Goal: Task Accomplishment & Management: Manage account settings

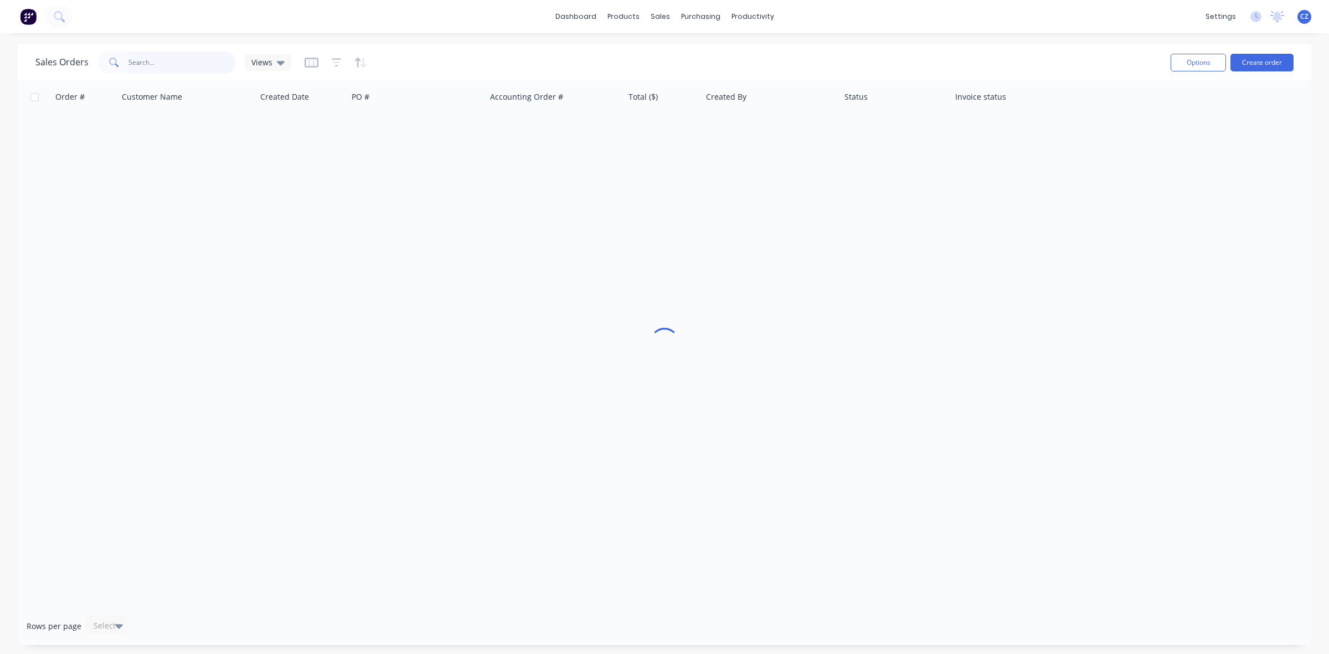
click at [170, 71] on input "text" at bounding box center [182, 62] width 108 height 22
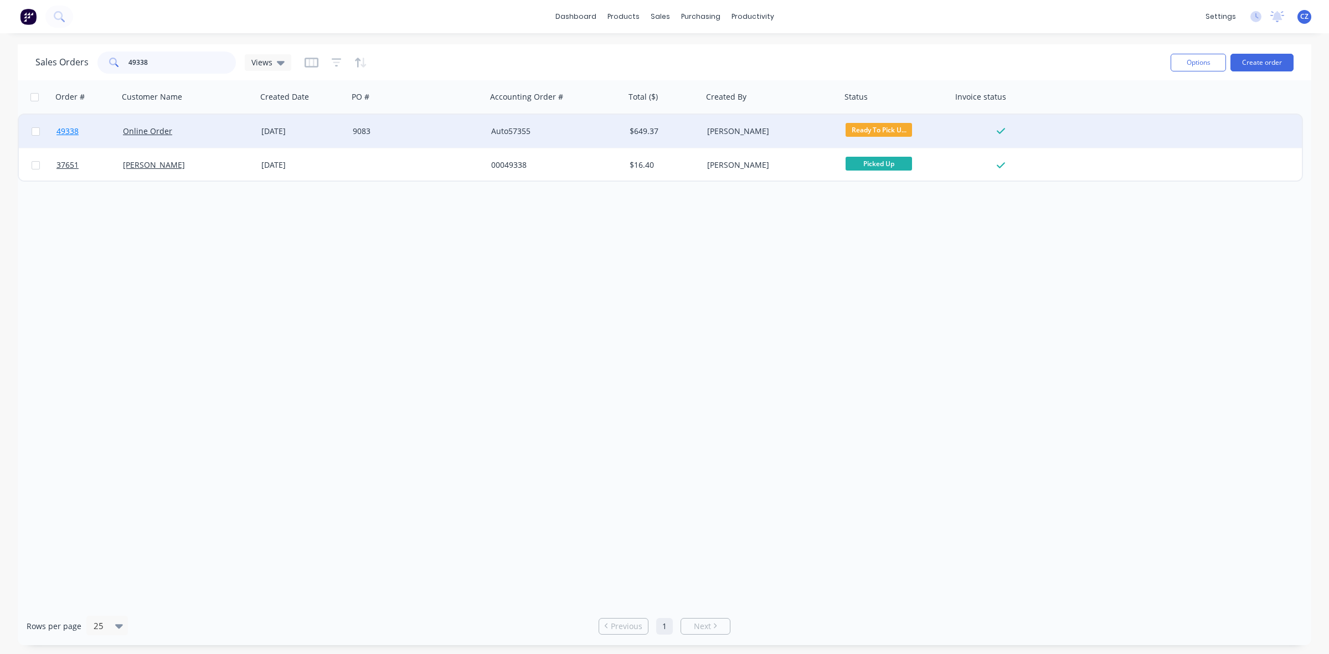
type input "49338"
click at [67, 129] on span "49338" at bounding box center [67, 131] width 22 height 11
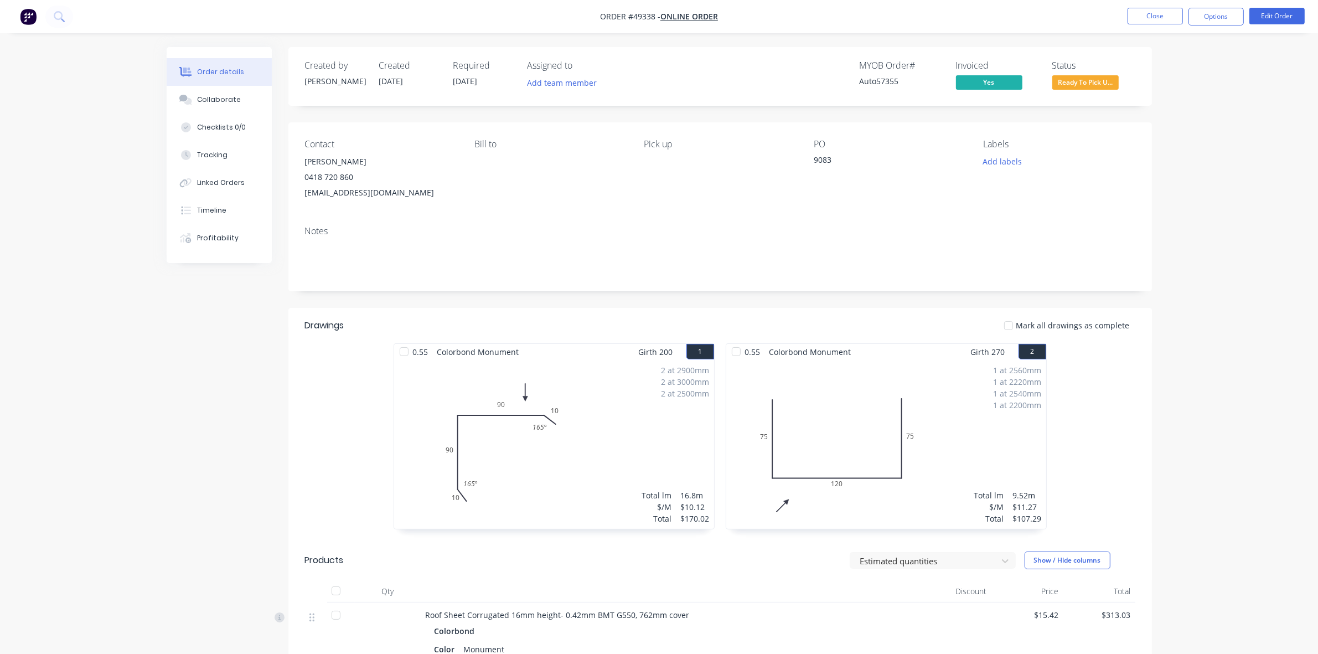
click at [1098, 85] on span "Ready To Pick U..." at bounding box center [1086, 82] width 66 height 14
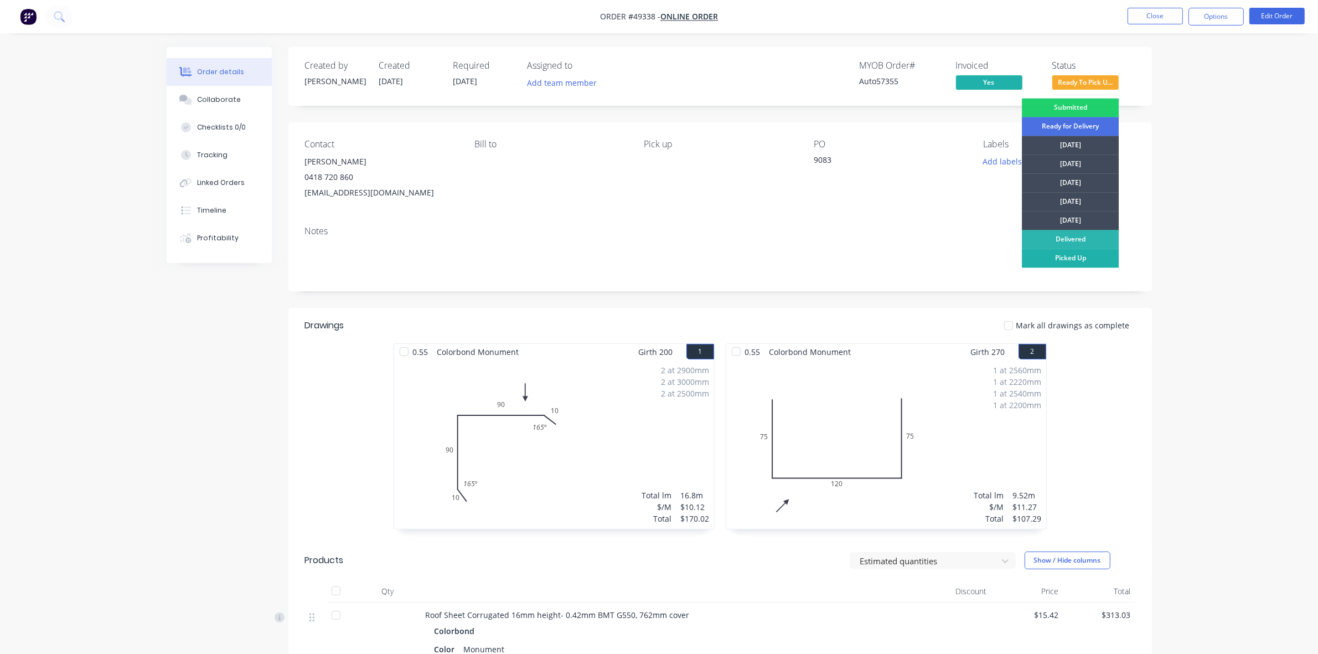
click at [1063, 261] on div "Picked Up" at bounding box center [1070, 258] width 97 height 19
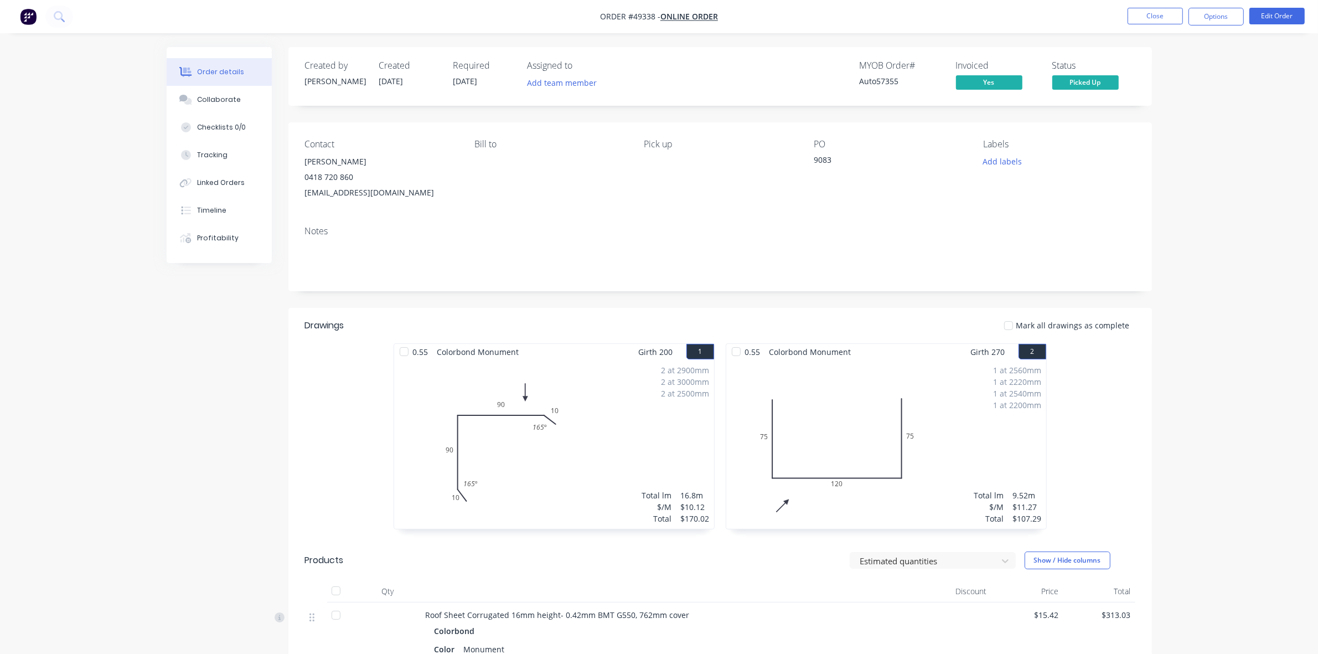
click at [1158, 4] on nav "Order #49338 - Online Order Close Options Edit Order" at bounding box center [659, 16] width 1318 height 33
click at [1173, 6] on nav "Order #49338 - Online Order Close Options Edit Order" at bounding box center [659, 16] width 1318 height 33
click at [1168, 15] on button "Close" at bounding box center [1155, 16] width 55 height 17
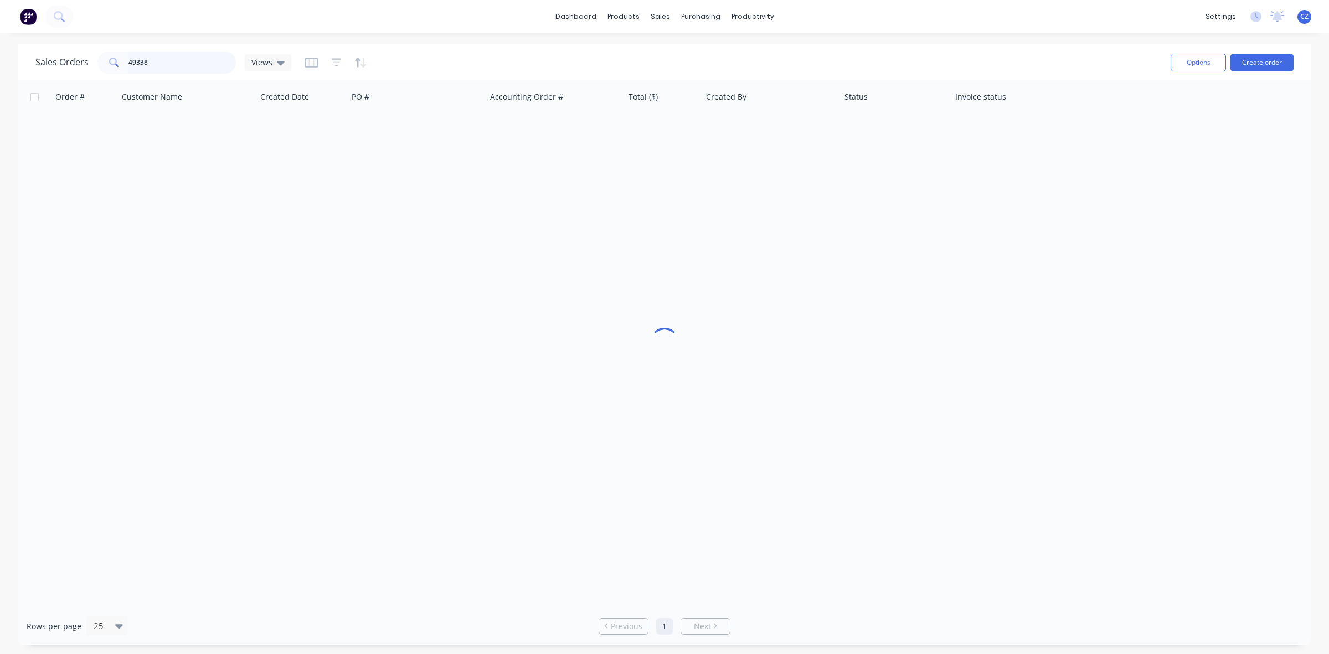
click at [156, 65] on input "49338" at bounding box center [182, 62] width 108 height 22
click at [156, 64] on input "49338" at bounding box center [182, 62] width 108 height 22
type input "k"
type input "49316"
drag, startPoint x: 197, startPoint y: 68, endPoint x: 65, endPoint y: 55, distance: 132.9
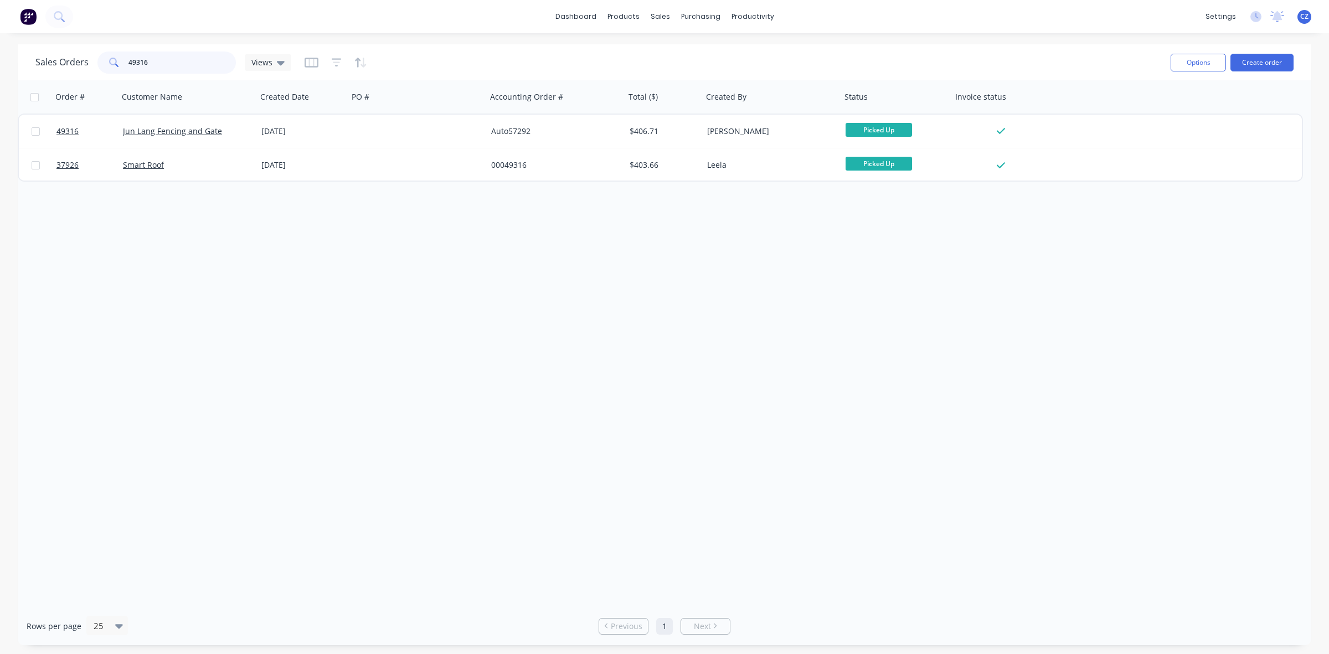
click at [65, 55] on div "Sales Orders 49316 Views" at bounding box center [163, 62] width 256 height 22
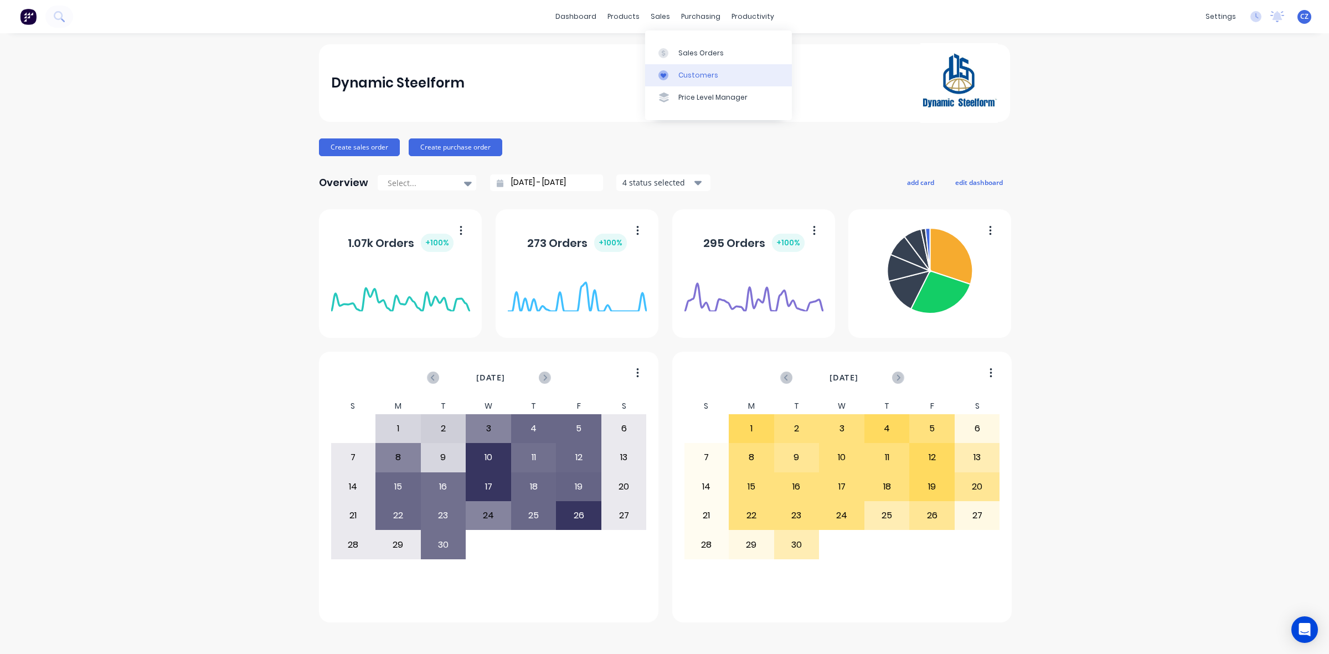
drag, startPoint x: 699, startPoint y: 79, endPoint x: 657, endPoint y: 79, distance: 42.6
click at [699, 79] on div "Customers" at bounding box center [698, 75] width 40 height 10
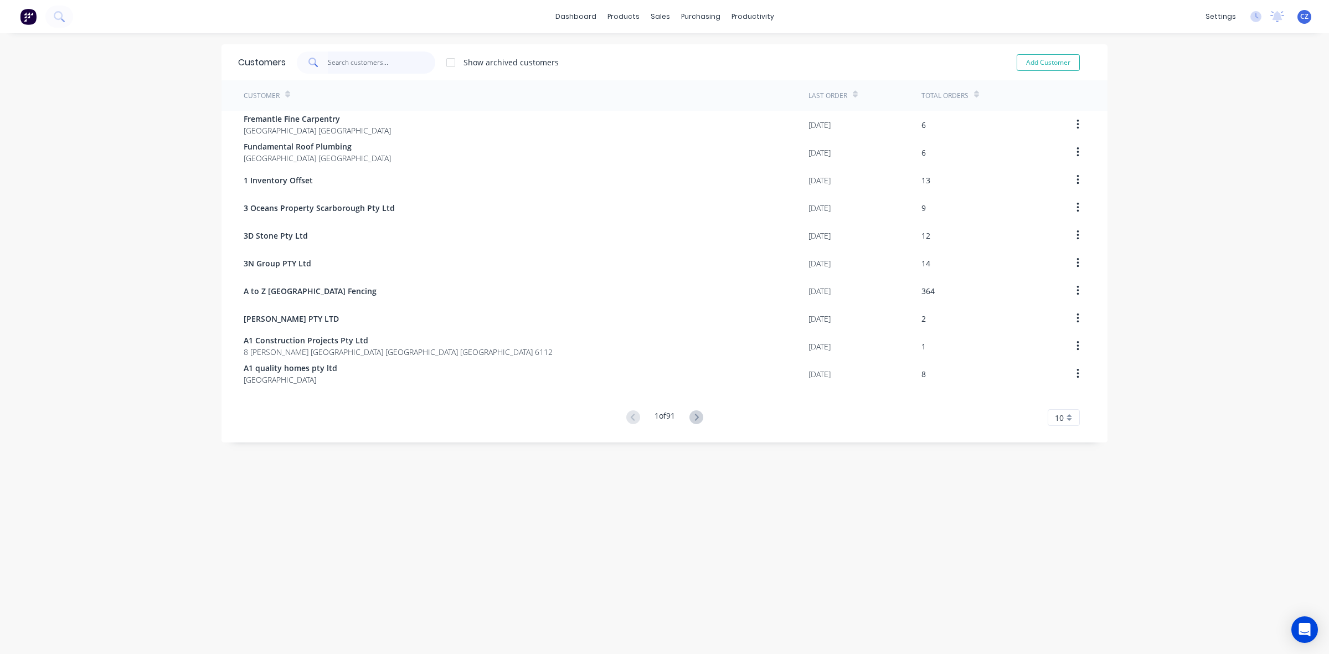
click at [353, 64] on input "text" at bounding box center [382, 62] width 108 height 22
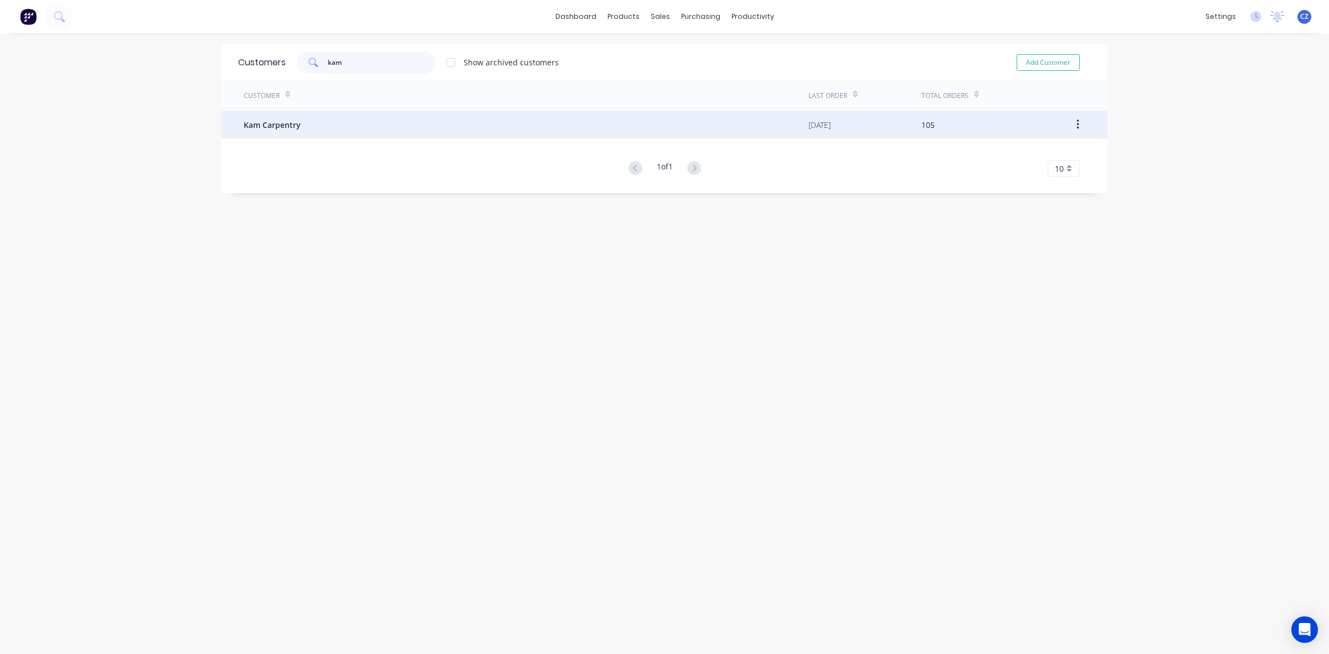
type input "kam"
click at [347, 129] on div "Kam Carpentry" at bounding box center [526, 125] width 565 height 28
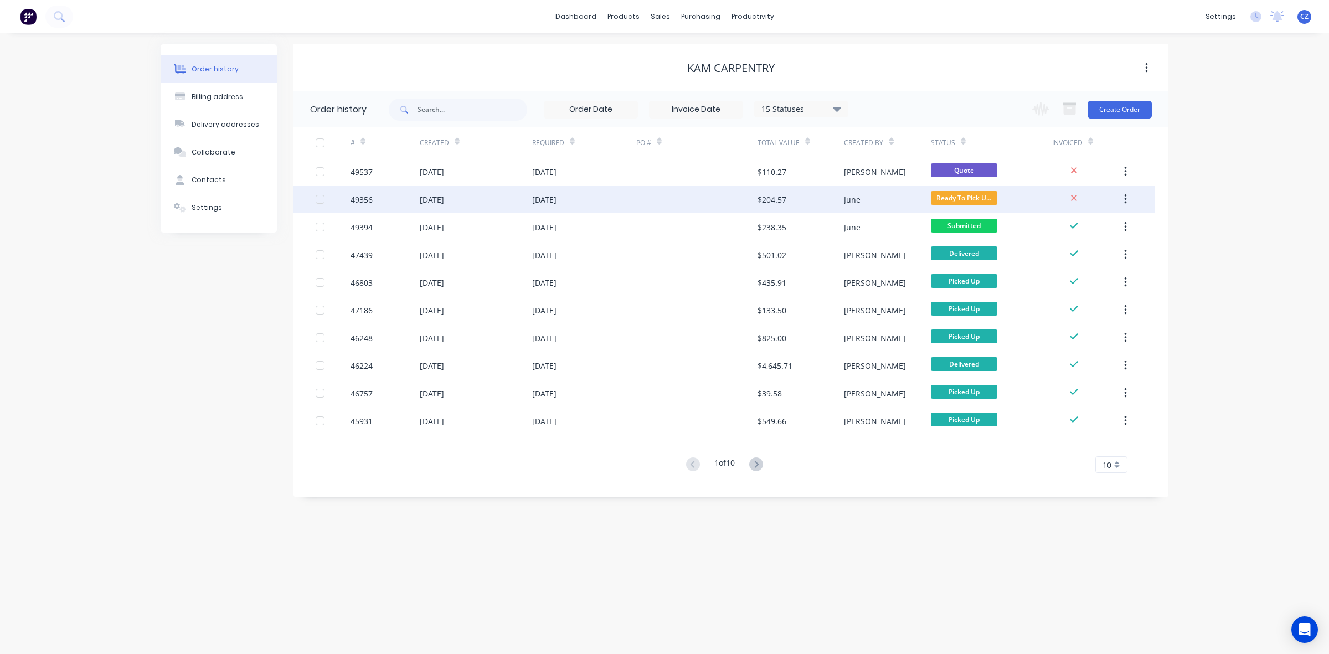
click at [770, 202] on div "$204.57" at bounding box center [772, 200] width 29 height 12
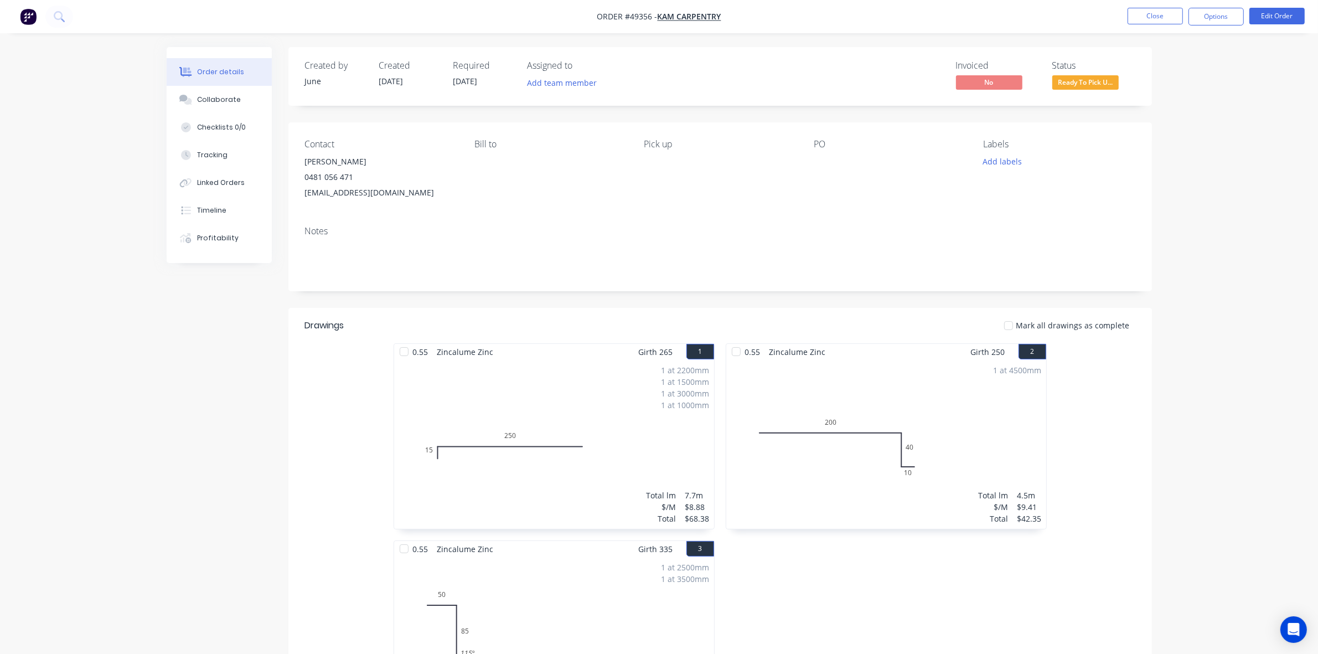
drag, startPoint x: 1095, startPoint y: 74, endPoint x: 1098, endPoint y: 79, distance: 5.7
click at [1096, 75] on div "Ready To Pick Up" at bounding box center [1085, 65] width 61 height 22
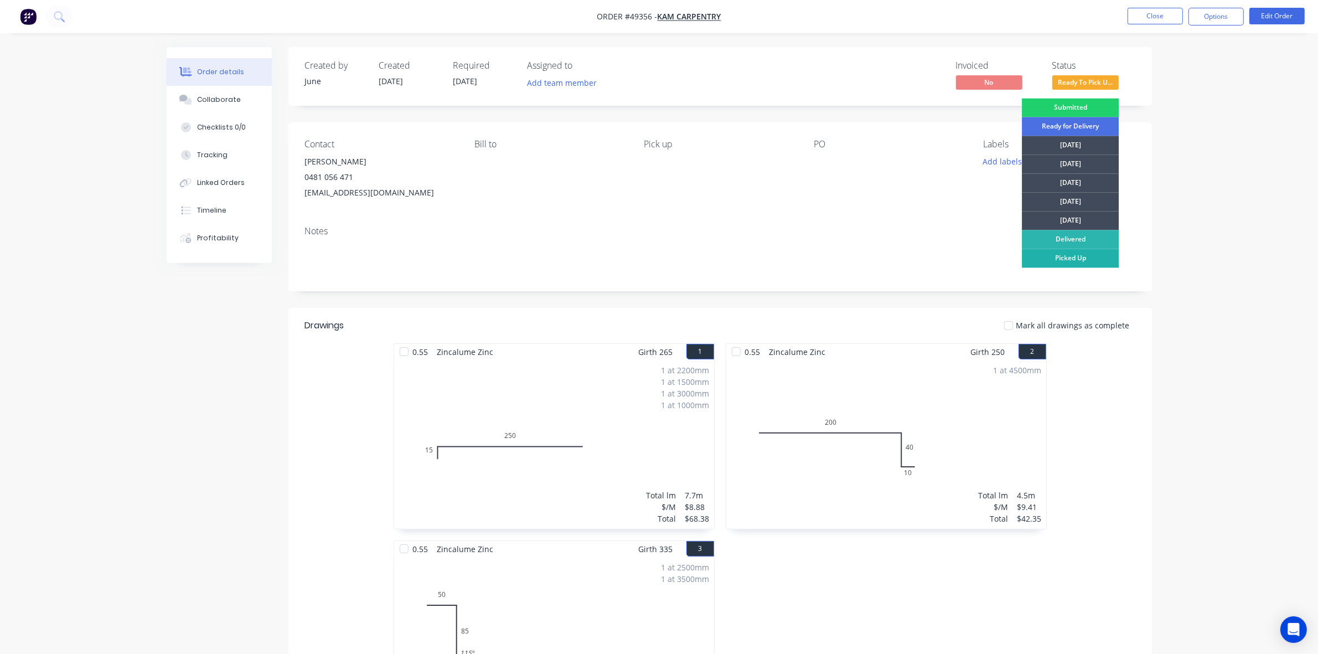
click at [1091, 262] on div "Picked Up" at bounding box center [1070, 258] width 97 height 19
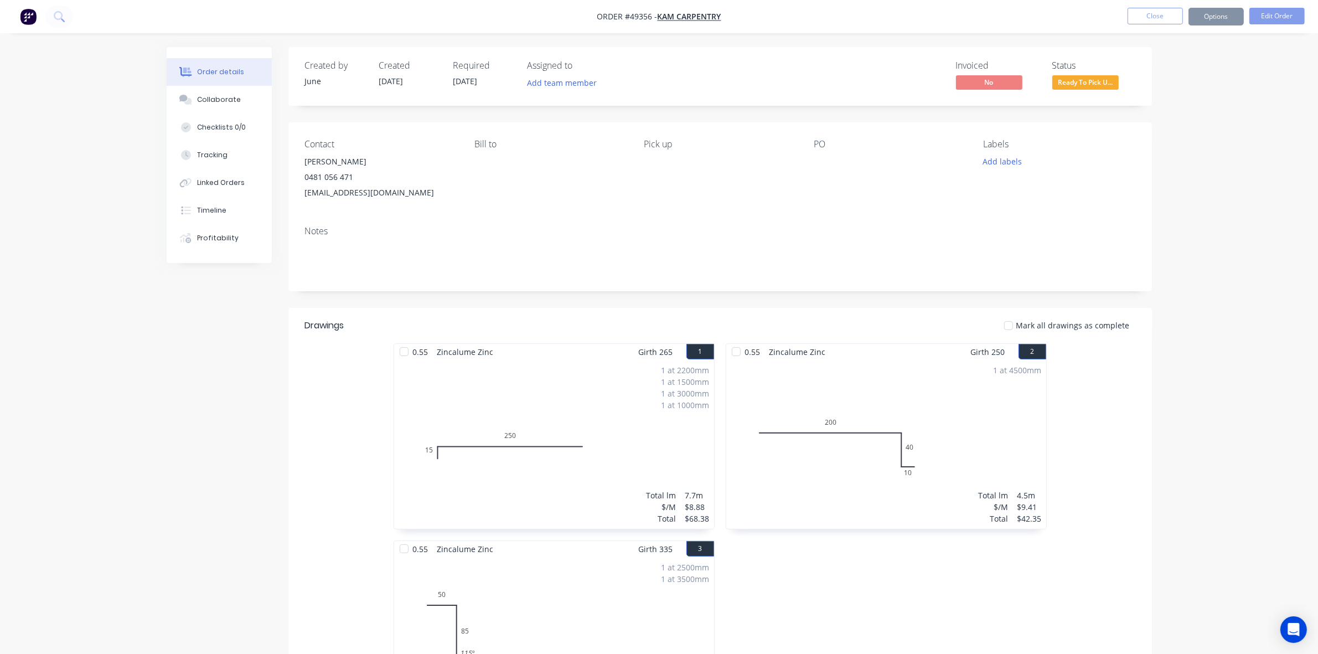
drag, startPoint x: 1245, startPoint y: 153, endPoint x: 1163, endPoint y: 82, distance: 108.3
click at [1243, 151] on div "Order details Collaborate Checklists 0/0 Tracking Linked Orders Timeline Profit…" at bounding box center [659, 455] width 1318 height 910
click at [1169, 20] on button "Close" at bounding box center [1155, 16] width 55 height 17
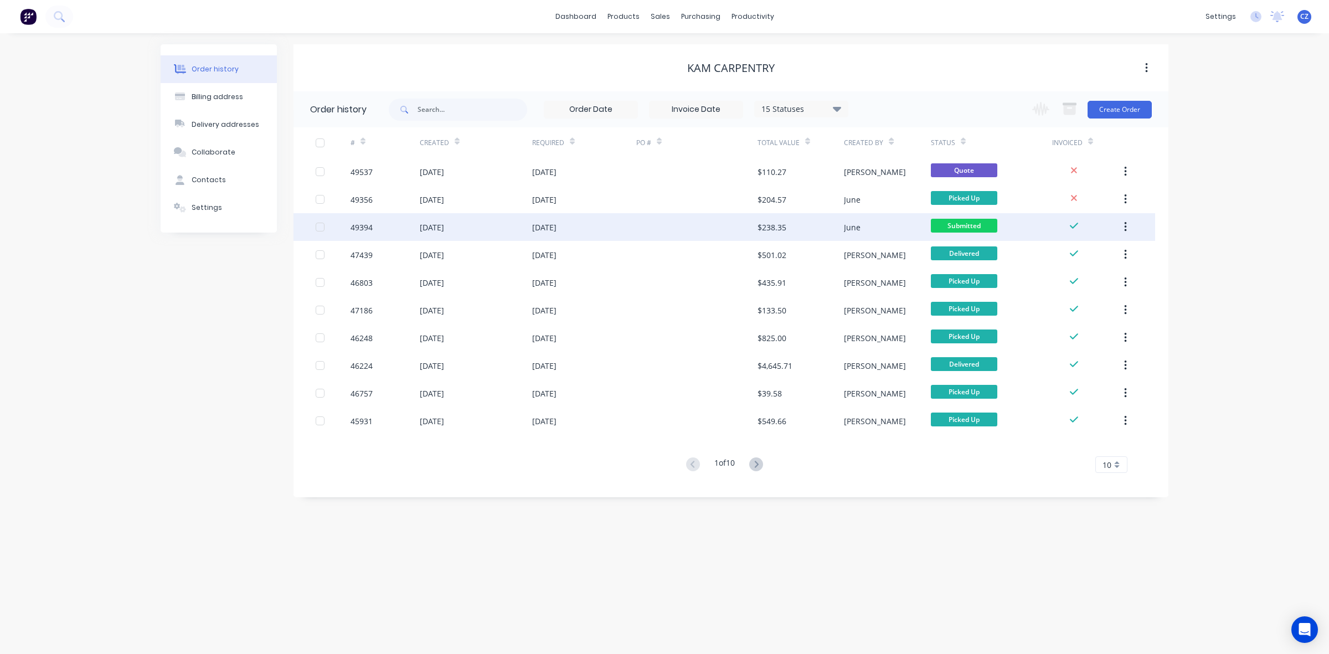
click at [648, 222] on div at bounding box center [696, 227] width 121 height 28
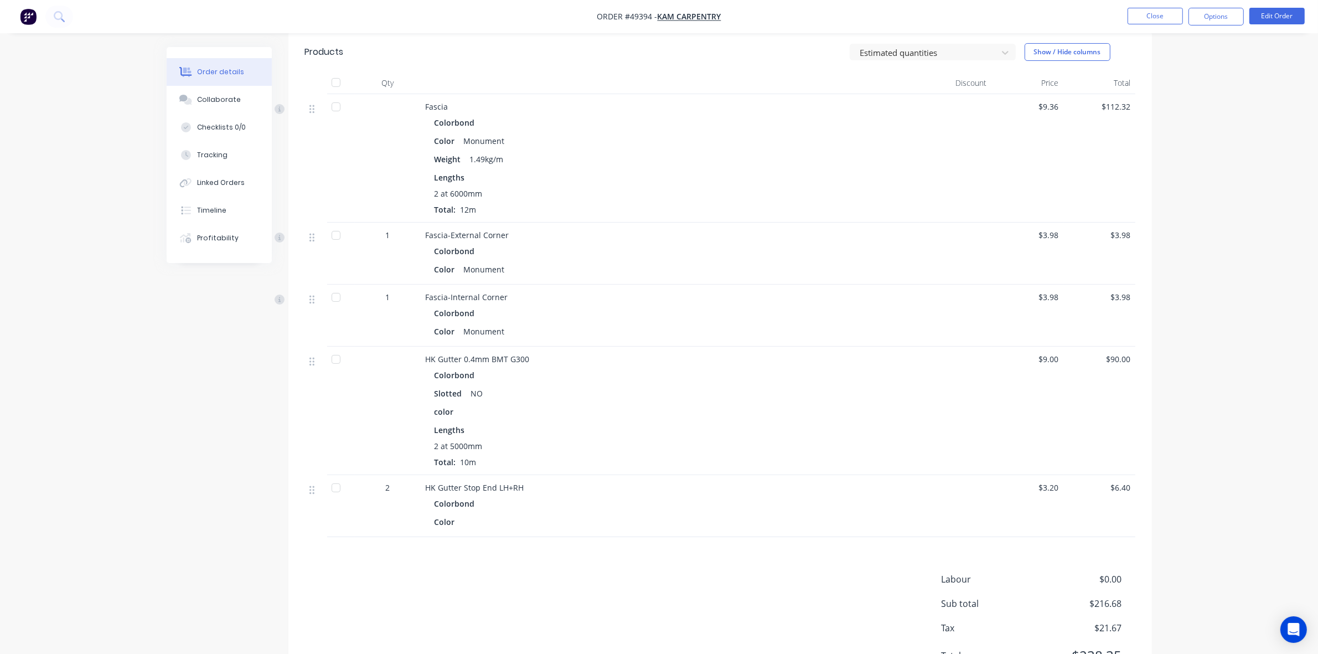
scroll to position [277, 0]
click at [226, 212] on button "Timeline" at bounding box center [219, 211] width 105 height 28
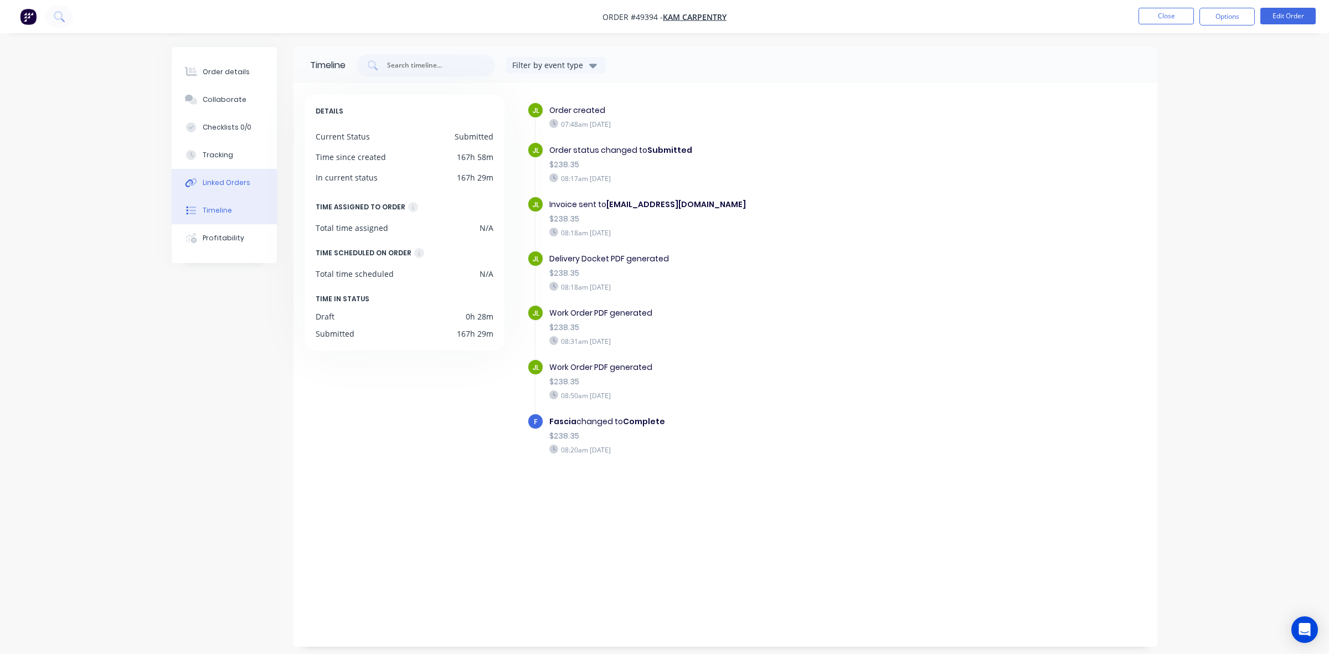
click at [231, 178] on div "Linked Orders" at bounding box center [227, 183] width 48 height 10
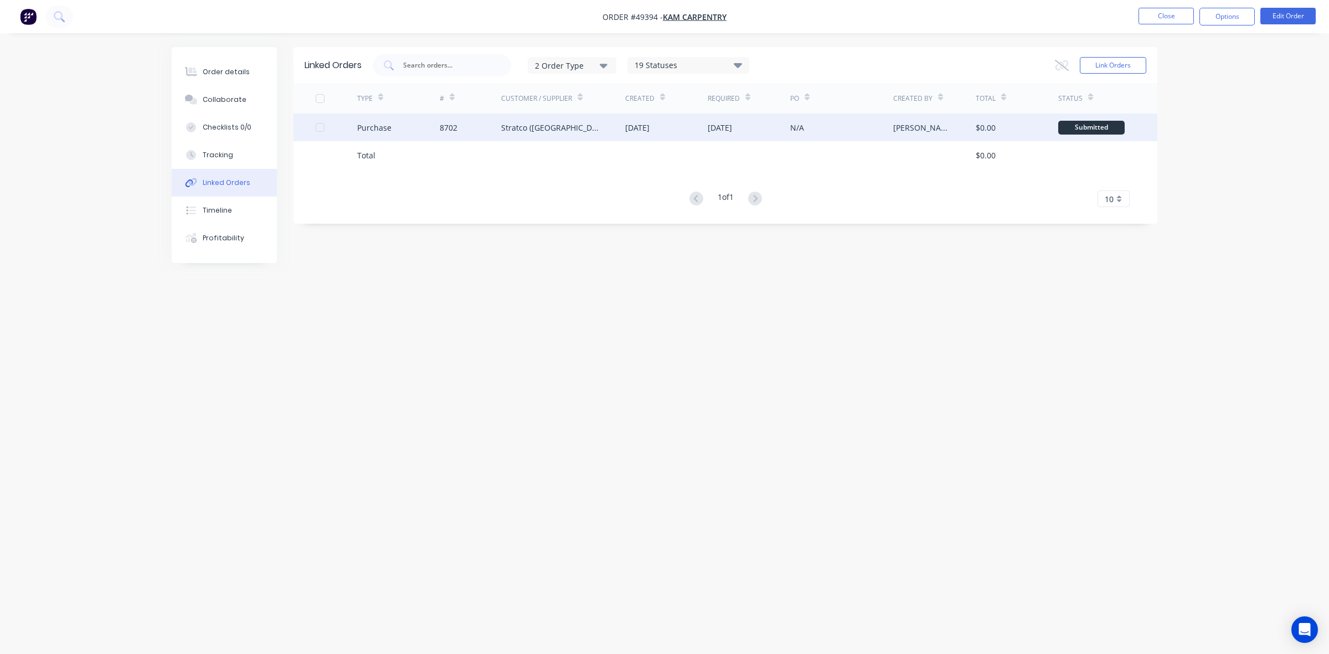
click at [518, 129] on div "Stratco (WA) Pty Ltd" at bounding box center [552, 128] width 102 height 12
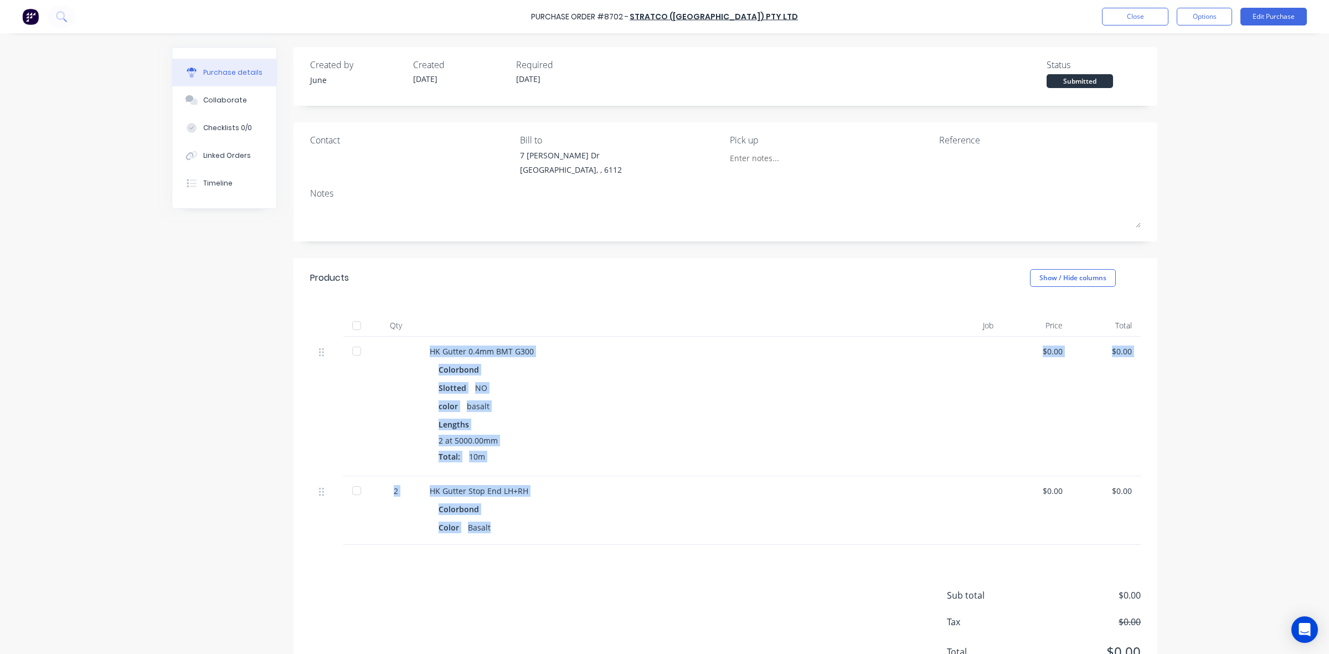
drag, startPoint x: 472, startPoint y: 508, endPoint x: 406, endPoint y: 356, distance: 165.4
click at [406, 356] on div "HK Gutter 0.4mm BMT G300 Colorbond Slotted NO color basalt Lengths 2 at 5000.00…" at bounding box center [725, 441] width 831 height 208
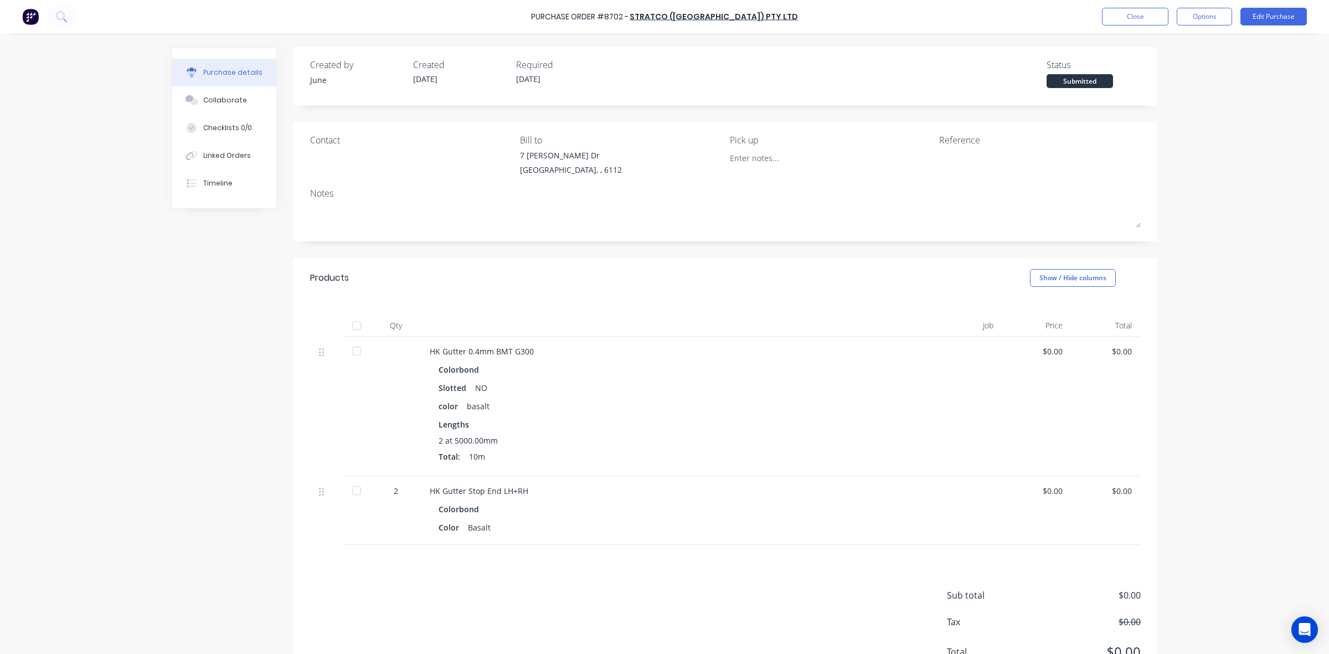
click at [486, 266] on div "Products Show / Hide columns" at bounding box center [725, 278] width 864 height 40
click at [214, 161] on button "Linked Orders" at bounding box center [224, 156] width 104 height 28
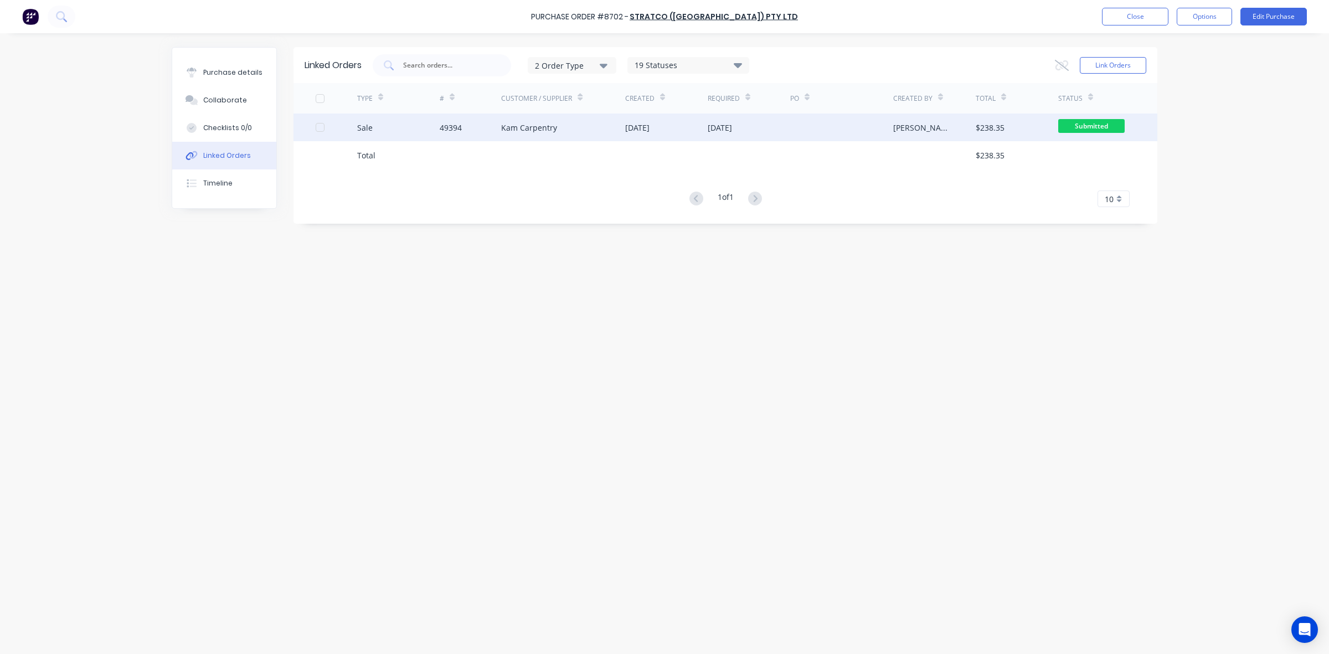
click at [514, 123] on div "Kam Carpentry" at bounding box center [529, 128] width 56 height 12
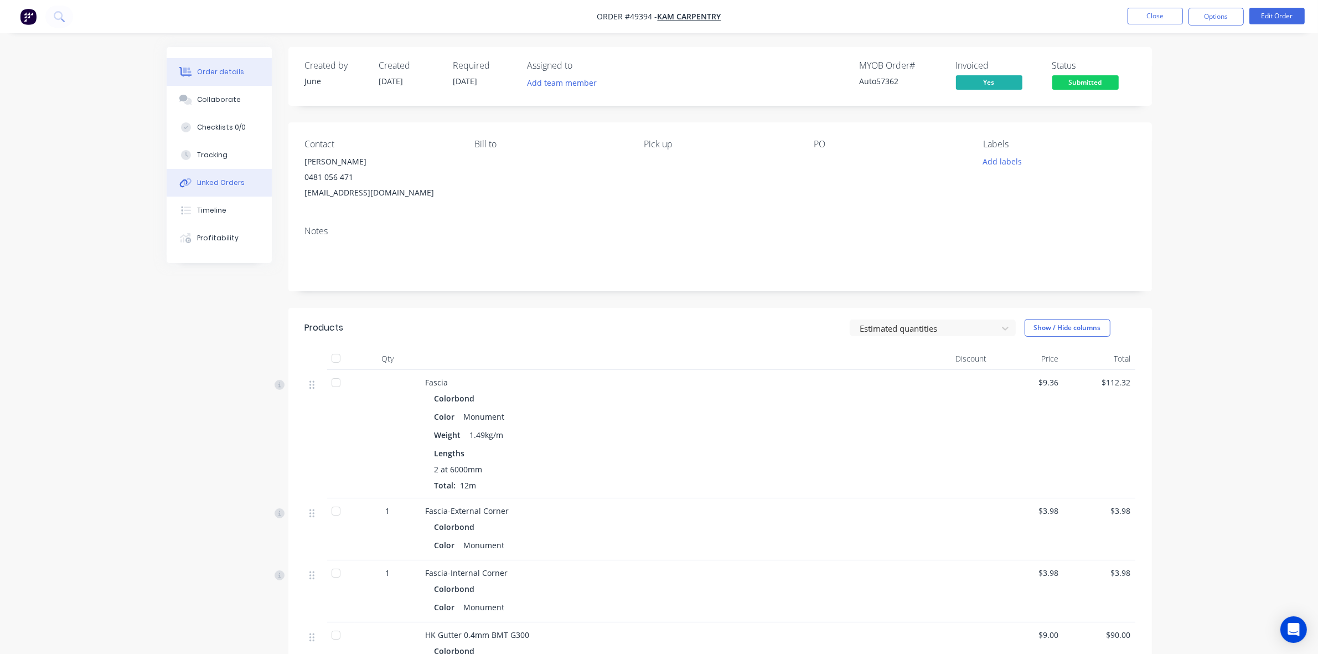
click at [214, 178] on div "Linked Orders" at bounding box center [221, 183] width 48 height 10
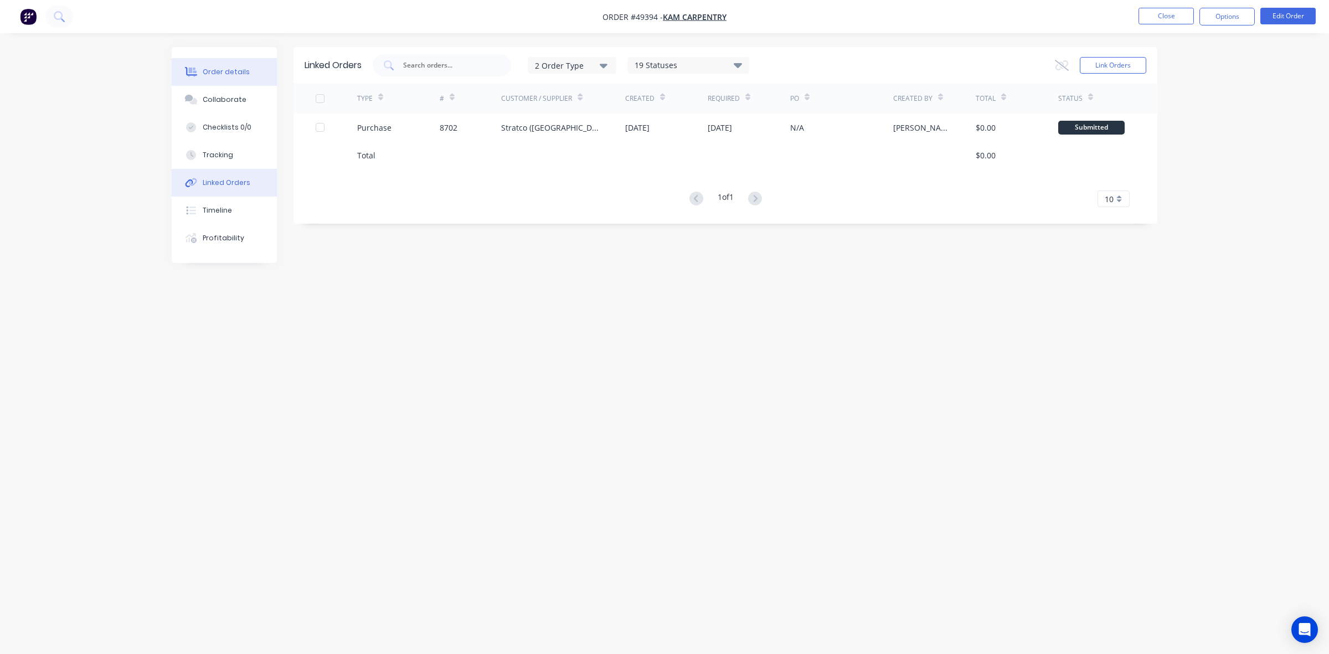
click at [215, 65] on button "Order details" at bounding box center [224, 72] width 105 height 28
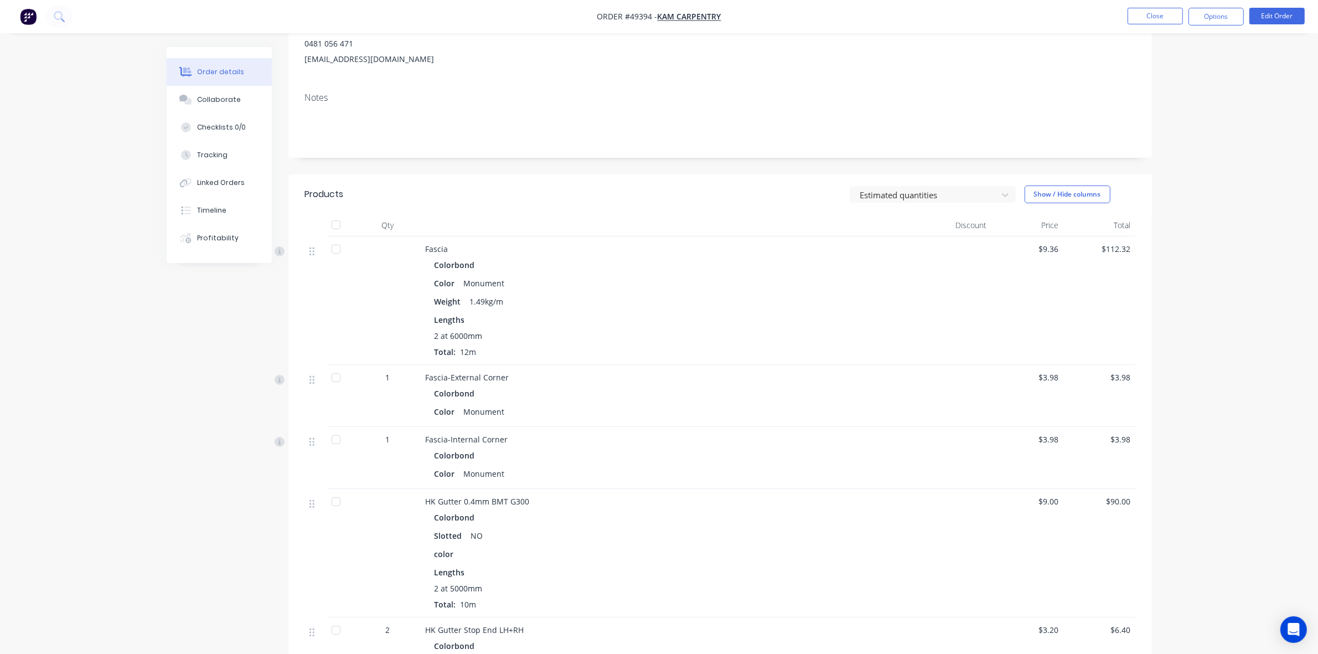
scroll to position [125, 0]
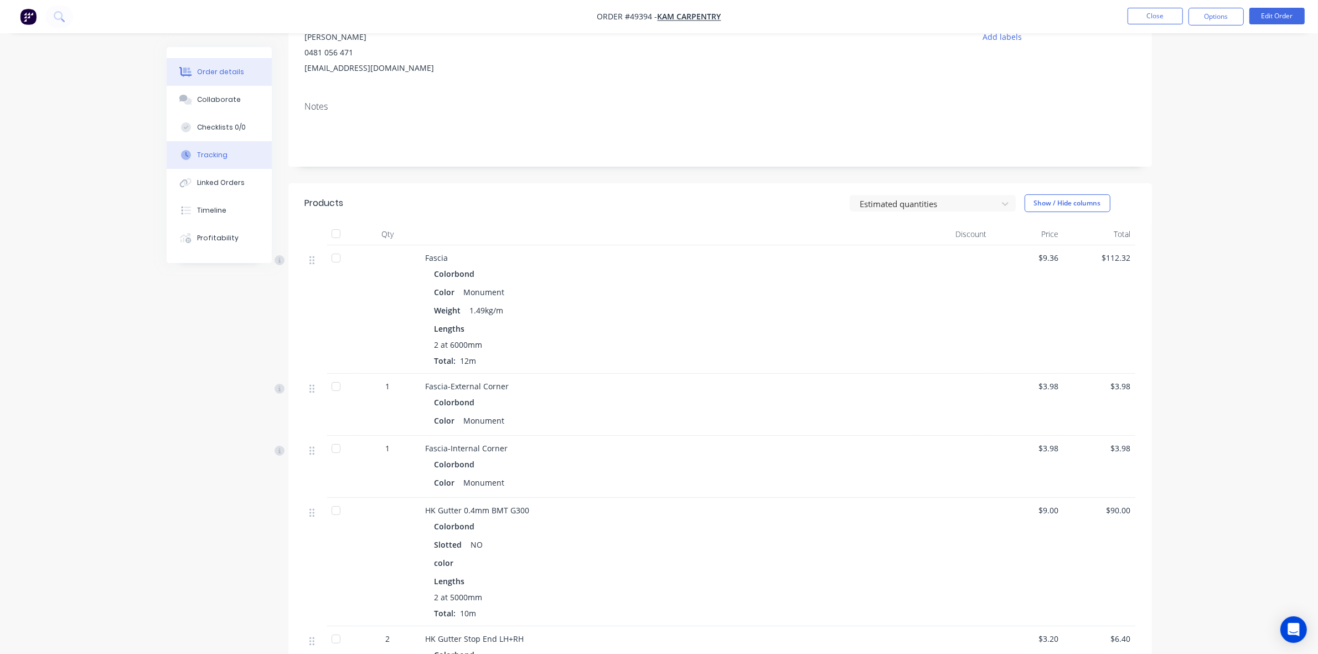
click at [217, 152] on div "Tracking" at bounding box center [212, 155] width 30 height 10
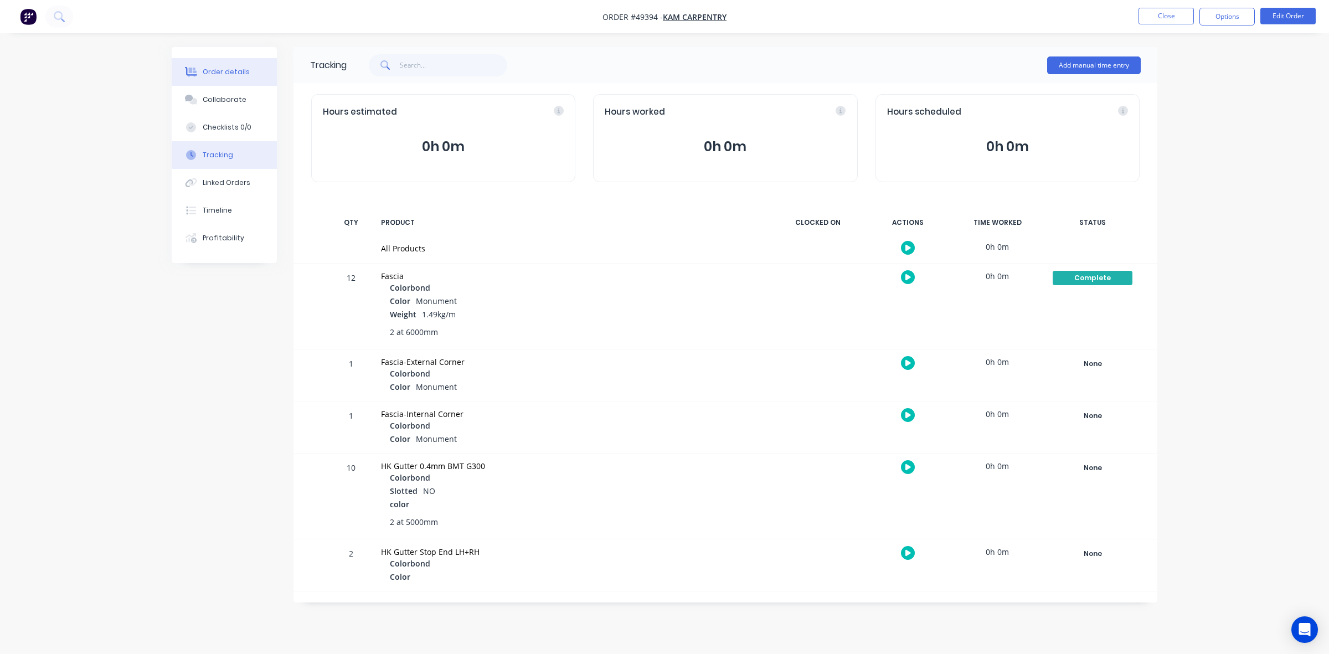
click at [220, 74] on div "Order details" at bounding box center [226, 72] width 47 height 10
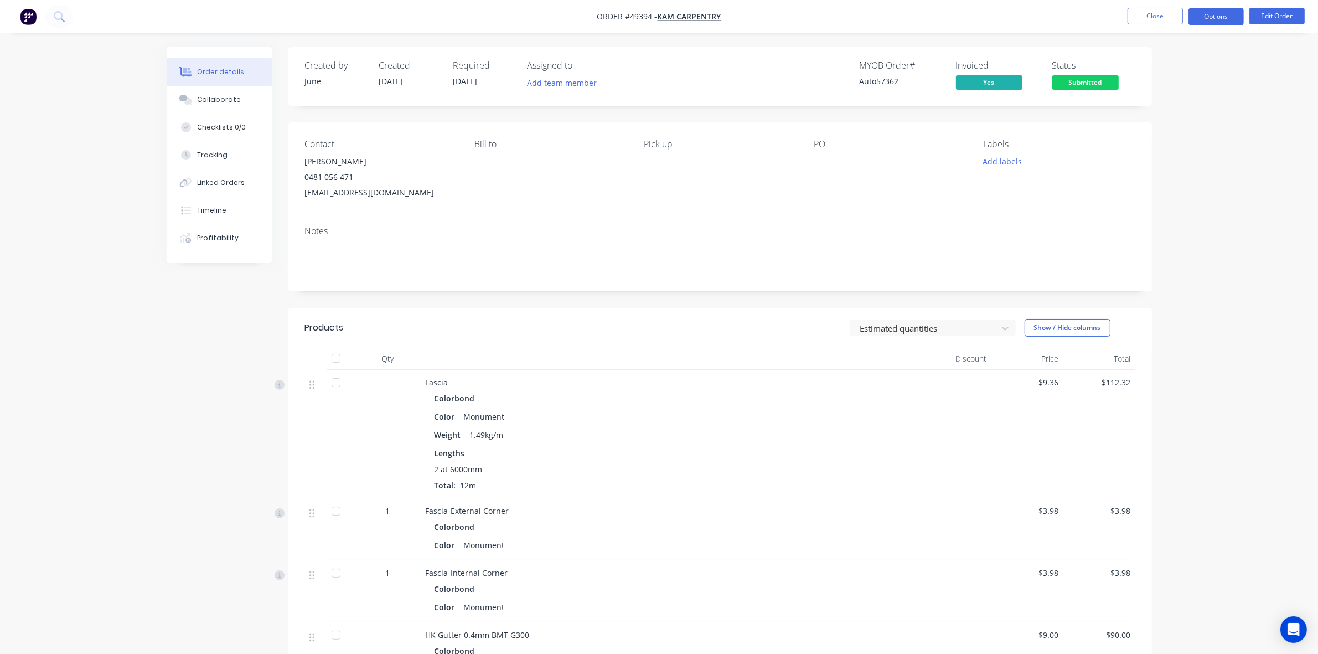
drag, startPoint x: 1217, startPoint y: 3, endPoint x: 1218, endPoint y: 18, distance: 15.6
click at [1217, 3] on nav "Order #49394 - Kam Carpentry Close Options Edit Order" at bounding box center [659, 16] width 1318 height 33
click at [1218, 18] on button "Options" at bounding box center [1216, 17] width 55 height 18
click at [1195, 153] on div "Delivery Docket" at bounding box center [1183, 156] width 102 height 16
click at [1178, 131] on div "Custom" at bounding box center [1183, 134] width 102 height 16
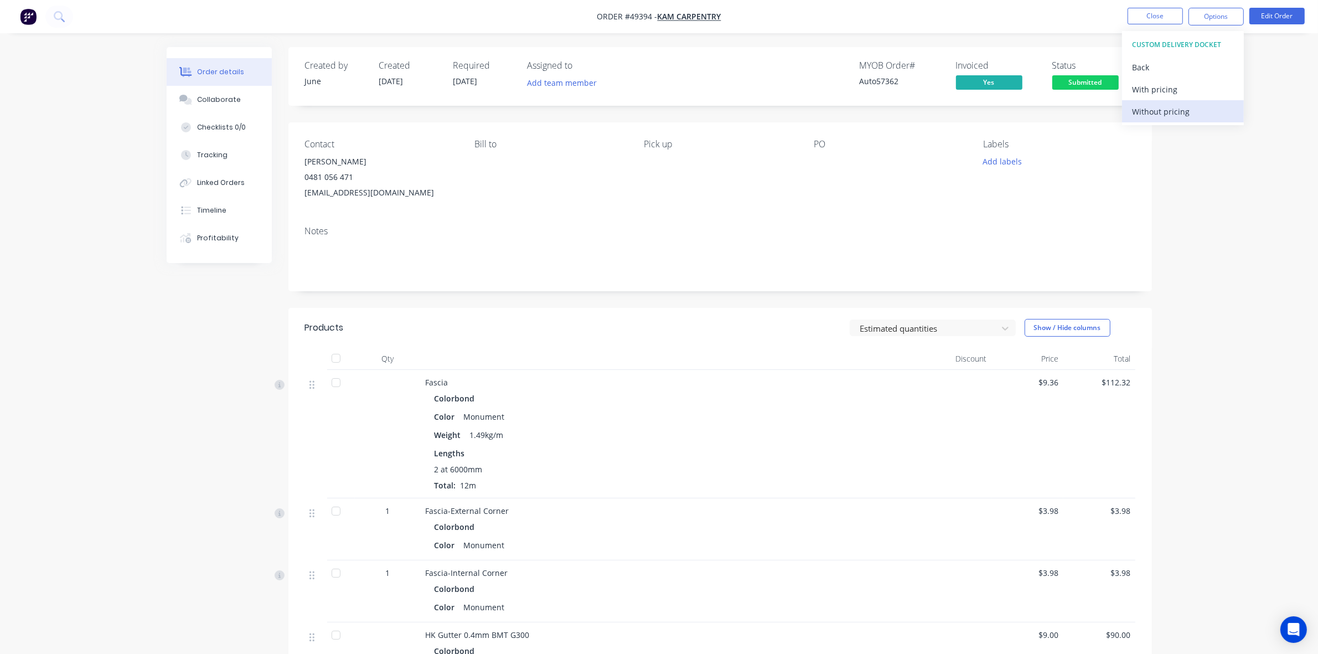
click at [1189, 108] on div "Without pricing" at bounding box center [1183, 112] width 102 height 16
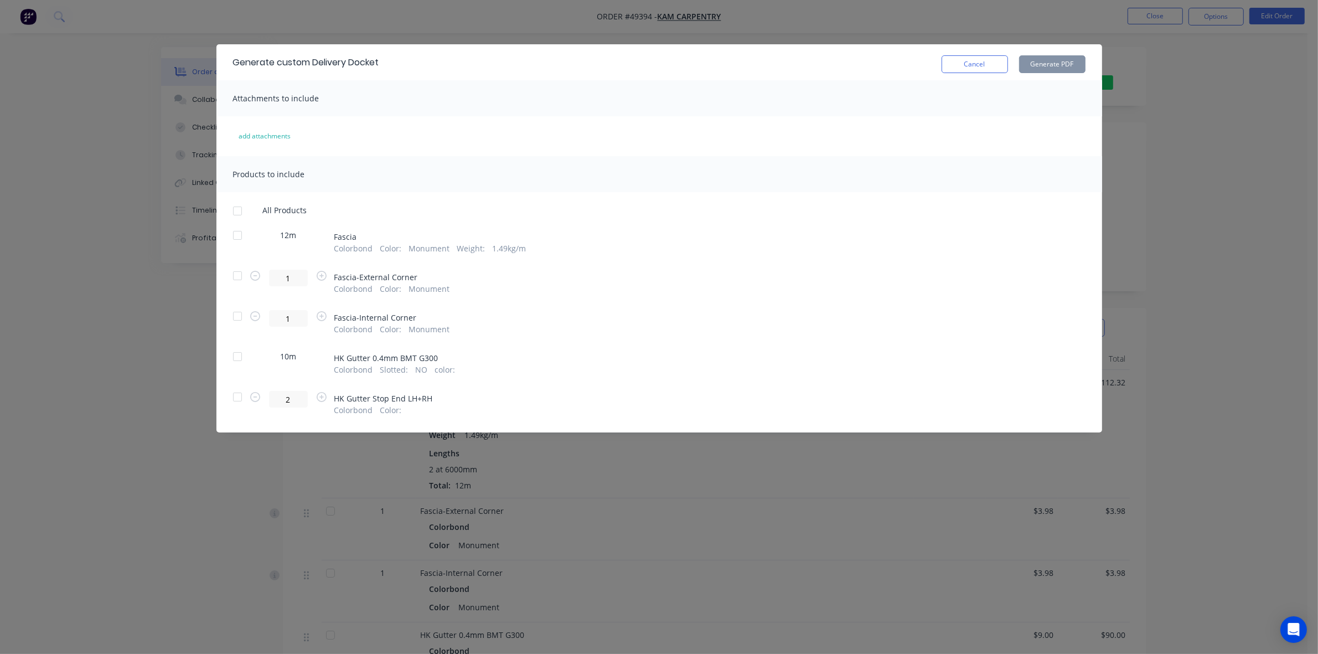
click at [234, 233] on div at bounding box center [237, 235] width 22 height 22
click at [239, 275] on div at bounding box center [237, 276] width 22 height 22
click at [239, 317] on div at bounding box center [237, 316] width 22 height 22
click at [1053, 68] on button "Generate PDF" at bounding box center [1052, 64] width 66 height 18
drag, startPoint x: 571, startPoint y: 21, endPoint x: 568, endPoint y: 26, distance: 6.0
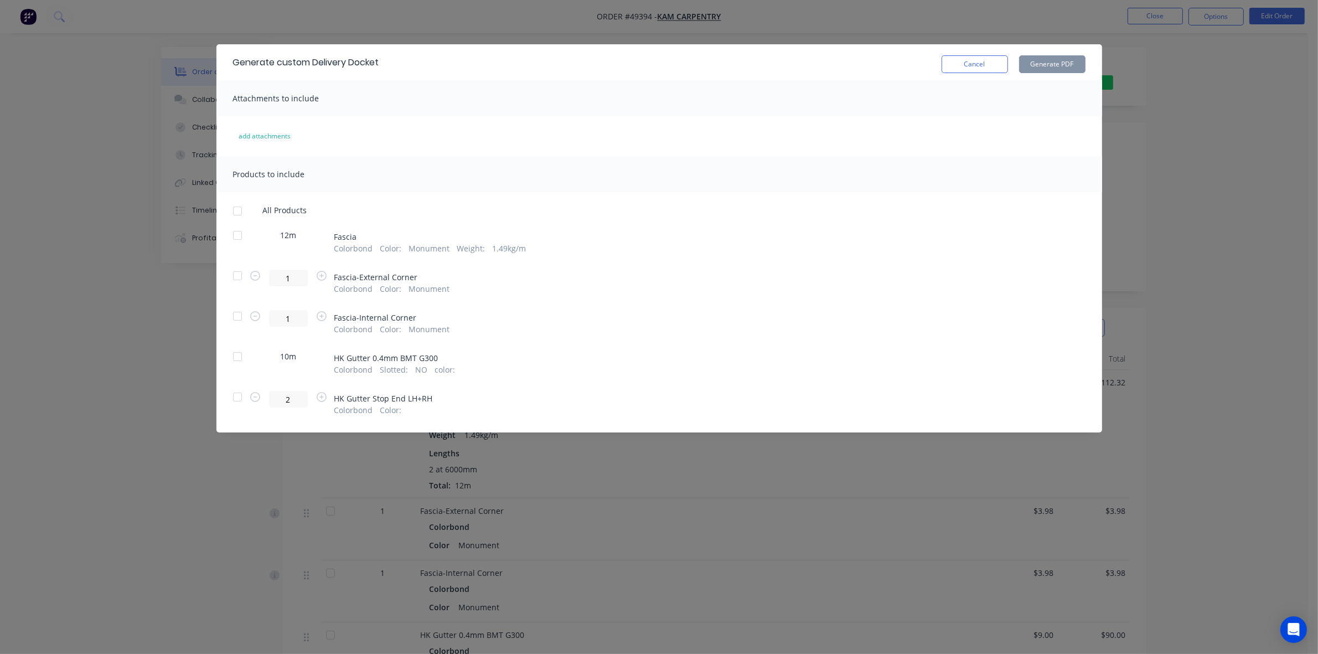
click at [571, 21] on div "Generate custom Delivery Docket Cancel Generate PDF Attachments to include add …" at bounding box center [659, 327] width 1318 height 654
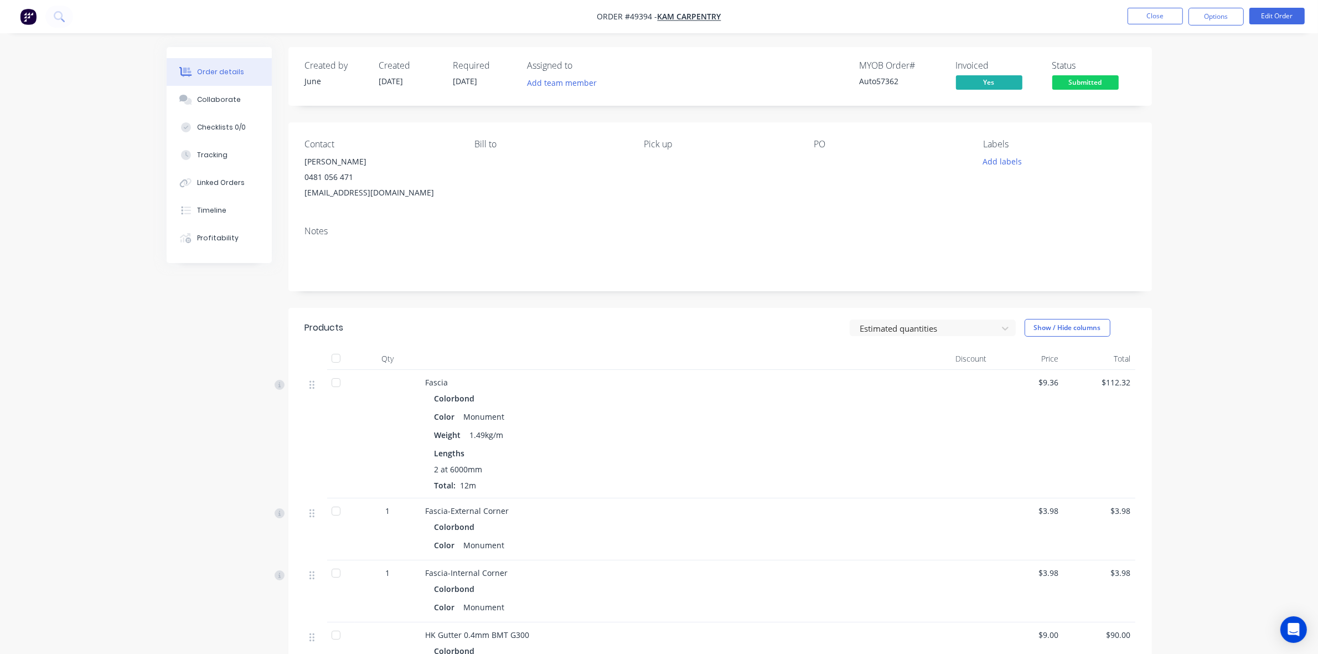
drag, startPoint x: 338, startPoint y: 381, endPoint x: 342, endPoint y: 392, distance: 11.6
click at [339, 384] on div at bounding box center [336, 383] width 22 height 22
click at [349, 519] on div at bounding box center [341, 529] width 28 height 62
drag, startPoint x: 336, startPoint y: 516, endPoint x: 344, endPoint y: 544, distance: 29.8
click at [336, 516] on div at bounding box center [336, 511] width 22 height 22
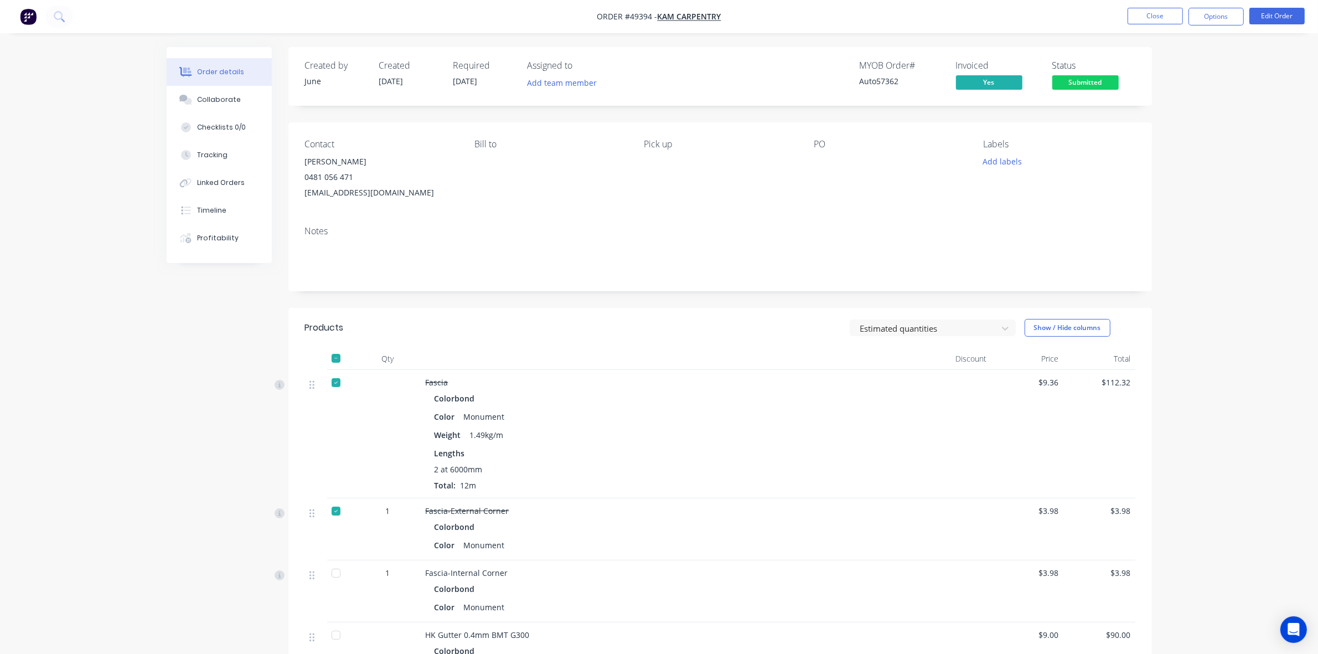
drag, startPoint x: 338, startPoint y: 566, endPoint x: 369, endPoint y: 566, distance: 31.0
click at [338, 568] on div at bounding box center [336, 573] width 22 height 22
click at [1167, 12] on button "Close" at bounding box center [1155, 16] width 55 height 17
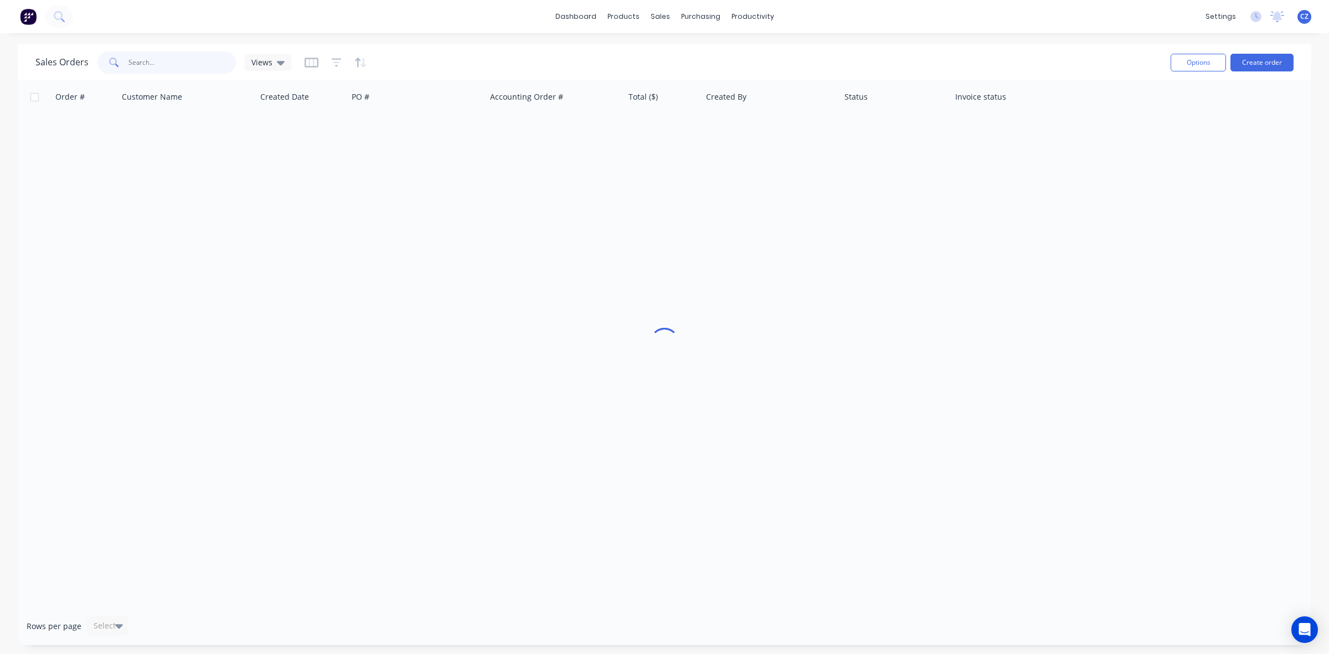
drag, startPoint x: 176, startPoint y: 70, endPoint x: 542, endPoint y: 16, distance: 370.0
click at [178, 68] on input "text" at bounding box center [182, 62] width 108 height 22
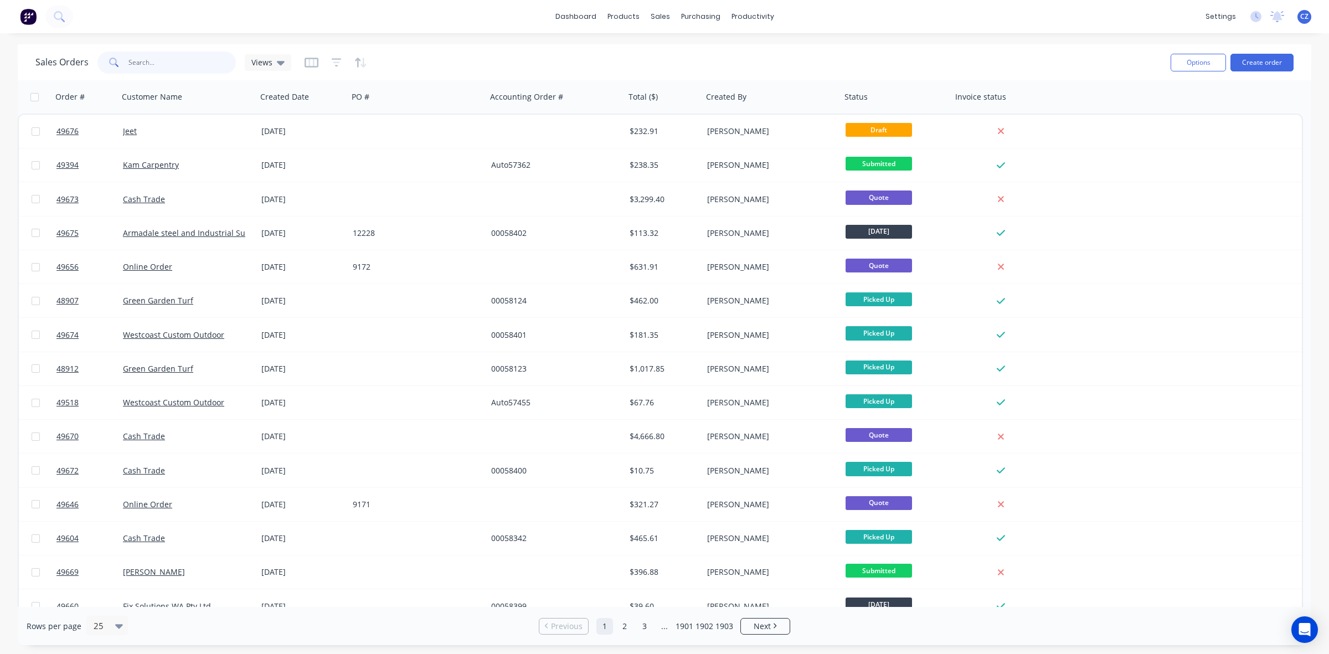
click at [163, 67] on input "text" at bounding box center [182, 62] width 108 height 22
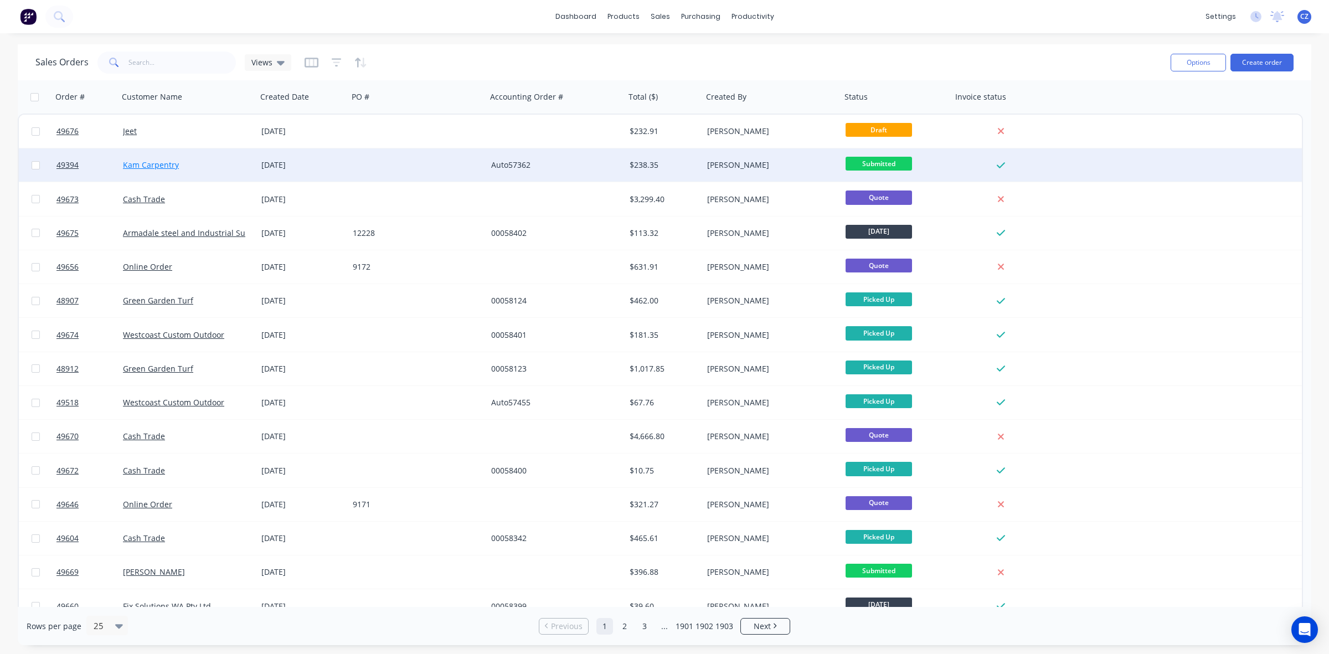
click at [162, 164] on link "Kam Carpentry" at bounding box center [151, 164] width 56 height 11
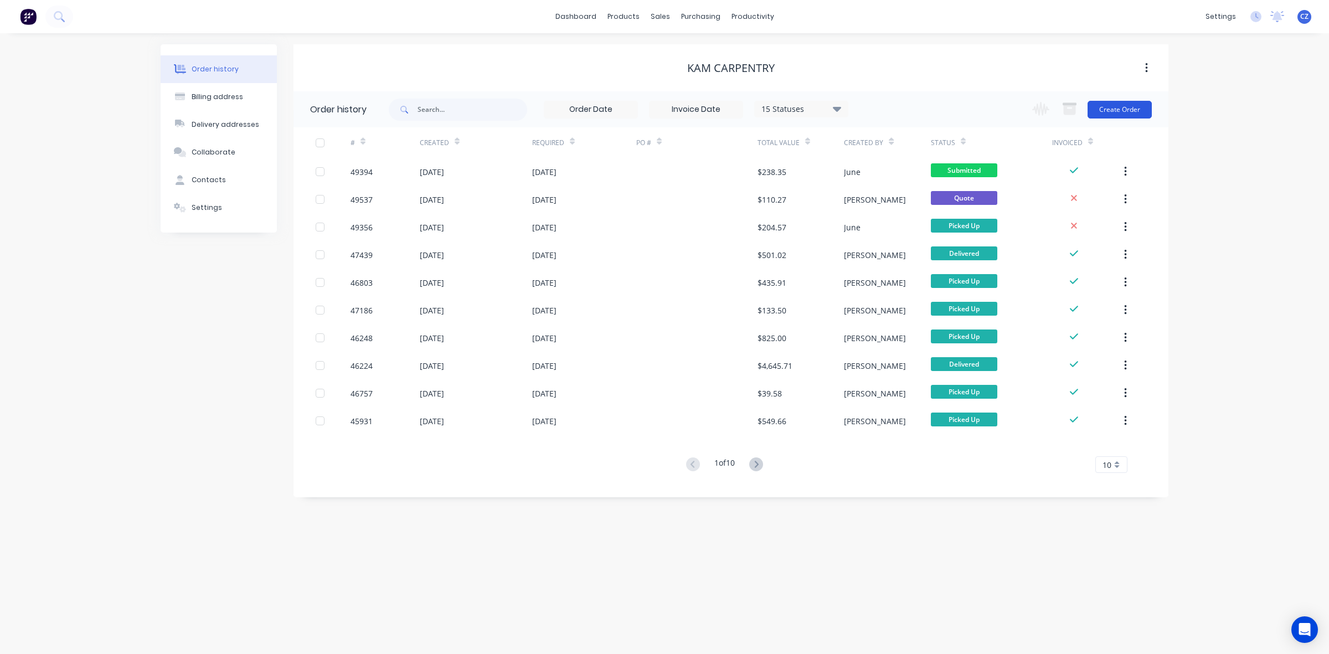
click at [1114, 110] on button "Create Order" at bounding box center [1120, 110] width 64 height 18
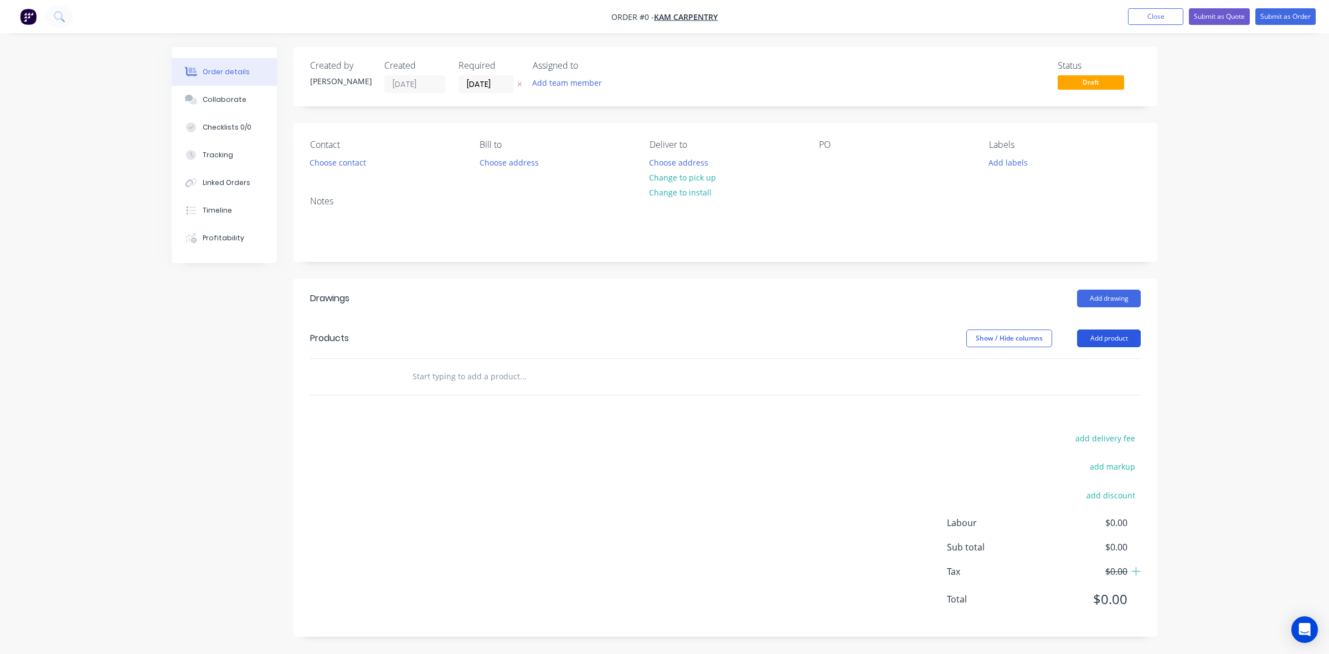
click at [1100, 337] on button "Add product" at bounding box center [1109, 338] width 64 height 18
click at [1100, 364] on div "Product catalogue" at bounding box center [1087, 366] width 85 height 16
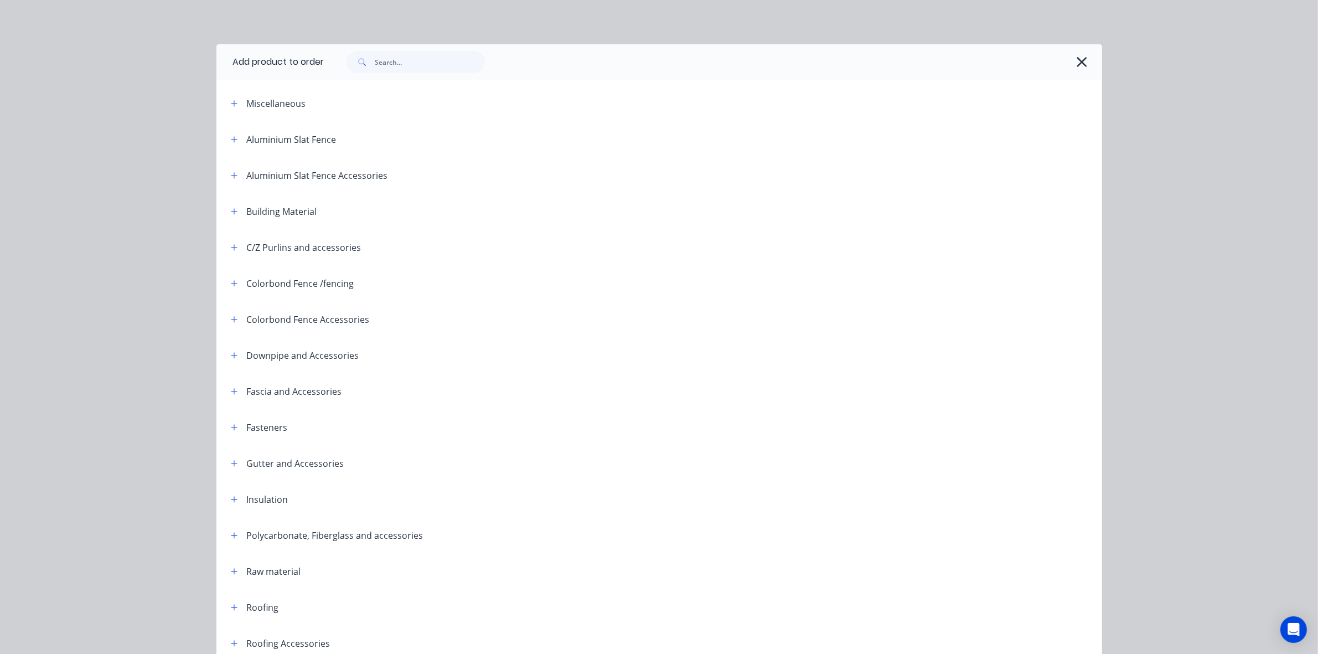
click at [409, 48] on div at bounding box center [713, 61] width 778 height 35
click at [413, 59] on input "text" at bounding box center [430, 62] width 110 height 22
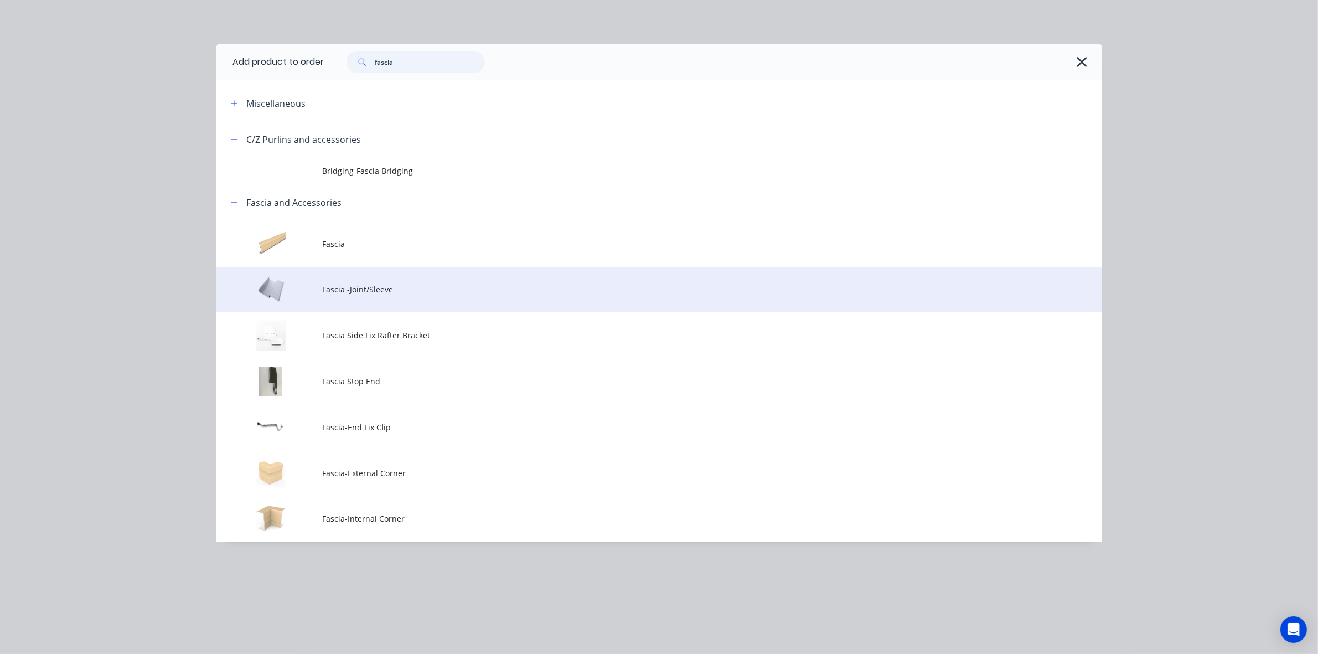
type input "fascia"
click at [377, 299] on td "Fascia -Joint/Sleeve" at bounding box center [713, 290] width 780 height 46
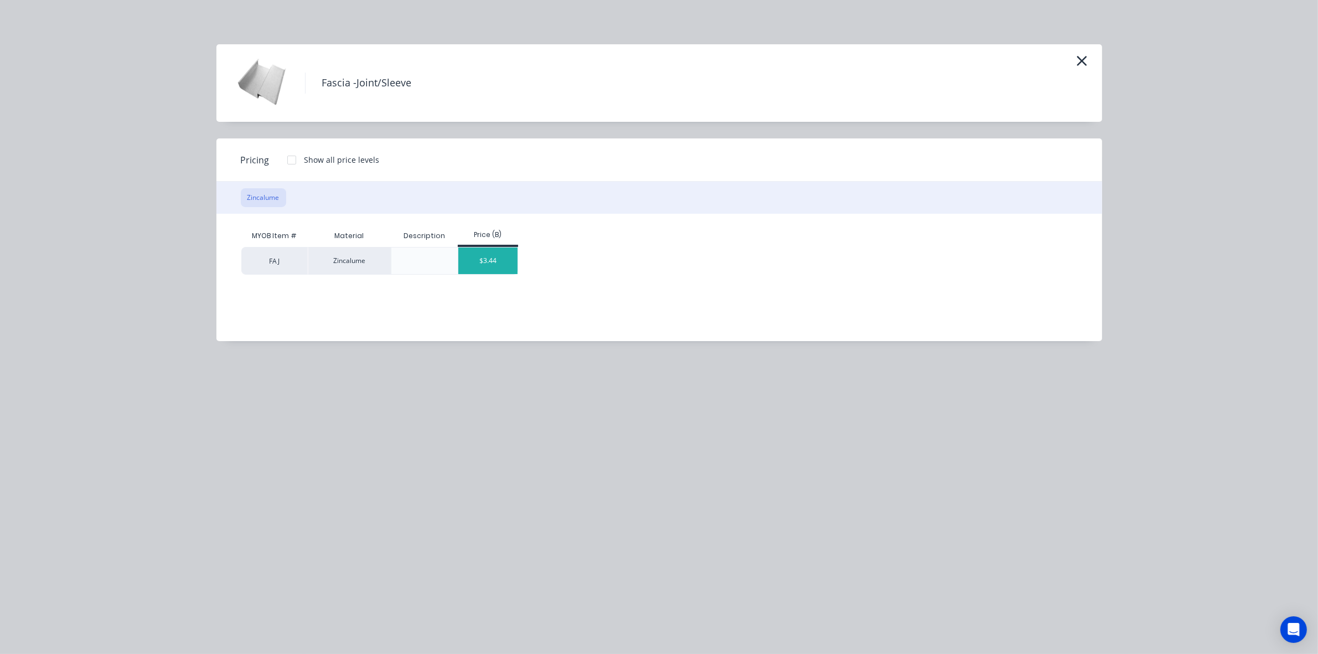
click at [500, 259] on div "$3.44" at bounding box center [487, 261] width 59 height 27
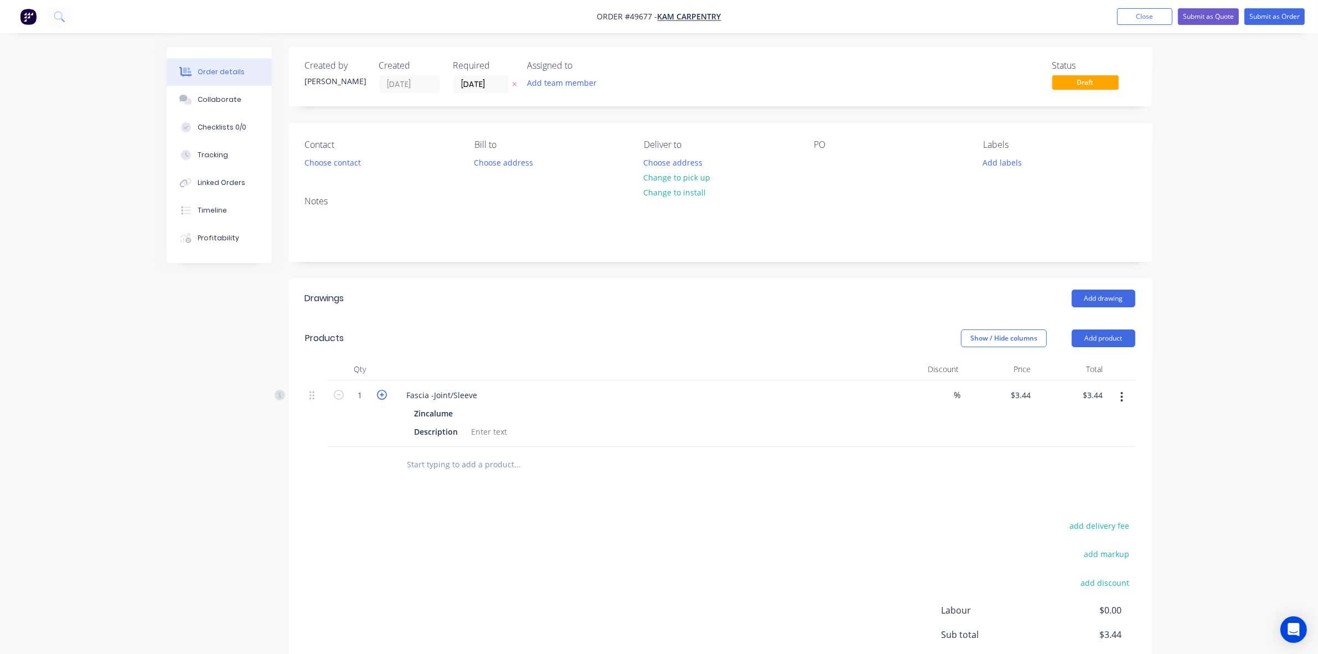
click at [386, 391] on icon "button" at bounding box center [382, 395] width 10 height 10
type input "2"
type input "$6.88"
drag, startPoint x: 477, startPoint y: 344, endPoint x: 494, endPoint y: 341, distance: 17.4
click at [477, 344] on div "Products" at bounding box center [393, 338] width 177 height 18
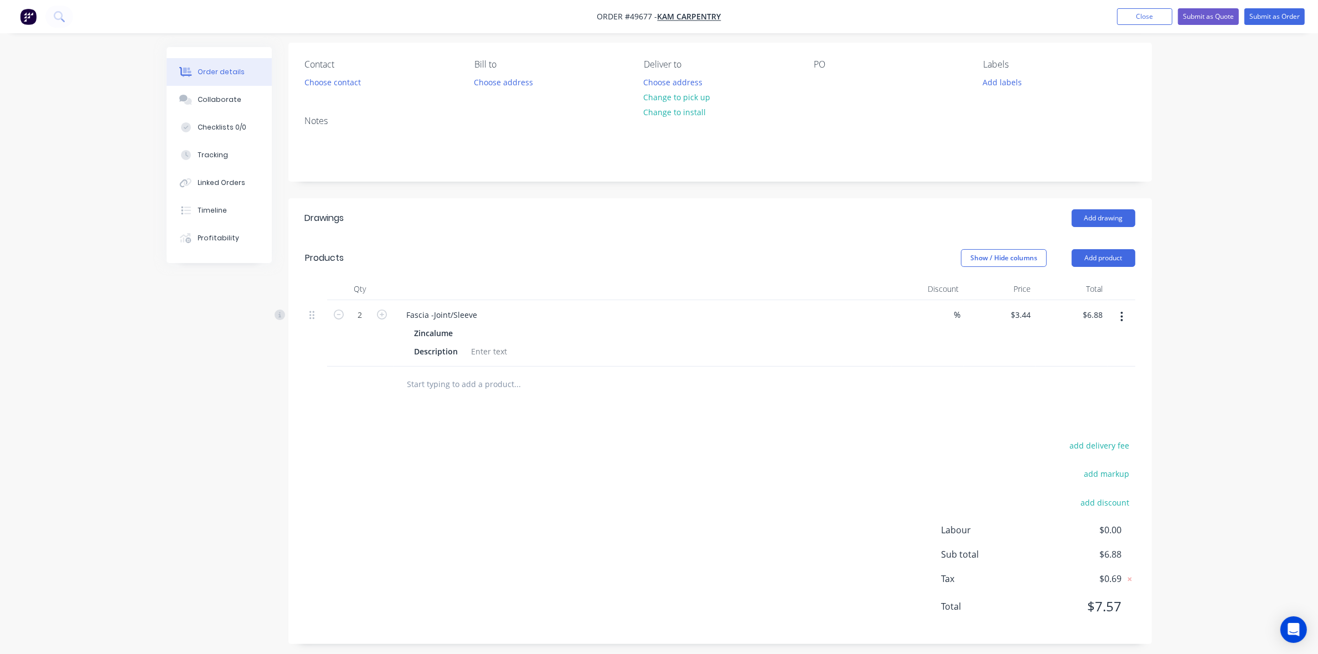
scroll to position [87, 0]
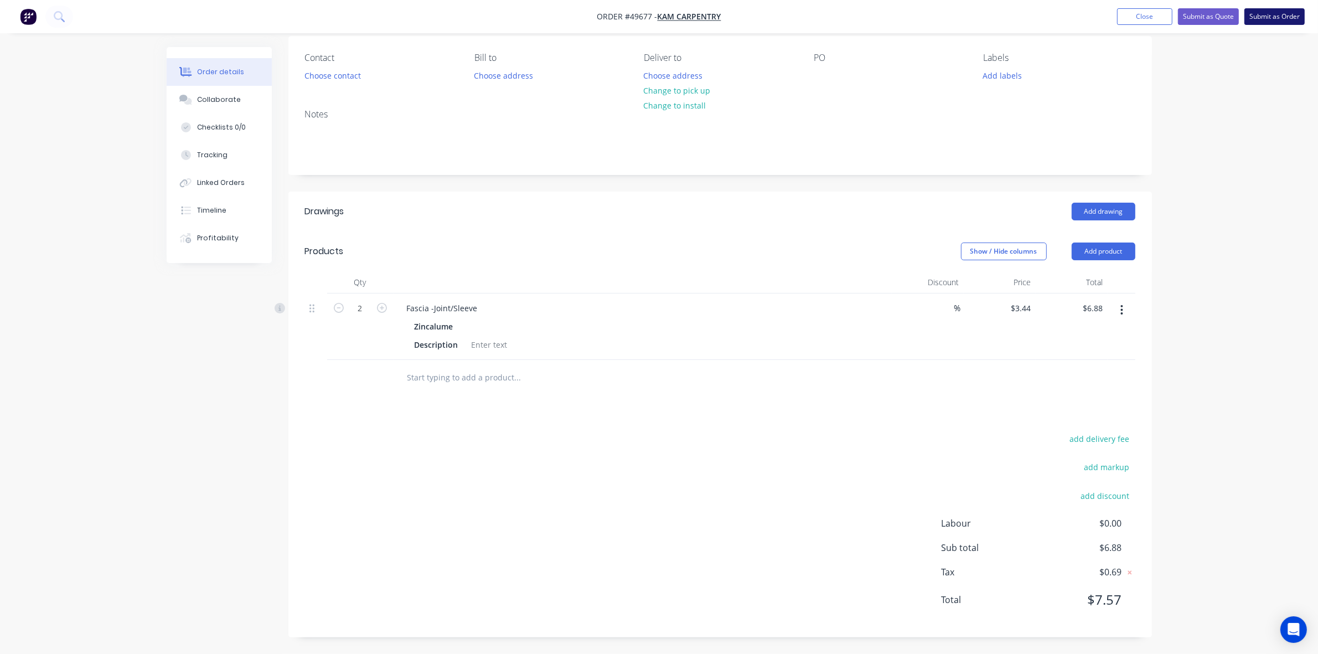
click at [1285, 16] on button "Submit as Order" at bounding box center [1275, 16] width 60 height 17
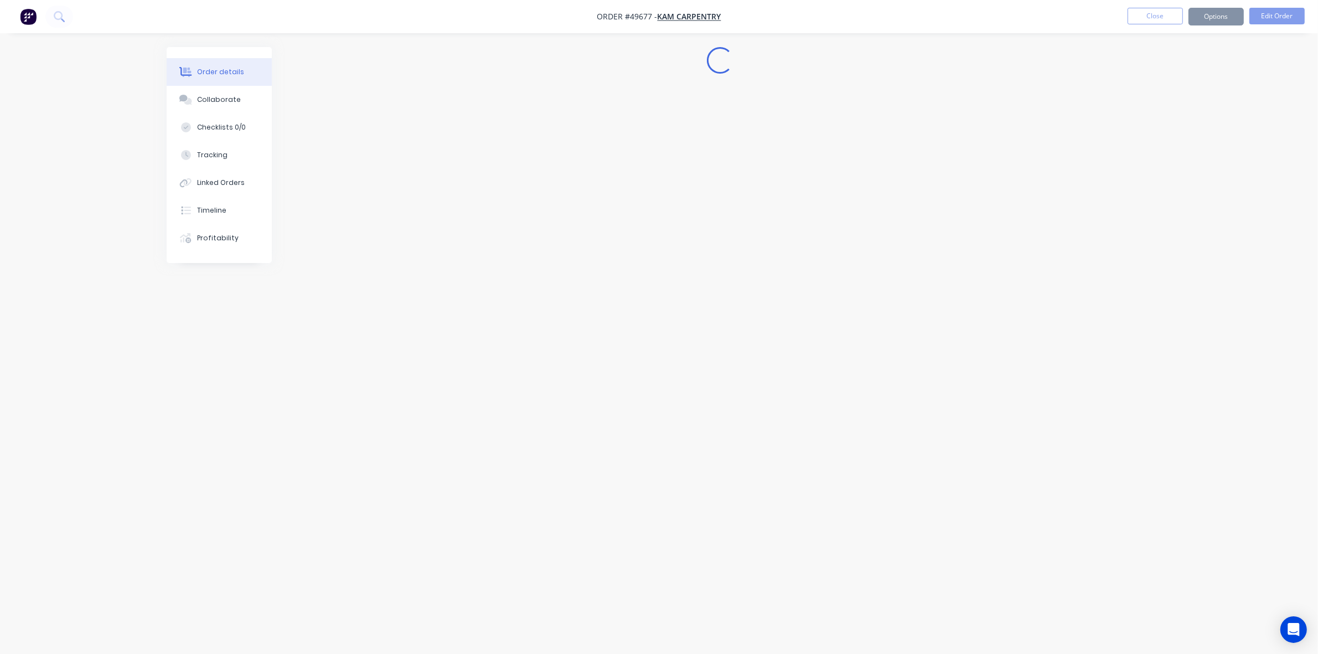
scroll to position [0, 0]
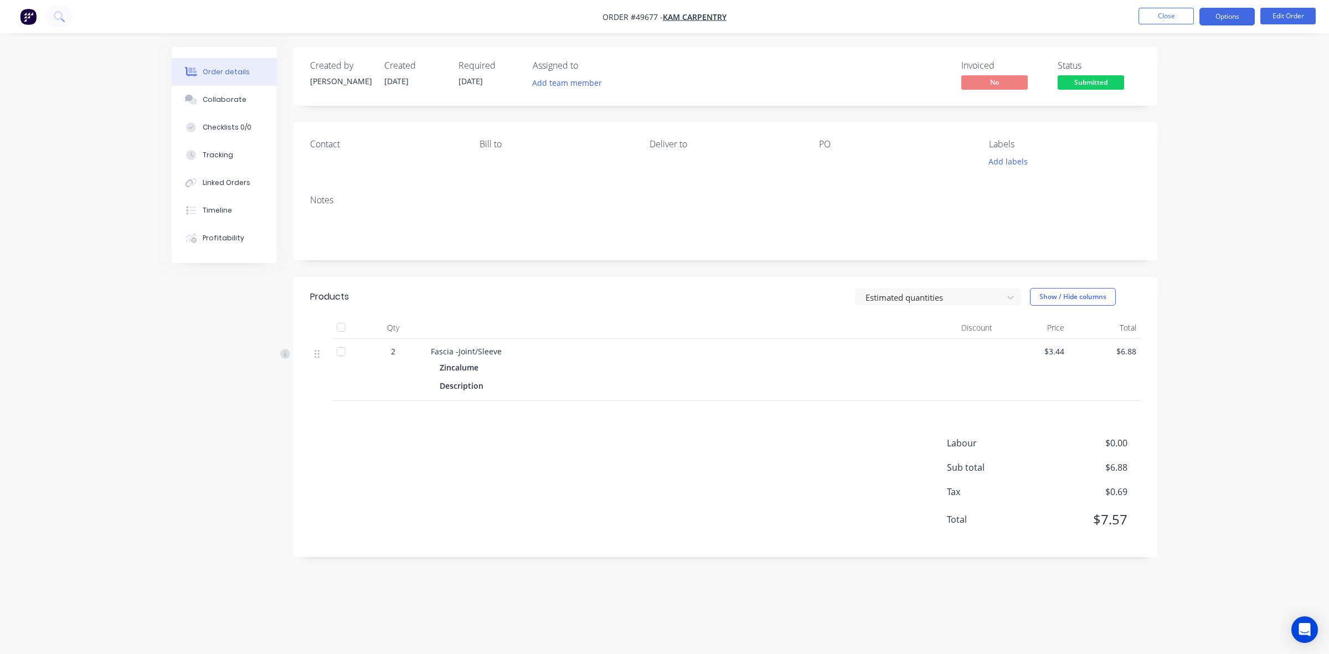
click at [1247, 18] on button "Options" at bounding box center [1226, 17] width 55 height 18
click at [1167, 68] on div "Invoice" at bounding box center [1194, 67] width 102 height 16
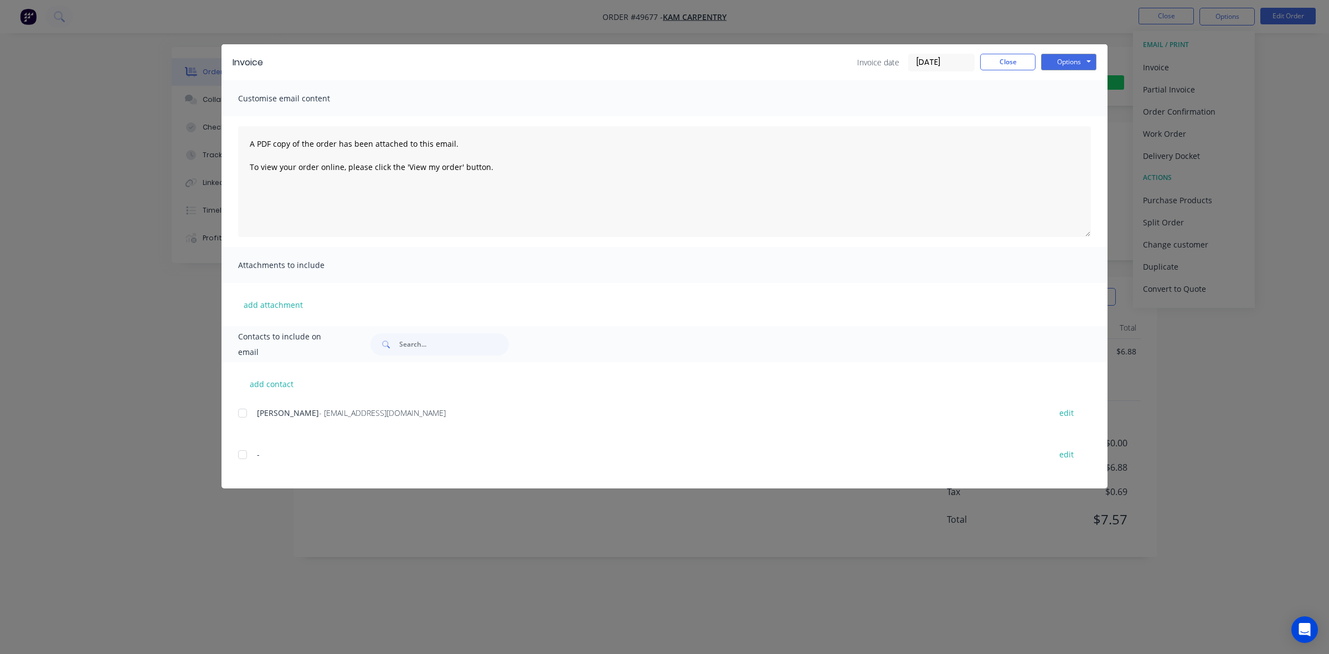
click at [239, 413] on div at bounding box center [242, 413] width 22 height 22
click at [1084, 59] on button "Options" at bounding box center [1068, 62] width 55 height 17
click at [1079, 120] on button "Email" at bounding box center [1076, 119] width 71 height 18
drag, startPoint x: 996, startPoint y: 59, endPoint x: 887, endPoint y: 37, distance: 110.7
click at [982, 56] on button "Close" at bounding box center [1007, 62] width 55 height 17
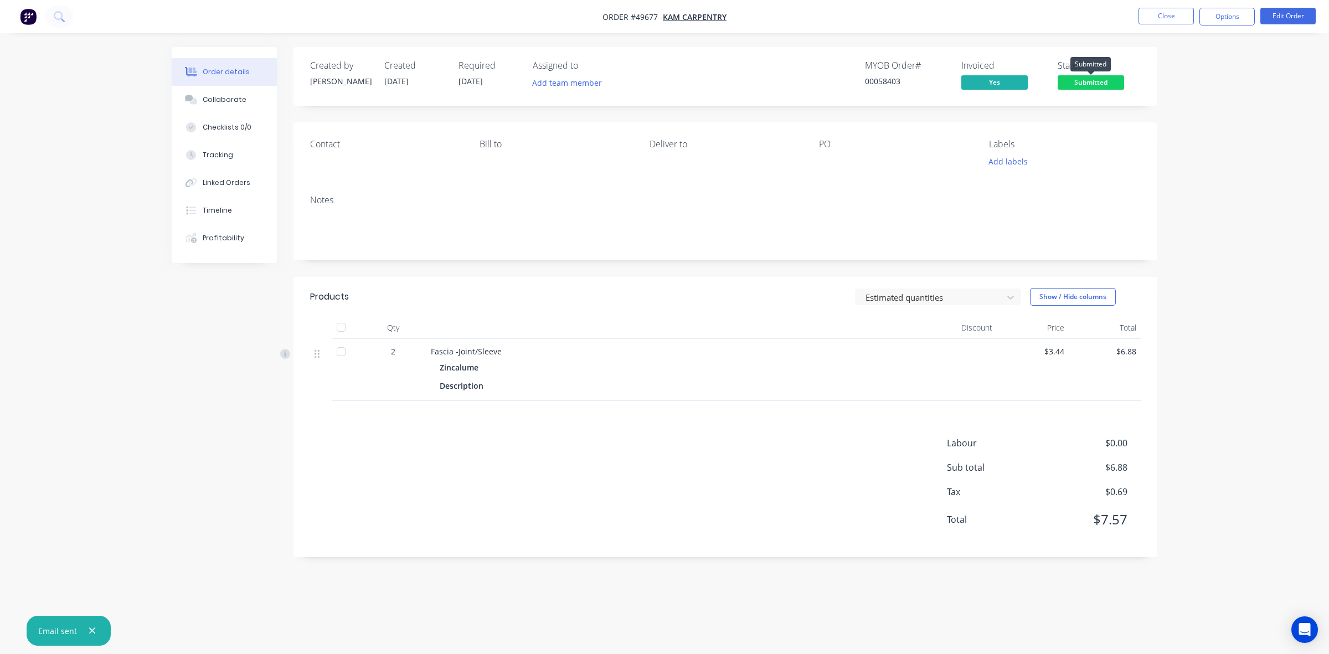
click at [1102, 85] on span "Submitted" at bounding box center [1091, 82] width 66 height 14
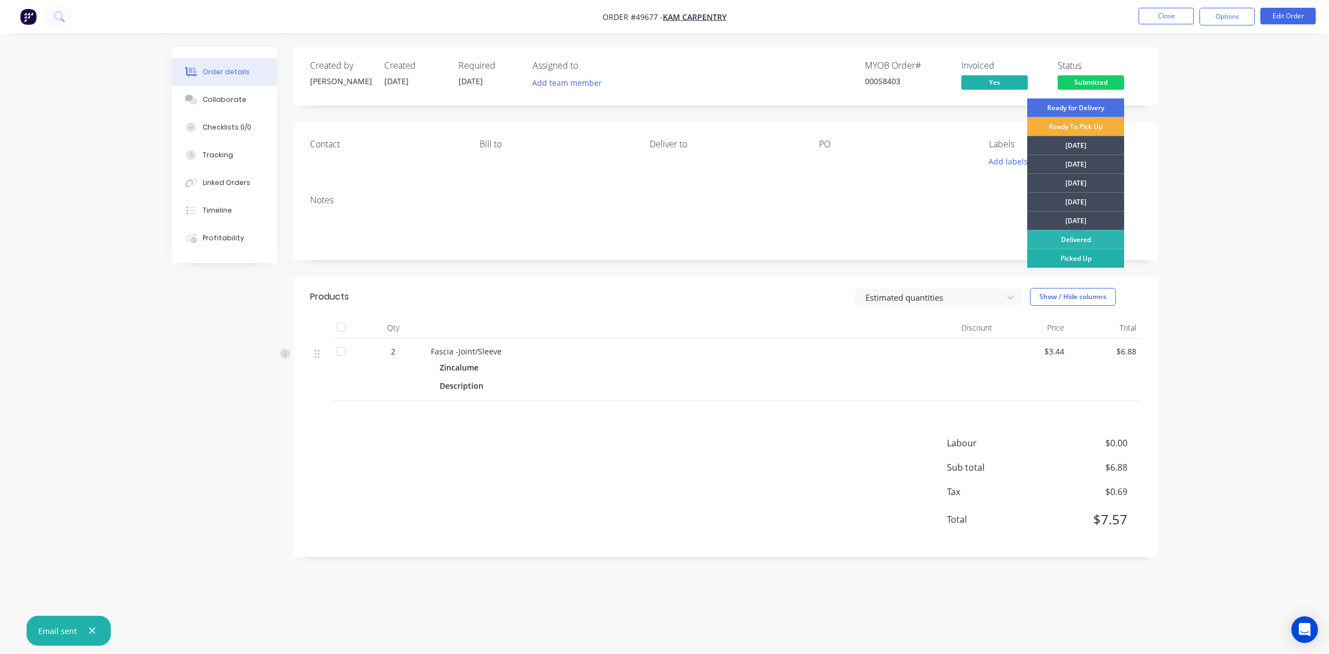
click at [1081, 261] on div "Picked Up" at bounding box center [1075, 258] width 97 height 19
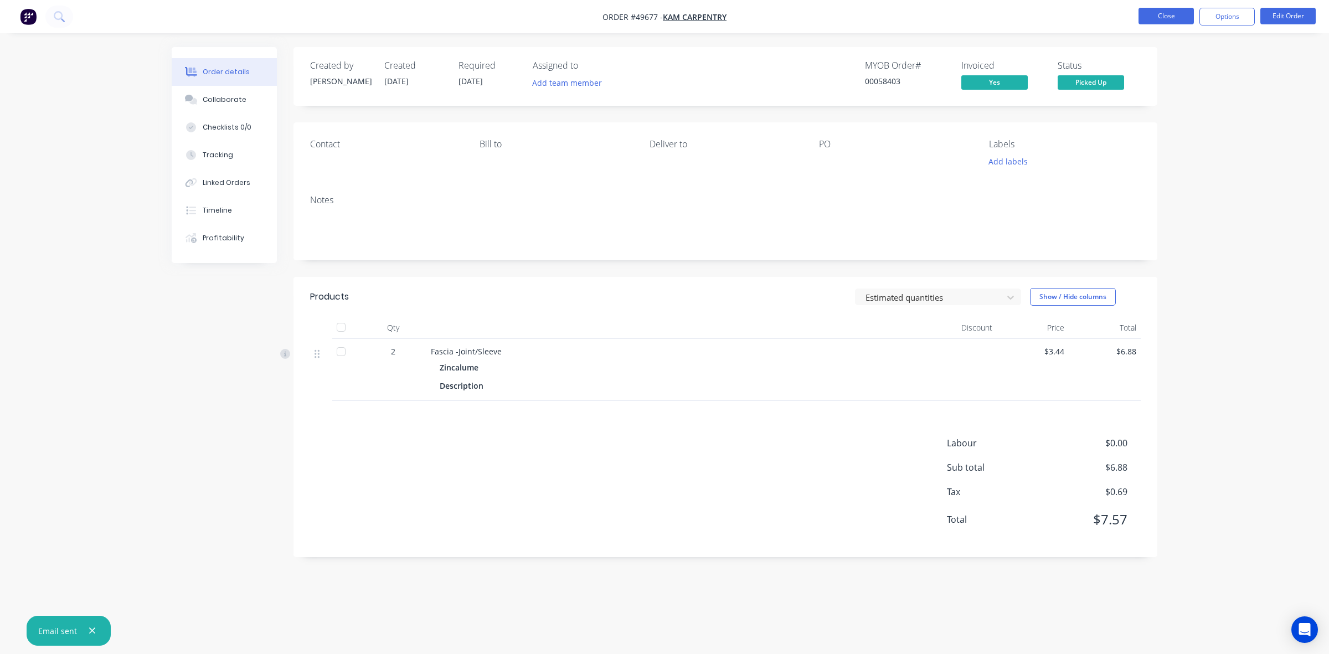
click at [1172, 15] on button "Close" at bounding box center [1165, 16] width 55 height 17
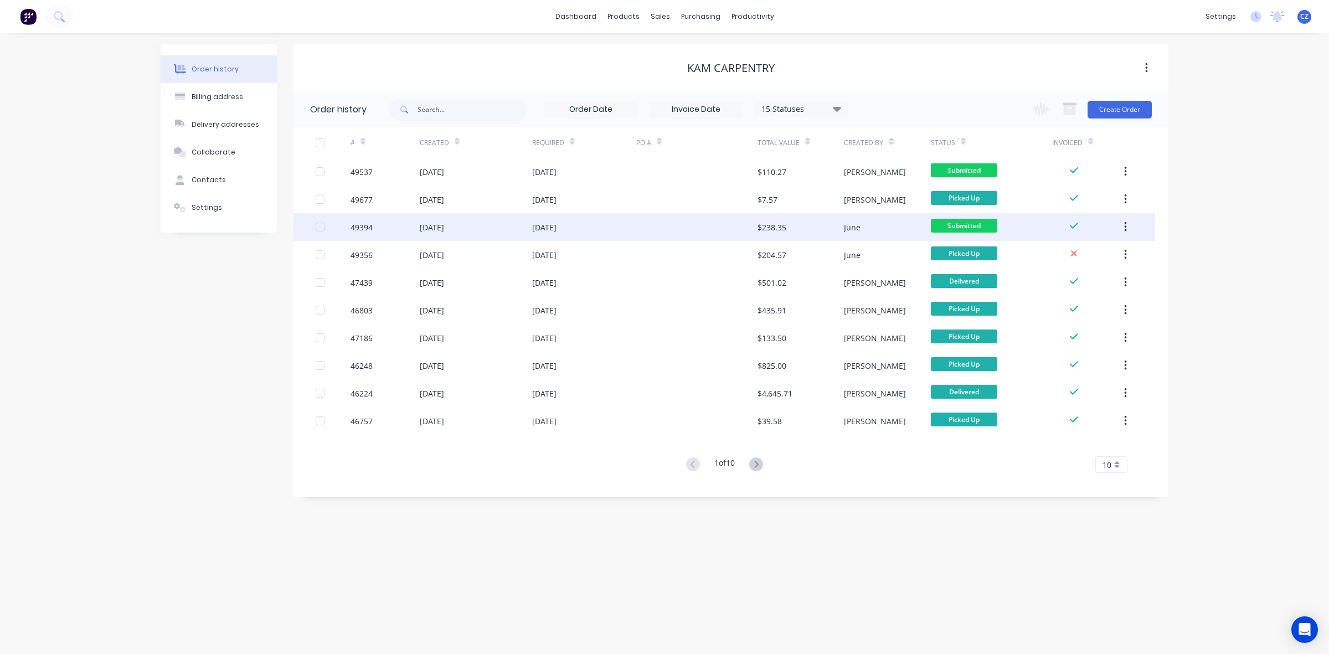
click at [657, 220] on div at bounding box center [696, 227] width 121 height 28
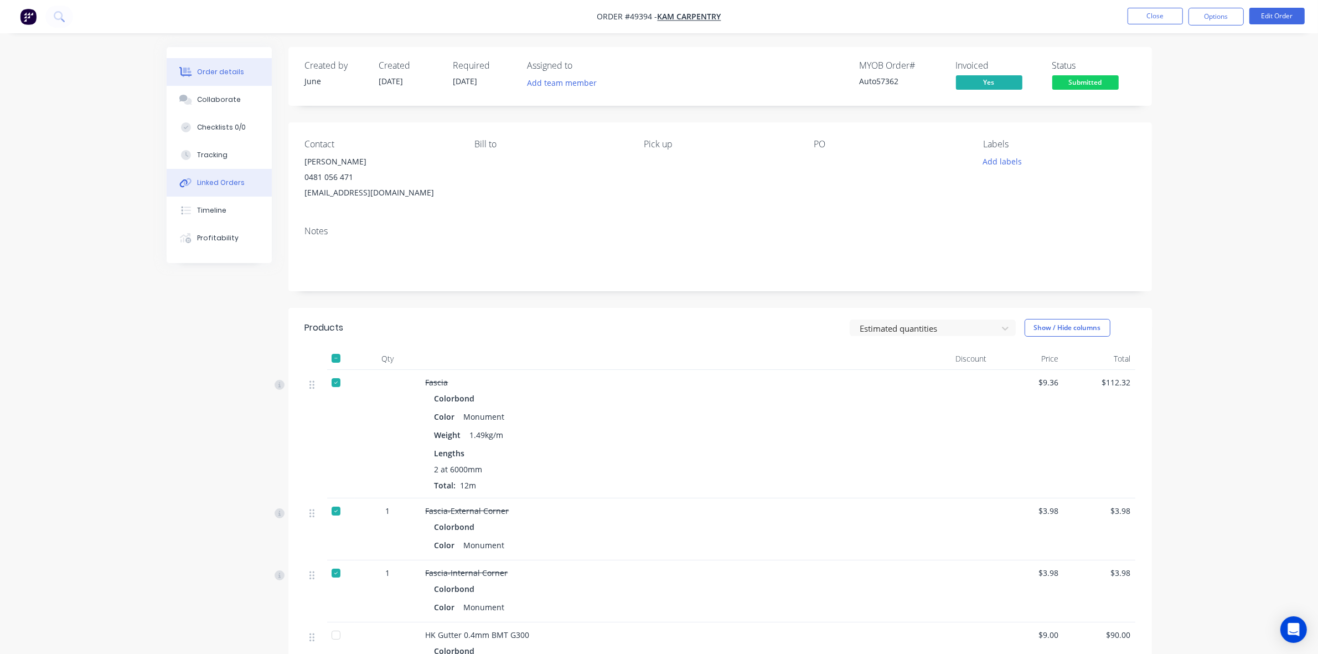
click at [235, 186] on div "Linked Orders" at bounding box center [221, 183] width 48 height 10
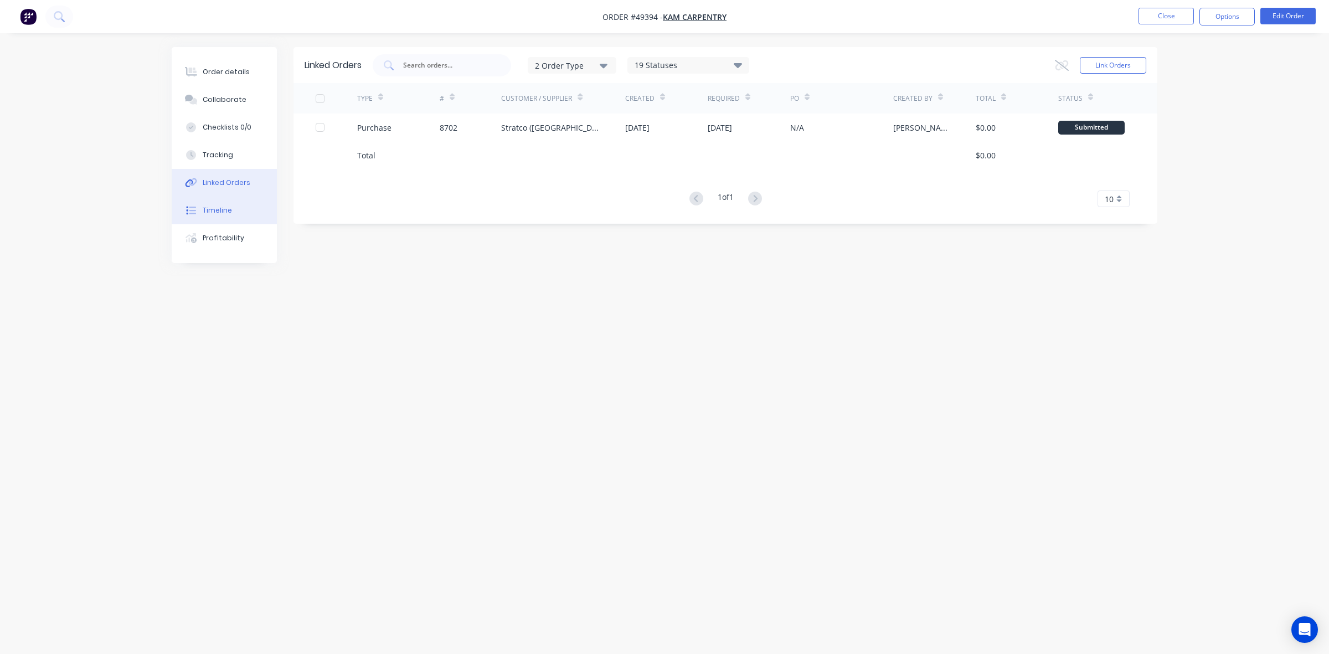
click at [212, 215] on div "Timeline" at bounding box center [217, 210] width 29 height 10
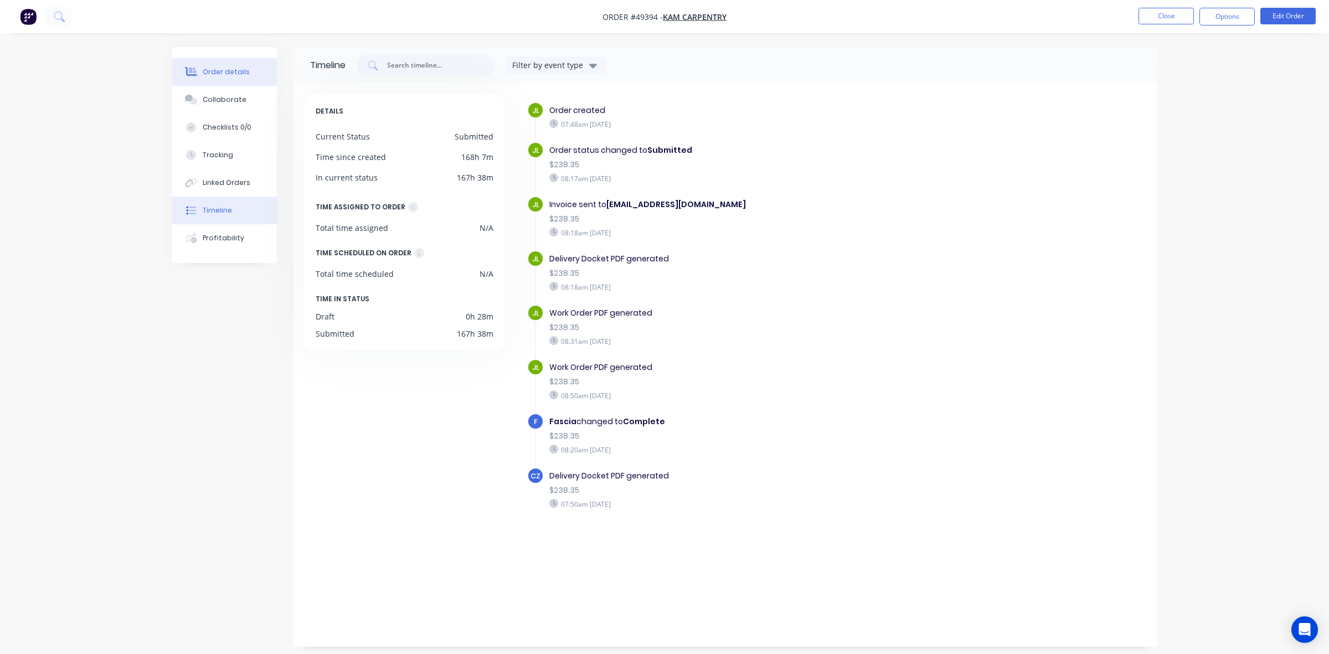
click at [239, 65] on button "Order details" at bounding box center [224, 72] width 105 height 28
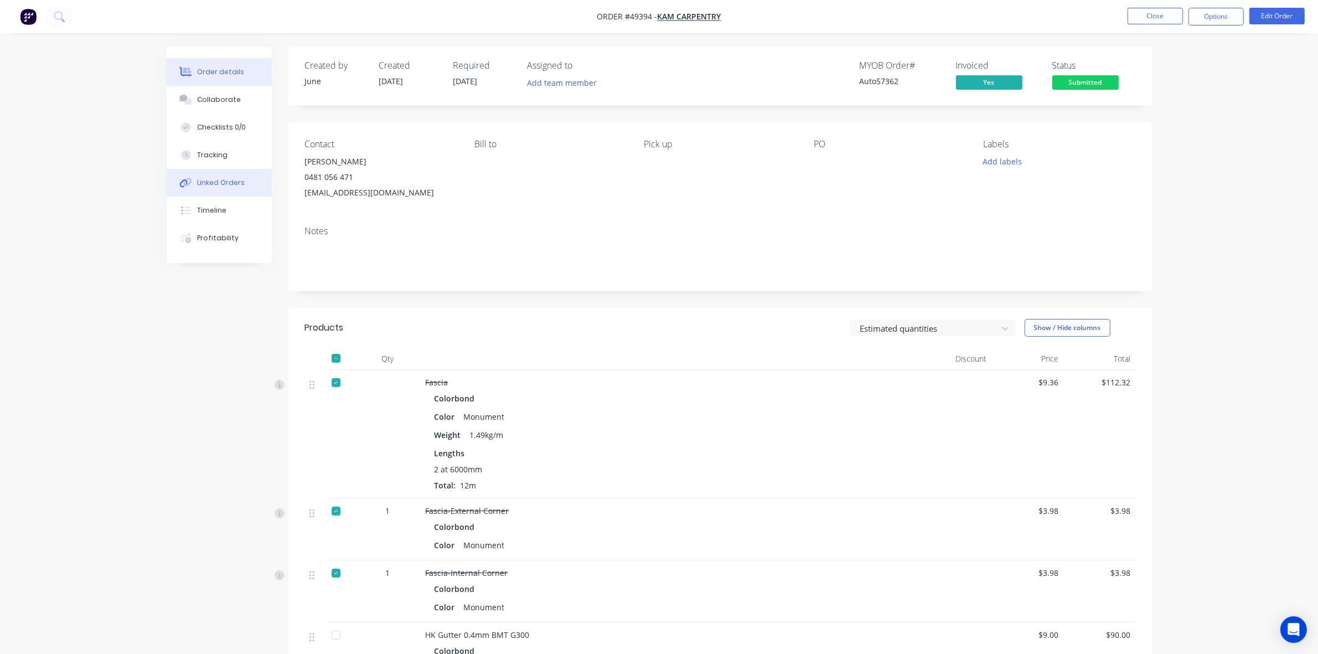
click at [211, 179] on div "Linked Orders" at bounding box center [221, 183] width 48 height 10
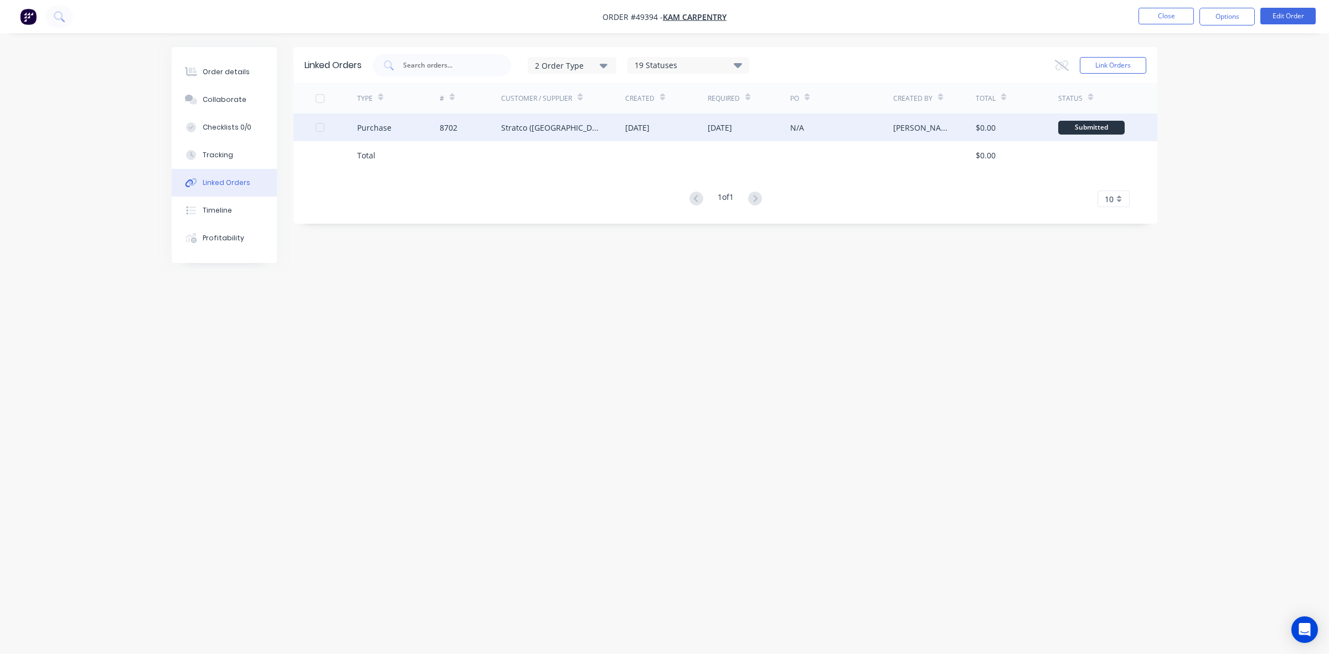
click at [452, 125] on div "8702" at bounding box center [449, 128] width 18 height 12
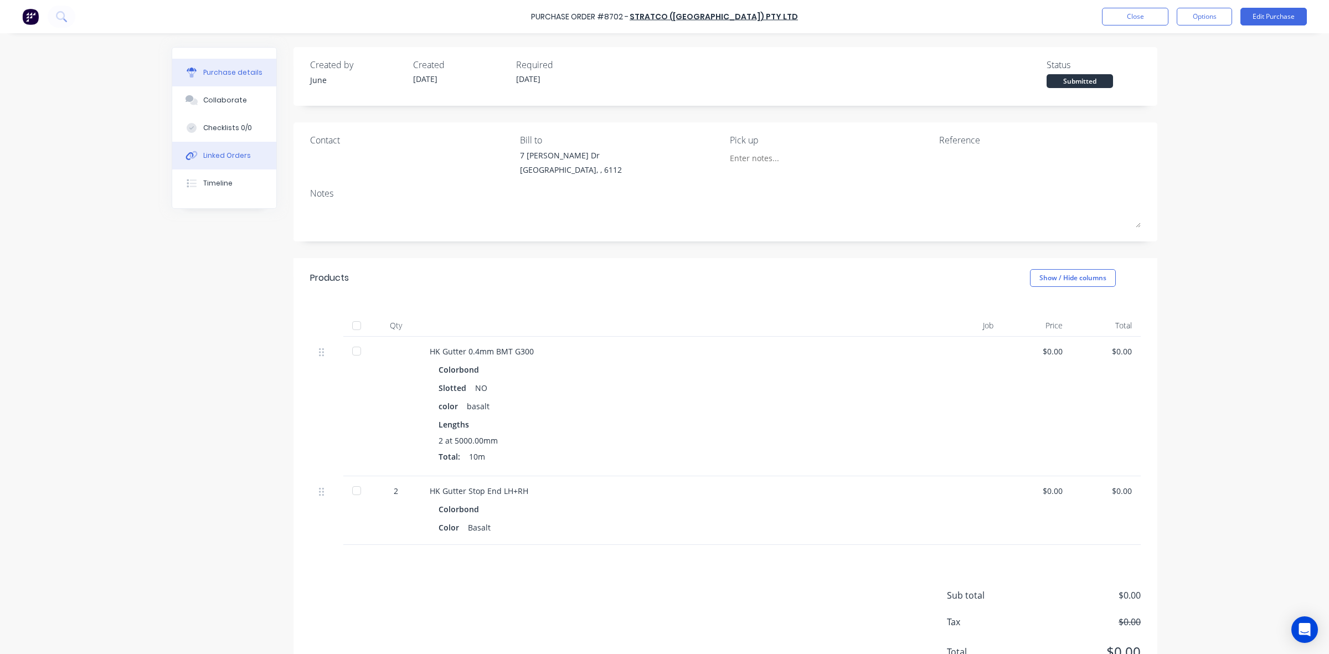
click at [210, 161] on button "Linked Orders" at bounding box center [224, 156] width 104 height 28
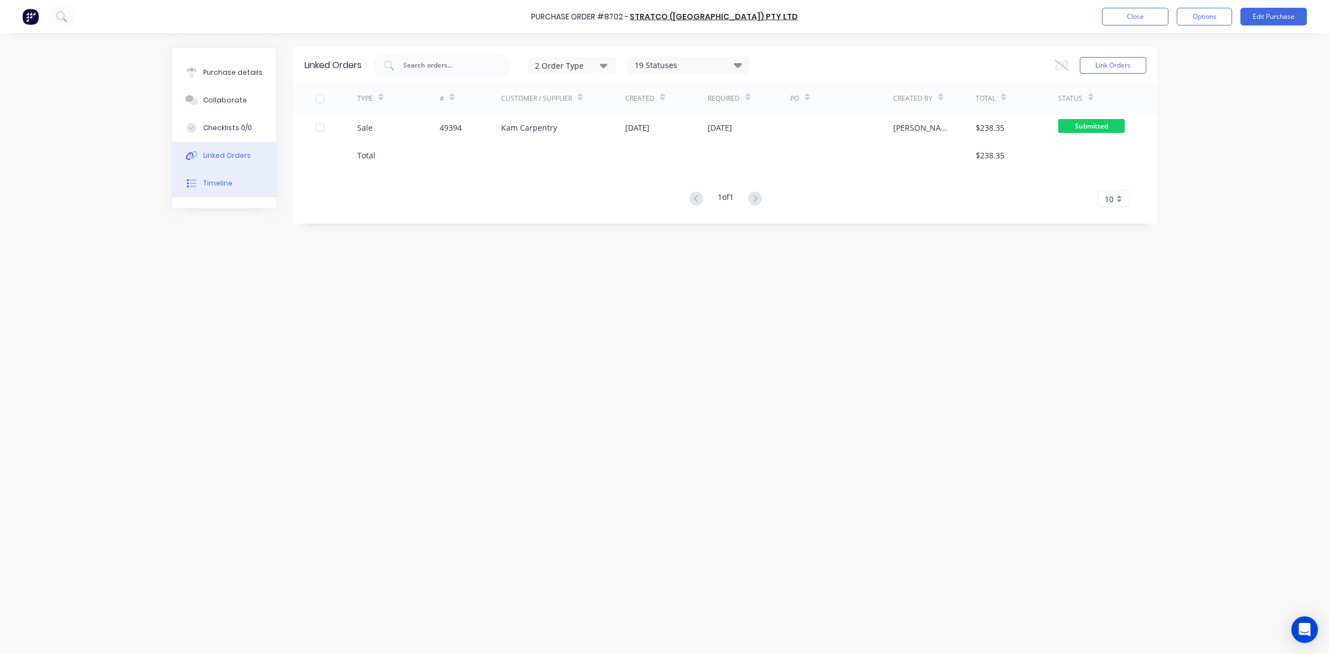
click at [215, 186] on div "Timeline" at bounding box center [217, 183] width 29 height 10
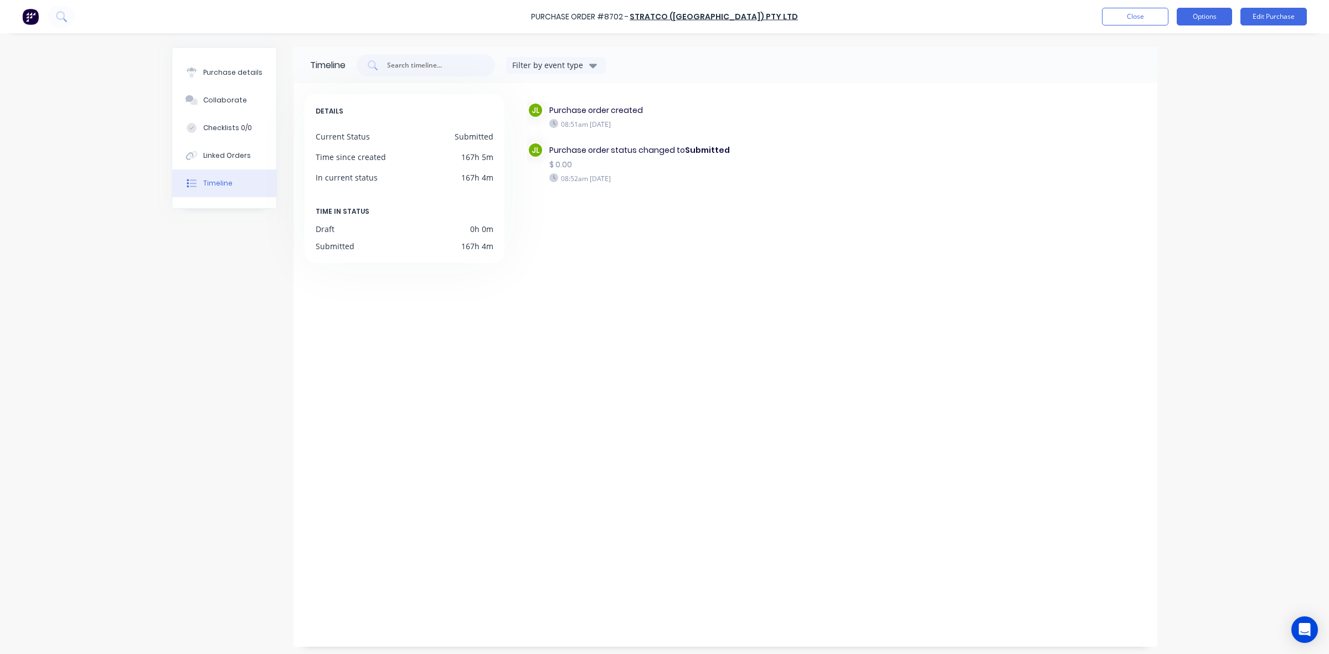
click at [1205, 18] on button "Options" at bounding box center [1204, 17] width 55 height 18
click at [216, 70] on div "Purchase details" at bounding box center [232, 73] width 59 height 10
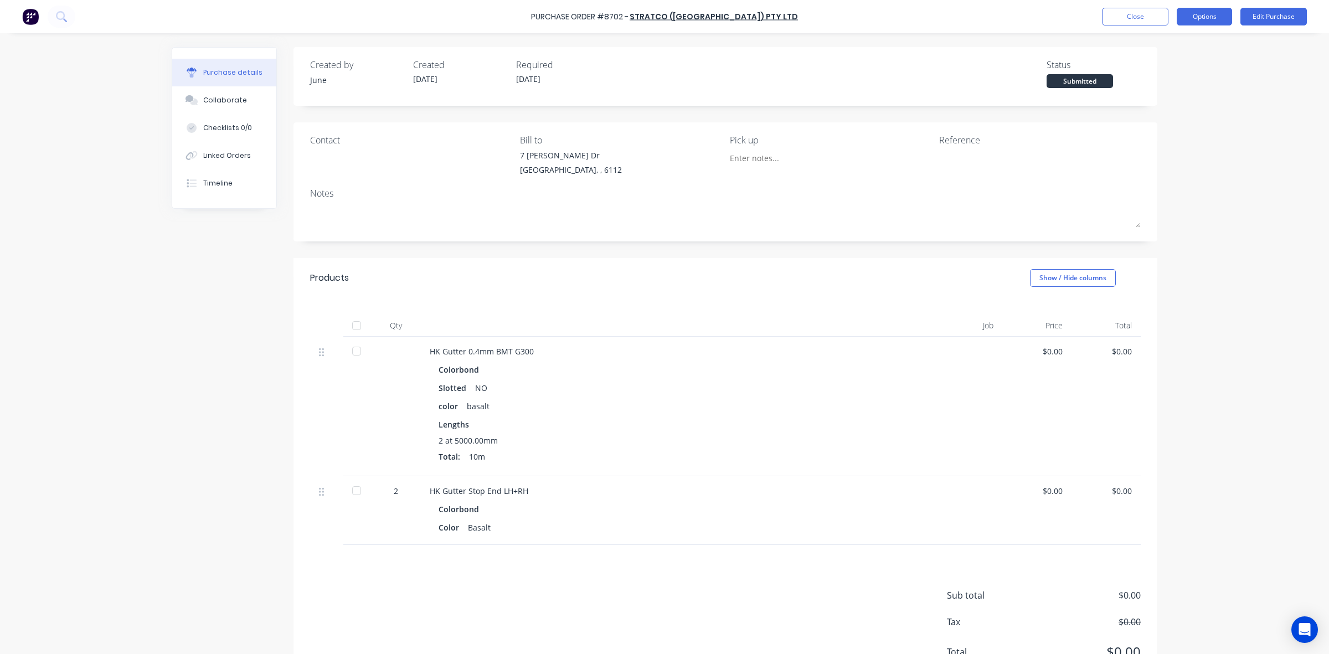
click at [1202, 16] on button "Options" at bounding box center [1204, 17] width 55 height 18
click at [1167, 43] on div "Print / Email" at bounding box center [1179, 45] width 85 height 16
click at [1251, 18] on button "Edit Purchase" at bounding box center [1273, 17] width 66 height 18
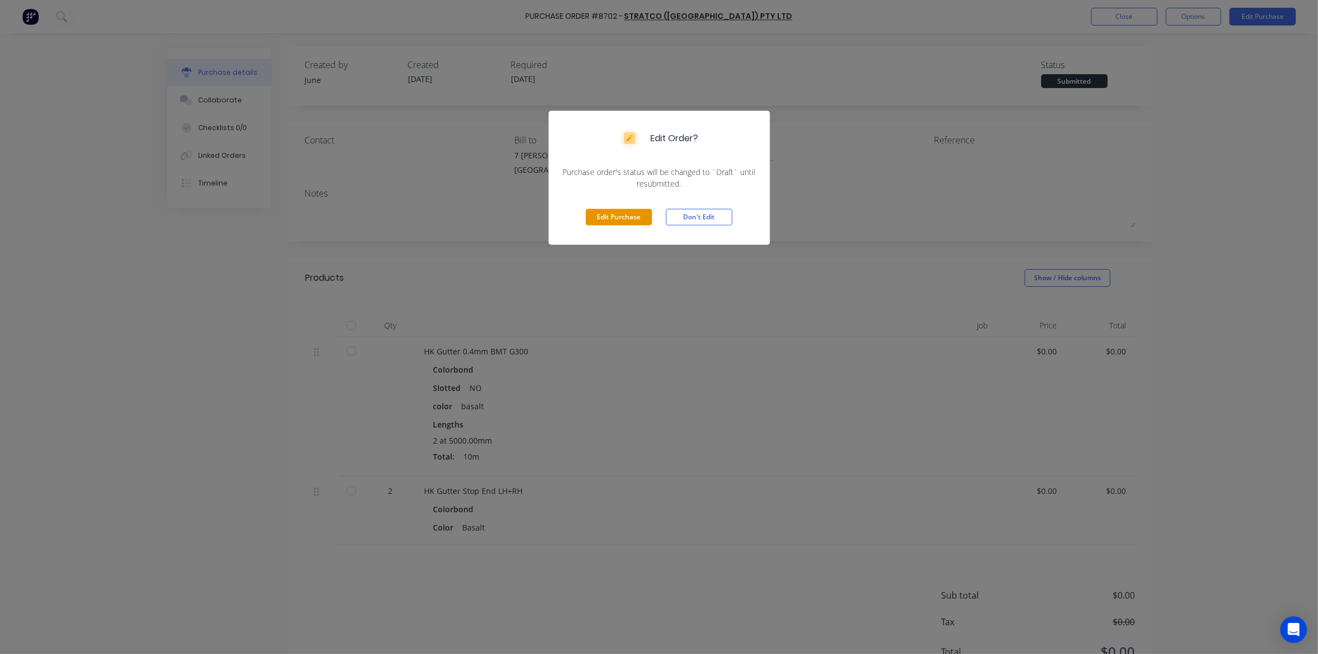
drag, startPoint x: 604, startPoint y: 218, endPoint x: 604, endPoint y: 210, distance: 7.2
click at [604, 217] on button "Edit Purchase" at bounding box center [619, 217] width 66 height 17
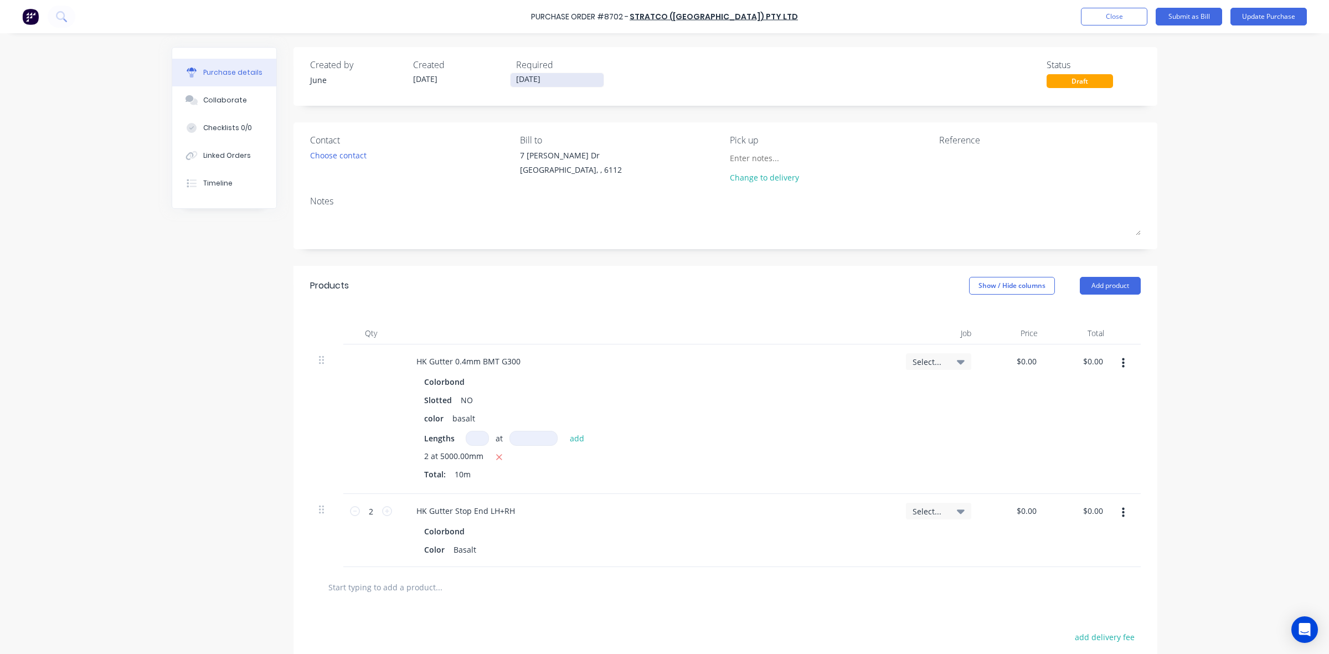
click at [532, 84] on input "[DATE]" at bounding box center [557, 80] width 93 height 14
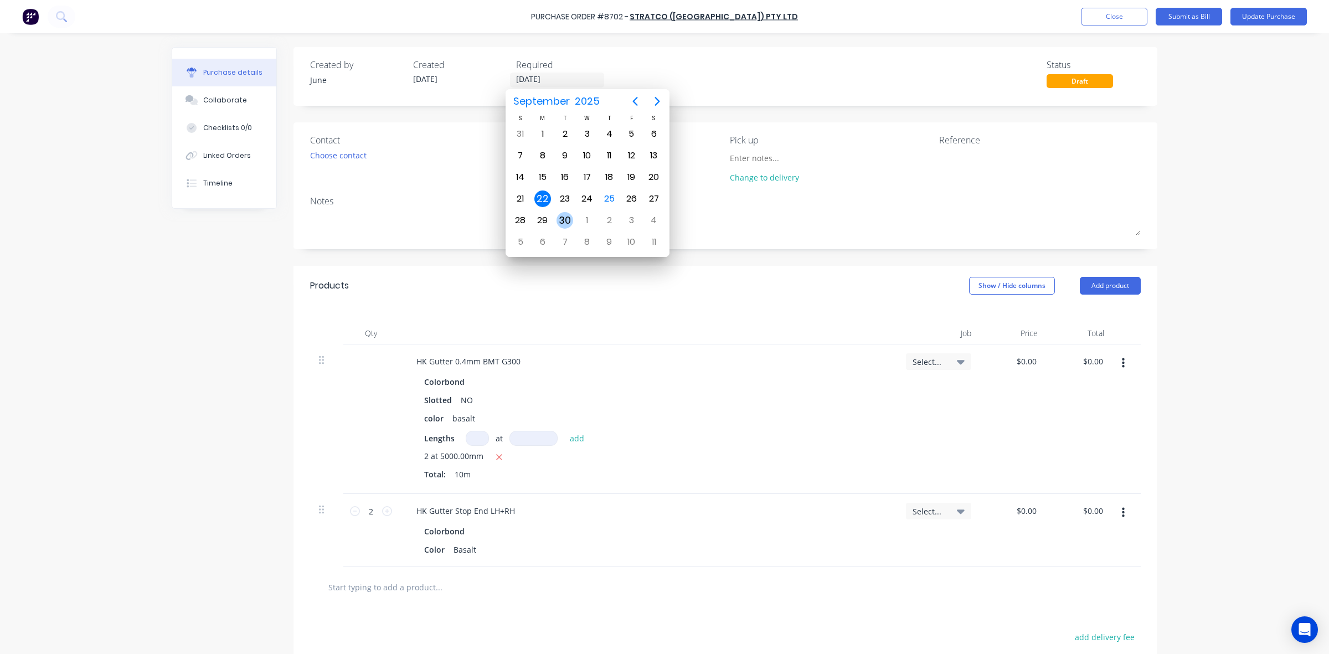
click at [569, 220] on div "30" at bounding box center [565, 220] width 17 height 17
type input "30/09/25"
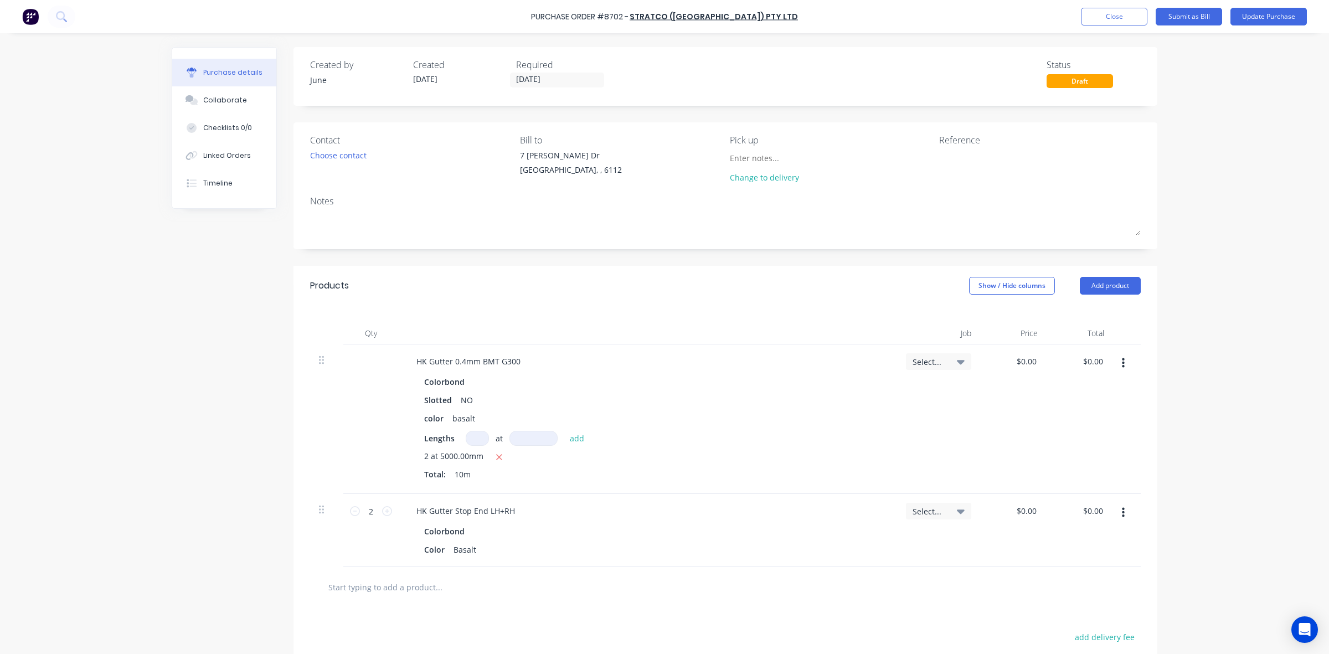
click at [638, 80] on div "Created by June Created 18/09/25 Required 30/09/25 Status Draft" at bounding box center [725, 73] width 831 height 30
click at [1258, 18] on button "Update Purchase" at bounding box center [1268, 17] width 76 height 18
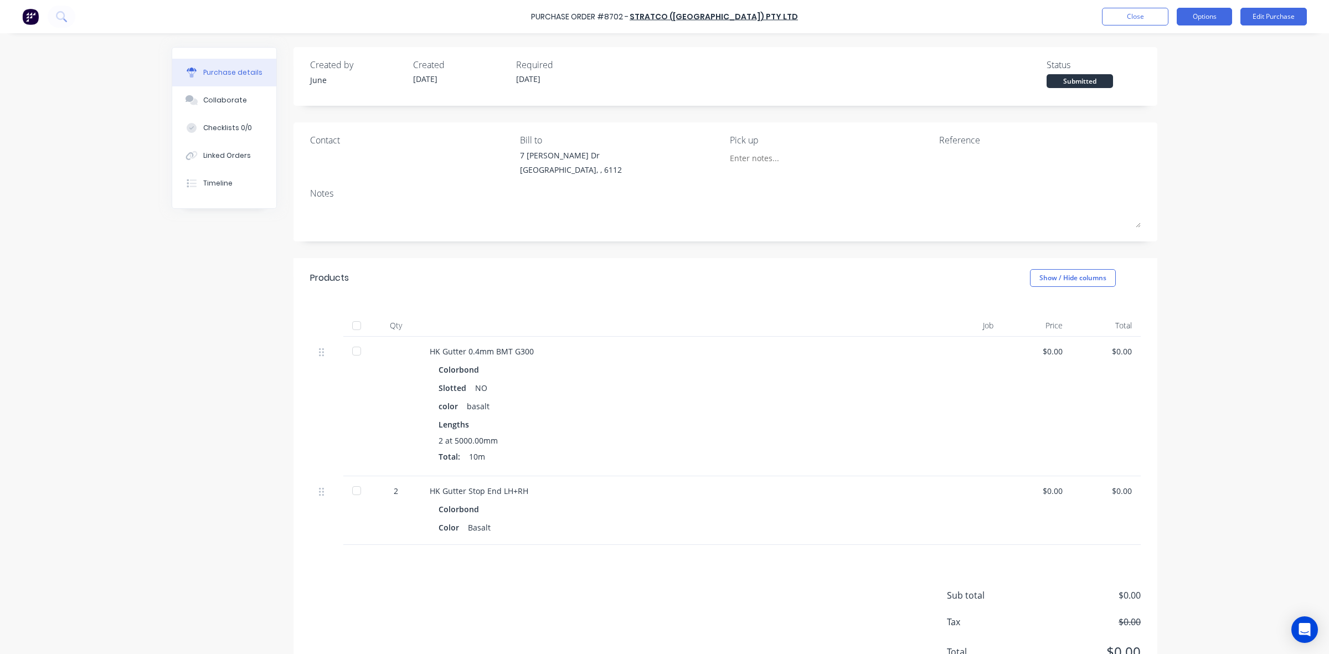
click at [1200, 17] on button "Options" at bounding box center [1204, 17] width 55 height 18
click at [1166, 90] on div "Without pricing" at bounding box center [1179, 89] width 85 height 16
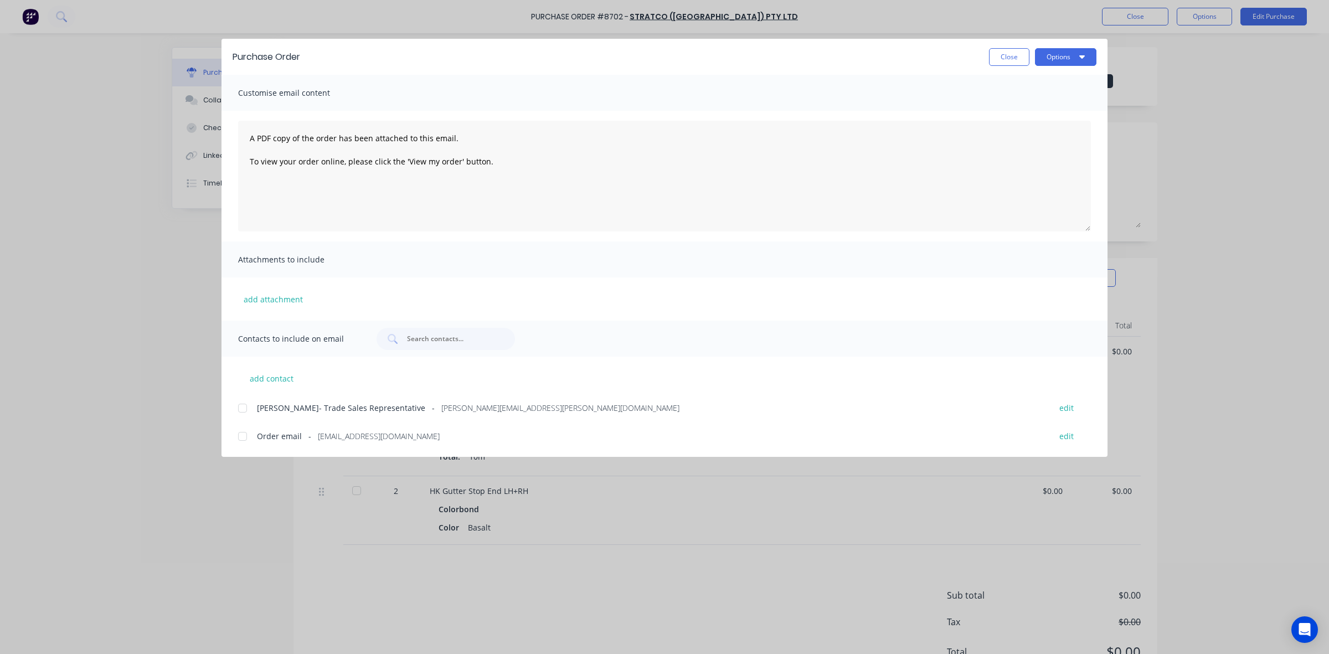
click at [245, 436] on div at bounding box center [242, 436] width 22 height 22
click at [1080, 59] on icon "button" at bounding box center [1082, 56] width 6 height 9
click at [1051, 128] on div "Email" at bounding box center [1043, 129] width 85 height 16
click at [1017, 65] on button "Close" at bounding box center [1009, 57] width 40 height 18
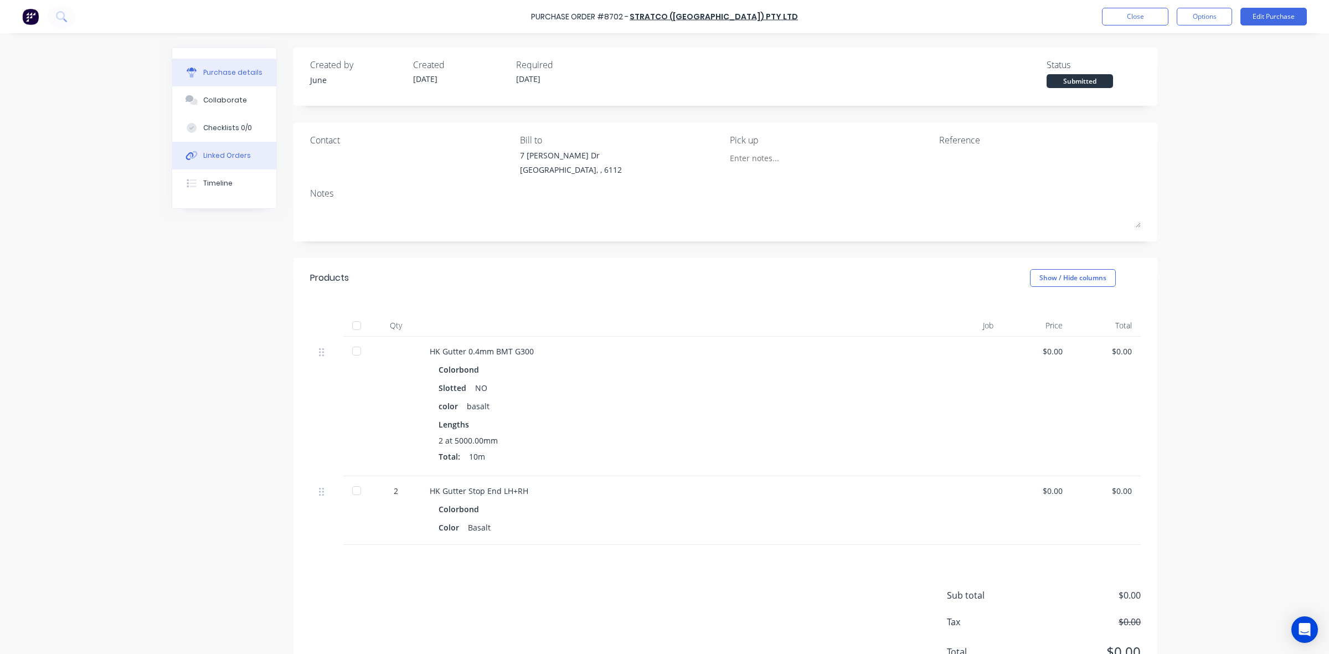
drag, startPoint x: 223, startPoint y: 156, endPoint x: 225, endPoint y: 136, distance: 20.1
click at [223, 156] on div "Linked Orders" at bounding box center [227, 156] width 48 height 10
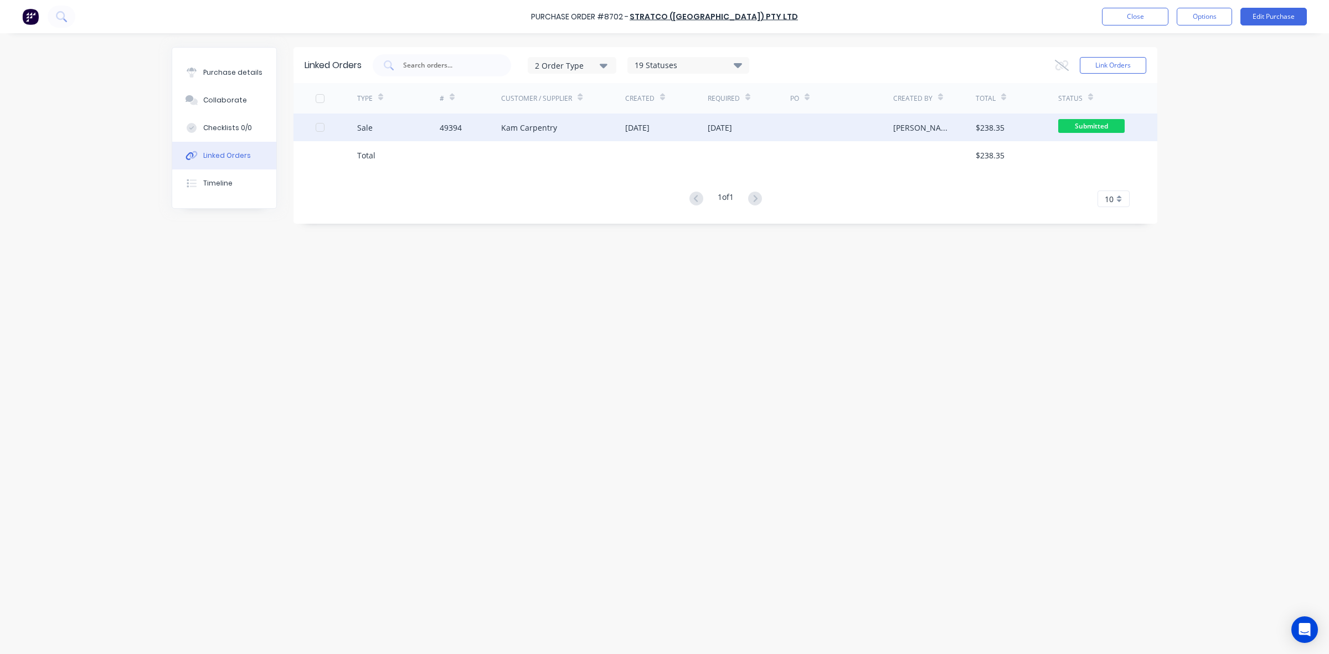
click at [695, 128] on div "[DATE]" at bounding box center [666, 128] width 83 height 28
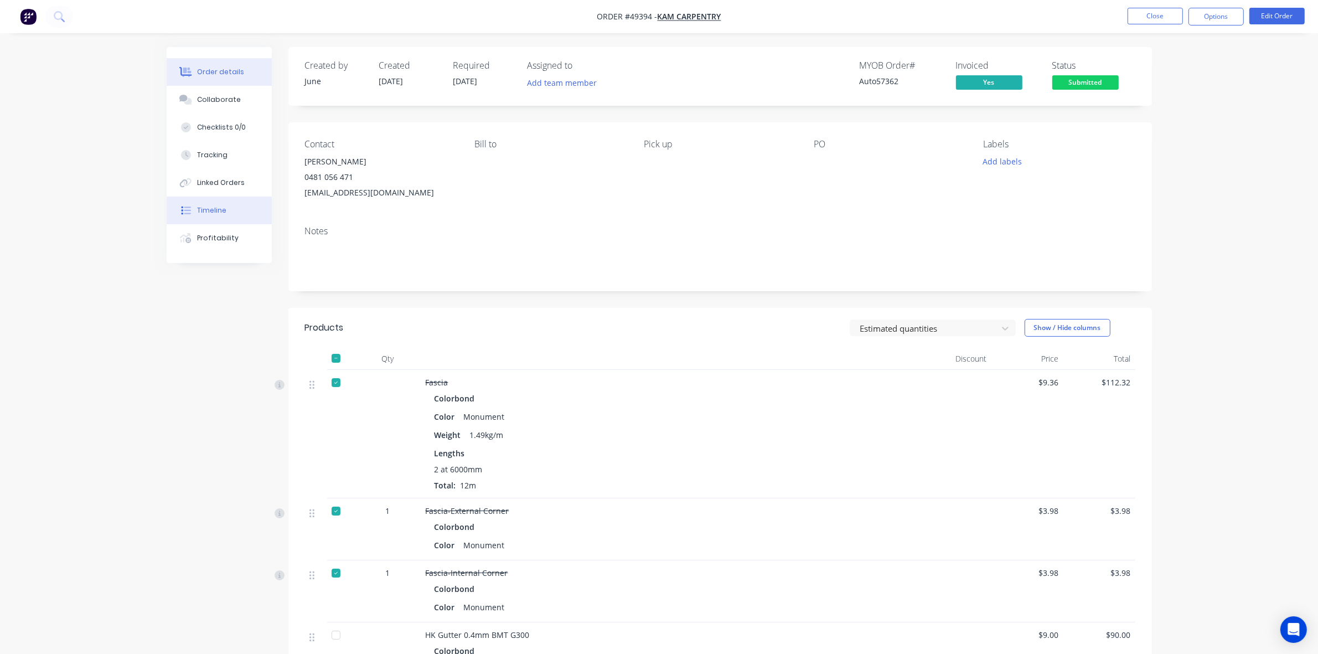
click at [205, 217] on button "Timeline" at bounding box center [219, 211] width 105 height 28
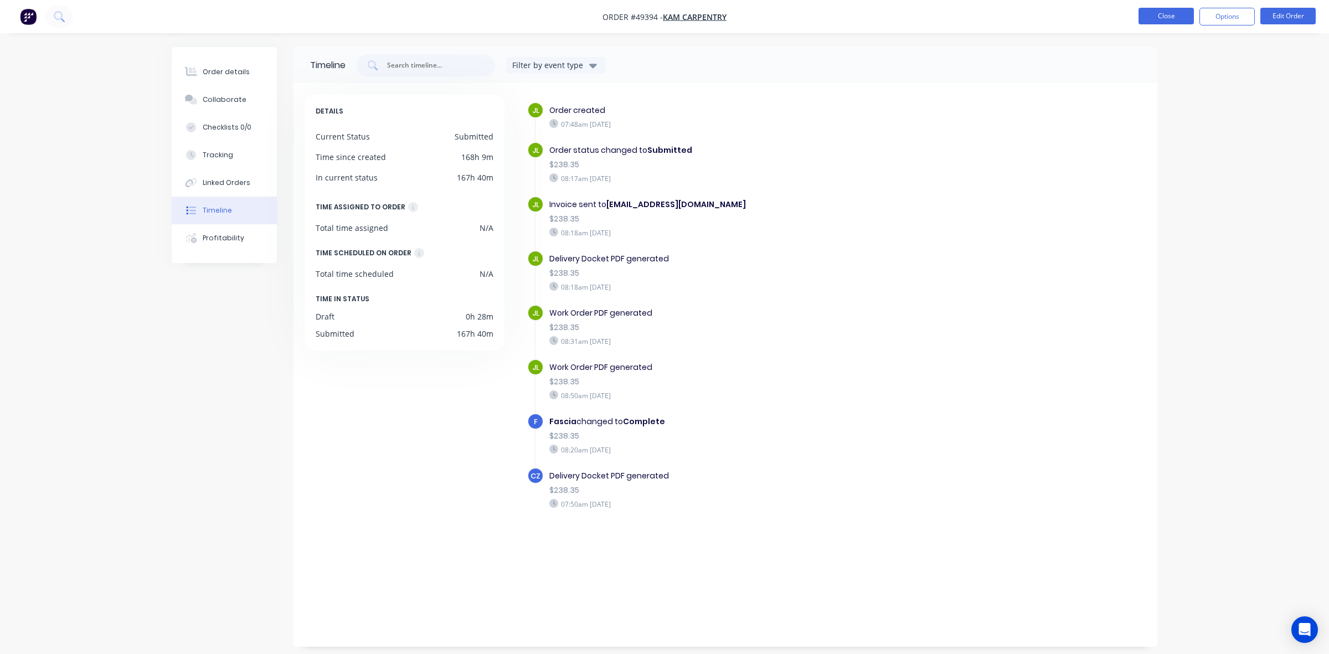
click at [1159, 12] on button "Close" at bounding box center [1165, 16] width 55 height 17
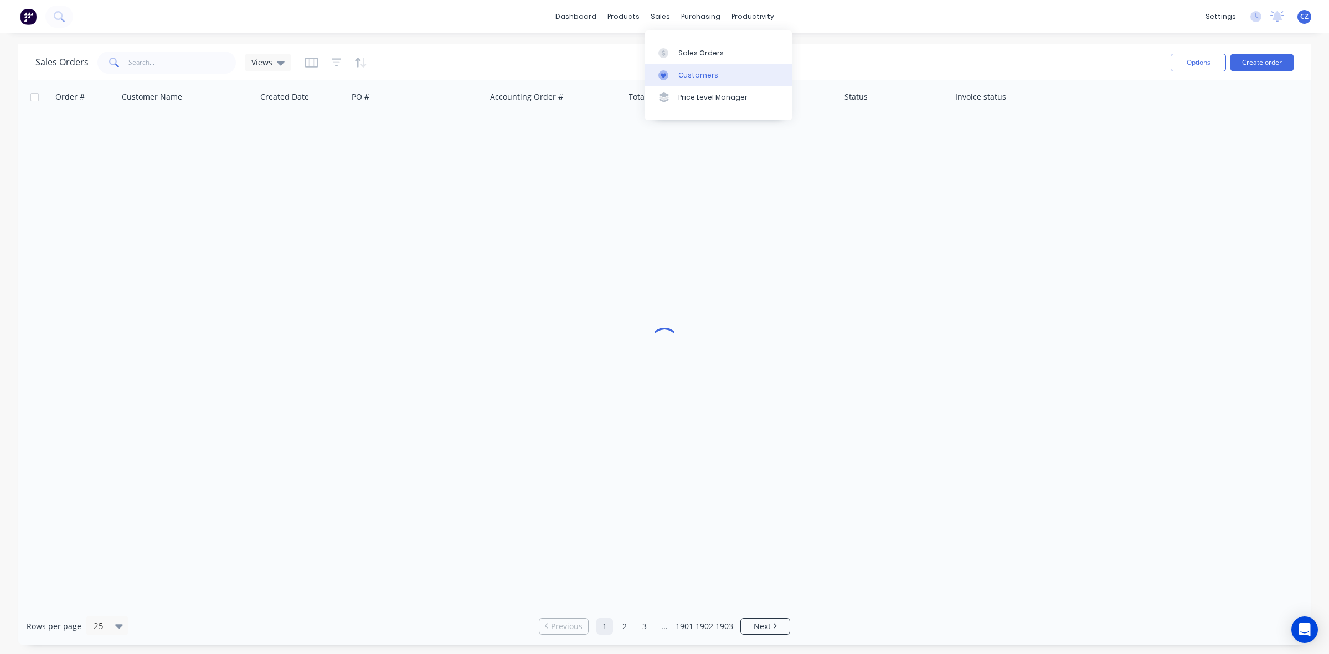
click at [687, 79] on div "Customers" at bounding box center [698, 75] width 40 height 10
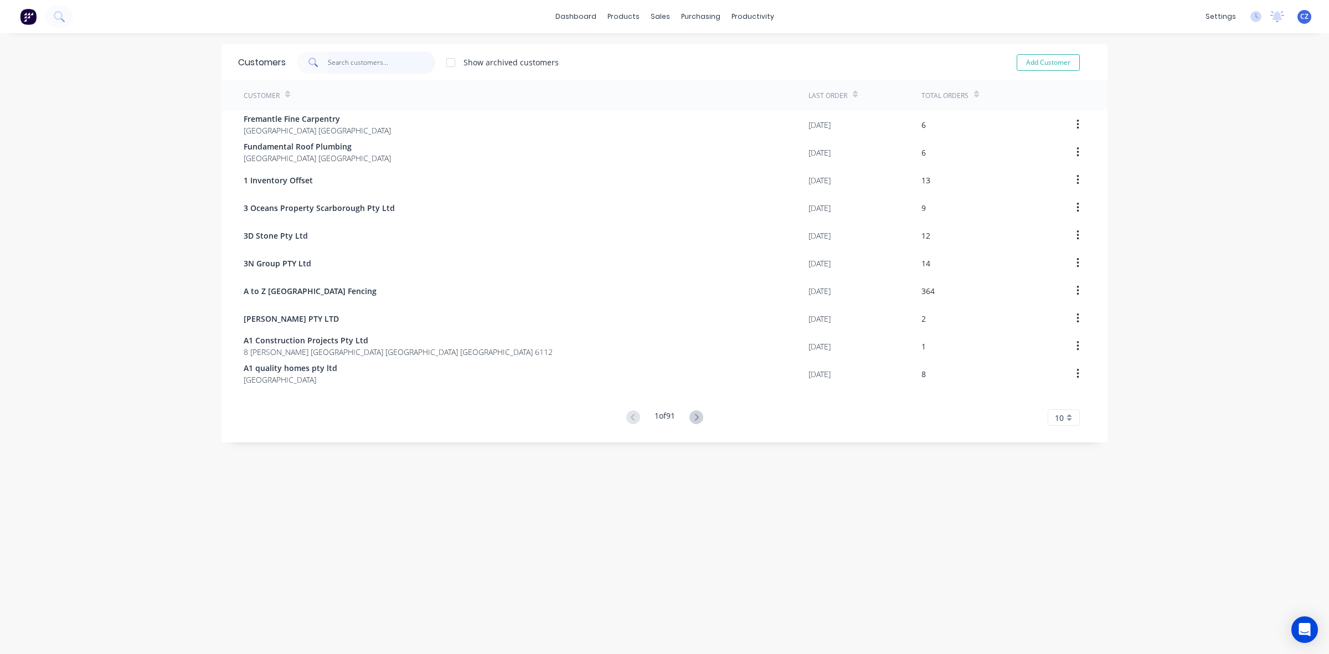
click at [335, 65] on input "text" at bounding box center [382, 62] width 108 height 22
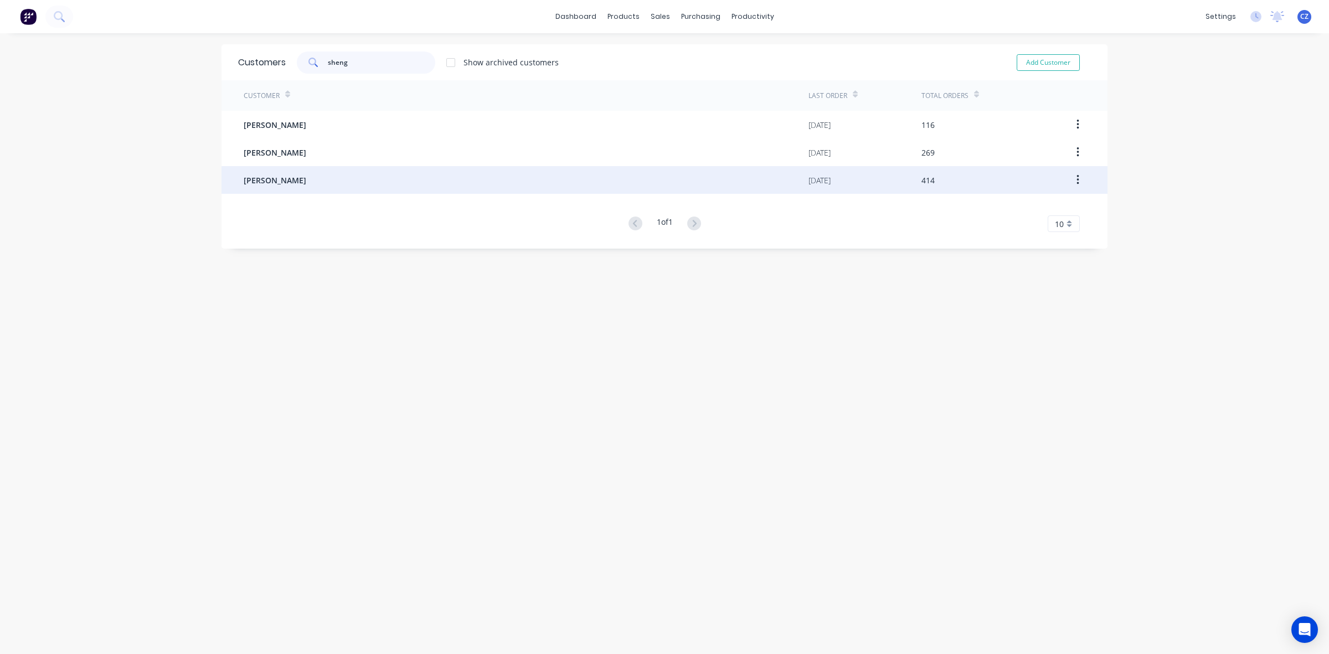
type input "sheng"
click at [316, 175] on div "Lisheng Zhang" at bounding box center [526, 180] width 565 height 28
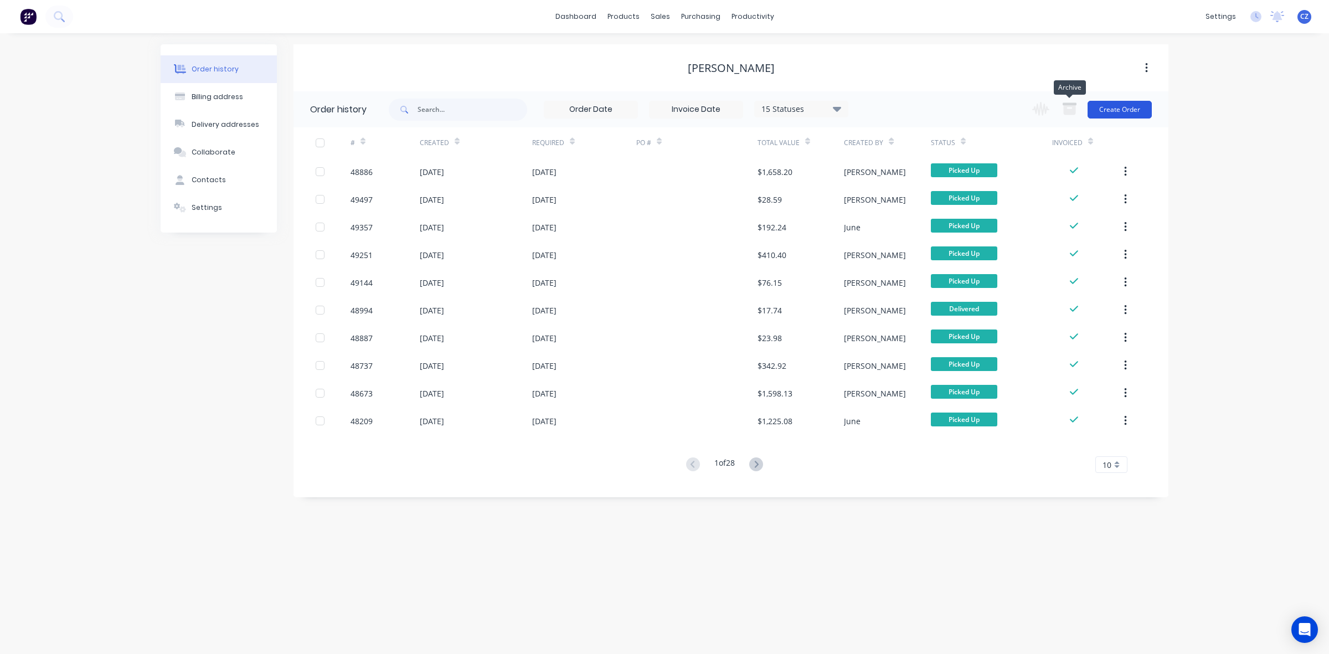
click at [1111, 104] on button "Create Order" at bounding box center [1120, 110] width 64 height 18
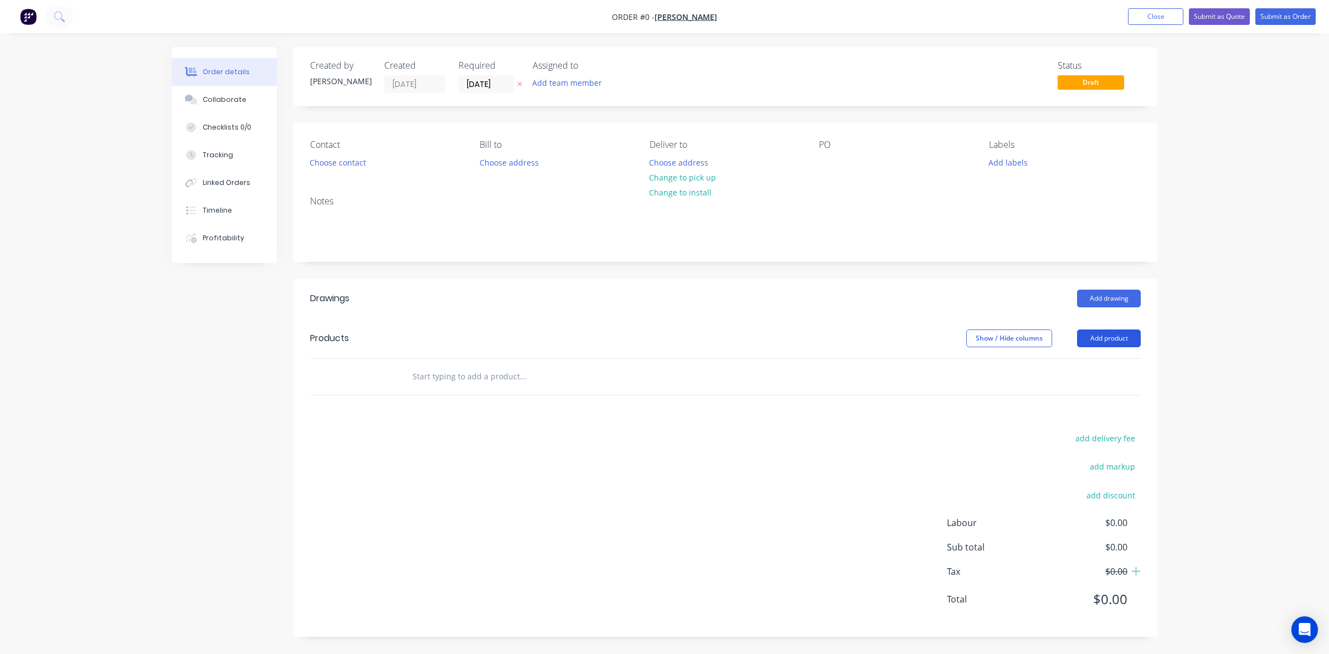
click at [1096, 341] on button "Add product" at bounding box center [1109, 338] width 64 height 18
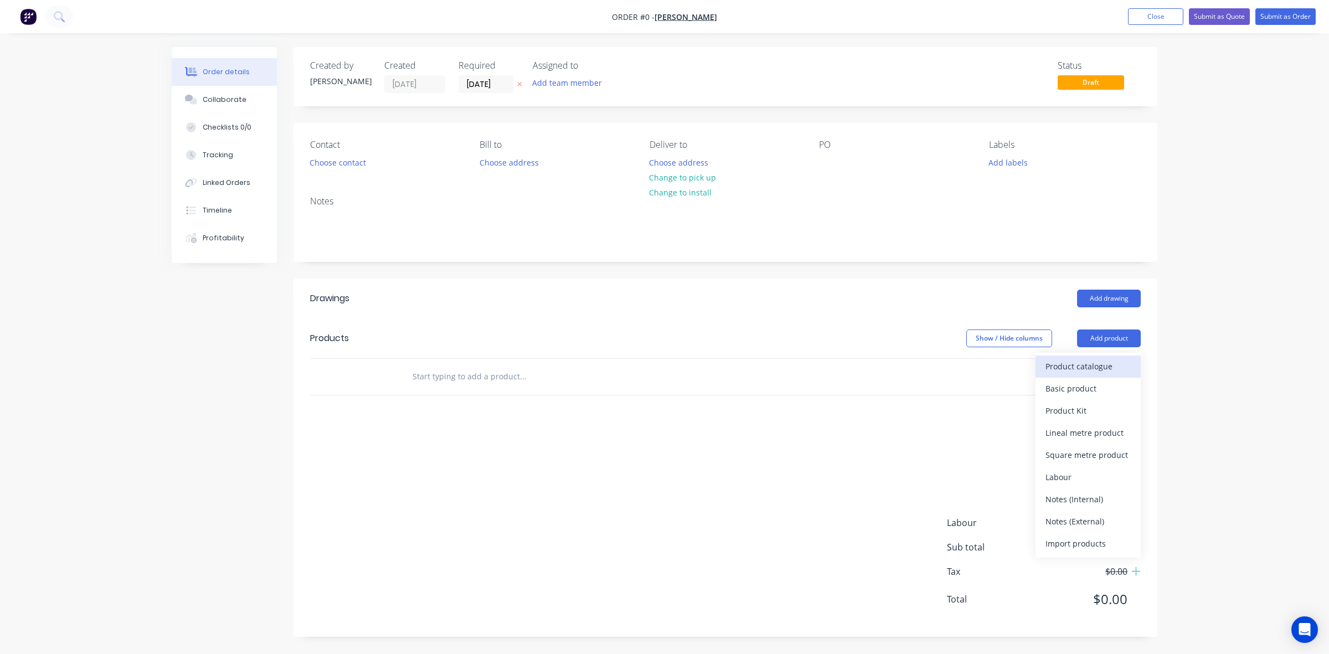
click at [1095, 372] on div "Product catalogue" at bounding box center [1087, 366] width 85 height 16
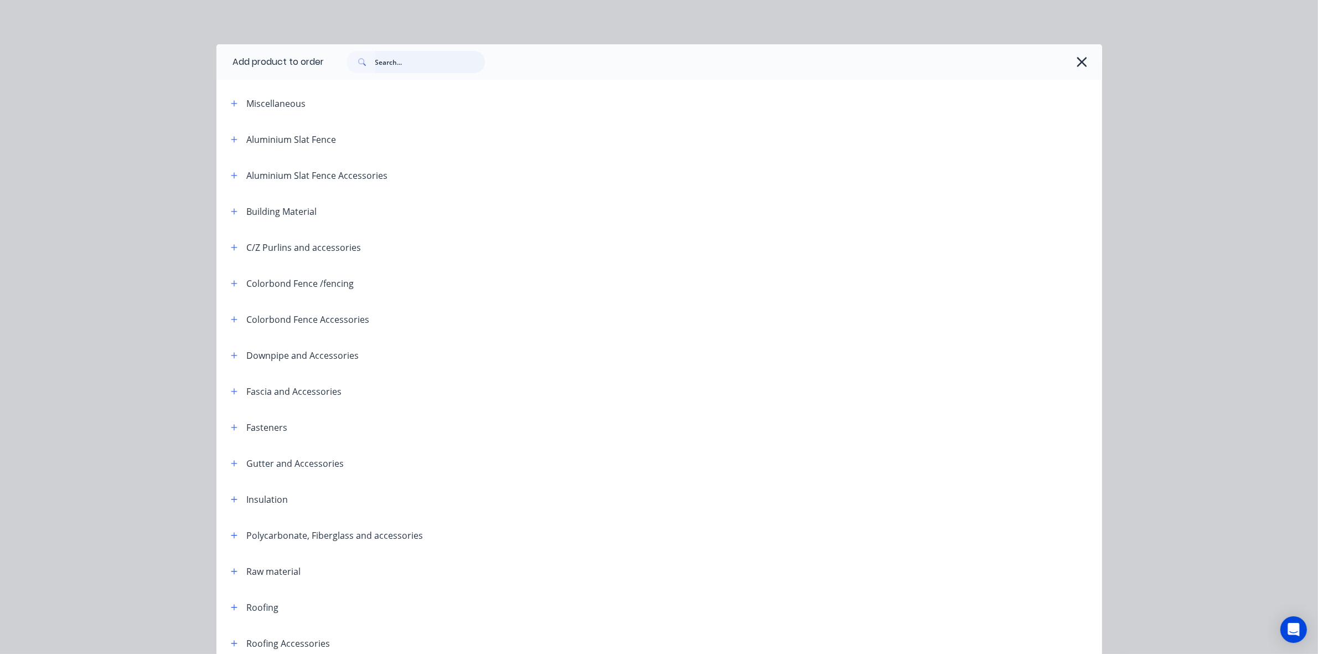
drag, startPoint x: 422, startPoint y: 61, endPoint x: 419, endPoint y: 56, distance: 6.0
click at [421, 61] on input "text" at bounding box center [430, 62] width 110 height 22
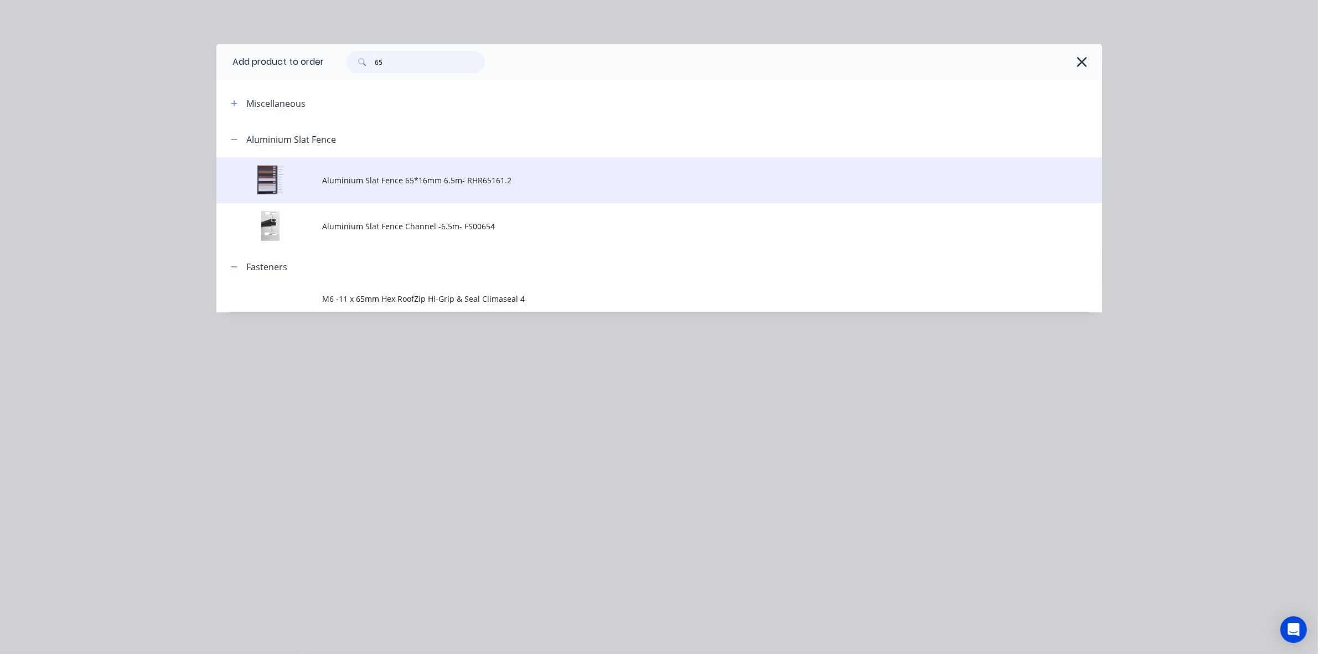
type input "65"
click at [408, 183] on span "Aluminium Slat Fence 65*16mm 6.5m- RHR65161.2" at bounding box center [635, 180] width 624 height 12
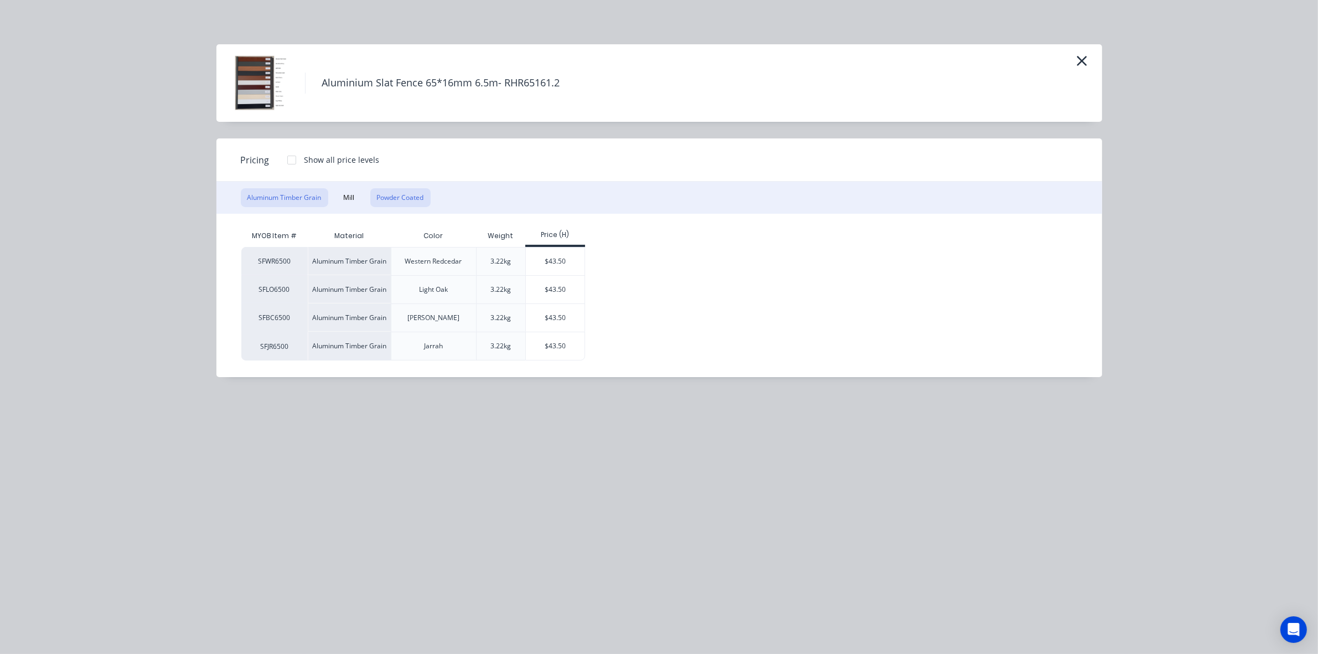
click at [400, 198] on button "Powder Coated" at bounding box center [400, 197] width 60 height 19
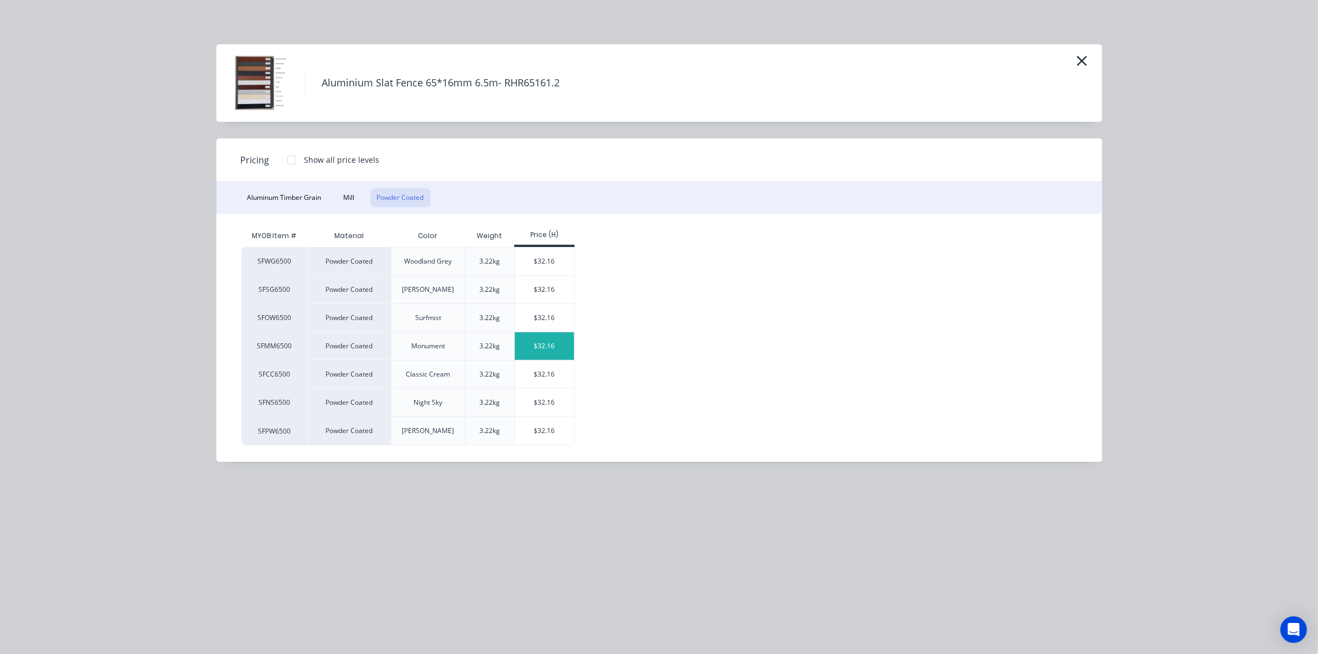
click at [558, 342] on div "$32.16" at bounding box center [544, 346] width 59 height 28
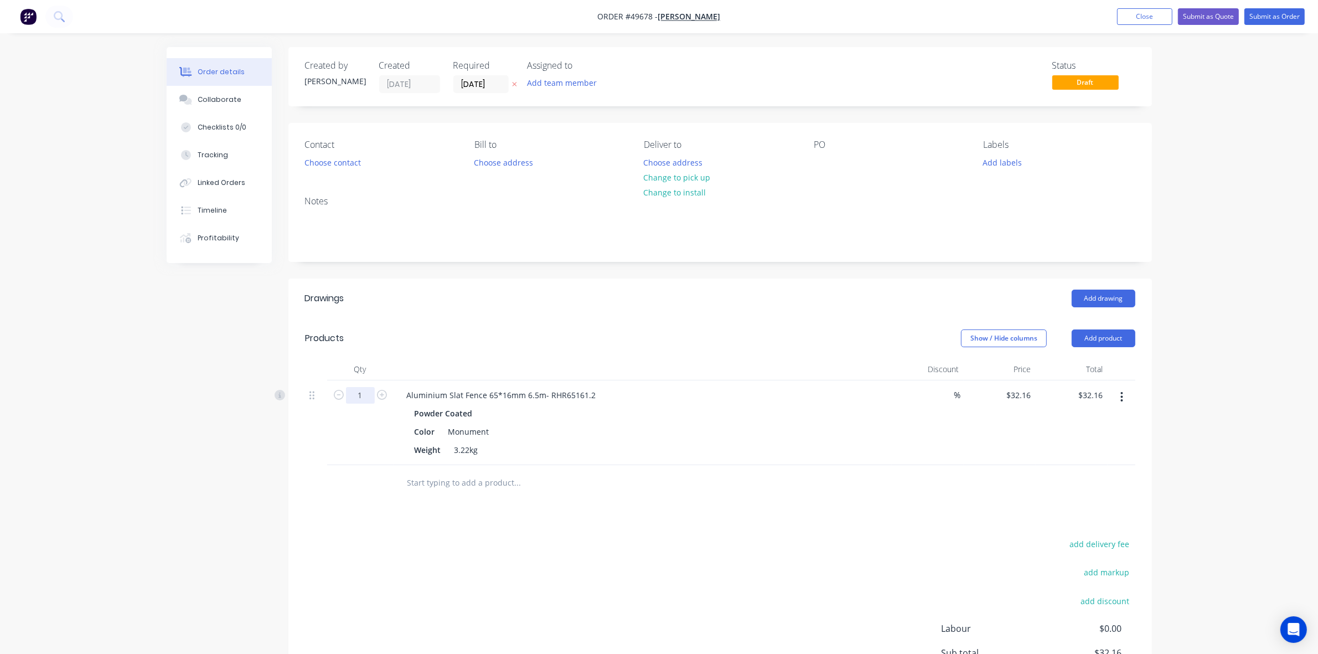
drag, startPoint x: 363, startPoint y: 397, endPoint x: 324, endPoint y: 430, distance: 51.5
click at [363, 398] on input "1" at bounding box center [360, 395] width 29 height 17
type input "12"
type input "$385.92"
drag, startPoint x: 807, startPoint y: 329, endPoint x: 1047, endPoint y: 327, distance: 239.8
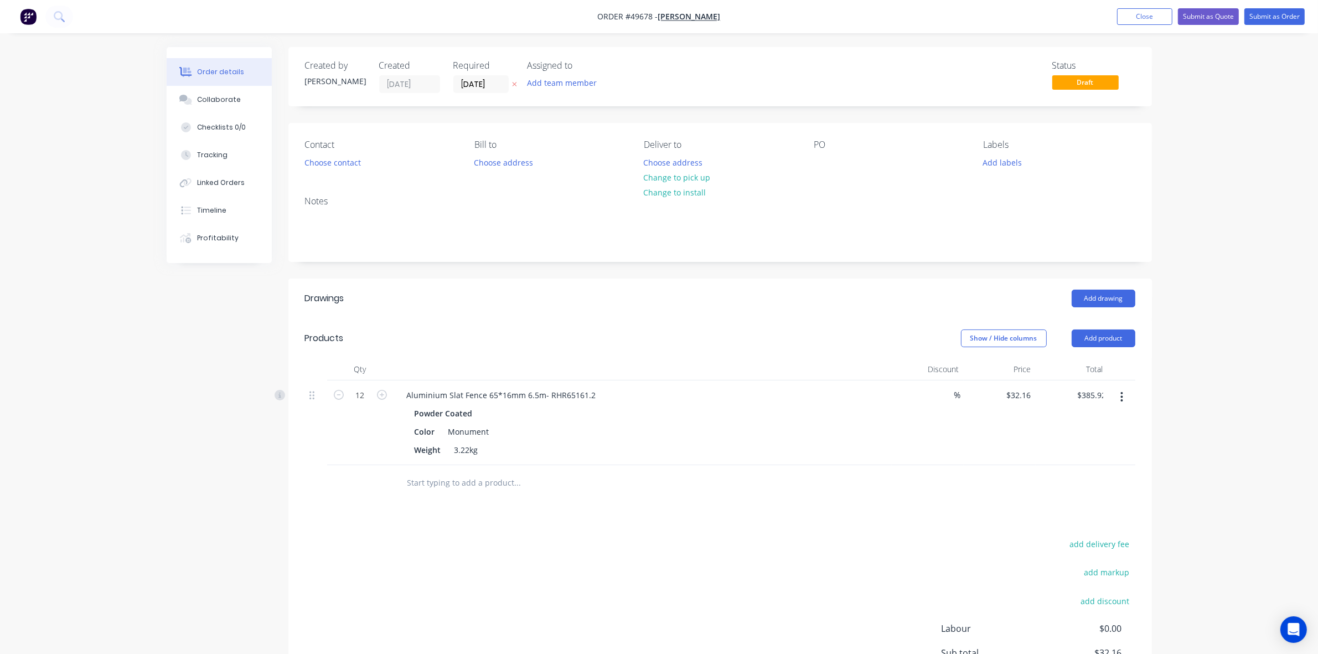
click at [807, 329] on div "Show / Hide columns Add product" at bounding box center [808, 338] width 654 height 18
click at [1108, 347] on button "Add product" at bounding box center [1104, 338] width 64 height 18
click at [1105, 365] on div "Product catalogue" at bounding box center [1082, 366] width 85 height 16
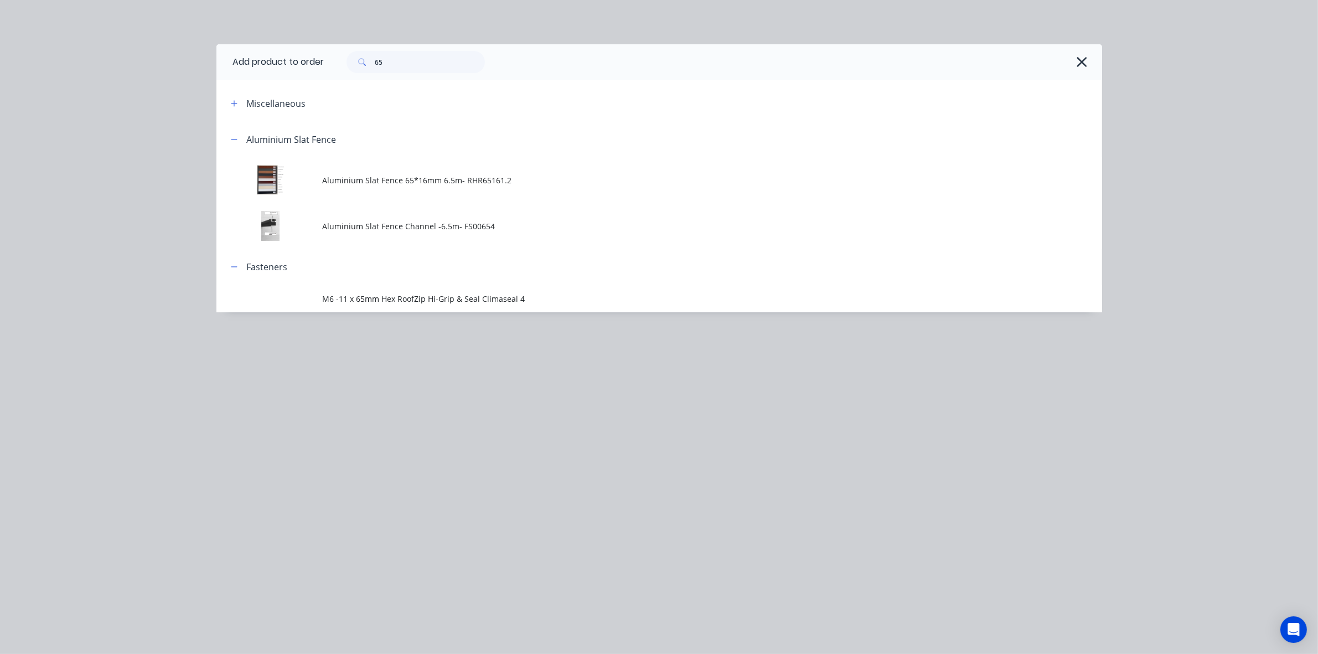
click at [446, 75] on div "65" at bounding box center [713, 61] width 778 height 35
click at [437, 61] on input "65" at bounding box center [430, 62] width 110 height 22
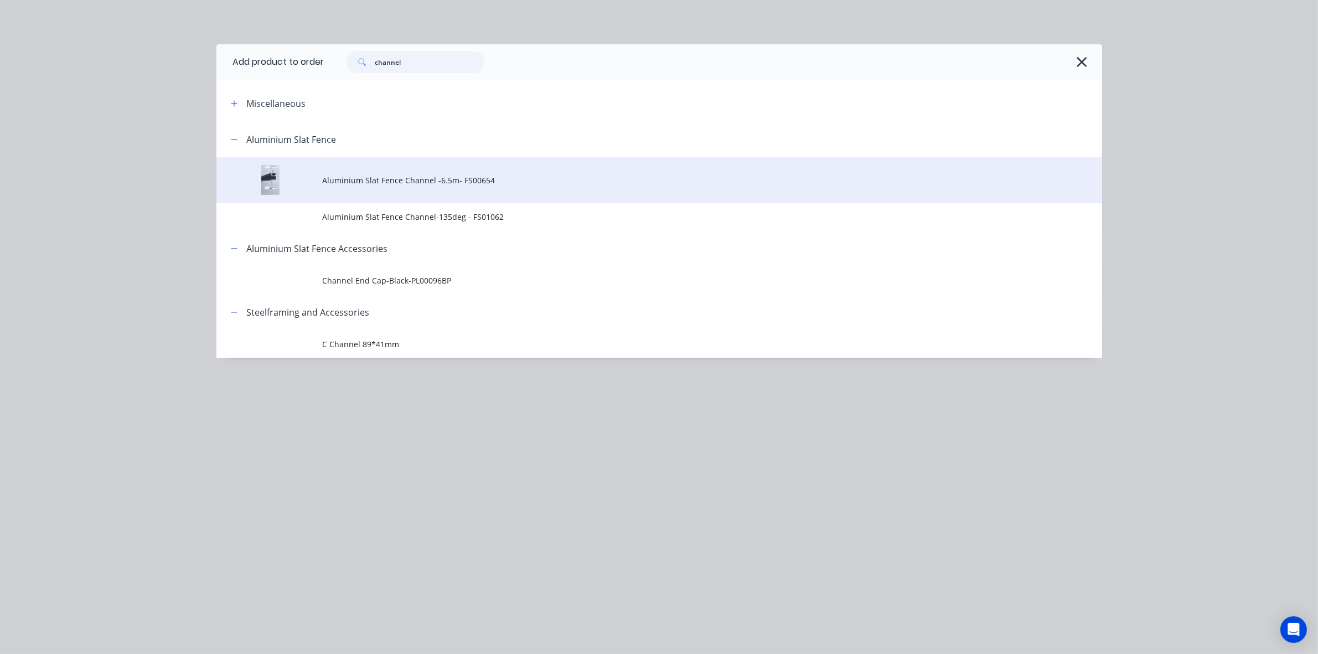
type input "channel"
click at [389, 176] on span "Aluminium Slat Fence Channel -6.5m- FS00654" at bounding box center [635, 180] width 624 height 12
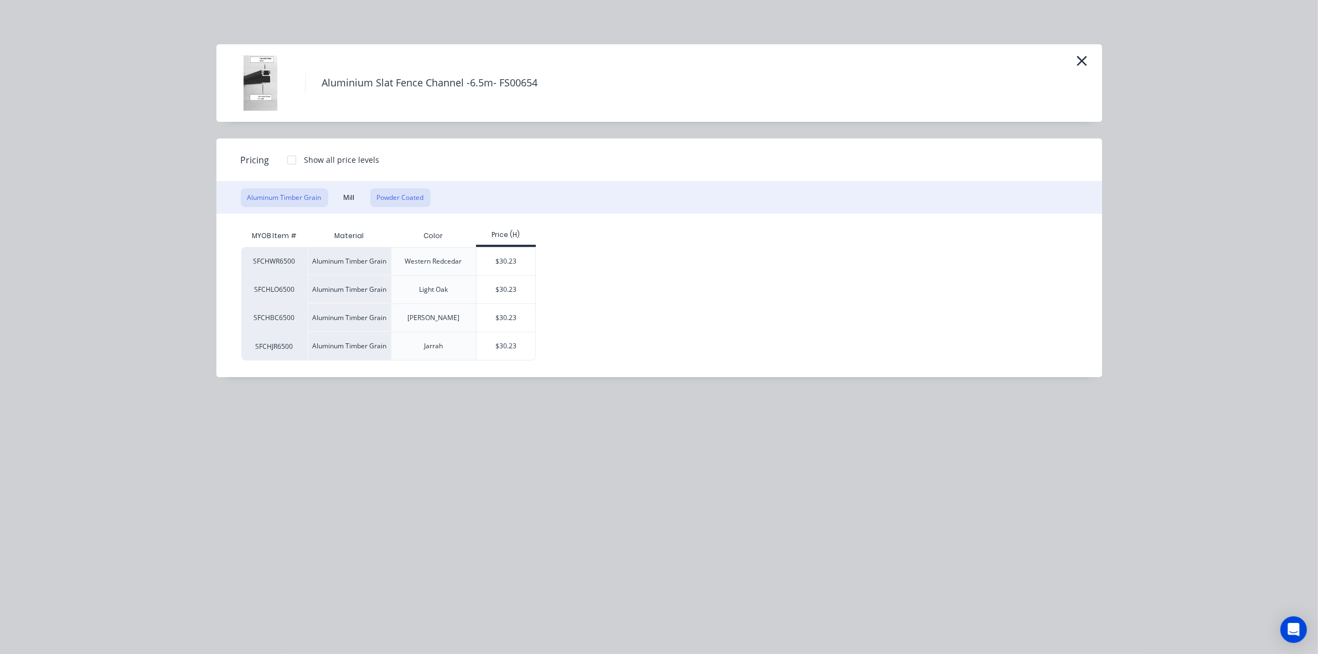
click at [400, 195] on button "Powder Coated" at bounding box center [400, 197] width 60 height 19
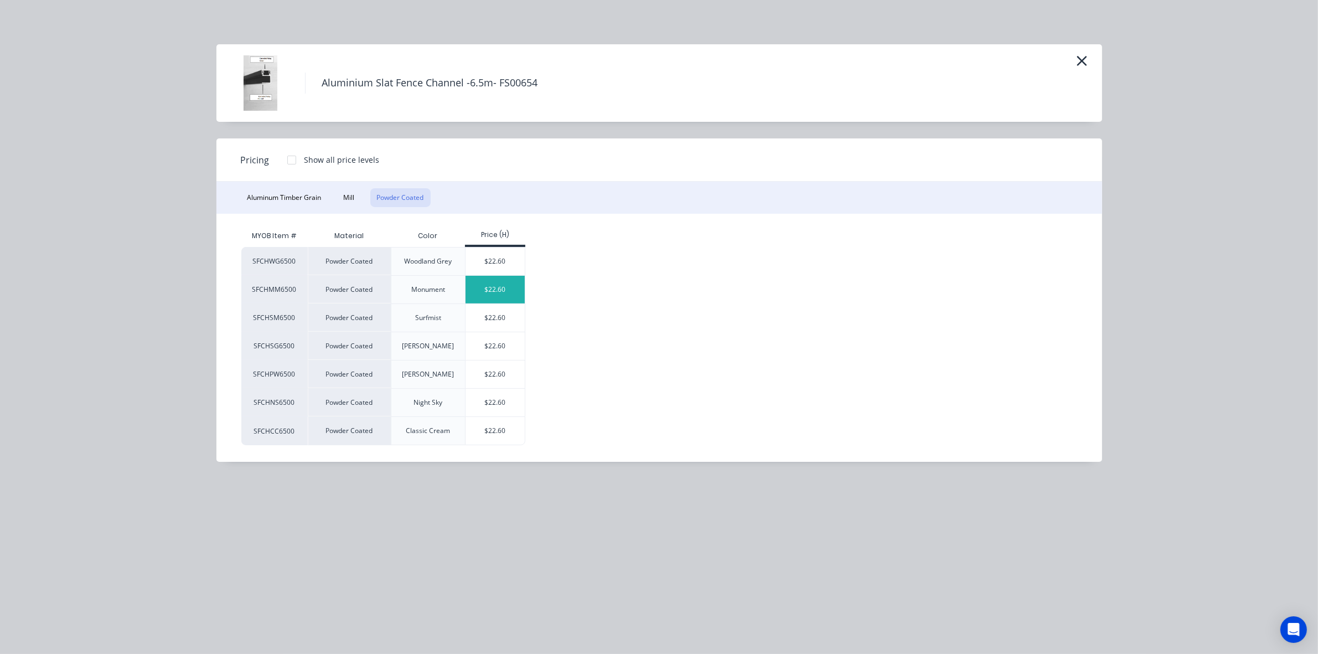
click at [497, 288] on div "$22.60" at bounding box center [495, 290] width 59 height 28
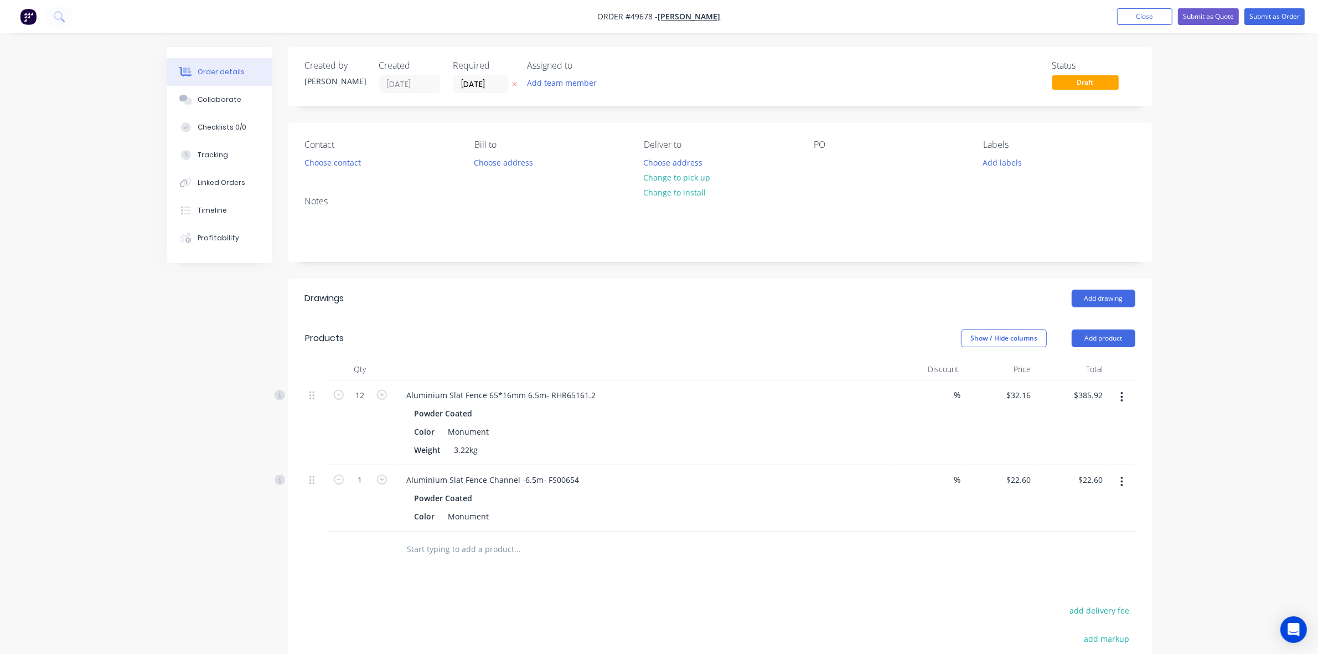
drag, startPoint x: 1098, startPoint y: 341, endPoint x: 1095, endPoint y: 349, distance: 8.6
click at [1097, 342] on button "Add product" at bounding box center [1104, 338] width 64 height 18
click at [1092, 367] on div "Product catalogue" at bounding box center [1082, 366] width 85 height 16
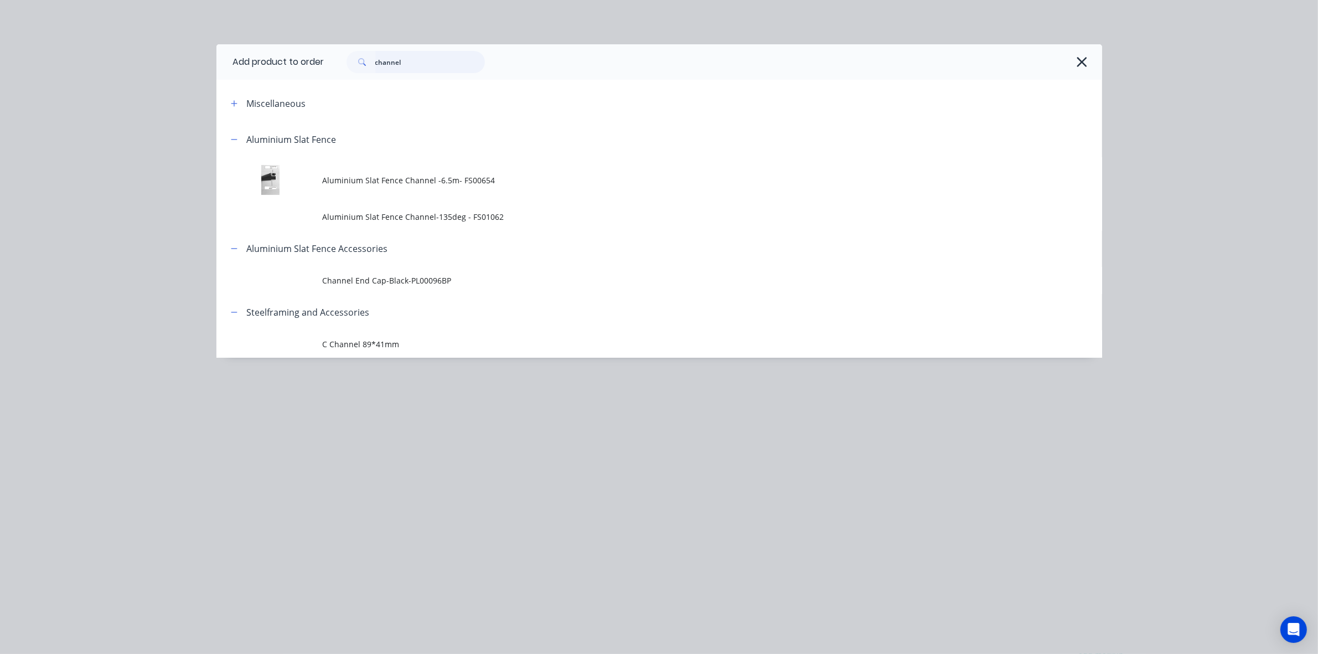
click at [405, 61] on input "channel" at bounding box center [430, 62] width 110 height 22
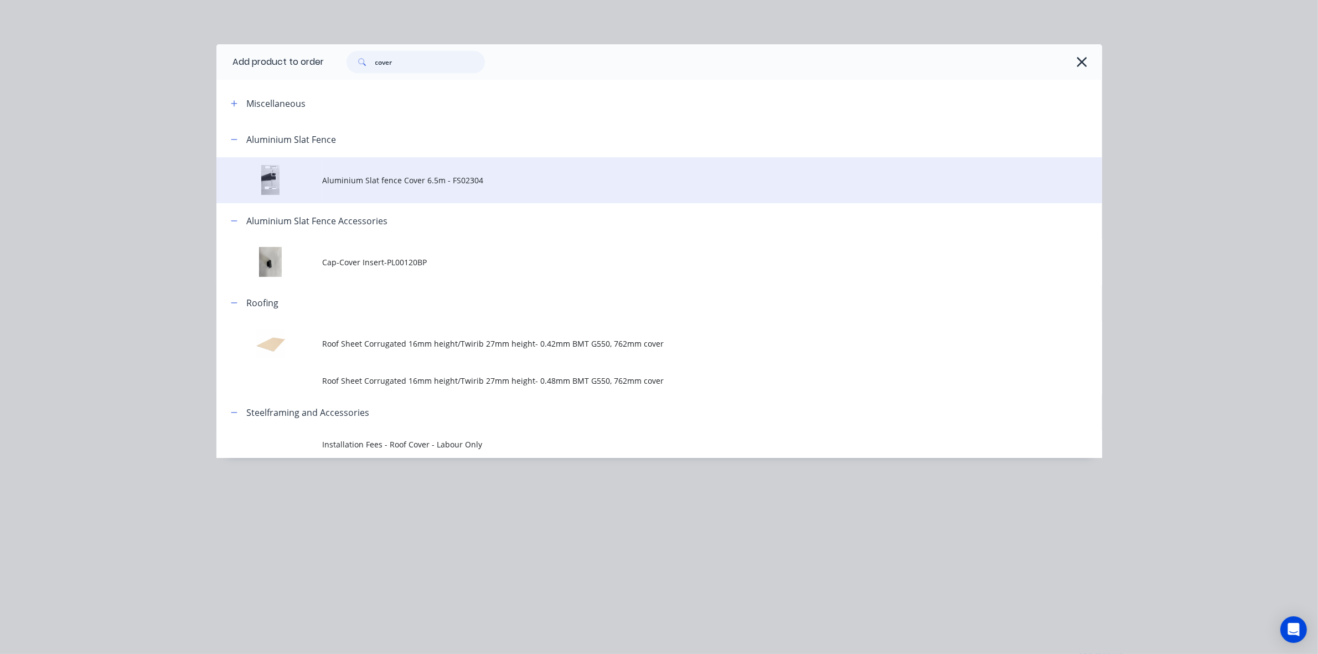
type input "cover"
click at [426, 173] on td "Aluminium Slat fence Cover 6.5m - FS02304" at bounding box center [713, 180] width 780 height 46
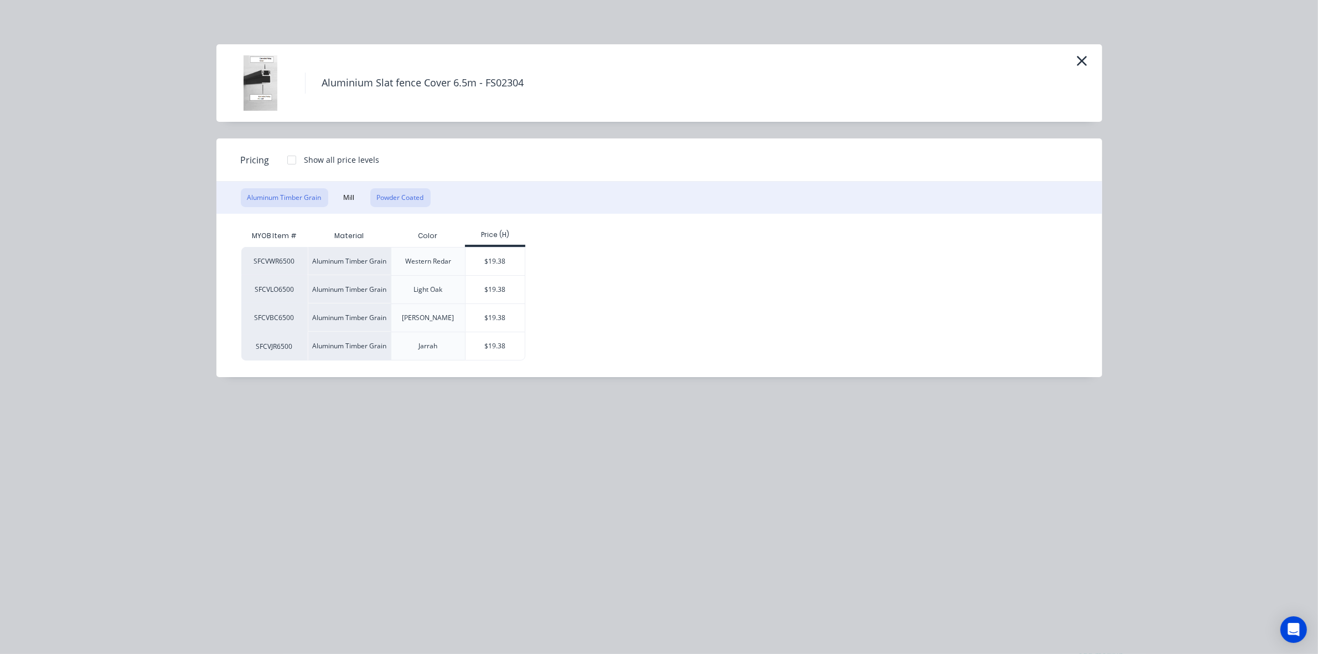
click at [407, 201] on button "Powder Coated" at bounding box center [400, 197] width 60 height 19
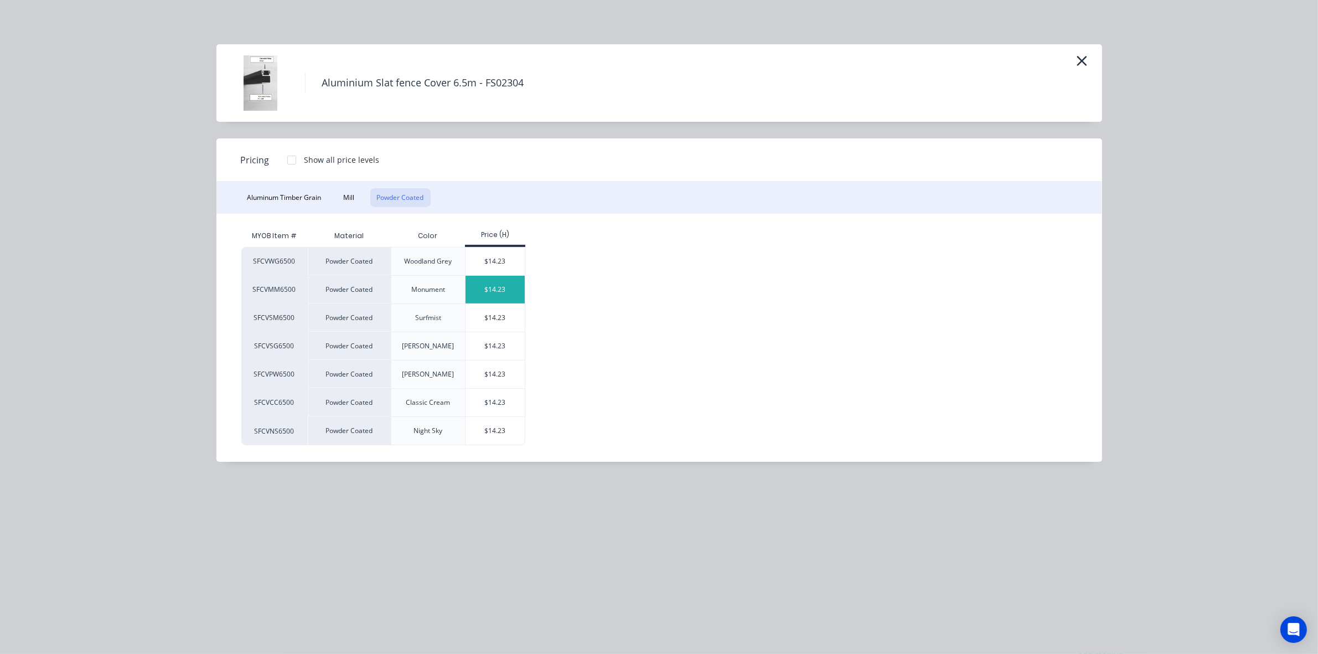
click at [497, 288] on div "$14.23" at bounding box center [495, 290] width 59 height 28
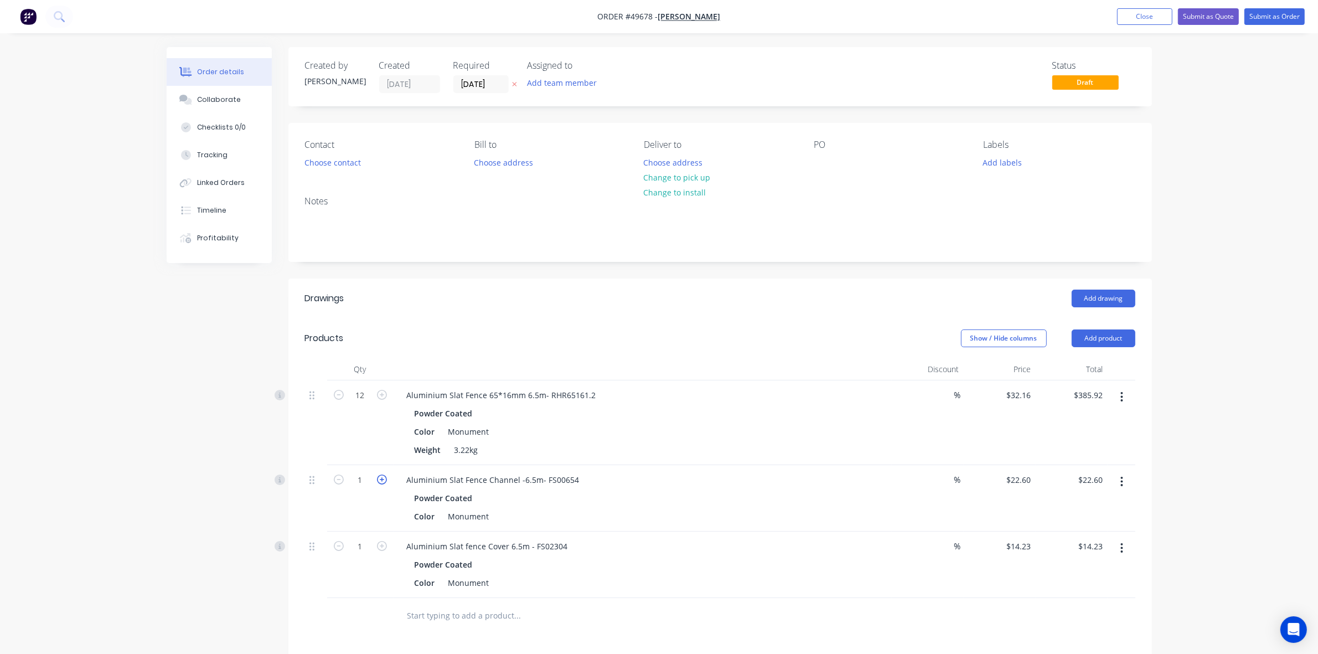
click at [385, 482] on icon "button" at bounding box center [382, 480] width 10 height 10
type input "2"
type input "$45.20"
click at [383, 549] on icon "button" at bounding box center [382, 546] width 10 height 10
type input "2"
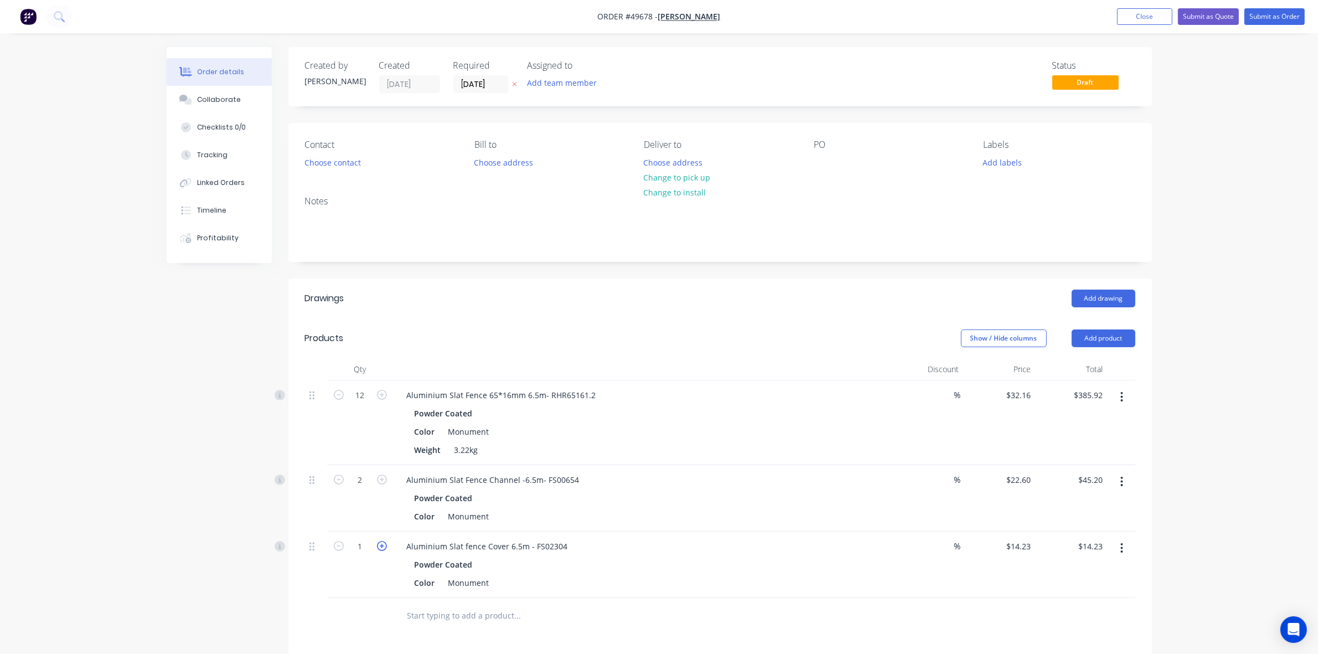
type input "$28.46"
click at [517, 308] on header "Drawings Add drawing" at bounding box center [720, 299] width 864 height 40
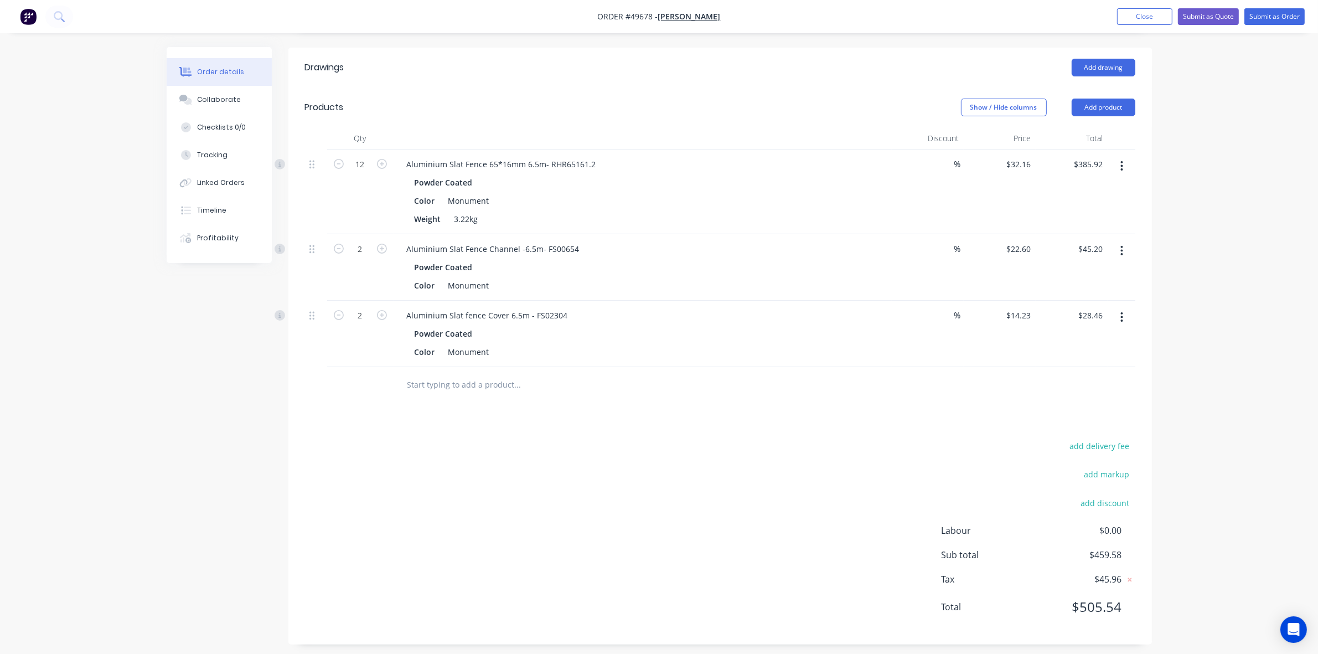
scroll to position [239, 0]
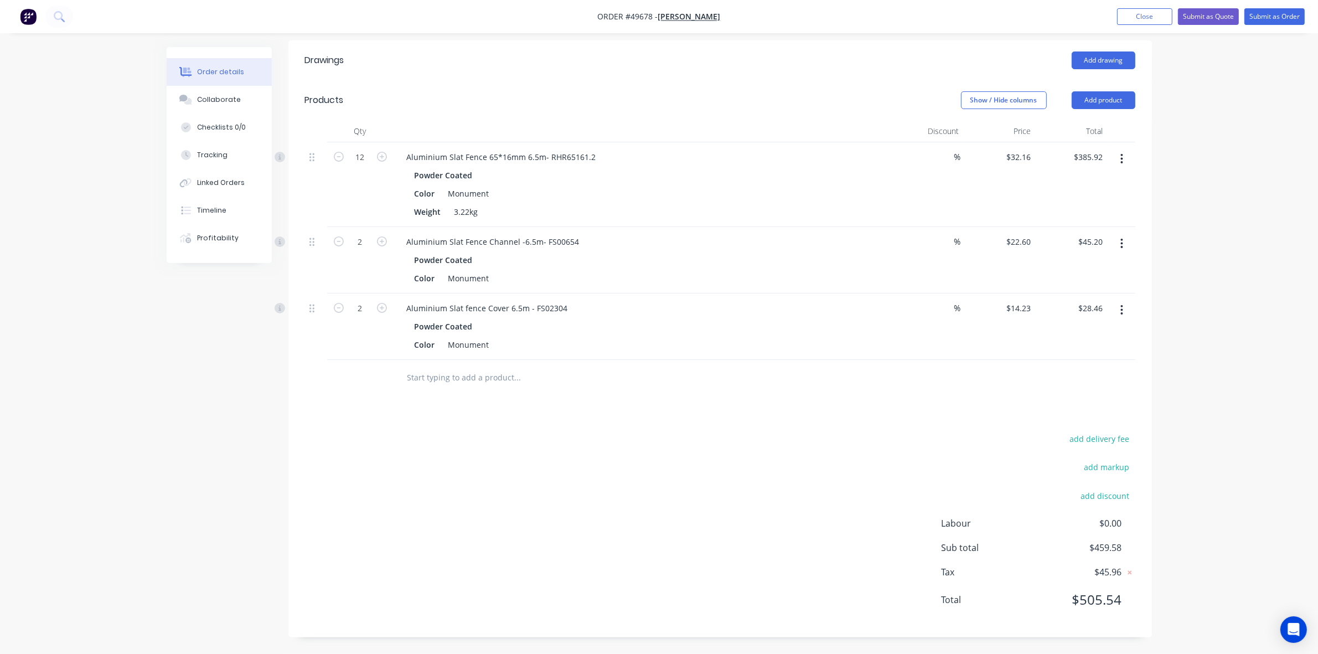
drag, startPoint x: 818, startPoint y: 94, endPoint x: 874, endPoint y: 80, distance: 57.6
click at [820, 92] on div "Show / Hide columns Add product" at bounding box center [808, 100] width 654 height 18
click at [1264, 18] on button "Submit as Order" at bounding box center [1275, 16] width 60 height 17
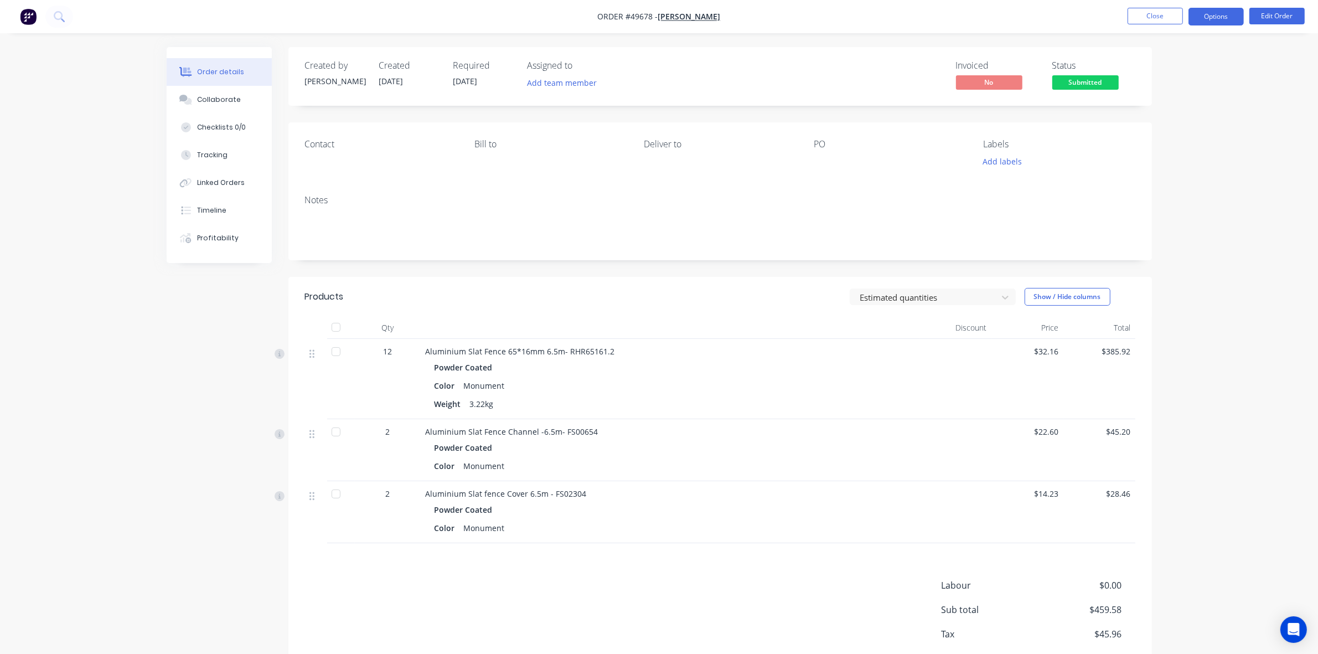
click at [1221, 19] on button "Options" at bounding box center [1216, 17] width 55 height 18
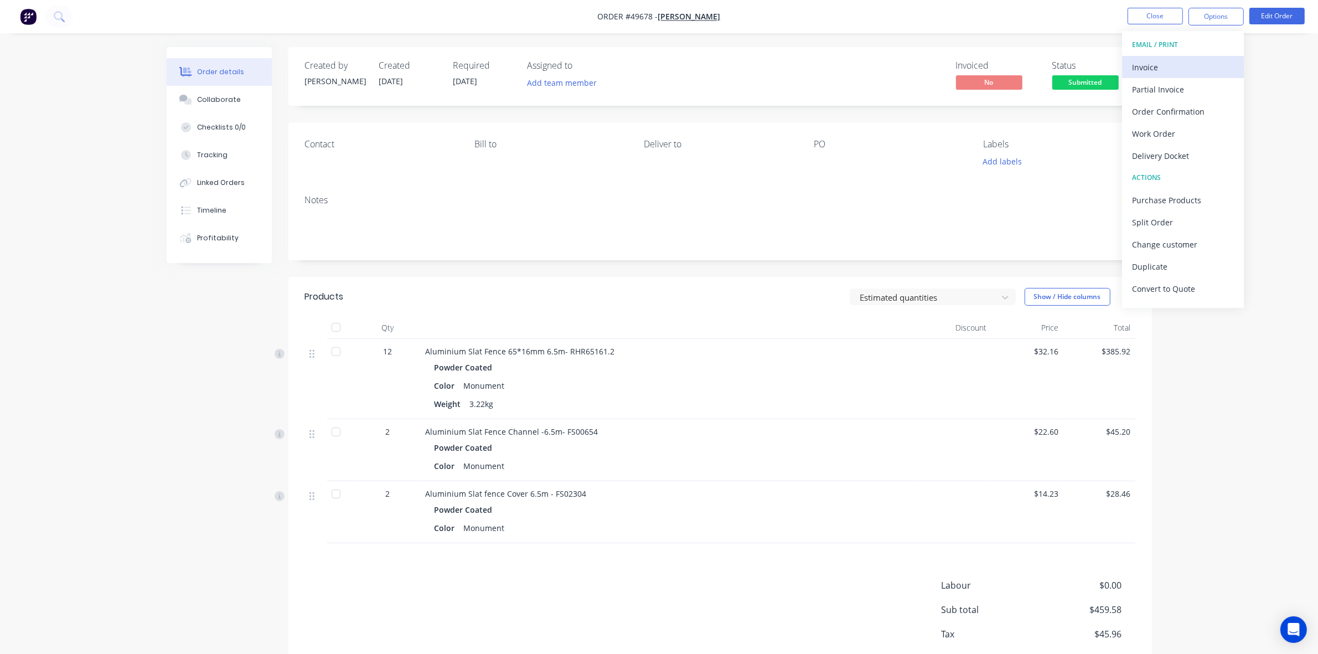
click at [1172, 73] on div "Invoice" at bounding box center [1183, 67] width 102 height 16
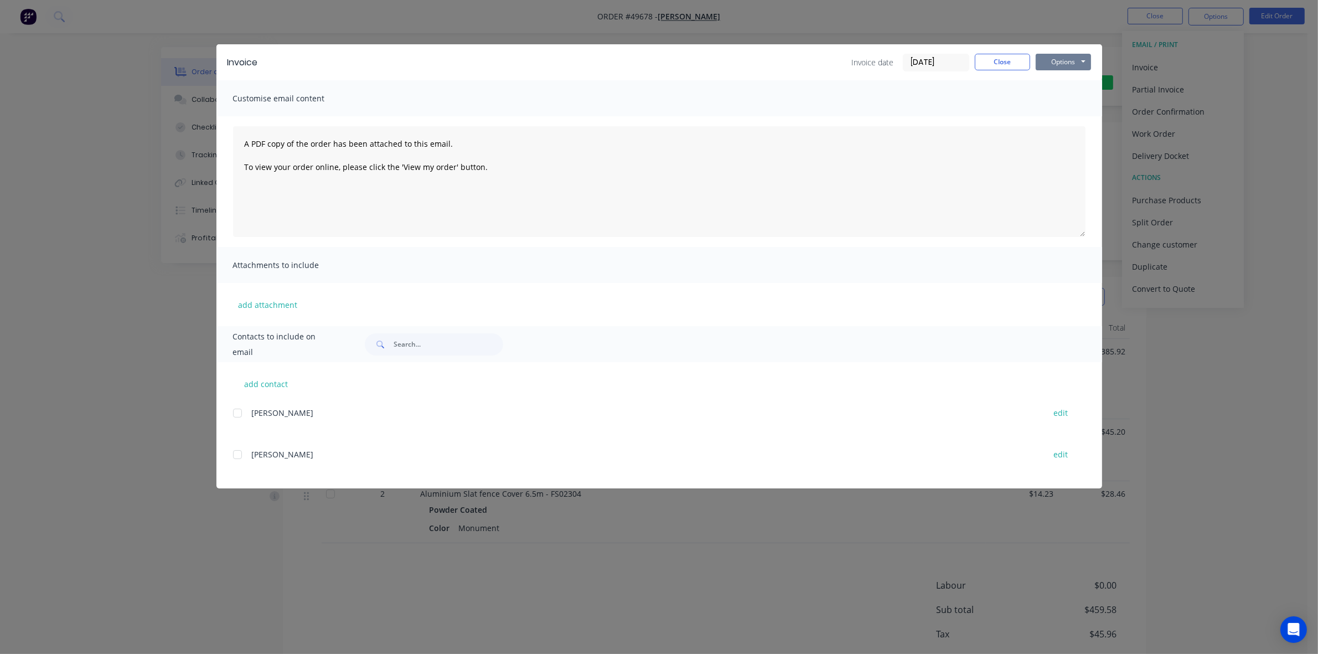
click at [1054, 66] on button "Options" at bounding box center [1063, 62] width 55 height 17
click at [1068, 101] on button "Print" at bounding box center [1071, 100] width 71 height 18
drag, startPoint x: 815, startPoint y: 26, endPoint x: 1161, endPoint y: 23, distance: 346.1
click at [818, 25] on div "Invoice Invoice date 25/09/25 Close Options Preview Print Email Customise email…" at bounding box center [659, 327] width 1318 height 654
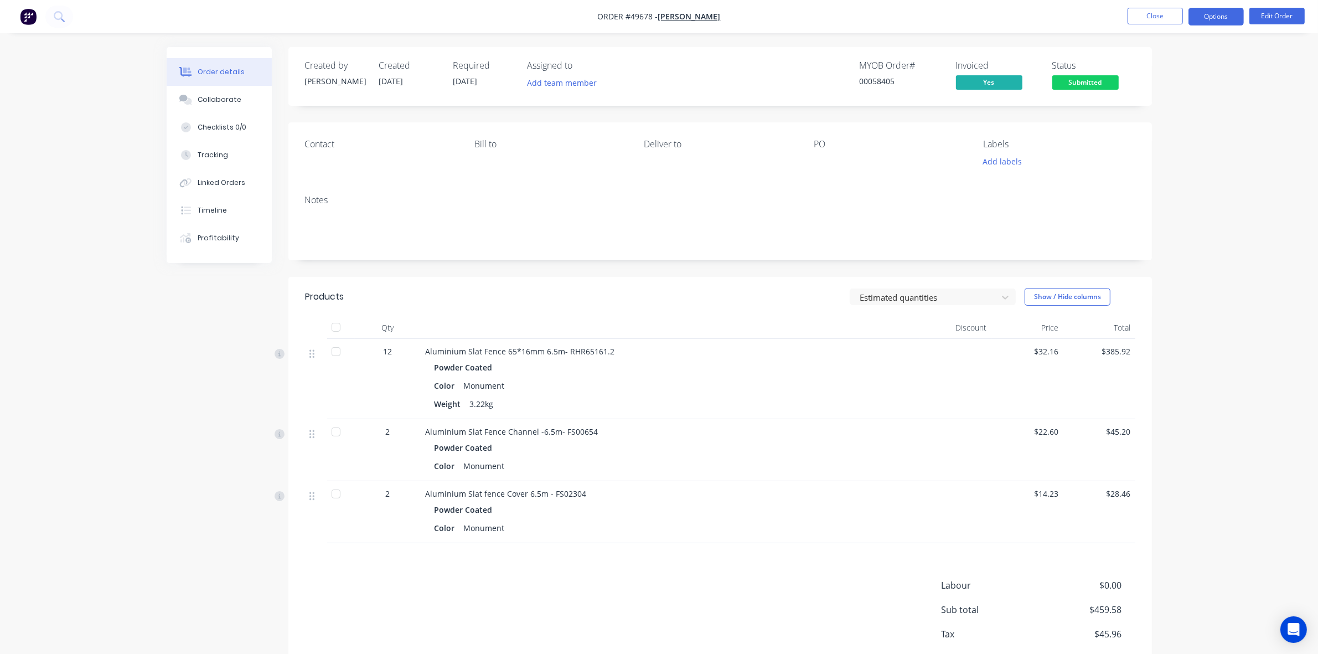
click at [1228, 17] on button "Options" at bounding box center [1216, 17] width 55 height 18
click at [1184, 159] on div "Delivery Docket" at bounding box center [1183, 156] width 102 height 16
click at [1193, 105] on div "Without pricing" at bounding box center [1183, 112] width 102 height 16
click at [1000, 17] on nav "Order #49678 - Lisheng Zhang Close Options EMAIL / PRINT Invoice Partial Invoic…" at bounding box center [659, 16] width 1318 height 33
click at [1091, 68] on div "Status" at bounding box center [1094, 65] width 83 height 11
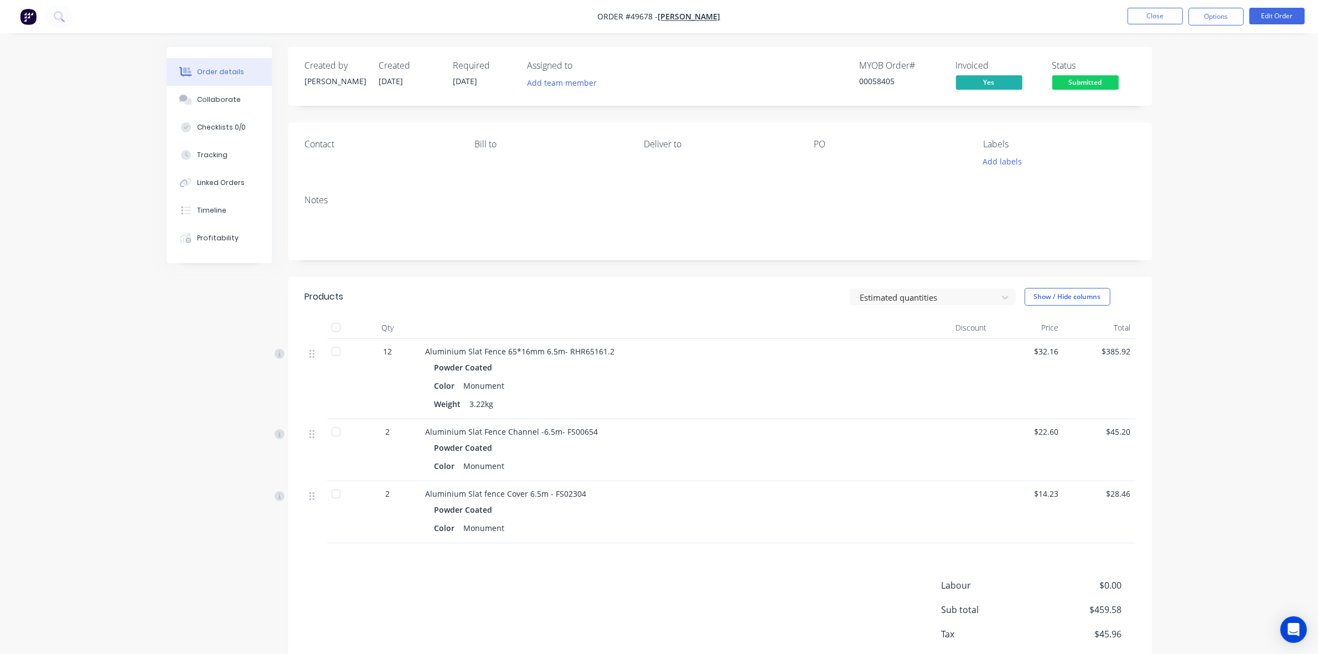
click at [1090, 82] on span "Submitted" at bounding box center [1086, 82] width 66 height 14
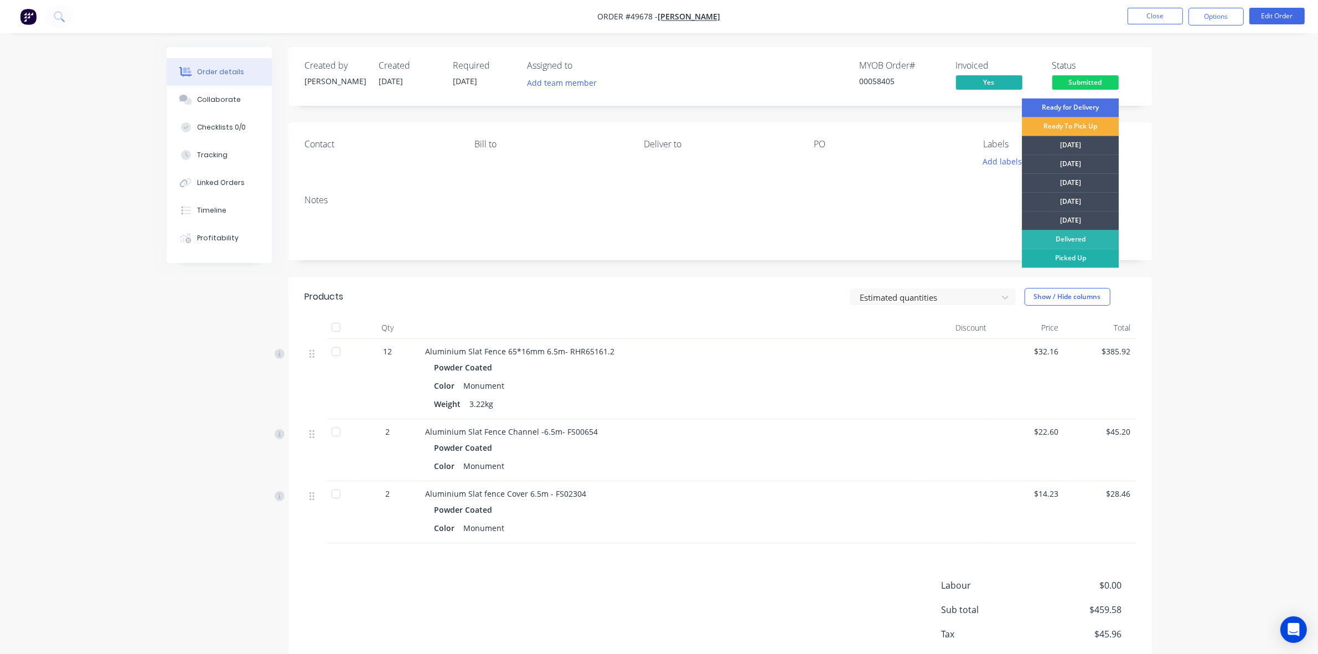
drag, startPoint x: 1083, startPoint y: 263, endPoint x: 1119, endPoint y: 224, distance: 53.3
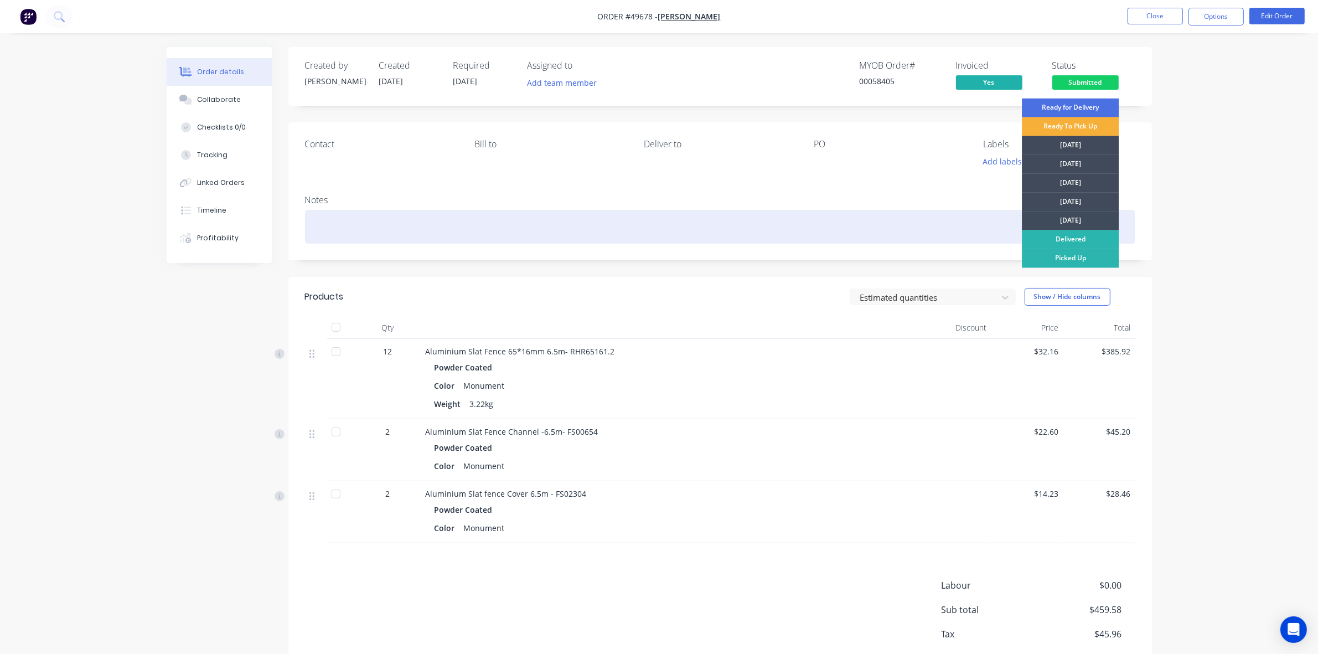
click at [1083, 261] on div "Picked Up" at bounding box center [1070, 258] width 97 height 19
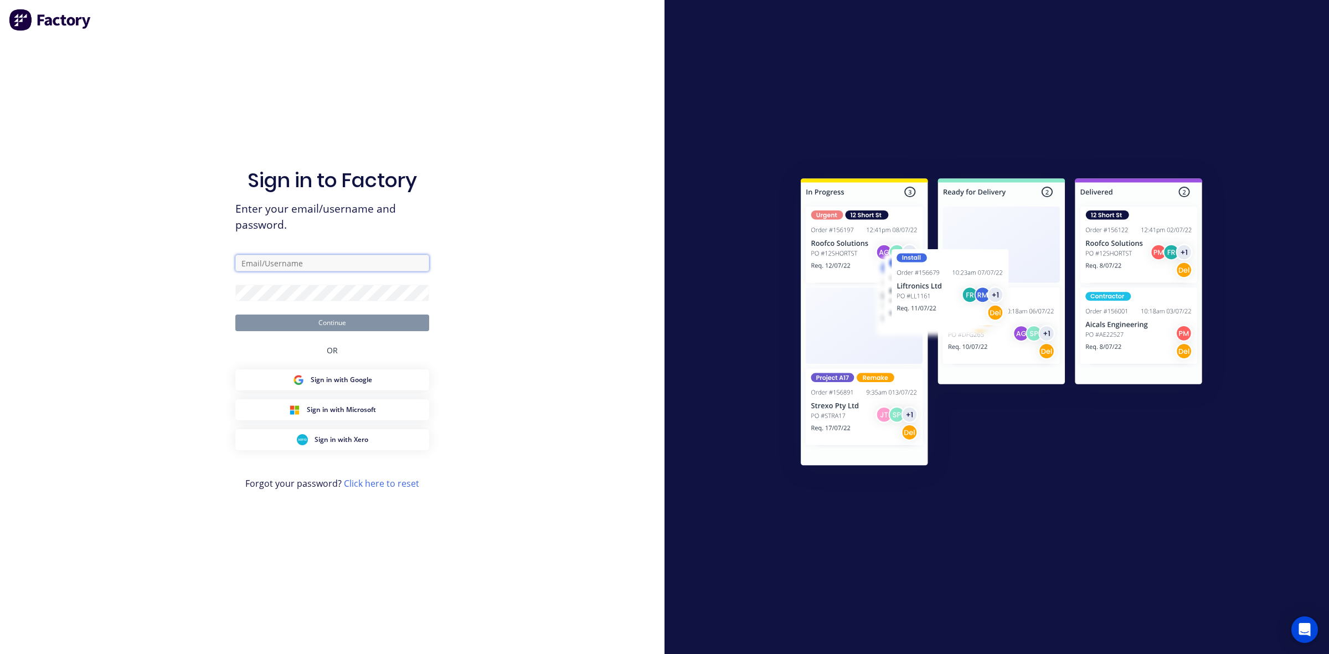
type input "dynamic@dynamicsteelform.com.au"
click at [350, 317] on button "Continue" at bounding box center [332, 323] width 194 height 17
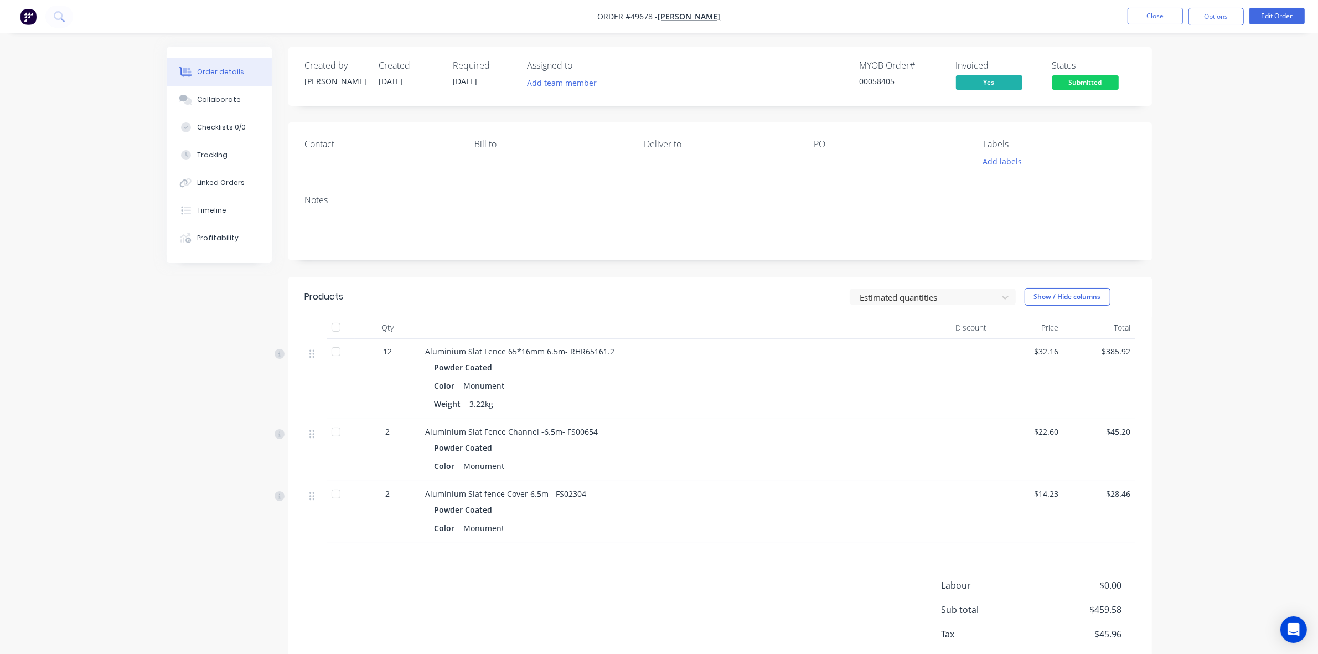
click at [1095, 80] on span "Submitted" at bounding box center [1086, 82] width 66 height 14
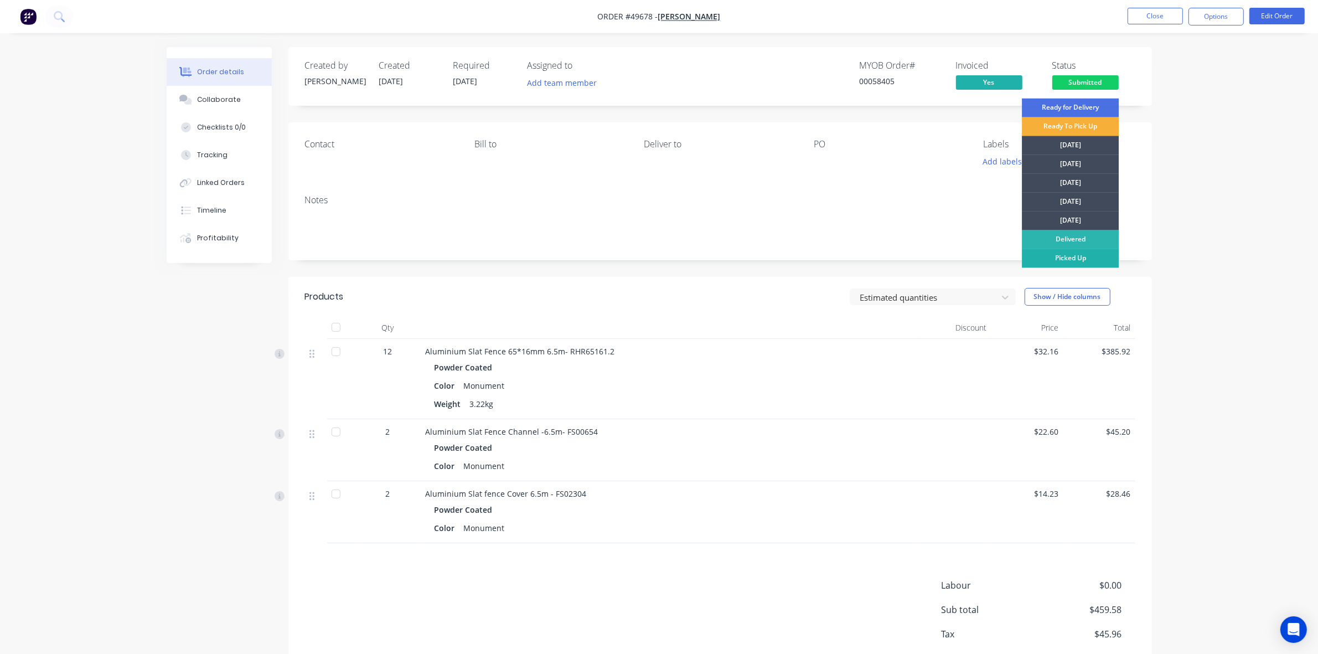
click at [1075, 265] on div "Picked Up" at bounding box center [1070, 258] width 97 height 19
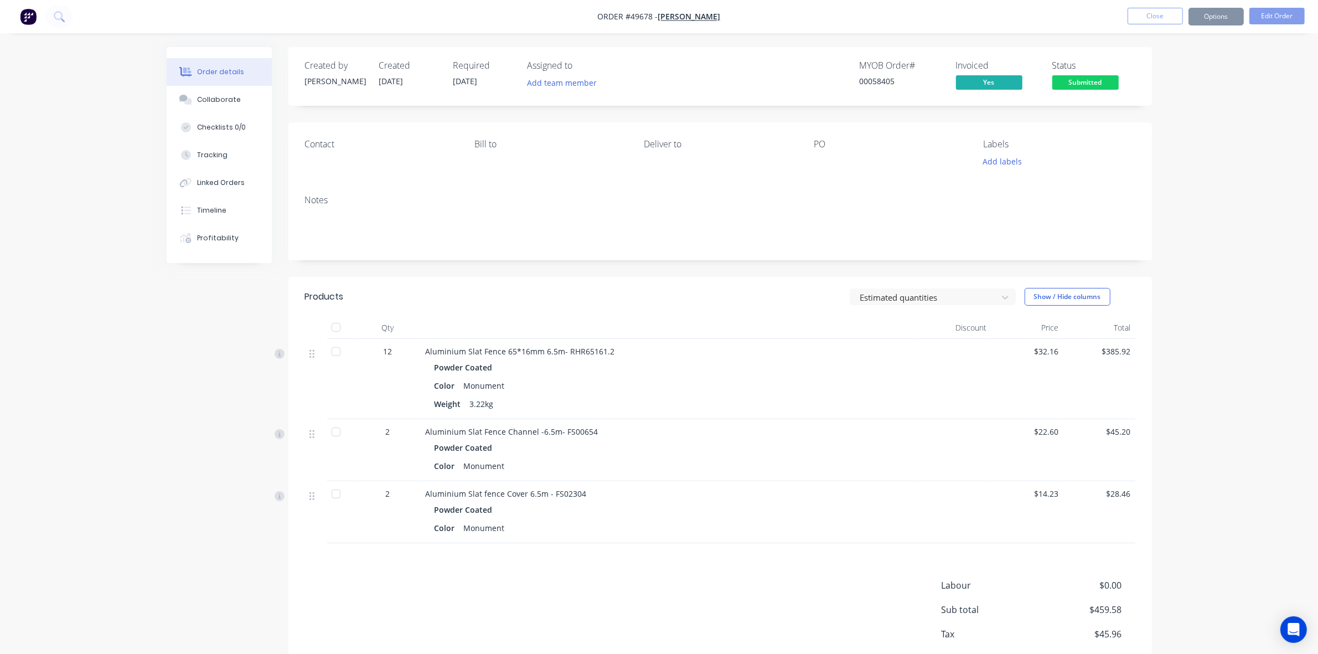
drag, startPoint x: 1210, startPoint y: 82, endPoint x: 1177, endPoint y: 8, distance: 80.8
click at [1210, 79] on div "Order details Collaborate Checklists 0/0 Tracking Linked Orders Timeline Profit…" at bounding box center [659, 358] width 1318 height 716
click at [1155, 12] on button "Close" at bounding box center [1155, 16] width 55 height 17
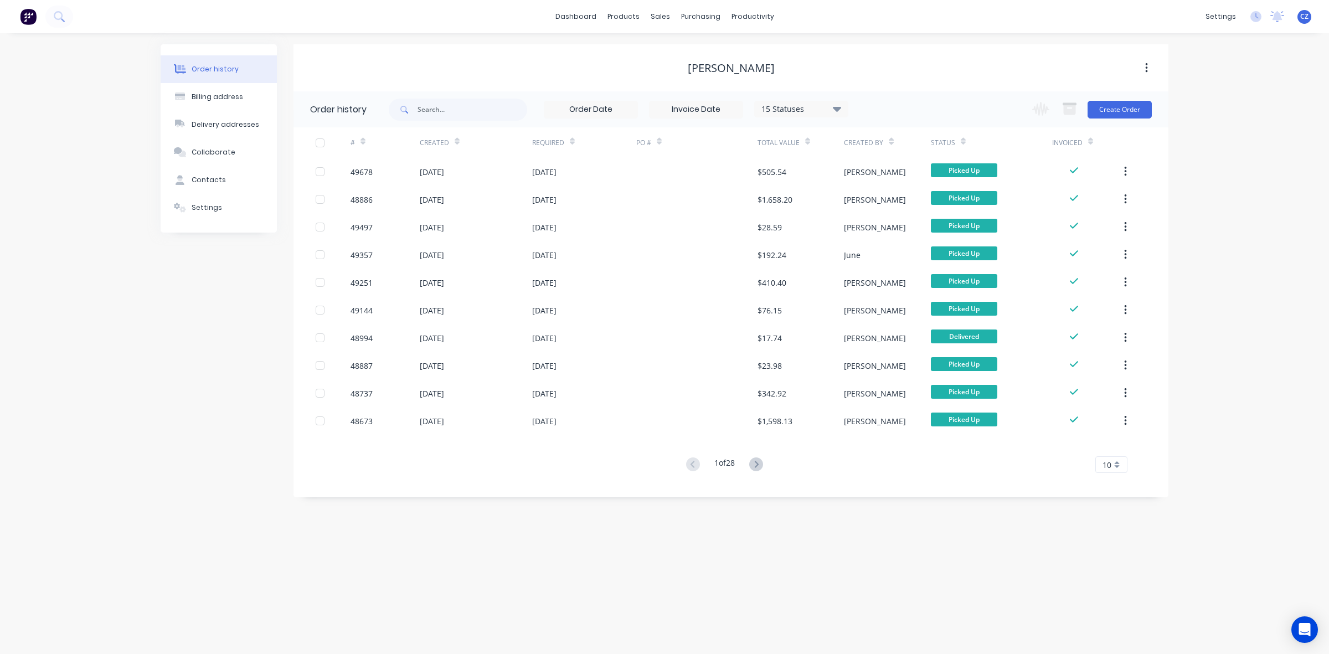
click at [978, 58] on div "Lisheng Zhang" at bounding box center [730, 68] width 875 height 20
click at [1125, 106] on button "Create Order" at bounding box center [1120, 110] width 64 height 18
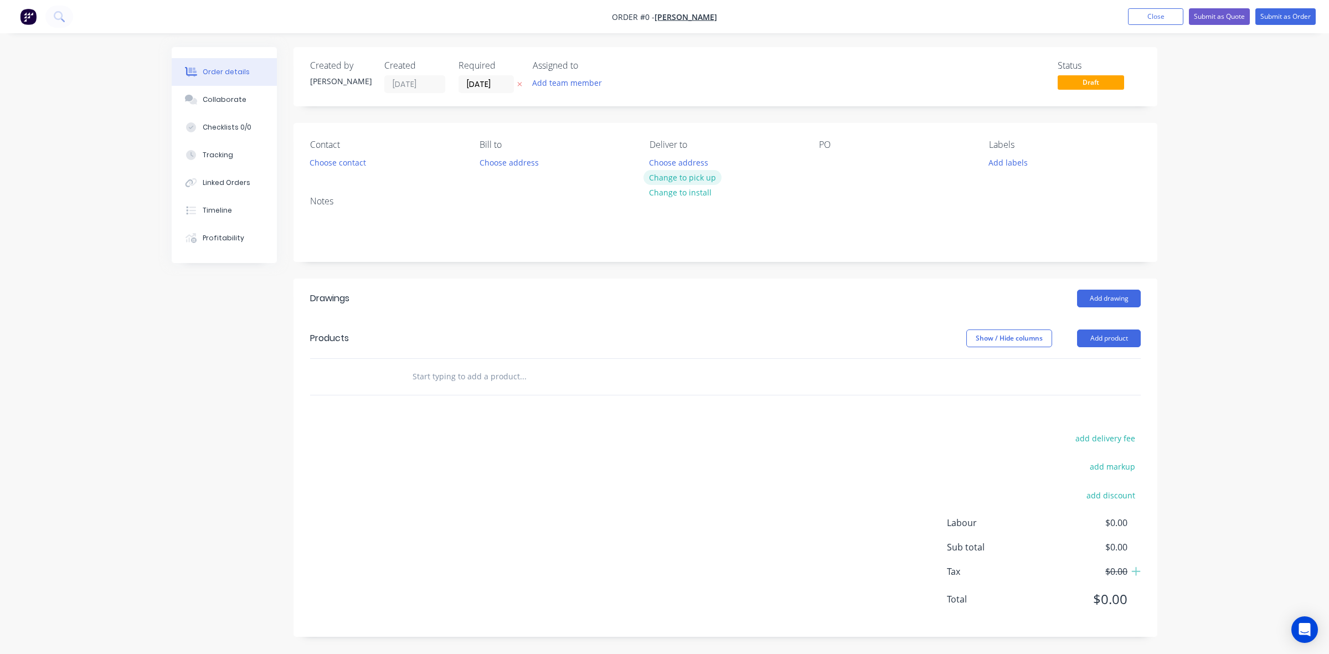
click at [694, 177] on button "Change to pick up" at bounding box center [682, 177] width 79 height 15
click at [1161, 14] on button "Close" at bounding box center [1155, 16] width 55 height 17
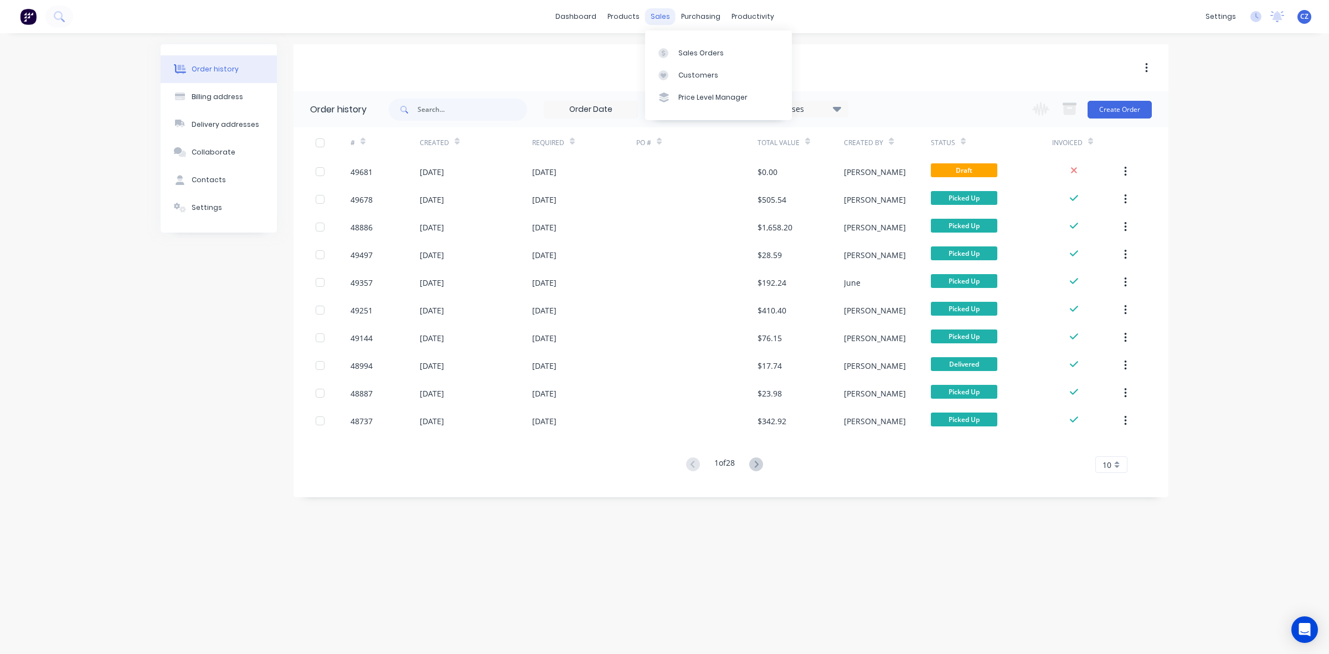
click at [662, 17] on div "sales" at bounding box center [660, 16] width 30 height 17
click at [610, 65] on div "Lisheng Zhang" at bounding box center [730, 67] width 875 height 13
click at [1033, 56] on div "Lisheng Zhang" at bounding box center [730, 67] width 875 height 47
click at [687, 80] on link "Customers" at bounding box center [718, 75] width 147 height 22
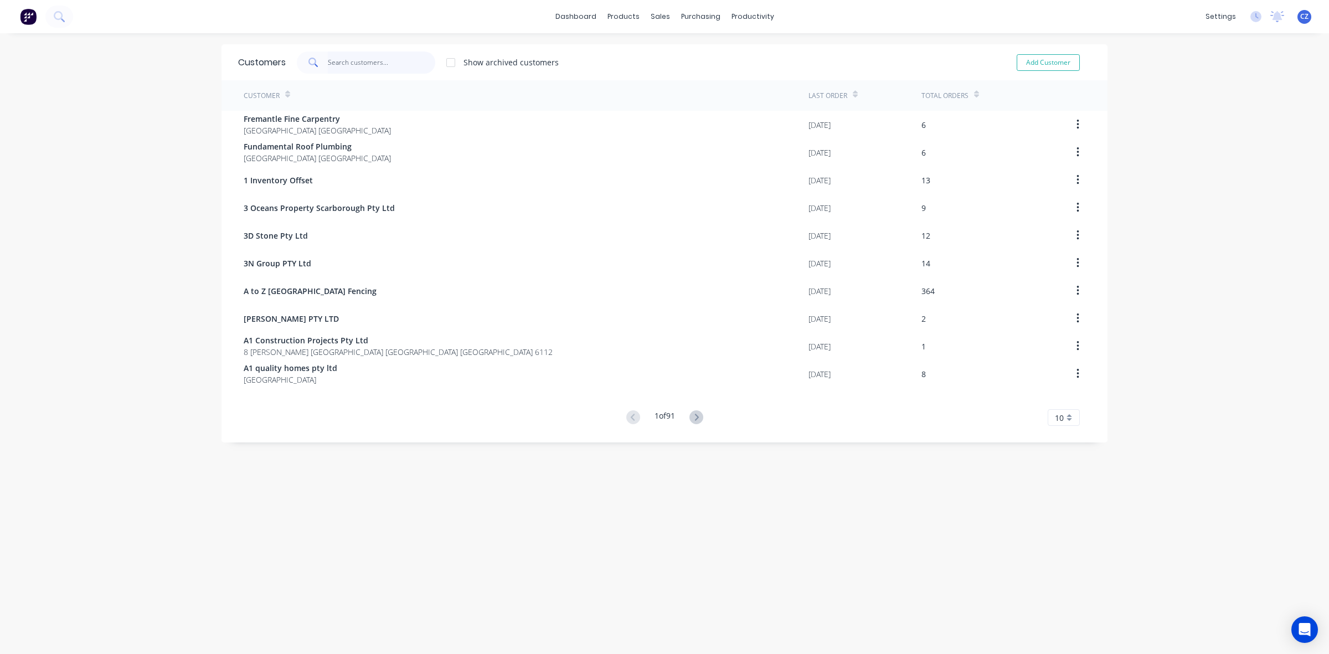
click at [418, 69] on input "text" at bounding box center [382, 62] width 108 height 22
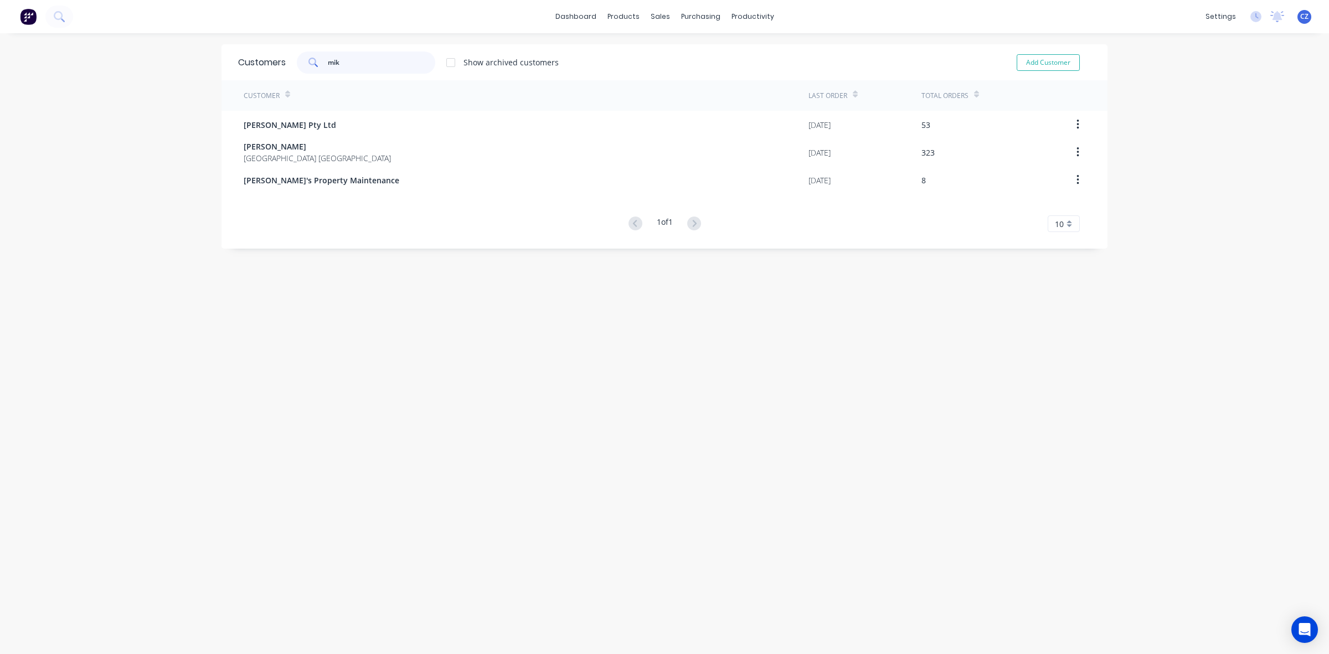
type input "mika"
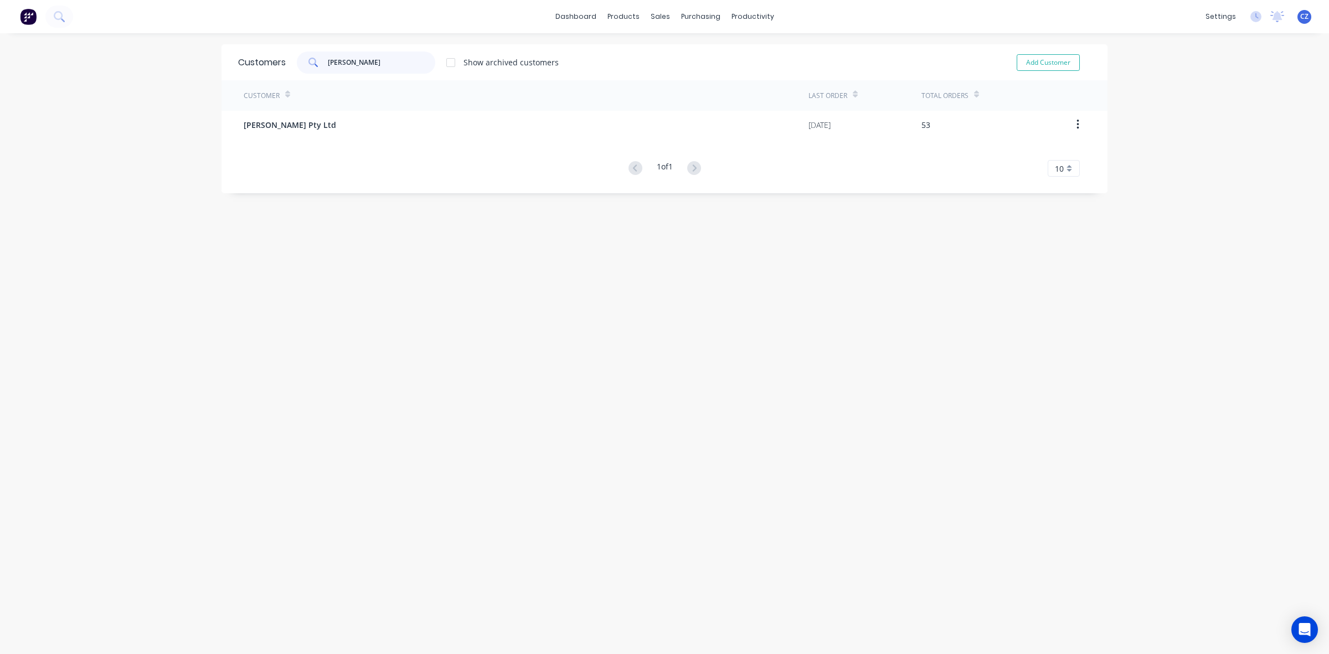
drag, startPoint x: 378, startPoint y: 63, endPoint x: 256, endPoint y: 51, distance: 121.8
click at [256, 51] on div "Customers mika Show archived customers Add Customer" at bounding box center [664, 62] width 886 height 36
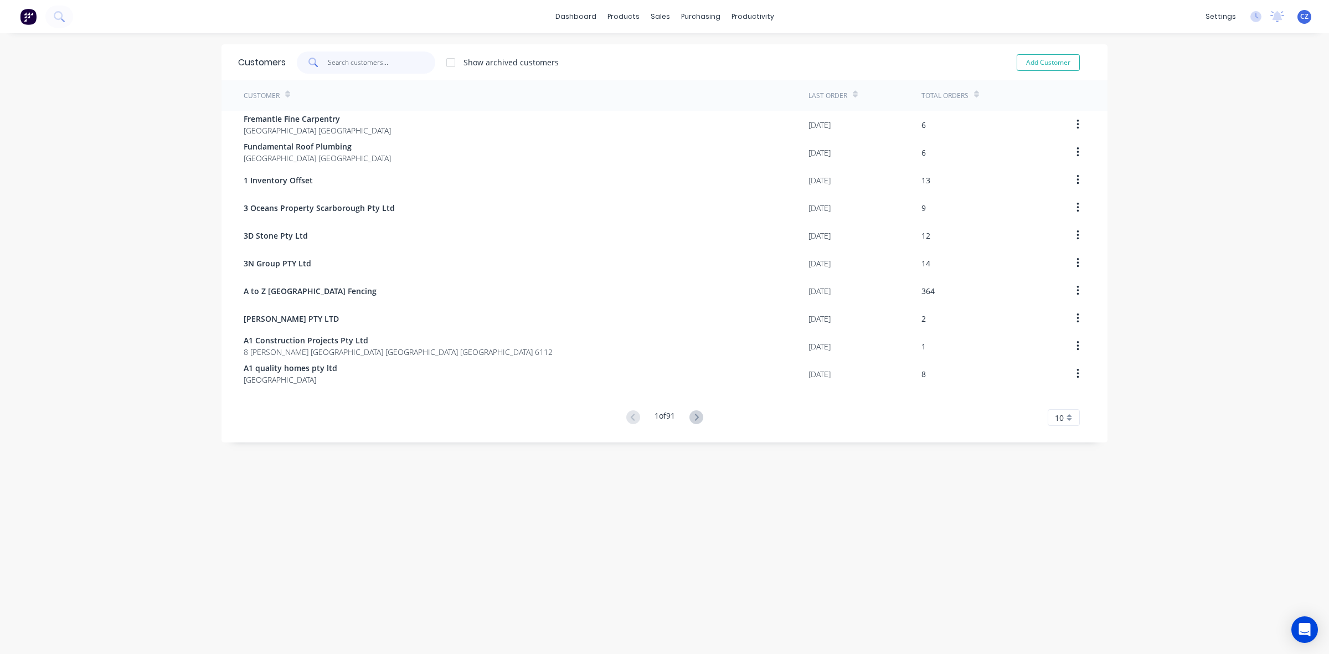
type input "m"
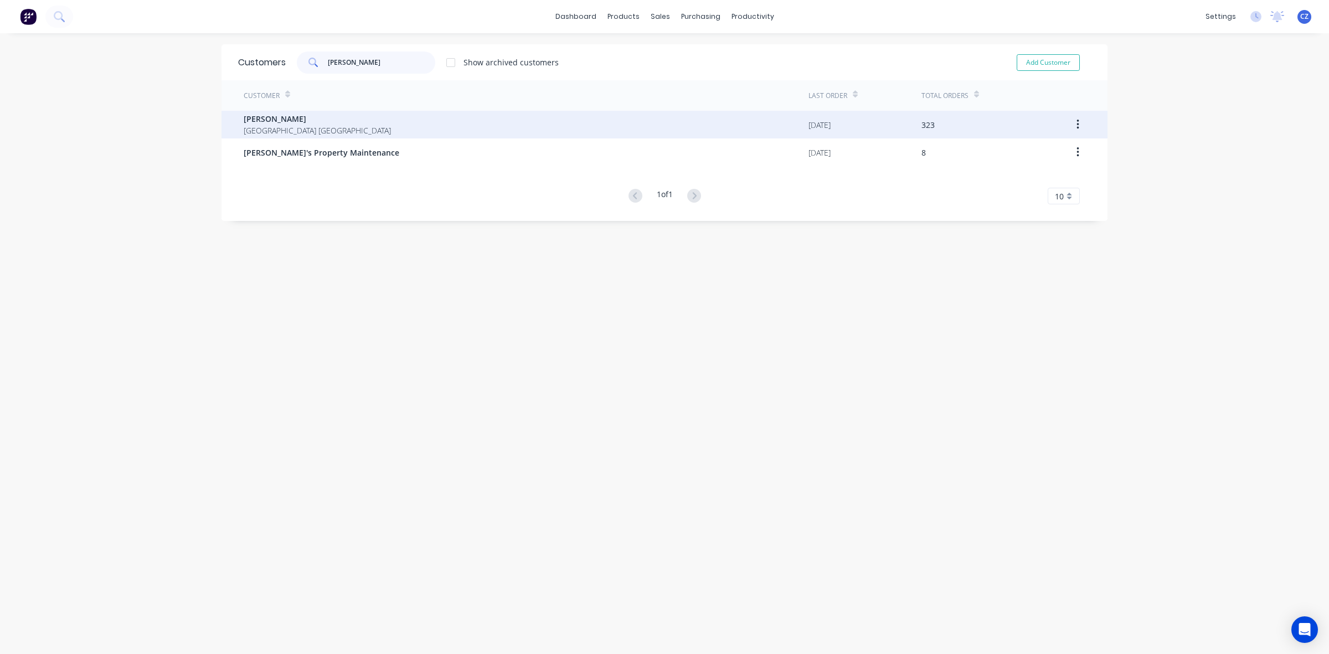
type input "mike"
click at [282, 114] on span "Mike Fence" at bounding box center [317, 119] width 147 height 12
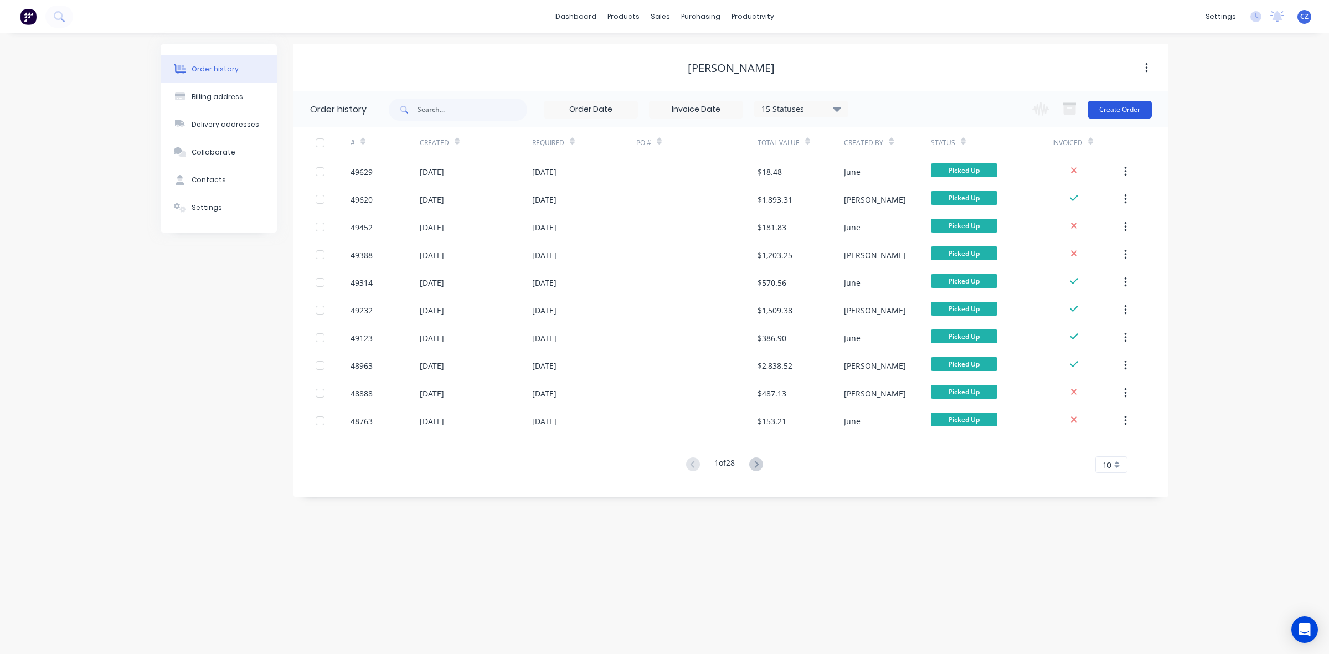
click at [1125, 109] on button "Create Order" at bounding box center [1120, 110] width 64 height 18
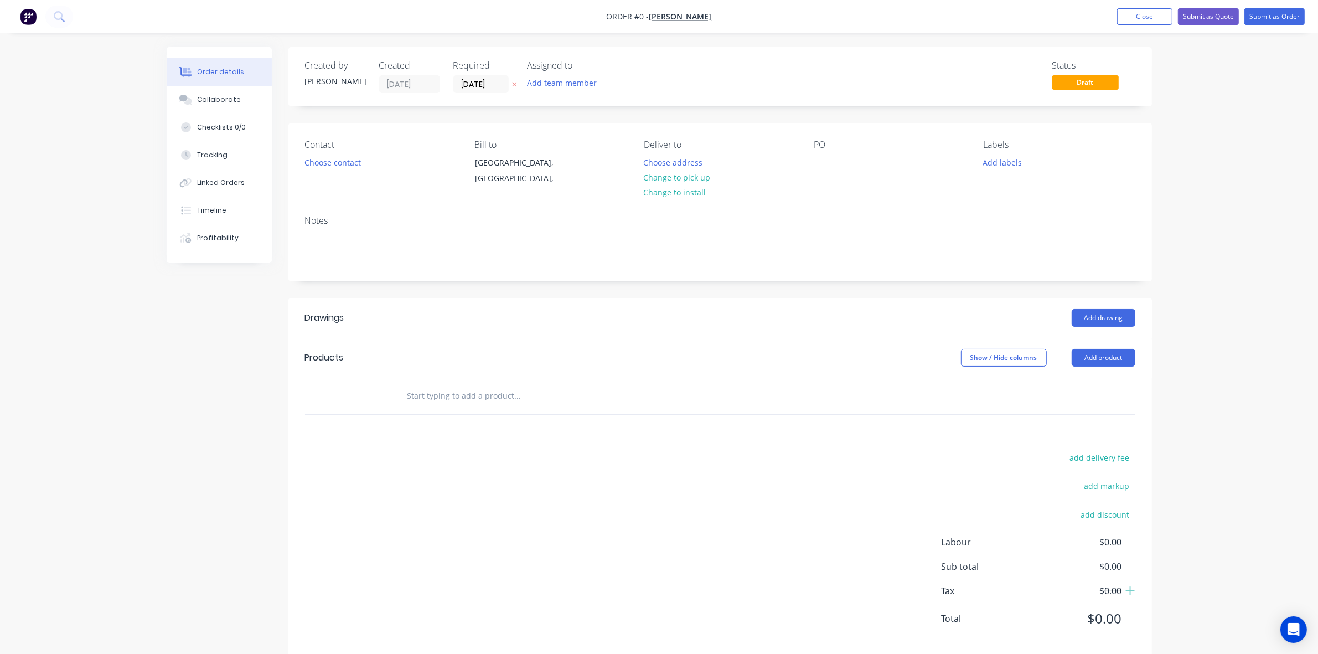
click at [1111, 346] on header "Products Show / Hide columns Add product" at bounding box center [720, 358] width 864 height 40
click at [1108, 357] on button "Add product" at bounding box center [1104, 358] width 64 height 18
click at [1086, 385] on div "Product catalogue" at bounding box center [1082, 386] width 85 height 16
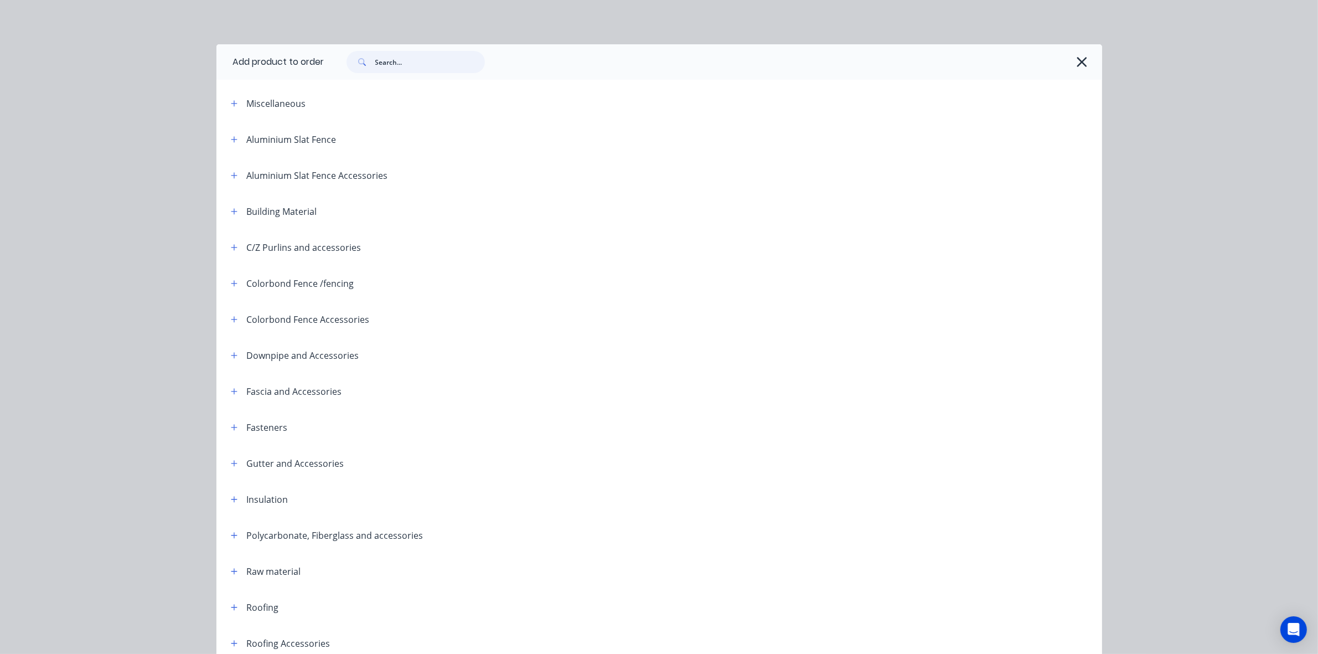
click at [392, 73] on input "text" at bounding box center [430, 62] width 110 height 22
click at [403, 68] on input "text" at bounding box center [430, 62] width 110 height 22
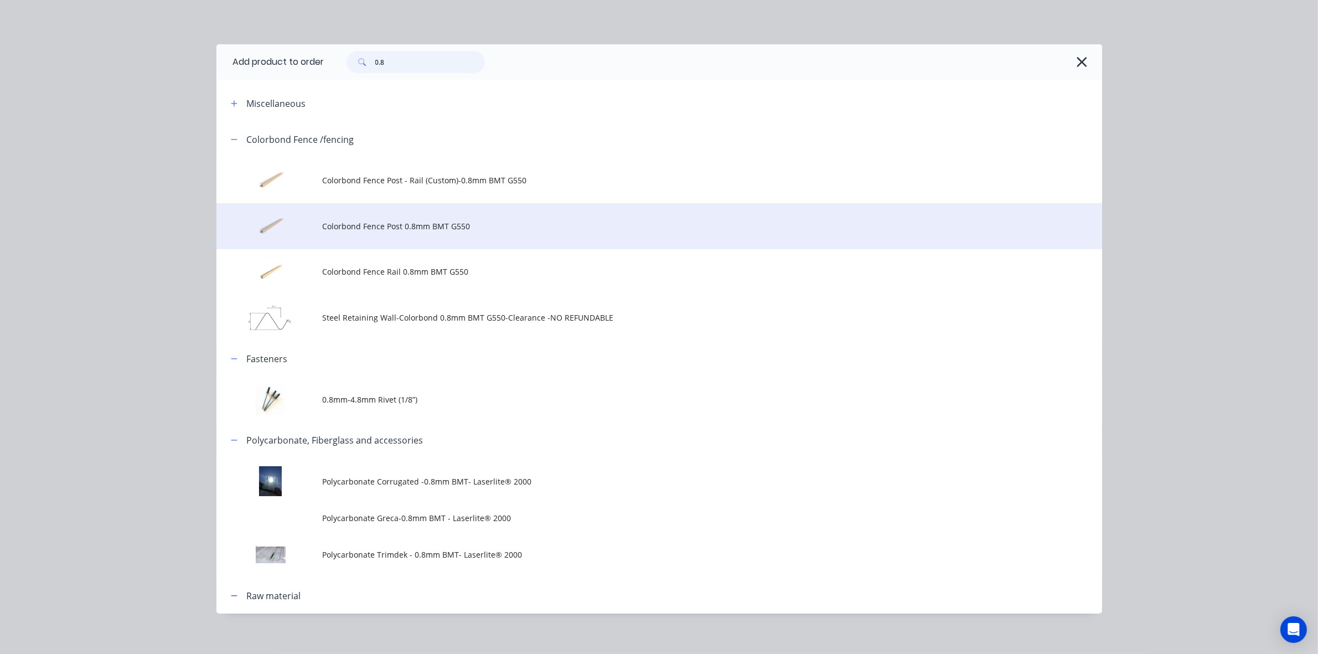
type input "0.8"
click at [416, 220] on span "Colorbond Fence Post 0.8mm BMT G550" at bounding box center [635, 226] width 624 height 12
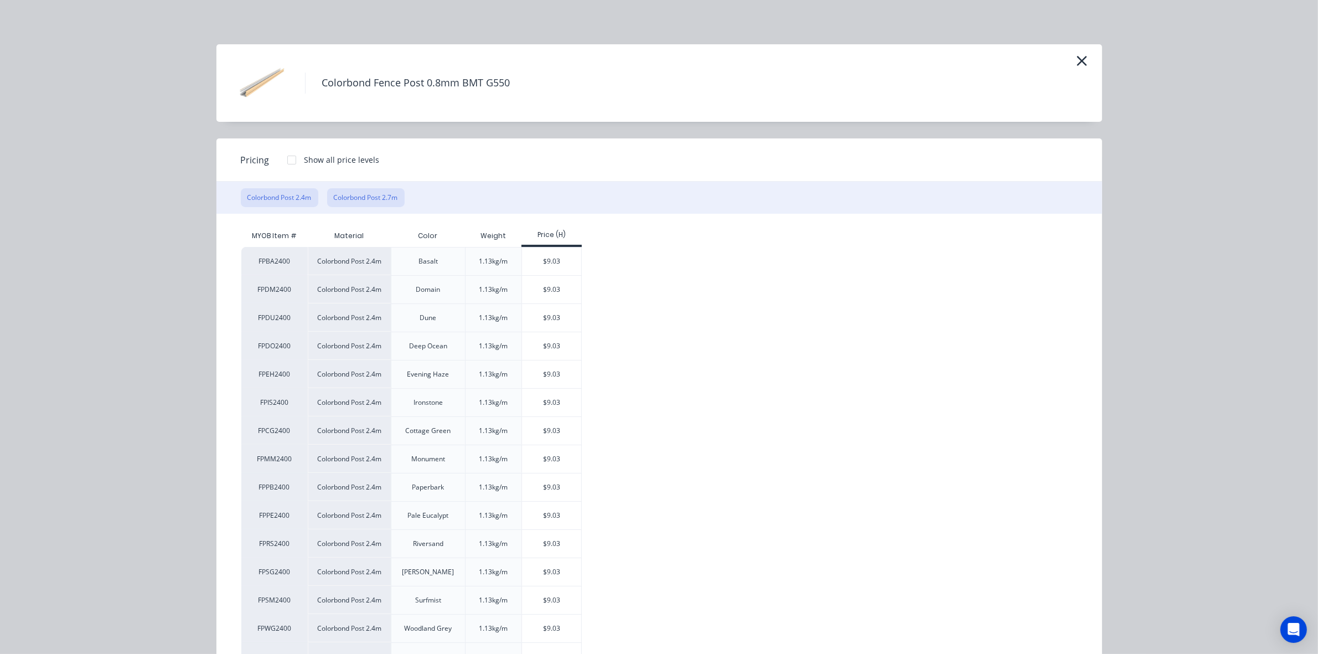
click at [366, 202] on div "Colorbond Post 2.4m Colorbond Post 2.7m" at bounding box center [660, 198] width 886 height 32
click at [377, 198] on button "Colorbond Post 2.7m" at bounding box center [366, 197] width 78 height 19
click at [558, 377] on div "$10.16" at bounding box center [551, 374] width 59 height 28
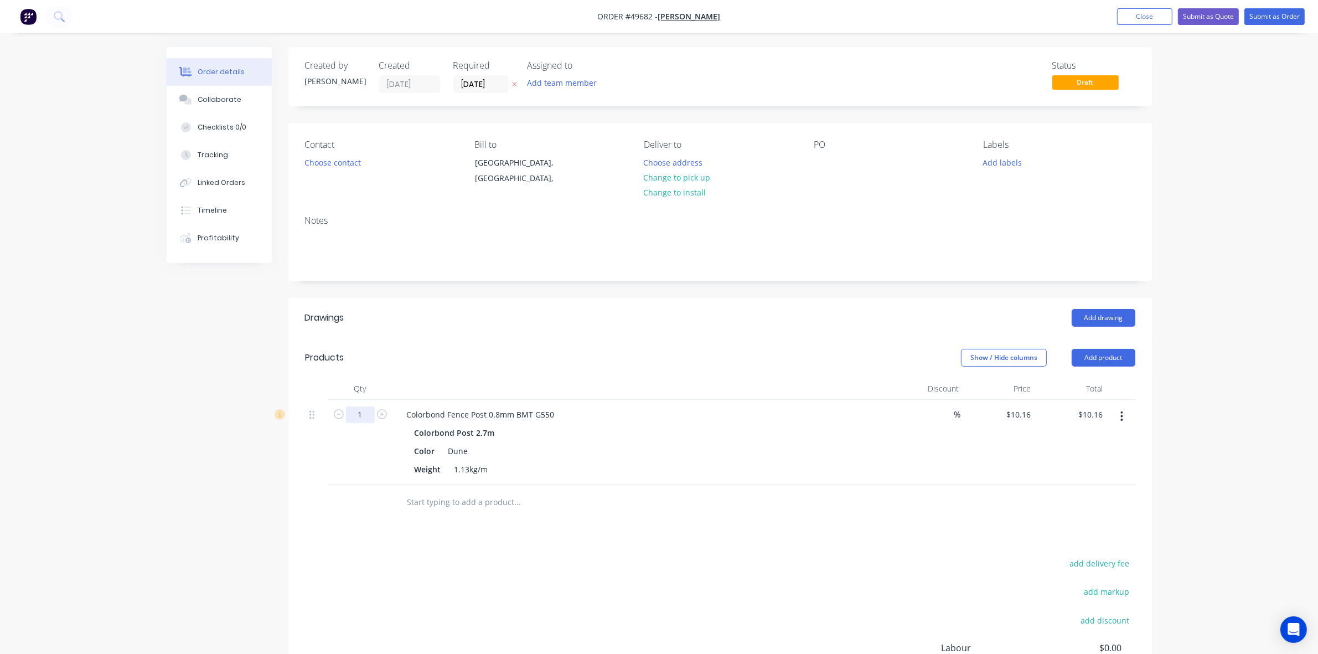
drag, startPoint x: 372, startPoint y: 419, endPoint x: 368, endPoint y: 413, distance: 7.4
click at [372, 419] on input "1" at bounding box center [360, 414] width 29 height 17
type input "10"
type input "$101.60"
drag, startPoint x: 515, startPoint y: 359, endPoint x: 676, endPoint y: 357, distance: 160.6
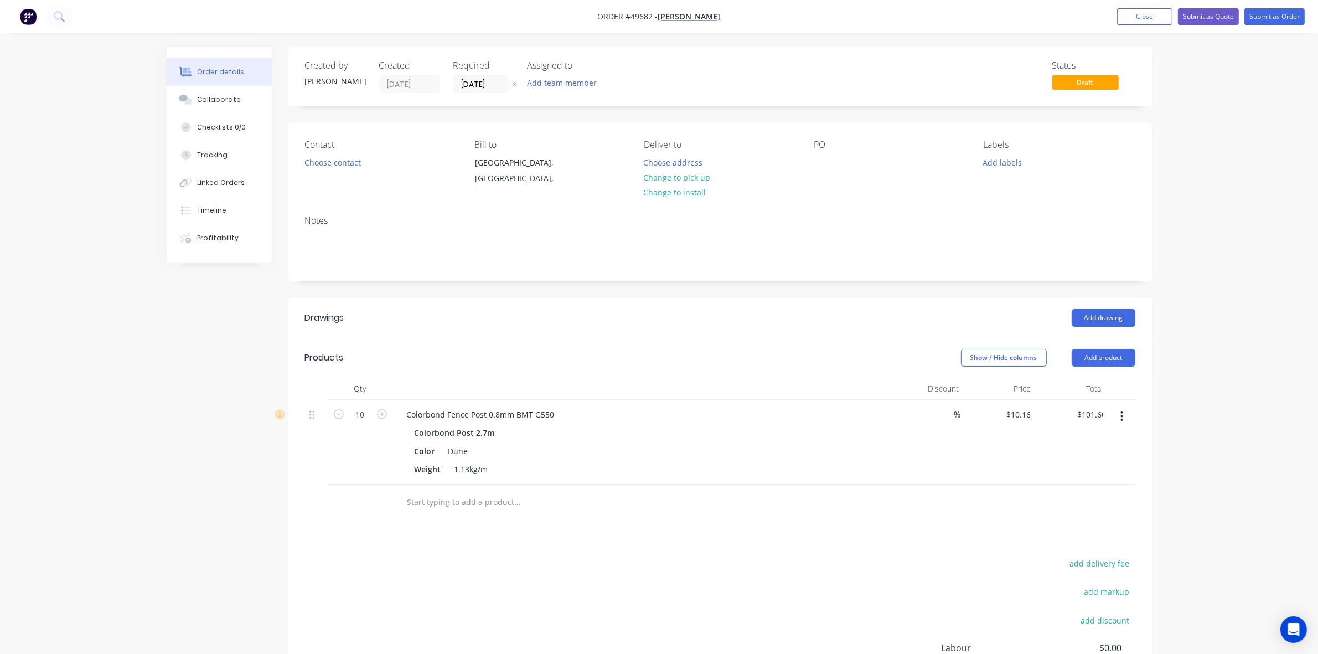
click at [515, 359] on div "Show / Hide columns Add product" at bounding box center [808, 358] width 654 height 18
click at [1105, 358] on button "Add product" at bounding box center [1104, 358] width 64 height 18
click at [1098, 380] on div "Product catalogue" at bounding box center [1082, 386] width 85 height 16
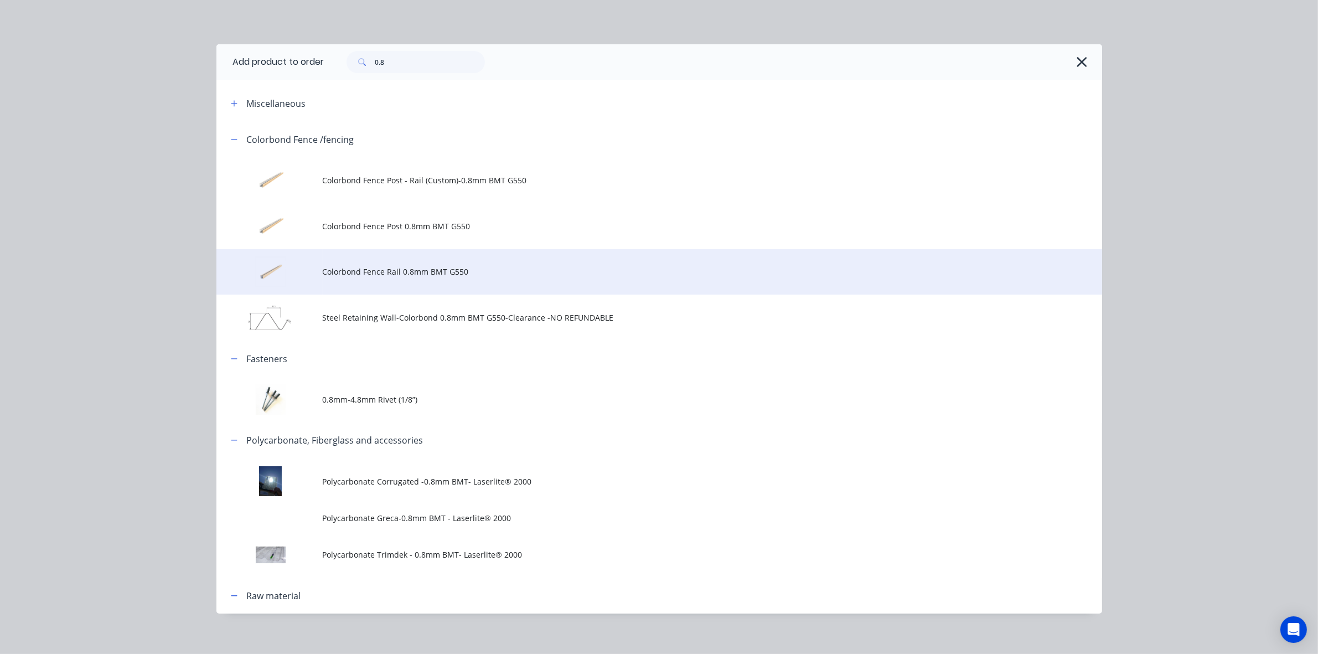
click at [409, 270] on span "Colorbond Fence Rail 0.8mm BMT G550" at bounding box center [635, 272] width 624 height 12
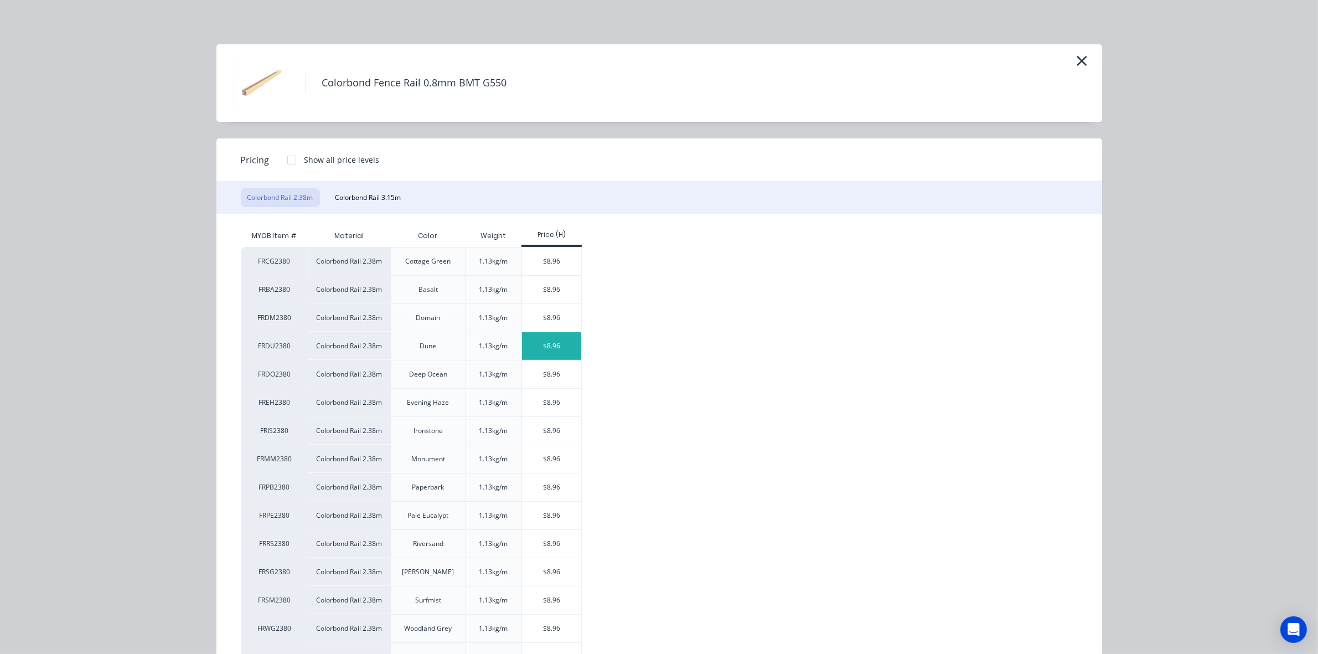
click at [560, 353] on div "$8.96" at bounding box center [551, 346] width 59 height 28
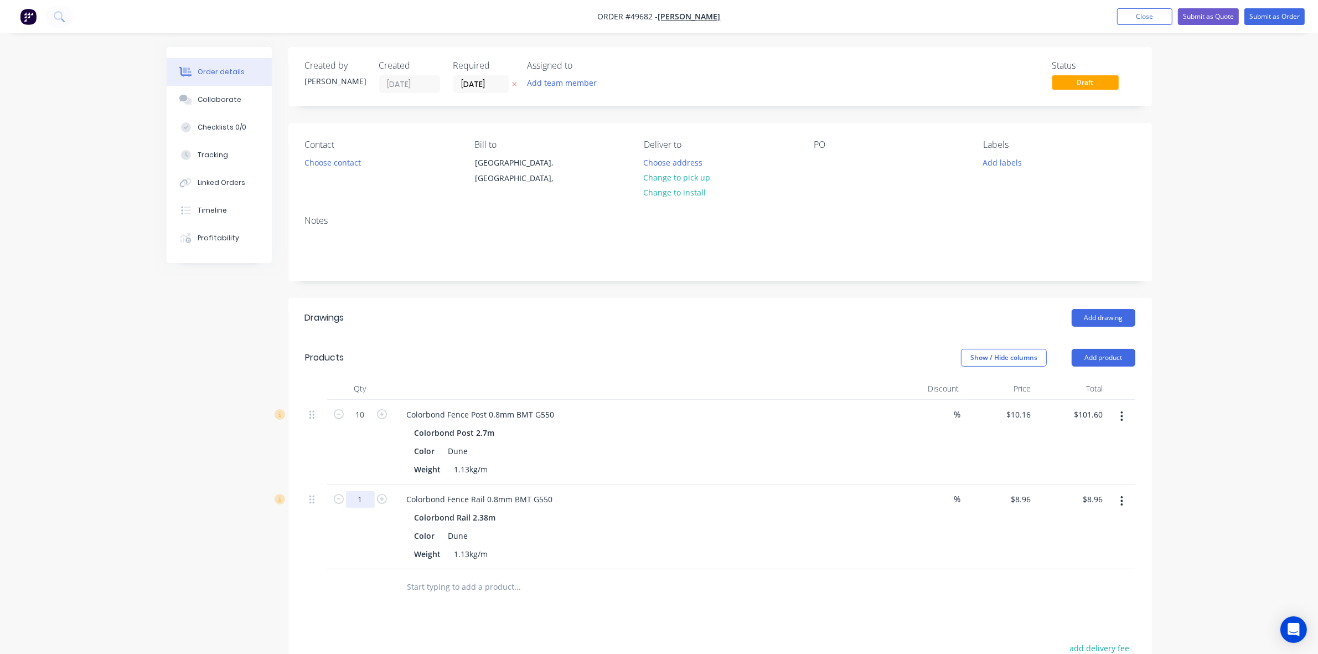
click at [364, 497] on input "1" at bounding box center [360, 499] width 29 height 17
type input "11"
type input "$98.56"
drag, startPoint x: 659, startPoint y: 309, endPoint x: 698, endPoint y: 316, distance: 39.3
click at [676, 313] on div "Add drawing" at bounding box center [808, 318] width 654 height 18
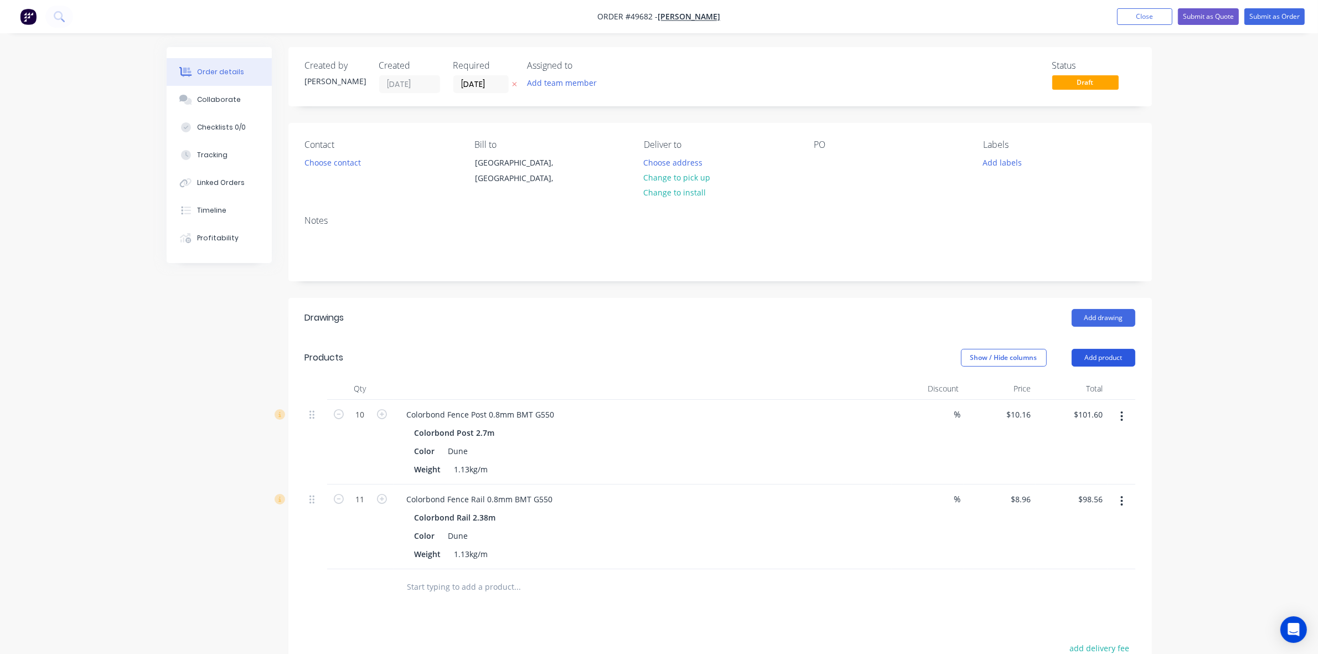
click at [1094, 356] on button "Add product" at bounding box center [1104, 358] width 64 height 18
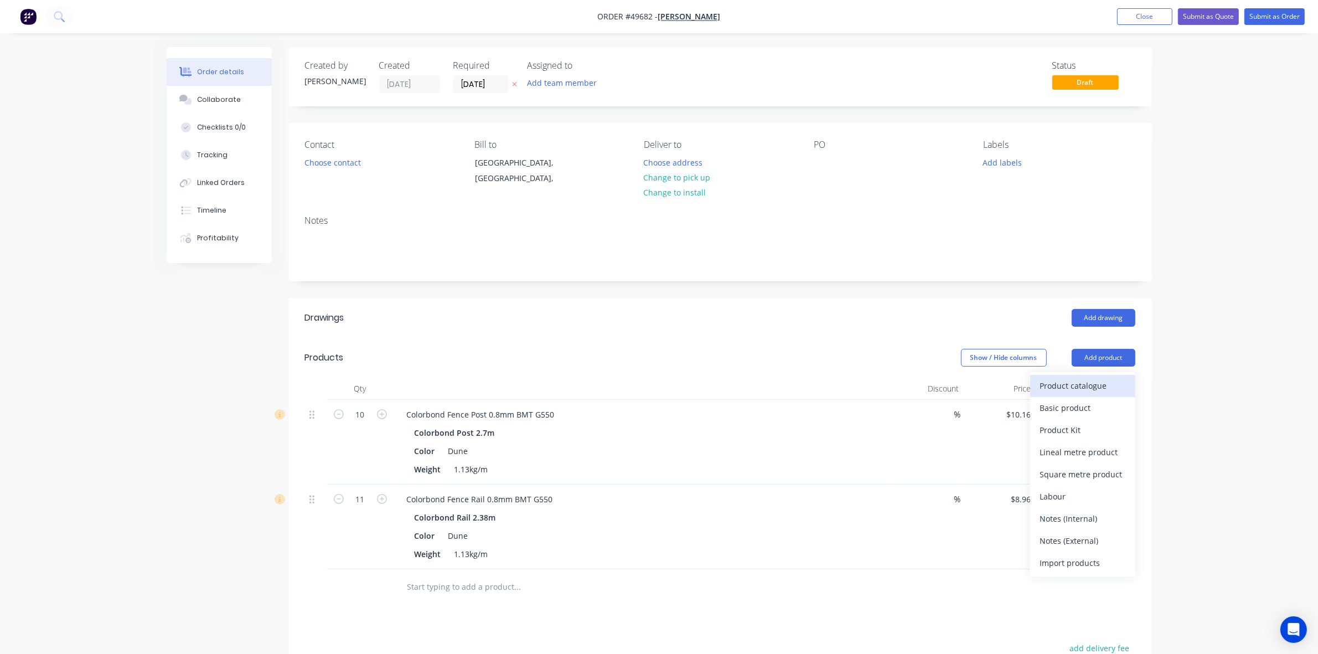
click at [1101, 381] on div "Product catalogue" at bounding box center [1082, 386] width 85 height 16
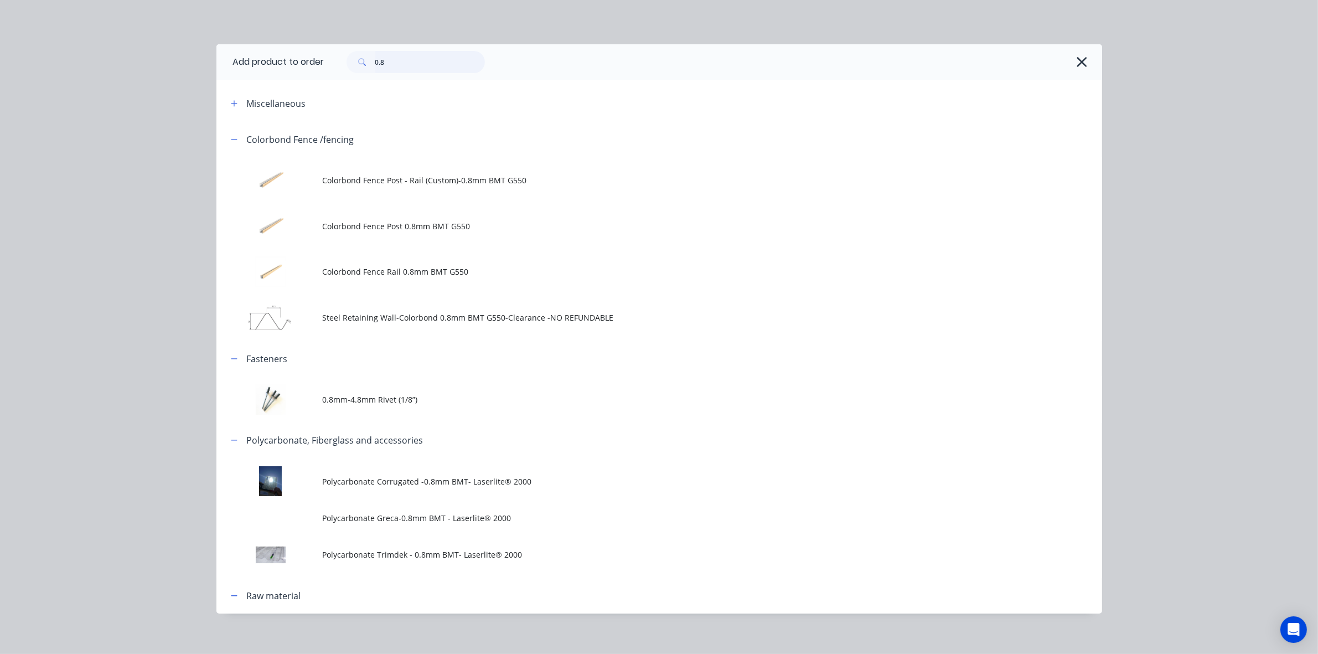
click at [411, 68] on input "0.8" at bounding box center [430, 62] width 110 height 22
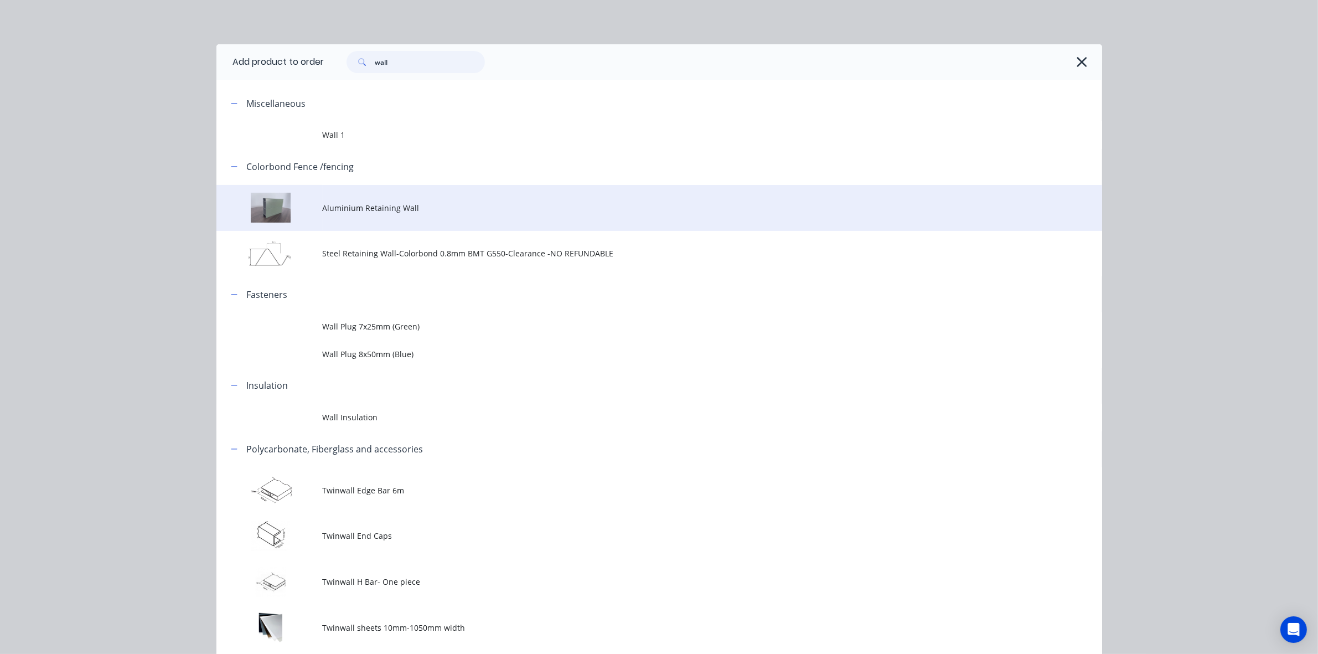
type input "wall"
click at [399, 194] on td "Aluminium Retaining Wall" at bounding box center [713, 208] width 780 height 46
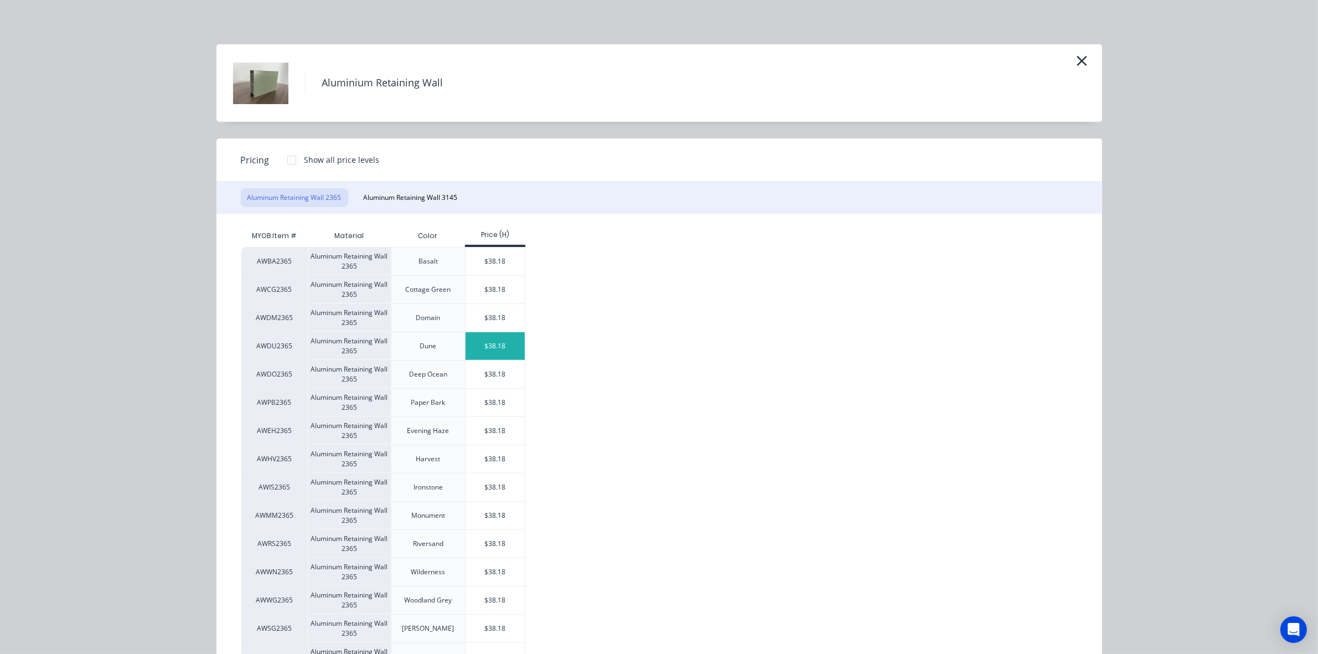
click at [511, 349] on div "$38.18" at bounding box center [495, 346] width 59 height 28
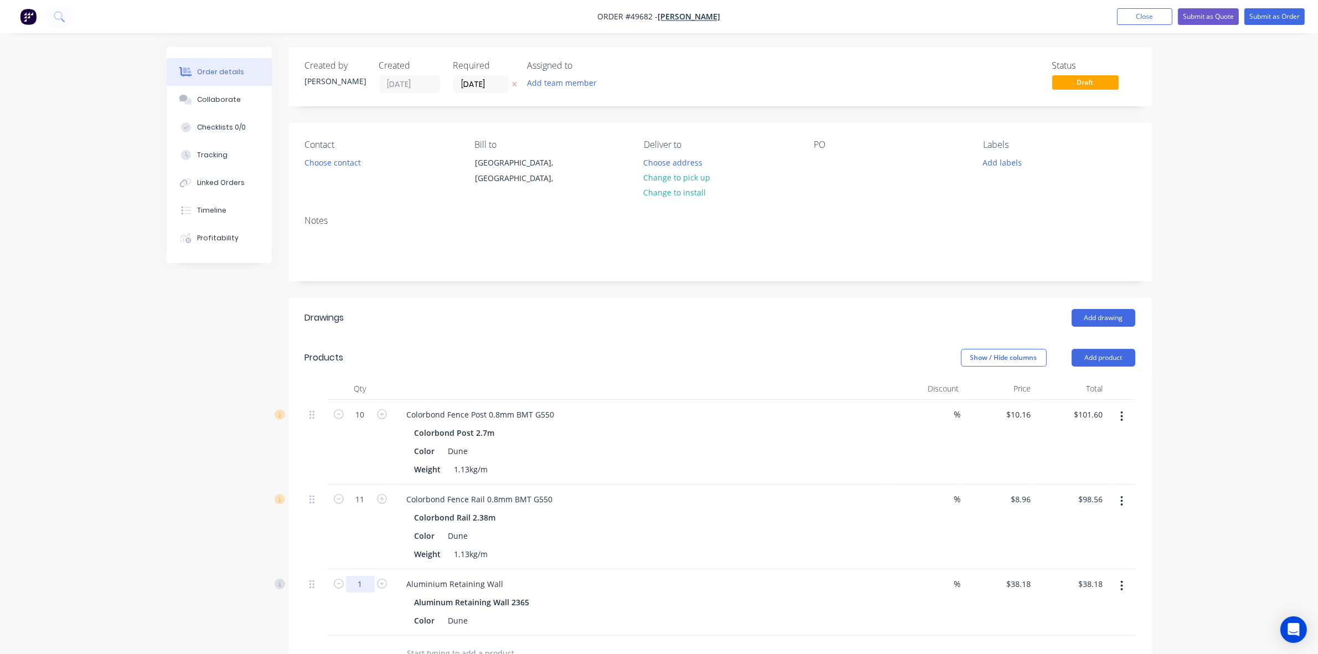
click at [367, 585] on input "1" at bounding box center [360, 584] width 29 height 17
type input "5"
type input "$190.90"
click at [596, 320] on div "Add drawing" at bounding box center [808, 318] width 654 height 18
click at [1079, 356] on button "Add product" at bounding box center [1104, 358] width 64 height 18
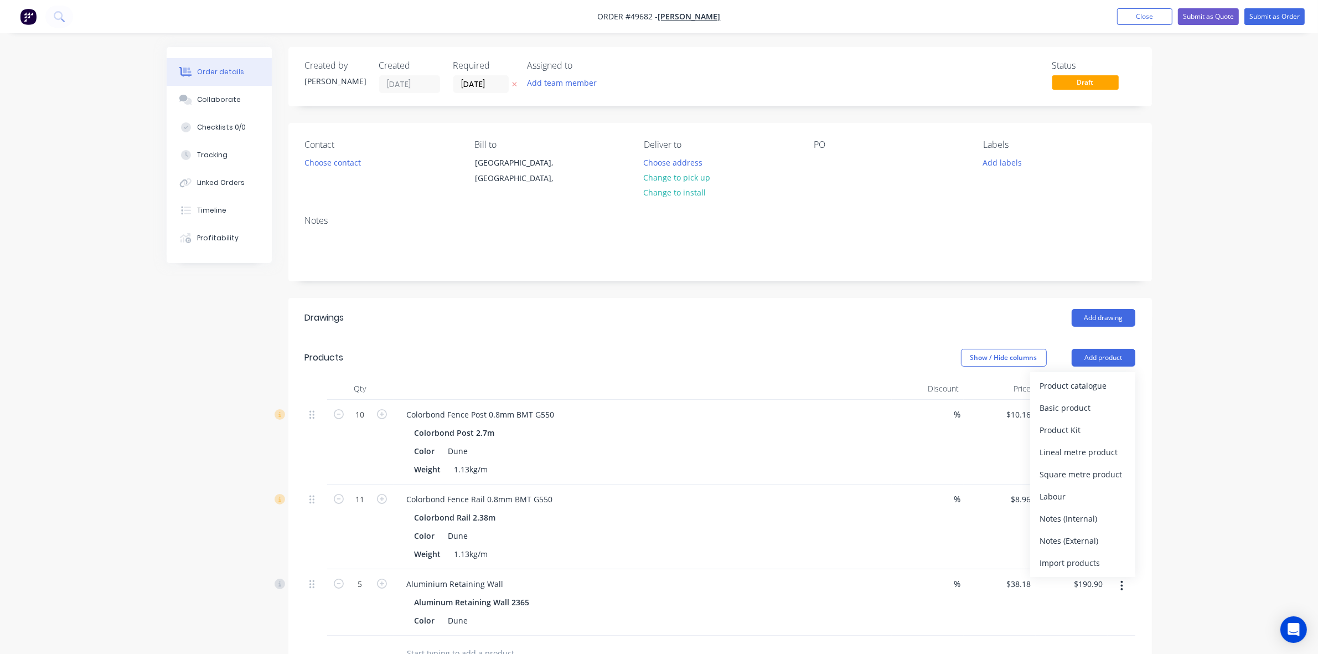
click at [1102, 381] on div "Product catalogue" at bounding box center [1082, 386] width 85 height 16
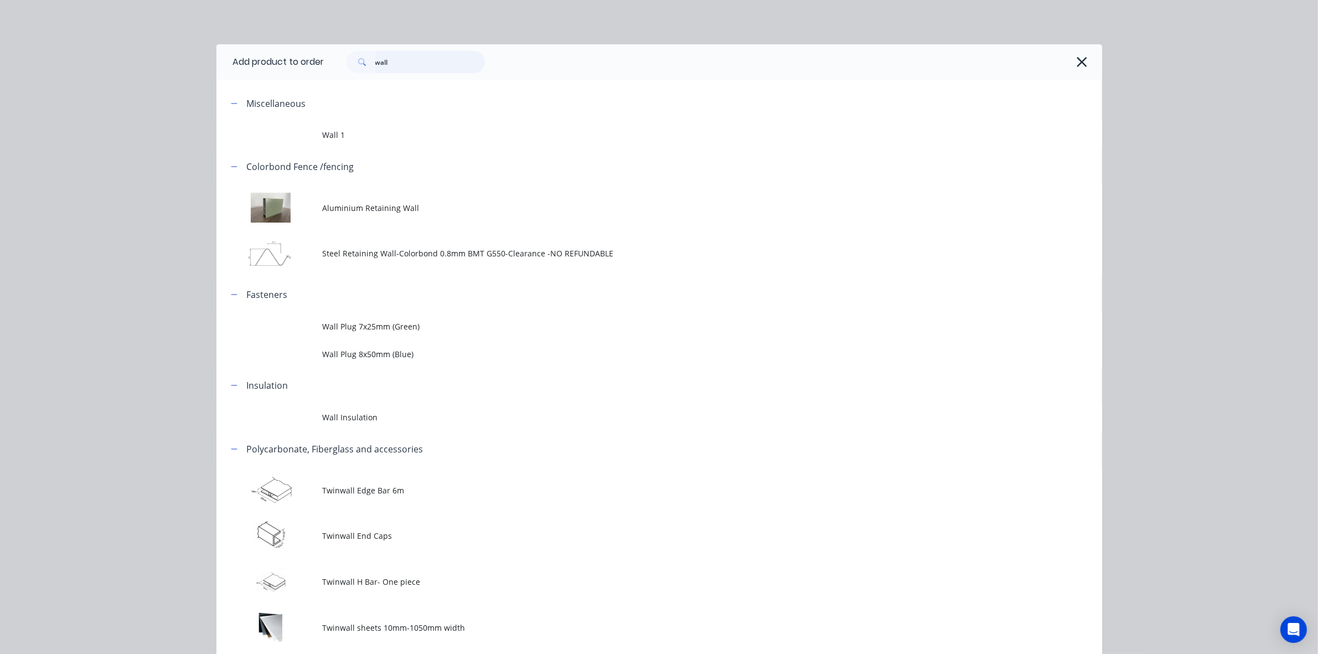
click at [405, 62] on input "wall" at bounding box center [430, 62] width 110 height 22
type input "0.35"
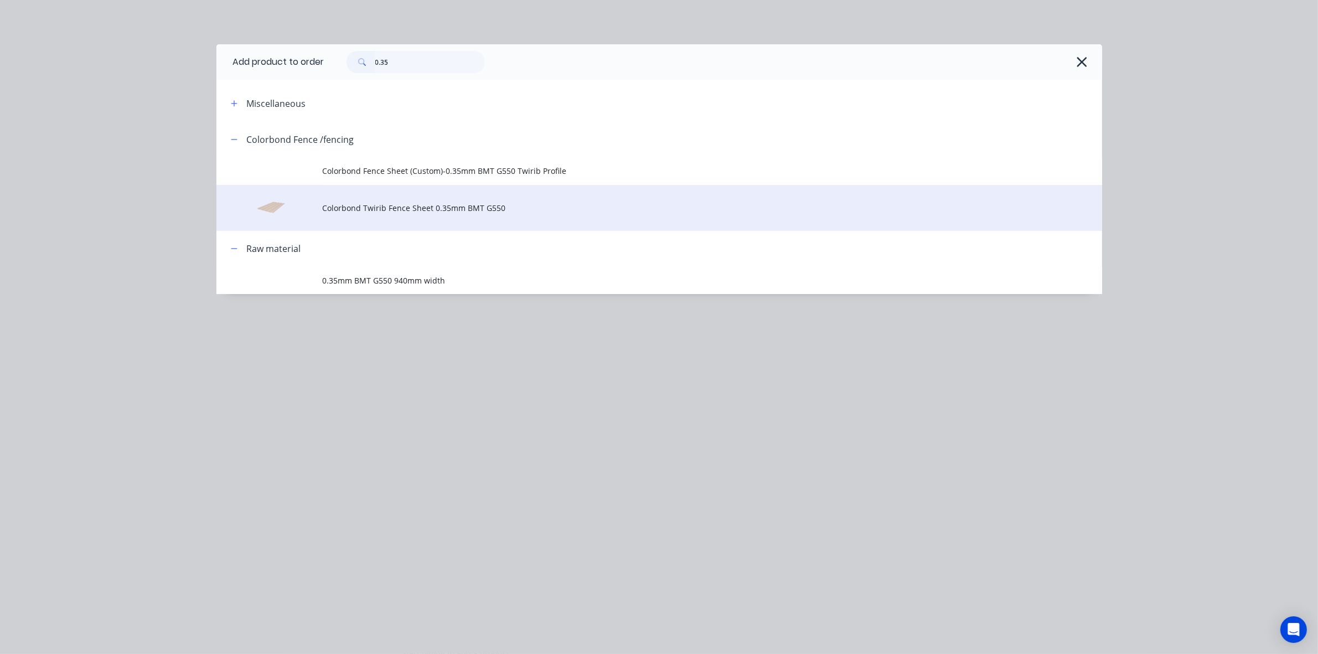
click at [400, 203] on span "Colorbond Twirib Fence Sheet 0.35mm BMT G550" at bounding box center [635, 208] width 624 height 12
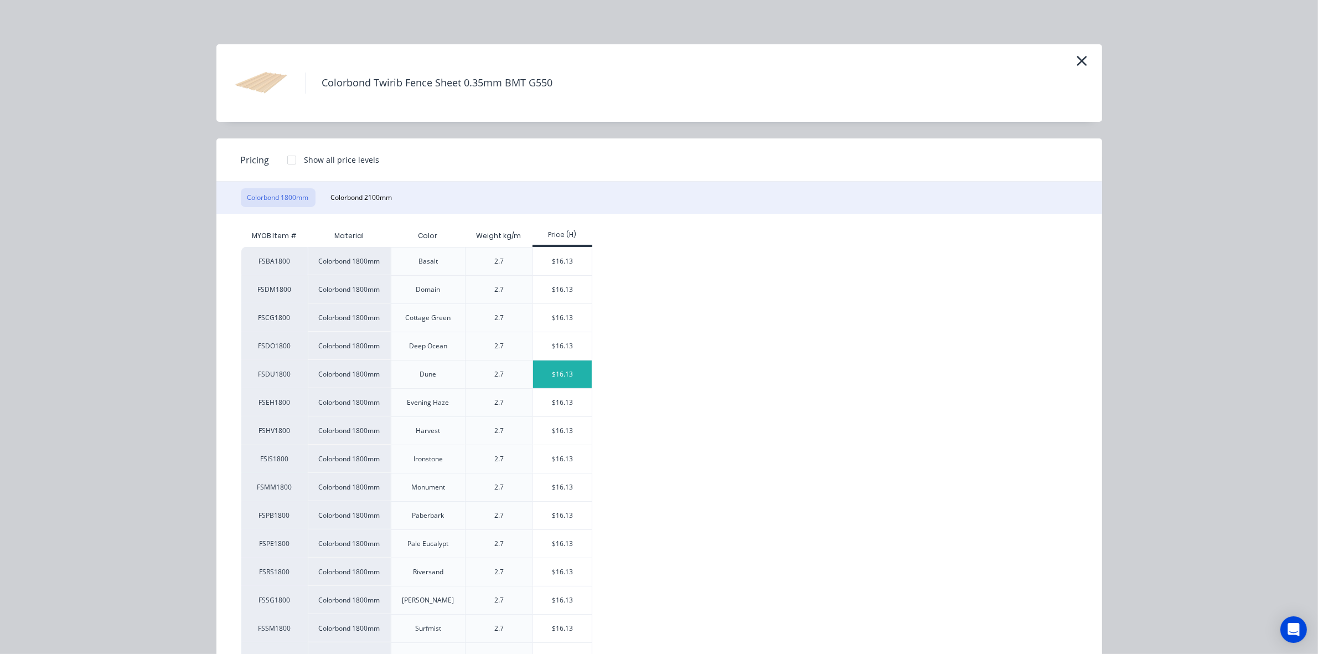
click at [565, 372] on div "$16.13" at bounding box center [562, 374] width 59 height 28
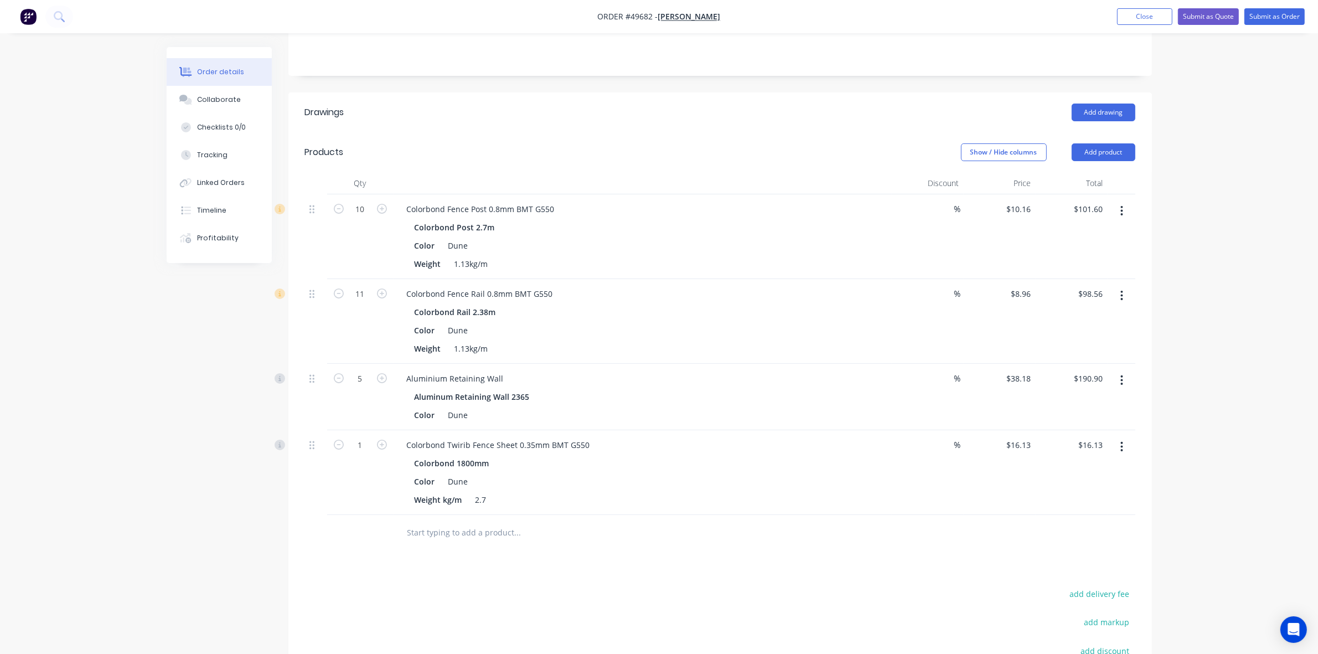
scroll to position [208, 0]
click at [363, 439] on input "1" at bounding box center [360, 443] width 29 height 17
type input "18"
type input "$290.34"
click at [853, 482] on div "Color Dune" at bounding box center [640, 479] width 461 height 16
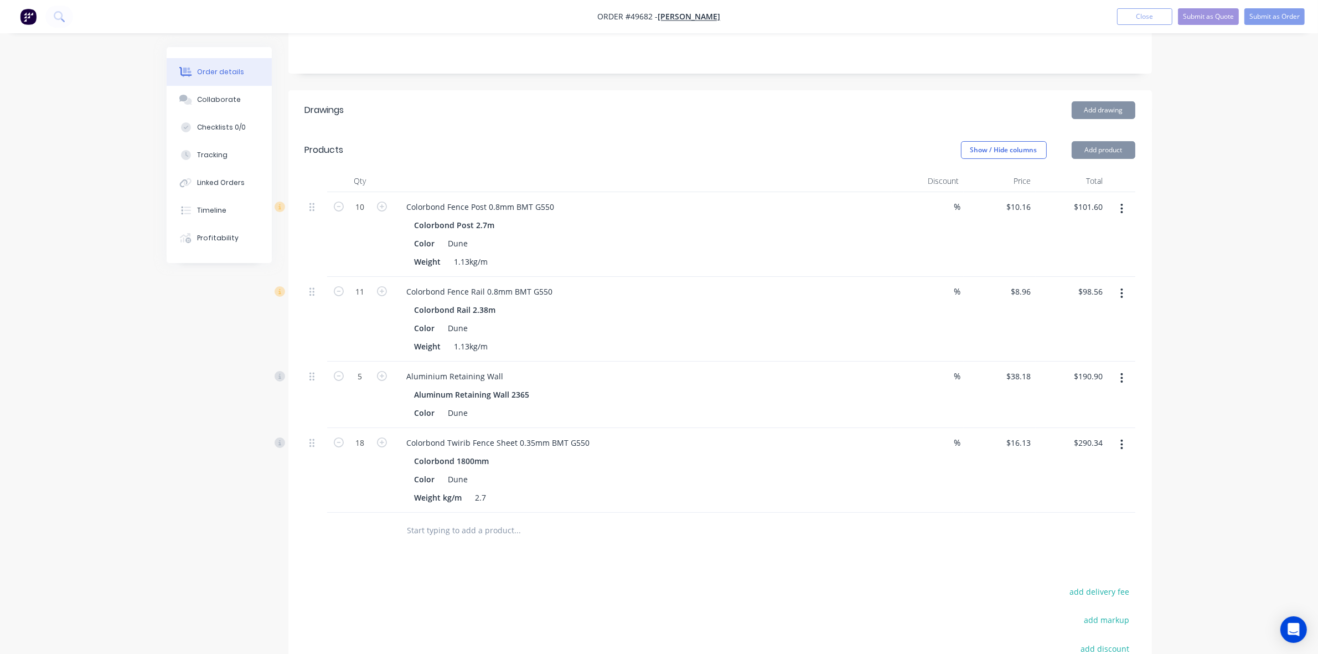
click at [851, 473] on div "Color Dune" at bounding box center [640, 479] width 461 height 16
click at [1106, 147] on button "Add product" at bounding box center [1104, 150] width 64 height 18
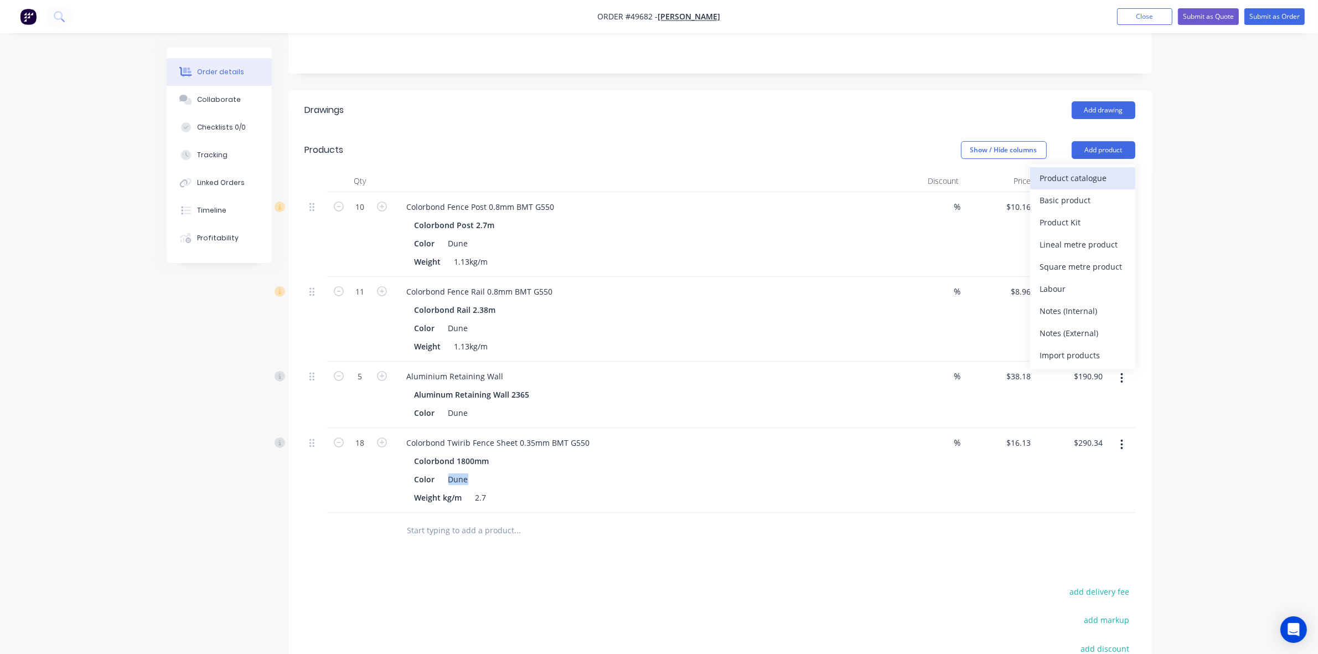
click at [1100, 169] on button "Product catalogue" at bounding box center [1083, 178] width 105 height 22
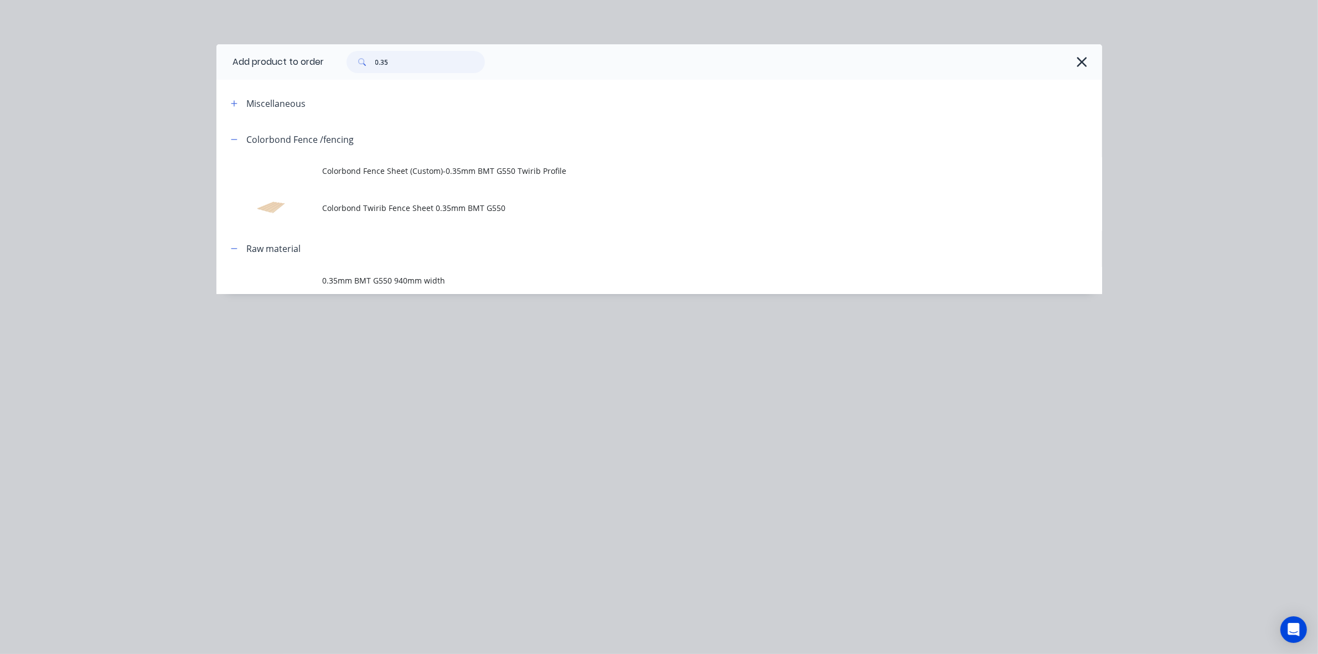
click at [389, 55] on input "0.35" at bounding box center [430, 62] width 110 height 22
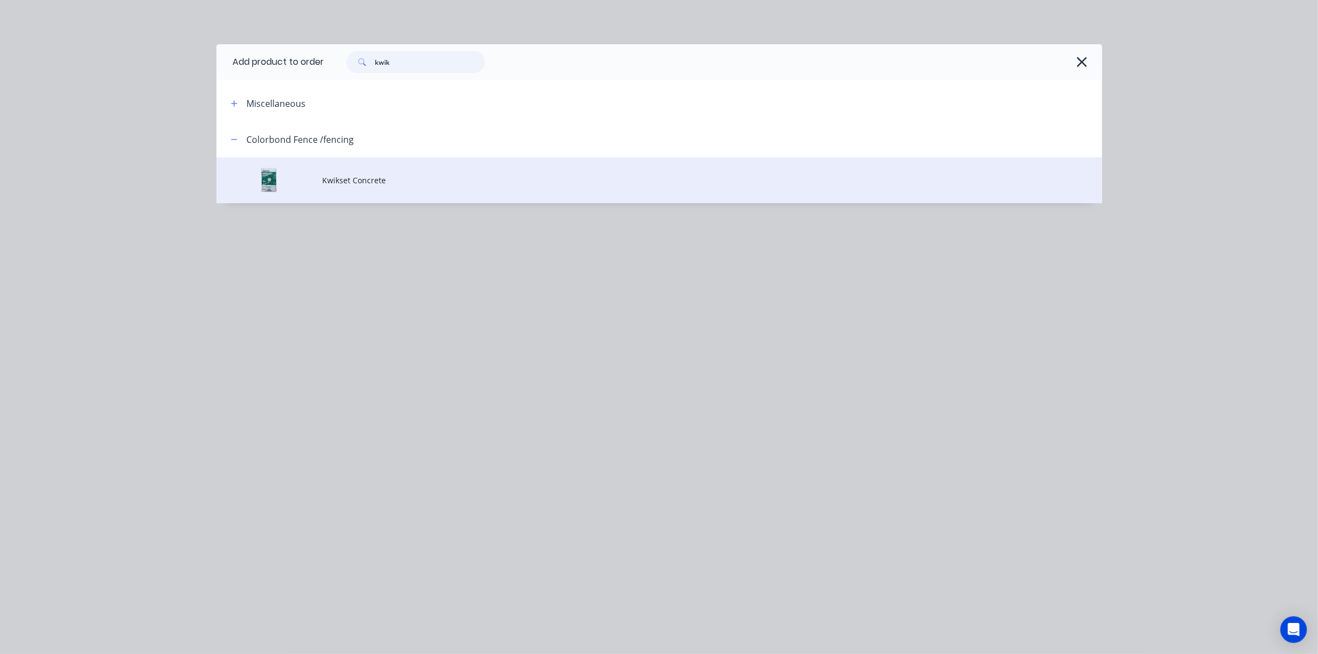
type input "kwik"
click at [407, 181] on span "Kwikset Concrete" at bounding box center [635, 180] width 624 height 12
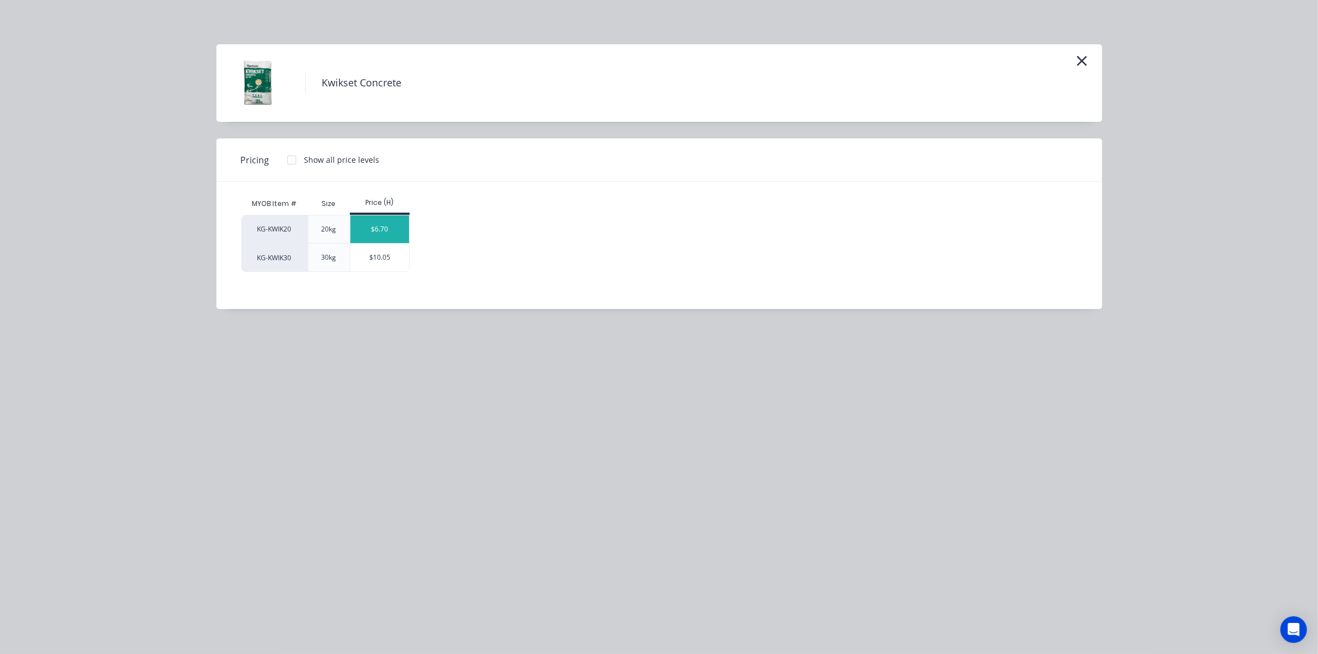
click at [389, 231] on div "$6.70" at bounding box center [380, 229] width 59 height 28
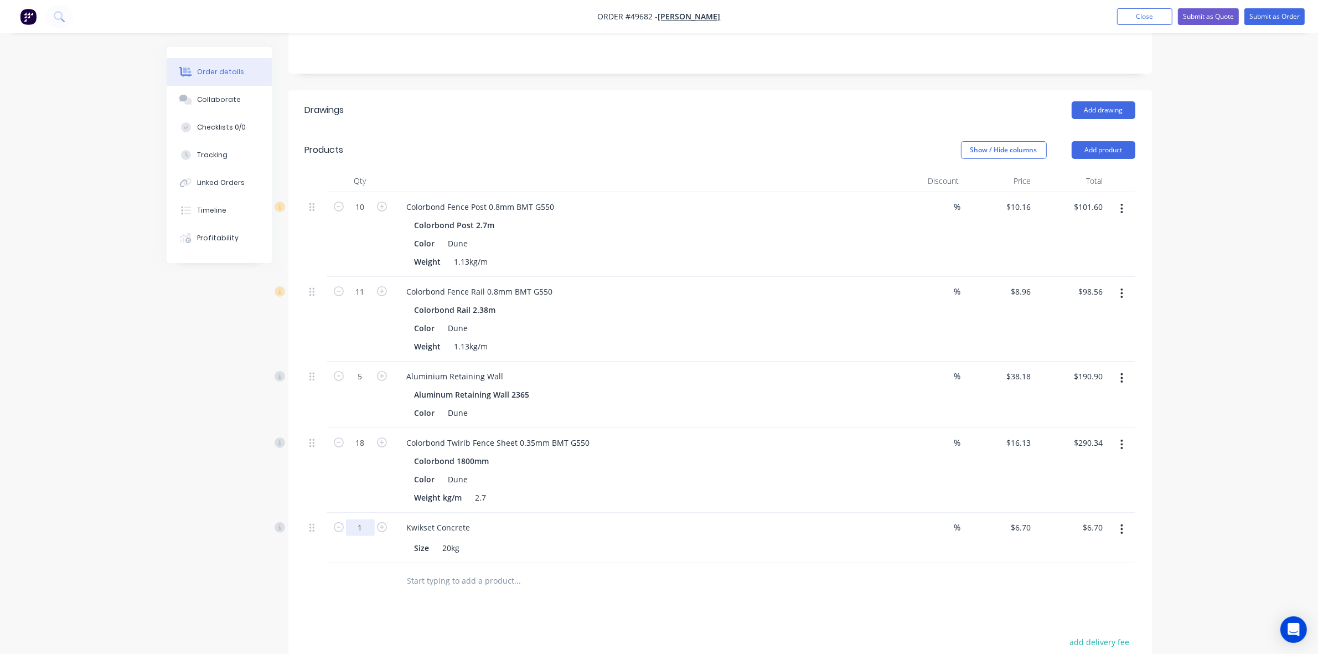
click at [363, 524] on input "1" at bounding box center [360, 527] width 29 height 17
type input "11"
type input "$73.70"
click at [651, 522] on div "Kwikset Concrete" at bounding box center [643, 527] width 490 height 16
click at [1102, 144] on button "Add product" at bounding box center [1104, 150] width 64 height 18
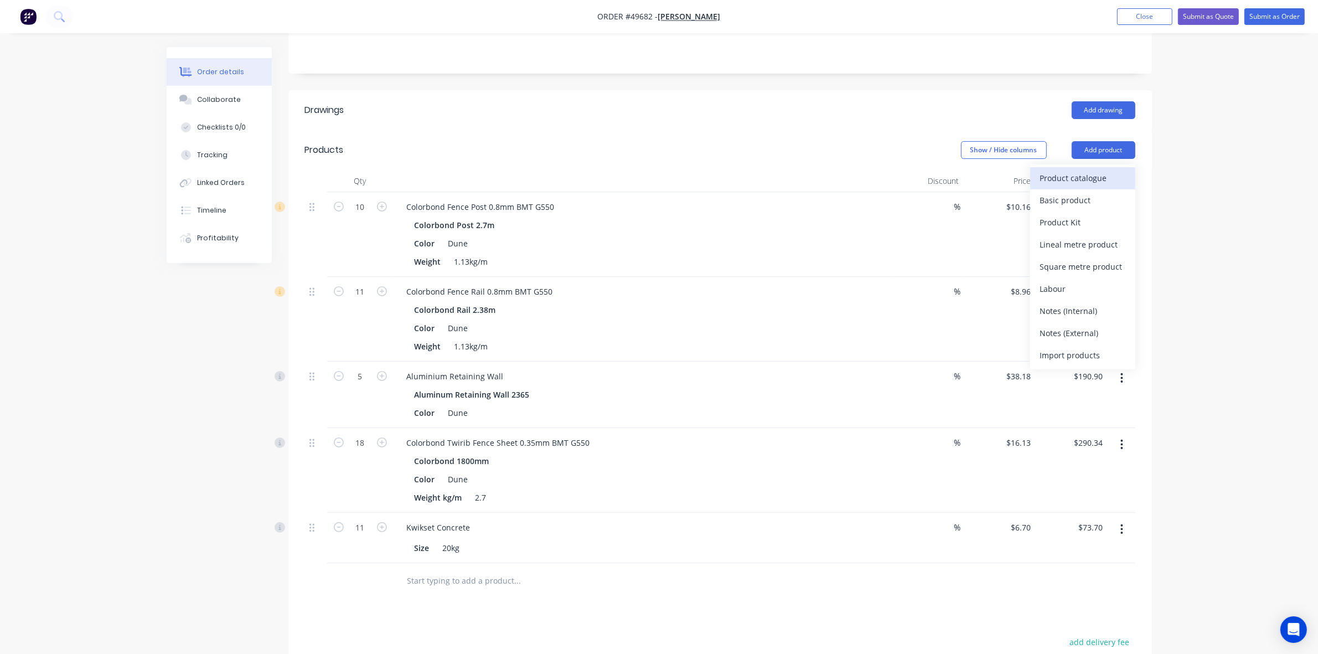
click at [1095, 171] on div "Product catalogue" at bounding box center [1082, 178] width 85 height 16
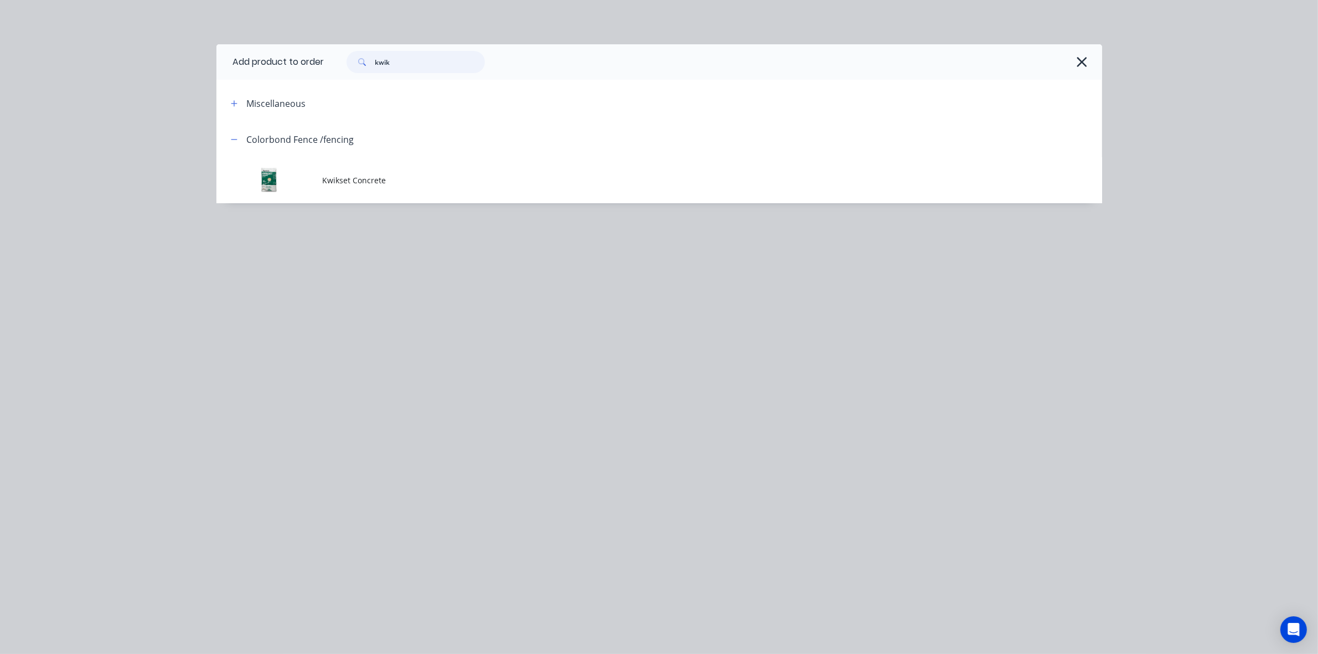
click at [436, 64] on input "kwik" at bounding box center [430, 62] width 110 height 22
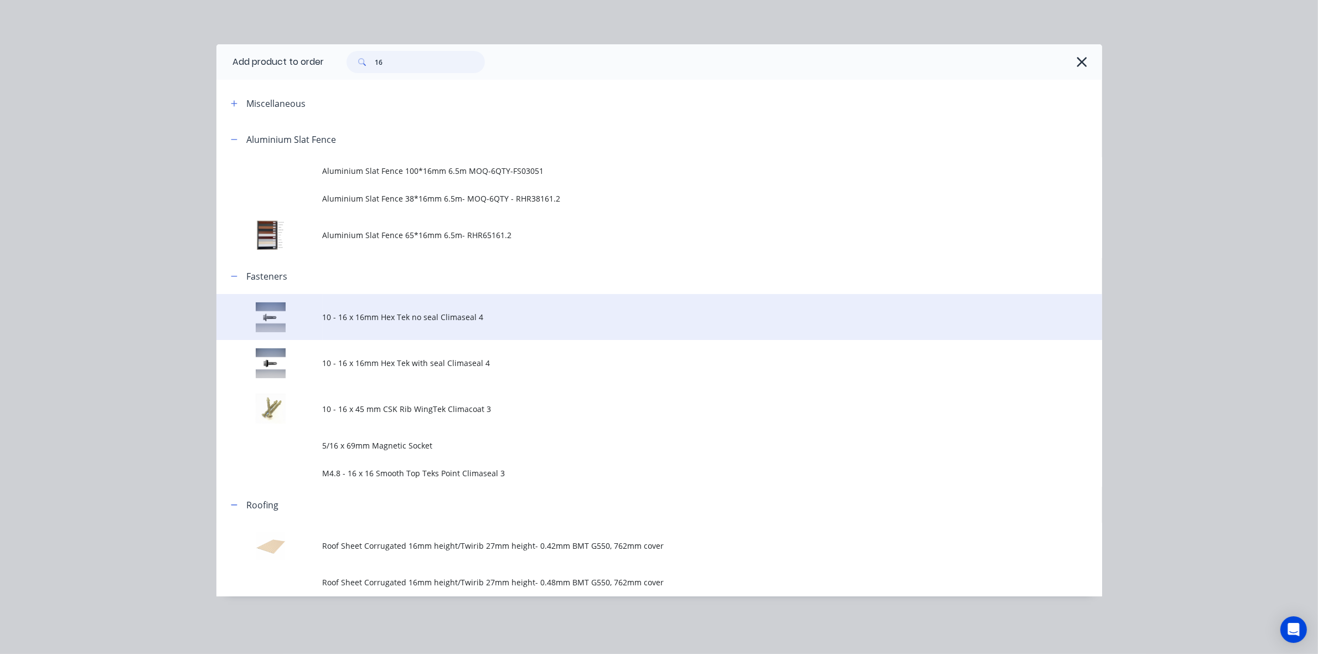
type input "16"
click at [421, 317] on span "10 - 16 x 16mm Hex Tek no seal Climaseal 4" at bounding box center [635, 317] width 624 height 12
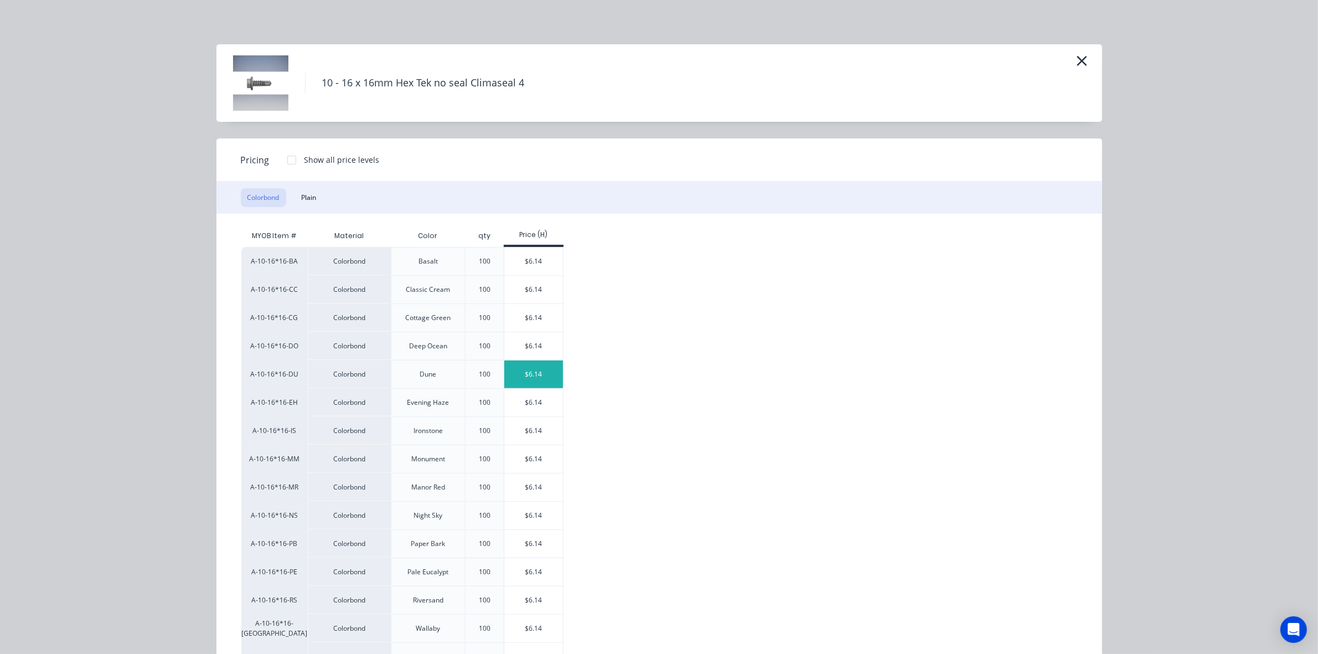
click at [512, 385] on div "$6.14" at bounding box center [533, 374] width 59 height 28
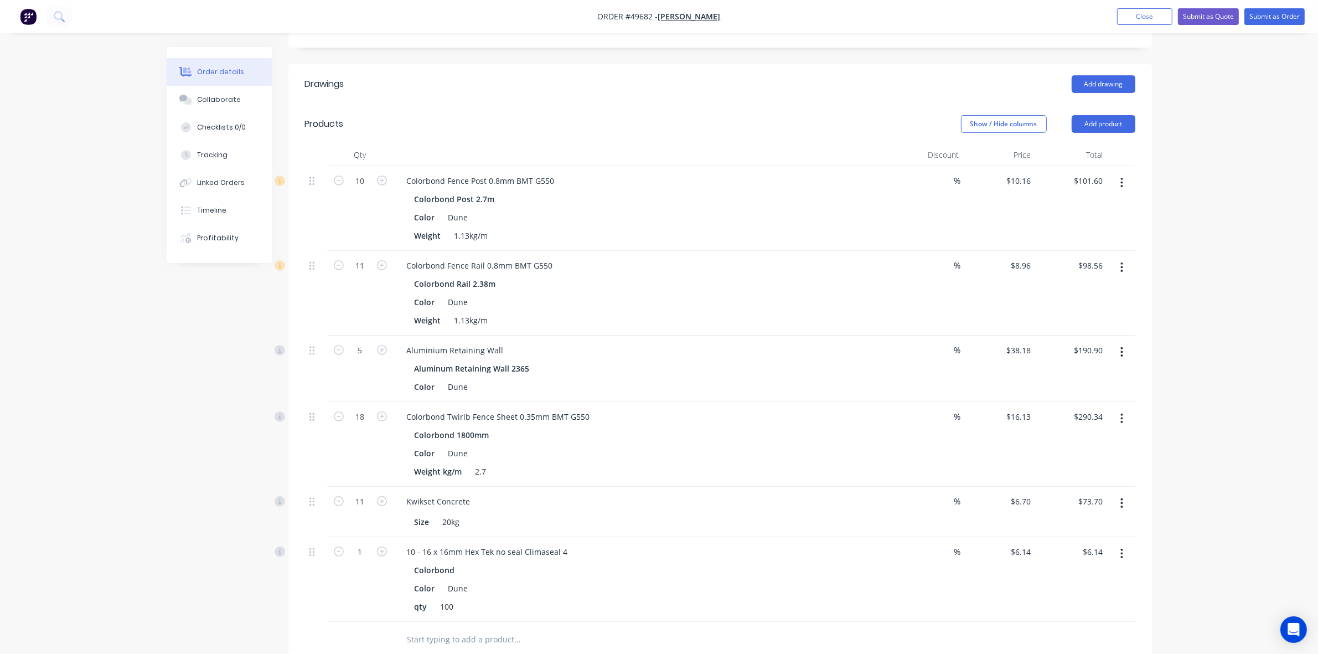
scroll to position [277, 0]
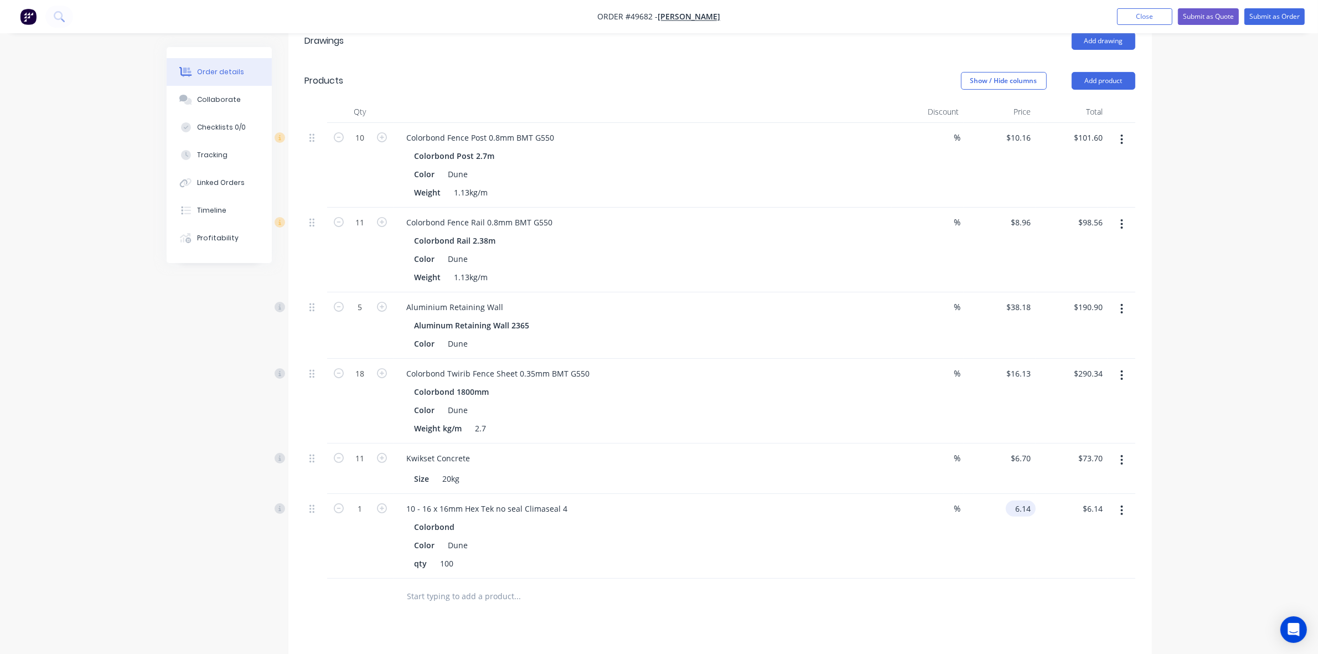
click at [1014, 509] on div "6.14 $6.14" at bounding box center [1021, 509] width 30 height 16
type input "$0.00"
click at [749, 557] on div "qty 100" at bounding box center [640, 563] width 461 height 16
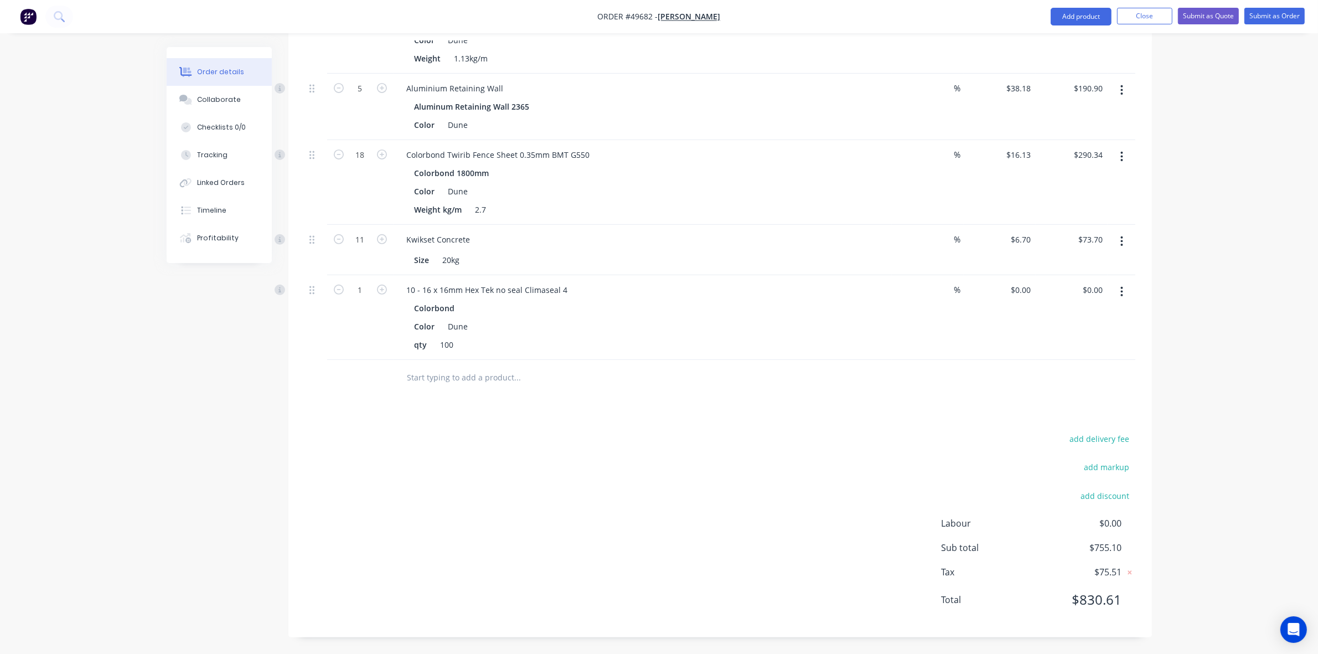
scroll to position [496, 0]
click at [1116, 493] on button "add discount" at bounding box center [1105, 495] width 60 height 15
click at [1093, 497] on input at bounding box center [1093, 499] width 50 height 17
type input "7"
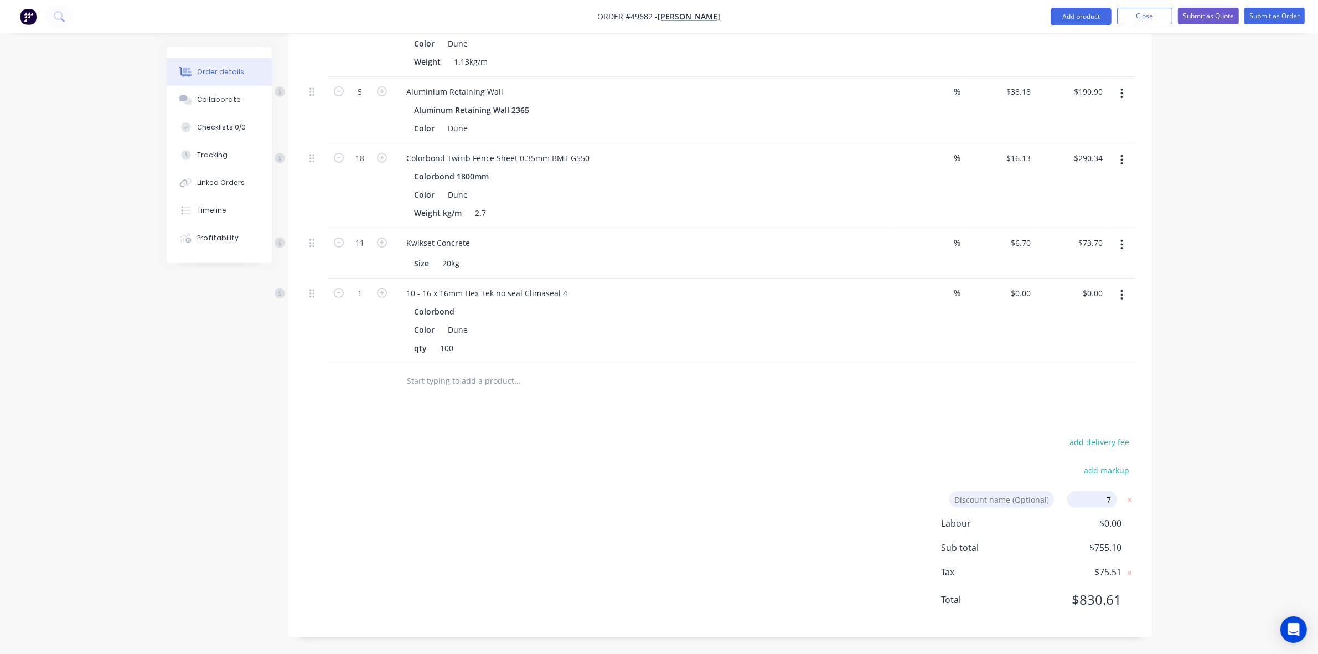
click input "submit" at bounding box center [0, 0] width 0 height 0
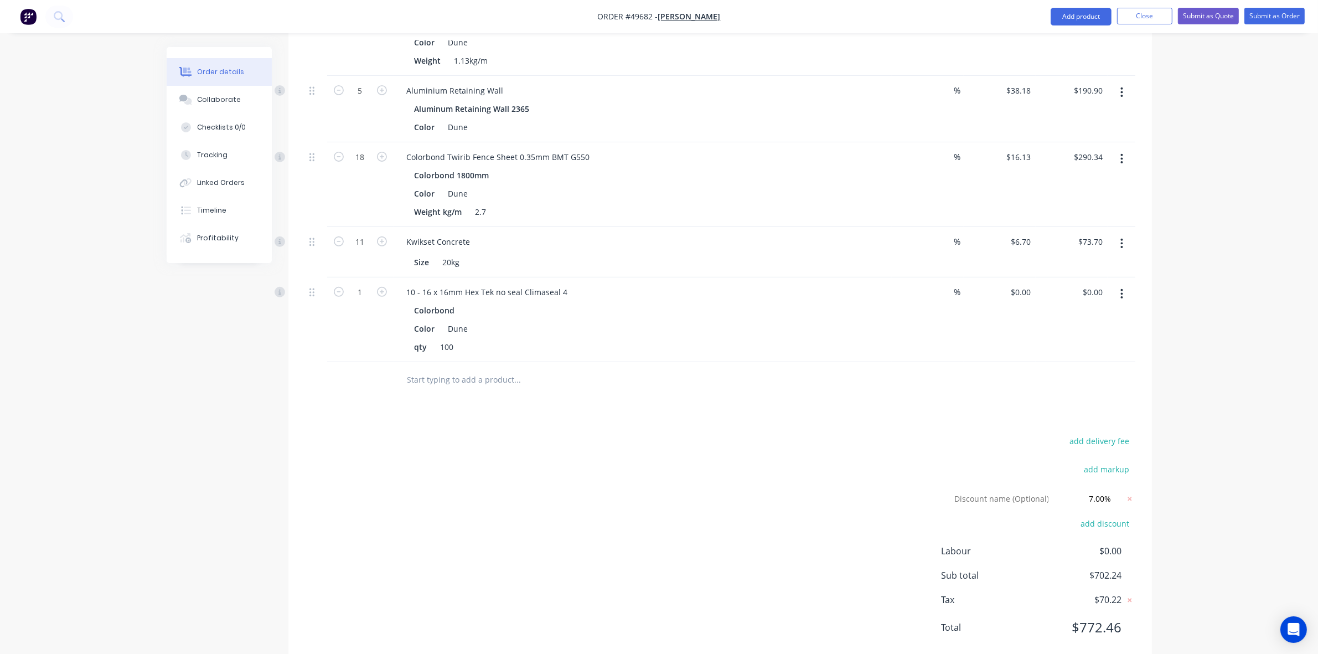
click at [702, 468] on div "add delivery fee add markup Discount name (Optional) 7.00% 7.00% 0% add discoun…" at bounding box center [720, 541] width 831 height 215
drag, startPoint x: 702, startPoint y: 468, endPoint x: 672, endPoint y: 446, distance: 37.2
click at [699, 466] on div "add delivery fee add markup Discount name (Optional) 7.00% 7.00% 0% add discoun…" at bounding box center [720, 541] width 831 height 215
click at [672, 446] on div "add delivery fee add markup Discount name (Optional) 7.00% 7.00% 0% add discoun…" at bounding box center [720, 541] width 831 height 215
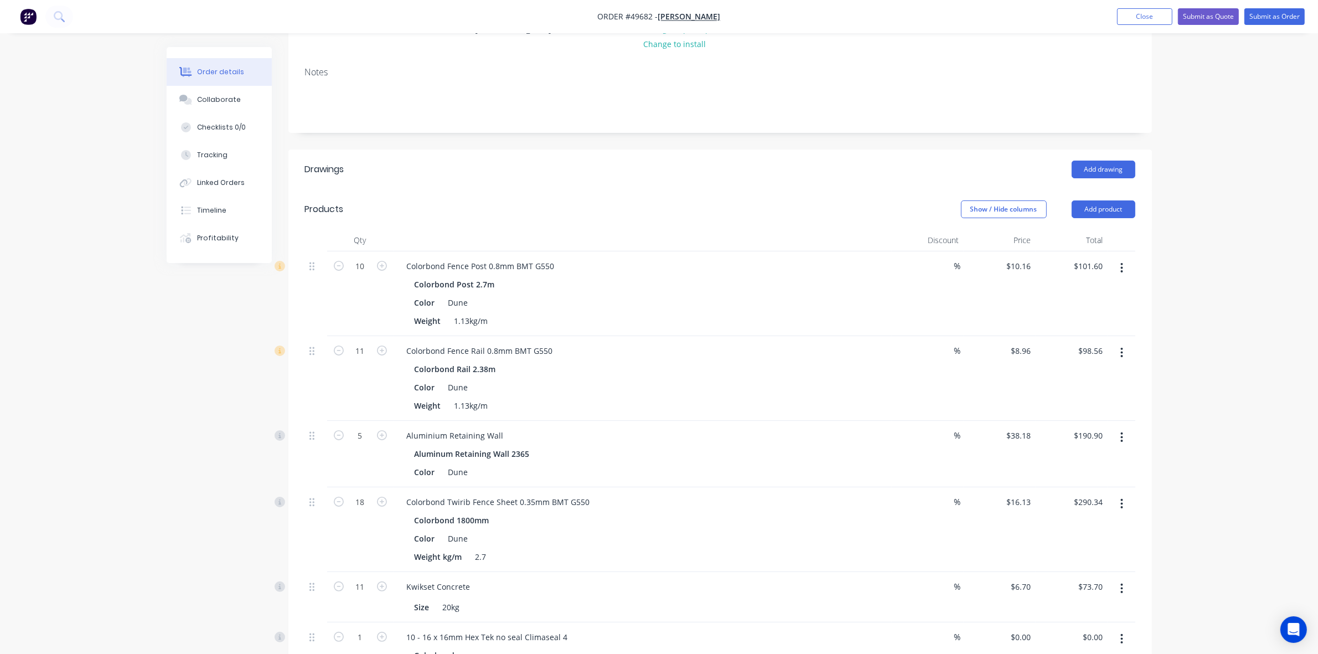
scroll to position [147, 0]
click at [359, 643] on input "1" at bounding box center [360, 638] width 29 height 17
click at [363, 640] on input "1" at bounding box center [360, 638] width 29 height 17
type input "1.04"
click at [130, 502] on div "Order details Collaborate Checklists 0/0 Tracking Linked Orders Timeline Profit…" at bounding box center [659, 440] width 1318 height 1175
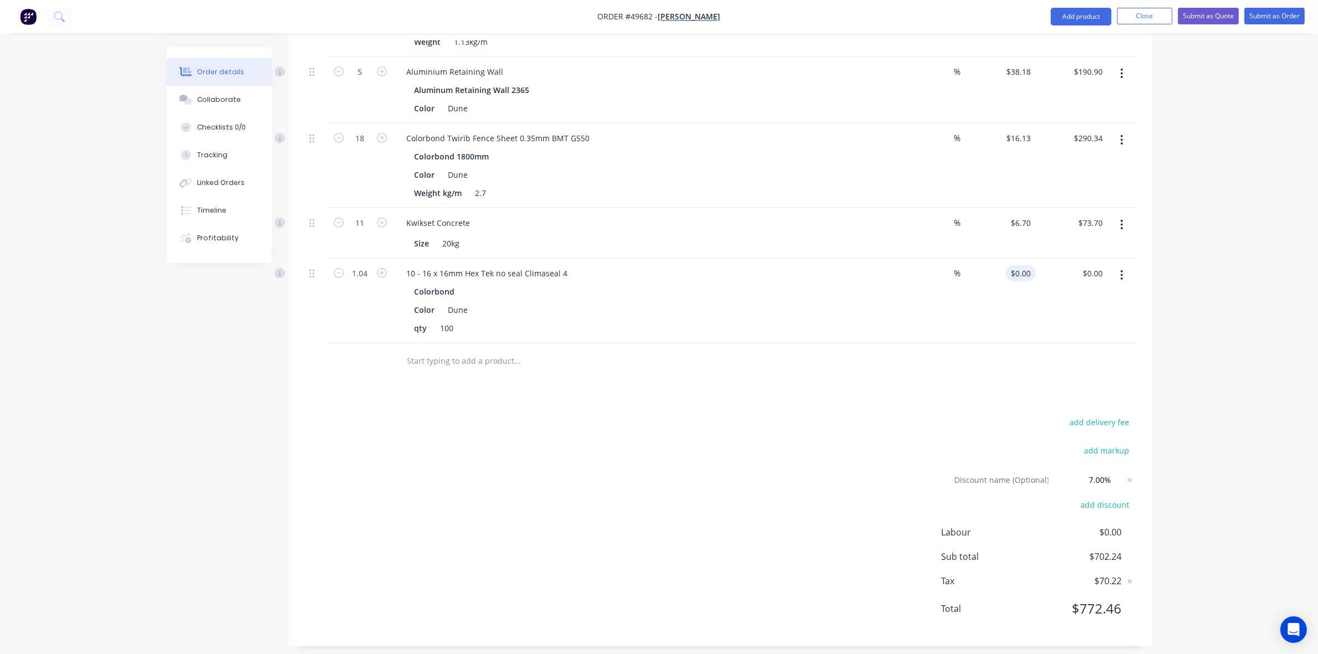
scroll to position [522, 0]
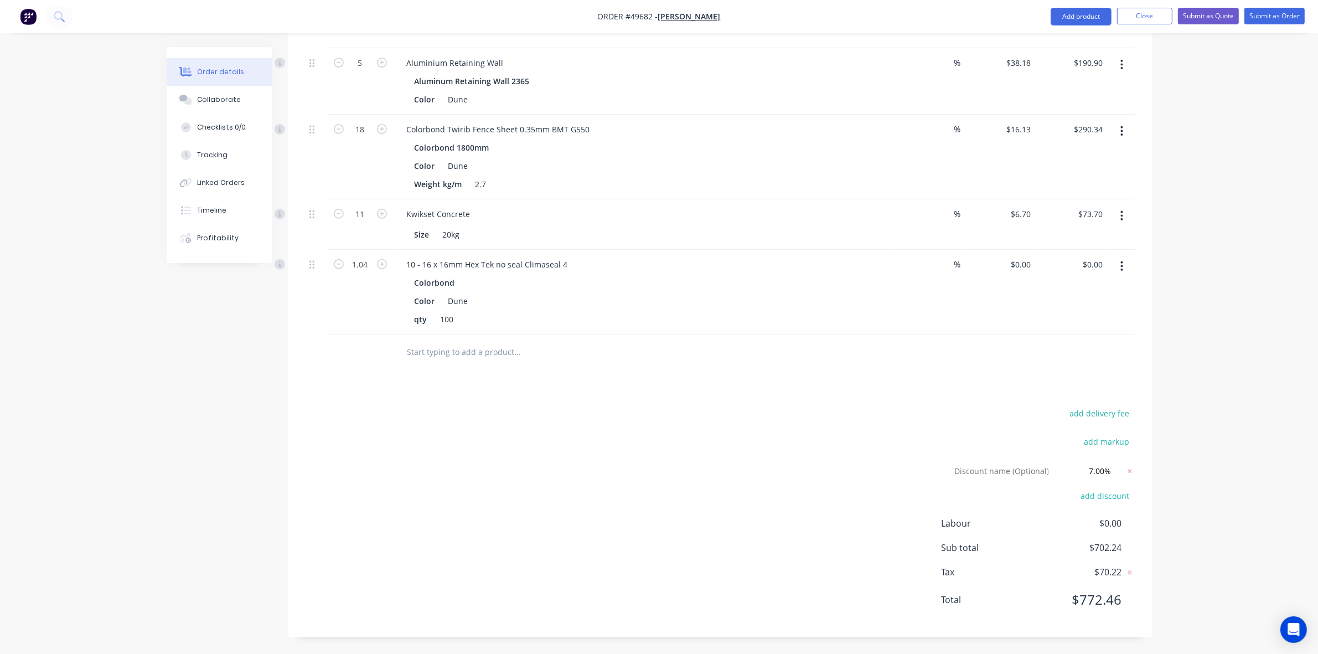
click at [1189, 245] on div "Order details Collaborate Checklists 0/0 Tracking Linked Orders Timeline Profit…" at bounding box center [659, 66] width 1318 height 1175
click at [1283, 12] on button "Submit as Order" at bounding box center [1275, 16] width 60 height 17
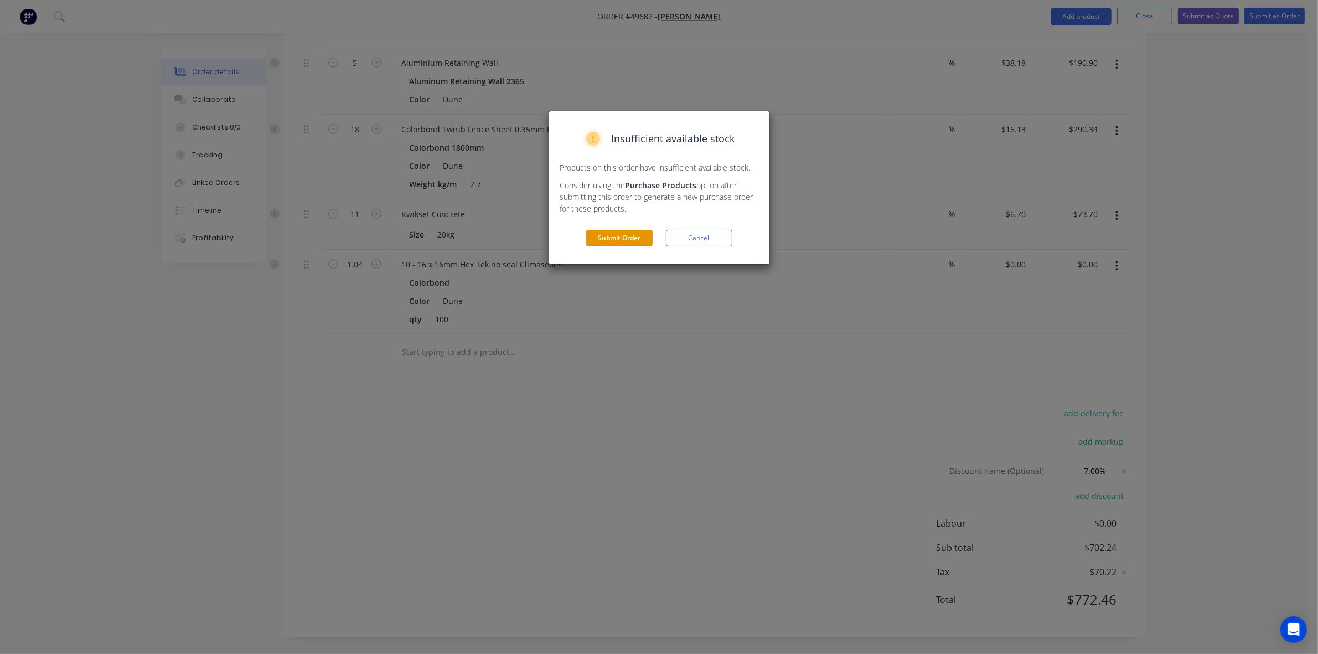
click at [626, 237] on button "Submit Order" at bounding box center [619, 238] width 66 height 17
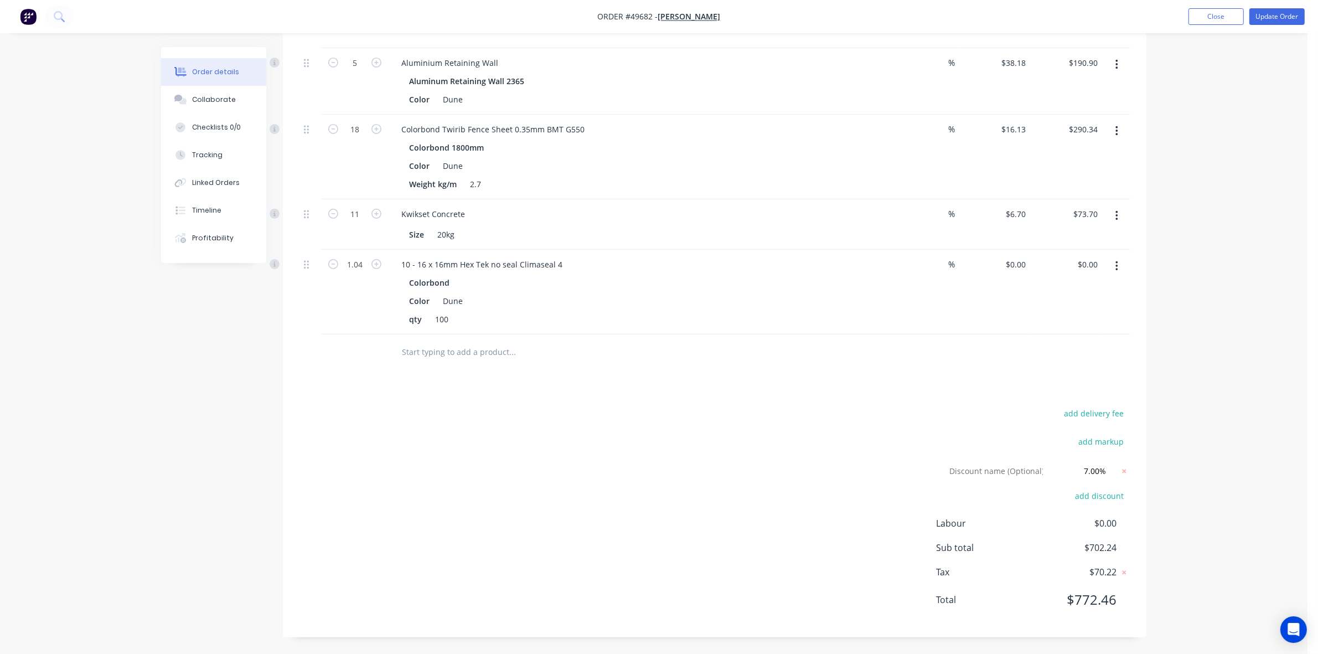
scroll to position [0, 0]
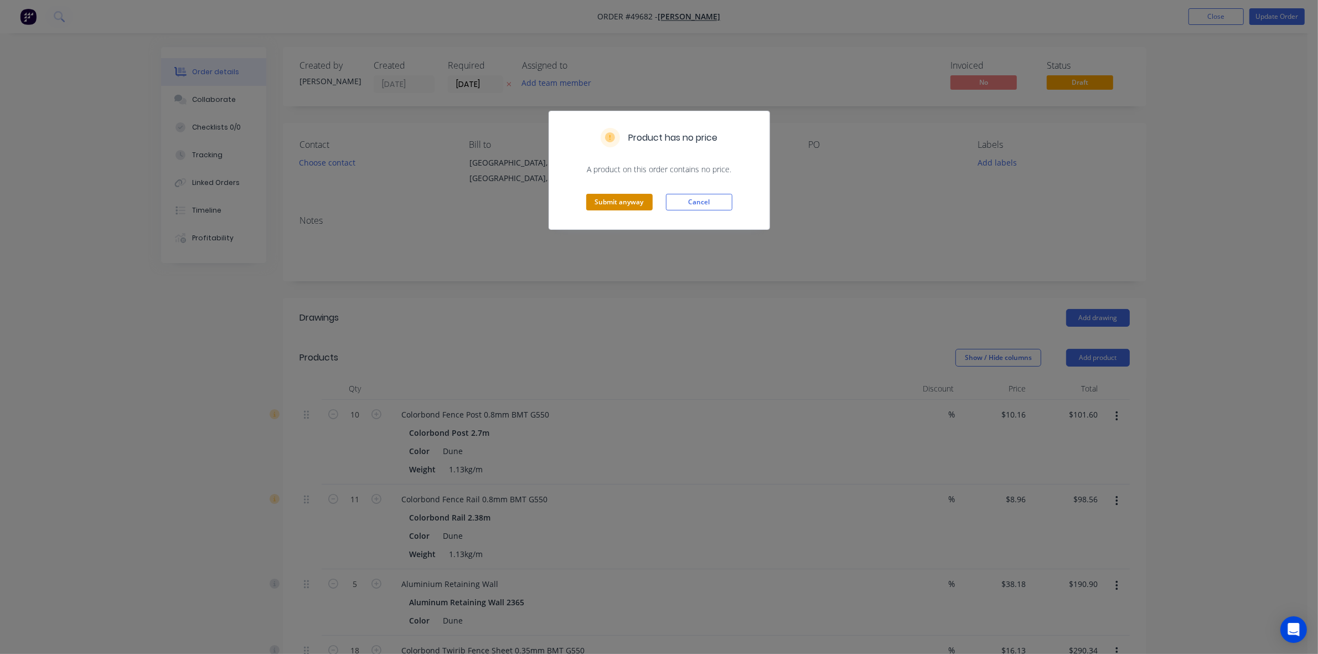
click at [627, 200] on button "Submit anyway" at bounding box center [619, 202] width 66 height 17
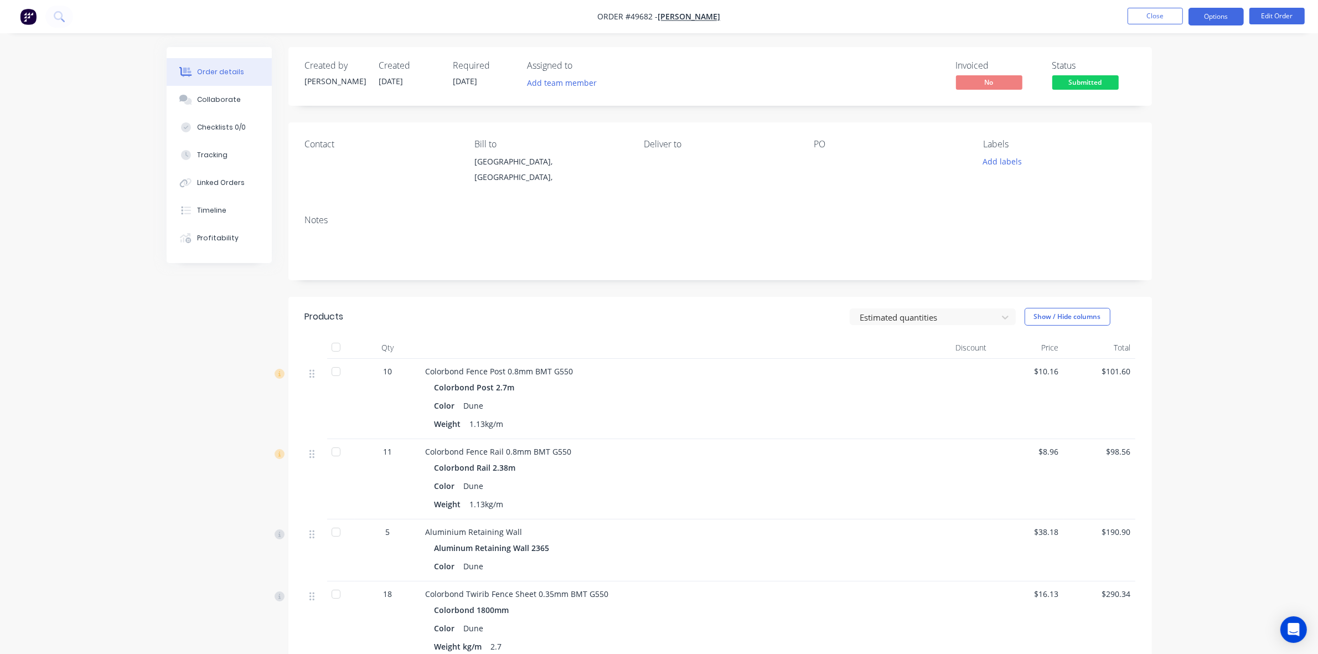
click at [1217, 11] on button "Options" at bounding box center [1216, 17] width 55 height 18
click at [1163, 156] on div "Delivery Docket" at bounding box center [1183, 156] width 102 height 16
click at [1162, 106] on div "Without pricing" at bounding box center [1183, 112] width 102 height 16
drag, startPoint x: 916, startPoint y: 21, endPoint x: 992, endPoint y: 45, distance: 79.2
click at [918, 21] on nav "Order #49682 - Mike Fence Close Options EMAIL / PRINT Invoice Partial Invoice O…" at bounding box center [659, 16] width 1318 height 33
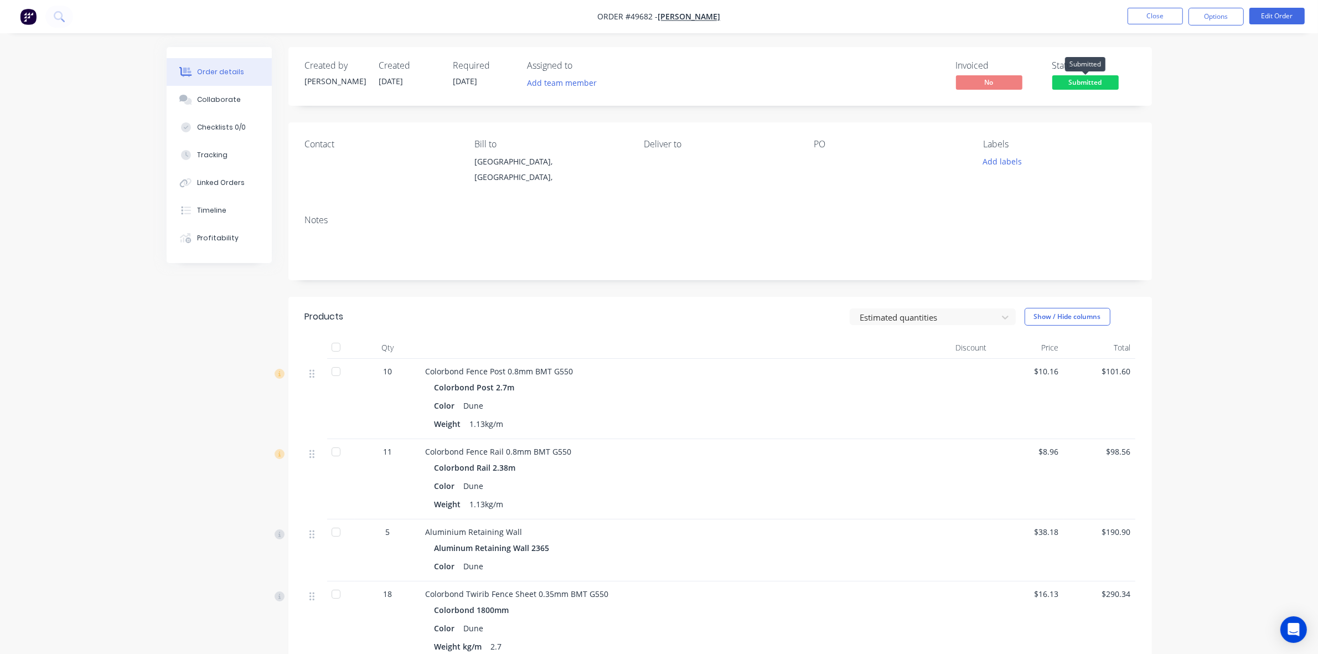
drag, startPoint x: 1105, startPoint y: 84, endPoint x: 1106, endPoint y: 97, distance: 13.4
click at [1105, 84] on span "Submitted" at bounding box center [1086, 82] width 66 height 14
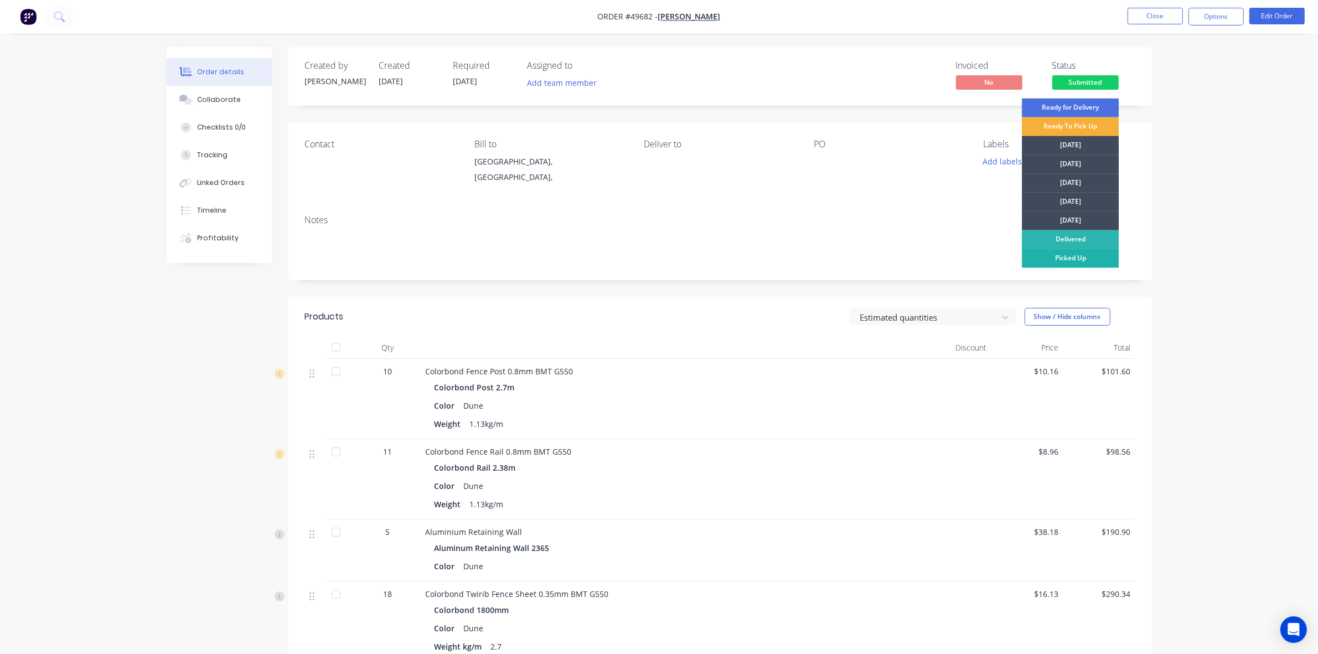
click at [1078, 260] on div "Picked Up" at bounding box center [1070, 258] width 97 height 19
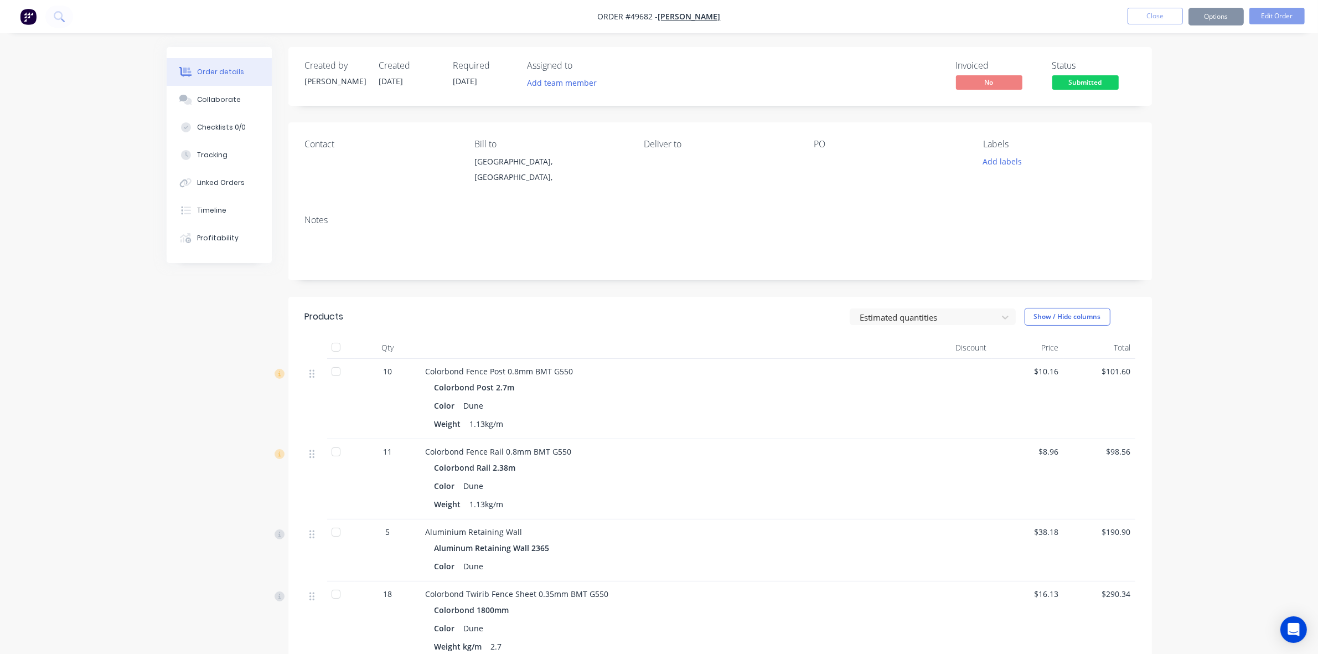
click at [1192, 197] on div "Order details Collaborate Checklists 0/0 Tracking Linked Orders Timeline Profit…" at bounding box center [659, 492] width 1318 height 985
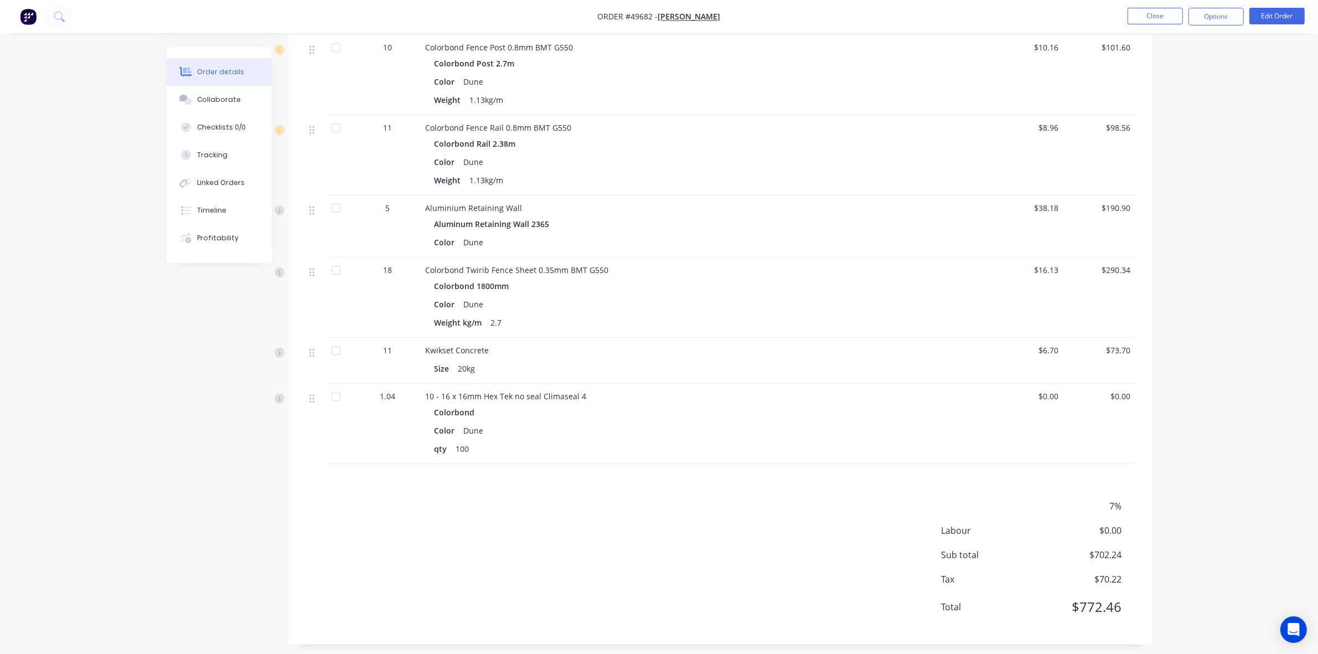
scroll to position [331, 0]
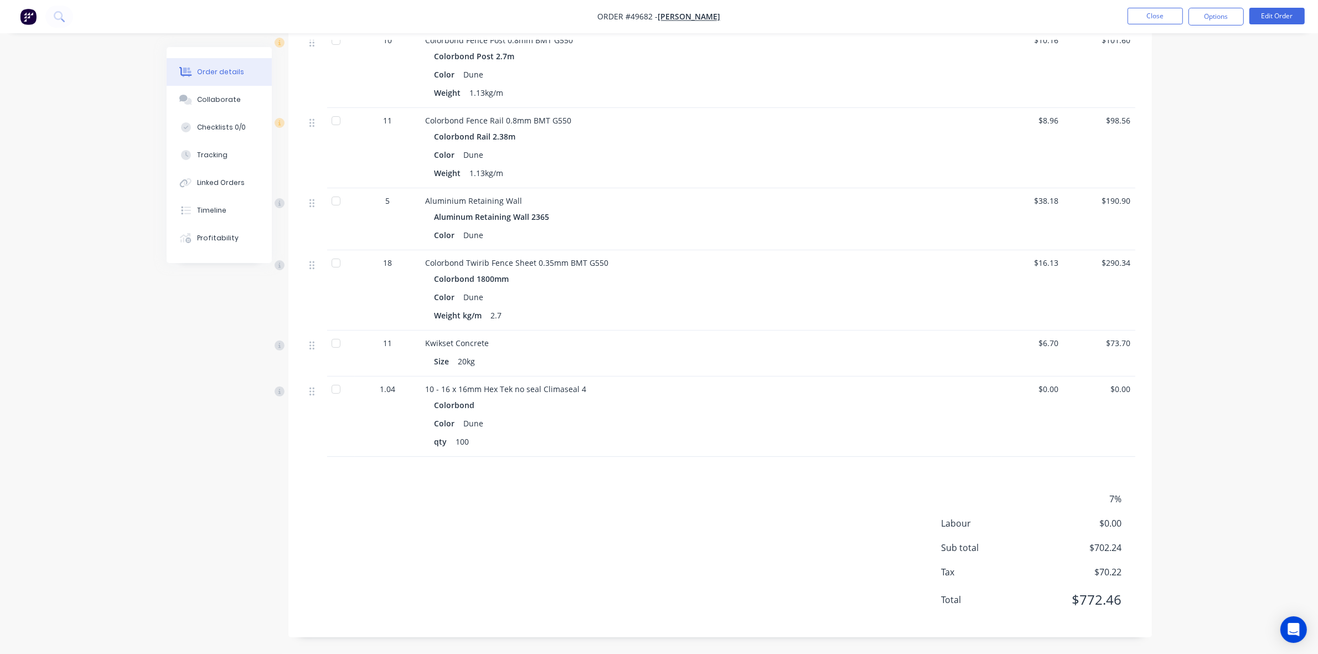
click at [710, 380] on div "10 - 16 x 16mm Hex Tek no seal Climaseal 4 Colorbond Color Dune qty 100" at bounding box center [670, 417] width 498 height 80
drag, startPoint x: 688, startPoint y: 417, endPoint x: 688, endPoint y: 406, distance: 11.1
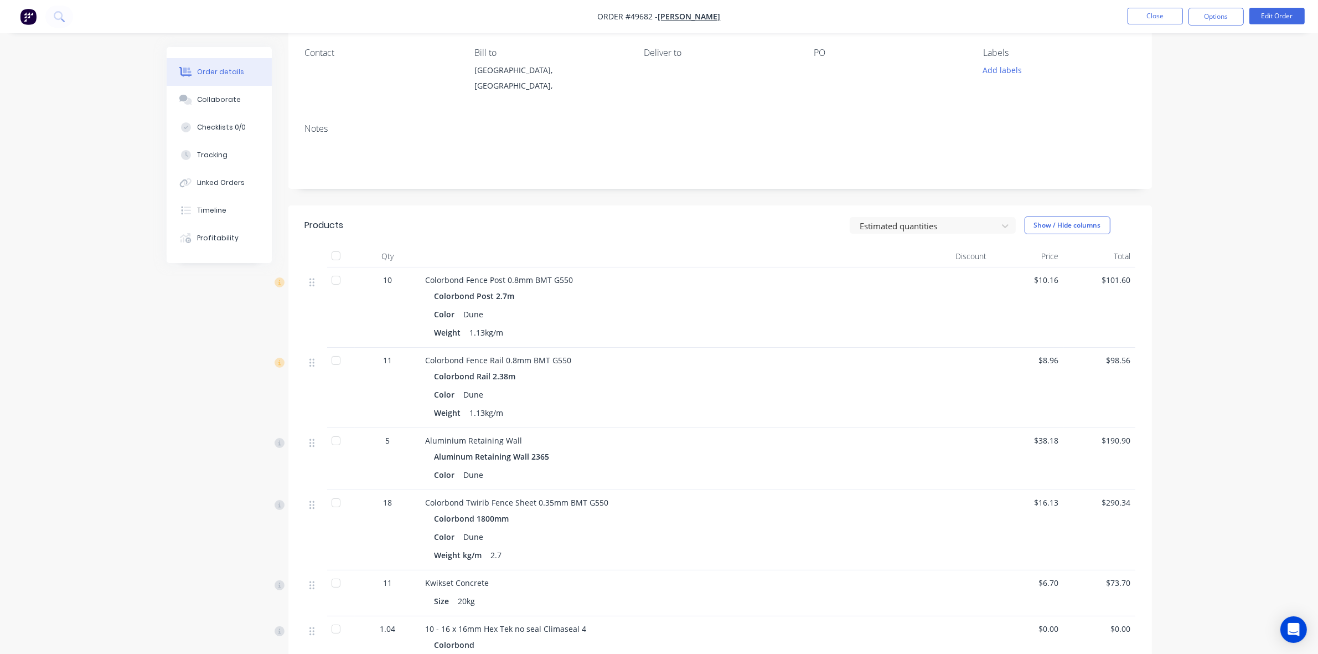
scroll to position [0, 0]
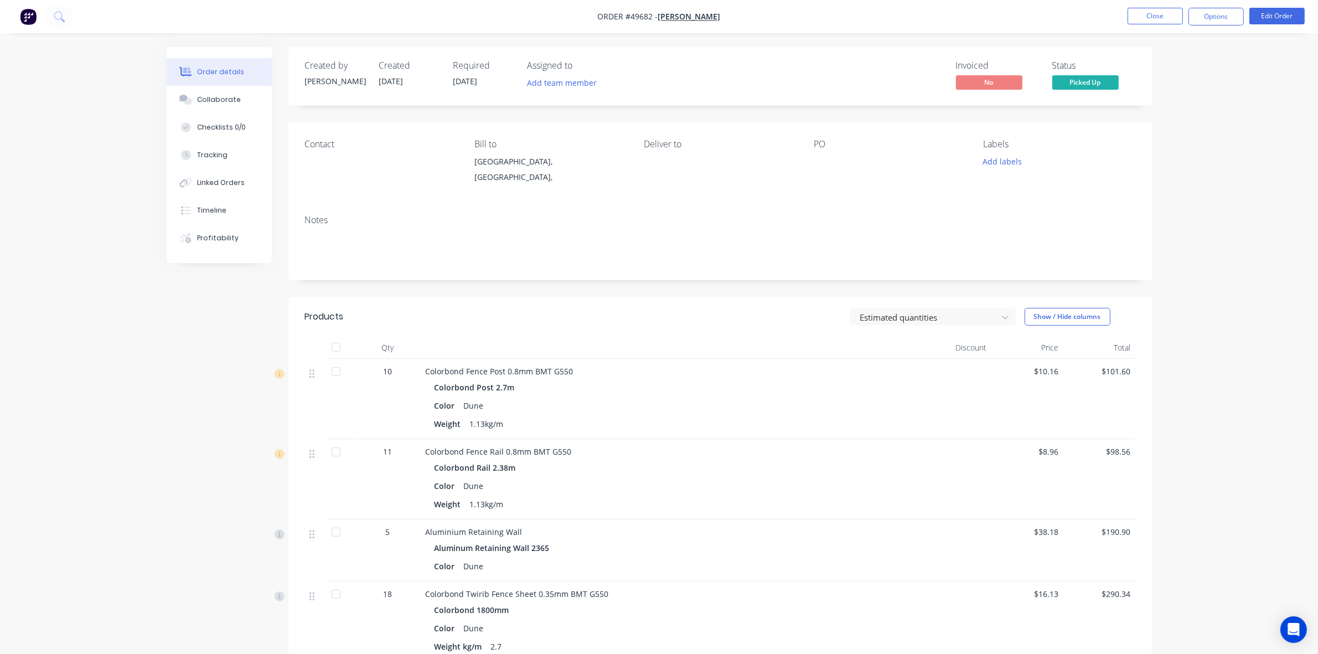
click at [753, 275] on div "Created by Cathy Created 25/09/25 Required 25/09/25 Assigned to Add team member…" at bounding box center [720, 507] width 864 height 921
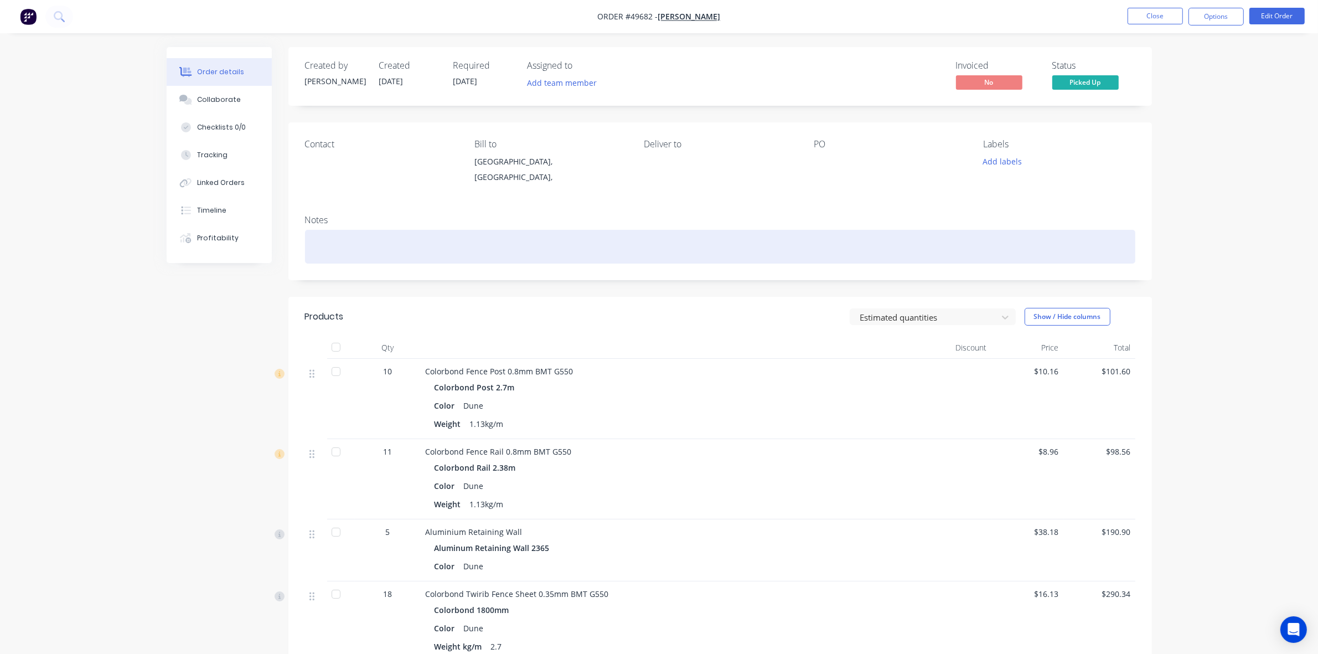
drag, startPoint x: 772, startPoint y: 248, endPoint x: 738, endPoint y: 233, distance: 38.0
click at [772, 245] on div at bounding box center [720, 247] width 831 height 34
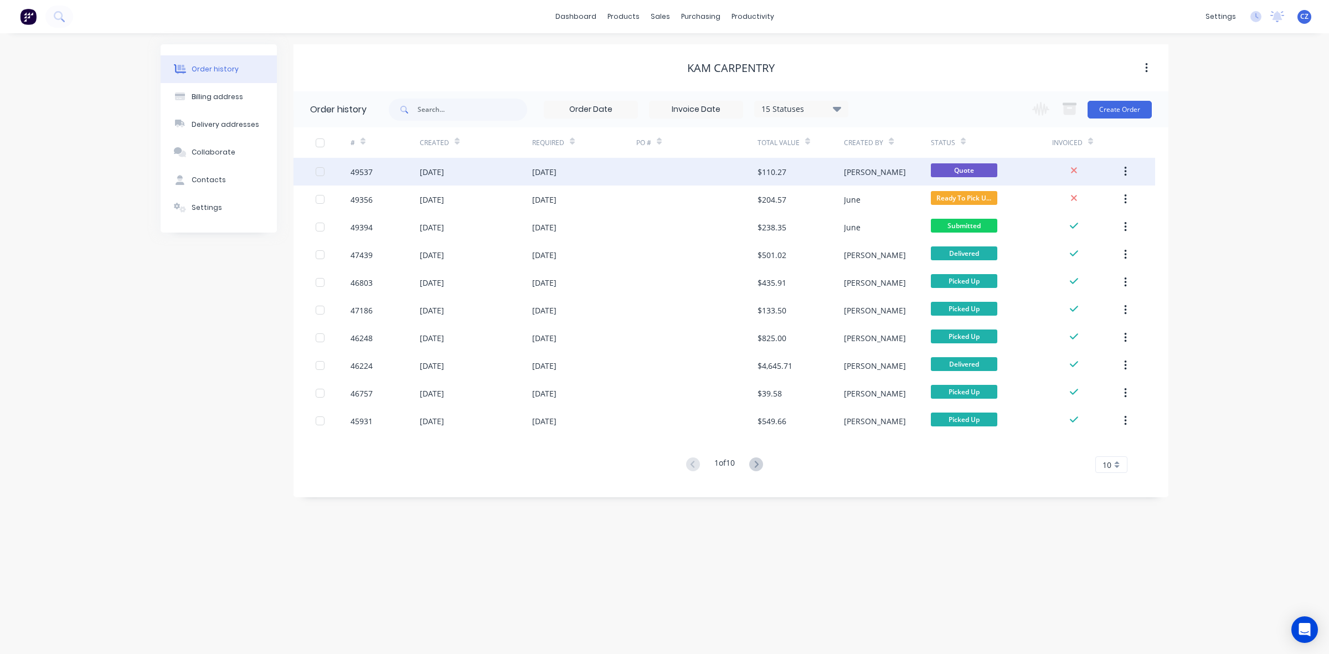
click at [470, 175] on div "[DATE]" at bounding box center [476, 172] width 112 height 28
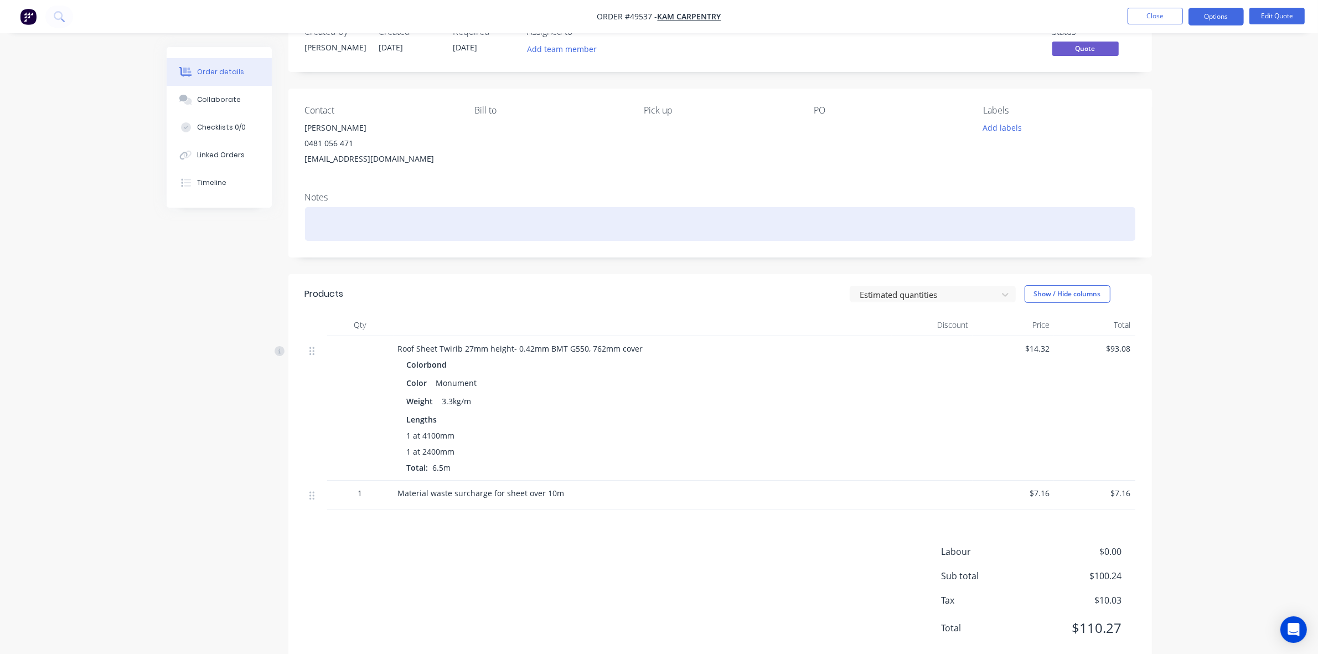
scroll to position [63, 0]
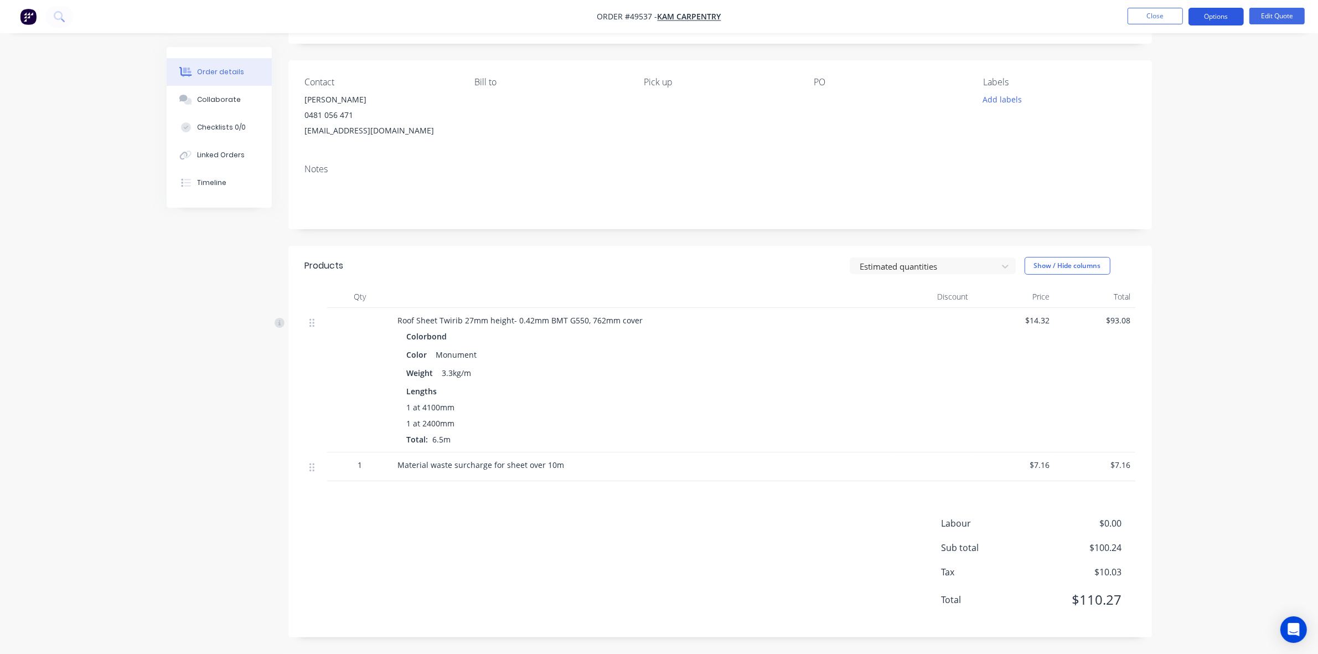
click at [1230, 12] on button "Options" at bounding box center [1216, 17] width 55 height 18
click at [1180, 138] on div "Convert to Order" at bounding box center [1183, 134] width 102 height 16
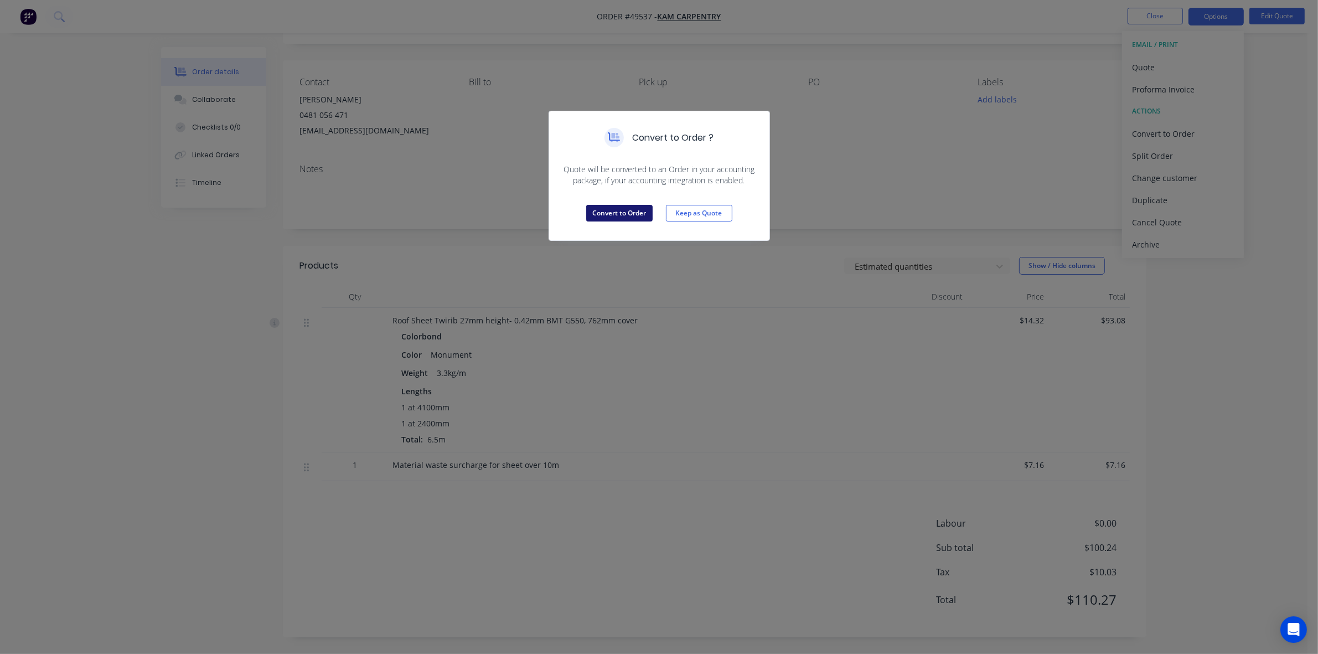
click at [630, 214] on button "Convert to Order" at bounding box center [619, 213] width 66 height 17
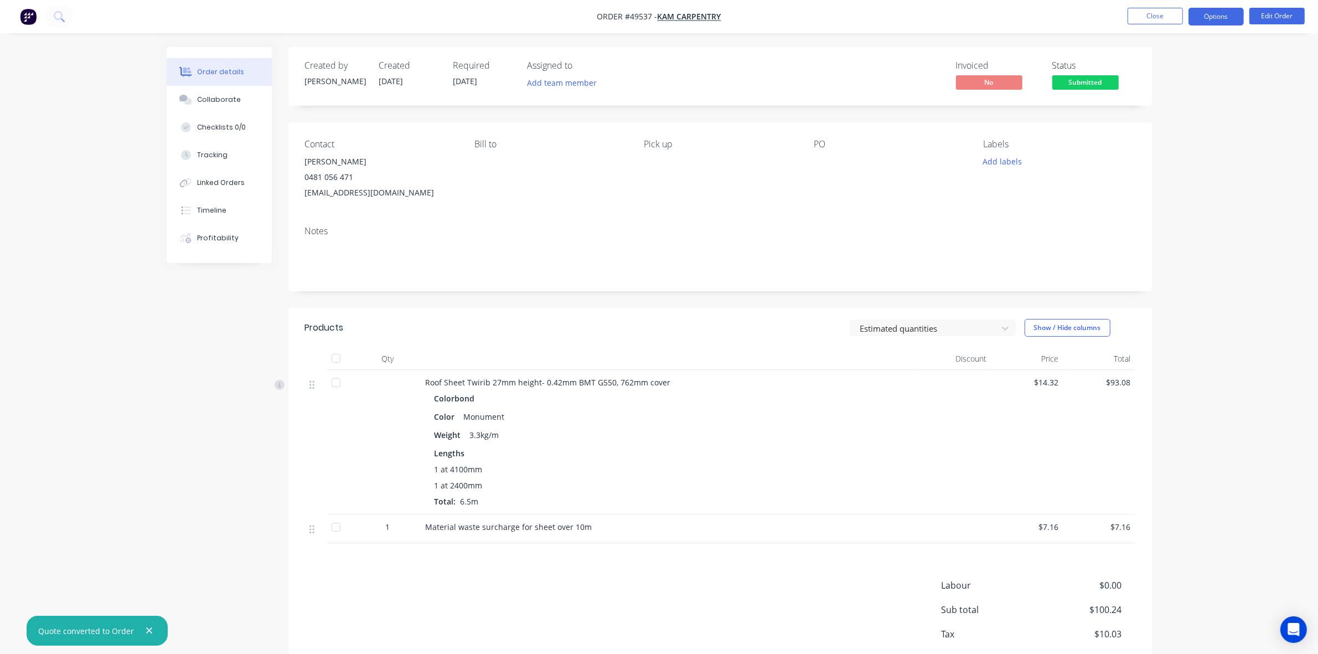
click at [1222, 17] on button "Options" at bounding box center [1216, 17] width 55 height 18
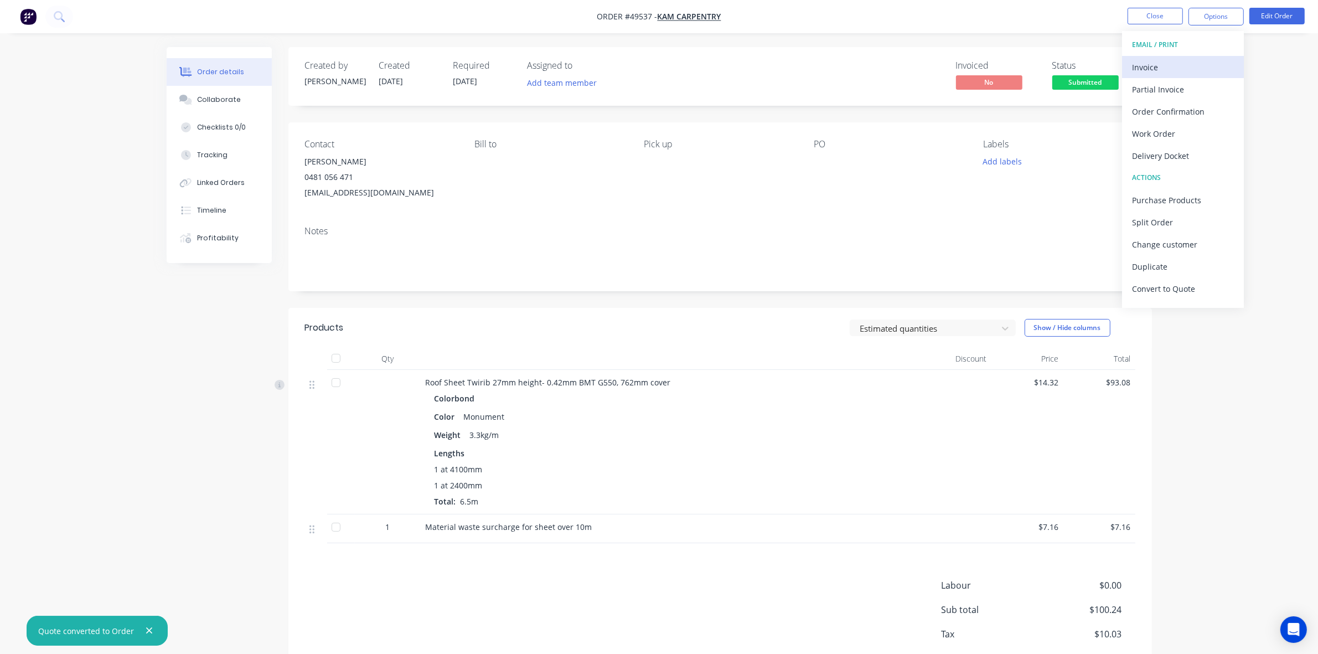
click at [1176, 59] on div "Invoice" at bounding box center [1183, 67] width 102 height 16
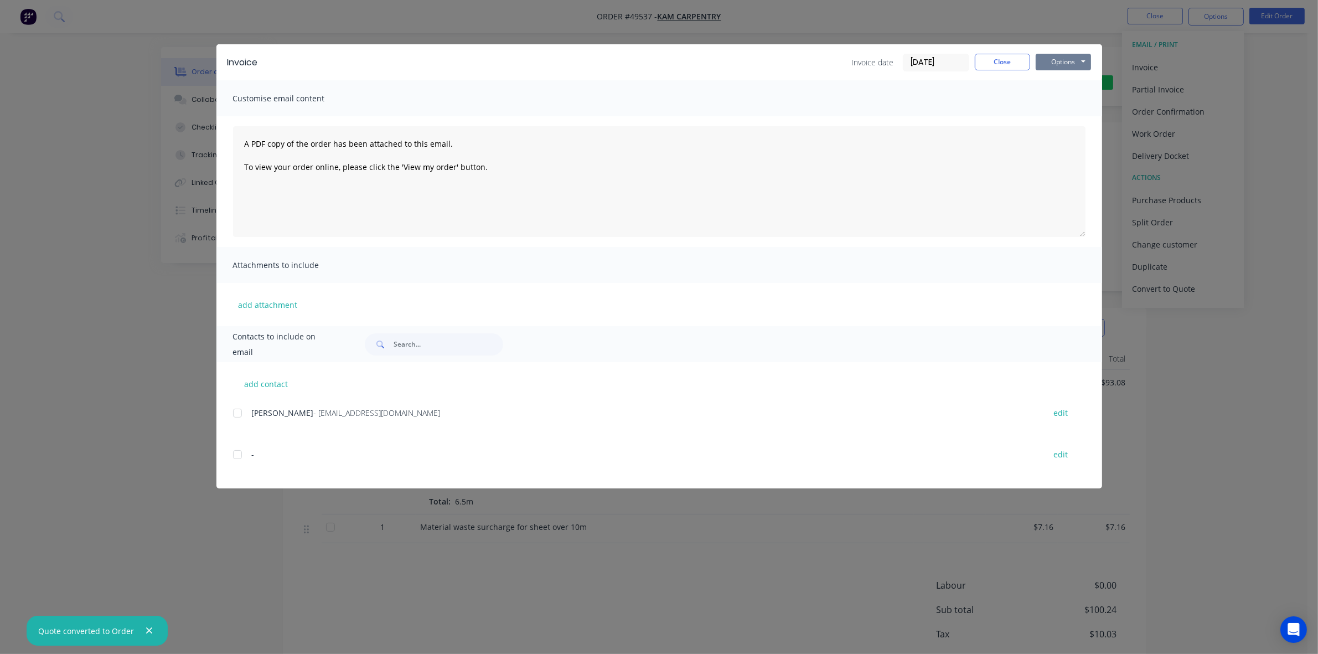
click at [1069, 57] on button "Options" at bounding box center [1063, 62] width 55 height 17
click at [233, 415] on div at bounding box center [237, 413] width 22 height 22
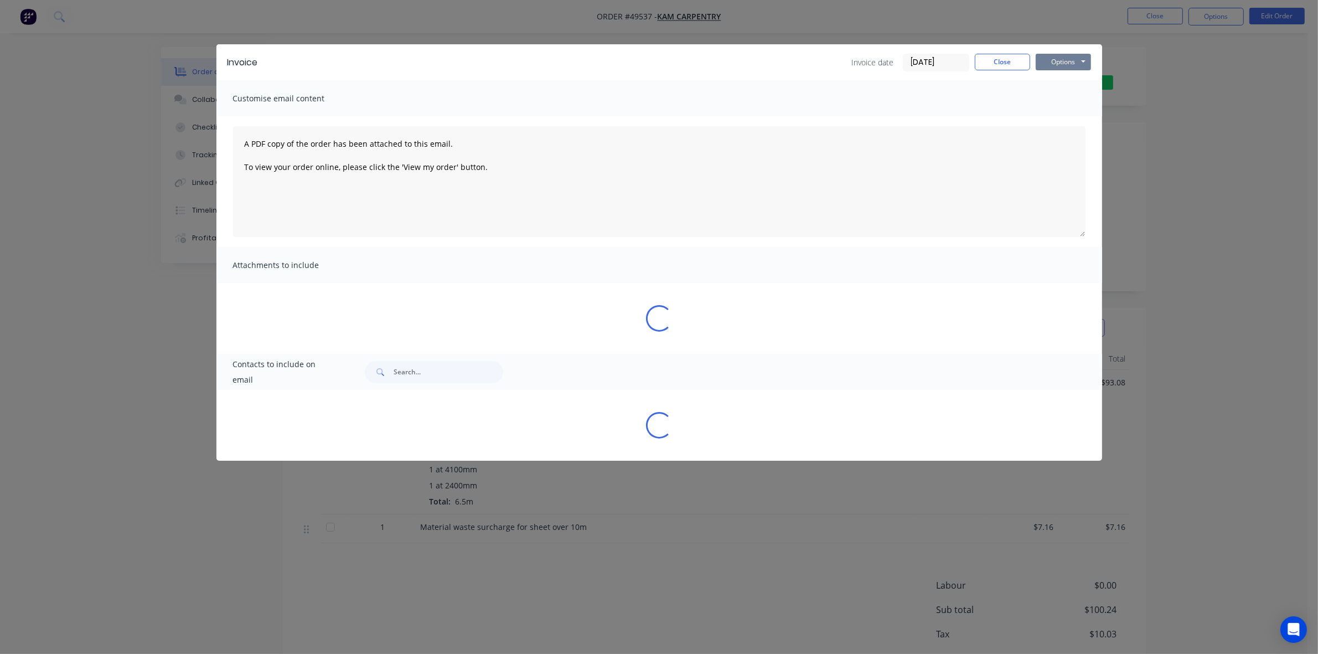
click at [1083, 61] on button "Options" at bounding box center [1063, 62] width 55 height 17
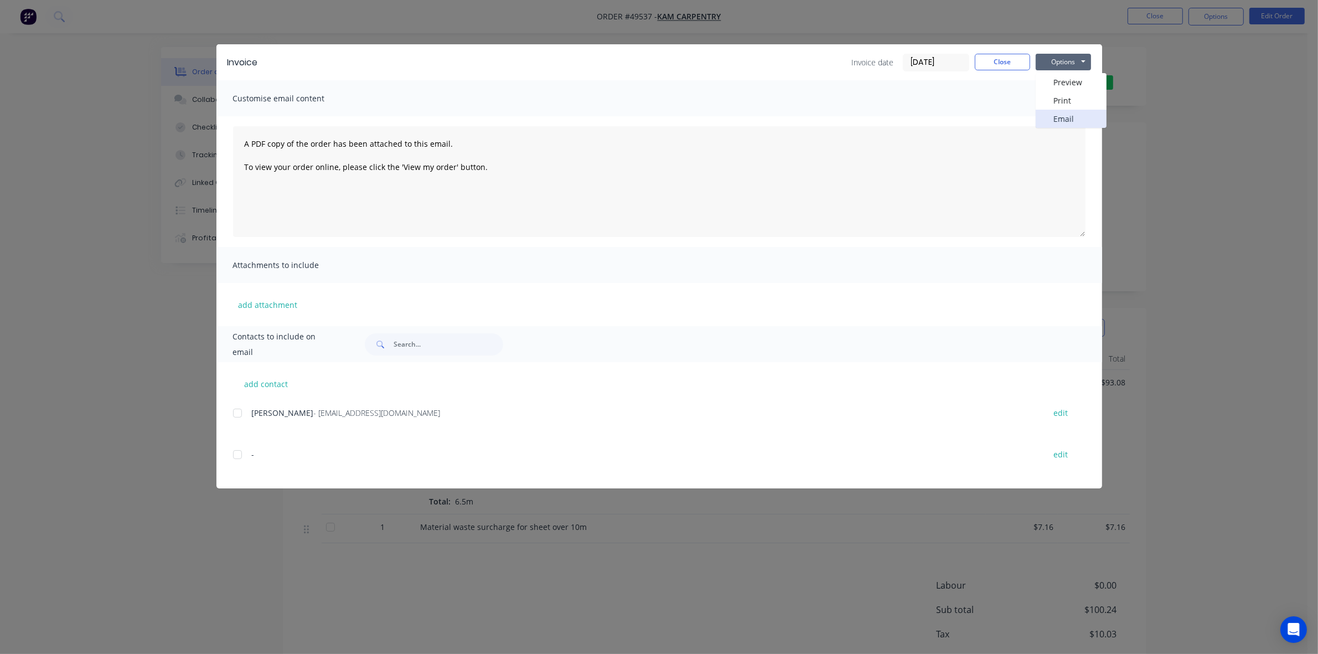
click at [1081, 121] on button "Email" at bounding box center [1071, 119] width 71 height 18
click at [1078, 54] on button "Options" at bounding box center [1063, 62] width 55 height 17
click at [1075, 126] on button "Email" at bounding box center [1071, 119] width 71 height 18
click at [1009, 62] on button "Close" at bounding box center [1002, 62] width 55 height 17
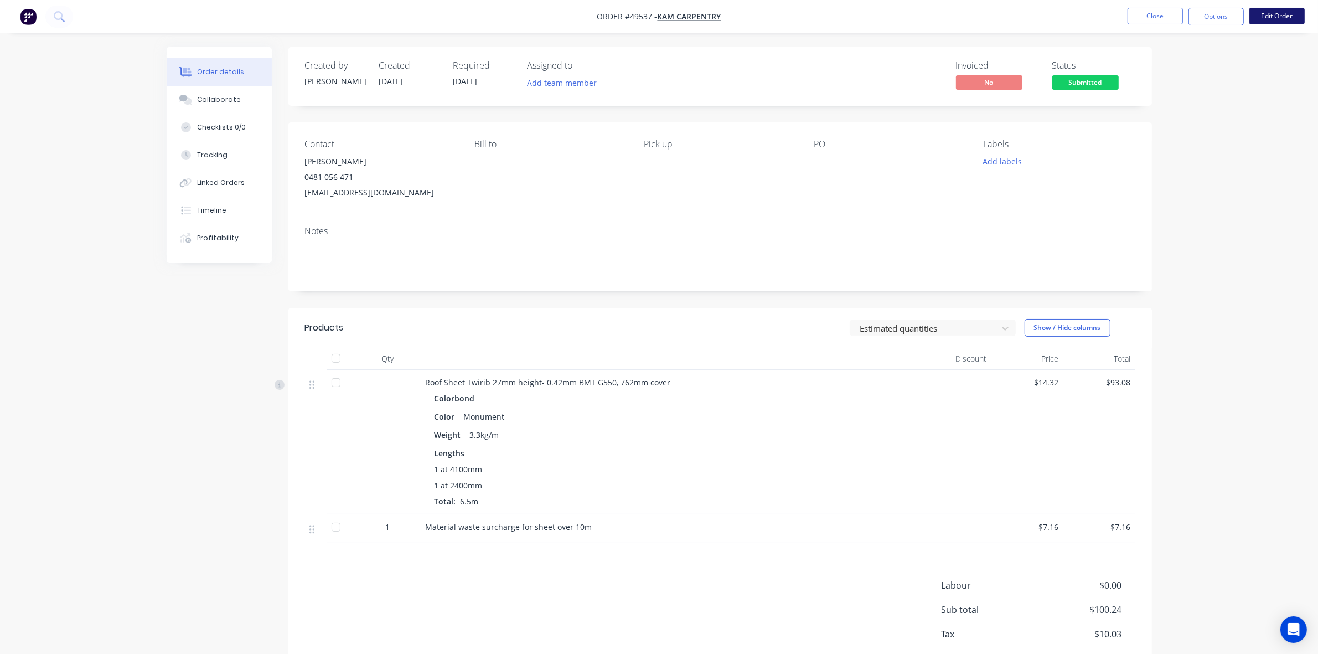
click at [1284, 20] on button "Edit Order" at bounding box center [1277, 16] width 55 height 17
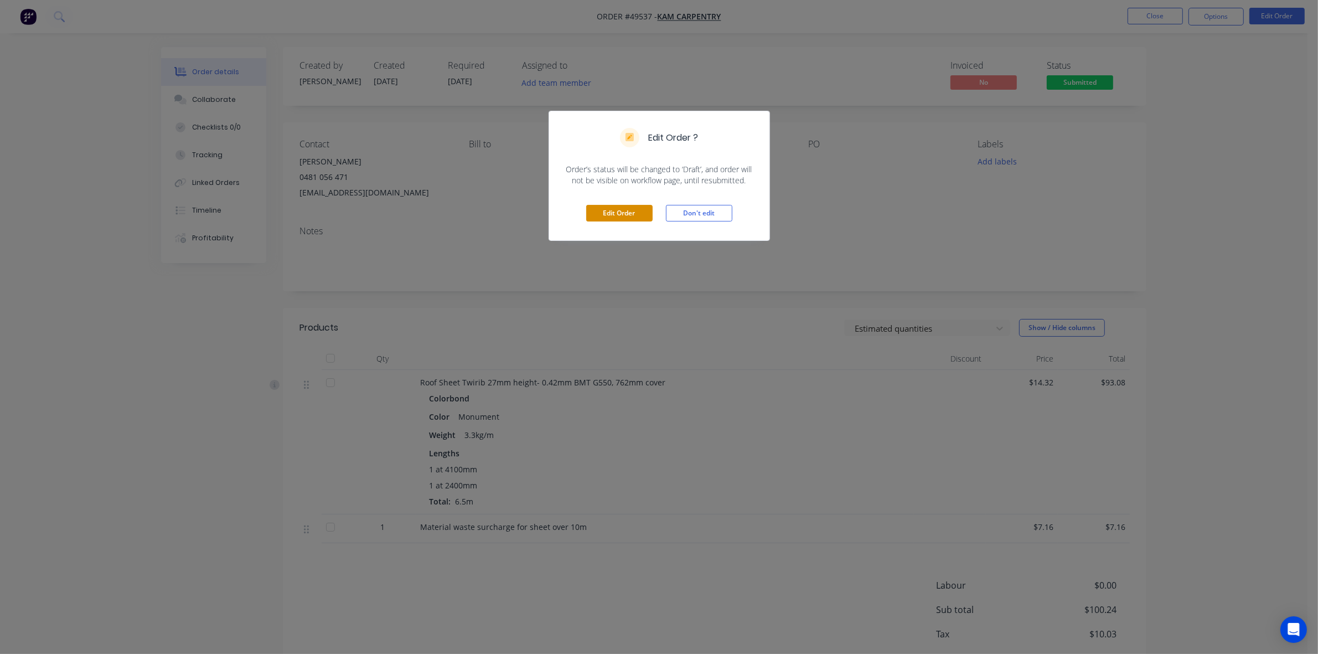
click at [618, 214] on button "Edit Order" at bounding box center [619, 213] width 66 height 17
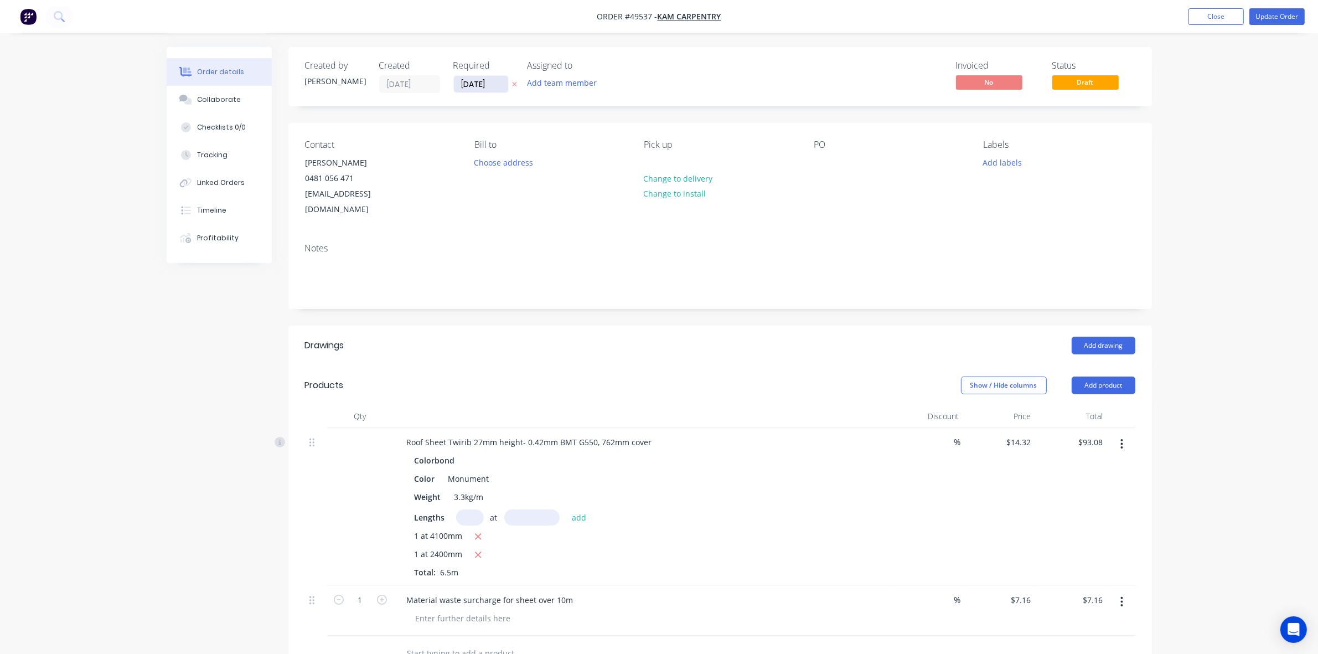
click at [471, 87] on input "[DATE]" at bounding box center [481, 84] width 54 height 17
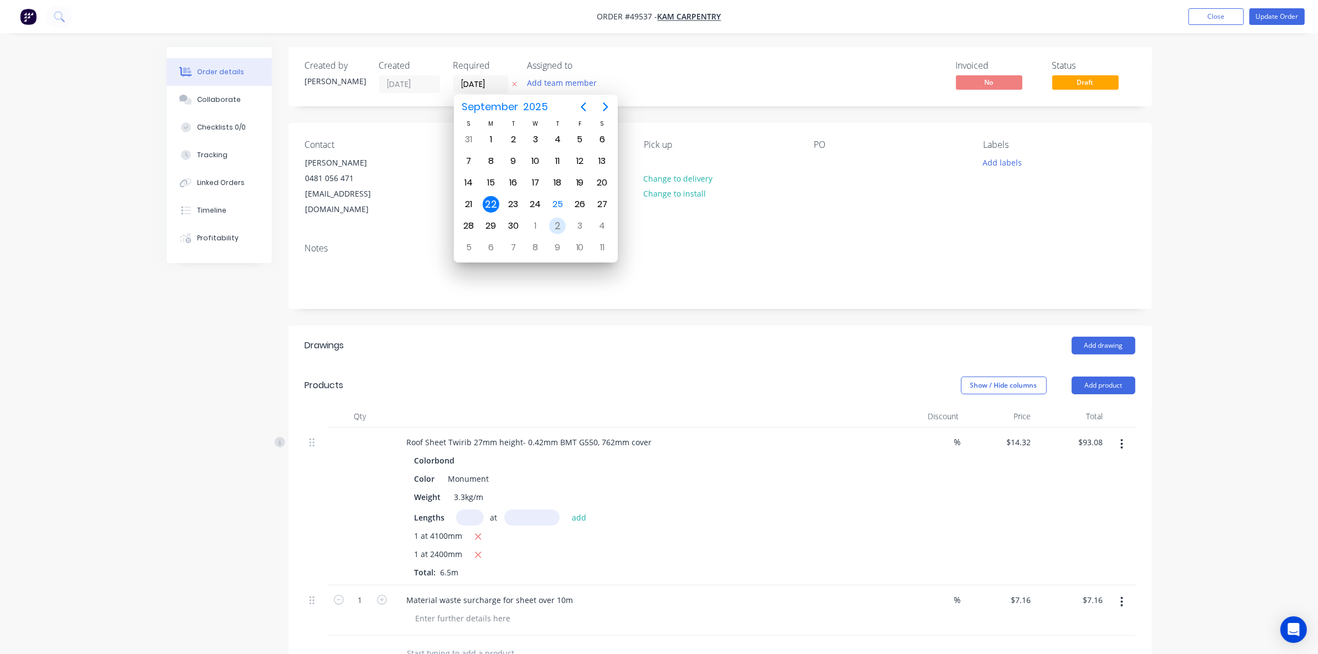
click at [558, 226] on div "2" at bounding box center [557, 226] width 17 height 17
type input "[DATE]"
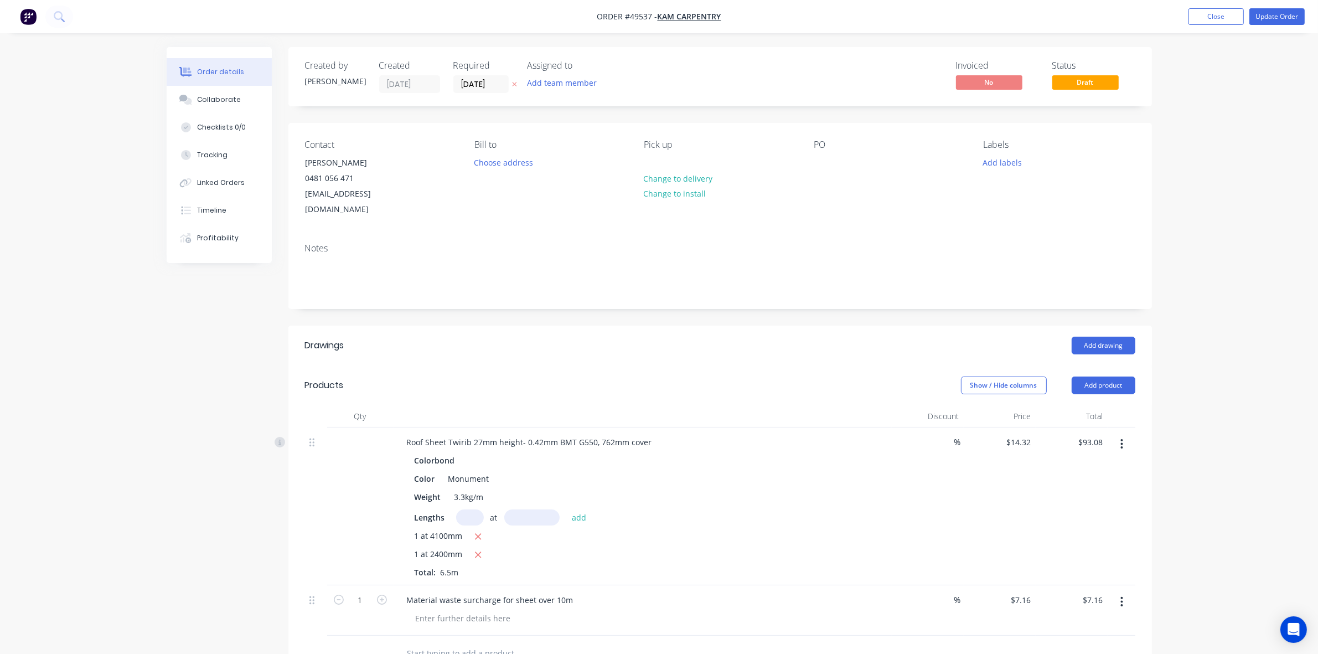
click at [719, 81] on div "Invoiced No Status Draft" at bounding box center [886, 76] width 497 height 33
click at [1272, 18] on button "Update Order" at bounding box center [1277, 16] width 55 height 17
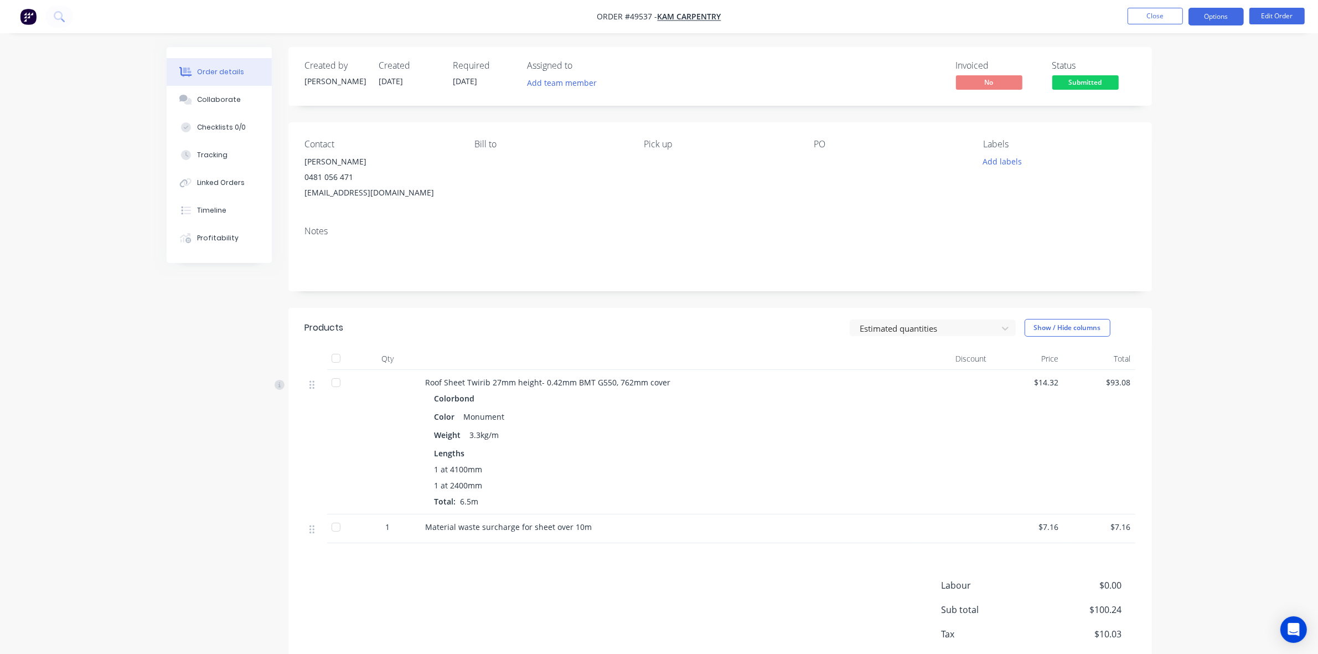
click at [1205, 22] on button "Options" at bounding box center [1216, 17] width 55 height 18
click at [1177, 136] on div "Work Order" at bounding box center [1183, 134] width 102 height 16
click at [1176, 117] on div "Without pricing" at bounding box center [1183, 112] width 102 height 16
drag, startPoint x: 768, startPoint y: 44, endPoint x: 915, endPoint y: 44, distance: 147.3
click at [776, 45] on div "Order details Collaborate Checklists 0/0 Tracking Linked Orders Timeline Profit…" at bounding box center [659, 358] width 1318 height 716
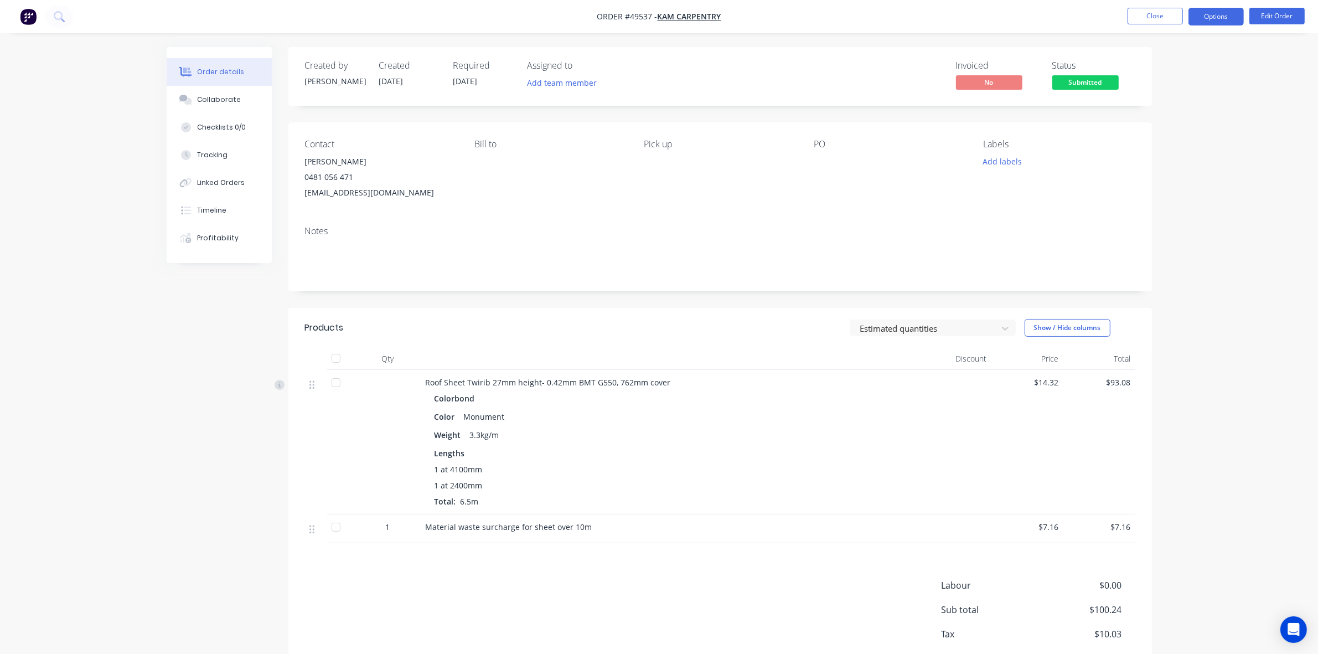
click at [1200, 15] on button "Options" at bounding box center [1216, 17] width 55 height 18
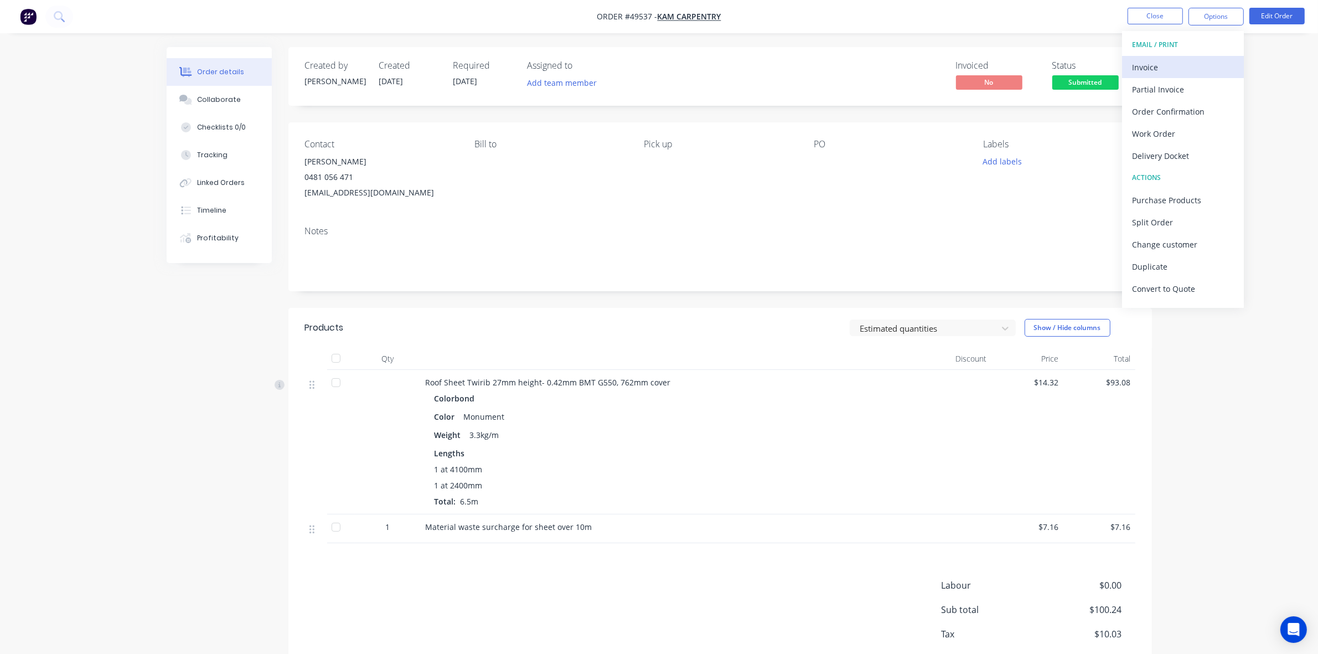
click at [1196, 72] on div "Invoice" at bounding box center [1183, 67] width 102 height 16
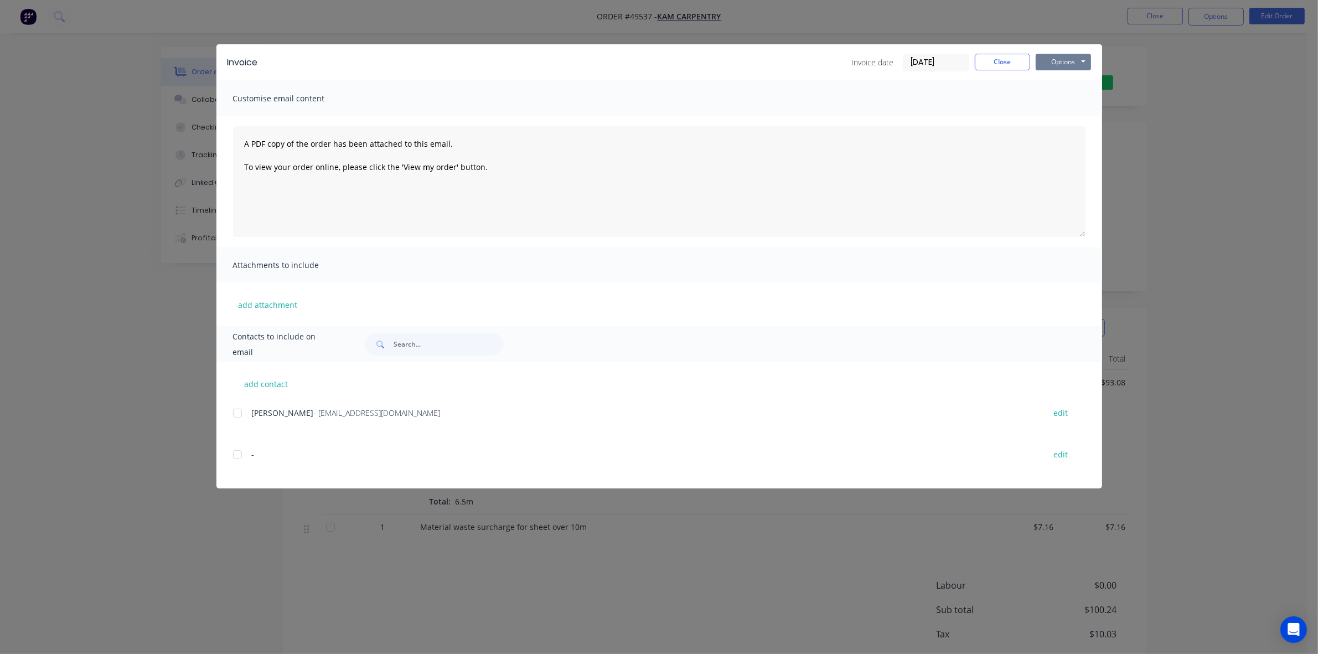
drag, startPoint x: 1070, startPoint y: 60, endPoint x: 1073, endPoint y: 69, distance: 9.7
click at [1070, 61] on button "Options" at bounding box center [1063, 62] width 55 height 17
click at [1079, 100] on button "Print" at bounding box center [1071, 100] width 71 height 18
click at [1006, 54] on button "Close" at bounding box center [1002, 62] width 55 height 17
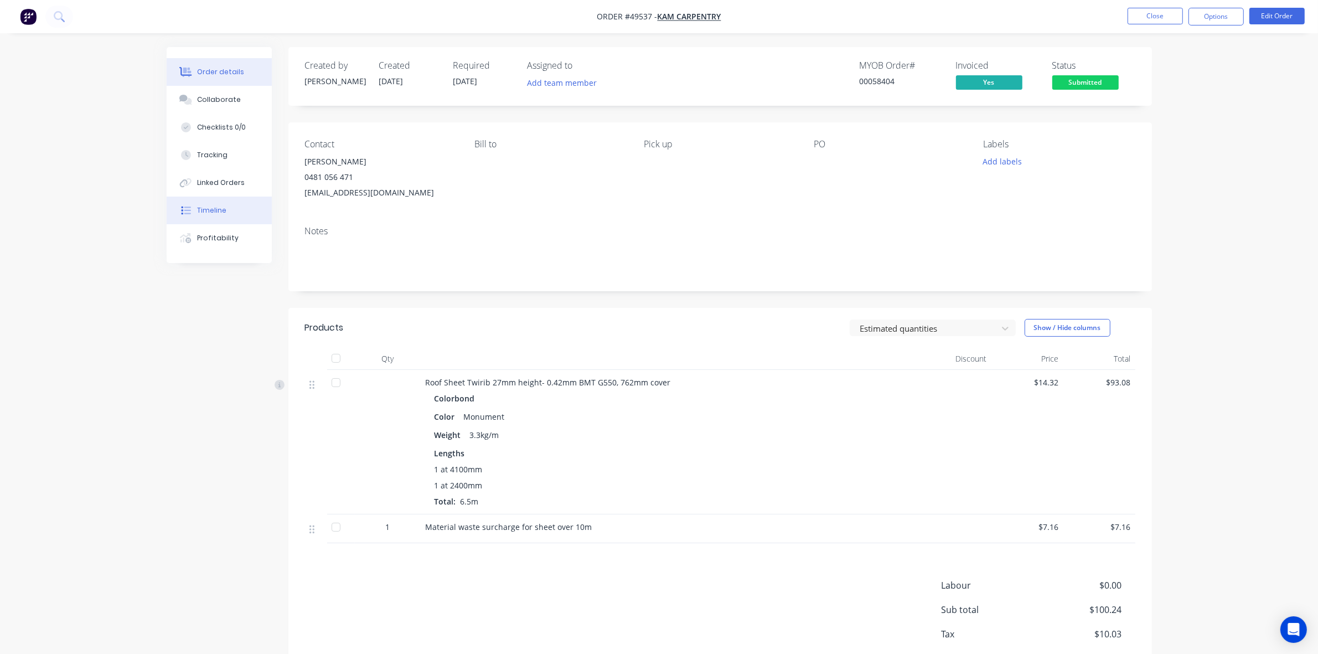
click at [229, 211] on button "Timeline" at bounding box center [219, 211] width 105 height 28
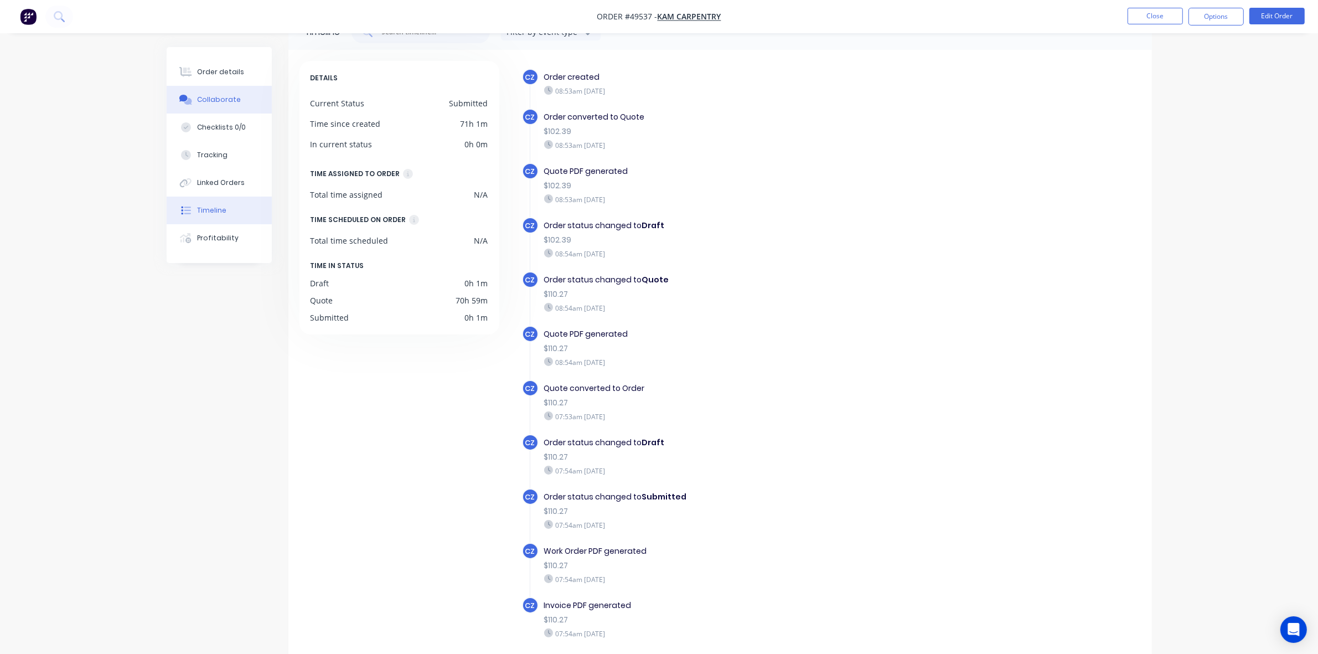
scroll to position [8, 0]
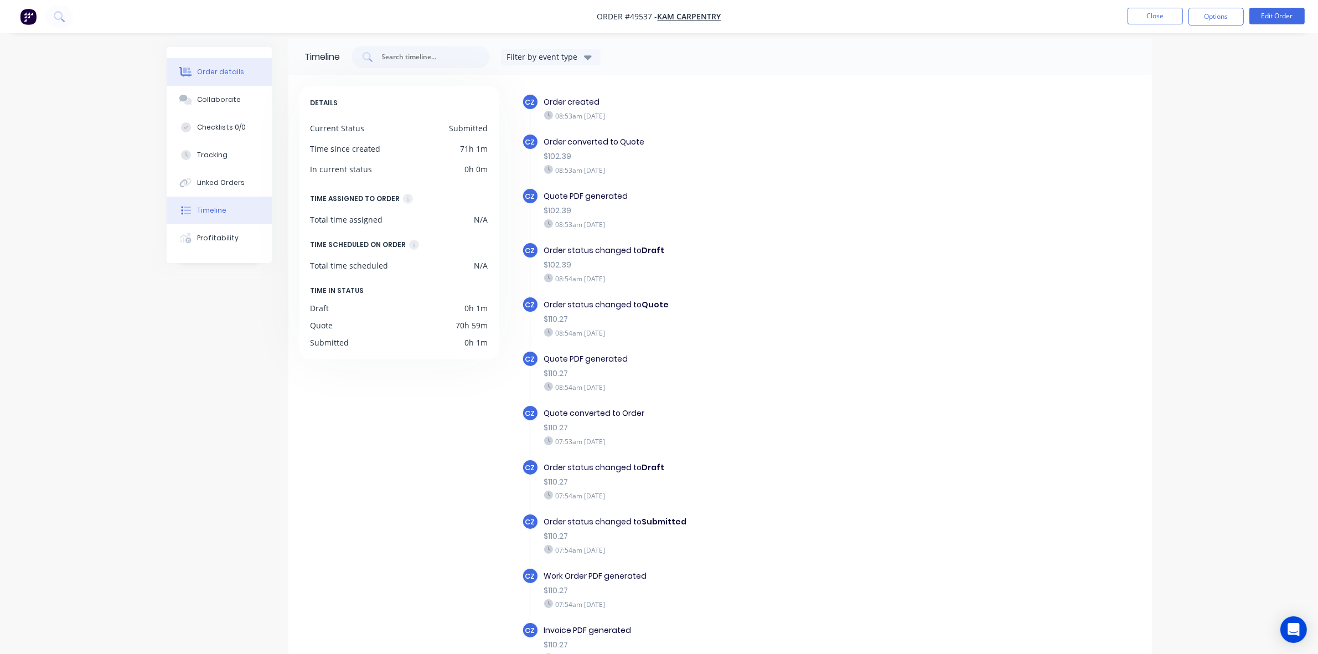
drag, startPoint x: 217, startPoint y: 69, endPoint x: 262, endPoint y: 70, distance: 45.4
click at [217, 69] on div "Order details" at bounding box center [220, 72] width 47 height 10
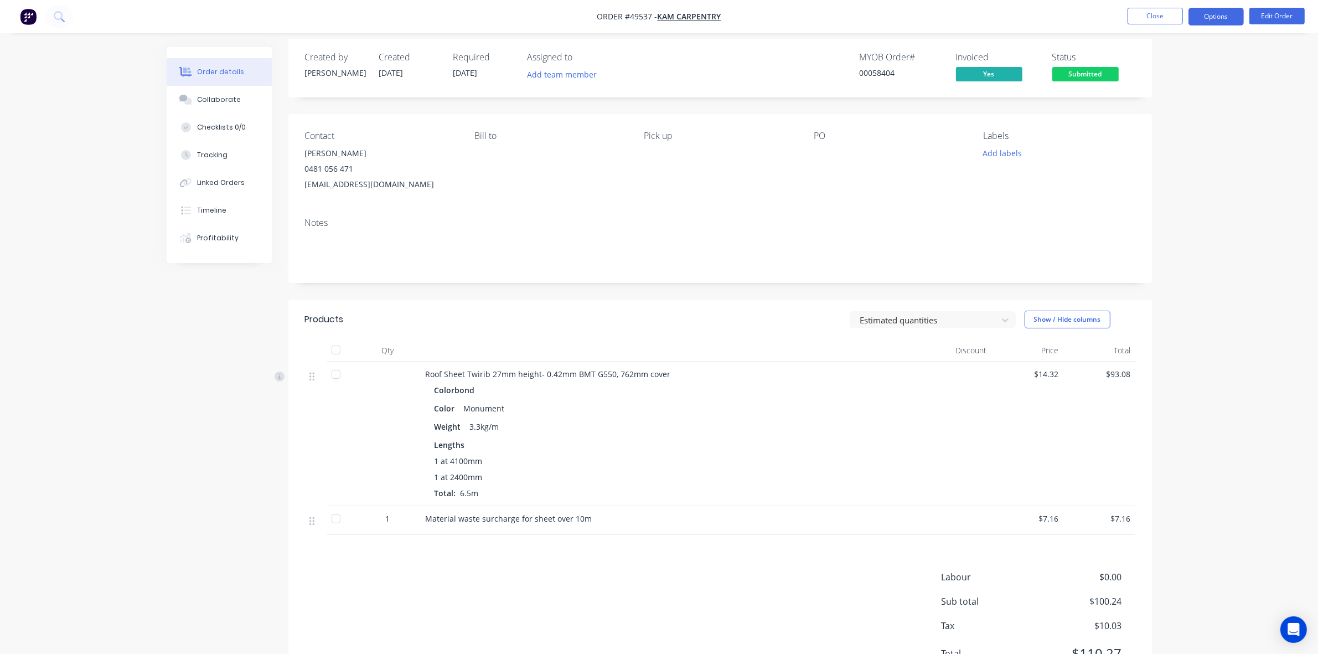
click at [1229, 12] on button "Options" at bounding box center [1216, 17] width 55 height 18
click at [1148, 156] on div "Delivery Docket" at bounding box center [1183, 156] width 102 height 16
click at [1153, 109] on div "Without pricing" at bounding box center [1183, 112] width 102 height 16
drag, startPoint x: 850, startPoint y: 42, endPoint x: 859, endPoint y: 40, distance: 8.9
click at [853, 42] on div "Created by Cathy Created 25/09/25 Required 02/10/25 Assigned to Add team member…" at bounding box center [720, 68] width 864 height 59
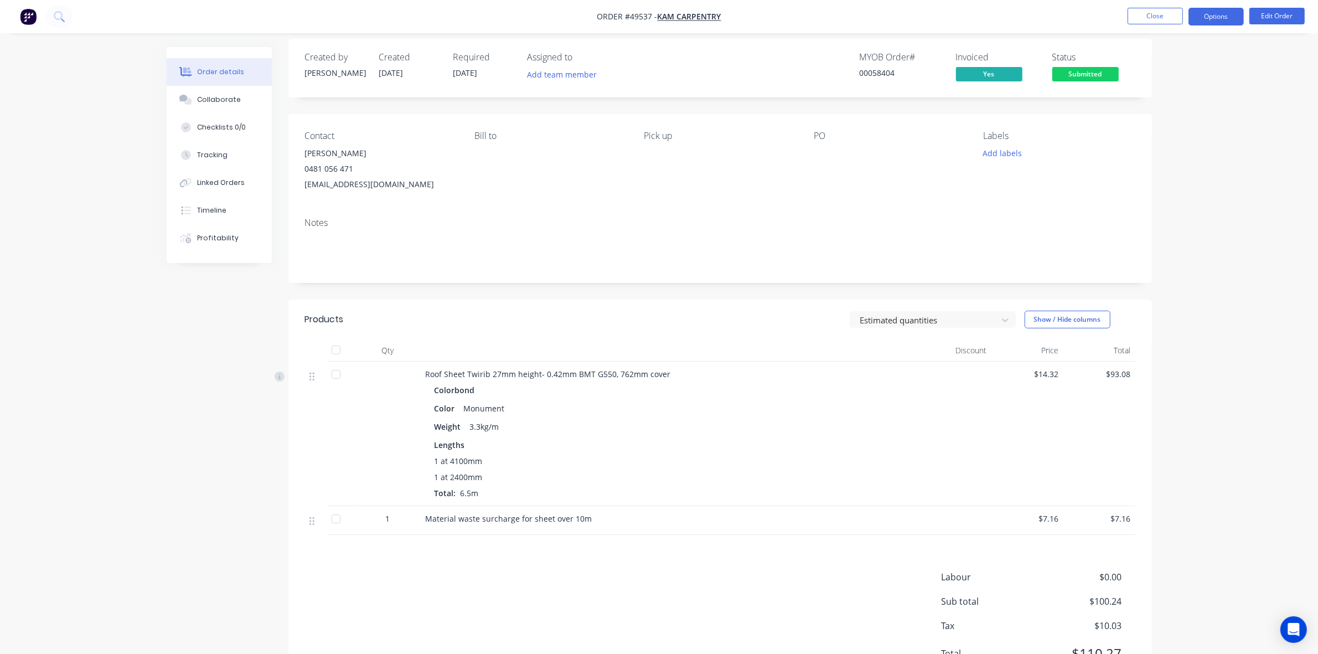
click at [1219, 19] on button "Options" at bounding box center [1216, 17] width 55 height 18
click at [1174, 62] on div "Invoice" at bounding box center [1183, 67] width 102 height 16
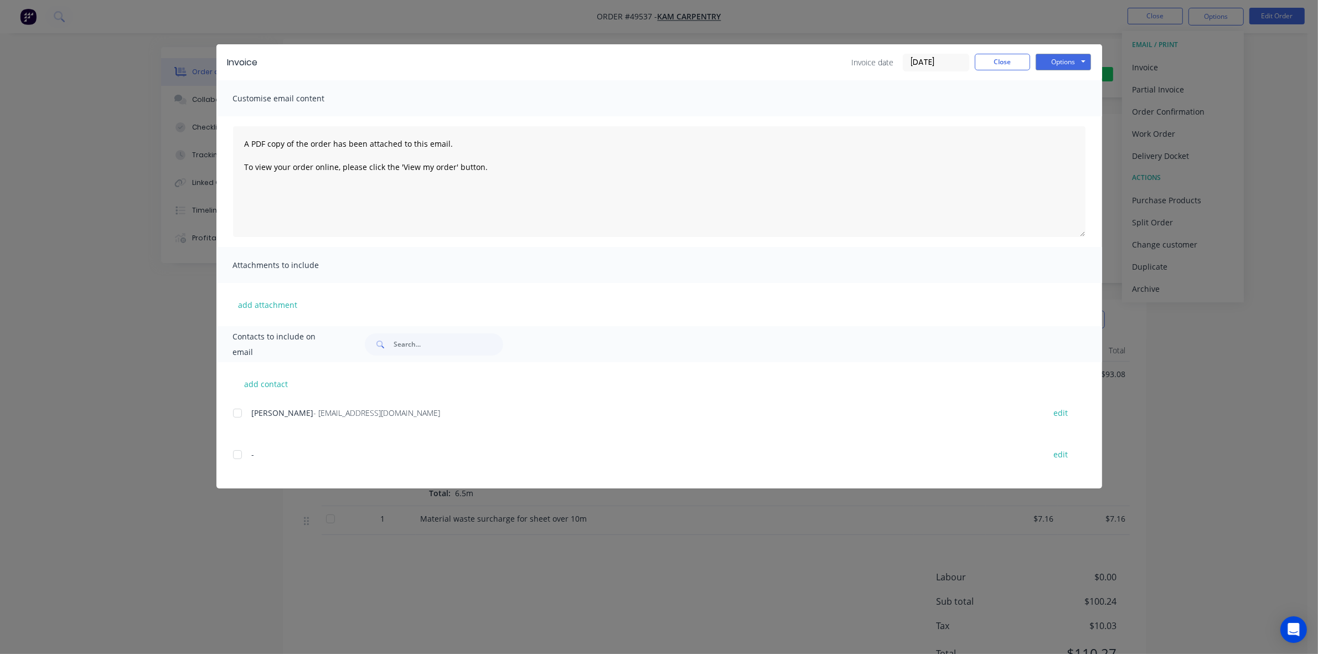
click at [237, 406] on div at bounding box center [237, 413] width 22 height 22
click at [1071, 61] on button "Options" at bounding box center [1063, 62] width 55 height 17
click at [1071, 120] on button "Email" at bounding box center [1071, 119] width 71 height 18
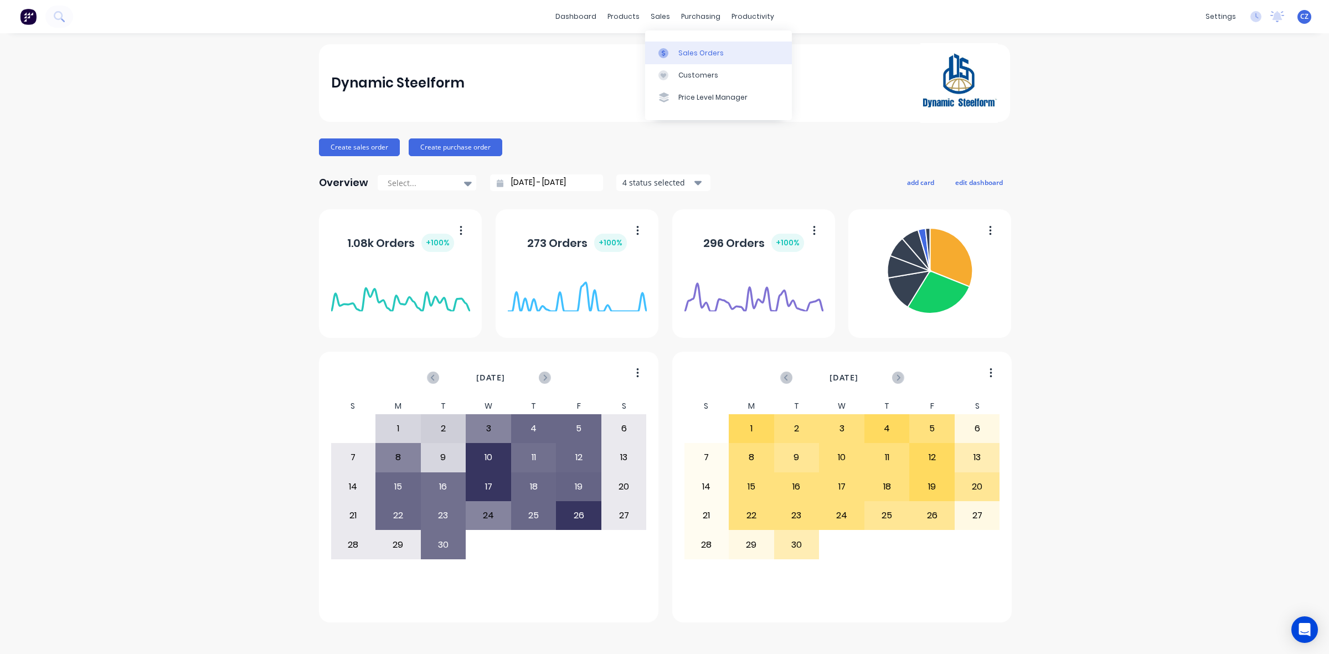
click at [670, 54] on div at bounding box center [666, 53] width 17 height 10
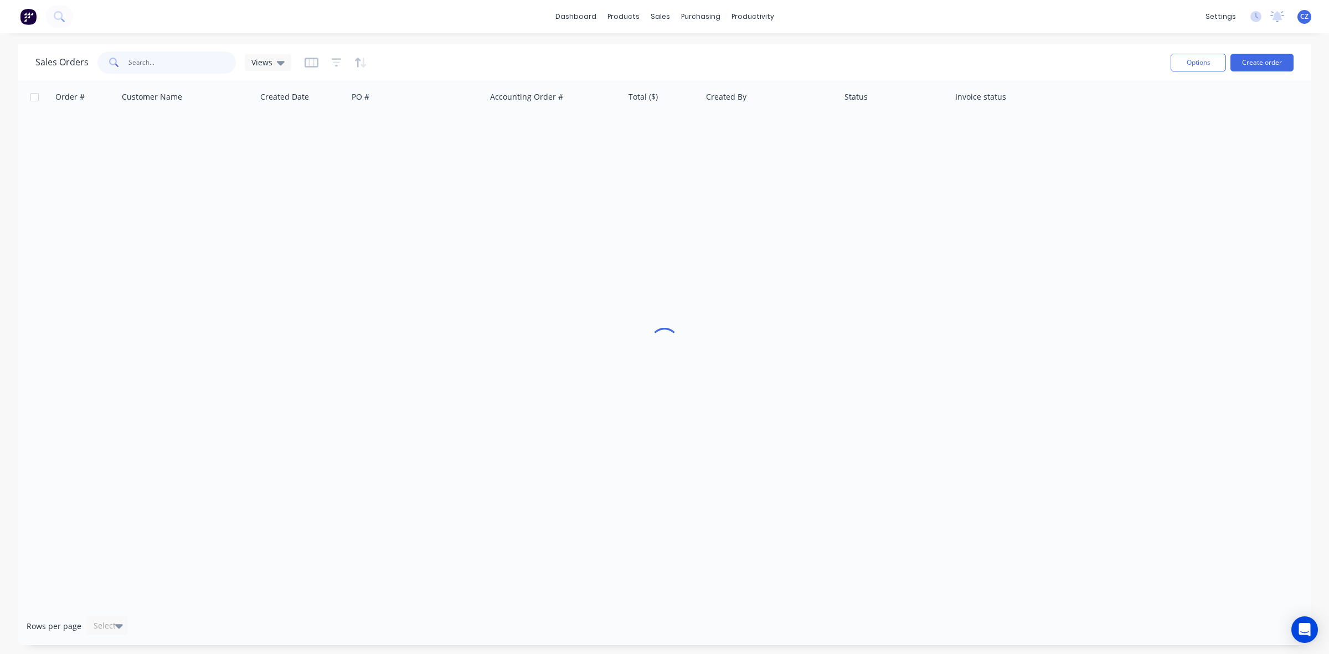
click at [162, 53] on input "text" at bounding box center [182, 62] width 108 height 22
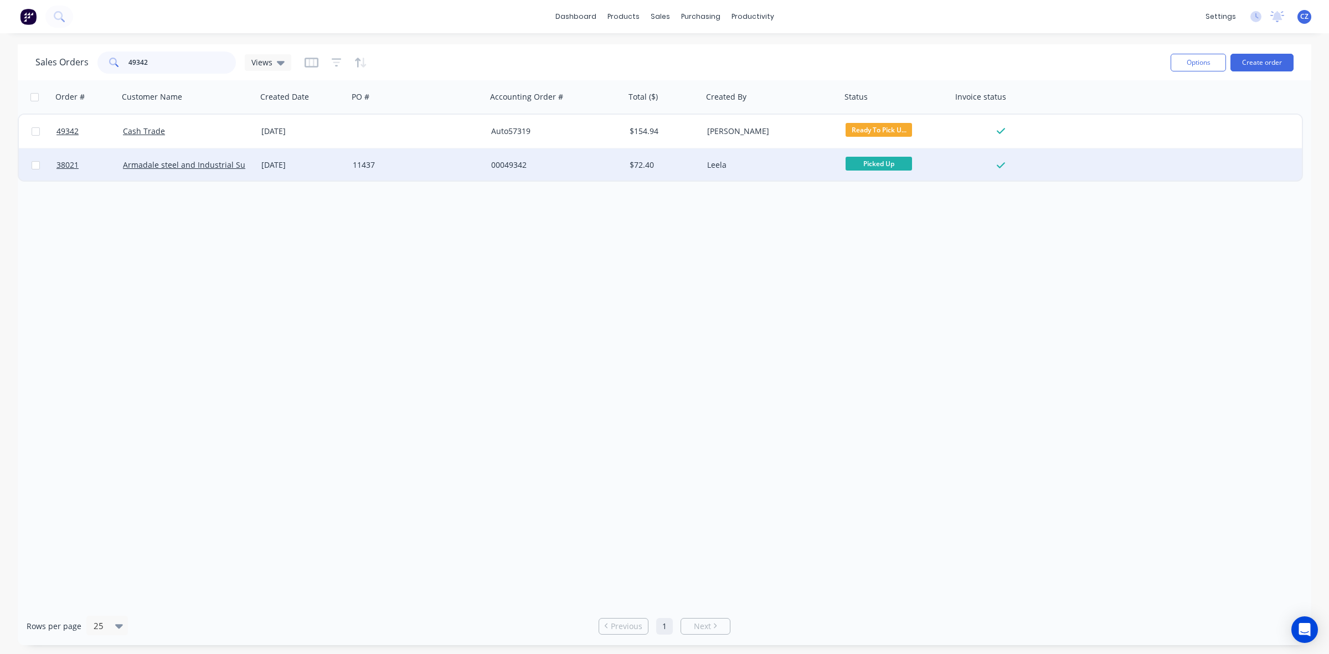
type input "49342"
click at [525, 148] on div "00049342" at bounding box center [556, 164] width 138 height 33
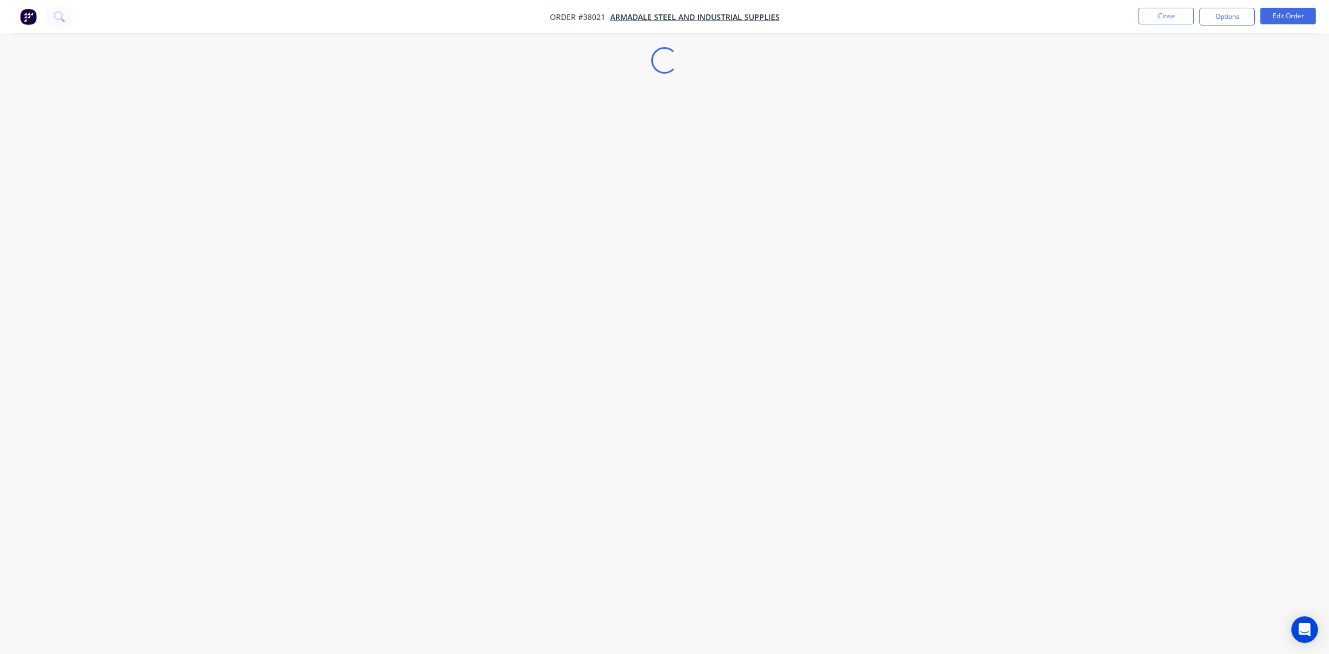
click at [511, 138] on div "Loading..." at bounding box center [664, 327] width 1329 height 654
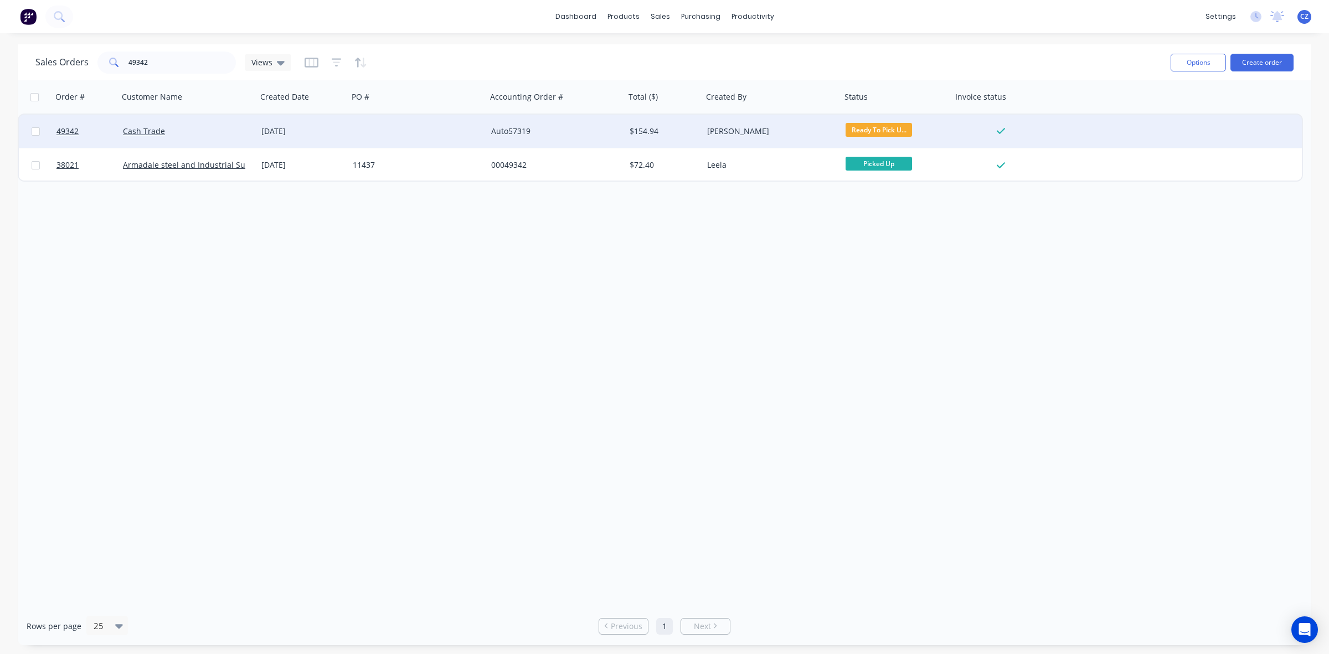
click at [466, 129] on div at bounding box center [417, 131] width 138 height 33
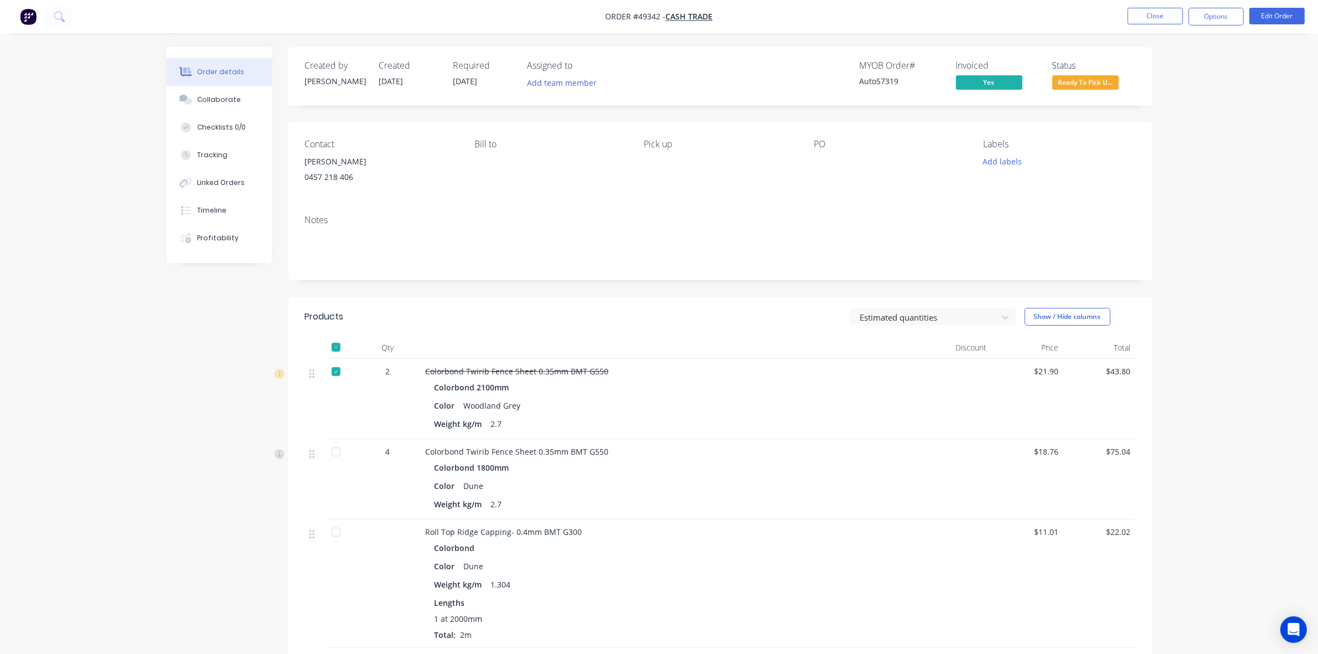
drag, startPoint x: 790, startPoint y: 487, endPoint x: 785, endPoint y: 489, distance: 5.8
click at [791, 487] on div "Color Dune" at bounding box center [671, 486] width 472 height 16
click at [195, 219] on button "Timeline" at bounding box center [219, 211] width 105 height 28
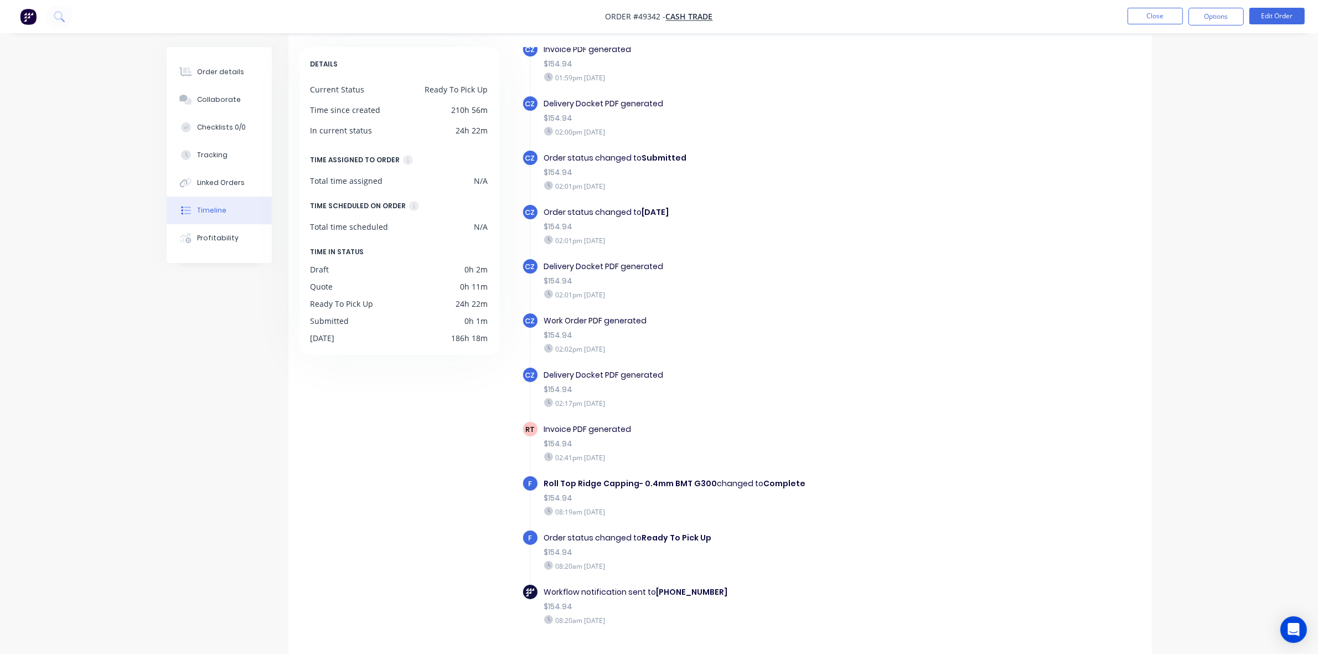
scroll to position [78, 0]
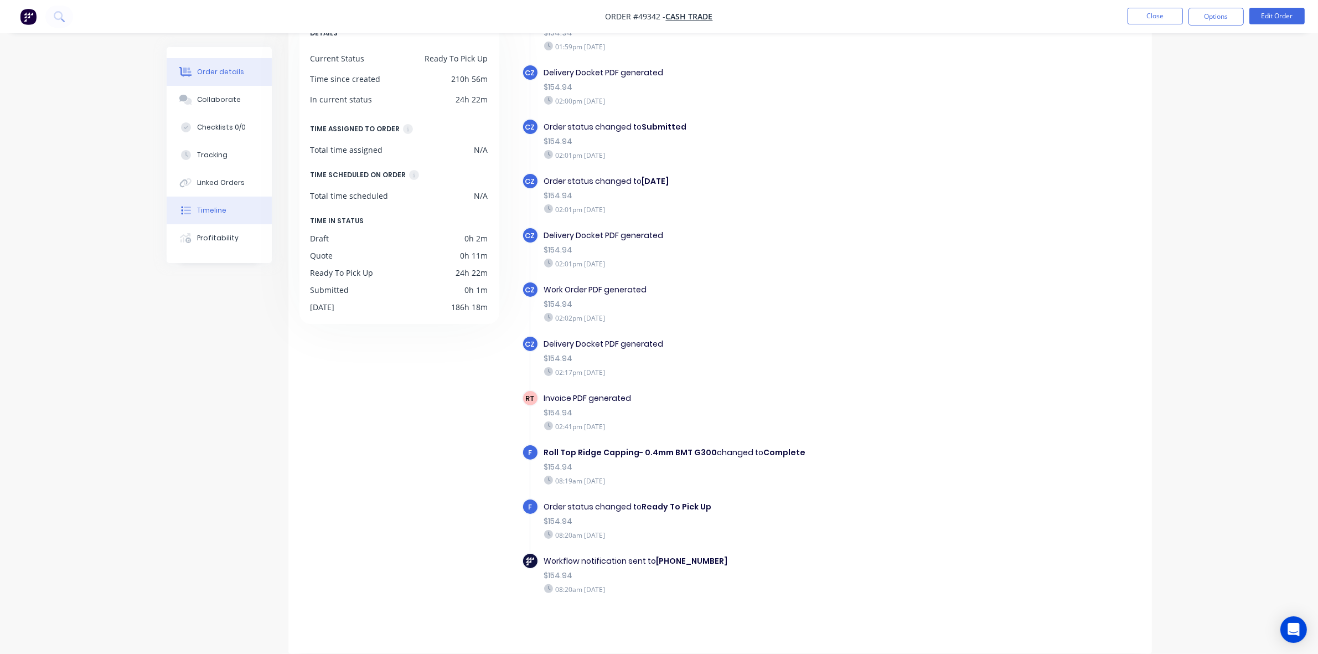
click at [227, 73] on div "Order details" at bounding box center [220, 72] width 47 height 10
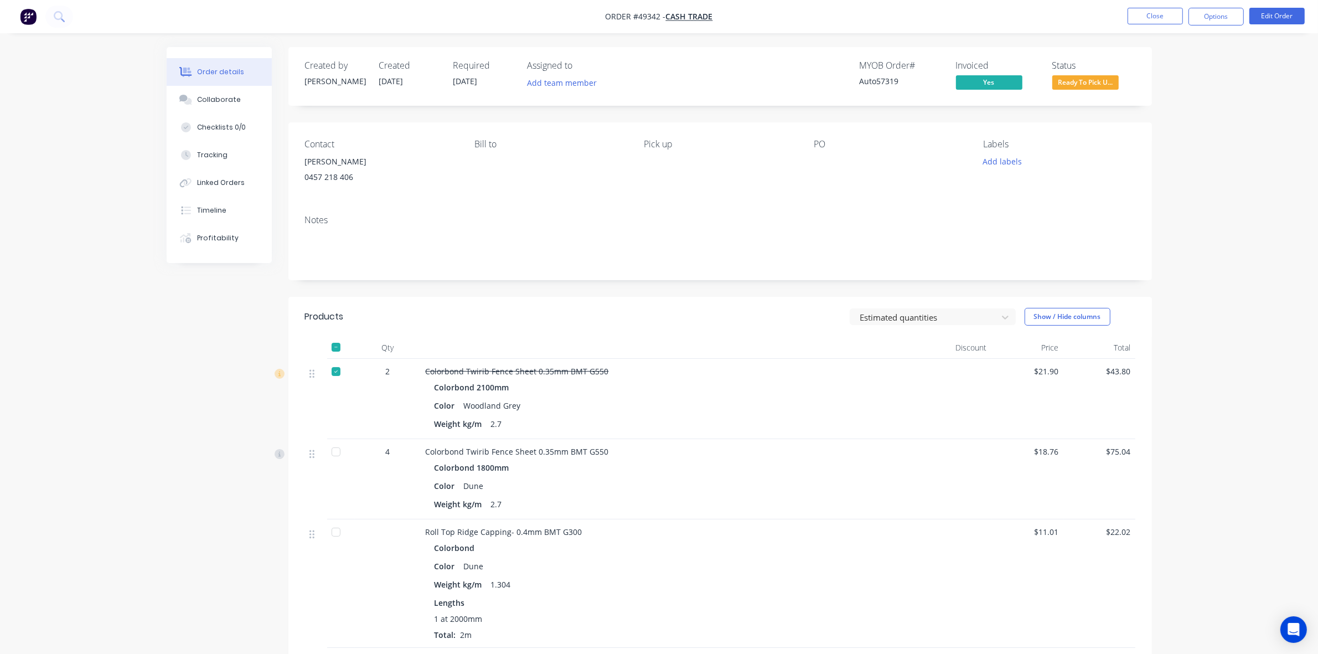
click at [1069, 81] on span "Ready To Pick U..." at bounding box center [1086, 82] width 66 height 14
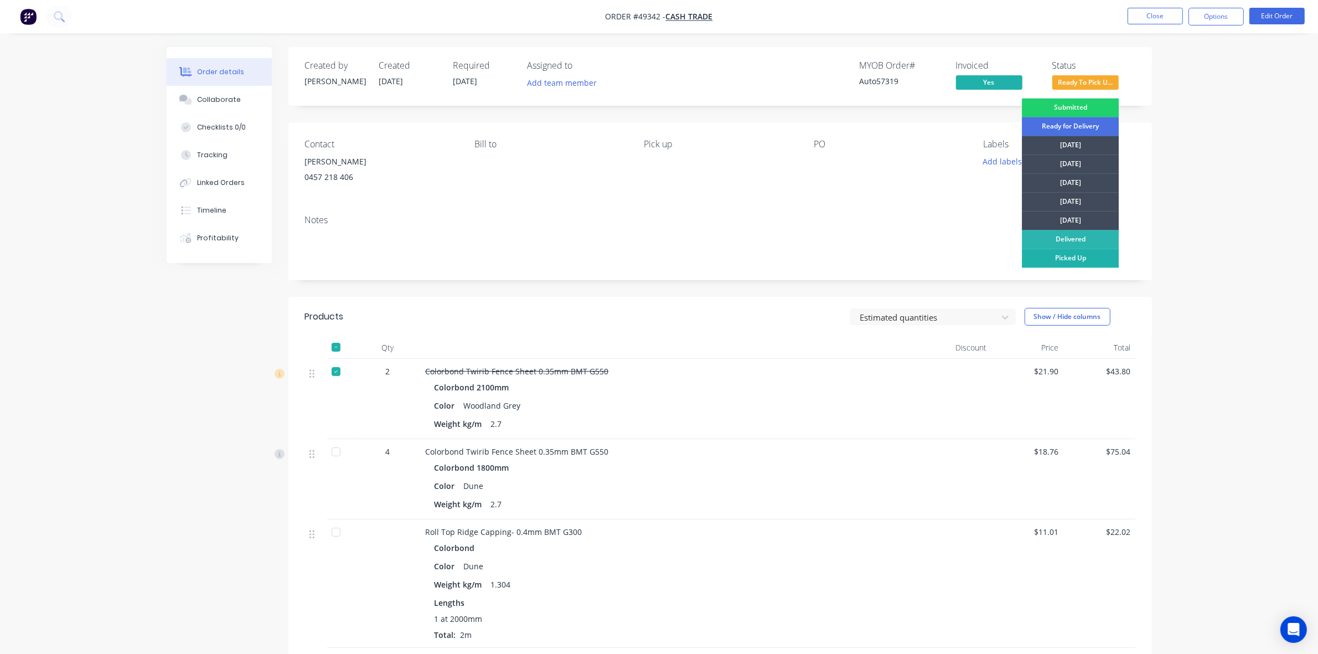
click at [1075, 252] on div "Picked Up" at bounding box center [1070, 258] width 97 height 19
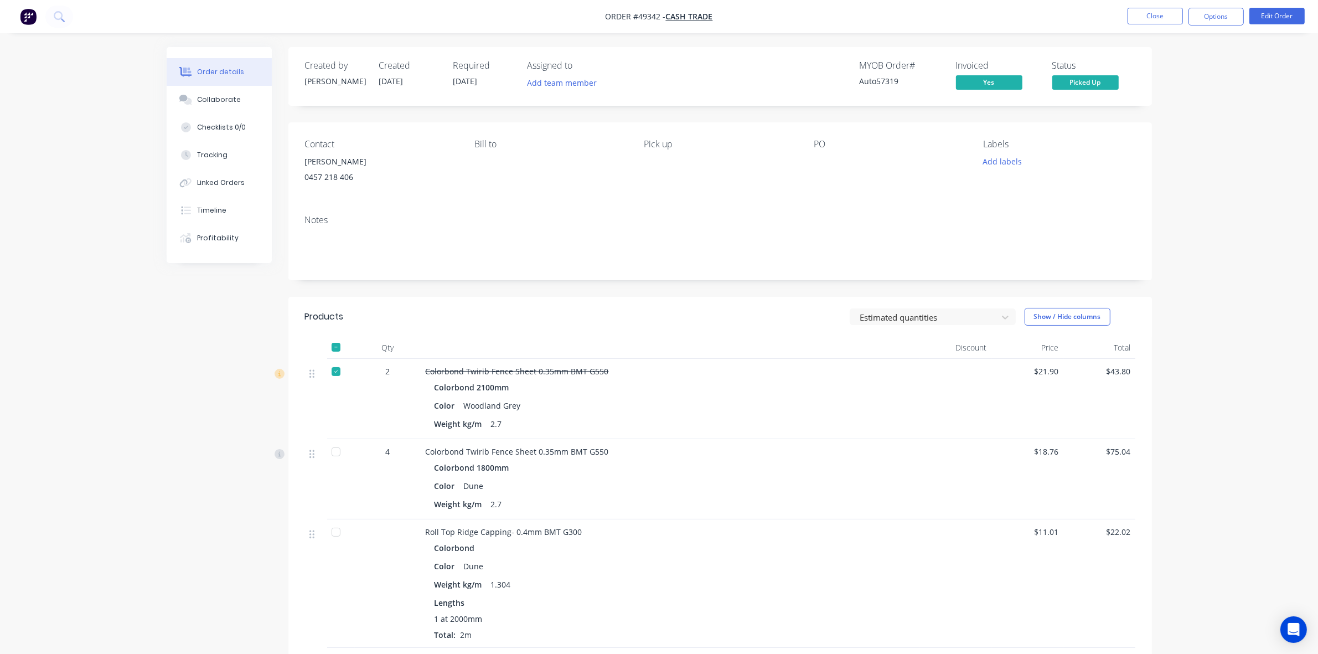
click at [884, 415] on div "Colorbond 2100mm Color Woodland Grey Weight kg/m 2.7" at bounding box center [671, 405] width 490 height 53
click at [1150, 17] on button "Close" at bounding box center [1155, 16] width 55 height 17
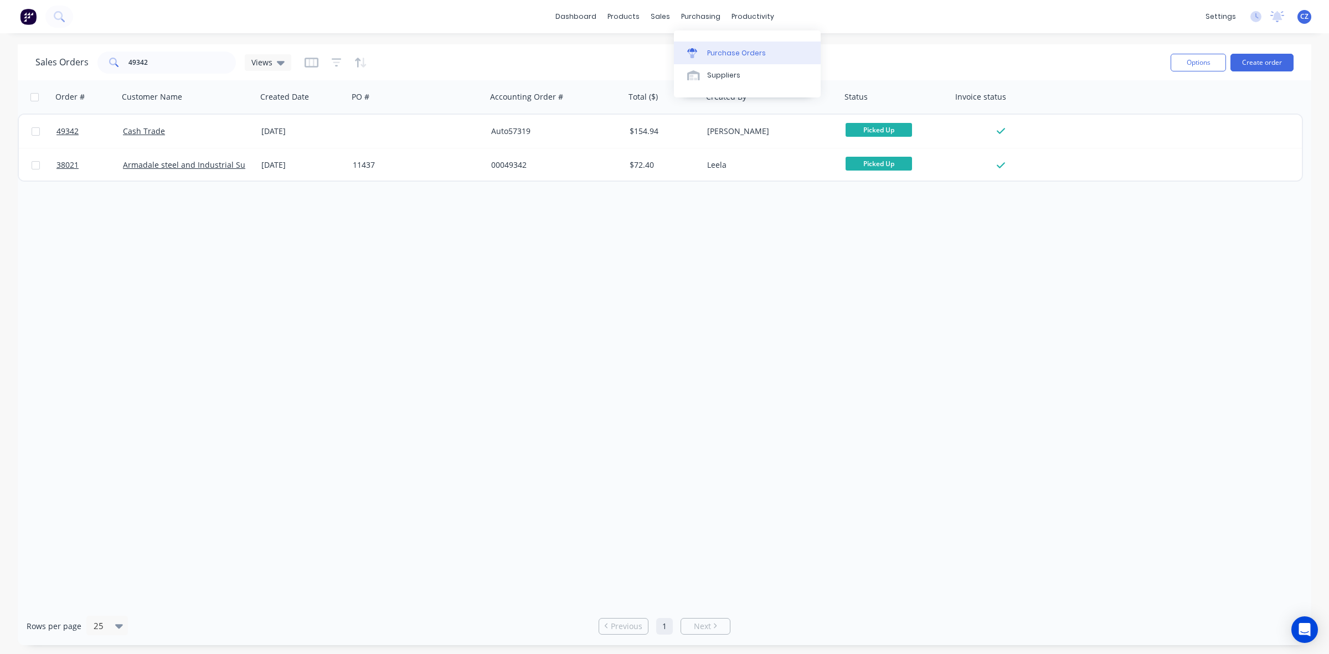
click at [699, 53] on div at bounding box center [695, 53] width 17 height 10
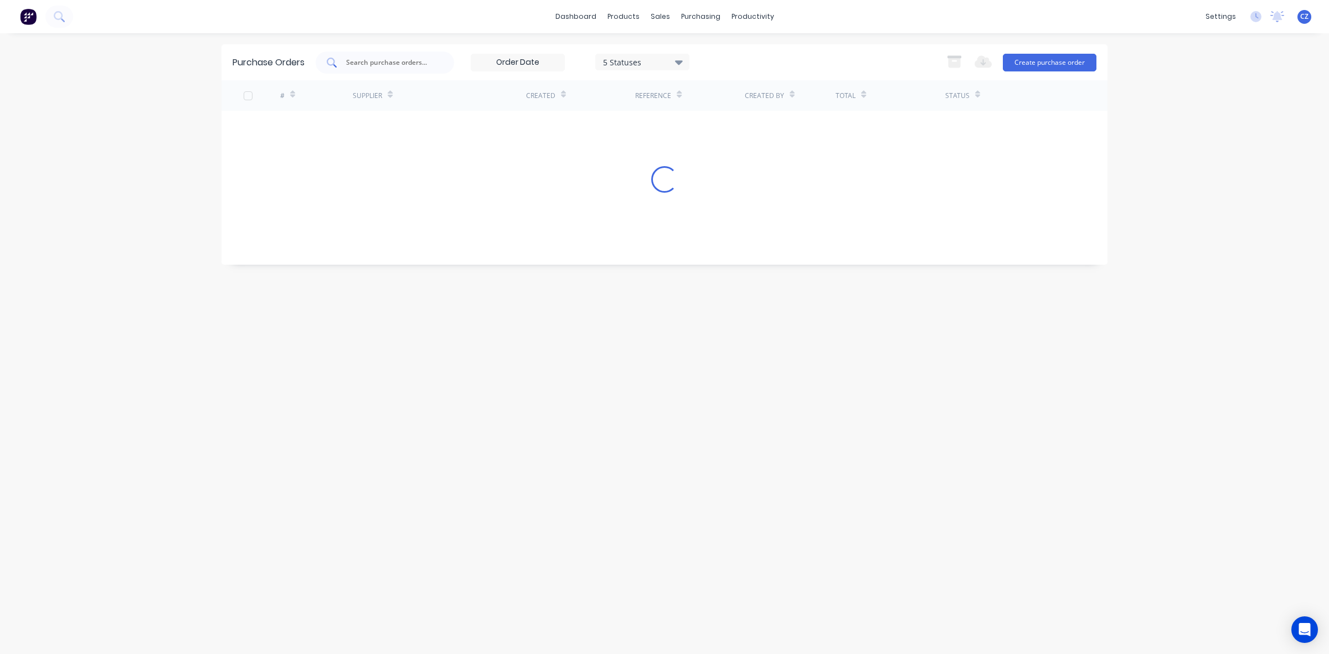
click at [401, 57] on input "text" at bounding box center [391, 62] width 92 height 11
type input "me"
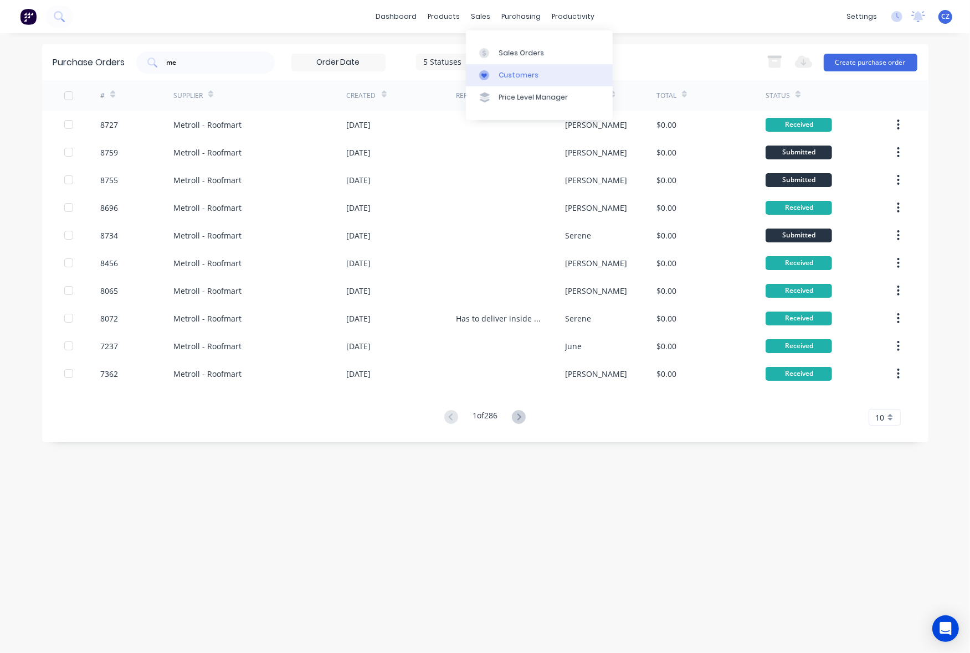
click at [507, 78] on div "Customers" at bounding box center [519, 75] width 40 height 10
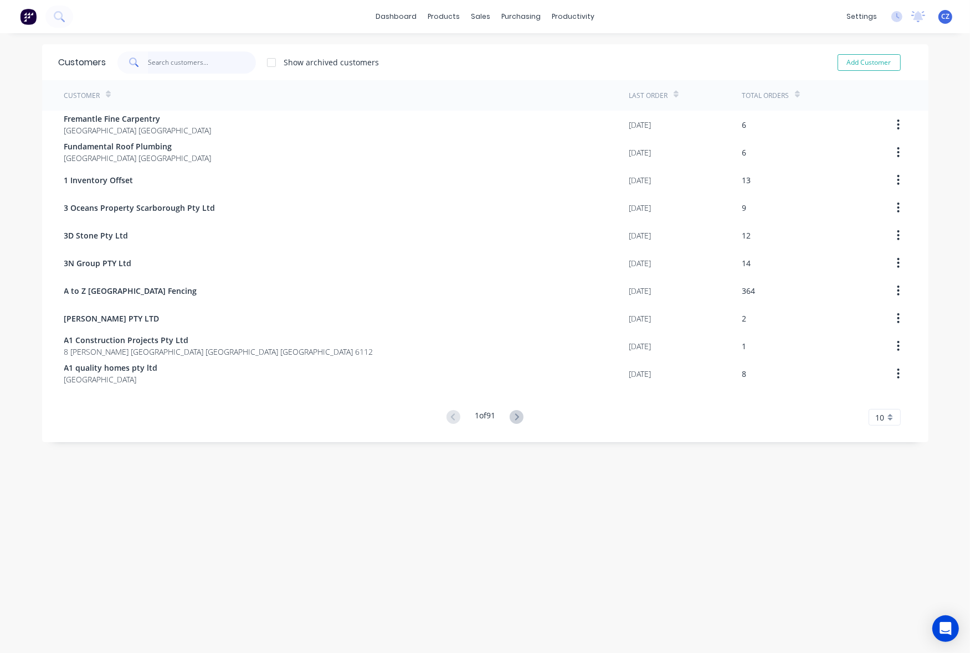
click at [201, 61] on input "text" at bounding box center [202, 62] width 108 height 22
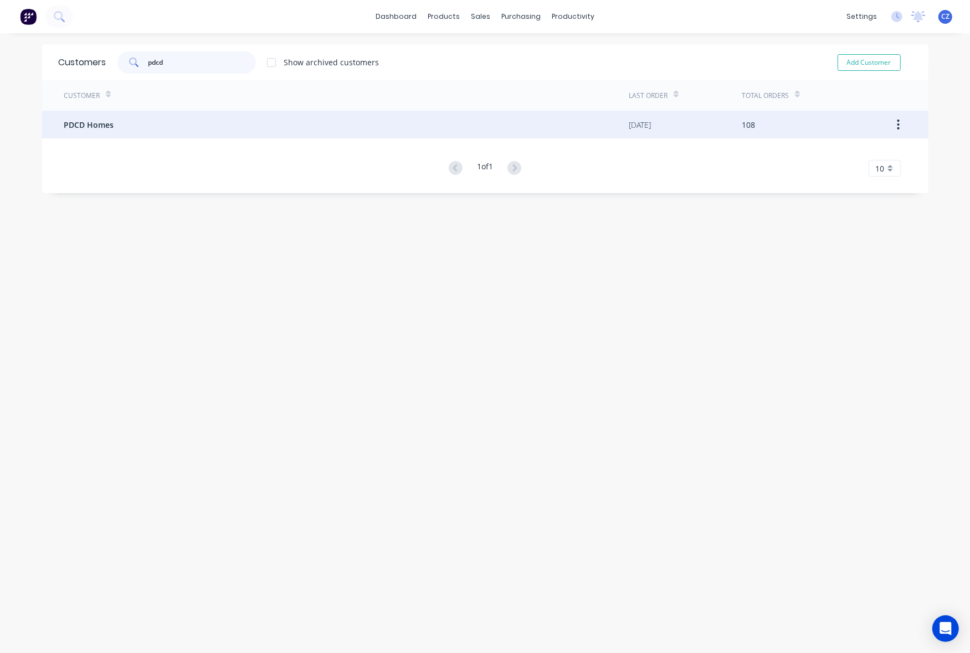
type input "pdcd"
click at [194, 126] on div "PDCD Homes" at bounding box center [346, 125] width 565 height 28
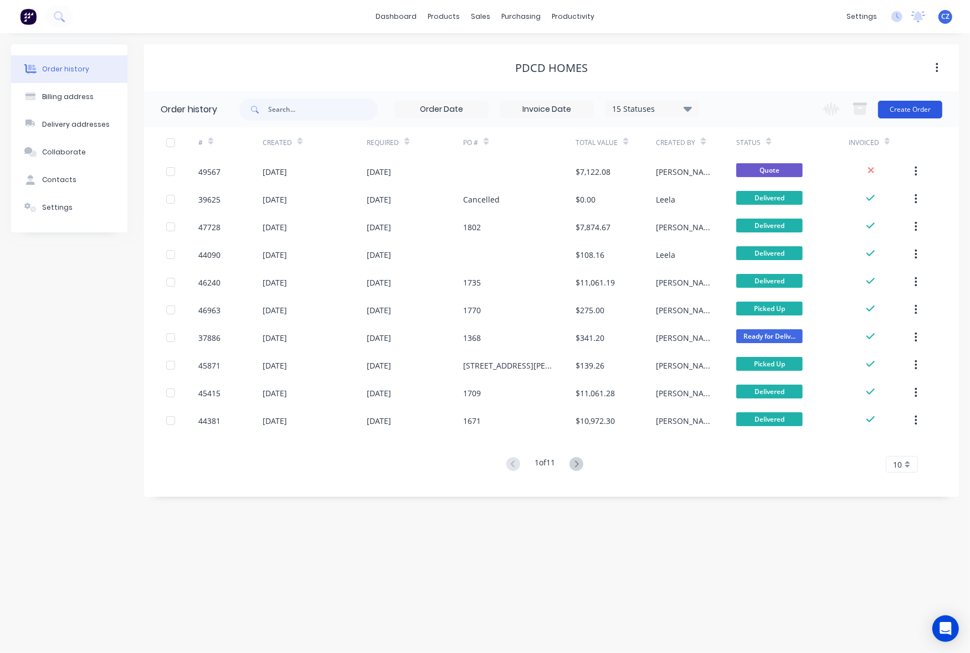
click at [915, 105] on button "Create Order" at bounding box center [910, 110] width 64 height 18
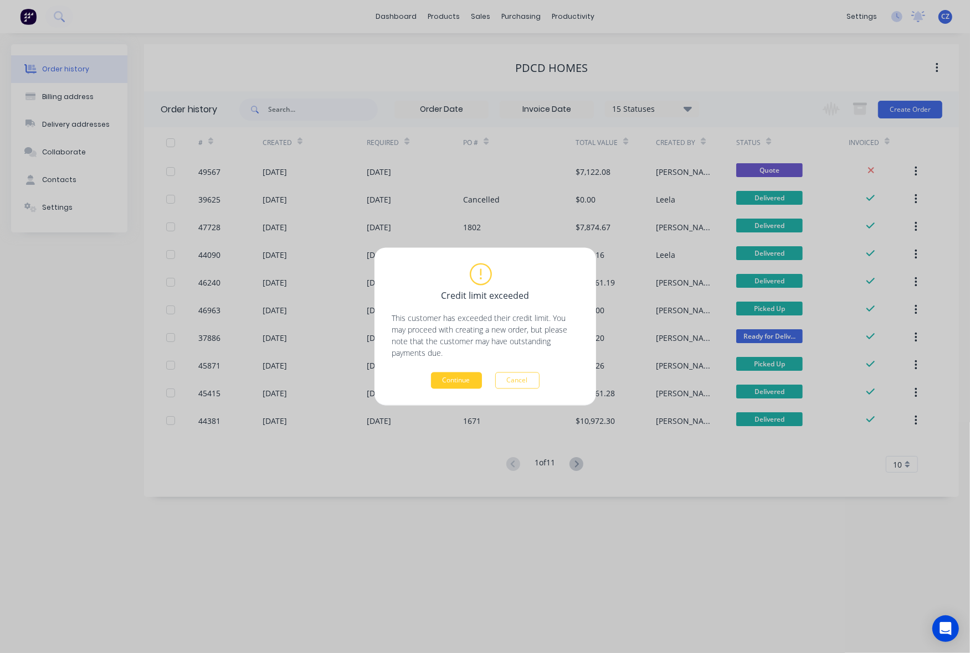
click at [436, 380] on button "Continue" at bounding box center [456, 381] width 51 height 17
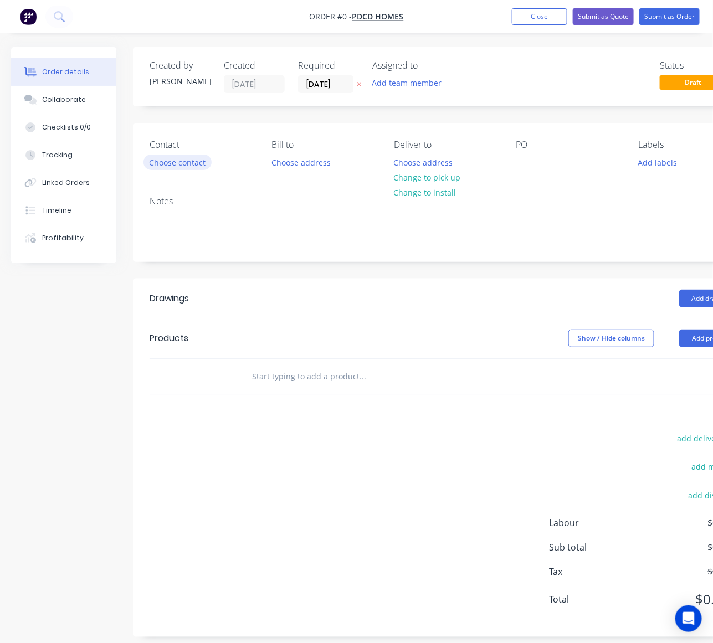
click at [181, 164] on button "Choose contact" at bounding box center [177, 161] width 68 height 15
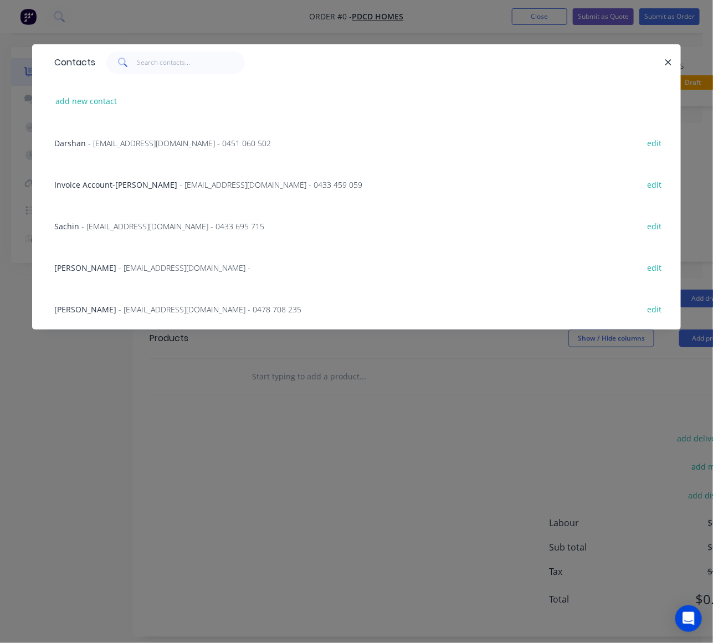
click at [97, 142] on span "- darshanpatel@pdcd.com.au - 0451 060 502" at bounding box center [179, 143] width 183 height 11
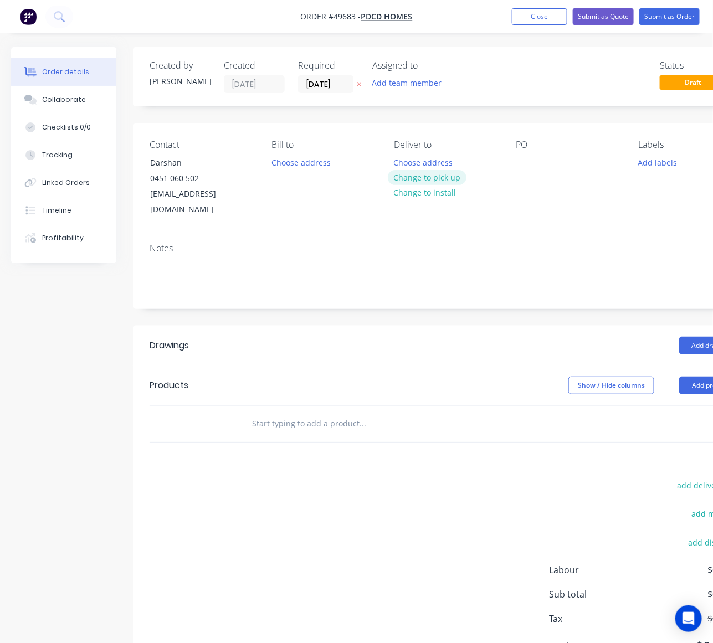
click at [434, 175] on button "Change to pick up" at bounding box center [427, 177] width 79 height 15
click at [366, 338] on div "Add drawing" at bounding box center [509, 346] width 467 height 18
click at [698, 377] on button "Add product" at bounding box center [711, 386] width 64 height 18
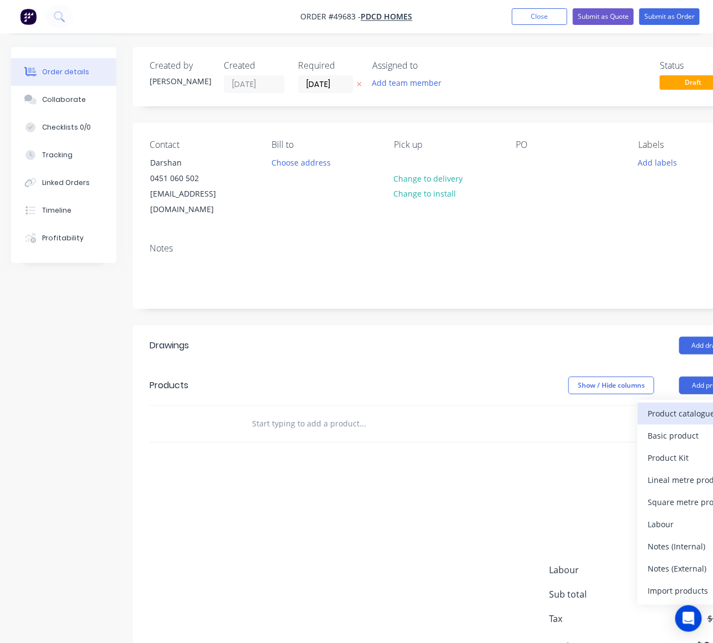
click at [669, 405] on div "Product catalogue" at bounding box center [689, 413] width 85 height 16
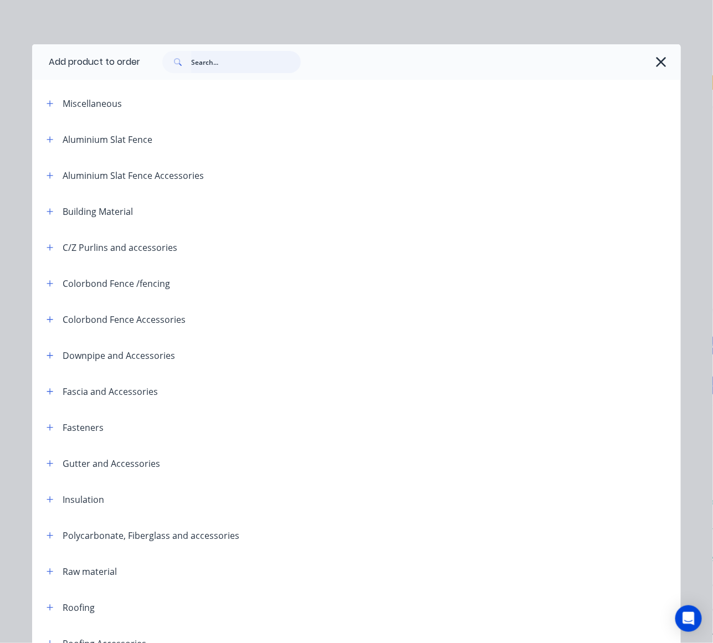
click at [230, 58] on input "text" at bounding box center [246, 62] width 110 height 22
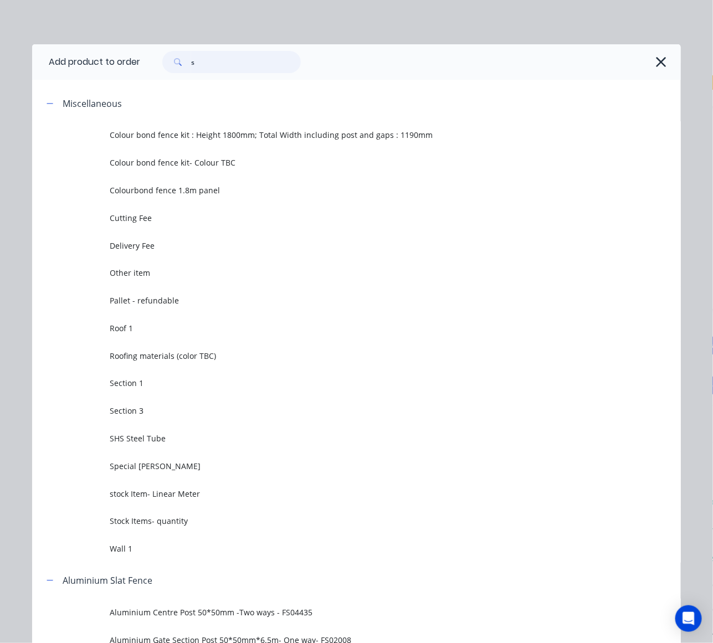
click at [229, 54] on input "s" at bounding box center [246, 62] width 110 height 22
type input "sheet"
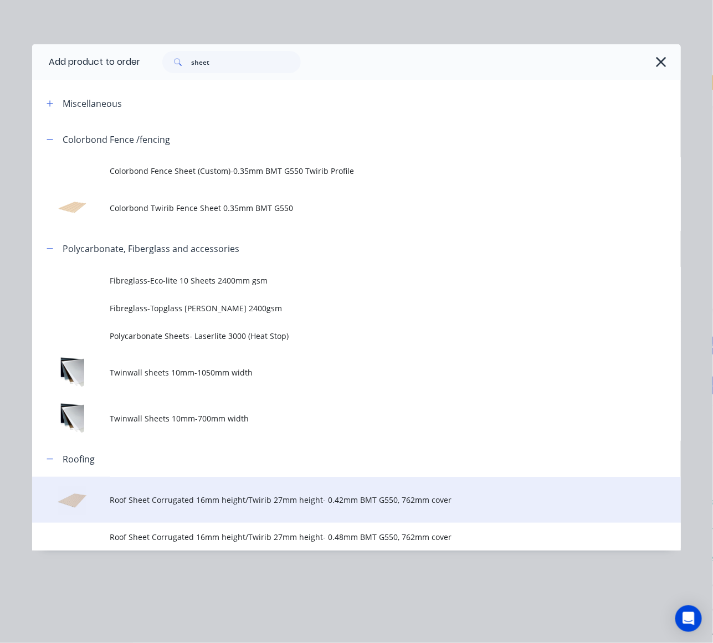
click at [212, 500] on span "Roof Sheet Corrugated 16mm height/Twirib 27mm height- 0.42mm BMT G550, 762mm co…" at bounding box center [338, 500] width 456 height 12
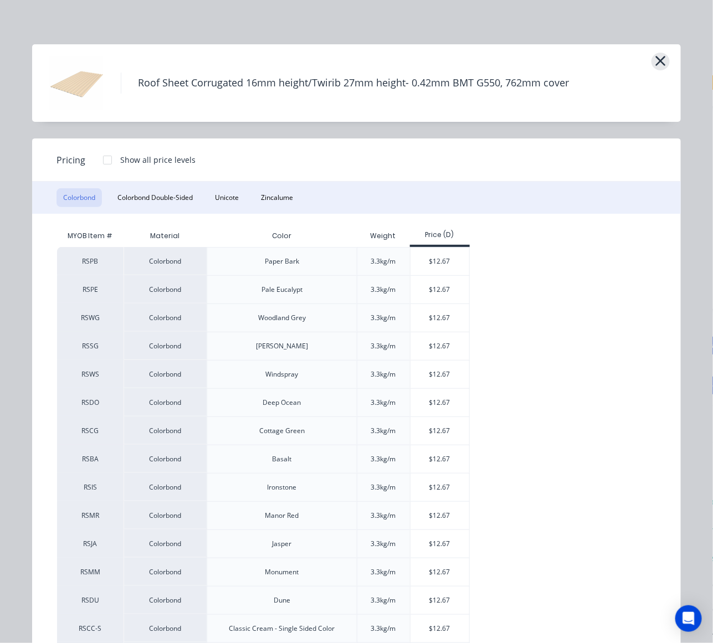
click at [663, 59] on div "Roof Sheet Corrugated 16mm height/Twirib 27mm height- 0.42mm BMT G550, 762mm co…" at bounding box center [356, 83] width 648 height 78
click at [662, 61] on button "button" at bounding box center [660, 62] width 18 height 18
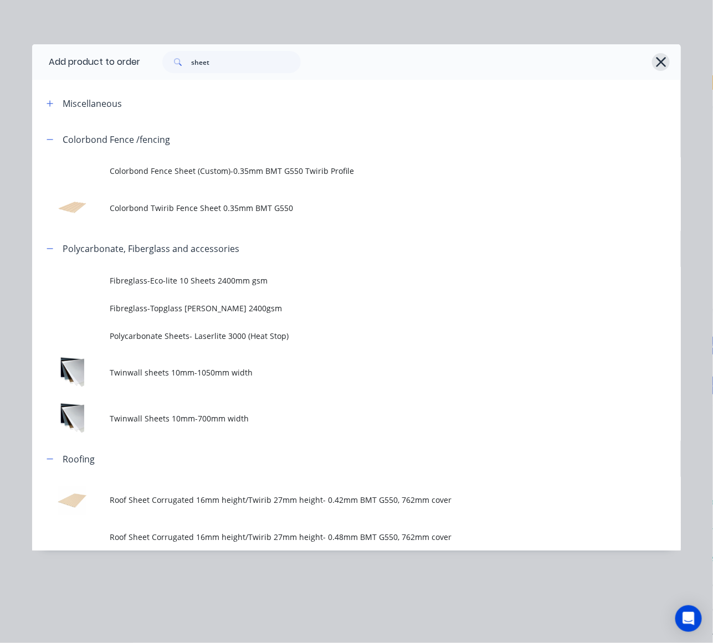
click at [666, 60] on button "button" at bounding box center [661, 62] width 18 height 18
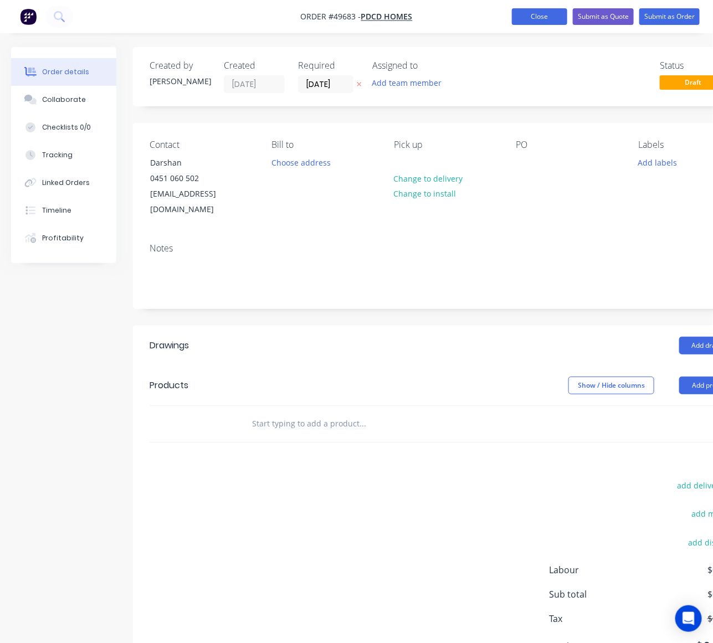
click at [524, 17] on button "Close" at bounding box center [539, 16] width 55 height 17
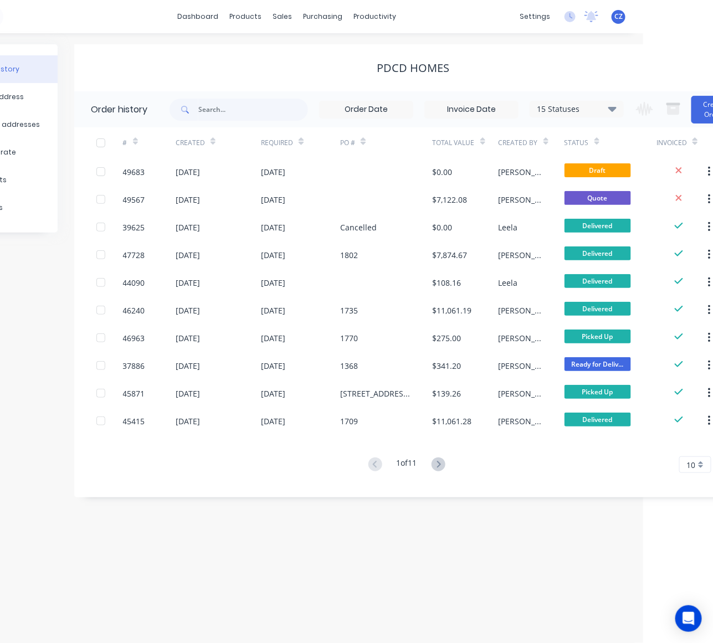
scroll to position [0, 109]
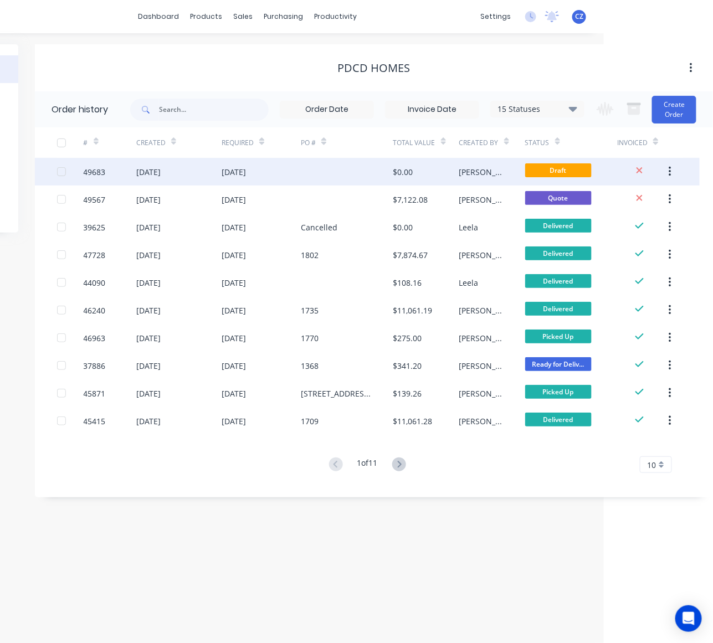
click at [669, 167] on icon "button" at bounding box center [669, 172] width 3 height 12
click at [625, 193] on div "Archive" at bounding box center [630, 201] width 85 height 16
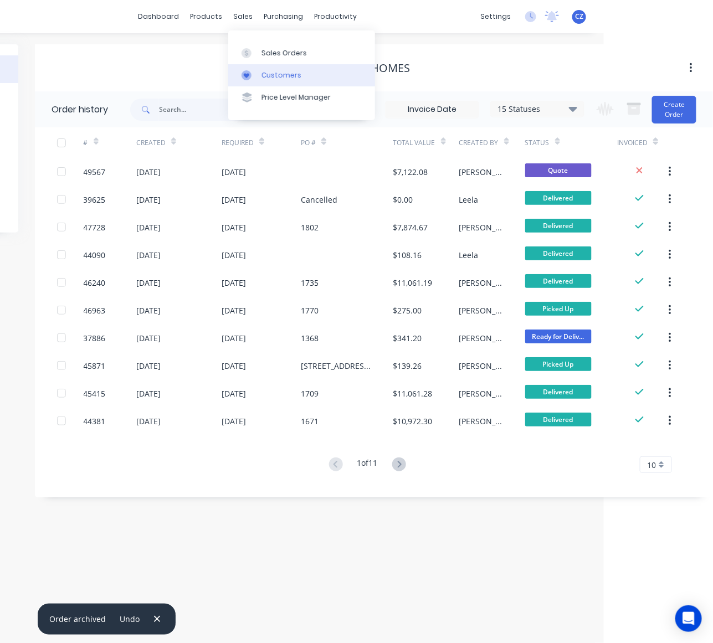
click at [263, 69] on link "Customers" at bounding box center [301, 75] width 147 height 22
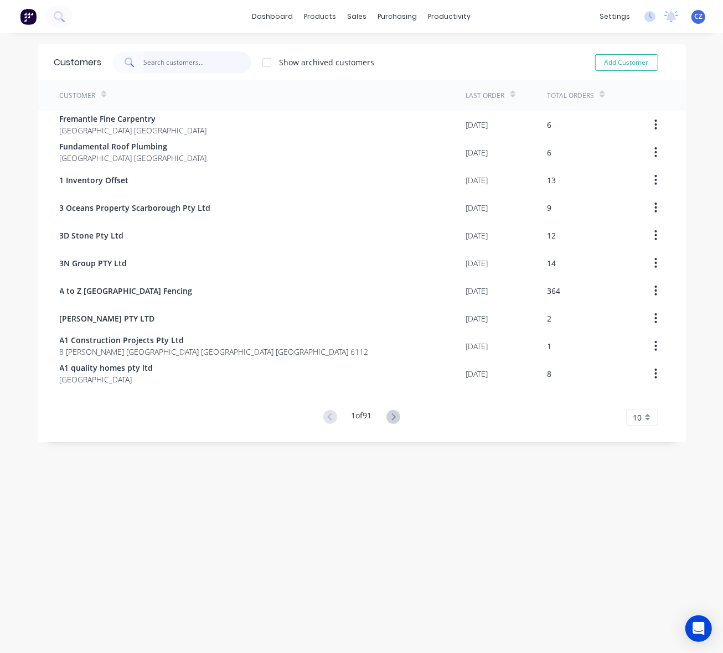
click at [147, 60] on input "text" at bounding box center [197, 62] width 108 height 22
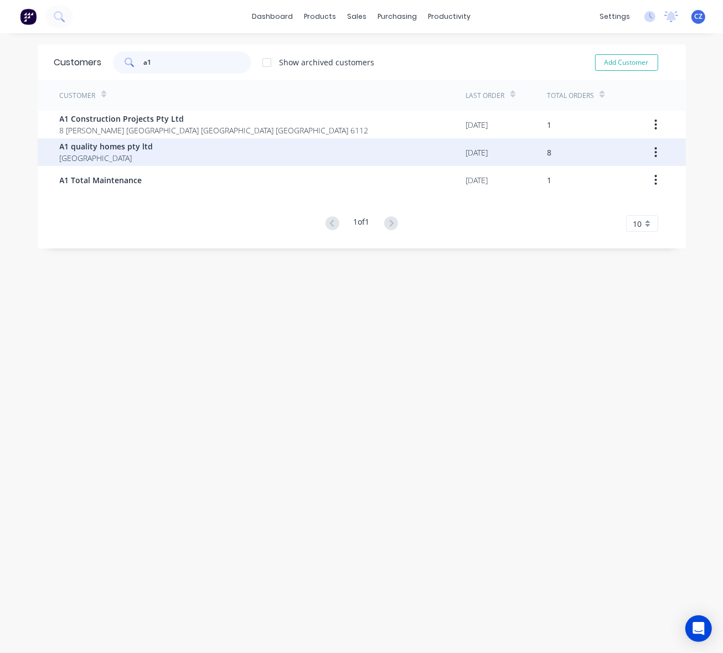
type input "a1"
click at [130, 148] on span "A1 quality homes pty ltd" at bounding box center [107, 147] width 94 height 12
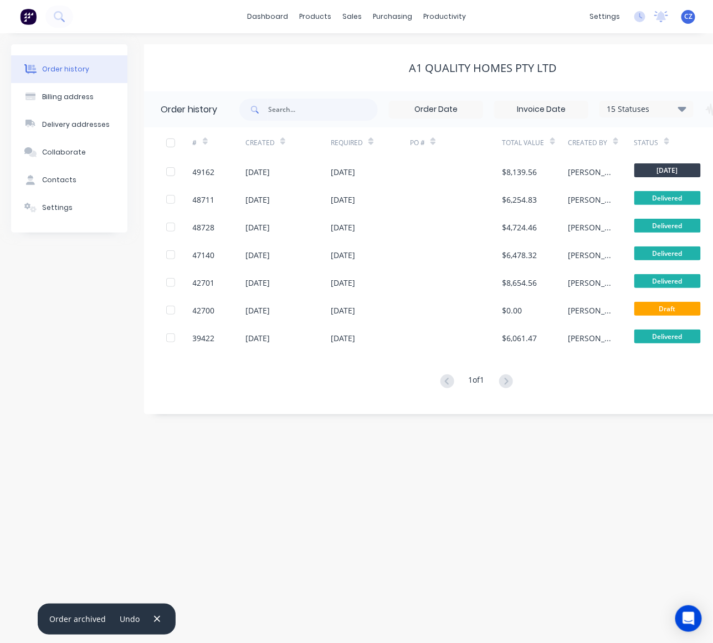
scroll to position [0, 109]
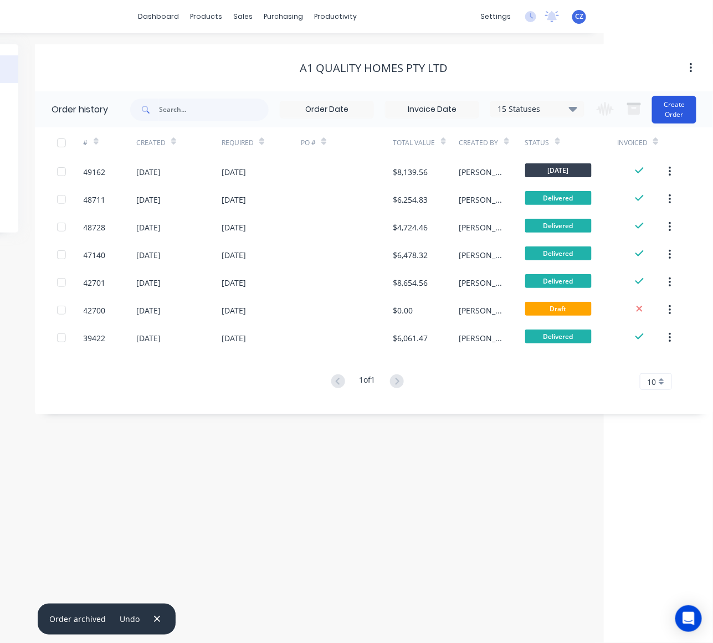
click at [679, 112] on button "Create Order" at bounding box center [674, 110] width 44 height 28
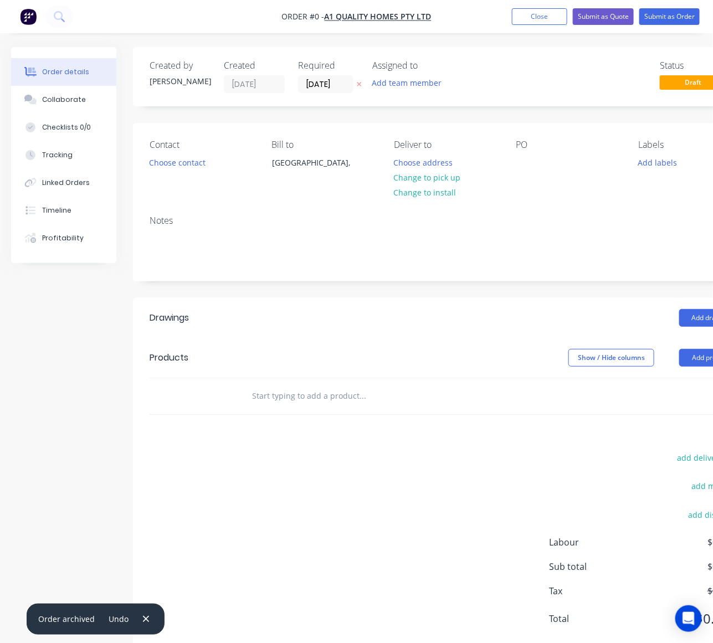
click at [150, 172] on div "Contact Choose contact" at bounding box center [202, 165] width 105 height 50
click at [156, 164] on button "Choose contact" at bounding box center [177, 161] width 68 height 15
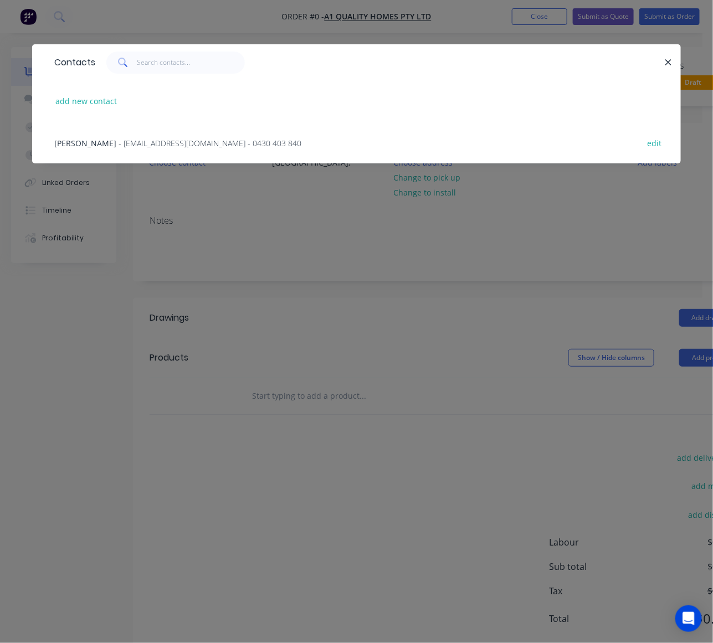
click at [119, 143] on span "- a1qualityhomes786@gmail.com - 0430 403 840" at bounding box center [210, 143] width 183 height 11
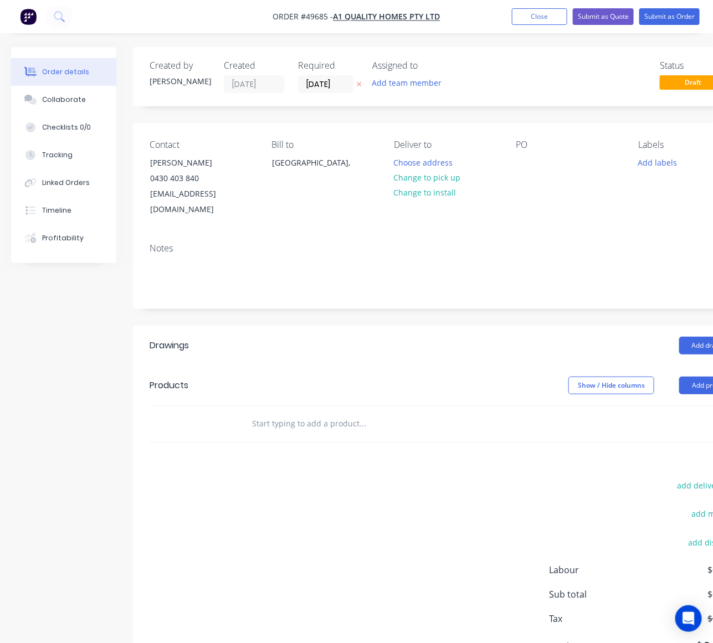
click at [378, 488] on div "add delivery fee add markup add discount Labour $0.00 Sub total $0.00 Tax $0.00…" at bounding box center [446, 572] width 593 height 189
click at [429, 170] on button "Change to pick up" at bounding box center [427, 177] width 79 height 15
click at [353, 584] on div "add delivery fee add markup add discount Labour $0.00 Sub total $0.00 Tax $0.00…" at bounding box center [446, 572] width 593 height 189
click at [538, 7] on nav "Order #49685 - A1 quality homes pty ltd Add product Close Submit as Quote Submi…" at bounding box center [356, 16] width 713 height 33
click at [543, 9] on button "Close" at bounding box center [539, 16] width 55 height 17
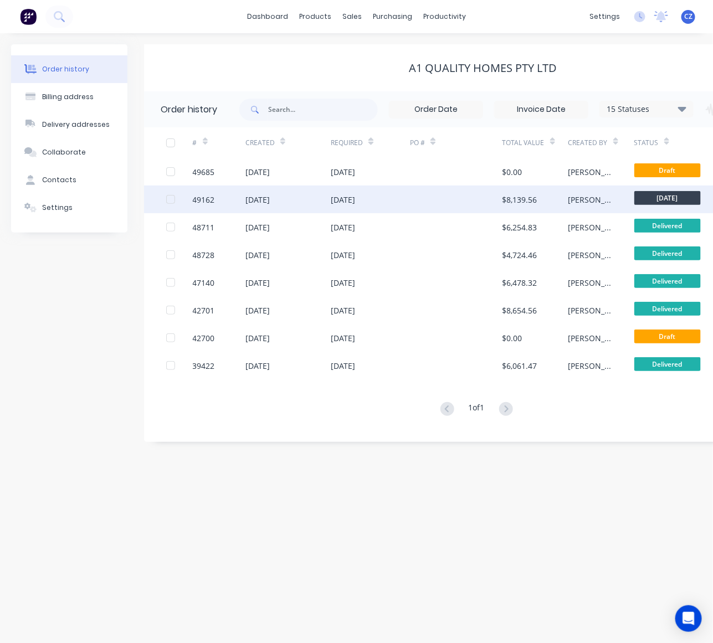
click at [449, 192] on div at bounding box center [456, 200] width 92 height 28
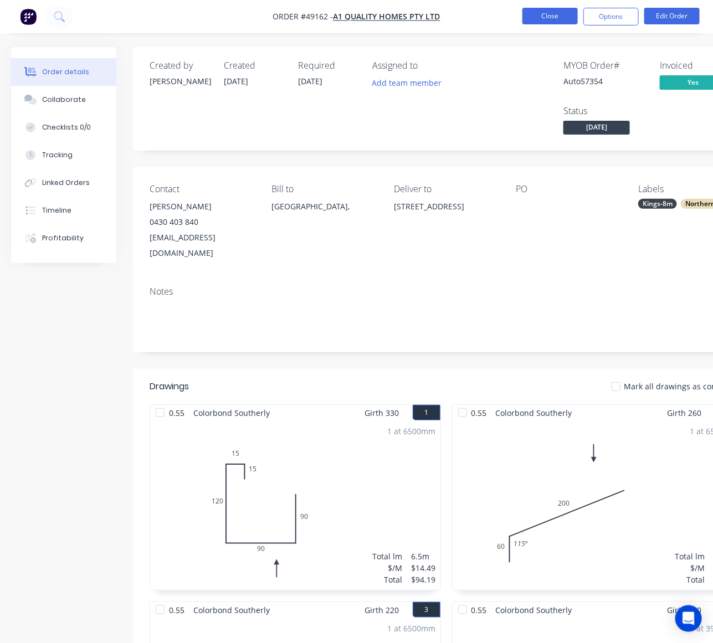
click at [550, 20] on button "Close" at bounding box center [549, 16] width 55 height 17
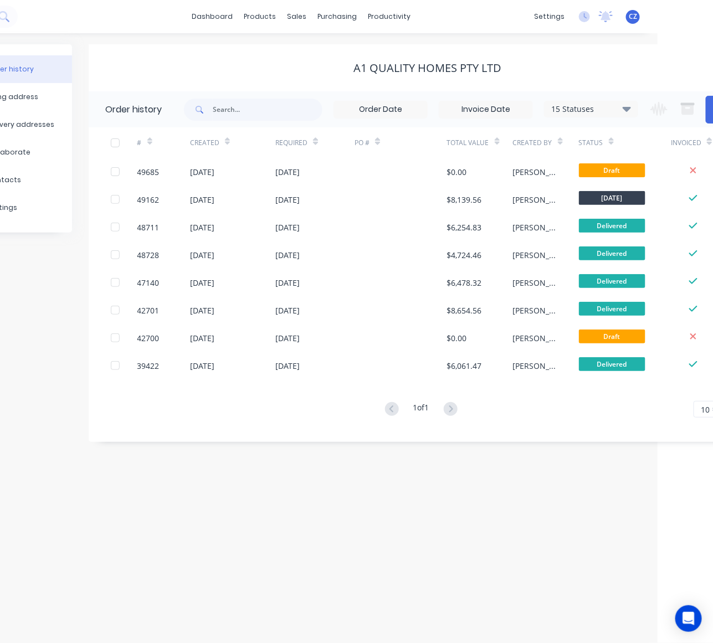
scroll to position [0, 109]
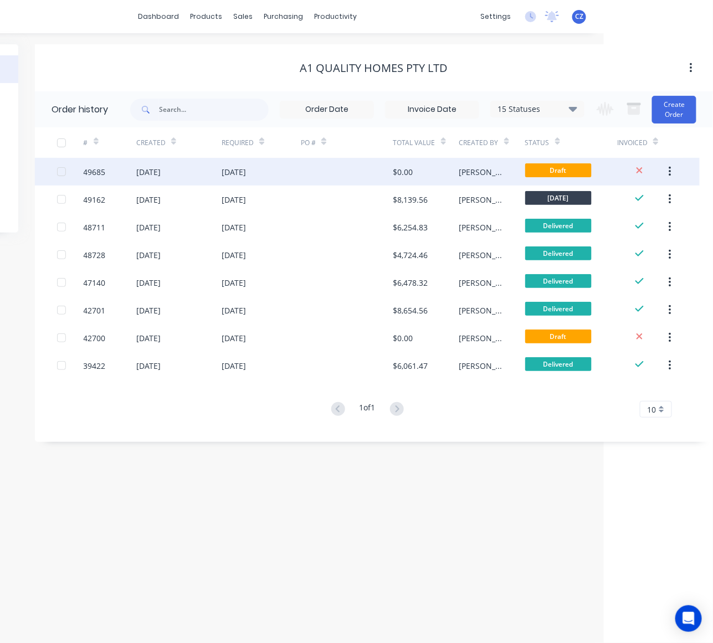
click at [308, 181] on div at bounding box center [347, 172] width 92 height 28
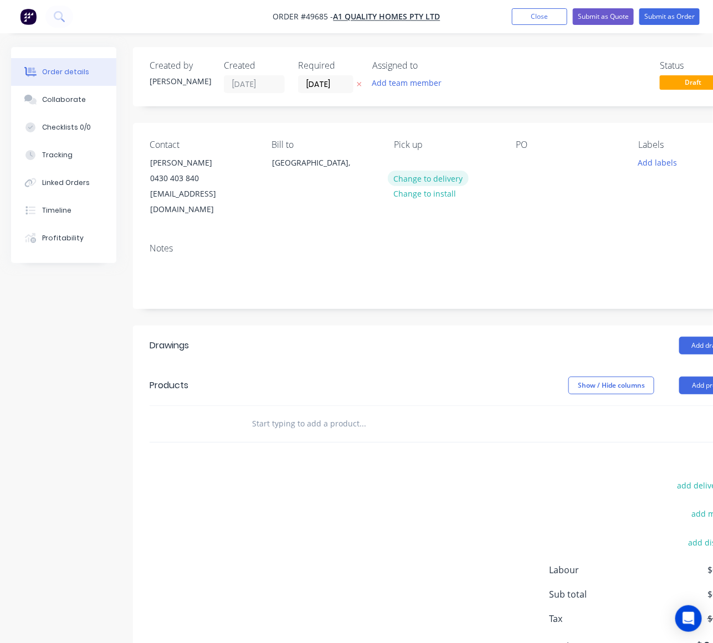
click at [423, 175] on button "Change to delivery" at bounding box center [428, 178] width 81 height 15
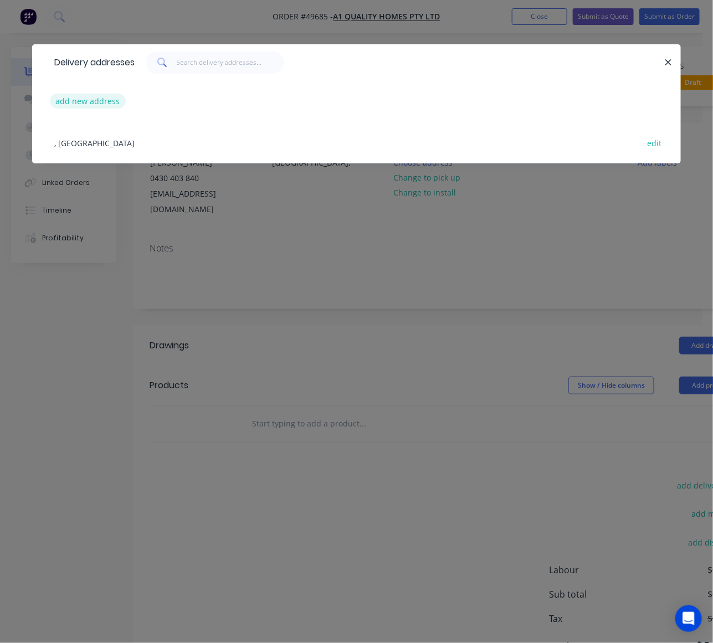
click at [100, 101] on button "add new address" at bounding box center [88, 101] width 76 height 15
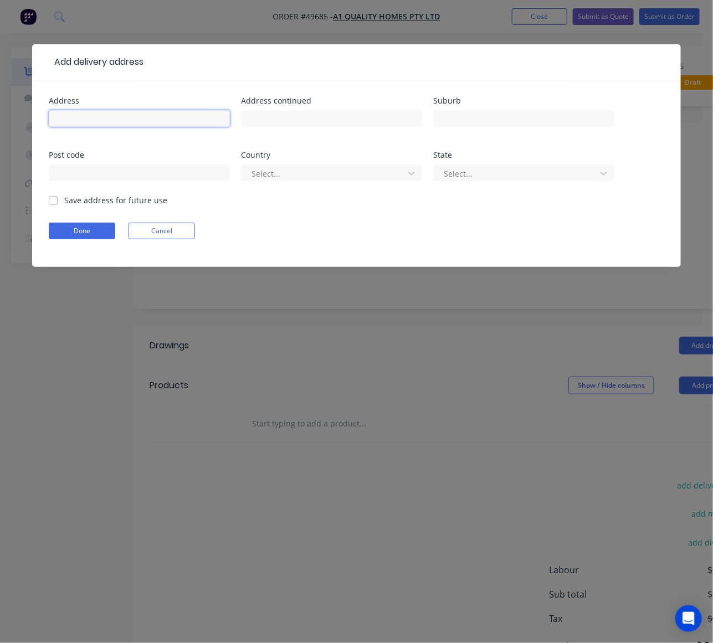
click at [90, 120] on input "text" at bounding box center [139, 118] width 181 height 17
paste input "19 Bluevale Wy, Yanchep WA 6035"
type input "19 Bluevale Wy, Yanchep WA 6035"
click at [95, 230] on button "Done" at bounding box center [82, 231] width 66 height 17
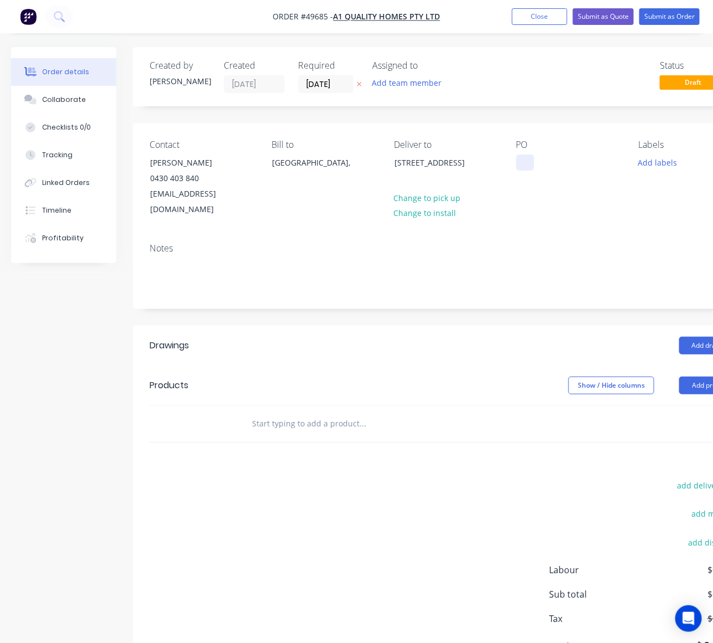
click at [529, 167] on div "PO" at bounding box center [568, 179] width 105 height 78
click at [529, 167] on div at bounding box center [525, 162] width 18 height 16
paste div
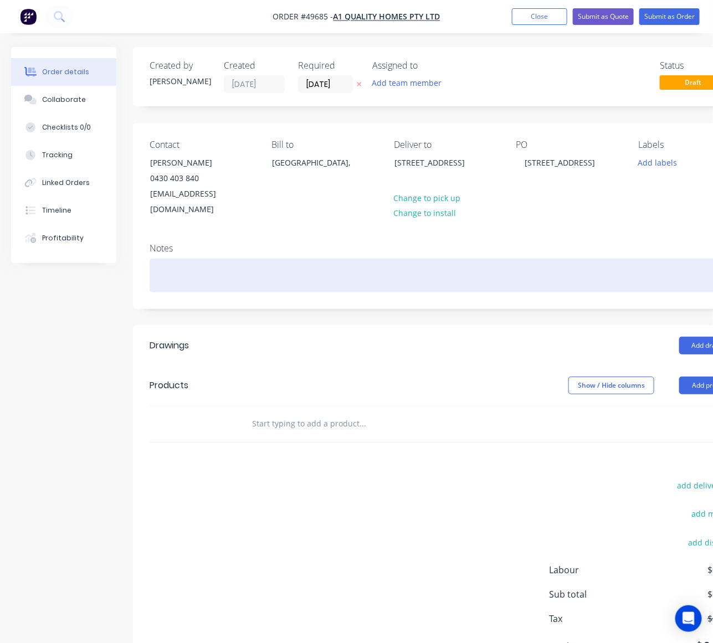
drag, startPoint x: 508, startPoint y: 305, endPoint x: 532, endPoint y: 249, distance: 60.8
click at [510, 301] on div "Created by Cathy Created 25/09/25 Required 25/09/25 Assigned to Add team member…" at bounding box center [446, 365] width 626 height 637
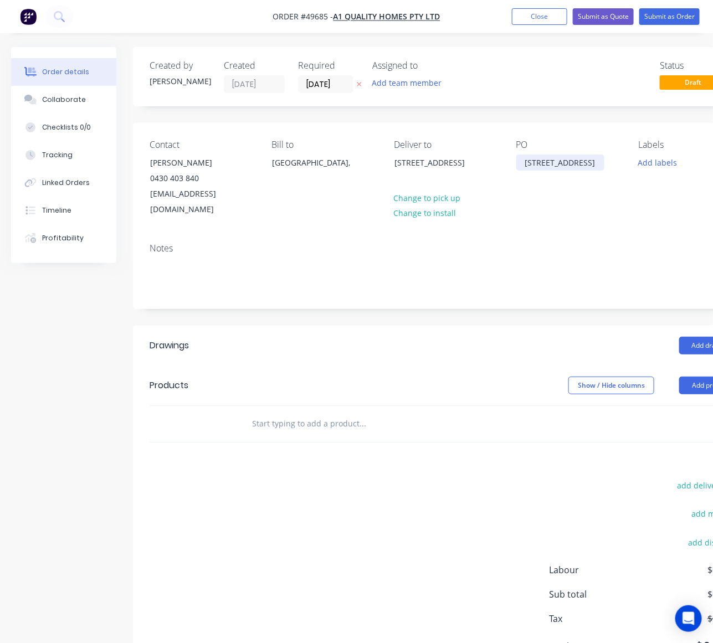
drag, startPoint x: 601, startPoint y: 174, endPoint x: 511, endPoint y: 179, distance: 89.8
click at [511, 179] on div "Contact Garry Singh 0430 403 840 a1qualityhomes786@gmail.com Bill to Australia,…" at bounding box center [446, 178] width 626 height 111
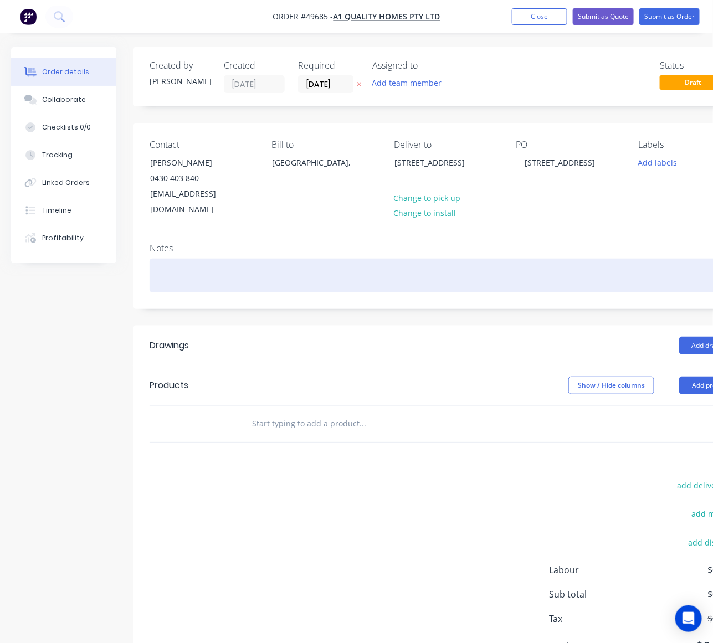
drag, startPoint x: 538, startPoint y: 277, endPoint x: 538, endPoint y: 271, distance: 6.1
click at [538, 276] on div "Notes" at bounding box center [446, 271] width 626 height 74
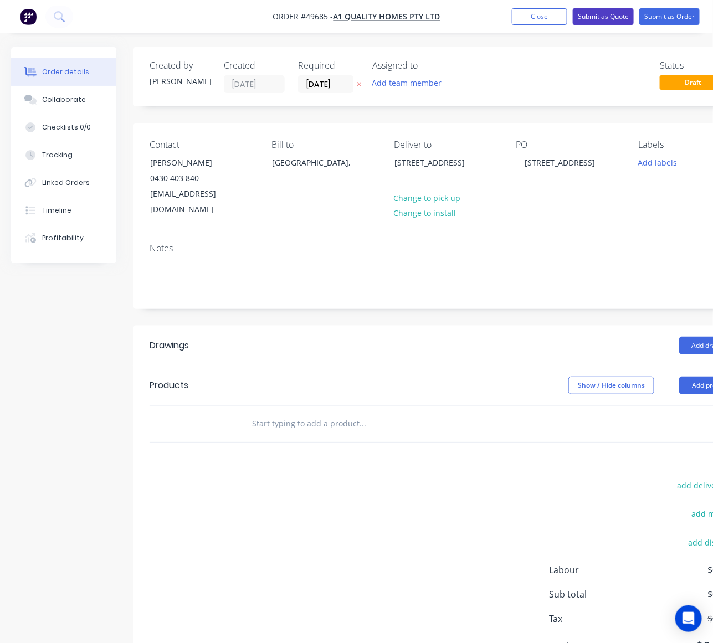
click at [612, 14] on button "Submit as Quote" at bounding box center [603, 16] width 61 height 17
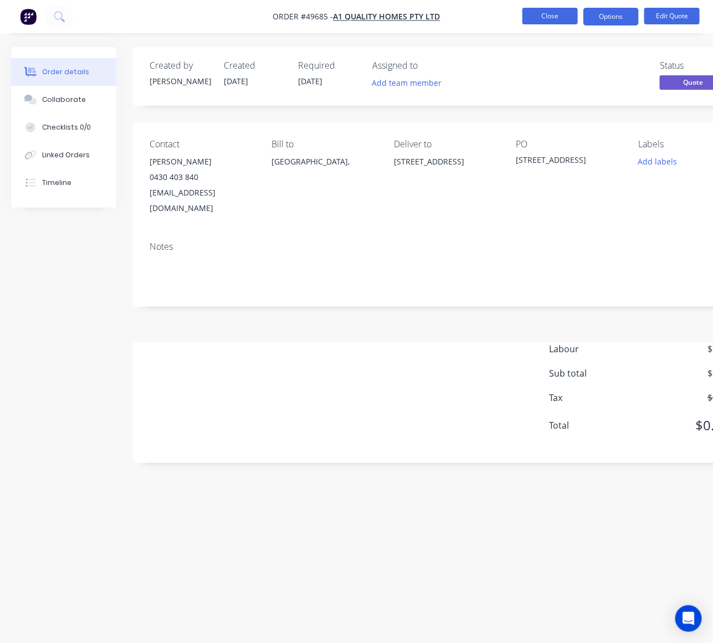
click at [533, 15] on button "Close" at bounding box center [549, 16] width 55 height 17
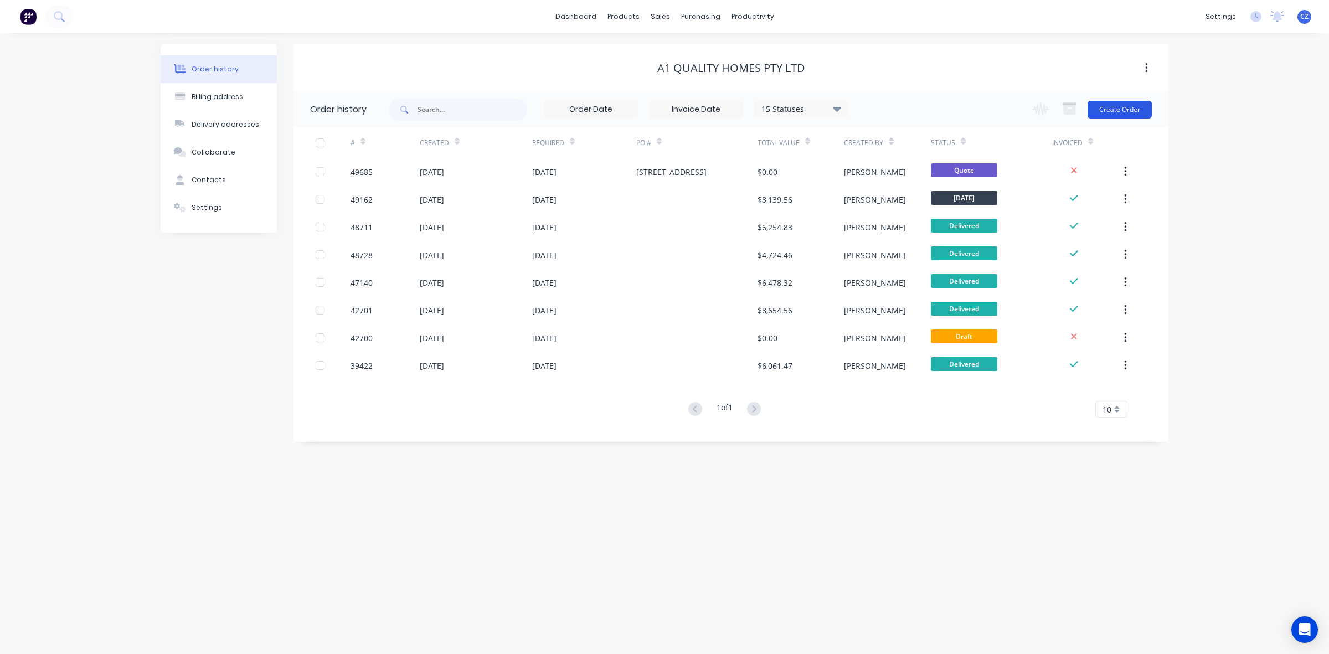
click at [1136, 107] on button "Create Order" at bounding box center [1120, 110] width 64 height 18
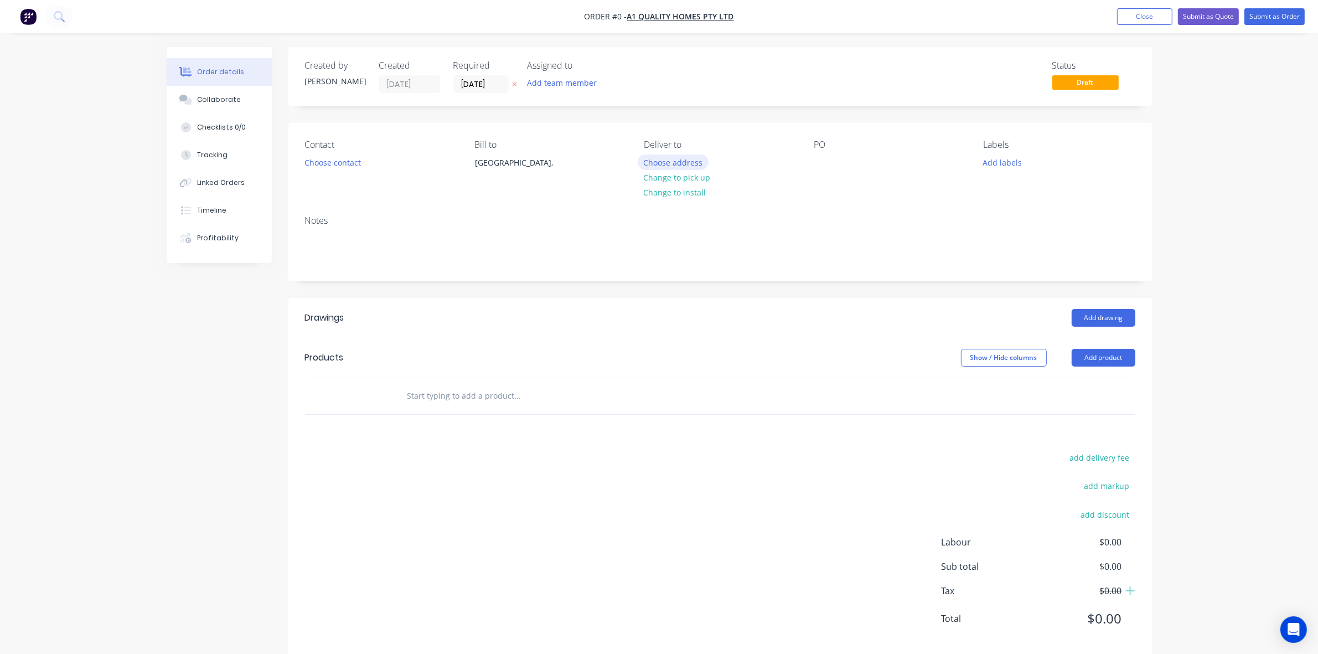
click at [679, 164] on button "Choose address" at bounding box center [673, 161] width 71 height 15
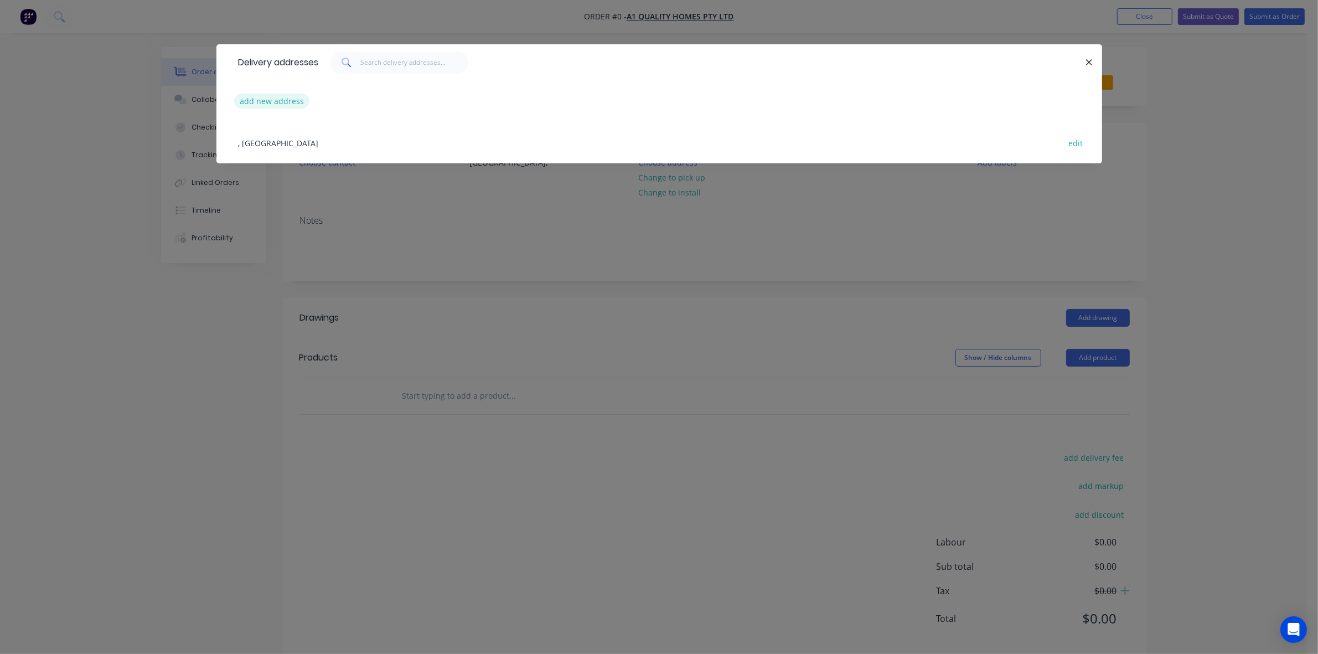
click at [270, 101] on button "add new address" at bounding box center [272, 101] width 76 height 15
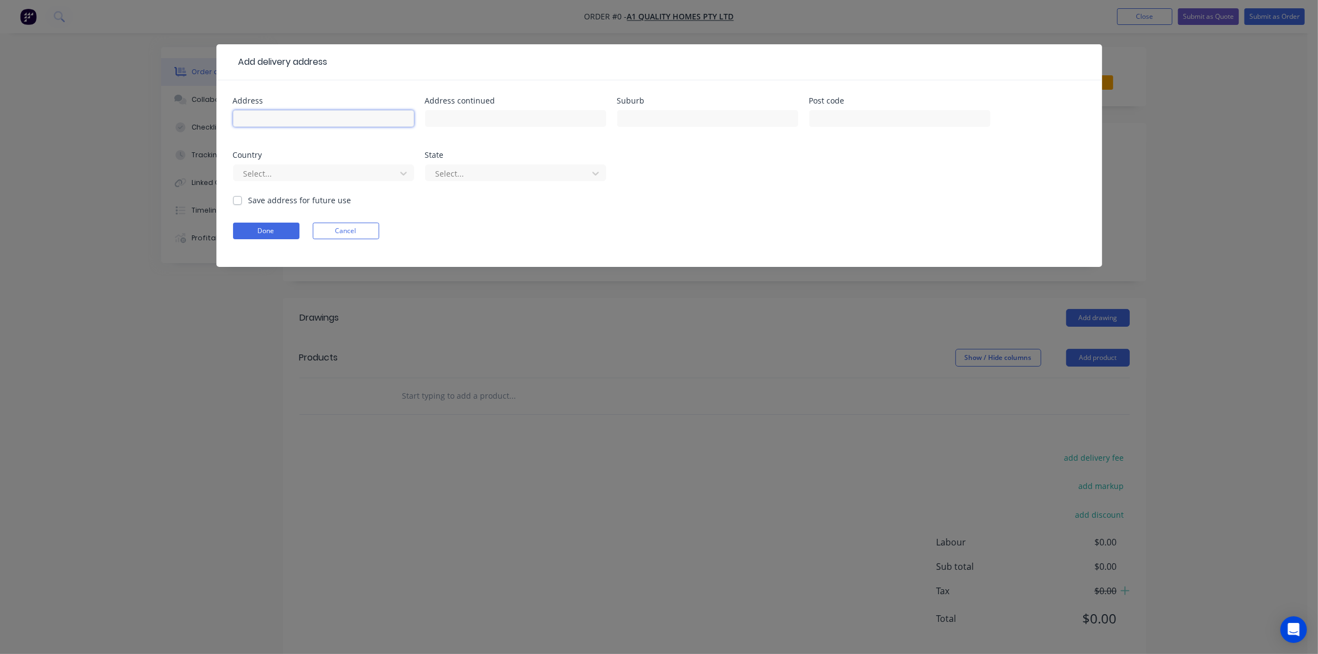
click at [266, 125] on input "text" at bounding box center [323, 118] width 181 height 17
paste input "Good Morning Garry, Please advise us below: which colour would you like for thi…"
type input "Good Morning Garry, Please advise us below: which colour would you like for thi…"
paste input "Good Morning Garry, Please advise us below: which colour would you like for thi…"
drag, startPoint x: 402, startPoint y: 116, endPoint x: 223, endPoint y: 122, distance: 179.5
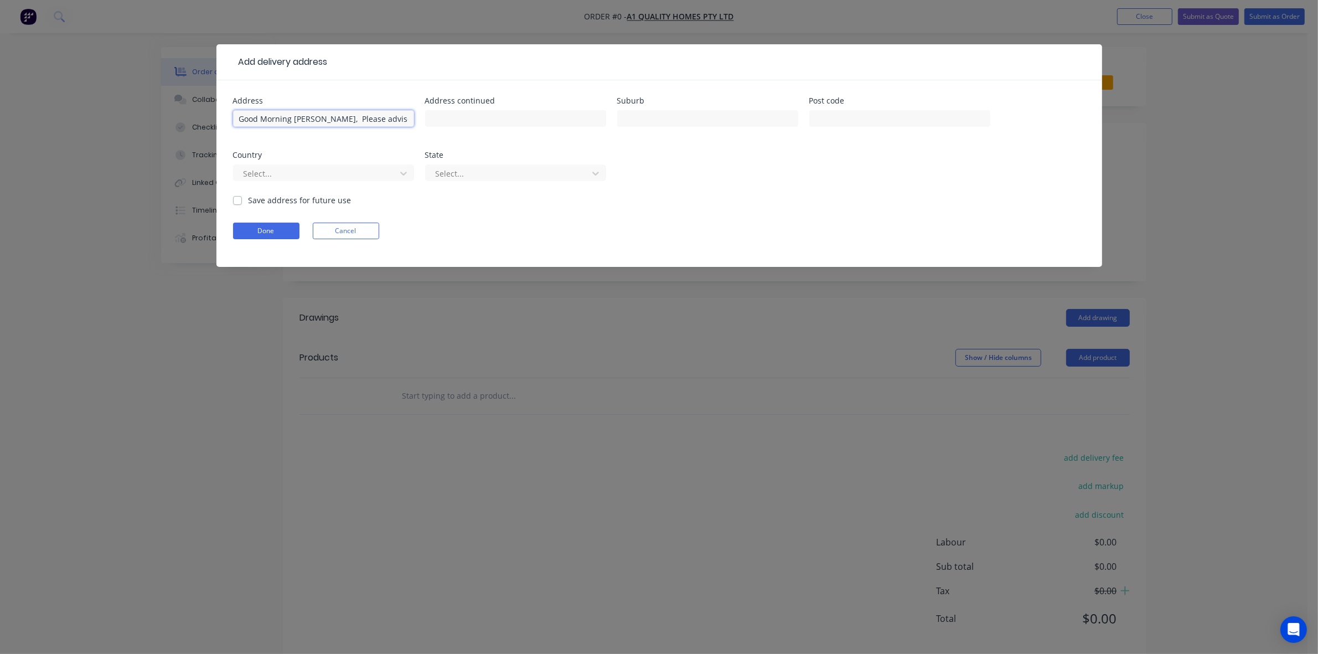
click at [223, 122] on div "Address Good Morning Garry, Please advise us below: which colour would you like…" at bounding box center [660, 173] width 886 height 187
type input ": which colour would you like for this order. Do you want corrugated roof sheet…"
click at [341, 240] on form "Address : which colour would you like for this order. Do you want corrugated ro…" at bounding box center [659, 182] width 853 height 170
click at [347, 230] on button "Cancel" at bounding box center [346, 231] width 66 height 17
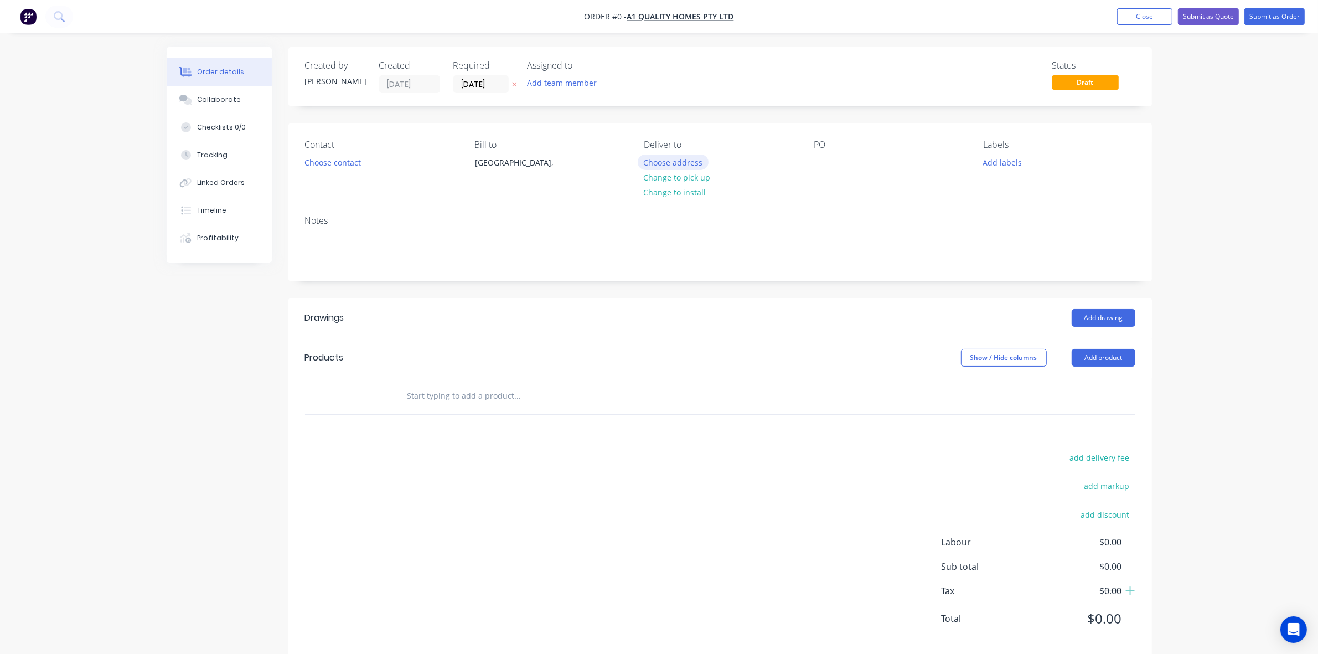
click at [684, 164] on button "Choose address" at bounding box center [673, 161] width 71 height 15
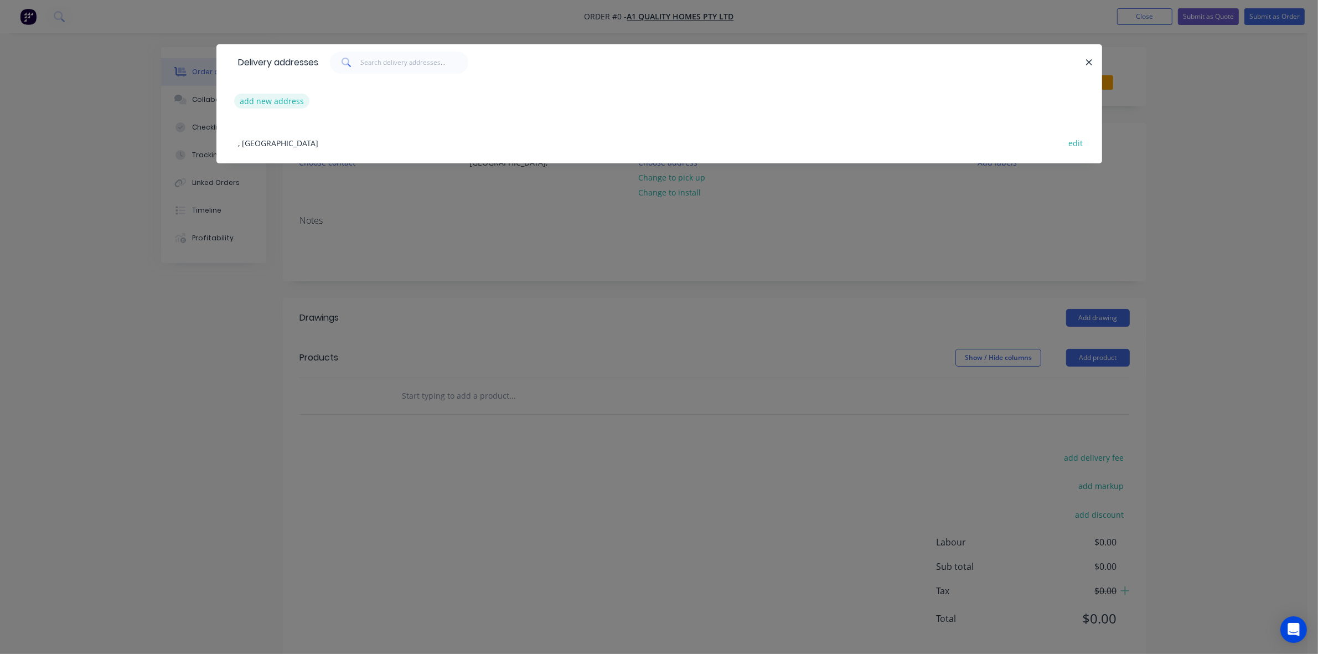
click at [274, 104] on button "add new address" at bounding box center [272, 101] width 76 height 15
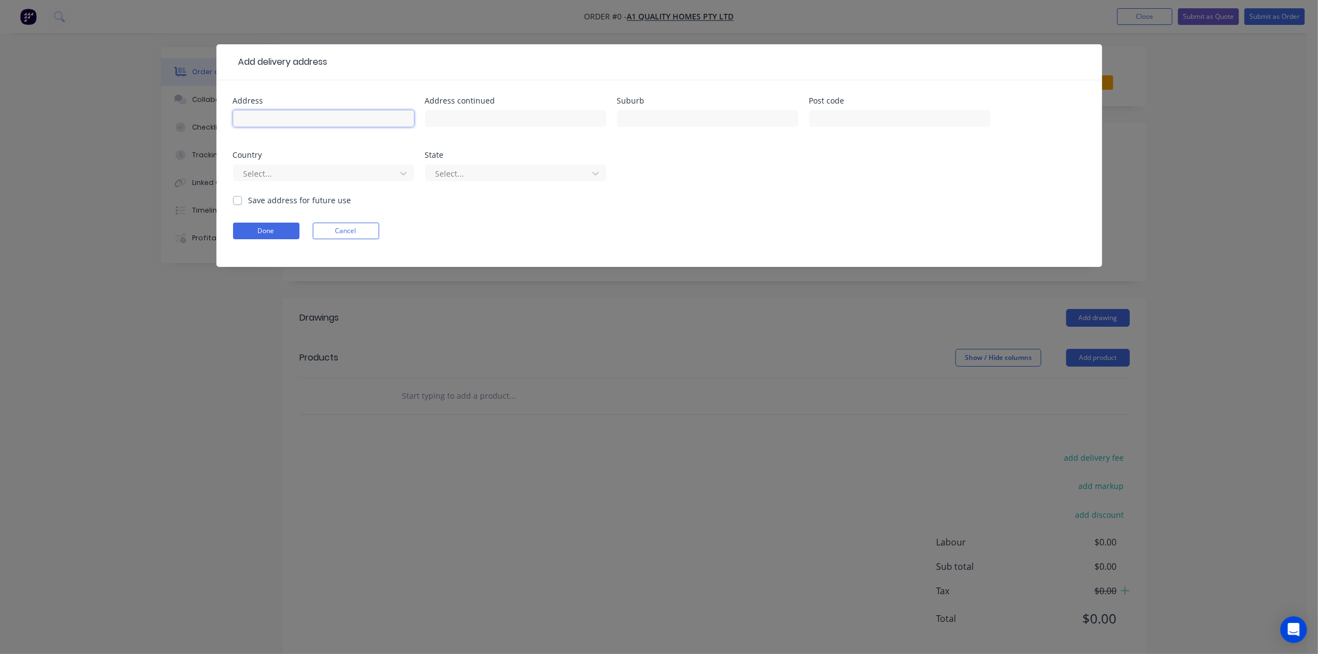
drag, startPoint x: 274, startPoint y: 104, endPoint x: 272, endPoint y: 116, distance: 12.4
click at [272, 115] on input "text" at bounding box center [323, 118] width 181 height 17
paste input "6 Bluevale Wy, Yanchep WA 6035"
type input "6 Bluevale Wy, Yanchep WA 6035"
click at [259, 225] on button "Done" at bounding box center [266, 231] width 66 height 17
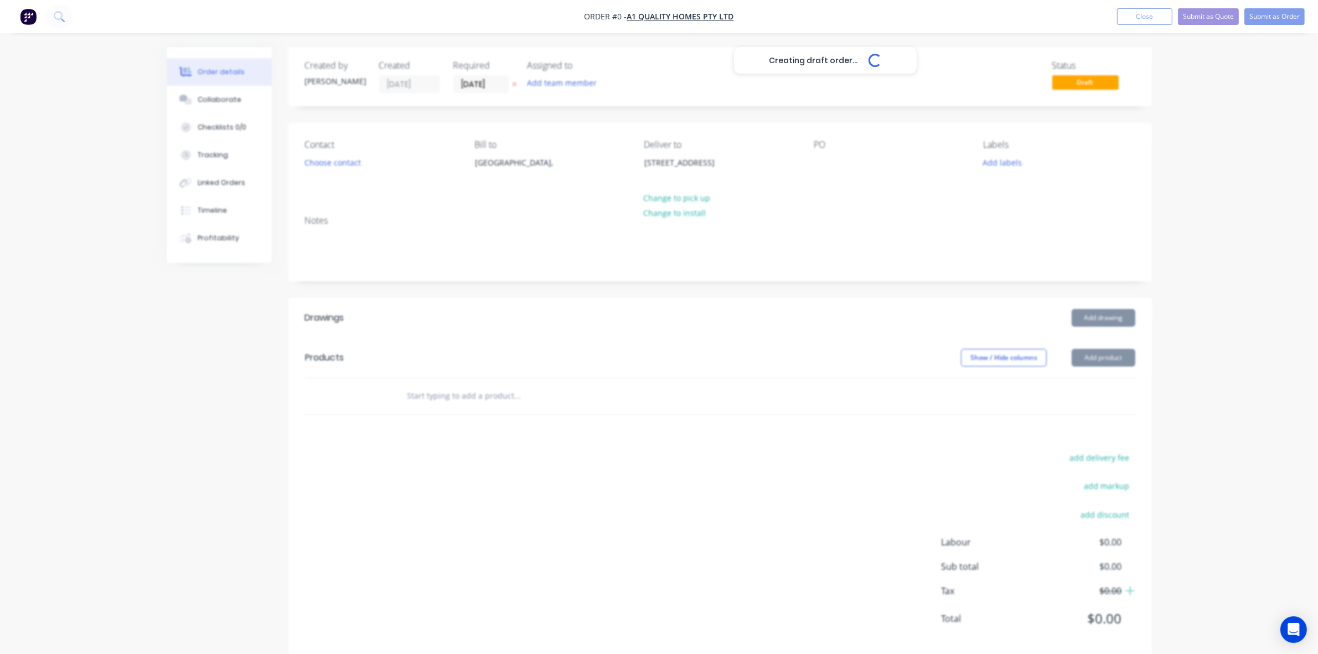
drag, startPoint x: 719, startPoint y: 338, endPoint x: 608, endPoint y: 261, distance: 134.9
click at [718, 337] on div "Creating draft order... Loading..." at bounding box center [826, 374] width 1318 height 654
click at [365, 172] on div "Contact Choose contact" at bounding box center [381, 165] width 152 height 50
click at [360, 164] on button "Choose contact" at bounding box center [332, 161] width 68 height 15
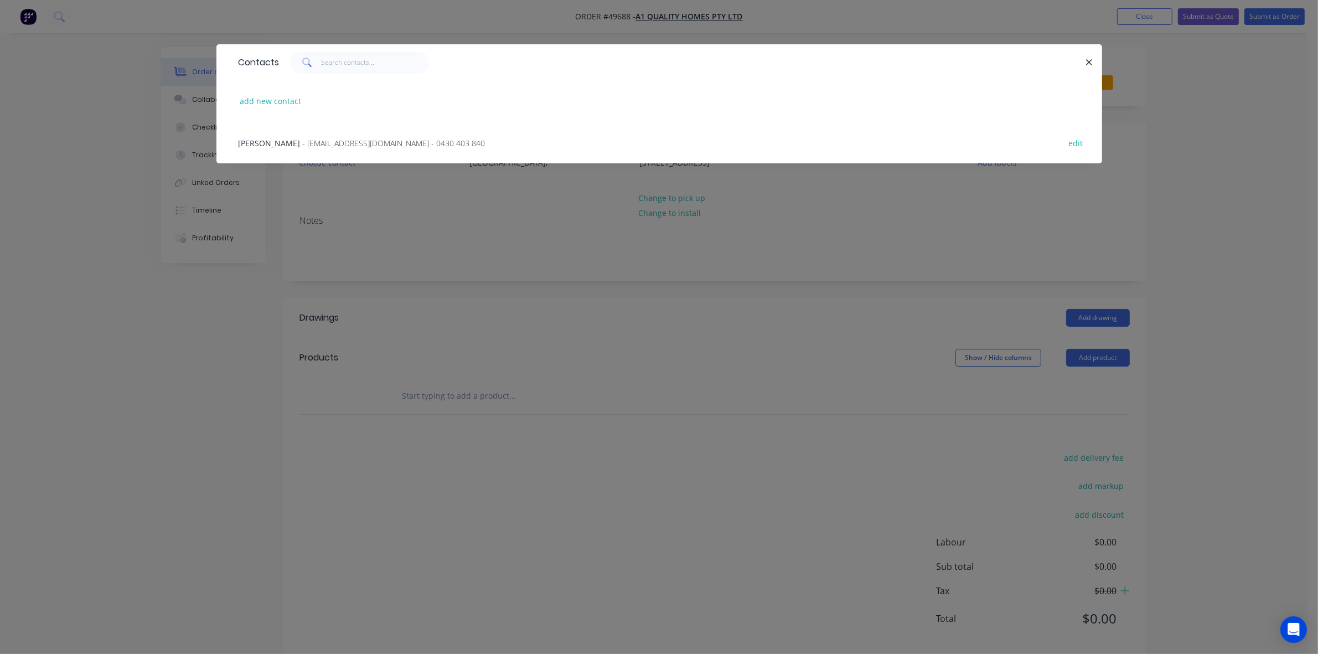
click at [300, 152] on div "Garry Singh - a1qualityhomes786@gmail.com - 0430 403 840 edit" at bounding box center [659, 143] width 853 height 42
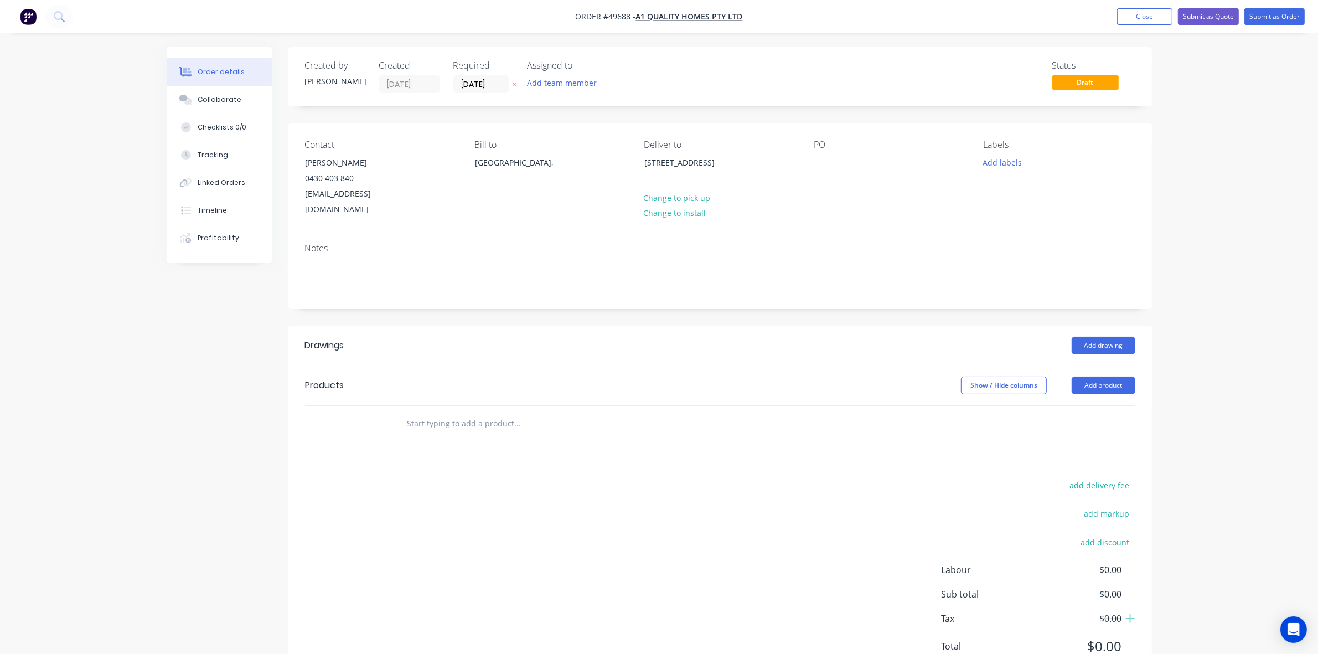
click at [483, 239] on div "Notes" at bounding box center [720, 271] width 864 height 74
drag, startPoint x: 879, startPoint y: 150, endPoint x: 851, endPoint y: 166, distance: 32.0
click at [876, 159] on div "PO" at bounding box center [890, 179] width 152 height 78
drag, startPoint x: 851, startPoint y: 166, endPoint x: 838, endPoint y: 167, distance: 12.7
click at [849, 167] on div "PO" at bounding box center [890, 179] width 152 height 78
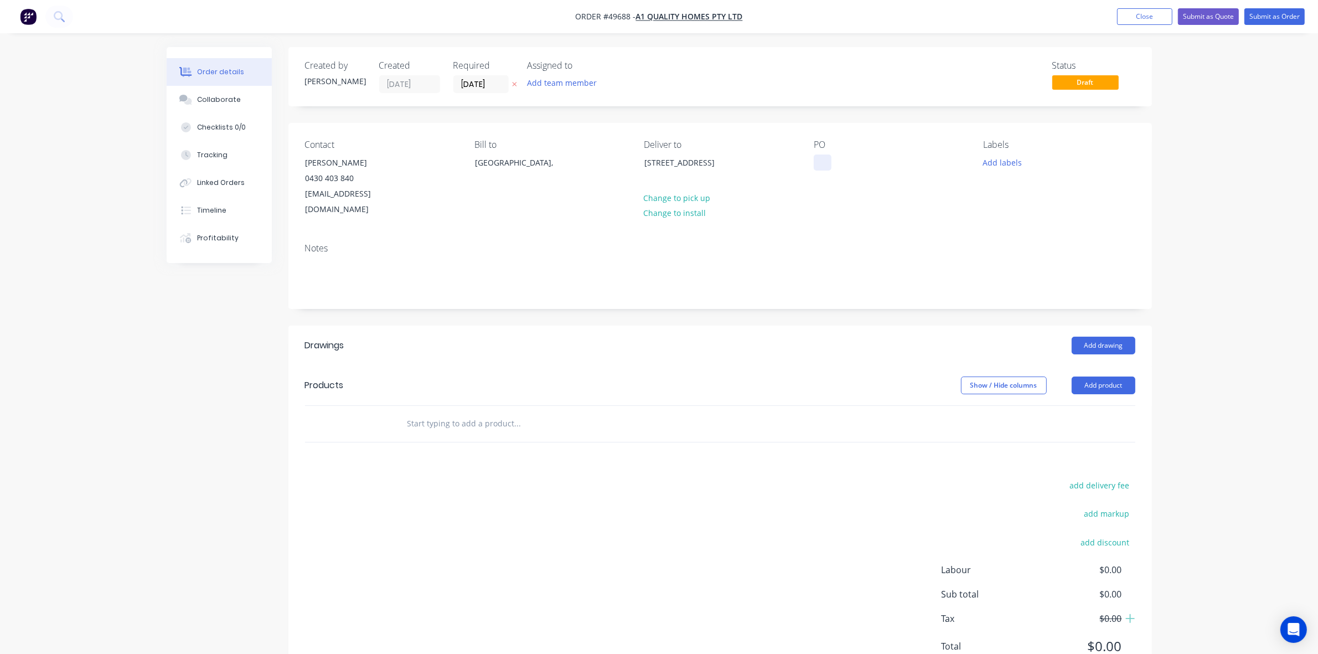
click at [831, 166] on div at bounding box center [823, 162] width 18 height 16
paste div
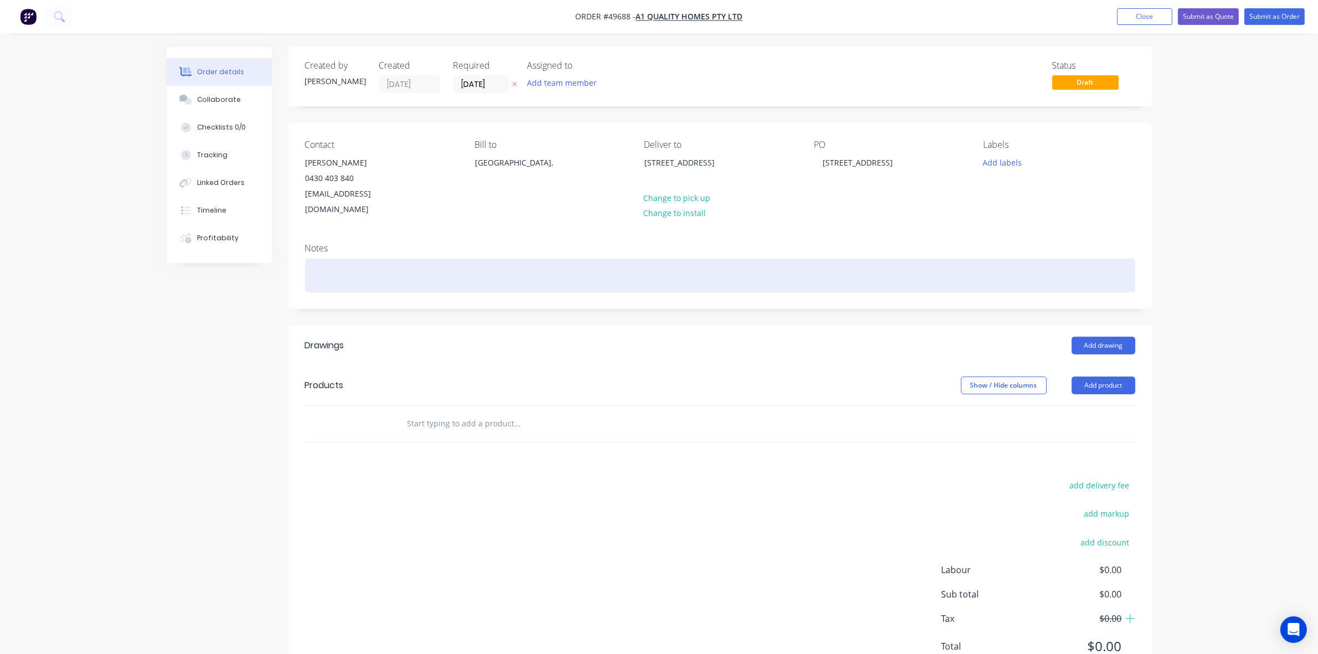
drag, startPoint x: 809, startPoint y: 269, endPoint x: 1156, endPoint y: 28, distance: 422.6
click at [818, 261] on div at bounding box center [720, 276] width 831 height 34
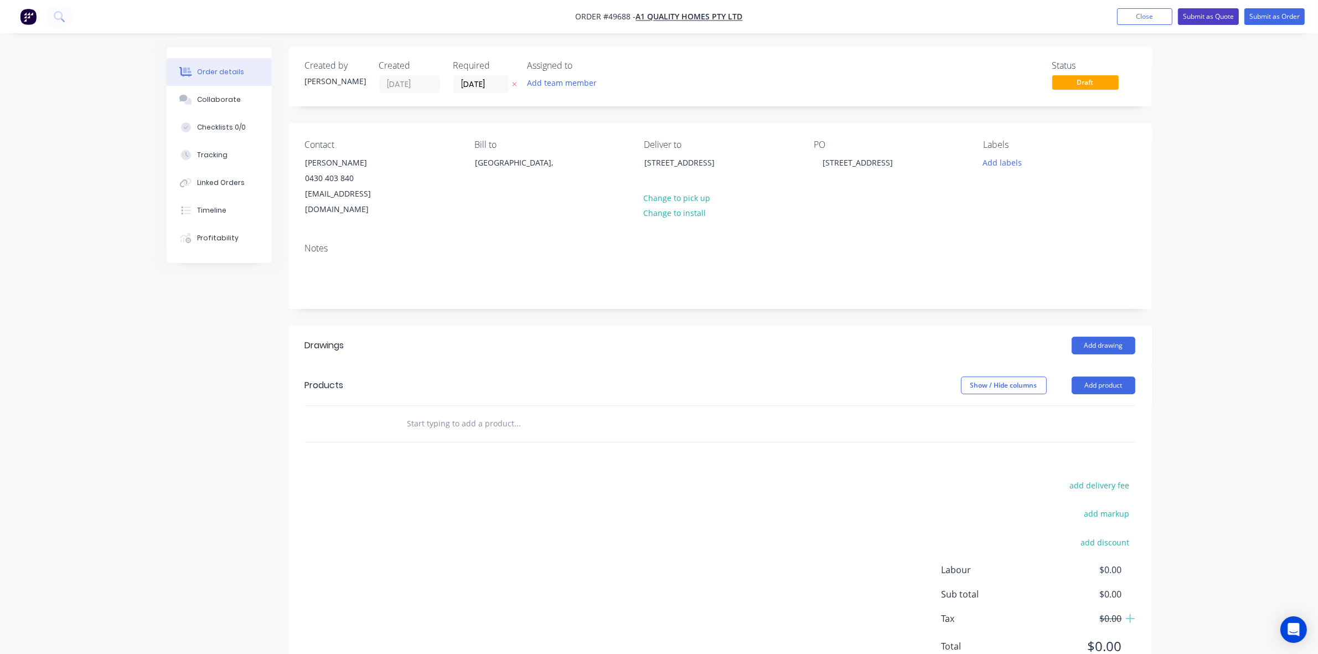
click at [1227, 15] on button "Submit as Quote" at bounding box center [1208, 16] width 61 height 17
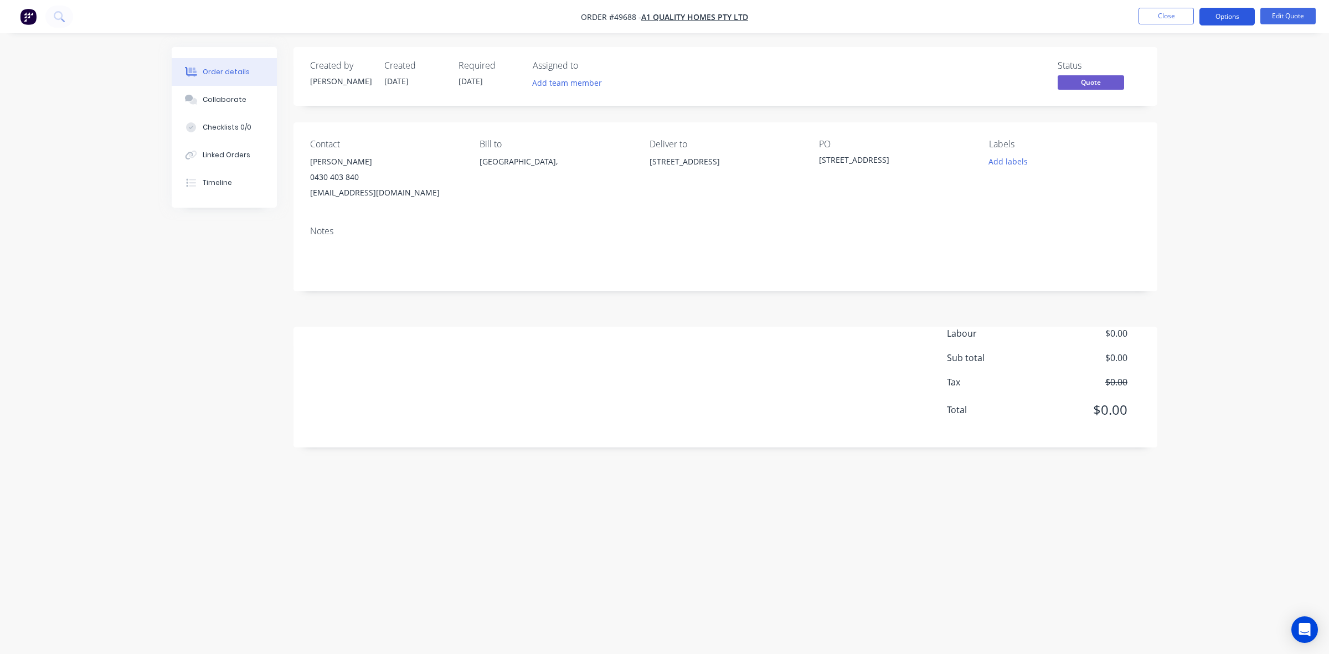
click at [1203, 21] on button "Options" at bounding box center [1226, 17] width 55 height 18
click at [1171, 21] on button "Close" at bounding box center [1165, 16] width 55 height 17
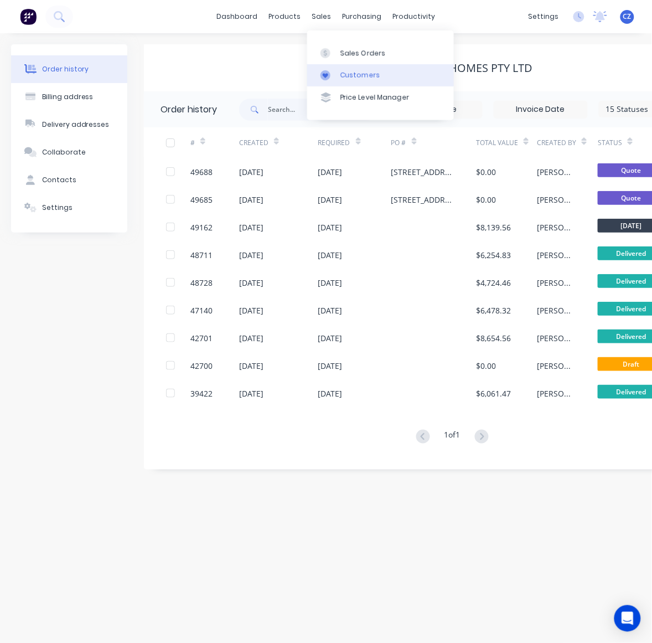
click at [338, 79] on link "Customers" at bounding box center [380, 75] width 147 height 22
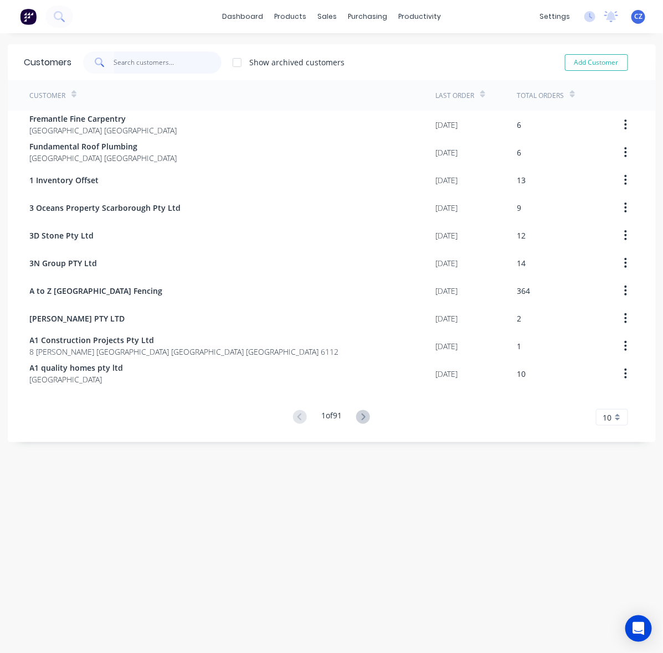
click at [162, 62] on input "text" at bounding box center [168, 62] width 108 height 22
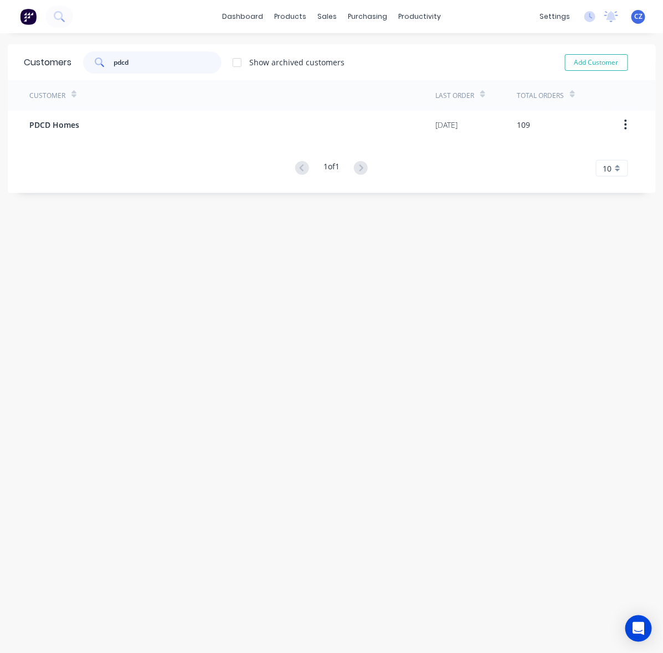
type input "pdcd"
click at [99, 142] on div "Customer Last Order Total Orders PDCD Homes 25/09/25 109 1 of 1 10 5 10 15 20 2…" at bounding box center [332, 128] width 648 height 96
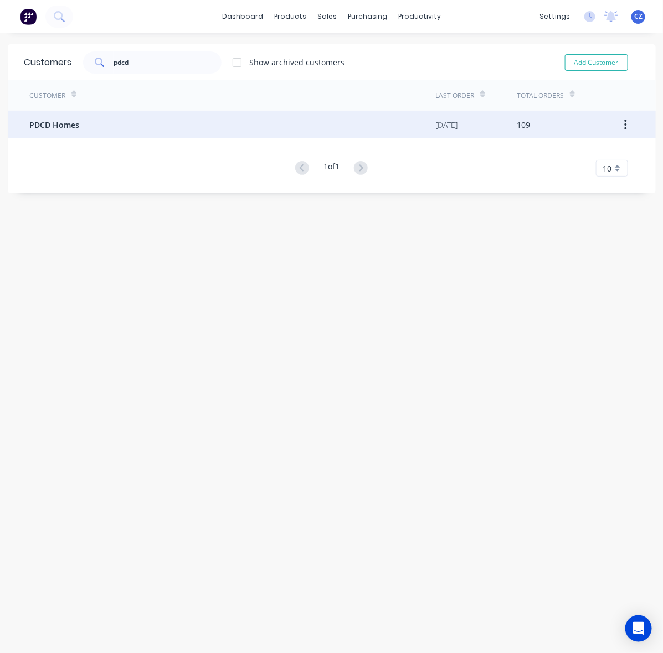
click at [98, 121] on div "PDCD Homes" at bounding box center [233, 125] width 406 height 28
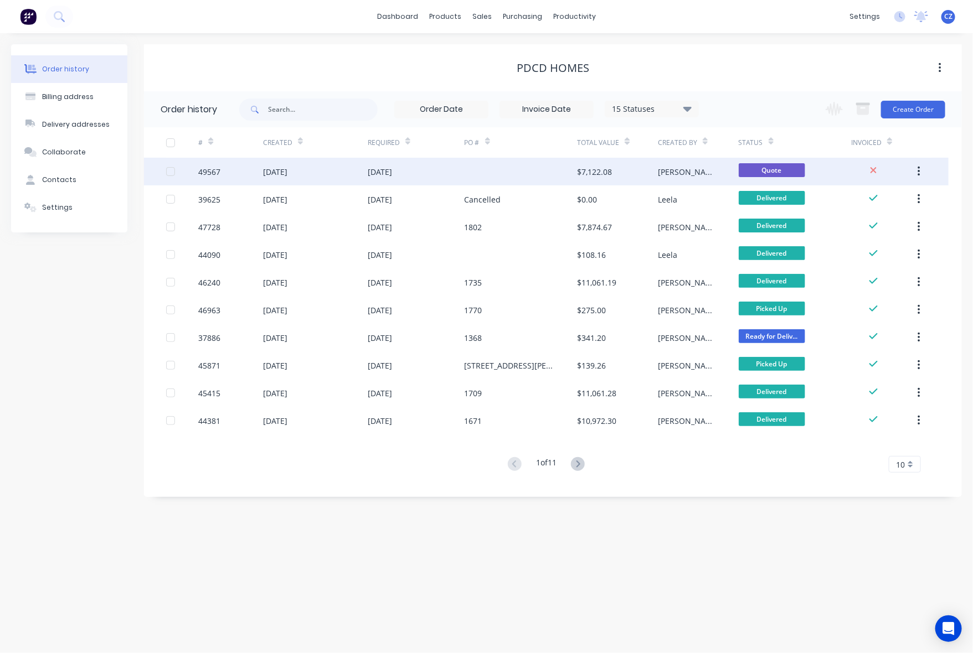
click at [494, 166] on div at bounding box center [521, 172] width 113 height 28
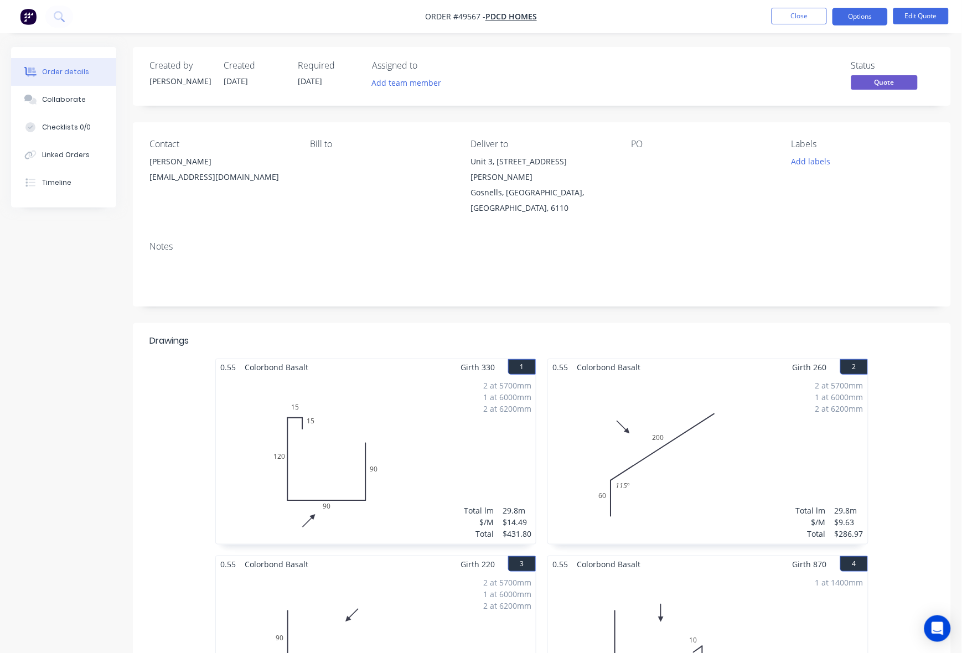
click at [645, 157] on div at bounding box center [700, 162] width 138 height 16
click at [928, 14] on button "Edit Quote" at bounding box center [921, 16] width 55 height 17
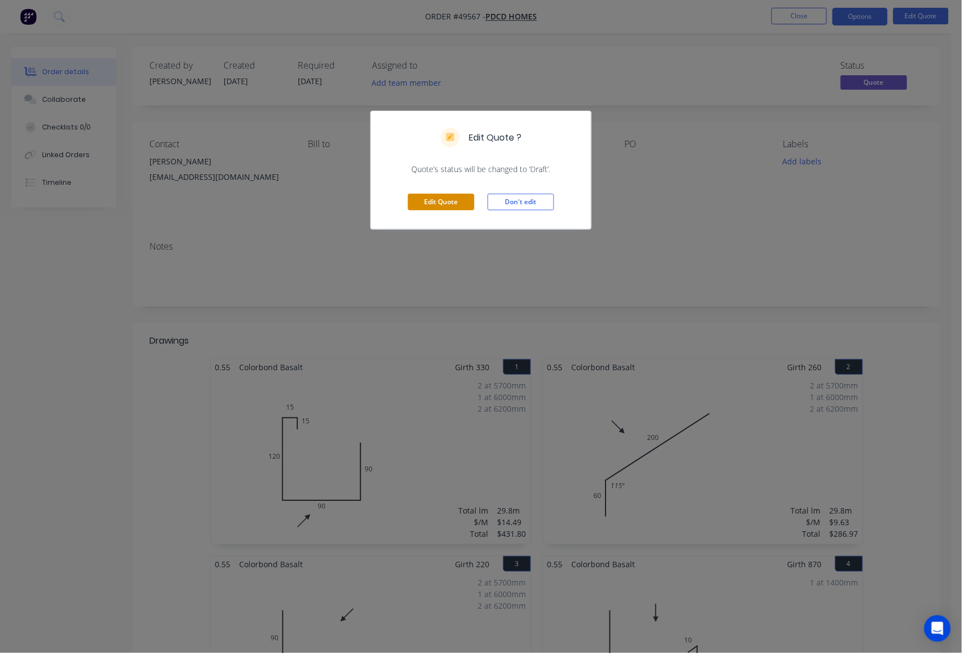
click at [444, 204] on button "Edit Quote" at bounding box center [441, 202] width 66 height 17
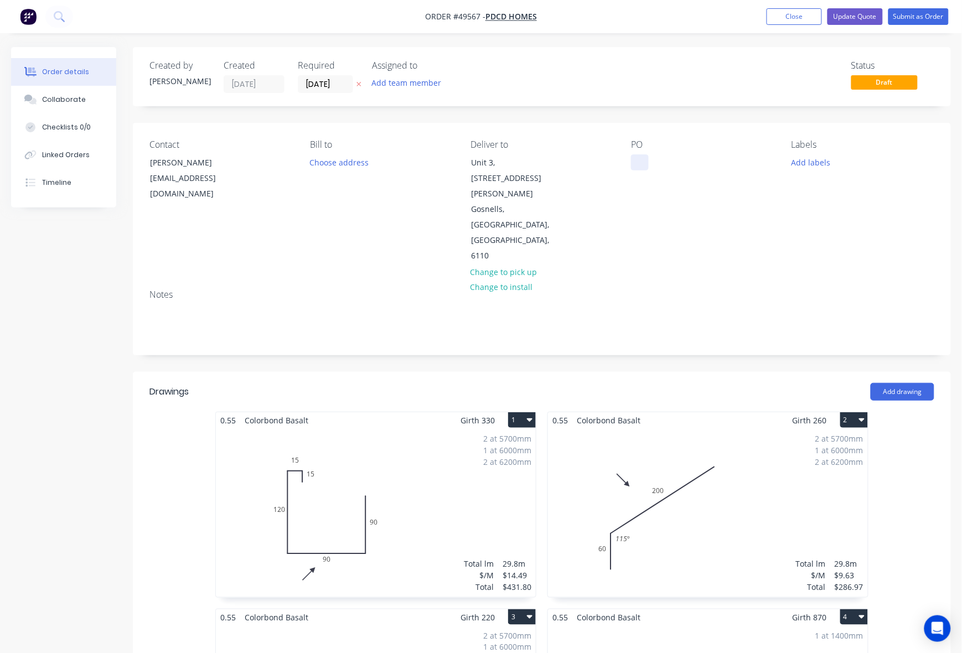
click at [635, 155] on div at bounding box center [640, 162] width 18 height 16
paste div
click at [319, 83] on input "[DATE]" at bounding box center [325, 84] width 54 height 17
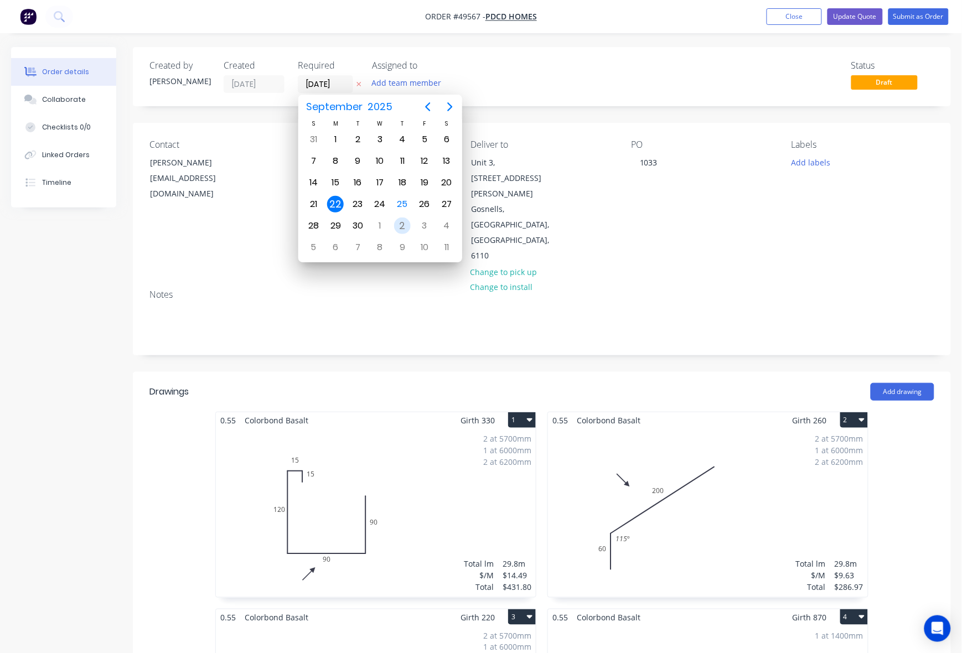
click at [399, 220] on div "2" at bounding box center [402, 226] width 17 height 17
type input "[DATE]"
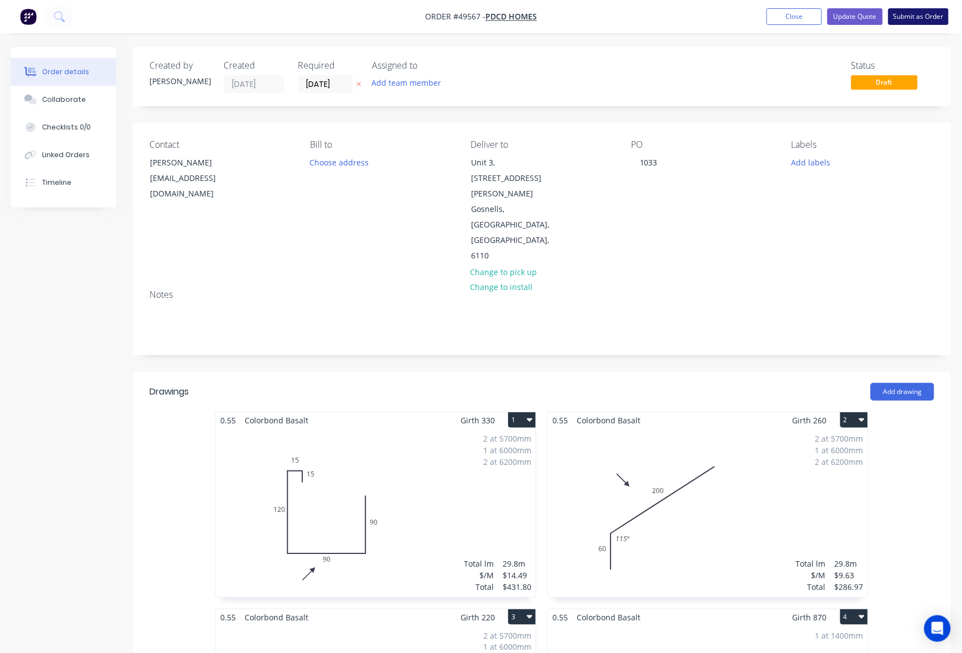
click at [906, 20] on button "Submit as Order" at bounding box center [919, 16] width 60 height 17
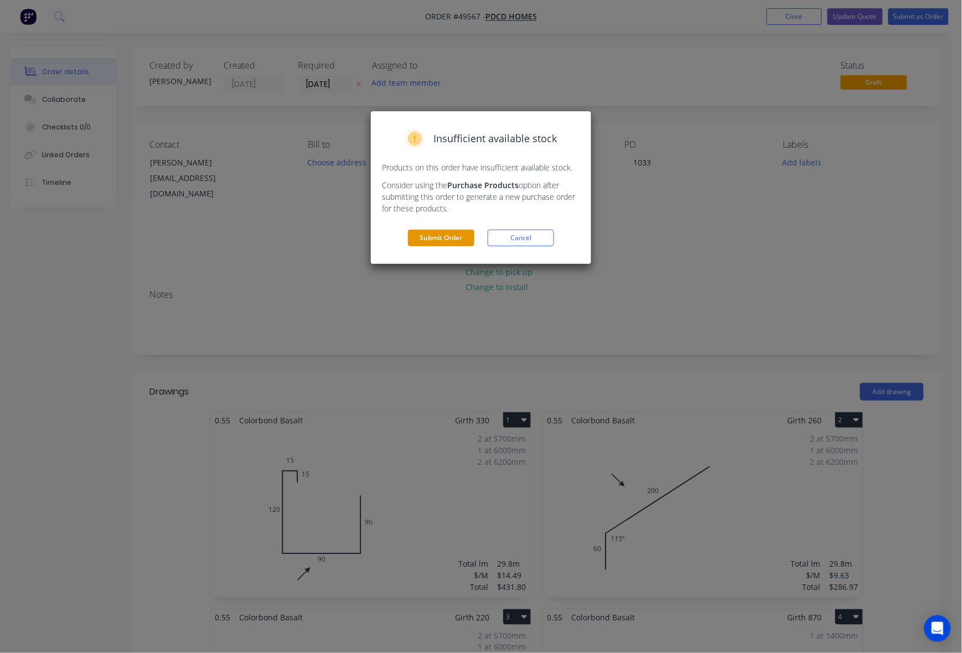
click at [449, 237] on button "Submit Order" at bounding box center [441, 238] width 66 height 17
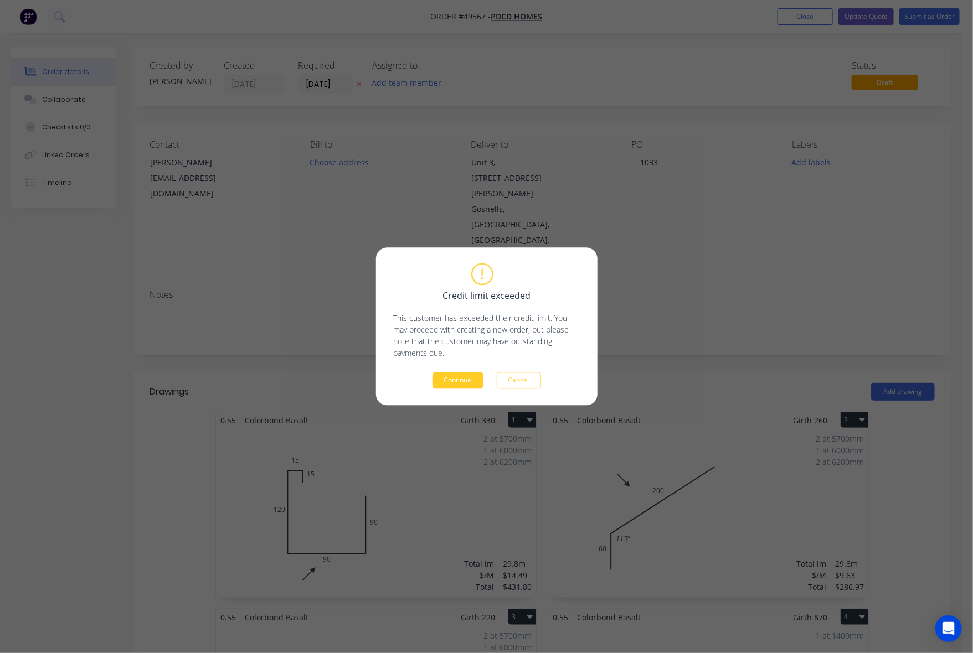
click at [452, 380] on button "Continue" at bounding box center [457, 381] width 51 height 17
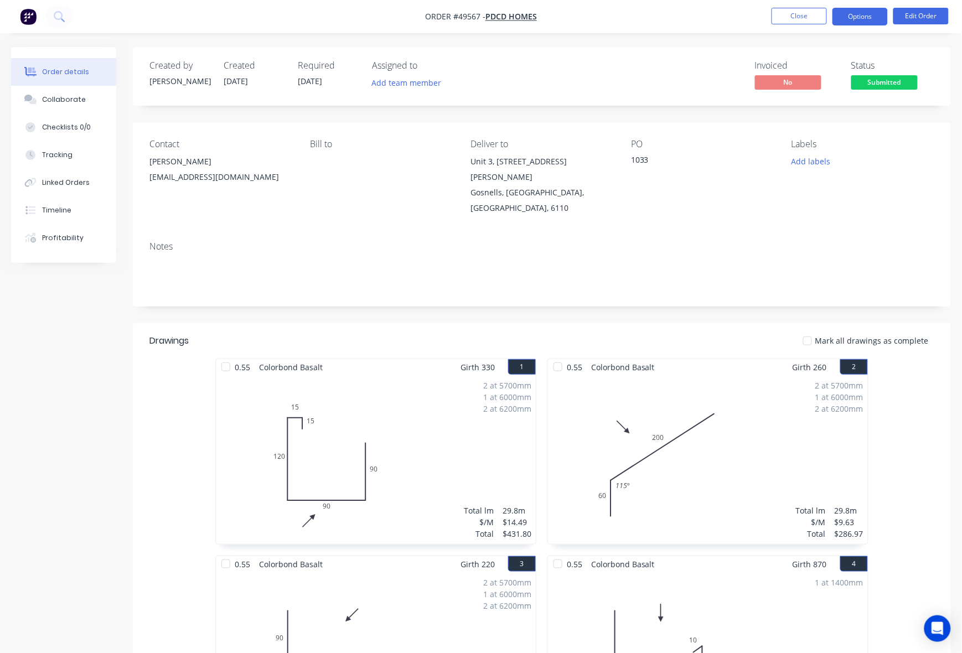
click at [864, 13] on button "Options" at bounding box center [860, 17] width 55 height 18
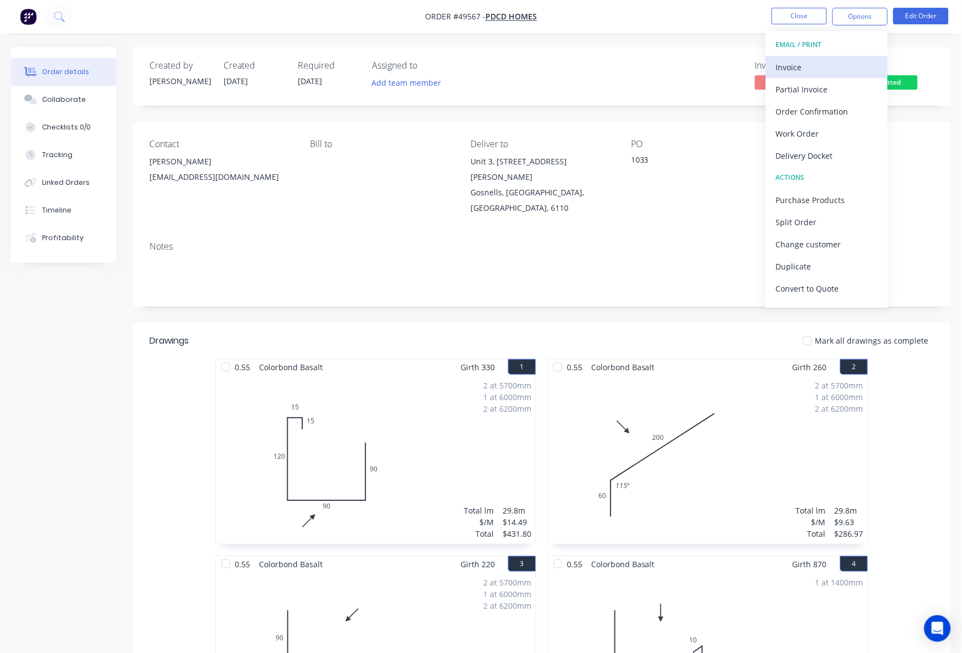
click at [826, 65] on div "Invoice" at bounding box center [827, 67] width 102 height 16
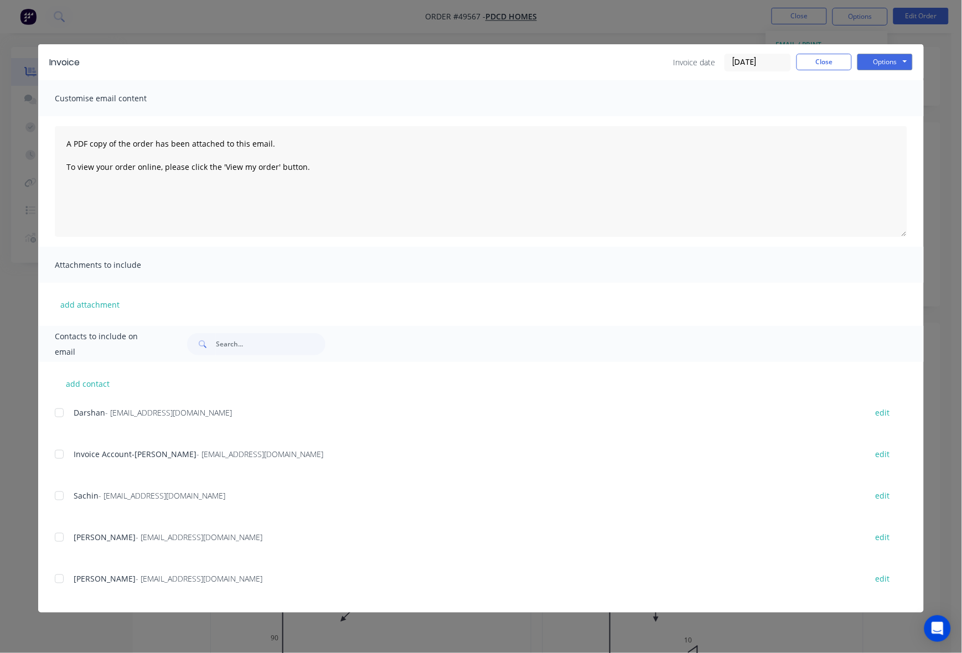
click at [60, 454] on div at bounding box center [59, 455] width 22 height 22
click at [875, 59] on button "Options" at bounding box center [885, 62] width 55 height 17
click at [878, 119] on button "Email" at bounding box center [893, 119] width 71 height 18
click at [839, 64] on button "Close" at bounding box center [824, 62] width 55 height 17
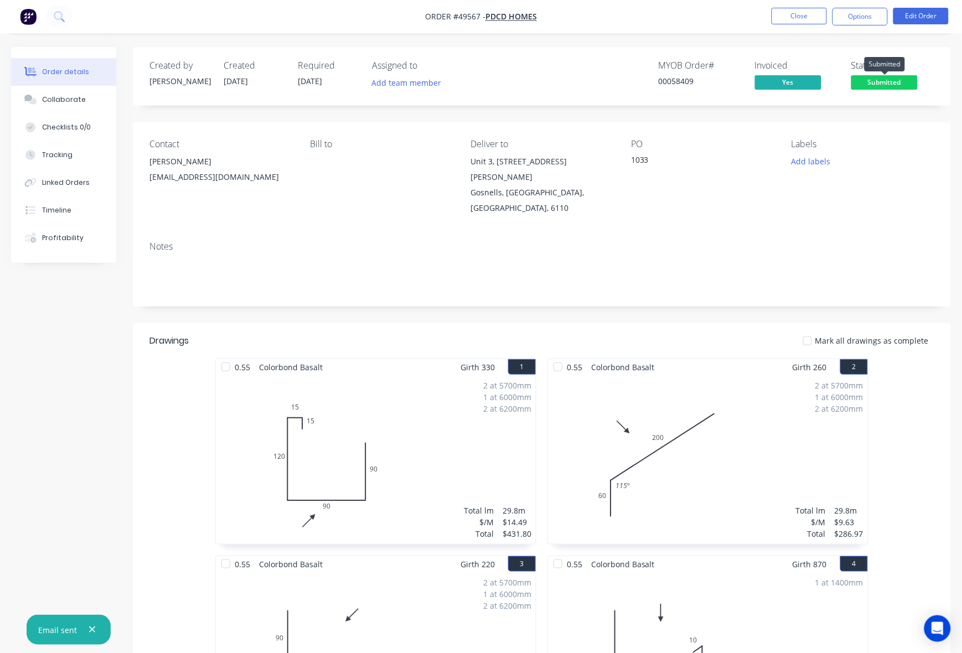
click at [898, 83] on span "Submitted" at bounding box center [885, 82] width 66 height 14
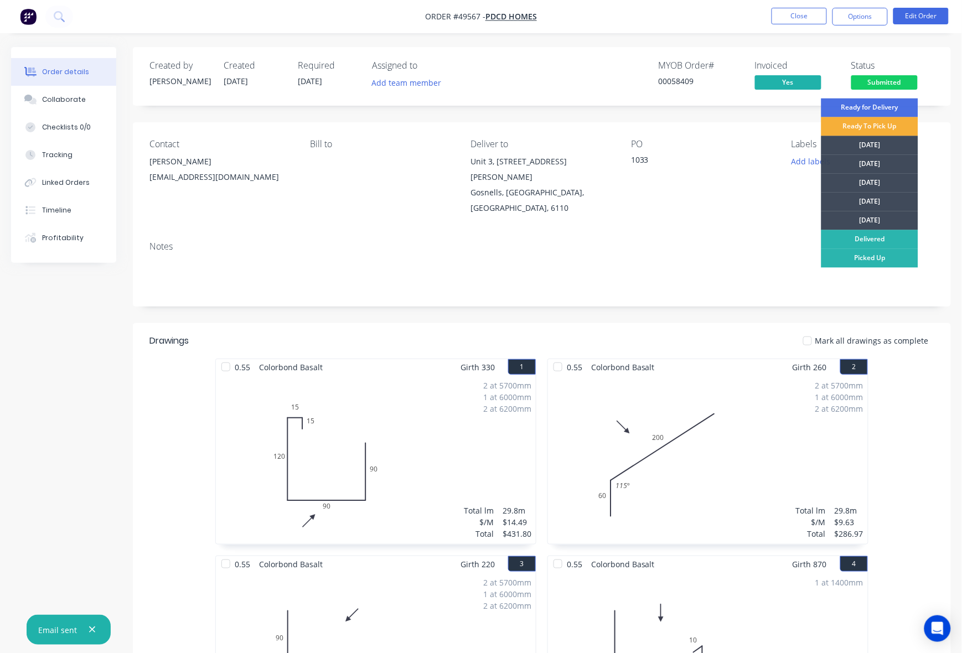
click at [626, 291] on div "Notes" at bounding box center [542, 270] width 818 height 74
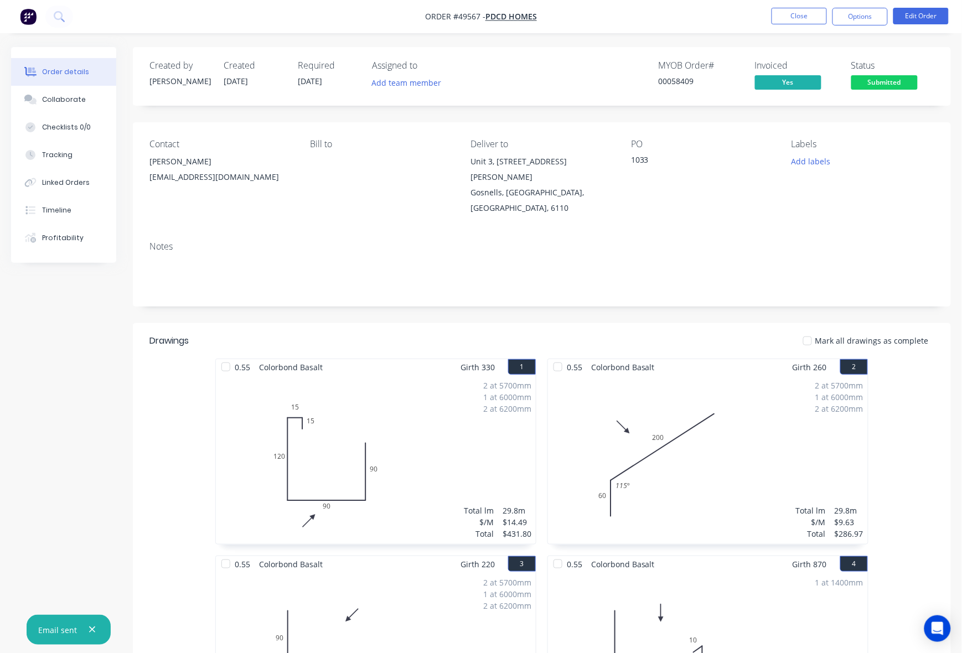
click at [909, 81] on span "Submitted" at bounding box center [885, 82] width 66 height 14
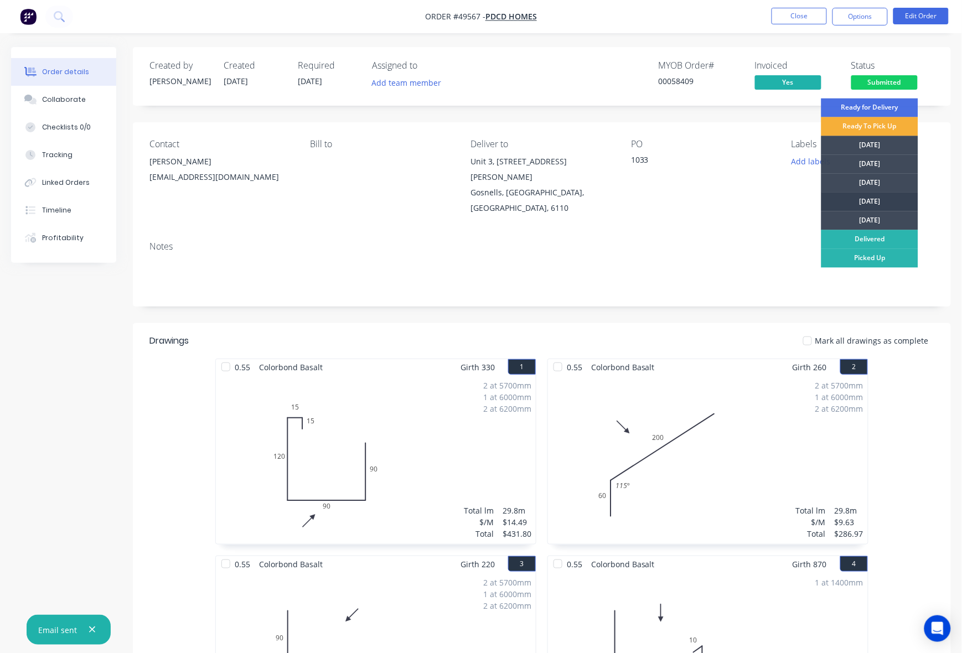
click at [882, 195] on div "[DATE]" at bounding box center [870, 202] width 97 height 19
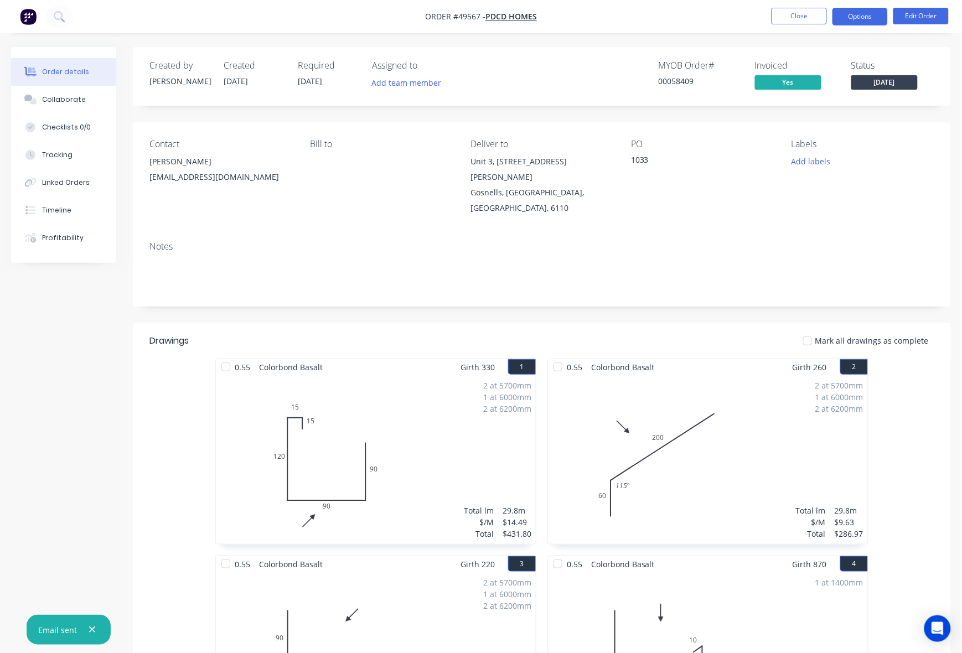
click at [859, 14] on button "Options" at bounding box center [860, 17] width 55 height 18
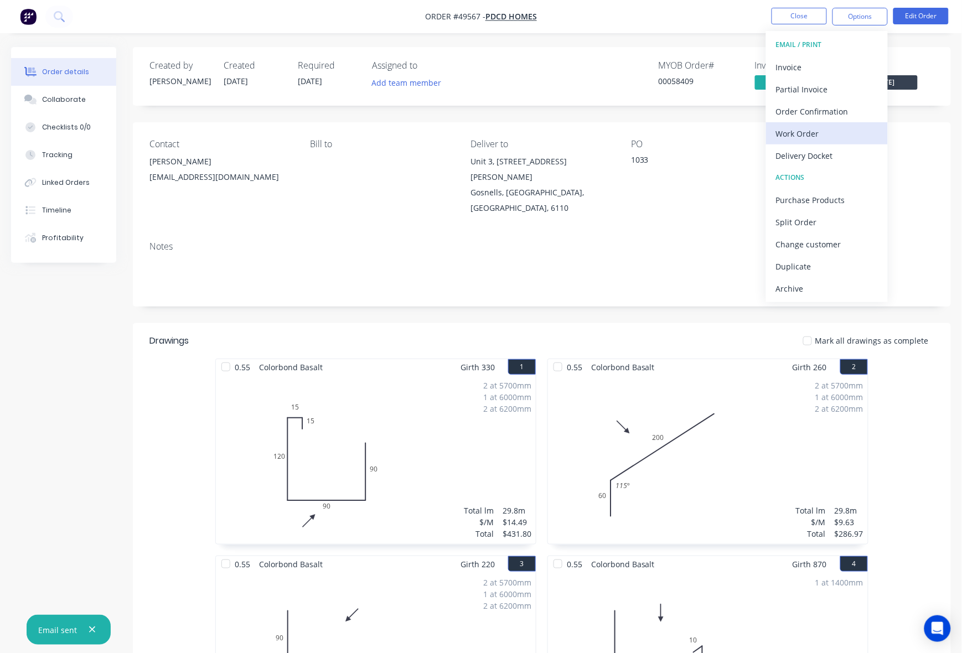
click at [800, 126] on div "Work Order" at bounding box center [827, 134] width 102 height 16
click at [800, 128] on div "Custom" at bounding box center [827, 134] width 102 height 16
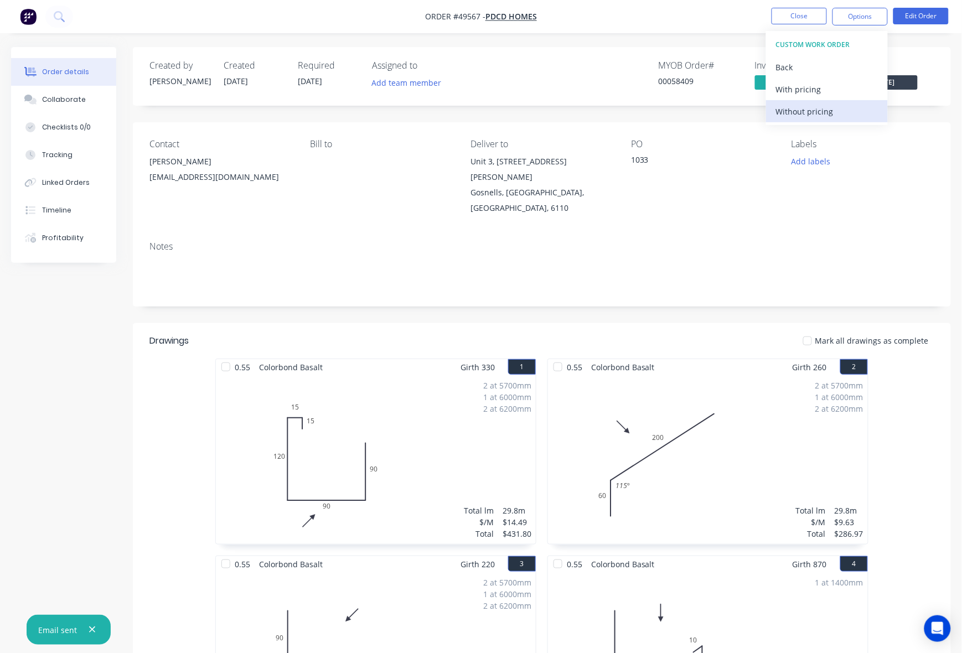
click at [801, 117] on div "Without pricing" at bounding box center [827, 112] width 102 height 16
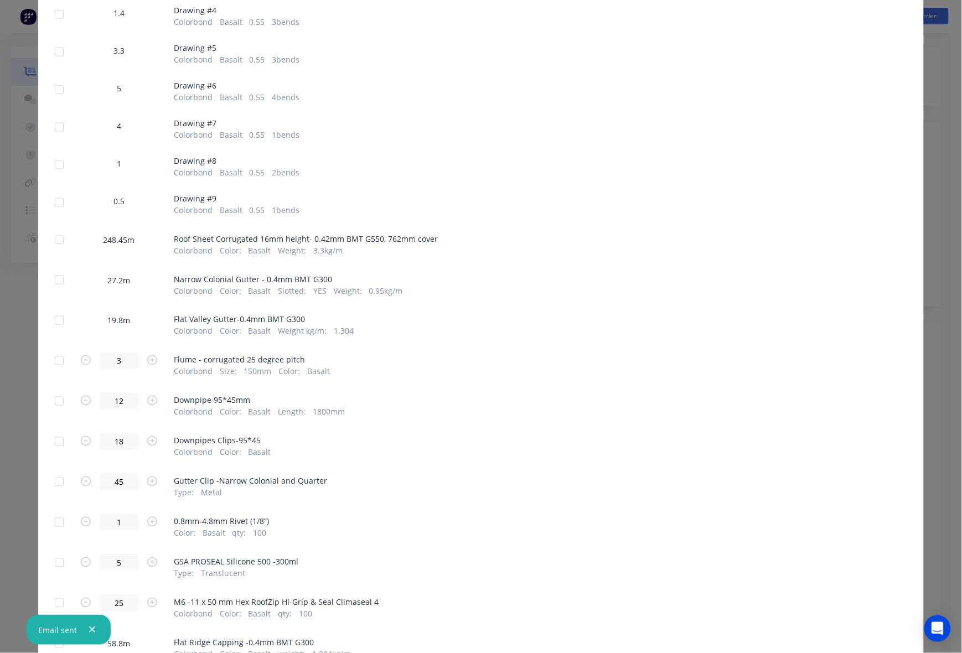
scroll to position [392, 0]
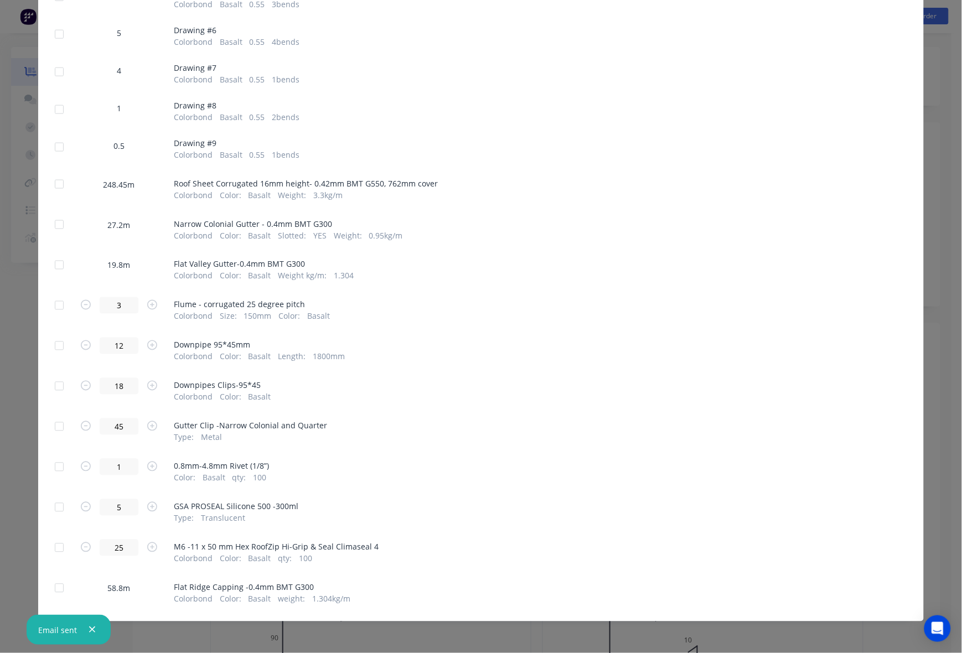
click at [54, 183] on div at bounding box center [59, 184] width 22 height 22
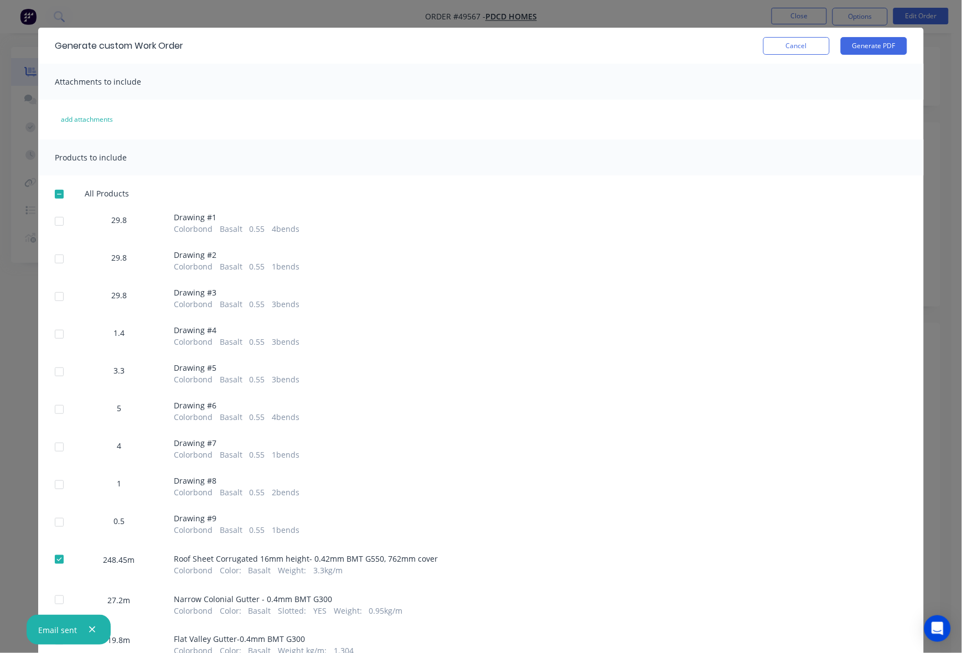
scroll to position [0, 0]
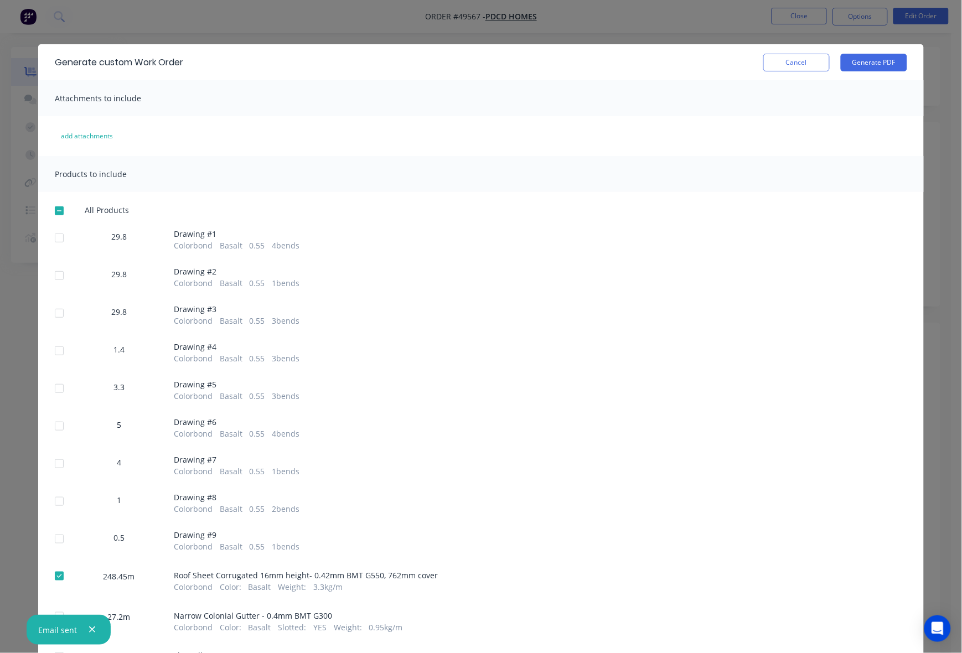
click at [861, 74] on div "Generate custom Work Order Cancel Generate PDF" at bounding box center [481, 62] width 886 height 36
click at [862, 64] on button "Generate PDF" at bounding box center [874, 63] width 66 height 18
click at [59, 213] on div at bounding box center [59, 211] width 22 height 22
click at [58, 213] on div at bounding box center [59, 211] width 22 height 22
click at [54, 236] on div at bounding box center [59, 238] width 22 height 22
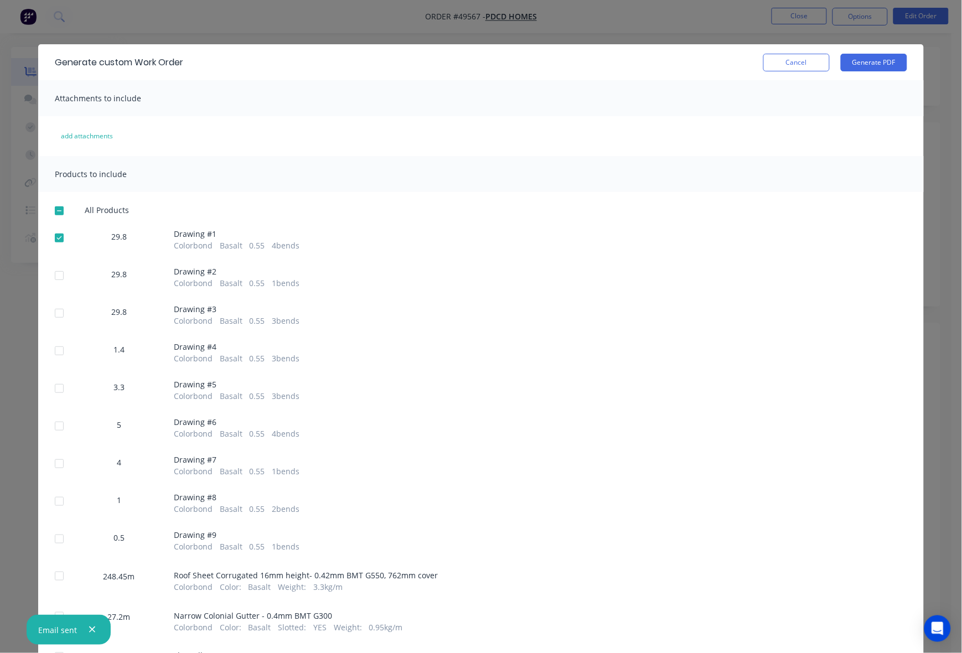
click at [49, 277] on div at bounding box center [59, 276] width 22 height 22
drag, startPoint x: 49, startPoint y: 308, endPoint x: 50, endPoint y: 314, distance: 5.8
click at [49, 309] on div at bounding box center [59, 313] width 22 height 22
drag, startPoint x: 53, startPoint y: 338, endPoint x: 54, endPoint y: 356, distance: 17.8
click at [53, 347] on div "All Products 29.8 Drawing # 1 Colorbond Basalt 0.55 4 bends 29.8 Drawing # 2 Co…" at bounding box center [481, 601] width 886 height 792
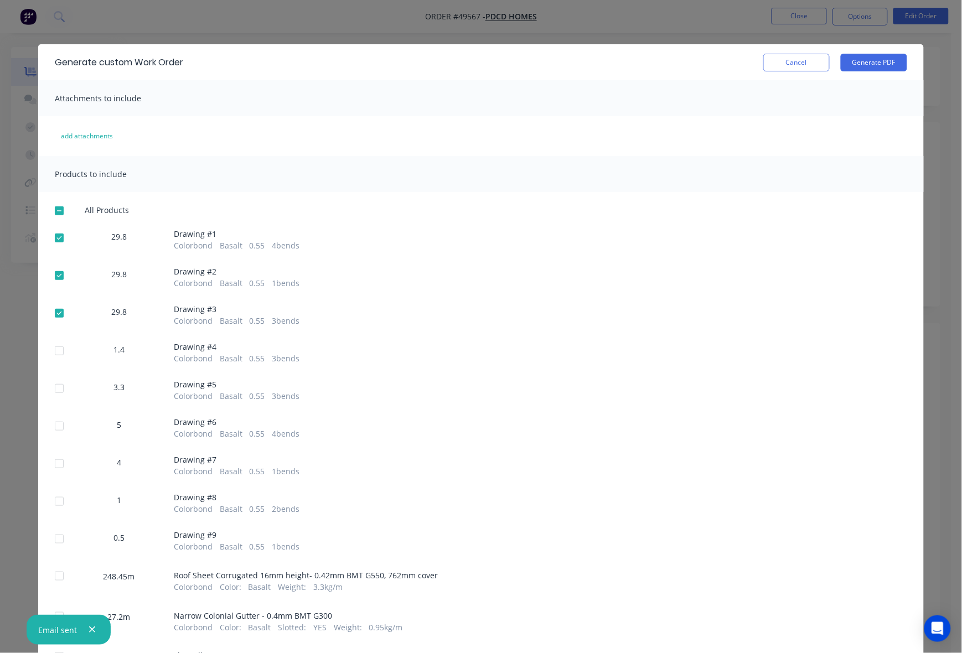
drag, startPoint x: 53, startPoint y: 353, endPoint x: 53, endPoint y: 373, distance: 19.4
click at [53, 354] on div at bounding box center [59, 351] width 22 height 22
click at [53, 383] on div at bounding box center [59, 389] width 22 height 22
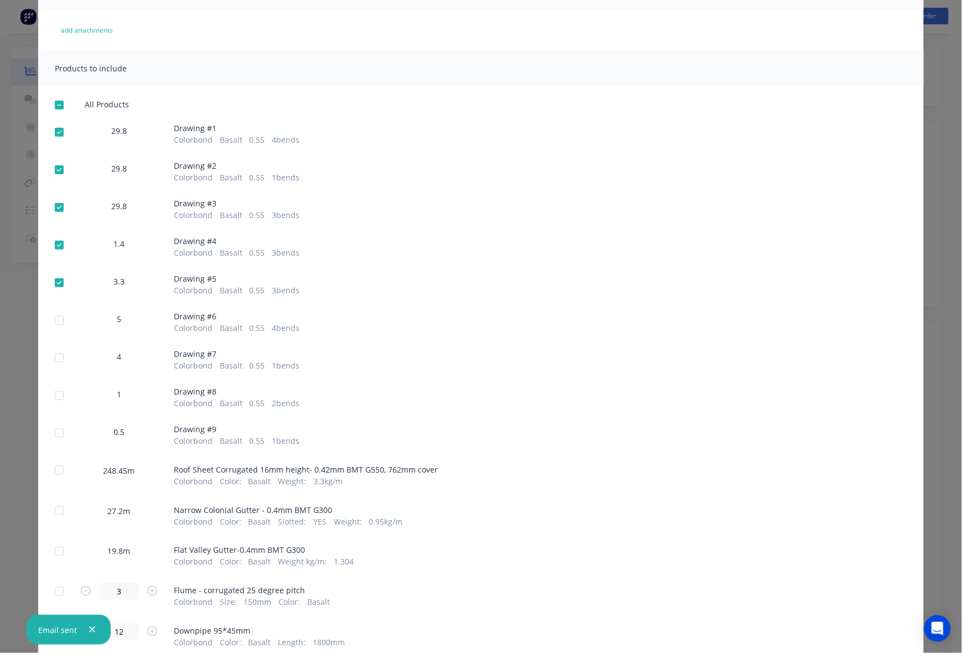
scroll to position [208, 0]
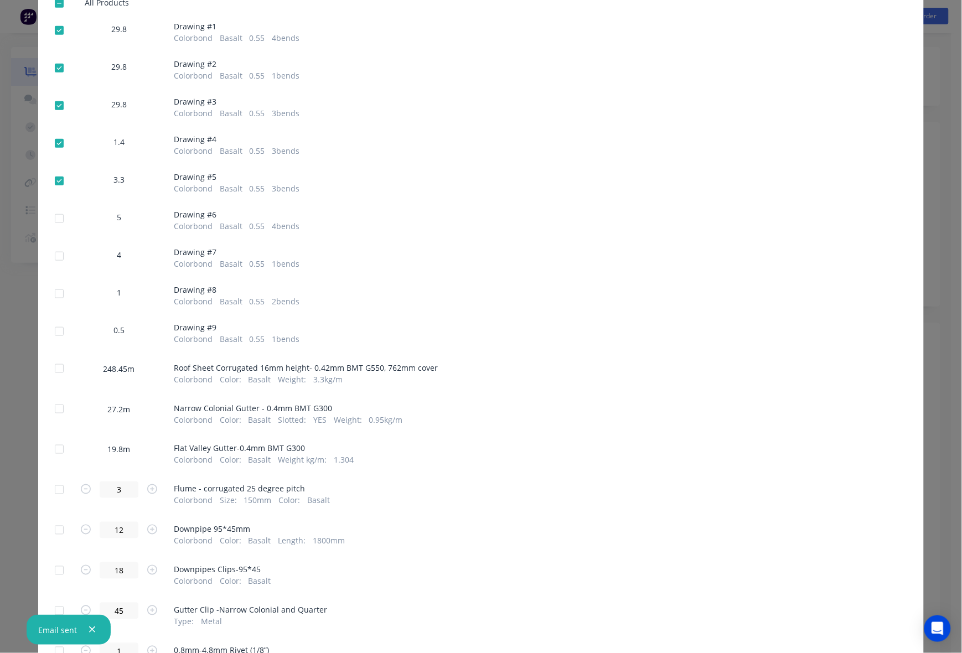
click at [55, 225] on div at bounding box center [59, 219] width 22 height 22
click at [57, 252] on div at bounding box center [59, 256] width 22 height 22
drag, startPoint x: 55, startPoint y: 285, endPoint x: 55, endPoint y: 293, distance: 8.3
click at [55, 292] on div at bounding box center [59, 294] width 22 height 22
click at [54, 327] on div at bounding box center [59, 332] width 22 height 22
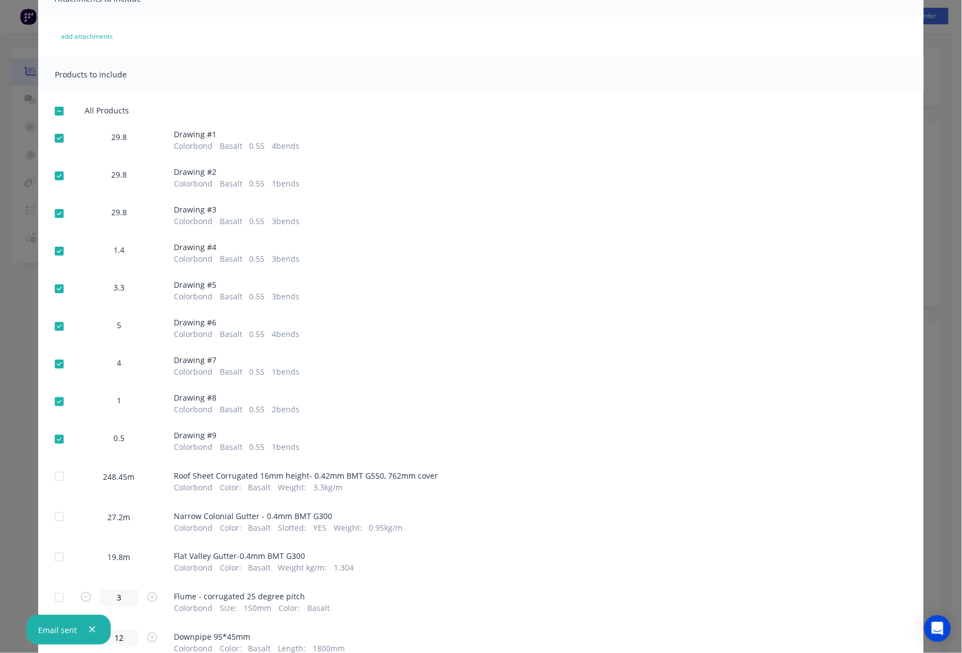
scroll to position [0, 0]
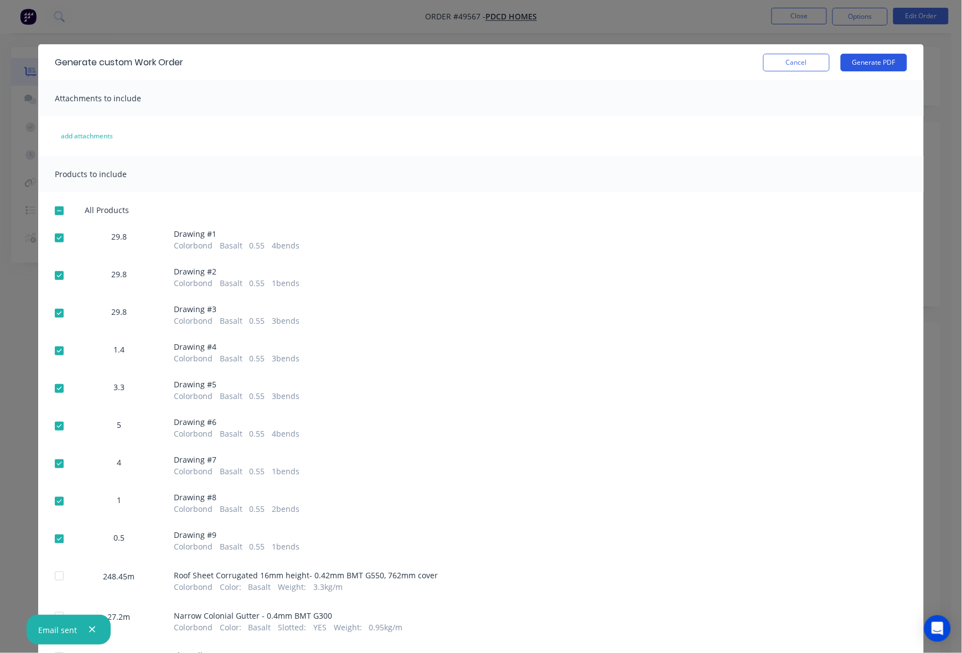
click at [862, 70] on button "Generate PDF" at bounding box center [874, 63] width 66 height 18
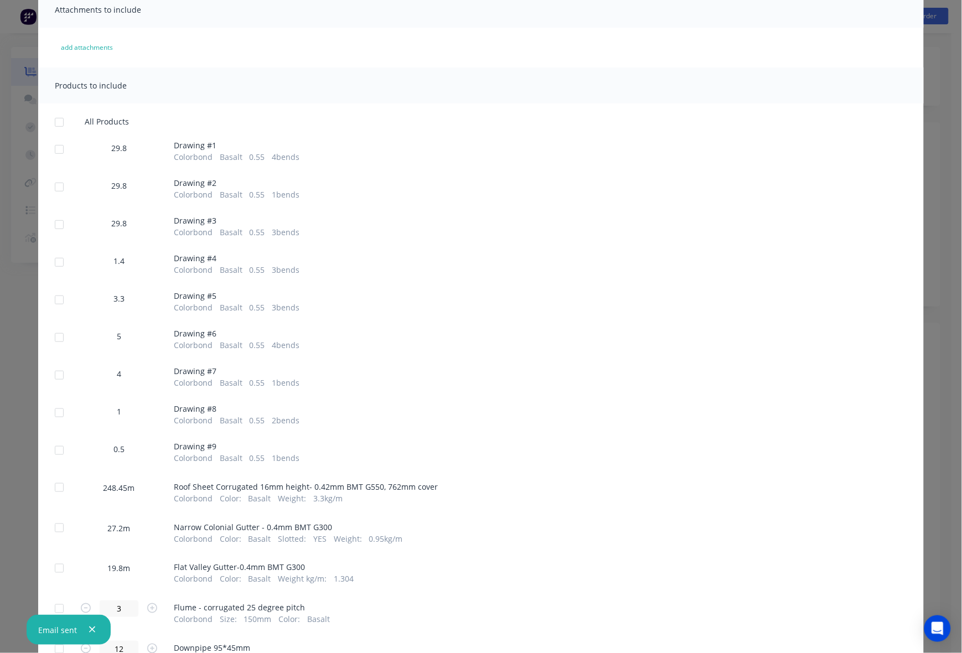
scroll to position [208, 0]
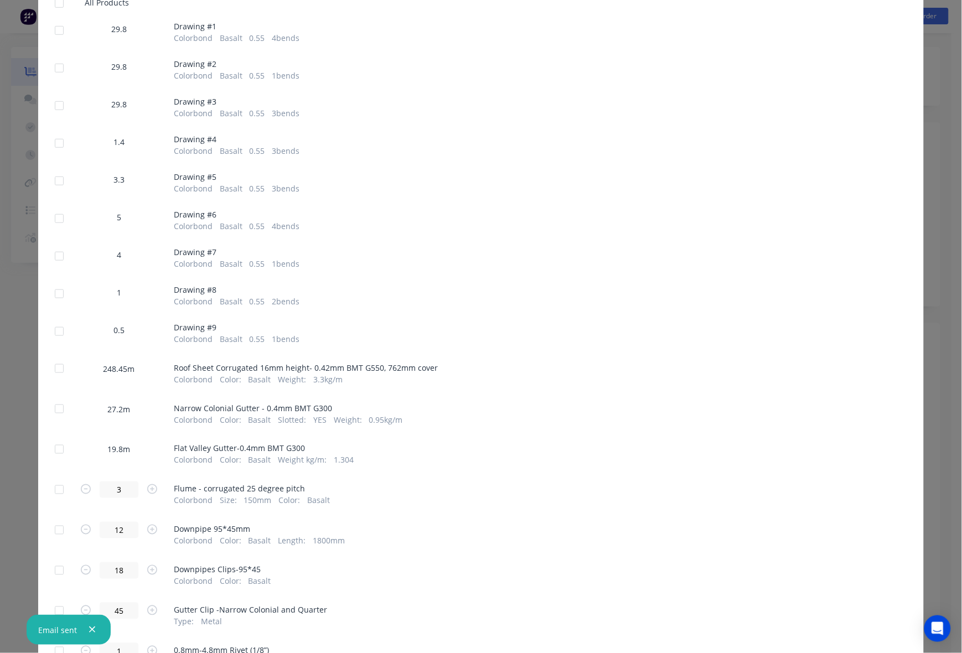
click at [60, 409] on div at bounding box center [59, 409] width 22 height 22
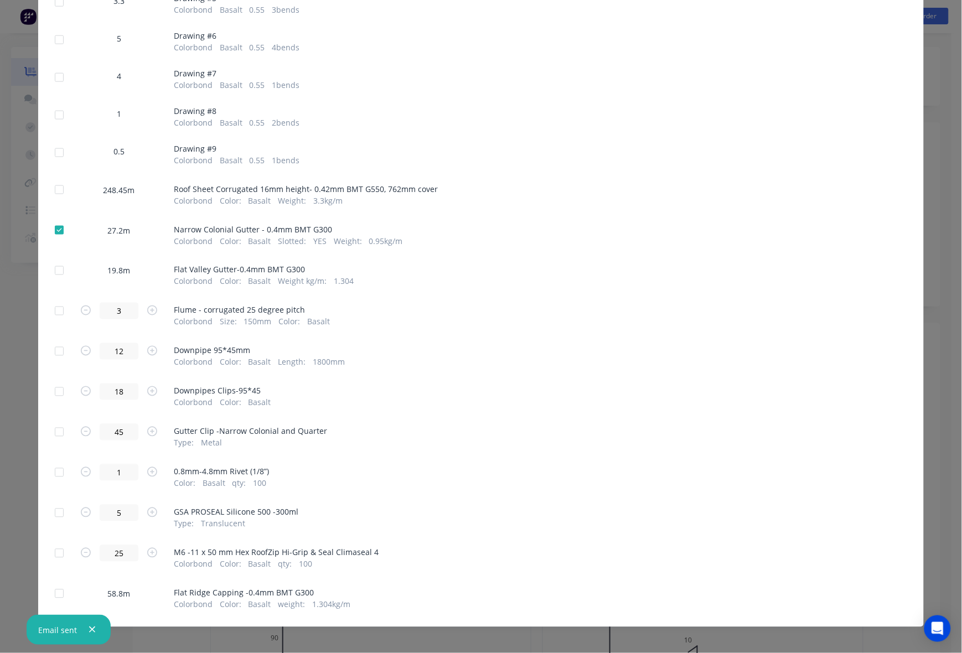
scroll to position [392, 0]
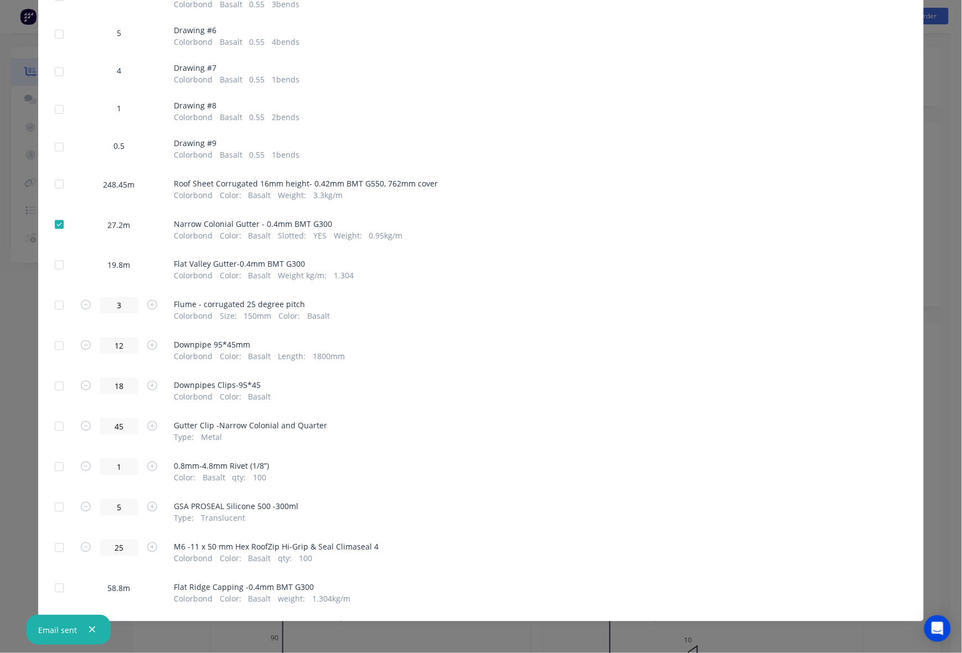
click at [64, 270] on div at bounding box center [59, 265] width 22 height 22
click at [56, 589] on div at bounding box center [59, 589] width 22 height 22
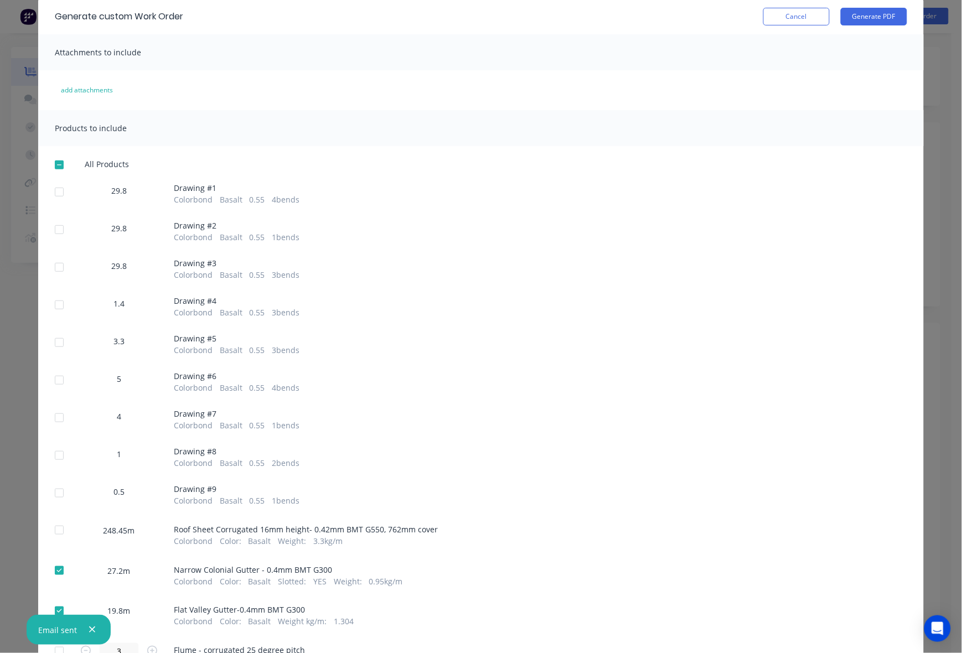
scroll to position [0, 0]
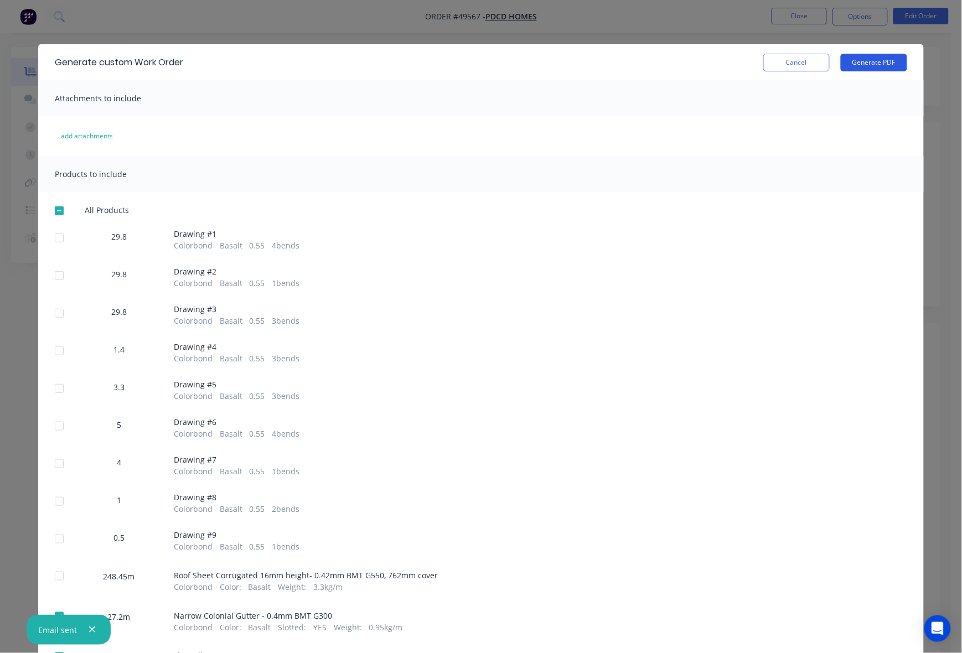
click at [880, 64] on button "Generate PDF" at bounding box center [874, 63] width 66 height 18
drag, startPoint x: 797, startPoint y: 45, endPoint x: 790, endPoint y: 60, distance: 16.1
click at [797, 48] on div "Generate custom Work Order Cancel Generate PDF" at bounding box center [481, 62] width 886 height 36
click at [790, 60] on button "Cancel" at bounding box center [797, 63] width 66 height 18
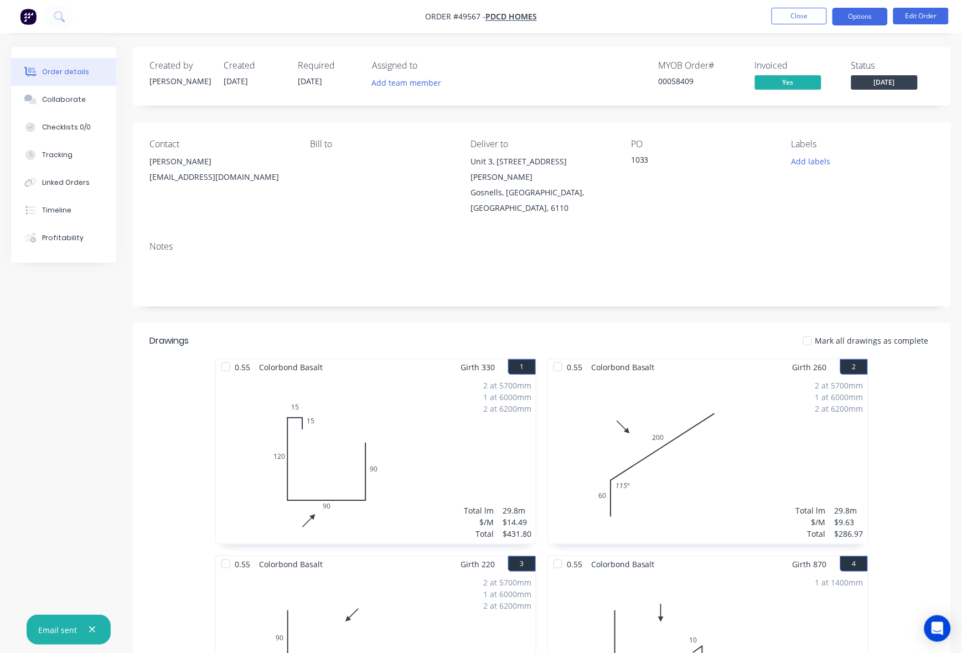
click at [864, 12] on button "Options" at bounding box center [860, 17] width 55 height 18
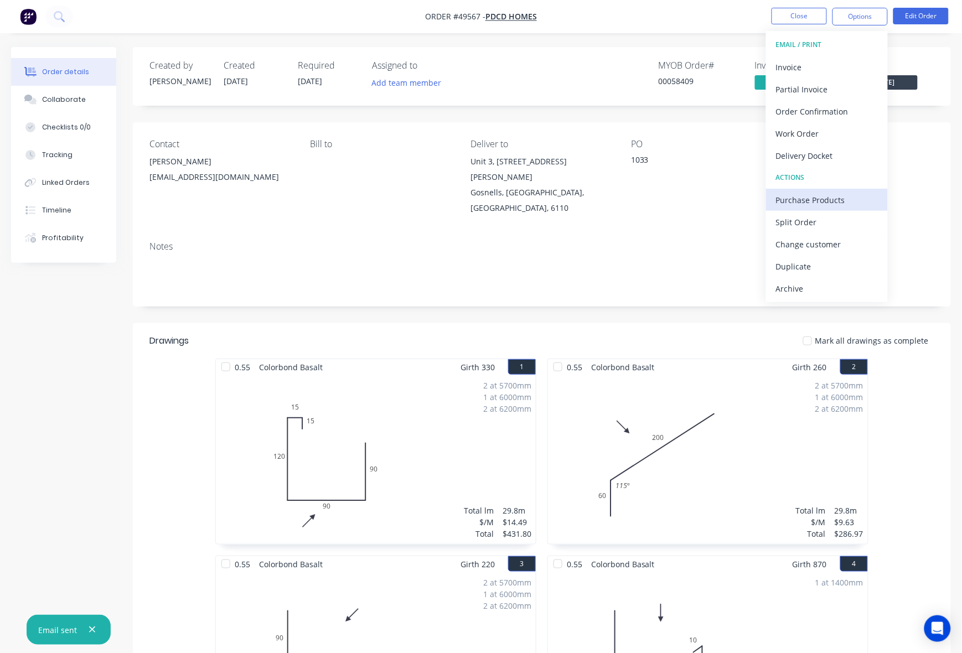
click at [815, 200] on div "Purchase Products" at bounding box center [827, 200] width 102 height 16
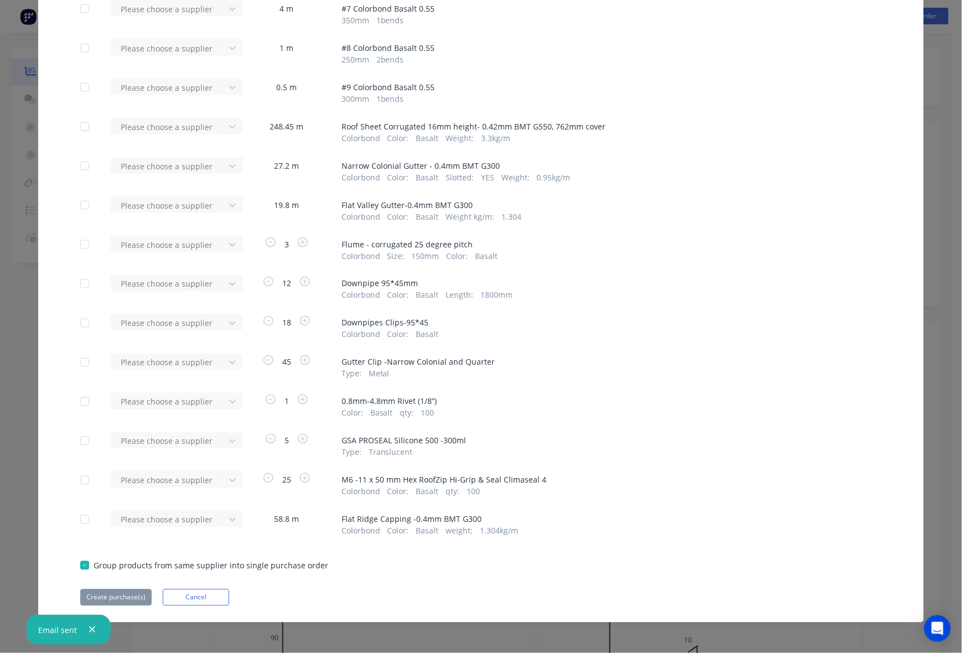
scroll to position [358, 0]
click at [209, 239] on div at bounding box center [170, 244] width 100 height 14
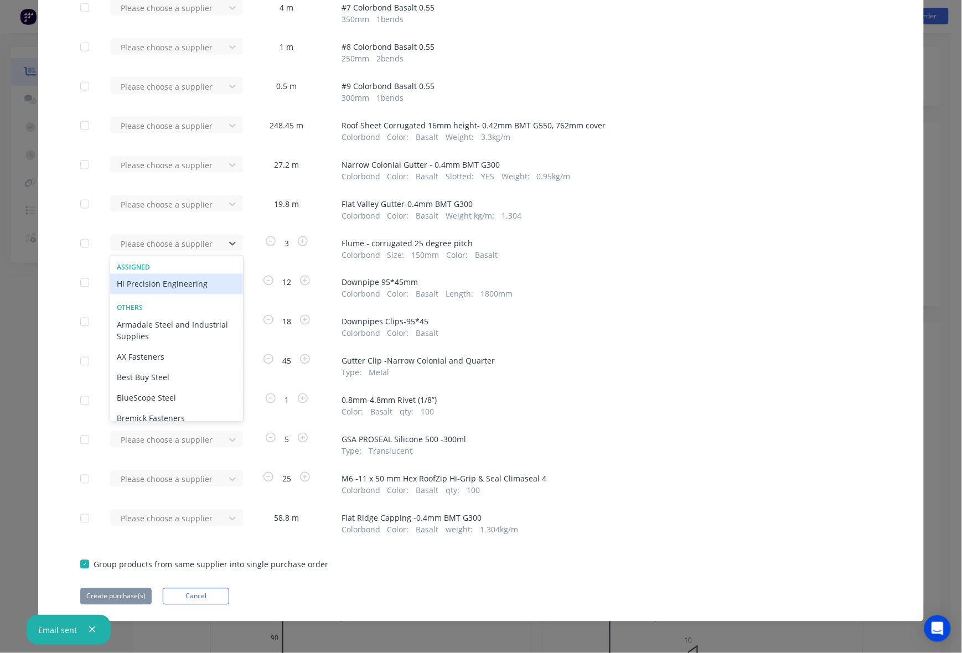
click at [198, 280] on div "Hi Precision Engineering" at bounding box center [176, 284] width 133 height 20
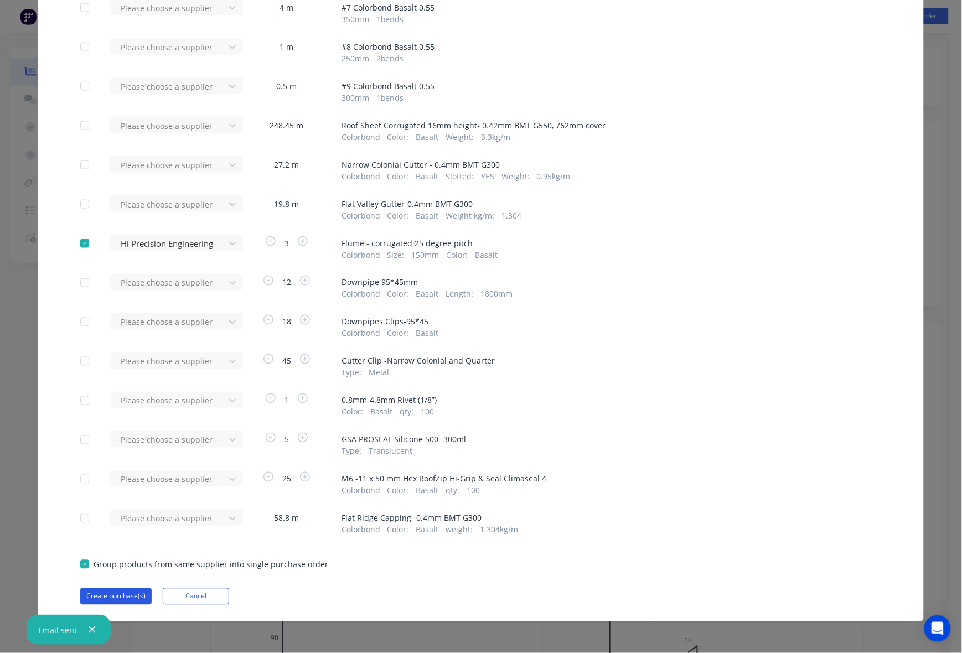
click at [118, 598] on button "Create purchase(s)" at bounding box center [115, 597] width 71 height 17
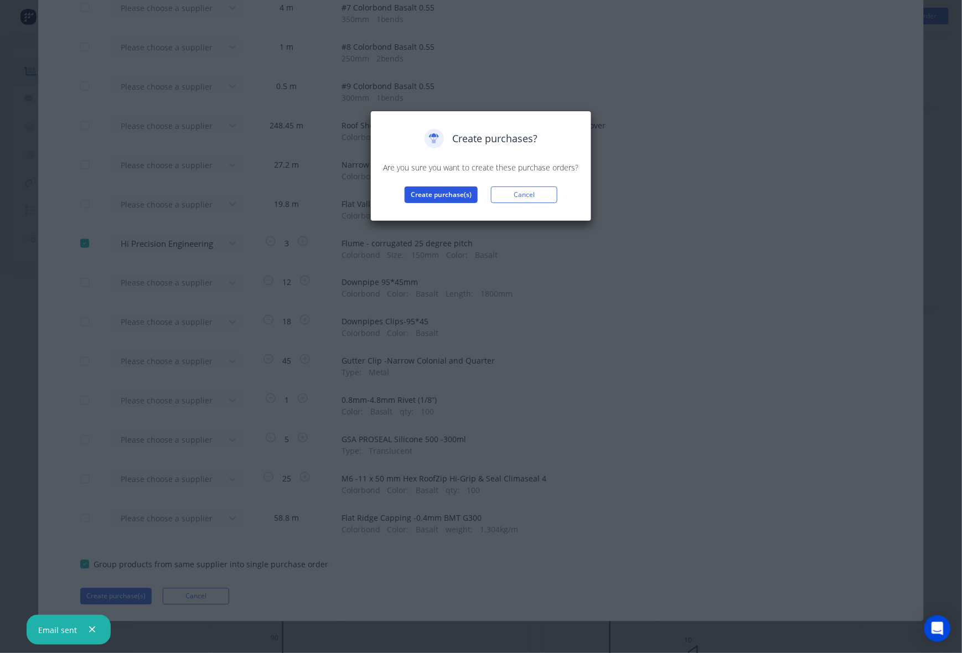
click at [457, 187] on div "Create purchases? Are you sure you want to create these purchase orders? Create…" at bounding box center [481, 166] width 198 height 74
click at [457, 192] on button "Create purchase(s)" at bounding box center [441, 195] width 73 height 17
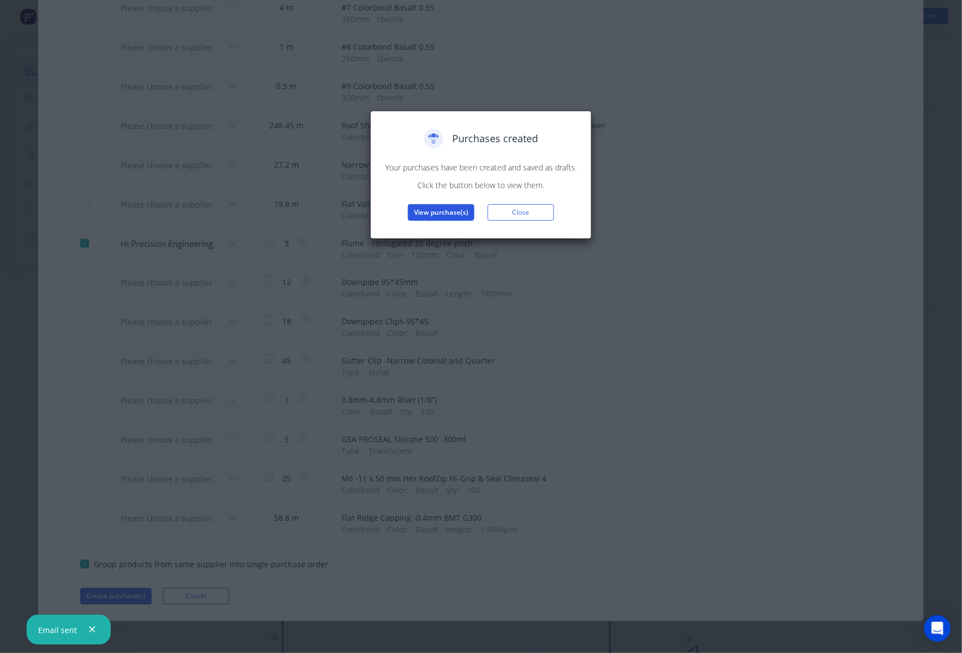
click at [455, 215] on button "View purchase(s)" at bounding box center [441, 212] width 66 height 17
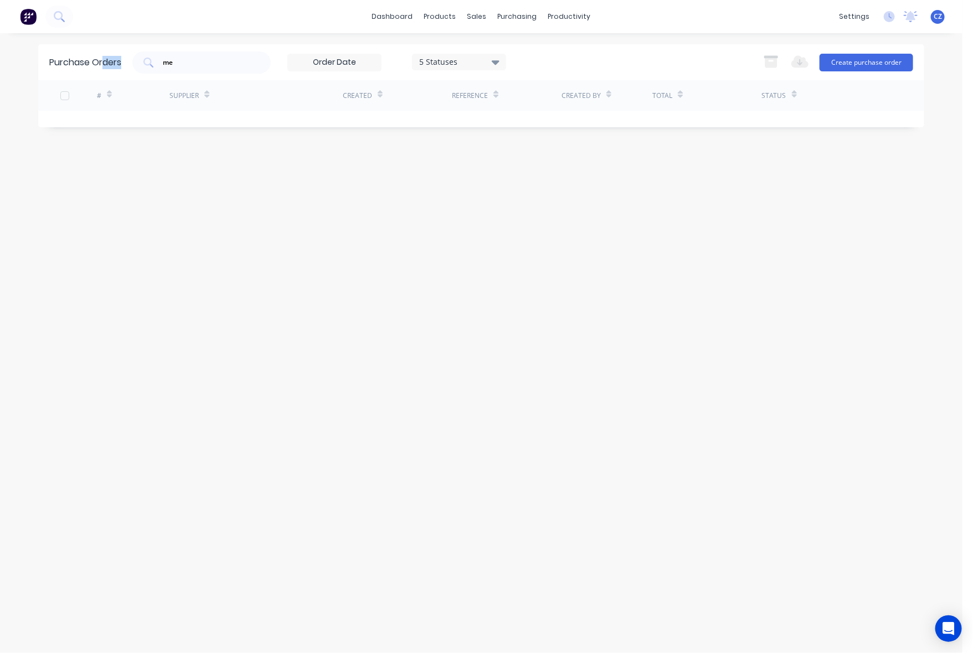
drag, startPoint x: 170, startPoint y: 65, endPoint x: 103, endPoint y: 74, distance: 67.6
click at [103, 74] on div "Purchase Orders me 5 Statuses 5 Statuses Export to Excel (XLSX) Create purchase…" at bounding box center [481, 62] width 886 height 36
click at [208, 49] on div "Purchase Orders me 5 Statuses 5 Statuses Export to Excel (XLSX) Create purchase…" at bounding box center [481, 62] width 886 height 36
click at [203, 66] on input "me" at bounding box center [208, 62] width 92 height 11
drag, startPoint x: 184, startPoint y: 65, endPoint x: 167, endPoint y: 63, distance: 17.9
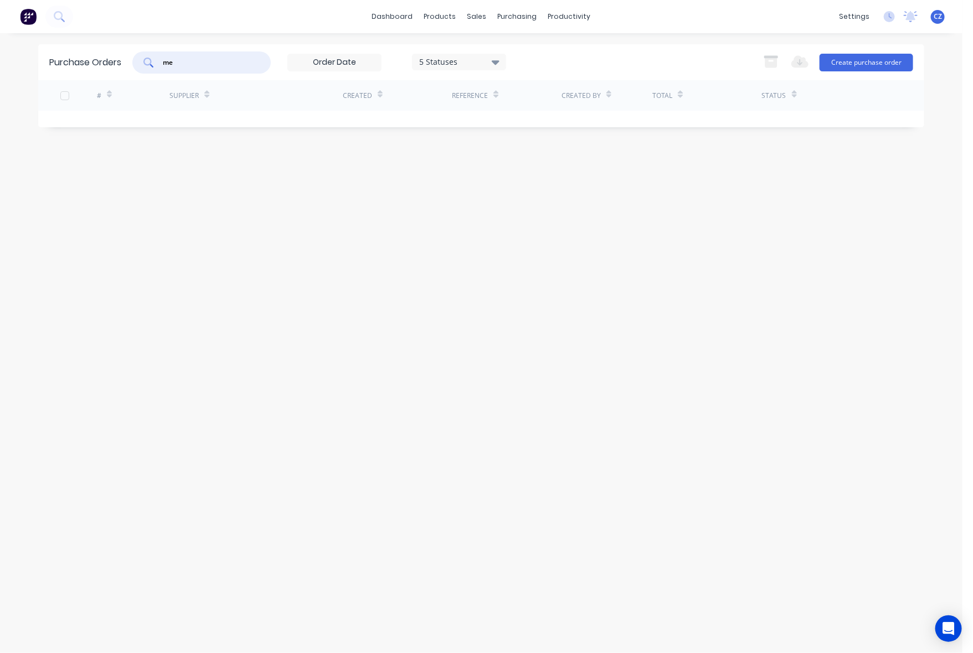
click at [171, 65] on input "me" at bounding box center [208, 62] width 92 height 11
click at [195, 58] on input "me" at bounding box center [208, 62] width 92 height 11
drag, startPoint x: 193, startPoint y: 61, endPoint x: 133, endPoint y: 68, distance: 59.6
click at [133, 68] on div "me 5 Statuses 5 Statuses" at bounding box center [319, 62] width 374 height 22
click at [441, 104] on div "Created" at bounding box center [397, 95] width 109 height 30
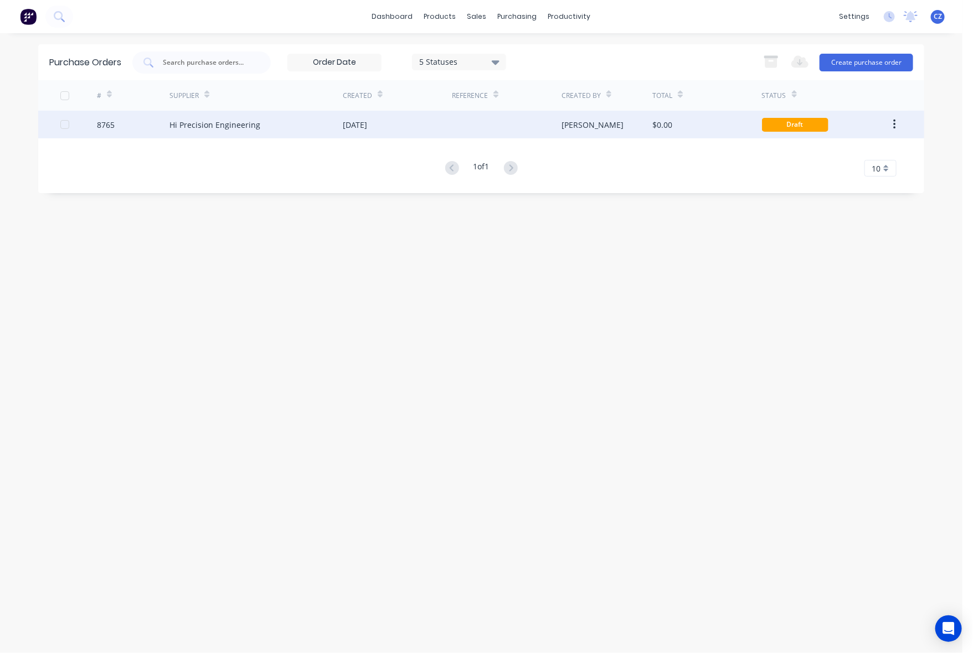
click at [444, 122] on div "[DATE]" at bounding box center [397, 125] width 109 height 28
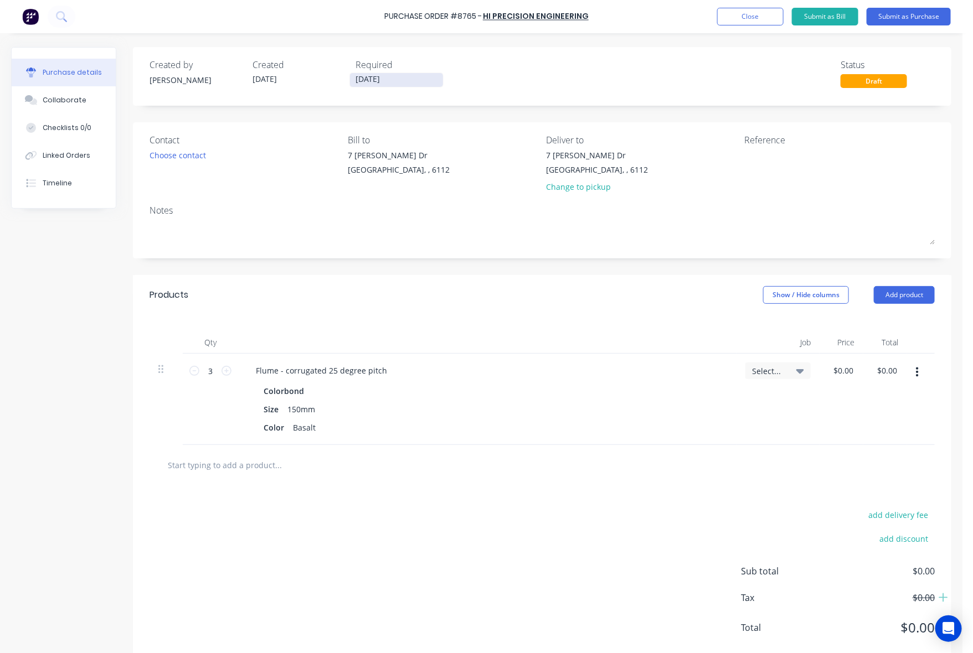
click at [363, 76] on input "[DATE]" at bounding box center [396, 80] width 93 height 14
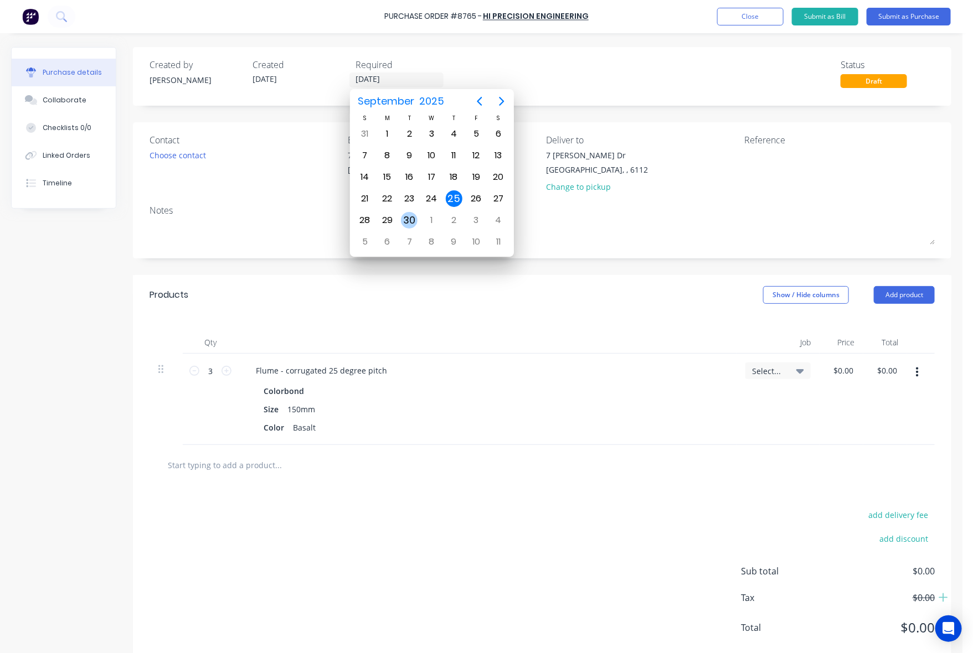
click at [408, 217] on div "30" at bounding box center [409, 220] width 17 height 17
type input "30/09/25"
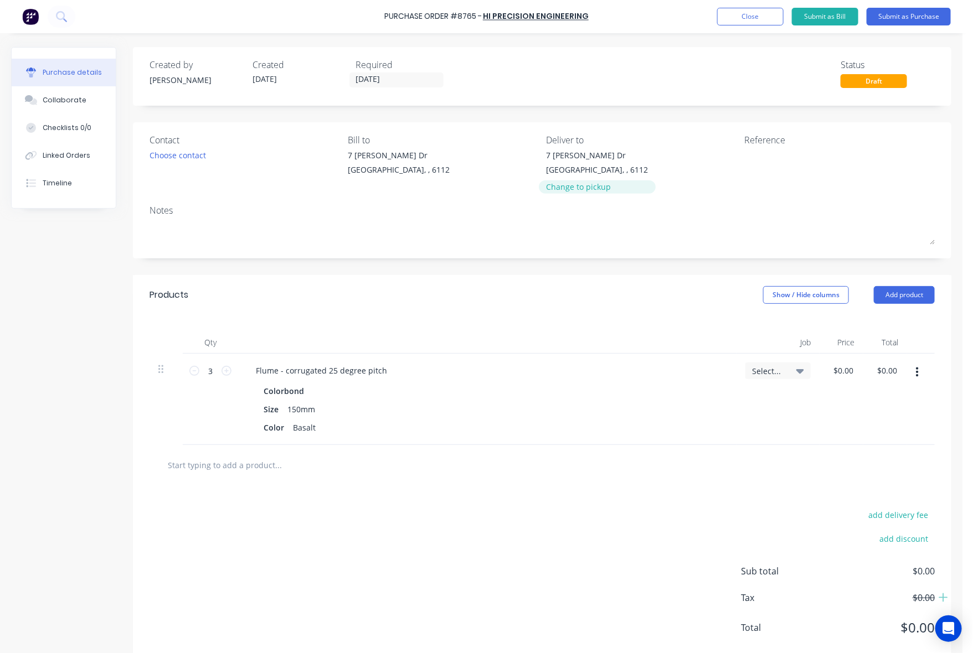
click at [588, 183] on div "Change to pickup" at bounding box center [598, 187] width 102 height 12
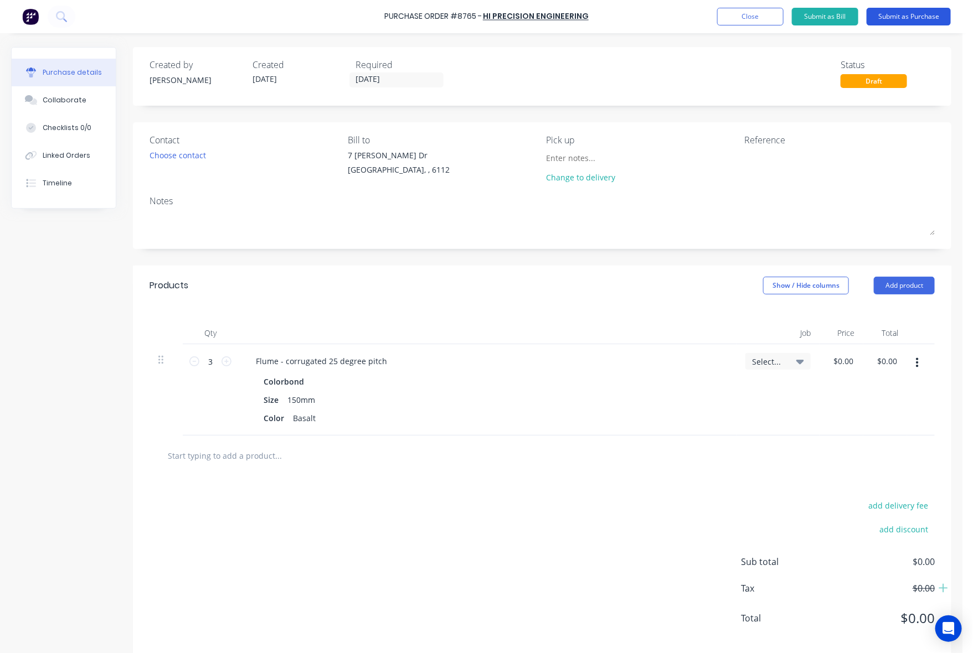
click at [896, 18] on button "Submit as Purchase" at bounding box center [909, 17] width 84 height 18
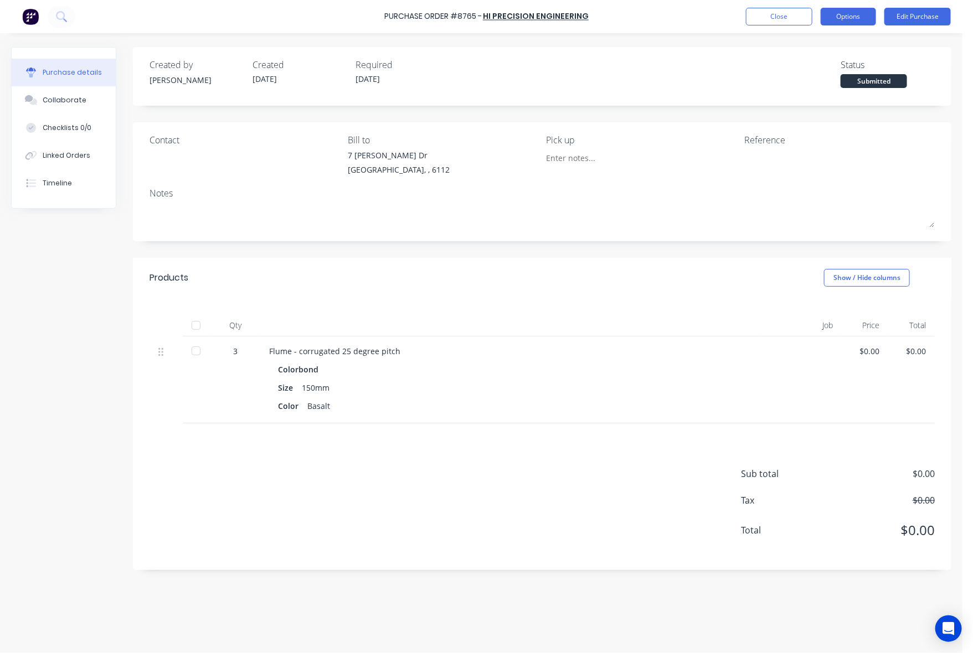
click at [854, 14] on button "Options" at bounding box center [848, 17] width 55 height 18
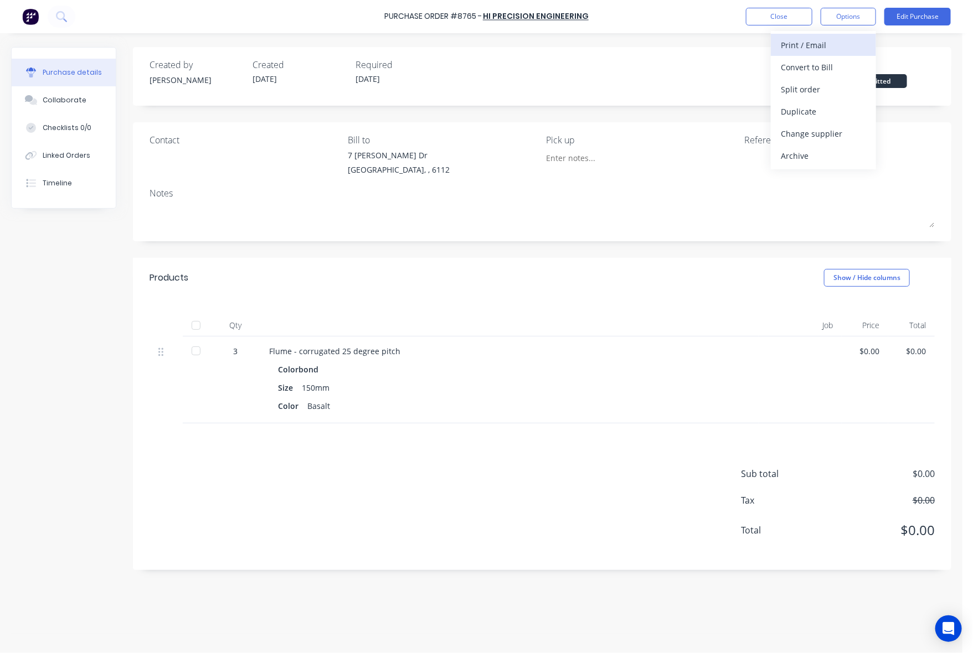
click at [832, 47] on div "Print / Email" at bounding box center [823, 45] width 85 height 16
click at [803, 92] on div "Without pricing" at bounding box center [823, 89] width 85 height 16
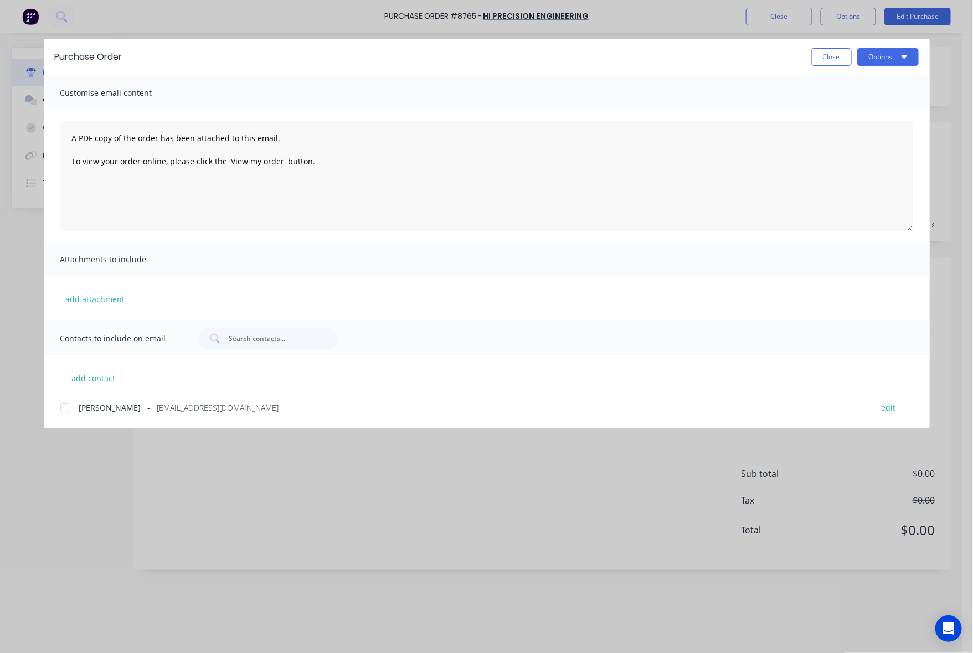
click at [72, 405] on div at bounding box center [65, 408] width 22 height 22
click at [898, 56] on button "Options" at bounding box center [887, 57] width 61 height 18
click at [854, 130] on div "Email" at bounding box center [865, 129] width 85 height 16
click at [834, 55] on button "Close" at bounding box center [831, 57] width 40 height 18
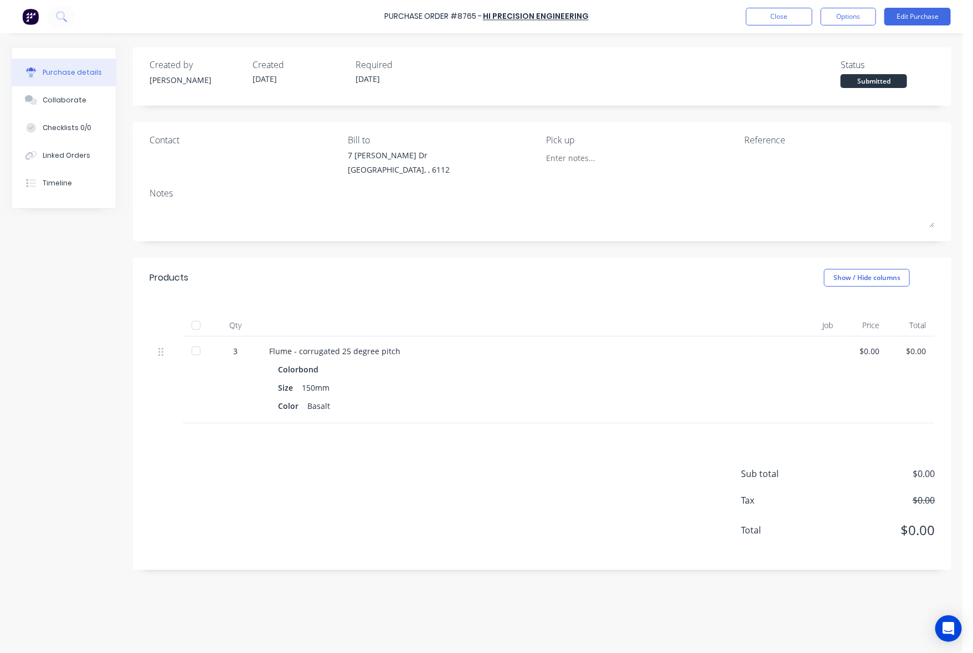
click at [497, 481] on div "Sub total $0.00 Tax $0.00 Total $0.00" at bounding box center [542, 497] width 818 height 147
click at [73, 178] on button "Timeline" at bounding box center [64, 183] width 104 height 28
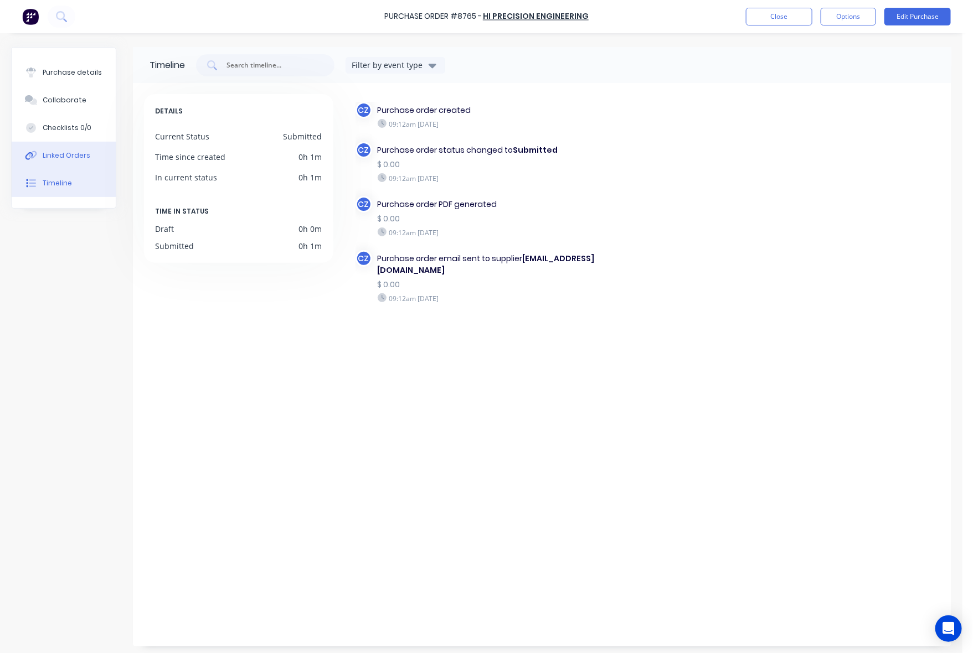
click at [61, 156] on div "Linked Orders" at bounding box center [67, 156] width 48 height 10
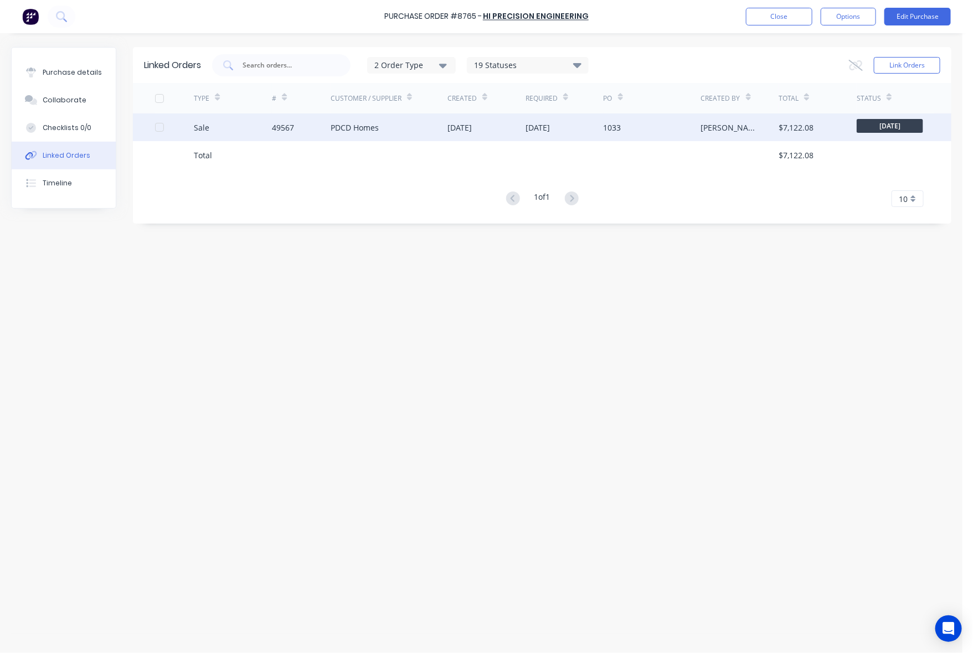
click at [581, 131] on div "02 Oct 2025" at bounding box center [565, 128] width 78 height 28
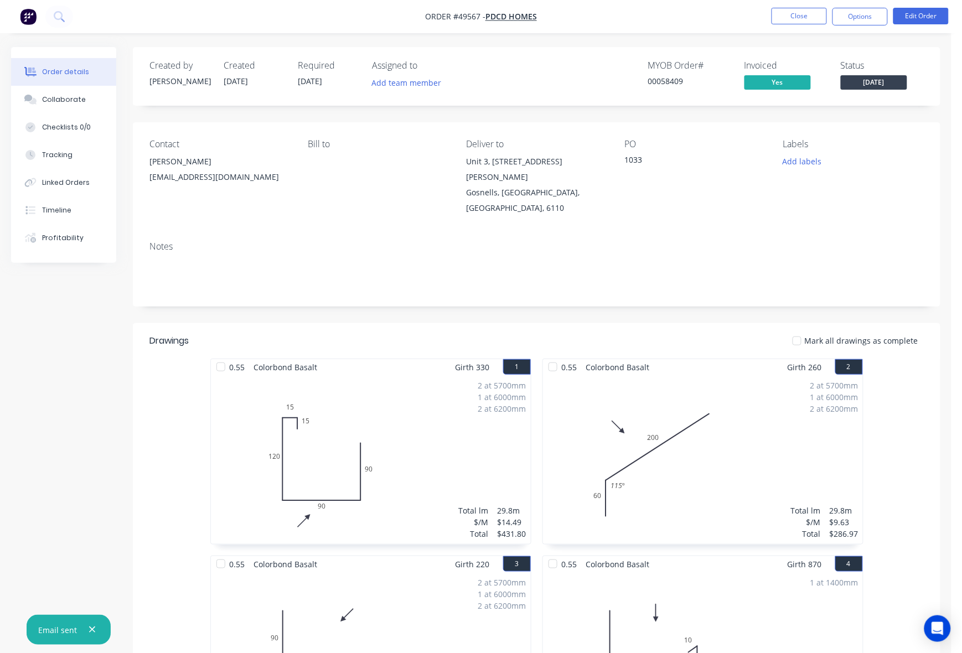
click at [859, 22] on button "Options" at bounding box center [860, 17] width 55 height 18
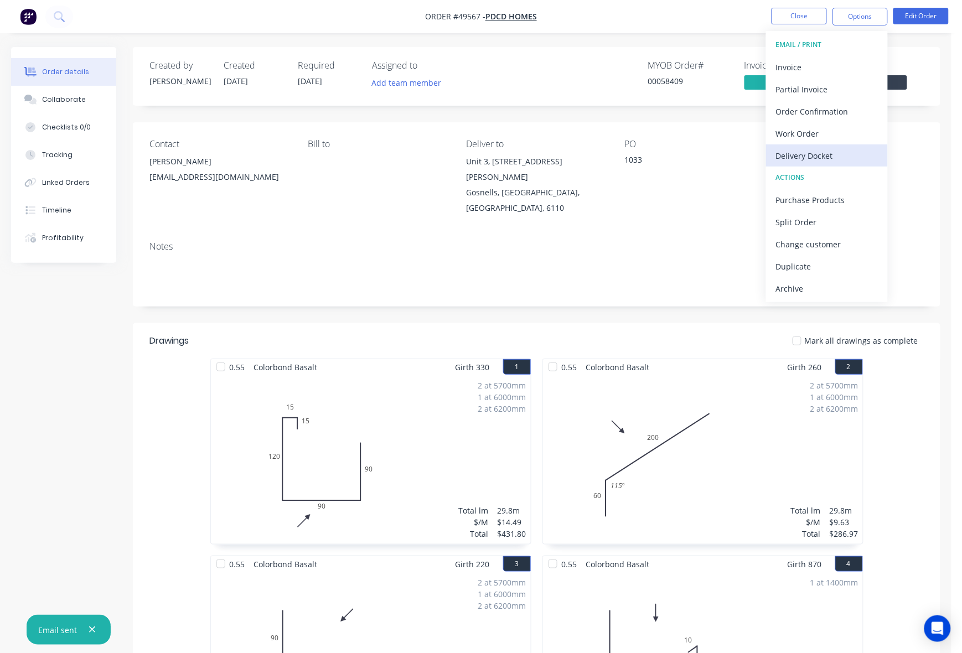
click at [810, 150] on div "Delivery Docket" at bounding box center [827, 156] width 102 height 16
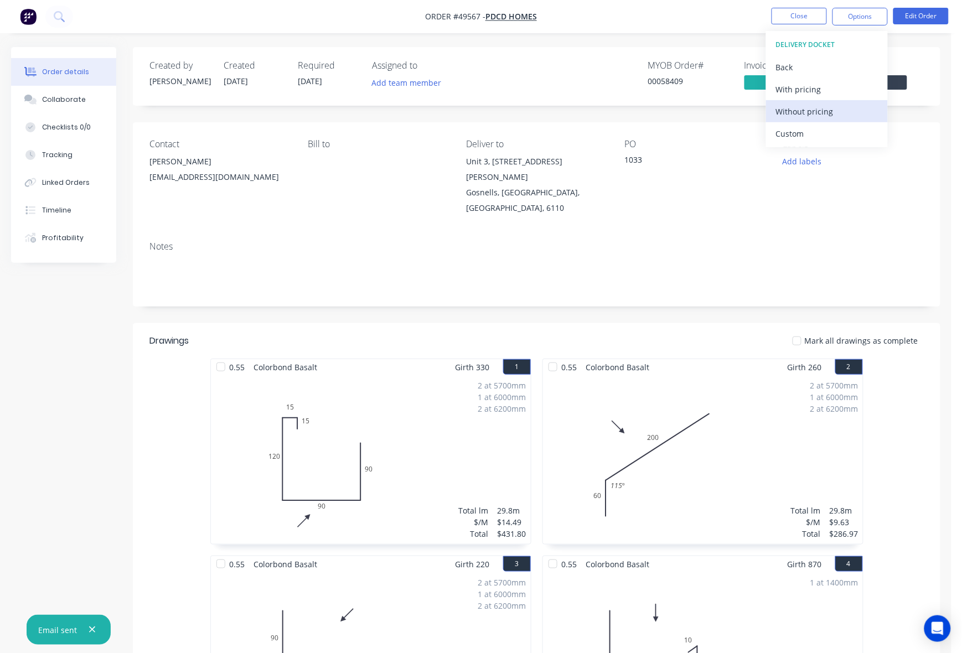
click at [813, 109] on div "Without pricing" at bounding box center [827, 112] width 102 height 16
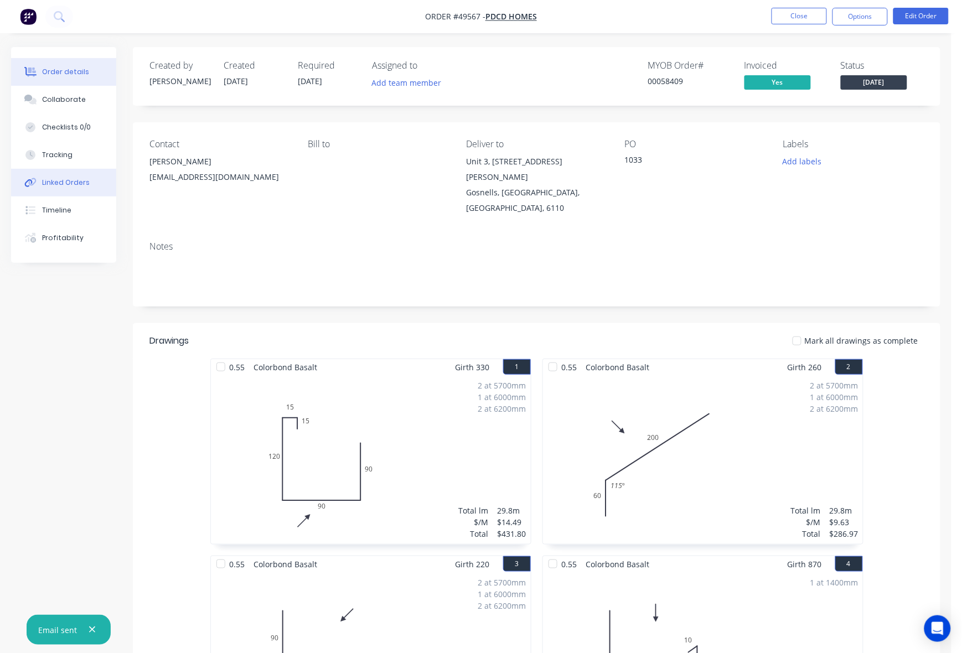
click at [45, 176] on button "Linked Orders" at bounding box center [63, 183] width 105 height 28
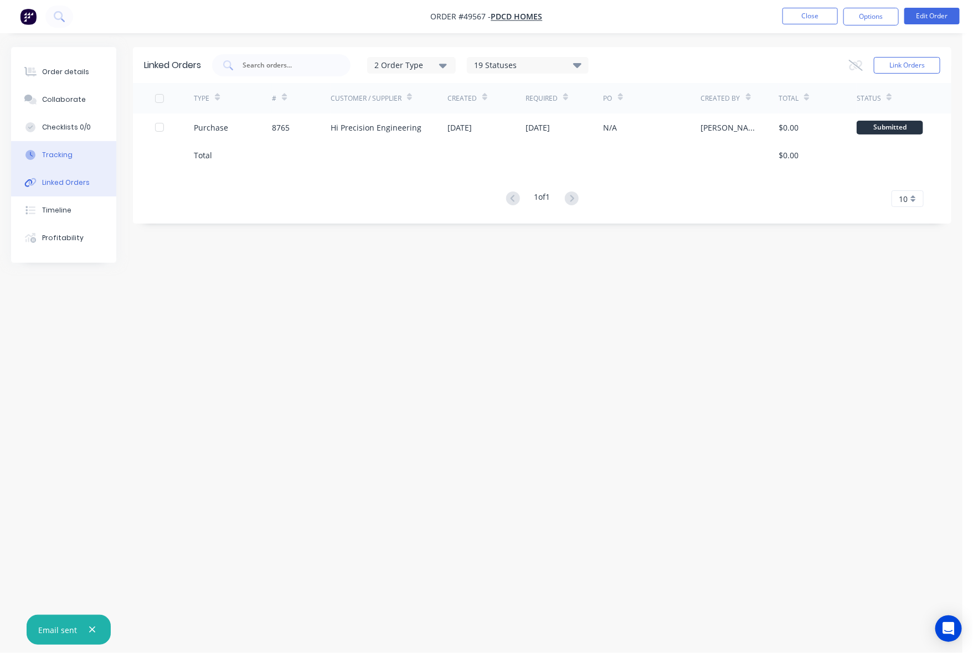
click at [74, 148] on button "Tracking" at bounding box center [63, 155] width 105 height 28
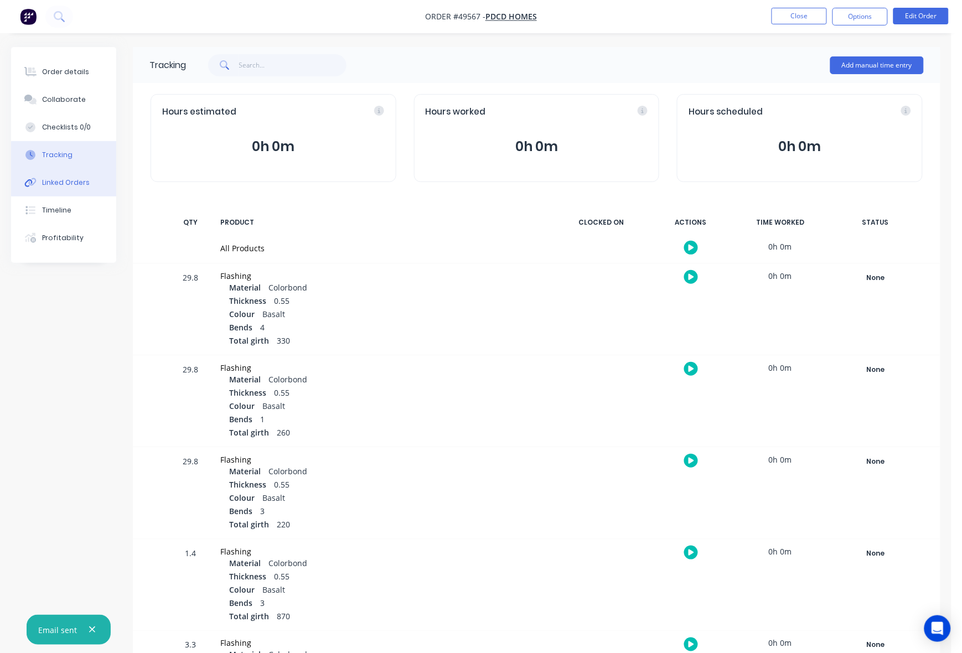
click at [64, 184] on div "Linked Orders" at bounding box center [66, 183] width 48 height 10
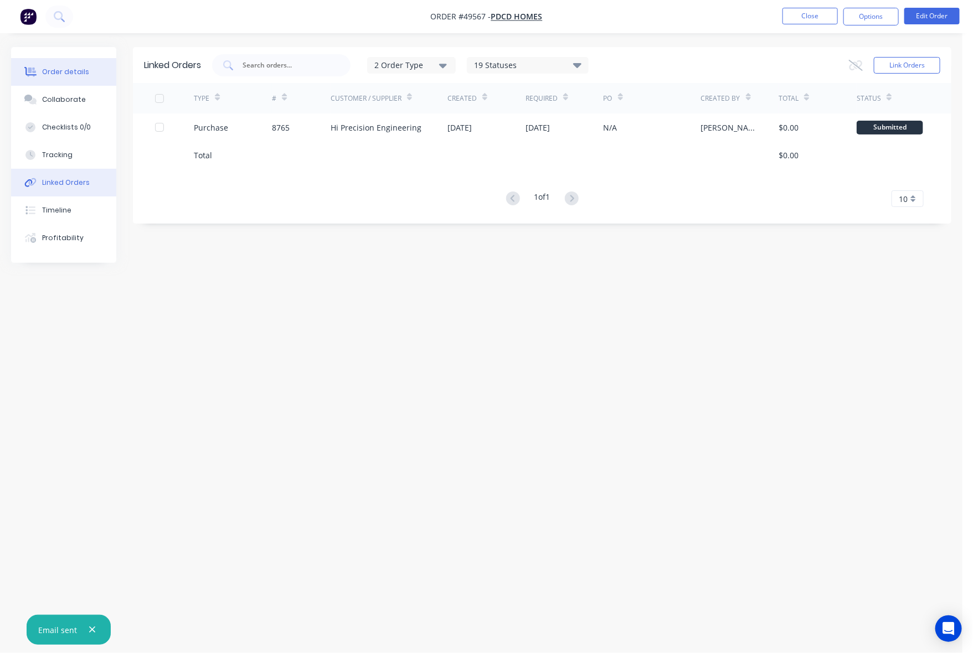
click at [61, 65] on button "Order details" at bounding box center [63, 72] width 105 height 28
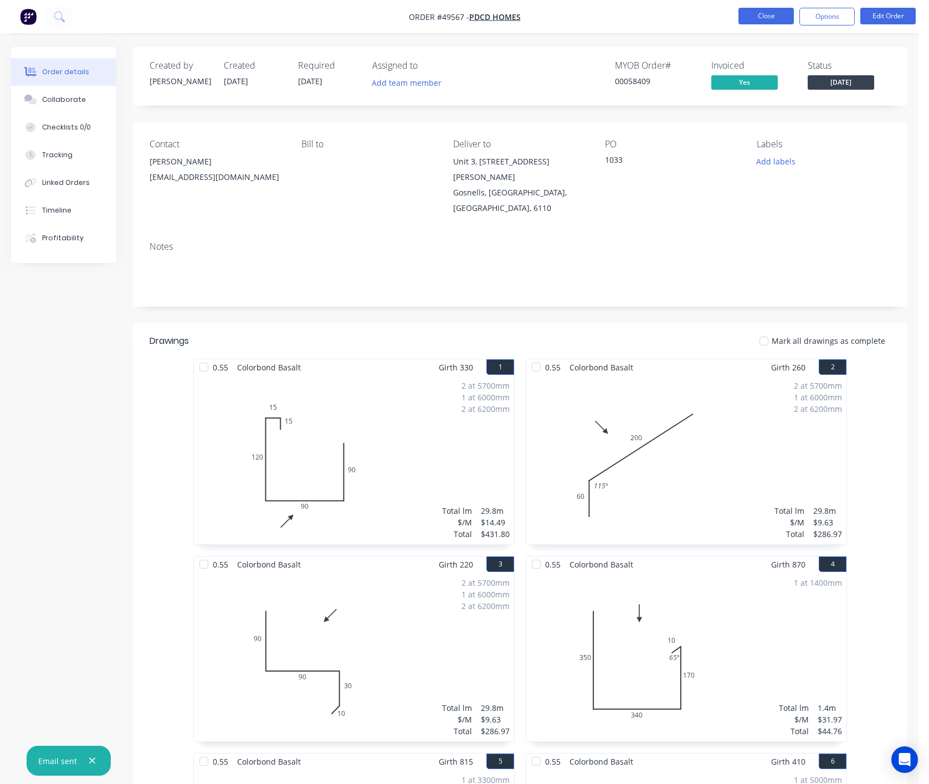
click at [779, 18] on button "Close" at bounding box center [765, 16] width 55 height 17
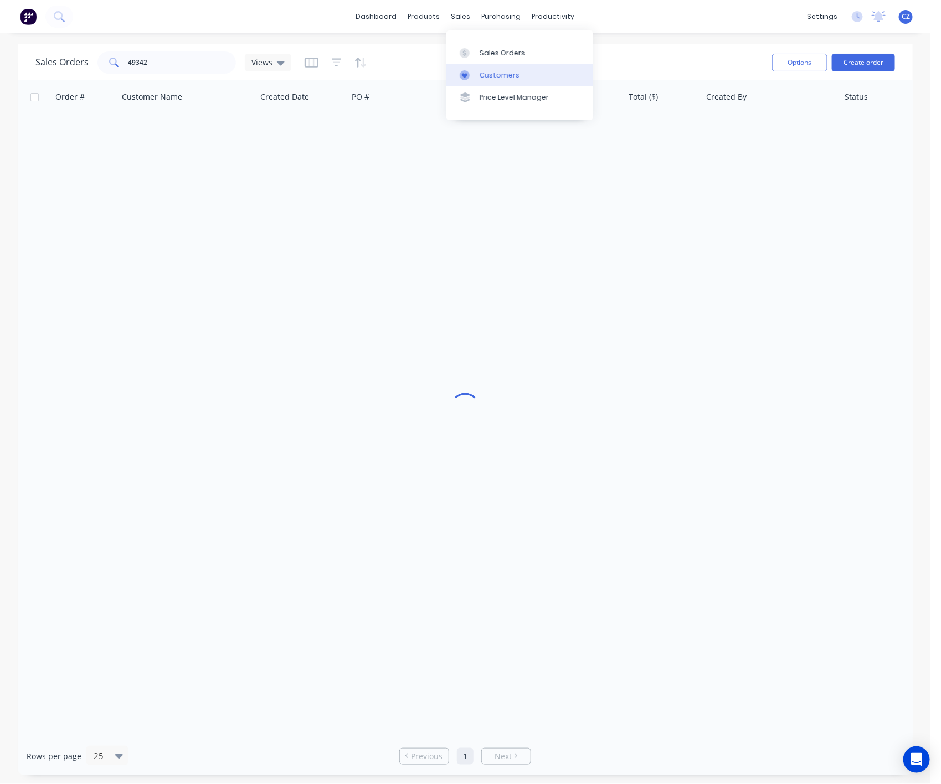
click at [472, 78] on div at bounding box center [468, 75] width 17 height 10
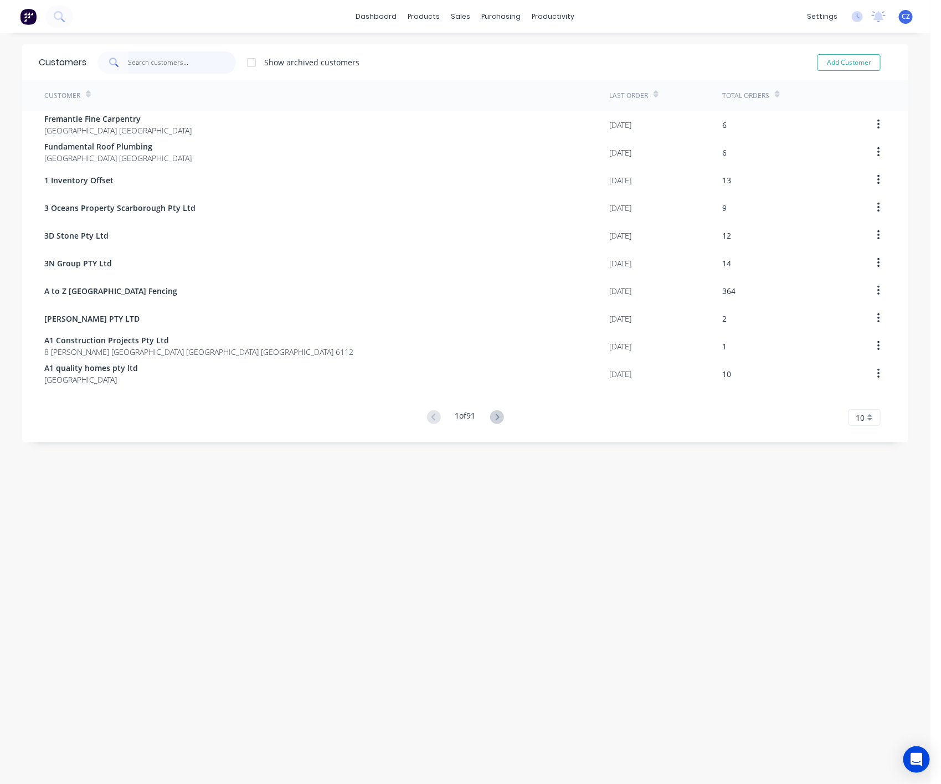
click at [193, 62] on input "text" at bounding box center [182, 62] width 108 height 22
type input "a"
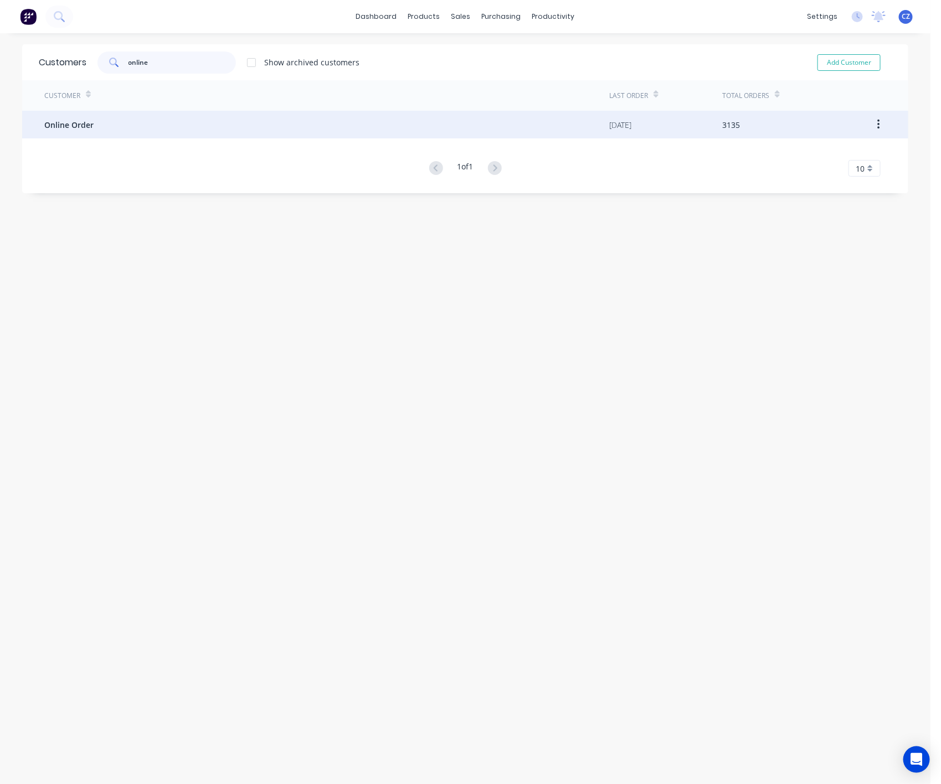
type input "online"
click at [293, 135] on div "Online Order" at bounding box center [326, 125] width 565 height 28
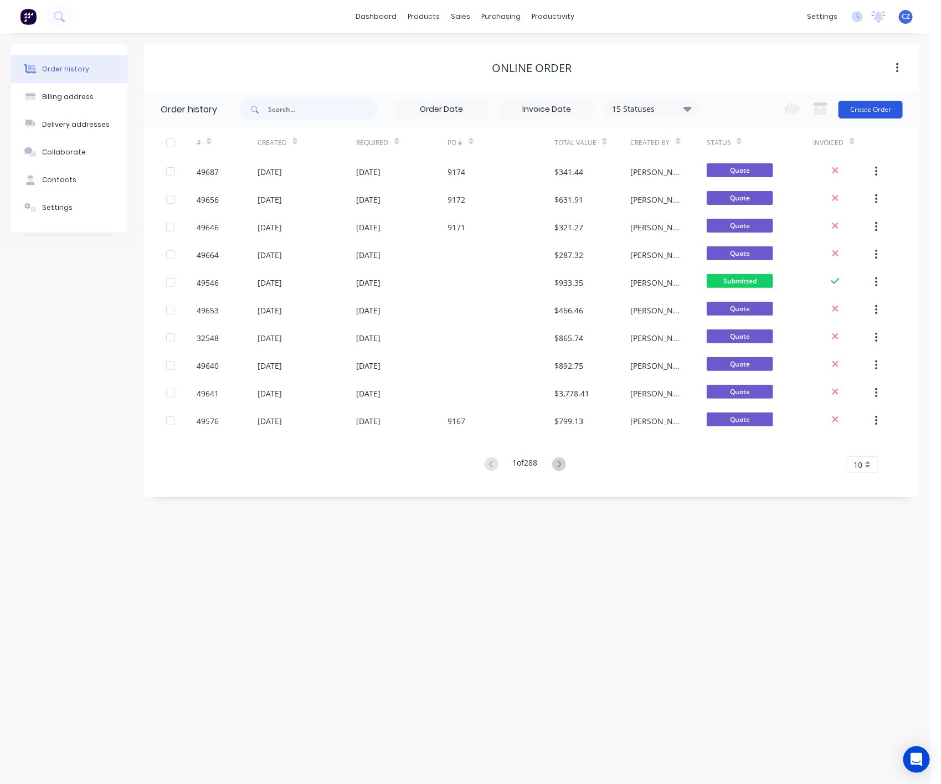
click at [890, 103] on button "Create Order" at bounding box center [870, 110] width 64 height 18
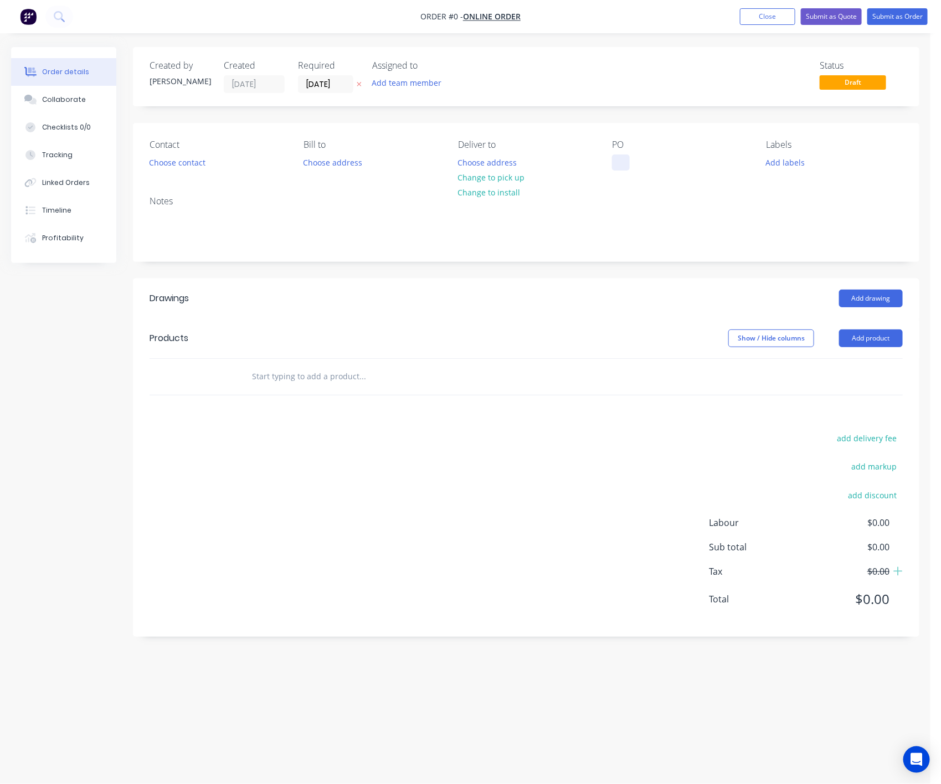
click at [626, 164] on div at bounding box center [621, 162] width 18 height 16
paste div
click at [513, 180] on div "Order details Collaborate Checklists 0/0 Tracking Linked Orders Timeline Profit…" at bounding box center [465, 371] width 930 height 648
click at [473, 178] on button "Change to pick up" at bounding box center [491, 177] width 79 height 15
click at [183, 165] on button "Choose contact" at bounding box center [177, 161] width 68 height 15
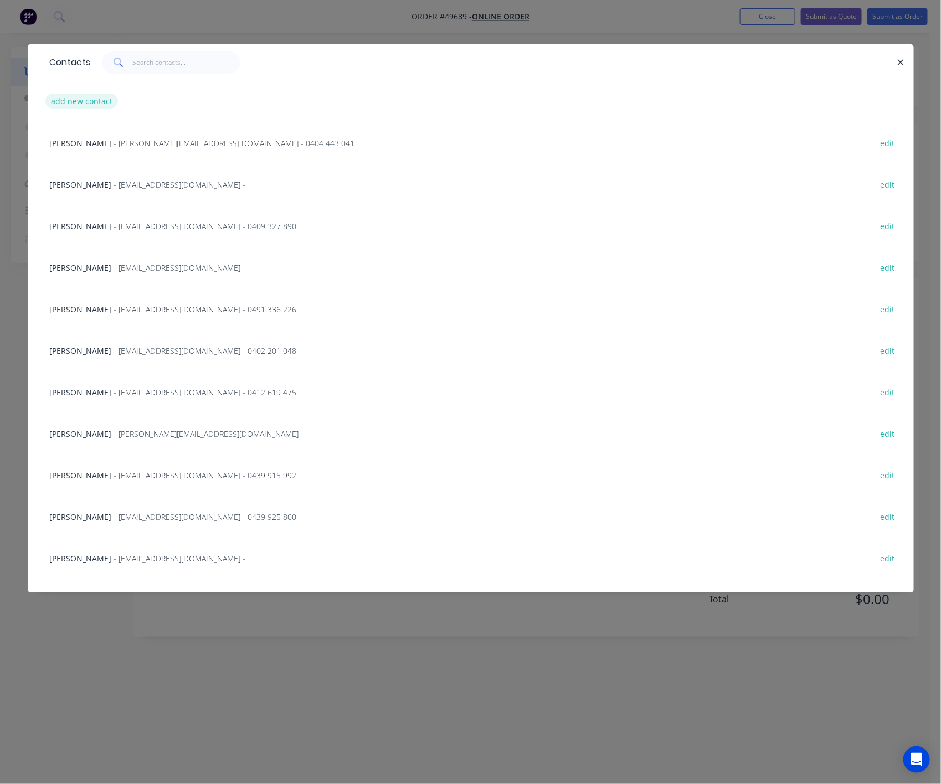
click at [69, 98] on button "add new contact" at bounding box center [81, 101] width 73 height 15
select select "AU"
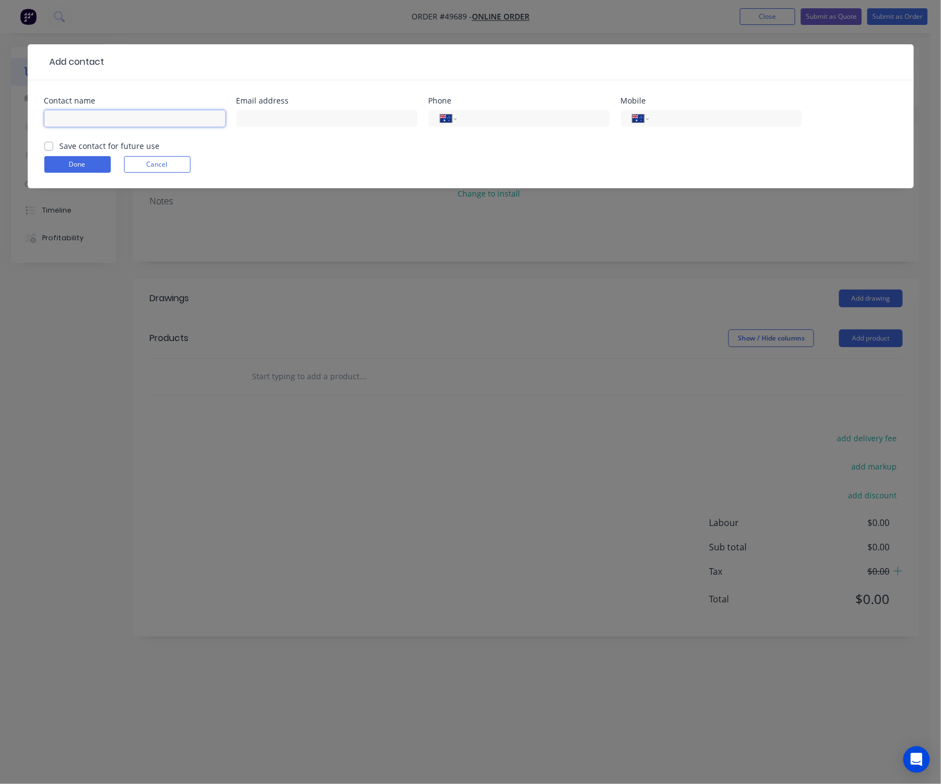
click at [65, 121] on input "text" at bounding box center [134, 118] width 181 height 17
paste input "Alen Palic"
type input "Alen Palic"
click at [754, 115] on input "tel" at bounding box center [723, 118] width 133 height 13
paste input "0421 894 461"
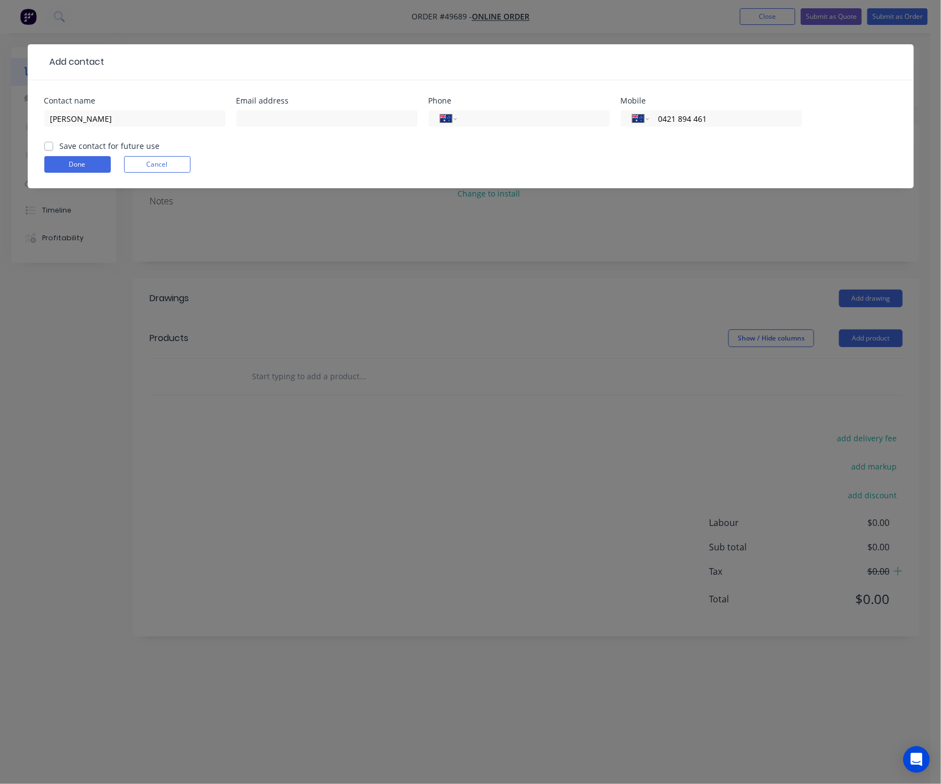
type input "0421 894 461"
click at [316, 118] on input "text" at bounding box center [326, 118] width 181 height 17
paste input "alenpal72@gmail.com"
type input "alenpal72@gmail.com"
click at [84, 156] on button "Done" at bounding box center [77, 164] width 66 height 17
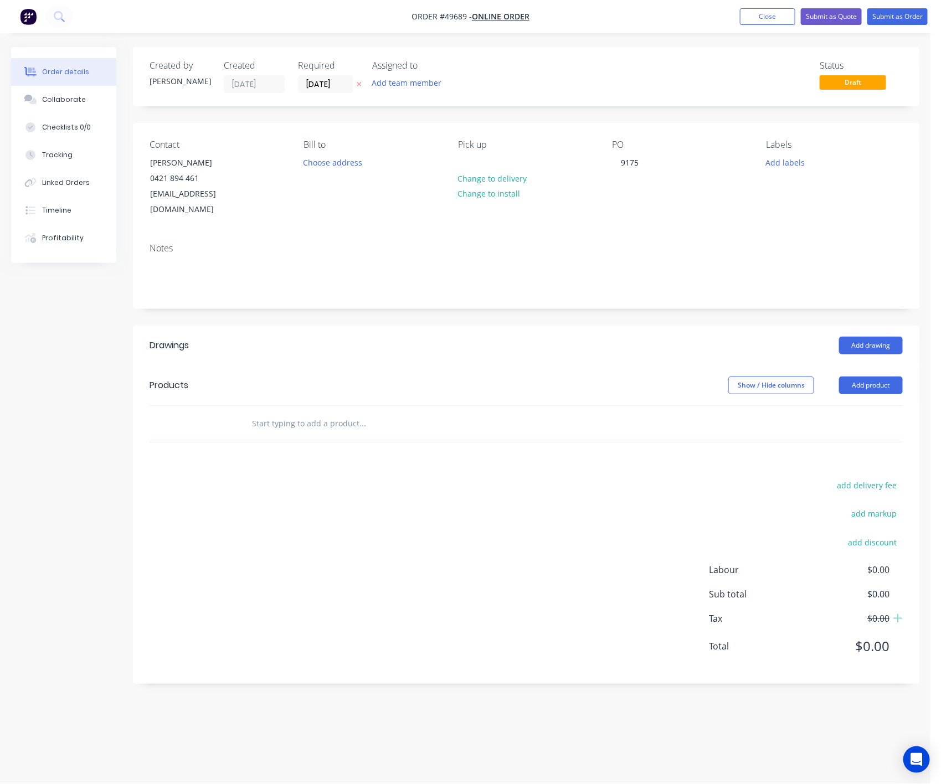
click at [444, 381] on header "Products Show / Hide columns Add product" at bounding box center [526, 385] width 786 height 40
click at [873, 377] on button "Add product" at bounding box center [871, 386] width 64 height 18
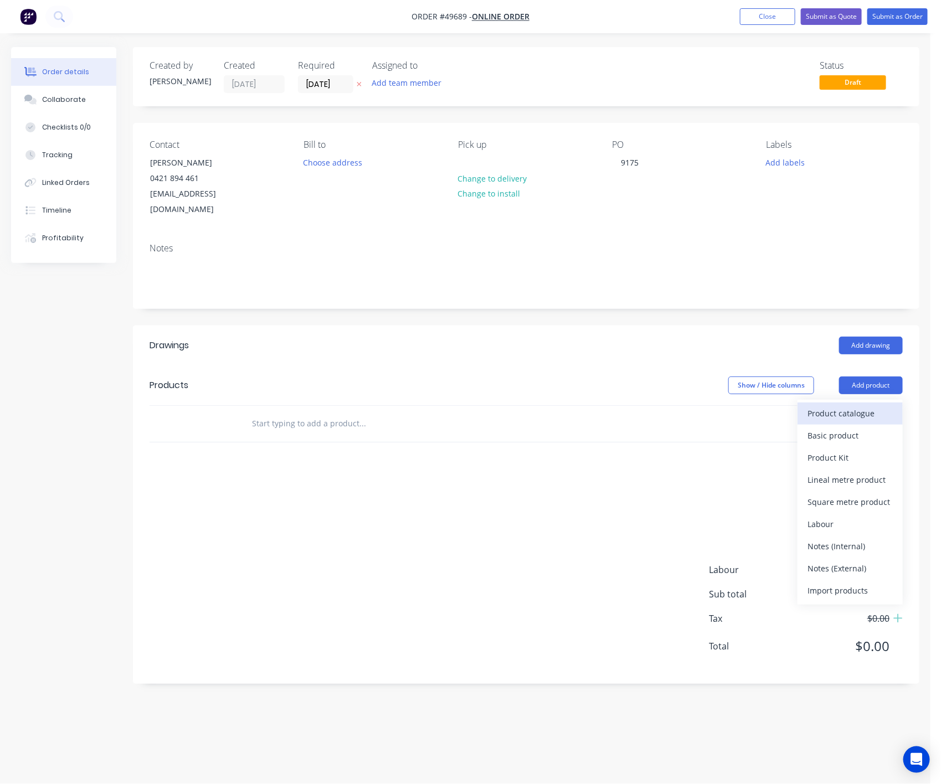
click at [869, 405] on div "Product catalogue" at bounding box center [849, 413] width 85 height 16
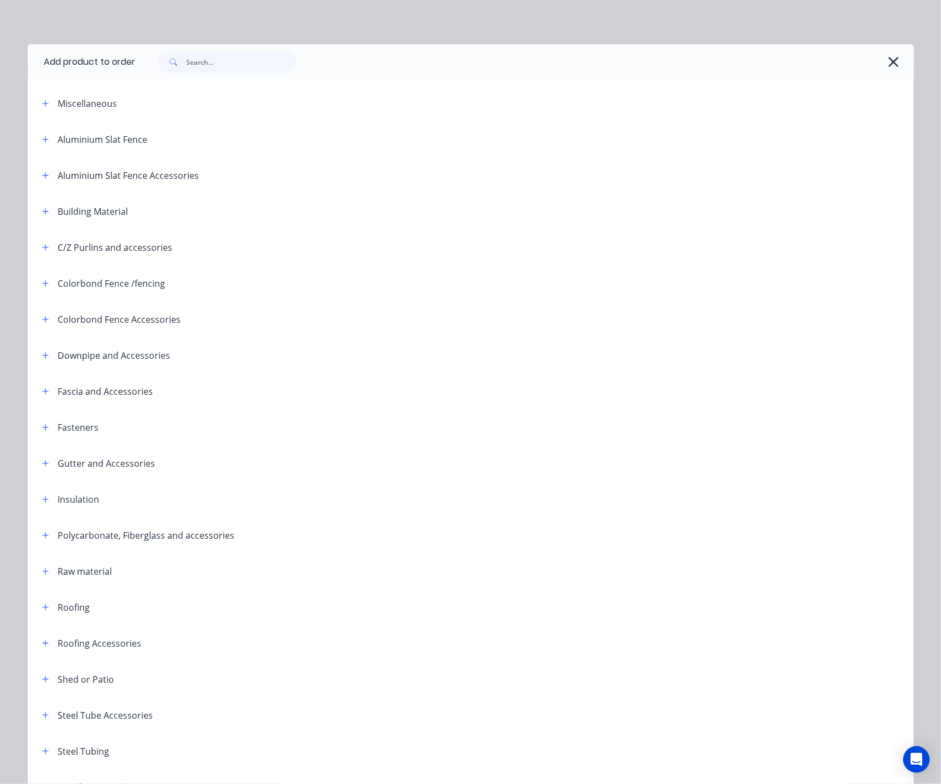
click at [254, 74] on div at bounding box center [525, 61] width 778 height 35
click at [253, 72] on input "text" at bounding box center [242, 62] width 110 height 22
type input "flume"
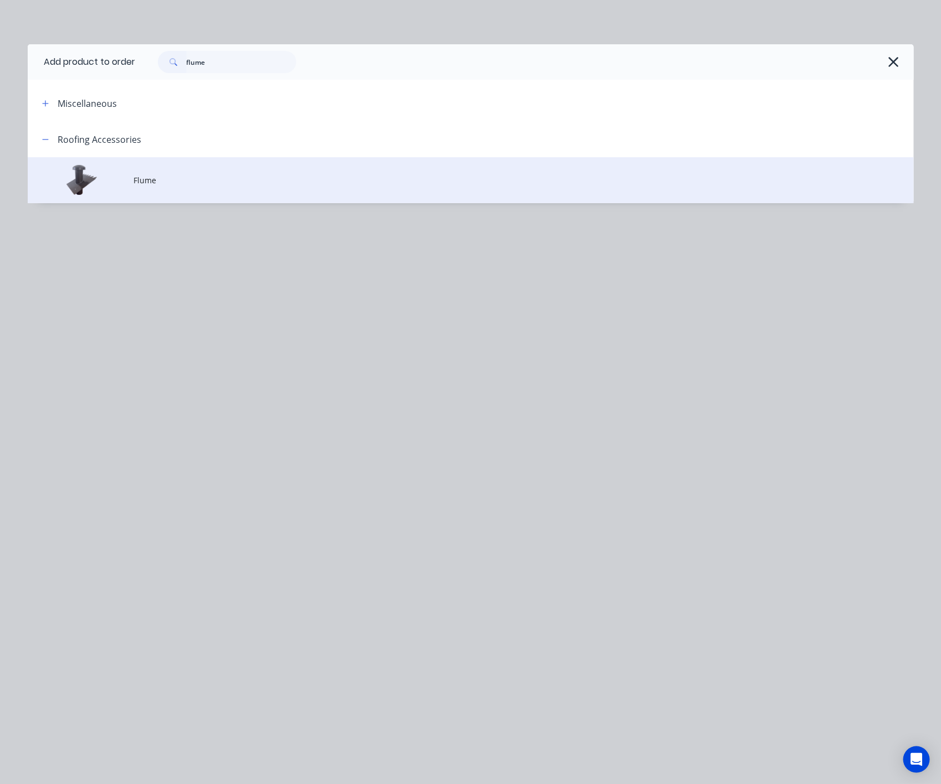
click at [213, 171] on td "Flume" at bounding box center [524, 180] width 780 height 46
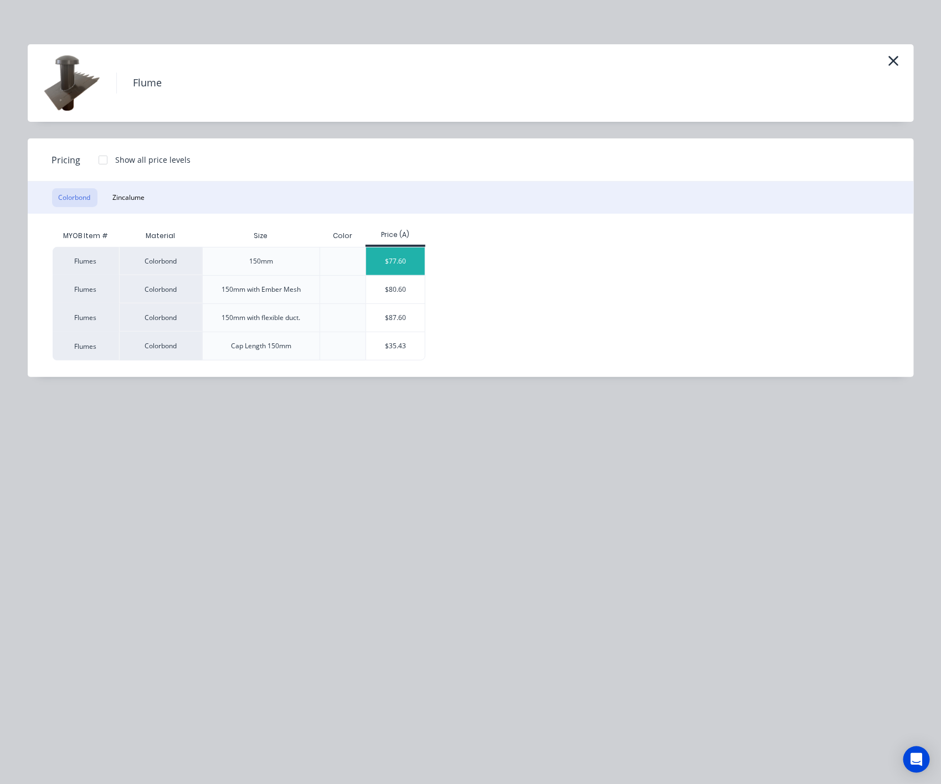
click at [372, 262] on div "$77.60" at bounding box center [395, 262] width 59 height 28
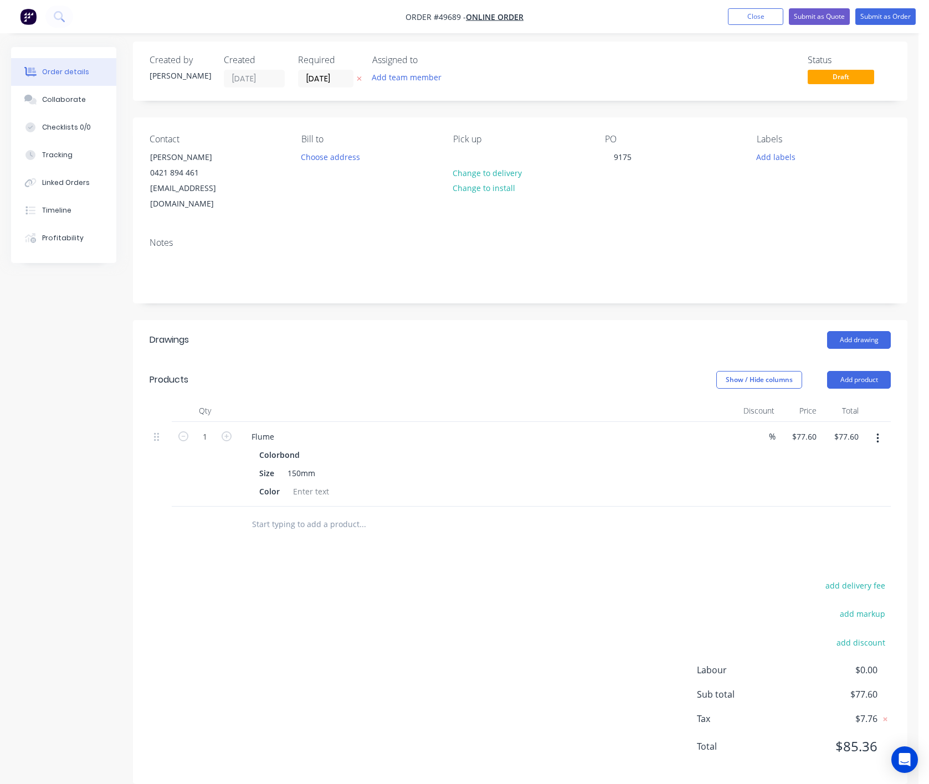
scroll to position [9, 0]
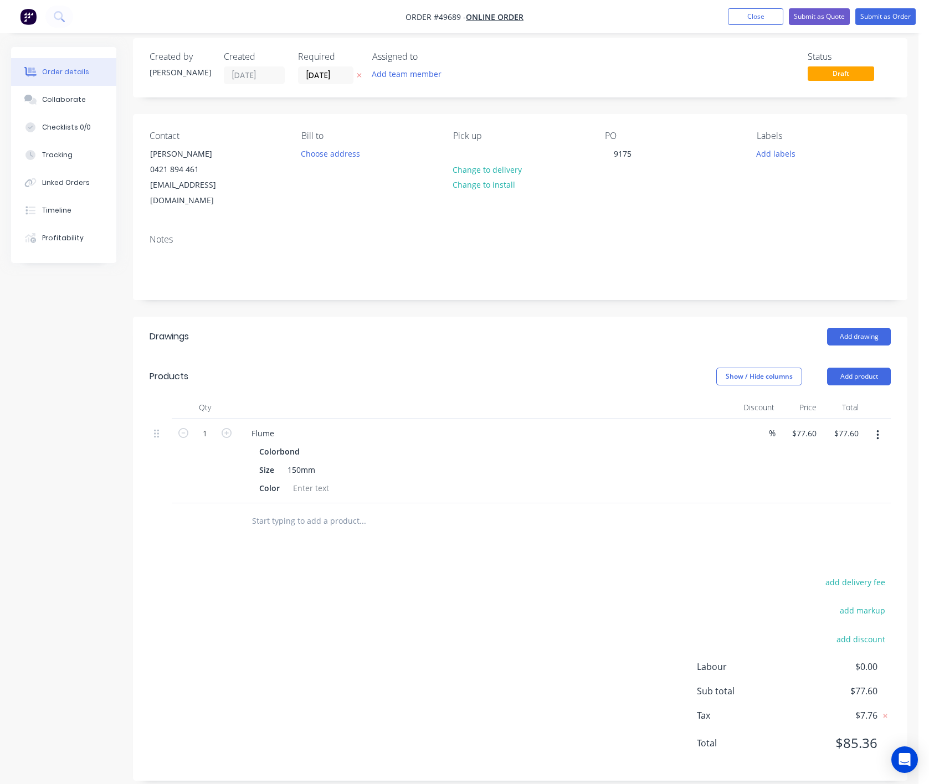
click at [283, 425] on div "Flume" at bounding box center [488, 433] width 490 height 16
click at [277, 425] on div "Flume" at bounding box center [263, 433] width 40 height 16
click at [303, 480] on div at bounding box center [310, 488] width 45 height 16
click at [318, 480] on div at bounding box center [310, 488] width 45 height 16
click at [333, 522] on div at bounding box center [437, 521] width 399 height 36
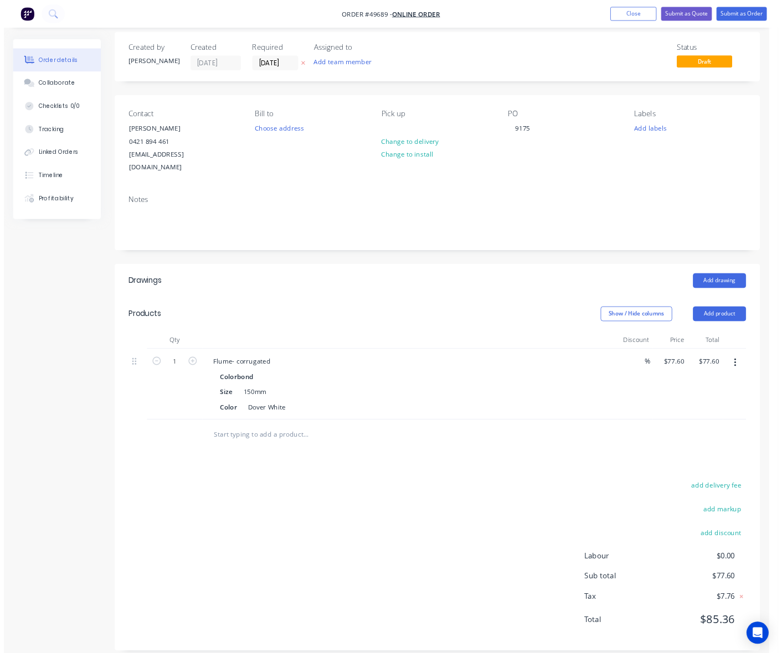
scroll to position [0, 0]
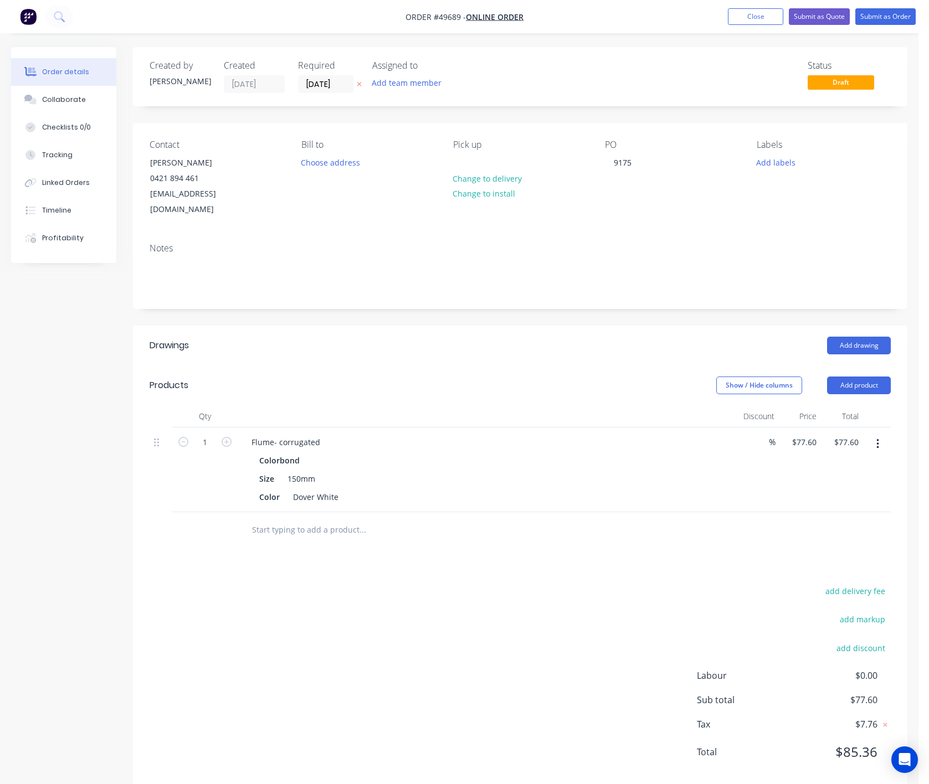
click at [341, 347] on header "Drawings Add drawing" at bounding box center [520, 346] width 774 height 40
click at [322, 434] on div "Flume- corrugated" at bounding box center [286, 442] width 86 height 16
click at [633, 559] on div "Drawings Add drawing Products Show / Hide columns Add product Qty Discount Pric…" at bounding box center [520, 558] width 774 height 464
drag, startPoint x: 563, startPoint y: 520, endPoint x: 574, endPoint y: 519, distance: 10.6
click at [566, 520] on div at bounding box center [409, 530] width 332 height 22
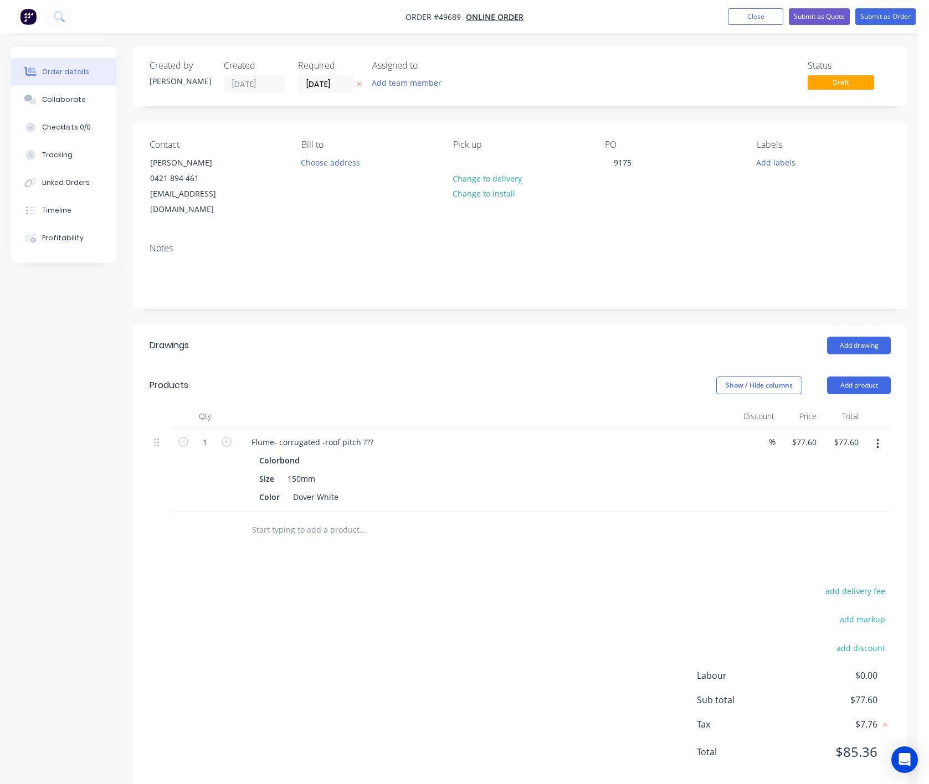
click at [874, 434] on button "button" at bounding box center [877, 444] width 26 height 20
drag, startPoint x: 406, startPoint y: 542, endPoint x: 663, endPoint y: 123, distance: 491.0
click at [416, 533] on div "Drawings Add drawing Products Show / Hide columns Add product Qty Discount Pric…" at bounding box center [520, 558] width 774 height 464
click at [806, 17] on button "Submit as Quote" at bounding box center [819, 16] width 61 height 17
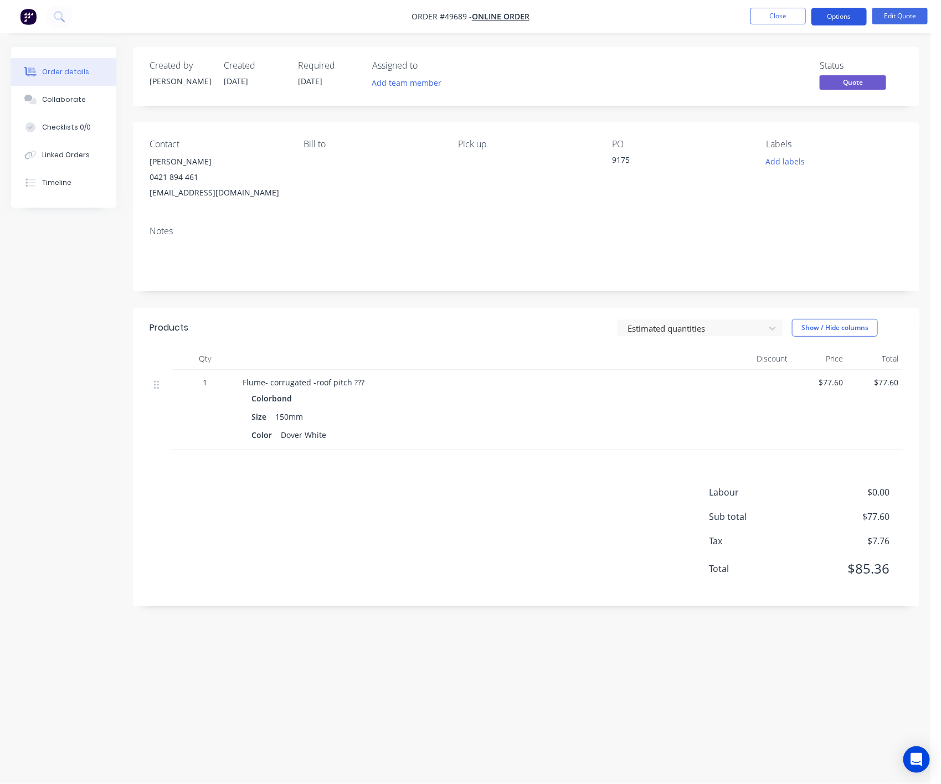
click at [841, 16] on button "Options" at bounding box center [838, 17] width 55 height 18
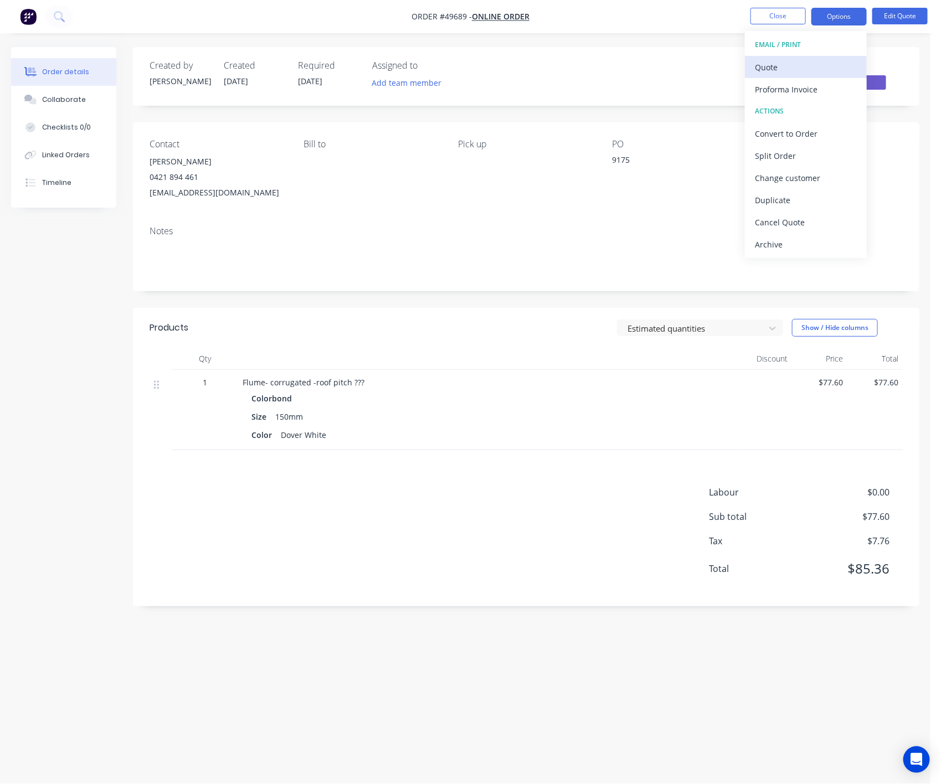
click at [771, 66] on div "Quote" at bounding box center [806, 67] width 102 height 16
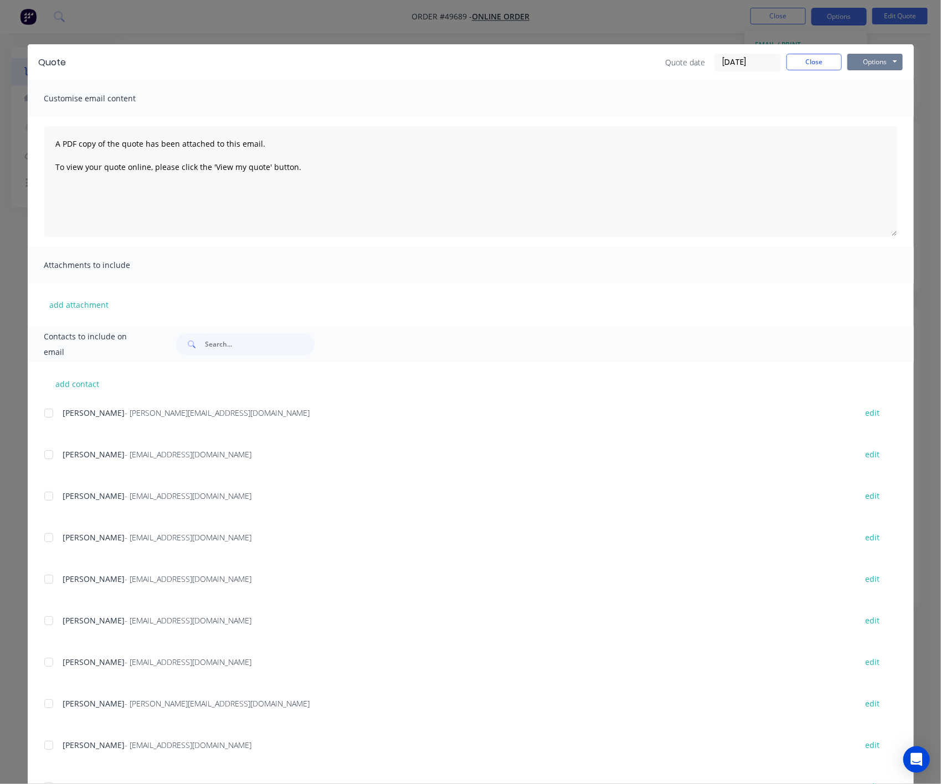
drag, startPoint x: 853, startPoint y: 63, endPoint x: 861, endPoint y: 66, distance: 8.9
click at [856, 64] on button "Options" at bounding box center [874, 62] width 55 height 17
click at [859, 83] on button "Preview" at bounding box center [882, 82] width 71 height 18
click at [800, 55] on button "Close" at bounding box center [813, 62] width 55 height 17
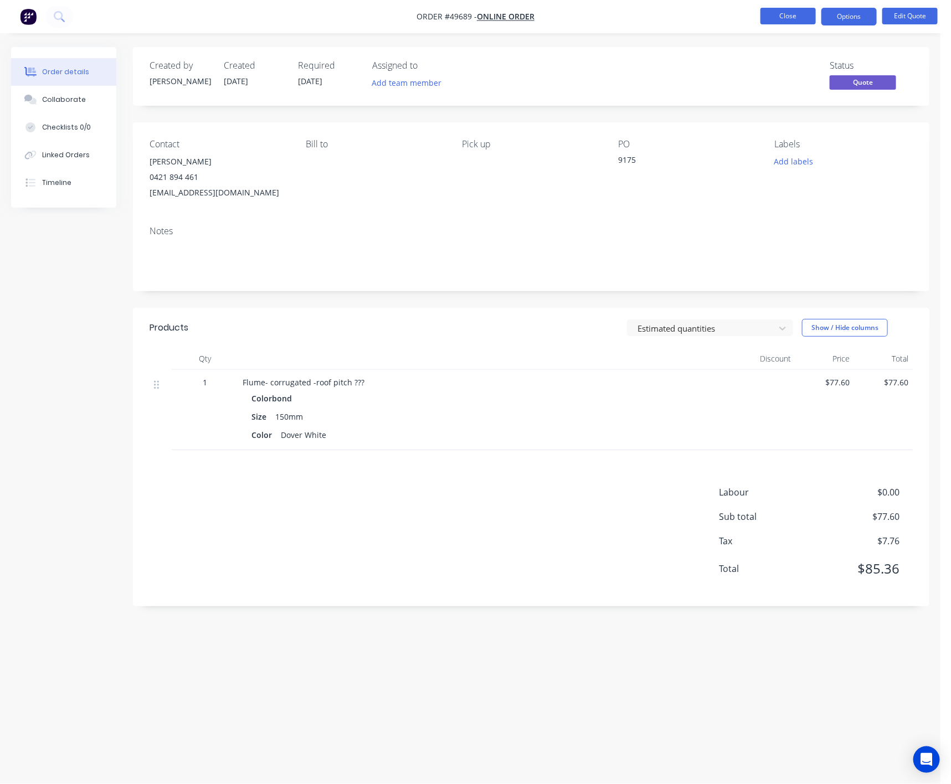
click at [788, 17] on button "Close" at bounding box center [787, 16] width 55 height 17
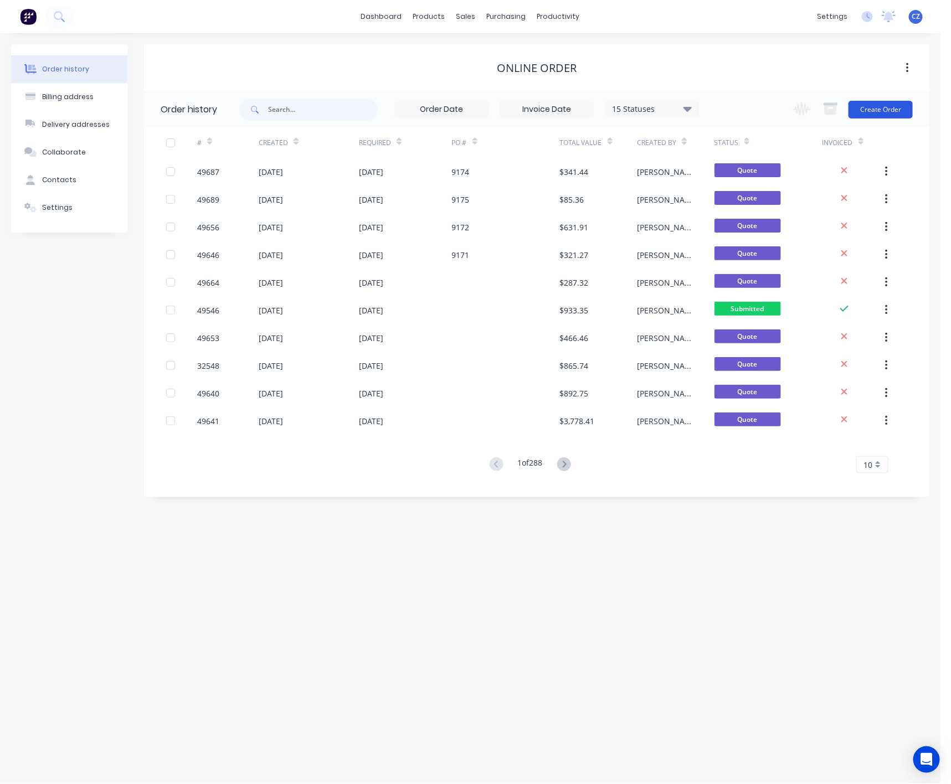
click at [880, 106] on button "Create Order" at bounding box center [880, 110] width 64 height 18
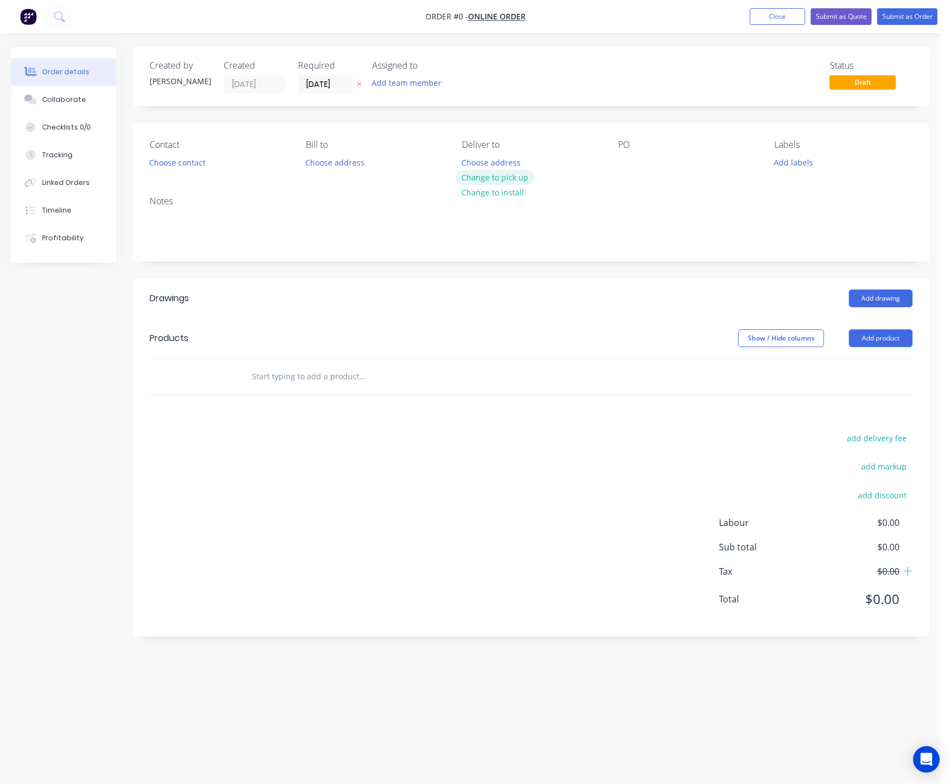
click at [472, 173] on button "Change to pick up" at bounding box center [495, 177] width 79 height 15
click at [184, 165] on button "Choose contact" at bounding box center [177, 161] width 68 height 15
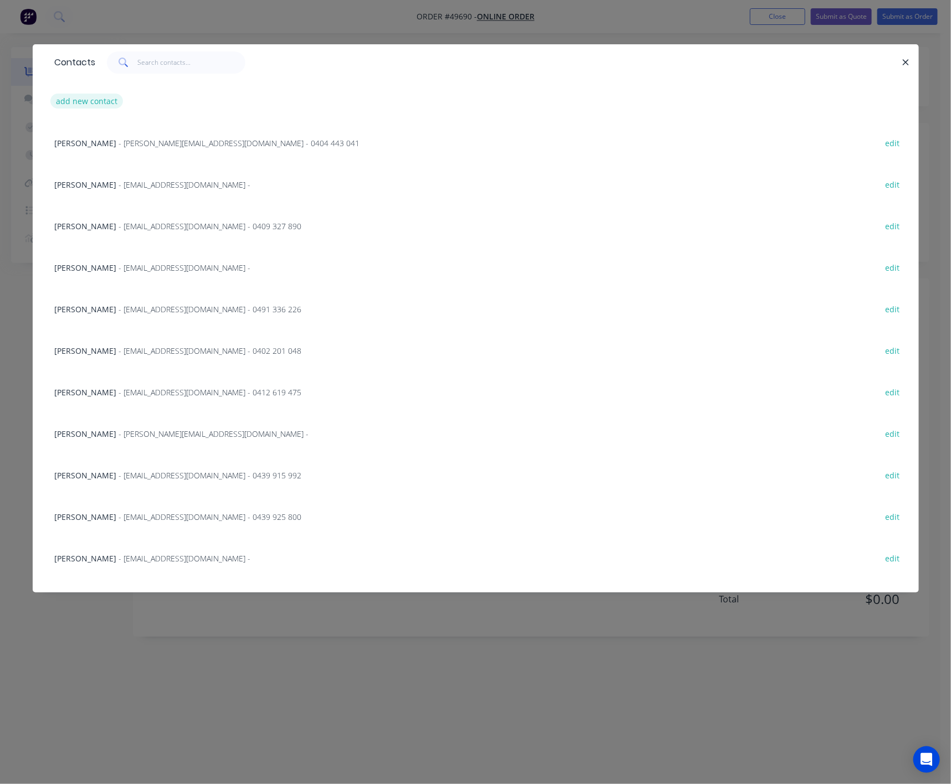
click at [77, 104] on button "add new contact" at bounding box center [86, 101] width 73 height 15
select select "AU"
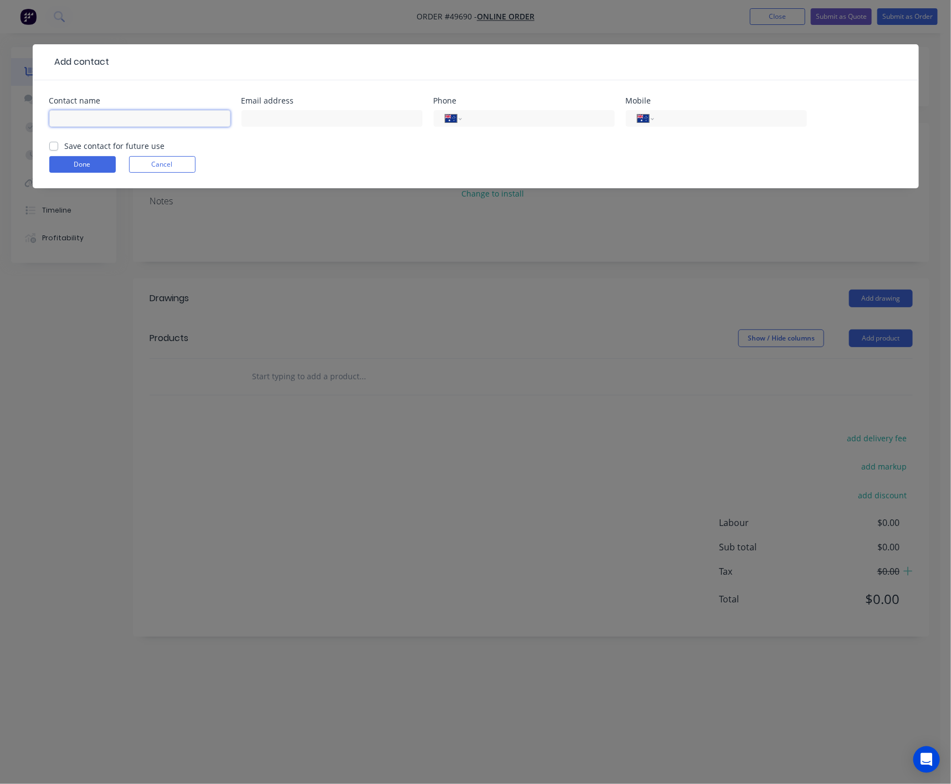
click at [177, 125] on input "text" at bounding box center [139, 118] width 181 height 17
paste input "Gerd Ohlmeyer"
type input "Gerd Ohlmeyer"
click at [745, 117] on input "tel" at bounding box center [728, 118] width 133 height 13
paste input "0439 049 964"
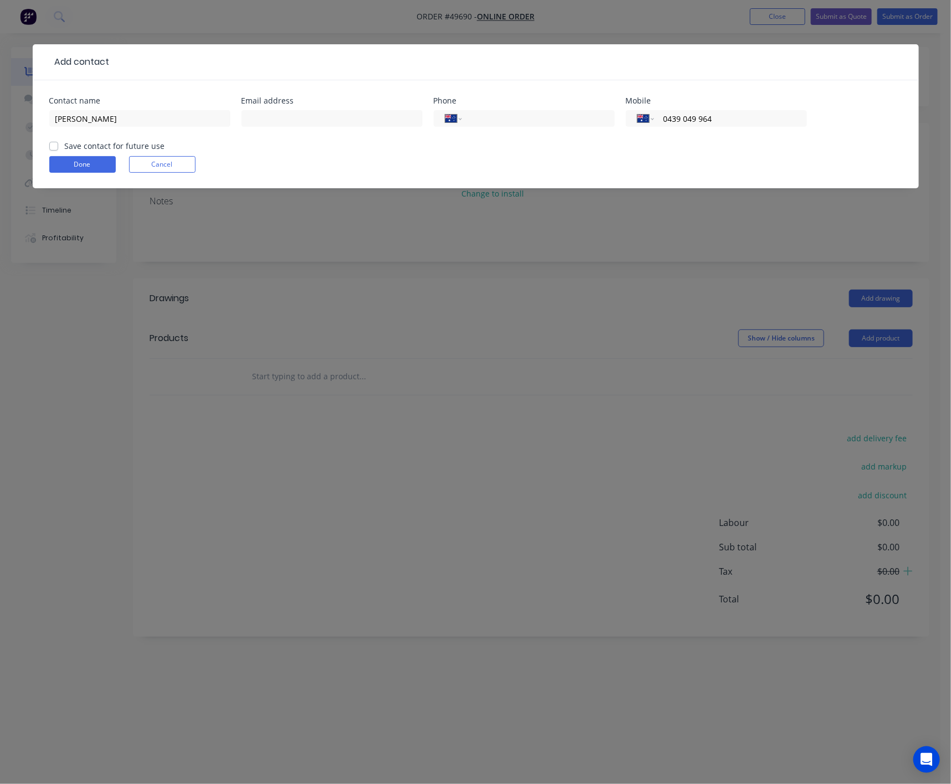
type input "0439 049 964"
click at [362, 125] on input "text" at bounding box center [331, 118] width 181 height 17
paste input "gerdohlmeyer@yahoo.com.au"
type input "gerdohlmeyer@yahoo.com.au"
click at [65, 148] on label "Save contact for future use" at bounding box center [115, 146] width 100 height 12
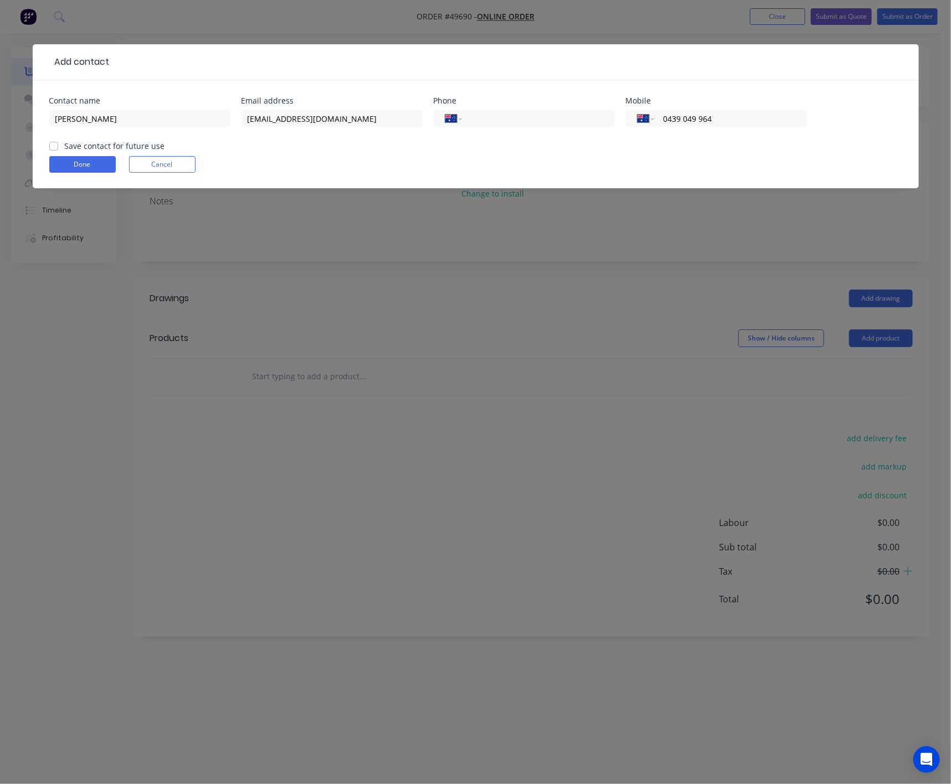
click at [53, 148] on input "Save contact for future use" at bounding box center [53, 145] width 9 height 11
checkbox input "true"
click at [55, 166] on button "Done" at bounding box center [82, 164] width 66 height 17
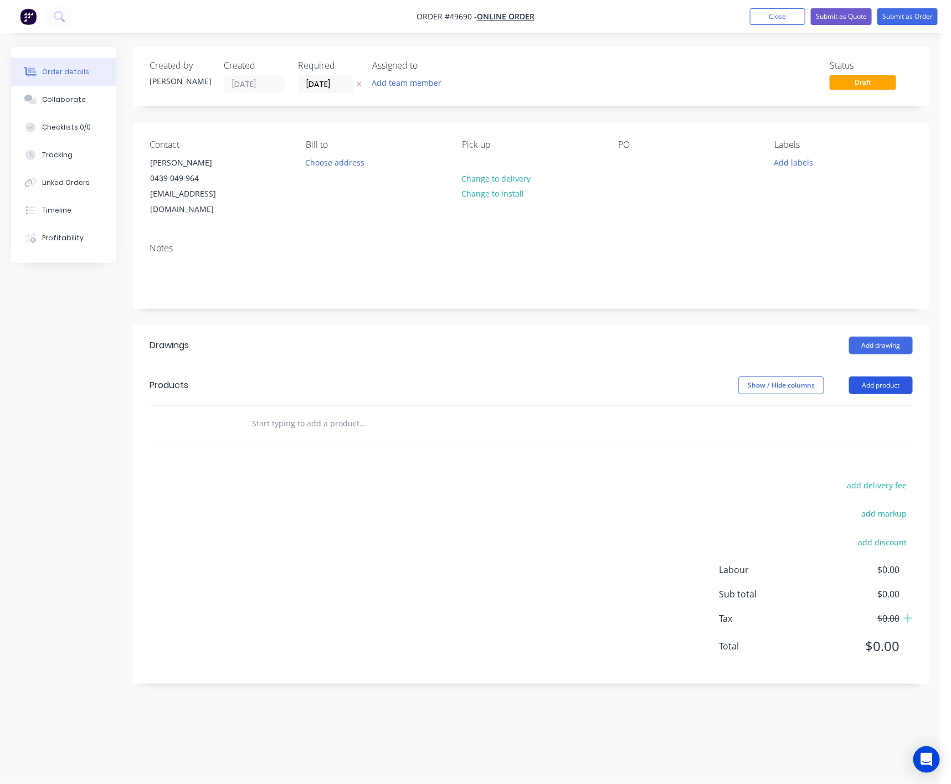
click at [874, 377] on button "Add product" at bounding box center [881, 386] width 64 height 18
click at [854, 405] on div "Product catalogue" at bounding box center [859, 413] width 85 height 16
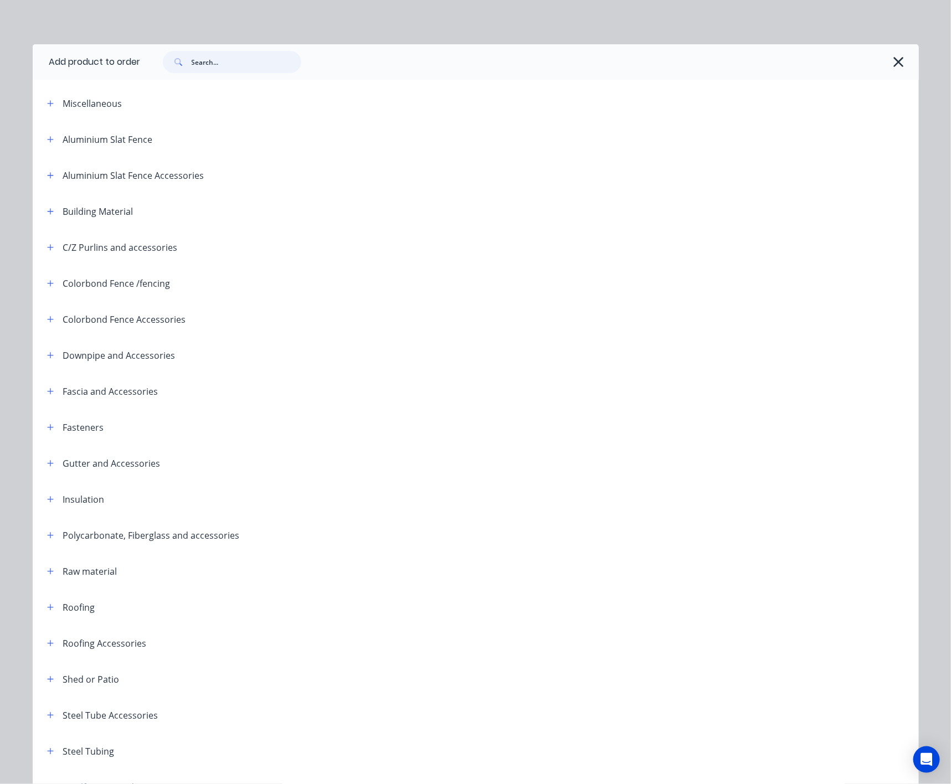
click at [238, 60] on input "text" at bounding box center [247, 62] width 110 height 22
type input "wall"
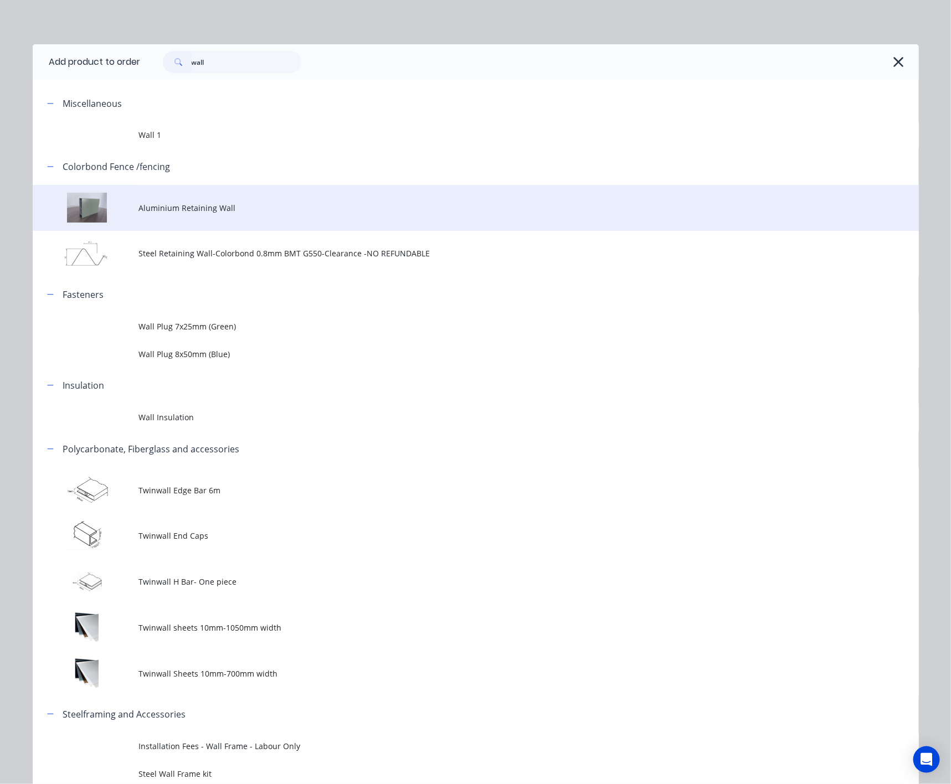
click at [199, 215] on td "Aluminium Retaining Wall" at bounding box center [529, 208] width 780 height 46
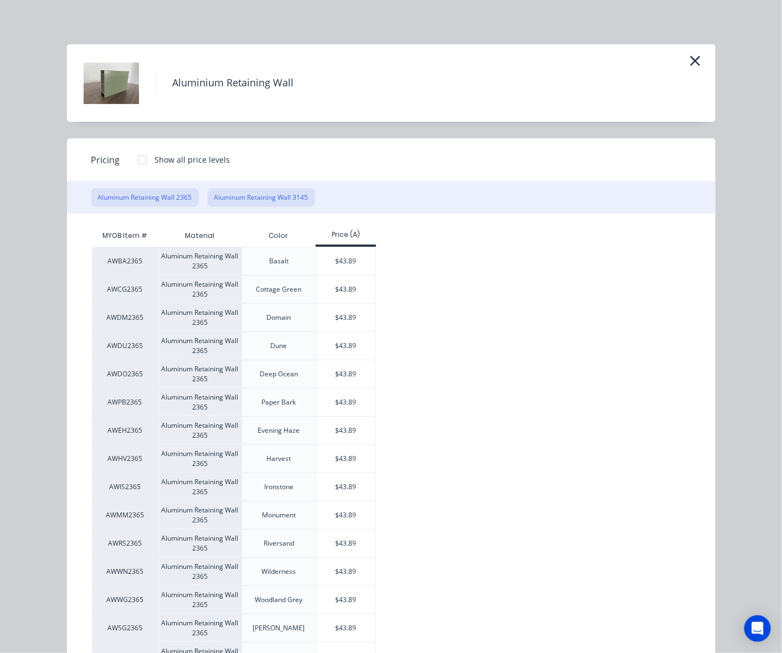
click at [244, 193] on button "Aluminum Retaining Wall 3145" at bounding box center [261, 197] width 107 height 19
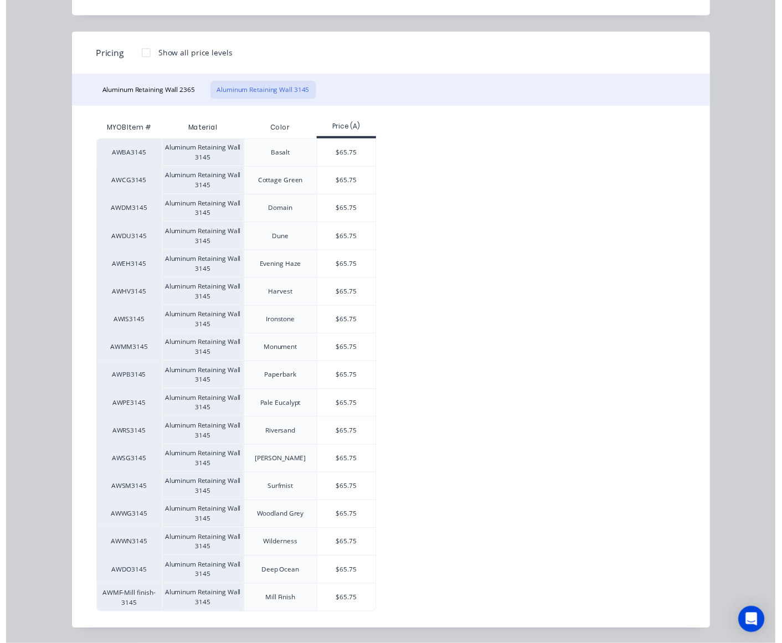
scroll to position [108, 0]
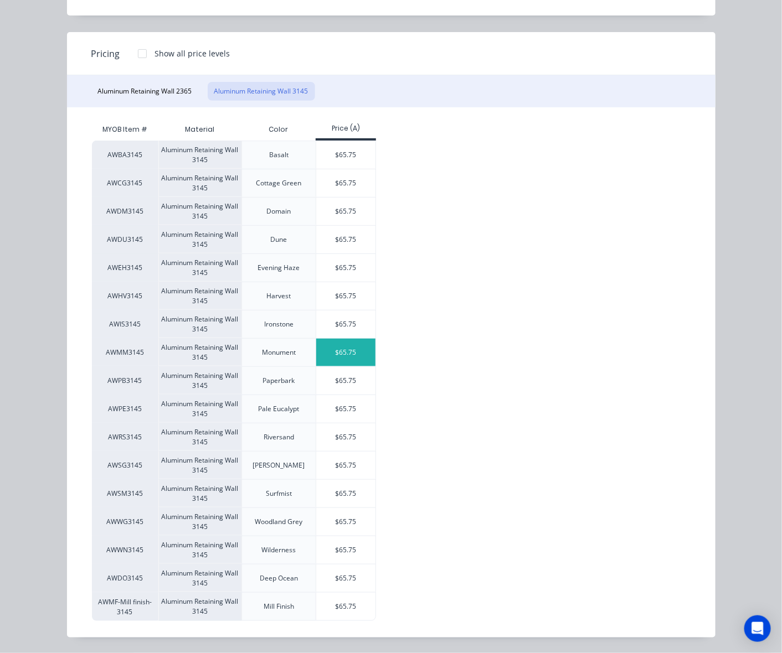
click at [345, 344] on div "$65.75" at bounding box center [345, 353] width 59 height 28
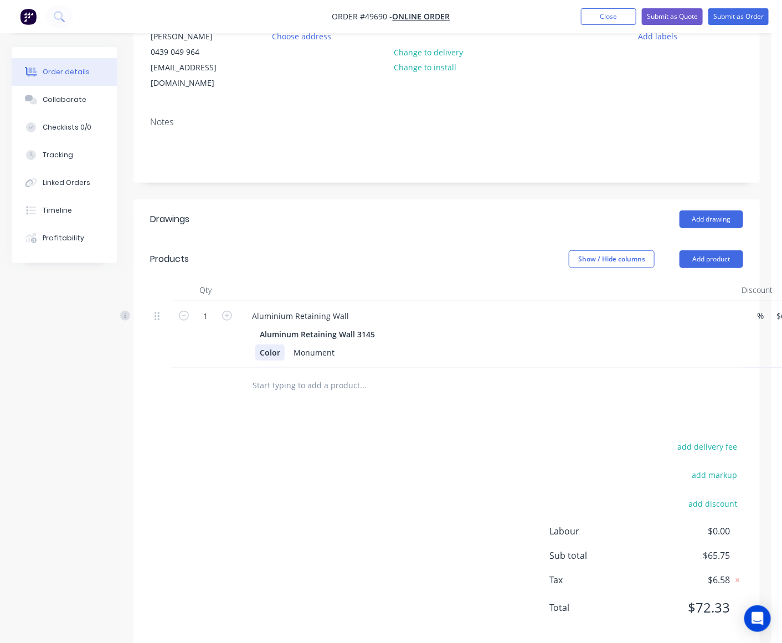
scroll to position [130, 0]
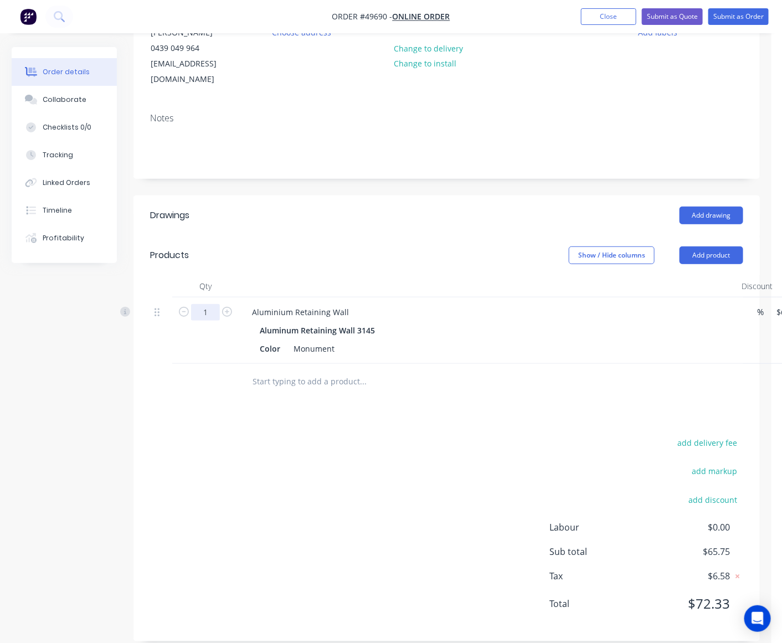
click at [212, 304] on input "1" at bounding box center [205, 312] width 29 height 17
type input "6"
type input "$394.50"
click at [280, 246] on div "Show / Hide columns Add product" at bounding box center [509, 255] width 467 height 18
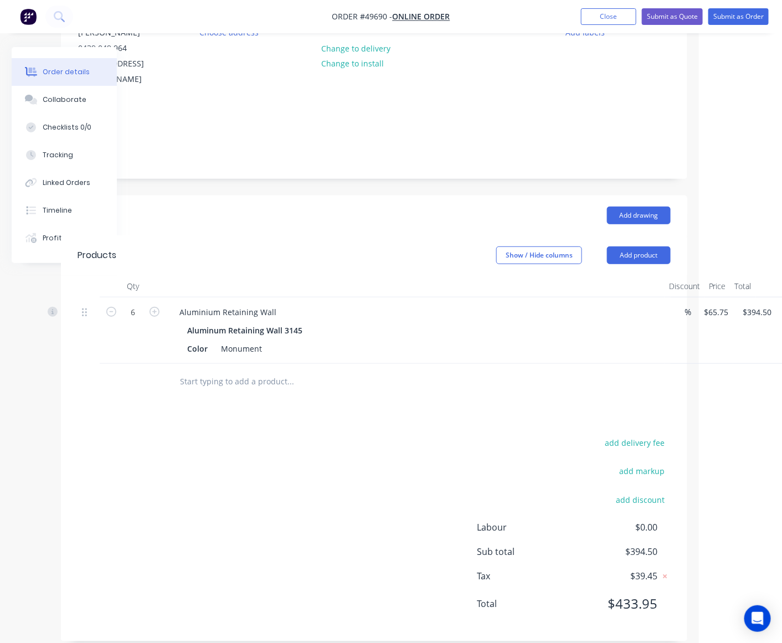
scroll to position [130, 94]
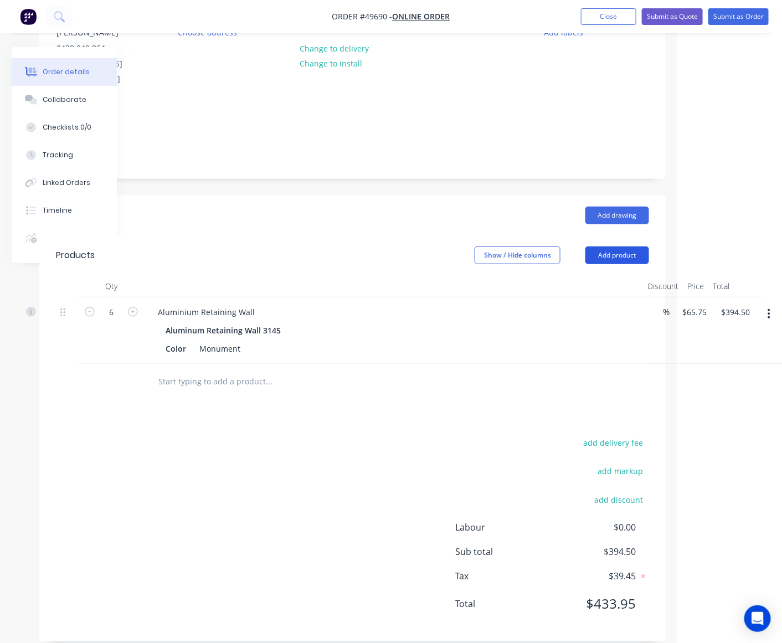
click at [617, 246] on button "Add product" at bounding box center [617, 255] width 64 height 18
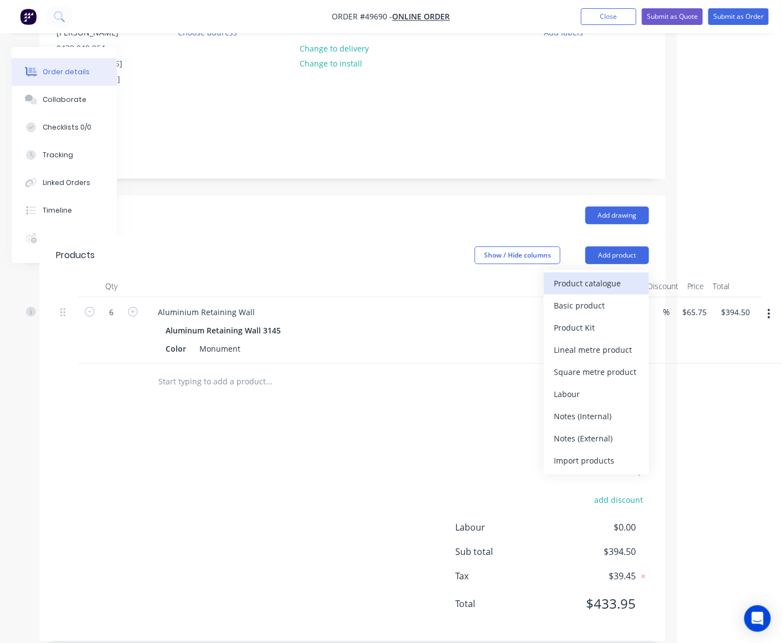
click at [615, 275] on div "Product catalogue" at bounding box center [596, 283] width 85 height 16
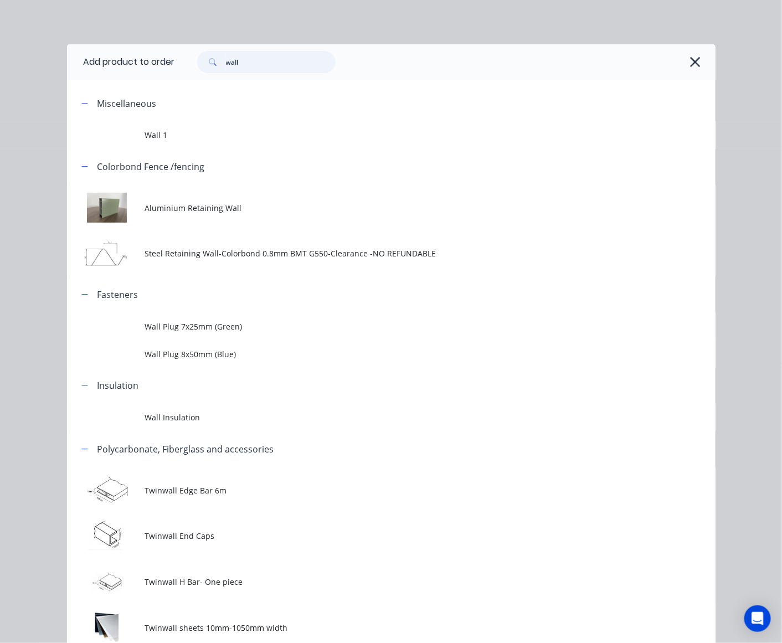
drag, startPoint x: 275, startPoint y: 64, endPoint x: 141, endPoint y: 64, distance: 133.5
click at [141, 64] on header "Add product to order wall" at bounding box center [391, 61] width 648 height 35
type input "sheet"
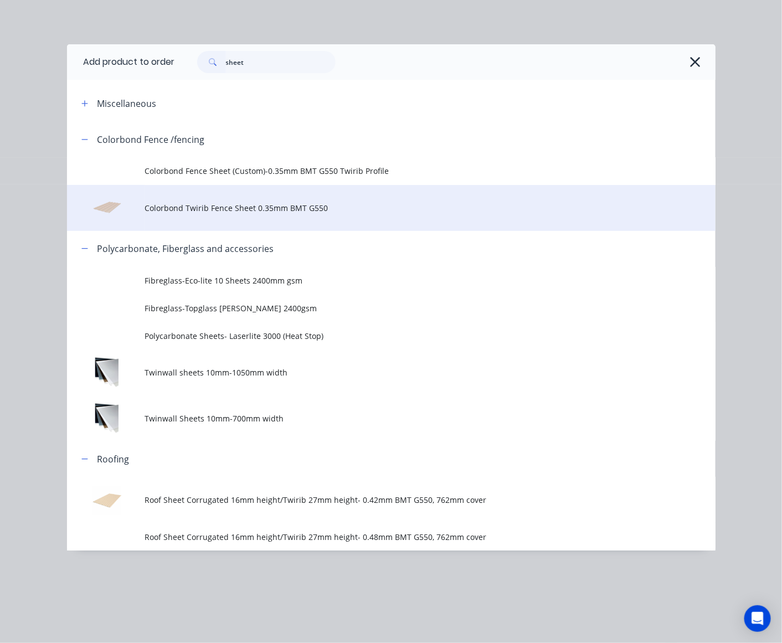
click at [275, 209] on span "Colorbond Twirib Fence Sheet 0.35mm BMT G550" at bounding box center [373, 208] width 456 height 12
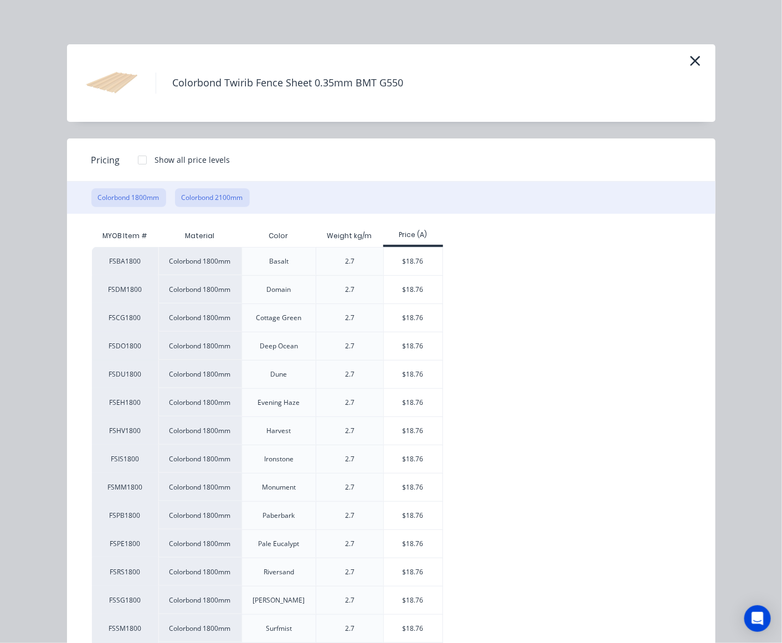
click at [209, 194] on button "Colorbond 2100mm" at bounding box center [212, 197] width 75 height 19
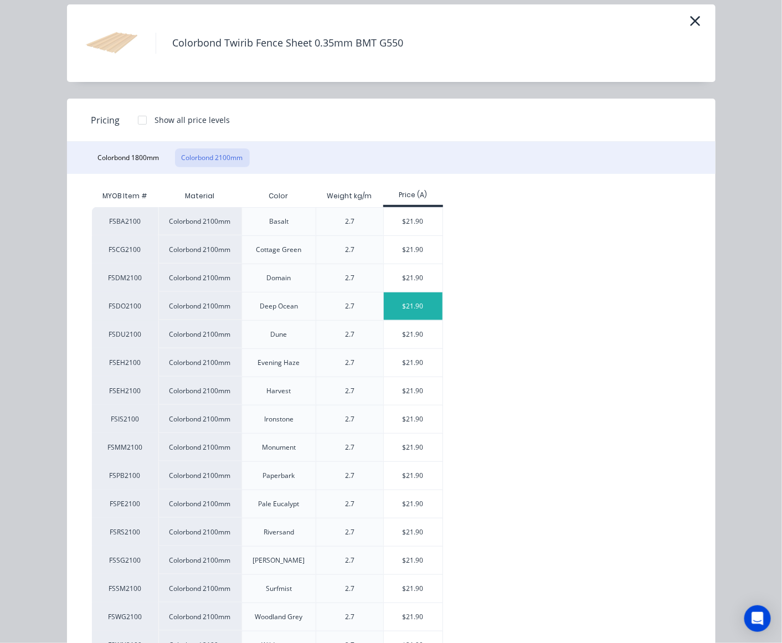
scroll to position [118, 0]
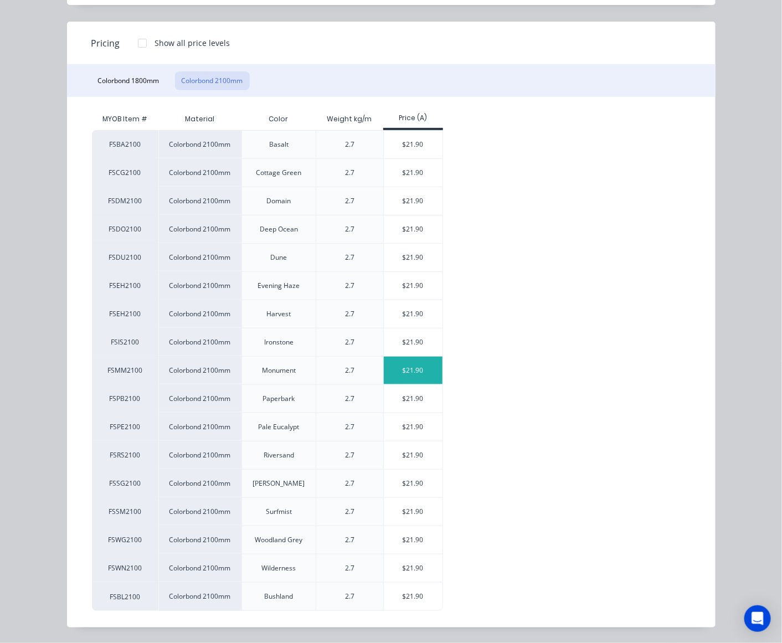
click at [403, 374] on div "$21.90" at bounding box center [413, 371] width 59 height 28
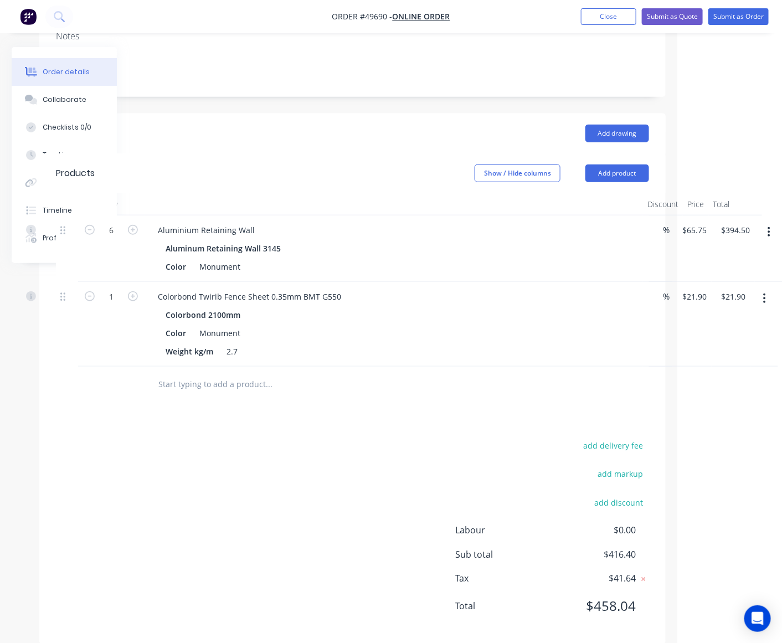
scroll to position [215, 94]
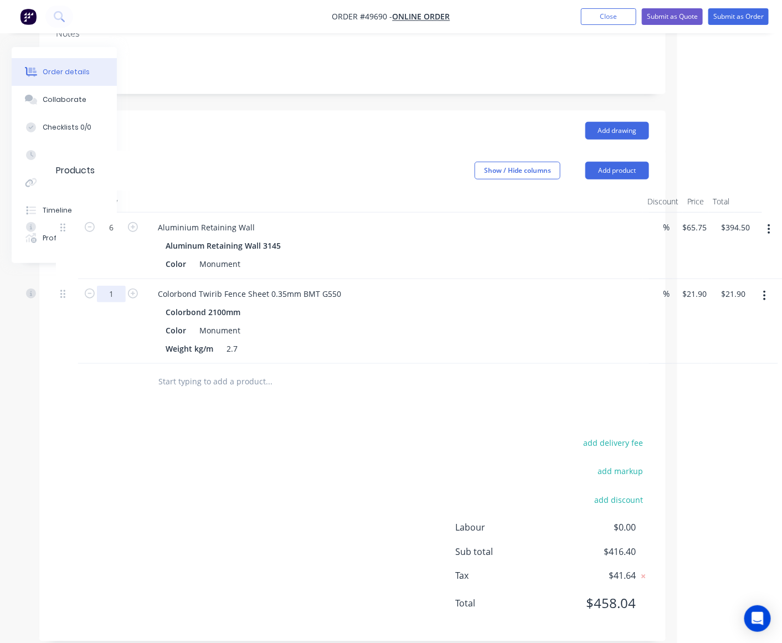
click at [111, 286] on input "1" at bounding box center [111, 294] width 29 height 17
type input "12"
type input "$262.80"
click at [394, 370] on div at bounding box center [315, 381] width 332 height 22
click at [632, 162] on button "Add product" at bounding box center [617, 171] width 64 height 18
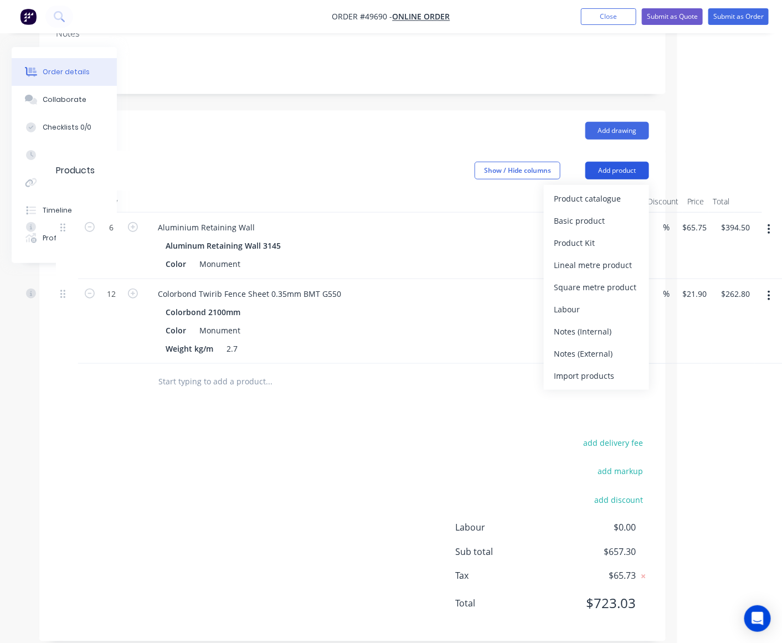
click at [596, 190] on div "Product catalogue" at bounding box center [596, 198] width 85 height 16
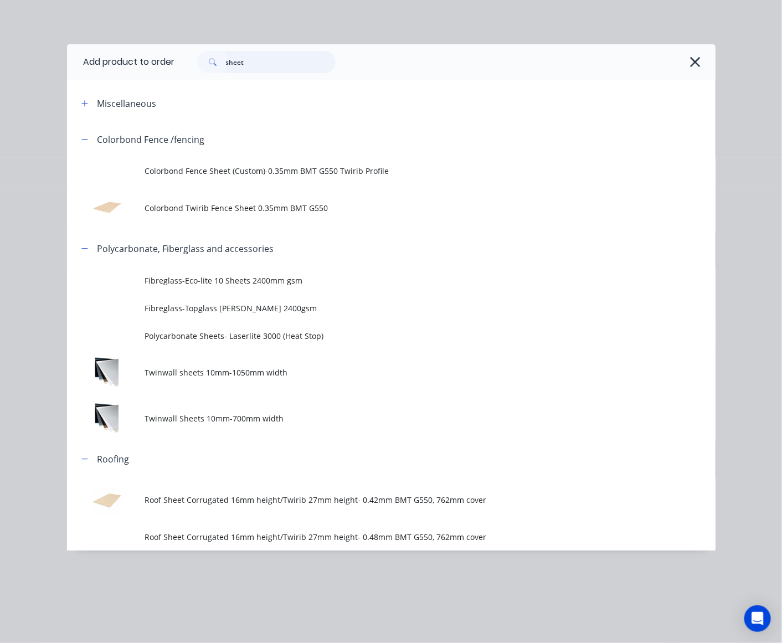
drag, startPoint x: 291, startPoint y: 61, endPoint x: 79, endPoint y: 78, distance: 213.3
click at [85, 72] on header "Add product to order sheet" at bounding box center [391, 61] width 648 height 35
type input "post"
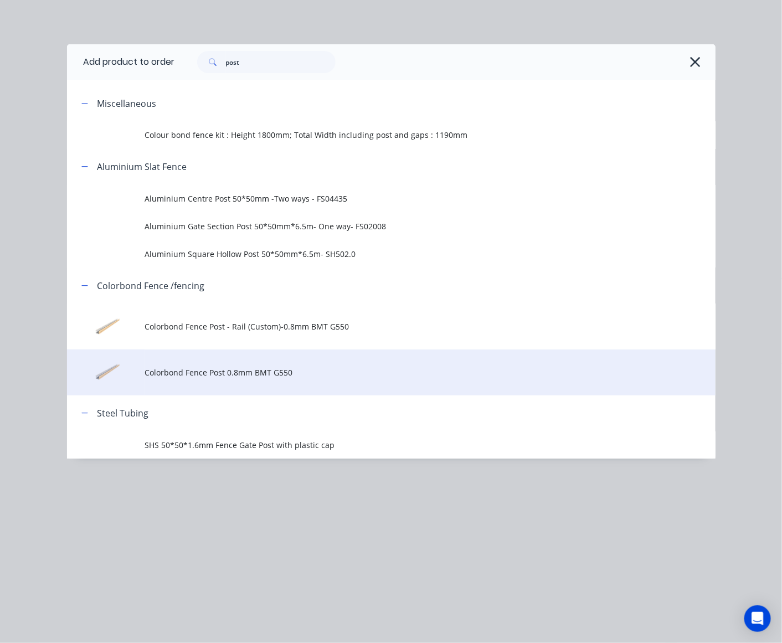
click at [295, 378] on span "Colorbond Fence Post 0.8mm BMT G550" at bounding box center [373, 373] width 456 height 12
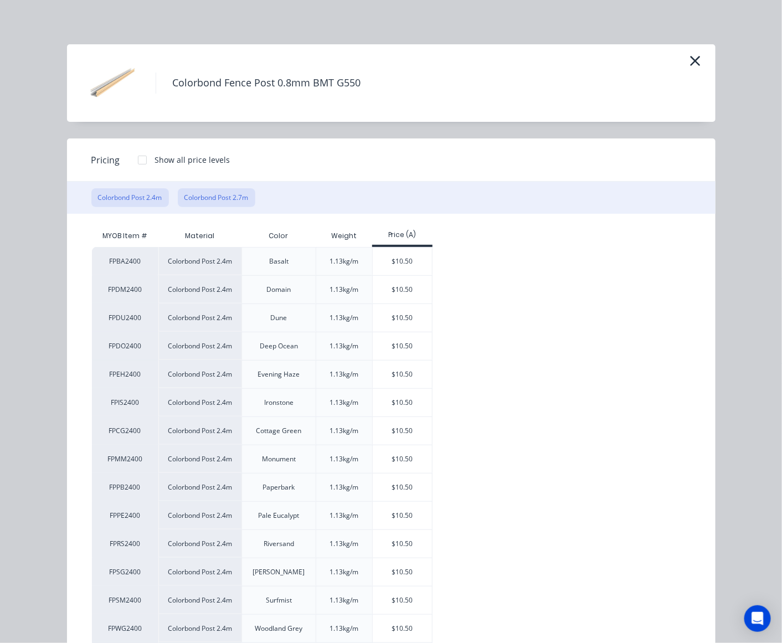
click at [235, 197] on button "Colorbond Post 2.7m" at bounding box center [217, 197] width 78 height 19
click at [402, 490] on div "$11.81" at bounding box center [402, 487] width 59 height 28
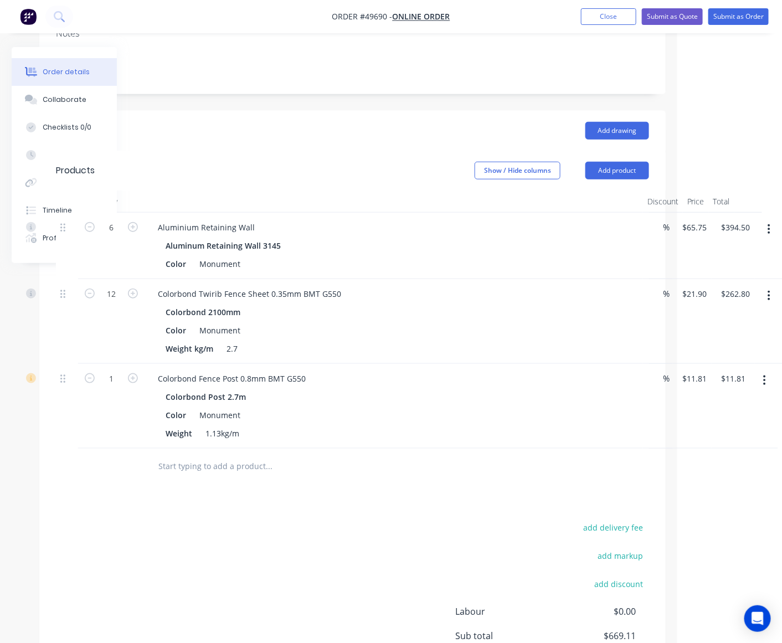
click at [256, 520] on div "add delivery fee add markup add discount Labour $0.00 Sub total $669.11 Tax $66…" at bounding box center [352, 614] width 593 height 189
click at [112, 370] on input "1" at bounding box center [111, 378] width 29 height 17
type input "6"
type input "$70.86"
click at [421, 449] on div at bounding box center [344, 467] width 399 height 36
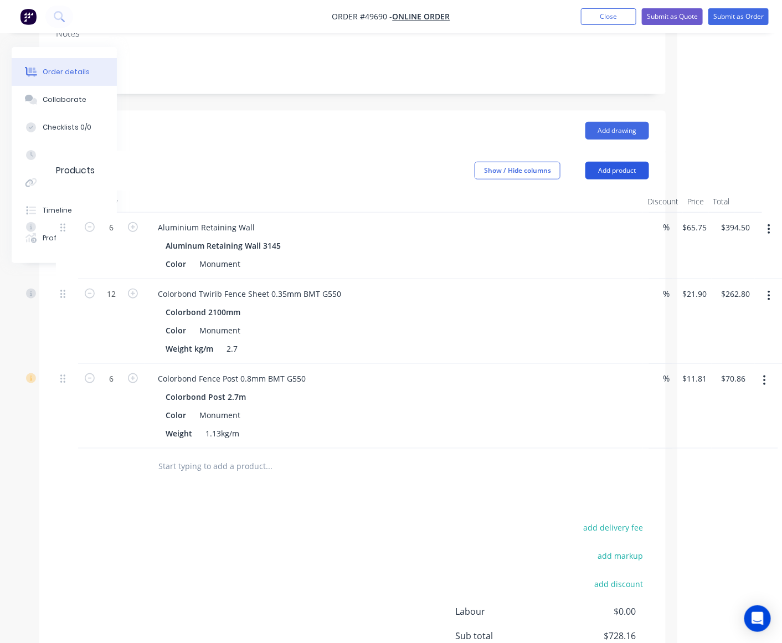
click at [630, 162] on button "Add product" at bounding box center [617, 171] width 64 height 18
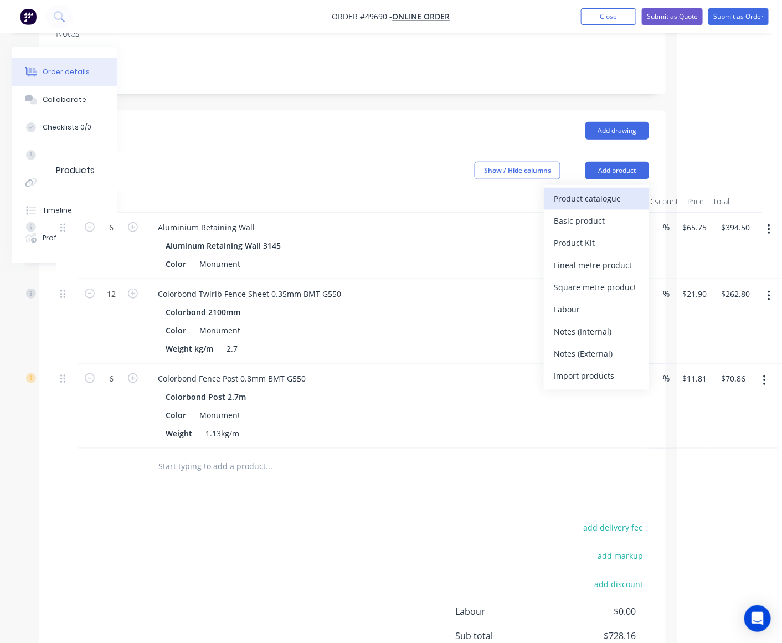
click at [621, 190] on div "Product catalogue" at bounding box center [596, 198] width 85 height 16
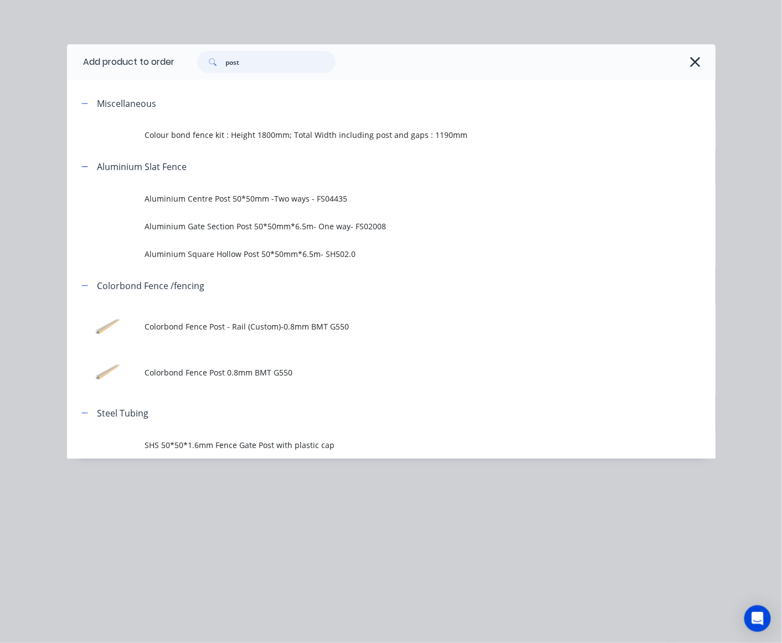
drag, startPoint x: 270, startPoint y: 63, endPoint x: 201, endPoint y: 71, distance: 69.7
click at [201, 71] on div "post" at bounding box center [266, 62] width 138 height 22
click at [696, 62] on icon "button" at bounding box center [696, 62] width 10 height 10
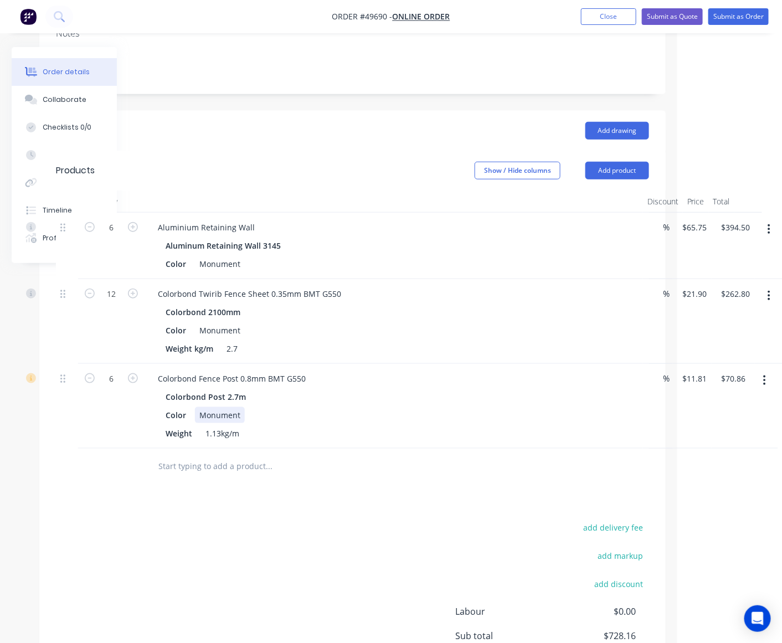
click at [452, 391] on div "Colorbond Post 2.7m Color Monument Weight 1.13kg/m" at bounding box center [394, 415] width 490 height 53
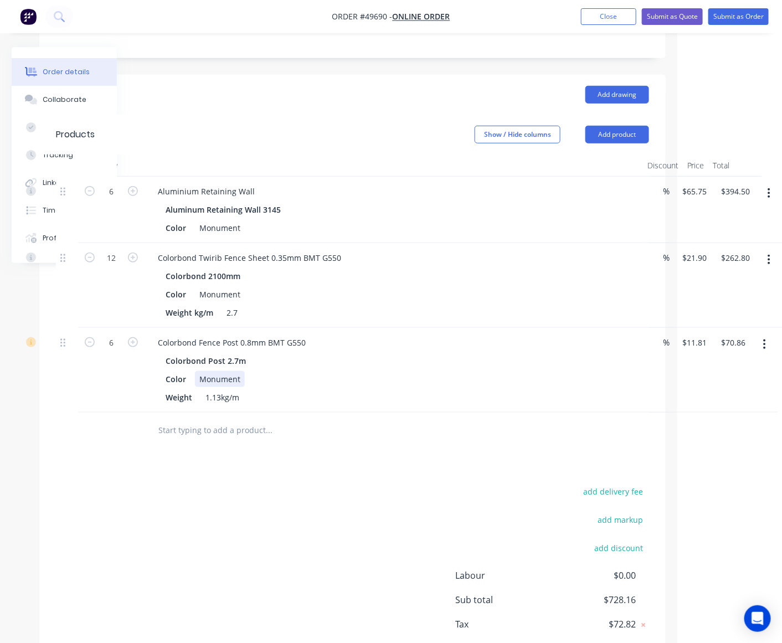
scroll to position [284, 94]
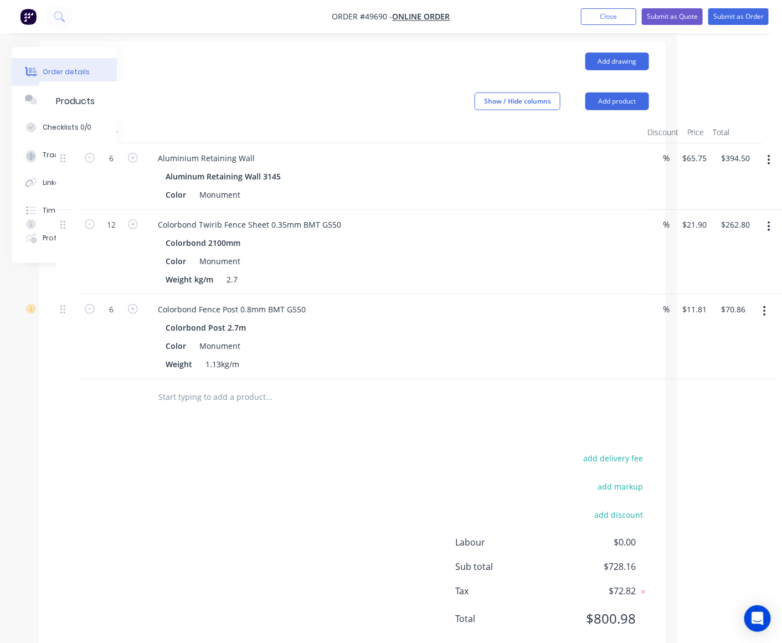
click at [521, 425] on div "Drawings Add drawing Products Show / Hide columns Add product Qty Discount Pric…" at bounding box center [352, 349] width 626 height 615
click at [616, 92] on button "Add product" at bounding box center [617, 101] width 64 height 18
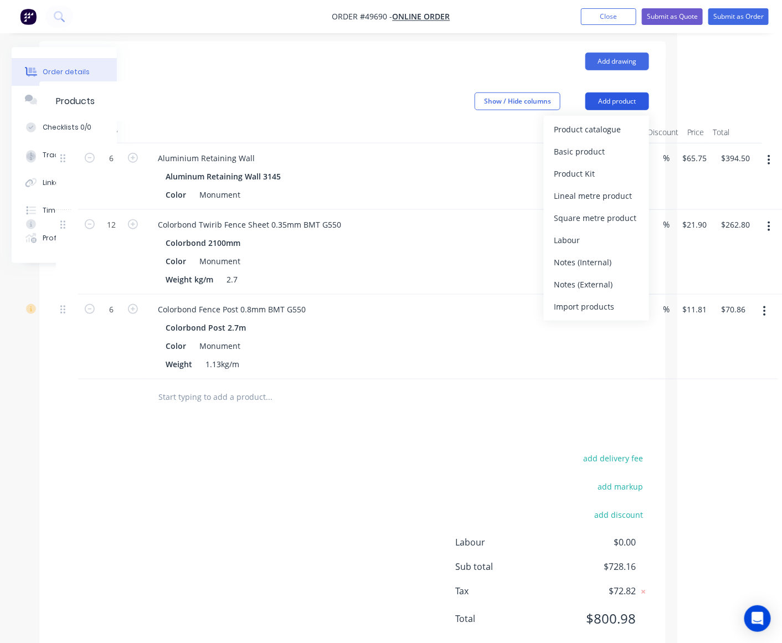
click at [611, 121] on div "Product catalogue" at bounding box center [596, 129] width 85 height 16
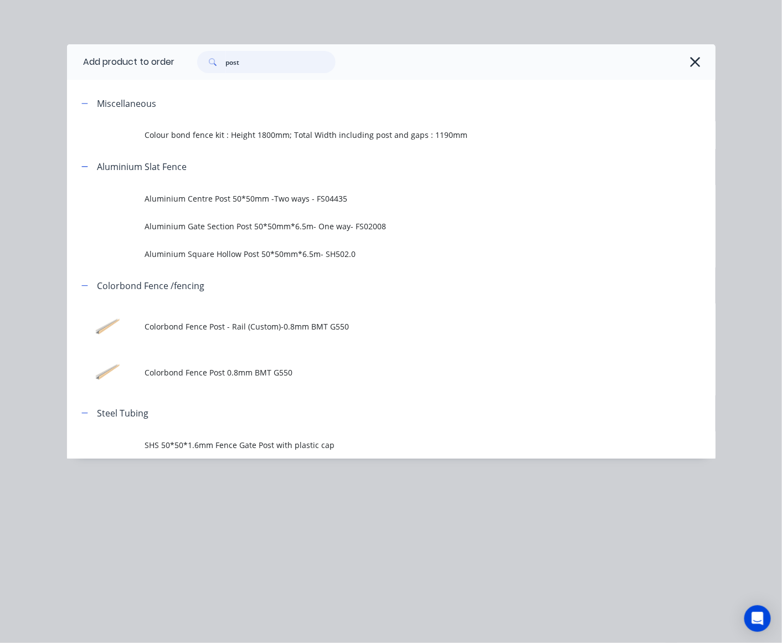
drag, startPoint x: 184, startPoint y: 50, endPoint x: 172, endPoint y: 49, distance: 12.3
click at [172, 49] on header "Add product to order post" at bounding box center [391, 61] width 648 height 35
type input "rail"
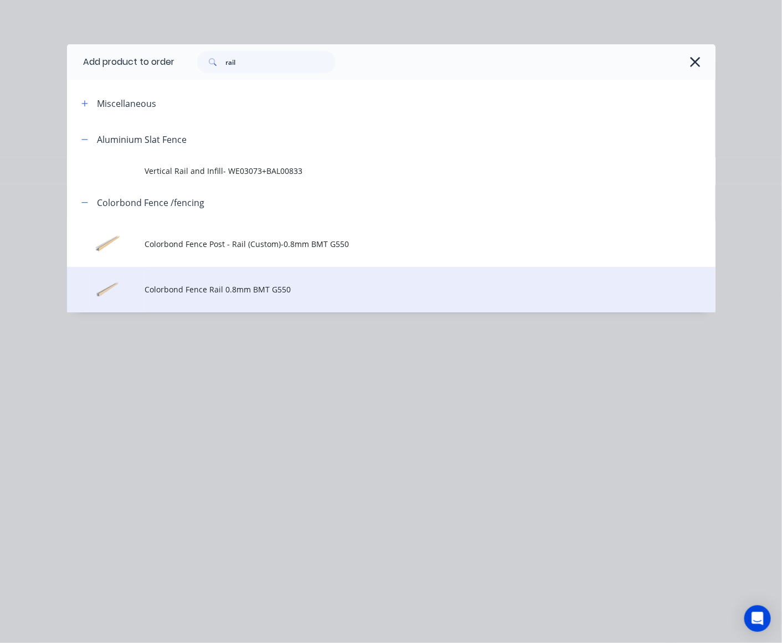
click at [326, 281] on td "Colorbond Fence Rail 0.8mm BMT G550" at bounding box center [430, 290] width 570 height 46
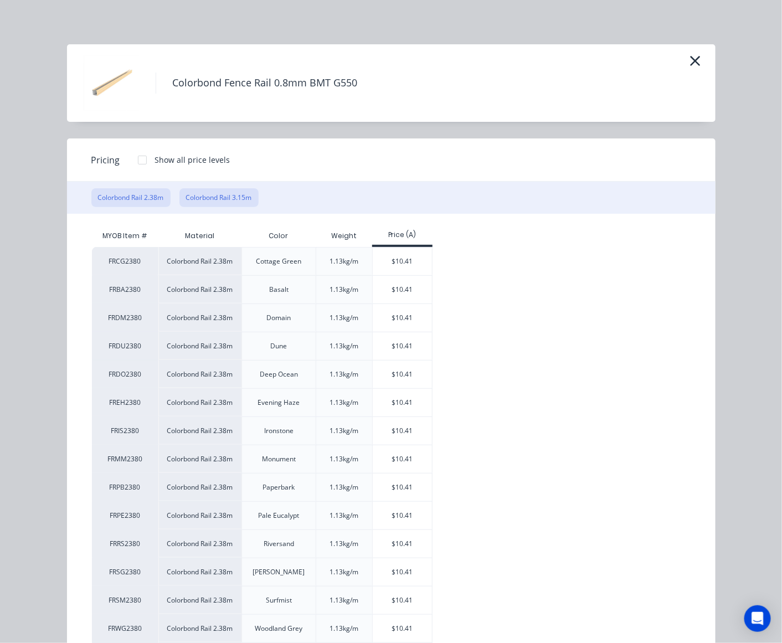
click at [224, 191] on button "Colorbond Rail 3.15m" at bounding box center [218, 197] width 79 height 19
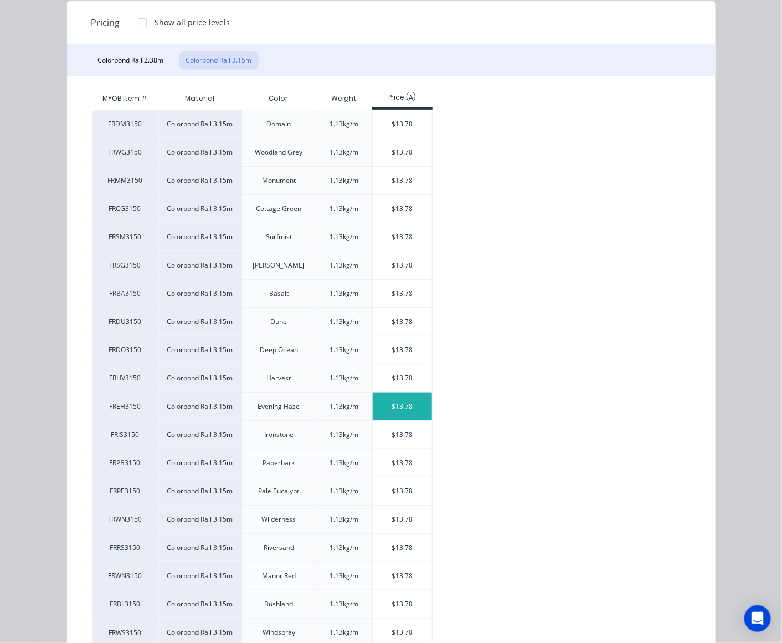
scroll to position [138, 0]
click at [399, 173] on div "$13.78" at bounding box center [402, 180] width 59 height 28
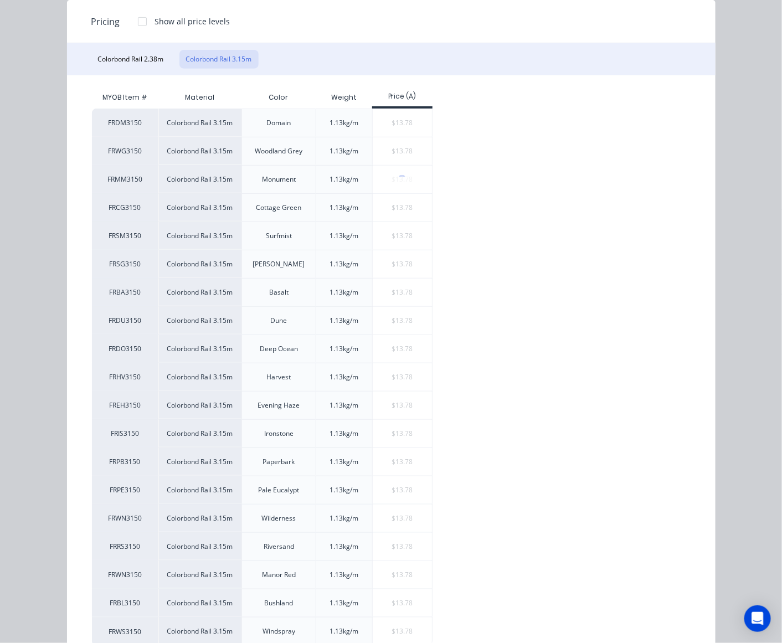
scroll to position [0, 0]
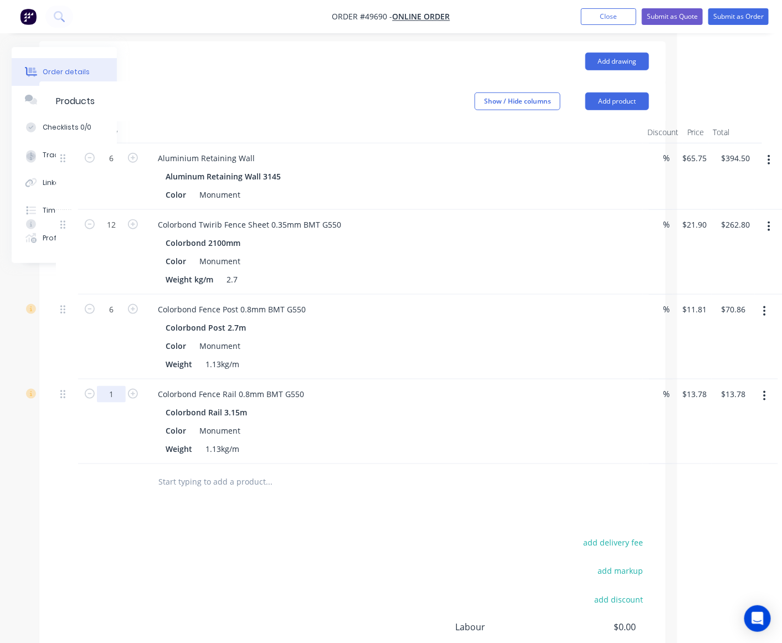
click at [110, 386] on input "1" at bounding box center [111, 394] width 29 height 17
type input "6"
type input "$82.68"
click at [435, 441] on div "Weight 1.13kg/m" at bounding box center [391, 449] width 461 height 16
click at [613, 96] on header "Products Show / Hide columns Add product" at bounding box center [352, 101] width 626 height 40
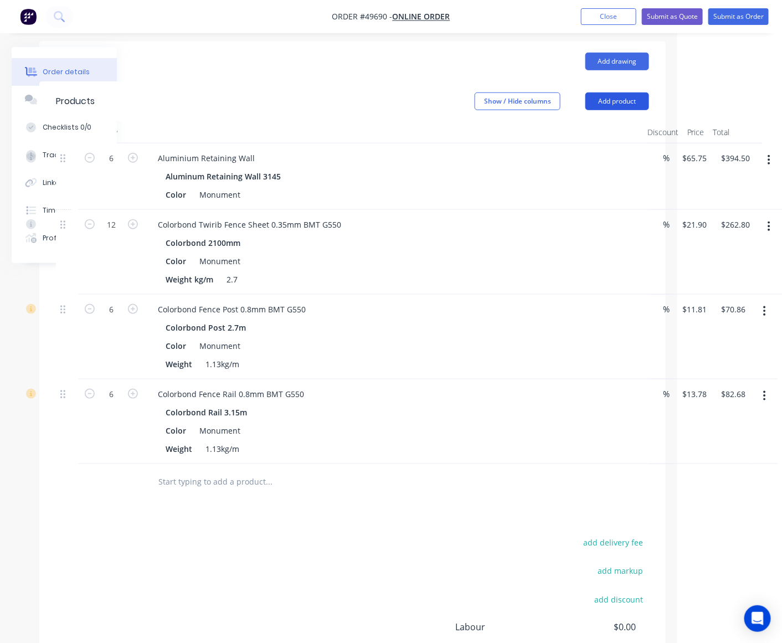
click at [613, 92] on button "Add product" at bounding box center [617, 101] width 64 height 18
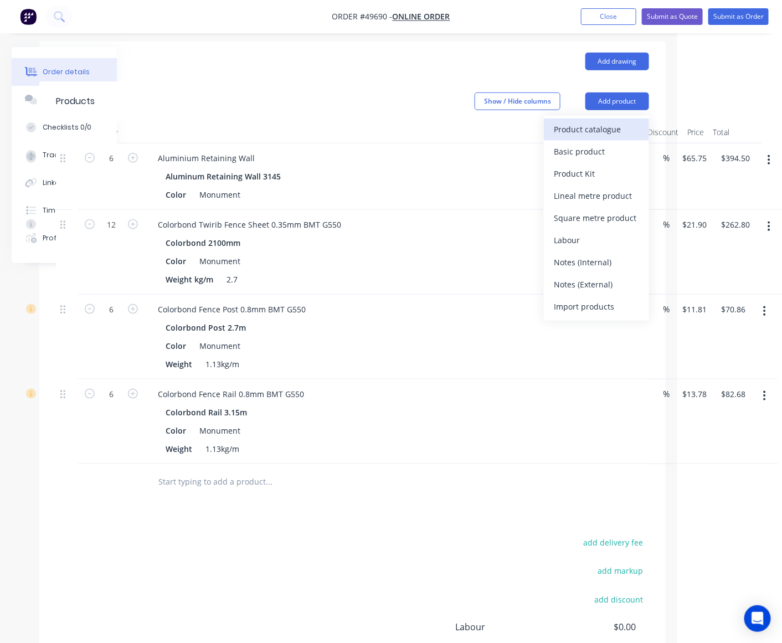
click at [594, 121] on div "Product catalogue" at bounding box center [596, 129] width 85 height 16
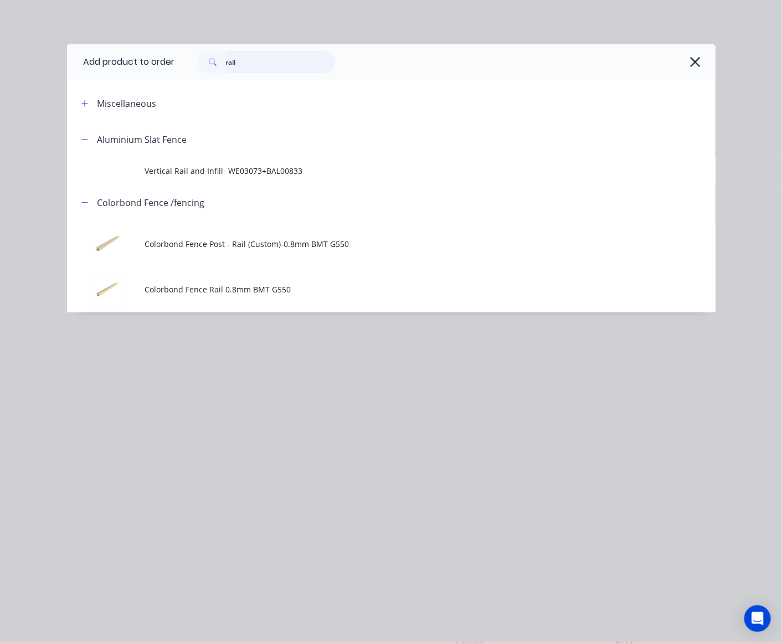
drag, startPoint x: 281, startPoint y: 64, endPoint x: 85, endPoint y: 56, distance: 196.2
click at [85, 56] on header "Add product to order rail" at bounding box center [391, 61] width 648 height 35
type input "16"
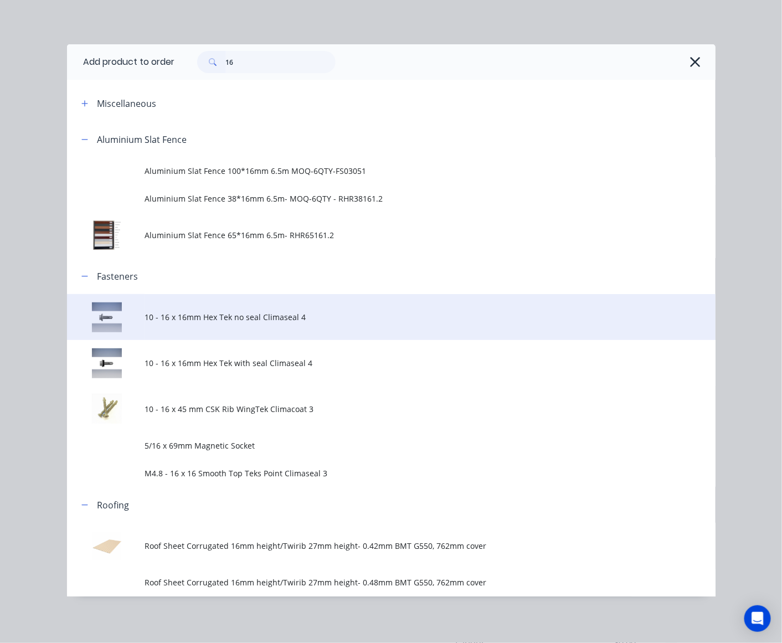
click at [267, 317] on span "10 - 16 x 16mm Hex Tek no seal Climaseal 4" at bounding box center [373, 317] width 456 height 12
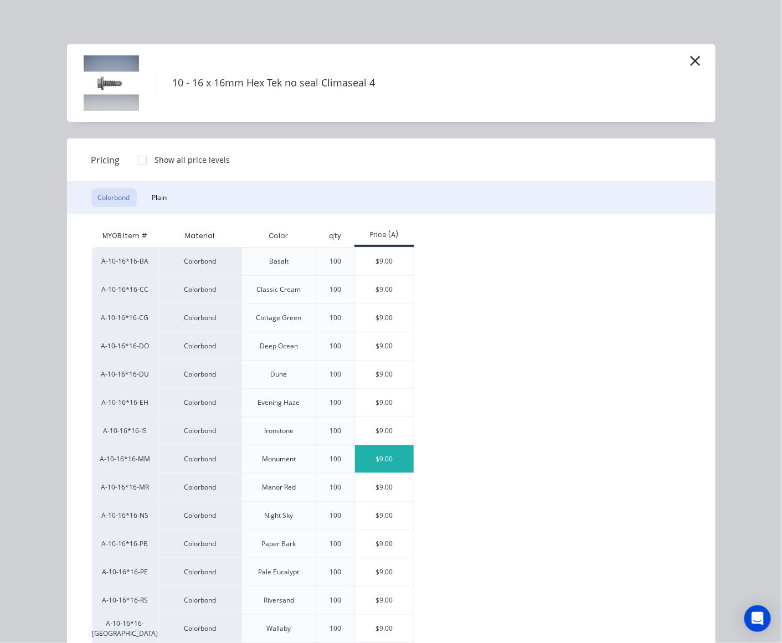
click at [393, 464] on div "$9.00" at bounding box center [384, 459] width 59 height 28
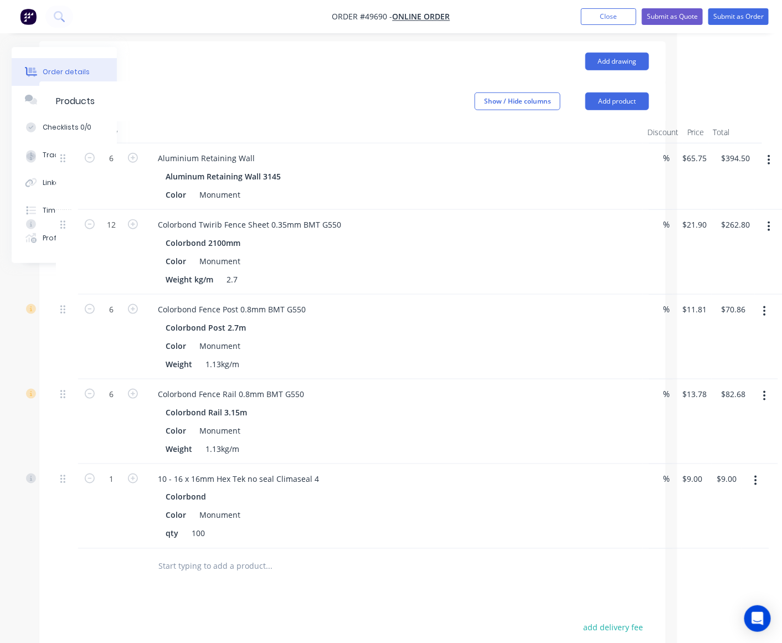
scroll to position [469, 94]
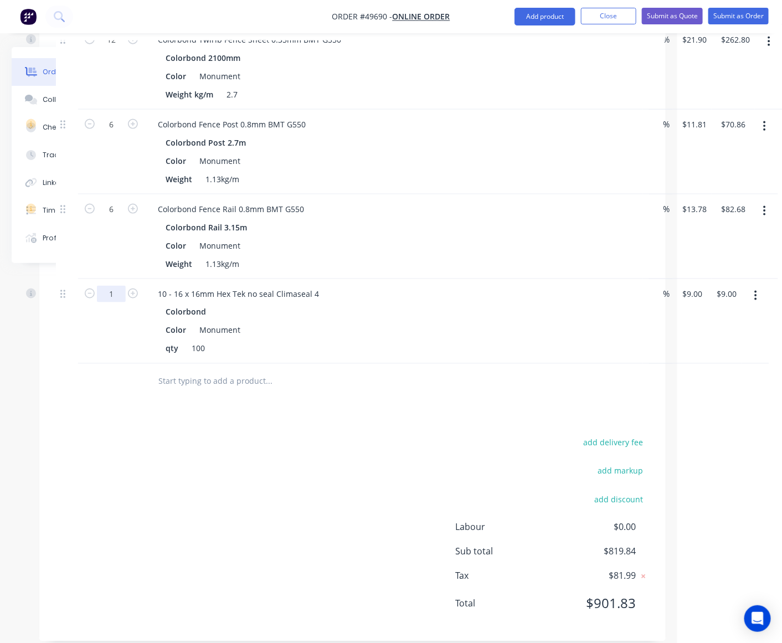
click at [109, 286] on input "1" at bounding box center [111, 294] width 29 height 17
type input "5"
type input "$45.00"
click at [542, 341] on div "qty 100" at bounding box center [391, 349] width 461 height 16
click at [756, 286] on button "button" at bounding box center [760, 296] width 26 height 20
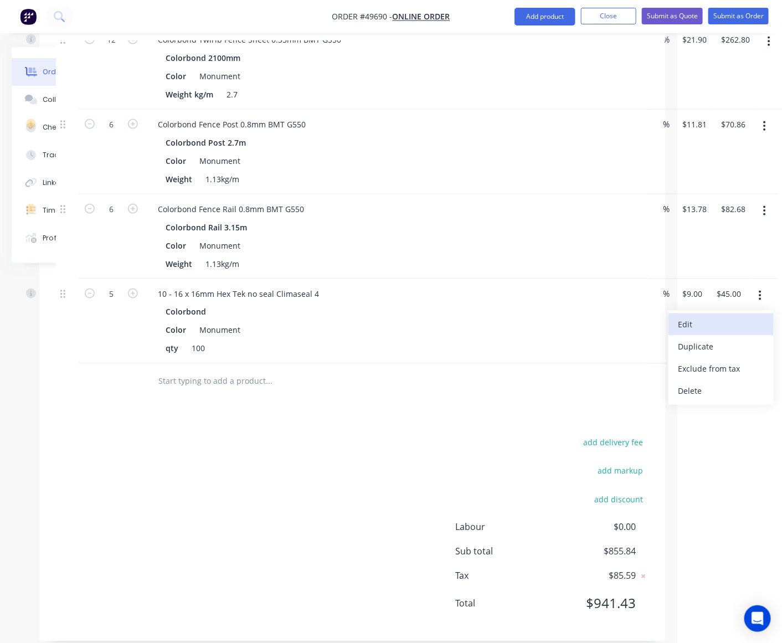
click at [743, 317] on div "Edit" at bounding box center [720, 325] width 85 height 16
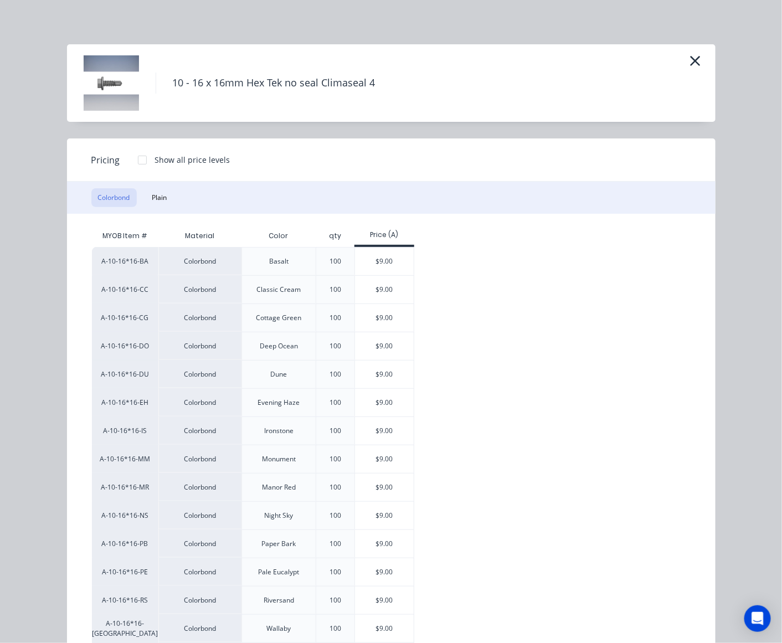
click at [147, 163] on div "Show all price levels" at bounding box center [184, 160] width 92 height 12
click at [137, 163] on div at bounding box center [142, 160] width 22 height 22
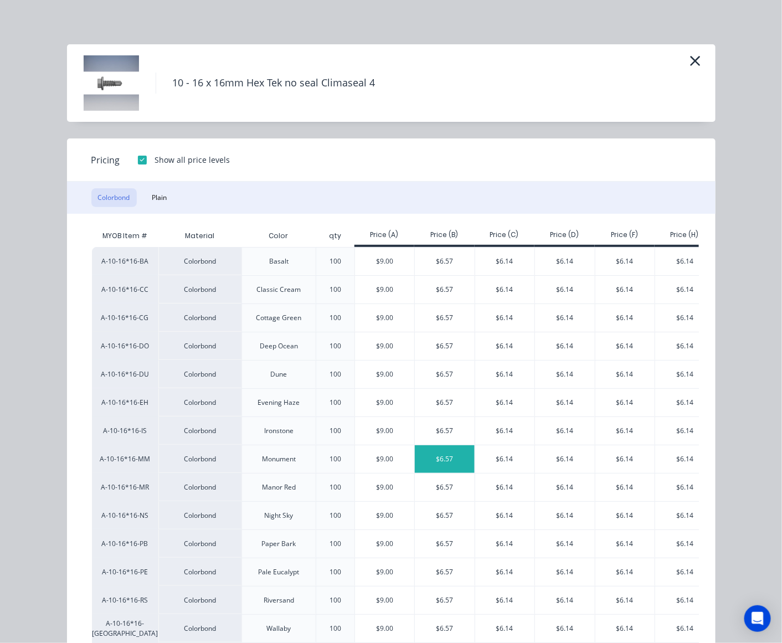
click at [447, 461] on div "$6.57" at bounding box center [445, 459] width 60 height 28
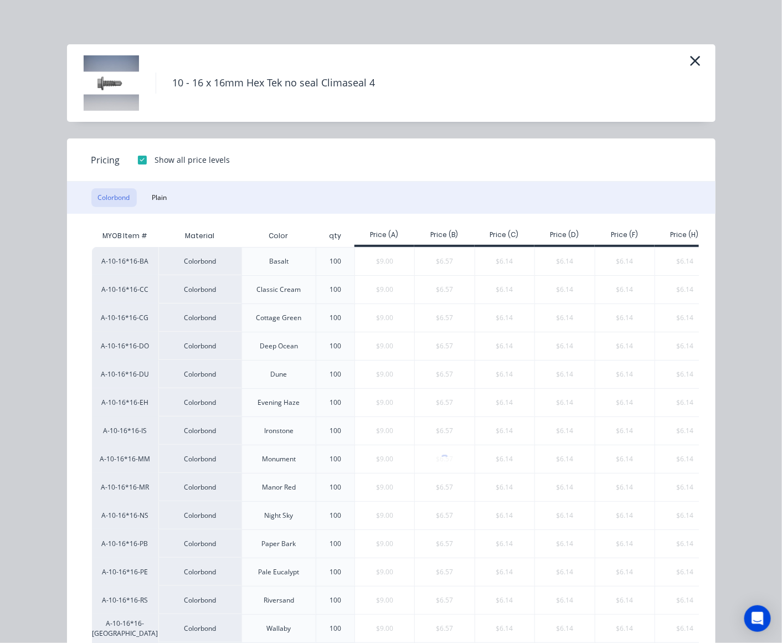
type input "$6.57"
type input "$32.85"
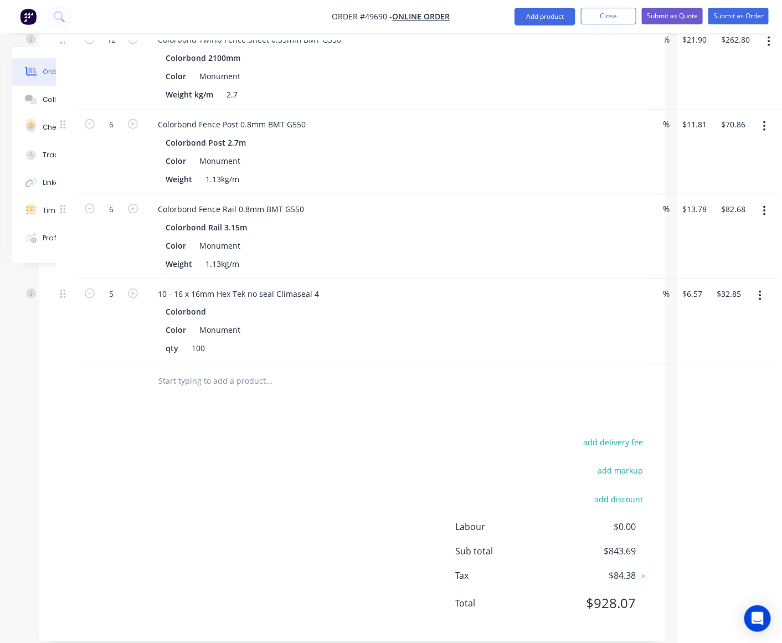
click at [247, 449] on div "add delivery fee add markup add discount Labour $0.00 Sub total $843.69 Tax $84…" at bounding box center [352, 529] width 593 height 189
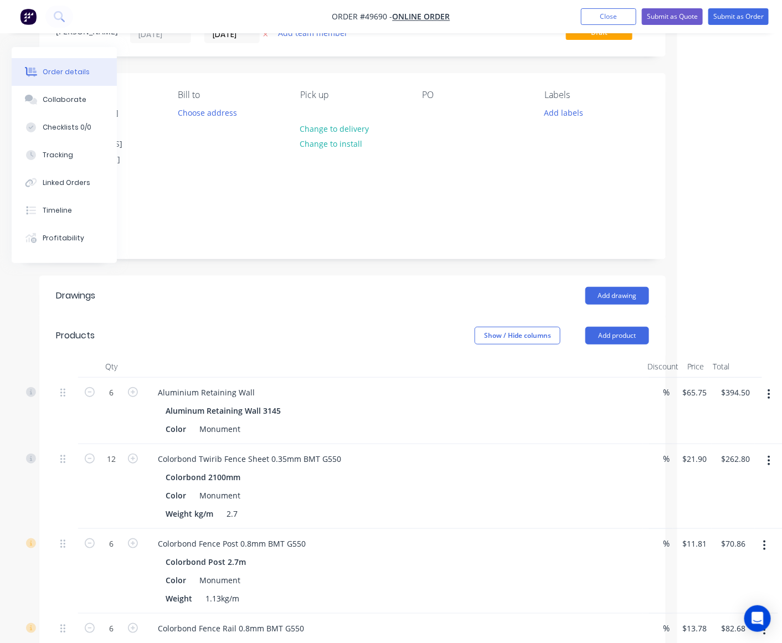
scroll to position [0, 94]
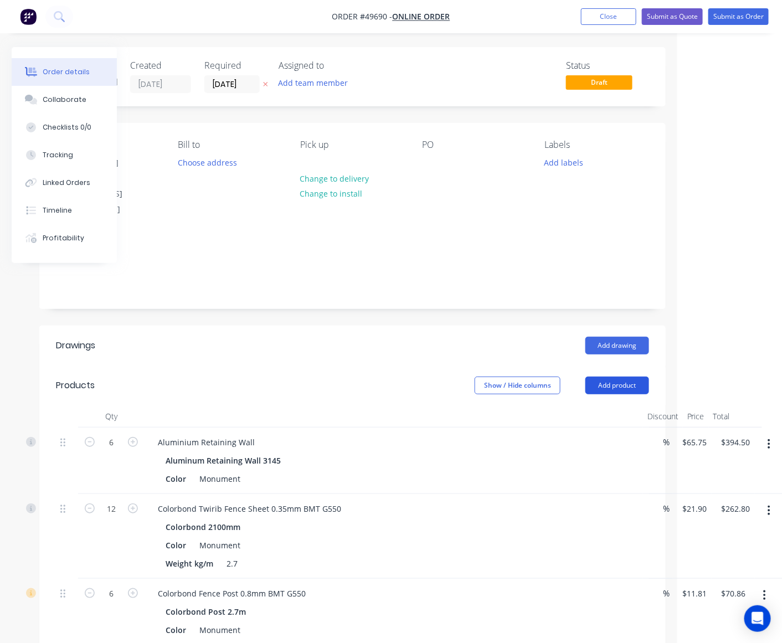
click at [635, 377] on button "Add product" at bounding box center [617, 386] width 64 height 18
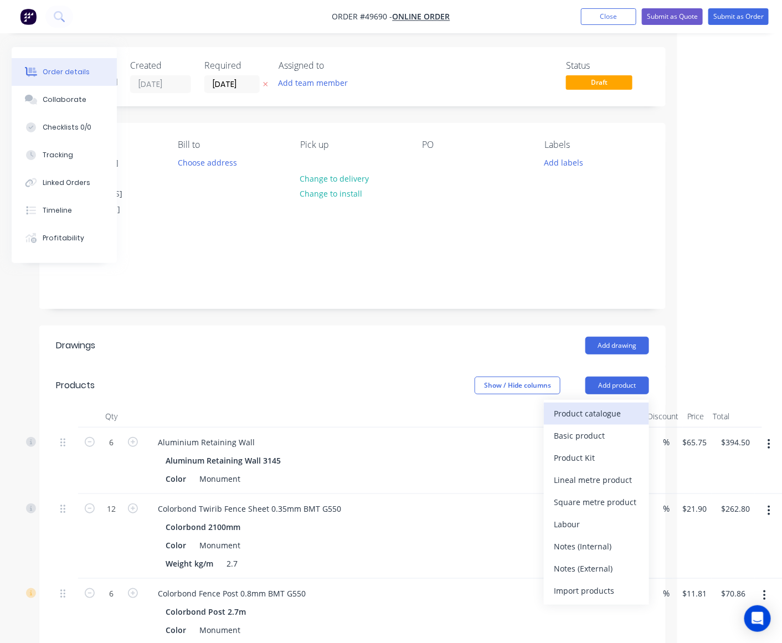
click at [621, 405] on div "Product catalogue" at bounding box center [596, 413] width 85 height 16
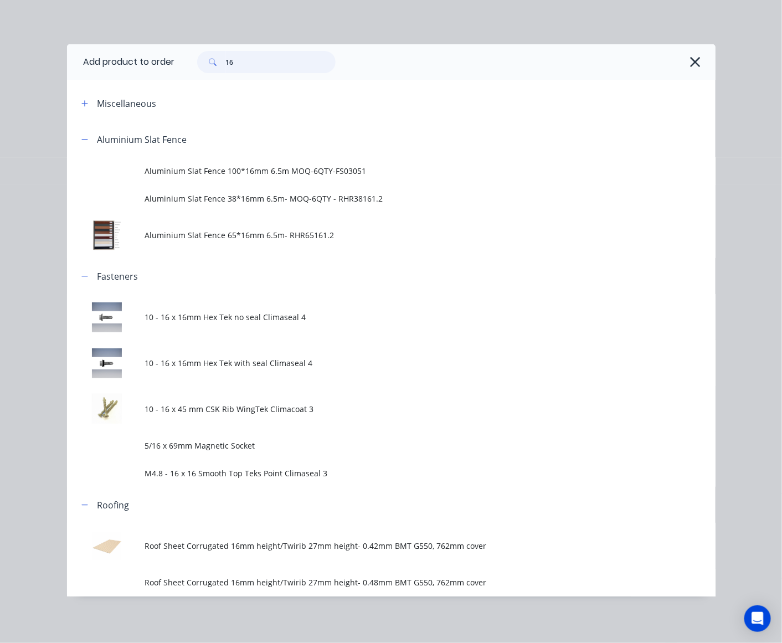
drag, startPoint x: 264, startPoint y: 59, endPoint x: 79, endPoint y: 70, distance: 185.3
click at [79, 70] on header "Add product to order 16" at bounding box center [391, 61] width 648 height 35
type input "con"
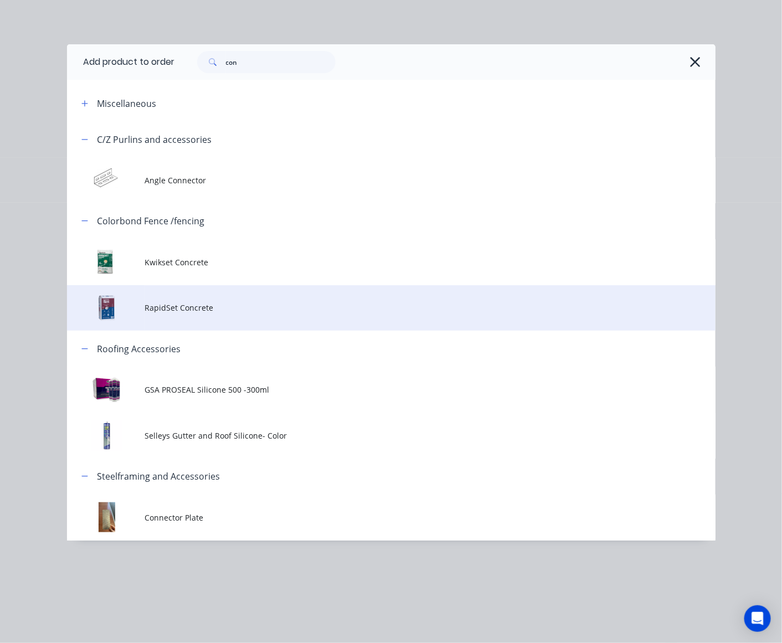
click at [186, 297] on td "RapidSet Concrete" at bounding box center [430, 308] width 570 height 46
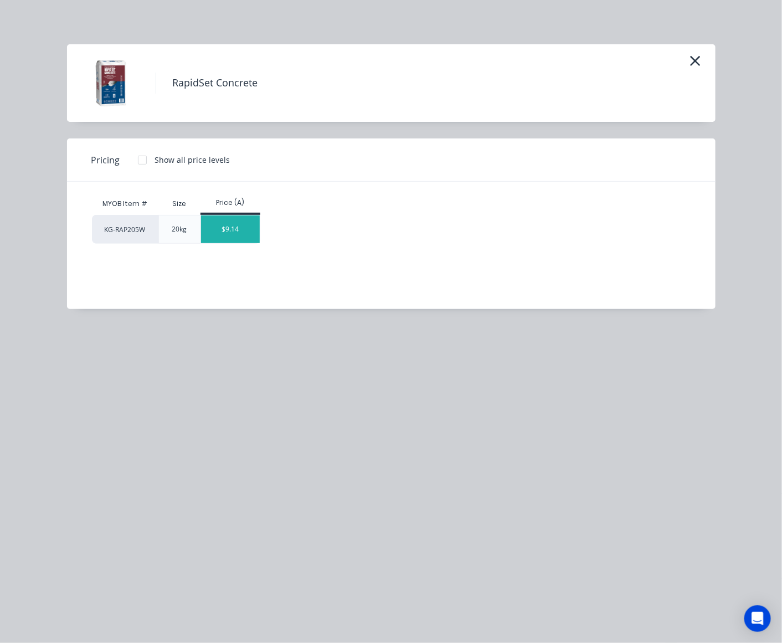
drag, startPoint x: 212, startPoint y: 225, endPoint x: 250, endPoint y: 271, distance: 59.8
click at [213, 225] on div "$9.14" at bounding box center [230, 229] width 59 height 28
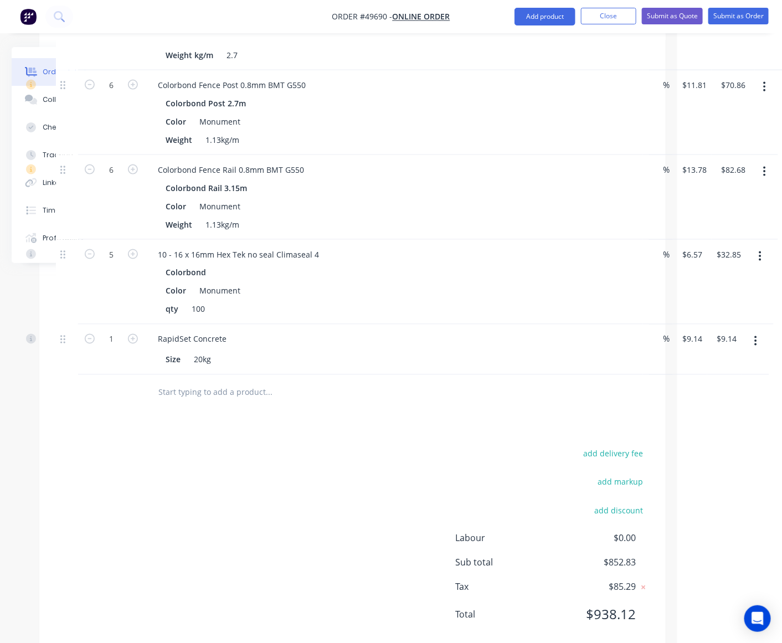
scroll to position [519, 94]
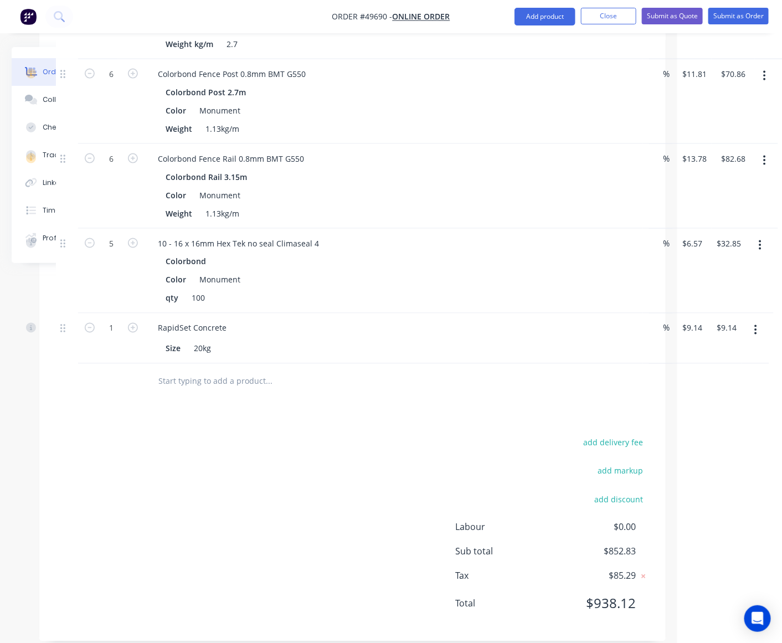
click at [131, 323] on icon "button" at bounding box center [133, 328] width 10 height 10
type input "2"
type input "$18.28"
click at [103, 414] on div "Drawings Add drawing Products Show / Hide columns Add product Qty Discount Pric…" at bounding box center [352, 223] width 626 height 835
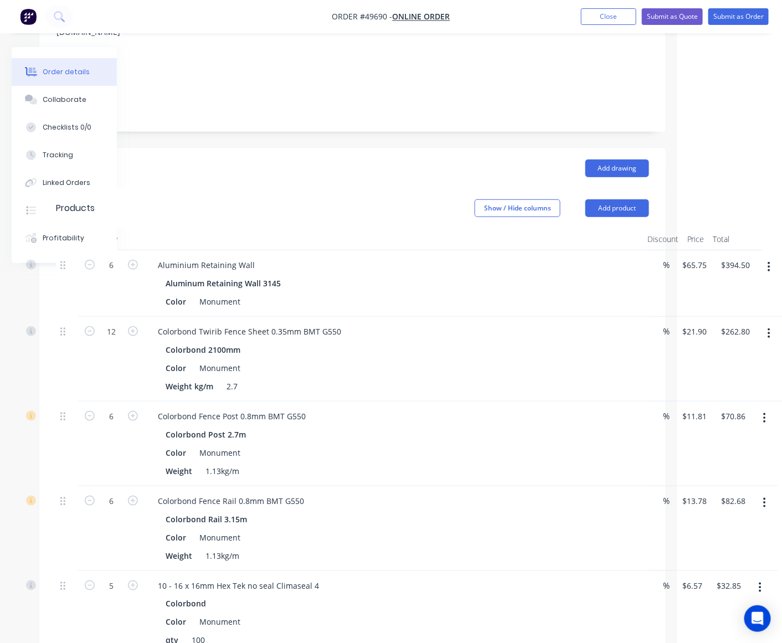
scroll to position [312, 94]
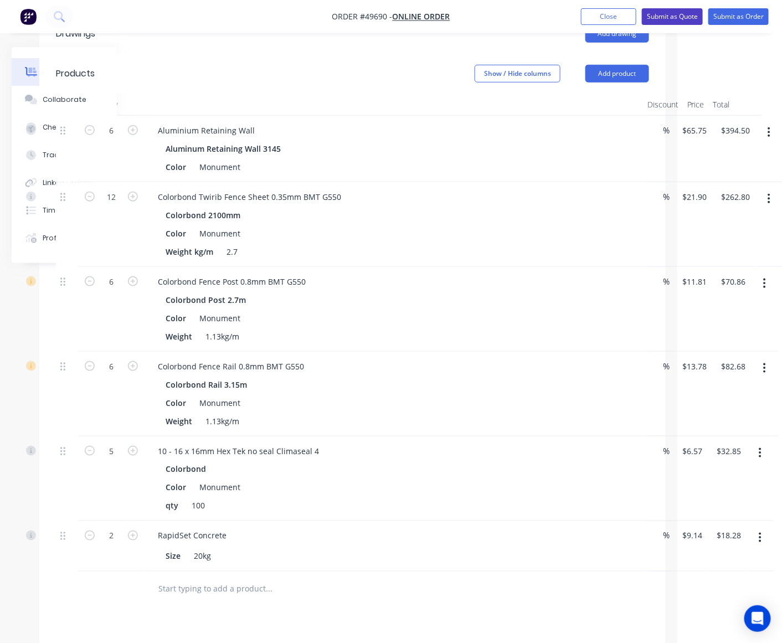
click at [677, 17] on button "Submit as Quote" at bounding box center [672, 16] width 61 height 17
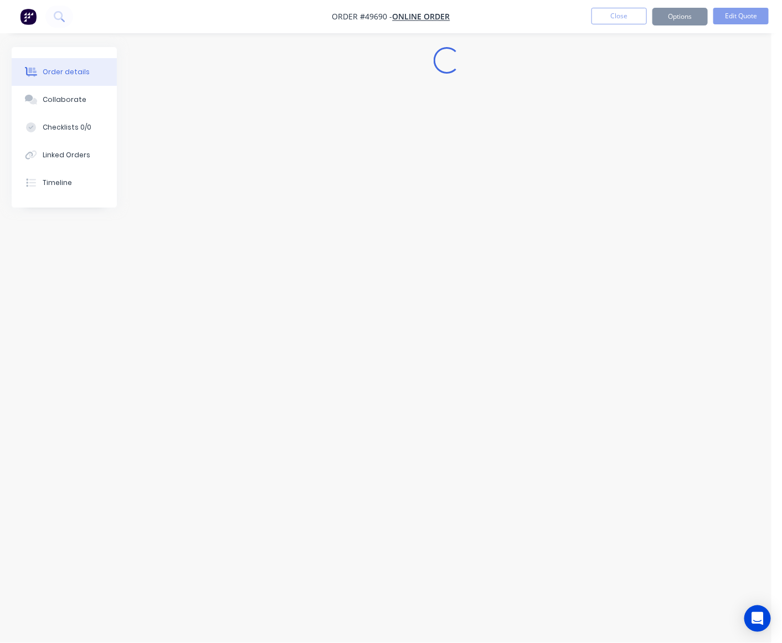
scroll to position [0, 0]
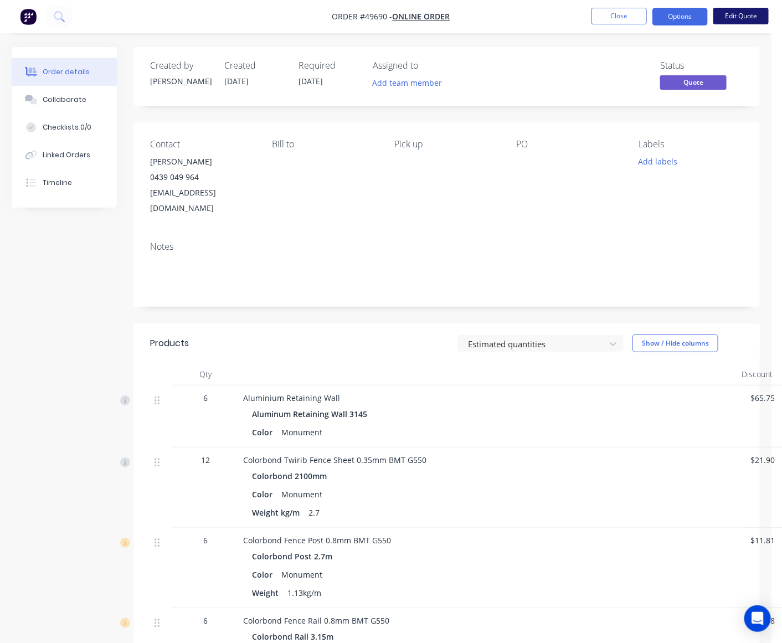
click at [748, 24] on button "Edit Quote" at bounding box center [740, 16] width 55 height 17
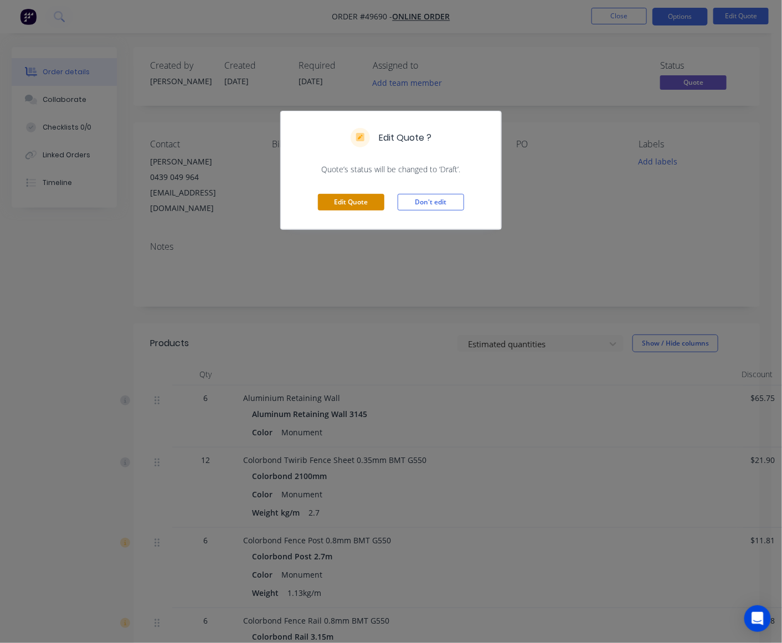
drag, startPoint x: 344, startPoint y: 191, endPoint x: 344, endPoint y: 197, distance: 5.6
click at [344, 193] on div "Edit Quote Don't edit" at bounding box center [391, 202] width 220 height 54
click at [344, 197] on button "Edit Quote" at bounding box center [351, 202] width 66 height 17
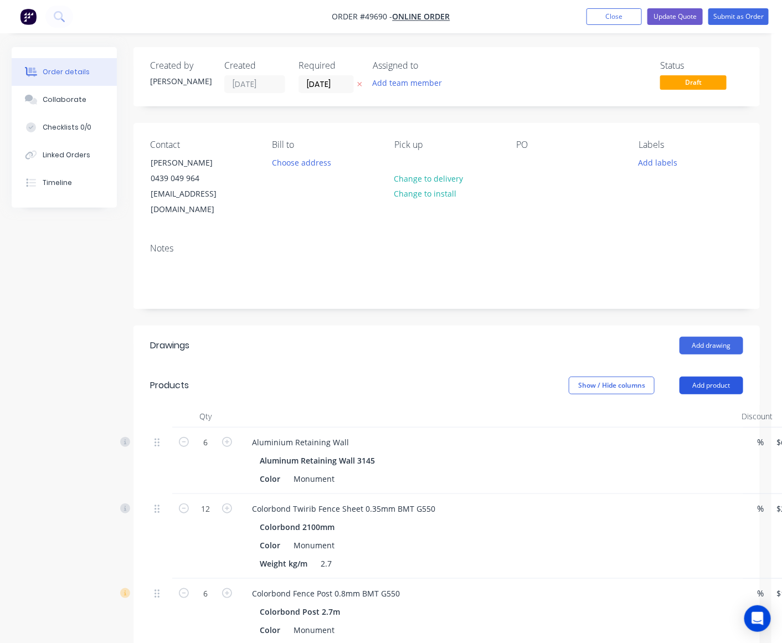
click at [701, 377] on button "Add product" at bounding box center [711, 386] width 64 height 18
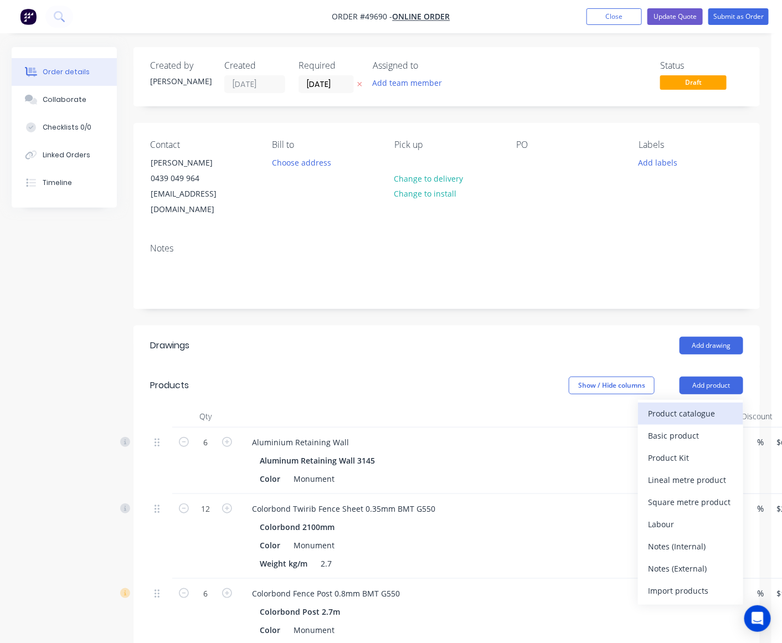
click at [699, 405] on div "Product catalogue" at bounding box center [690, 413] width 85 height 16
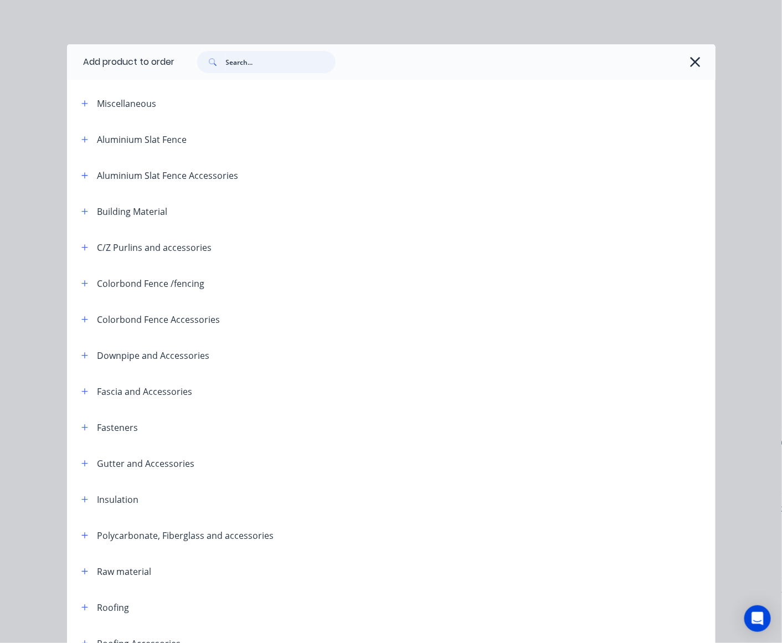
click at [297, 56] on input "text" at bounding box center [281, 62] width 110 height 22
click at [694, 63] on icon "button" at bounding box center [695, 62] width 12 height 16
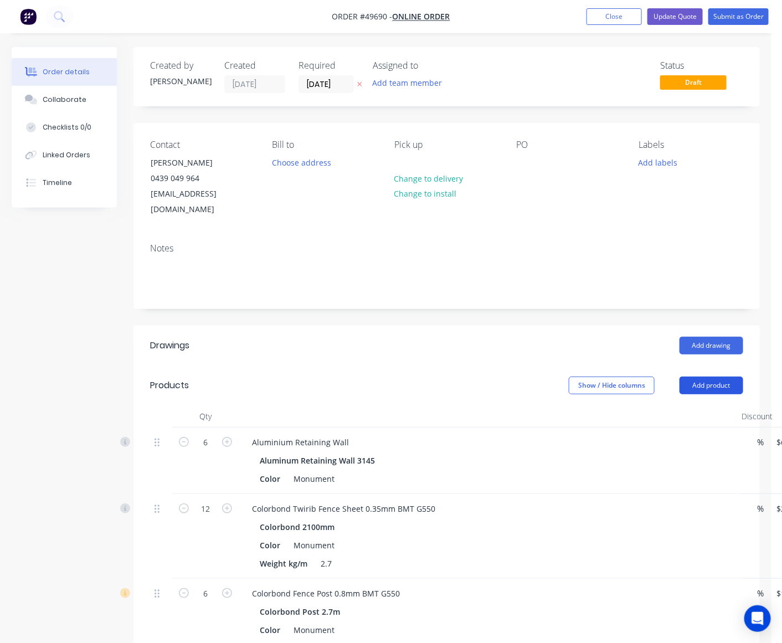
click at [730, 377] on button "Add product" at bounding box center [711, 386] width 64 height 18
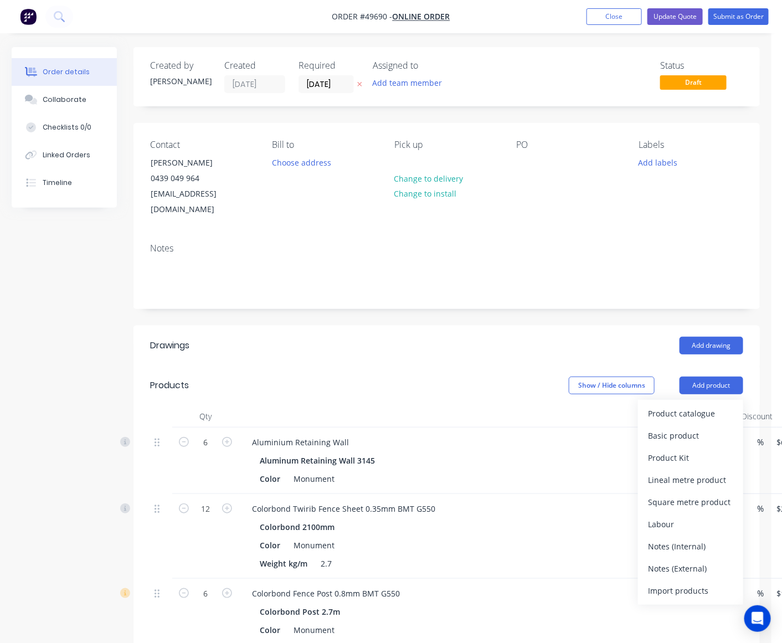
click at [690, 405] on div "Product catalogue" at bounding box center [690, 413] width 85 height 16
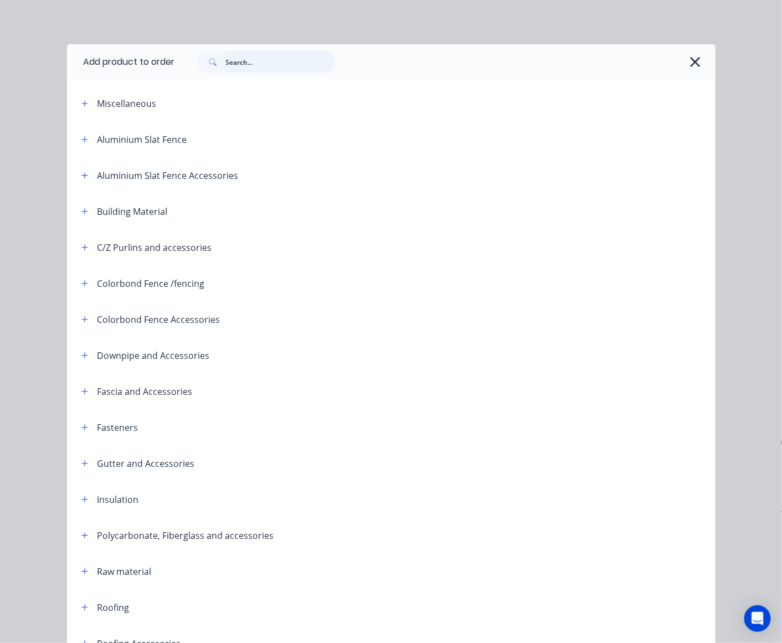
click at [255, 67] on input "text" at bounding box center [281, 62] width 110 height 22
type input "16"
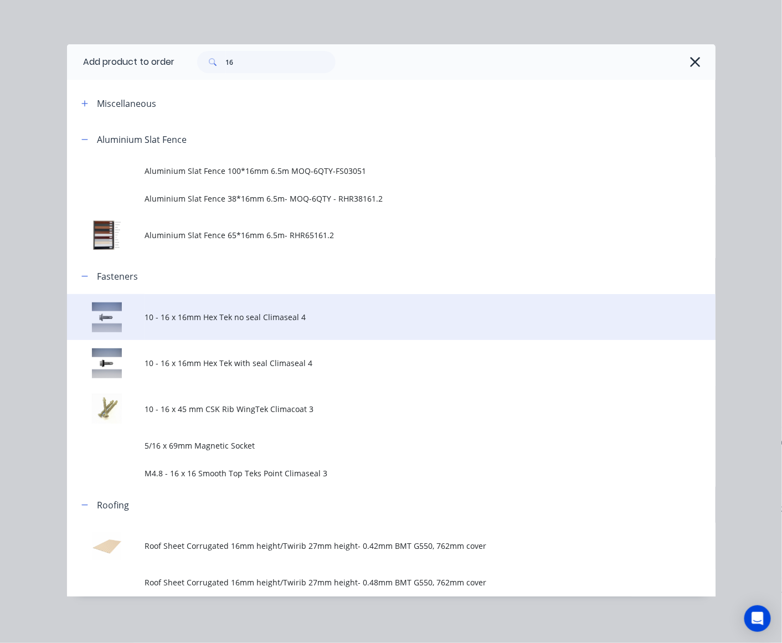
click at [209, 313] on span "10 - 16 x 16mm Hex Tek no seal Climaseal 4" at bounding box center [373, 317] width 456 height 12
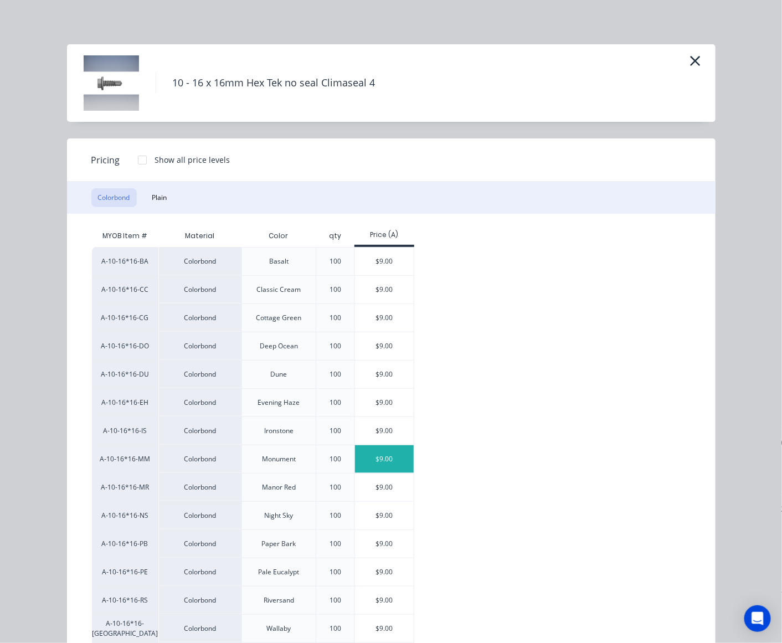
click at [371, 454] on div "$9.00" at bounding box center [384, 459] width 59 height 28
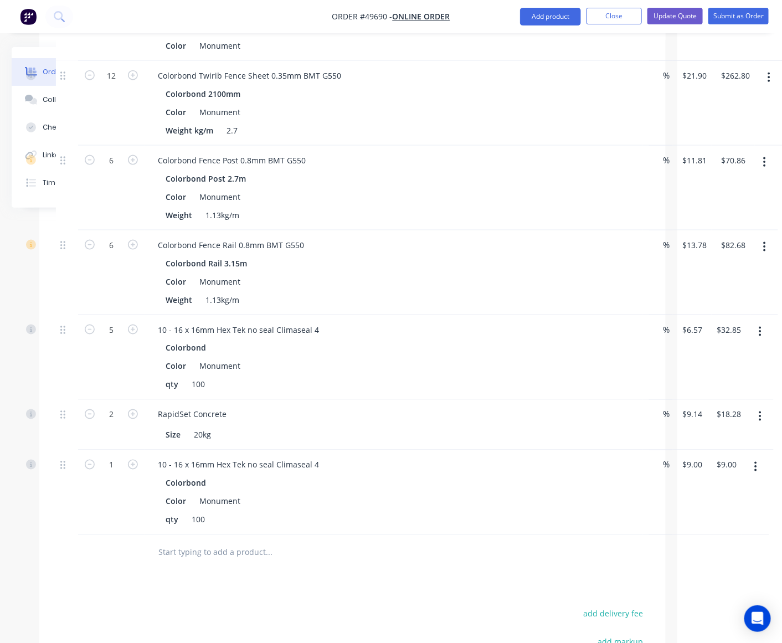
scroll to position [397, 94]
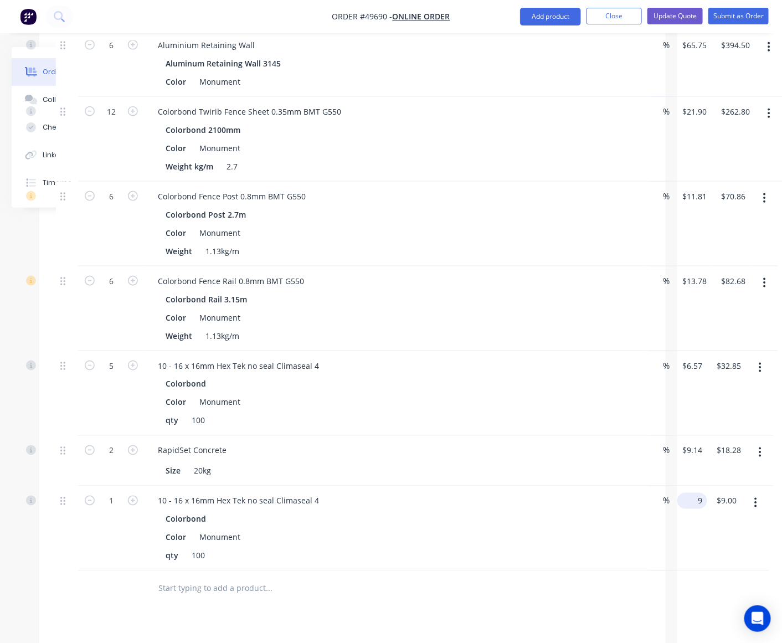
click at [649, 493] on div "1 10 - 16 x 16mm Hex Tek no seal Climaseal 4 Colorbond Color Monument qty 100 %…" at bounding box center [352, 528] width 593 height 85
type input "$0.00"
click at [351, 582] on input "text" at bounding box center [268, 589] width 221 height 22
click at [106, 493] on input "1" at bounding box center [111, 501] width 29 height 17
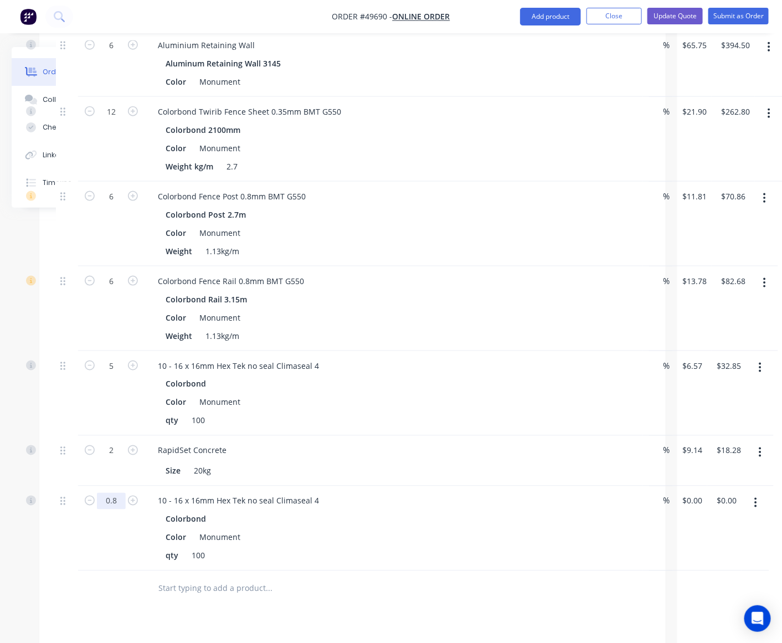
type input "0.8"
click at [457, 444] on div "RapidSet Concrete Size 20kg" at bounding box center [394, 461] width 498 height 50
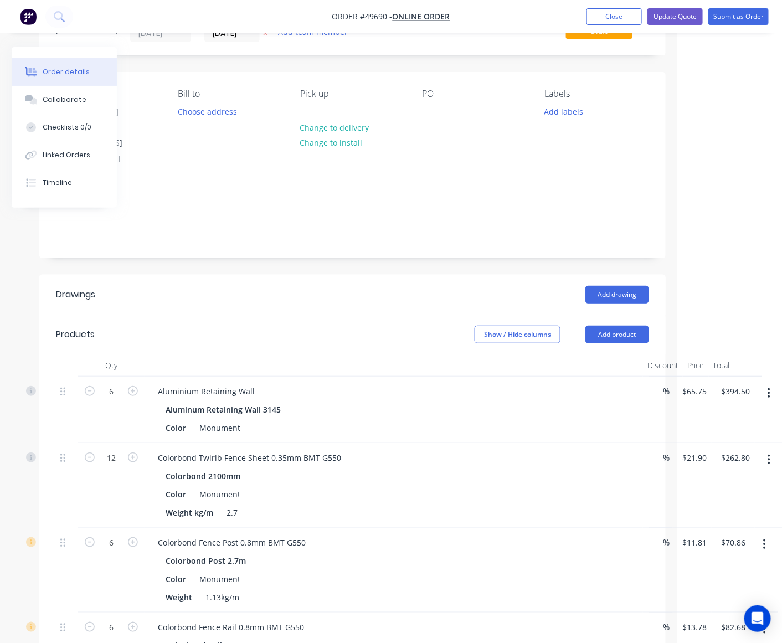
scroll to position [0, 94]
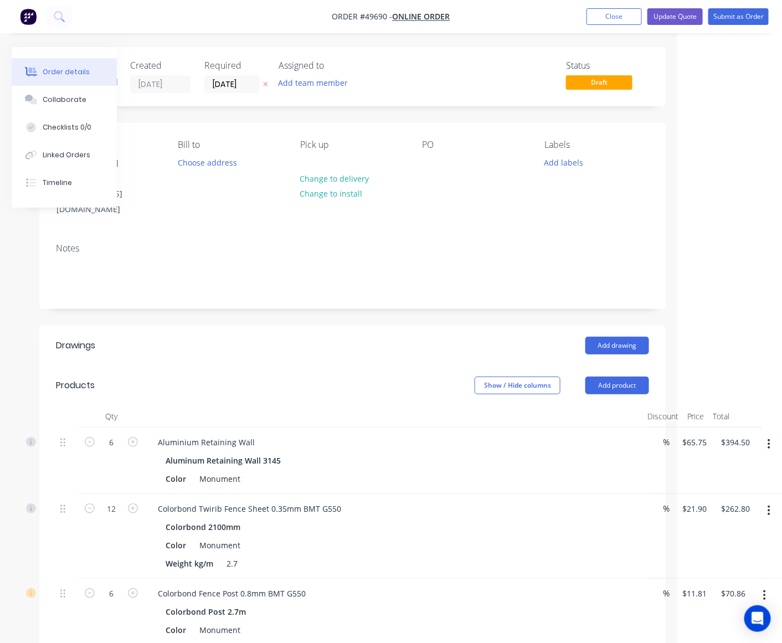
click at [692, 25] on nav "Order #49690 - Online Order Add product Close Update Quote Submit as Order" at bounding box center [391, 16] width 782 height 33
click at [680, 14] on button "Update Quote" at bounding box center [674, 16] width 55 height 17
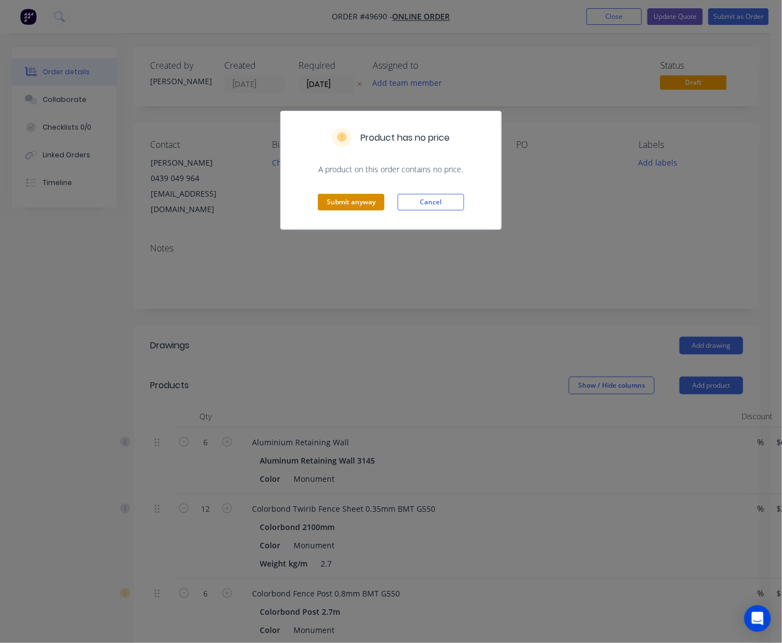
click at [338, 200] on button "Submit anyway" at bounding box center [351, 202] width 66 height 17
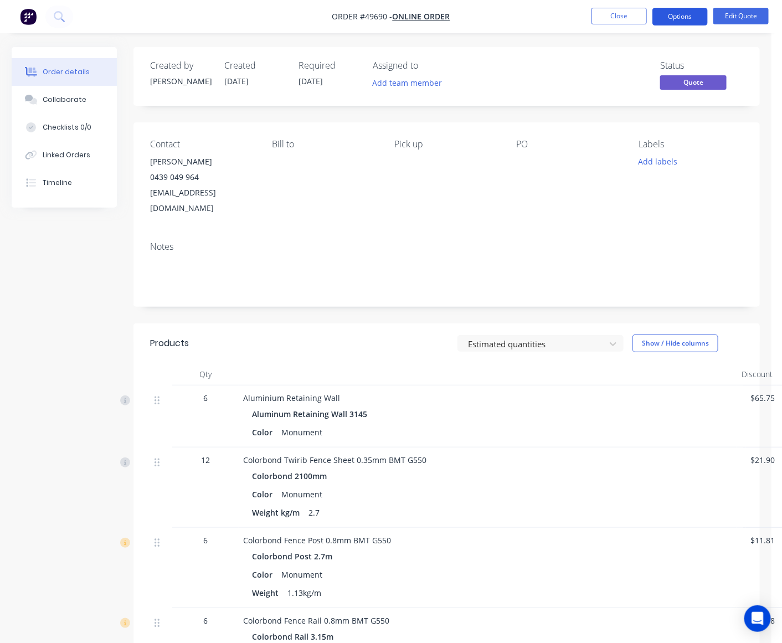
click at [674, 22] on button "Options" at bounding box center [679, 17] width 55 height 18
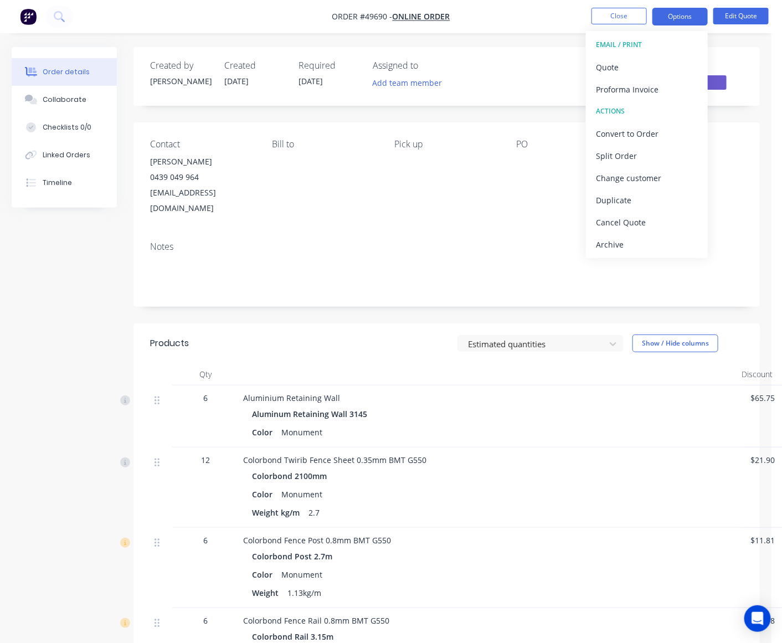
drag, startPoint x: 635, startPoint y: 66, endPoint x: 471, endPoint y: 134, distance: 177.3
click at [471, 134] on div "Order #49690 - Online Order Close Options EMAIL / PRINT Quote Proforma Invoice …" at bounding box center [385, 534] width 771 height 1068
click at [740, 19] on button "Edit Quote" at bounding box center [740, 16] width 55 height 17
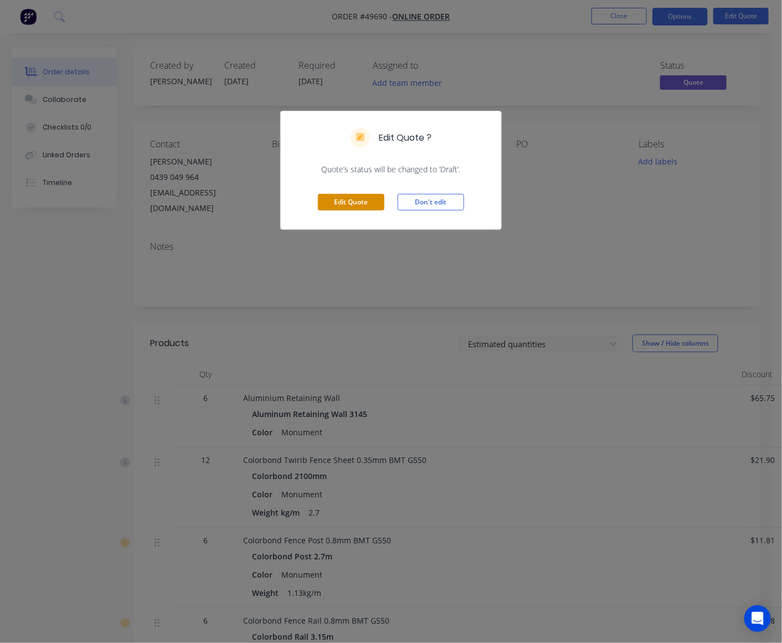
click at [359, 208] on button "Edit Quote" at bounding box center [351, 202] width 66 height 17
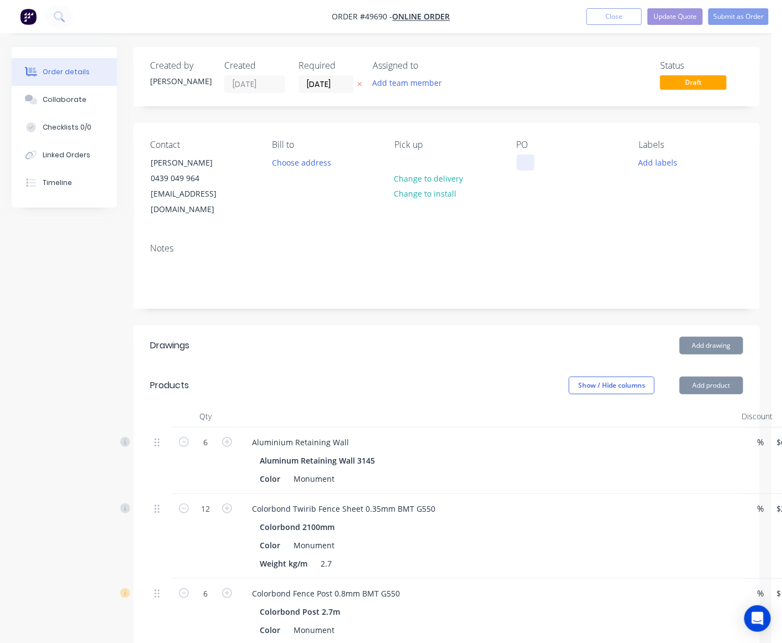
click at [518, 164] on div at bounding box center [526, 162] width 18 height 16
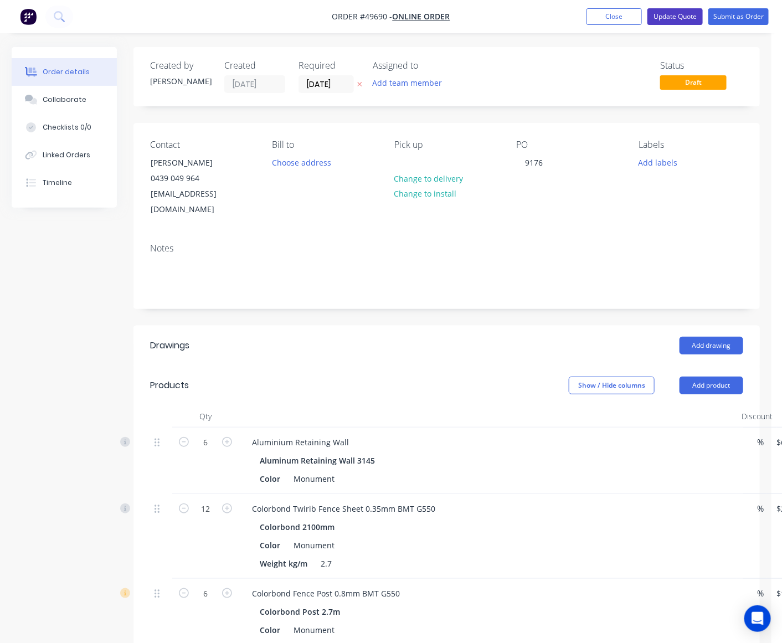
click at [686, 10] on button "Update Quote" at bounding box center [674, 16] width 55 height 17
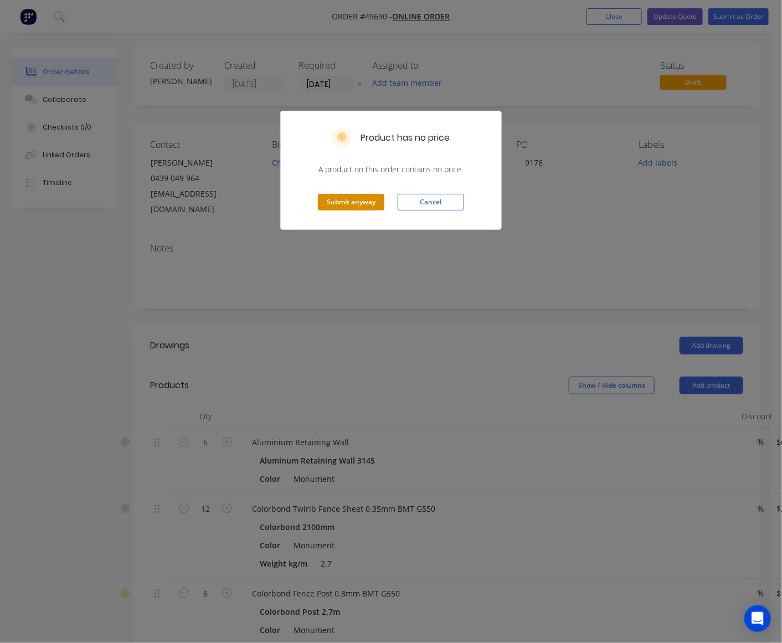
click at [344, 208] on button "Submit anyway" at bounding box center [351, 202] width 66 height 17
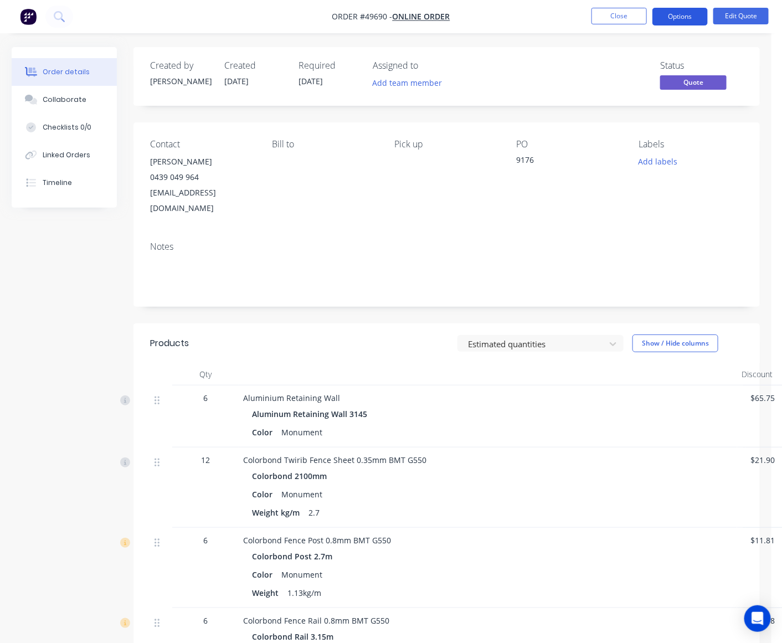
click at [682, 19] on button "Options" at bounding box center [679, 17] width 55 height 18
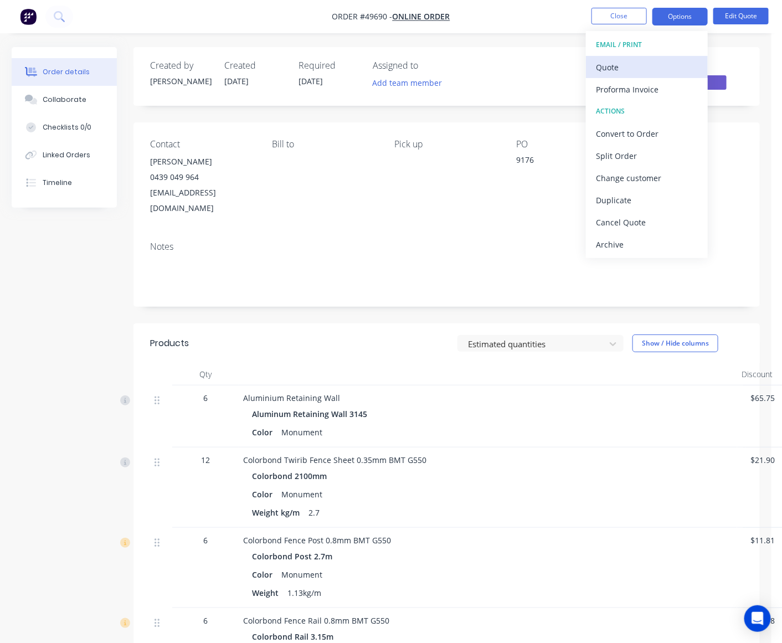
click at [657, 62] on button "Quote" at bounding box center [647, 67] width 122 height 22
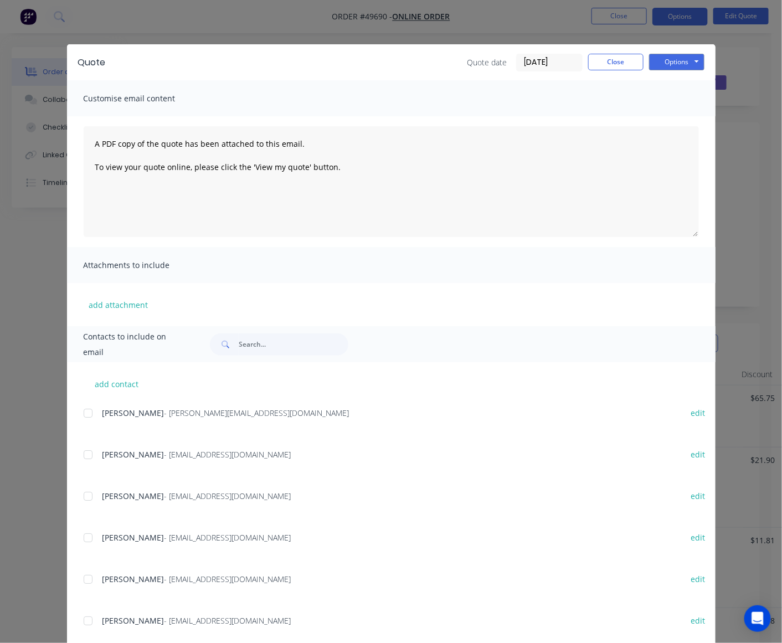
click at [673, 51] on div "Quote Quote date 25/09/25 Close Options Preview Print Email" at bounding box center [391, 62] width 648 height 36
click at [674, 54] on button "Options" at bounding box center [676, 62] width 55 height 17
click at [677, 83] on button "Preview" at bounding box center [684, 82] width 71 height 18
click at [622, 58] on button "Close" at bounding box center [615, 62] width 55 height 17
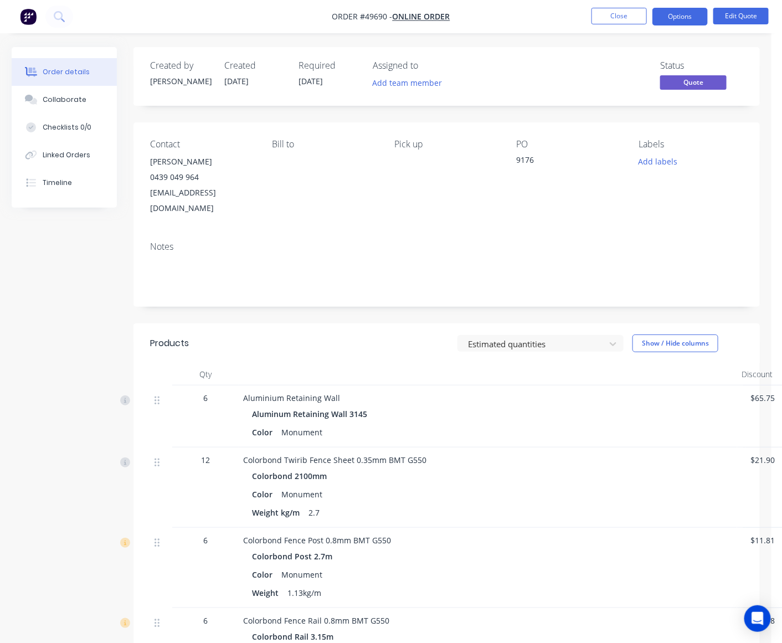
click at [560, 454] on div "Colorbond Twirib Fence Sheet 0.35mm BMT G550" at bounding box center [488, 460] width 490 height 12
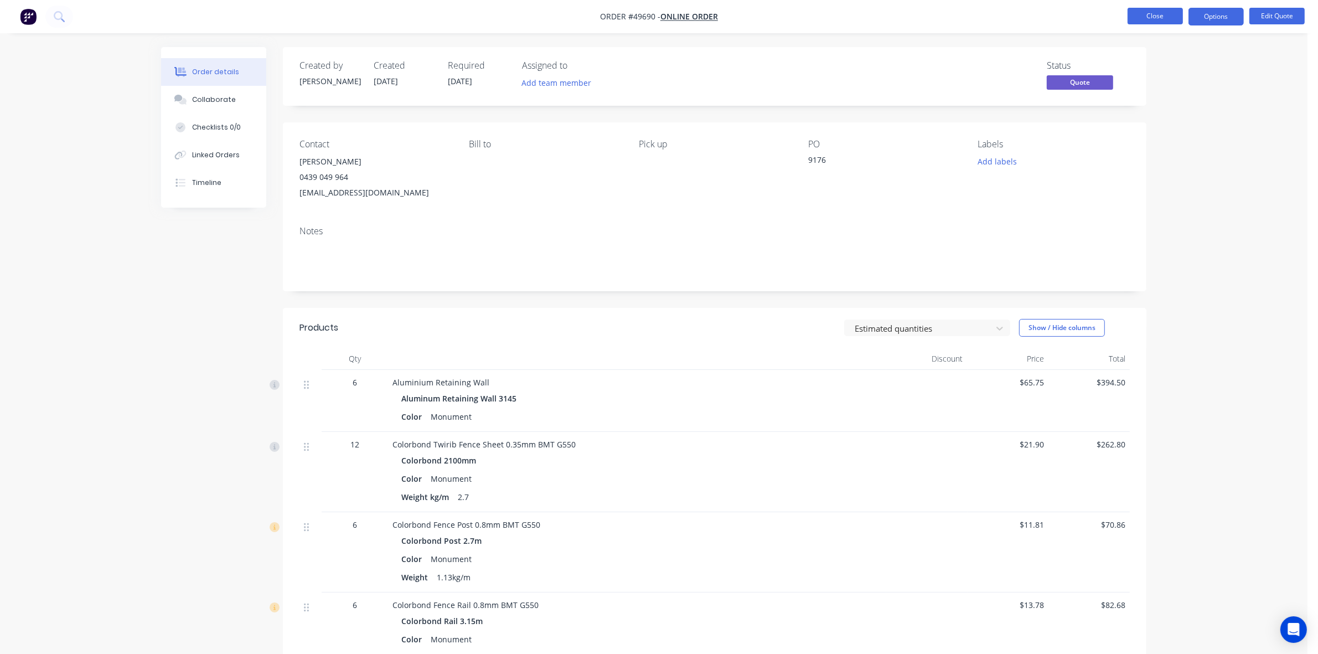
click at [1176, 9] on button "Close" at bounding box center [1155, 16] width 55 height 17
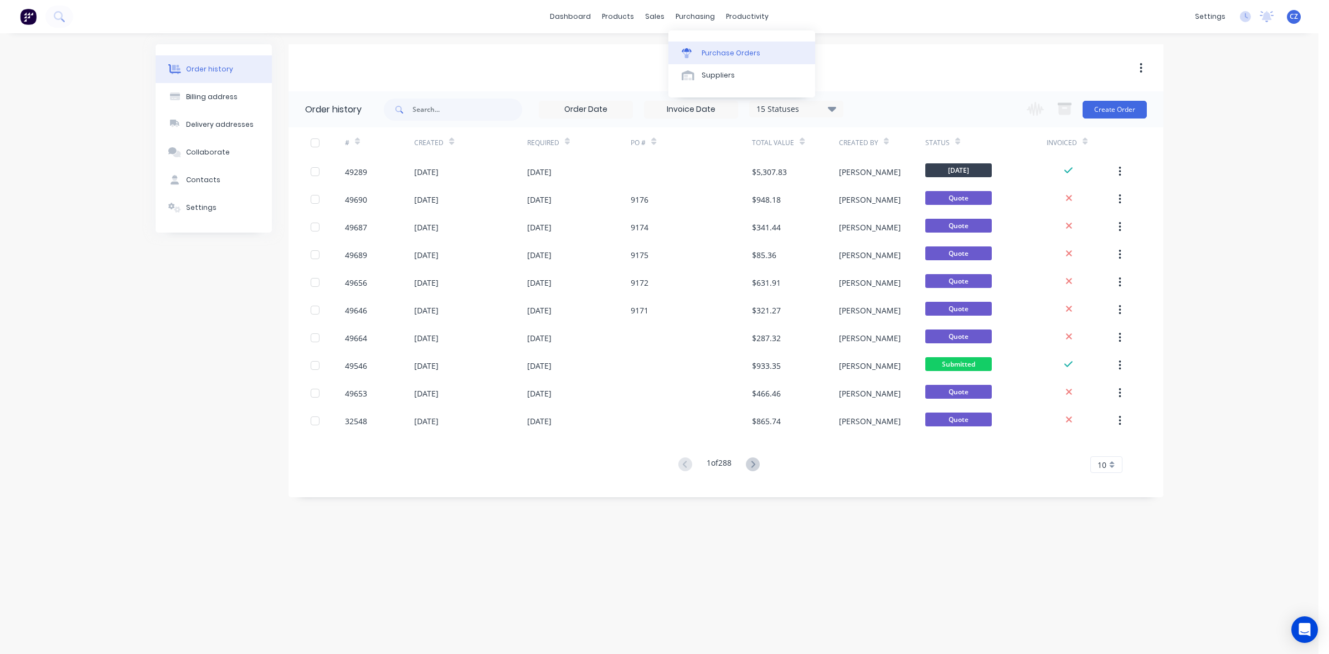
click at [695, 50] on div at bounding box center [690, 53] width 17 height 10
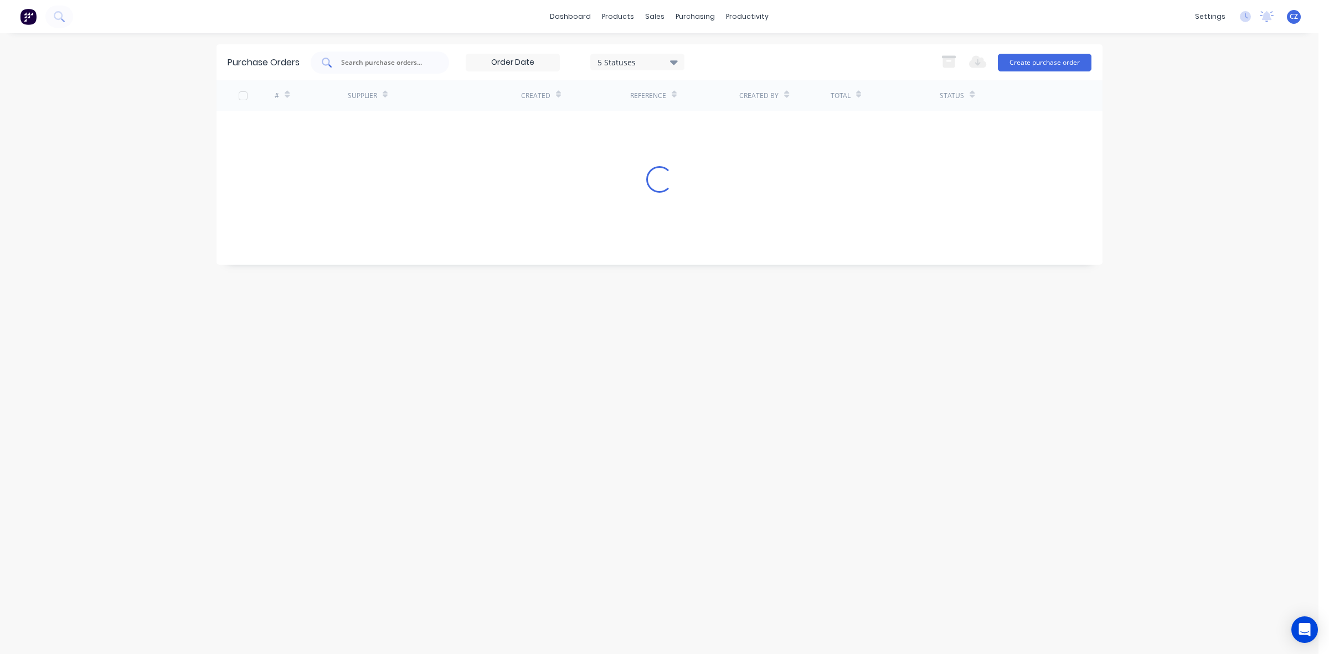
click at [369, 65] on input "text" at bounding box center [386, 62] width 92 height 11
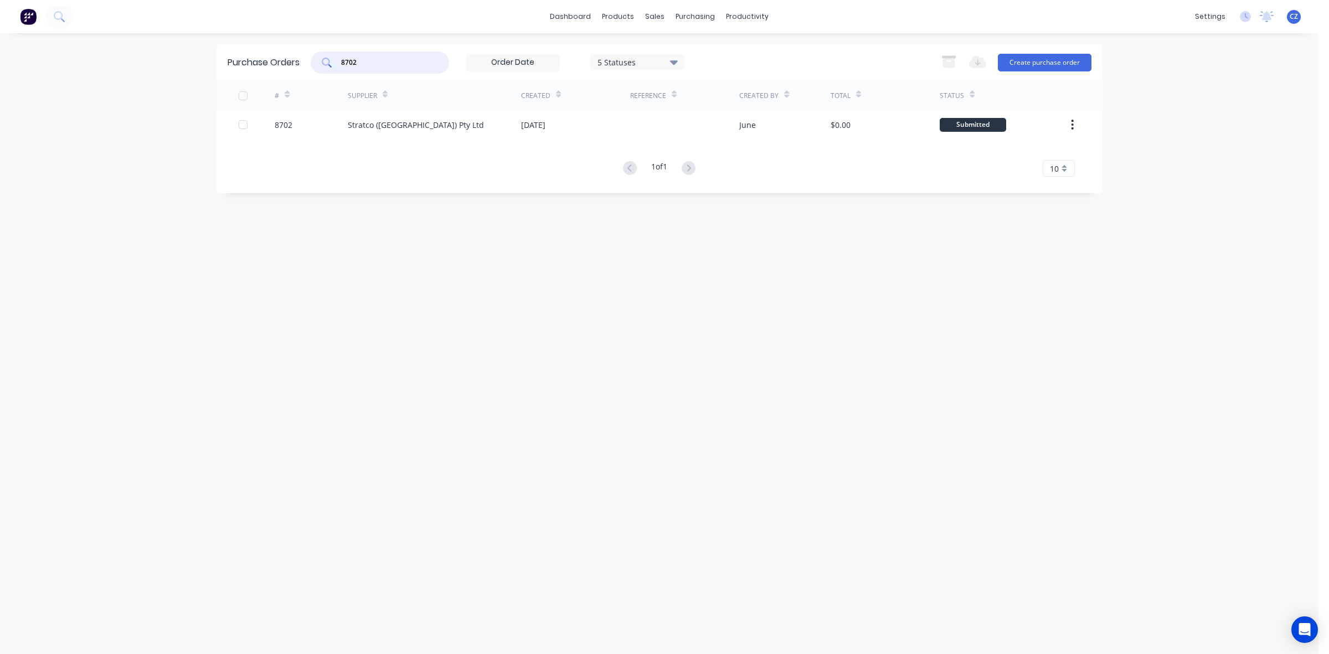
type input "8702"
click at [669, 72] on div at bounding box center [661, 75] width 17 height 10
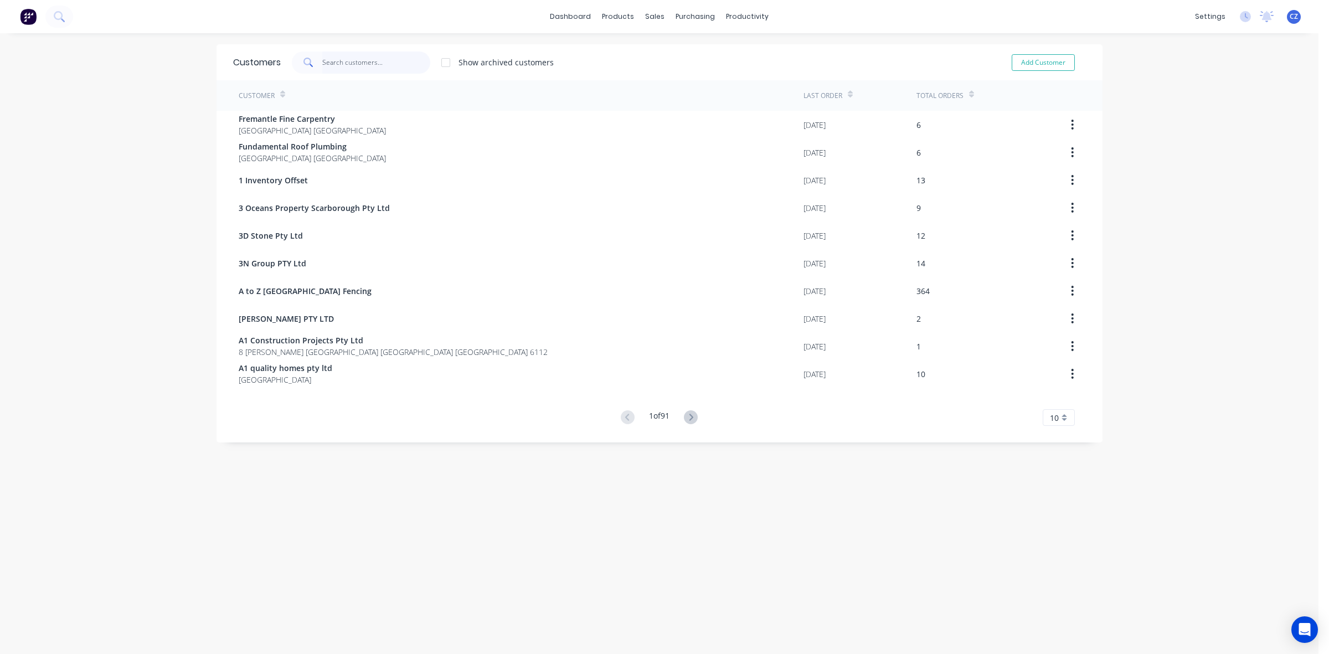
click at [363, 66] on input "text" at bounding box center [376, 62] width 108 height 22
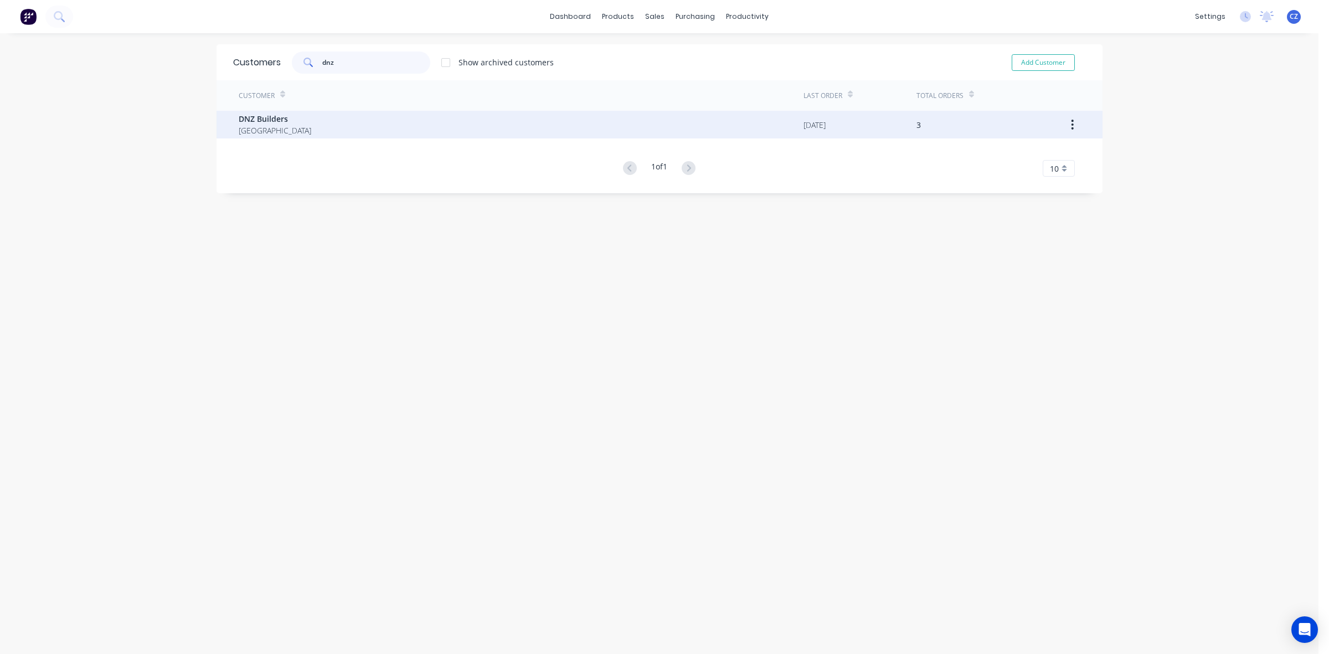
type input "dnz"
click at [382, 128] on div "DNZ Builders Australia" at bounding box center [521, 125] width 565 height 28
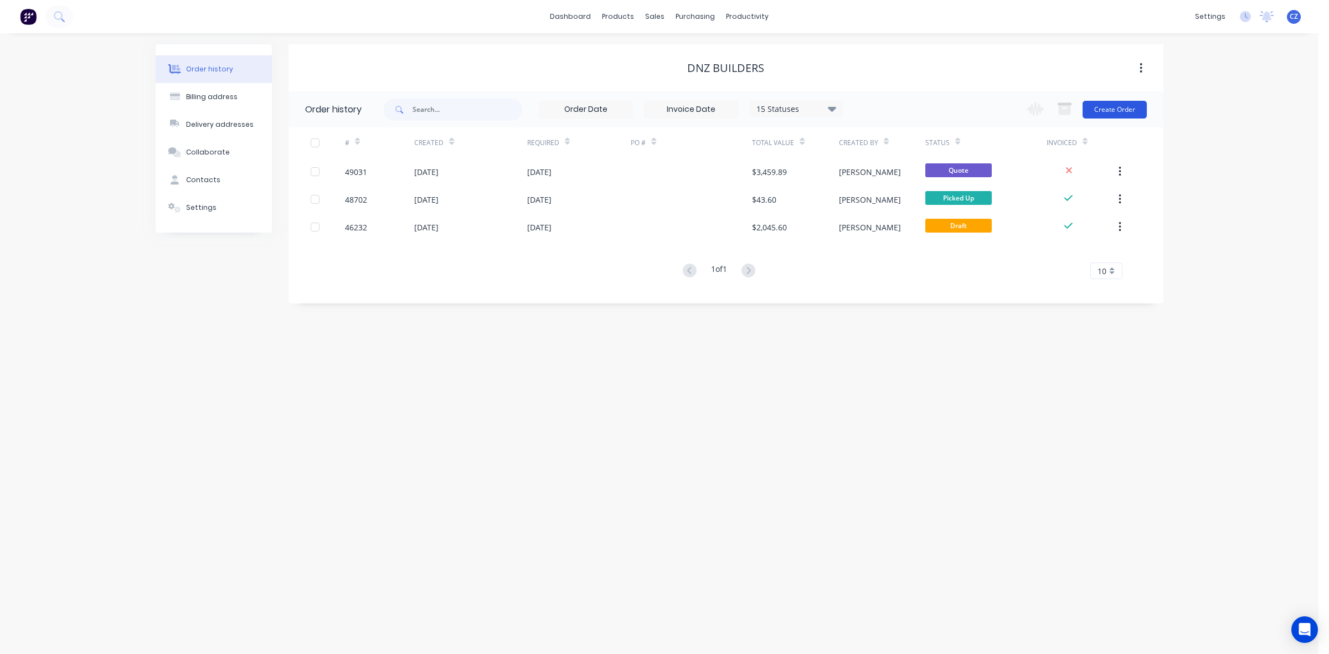
click at [1126, 109] on button "Create Order" at bounding box center [1115, 110] width 64 height 18
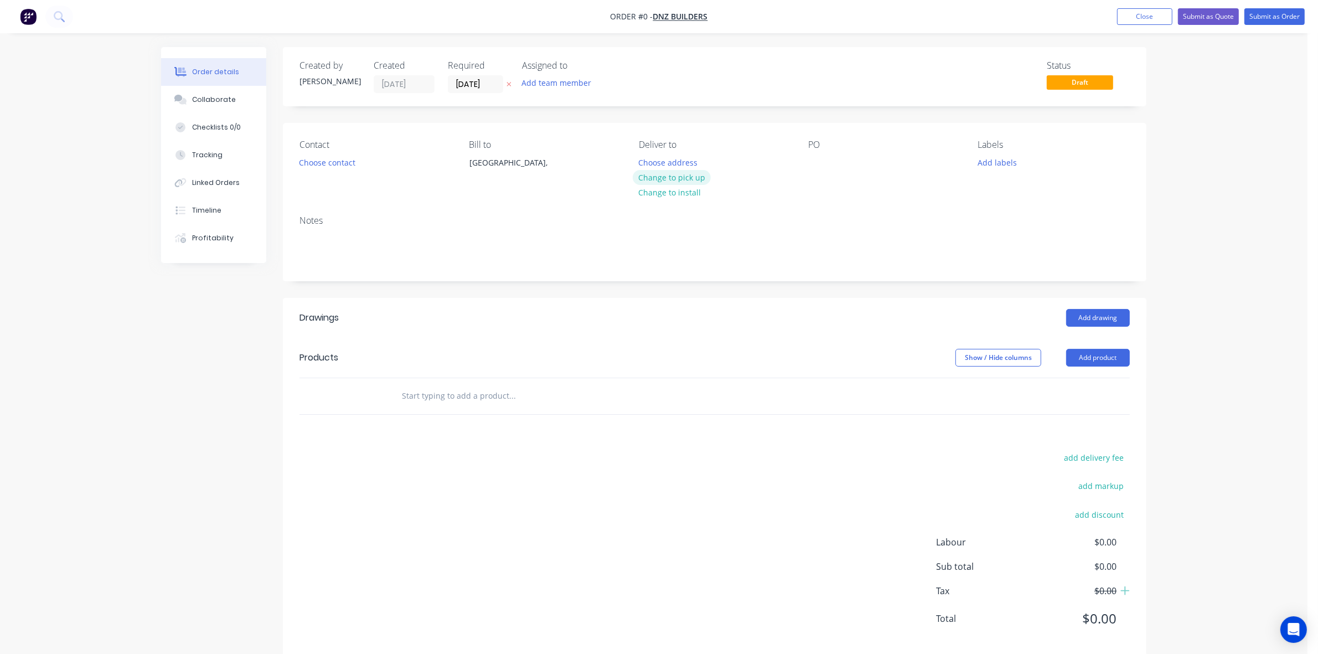
click at [695, 175] on button "Change to pick up" at bounding box center [672, 177] width 79 height 15
click at [348, 163] on button "Choose contact" at bounding box center [327, 161] width 68 height 15
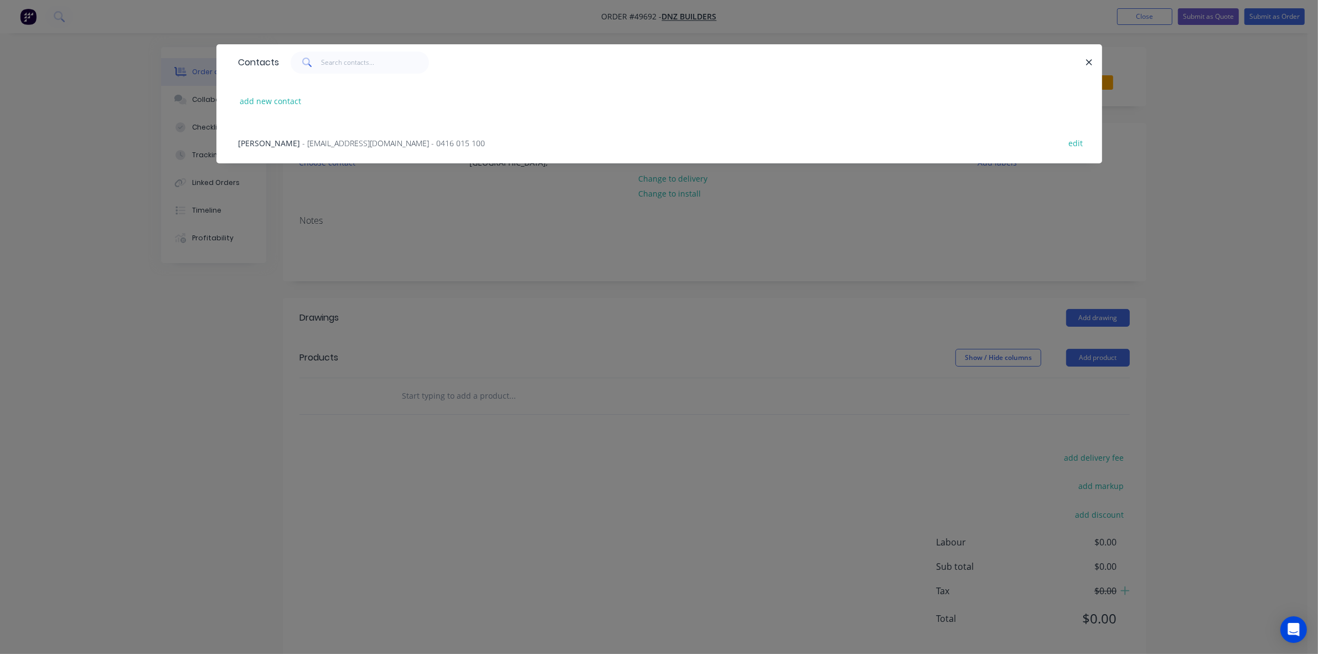
click at [303, 141] on span "- dnzbuilders@live.com.au - 0416 015 100" at bounding box center [394, 143] width 183 height 11
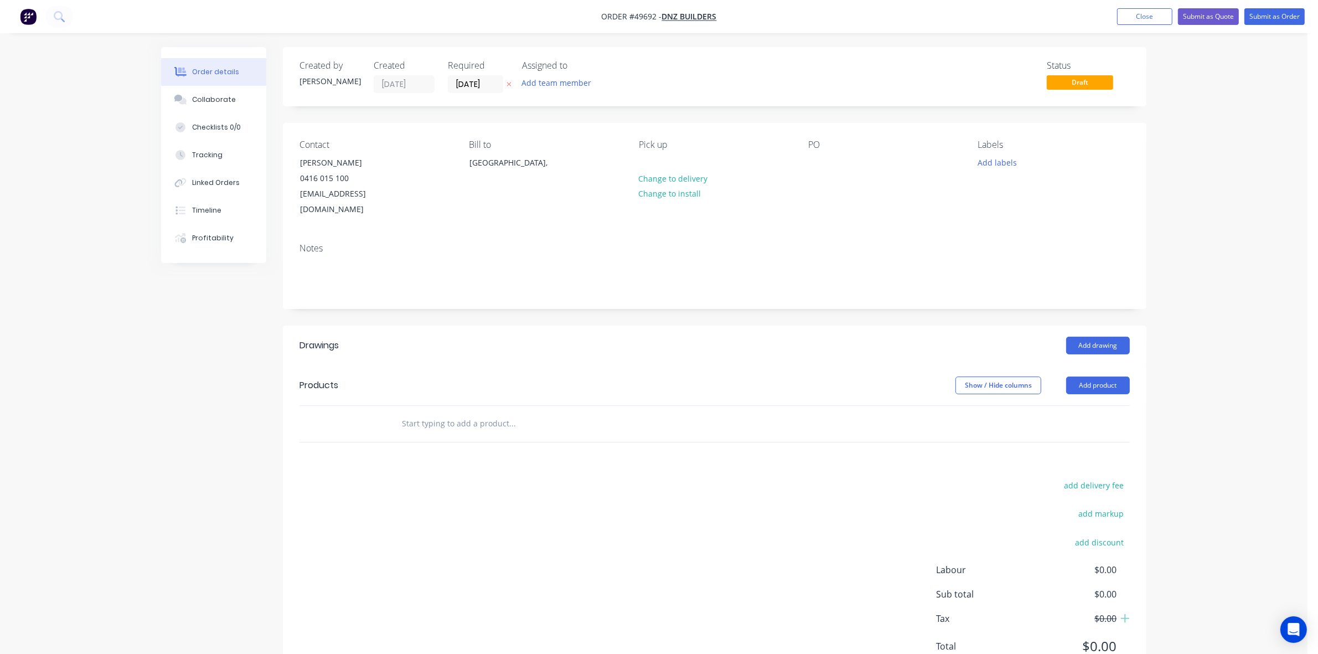
click at [566, 306] on div "Created by Cathy Created 25/09/25 Required 25/09/25 Assigned to Add team member…" at bounding box center [715, 365] width 864 height 637
click at [1079, 377] on button "Add product" at bounding box center [1099, 386] width 64 height 18
click at [1085, 405] on div "Product catalogue" at bounding box center [1077, 413] width 85 height 16
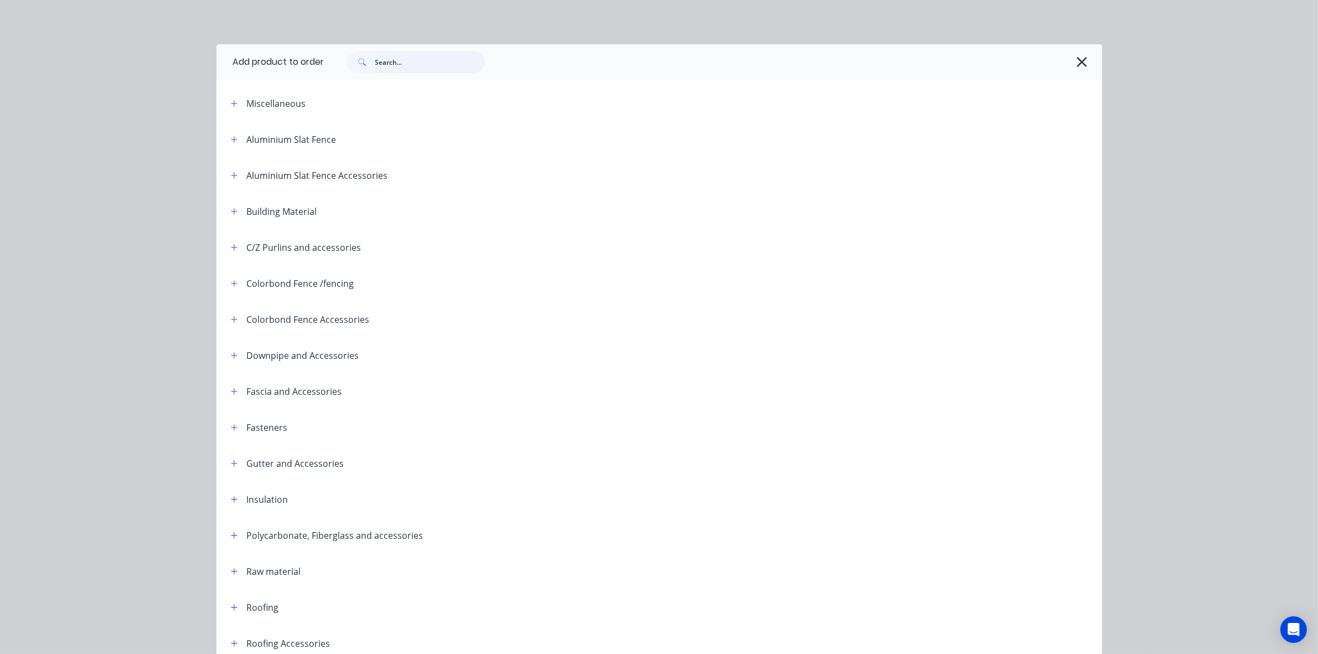
click at [420, 72] on input "text" at bounding box center [430, 62] width 110 height 22
type input "sheet"
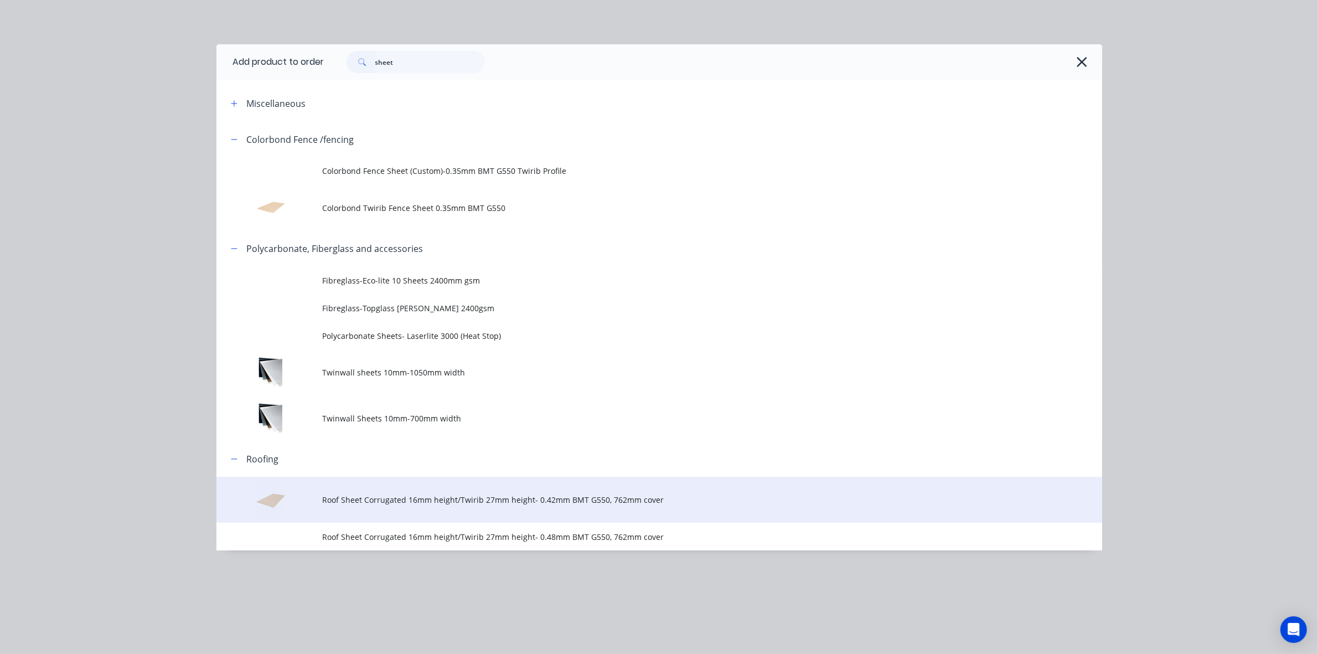
click at [441, 502] on span "Roof Sheet Corrugated 16mm height/Twirib 27mm height- 0.42mm BMT G550, 762mm co…" at bounding box center [635, 500] width 624 height 12
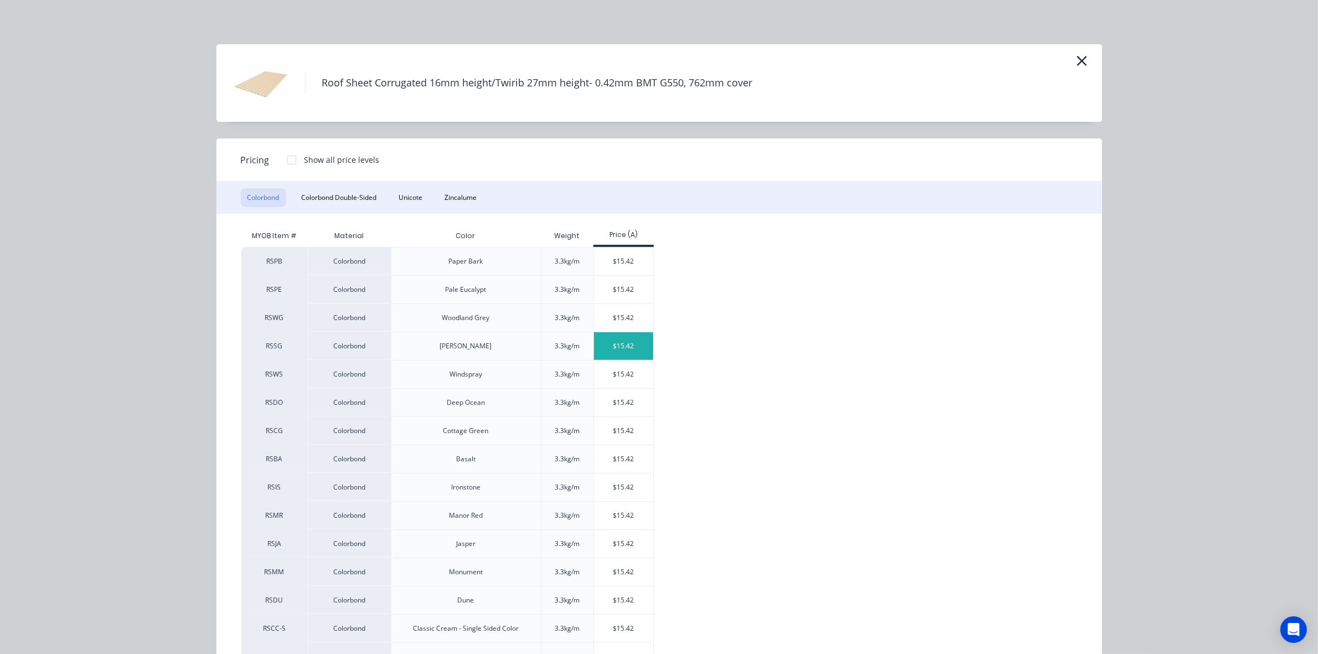
click at [640, 333] on div "$15.42" at bounding box center [623, 346] width 59 height 28
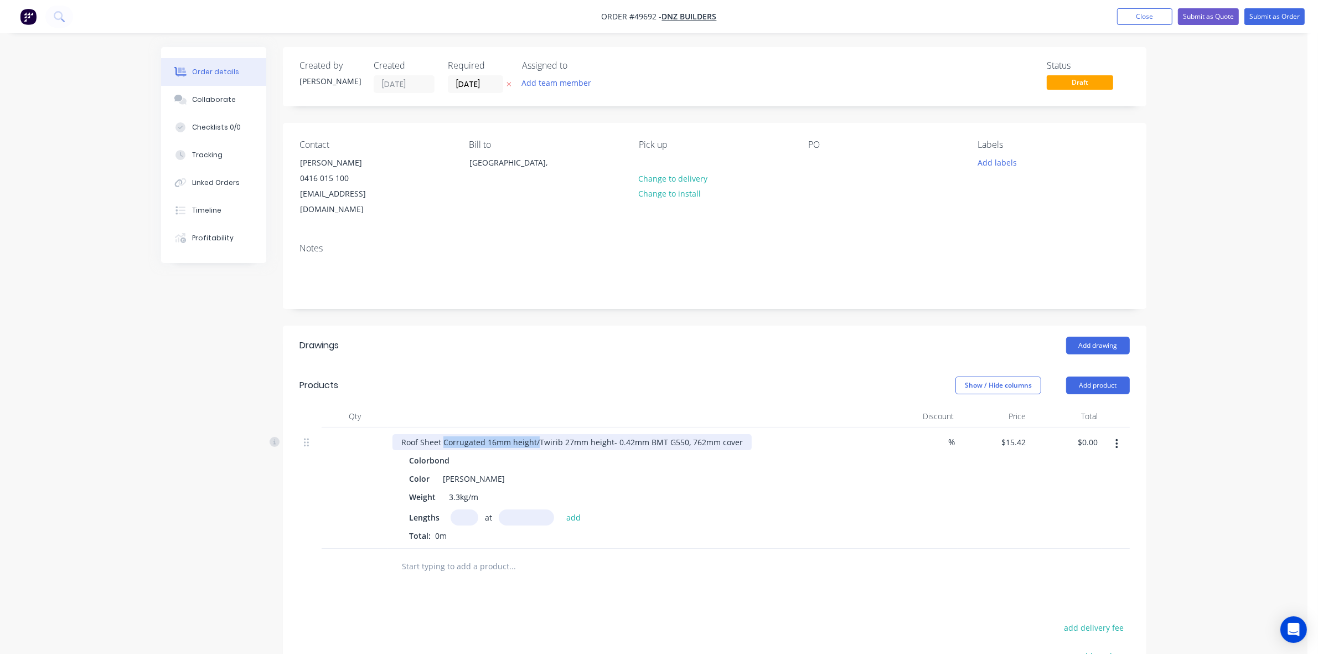
drag, startPoint x: 538, startPoint y: 425, endPoint x: 443, endPoint y: 421, distance: 94.8
click at [443, 434] on div "Roof Sheet Corrugated 16mm height/Twirib 27mm height- 0.42mm BMT G550, 762mm co…" at bounding box center [572, 442] width 359 height 16
click at [466, 494] on div "Colorbond Color Shale Grey Weight 3.3kg/m Lengths at add Total: 0m" at bounding box center [638, 496] width 490 height 89
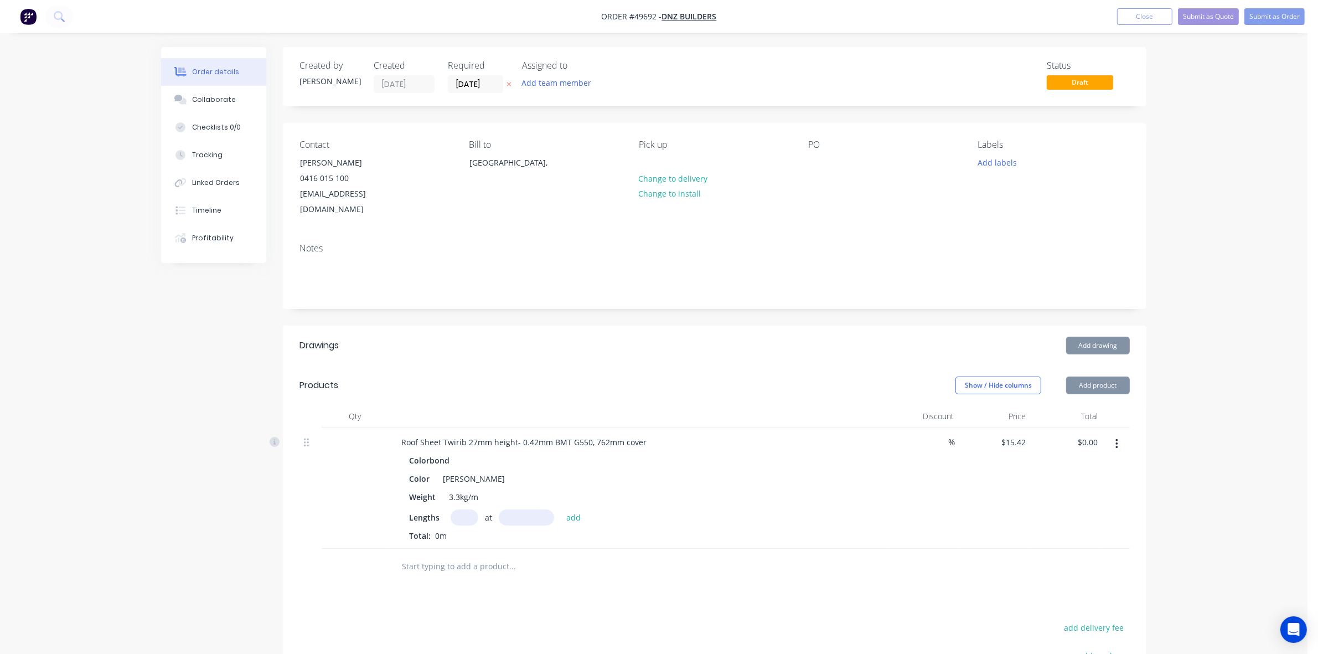
click at [466, 509] on input "text" at bounding box center [465, 517] width 28 height 16
type input "13"
type input "2550"
click at [561, 509] on button "add" at bounding box center [574, 516] width 26 height 15
type input "$511.17"
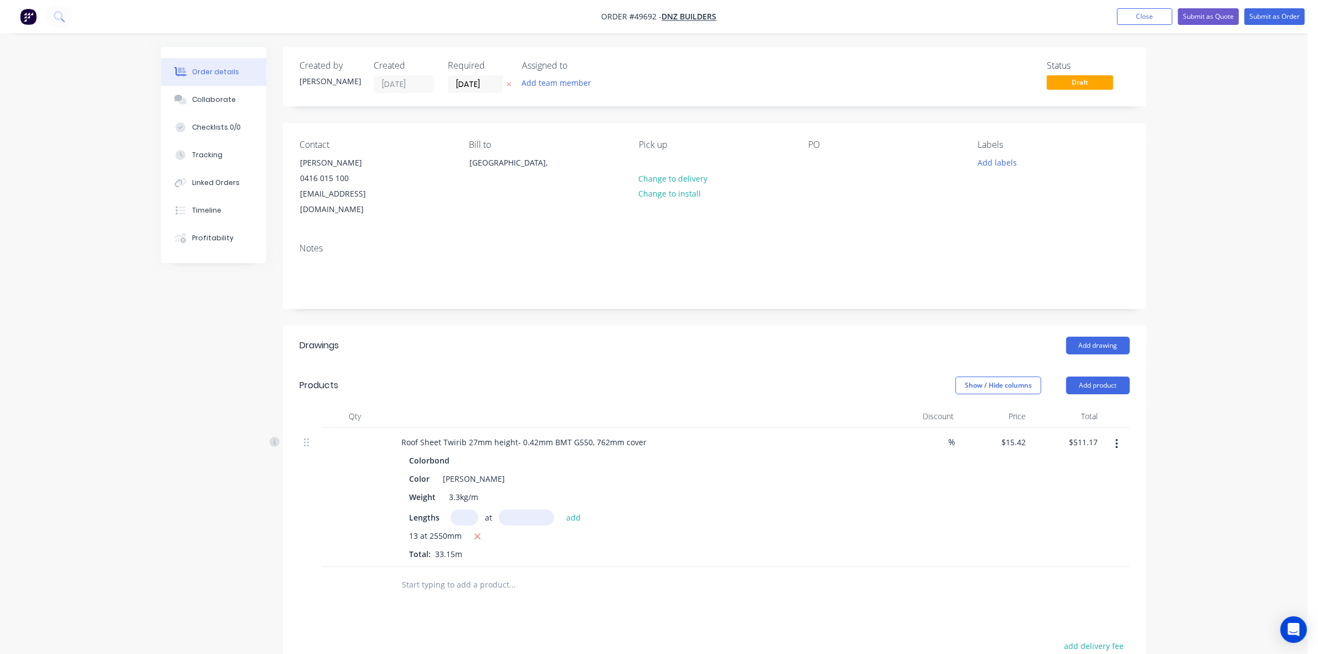
click at [726, 365] on header "Products Show / Hide columns Add product" at bounding box center [715, 385] width 864 height 40
click at [640, 377] on div "Show / Hide columns Add product" at bounding box center [803, 386] width 654 height 18
click at [712, 288] on div "Notes" at bounding box center [715, 271] width 864 height 74
click at [1116, 438] on icon "button" at bounding box center [1117, 444] width 3 height 12
click at [1084, 532] on div "Delete" at bounding box center [1077, 540] width 85 height 16
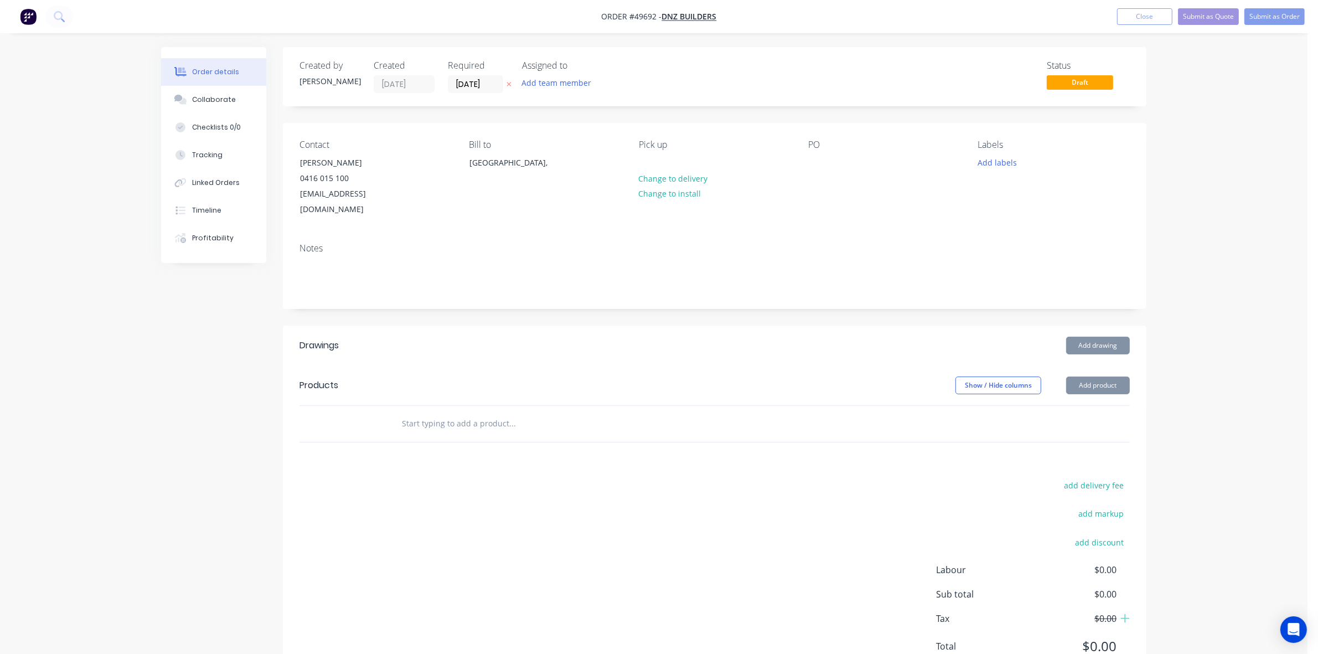
click at [851, 346] on header "Drawings Add drawing" at bounding box center [715, 346] width 864 height 40
click at [602, 337] on div "Add drawing" at bounding box center [803, 346] width 654 height 18
click at [1073, 377] on button "Add product" at bounding box center [1099, 386] width 64 height 18
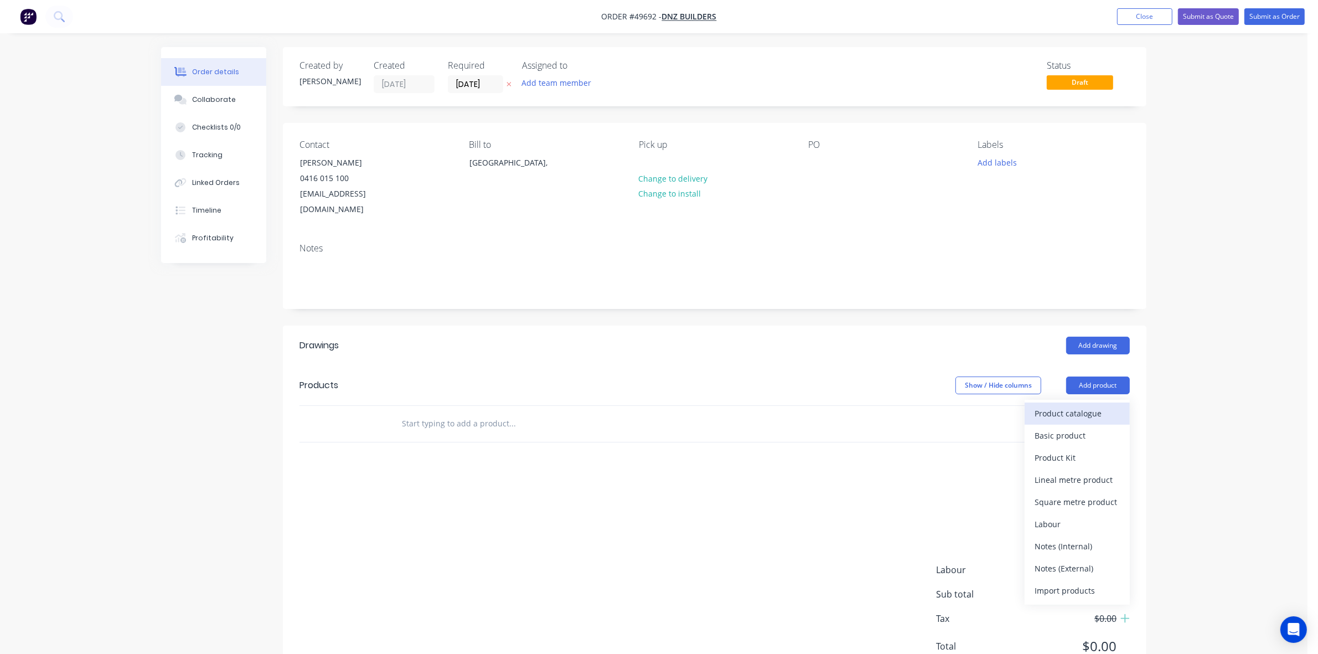
click at [1088, 405] on div "Product catalogue" at bounding box center [1077, 413] width 85 height 16
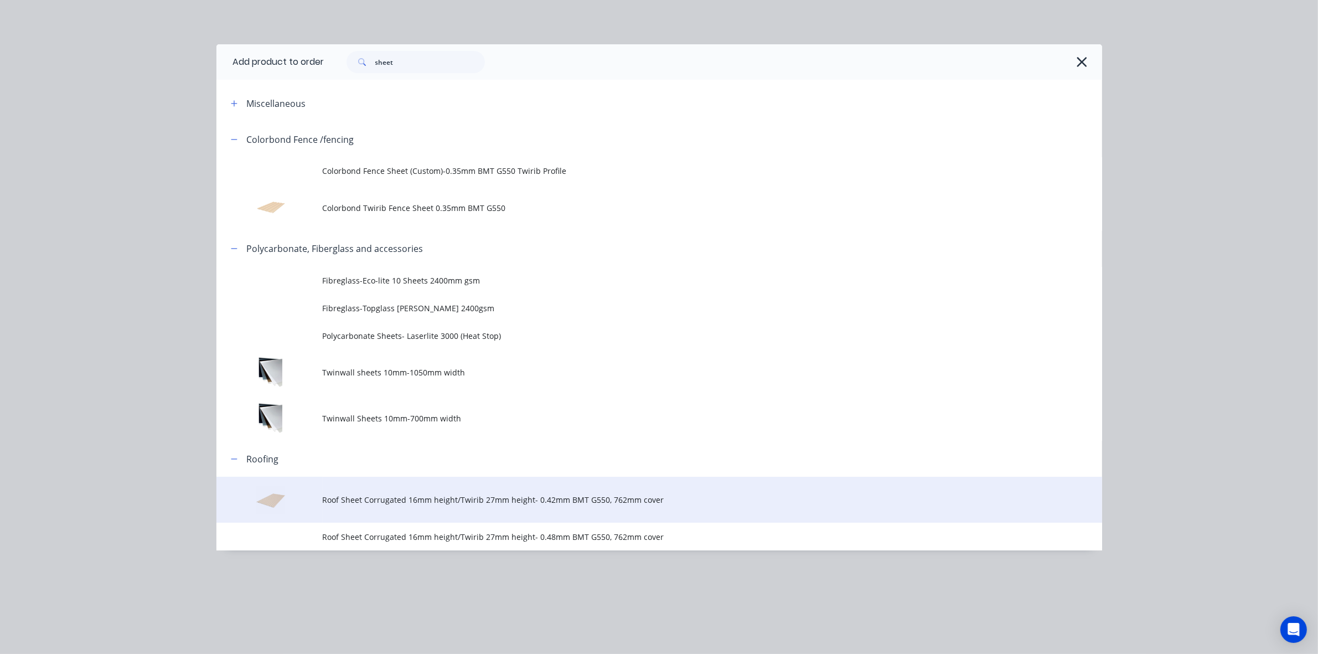
click at [458, 504] on span "Roof Sheet Corrugated 16mm height/Twirib 27mm height- 0.42mm BMT G550, 762mm co…" at bounding box center [635, 500] width 624 height 12
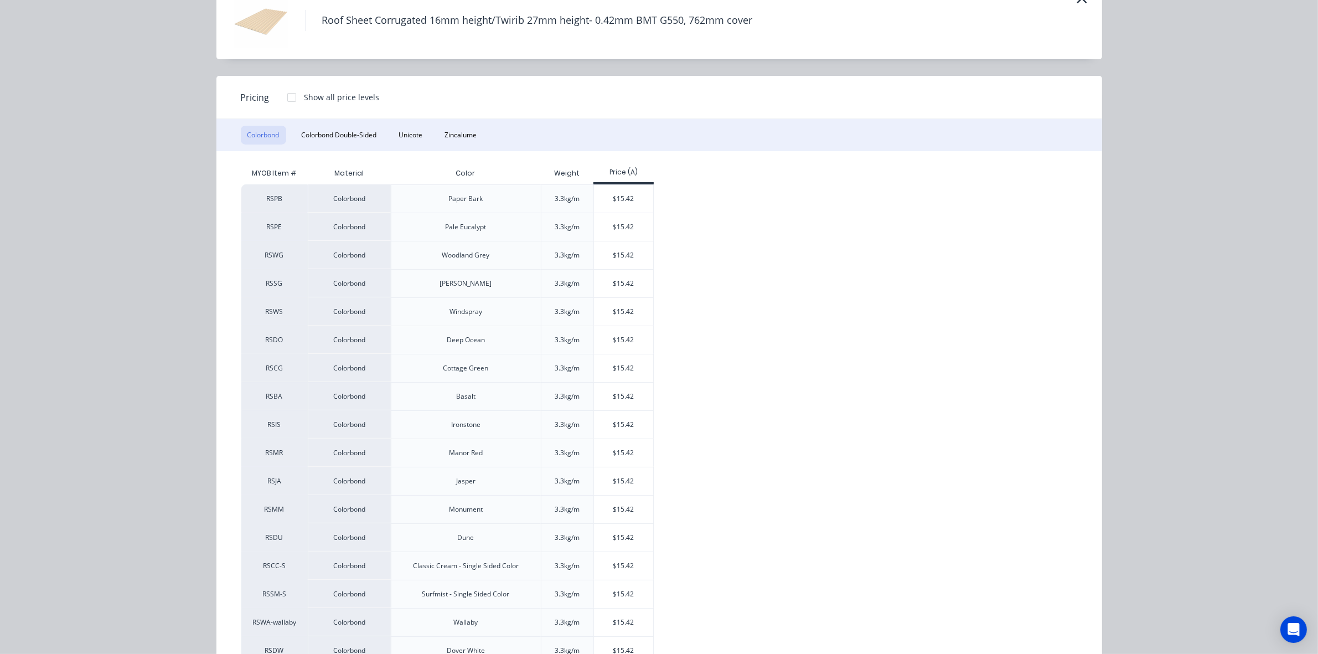
scroll to position [192, 0]
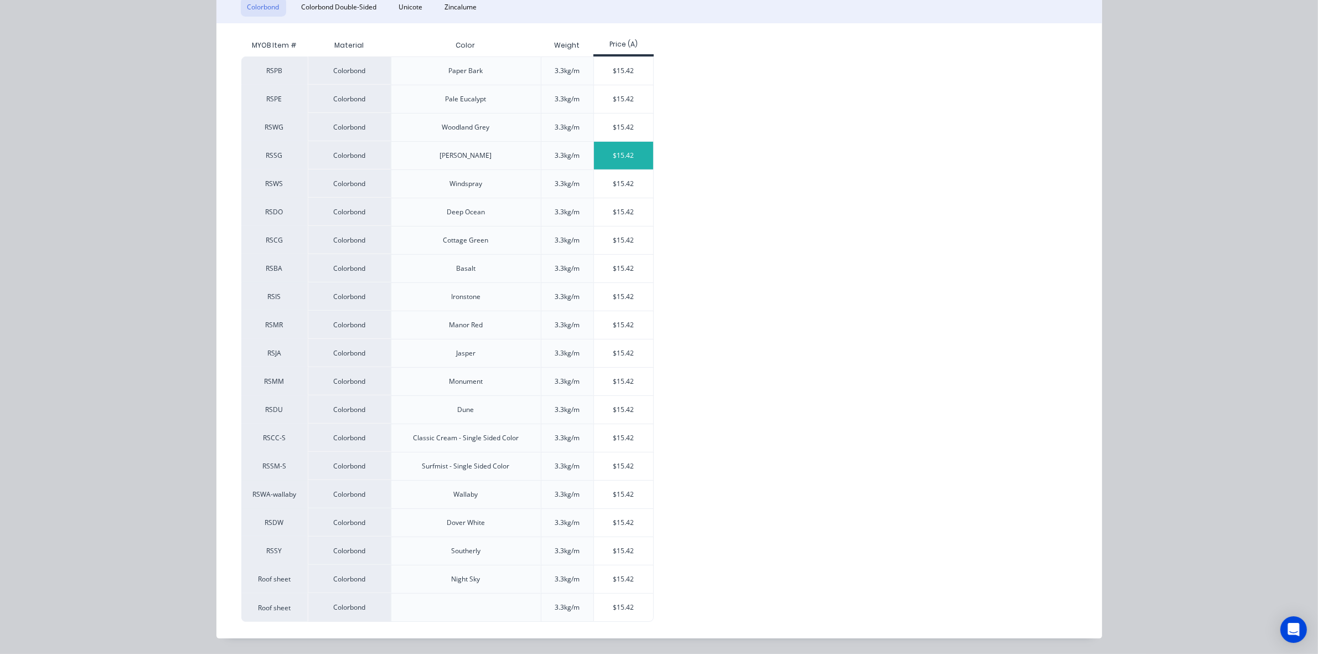
click at [635, 153] on div "$15.42" at bounding box center [623, 156] width 59 height 28
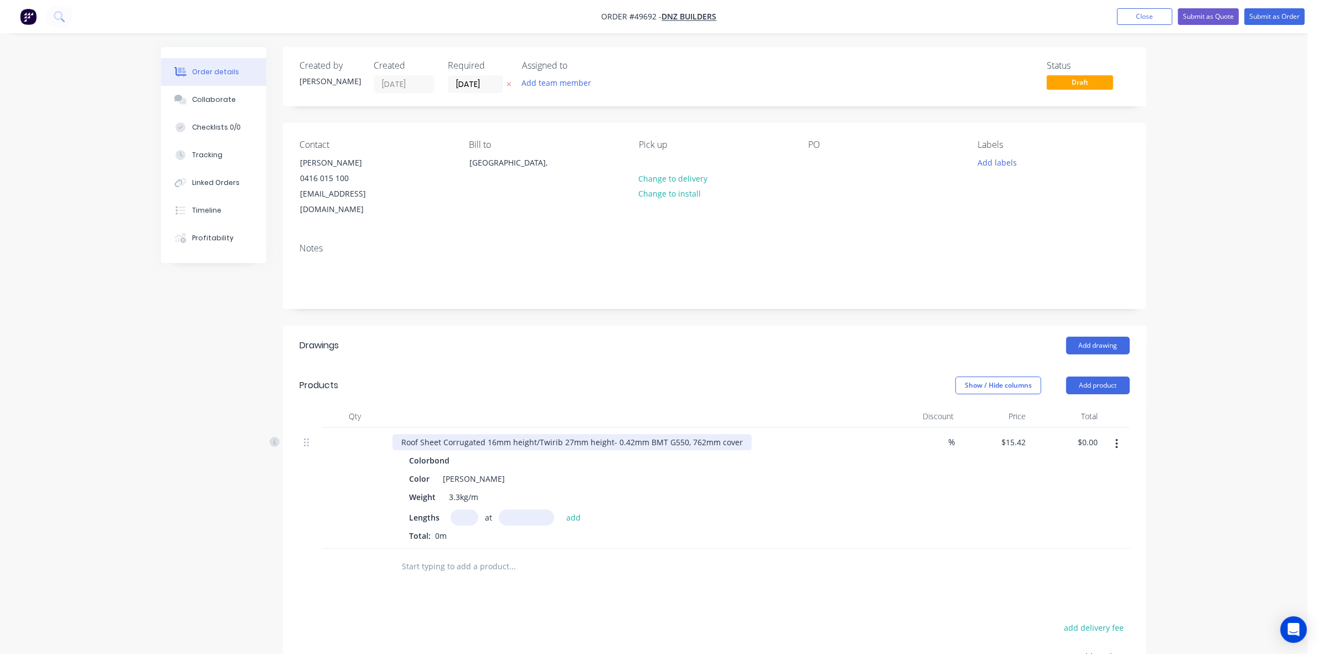
click at [535, 434] on div "Roof Sheet Corrugated 16mm height/Twirib 27mm height- 0.42mm BMT G550, 762mm co…" at bounding box center [572, 442] width 359 height 16
drag, startPoint x: 538, startPoint y: 427, endPoint x: 439, endPoint y: 415, distance: 99.8
click at [439, 427] on div "Roof Sheet Corrugated 16mm height/Twirib 27mm height- 0.42mm BMT G550, 762mm co…" at bounding box center [637, 487] width 498 height 121
click at [463, 513] on div "Lengths at add Total: 0m" at bounding box center [637, 525] width 456 height 32
click at [464, 509] on input "text" at bounding box center [465, 517] width 28 height 16
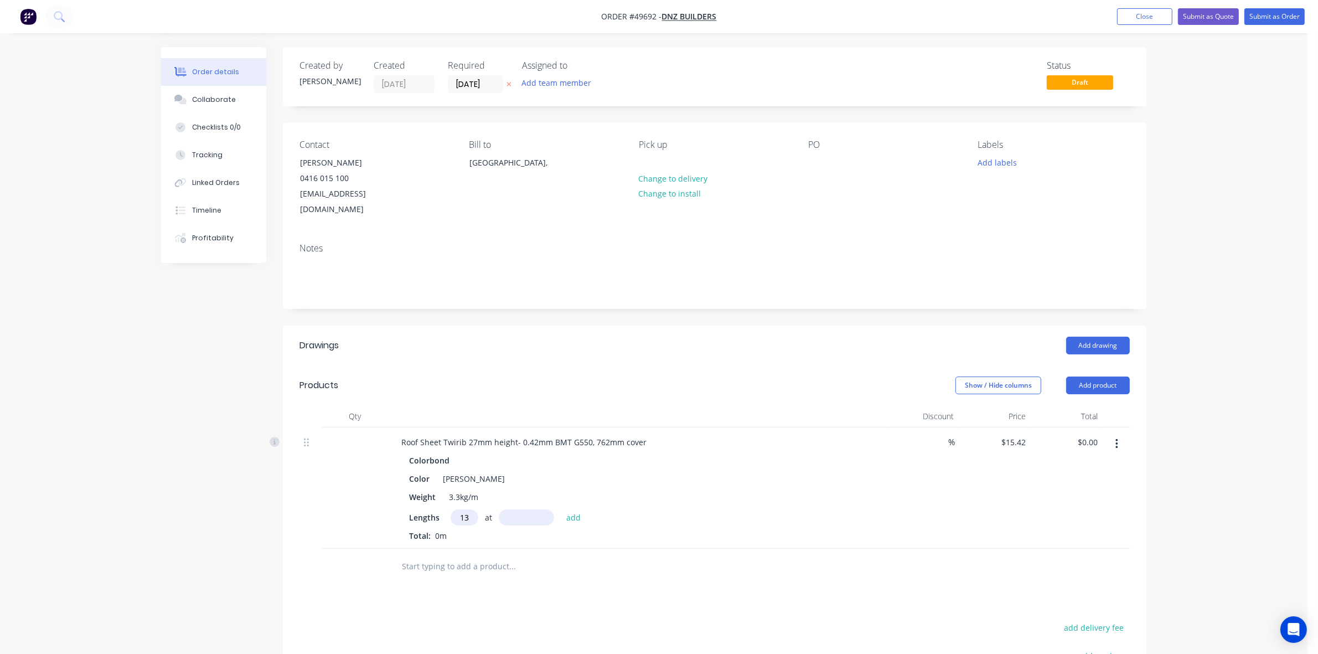
type input "13"
type input "2550"
click at [561, 509] on button "add" at bounding box center [574, 516] width 26 height 15
type input "$511.17"
click at [1089, 377] on button "Add product" at bounding box center [1099, 386] width 64 height 18
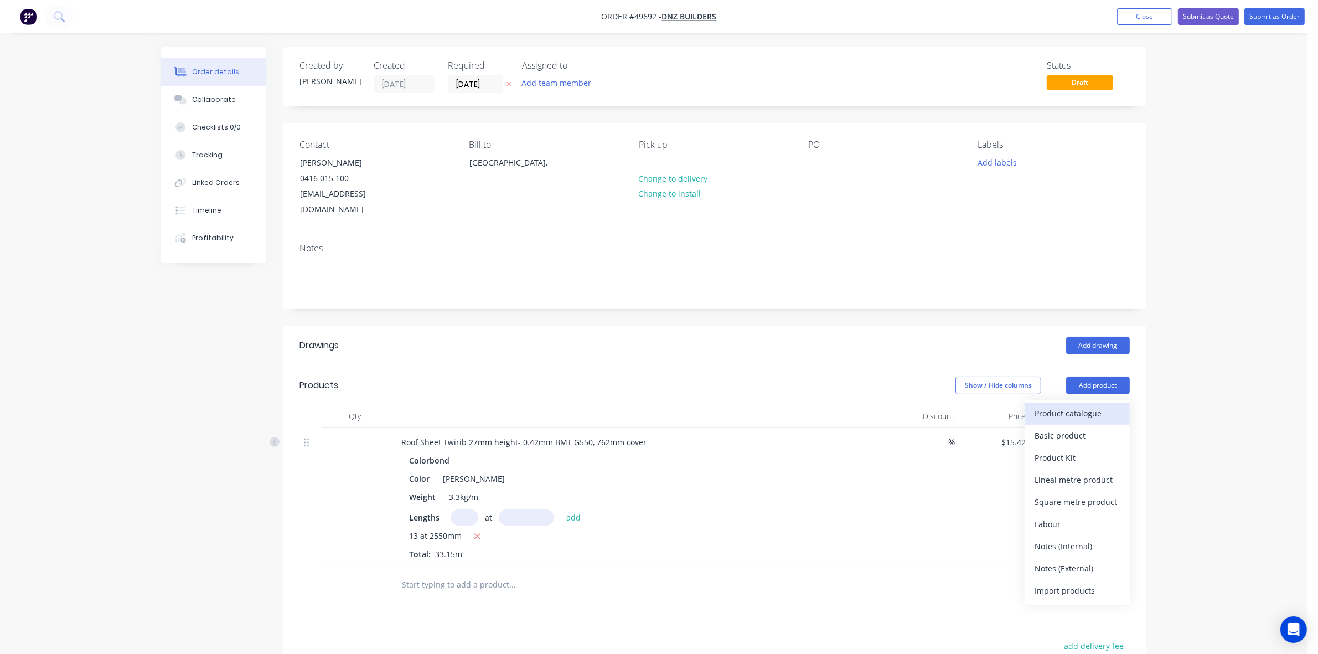
click at [1078, 405] on div "Product catalogue" at bounding box center [1077, 413] width 85 height 16
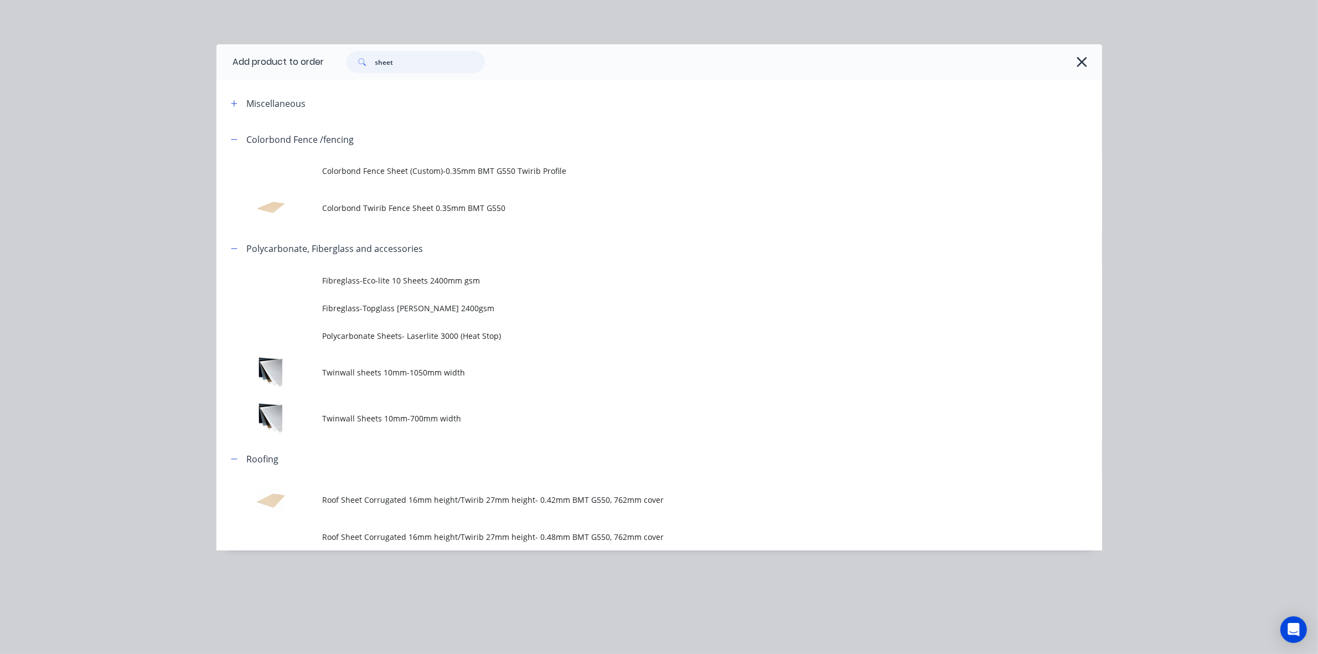
drag, startPoint x: 397, startPoint y: 64, endPoint x: 344, endPoint y: 81, distance: 55.9
click at [344, 80] on div "Add product to order sheet Miscellaneous Colorbond Fence /fencing Colorbond Fen…" at bounding box center [660, 297] width 886 height 506
type input "post"
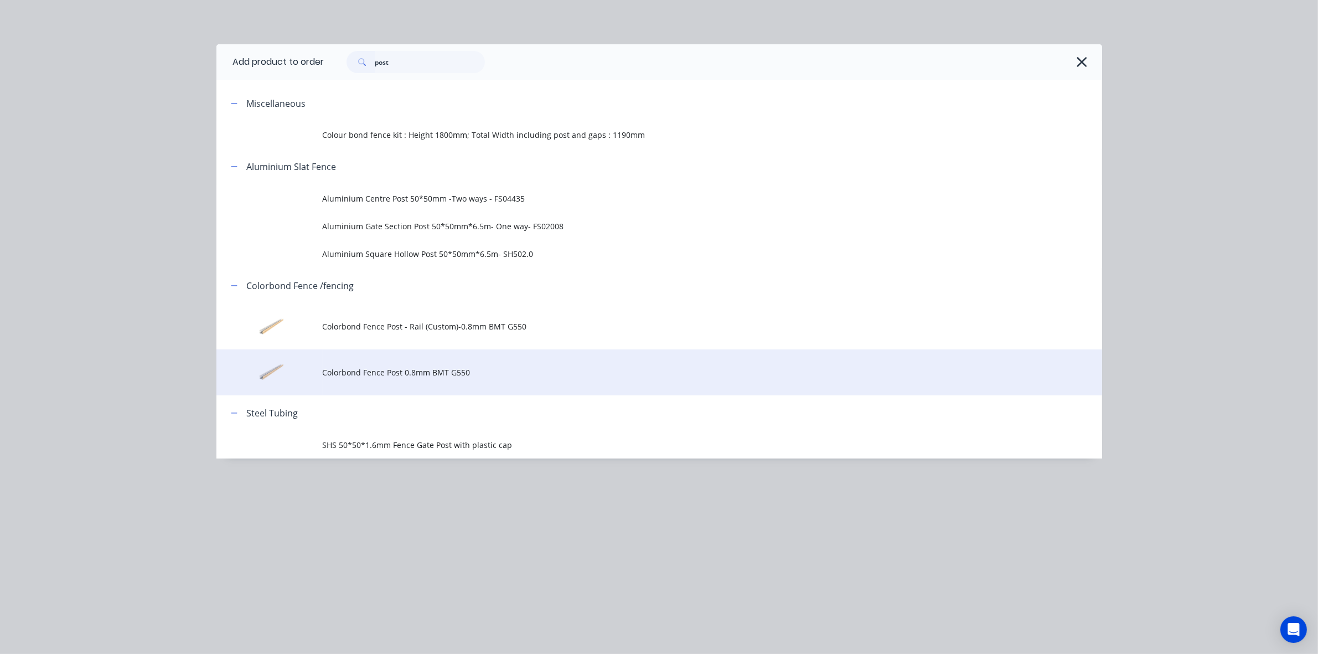
click at [576, 367] on span "Colorbond Fence Post 0.8mm BMT G550" at bounding box center [635, 373] width 624 height 12
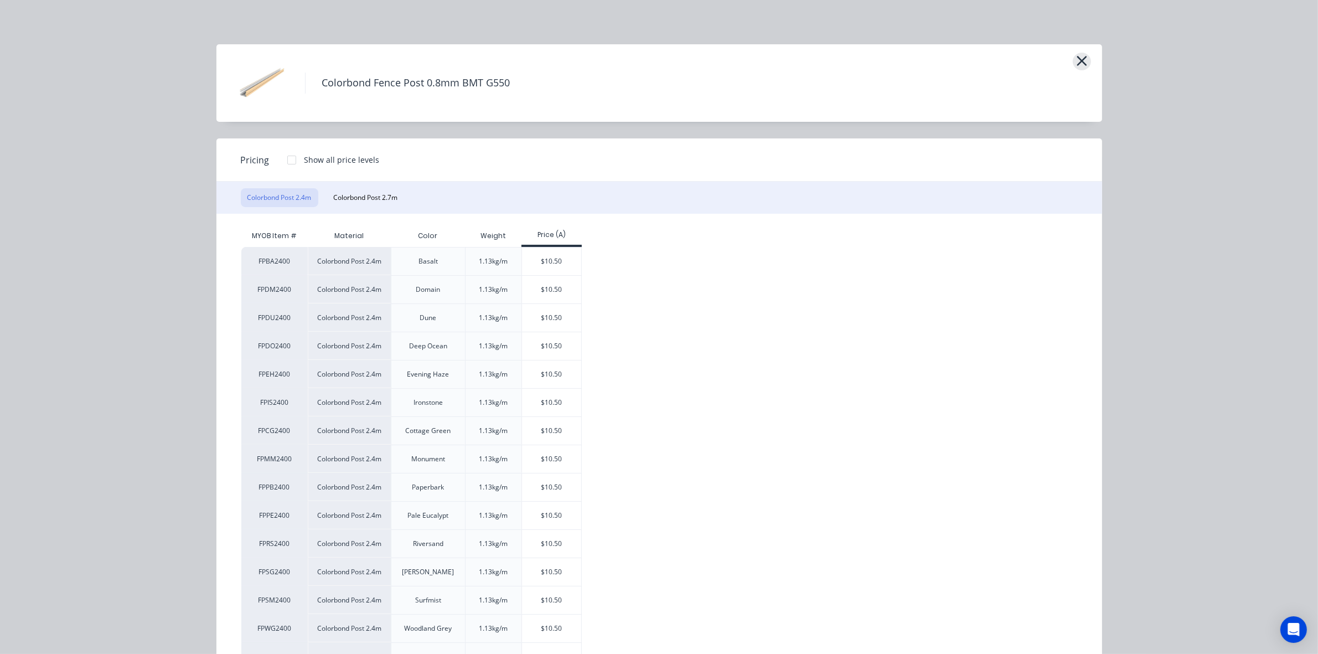
click at [1078, 58] on icon "button" at bounding box center [1082, 61] width 12 height 16
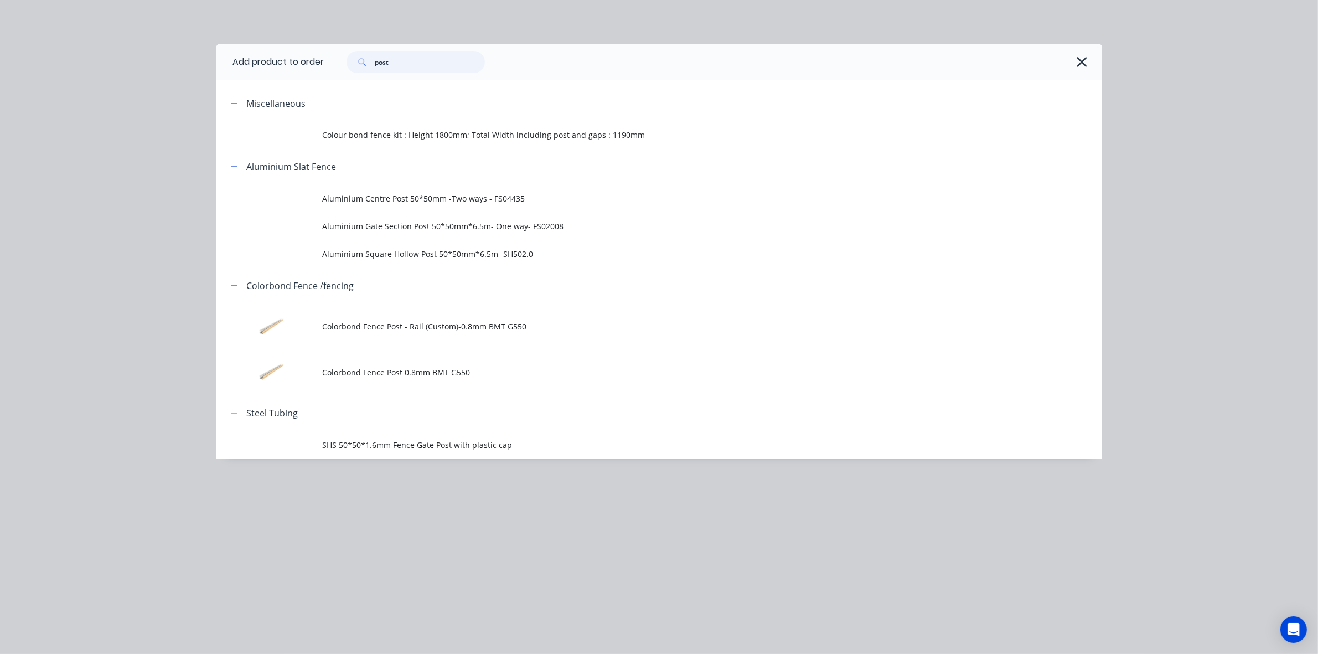
drag, startPoint x: 435, startPoint y: 60, endPoint x: 339, endPoint y: 74, distance: 96.2
click at [339, 74] on div "post" at bounding box center [713, 61] width 778 height 35
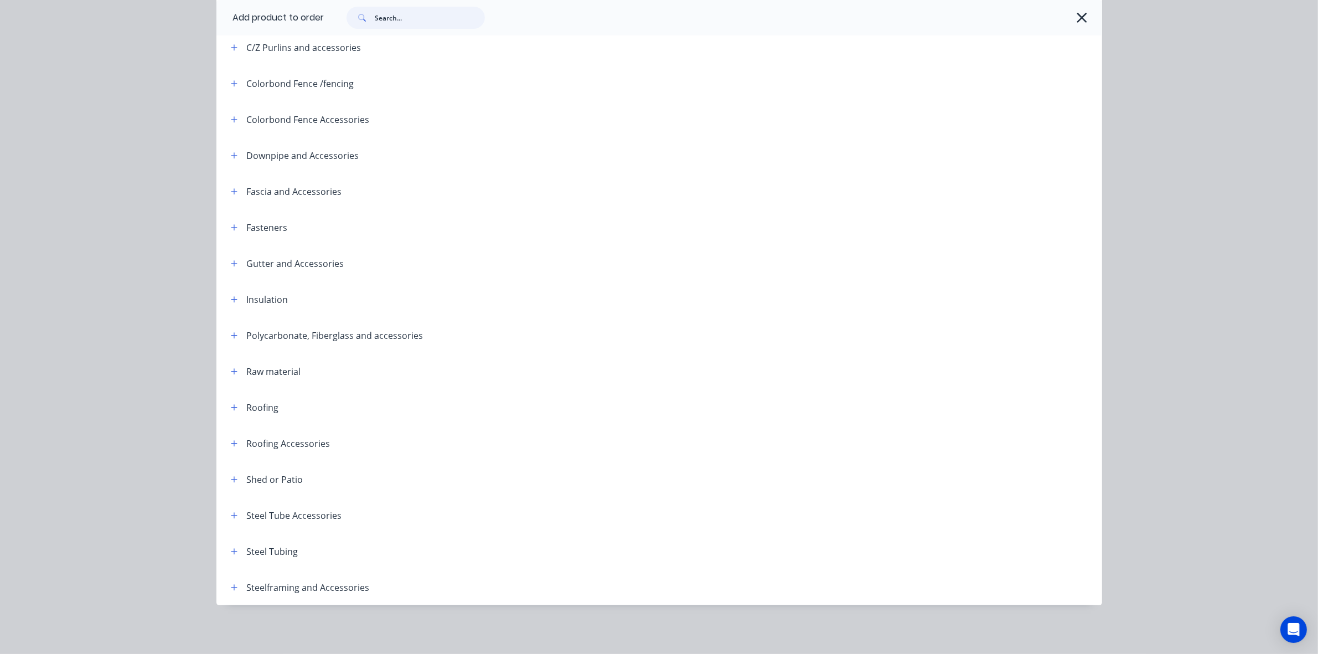
scroll to position [69, 0]
click at [234, 550] on button "button" at bounding box center [235, 551] width 14 height 14
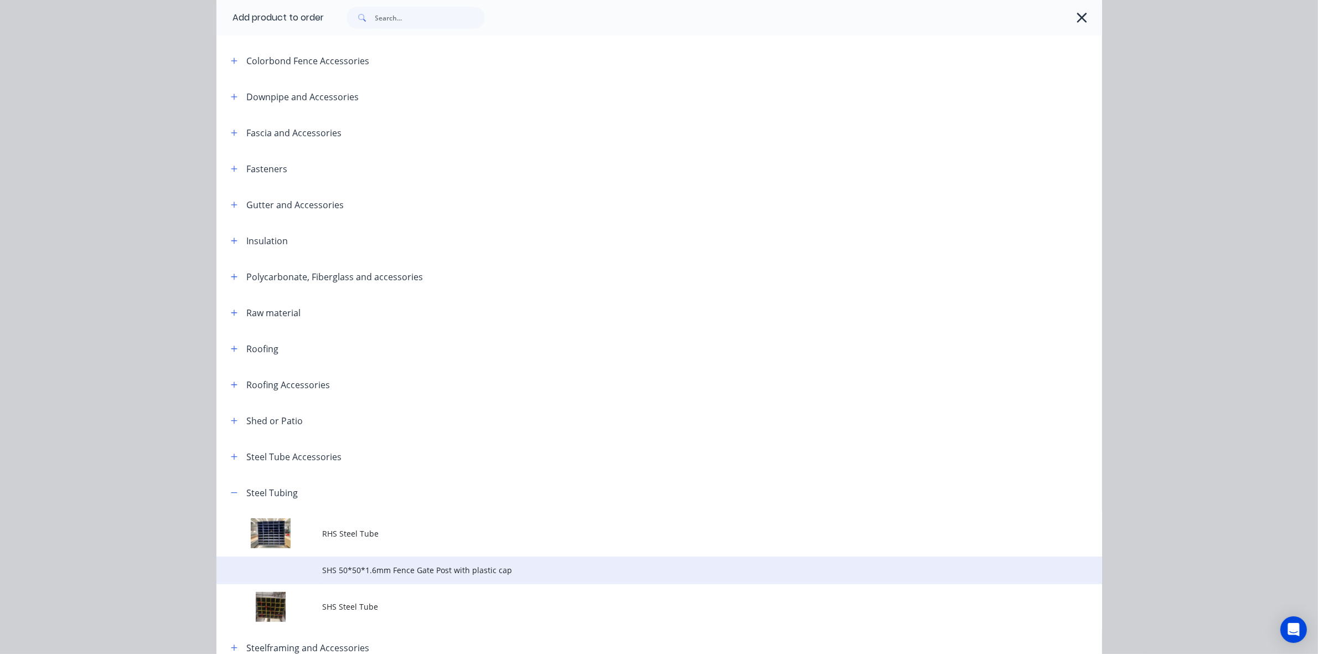
scroll to position [319, 0]
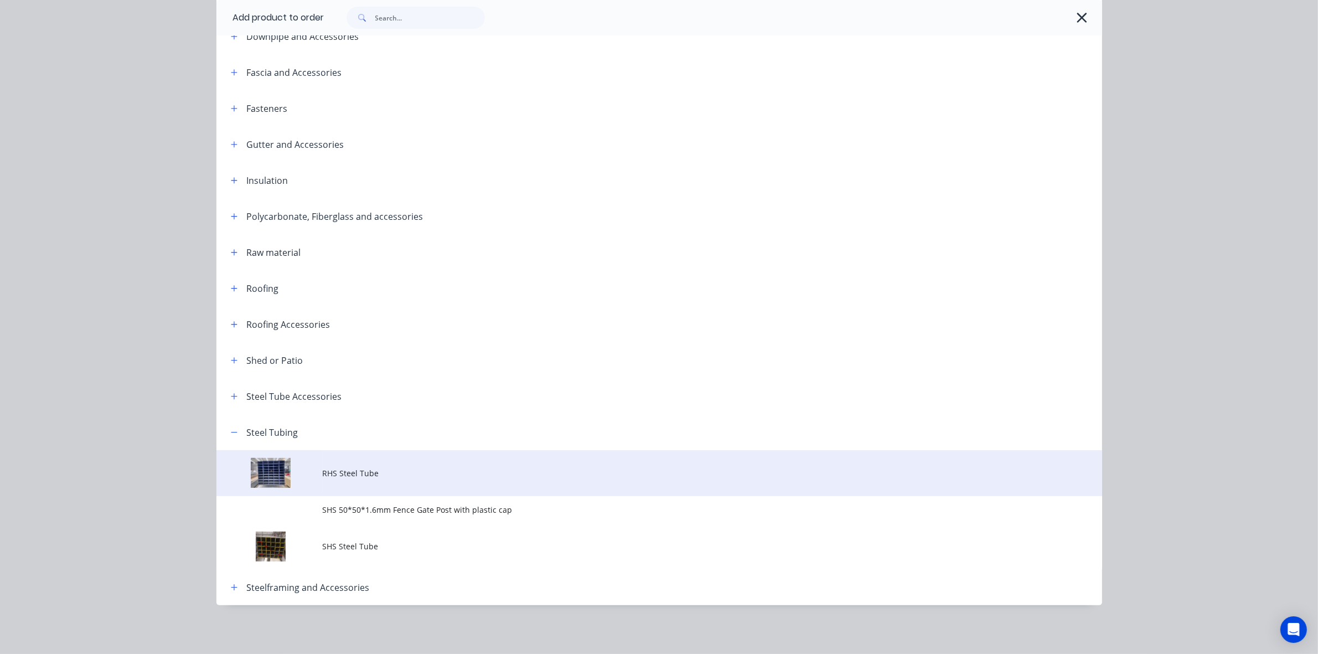
click at [366, 475] on span "RHS Steel Tube" at bounding box center [635, 473] width 624 height 12
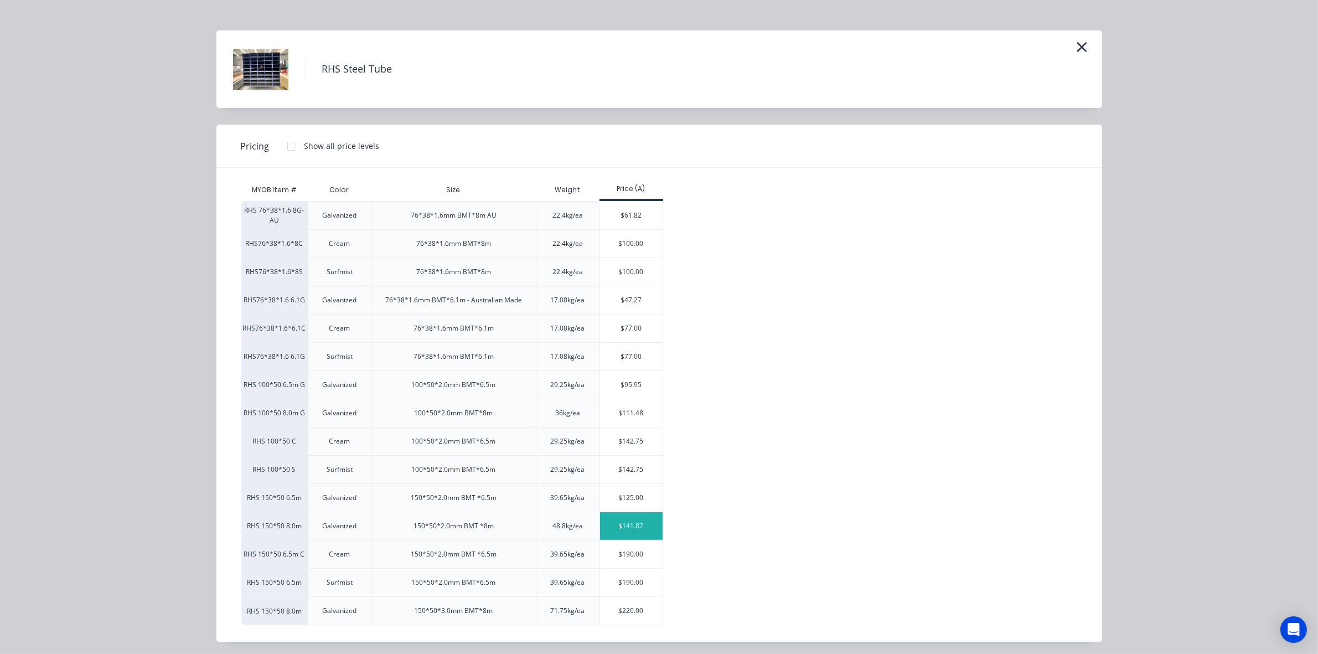
scroll to position [19, 0]
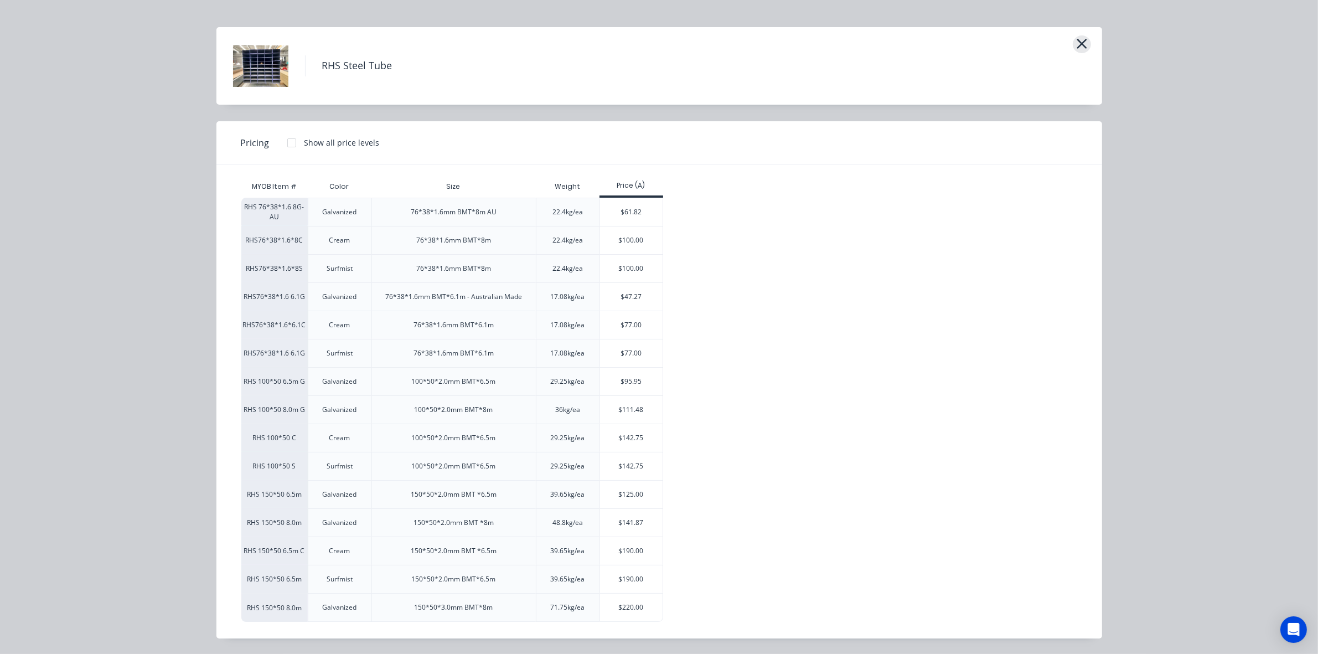
drag, startPoint x: 1084, startPoint y: 37, endPoint x: 1075, endPoint y: 40, distance: 9.5
click at [1085, 37] on div "RHS Steel Tube" at bounding box center [660, 66] width 886 height 78
click at [1077, 44] on icon "button" at bounding box center [1082, 44] width 10 height 10
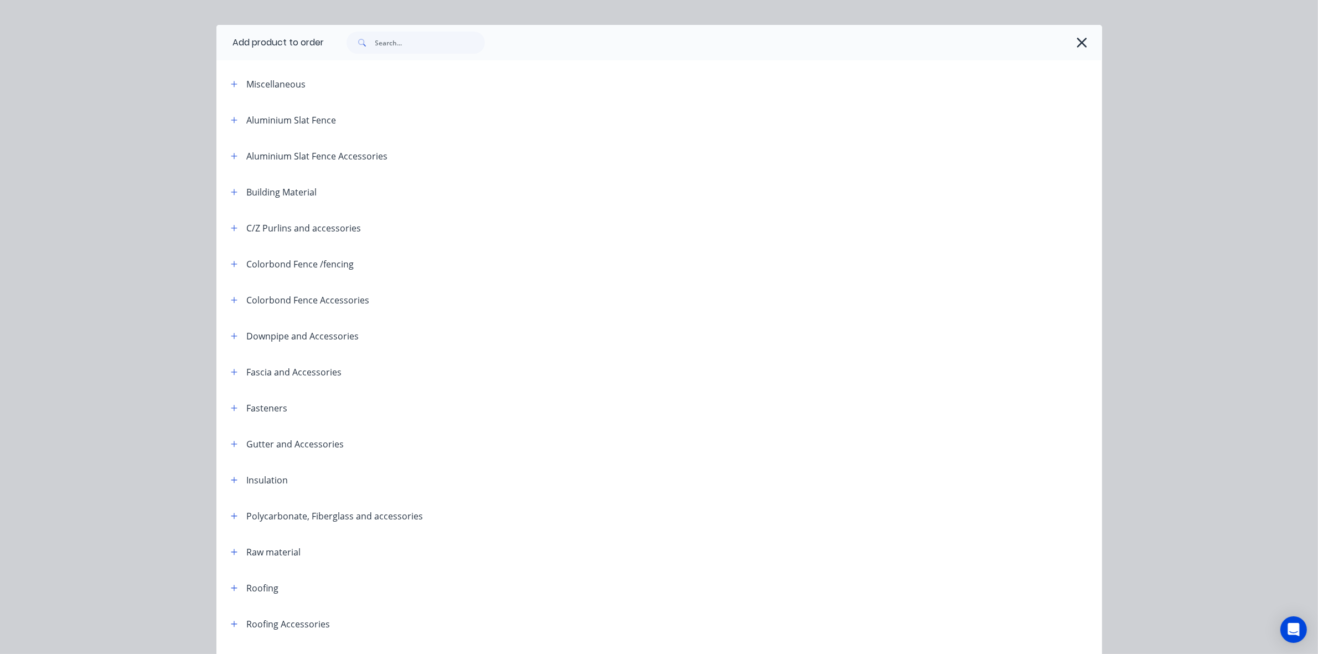
scroll to position [319, 0]
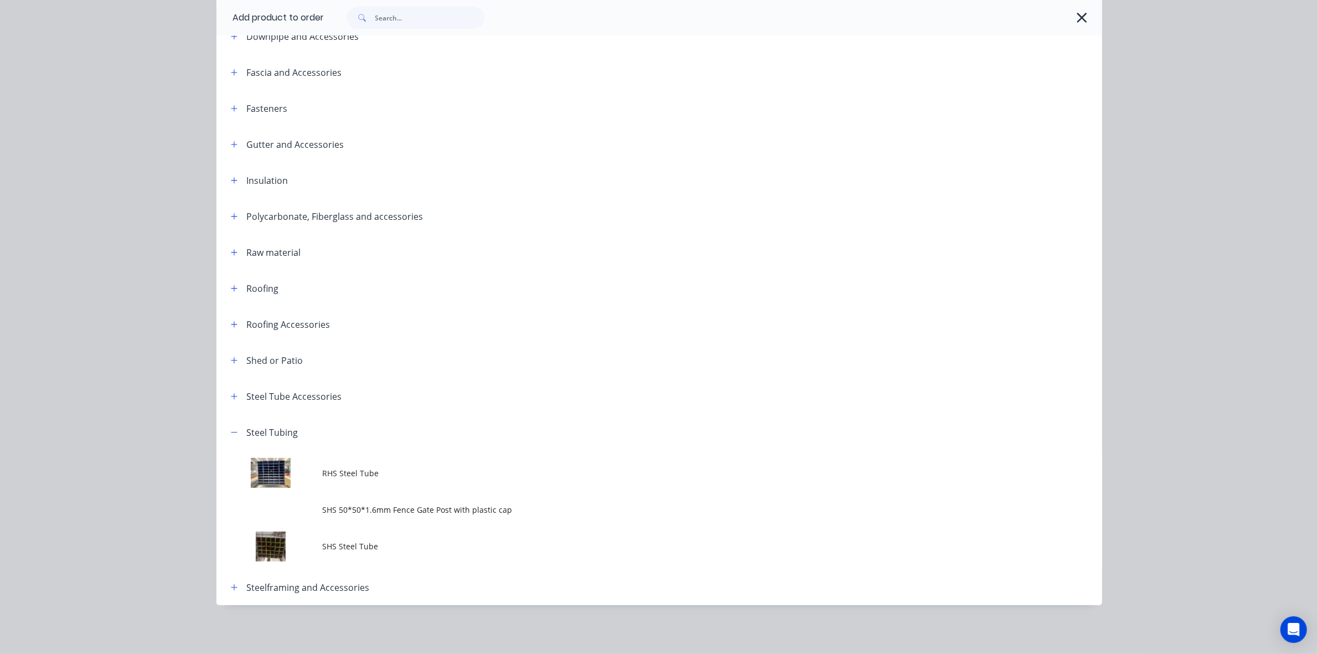
drag, startPoint x: 363, startPoint y: 552, endPoint x: 359, endPoint y: 543, distance: 9.9
click at [364, 552] on td "SHS Steel Tube" at bounding box center [713, 547] width 780 height 46
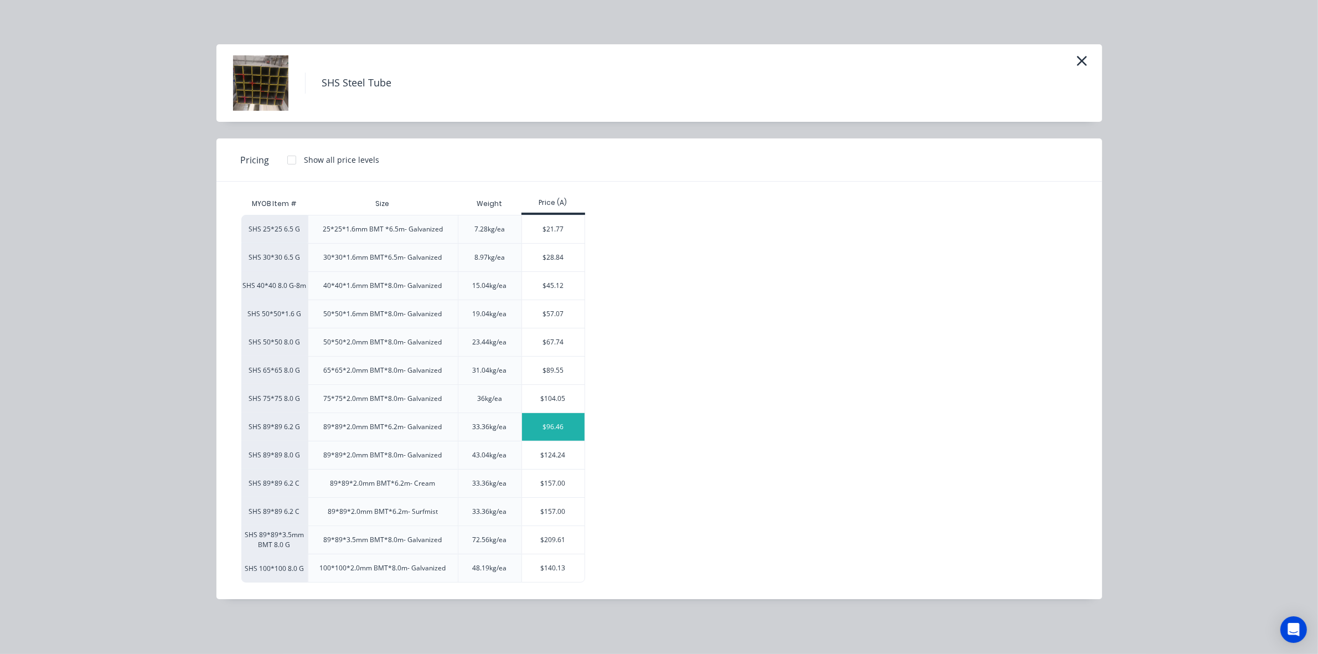
click at [560, 422] on div "$96.46" at bounding box center [553, 427] width 63 height 28
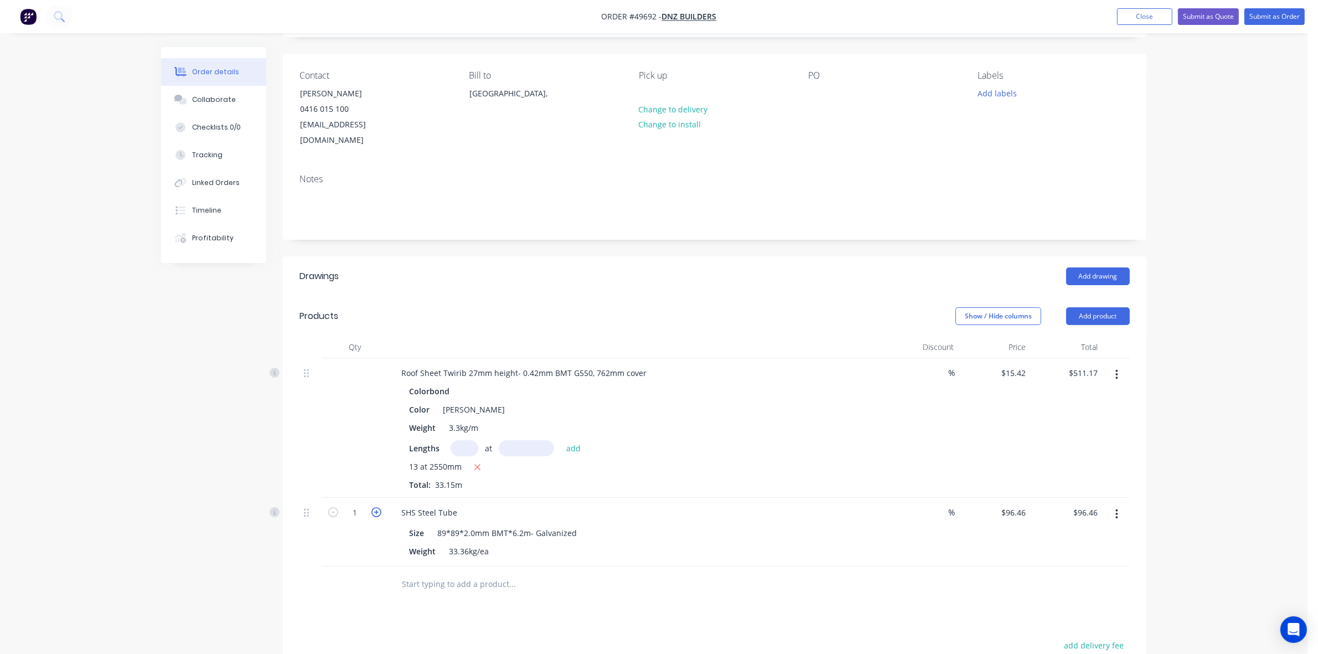
click at [380, 507] on icon "button" at bounding box center [377, 512] width 10 height 10
type input "2"
type input "$192.92"
click at [363, 566] on div at bounding box center [355, 584] width 66 height 36
click at [1110, 307] on button "Add product" at bounding box center [1099, 316] width 64 height 18
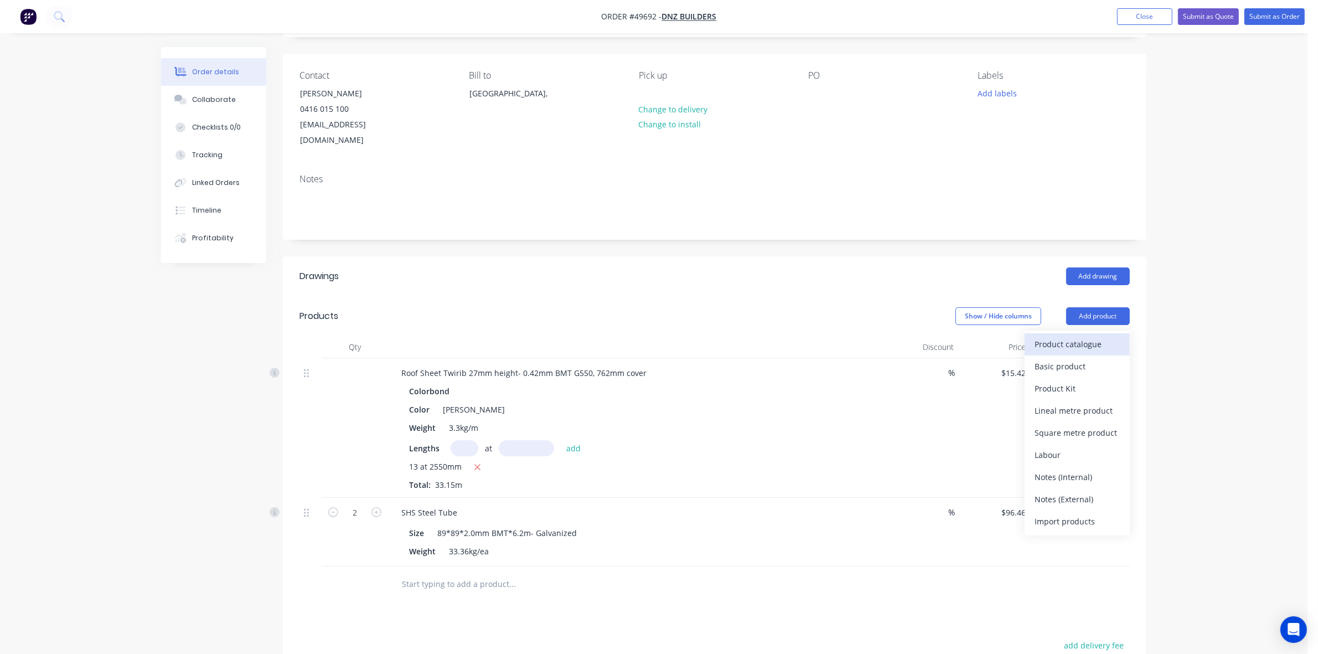
click at [1088, 336] on div "Product catalogue" at bounding box center [1077, 344] width 85 height 16
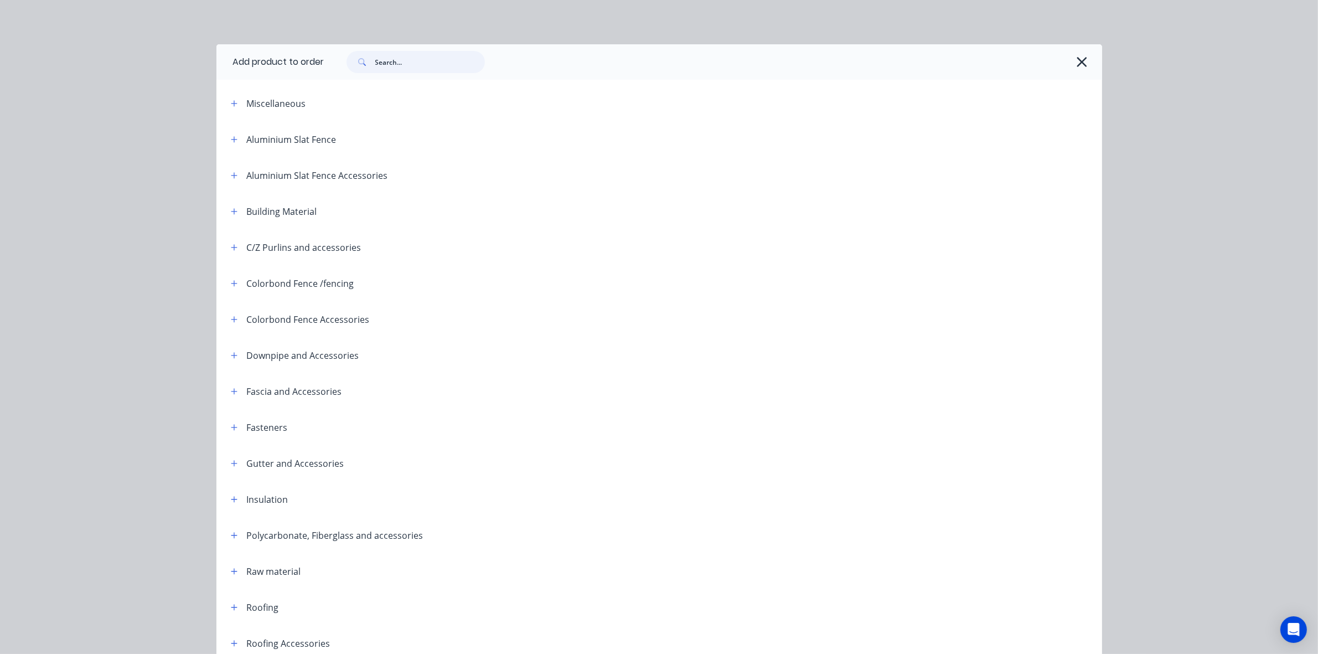
click at [425, 54] on input "text" at bounding box center [430, 62] width 110 height 22
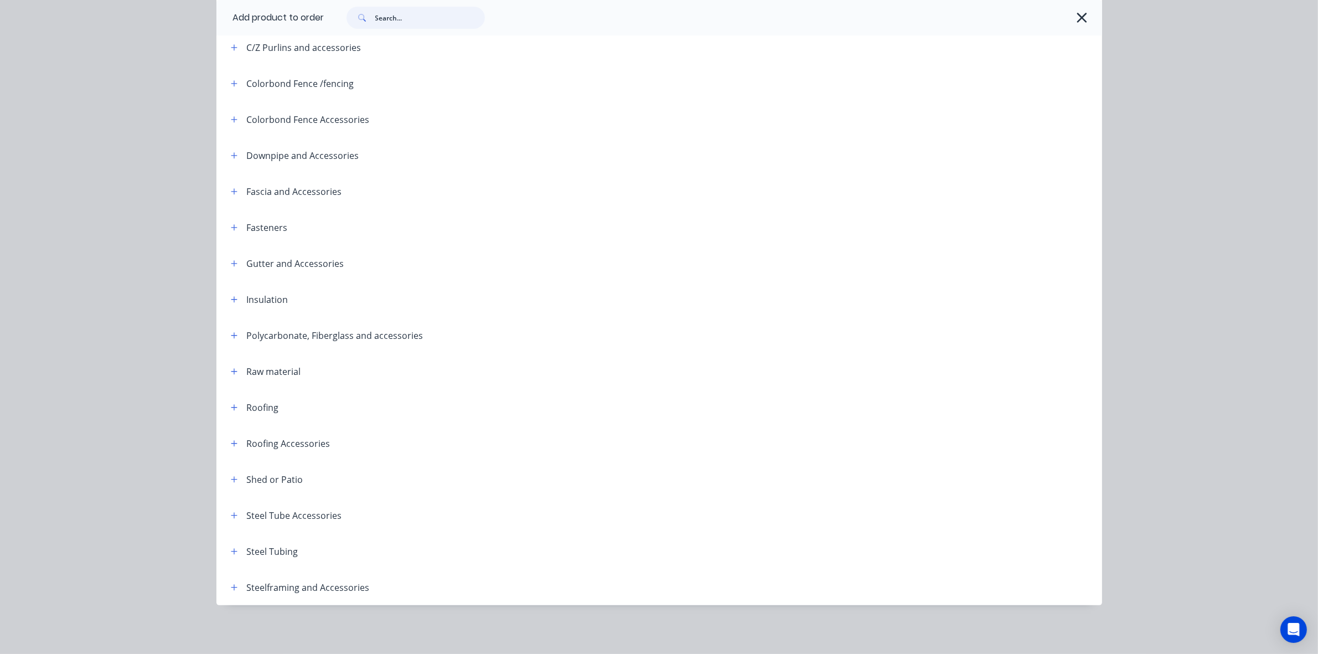
scroll to position [277, 0]
click at [233, 557] on button "button" at bounding box center [235, 551] width 14 height 14
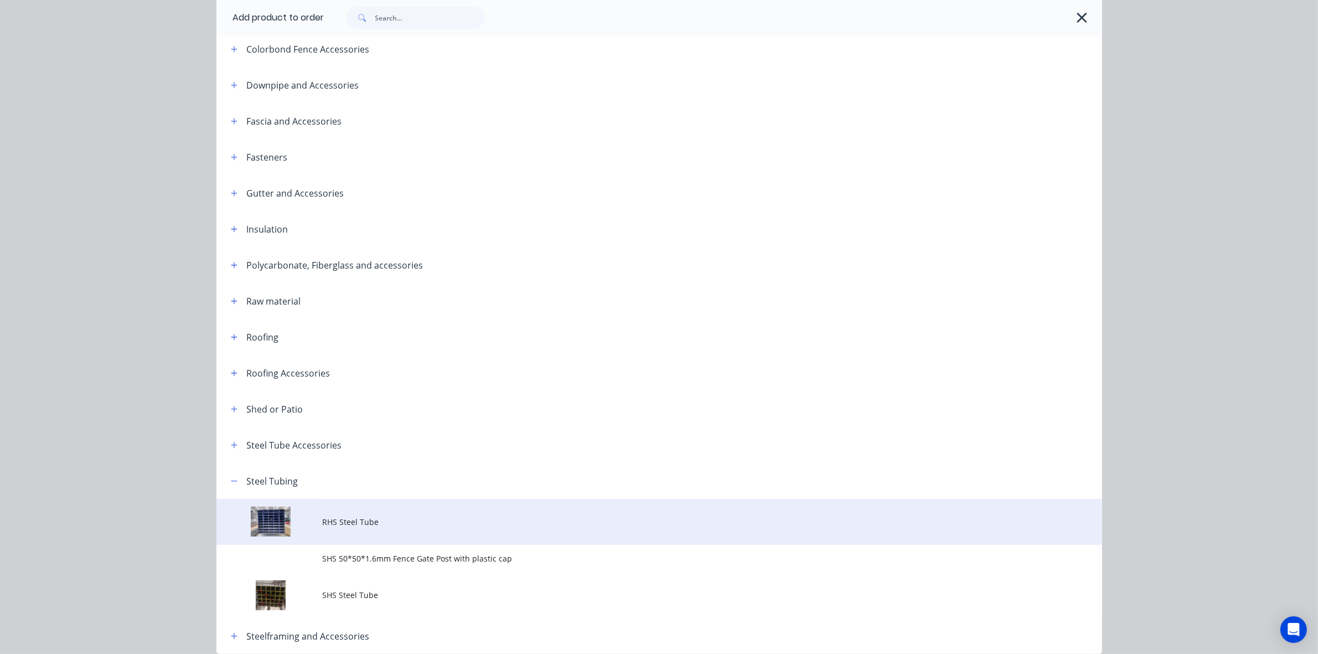
scroll to position [319, 0]
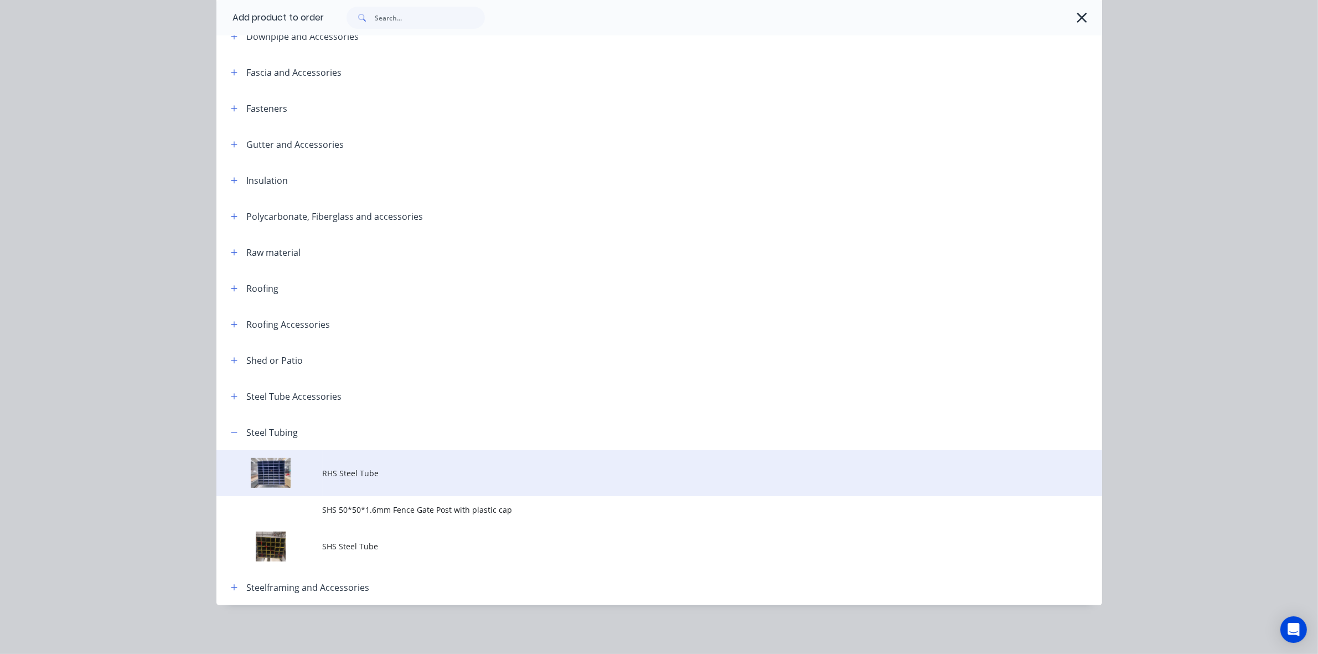
click at [436, 471] on span "RHS Steel Tube" at bounding box center [635, 473] width 624 height 12
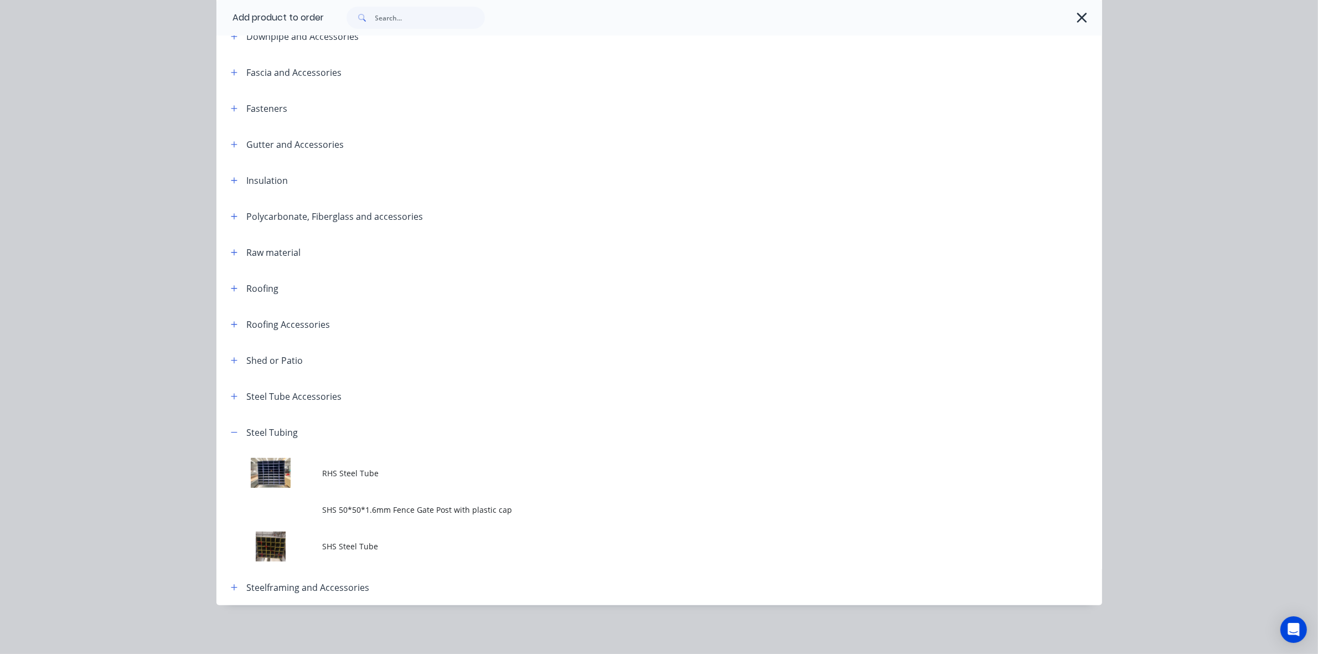
scroll to position [0, 0]
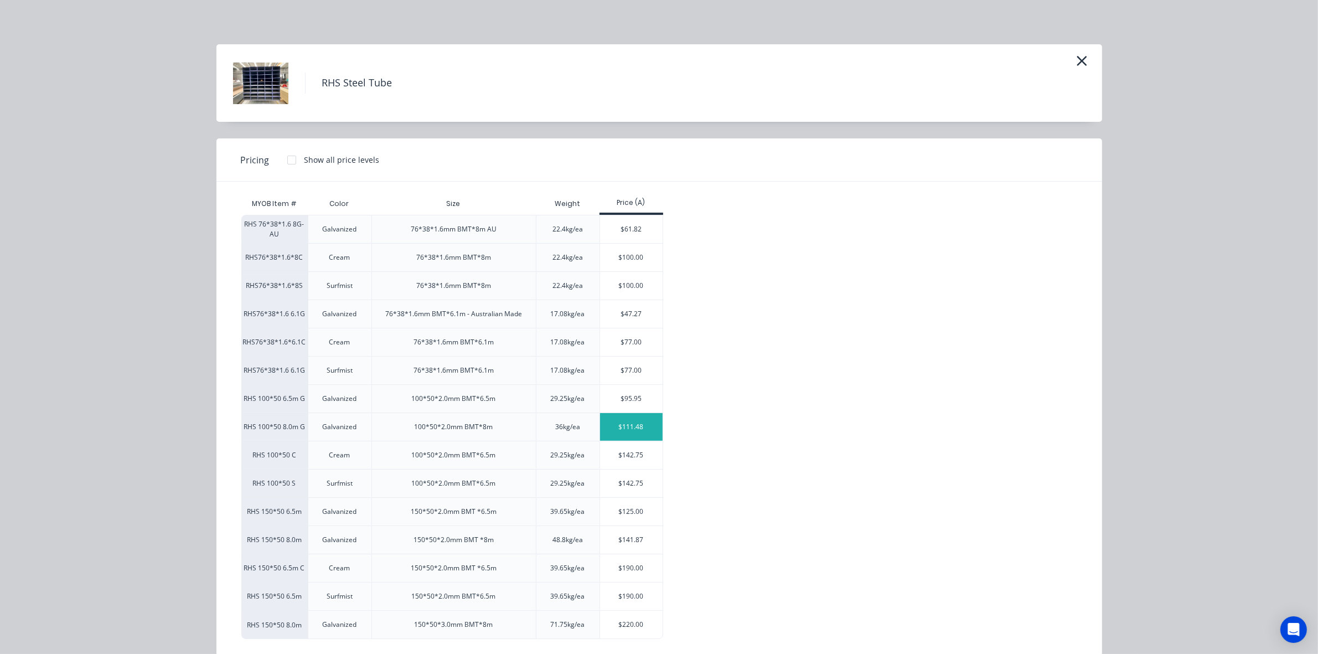
click at [616, 432] on div "$111.48" at bounding box center [631, 427] width 63 height 28
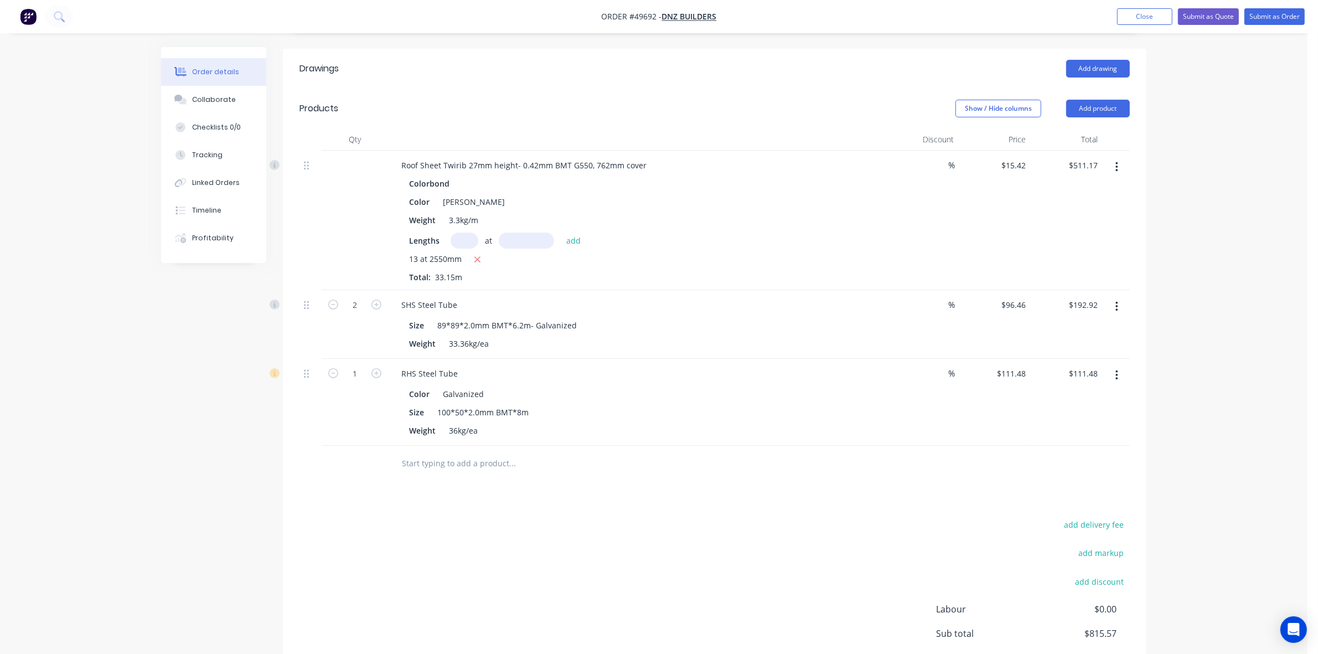
click at [1116, 365] on button "button" at bounding box center [1117, 375] width 26 height 20
click at [1103, 419] on div "Duplicate" at bounding box center [1077, 427] width 85 height 16
click at [1120, 452] on button "button" at bounding box center [1117, 462] width 26 height 20
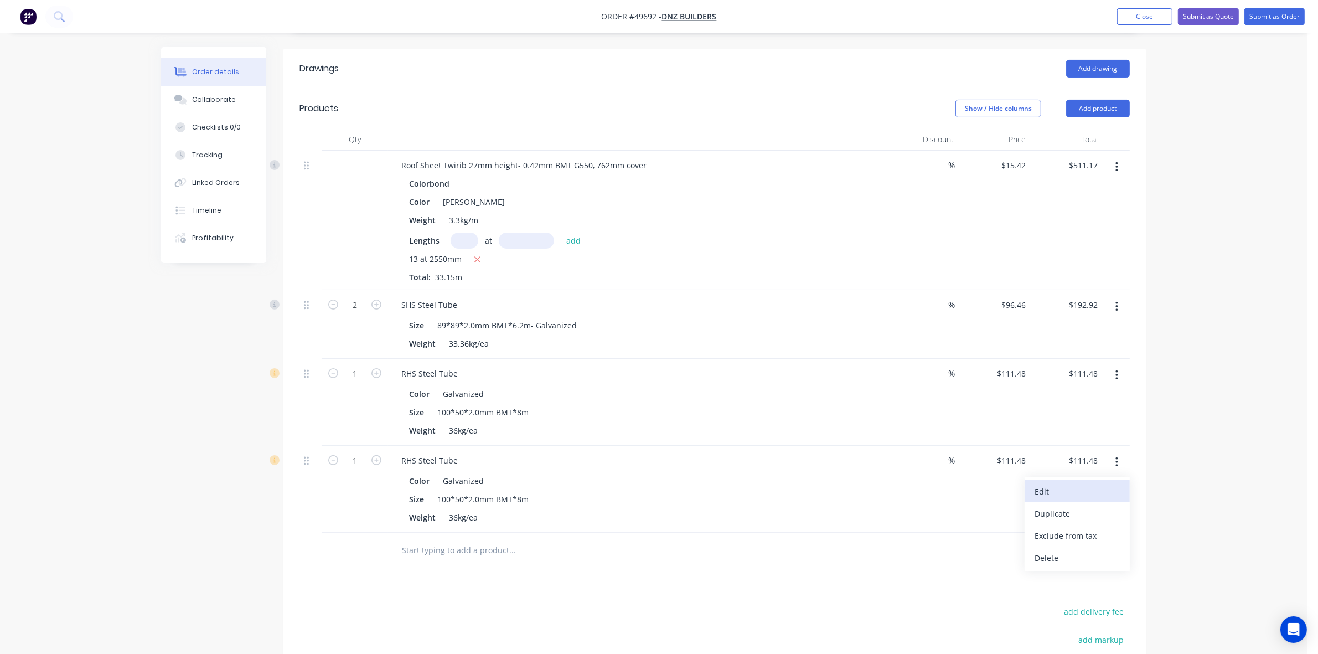
click at [1094, 480] on button "Edit" at bounding box center [1077, 491] width 105 height 22
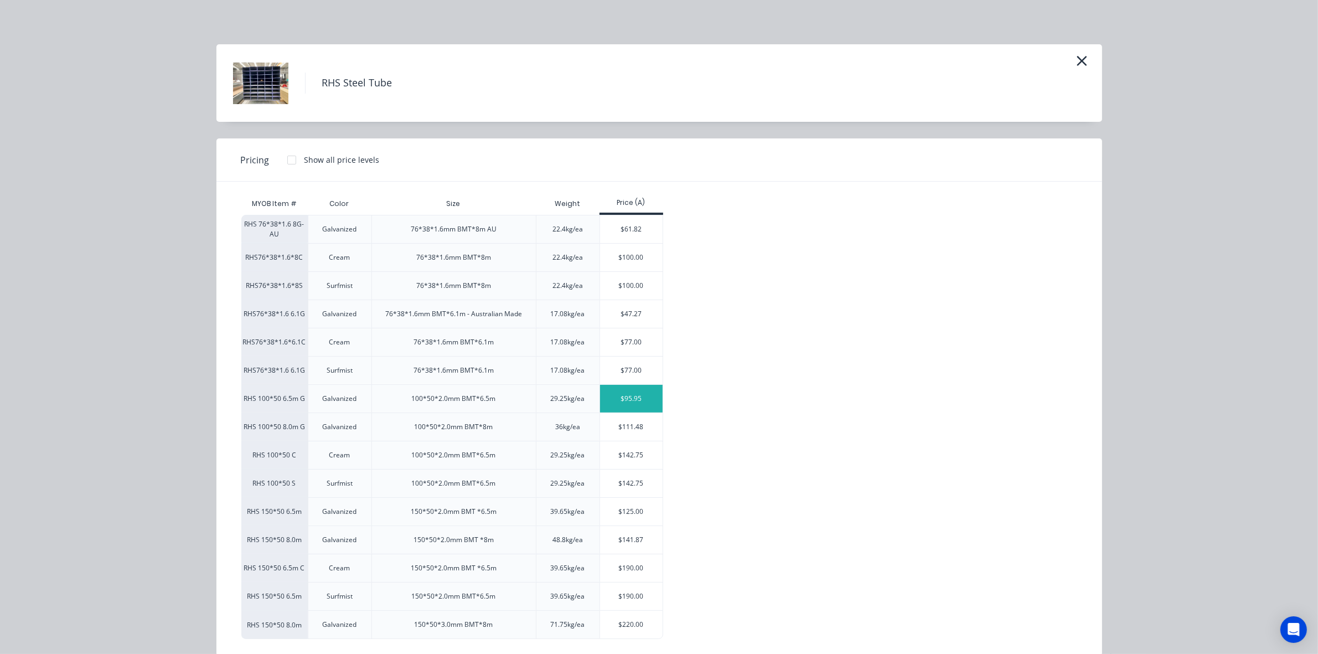
click at [646, 403] on div "$95.95" at bounding box center [631, 399] width 63 height 28
type input "$95.95"
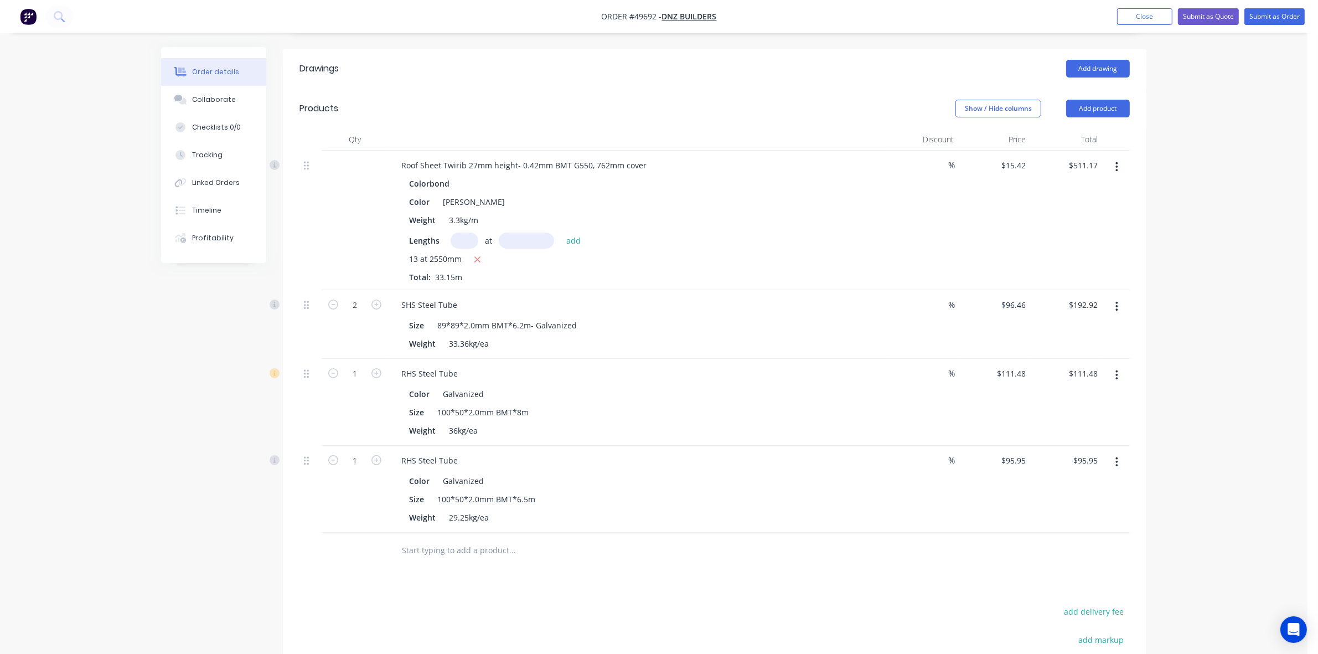
click at [518, 557] on div "Drawings Add drawing Products Show / Hide columns Add product Qty Discount Pric…" at bounding box center [715, 429] width 864 height 761
drag, startPoint x: 374, startPoint y: 447, endPoint x: 353, endPoint y: 512, distance: 68.5
click at [372, 460] on div "1" at bounding box center [355, 489] width 66 height 87
click at [353, 512] on div "1" at bounding box center [355, 489] width 66 height 87
click at [375, 455] on icon "button" at bounding box center [377, 460] width 10 height 10
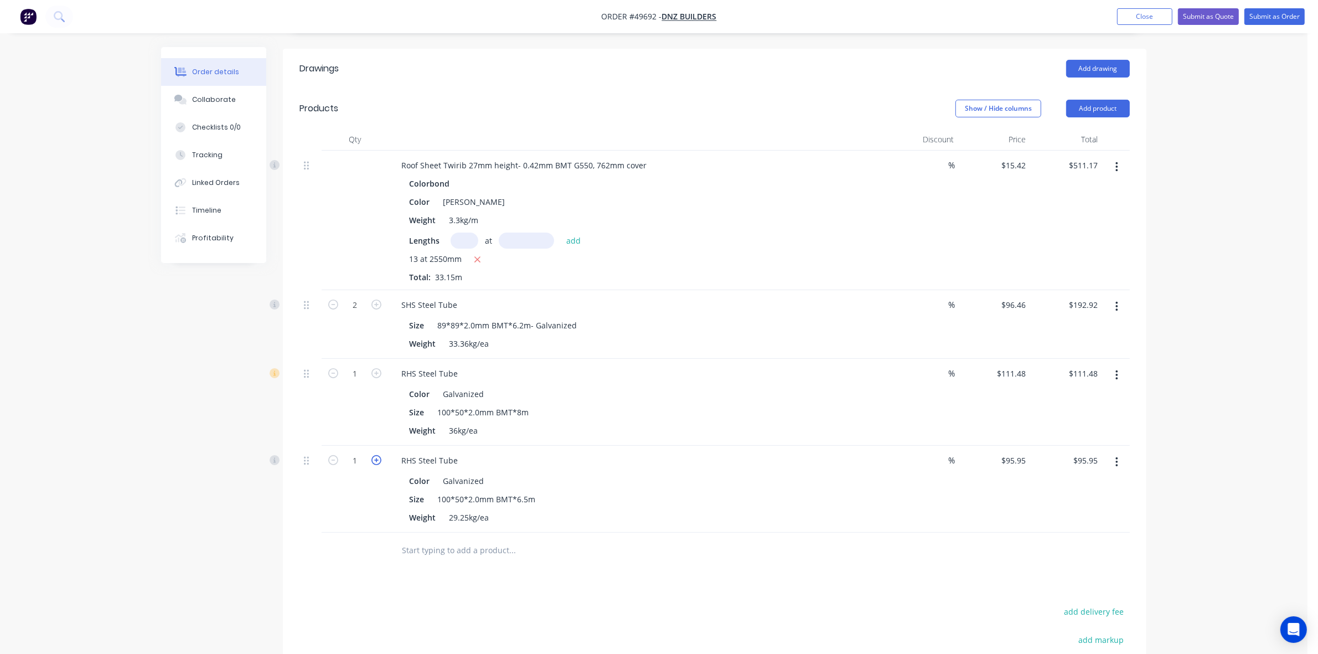
type input "2"
type input "$191.90"
click at [339, 533] on div at bounding box center [355, 551] width 66 height 36
click at [736, 563] on div "Drawings Add drawing Products Show / Hide columns Add product Qty Discount Pric…" at bounding box center [715, 429] width 864 height 761
click at [1094, 100] on button "Add product" at bounding box center [1099, 109] width 64 height 18
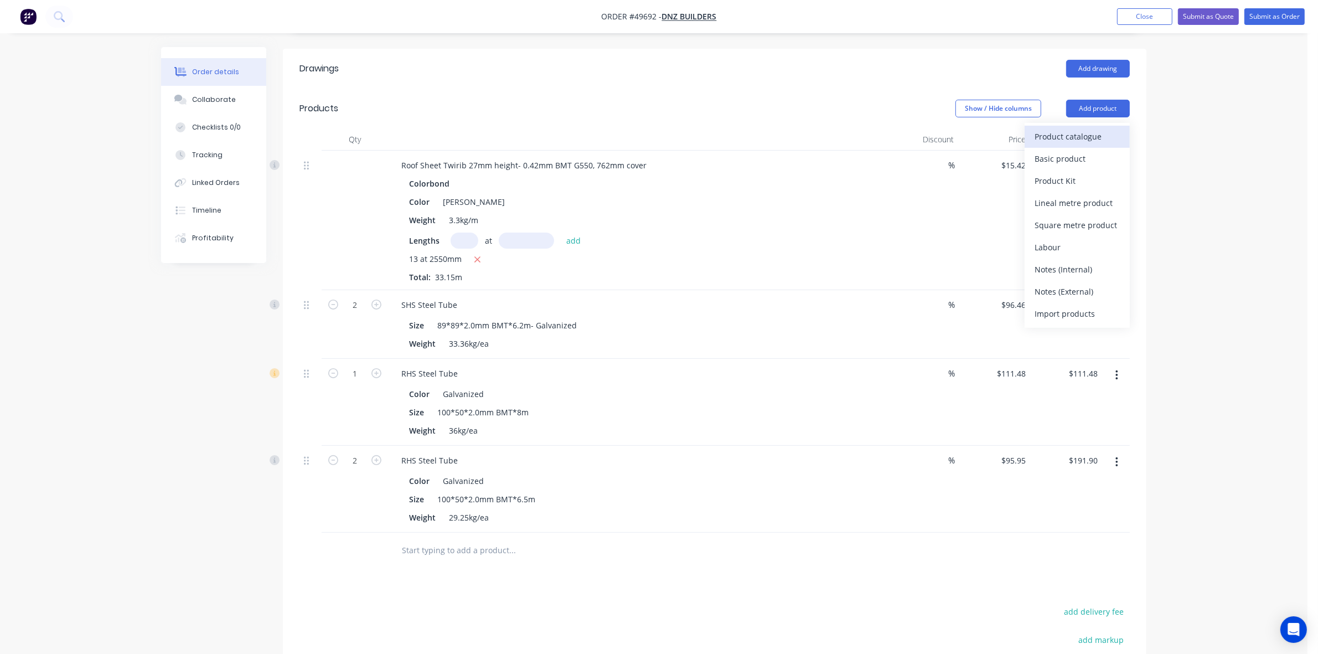
click at [1095, 128] on div "Product catalogue" at bounding box center [1077, 136] width 85 height 16
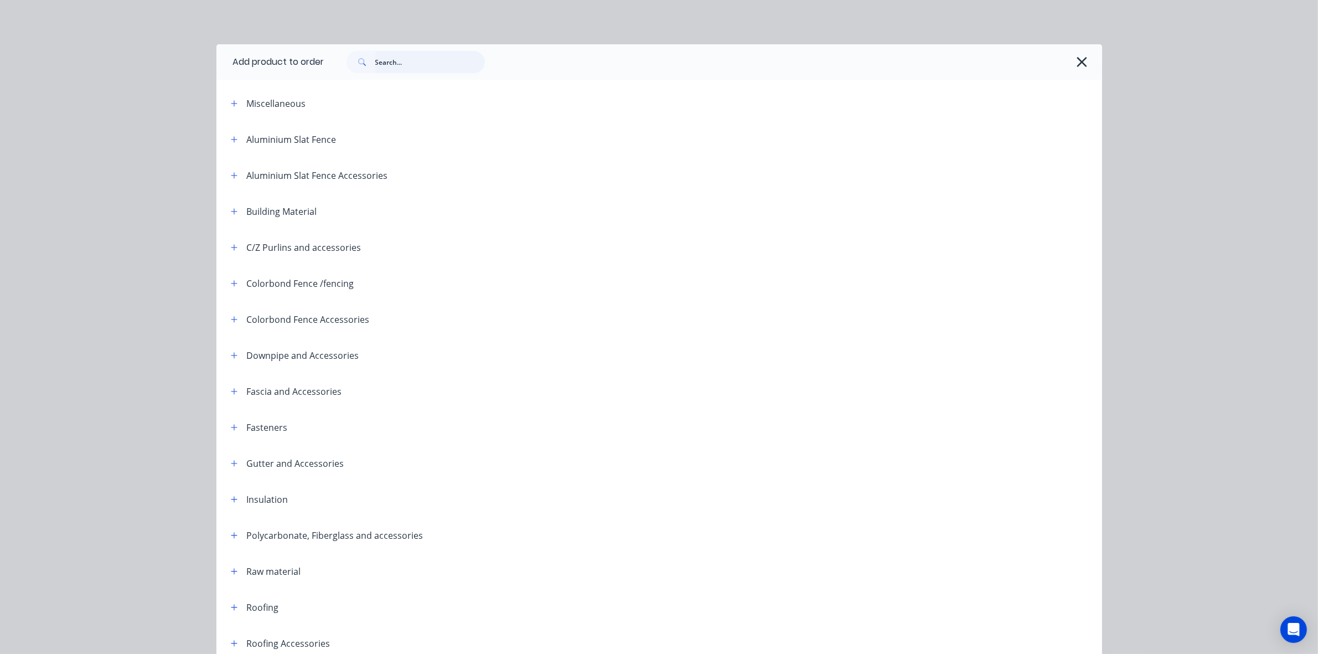
click at [406, 64] on input "text" at bounding box center [430, 62] width 110 height 22
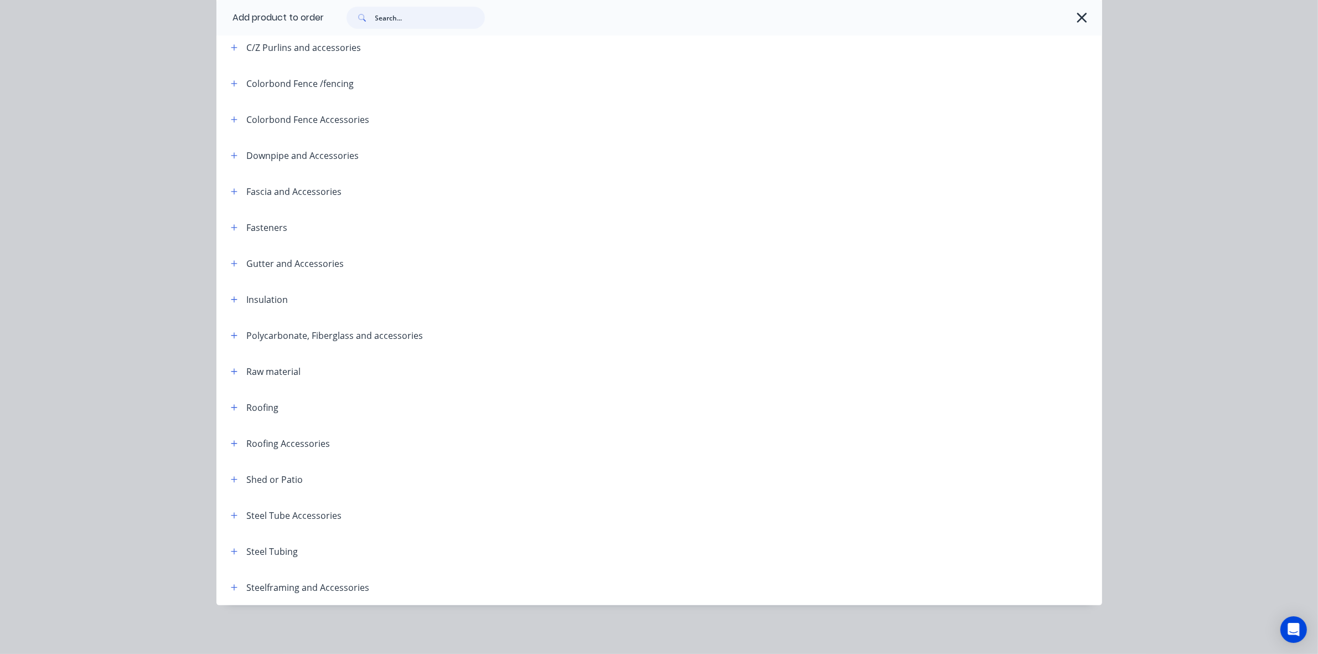
scroll to position [450, 0]
click at [231, 551] on icon "button" at bounding box center [234, 551] width 6 height 6
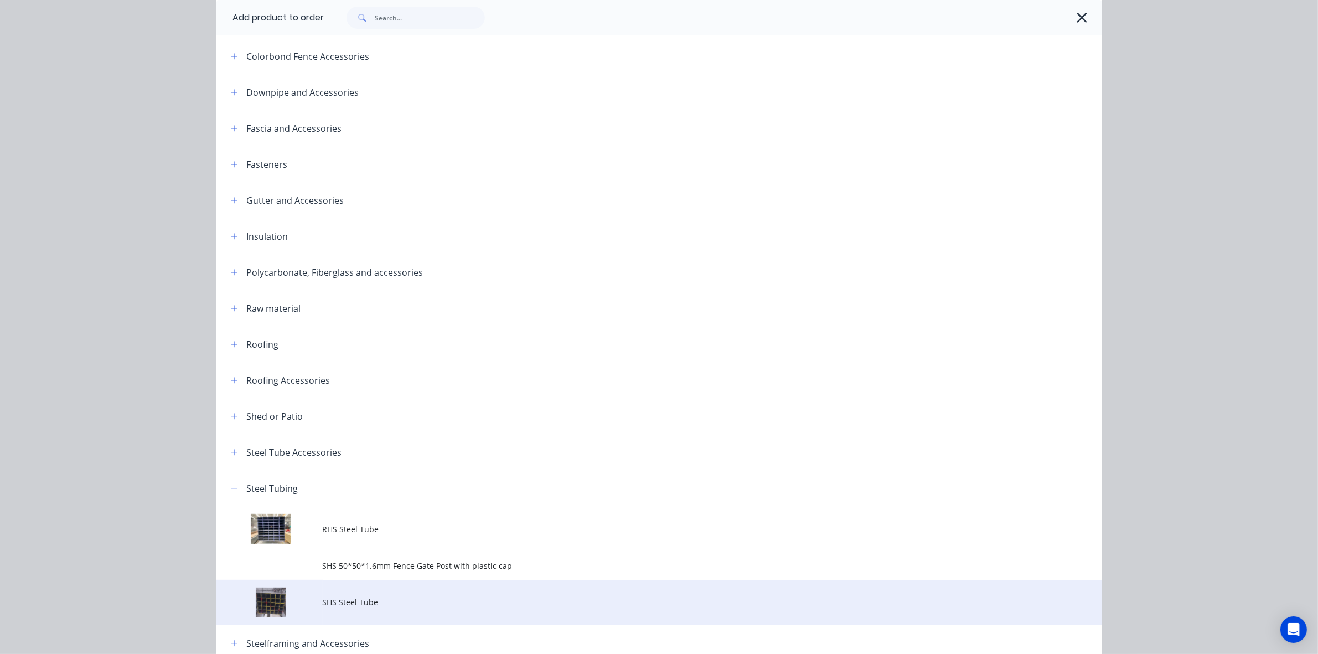
scroll to position [319, 0]
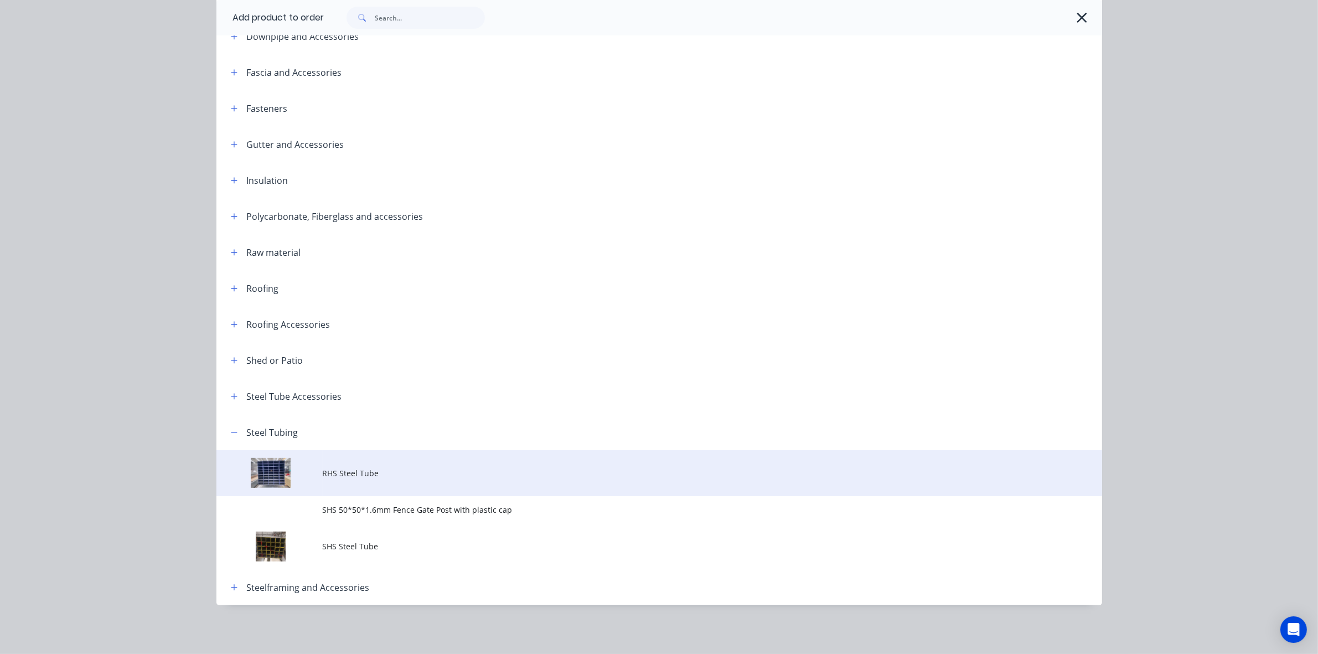
click at [411, 466] on td "RHS Steel Tube" at bounding box center [713, 473] width 780 height 46
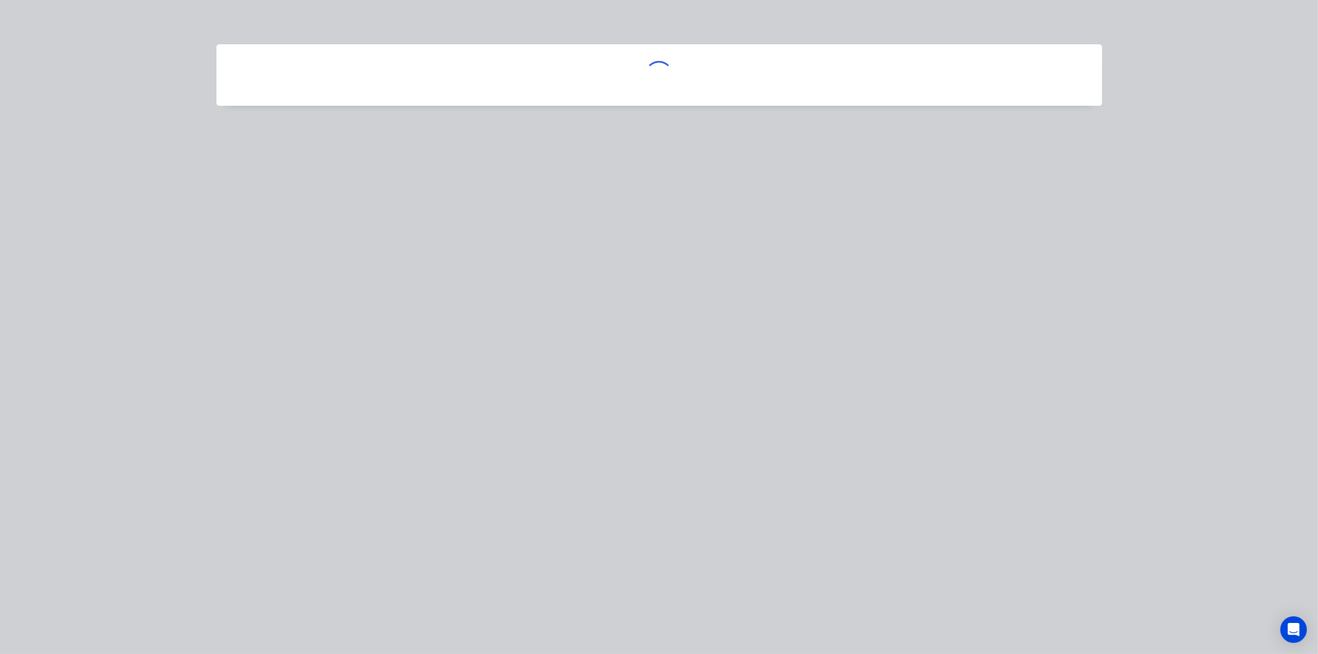
scroll to position [0, 0]
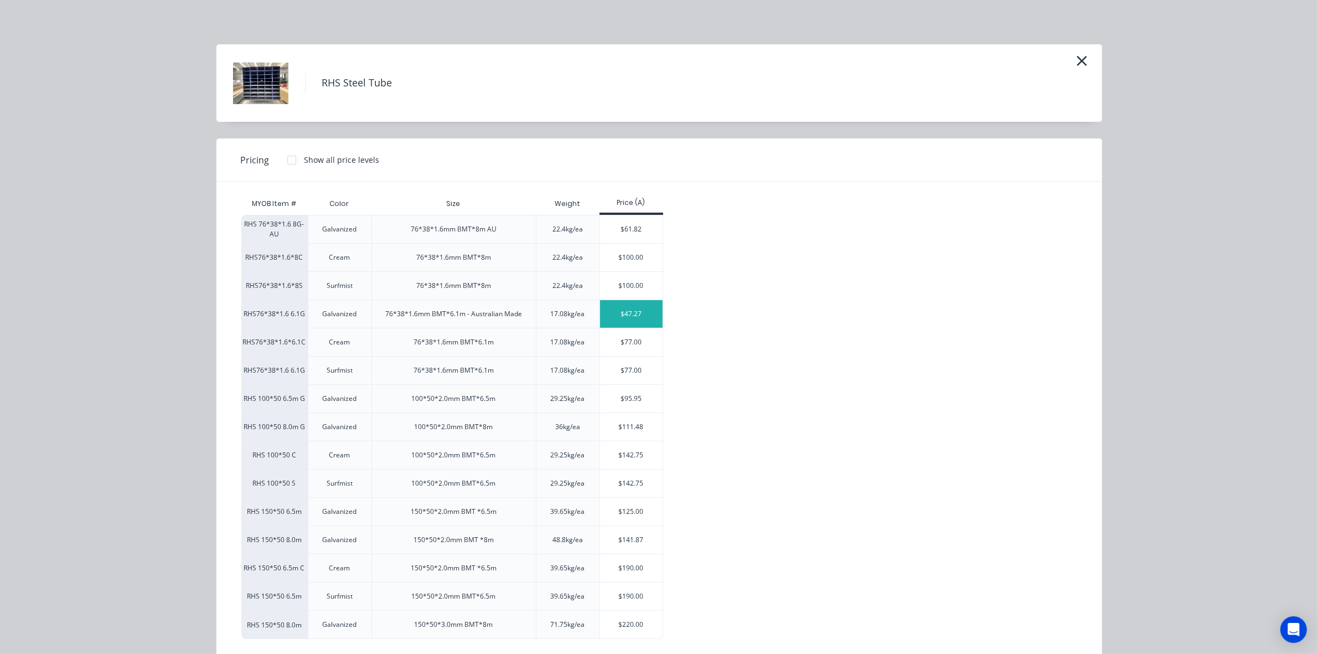
click at [643, 302] on div "$47.27" at bounding box center [631, 314] width 63 height 28
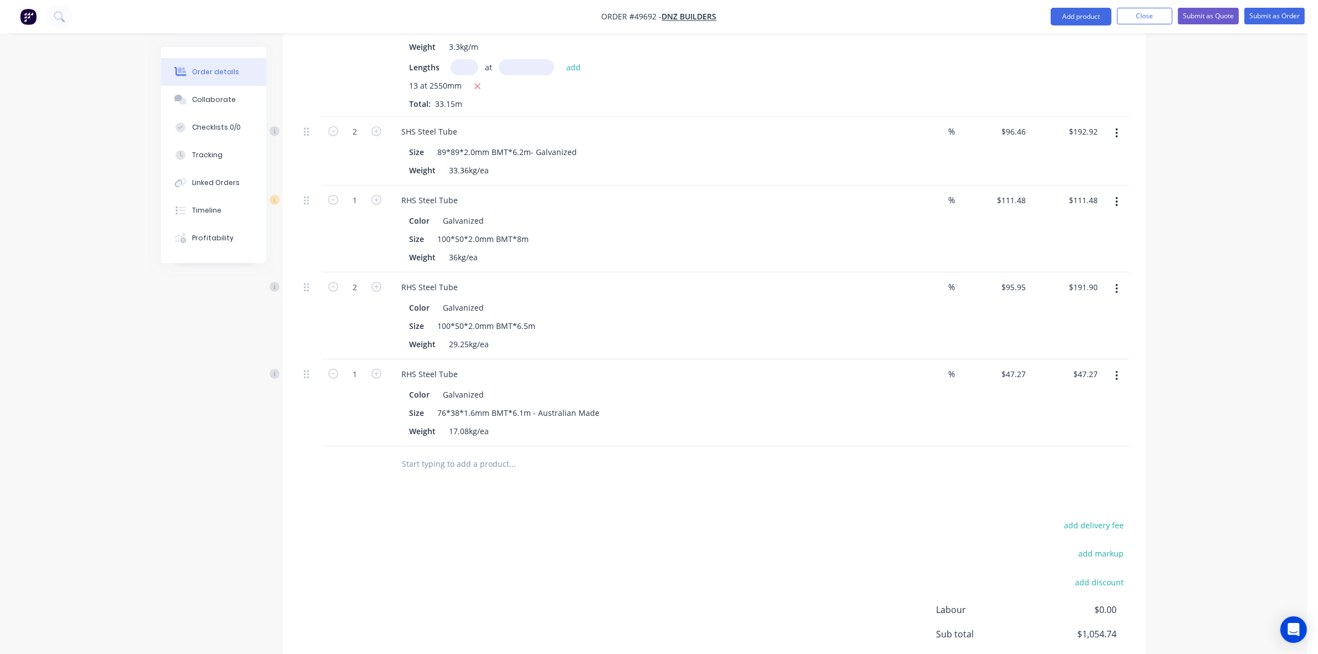
click at [1121, 366] on button "button" at bounding box center [1117, 376] width 26 height 20
click at [1076, 419] on div "Duplicate" at bounding box center [1077, 427] width 85 height 16
click at [1119, 453] on button "button" at bounding box center [1117, 463] width 26 height 20
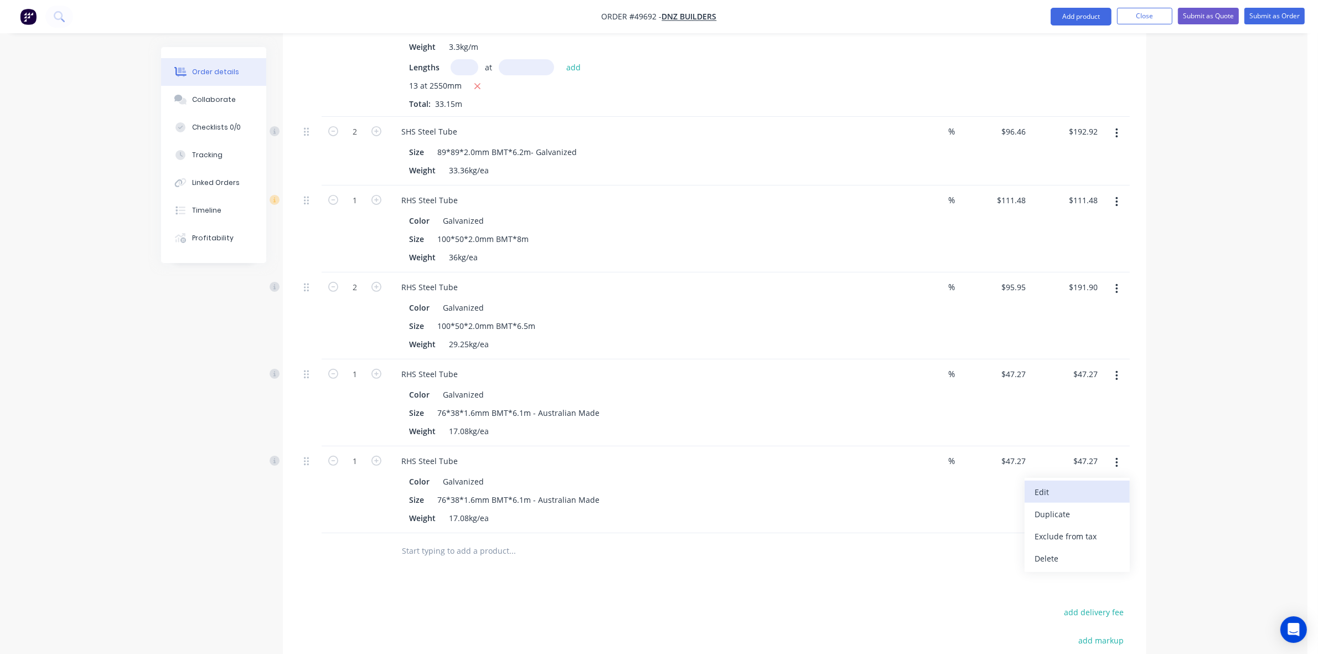
click at [1096, 484] on div "Edit" at bounding box center [1077, 492] width 85 height 16
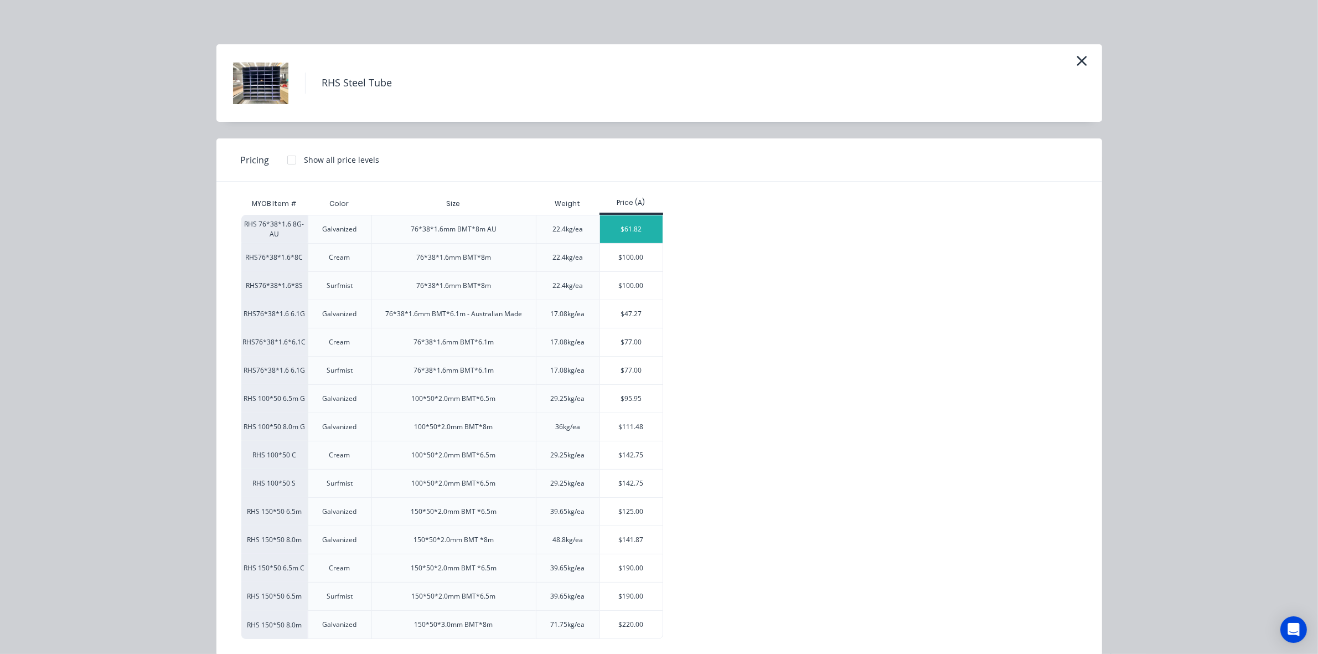
click at [634, 220] on div "$61.82" at bounding box center [631, 229] width 63 height 28
type input "$61.82"
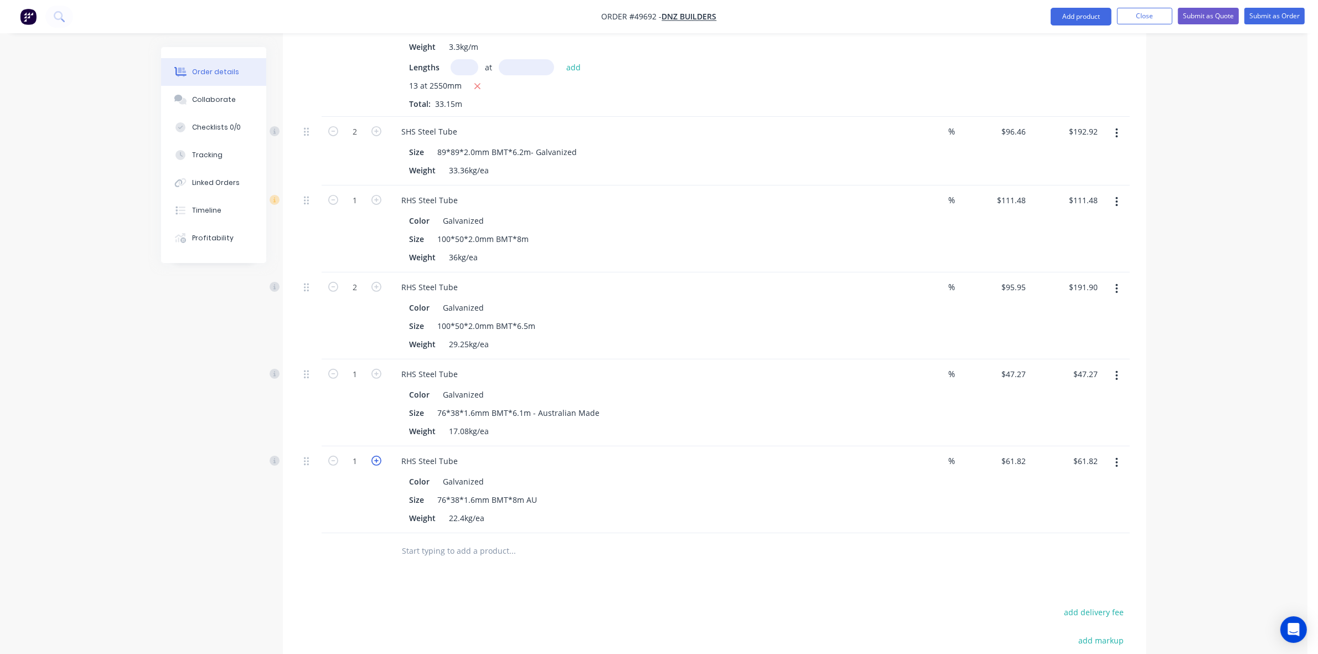
click at [379, 456] on icon "button" at bounding box center [377, 461] width 10 height 10
type input "2"
type input "$123.64"
click at [378, 456] on icon "button" at bounding box center [377, 461] width 10 height 10
type input "3"
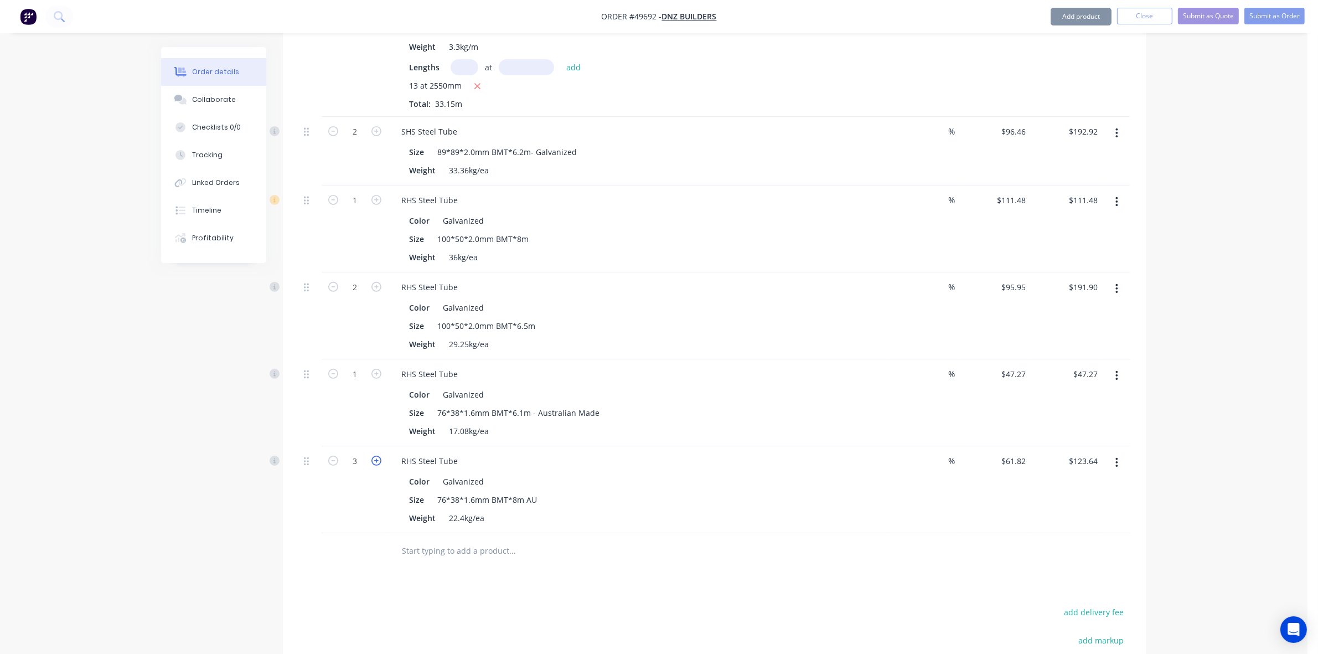
type input "$185.46"
click at [344, 493] on div "3" at bounding box center [355, 489] width 66 height 87
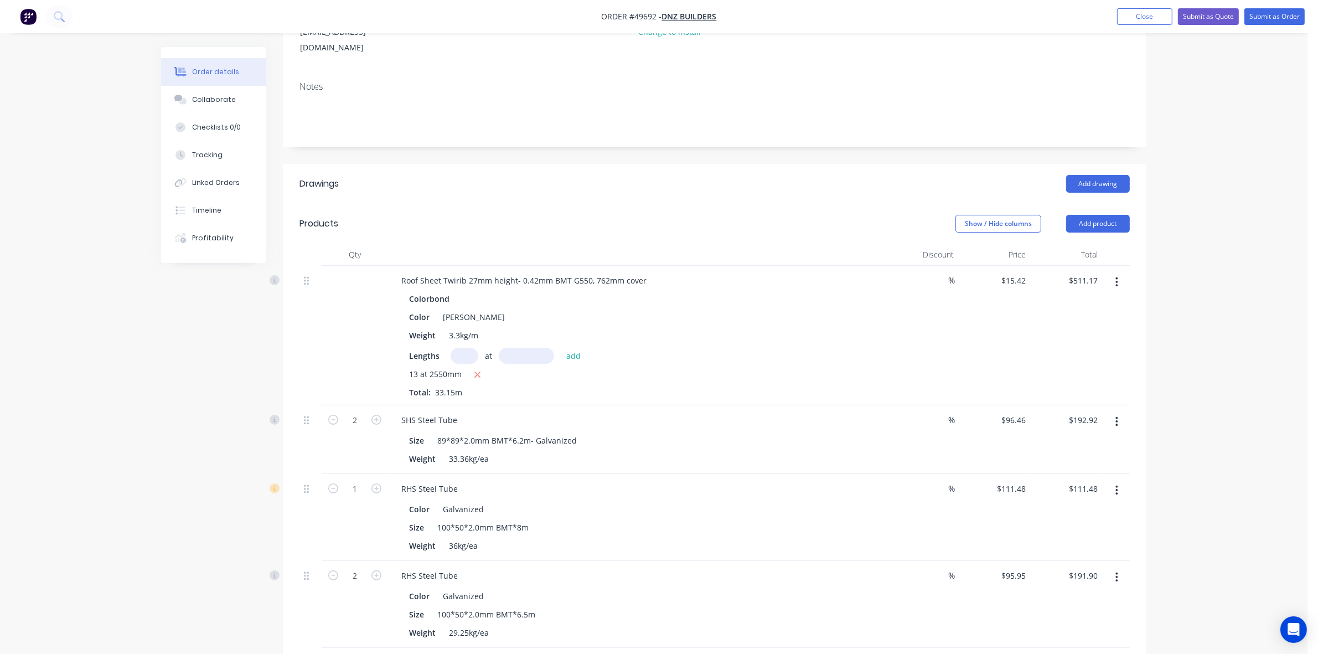
scroll to position [104, 0]
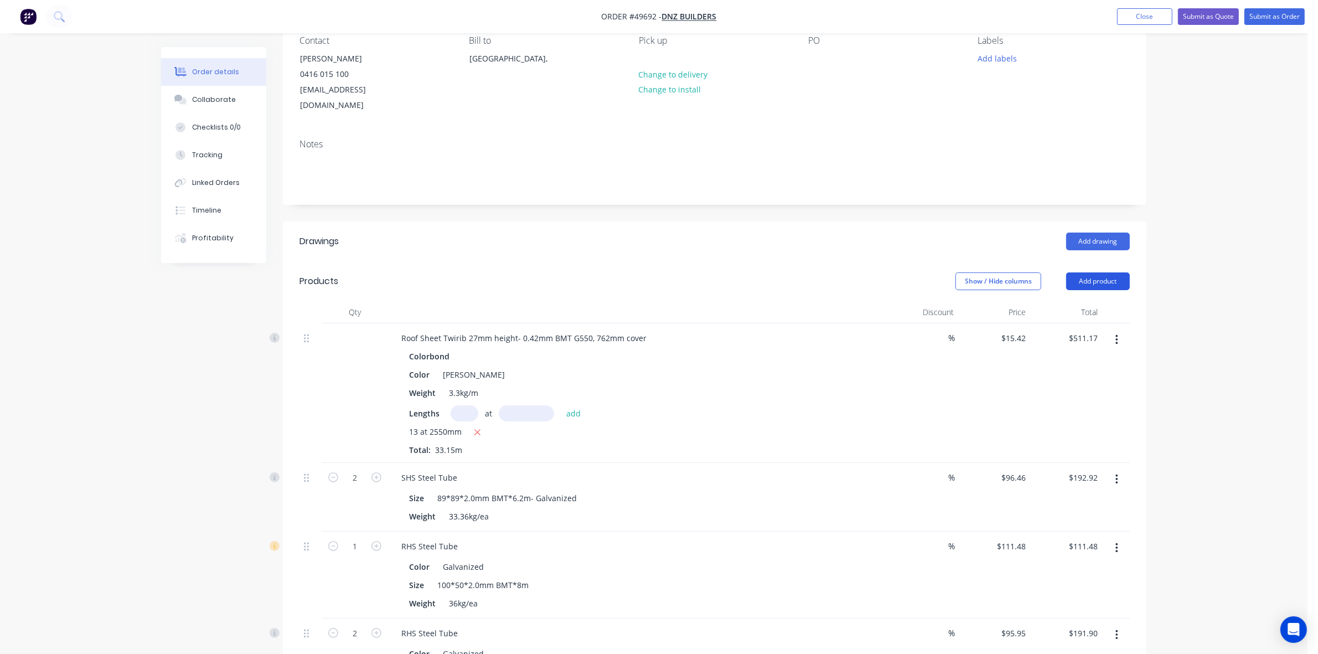
click at [1119, 272] on button "Add product" at bounding box center [1099, 281] width 64 height 18
click at [1096, 301] on div "Product catalogue" at bounding box center [1077, 309] width 85 height 16
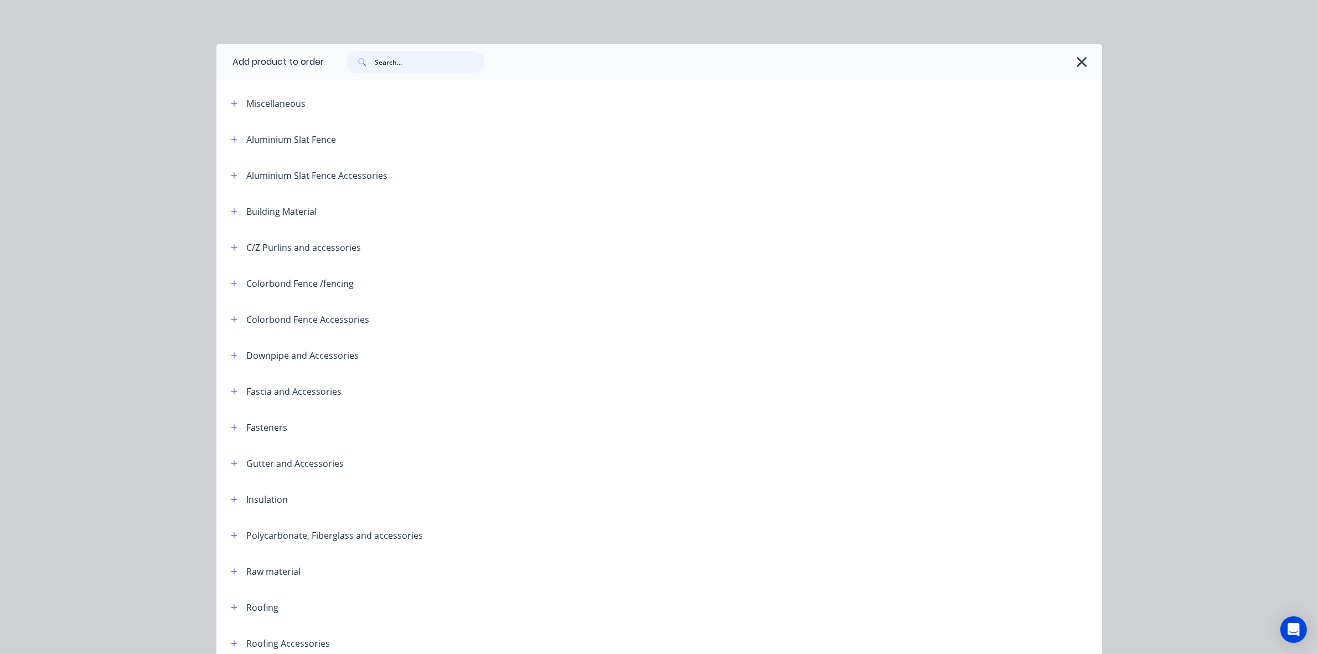
click at [418, 60] on input "text" at bounding box center [430, 62] width 110 height 22
type input "inter"
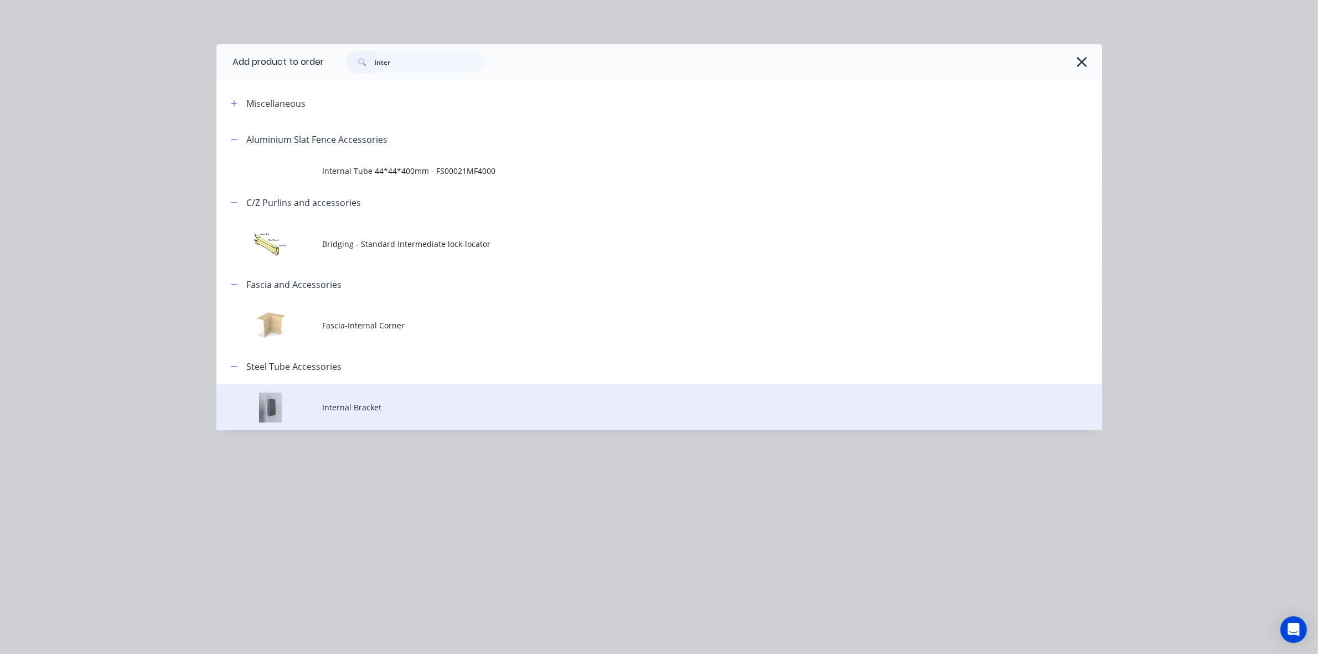
click at [417, 405] on span "Internal Bracket" at bounding box center [635, 407] width 624 height 12
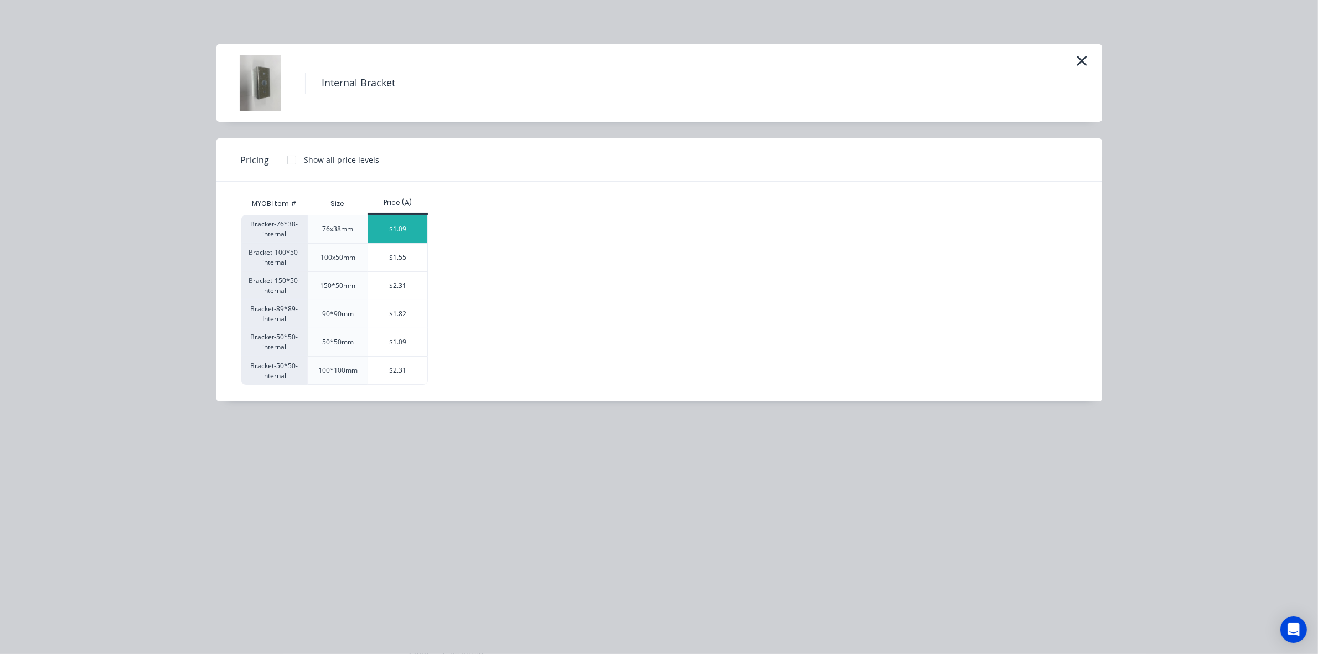
click at [413, 220] on div "$1.09" at bounding box center [397, 229] width 59 height 28
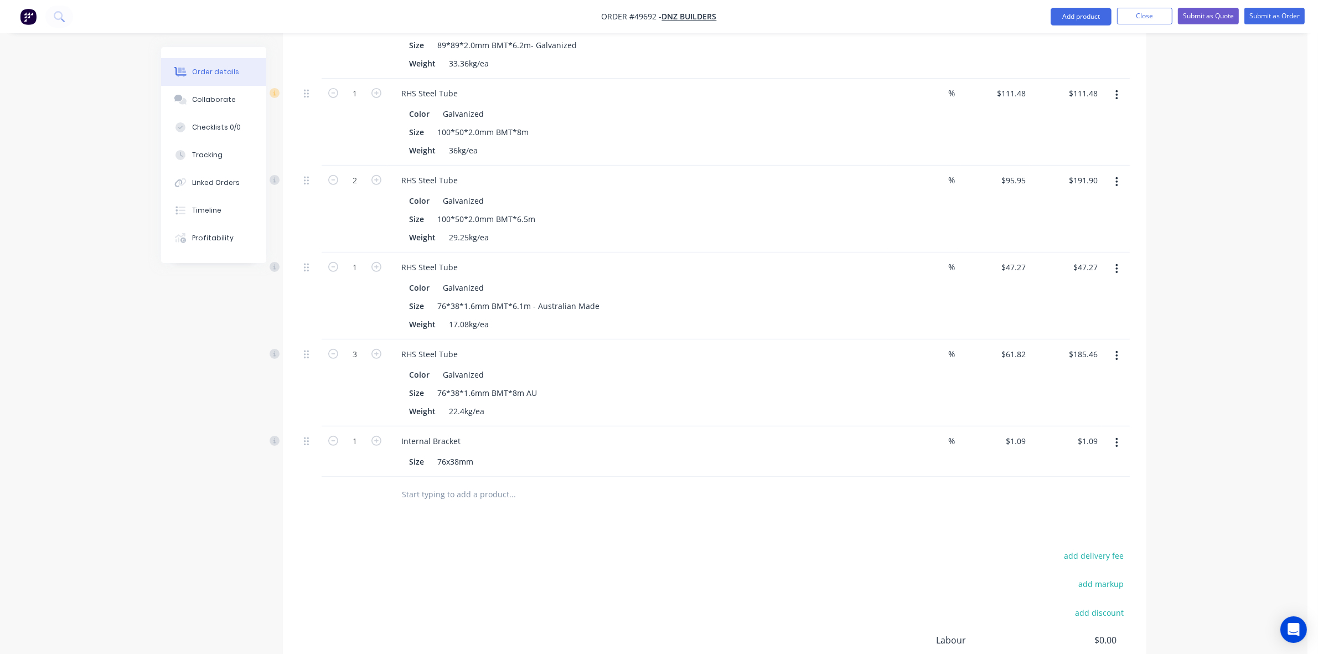
scroll to position [660, 0]
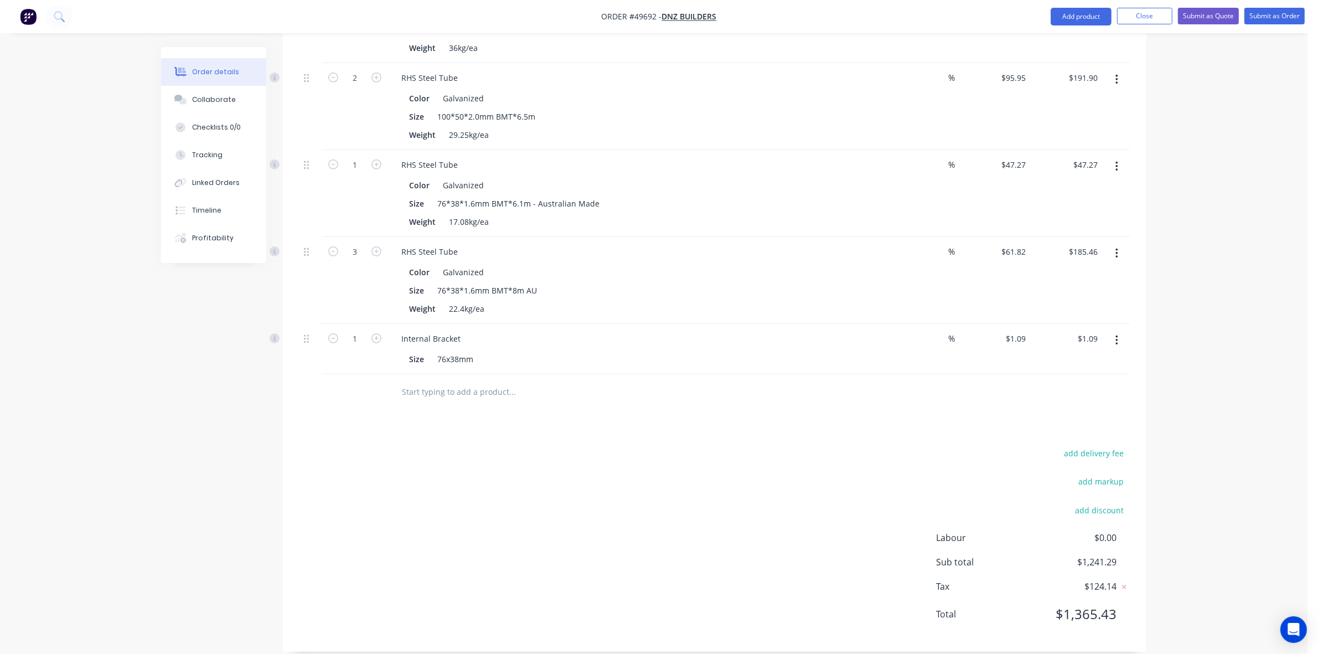
click at [357, 335] on div "1" at bounding box center [355, 349] width 66 height 50
click at [359, 331] on input "1" at bounding box center [355, 339] width 29 height 17
type input "10"
type input "$10.90"
click at [824, 351] on div "Size 76x38mm" at bounding box center [635, 359] width 461 height 16
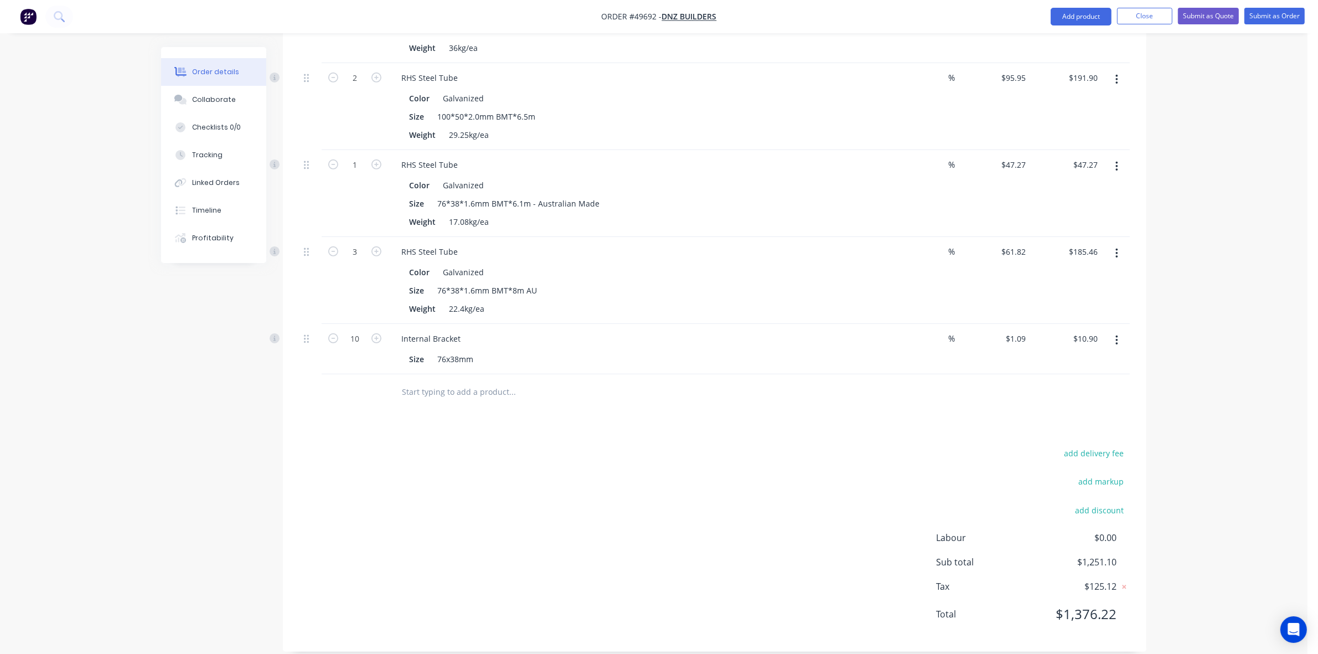
click at [1117, 334] on icon "button" at bounding box center [1117, 340] width 3 height 12
click at [1106, 380] on button "Duplicate" at bounding box center [1077, 391] width 105 height 22
click at [1120, 381] on button "button" at bounding box center [1117, 391] width 26 height 20
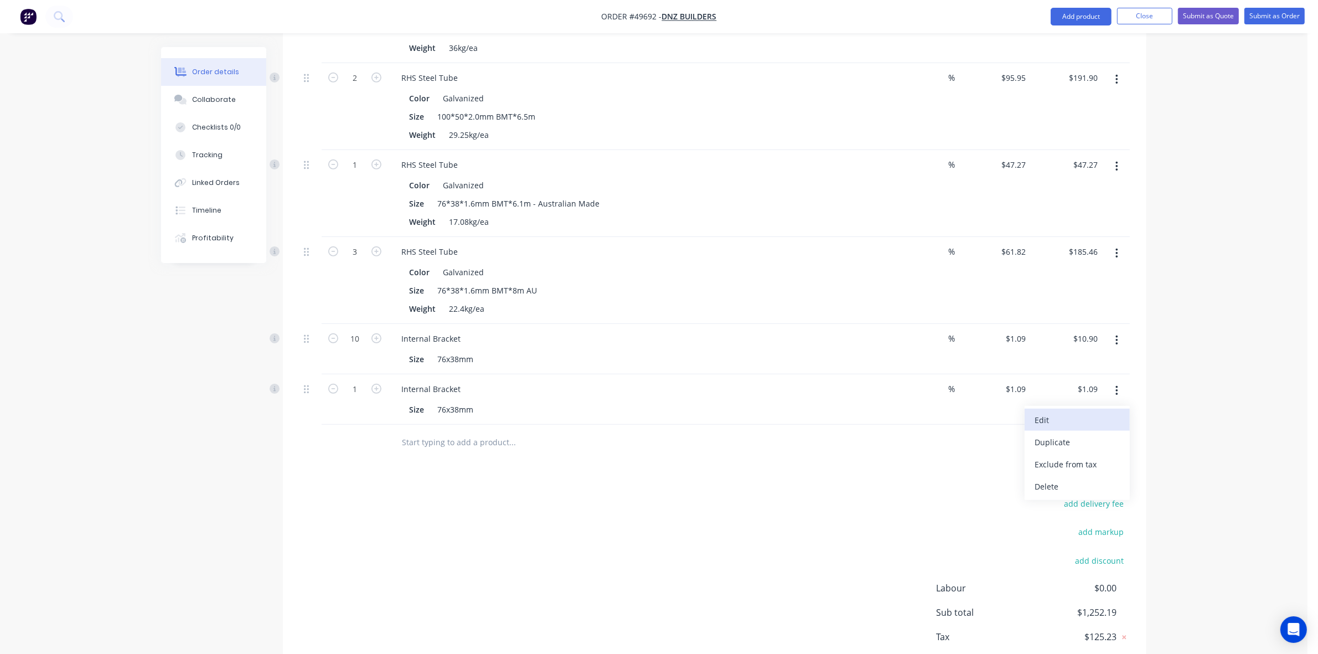
click at [1096, 412] on div "Edit" at bounding box center [1077, 420] width 85 height 16
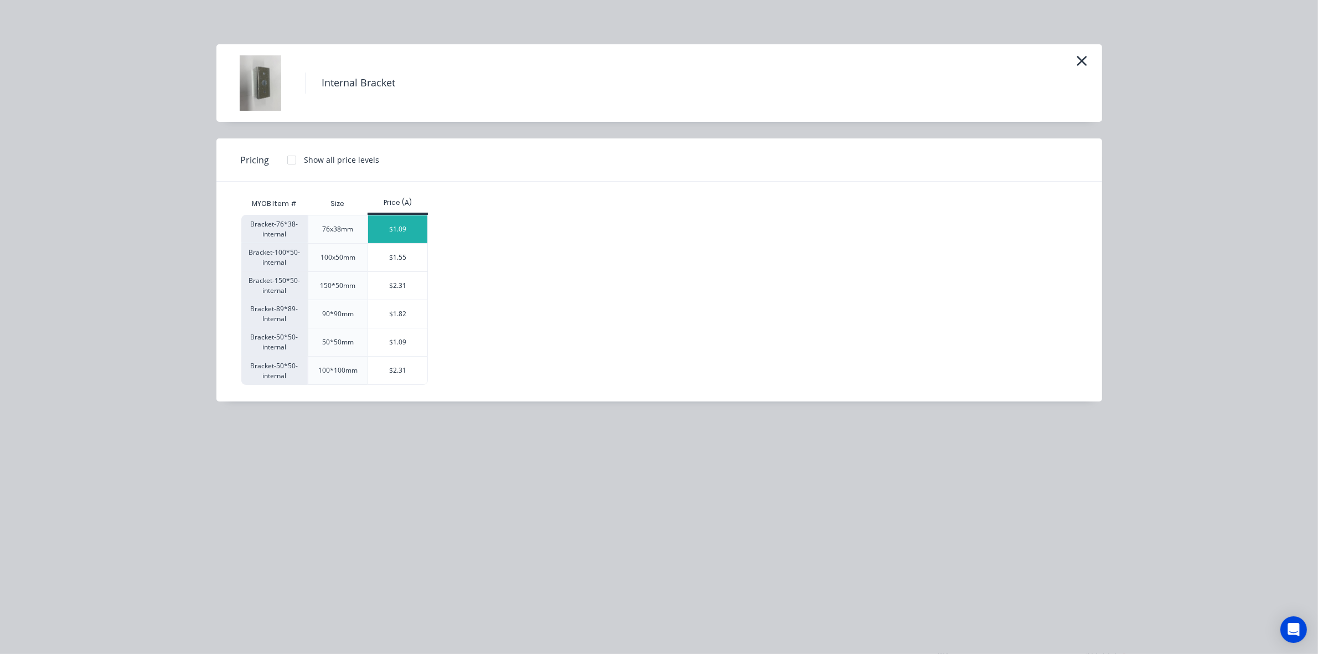
click at [392, 229] on div "$1.09" at bounding box center [397, 229] width 59 height 28
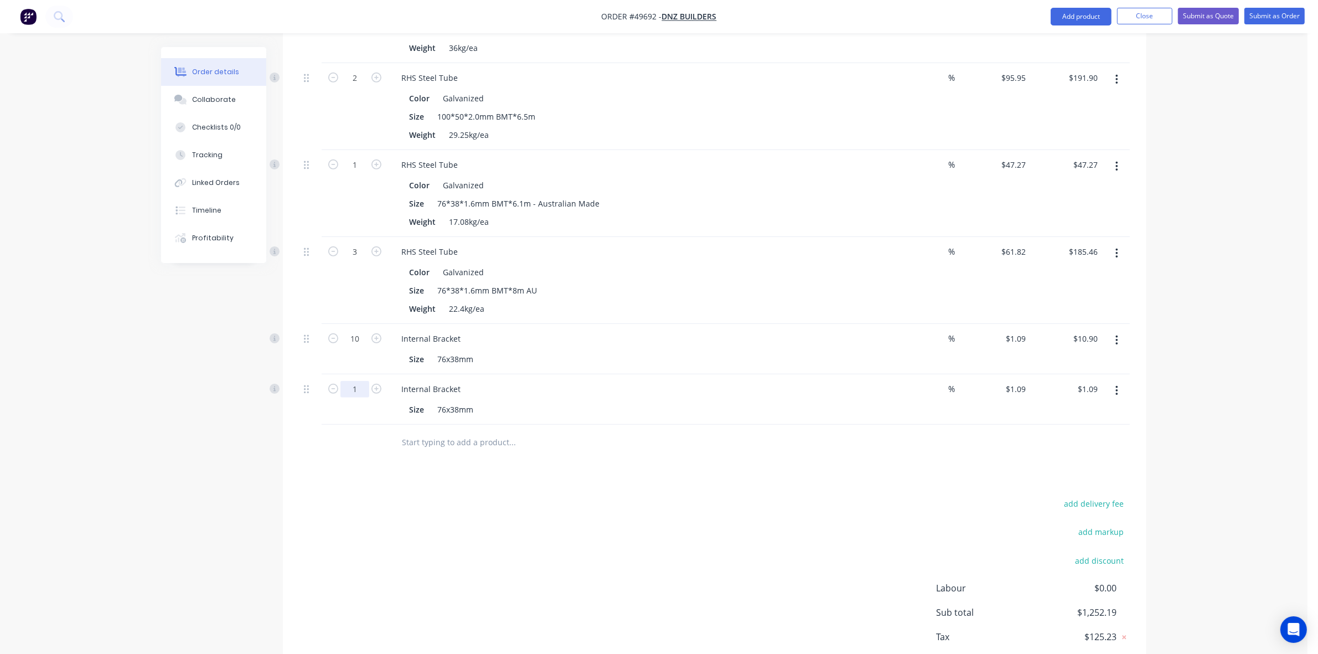
click at [344, 381] on input "1" at bounding box center [355, 389] width 29 height 17
type input "10"
type input "$10.90"
click at [864, 496] on div "add delivery fee add markup add discount Labour $0.00 Sub total $1,252.19 Tax $…" at bounding box center [715, 590] width 831 height 189
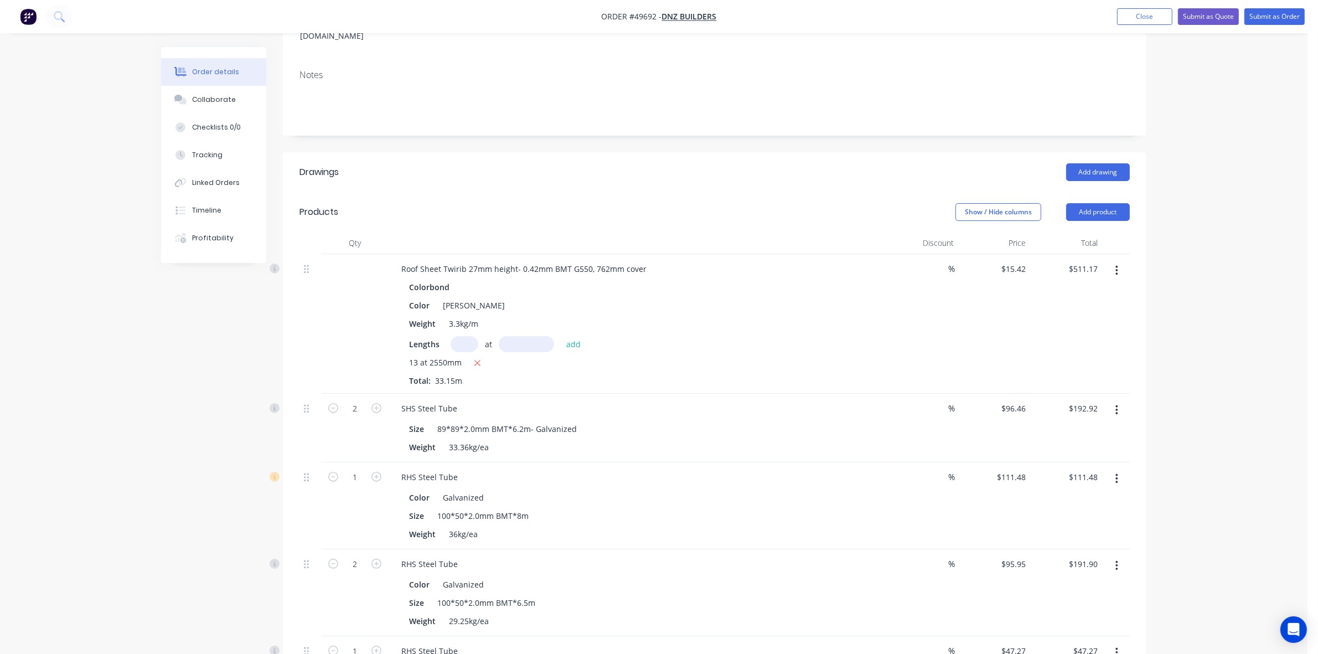
scroll to position [0, 0]
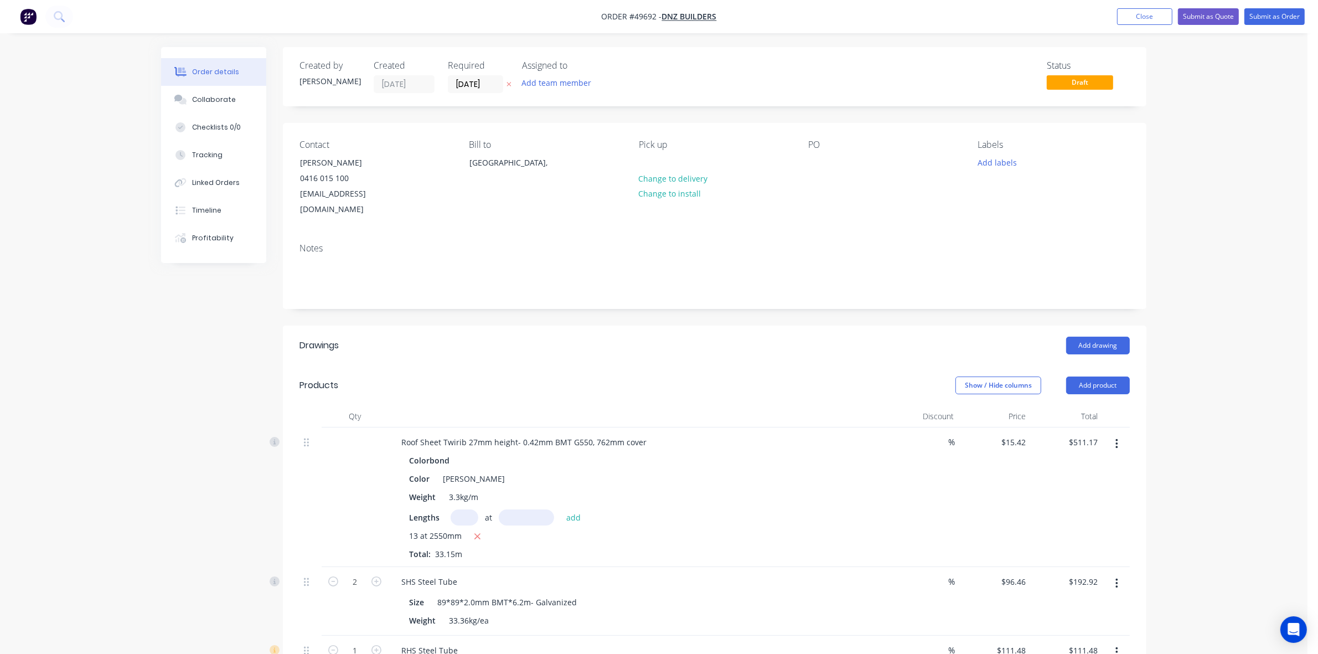
click at [1108, 381] on header "Products Show / Hide columns Add product" at bounding box center [715, 385] width 864 height 40
click at [1102, 377] on button "Add product" at bounding box center [1099, 386] width 64 height 18
click at [1093, 405] on div "Product catalogue" at bounding box center [1077, 413] width 85 height 16
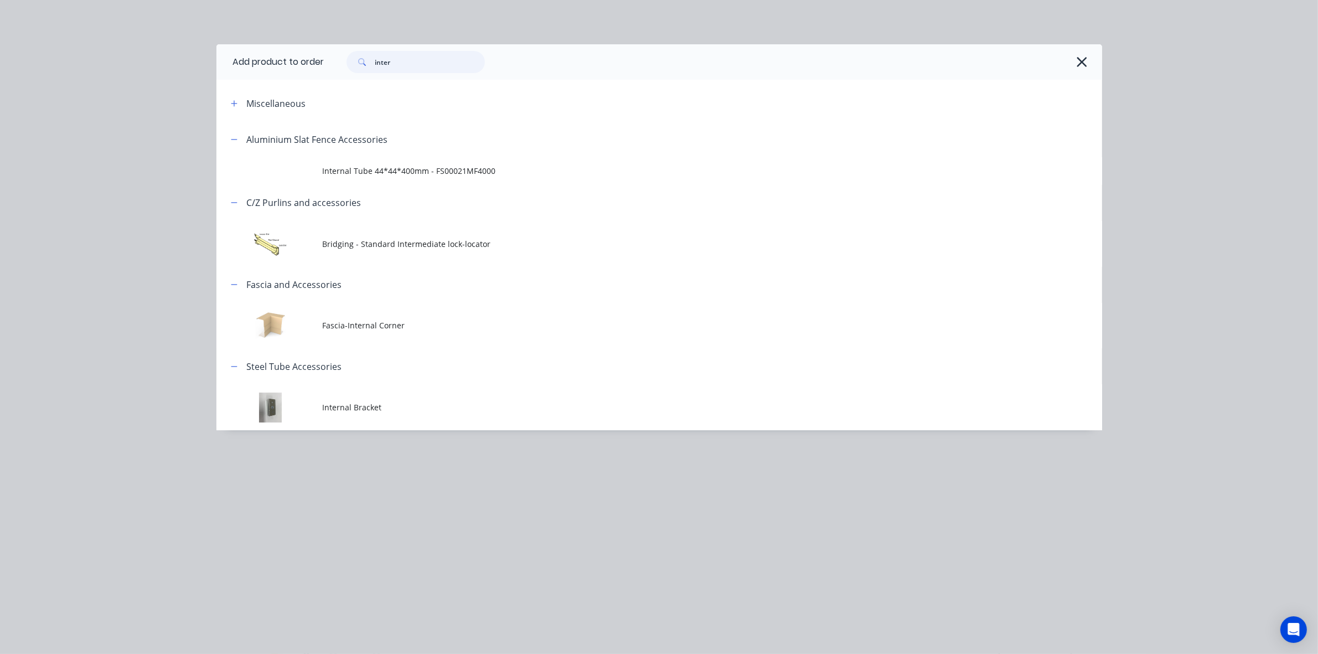
drag, startPoint x: 417, startPoint y: 56, endPoint x: 327, endPoint y: 84, distance: 93.9
click at [327, 84] on div "Add product to order inter Miscellaneous Aluminium Slat Fence Accessories Inter…" at bounding box center [660, 237] width 886 height 386
type input "gutter"
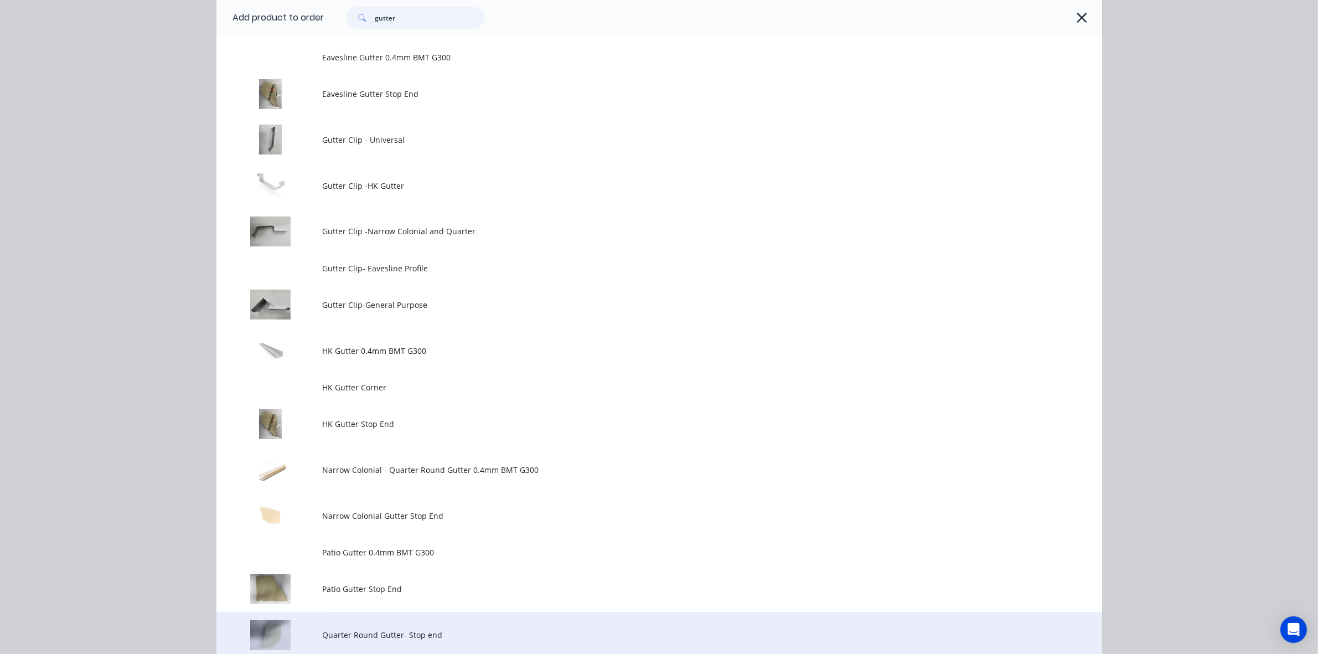
scroll to position [277, 0]
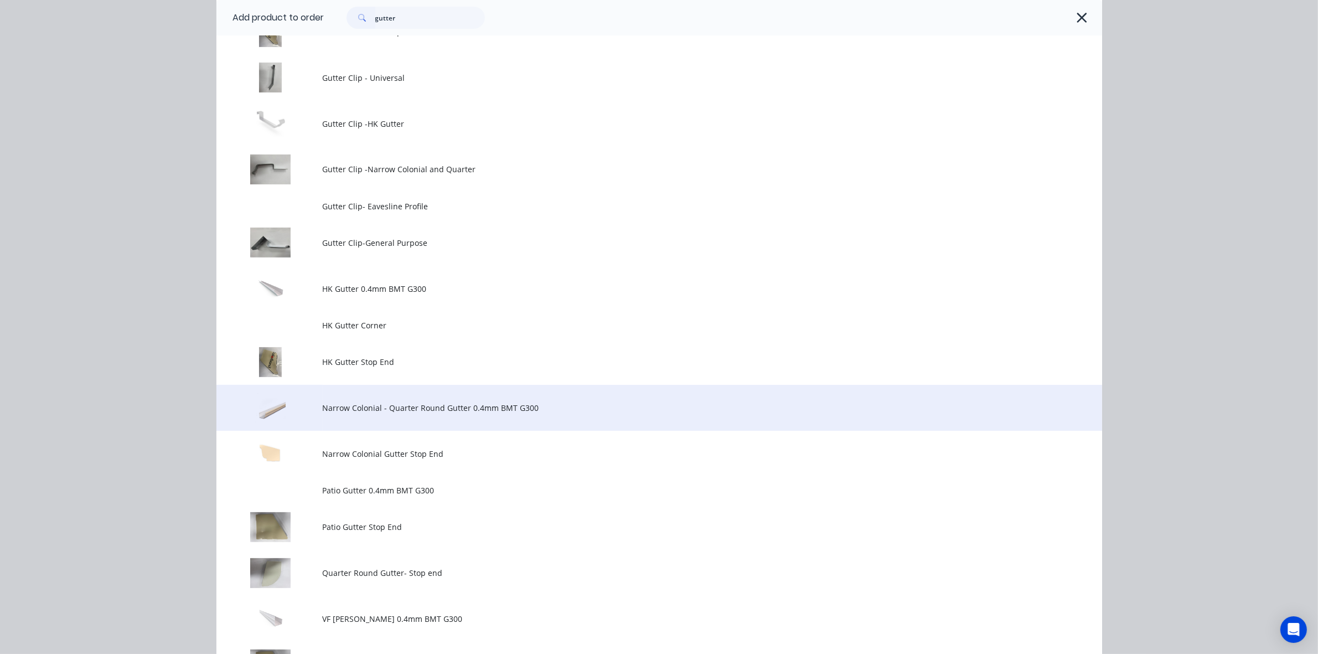
click at [409, 409] on span "Narrow Colonial - Quarter Round Gutter 0.4mm BMT G300" at bounding box center [635, 408] width 624 height 12
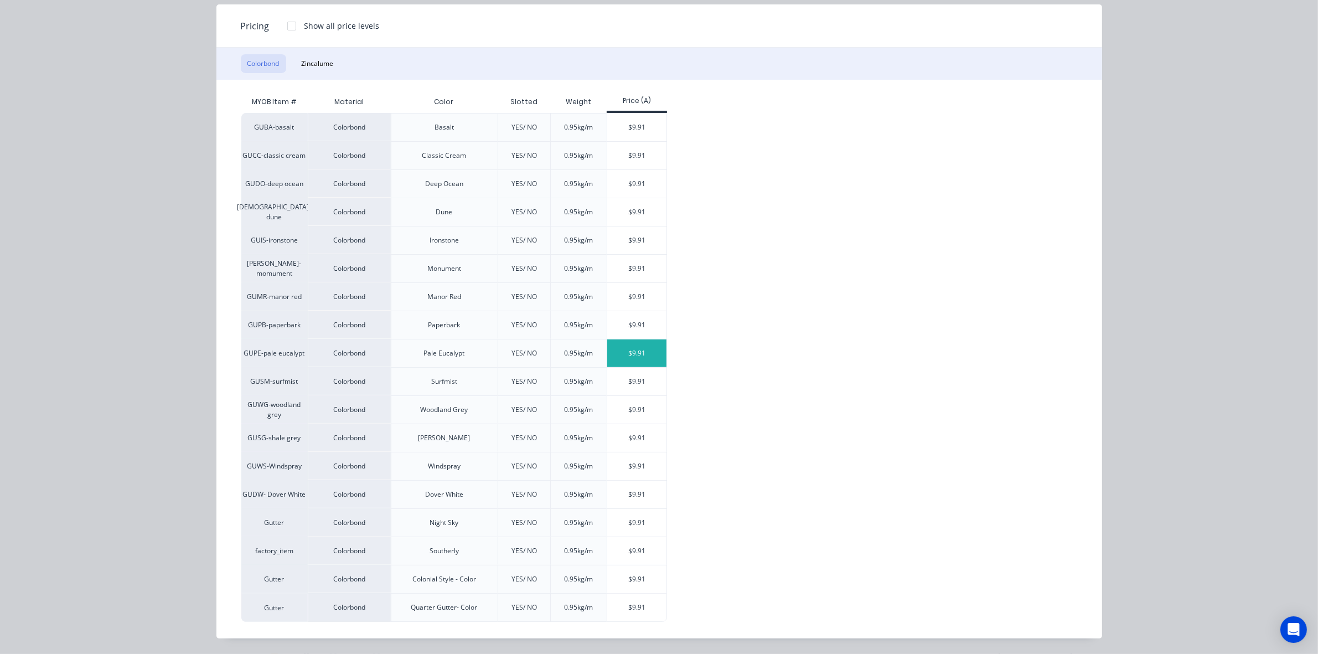
scroll to position [136, 0]
click at [626, 439] on div "$9.91" at bounding box center [636, 438] width 59 height 28
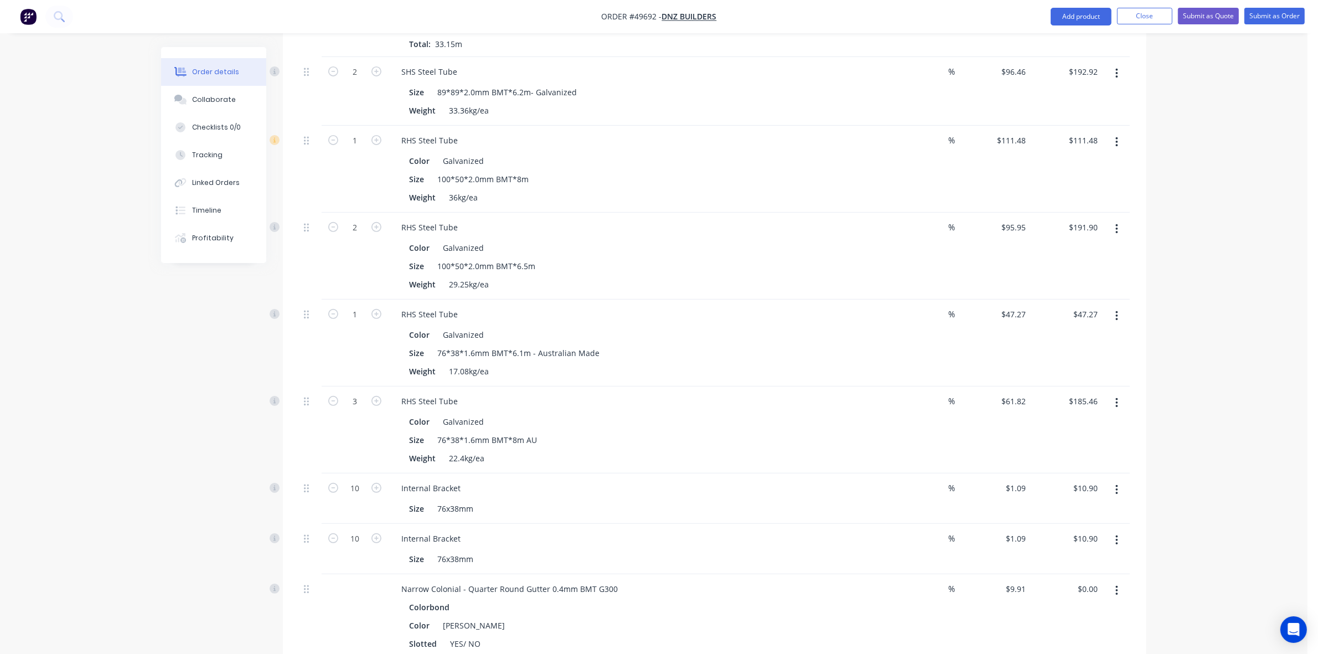
scroll to position [623, 0]
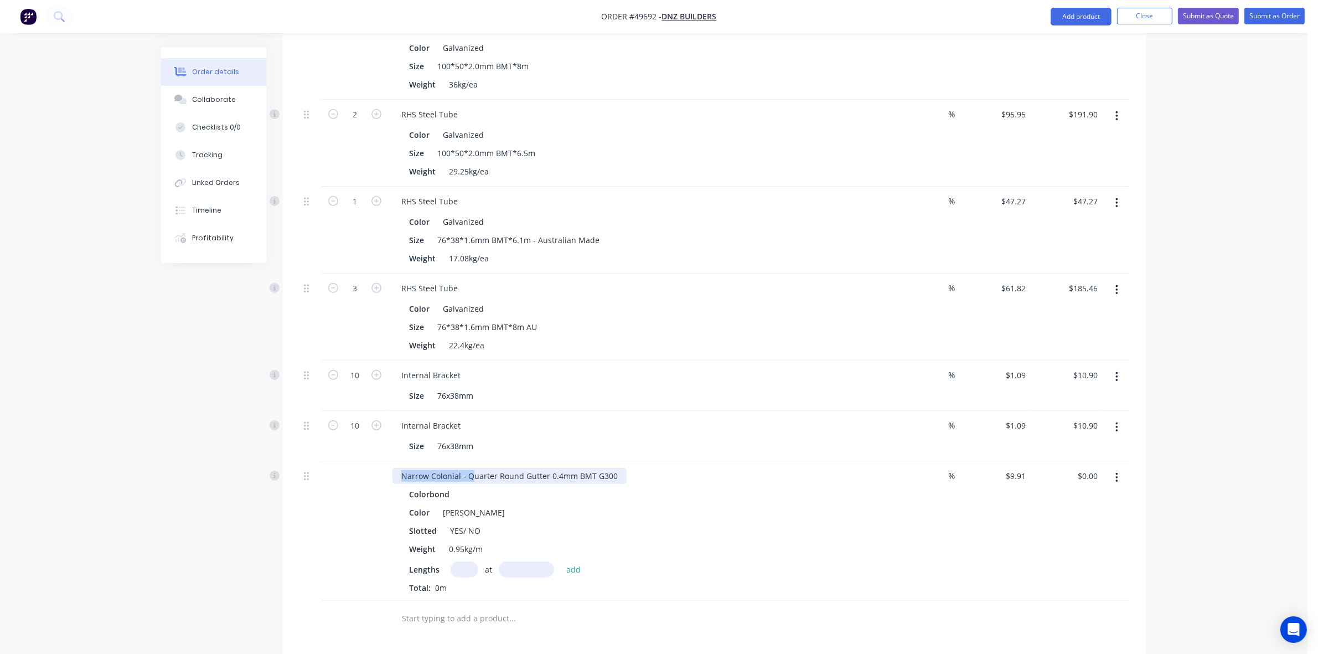
drag, startPoint x: 451, startPoint y: 461, endPoint x: 381, endPoint y: 461, distance: 70.3
click at [381, 461] on div "Narrow Colonial - Quarter Round Gutter 0.4mm BMT G300 Colorbond Color Shale Gre…" at bounding box center [715, 531] width 831 height 140
click at [460, 561] on input "text" at bounding box center [465, 569] width 28 height 16
type input "1"
type input "6000"
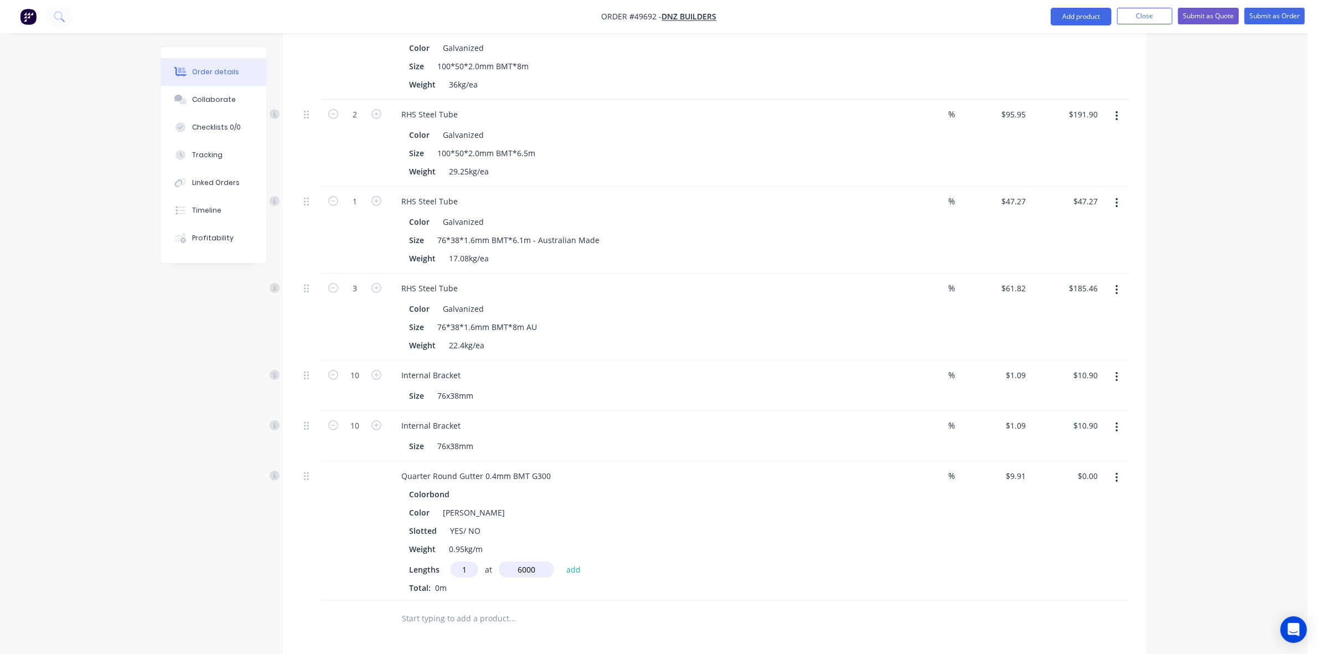
click at [561, 561] on button "add" at bounding box center [574, 568] width 26 height 15
type input "$59.46"
click at [764, 523] on div "Slotted YES/ NO" at bounding box center [635, 531] width 461 height 16
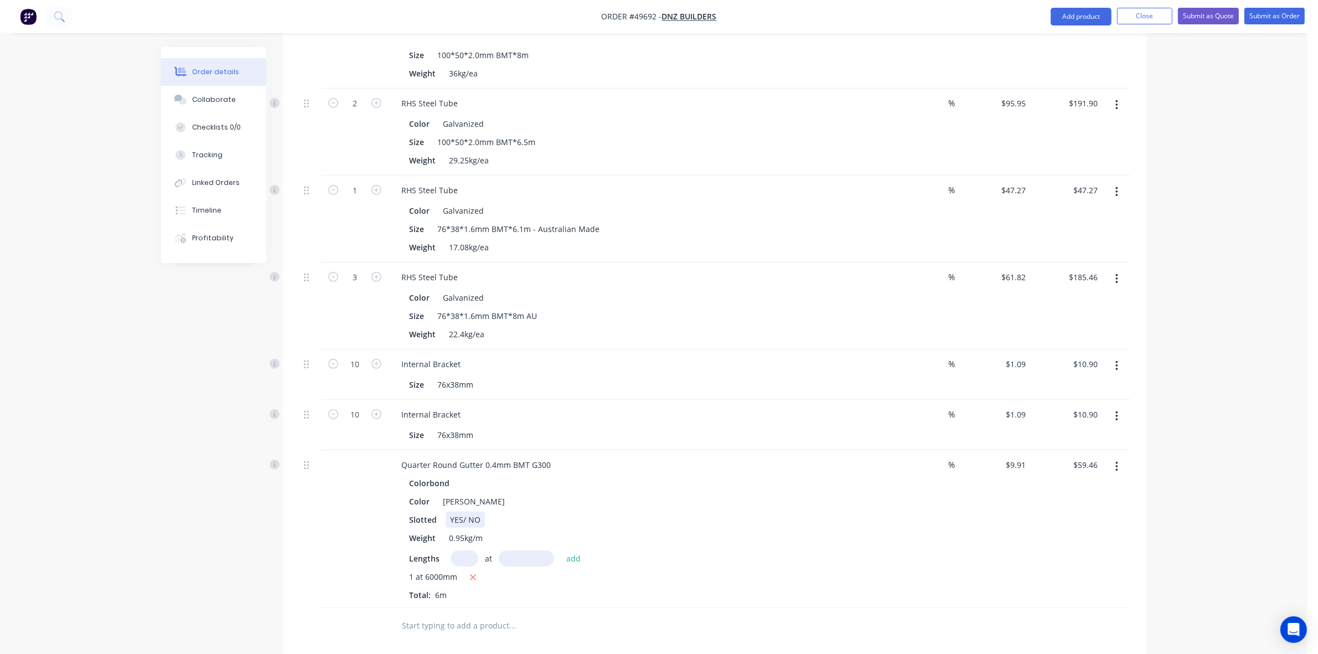
scroll to position [831, 0]
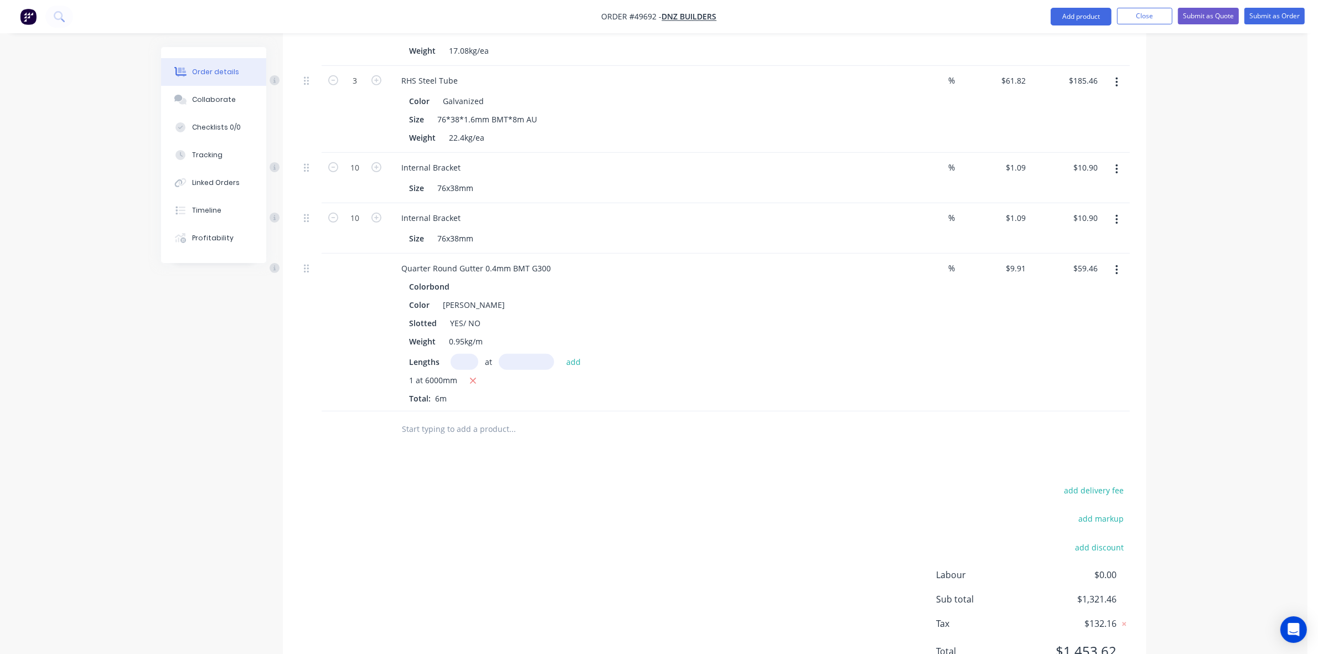
click at [464, 354] on input "text" at bounding box center [465, 362] width 28 height 16
type input "1"
type input "4000"
click at [561, 354] on button "add" at bounding box center [574, 361] width 26 height 15
type input "$99.10"
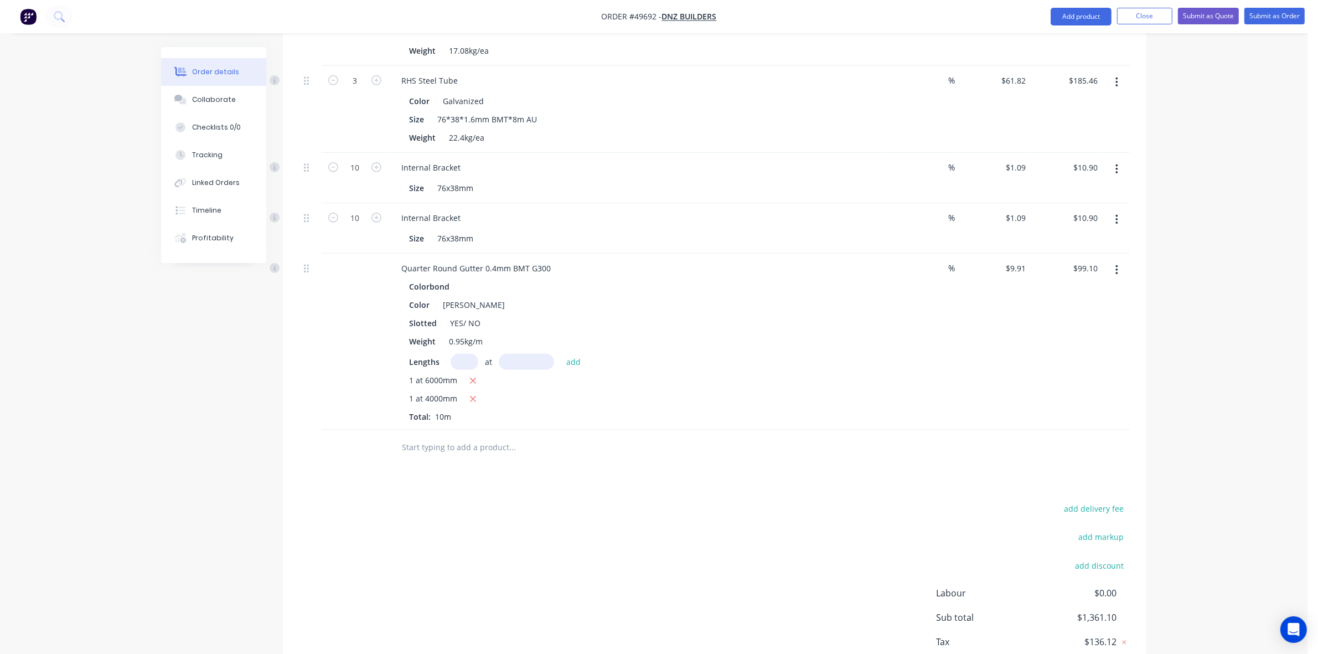
click at [688, 521] on div "add delivery fee add markup add discount Labour $0.00 Sub total $1,361.10 Tax $…" at bounding box center [715, 595] width 831 height 189
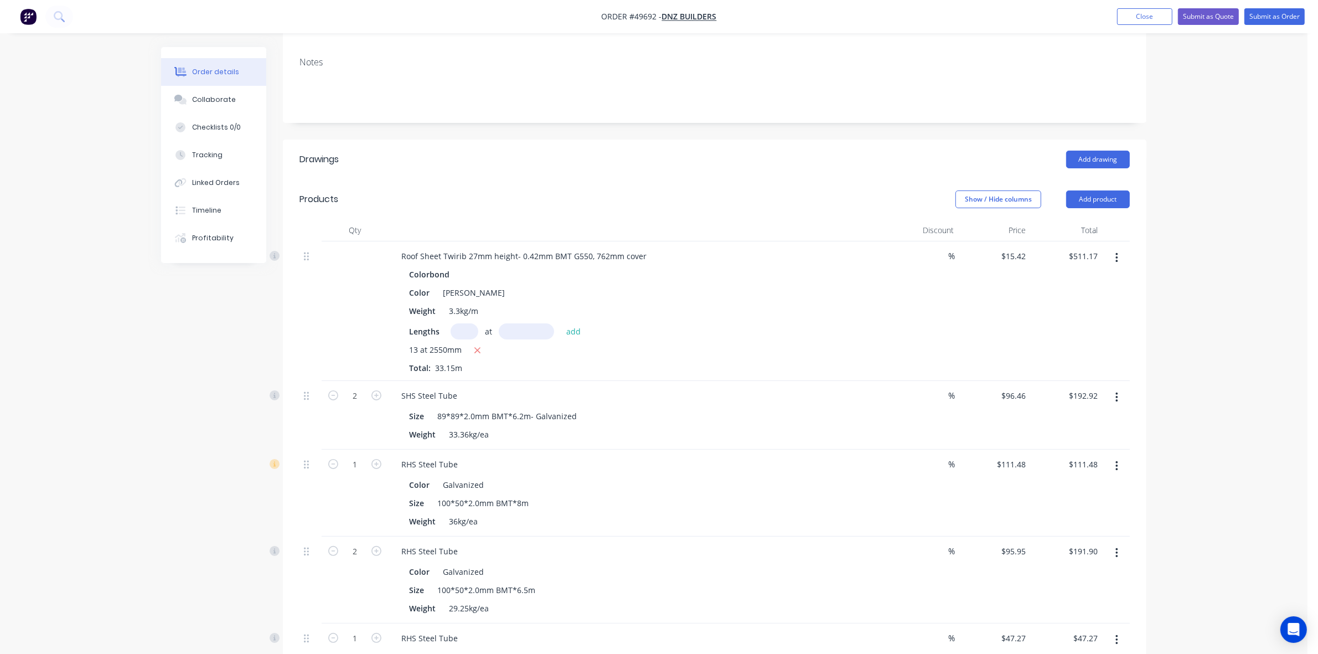
scroll to position [69, 0]
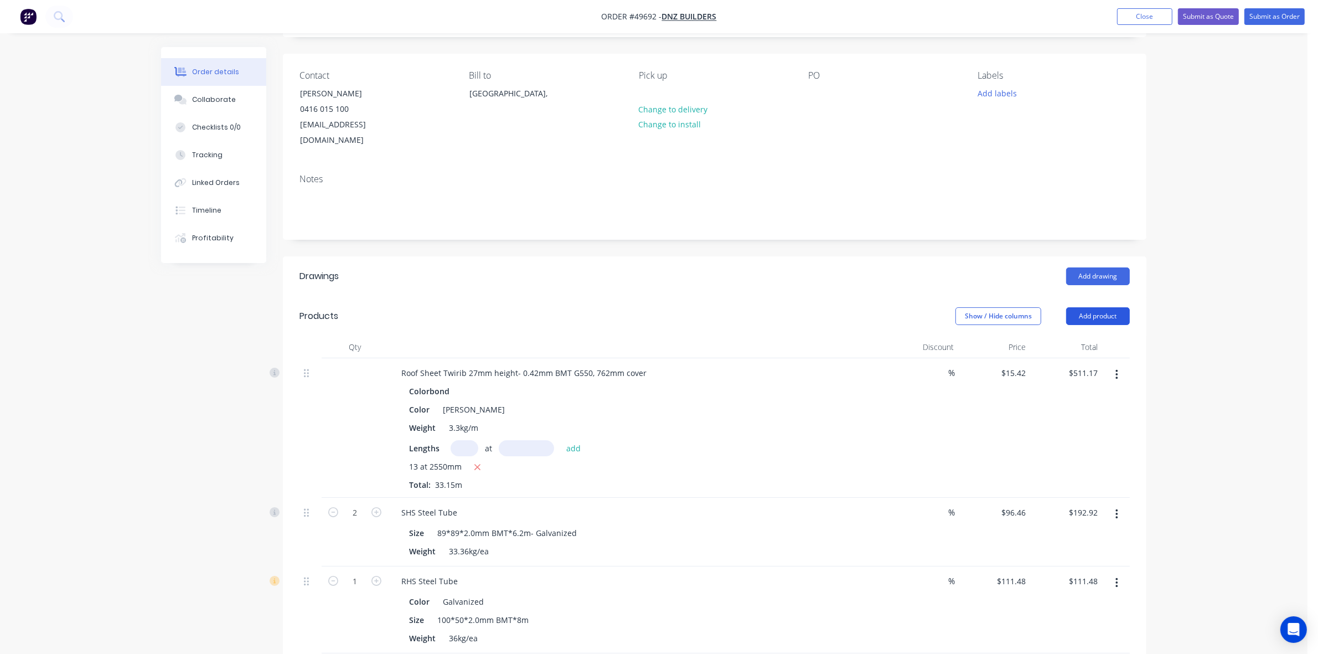
drag, startPoint x: 1073, startPoint y: 300, endPoint x: 1074, endPoint y: 309, distance: 9.5
click at [1074, 307] on button "Add product" at bounding box center [1099, 316] width 64 height 18
click at [1073, 336] on div "Product catalogue" at bounding box center [1077, 344] width 85 height 16
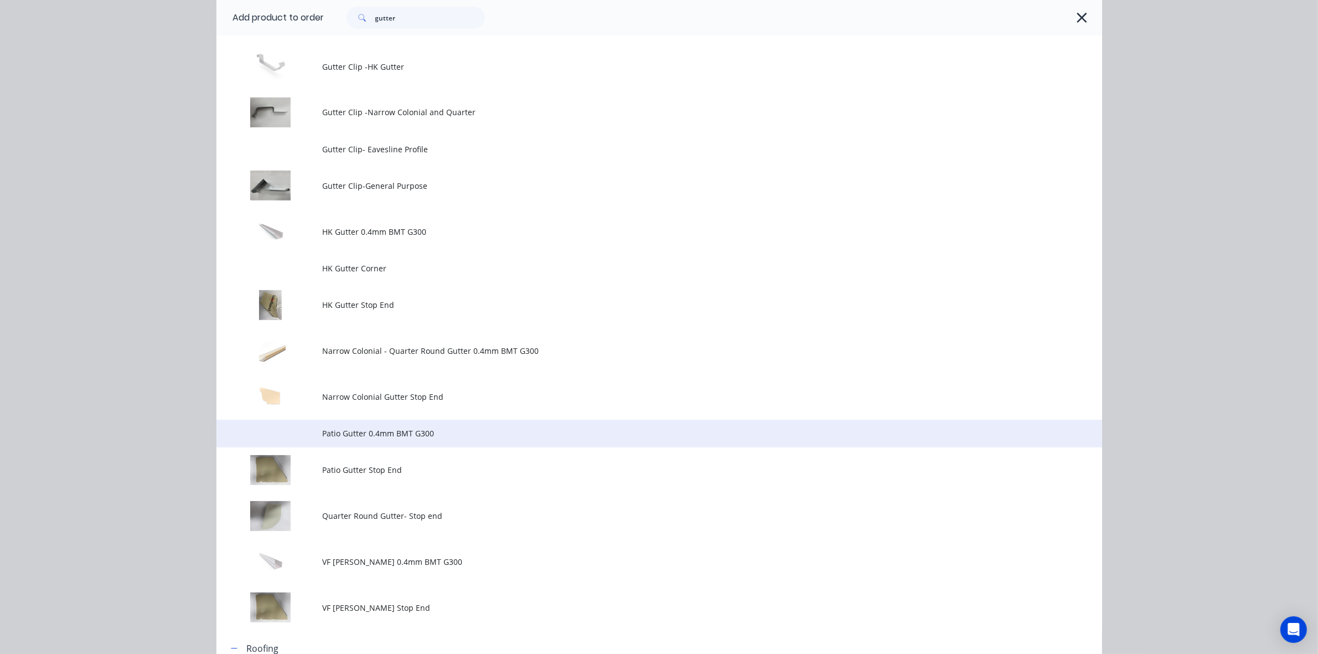
scroll to position [346, 0]
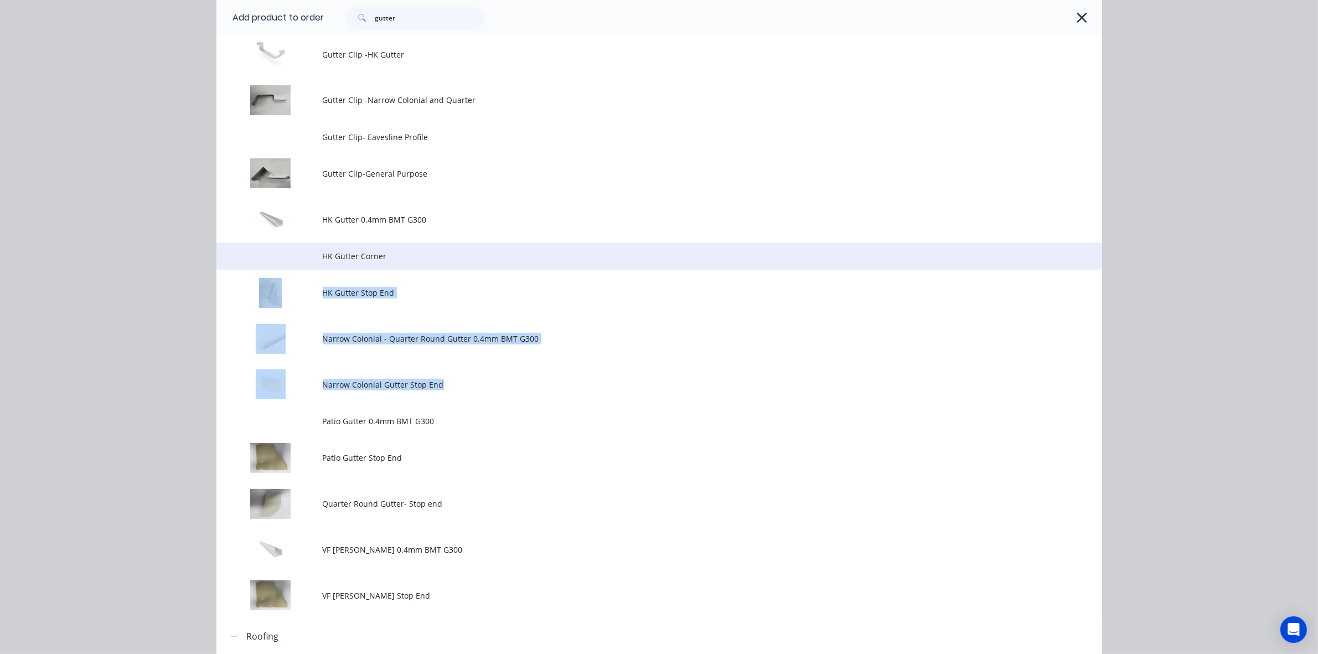
drag, startPoint x: 449, startPoint y: 385, endPoint x: 537, endPoint y: 252, distance: 159.9
click at [537, 252] on tbody "Commercial Gutter 0.4mm BMT G300 Commercial Gutter Stop Ends Eavesline Gutter 0…" at bounding box center [660, 229] width 886 height 780
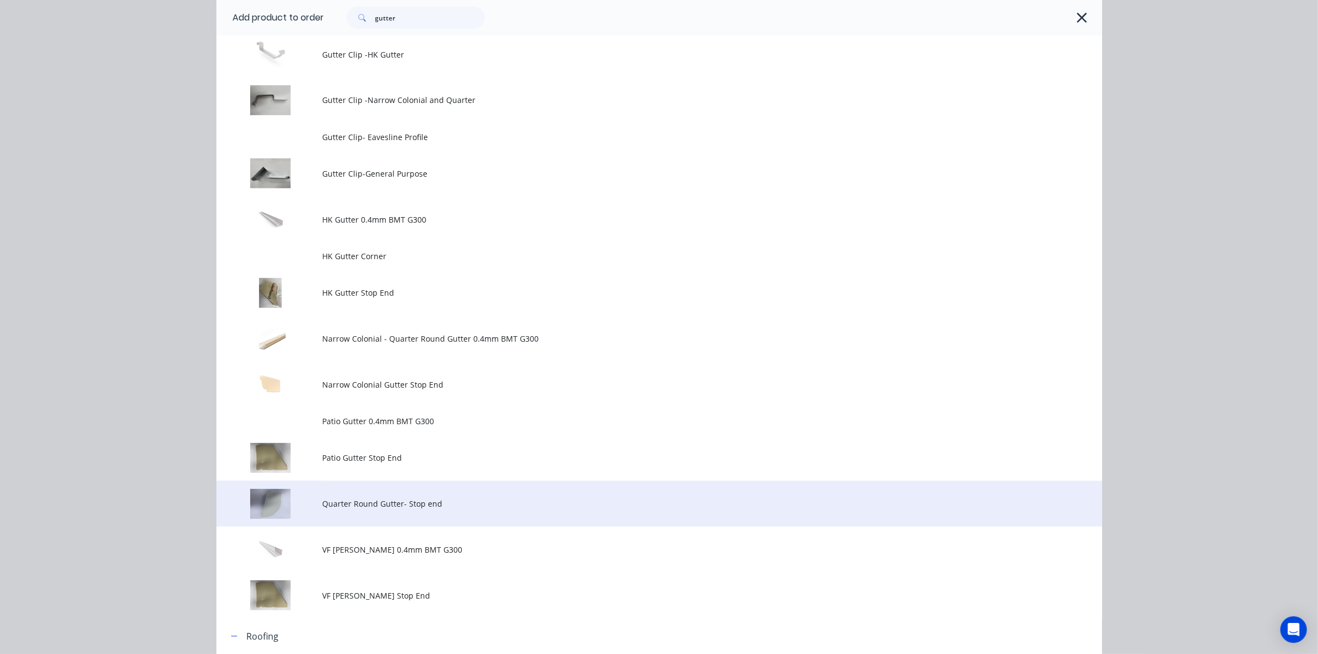
click at [414, 502] on span "Quarter Round Gutter- Stop end" at bounding box center [635, 504] width 624 height 12
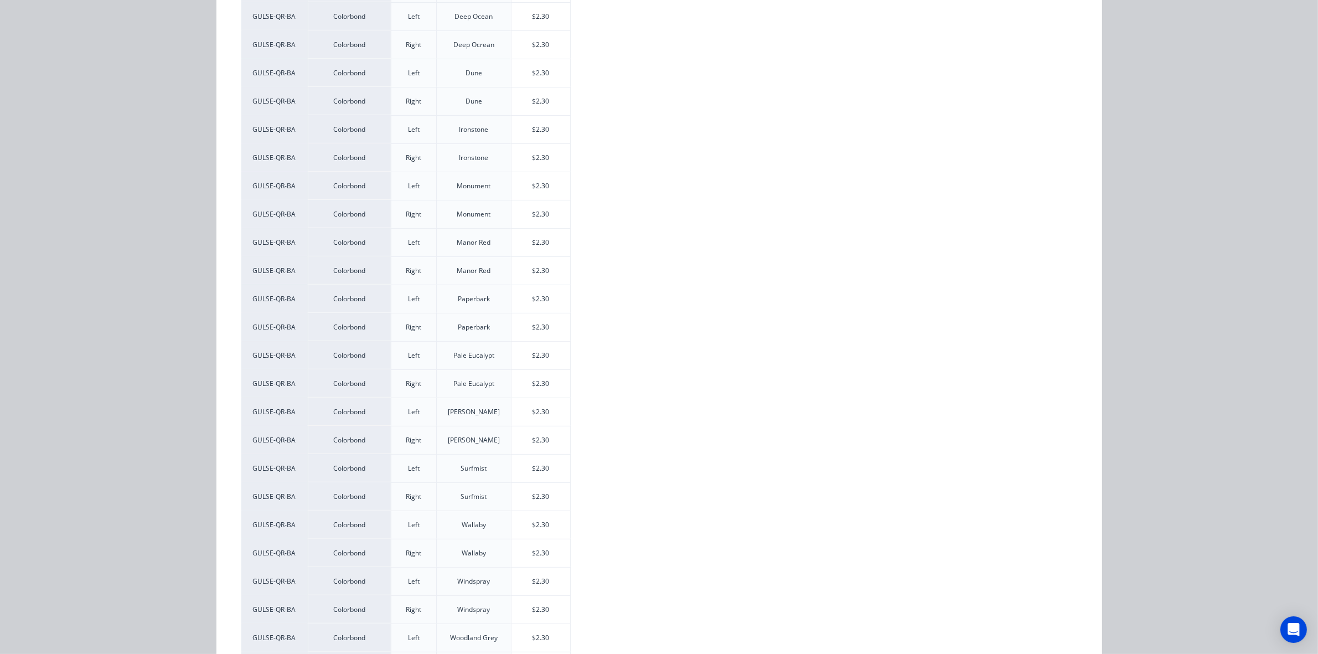
scroll to position [415, 0]
click at [541, 416] on div "$2.30" at bounding box center [541, 411] width 59 height 28
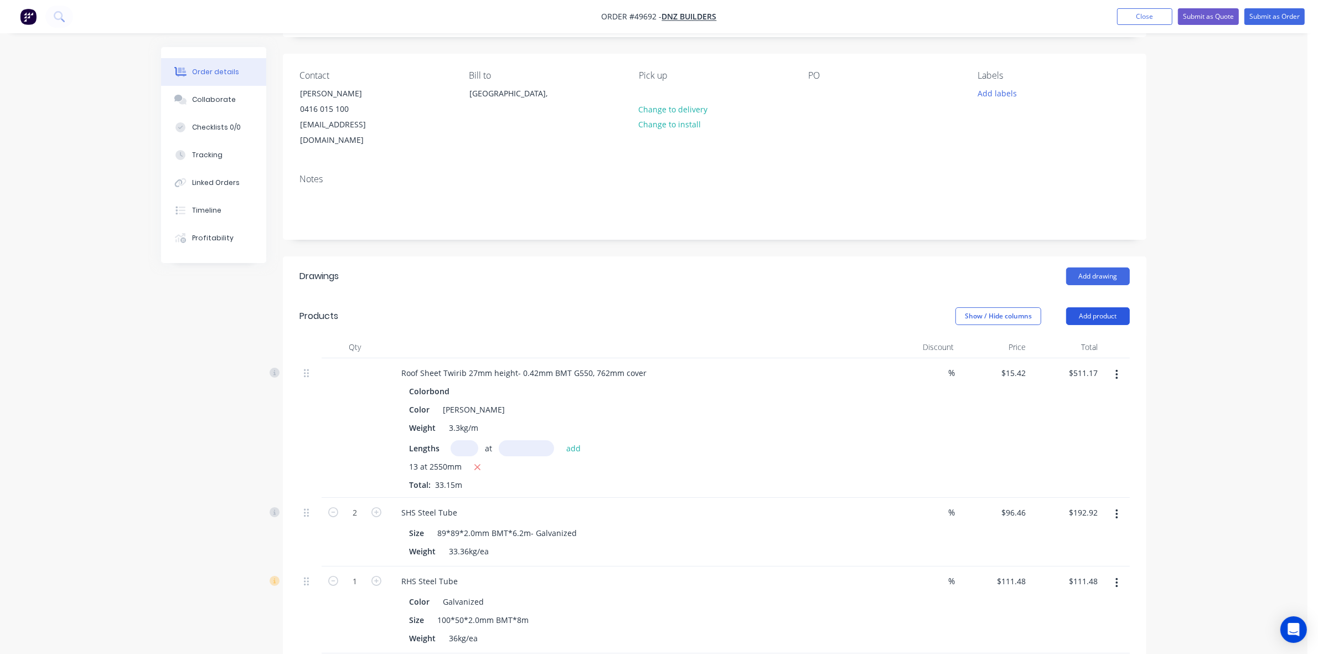
click at [1091, 307] on button "Add product" at bounding box center [1099, 316] width 64 height 18
click at [1086, 336] on div "Product catalogue" at bounding box center [1077, 344] width 85 height 16
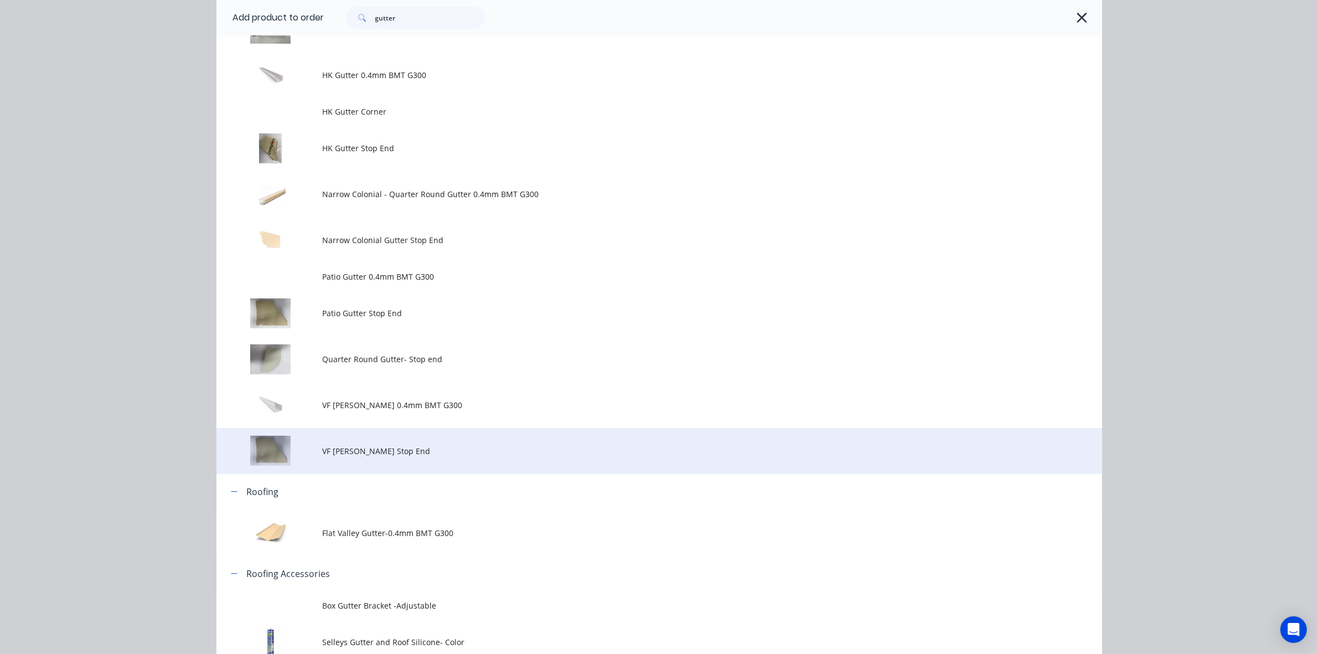
scroll to position [411, 0]
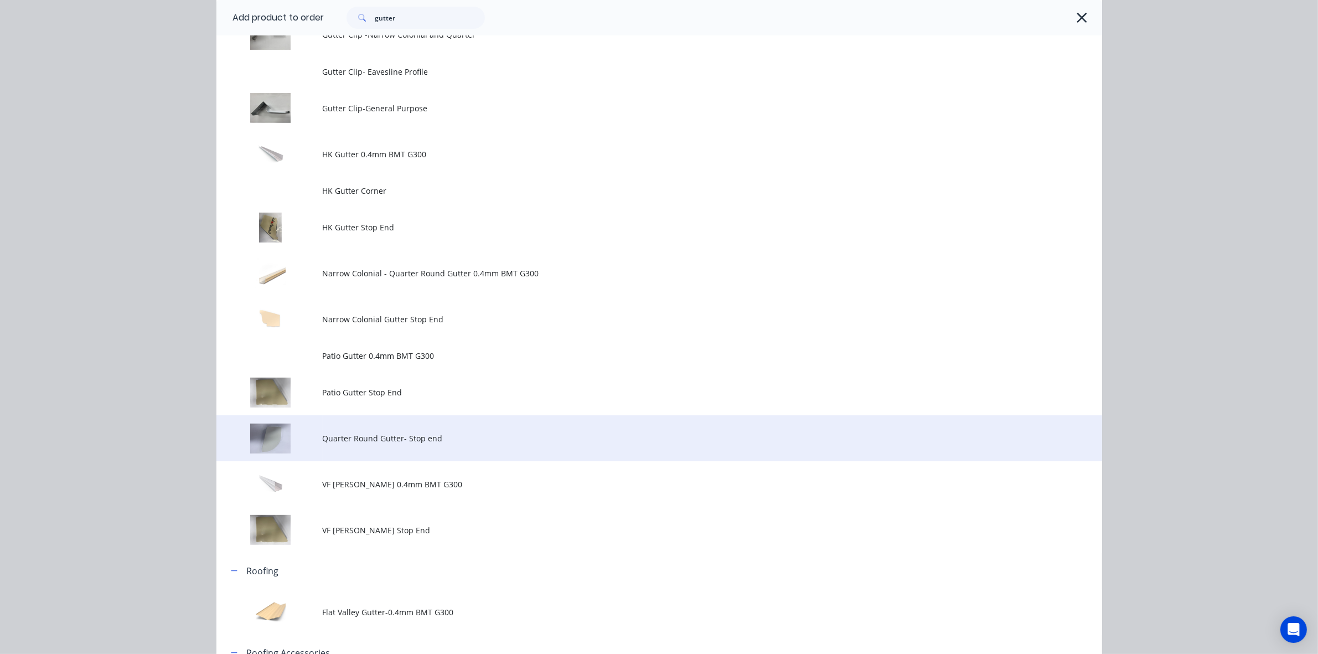
click at [472, 428] on td "Quarter Round Gutter- Stop end" at bounding box center [713, 438] width 780 height 46
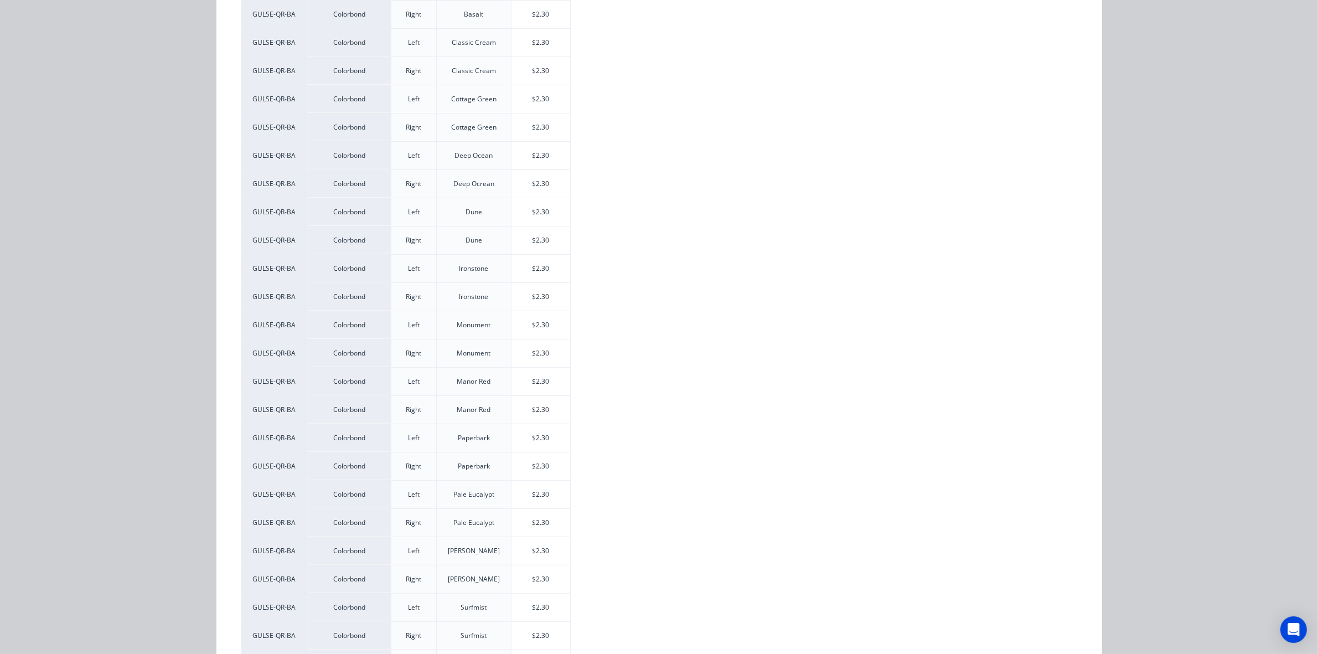
scroll to position [277, 0]
click at [549, 579] on div "$2.30" at bounding box center [541, 578] width 59 height 28
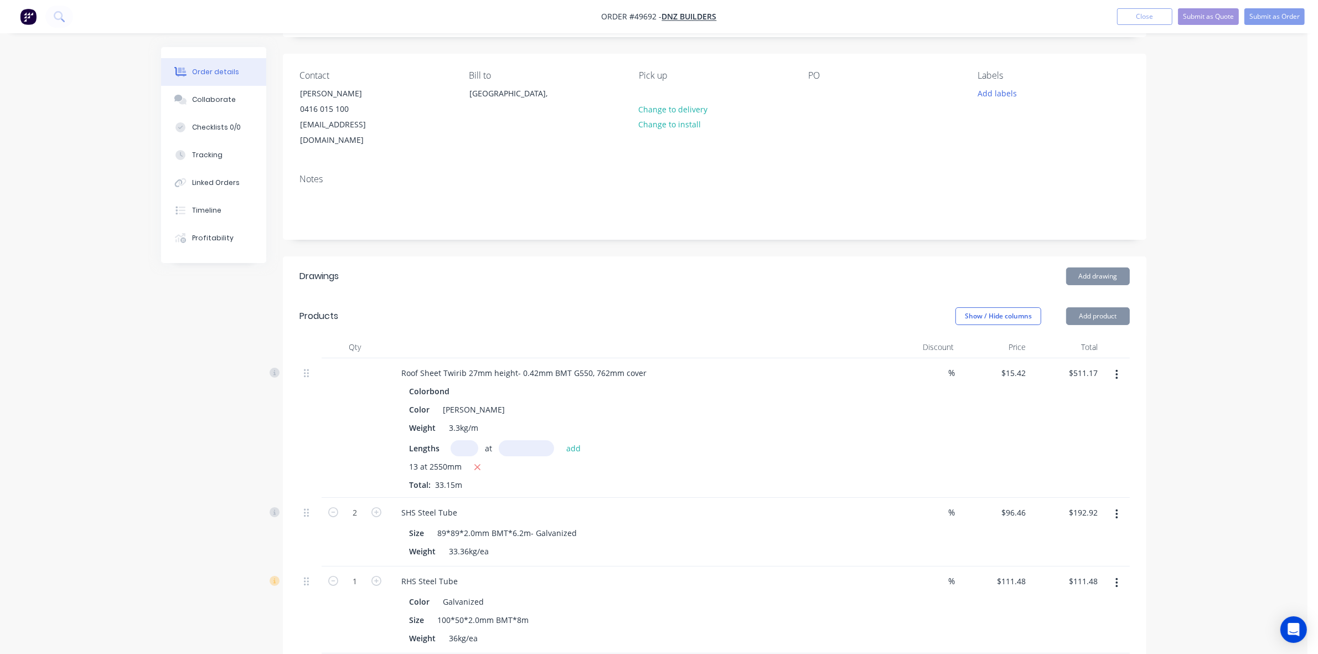
click at [662, 576] on div "RHS Steel Tube Color Galvanized Size 100*50*2.0mm BMT*8m Weight 36kg/ea" at bounding box center [637, 609] width 498 height 87
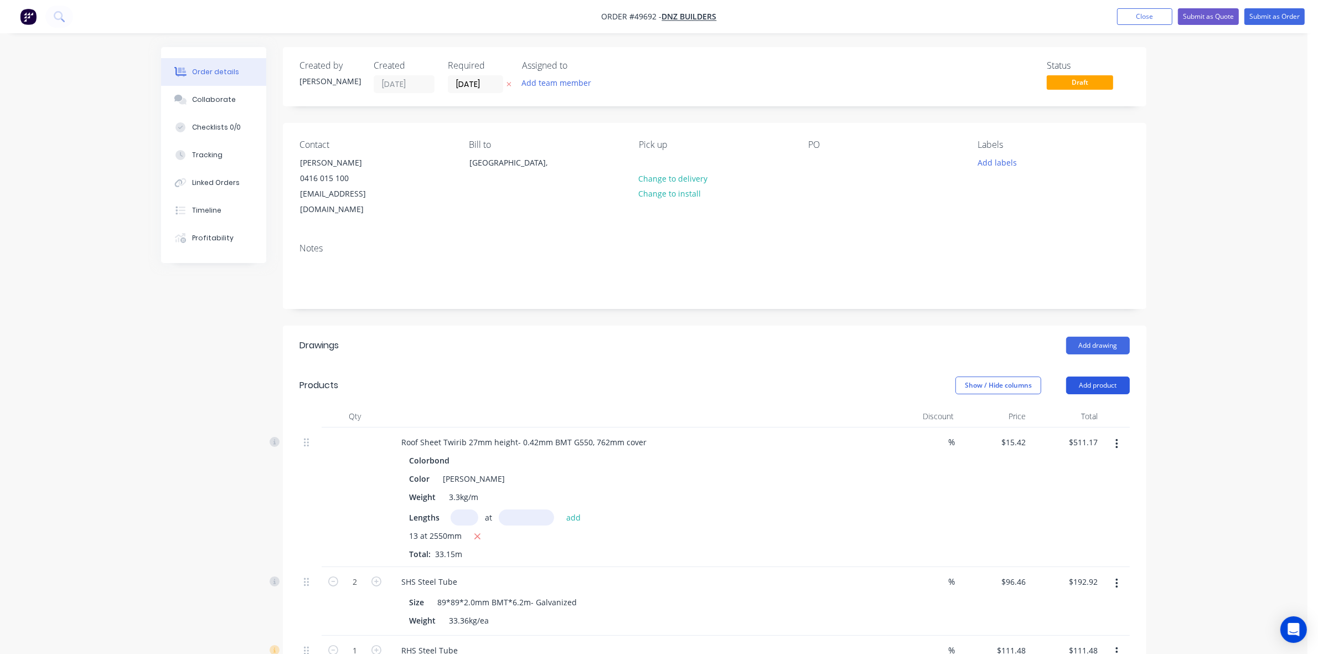
click at [1086, 377] on button "Add product" at bounding box center [1099, 386] width 64 height 18
click at [1080, 405] on div "Product catalogue" at bounding box center [1077, 413] width 85 height 16
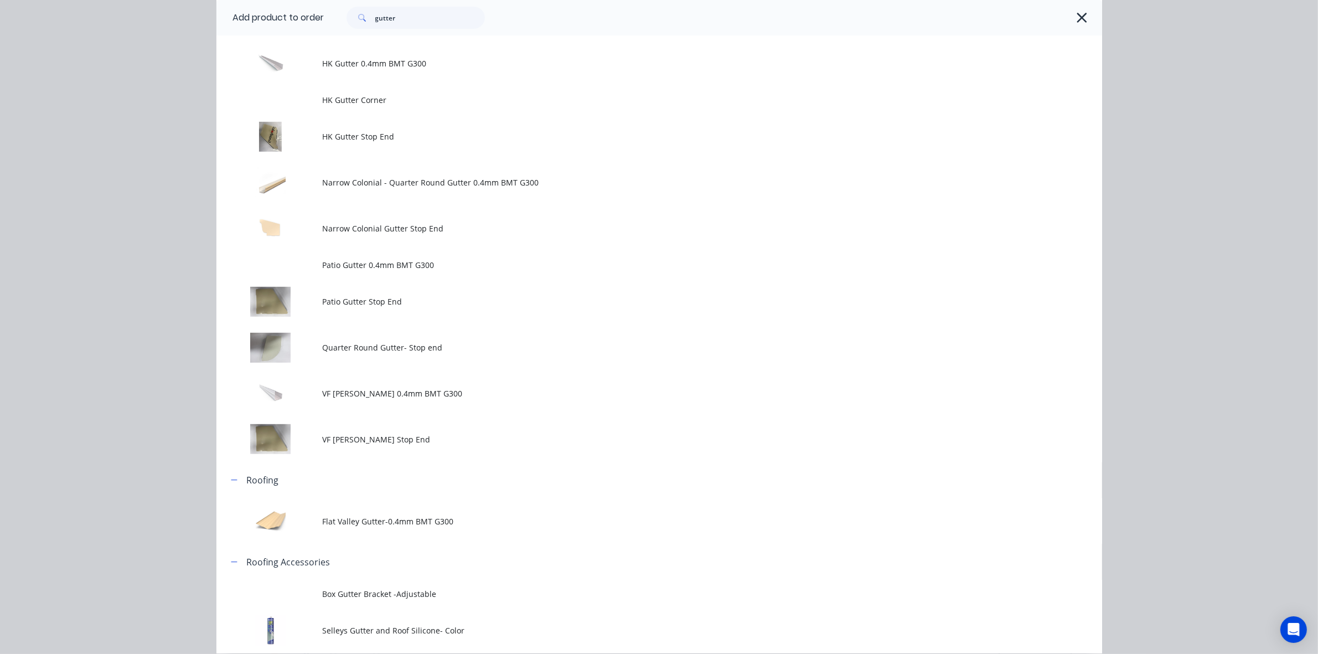
scroll to position [342, 0]
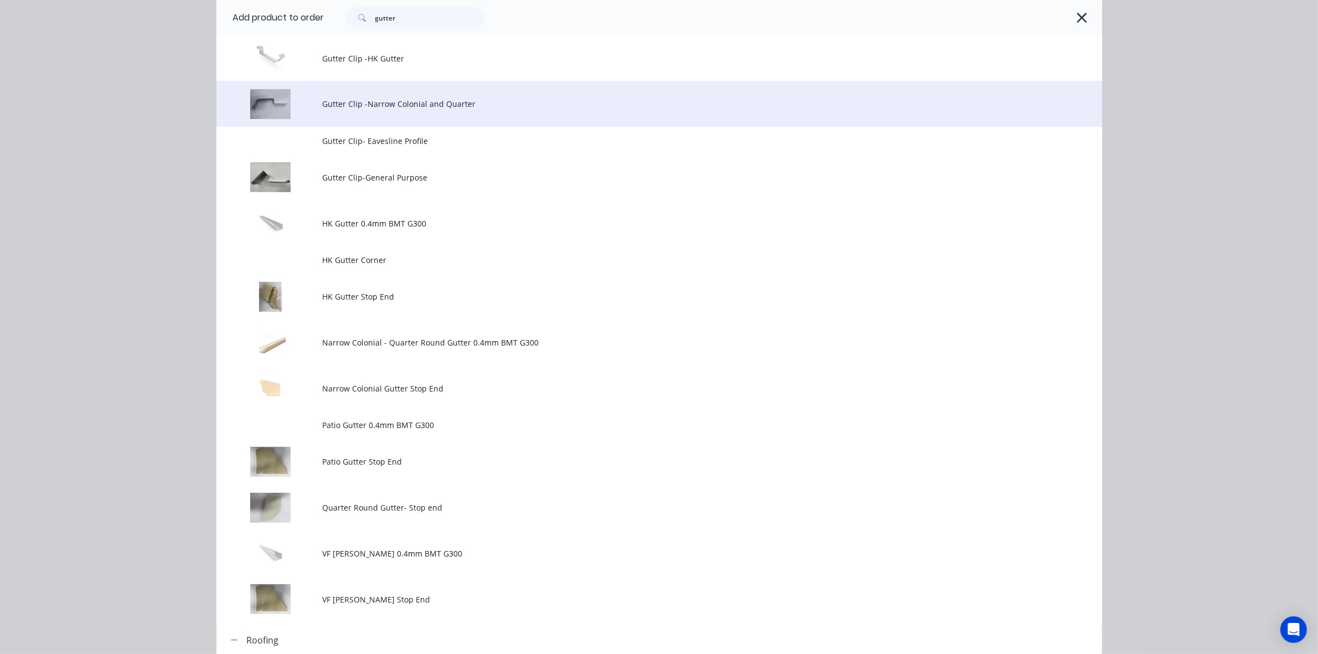
click at [494, 114] on td "Gutter Clip -Narrow Colonial and Quarter" at bounding box center [713, 104] width 780 height 46
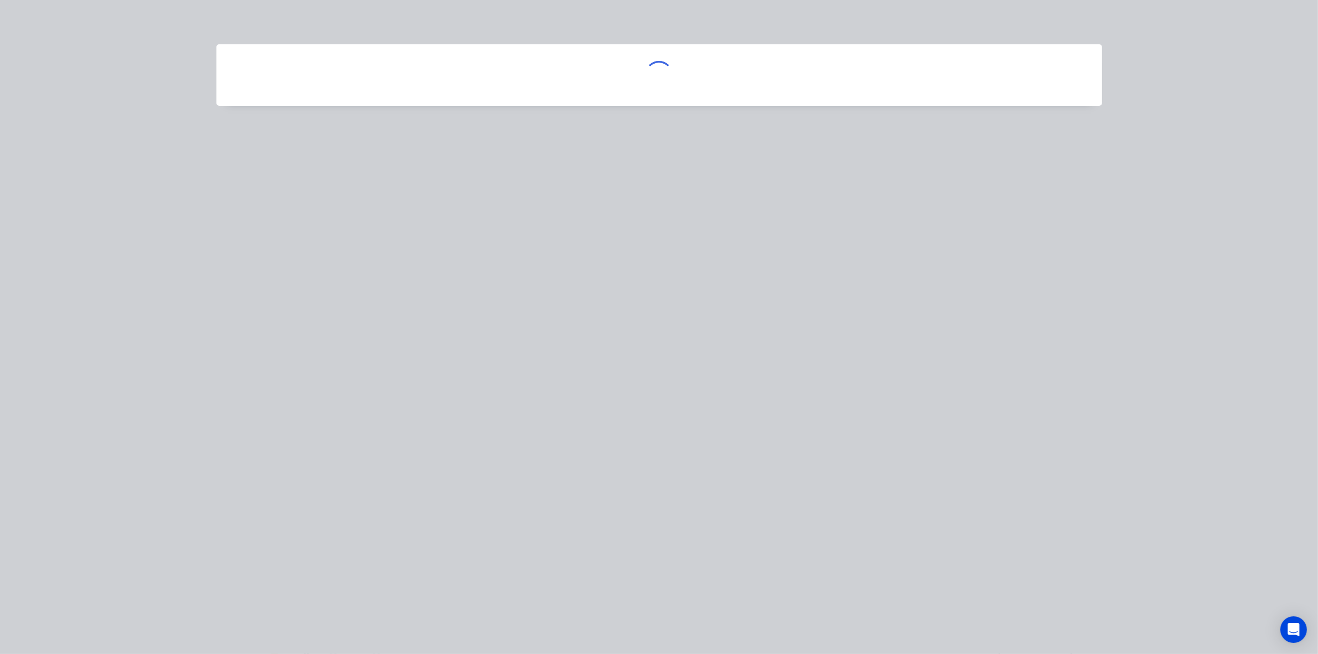
scroll to position [0, 0]
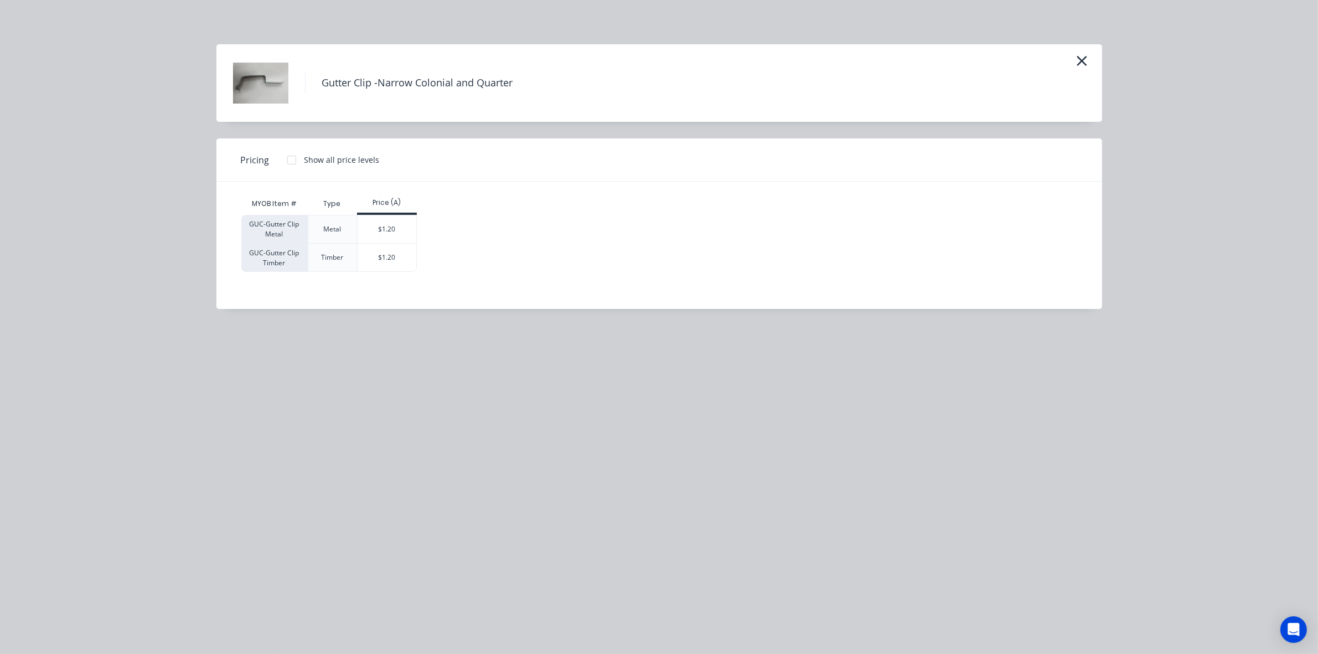
drag, startPoint x: 394, startPoint y: 222, endPoint x: 574, endPoint y: 437, distance: 280.3
click at [396, 223] on div "$1.20" at bounding box center [387, 229] width 59 height 28
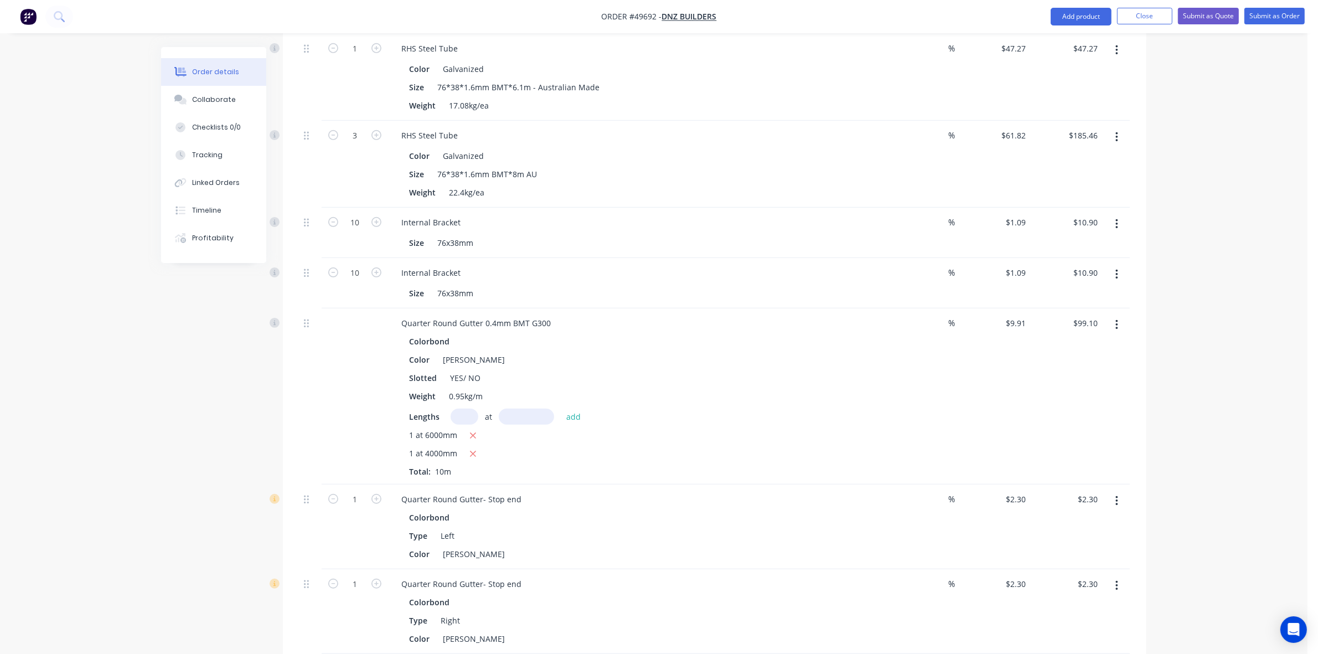
scroll to position [1038, 0]
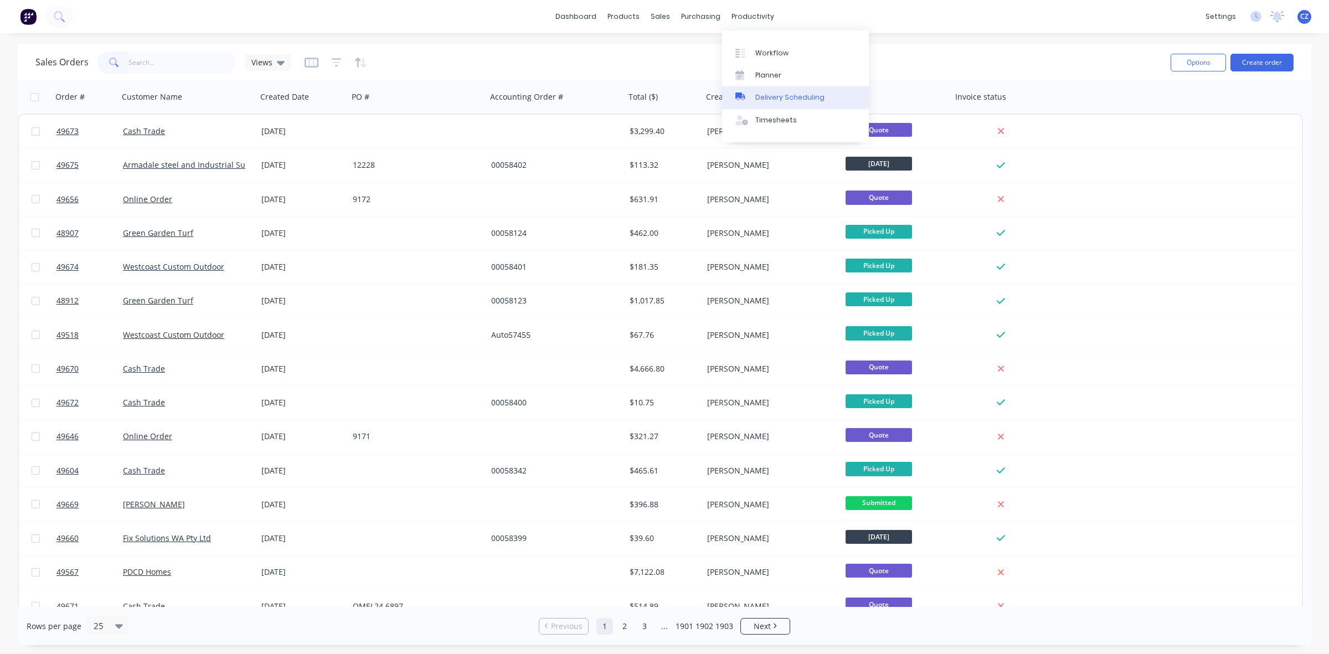
click at [776, 102] on div "Delivery Scheduling" at bounding box center [789, 97] width 69 height 10
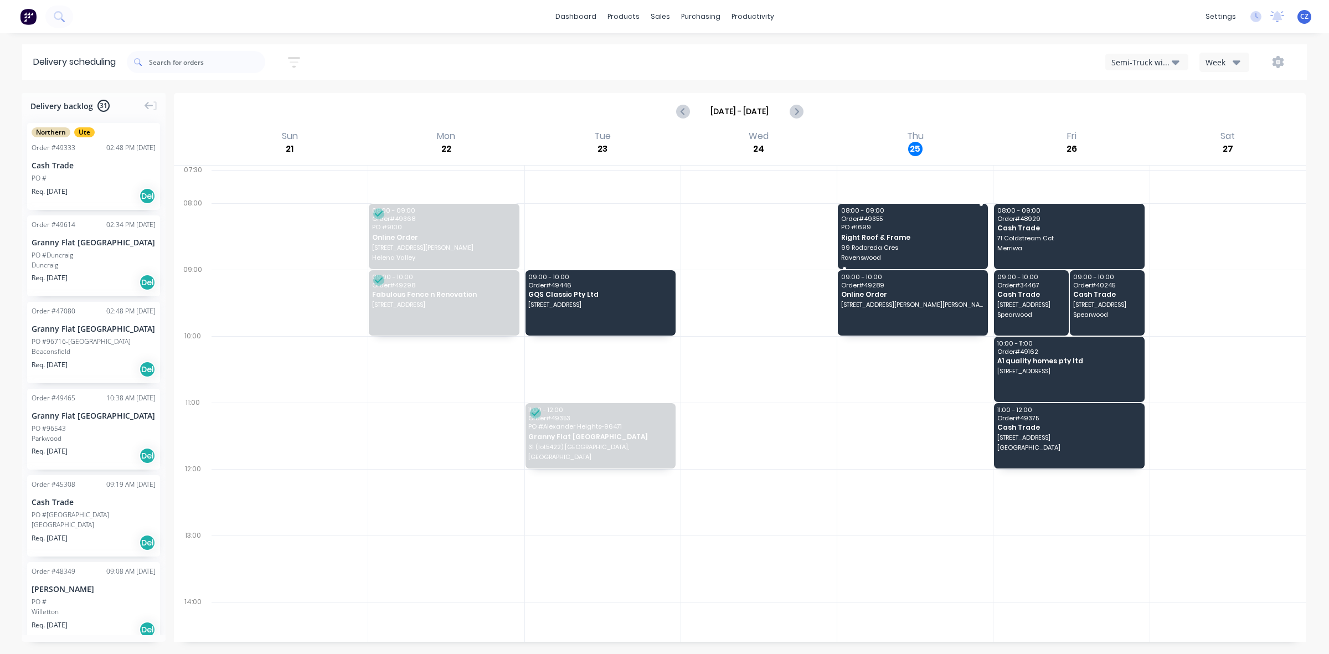
click at [934, 226] on span "PO # 1699" at bounding box center [912, 227] width 142 height 7
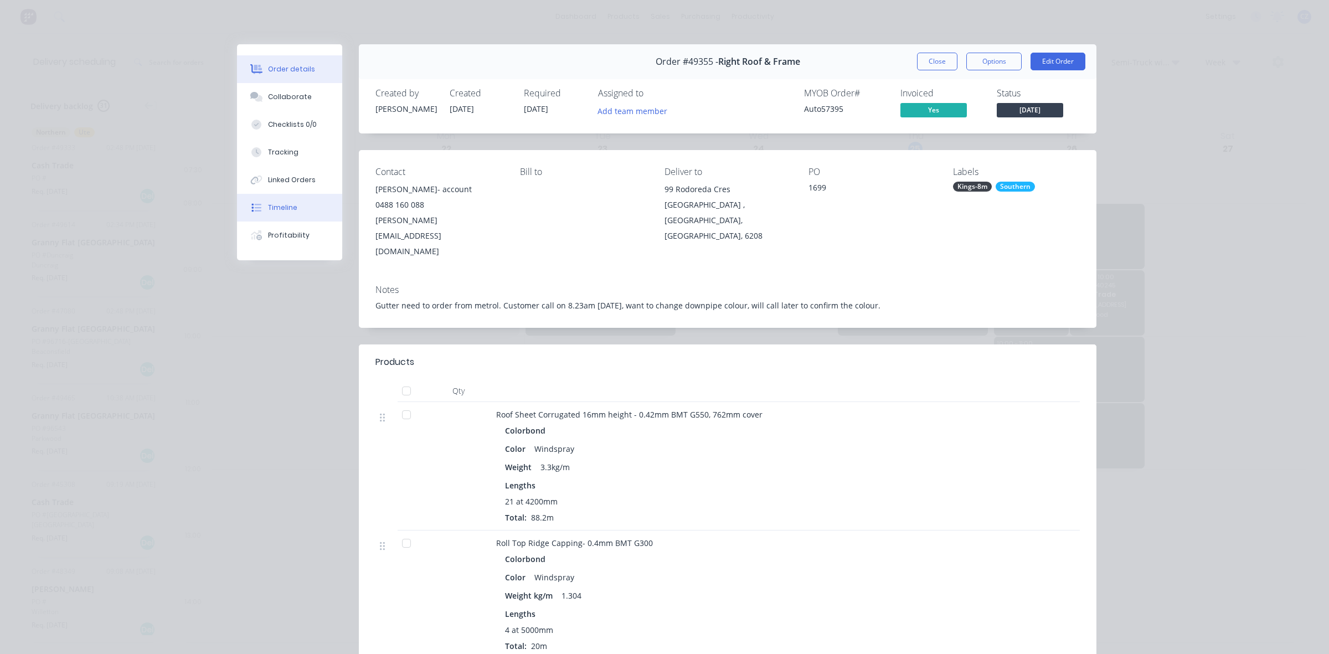
click at [275, 205] on div "Timeline" at bounding box center [282, 208] width 29 height 10
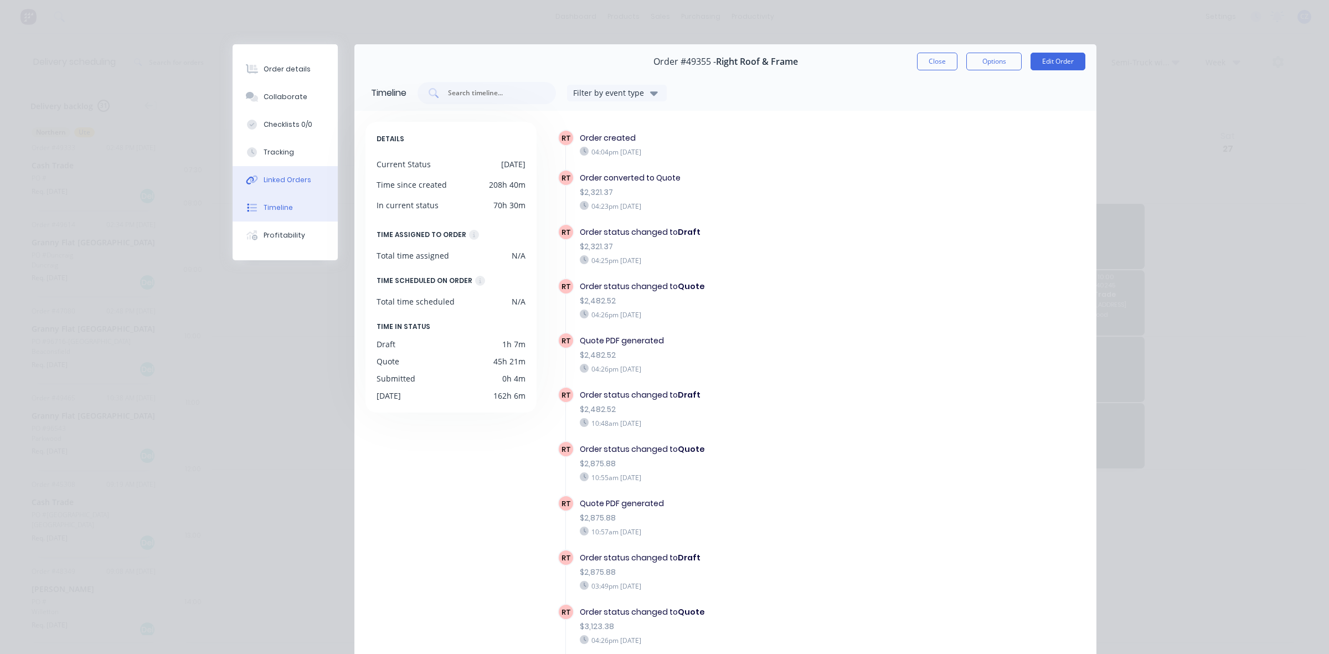
click at [289, 172] on button "Linked Orders" at bounding box center [285, 180] width 105 height 28
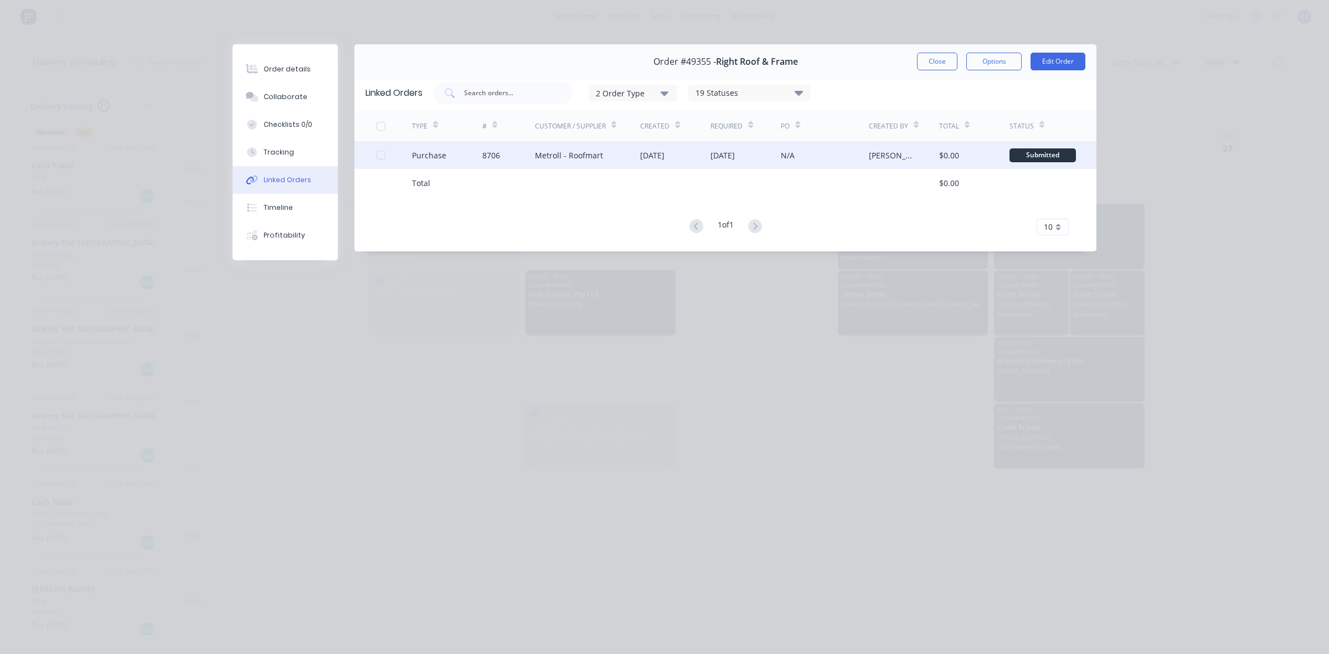
click at [786, 147] on div "N/A" at bounding box center [825, 155] width 88 height 28
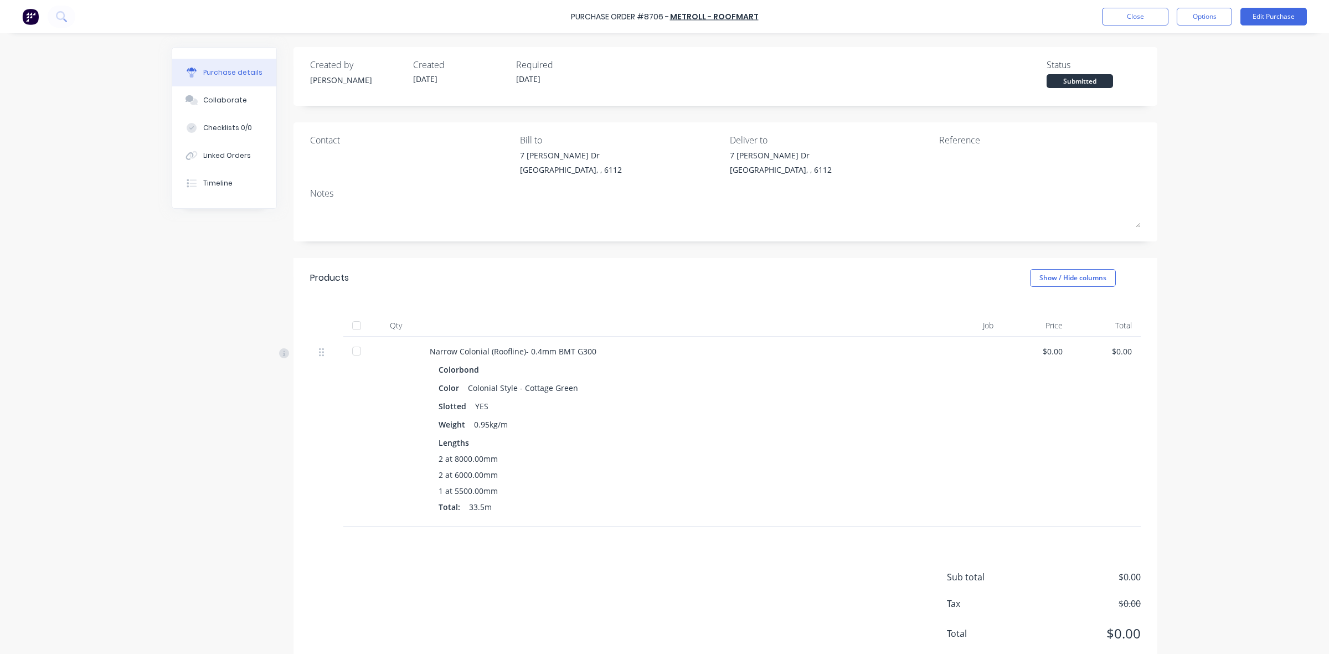
click at [690, 348] on div "Narrow Colonial (Roofline)- 0.4mm BMT G300" at bounding box center [670, 352] width 481 height 12
click at [1125, 20] on button "Close" at bounding box center [1135, 17] width 66 height 18
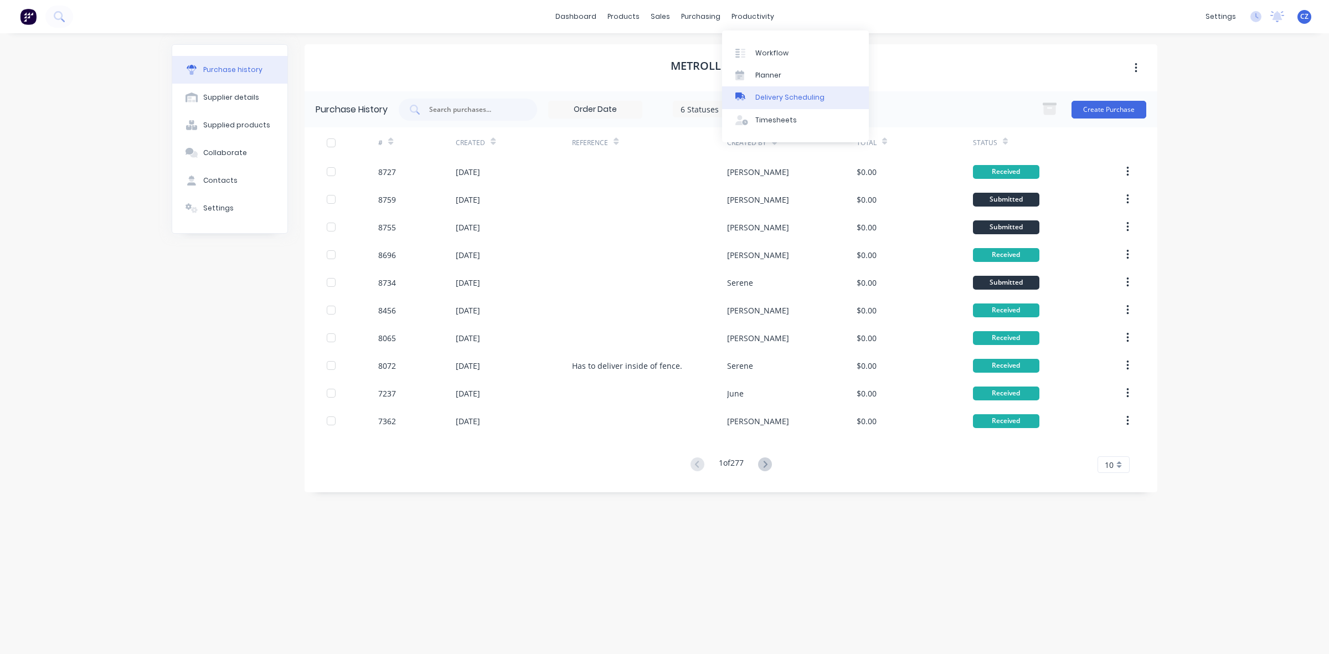
click at [772, 99] on div "Delivery Scheduling" at bounding box center [789, 97] width 69 height 10
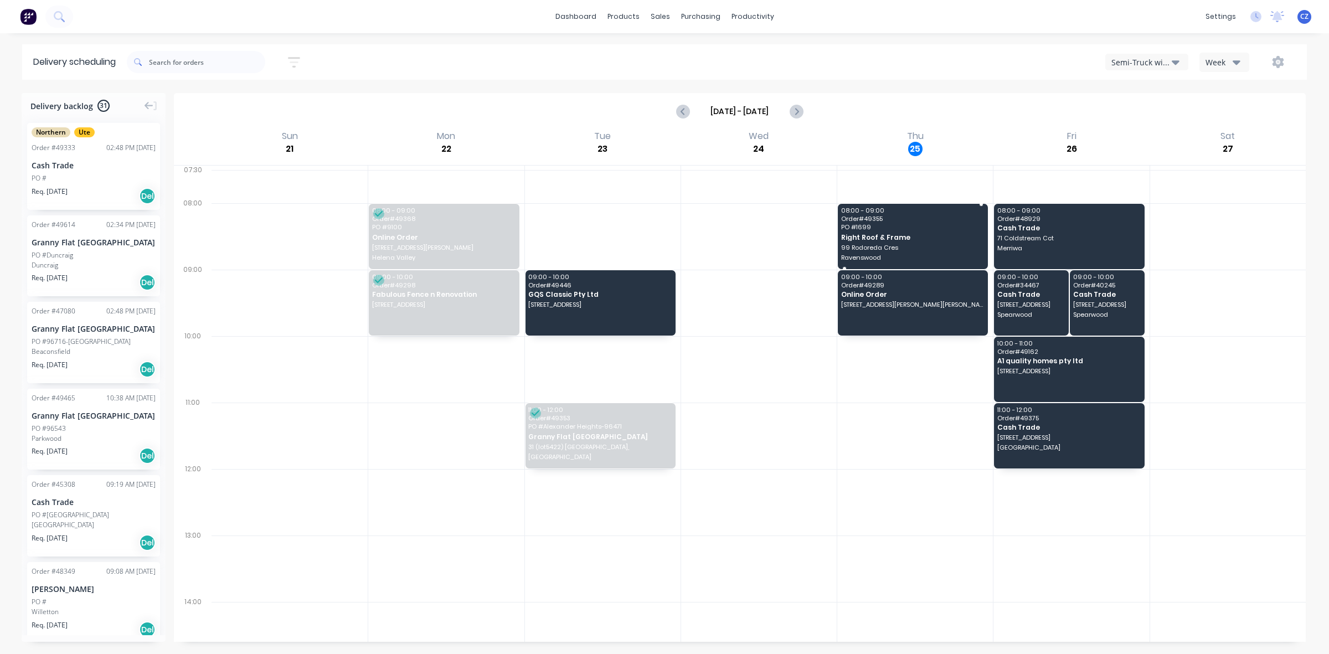
click at [943, 240] on span "Right Roof & Frame" at bounding box center [912, 237] width 142 height 7
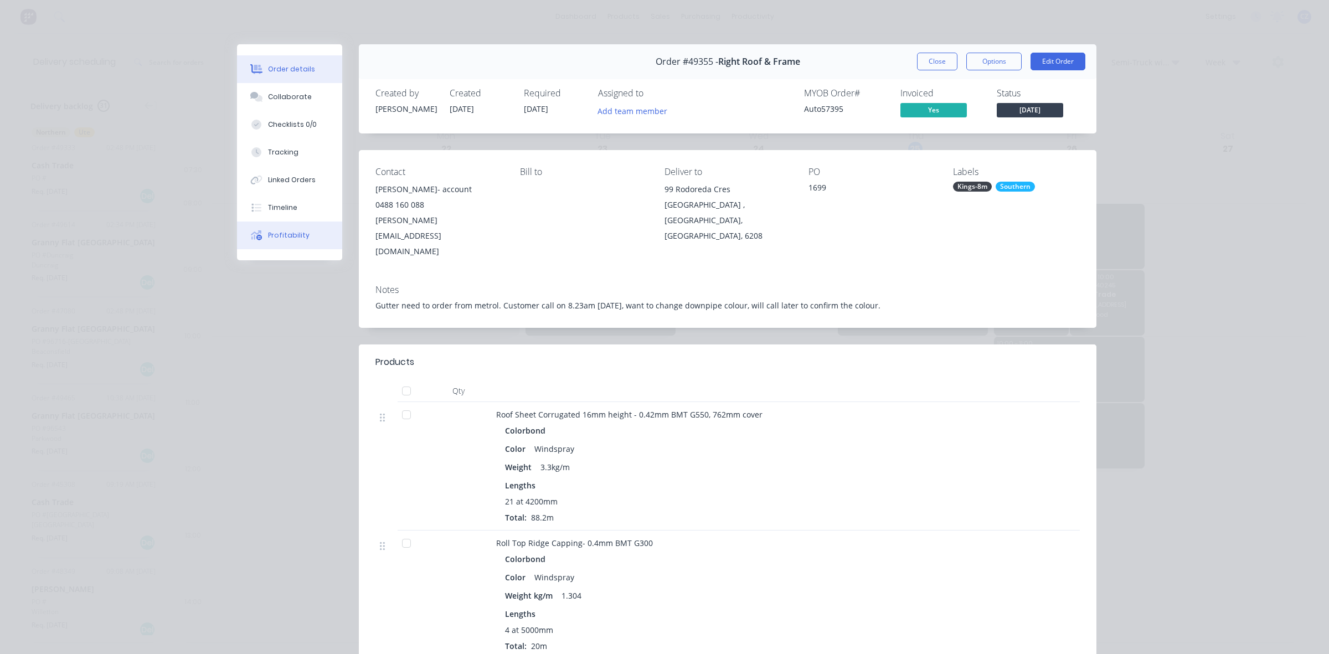
click at [301, 238] on button "Profitability" at bounding box center [289, 235] width 105 height 28
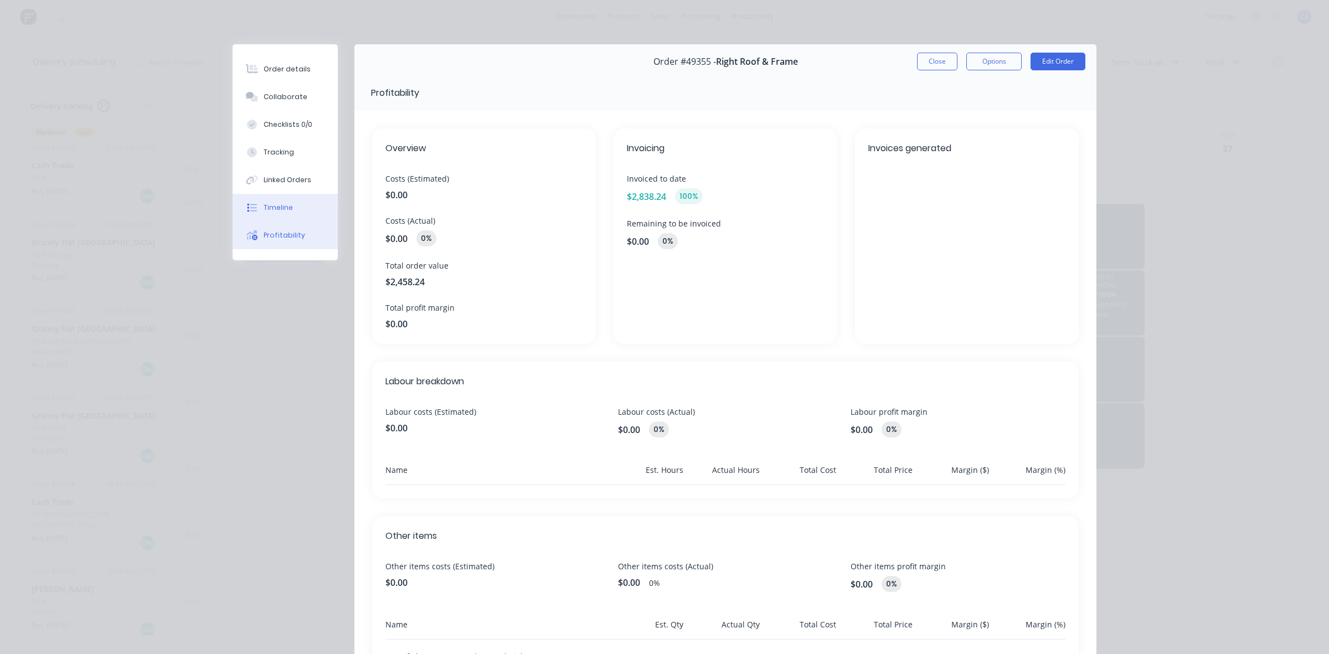
click at [303, 200] on button "Timeline" at bounding box center [285, 208] width 105 height 28
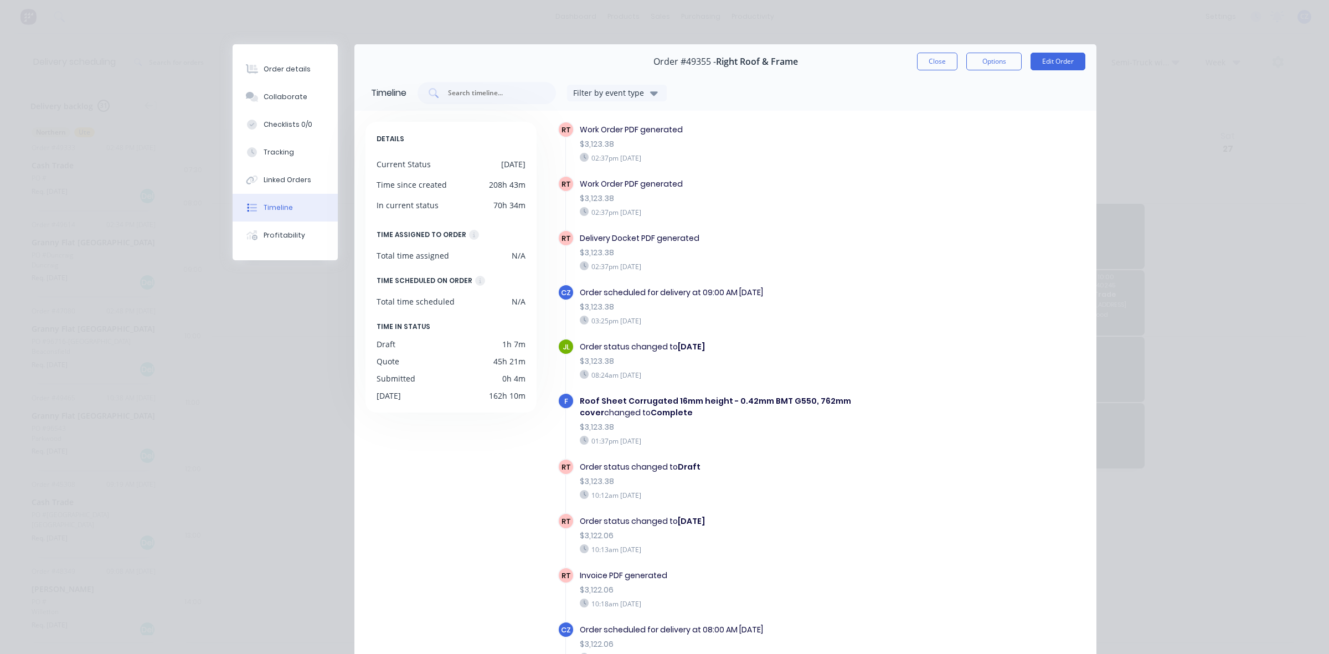
scroll to position [879, 0]
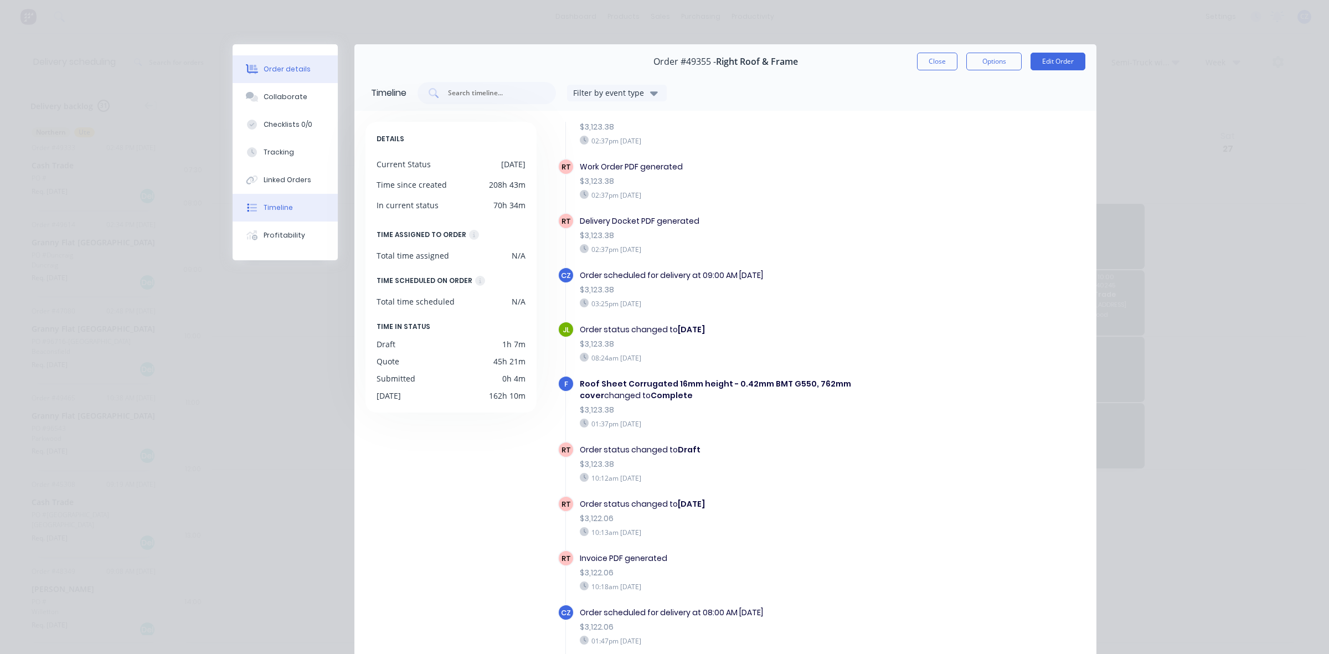
click at [266, 63] on button "Order details" at bounding box center [285, 69] width 105 height 28
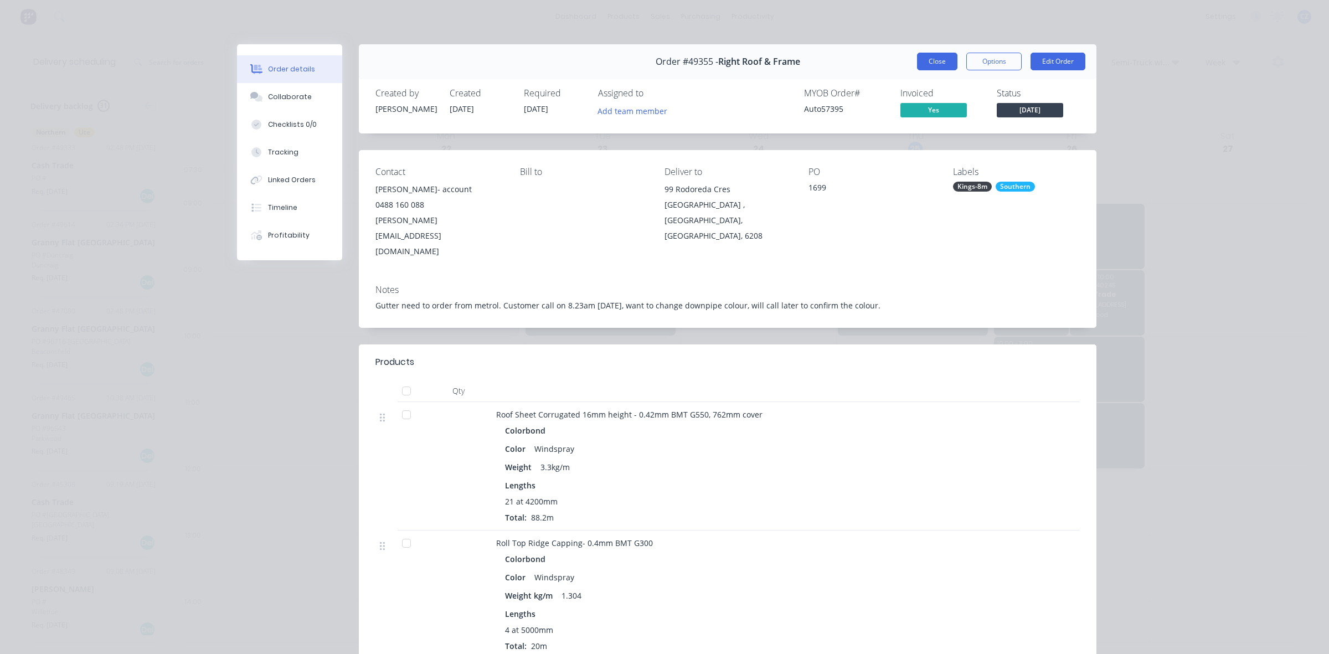
click at [937, 64] on button "Close" at bounding box center [937, 62] width 40 height 18
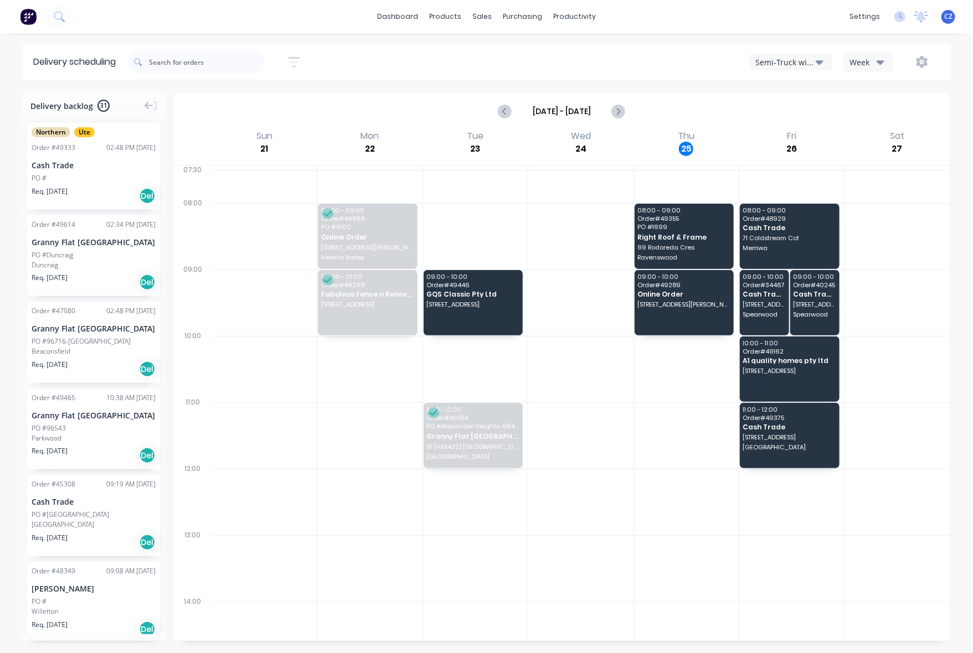
click at [795, 56] on div "Semi-Truck with Hiab" at bounding box center [785, 62] width 60 height 12
click at [789, 133] on div "Utes Delivery" at bounding box center [805, 135] width 110 height 22
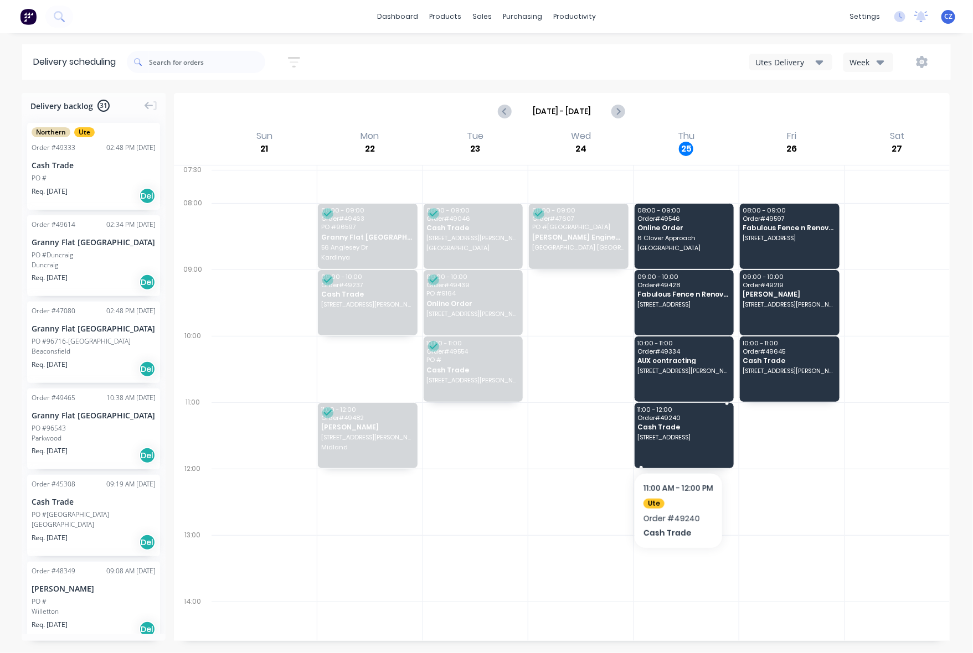
click at [655, 439] on span "68 Southmead Dr, Landsdale WA 6065" at bounding box center [683, 437] width 92 height 7
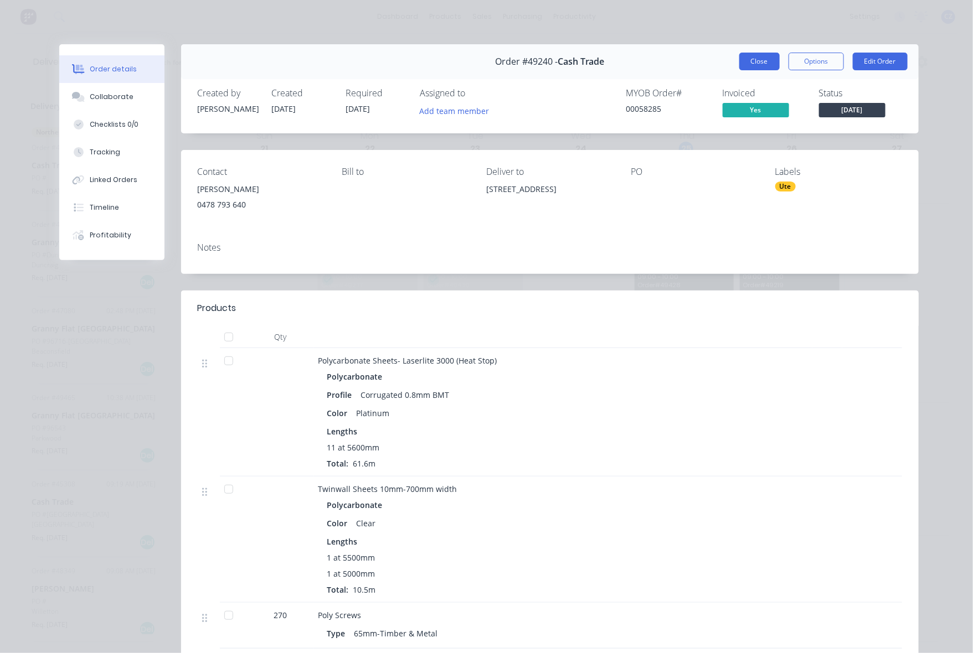
click at [761, 60] on button "Close" at bounding box center [759, 62] width 40 height 18
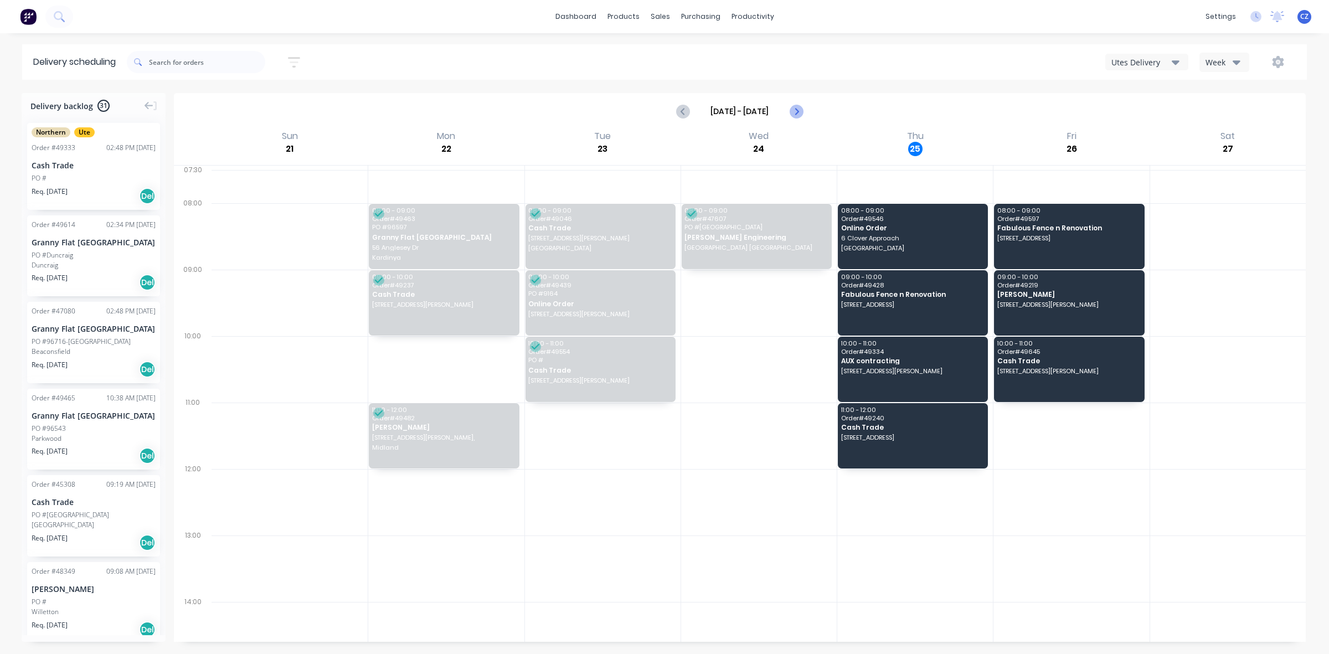
click at [798, 114] on icon "Next page" at bounding box center [795, 111] width 13 height 13
type input "Sep 28 - Oct 4"
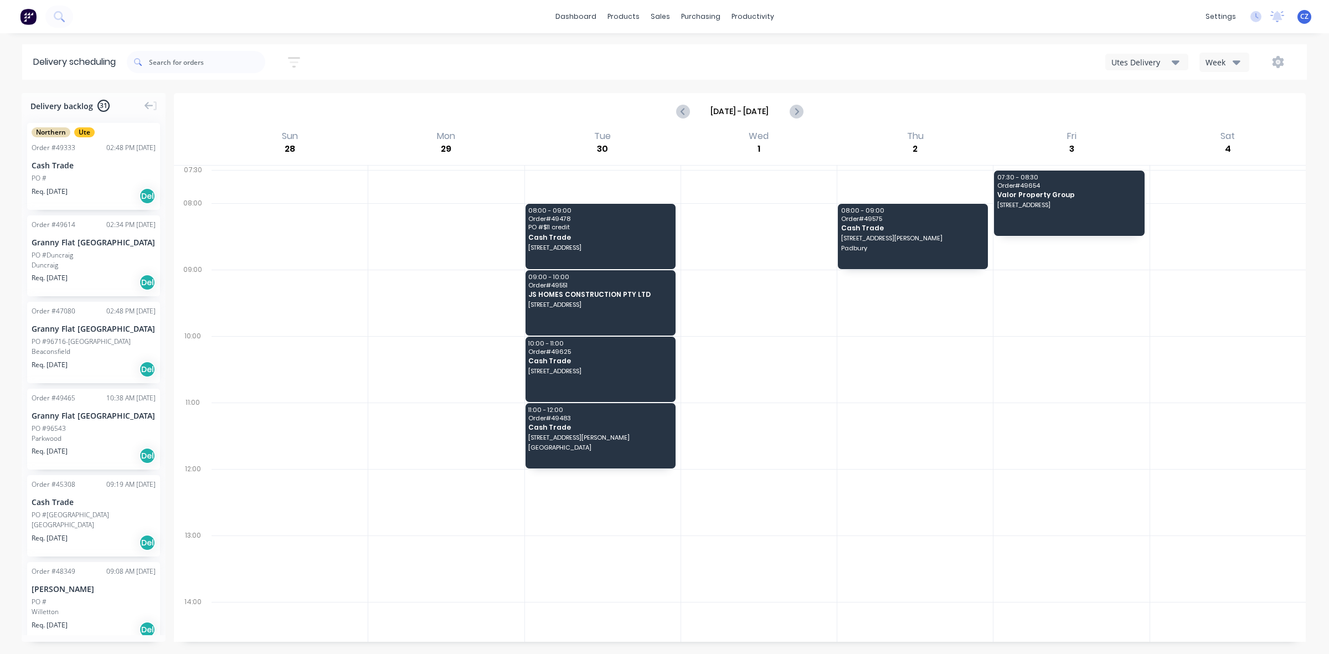
click at [1143, 54] on button "Utes Delivery" at bounding box center [1146, 62] width 83 height 17
click at [1138, 115] on div "Steelframing Truck" at bounding box center [1161, 113] width 110 height 22
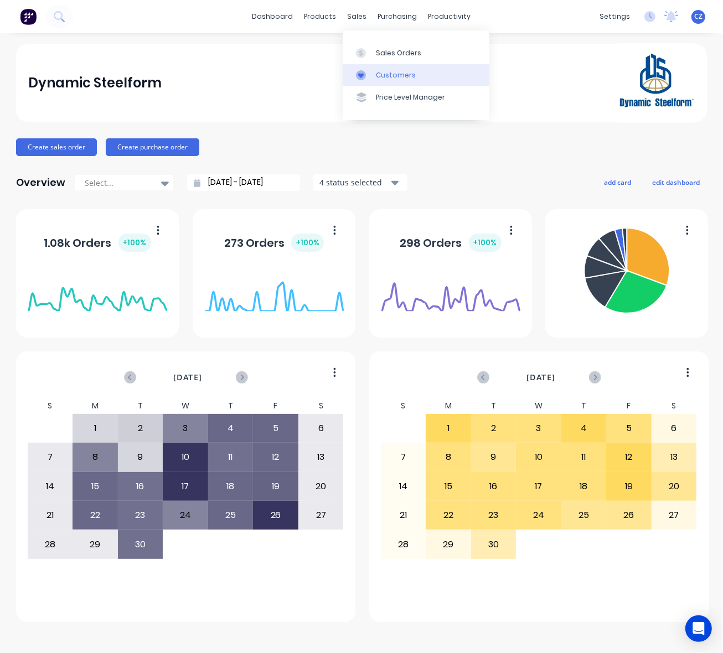
click at [369, 75] on div at bounding box center [364, 75] width 17 height 10
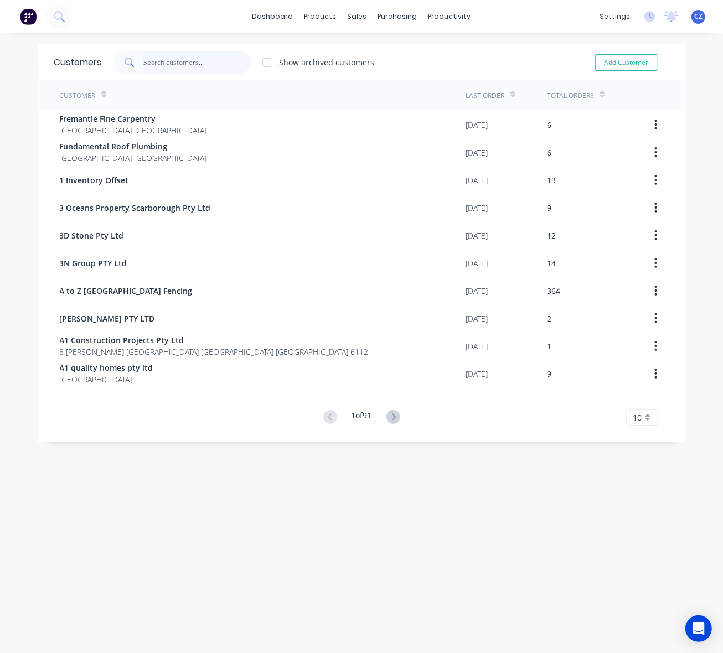
click at [170, 62] on input "text" at bounding box center [197, 62] width 108 height 22
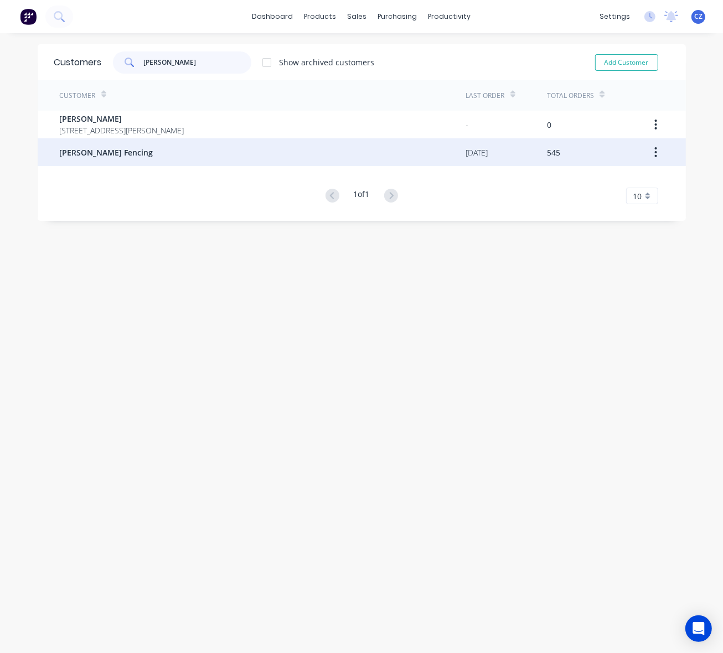
type input "[PERSON_NAME]"
click at [140, 157] on div "[PERSON_NAME] Fencing" at bounding box center [263, 152] width 406 height 28
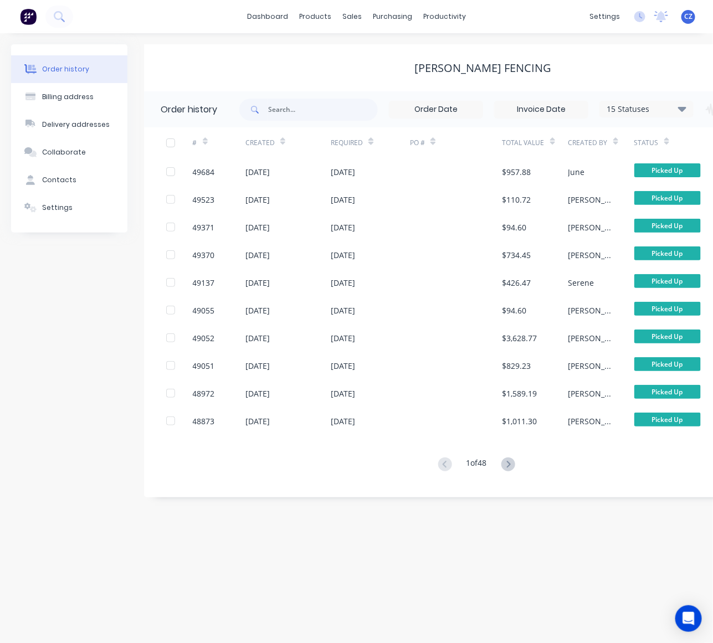
scroll to position [0, 109]
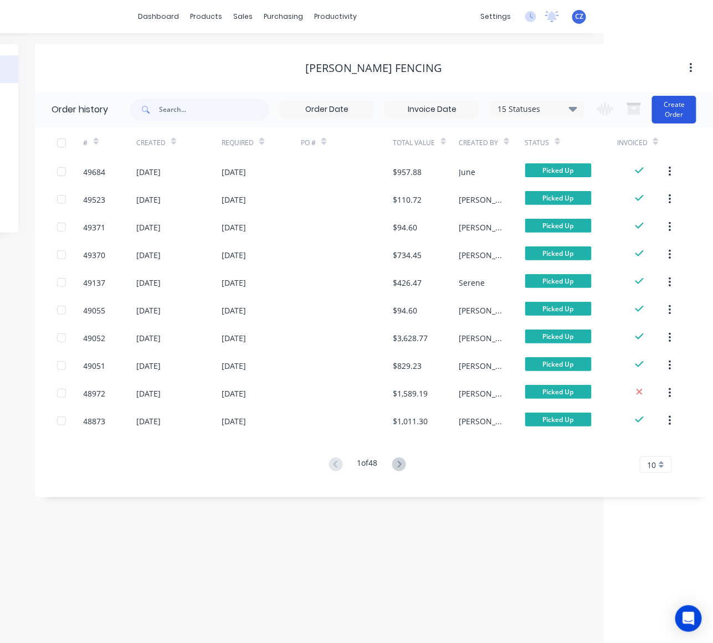
click at [677, 104] on button "Create Order" at bounding box center [674, 110] width 44 height 28
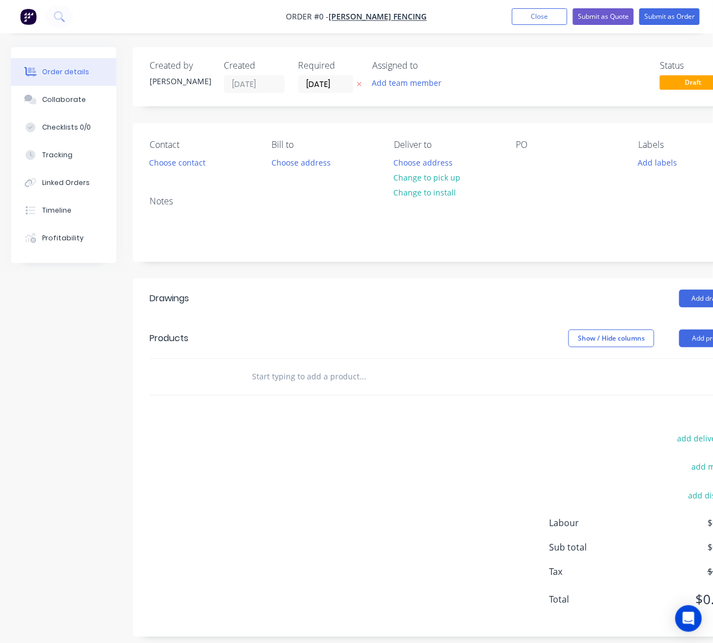
drag, startPoint x: 469, startPoint y: 285, endPoint x: 722, endPoint y: 327, distance: 256.0
click at [472, 284] on header "Drawings Add drawing" at bounding box center [446, 299] width 626 height 40
click at [696, 339] on button "Add product" at bounding box center [711, 338] width 64 height 18
click at [682, 369] on div "Product catalogue" at bounding box center [689, 366] width 85 height 16
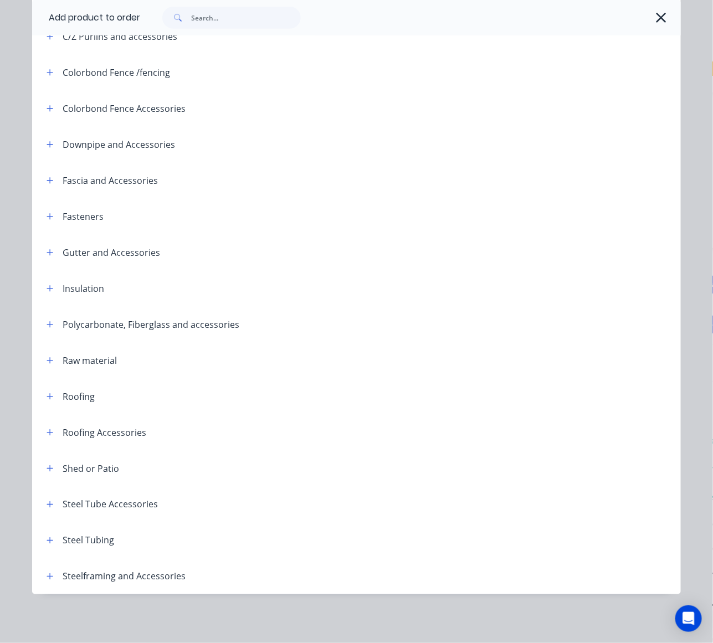
scroll to position [27, 0]
click at [51, 544] on span at bounding box center [50, 540] width 14 height 14
click at [48, 534] on button "button" at bounding box center [50, 540] width 14 height 14
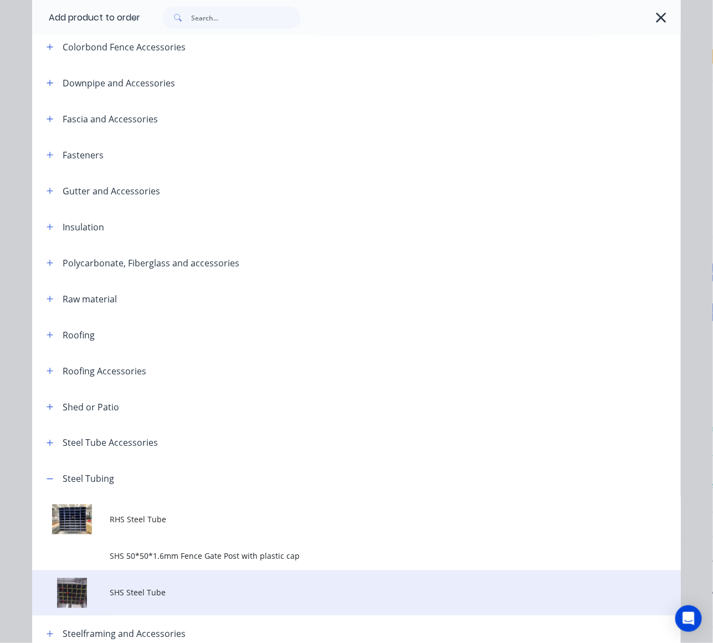
scroll to position [330, 0]
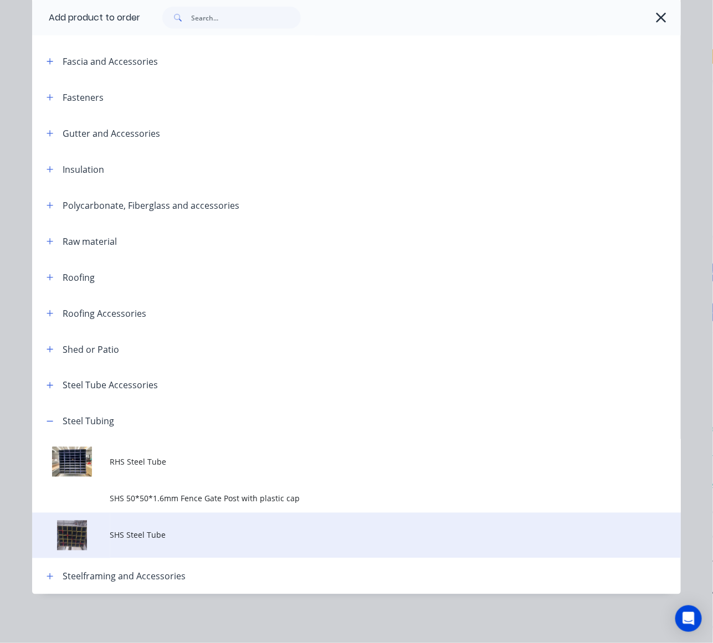
click at [148, 533] on span "SHS Steel Tube" at bounding box center [338, 535] width 456 height 12
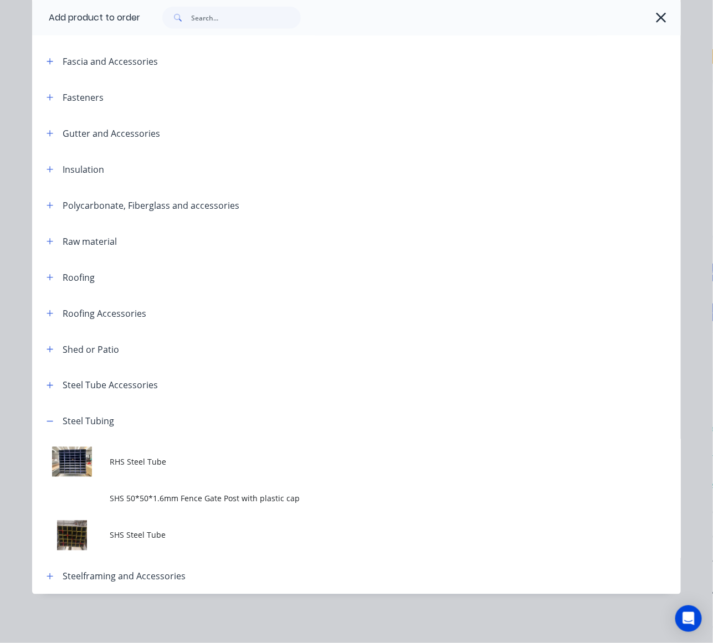
scroll to position [0, 0]
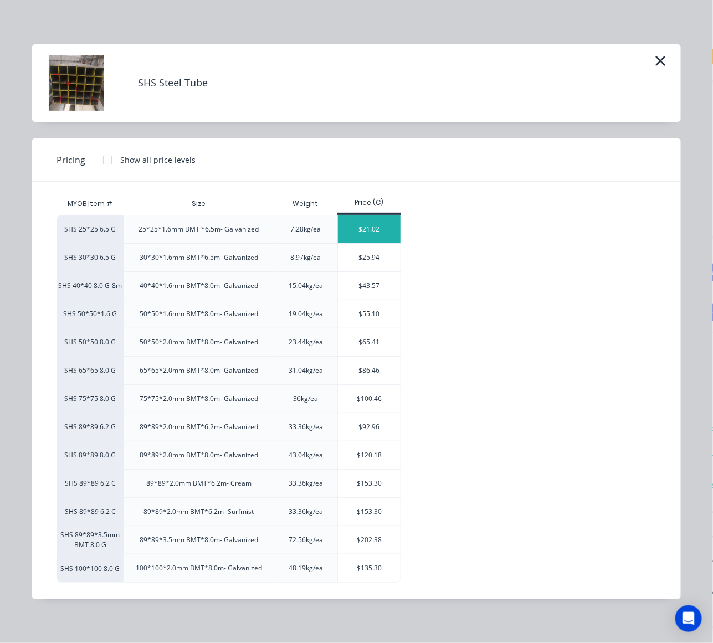
click at [354, 223] on div "$21.02" at bounding box center [369, 229] width 63 height 28
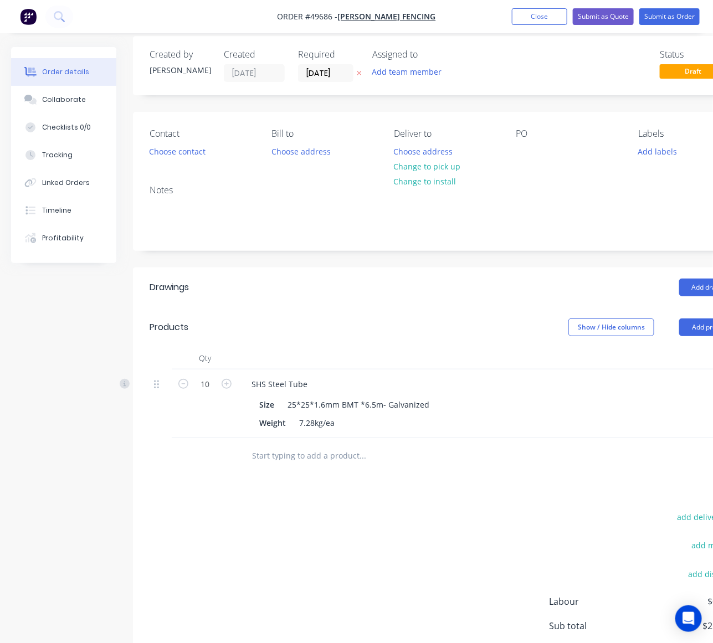
type input "10"
type input "$210.20"
click at [442, 284] on div "Add drawing" at bounding box center [509, 288] width 467 height 18
click at [405, 162] on button "Change to pick up" at bounding box center [427, 166] width 79 height 15
click at [347, 274] on header "Drawings Add drawing" at bounding box center [446, 287] width 626 height 40
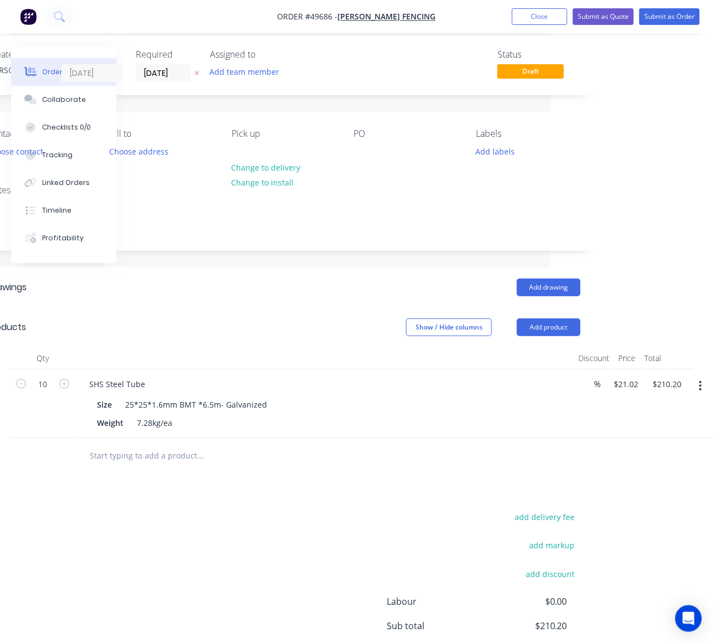
click at [410, 528] on div "add delivery fee add markup add discount Labour $0.00 Sub total $210.20 Tax $21…" at bounding box center [283, 603] width 593 height 189
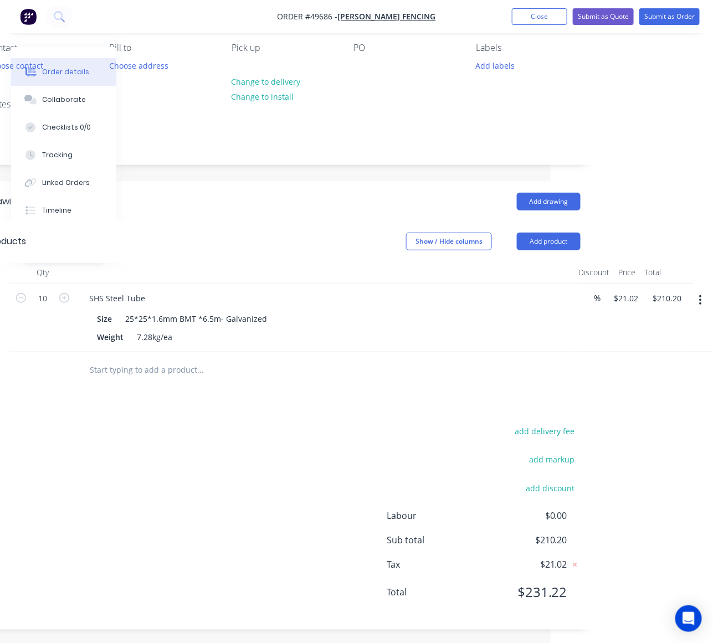
scroll to position [101, 162]
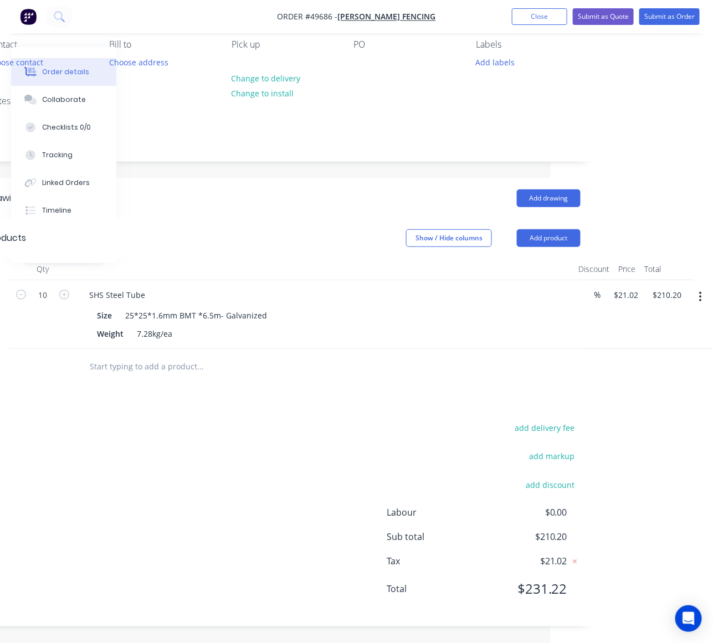
click at [229, 582] on div "add delivery fee add markup add discount Labour $0.00 Sub total $210.20 Tax $21…" at bounding box center [283, 514] width 593 height 189
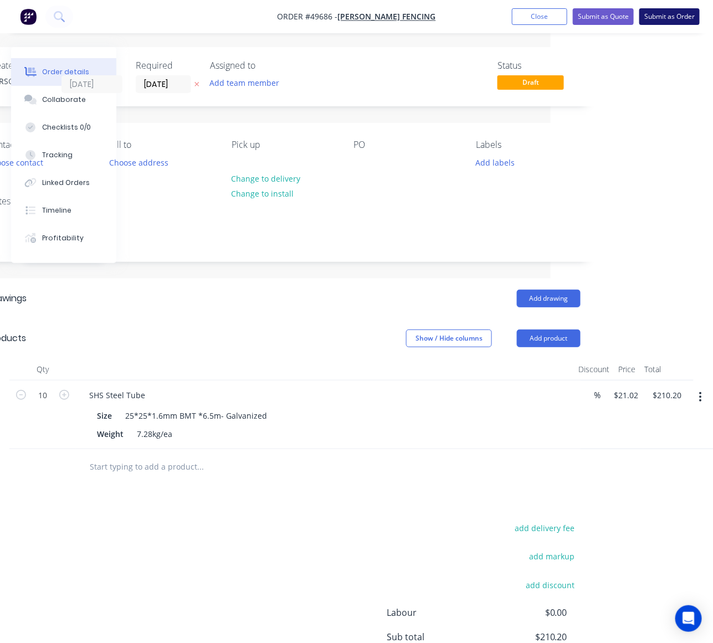
click at [666, 17] on button "Submit as Order" at bounding box center [669, 16] width 60 height 17
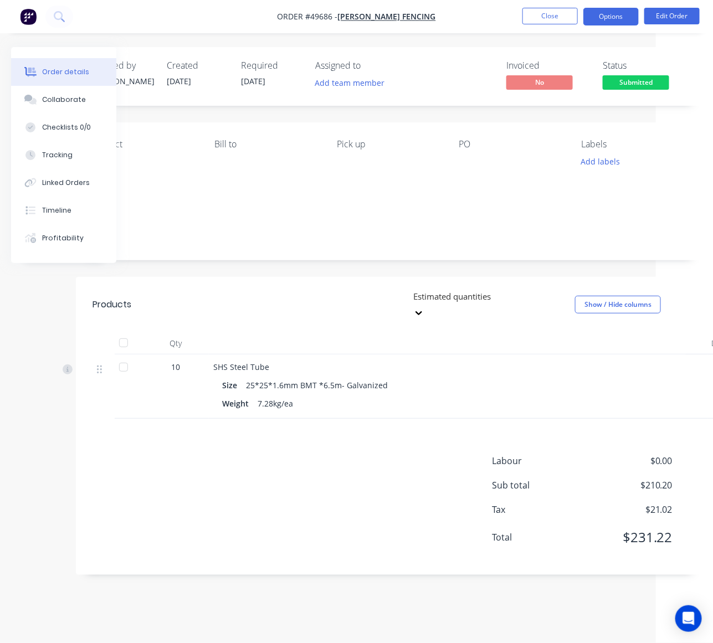
click at [615, 18] on button "Options" at bounding box center [610, 17] width 55 height 18
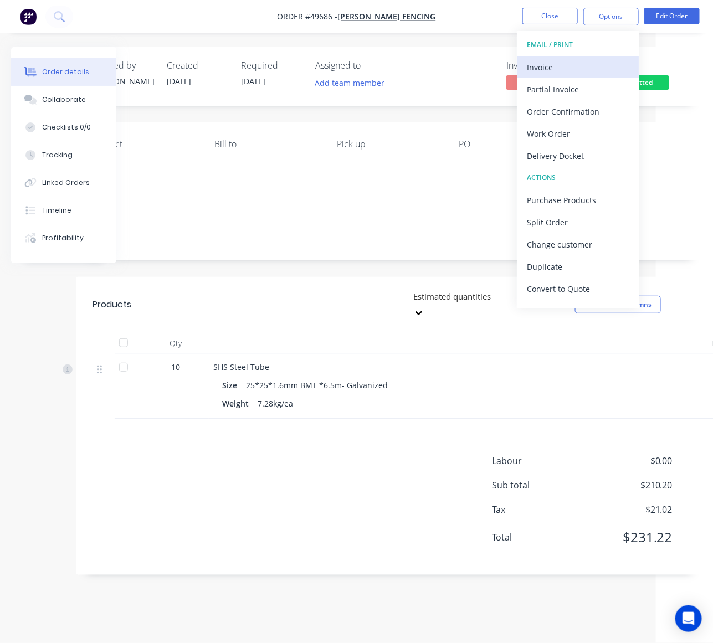
click at [560, 59] on div "Invoice" at bounding box center [578, 67] width 102 height 16
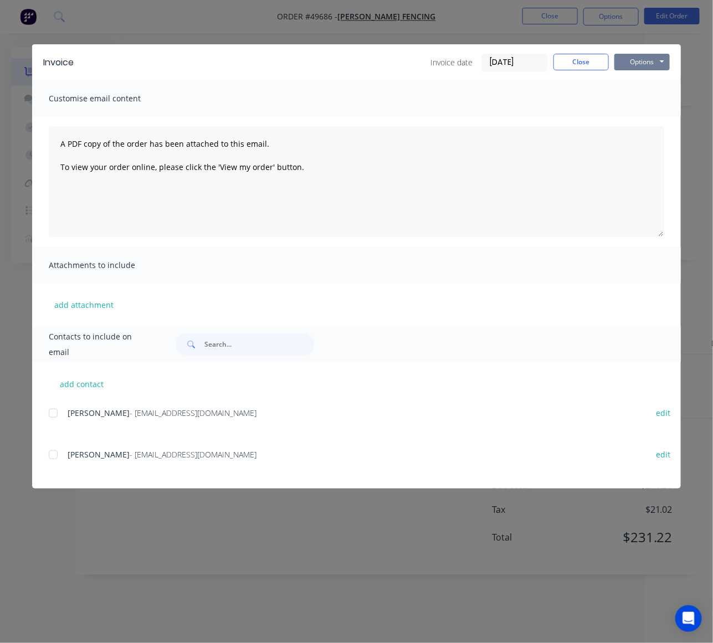
click at [624, 65] on button "Options" at bounding box center [641, 62] width 55 height 17
click at [621, 101] on button "Print" at bounding box center [649, 100] width 71 height 18
click at [577, 58] on button "Close" at bounding box center [580, 62] width 55 height 17
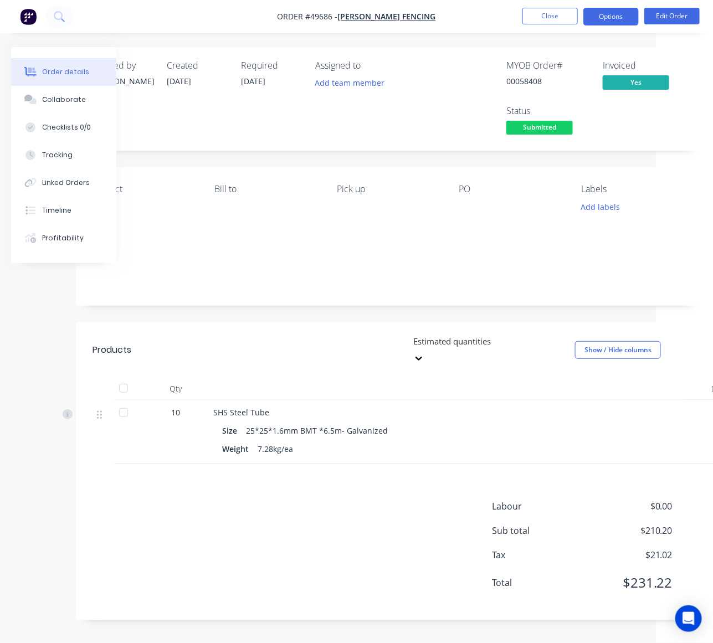
click at [615, 10] on button "Options" at bounding box center [610, 17] width 55 height 18
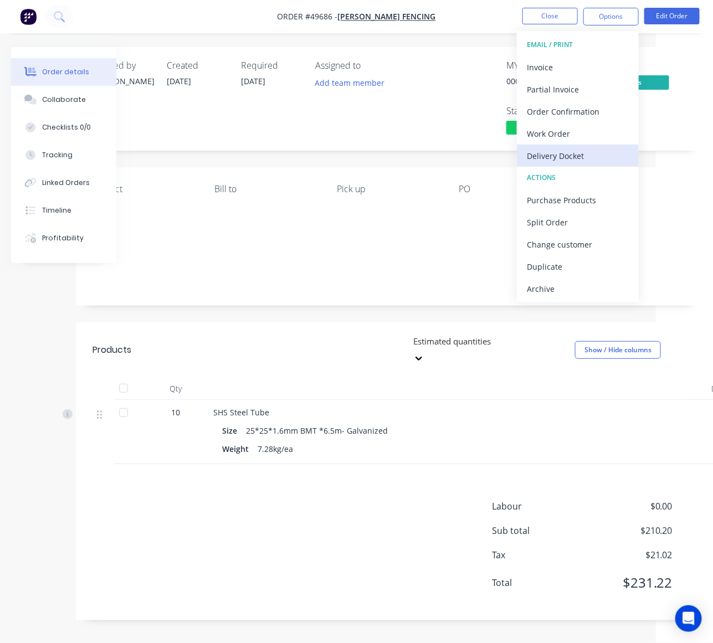
click at [566, 156] on div "Delivery Docket" at bounding box center [578, 156] width 102 height 16
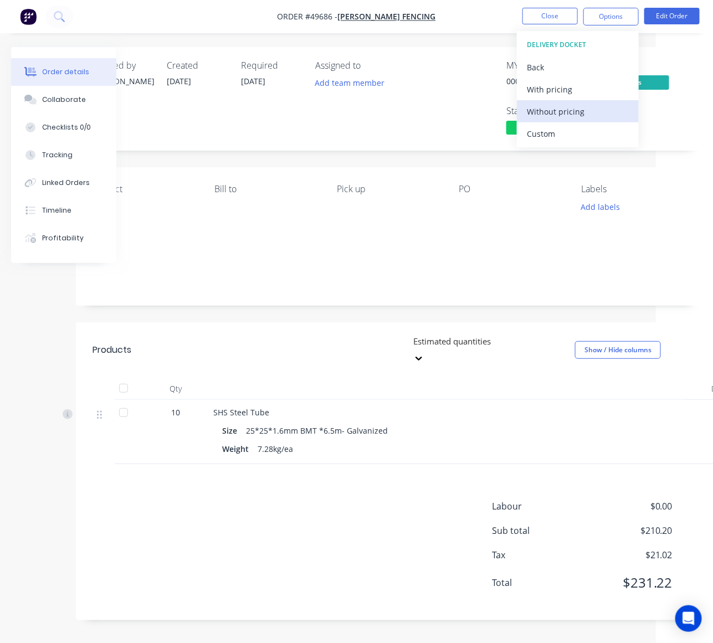
click at [560, 107] on div "Without pricing" at bounding box center [578, 112] width 102 height 16
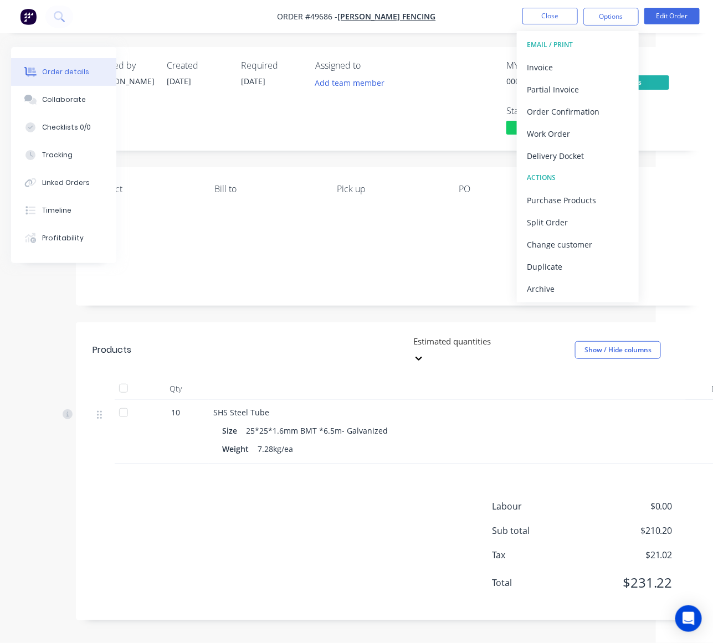
click at [345, 186] on div "Pick up" at bounding box center [389, 189] width 105 height 11
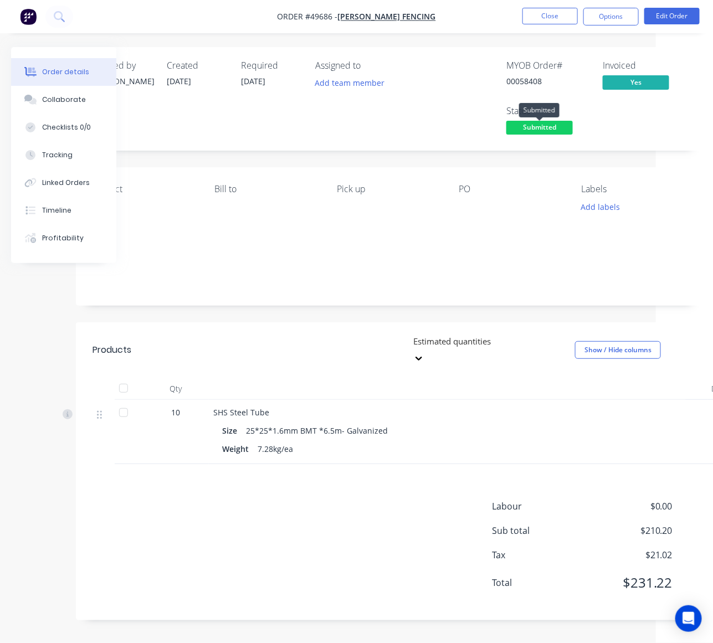
click at [547, 127] on span "Submitted" at bounding box center [539, 128] width 66 height 14
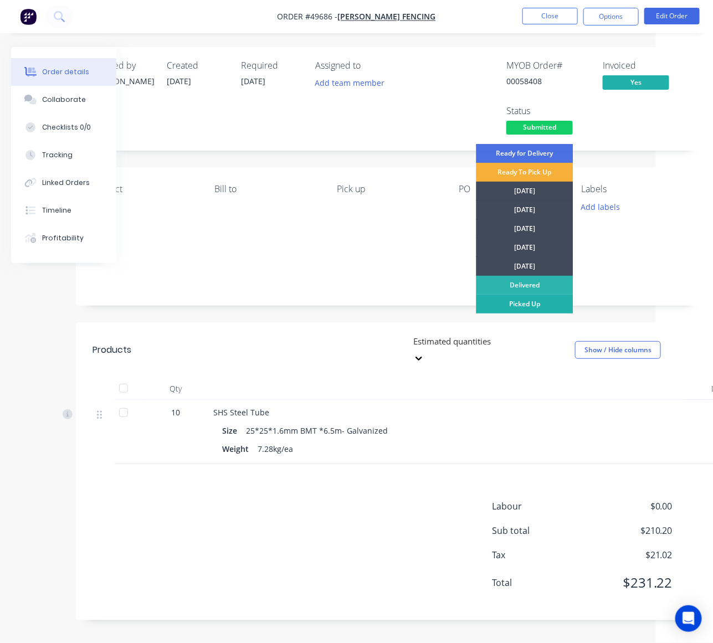
click at [538, 303] on div "Picked Up" at bounding box center [524, 304] width 97 height 19
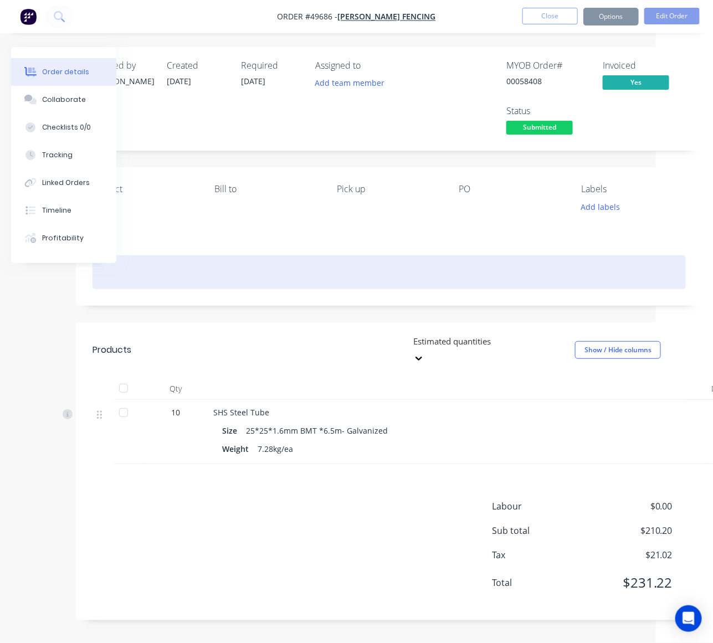
click at [436, 288] on div "Notes" at bounding box center [389, 268] width 626 height 74
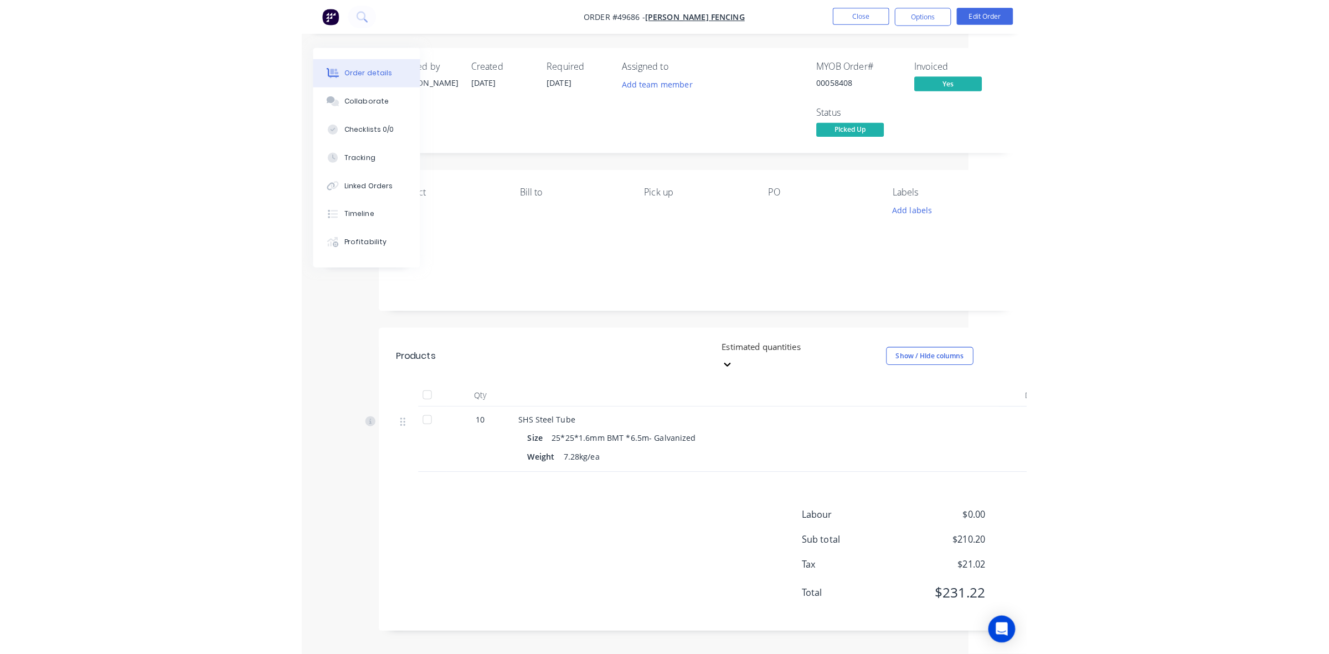
scroll to position [0, 0]
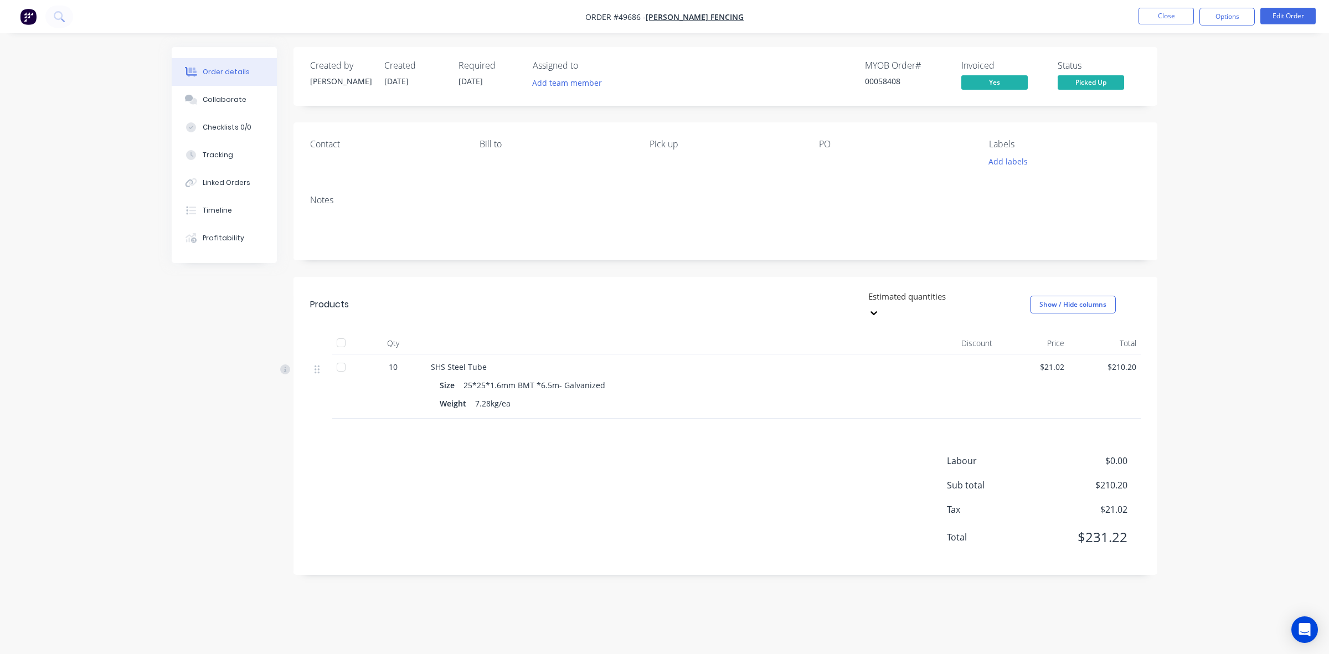
click at [723, 377] on div "Size 25*25*1.6mm BMT *6.5m- Galvanized" at bounding box center [676, 385] width 472 height 16
click at [579, 416] on div "Products Estimated quantities Show / Hide columns Qty Discount Price Total 10 S…" at bounding box center [725, 426] width 864 height 298
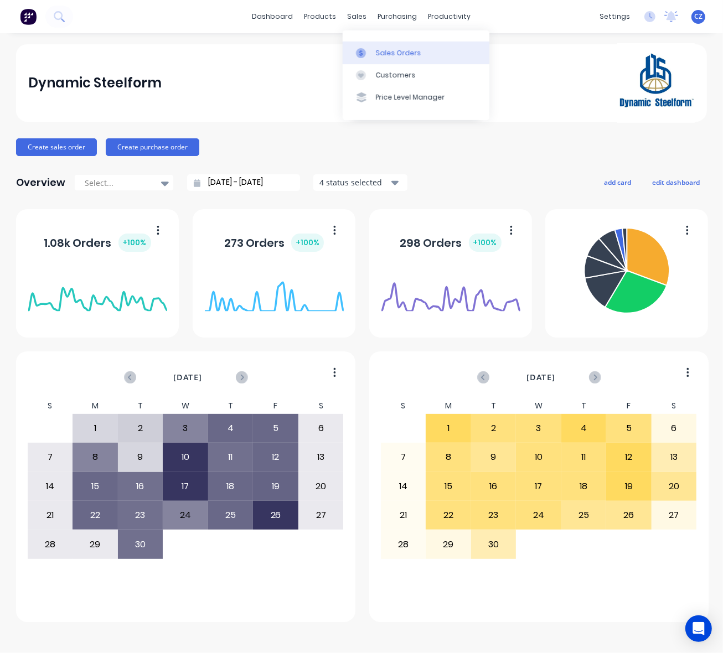
click at [369, 49] on div at bounding box center [364, 53] width 17 height 10
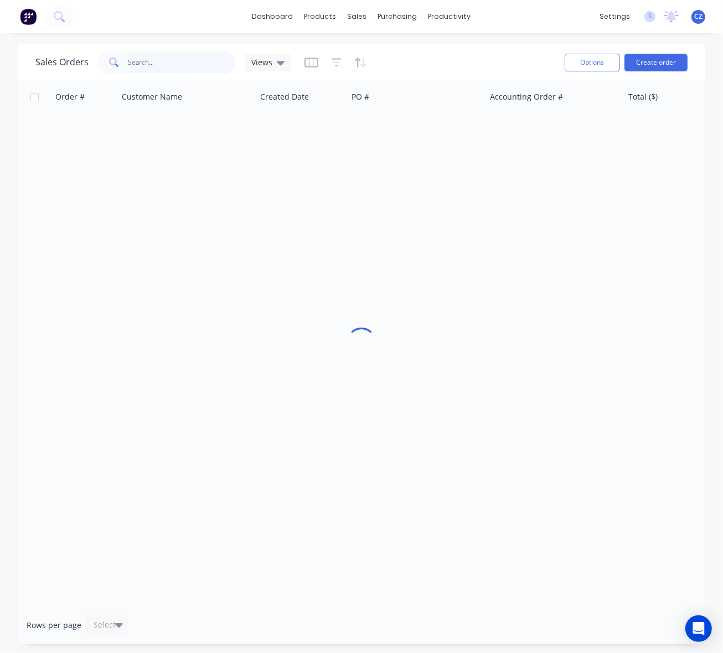
click at [144, 68] on input "text" at bounding box center [182, 62] width 108 height 22
type input "96577"
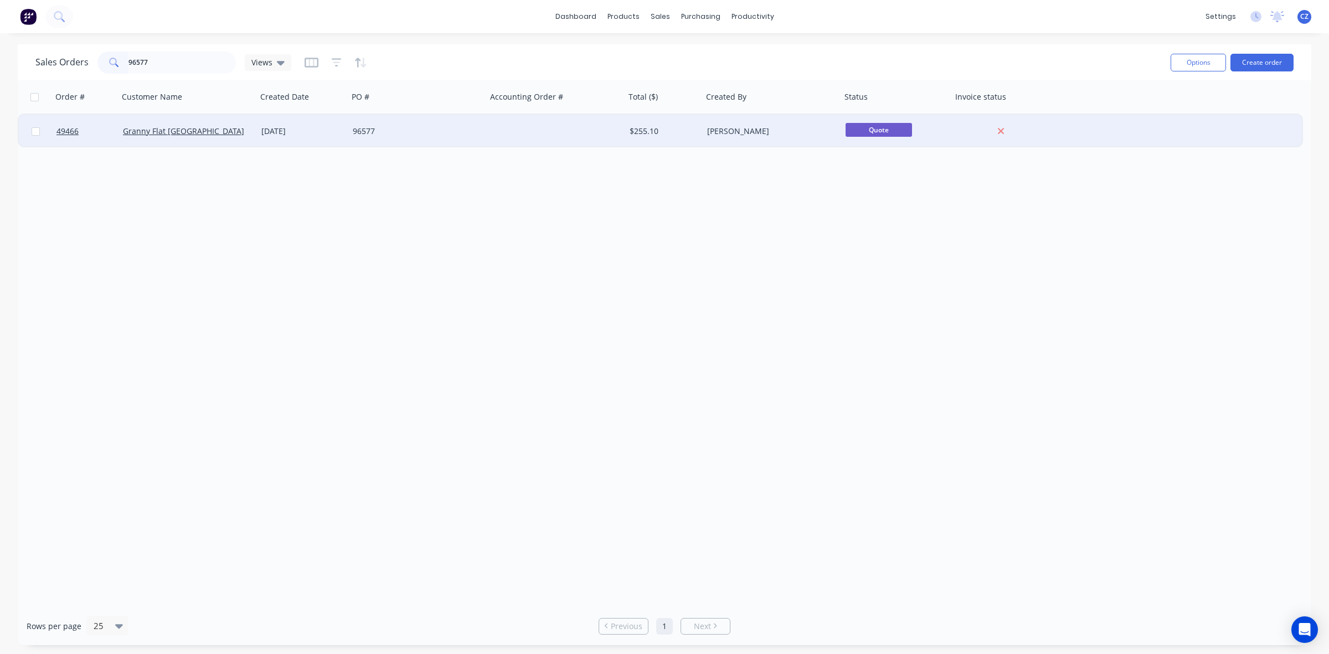
click at [533, 128] on div at bounding box center [556, 131] width 138 height 33
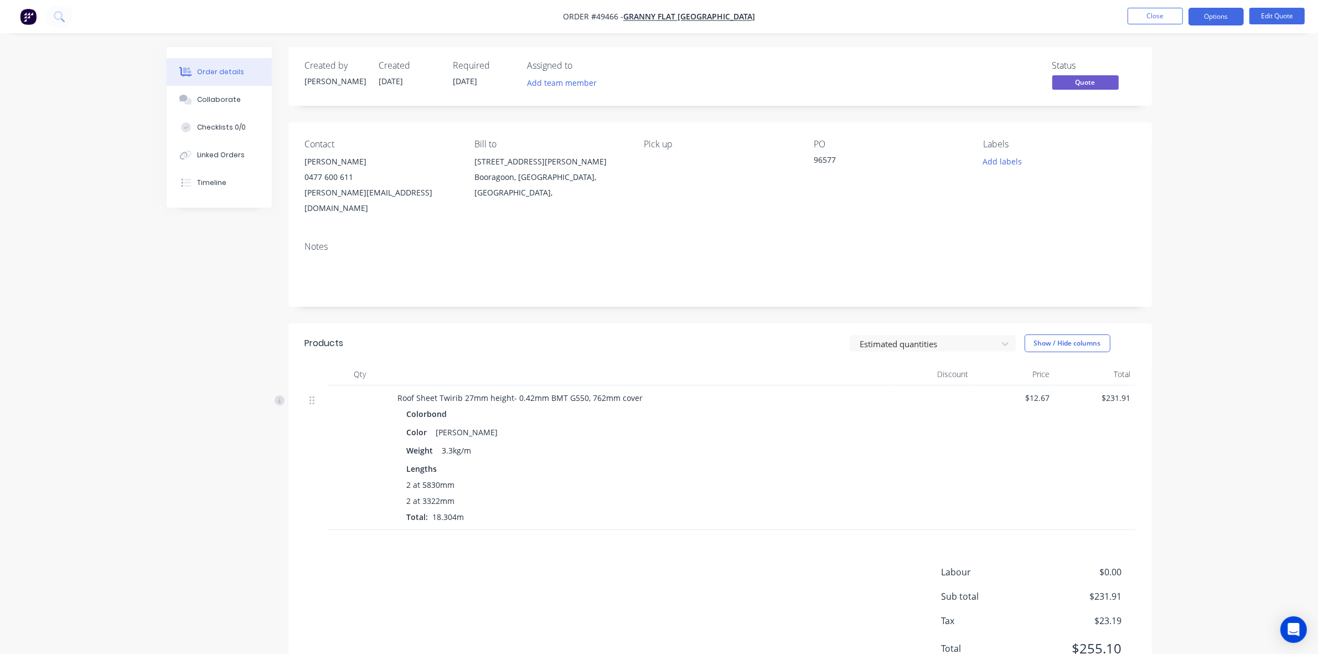
click at [723, 479] on div "2 at 5830mm" at bounding box center [643, 485] width 472 height 12
click at [221, 187] on div "Timeline" at bounding box center [211, 183] width 29 height 10
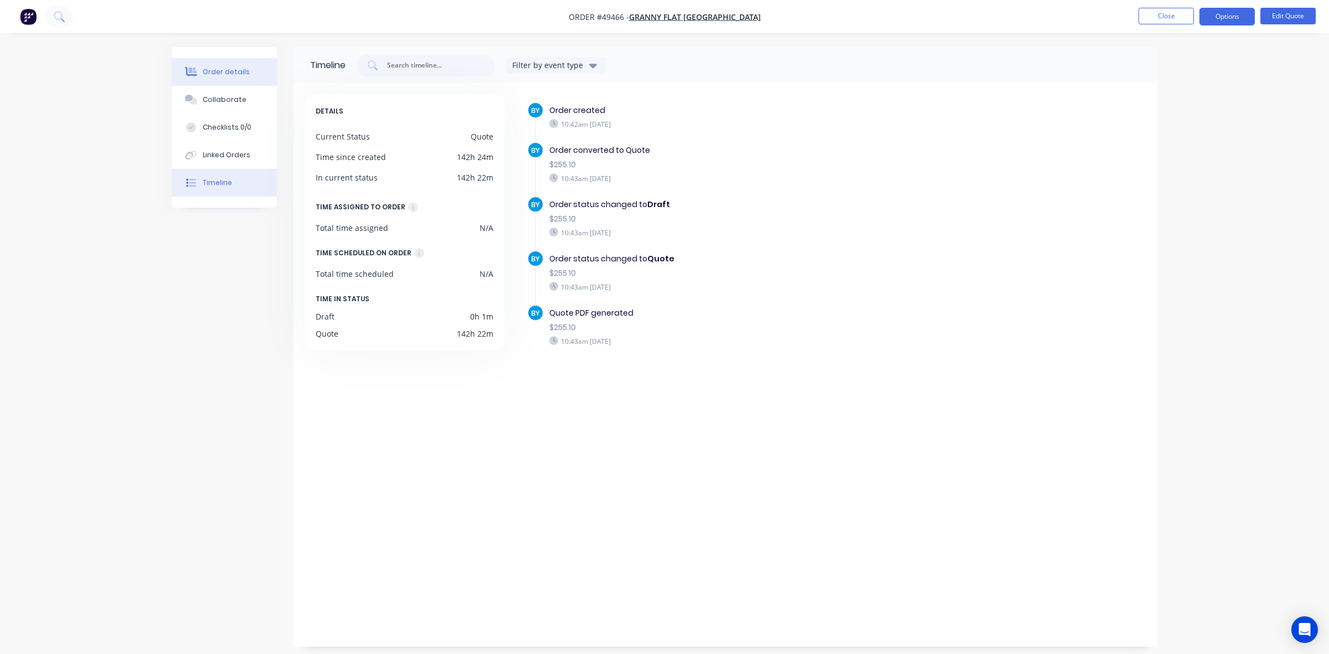
click at [234, 79] on button "Order details" at bounding box center [224, 72] width 105 height 28
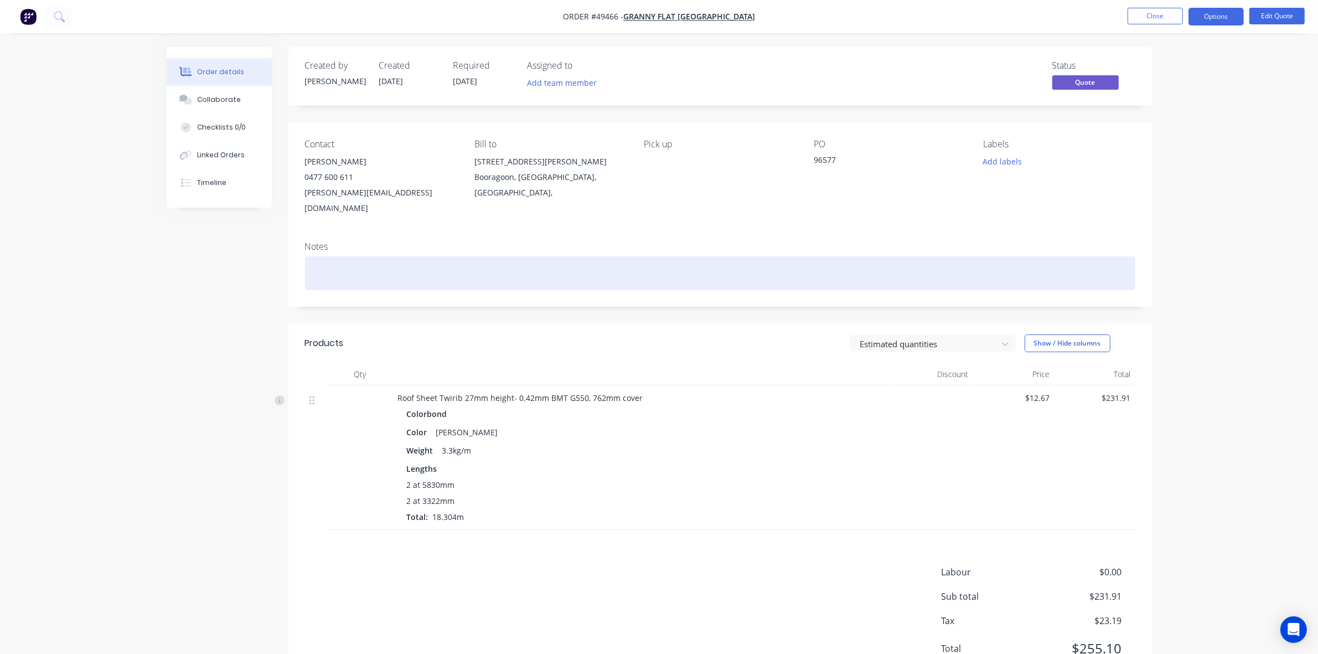
click at [423, 260] on div at bounding box center [720, 273] width 831 height 34
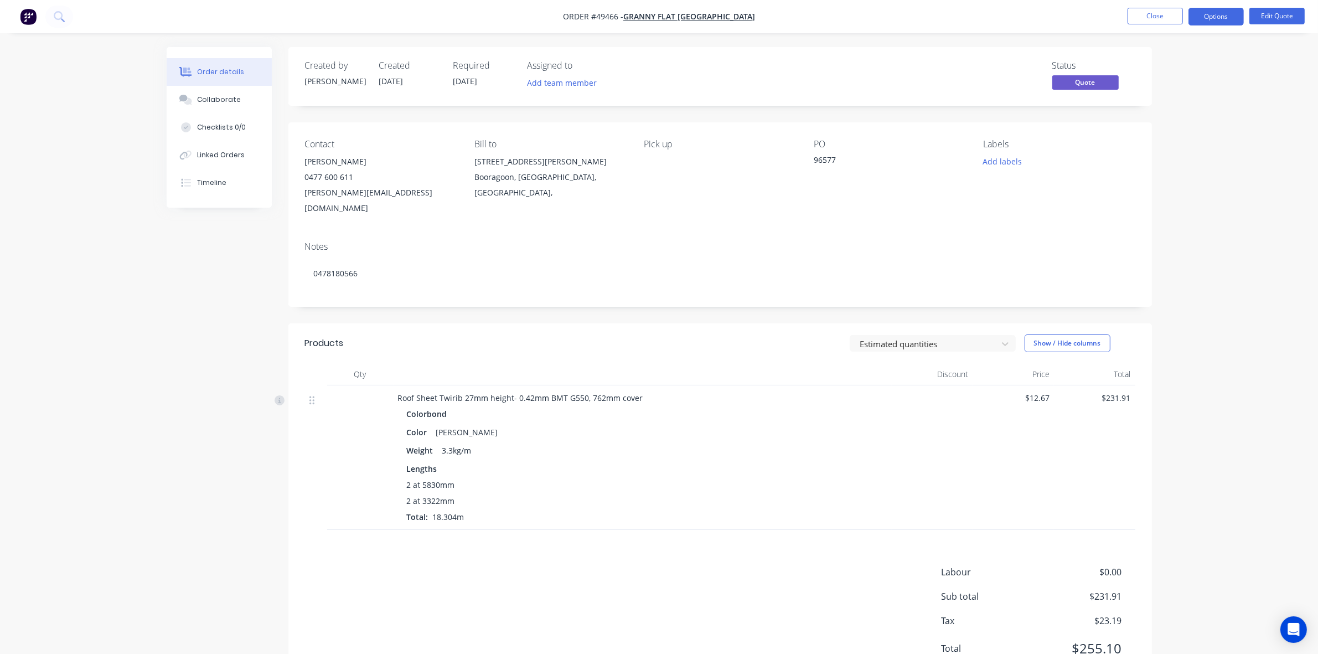
click at [436, 334] on div "Products" at bounding box center [393, 343] width 177 height 18
click at [723, 6] on nav "Order #49466 - Granny Flat WA Close Options Edit Quote" at bounding box center [659, 16] width 1318 height 33
click at [723, 13] on button "Options" at bounding box center [1216, 17] width 55 height 18
click at [723, 133] on div "Convert to Order" at bounding box center [1183, 134] width 102 height 16
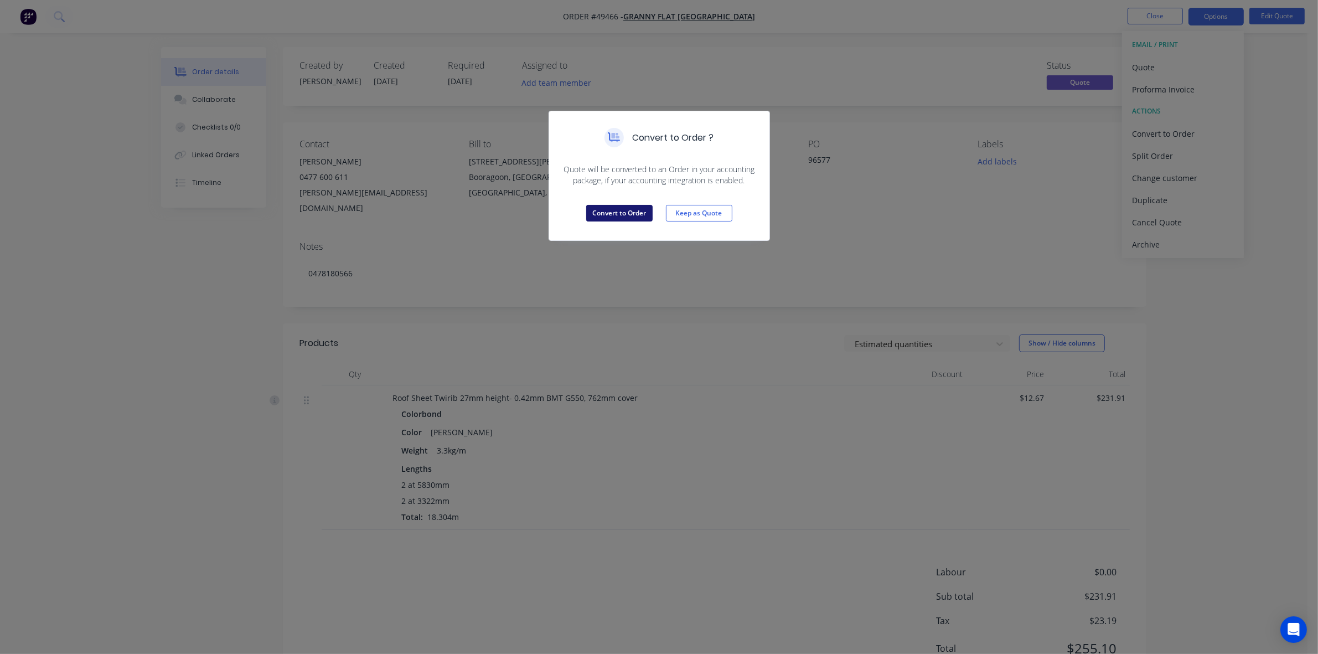
click at [618, 212] on button "Convert to Order" at bounding box center [619, 213] width 66 height 17
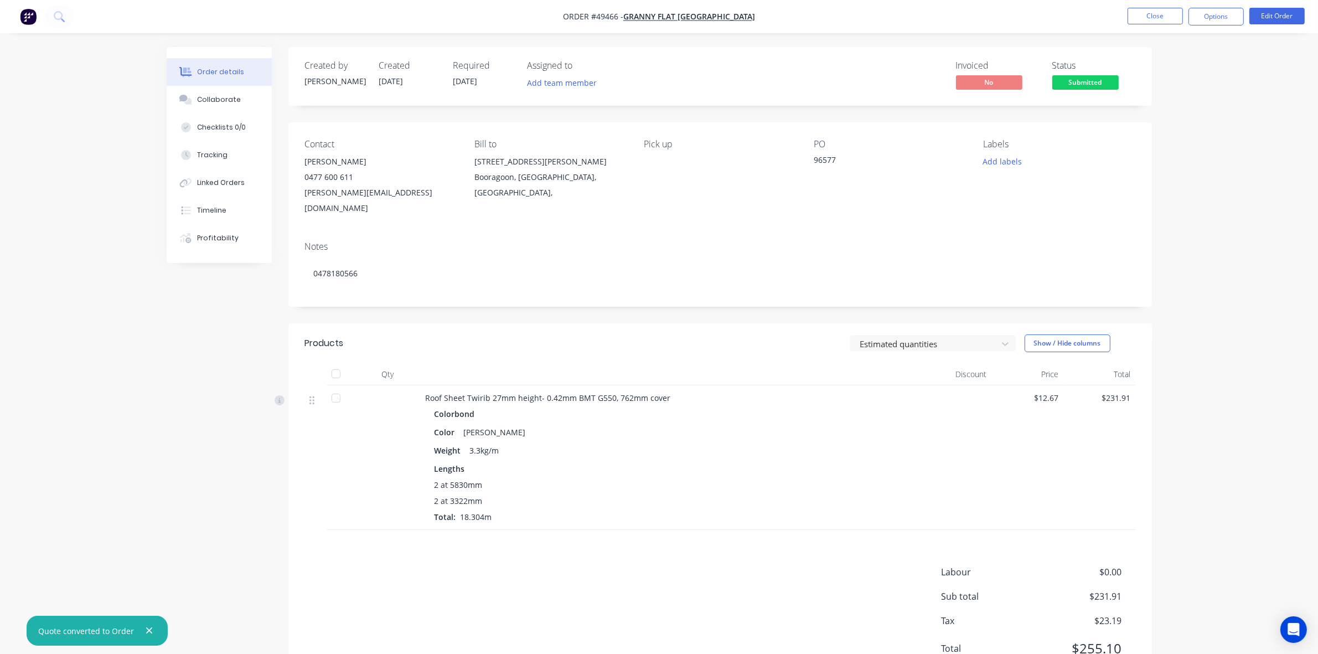
click at [723, 463] on div "Lengths" at bounding box center [671, 469] width 472 height 12
click at [723, 334] on div "Estimated quantities Show / Hide columns" at bounding box center [808, 343] width 654 height 18
click at [723, 11] on button "Options" at bounding box center [1216, 17] width 55 height 18
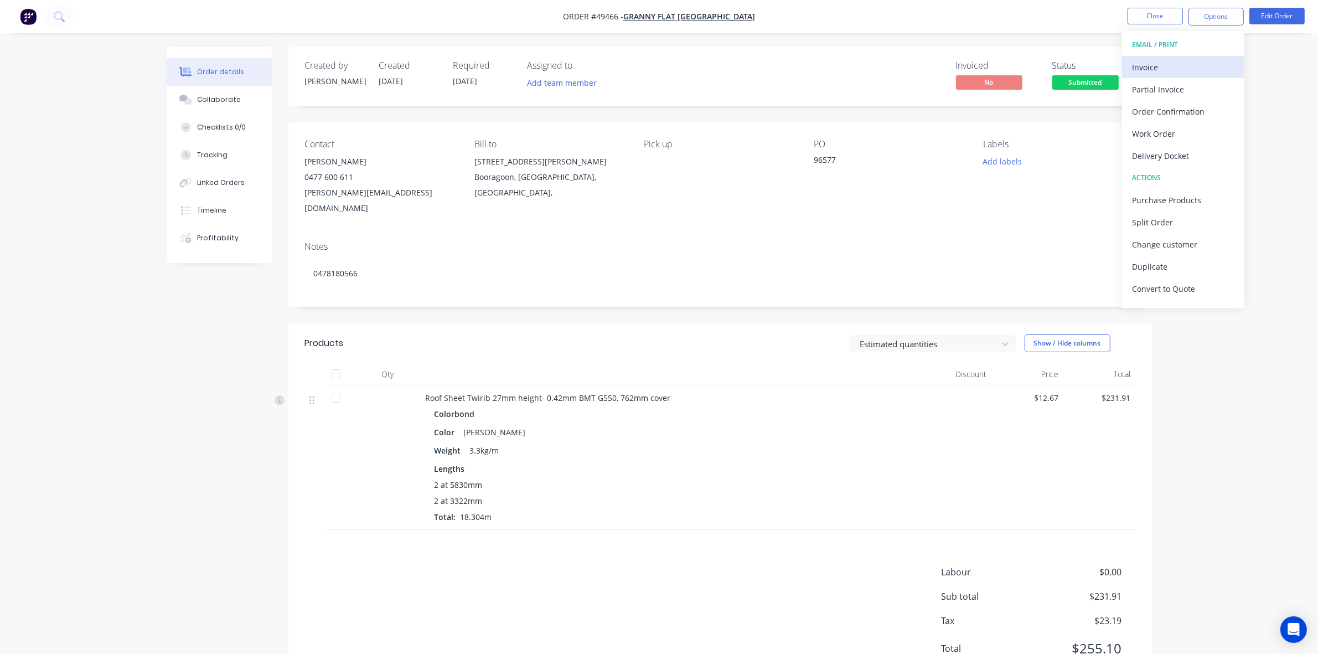
click at [723, 65] on div "Invoice" at bounding box center [1183, 67] width 102 height 16
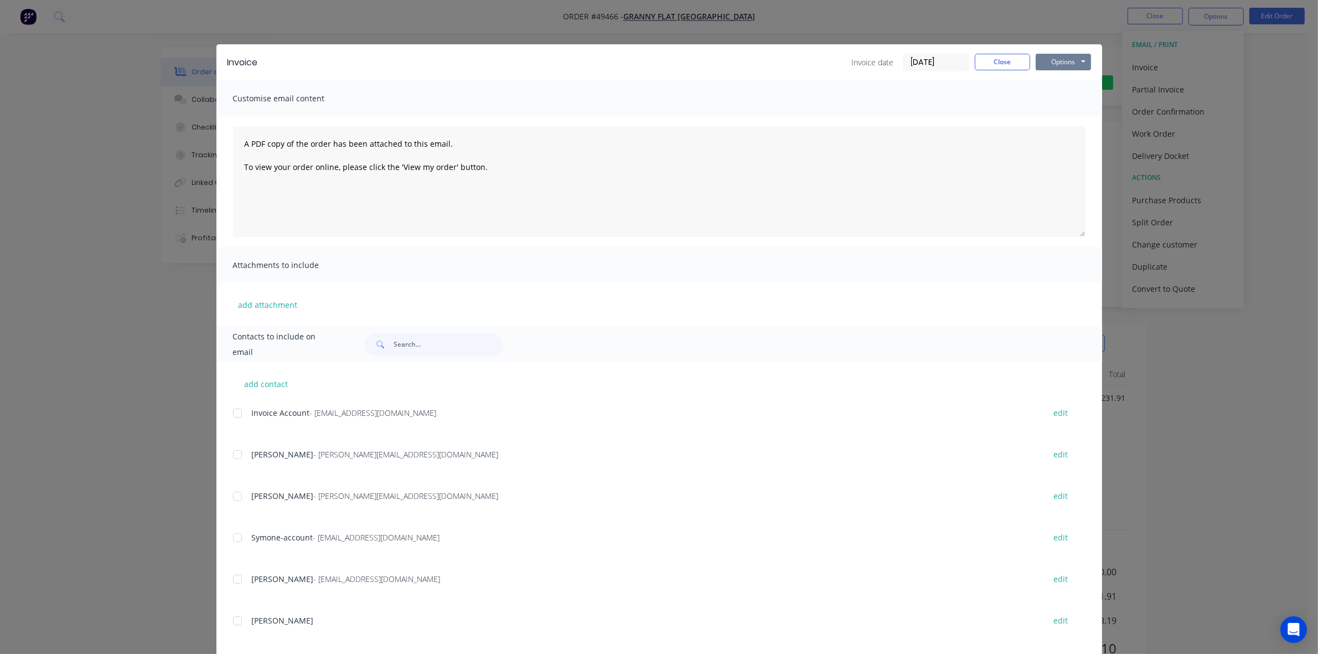
click at [723, 61] on button "Options" at bounding box center [1063, 62] width 55 height 17
drag, startPoint x: 1186, startPoint y: 87, endPoint x: 1230, endPoint y: 21, distance: 79.9
click at [723, 82] on div "Invoice Invoice date 25/09/25 Close Options Preview Print Email Customise email…" at bounding box center [659, 327] width 1318 height 654
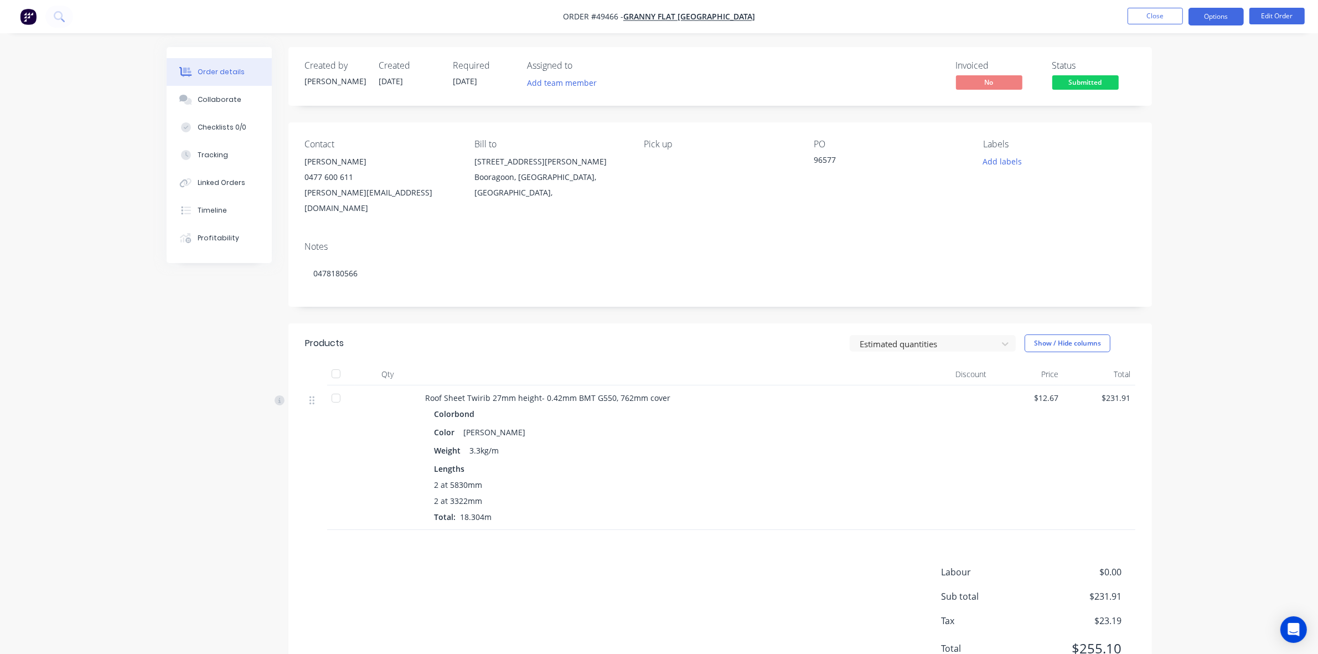
click at [723, 15] on button "Options" at bounding box center [1216, 17] width 55 height 18
click at [723, 463] on div "Lengths" at bounding box center [671, 469] width 472 height 12
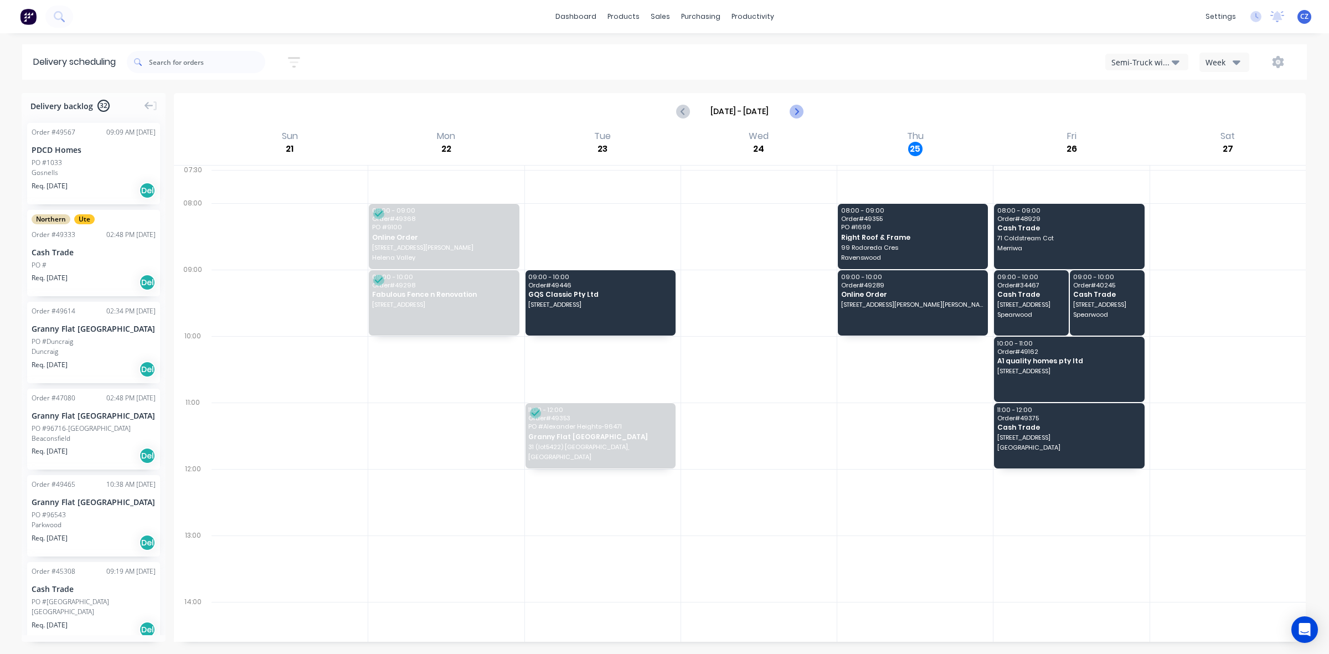
click at [789, 117] on button "Next page" at bounding box center [796, 111] width 22 height 22
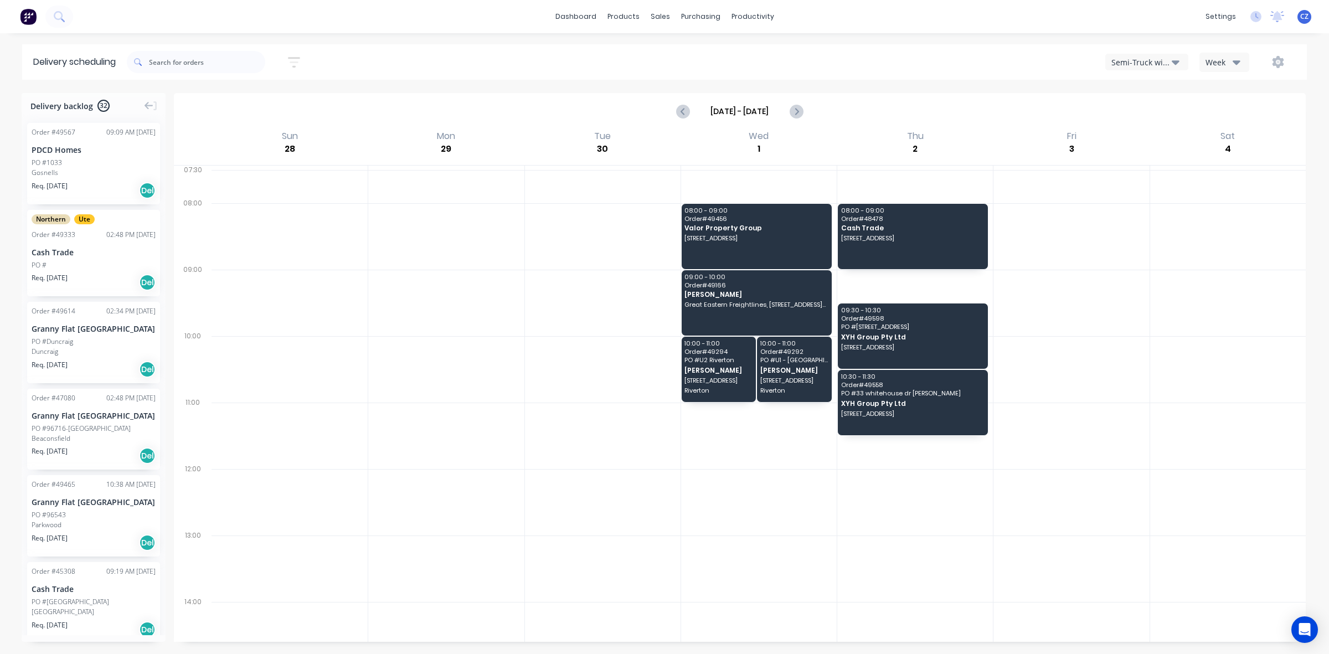
click at [86, 179] on div "Order # 49567 09:09 AM [DATE] PDCD Homes PO #1033 Gosnells Req. [DATE] Del" at bounding box center [93, 163] width 133 height 81
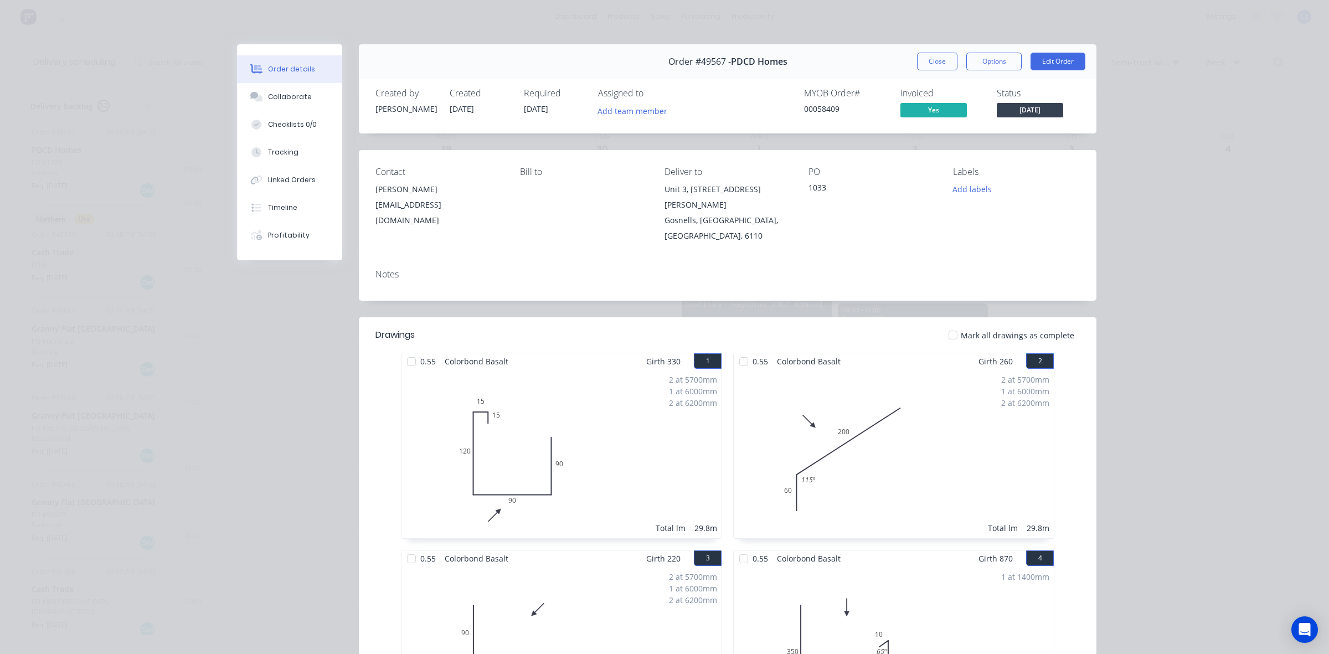
drag, startPoint x: 931, startPoint y: 59, endPoint x: 787, endPoint y: 70, distance: 144.9
click at [932, 59] on button "Close" at bounding box center [937, 62] width 40 height 18
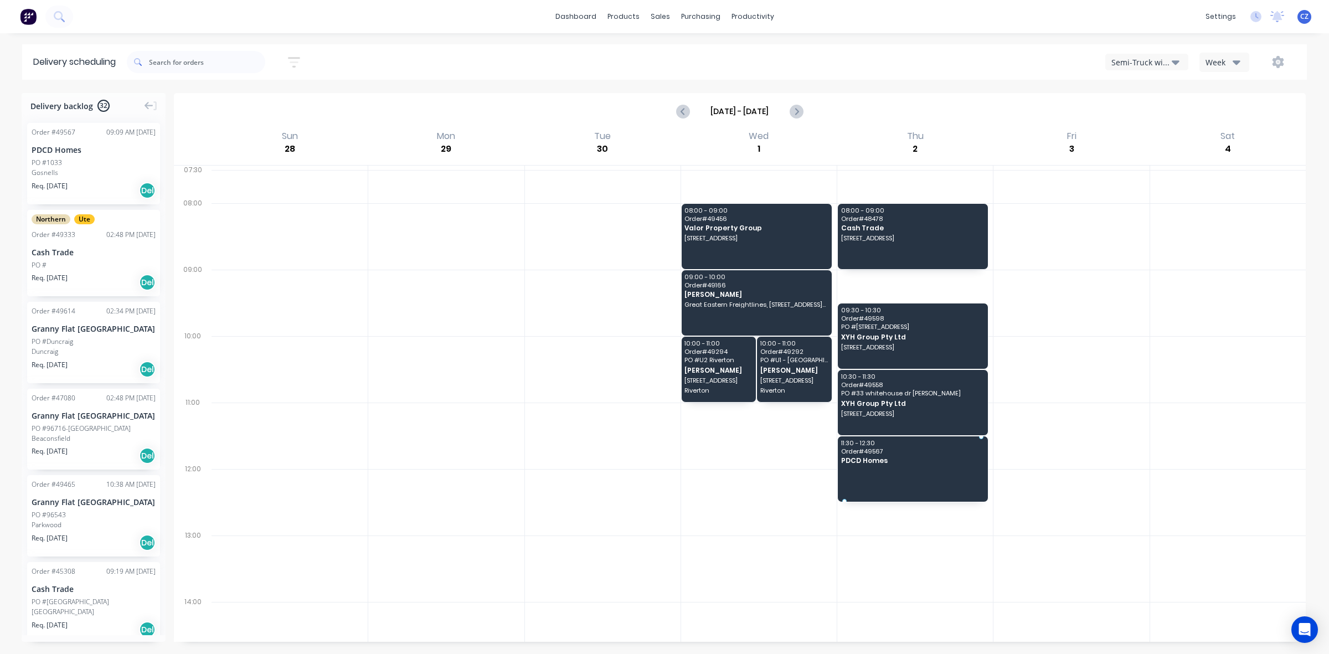
drag, startPoint x: 69, startPoint y: 170, endPoint x: 893, endPoint y: 444, distance: 868.4
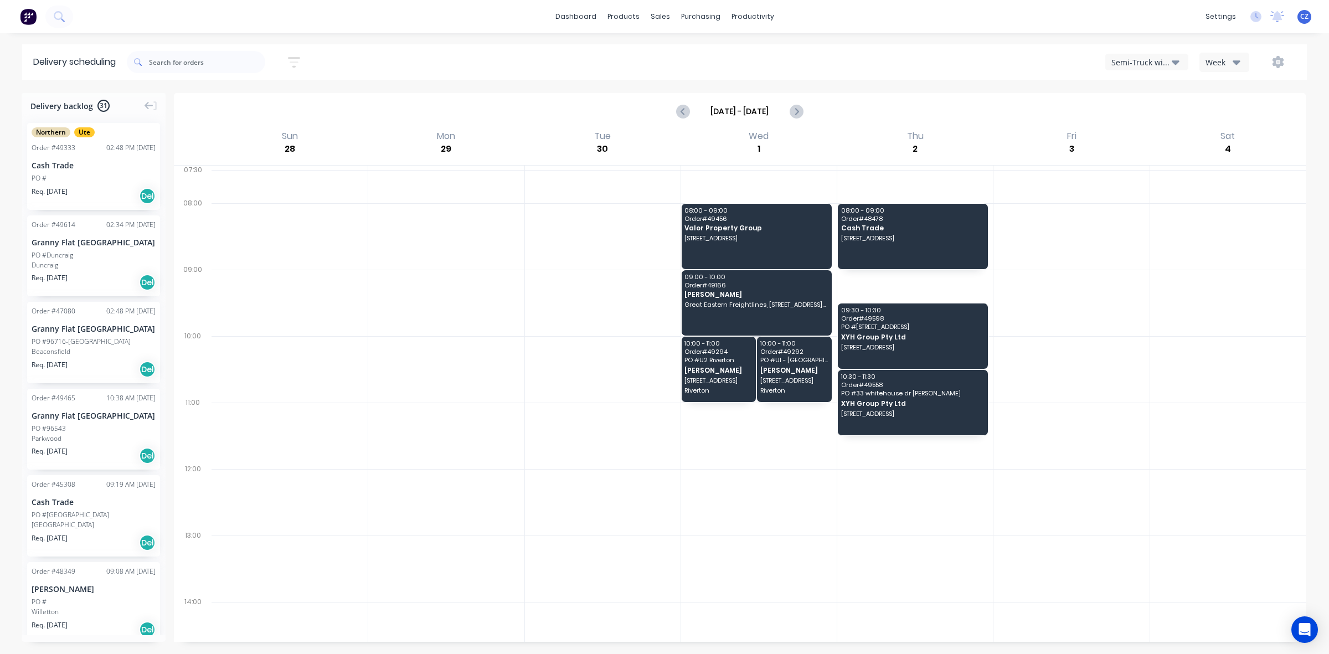
click at [591, 439] on div at bounding box center [603, 436] width 156 height 66
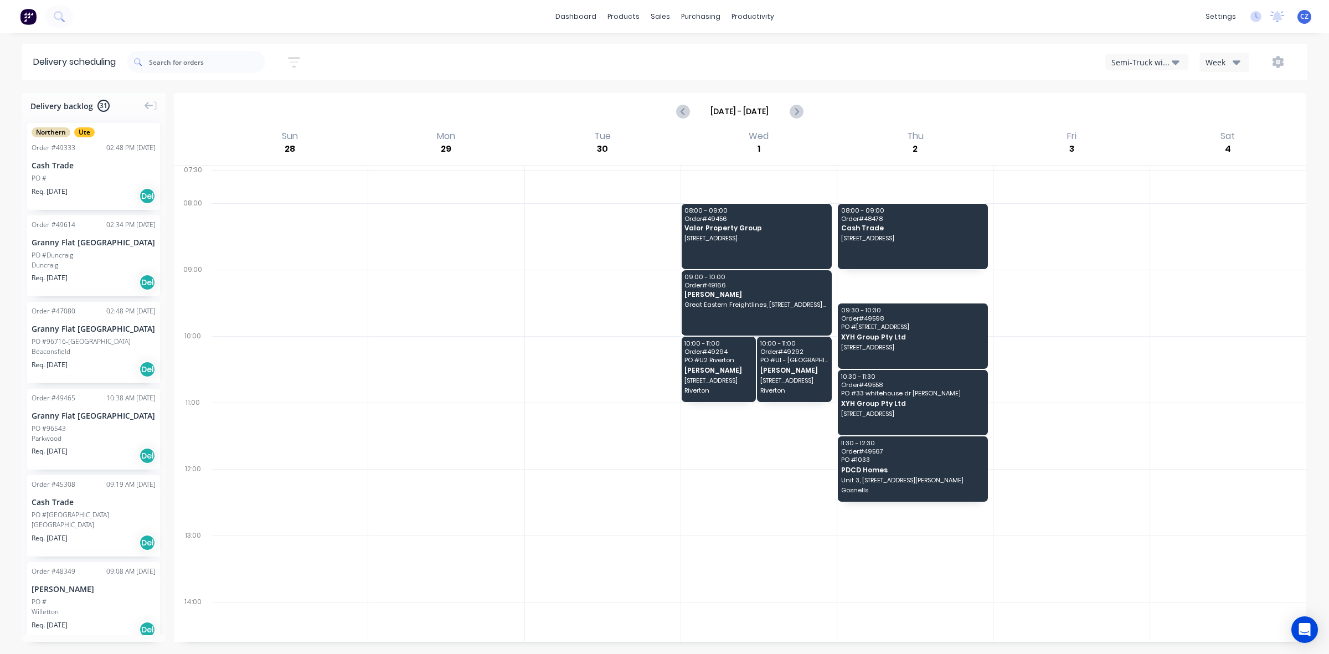
click at [1150, 68] on button "Semi-Truck with Hiab" at bounding box center [1146, 62] width 83 height 17
click at [1133, 136] on div "Utes Delivery" at bounding box center [1161, 135] width 110 height 22
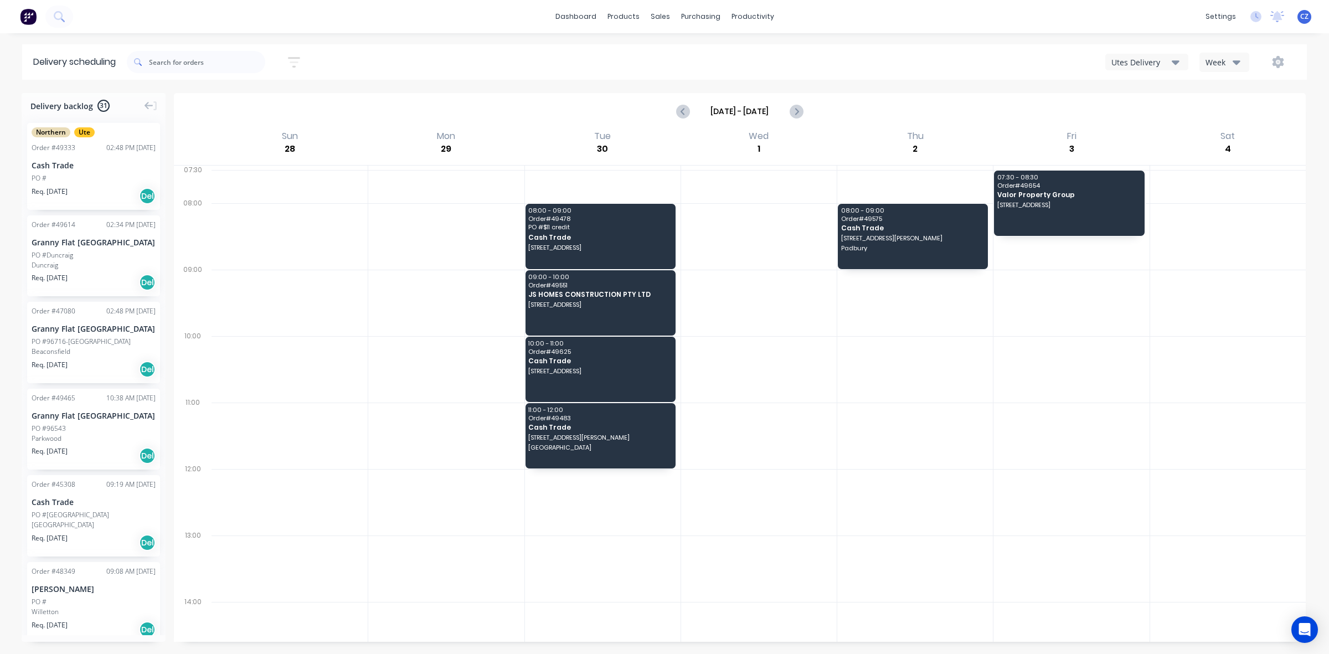
click at [68, 158] on div "Northern Ute Order # 49333 02:48 PM 24/09/25 Cash Trade PO # Req. 02/10/25 Del" at bounding box center [93, 166] width 133 height 87
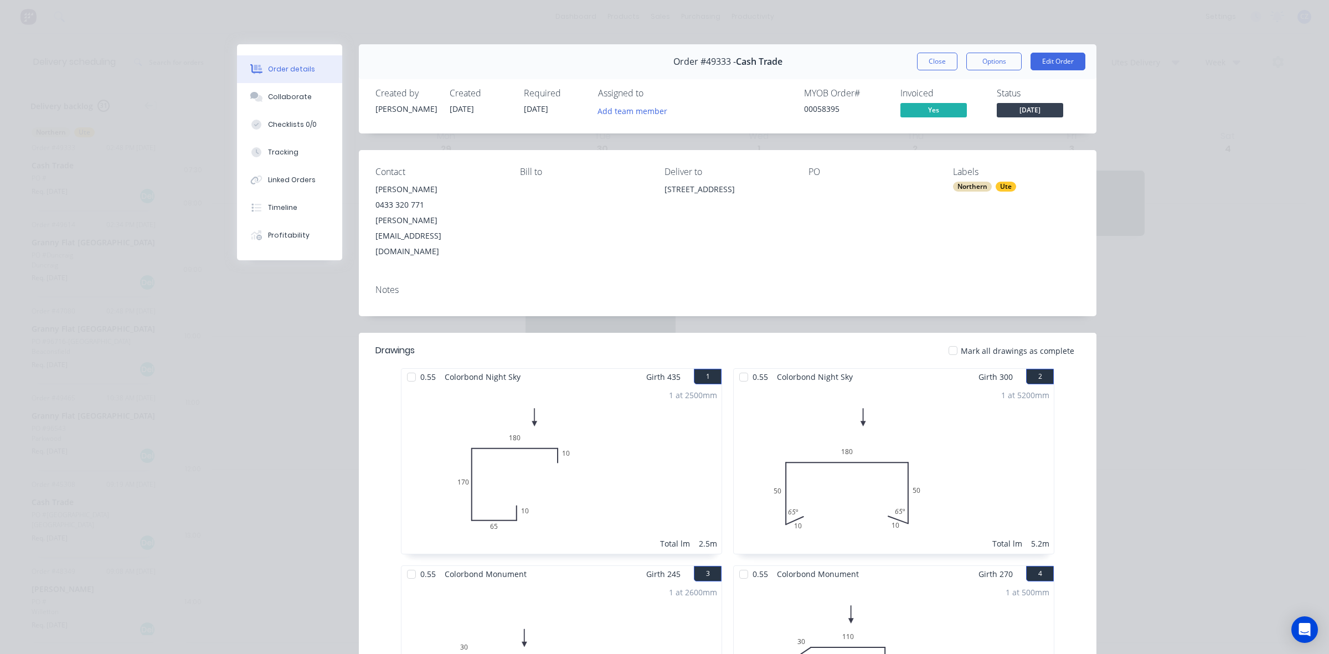
click at [932, 70] on div "Order #49333 - Cash Trade Close Options Edit Order" at bounding box center [728, 61] width 738 height 35
click at [932, 67] on button "Close" at bounding box center [937, 62] width 40 height 18
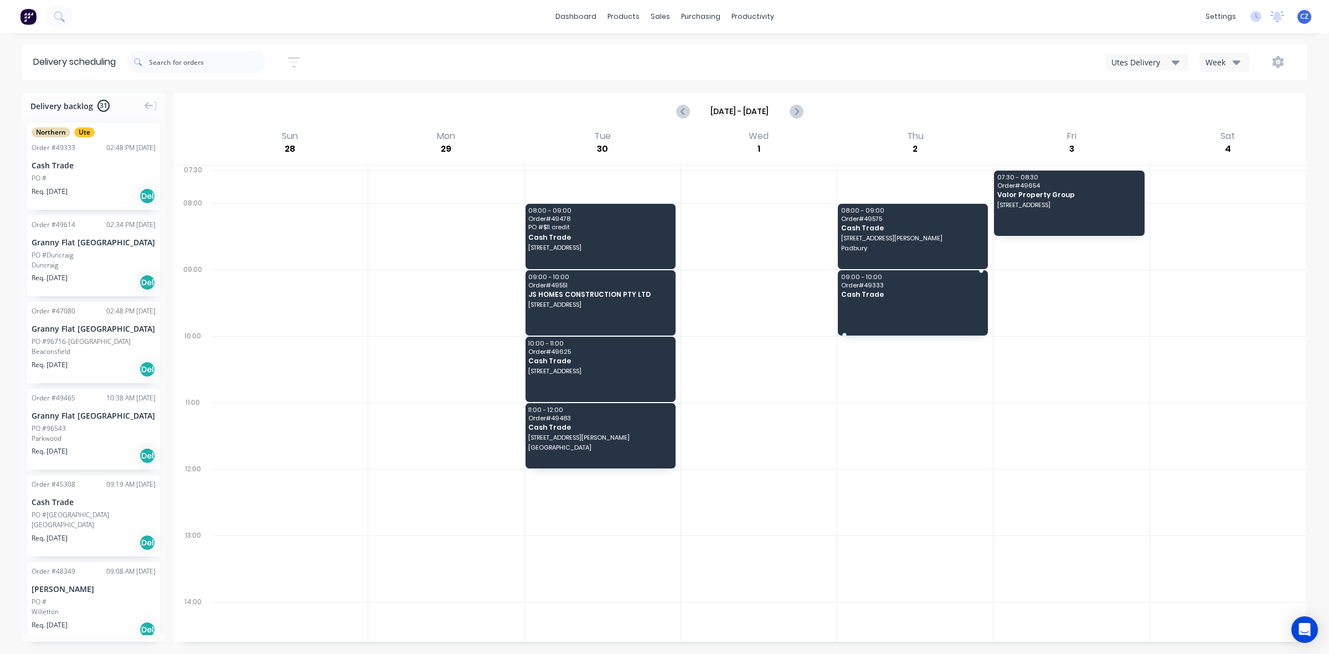
drag, startPoint x: 73, startPoint y: 151, endPoint x: 944, endPoint y: 300, distance: 884.2
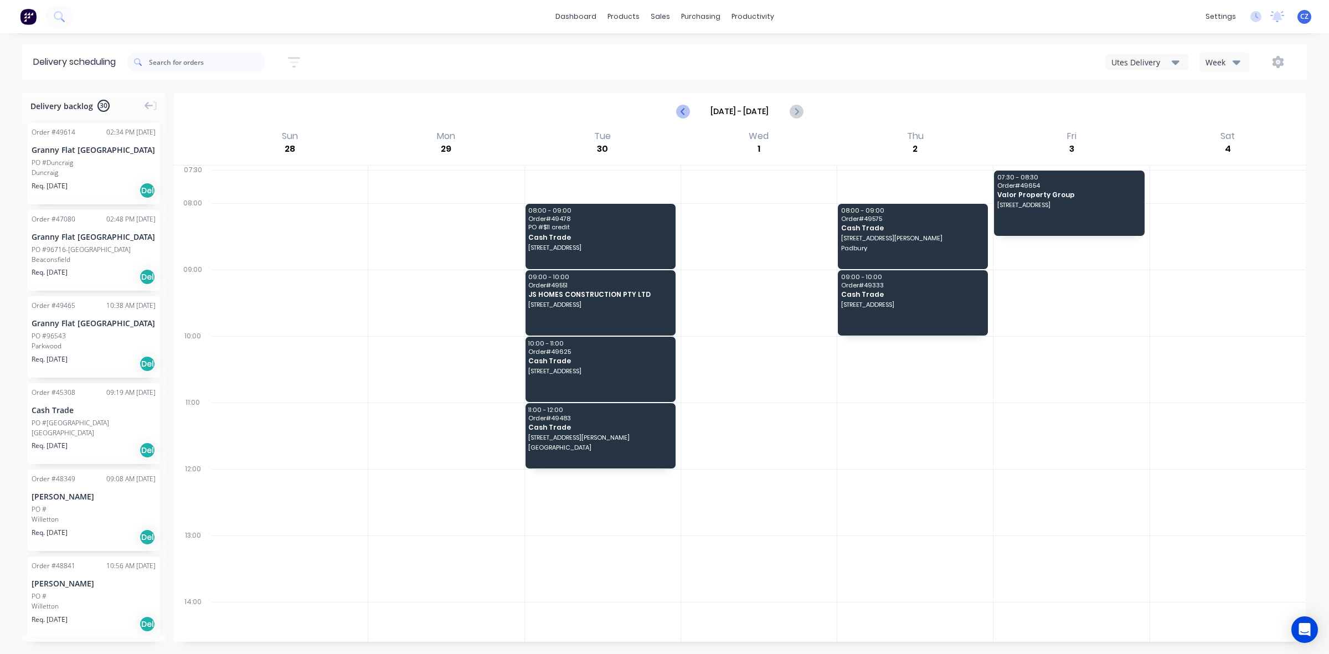
click at [688, 109] on icon "Previous page" at bounding box center [683, 111] width 13 height 13
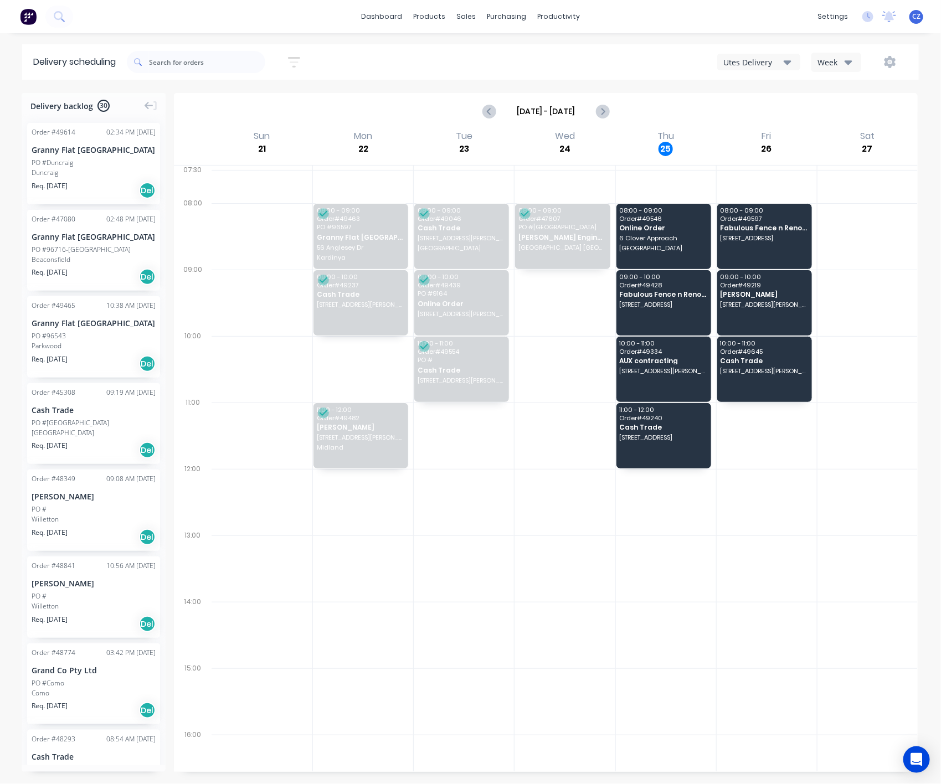
drag, startPoint x: 756, startPoint y: 45, endPoint x: 754, endPoint y: 59, distance: 14.0
click at [756, 47] on div "Sort by Most recent Created date Required date Order number Customer name Most …" at bounding box center [523, 61] width 792 height 35
click at [751, 66] on div "Utes Delivery" at bounding box center [753, 62] width 60 height 12
click at [755, 95] on div "Semi-Truck with Hiab" at bounding box center [773, 90] width 110 height 22
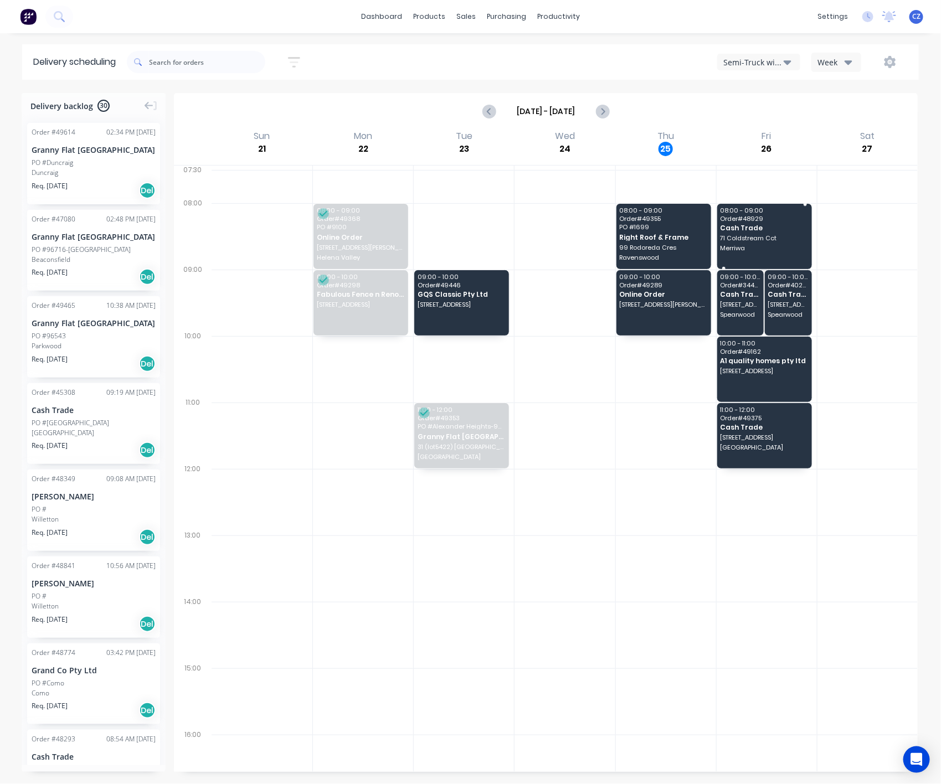
click at [745, 205] on div at bounding box center [764, 205] width 95 height 2
click at [743, 223] on body "dashboard products sales purchasing productivity dashboard products Product Cat…" at bounding box center [470, 392] width 941 height 784
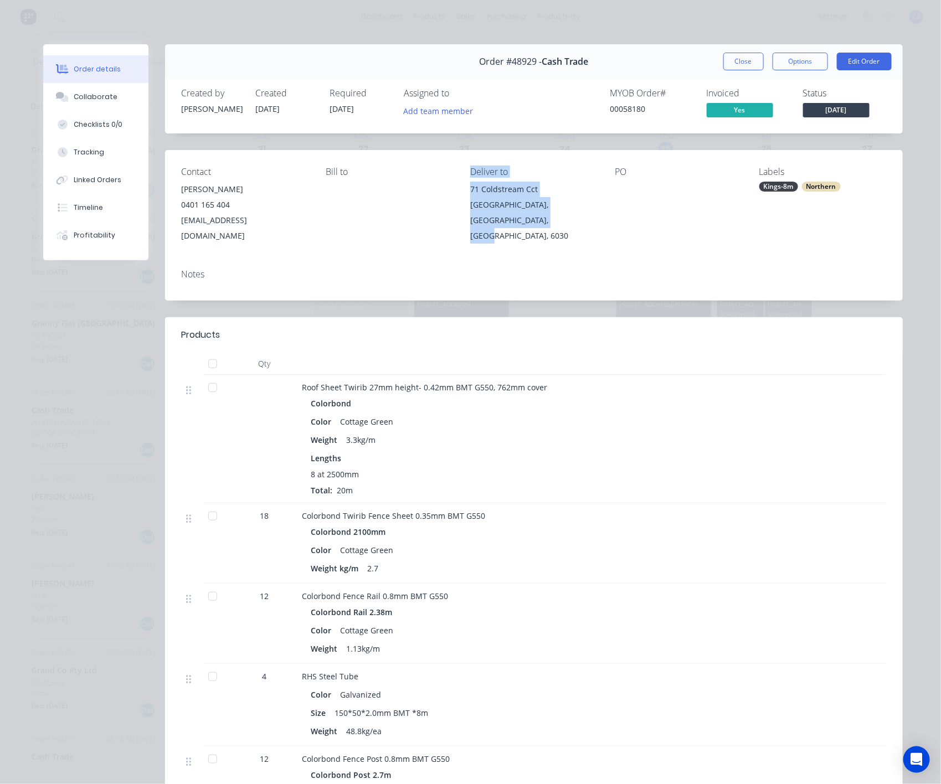
drag, startPoint x: 522, startPoint y: 221, endPoint x: 628, endPoint y: 70, distance: 184.8
click at [455, 178] on div "Contact Jeff Tulloch 0401 165 404 jeffreytulloch@hotmail.com Bill to Deliver to…" at bounding box center [534, 205] width 738 height 110
click at [741, 60] on button "Close" at bounding box center [743, 62] width 40 height 18
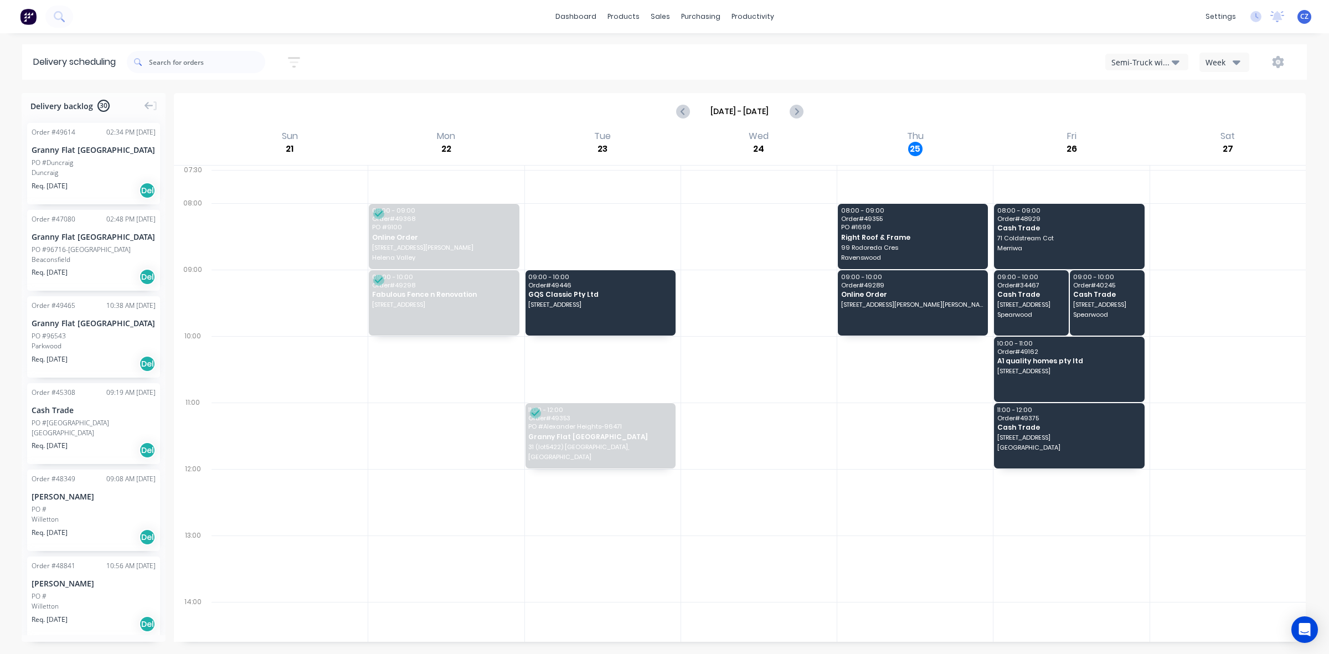
click at [934, 59] on div "Semi-Truck with Hiab Week" at bounding box center [1001, 62] width 590 height 20
click at [1130, 56] on div "Semi-Truck with Hiab" at bounding box center [1141, 62] width 60 height 12
click at [1153, 91] on div "Semi-Truck with Hiab" at bounding box center [1161, 91] width 110 height 22
click at [1151, 59] on div "Semi-Truck with Hiab" at bounding box center [1141, 62] width 60 height 12
click at [1152, 132] on div "Utes Delivery" at bounding box center [1161, 135] width 110 height 22
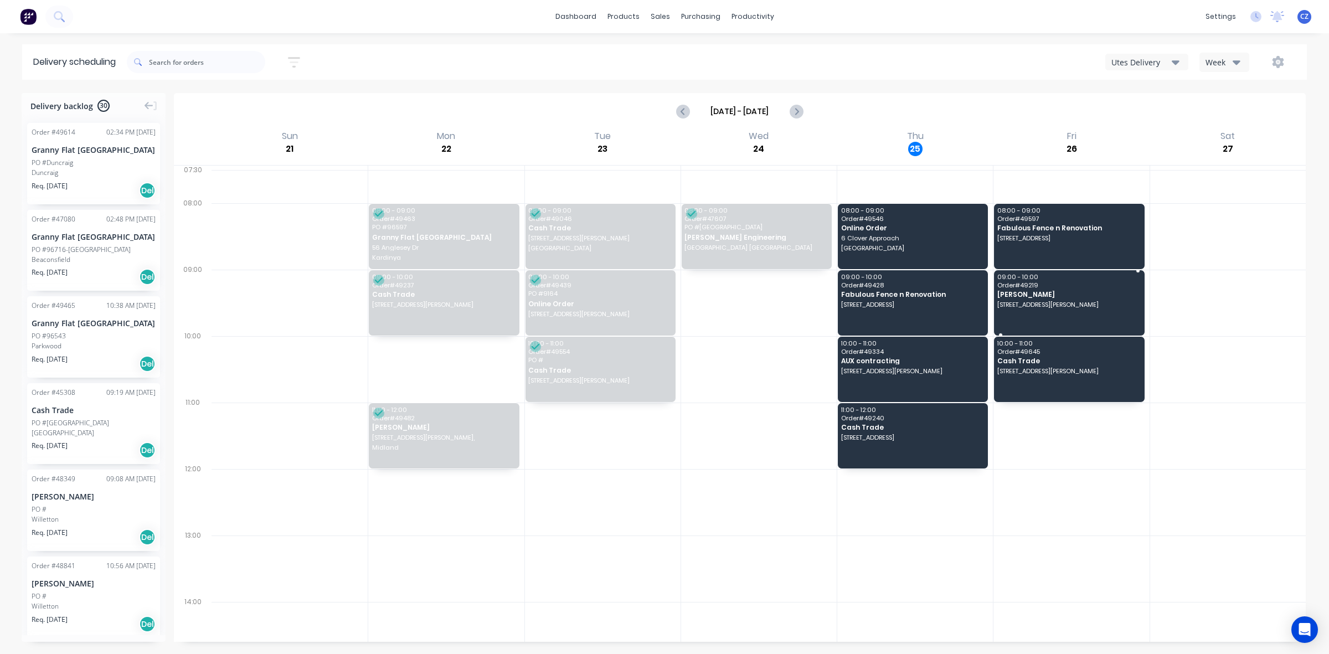
click at [1077, 313] on div "09:00 - 10:00 Order # 49219 Noel 22 Stevenson Bvd, Parmelia WA 6167" at bounding box center [1069, 302] width 150 height 65
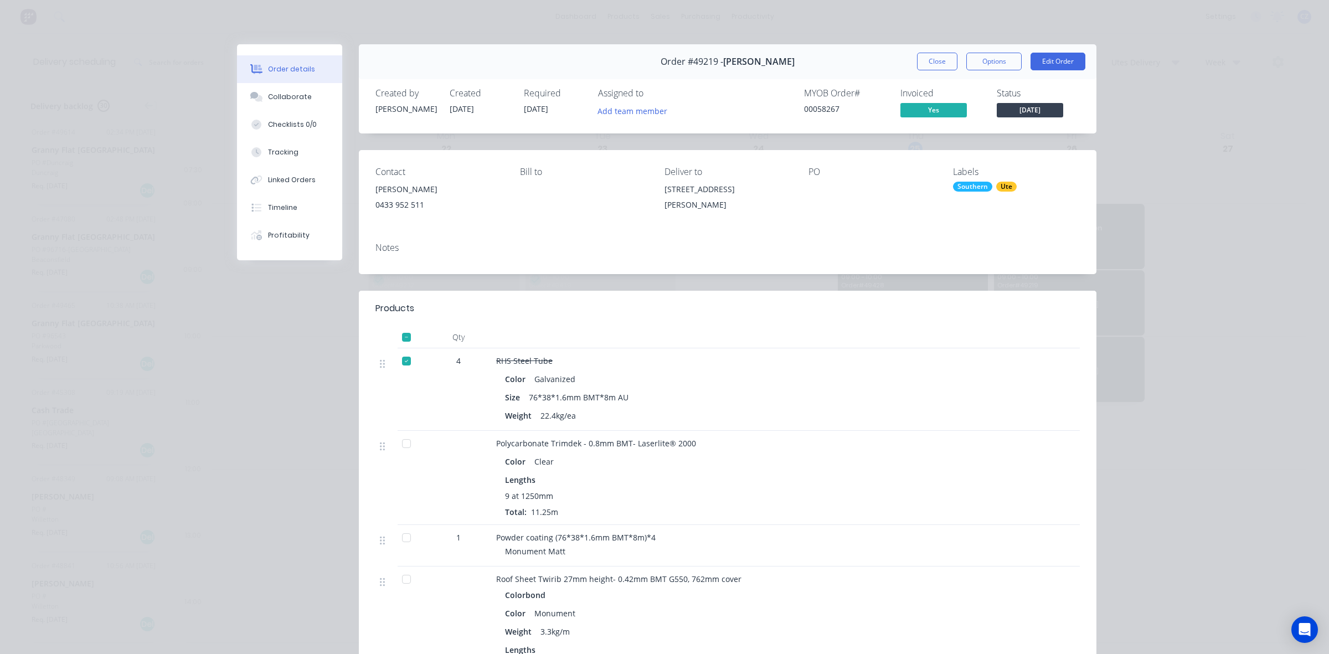
click at [908, 59] on div "Order #49219 - Noel Close Options Edit Order" at bounding box center [728, 61] width 738 height 35
click at [917, 59] on button "Close" at bounding box center [937, 62] width 40 height 18
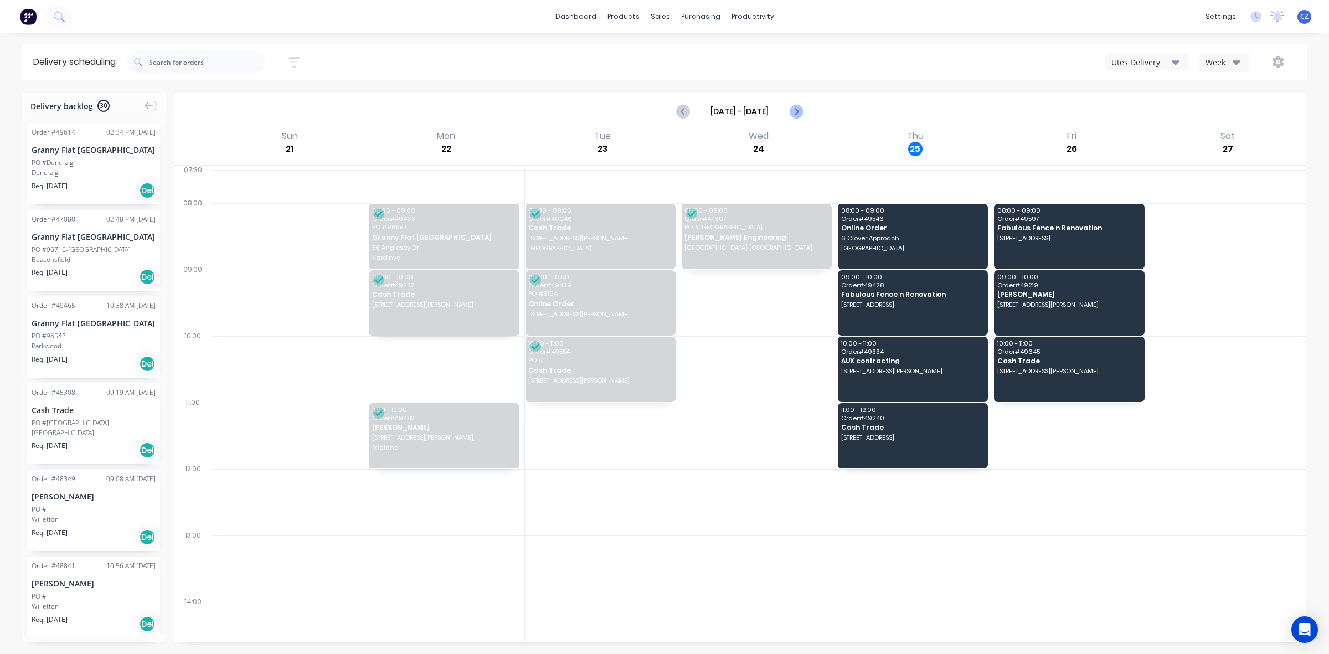
click at [798, 111] on icon "Next page" at bounding box center [796, 111] width 5 height 9
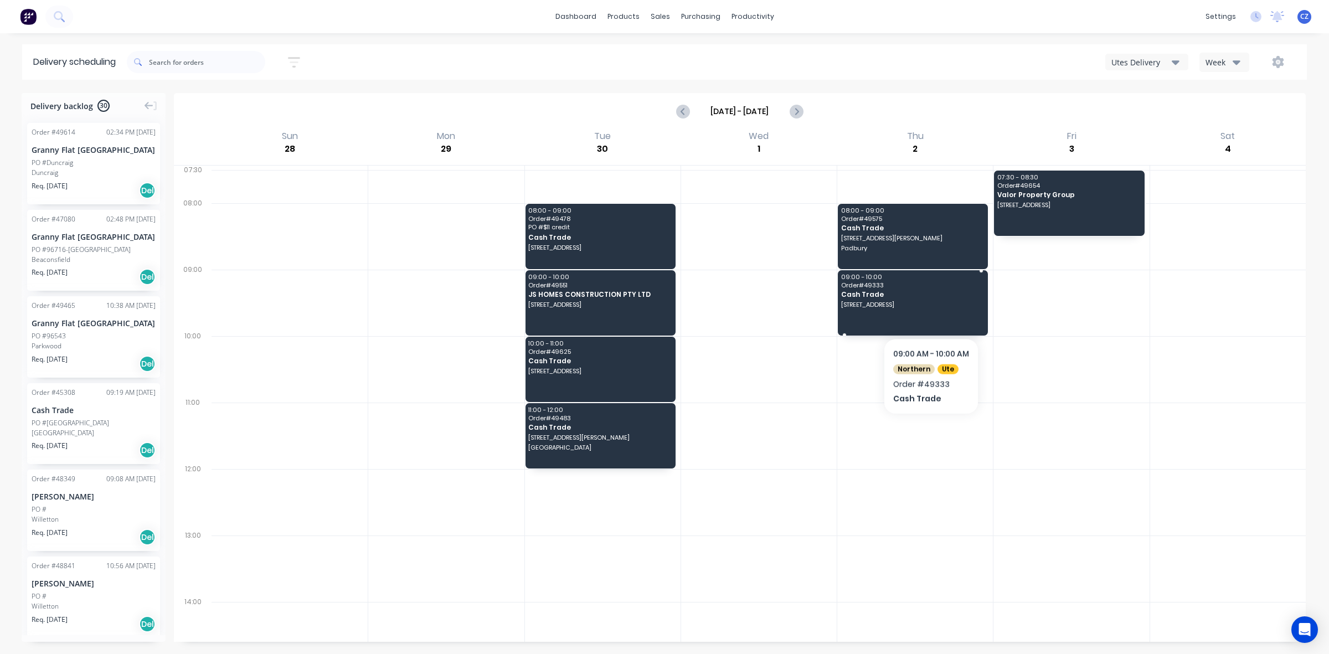
click at [931, 310] on div "09:00 - 10:00 Order # 49333 Cash Trade 101 Point Walter Rd, Bicton WA 6157" at bounding box center [913, 302] width 150 height 65
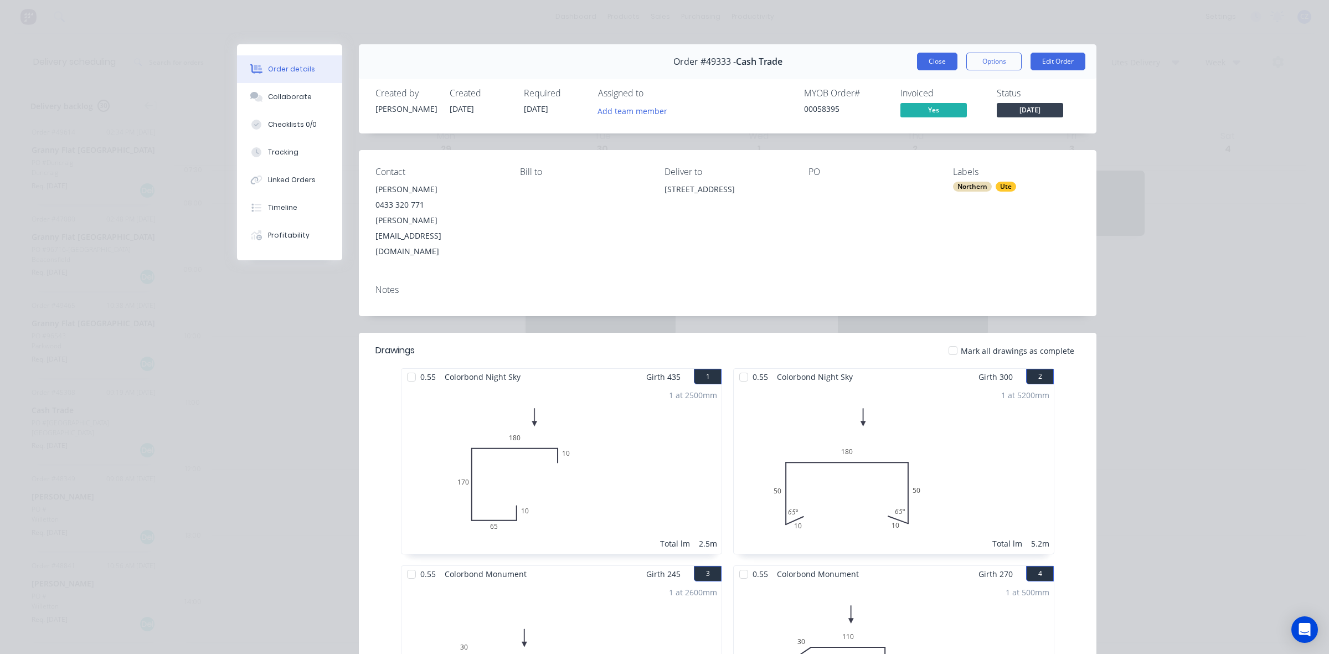
click at [935, 65] on button "Close" at bounding box center [937, 62] width 40 height 18
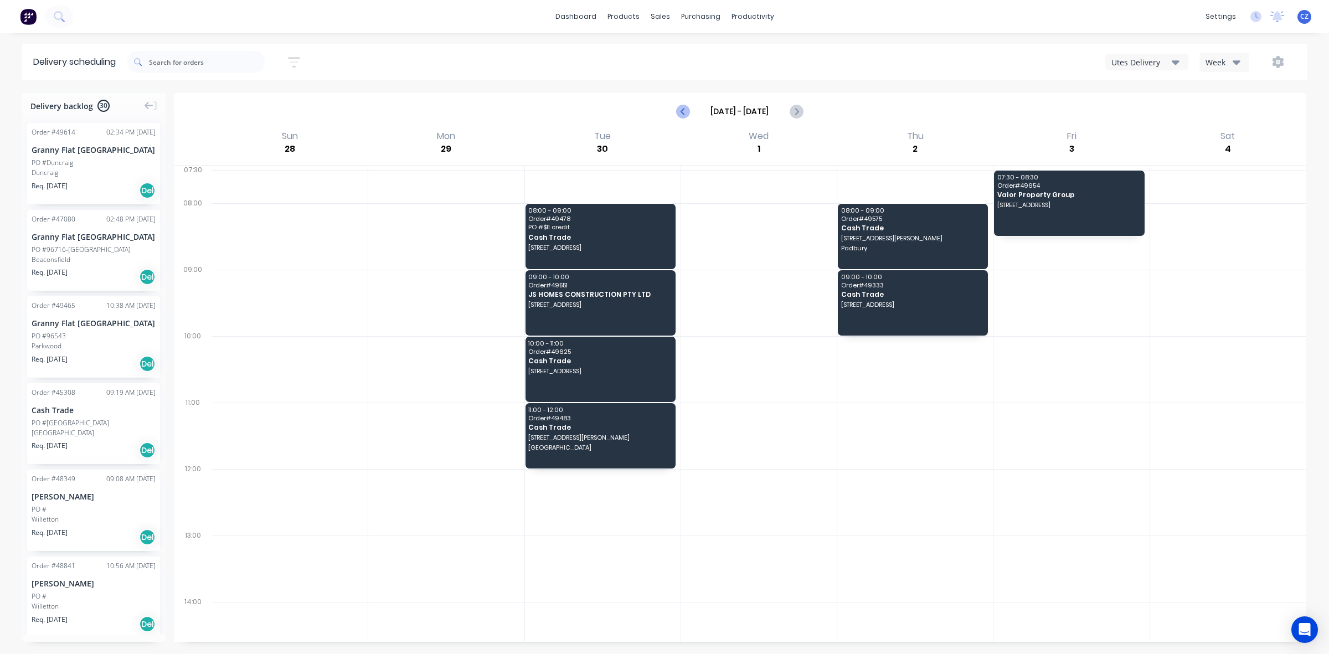
click at [686, 109] on icon "Previous page" at bounding box center [683, 111] width 13 height 13
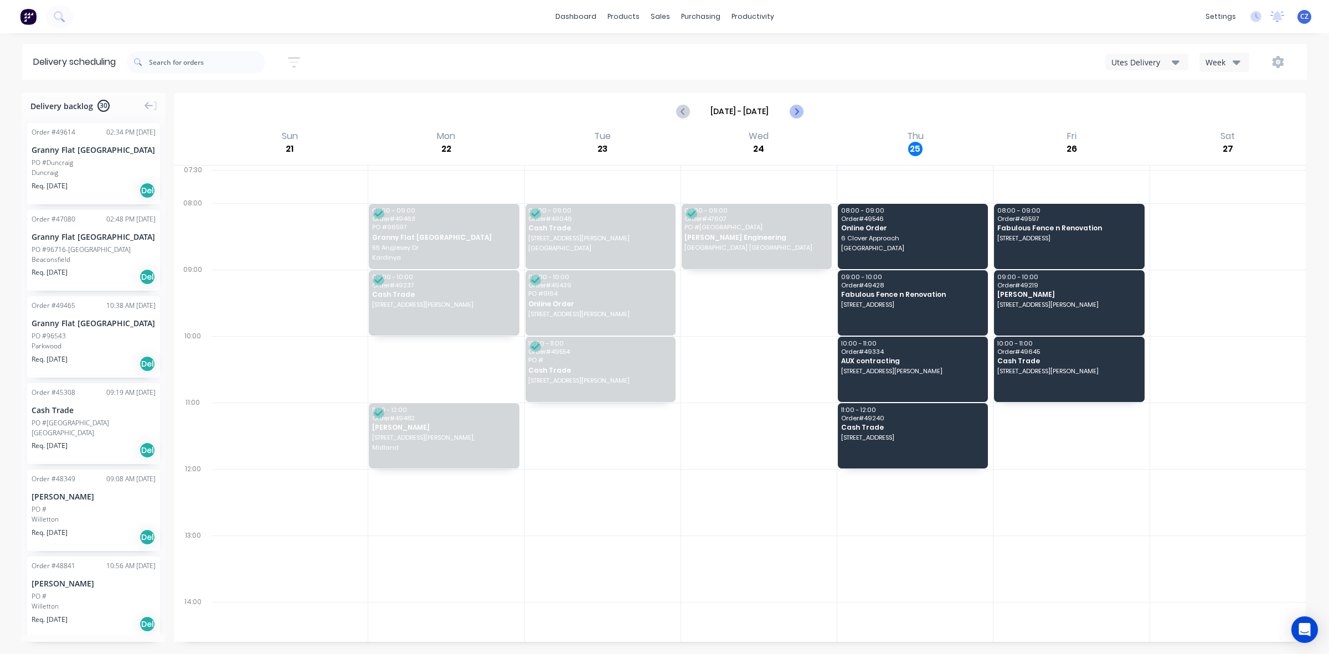
click at [804, 109] on button "Next page" at bounding box center [796, 111] width 22 height 22
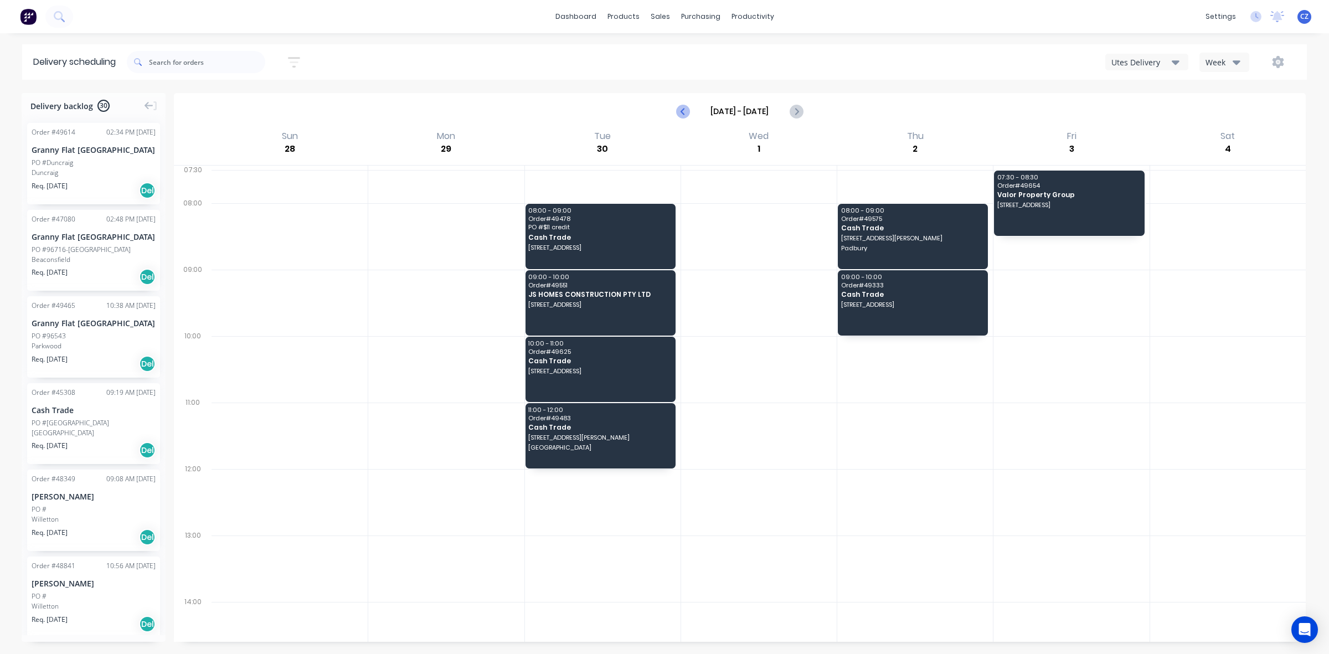
click at [688, 112] on icon "Previous page" at bounding box center [683, 111] width 13 height 13
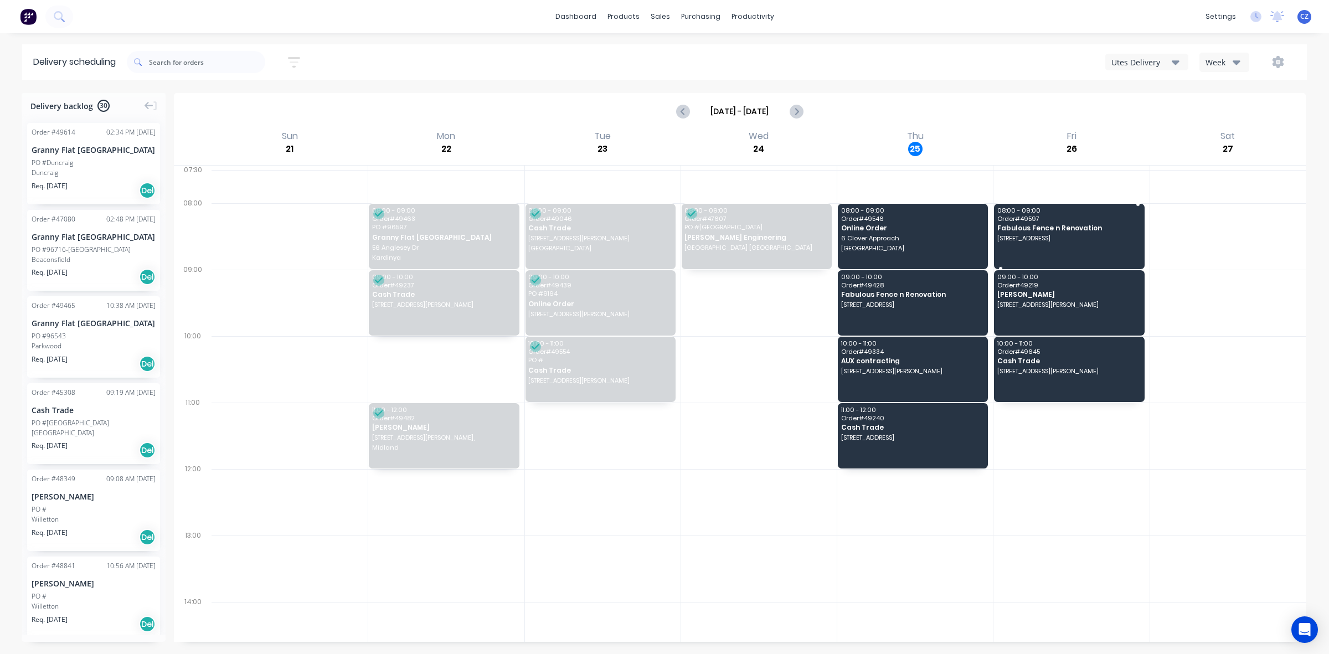
click at [1070, 223] on div "08:00 - 09:00 Order # 49597 Fabulous Fence n Renovation 7A Winthrop Dr, Winthro…" at bounding box center [1069, 236] width 150 height 65
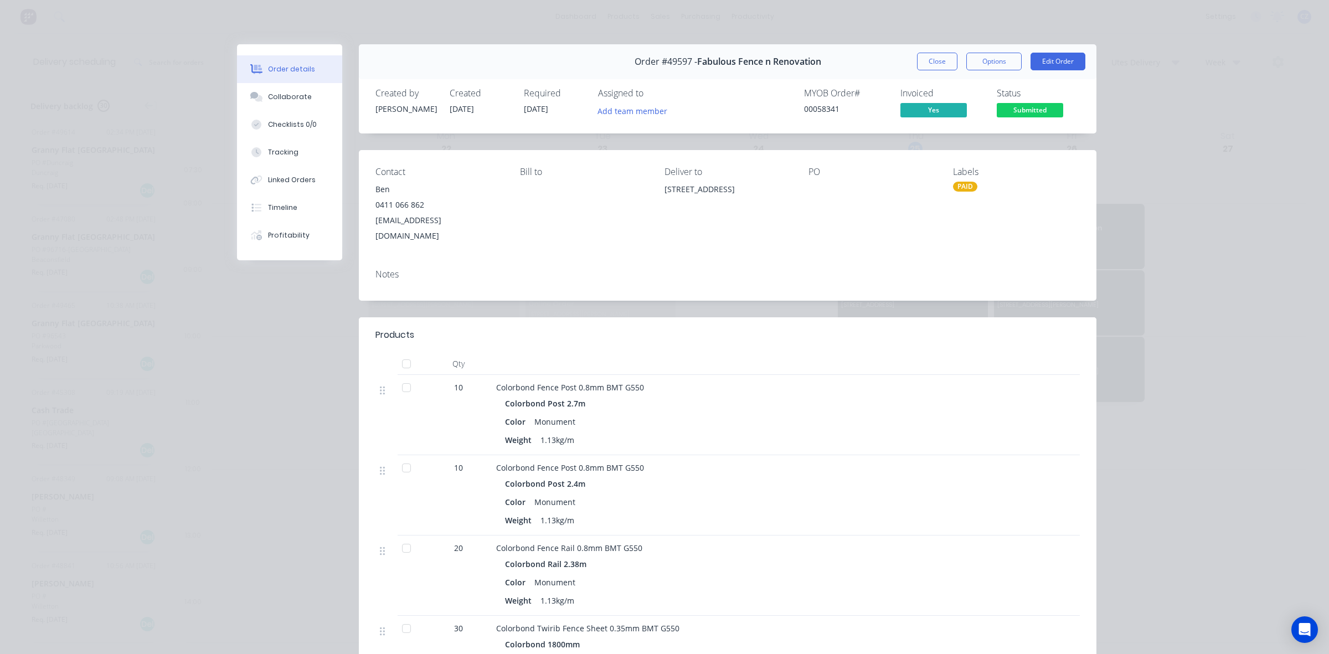
click at [942, 71] on div "Order #49597 - Fabulous Fence n Renovation Close Options Edit Order" at bounding box center [728, 61] width 738 height 35
click at [942, 68] on button "Close" at bounding box center [937, 62] width 40 height 18
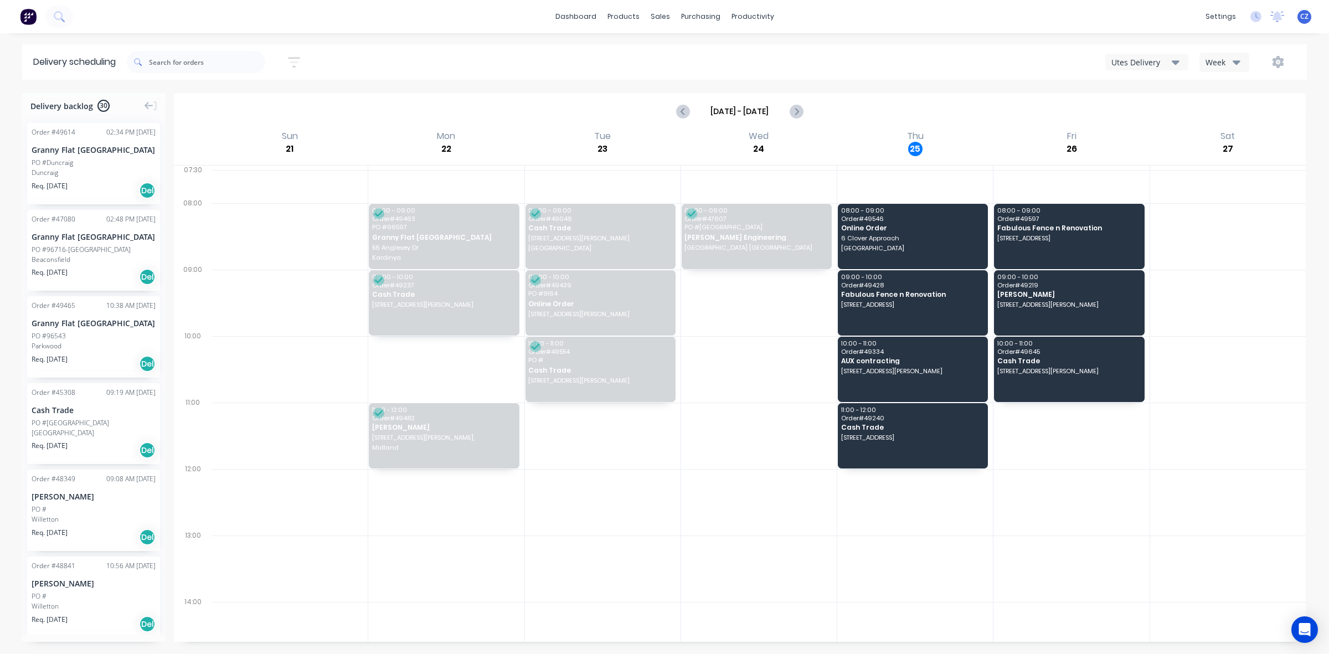
click at [937, 62] on div "Utes Delivery Week" at bounding box center [1001, 62] width 590 height 20
click at [803, 109] on button "Next page" at bounding box center [796, 111] width 22 height 22
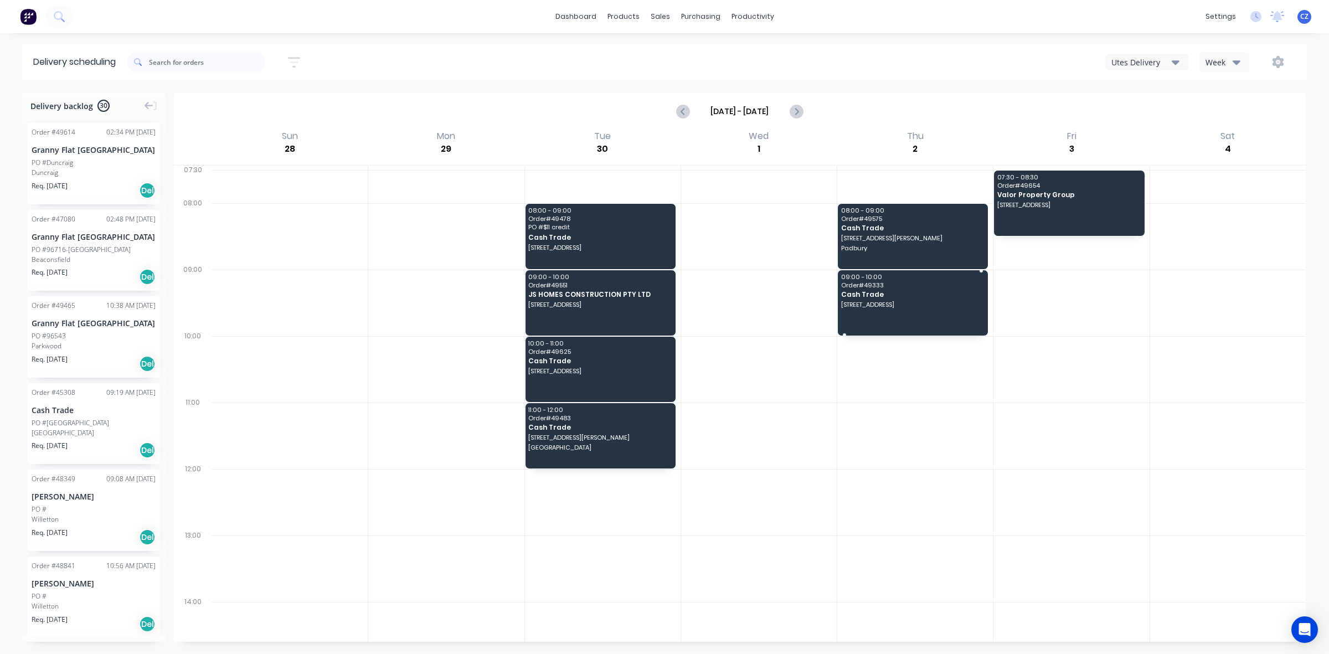
click at [935, 300] on div "09:00 - 10:00 Order # 49333 Cash Trade 101 Point Walter Rd, Bicton WA 6157" at bounding box center [913, 302] width 150 height 65
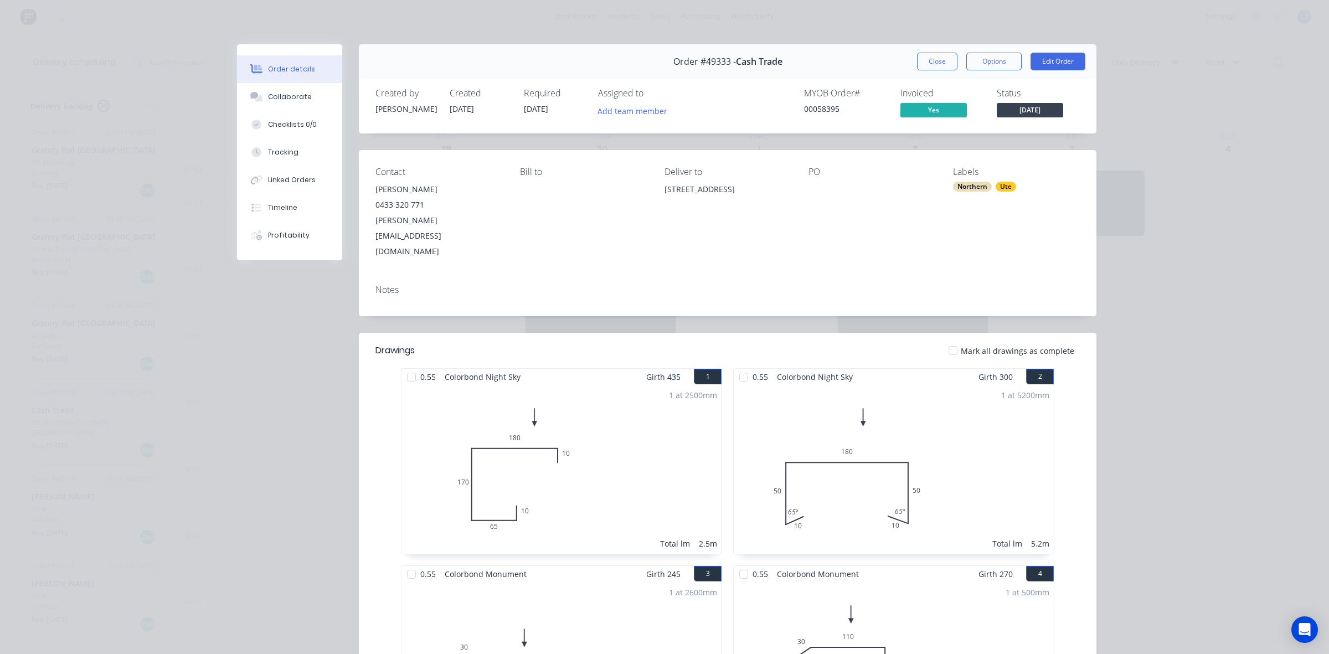
drag, startPoint x: 704, startPoint y: 199, endPoint x: 654, endPoint y: 191, distance: 50.5
click at [653, 191] on div "Contact Ryan Allen 0433 320 771 ryan@waplumbingsolutions.com.au Bill to Deliver…" at bounding box center [728, 213] width 738 height 126
copy div "101 Point Walter Rd, Bicton WA 6157"
drag, startPoint x: 917, startPoint y: 61, endPoint x: 960, endPoint y: 71, distance: 43.7
click at [917, 62] on button "Close" at bounding box center [937, 62] width 40 height 18
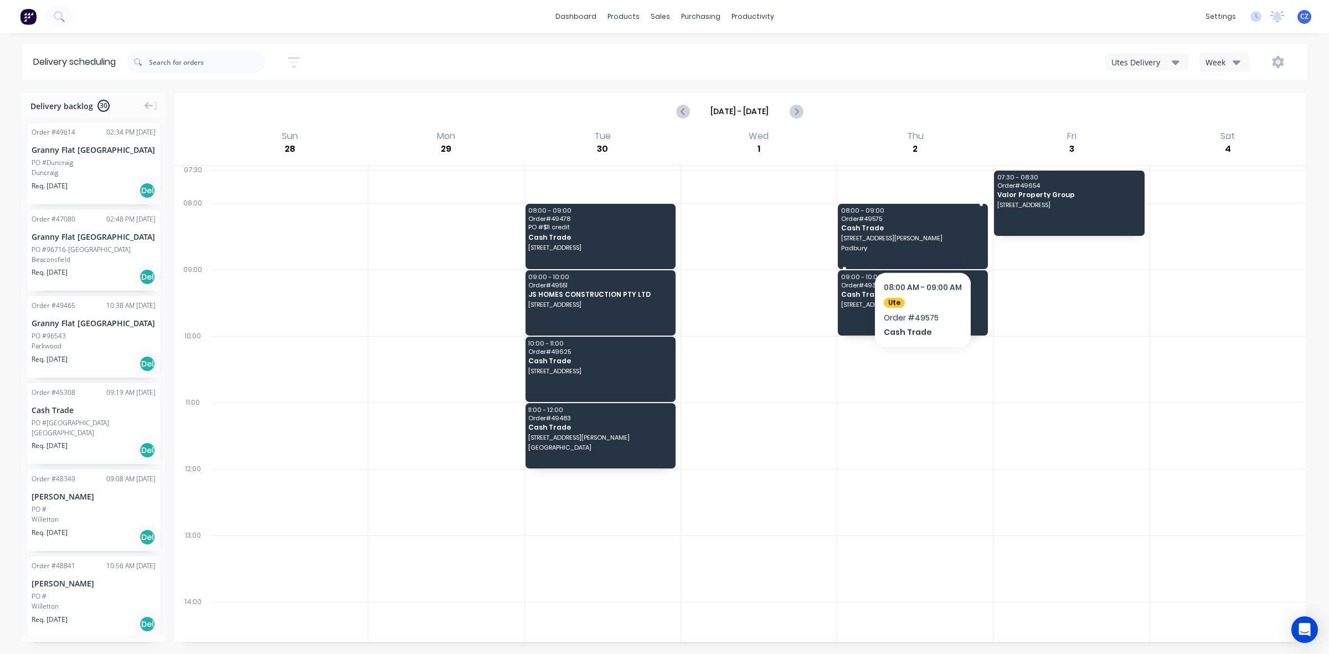
click at [923, 243] on div "08:00 - 09:00 Order # 49575 Cash Trade 3 Barclay Ave Padbury" at bounding box center [913, 236] width 150 height 65
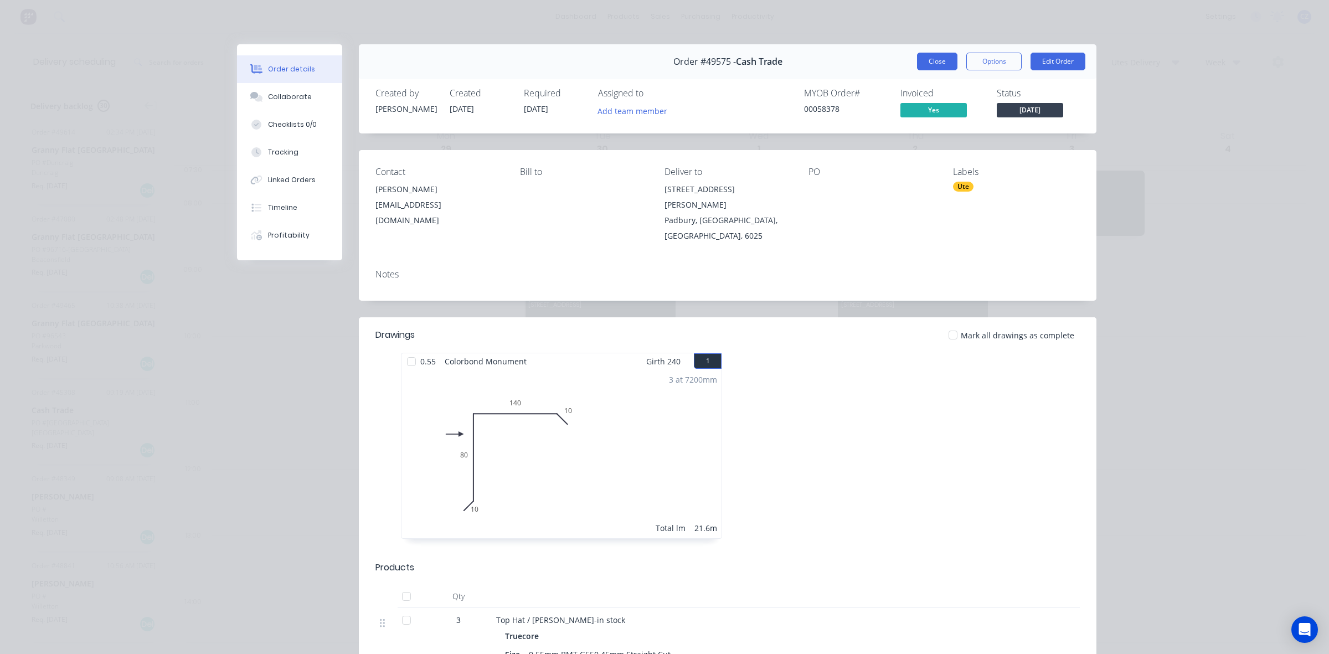
click at [929, 64] on button "Close" at bounding box center [937, 62] width 40 height 18
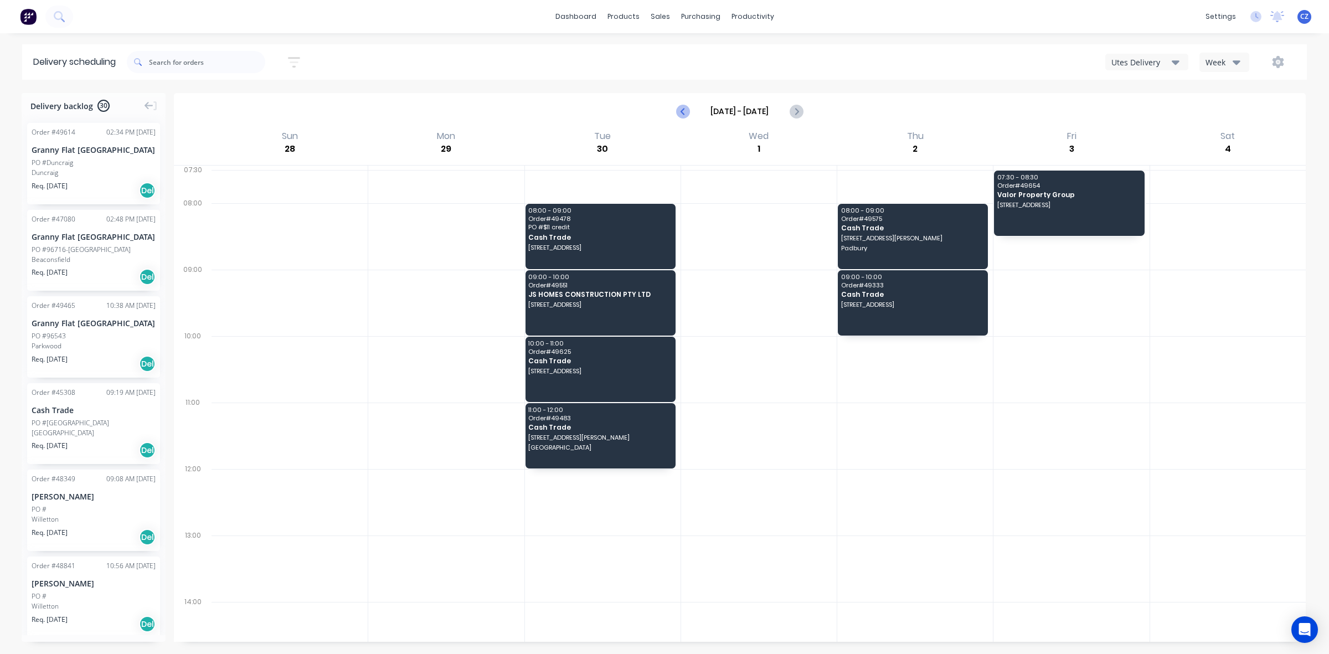
click at [690, 112] on icon "Previous page" at bounding box center [683, 111] width 13 height 13
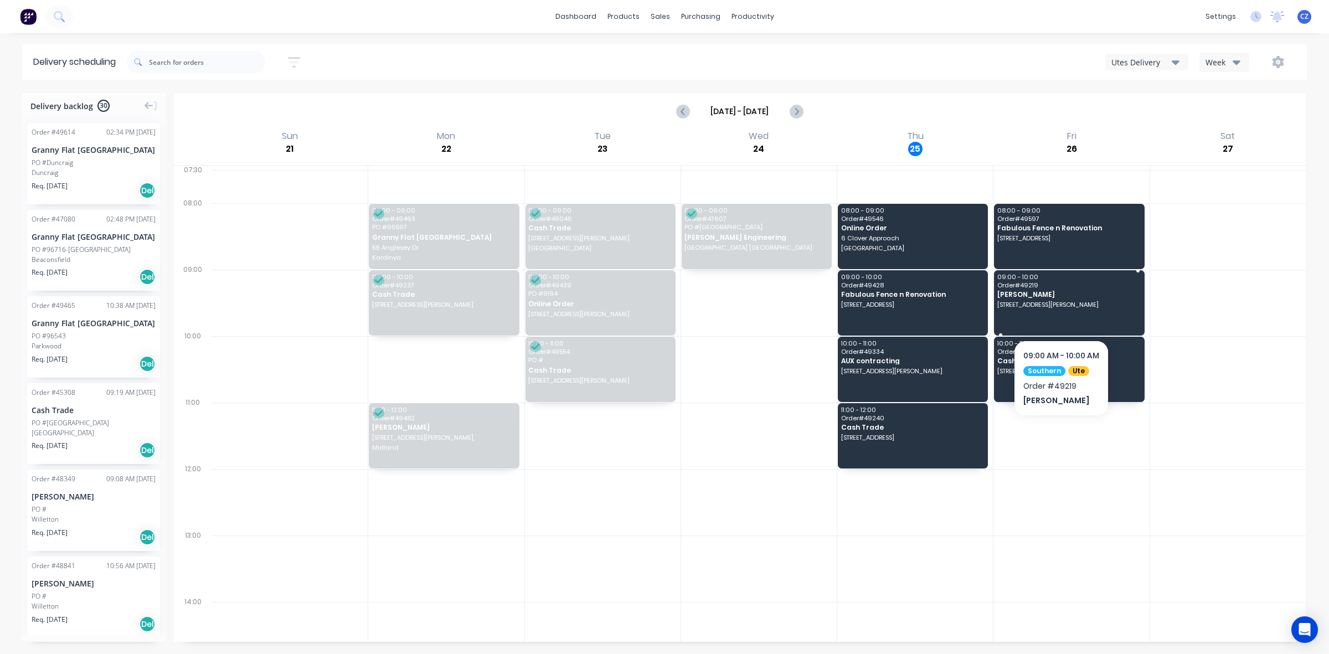
click at [1057, 313] on div "09:00 - 10:00 Order # 49219 Noel 22 Stevenson Bvd, Parmelia WA 6167" at bounding box center [1069, 302] width 150 height 65
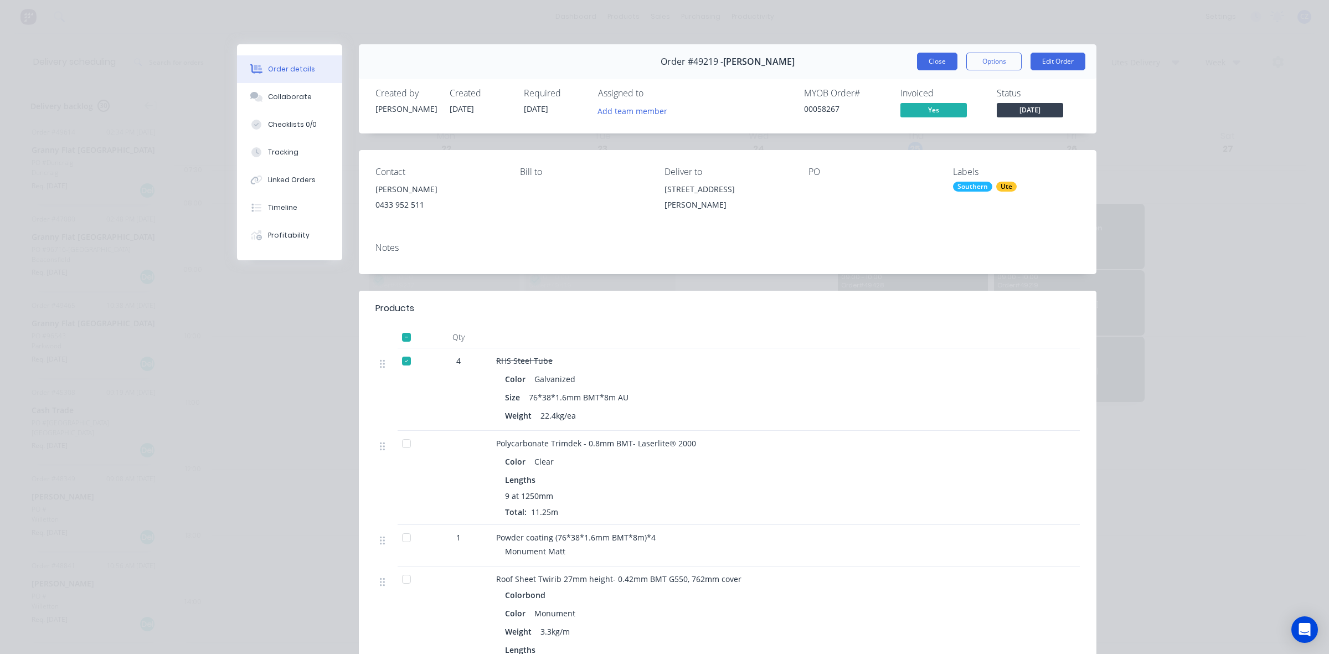
click at [922, 64] on button "Close" at bounding box center [937, 62] width 40 height 18
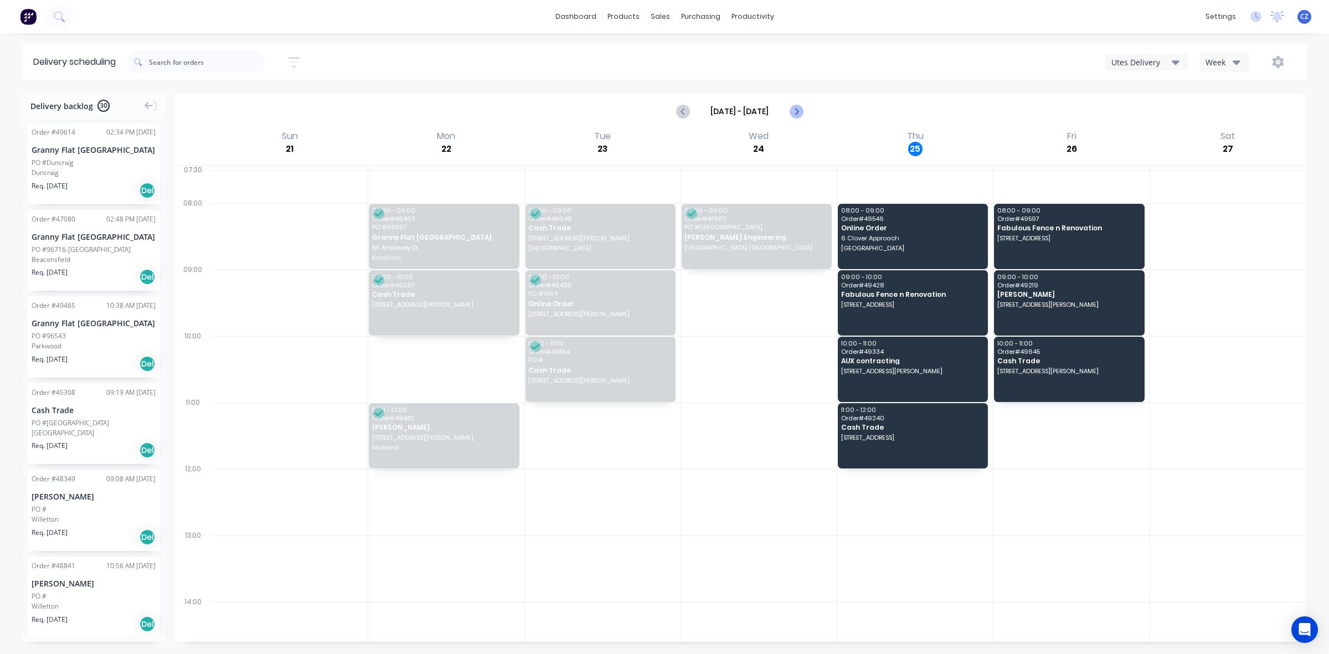
click at [798, 105] on icon "Next page" at bounding box center [795, 111] width 13 height 13
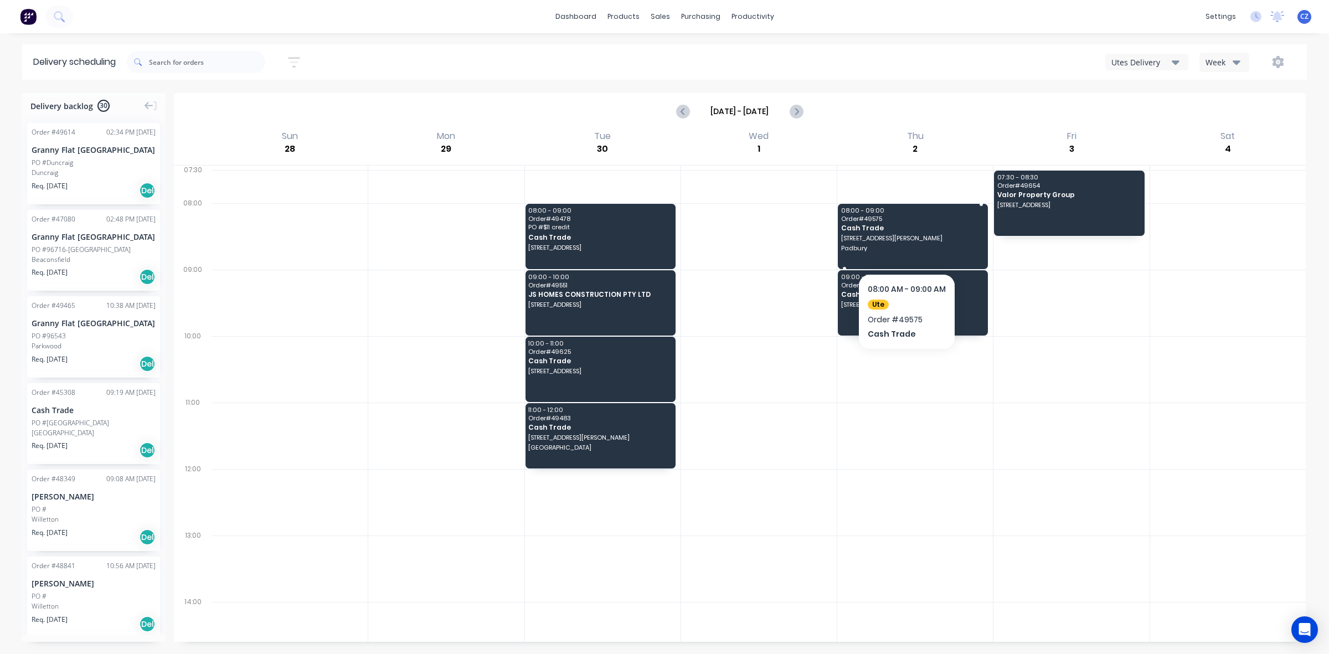
click at [930, 228] on span "Cash Trade" at bounding box center [912, 227] width 142 height 7
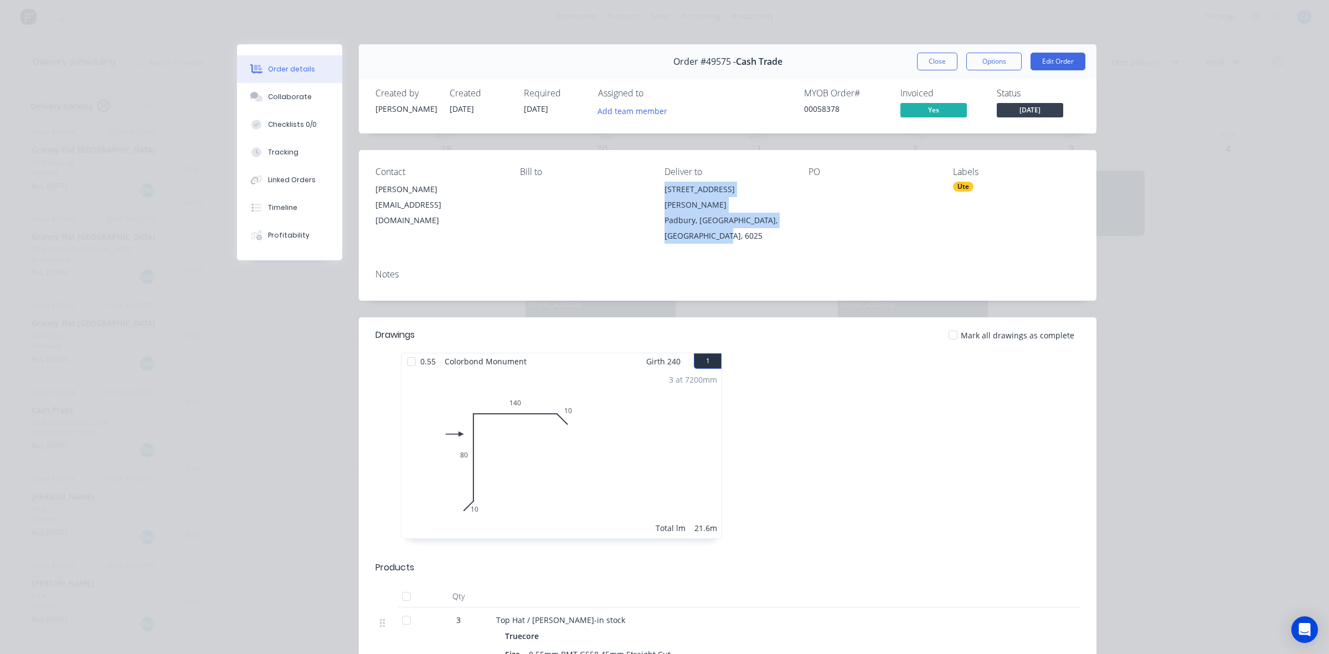
drag, startPoint x: 652, startPoint y: 184, endPoint x: 734, endPoint y: 238, distance: 98.3
click at [733, 236] on div "Contact Jon Bartlett jonbartlett001@gmail.com Bill to Deliver to 3 Barclay Ave …" at bounding box center [728, 205] width 738 height 110
copy div "3 Barclay Ave Padbury, Western Australia, Australia, 6025"
click at [932, 65] on button "Close" at bounding box center [937, 62] width 40 height 18
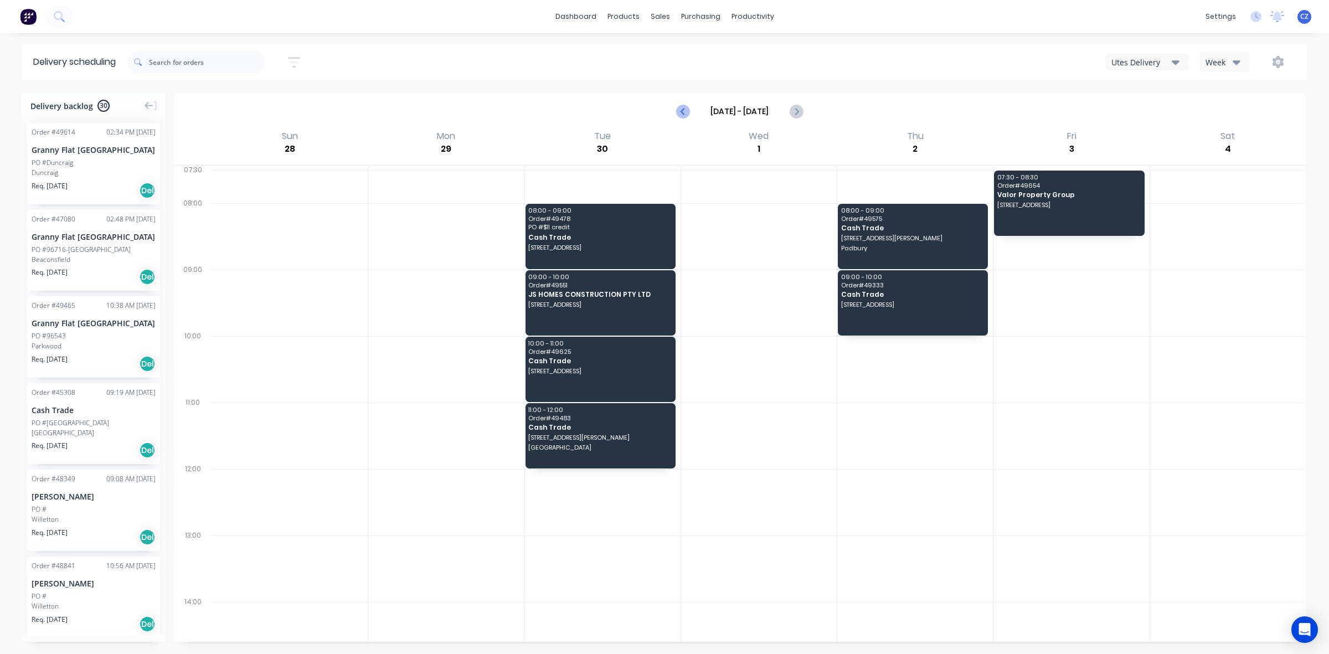
click at [688, 114] on icon "Previous page" at bounding box center [683, 111] width 13 height 13
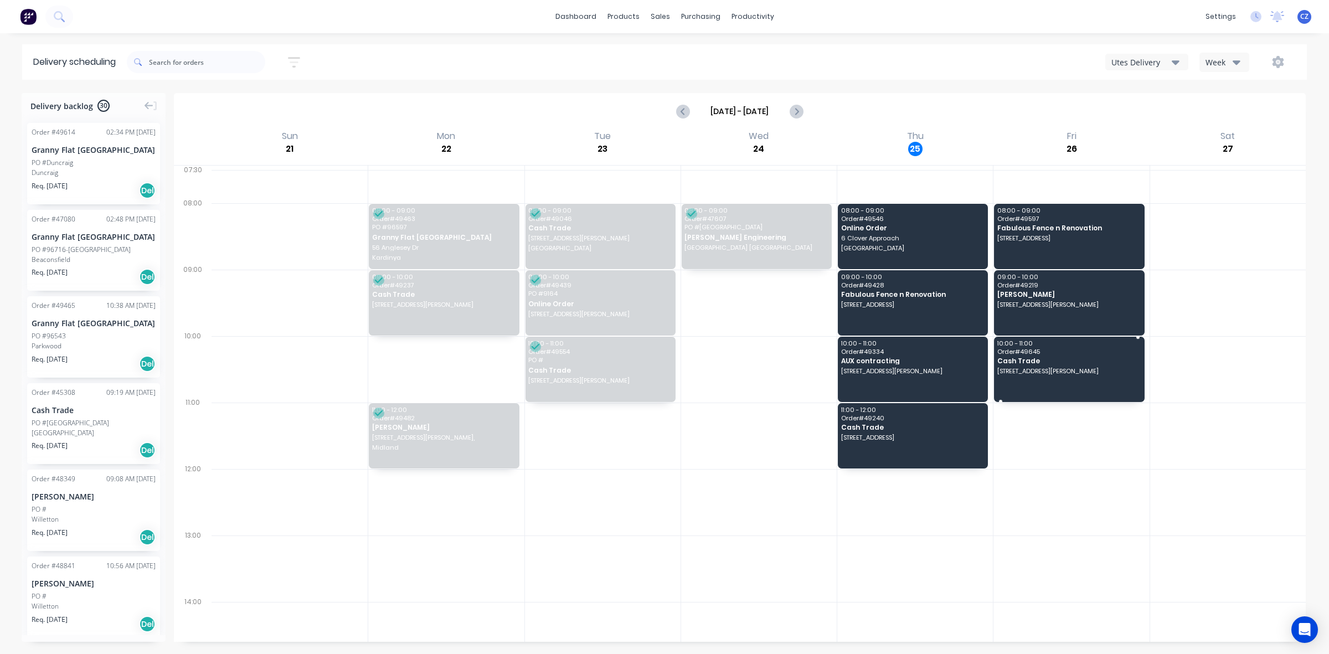
click at [1093, 388] on div "10:00 - 11:00 Order # 49645 Cash Trade 134 Watson Dr, Barragup WA 6209" at bounding box center [1069, 369] width 150 height 65
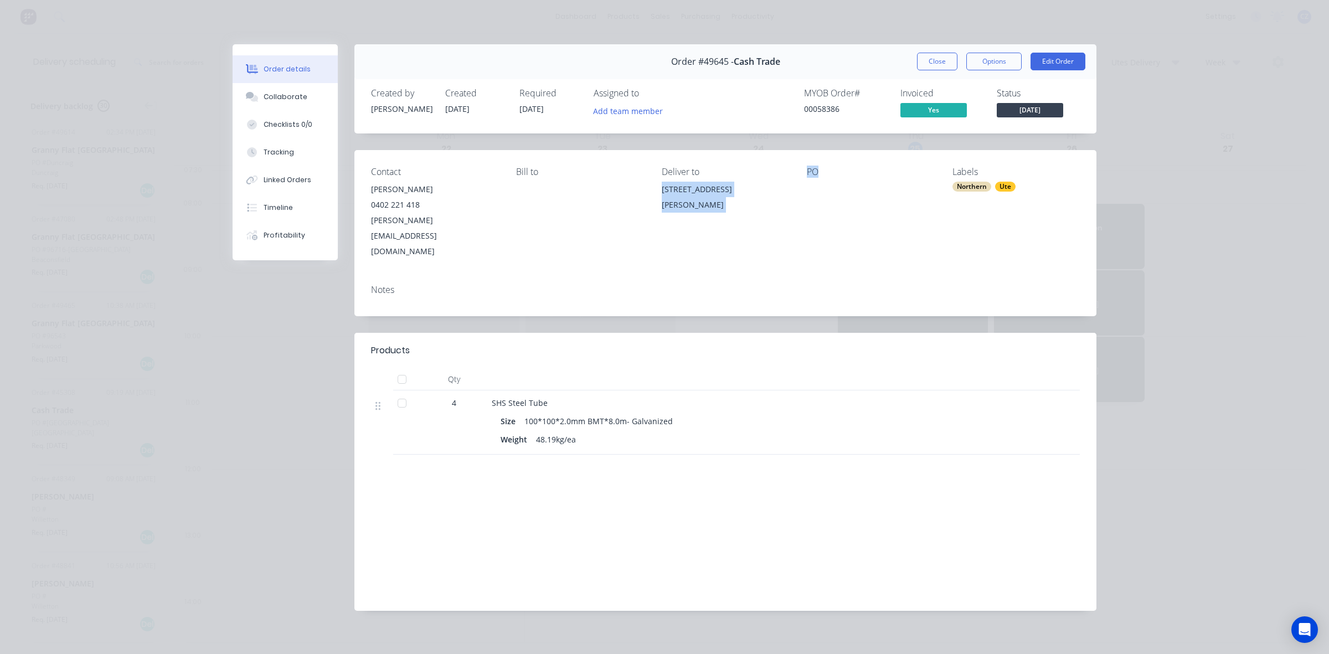
drag, startPoint x: 661, startPoint y: 191, endPoint x: 822, endPoint y: 204, distance: 162.2
click at [822, 204] on div "Contact Jim 0402 221 418 jim@branthingouttrees.com.au Bill to Deliver to 134 Wa…" at bounding box center [725, 213] width 742 height 126
click at [743, 223] on div "Deliver to 134 Watson Dr, Barragup WA 6209" at bounding box center [725, 213] width 127 height 92
drag, startPoint x: 664, startPoint y: 188, endPoint x: 787, endPoint y: 198, distance: 122.7
click at [787, 198] on div "Contact Jim 0402 221 418 jim@branthingouttrees.com.au Bill to Deliver to 134 Wa…" at bounding box center [725, 213] width 742 height 126
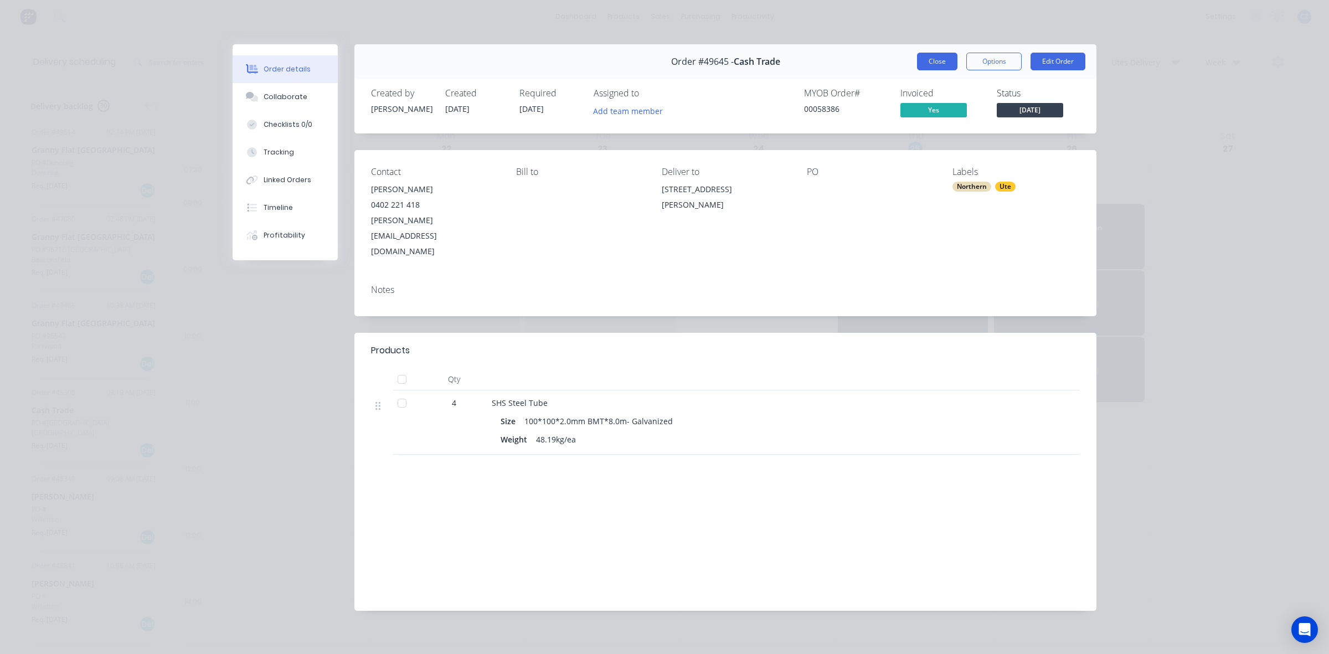
click at [926, 56] on button "Close" at bounding box center [937, 62] width 40 height 18
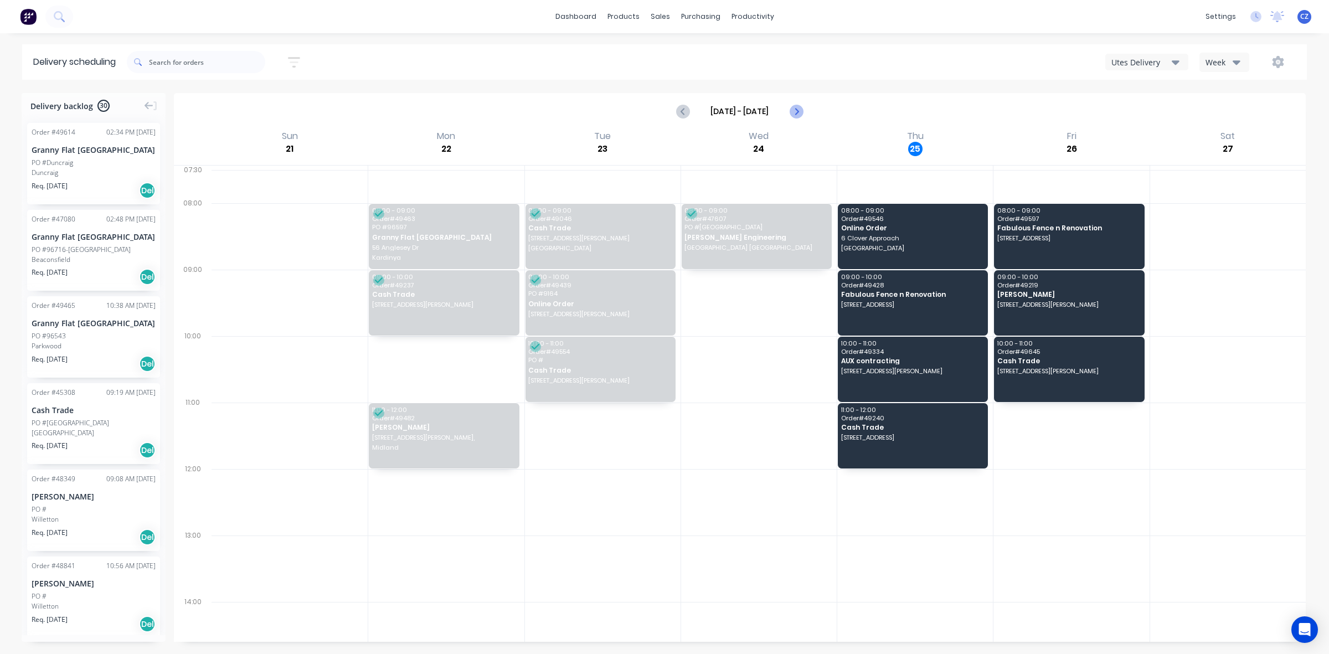
click at [795, 111] on icon "Next page" at bounding box center [795, 111] width 13 height 13
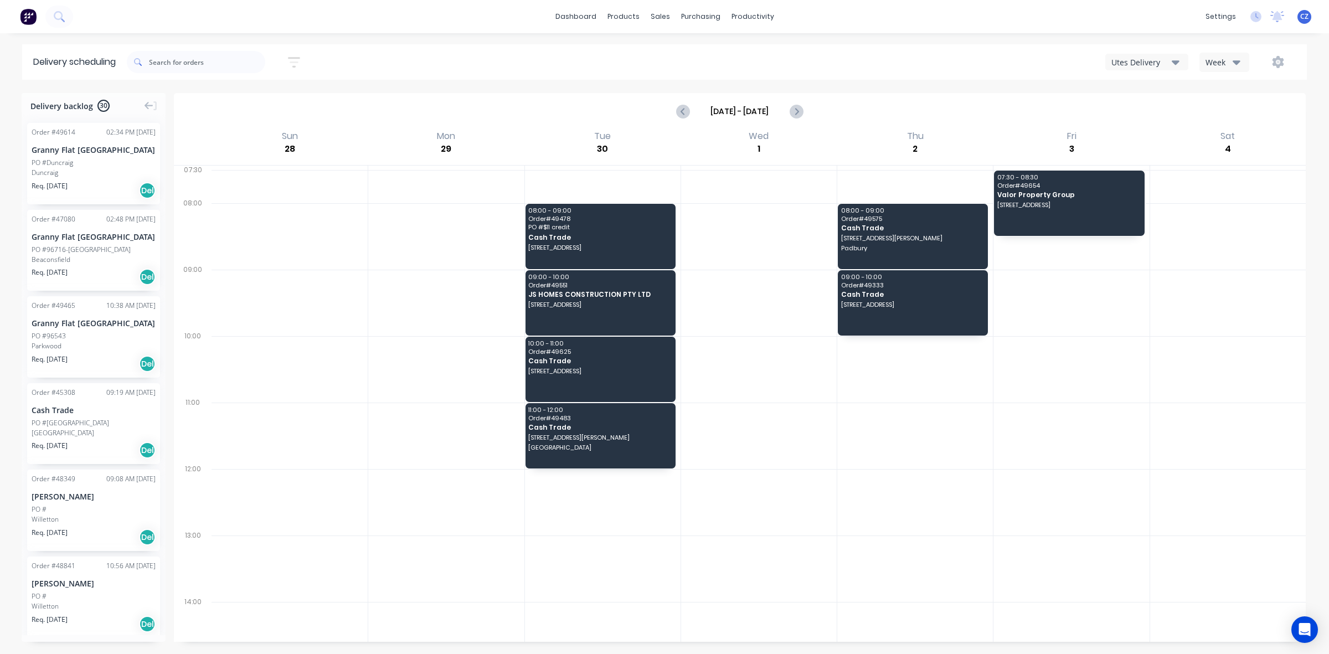
click at [699, 114] on input "Sep 28 - Oct 4" at bounding box center [740, 111] width 99 height 17
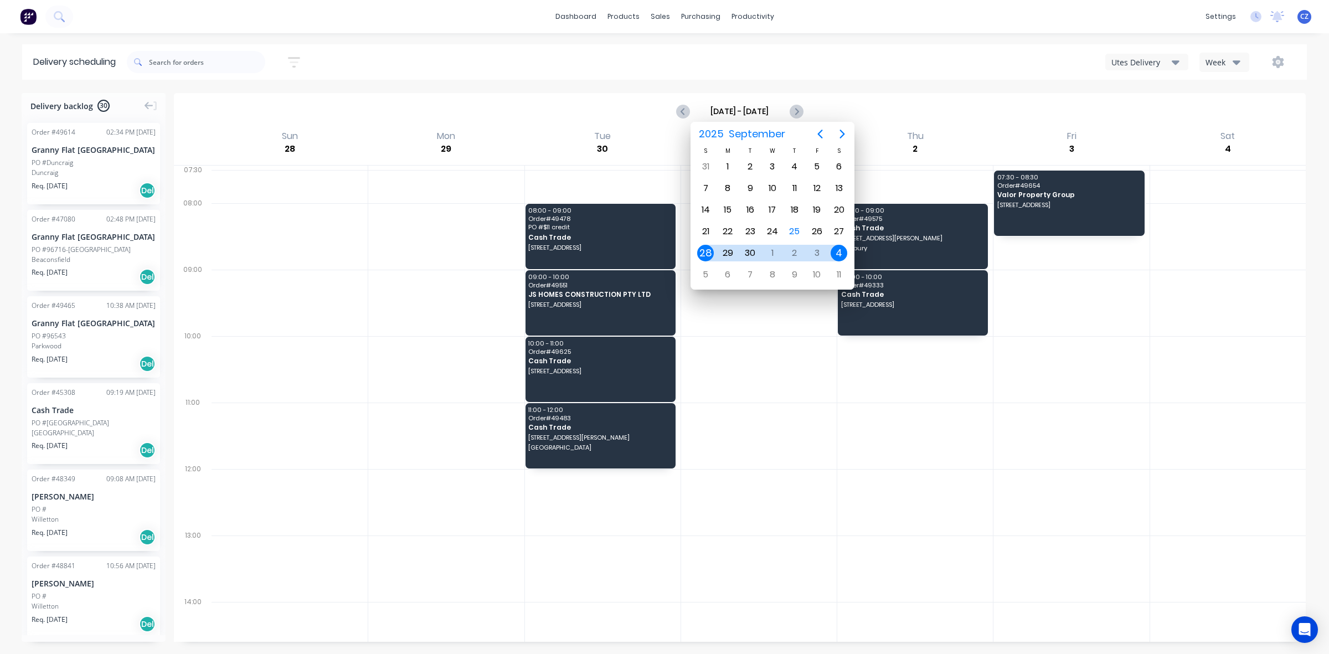
click at [920, 65] on div "Utes Delivery Week" at bounding box center [1001, 62] width 590 height 20
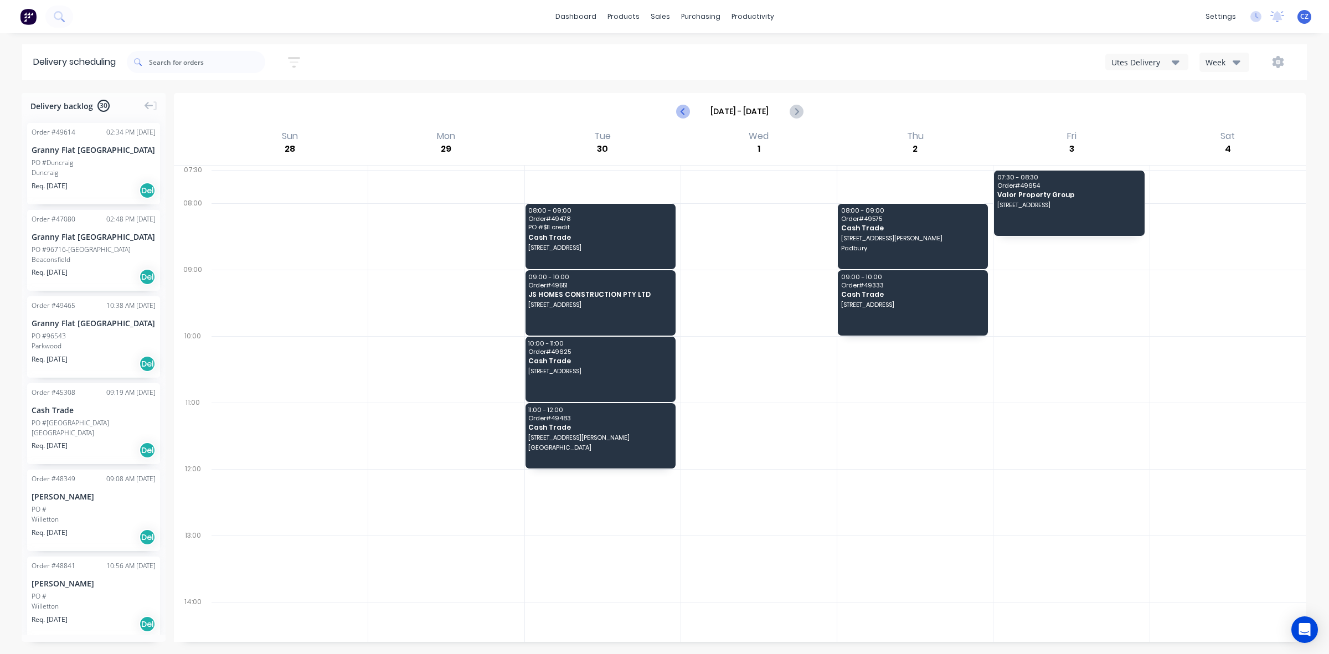
click at [679, 115] on icon "Previous page" at bounding box center [683, 111] width 13 height 13
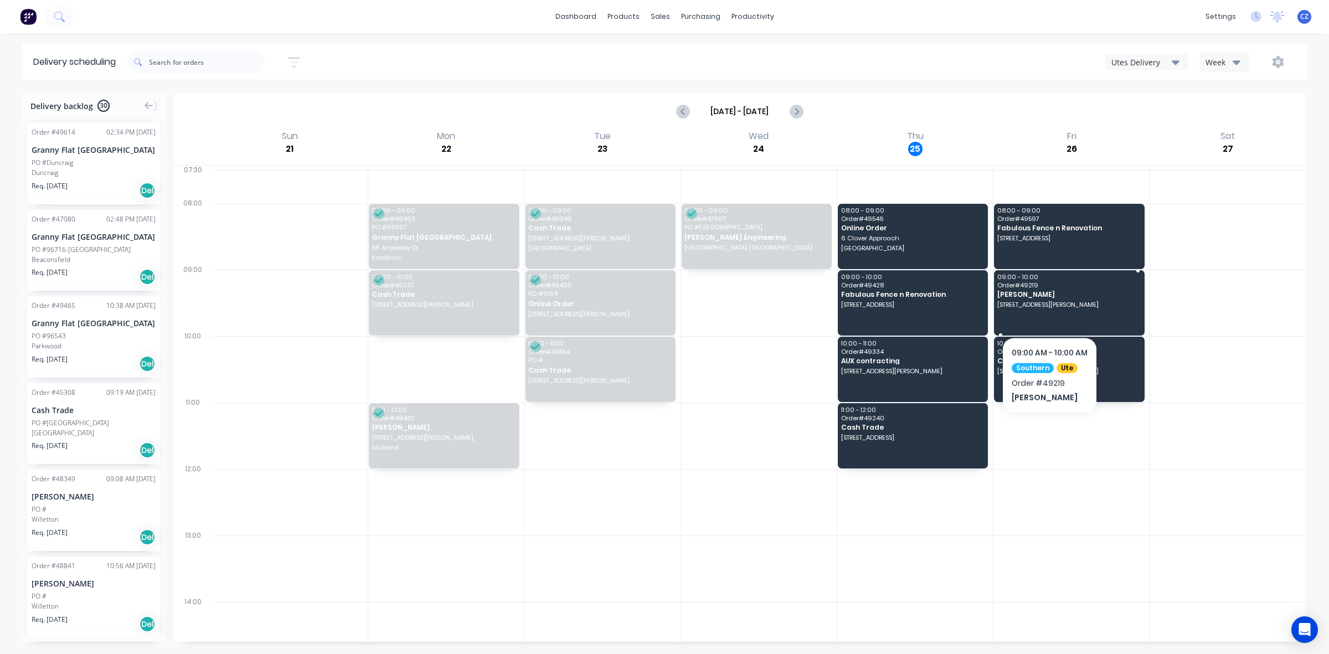
click at [1049, 308] on span "22 Stevenson Bvd, Parmelia WA 6167" at bounding box center [1068, 304] width 142 height 7
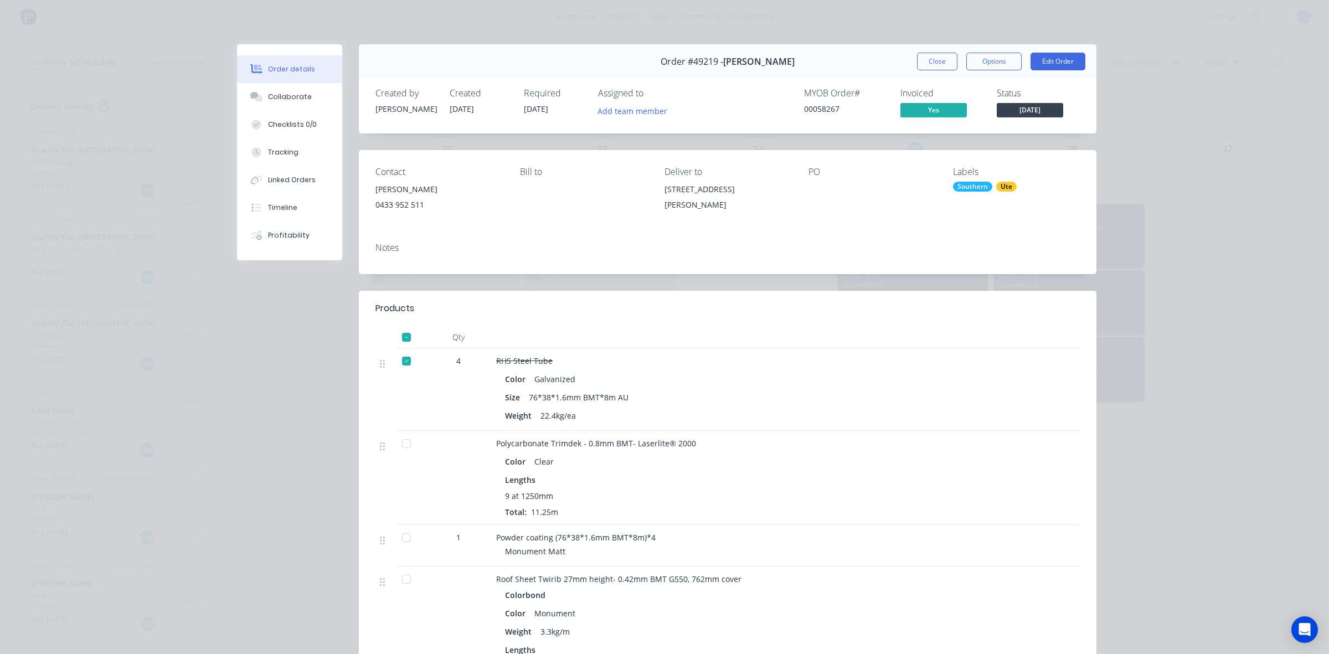
drag, startPoint x: 933, startPoint y: 59, endPoint x: 771, endPoint y: 451, distance: 424.8
click at [268, 184] on div "Linked Orders" at bounding box center [292, 180] width 48 height 10
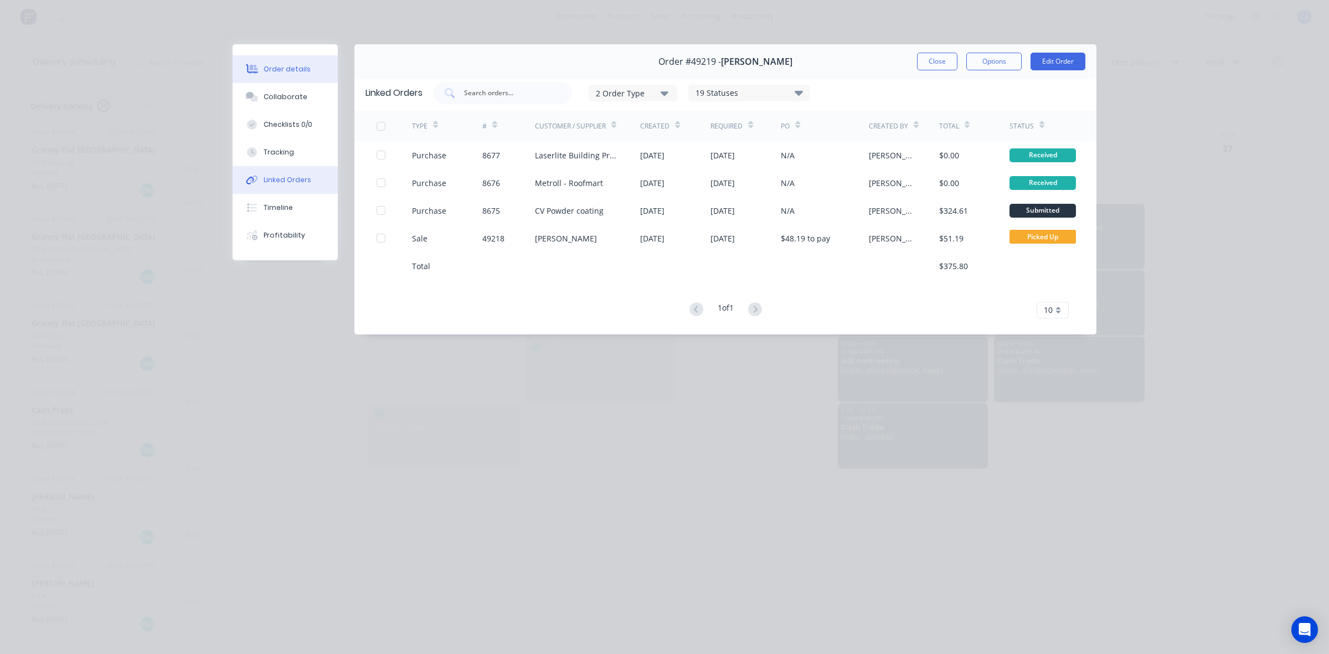
click at [292, 70] on div "Order details" at bounding box center [287, 69] width 47 height 10
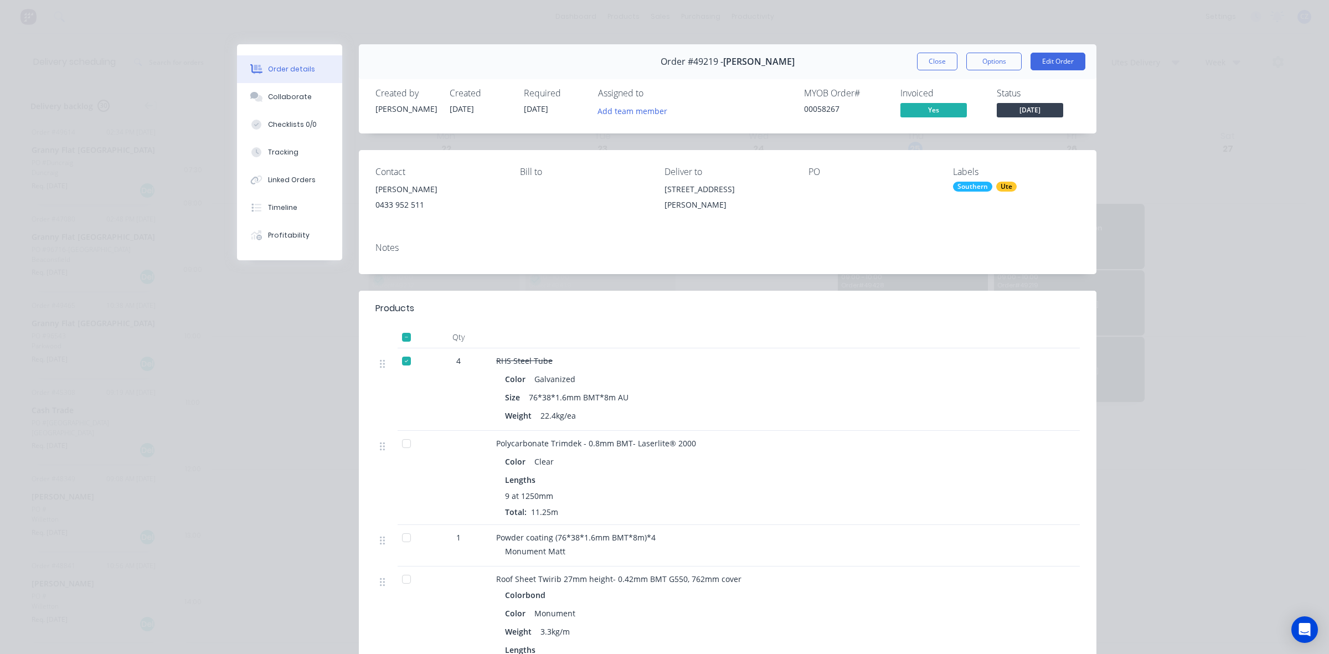
click at [651, 442] on span "Polycarbonate Trimdek - 0.8mm BMT- Laserlite® 2000" at bounding box center [596, 443] width 200 height 11
click at [919, 57] on button "Close" at bounding box center [937, 62] width 40 height 18
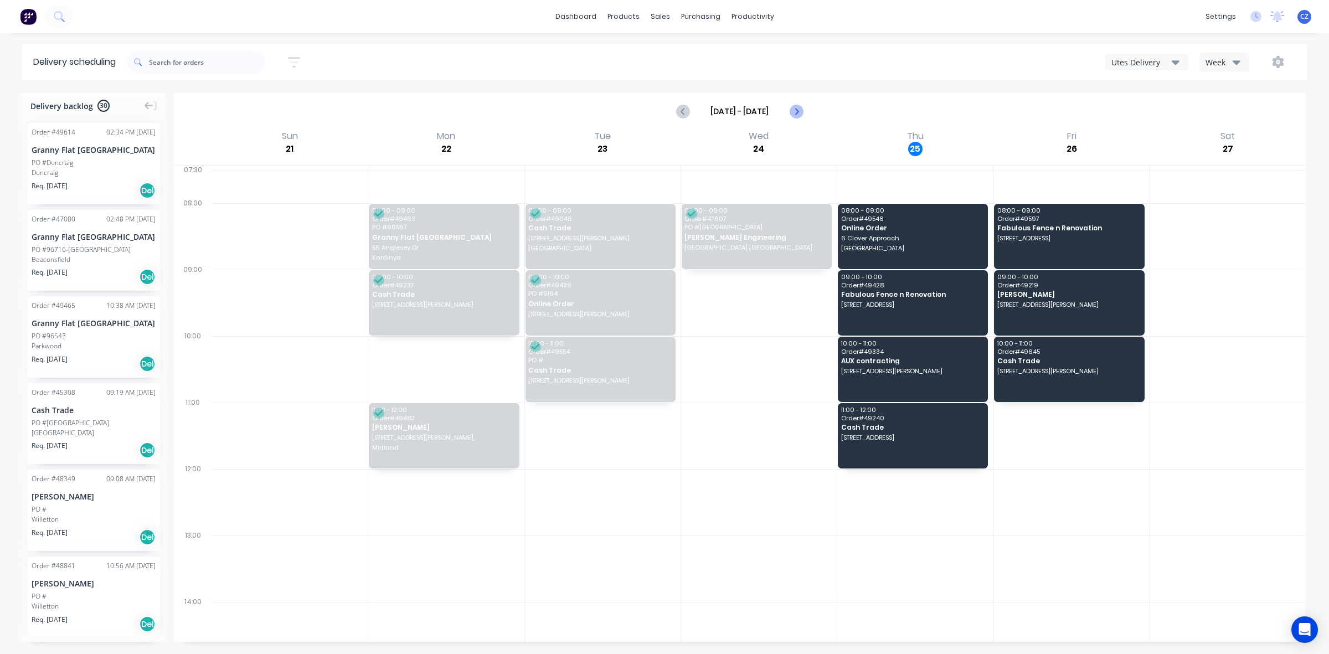
click at [797, 111] on icon "Next page" at bounding box center [796, 111] width 5 height 9
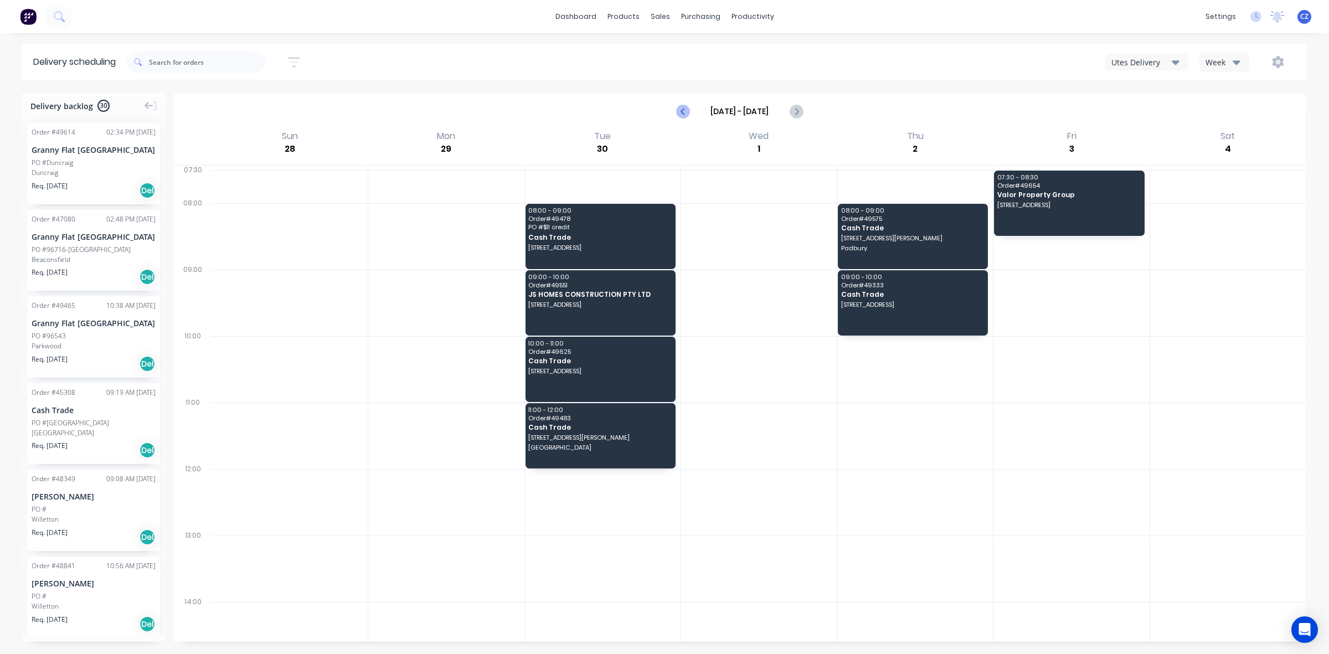
click at [684, 110] on icon "Previous page" at bounding box center [683, 111] width 13 height 13
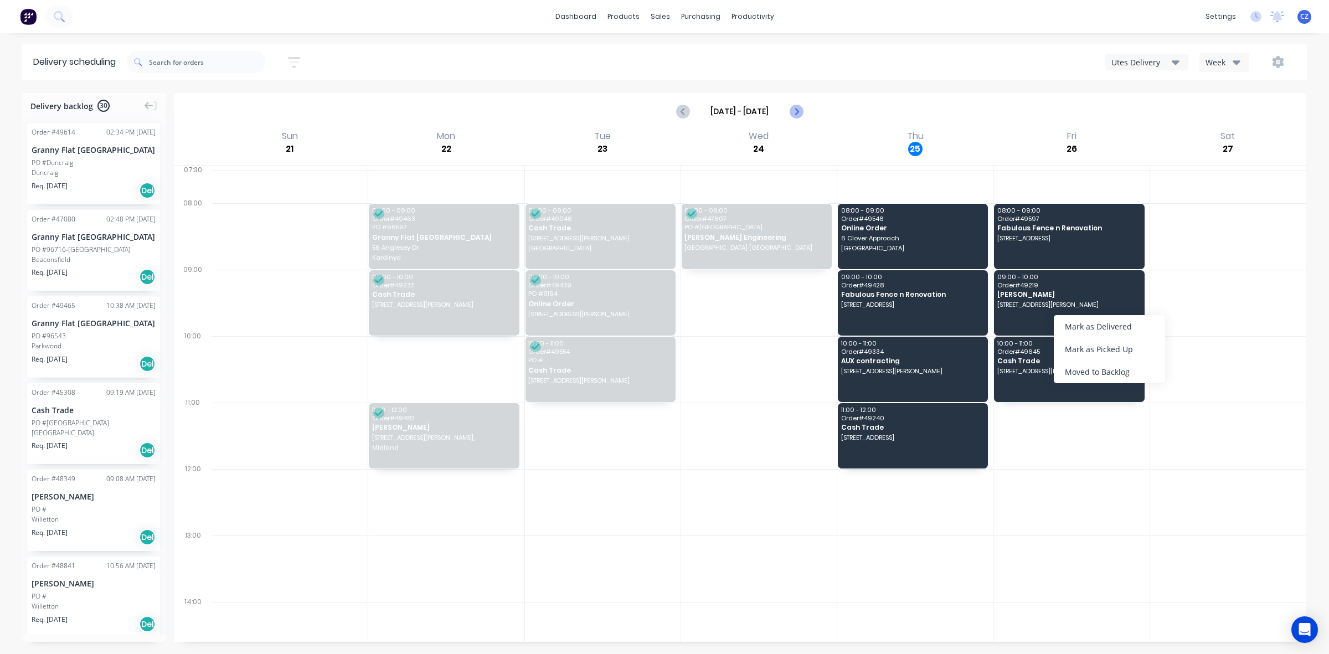
click at [796, 114] on icon "Next page" at bounding box center [795, 111] width 13 height 13
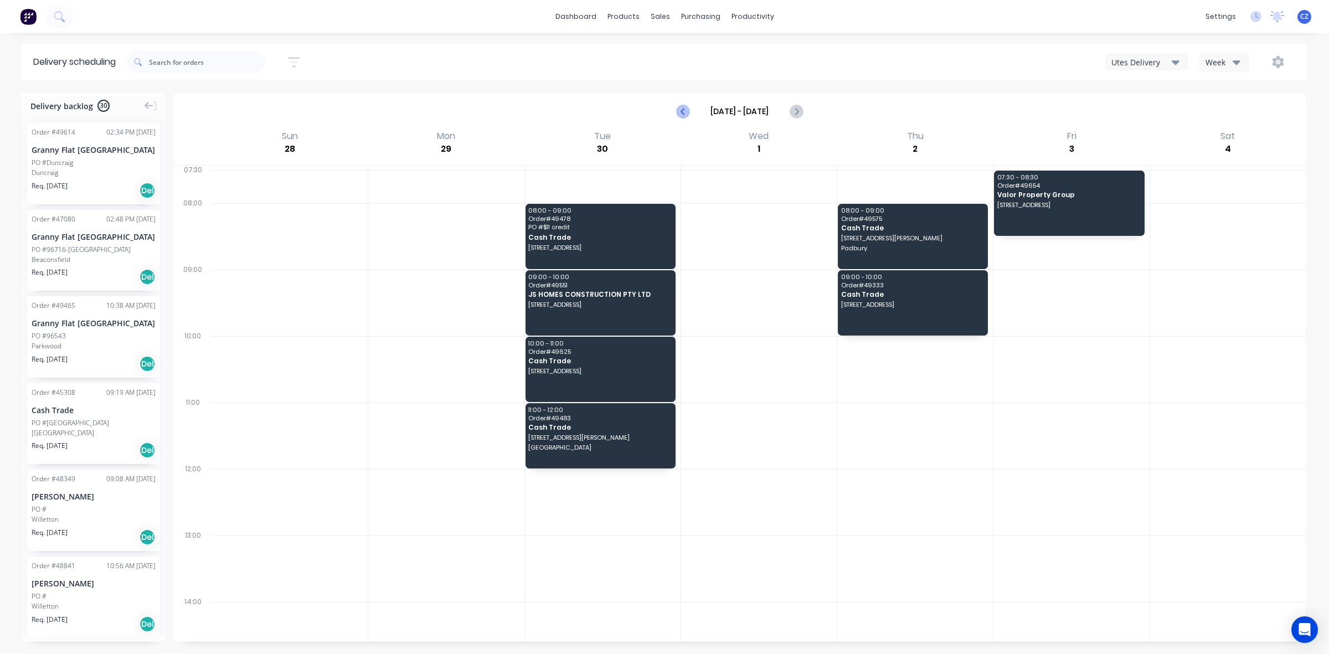
click at [684, 115] on icon "Previous page" at bounding box center [683, 111] width 5 height 9
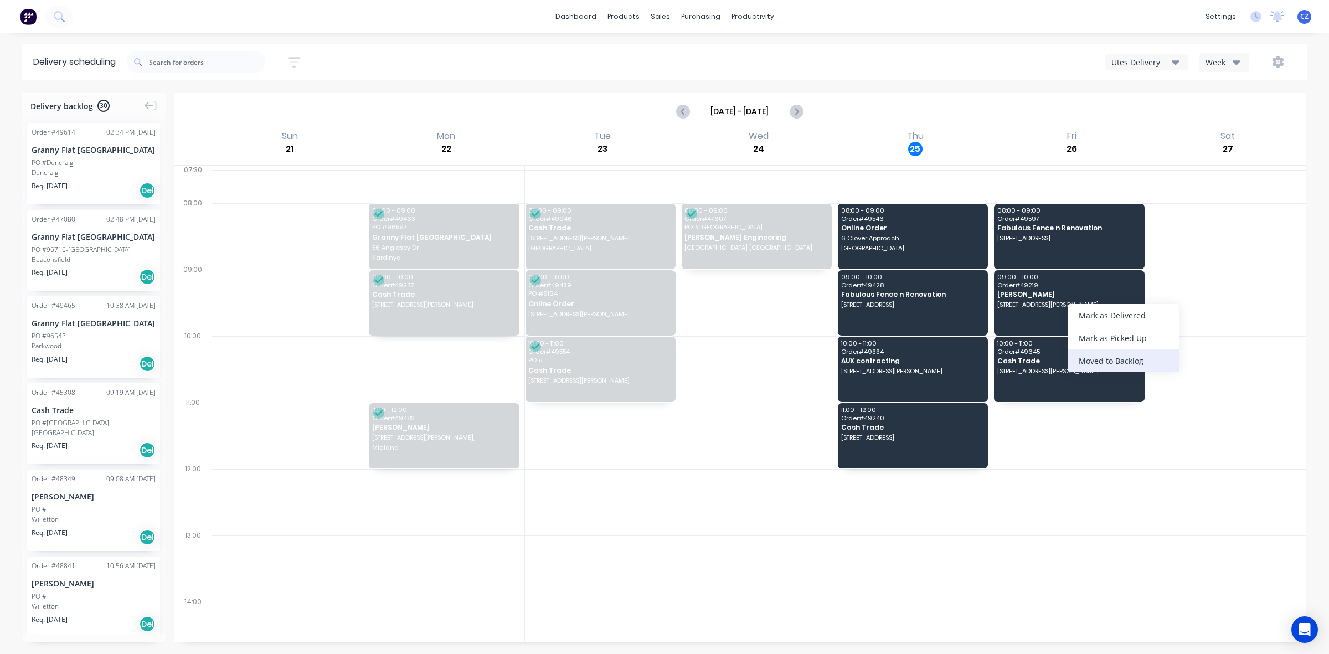
click at [1112, 362] on div "Moved to Backlog" at bounding box center [1123, 360] width 111 height 23
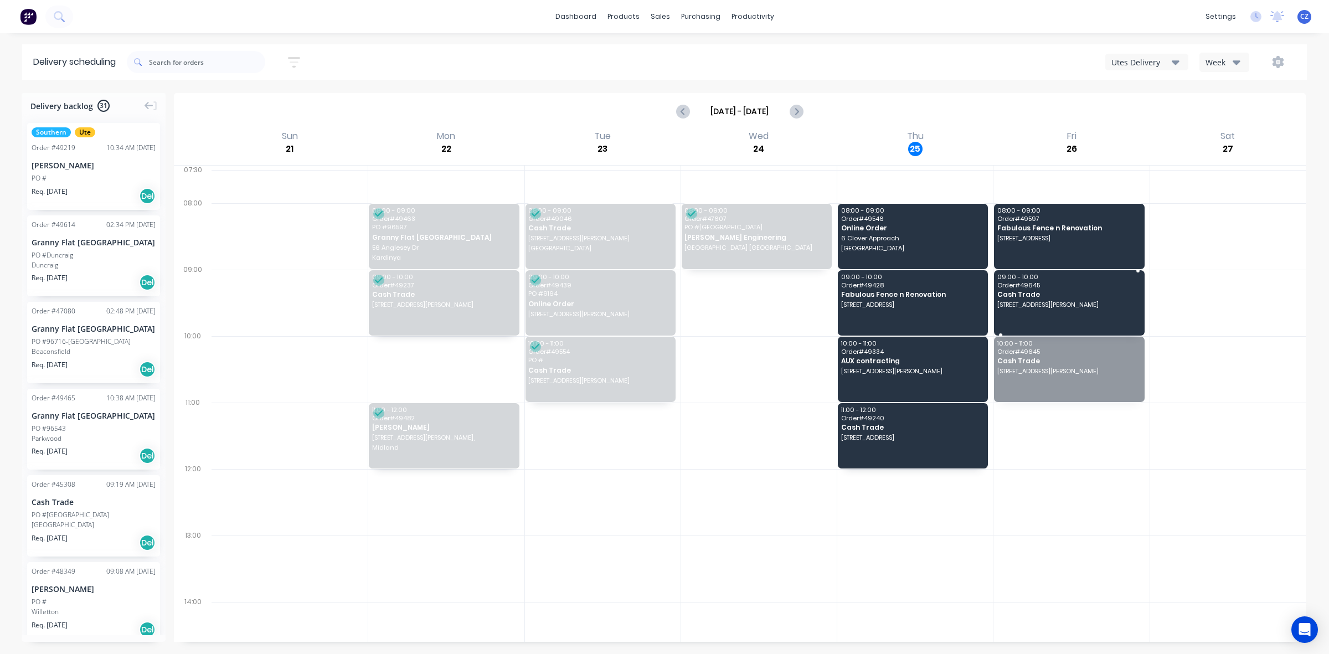
drag, startPoint x: 1111, startPoint y: 368, endPoint x: 1098, endPoint y: 310, distance: 59.5
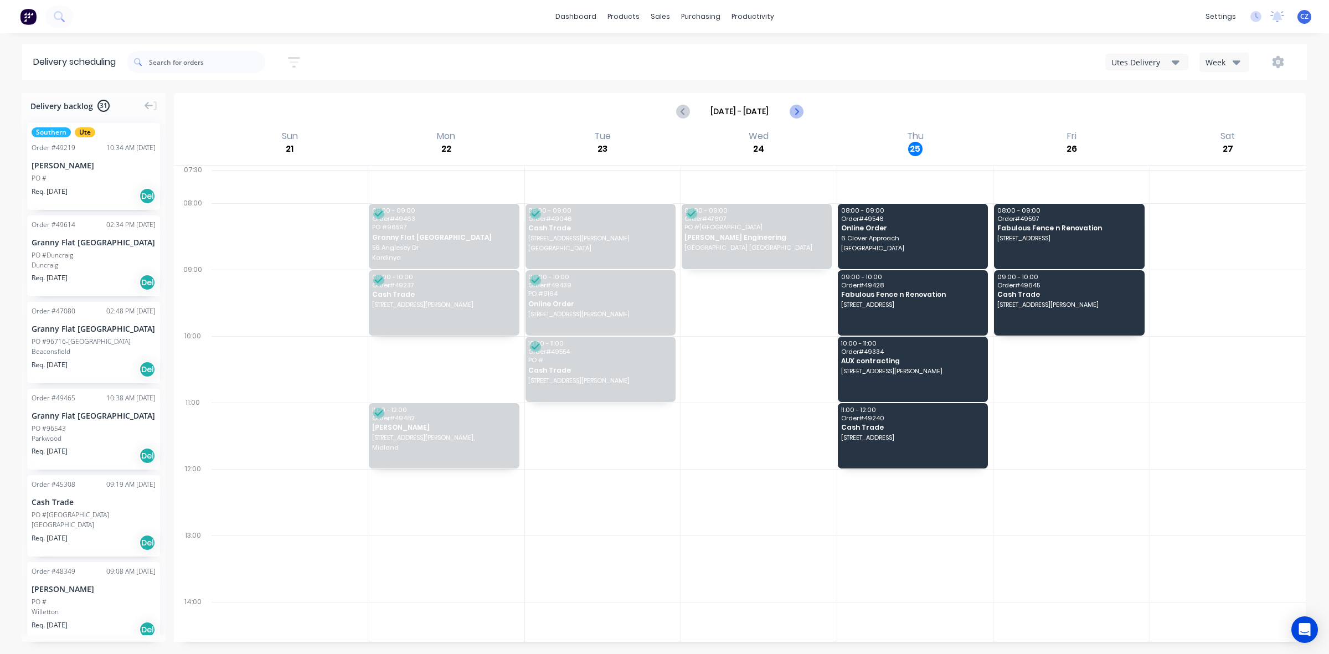
click at [793, 115] on icon "Next page" at bounding box center [795, 111] width 13 height 13
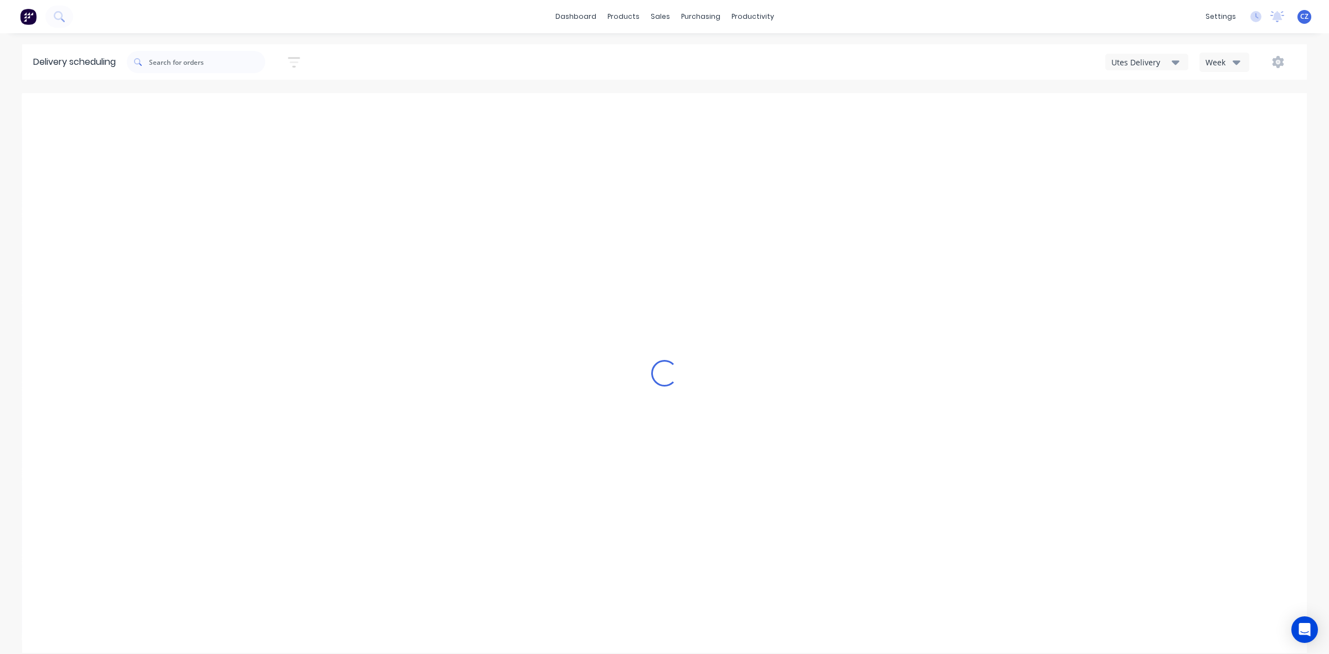
type input "Sep 28 - Oct 4"
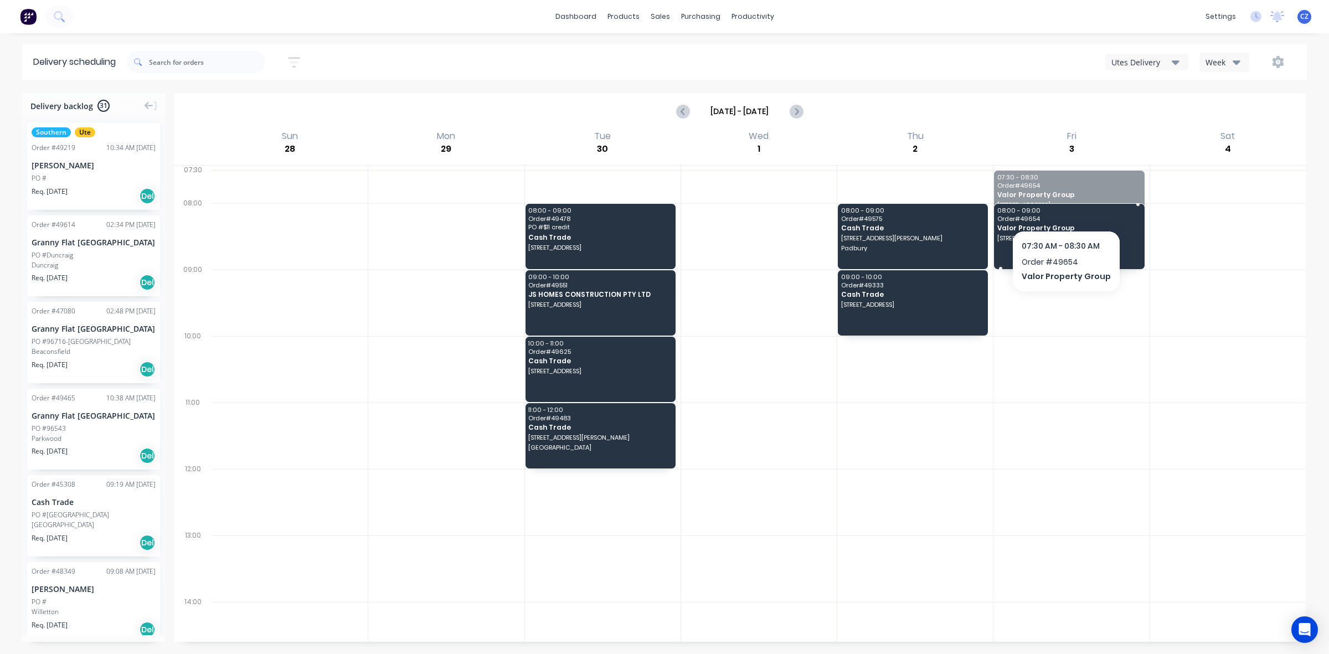
drag, startPoint x: 1062, startPoint y: 194, endPoint x: 1063, endPoint y: 206, distance: 12.3
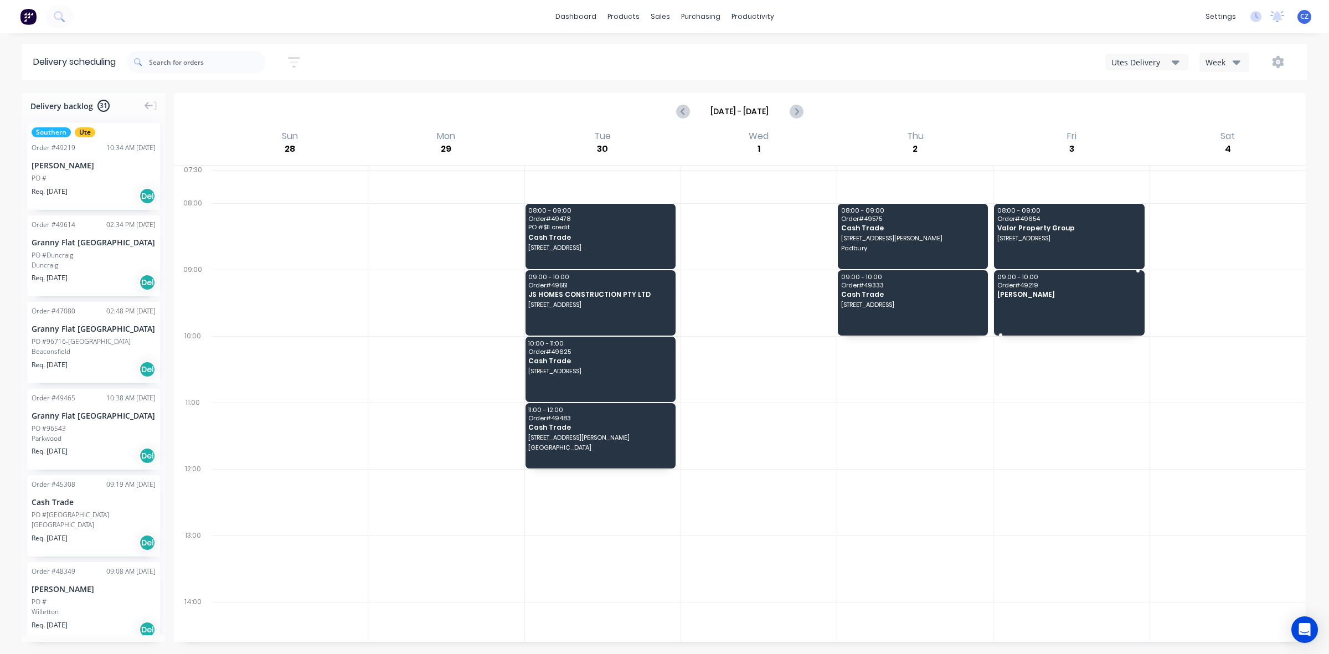
drag, startPoint x: 50, startPoint y: 161, endPoint x: 1056, endPoint y: 278, distance: 1013.0
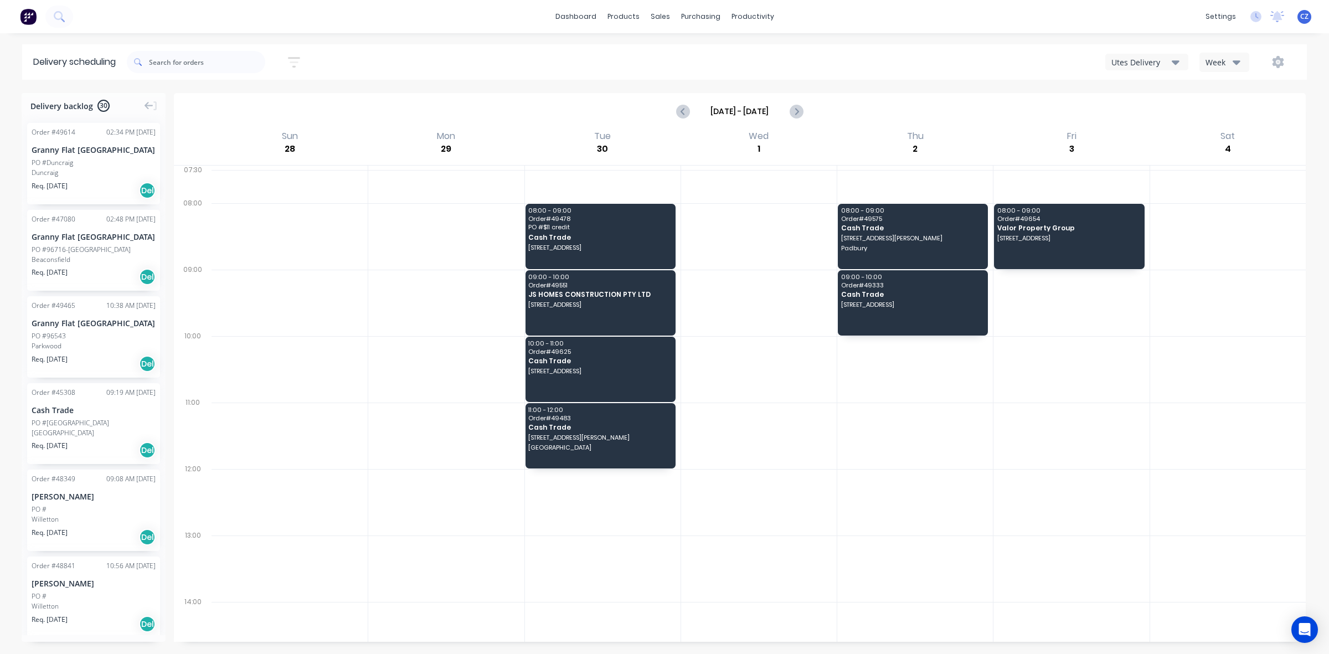
click at [946, 467] on div at bounding box center [915, 436] width 156 height 66
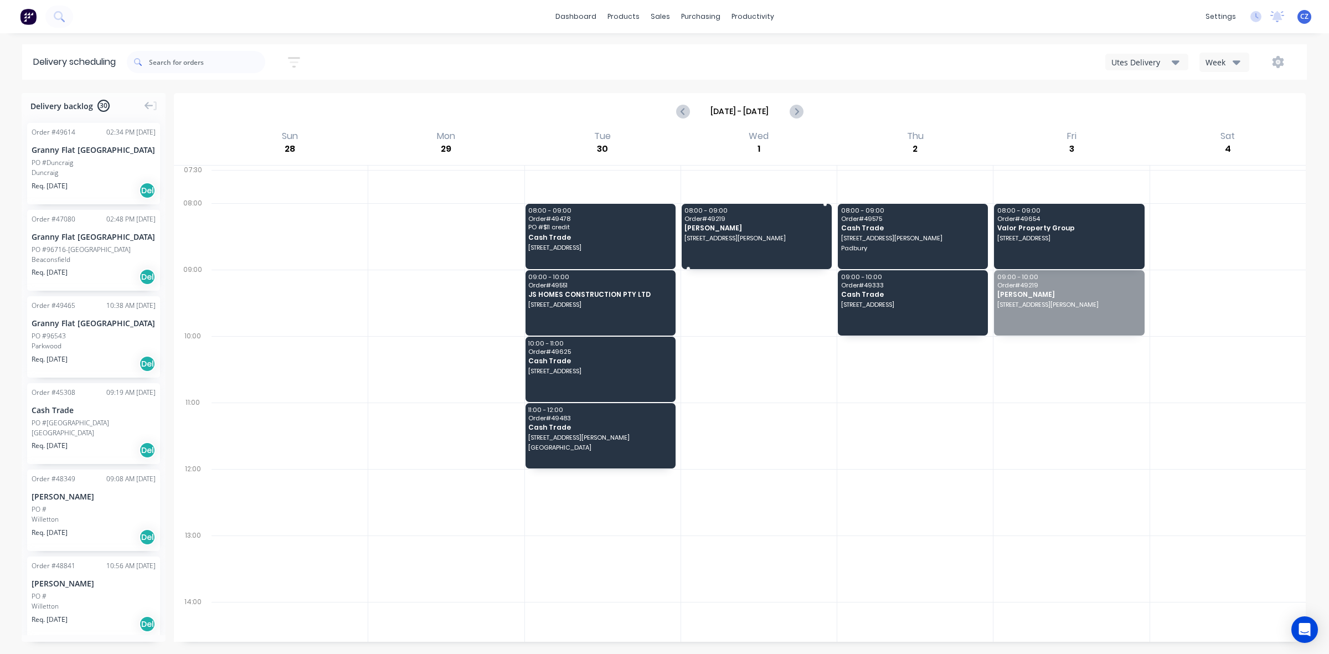
drag, startPoint x: 1073, startPoint y: 299, endPoint x: 698, endPoint y: 220, distance: 383.2
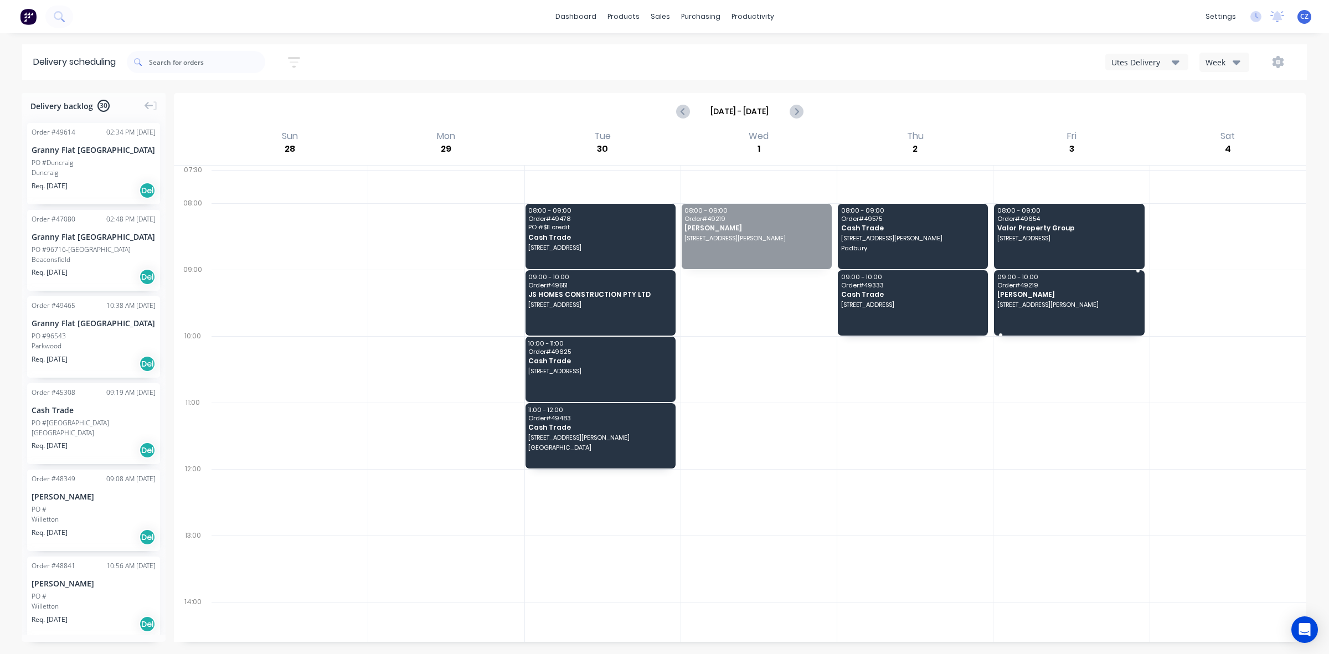
drag, startPoint x: 748, startPoint y: 231, endPoint x: 1087, endPoint y: 300, distance: 346.2
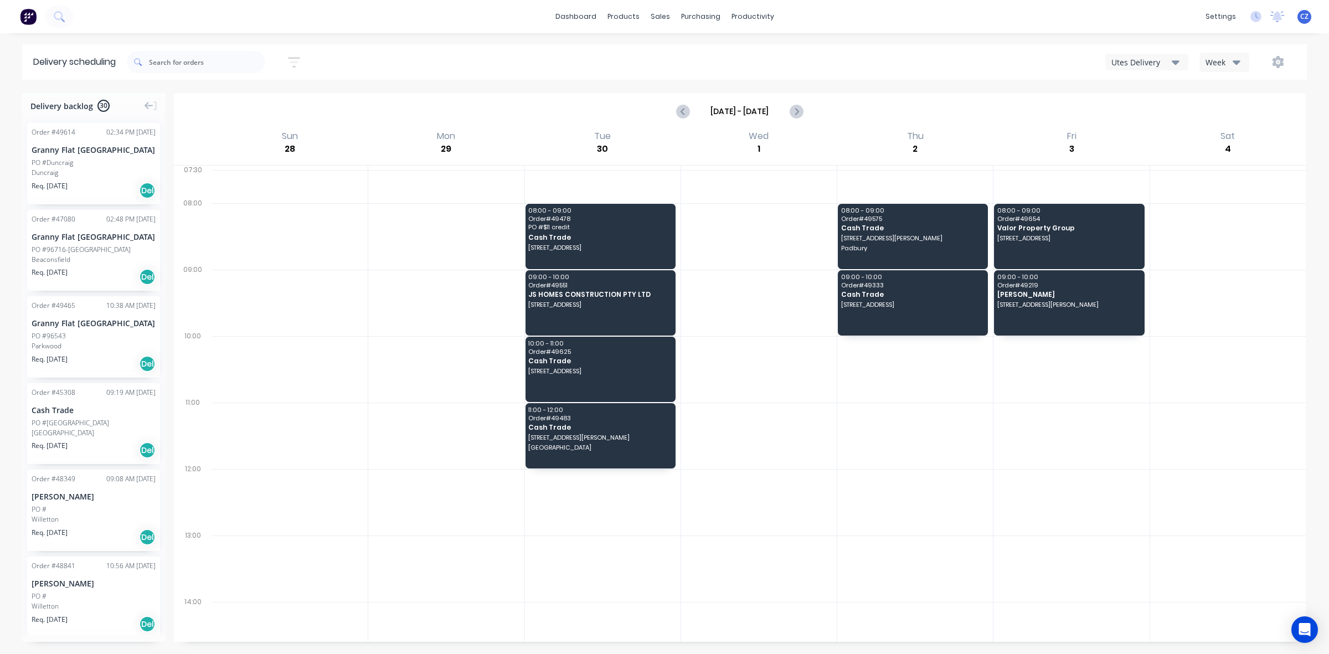
click at [1003, 457] on div at bounding box center [1071, 436] width 156 height 66
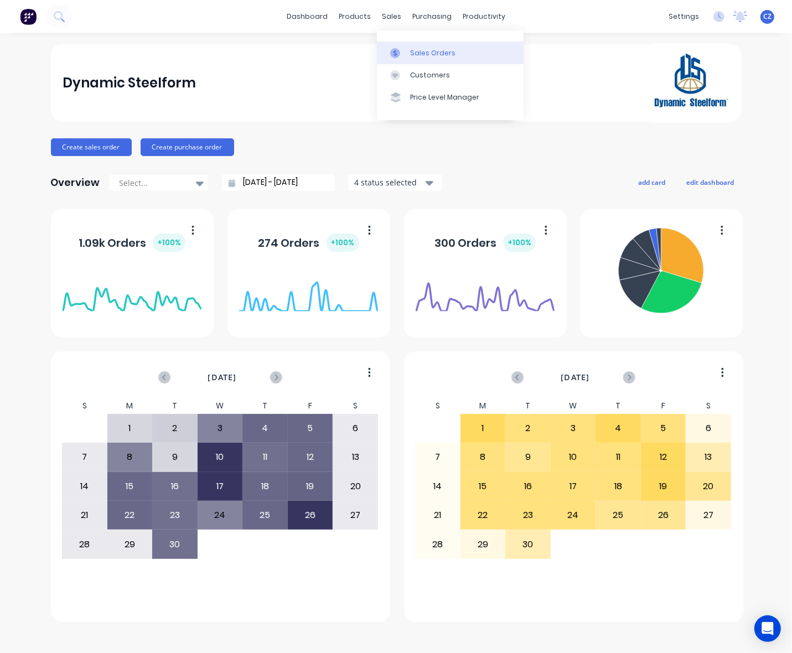
click at [400, 55] on icon at bounding box center [395, 53] width 10 height 10
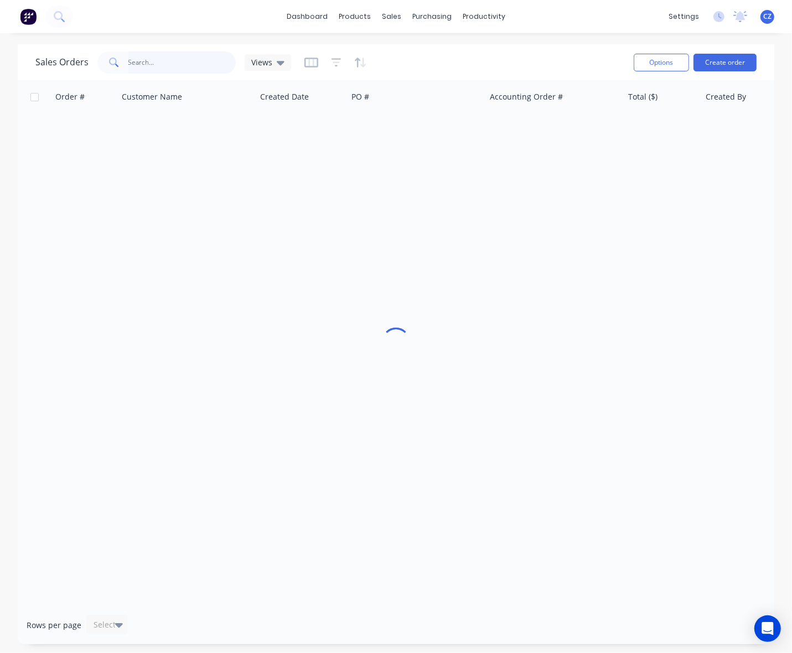
click at [177, 62] on input "text" at bounding box center [182, 62] width 108 height 22
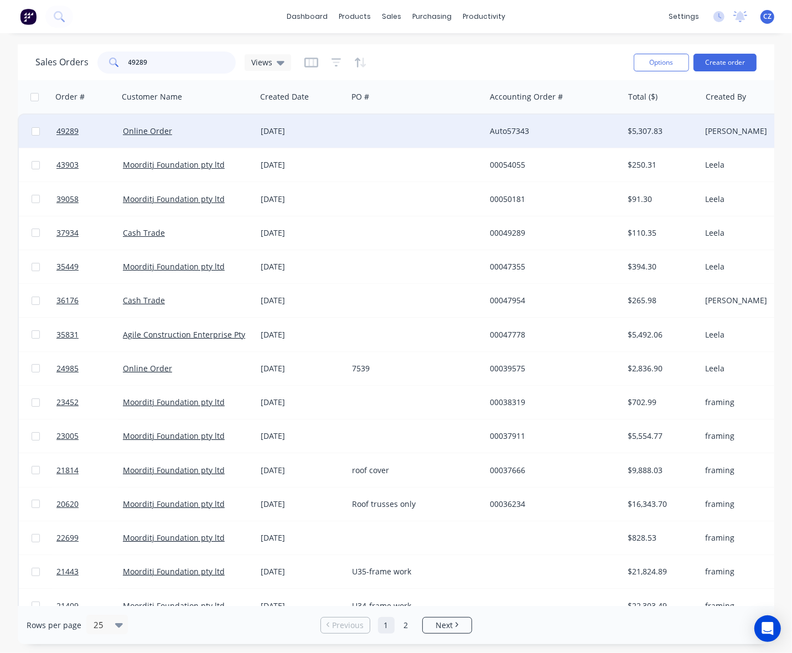
type input "49289"
click at [395, 132] on div at bounding box center [417, 131] width 138 height 33
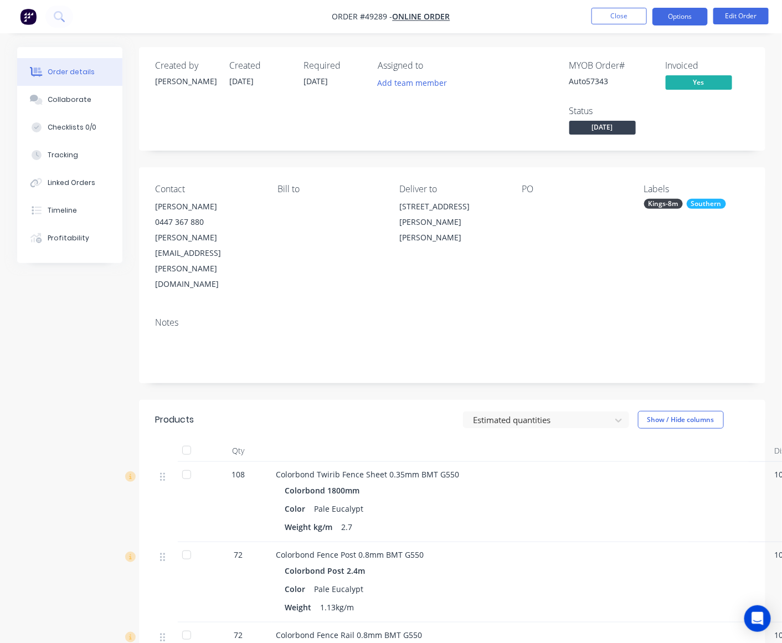
click at [672, 19] on button "Options" at bounding box center [679, 17] width 55 height 18
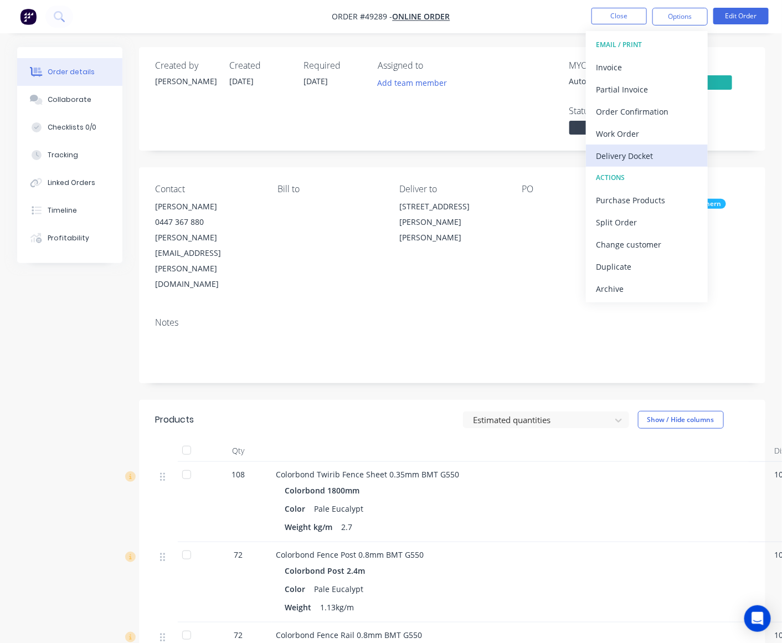
click at [621, 159] on div "Delivery Docket" at bounding box center [647, 156] width 102 height 16
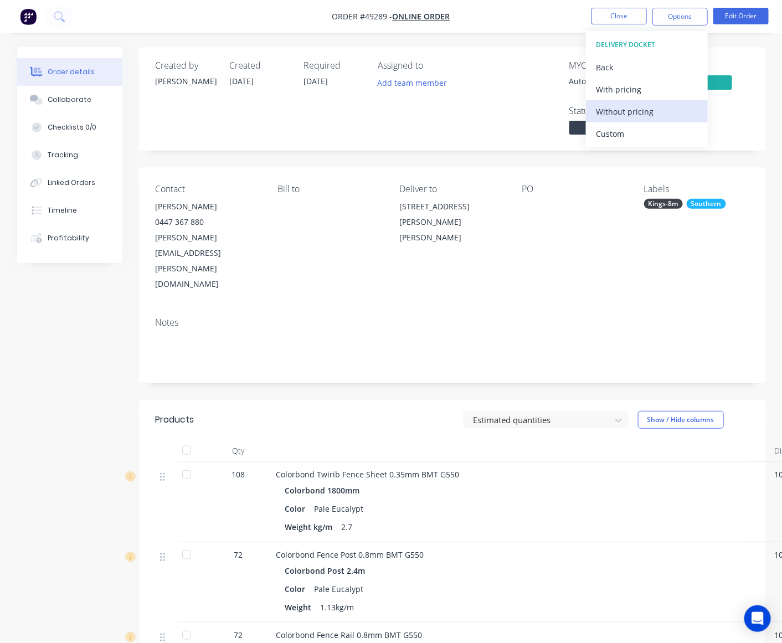
click at [632, 106] on div "Without pricing" at bounding box center [647, 112] width 102 height 16
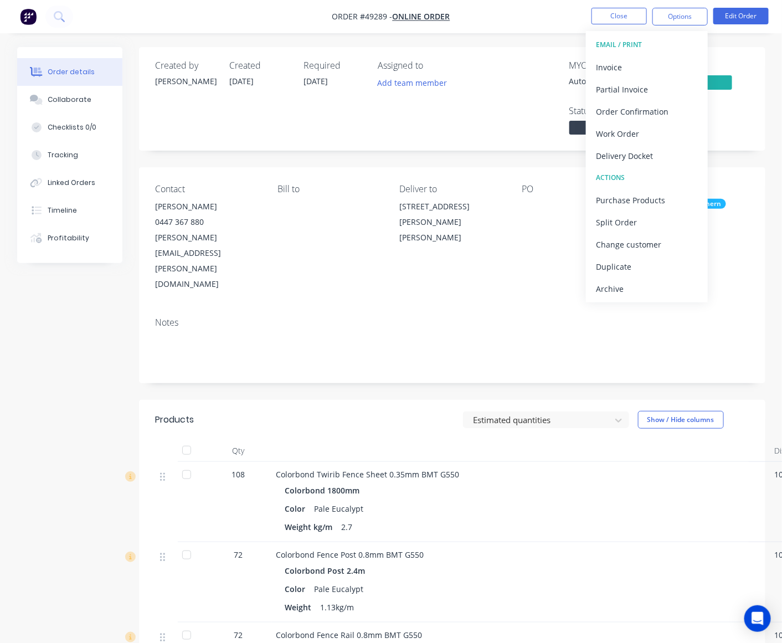
click at [427, 317] on div "Notes" at bounding box center [452, 322] width 593 height 11
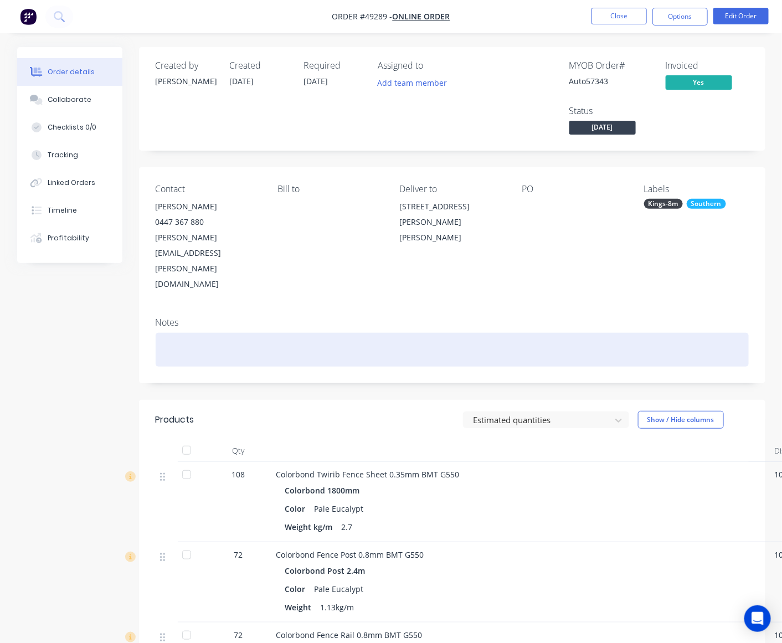
click at [489, 333] on div at bounding box center [452, 350] width 593 height 34
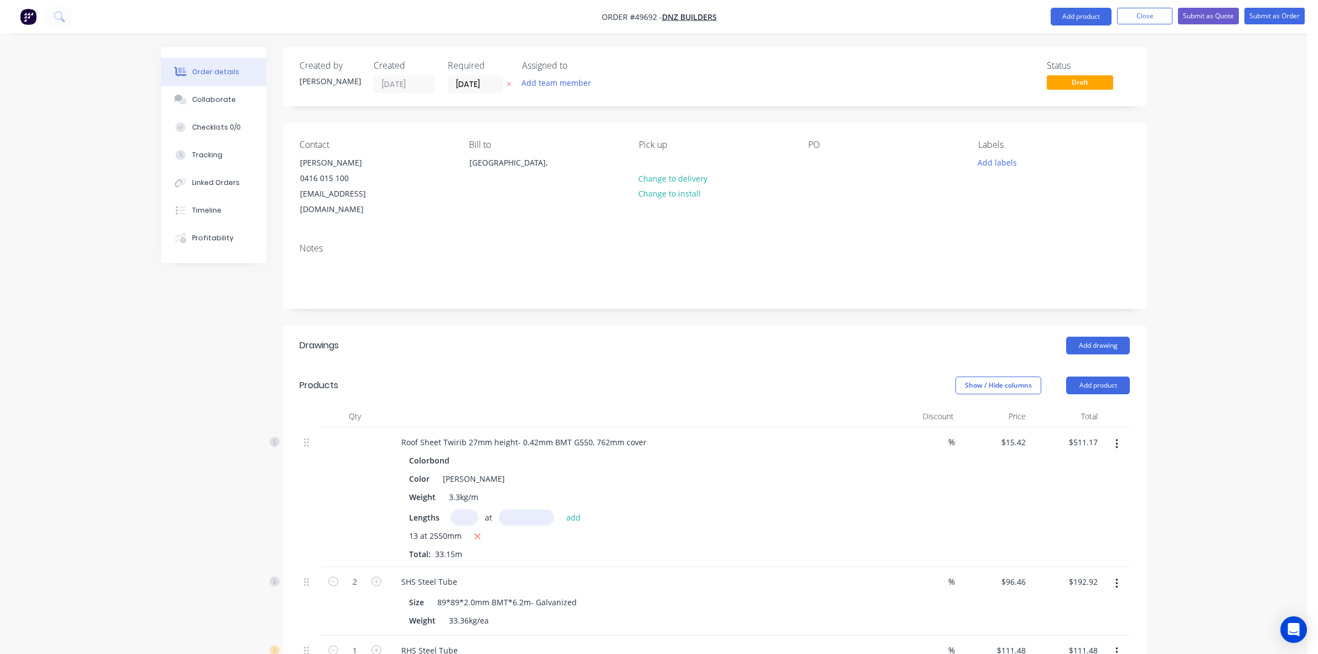
scroll to position [1038, 0]
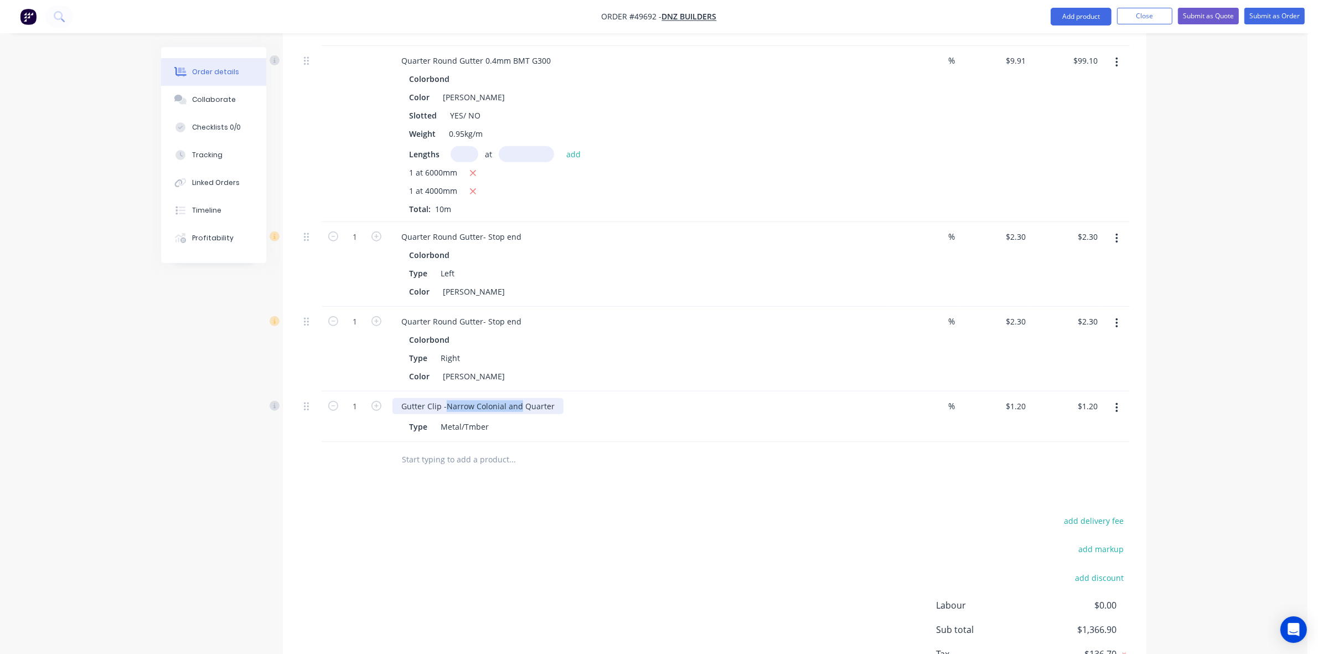
drag, startPoint x: 445, startPoint y: 393, endPoint x: 519, endPoint y: 388, distance: 74.4
click at [519, 398] on div "Gutter Clip -Narrow Colonial and Quarter" at bounding box center [478, 406] width 171 height 16
click at [533, 449] on input "text" at bounding box center [511, 460] width 221 height 22
click at [369, 398] on input "1" at bounding box center [355, 406] width 29 height 17
type input "8"
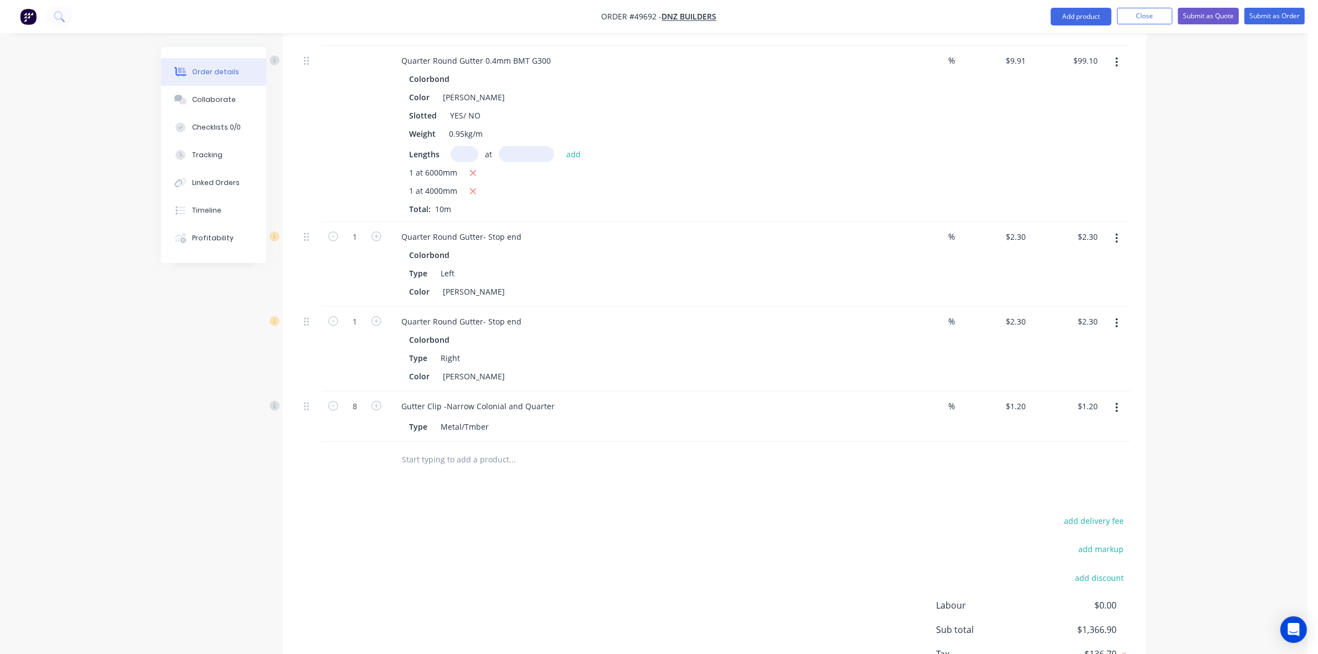
type input "$9.60"
click at [744, 450] on div at bounding box center [588, 460] width 390 height 22
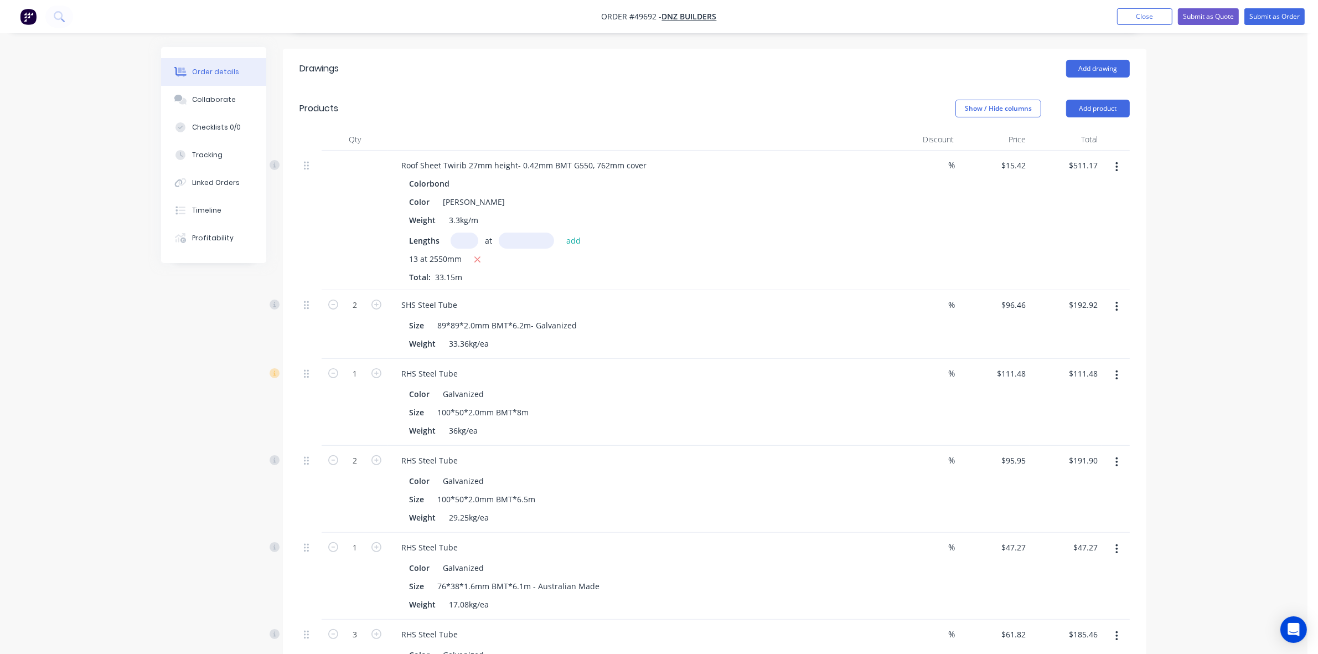
scroll to position [0, 0]
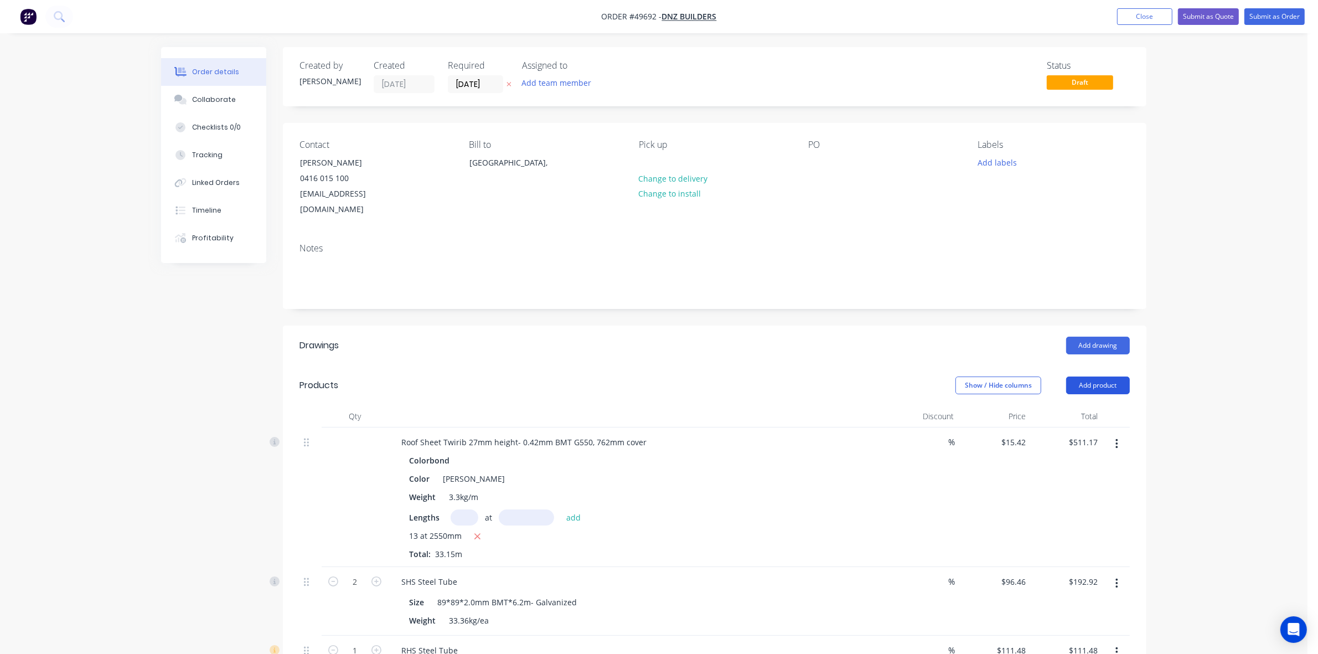
click at [1087, 377] on button "Add product" at bounding box center [1099, 386] width 64 height 18
click at [1094, 405] on div "Product catalogue" at bounding box center [1077, 413] width 85 height 16
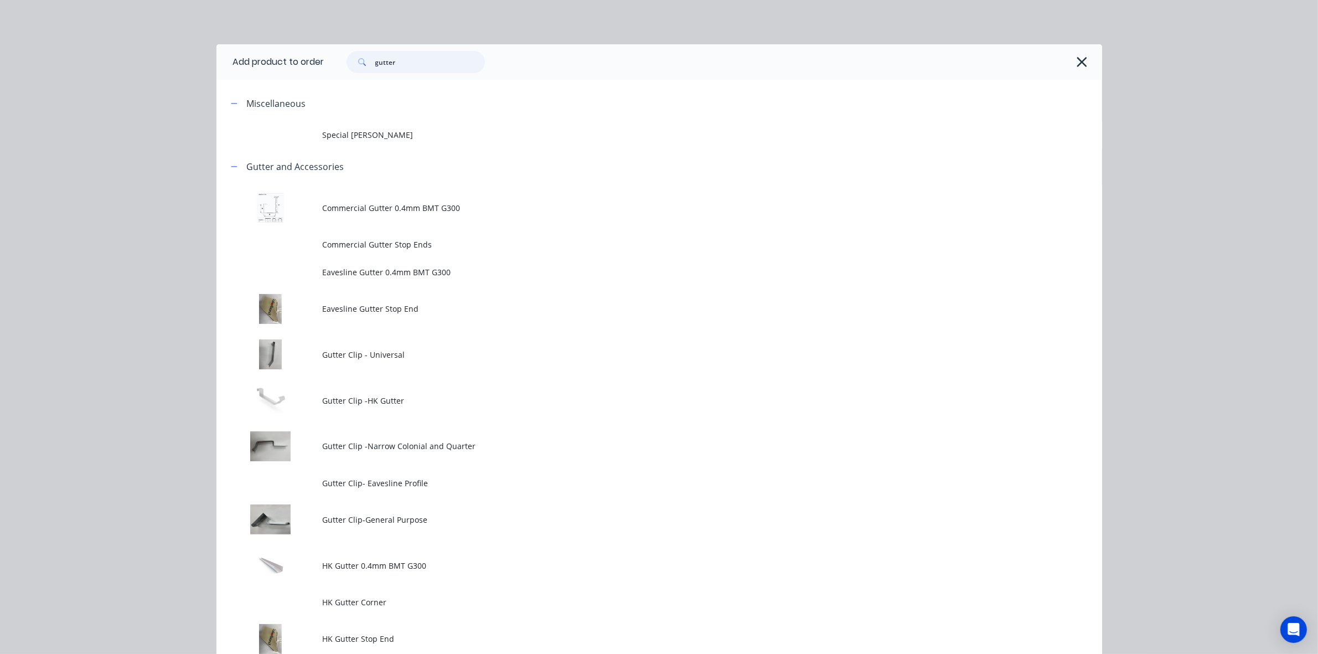
drag, startPoint x: 427, startPoint y: 54, endPoint x: 313, endPoint y: 64, distance: 114.5
click at [313, 64] on header "Add product to order gutter" at bounding box center [660, 61] width 886 height 35
type input "down"
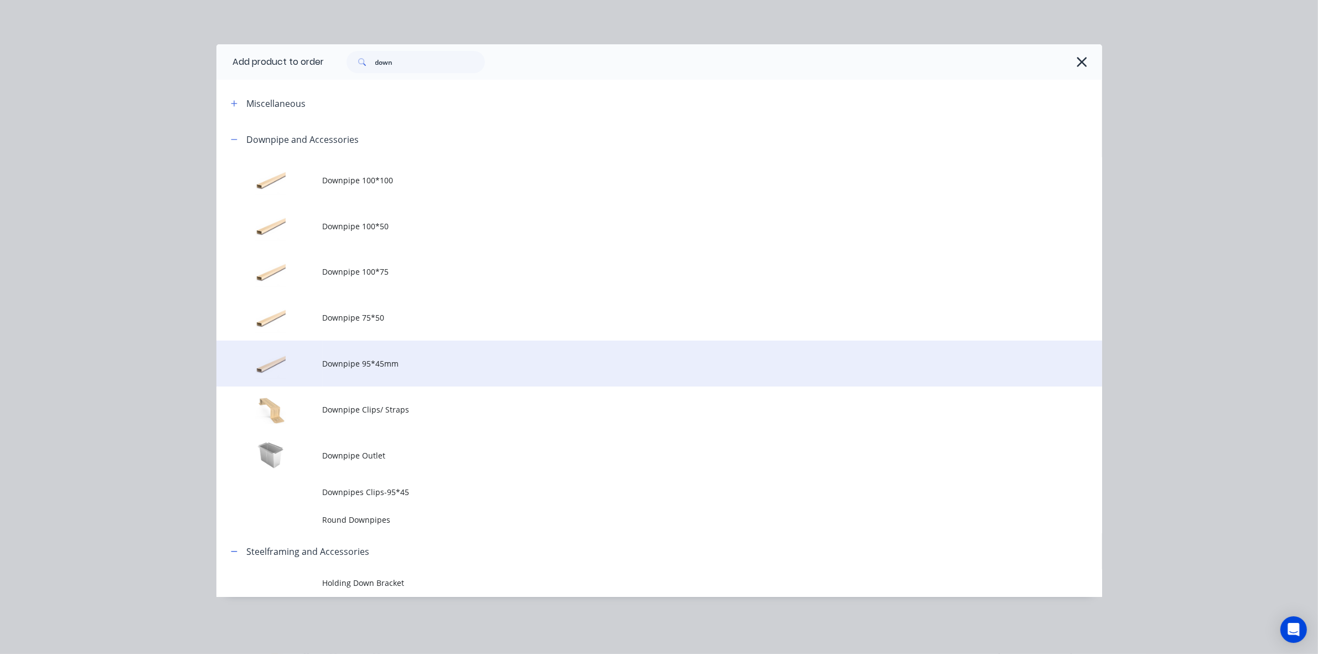
click at [427, 367] on span "Downpipe 95*45mm" at bounding box center [635, 364] width 624 height 12
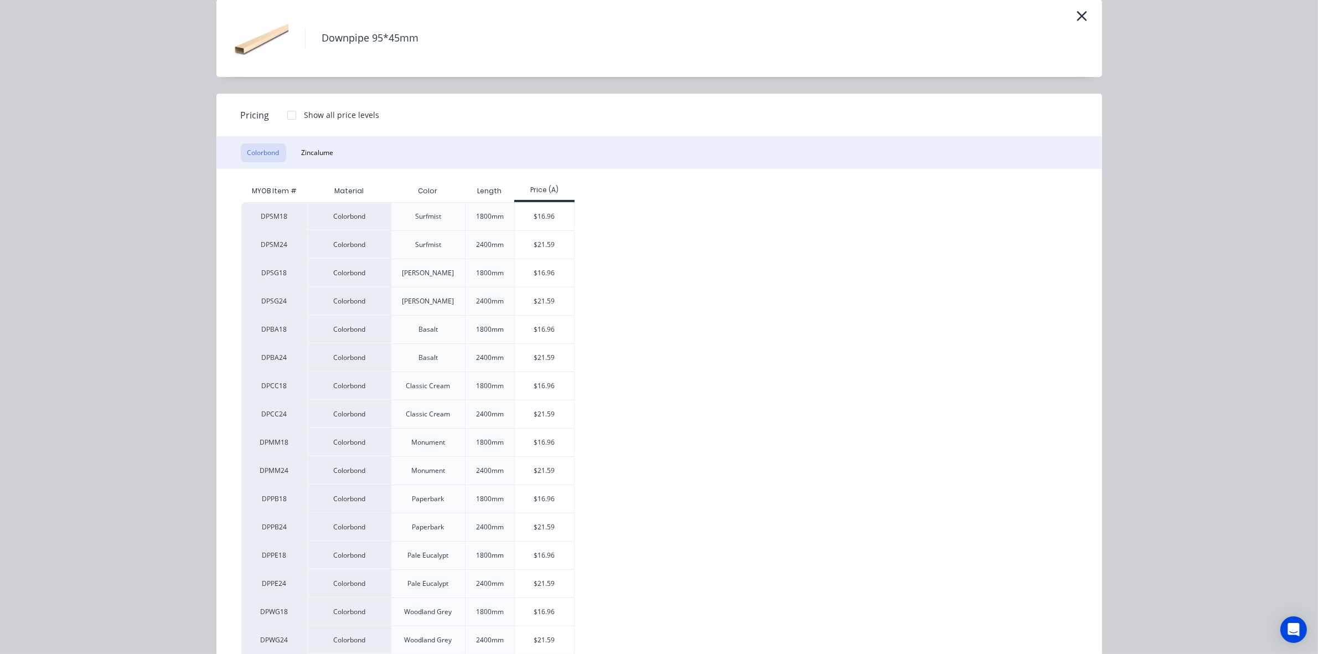
scroll to position [69, 0]
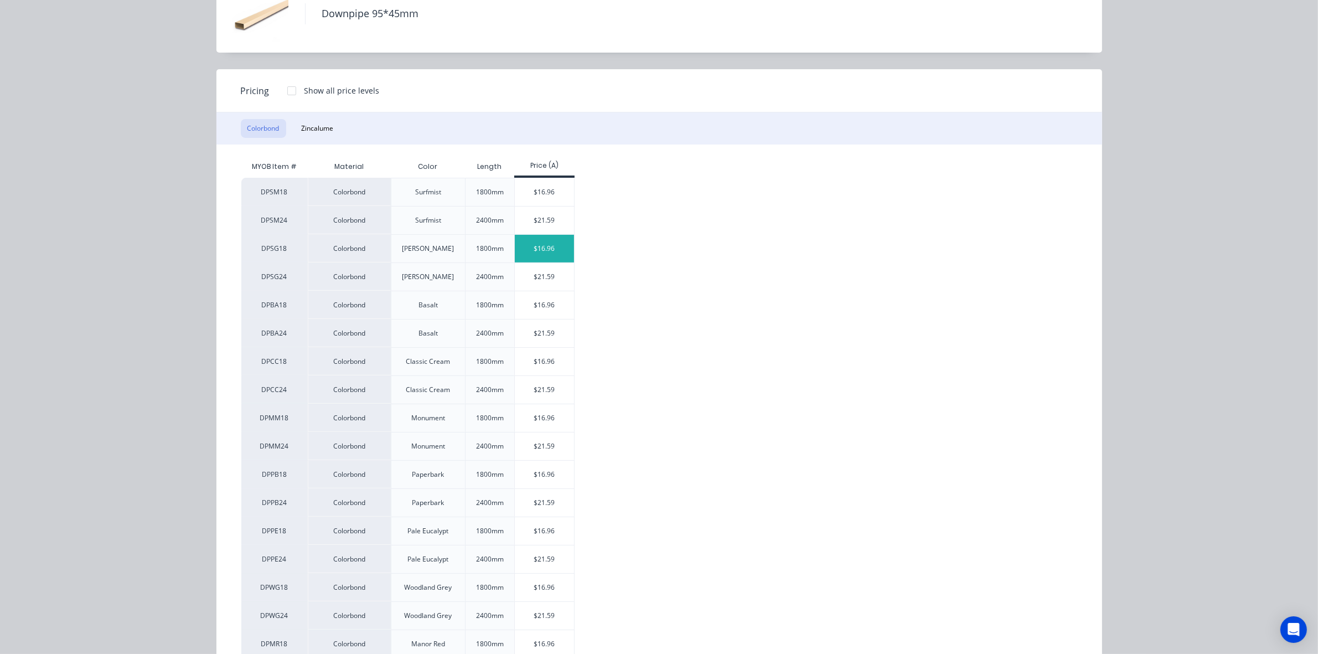
click at [543, 255] on div "$16.96" at bounding box center [544, 249] width 59 height 28
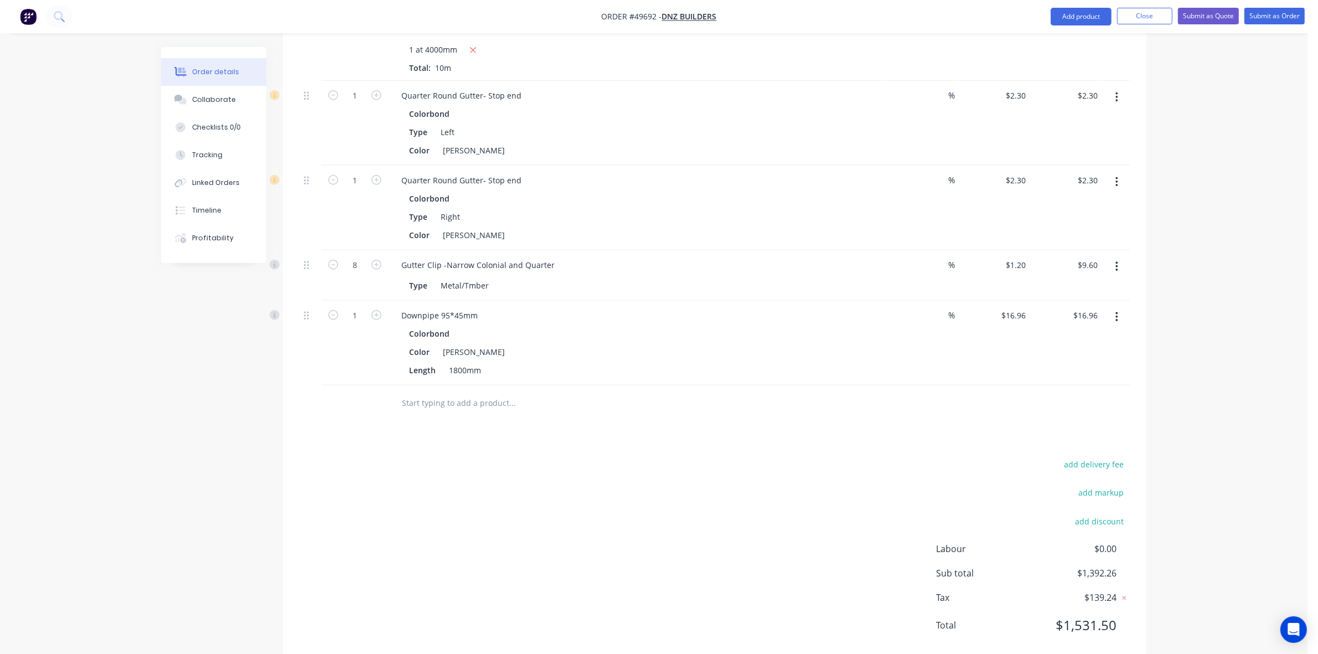
scroll to position [1191, 0]
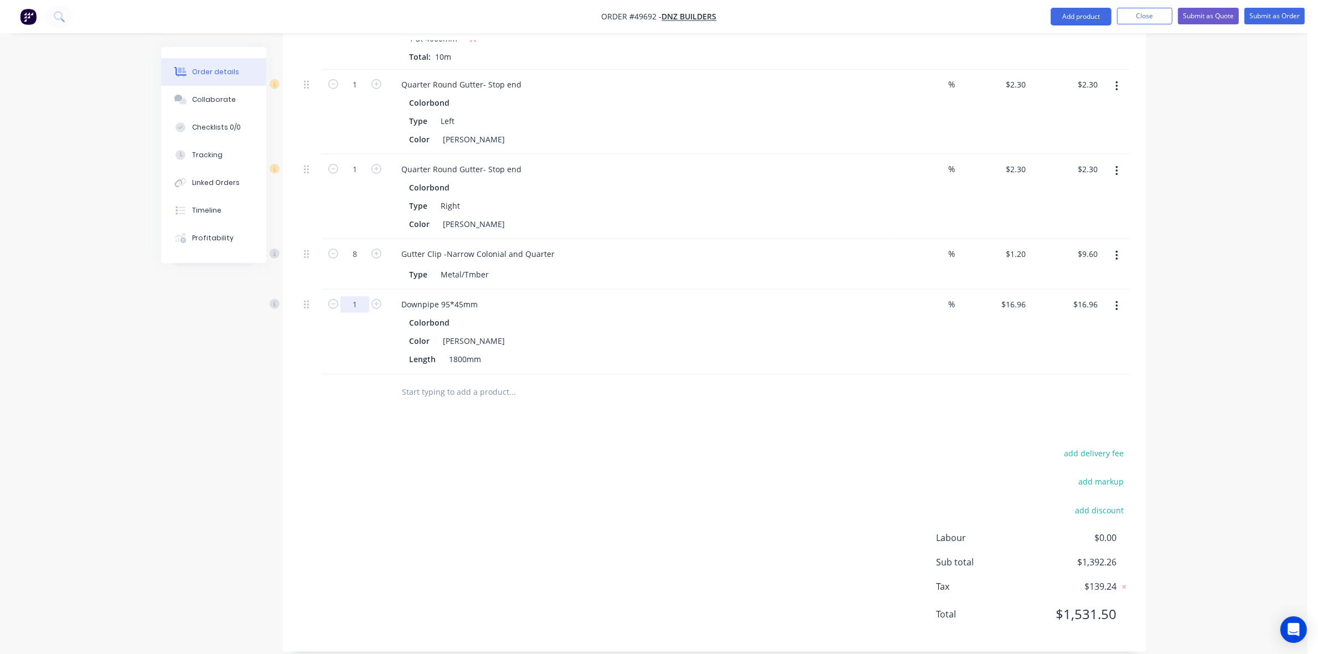
click at [364, 296] on input "1" at bounding box center [355, 304] width 29 height 17
type input "4"
type input "$67.84"
click at [887, 446] on div "add delivery fee add markup add discount Labour $0.00 Sub total $1,443.14 Tax $…" at bounding box center [715, 540] width 831 height 189
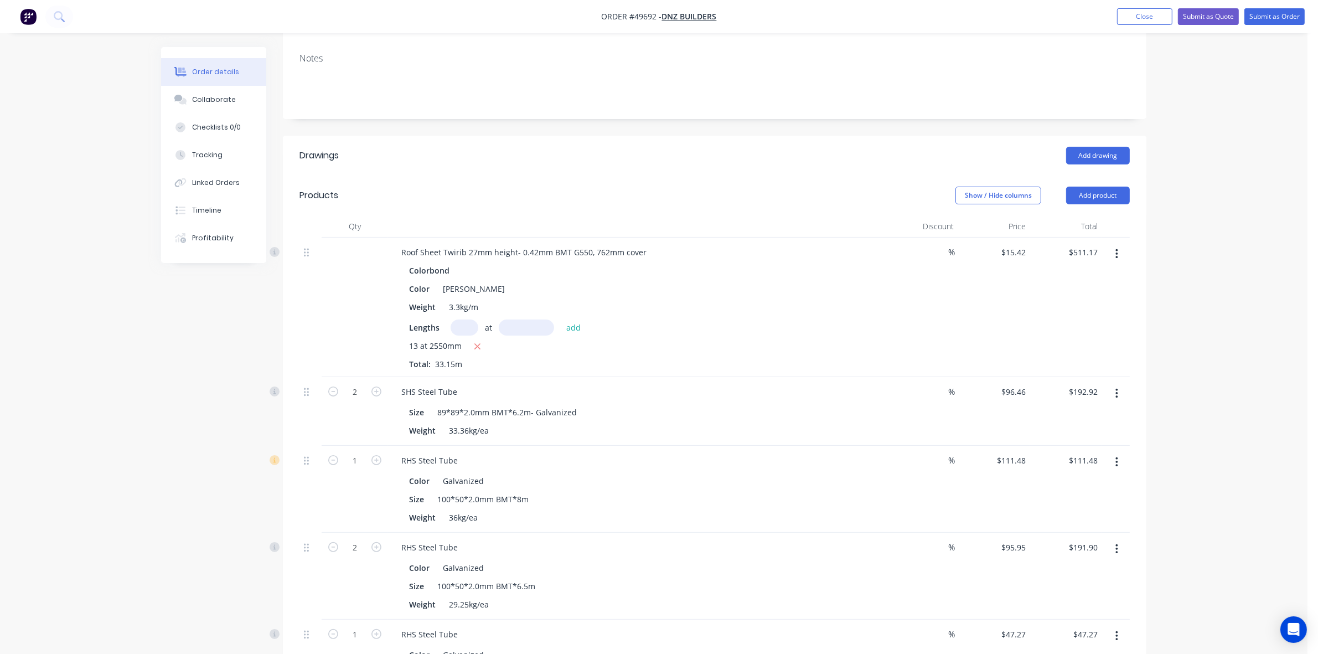
scroll to position [152, 0]
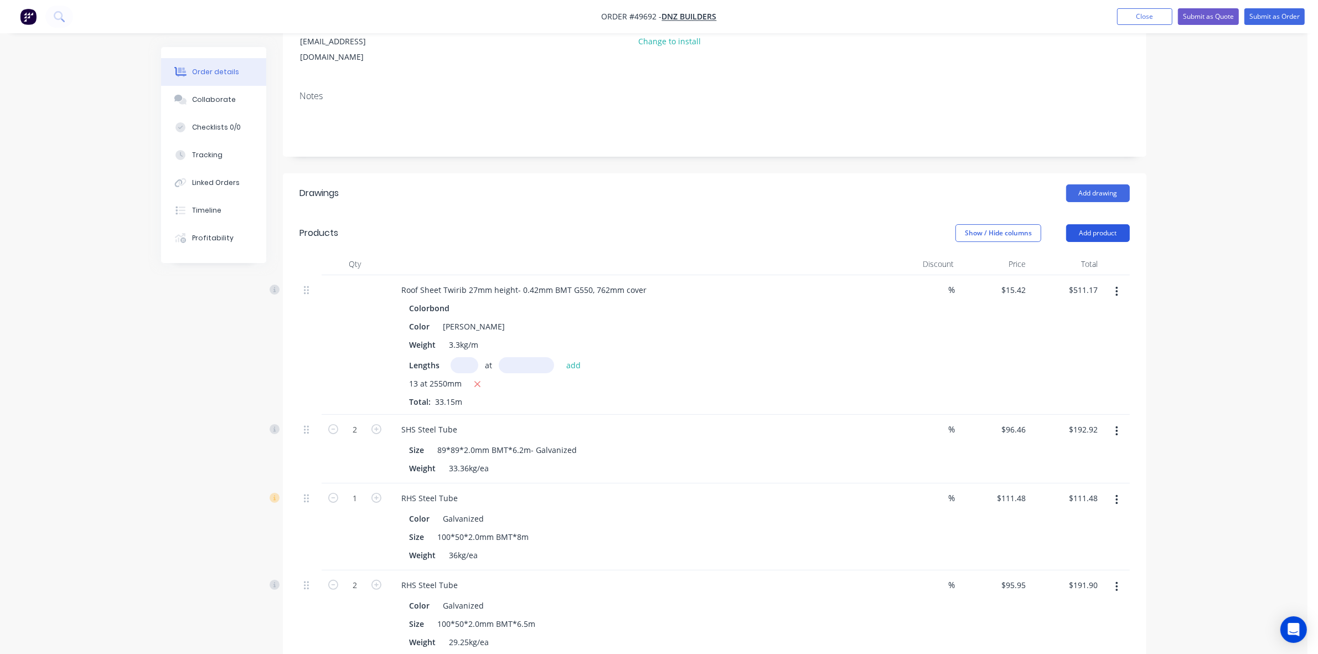
click at [1111, 224] on button "Add product" at bounding box center [1099, 233] width 64 height 18
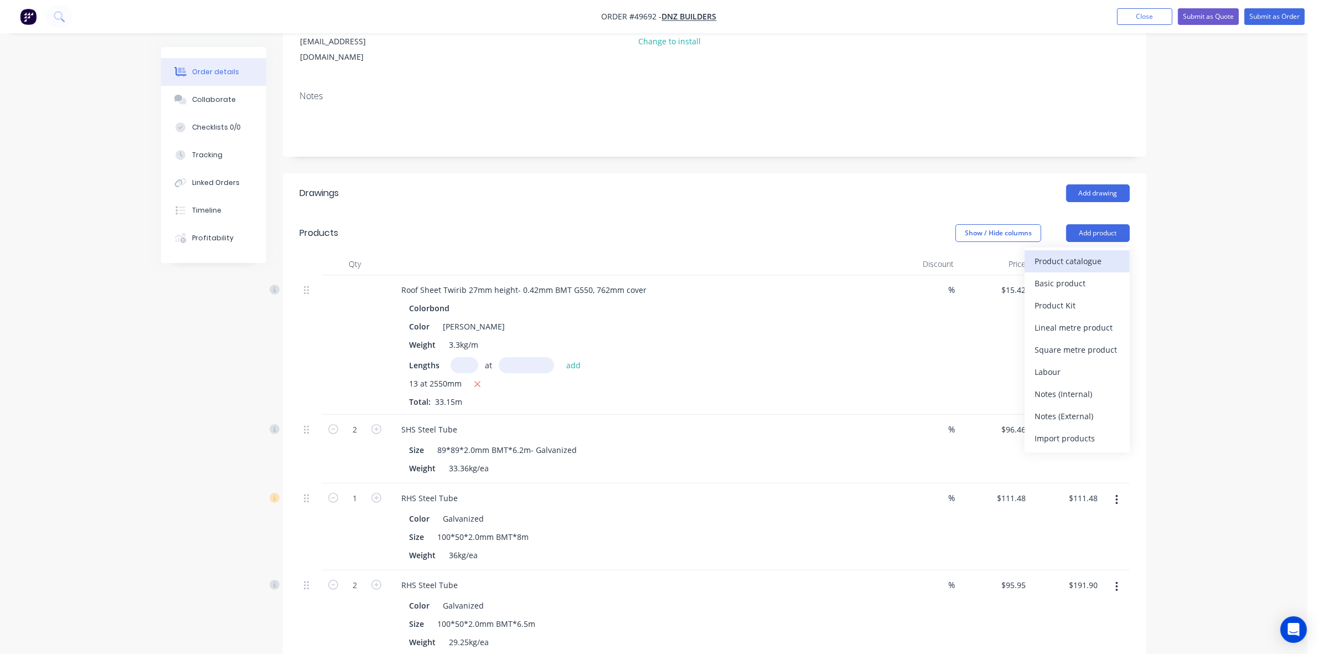
drag, startPoint x: 1098, startPoint y: 235, endPoint x: 1089, endPoint y: 238, distance: 9.8
click at [1098, 248] on div "Product catalogue Basic product Product Kit Lineal metre product Square metre p…" at bounding box center [1077, 350] width 105 height 205
click at [1077, 253] on div "Product catalogue" at bounding box center [1077, 261] width 85 height 16
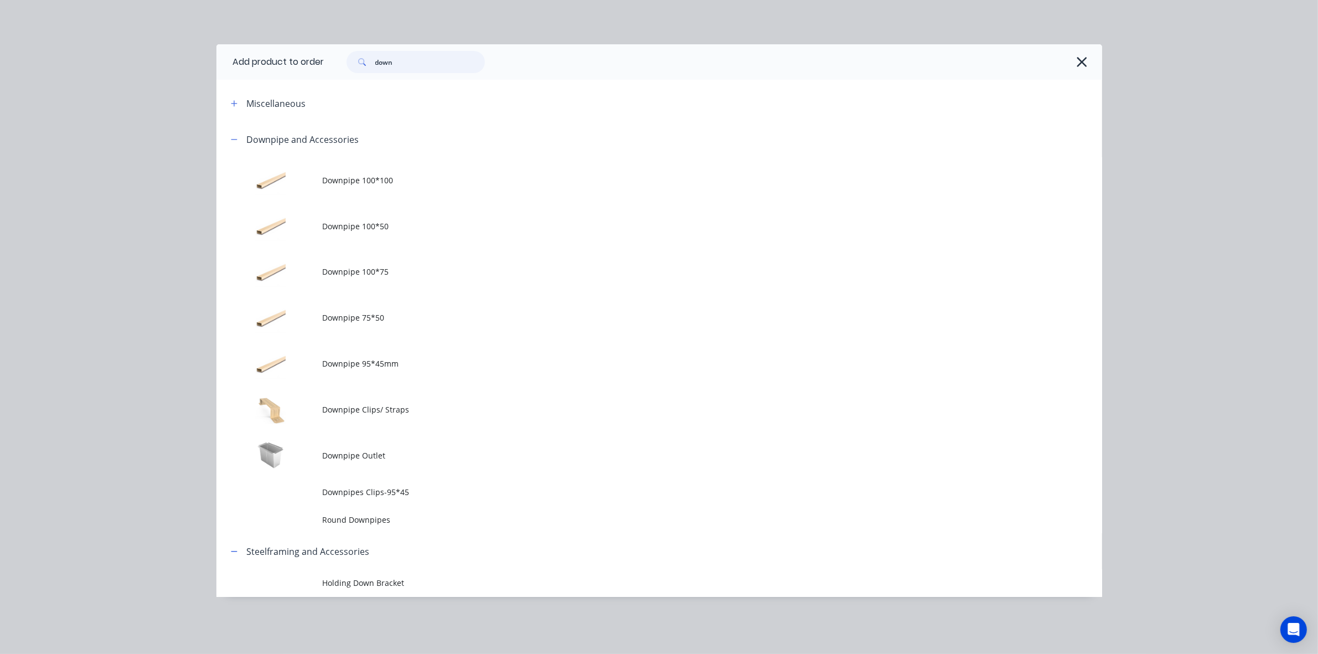
drag, startPoint x: 424, startPoint y: 50, endPoint x: 316, endPoint y: 67, distance: 108.7
click at [316, 67] on header "Add product to order down" at bounding box center [660, 61] width 886 height 35
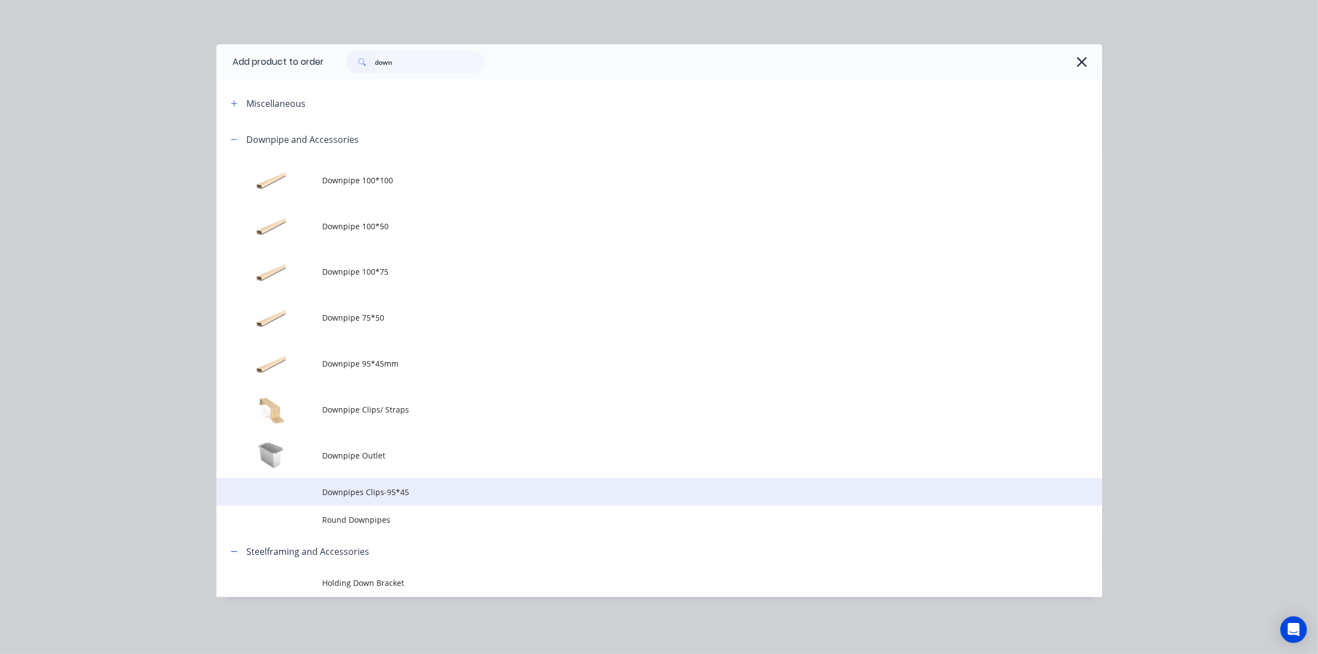
click at [424, 483] on td "Downpipes Clips-95*45" at bounding box center [713, 492] width 780 height 28
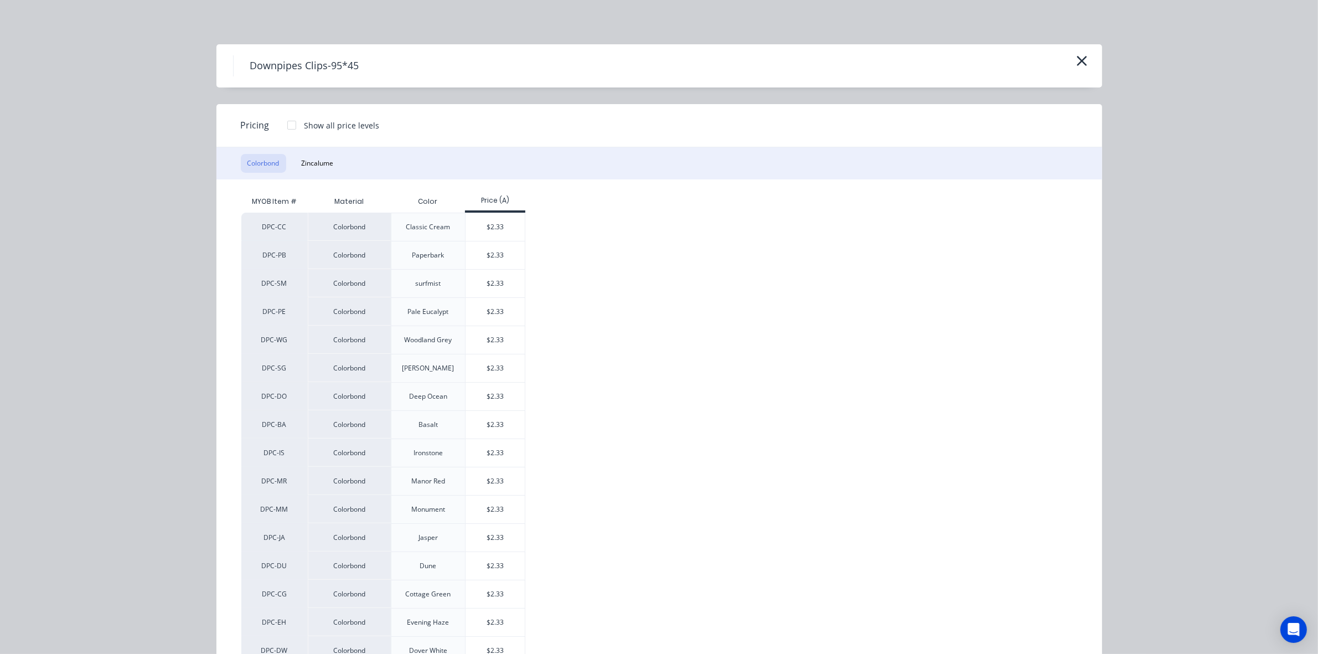
scroll to position [184, 0]
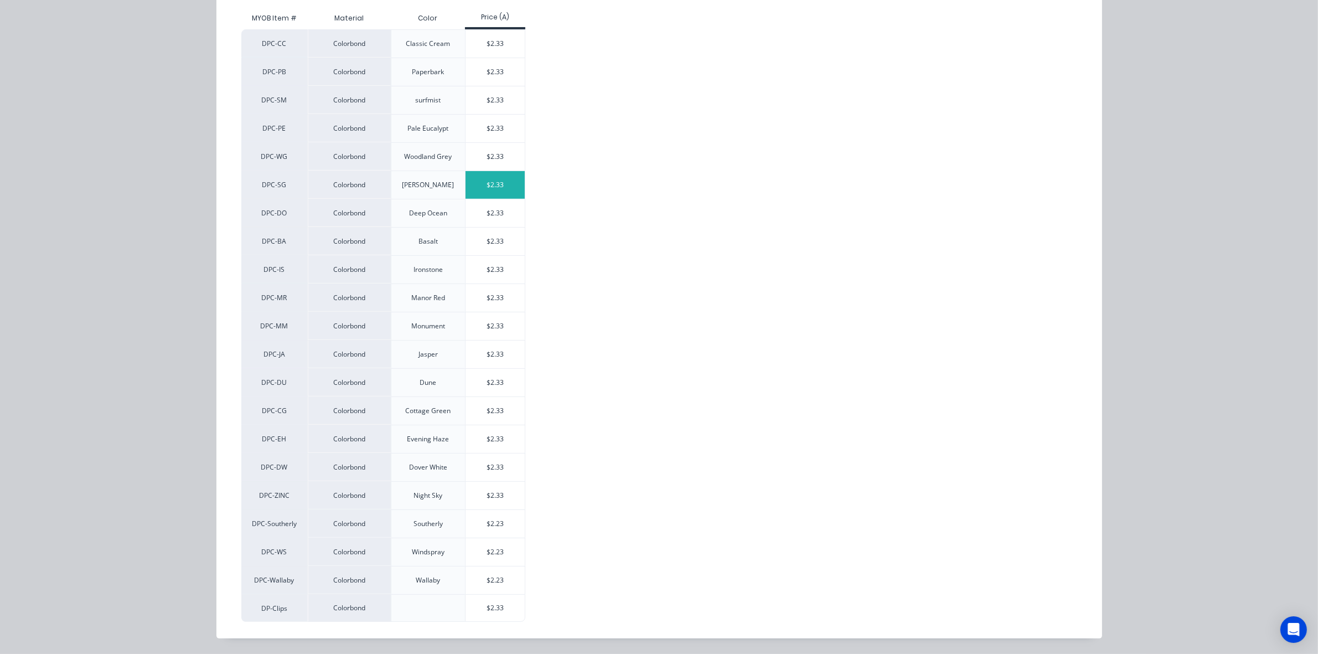
click at [510, 186] on div "$2.33" at bounding box center [495, 185] width 59 height 28
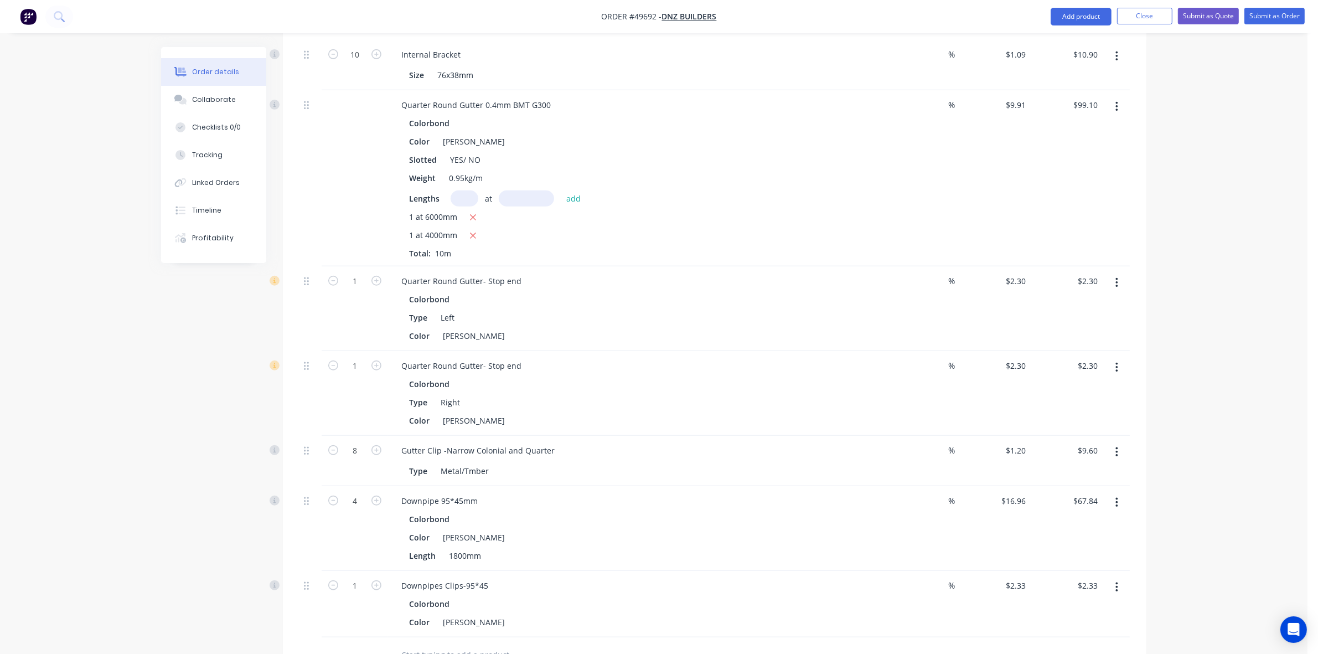
scroll to position [1257, 0]
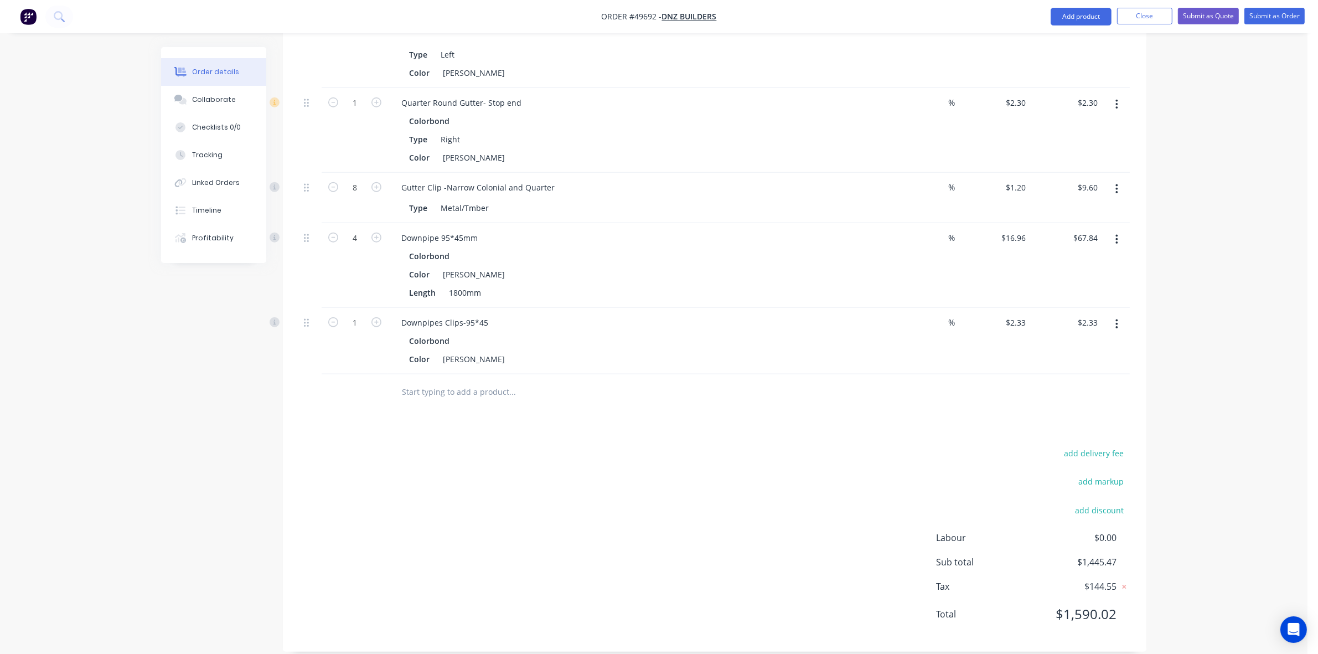
click at [352, 308] on div "1" at bounding box center [355, 341] width 66 height 66
click at [353, 315] on input "1" at bounding box center [355, 323] width 29 height 17
type input "4"
type input "$9.32"
click at [749, 381] on div at bounding box center [588, 392] width 390 height 22
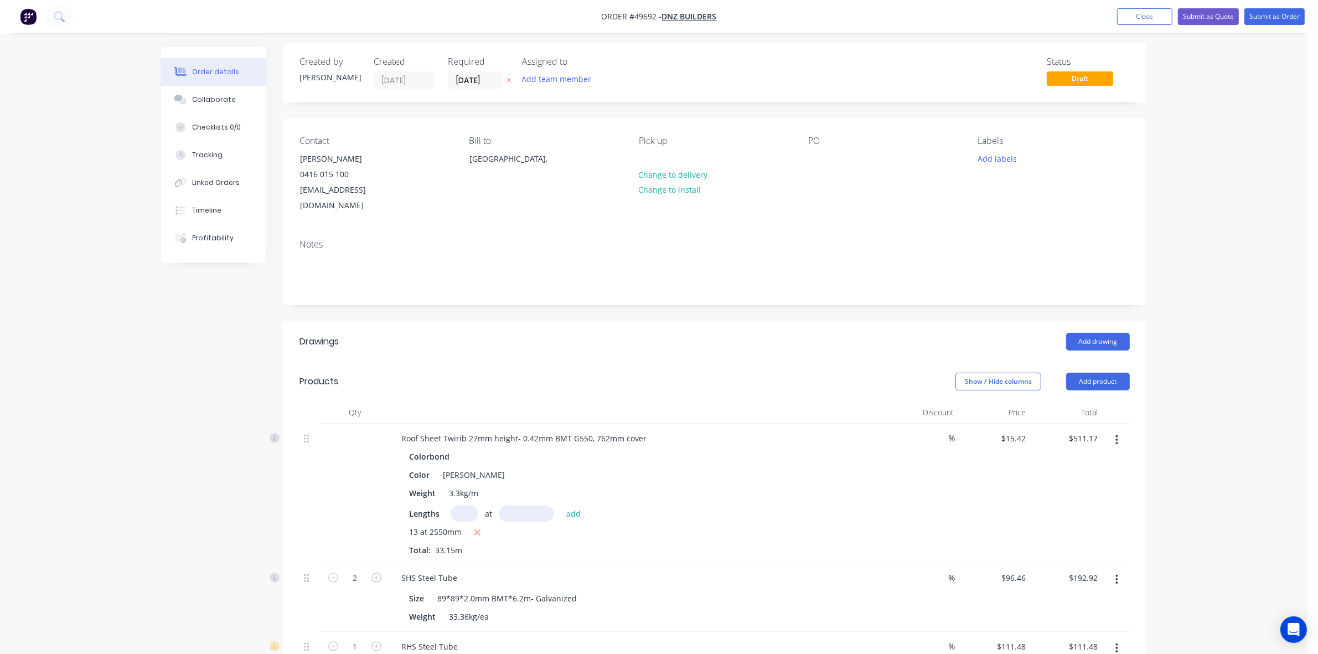
scroll to position [0, 0]
click at [1080, 377] on button "Add product" at bounding box center [1099, 386] width 64 height 18
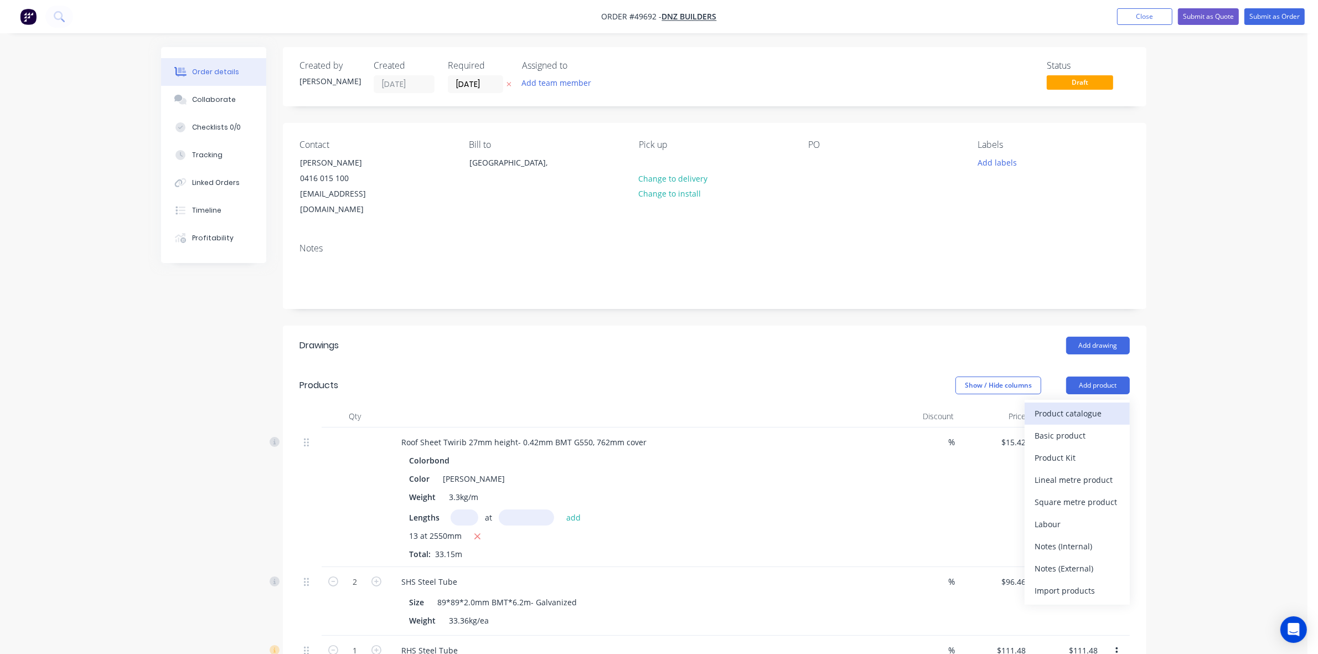
click at [1080, 405] on div "Product catalogue" at bounding box center [1077, 413] width 85 height 16
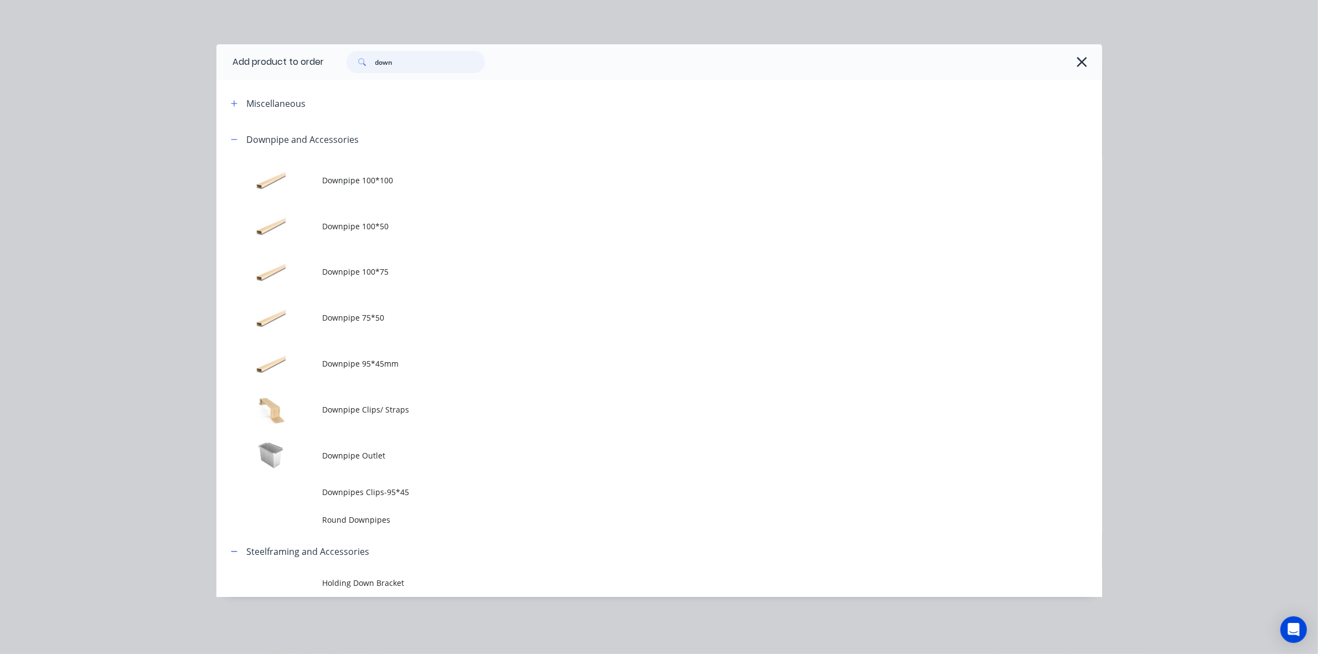
drag, startPoint x: 432, startPoint y: 60, endPoint x: 267, endPoint y: 66, distance: 165.1
click at [267, 66] on header "Add product to order down" at bounding box center [660, 61] width 886 height 35
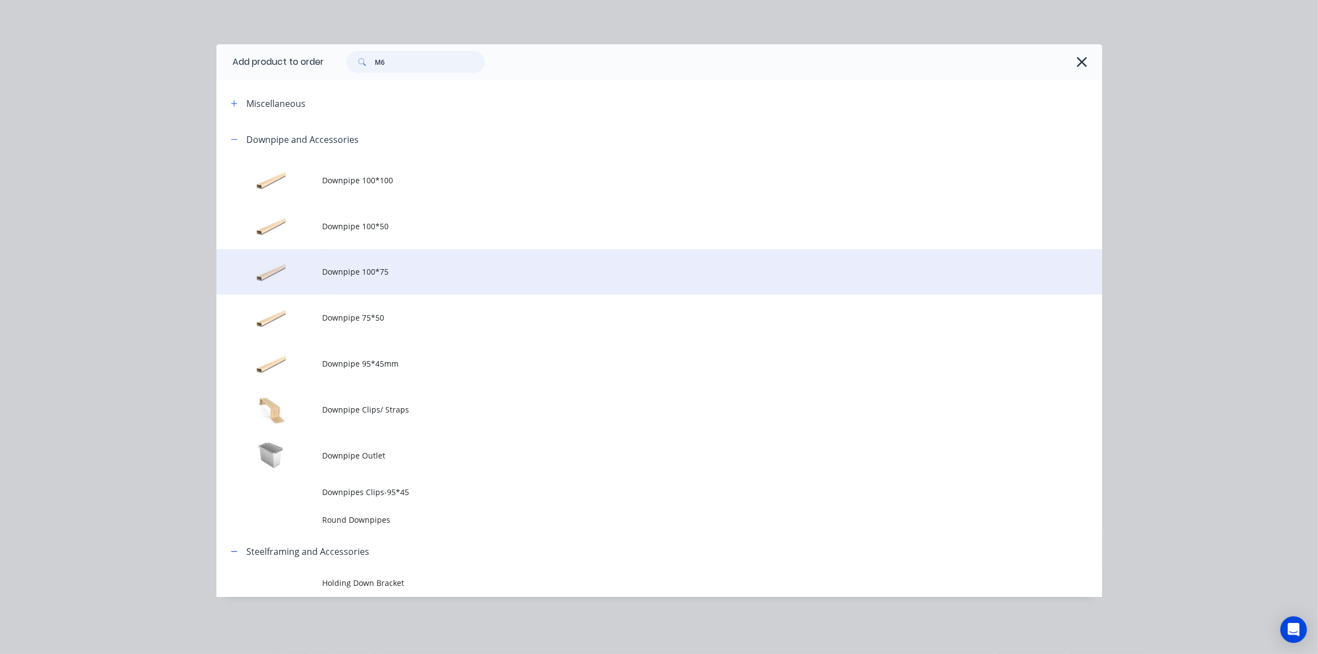
type input "M6"
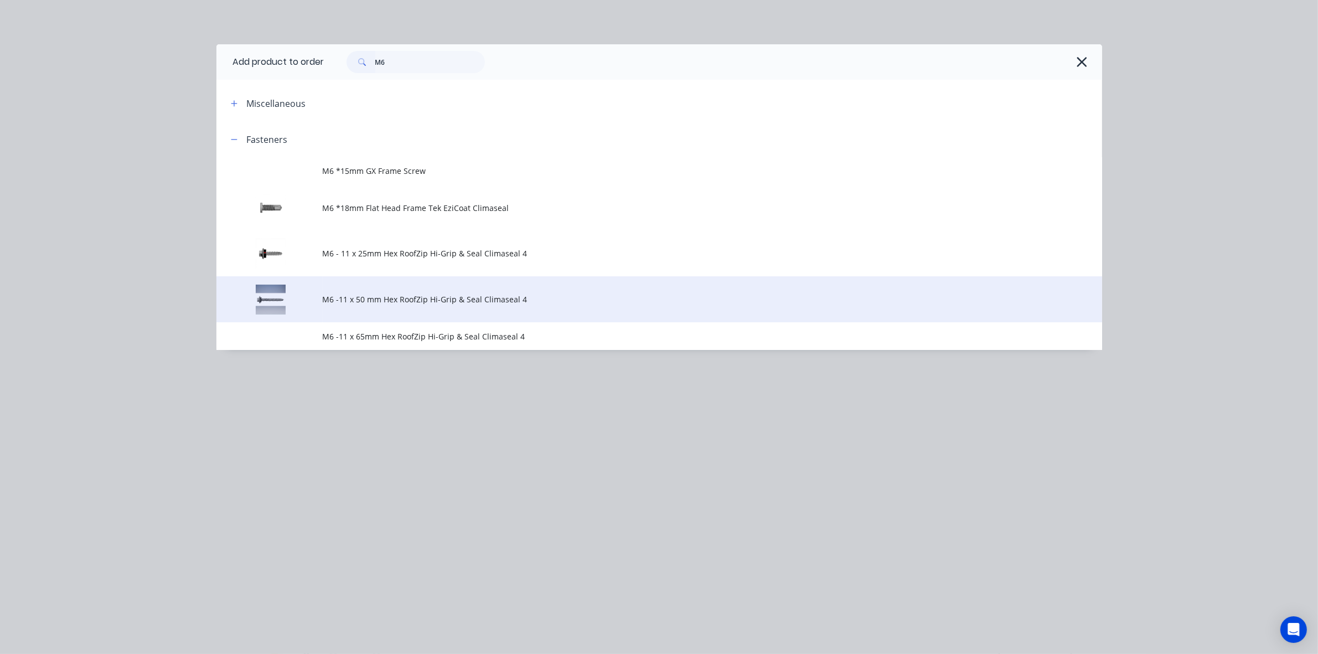
click at [579, 281] on td "M6 -11 x 50 mm Hex RoofZip Hi-Grip & Seal Climaseal 4" at bounding box center [713, 299] width 780 height 46
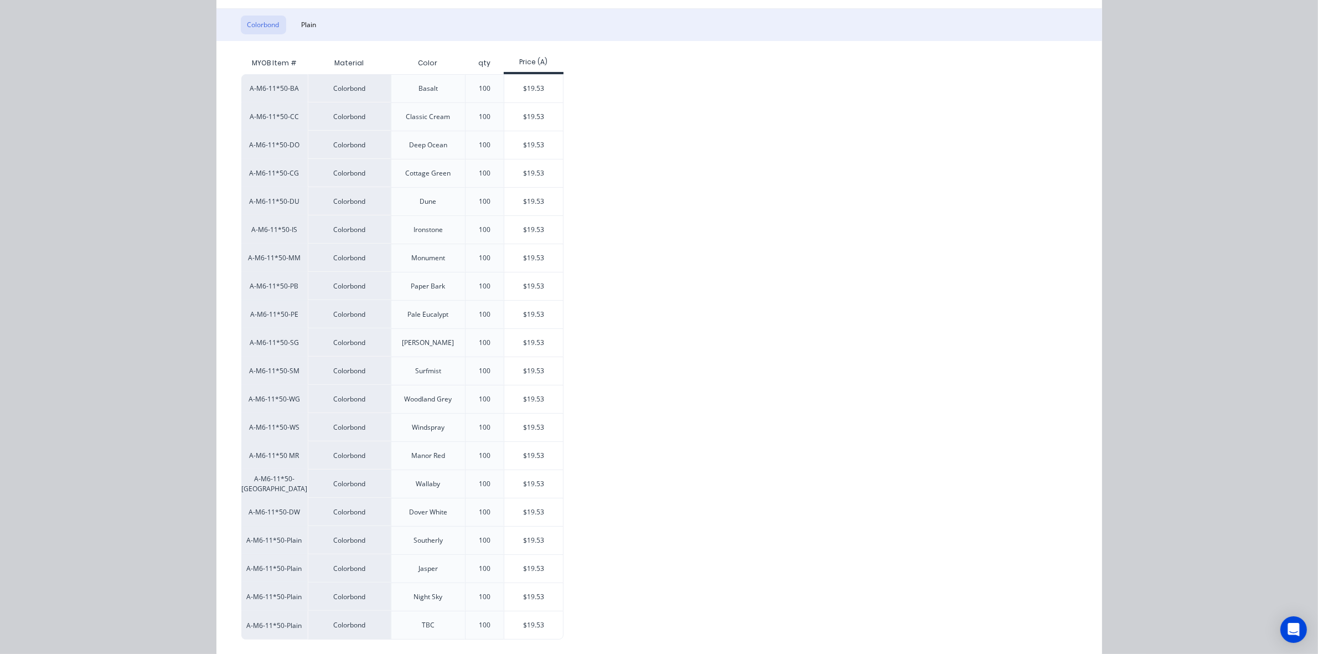
scroll to position [192, 0]
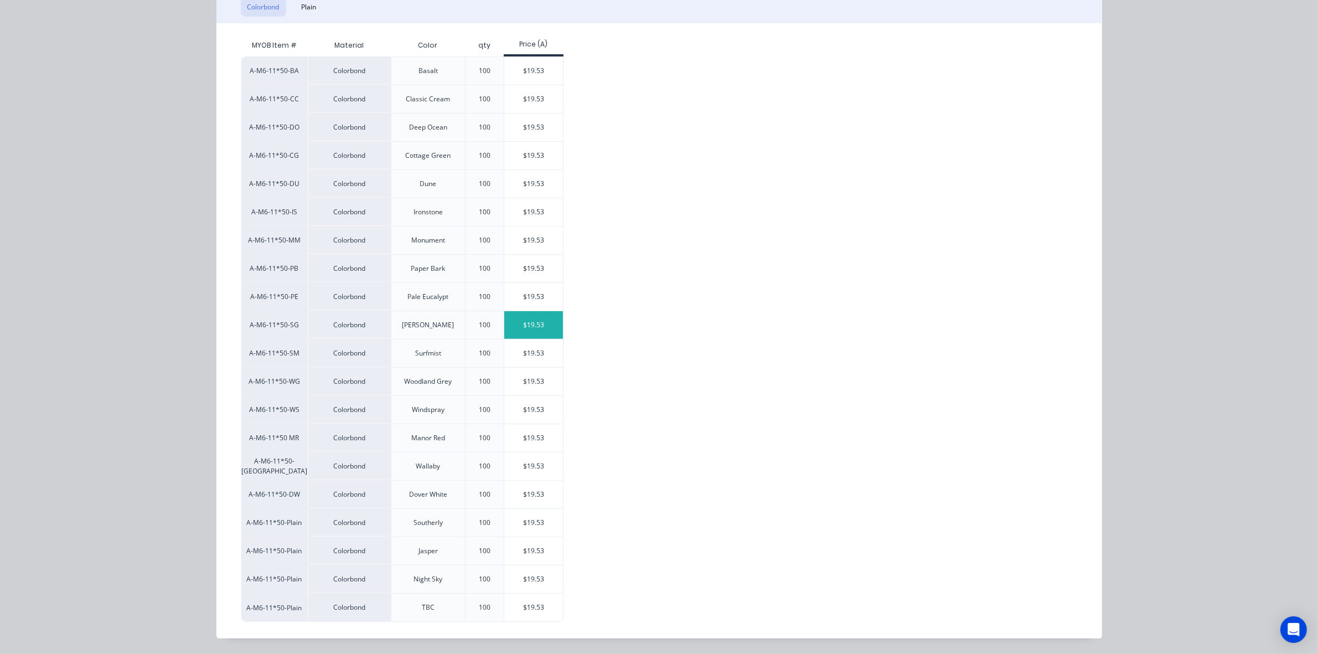
click at [542, 317] on div "$19.53" at bounding box center [533, 325] width 59 height 28
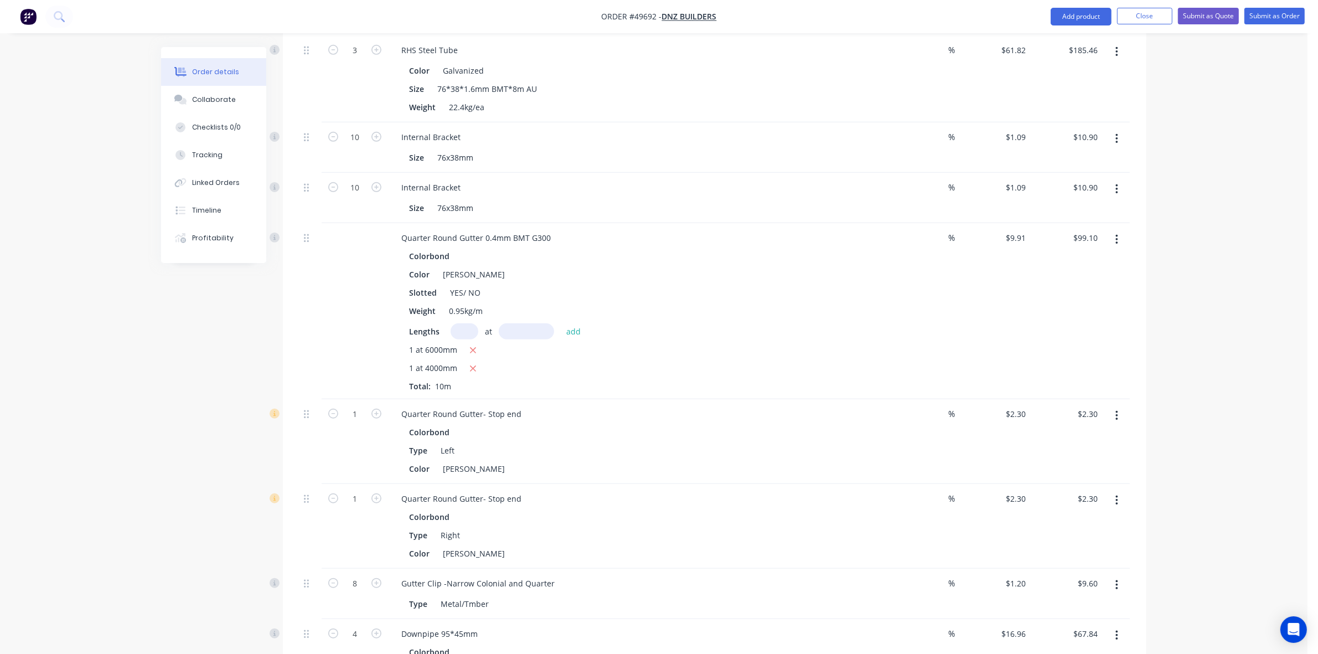
scroll to position [1177, 0]
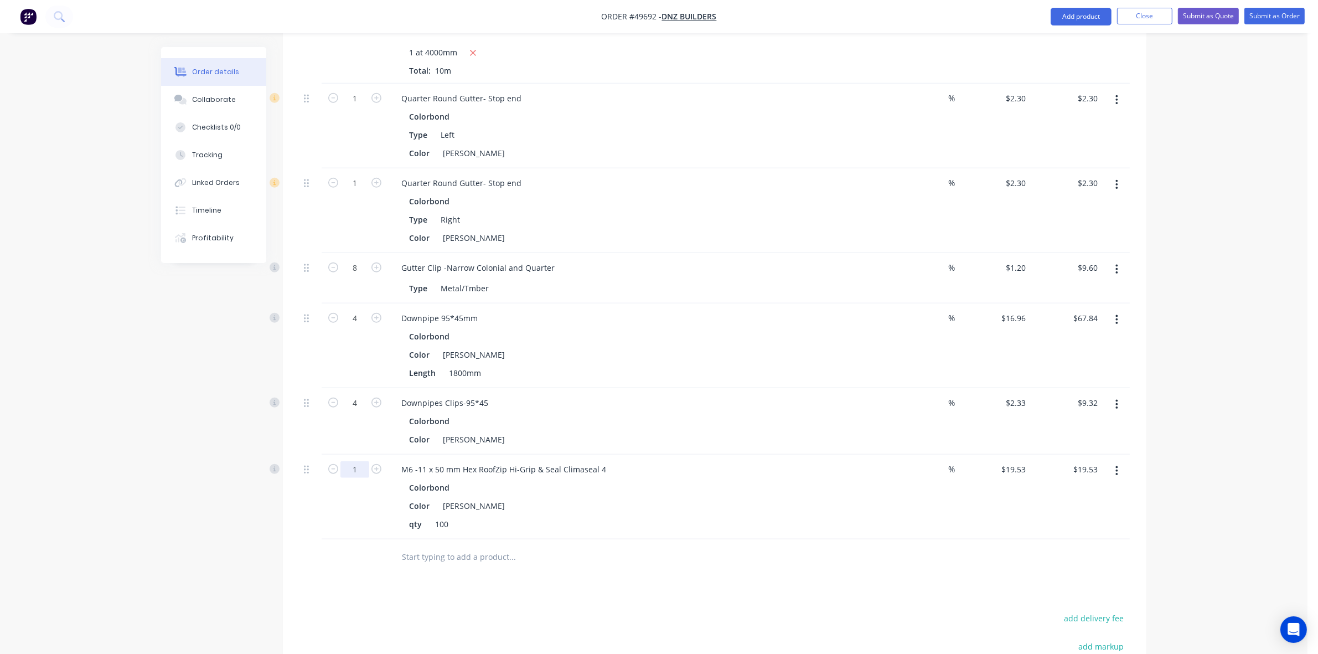
click at [361, 461] on input "1" at bounding box center [355, 469] width 29 height 17
type input "2"
type input "$39.06"
click at [612, 516] on div "qty 100" at bounding box center [635, 524] width 461 height 16
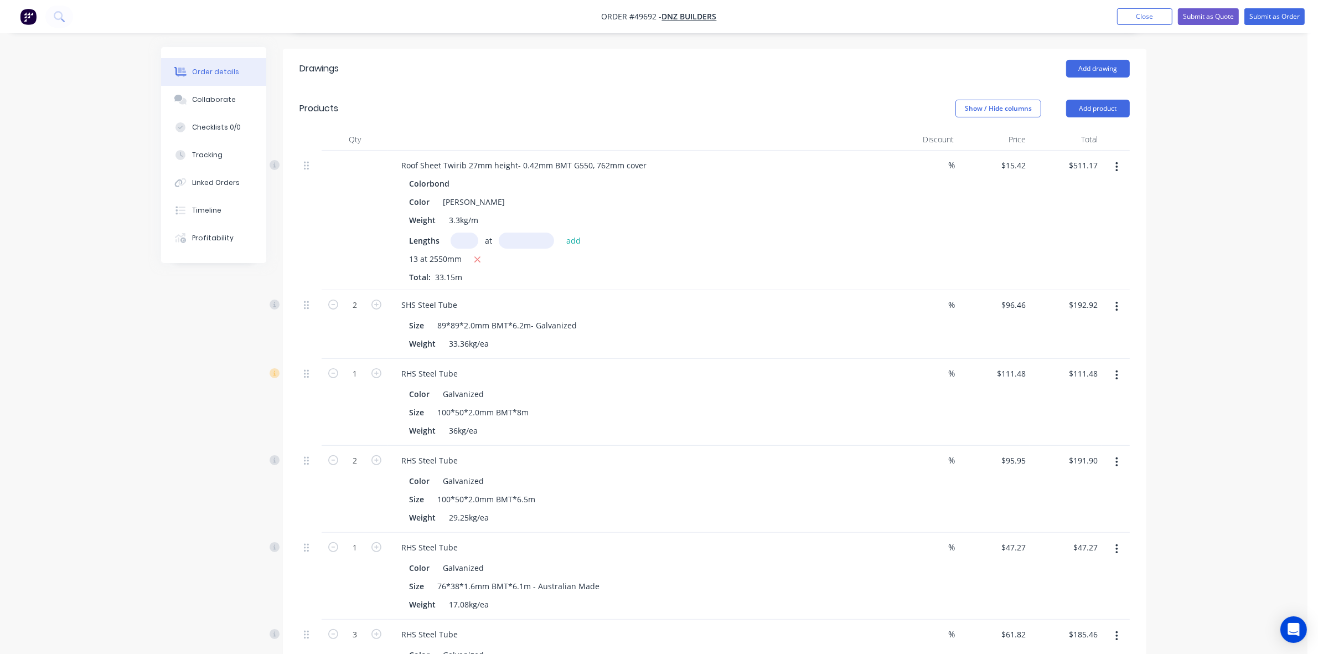
scroll to position [0, 0]
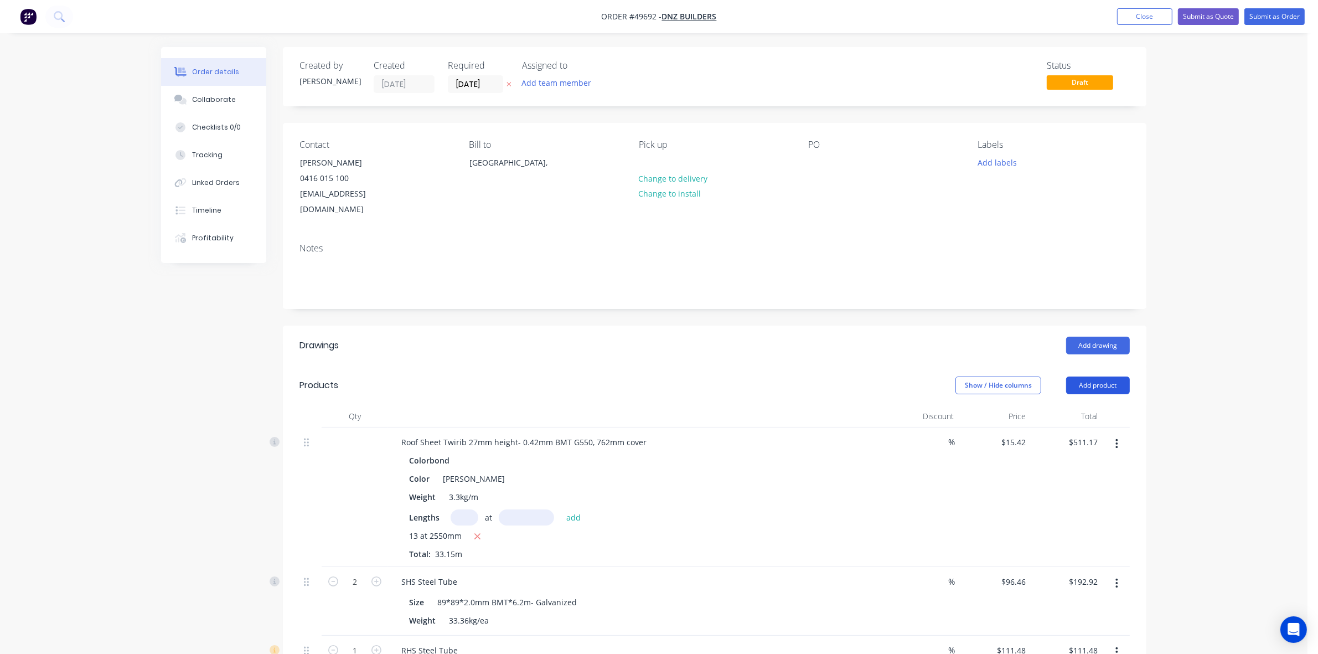
click at [1095, 377] on button "Add product" at bounding box center [1099, 386] width 64 height 18
click at [1069, 405] on div "Product catalogue" at bounding box center [1077, 413] width 85 height 16
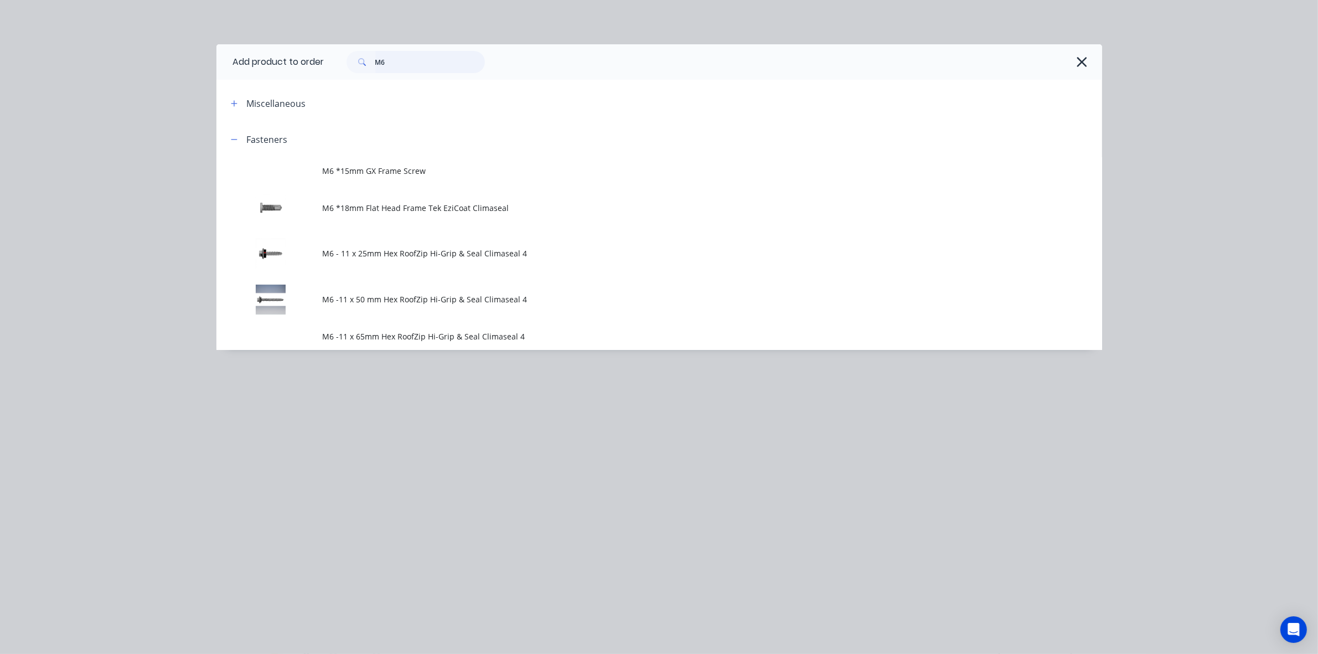
drag, startPoint x: 356, startPoint y: 67, endPoint x: 338, endPoint y: 70, distance: 18.0
click at [338, 70] on div "M6" at bounding box center [411, 62] width 150 height 22
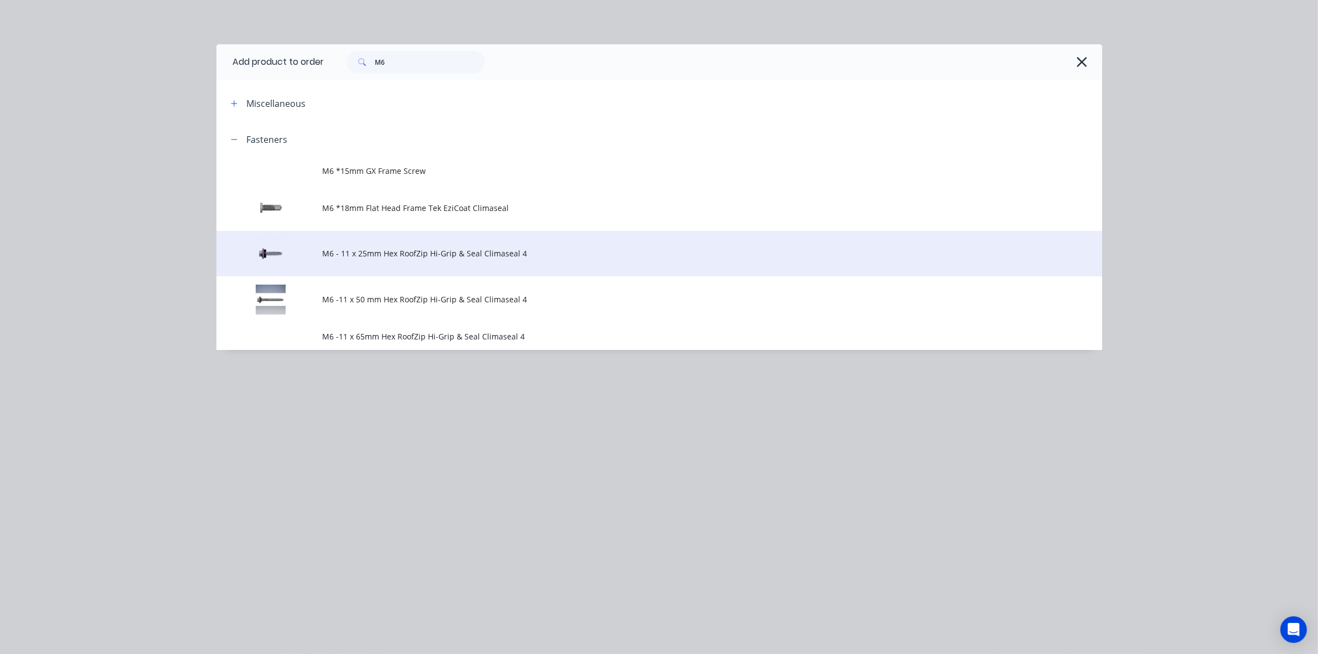
click at [414, 250] on span "M6 - 11 x 25mm Hex RoofZip Hi-Grip & Seal Climaseal 4" at bounding box center [635, 254] width 624 height 12
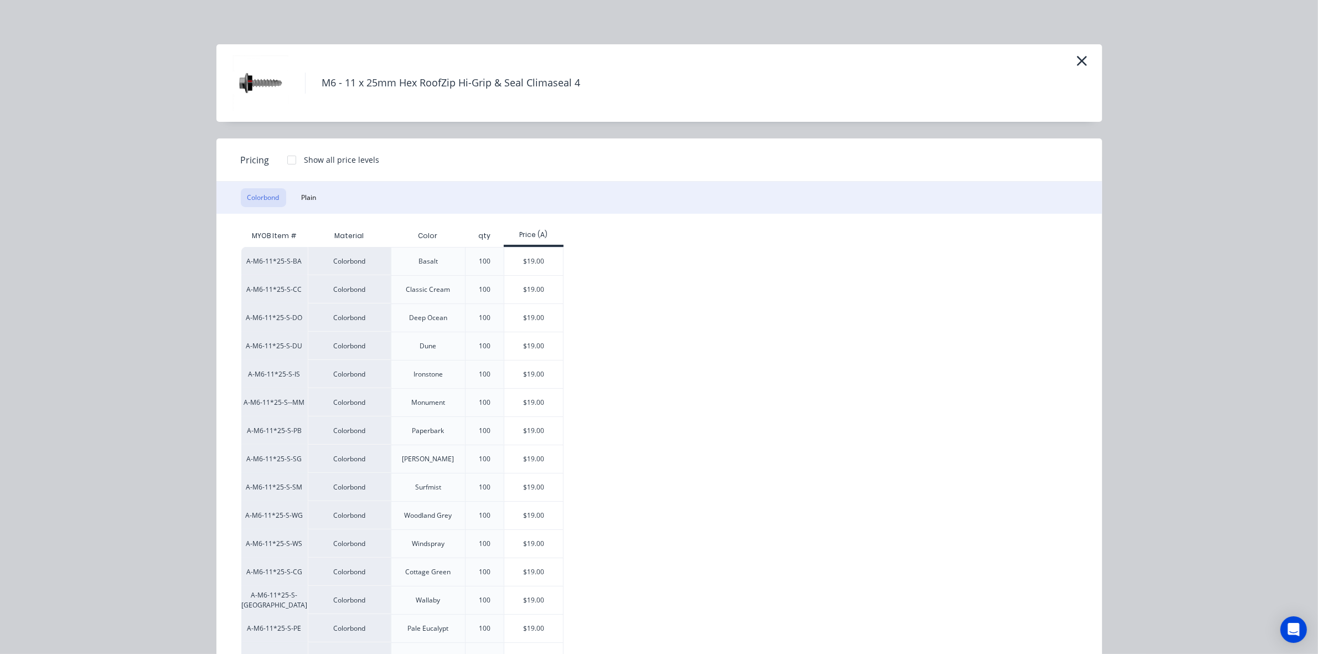
scroll to position [136, 0]
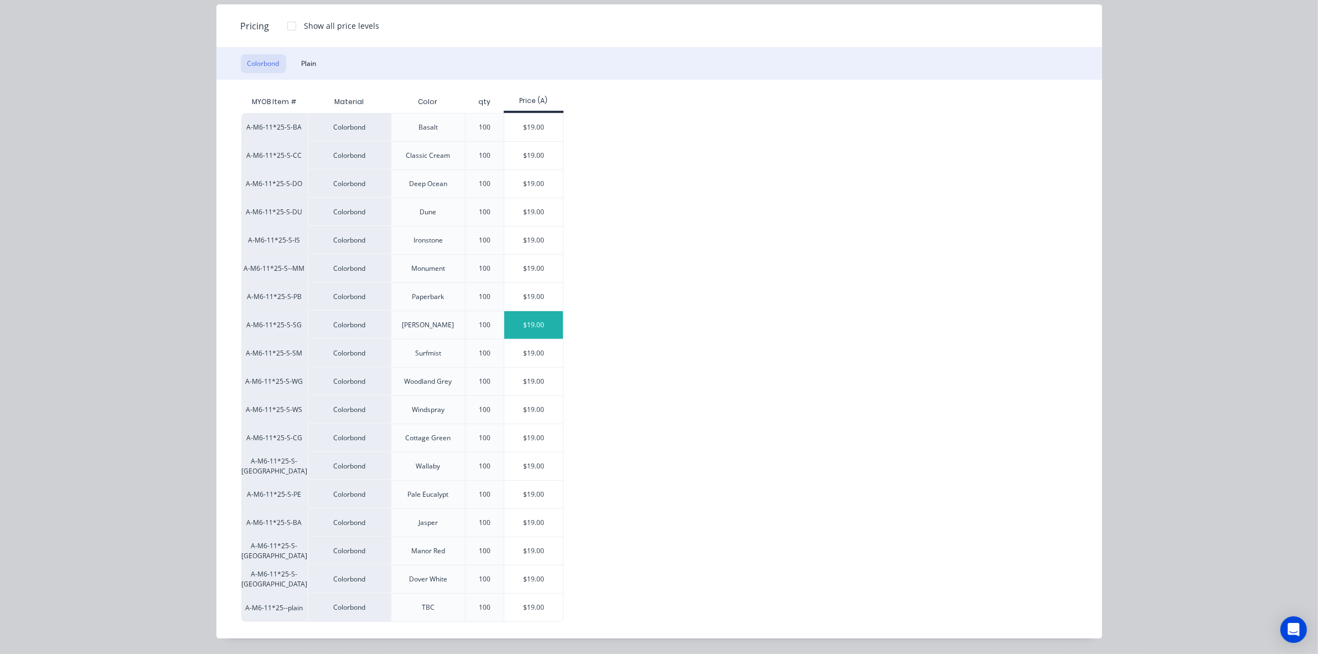
click at [523, 324] on div "$19.00" at bounding box center [533, 325] width 59 height 28
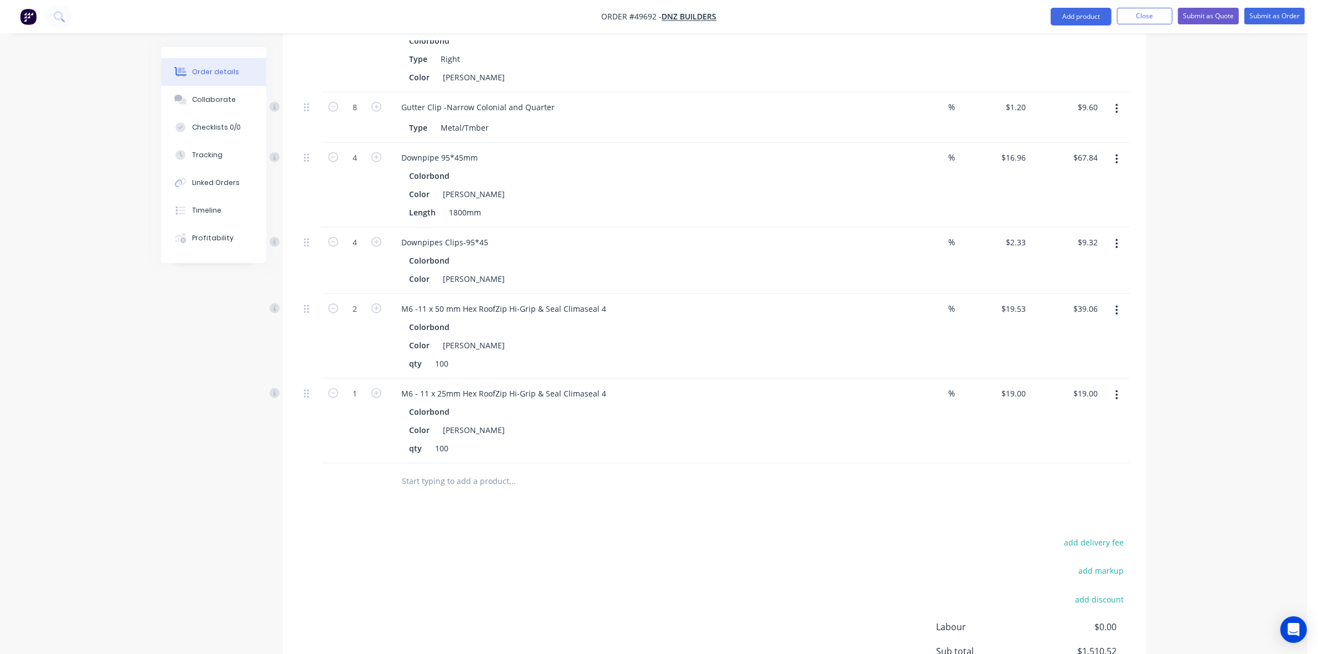
scroll to position [1426, 0]
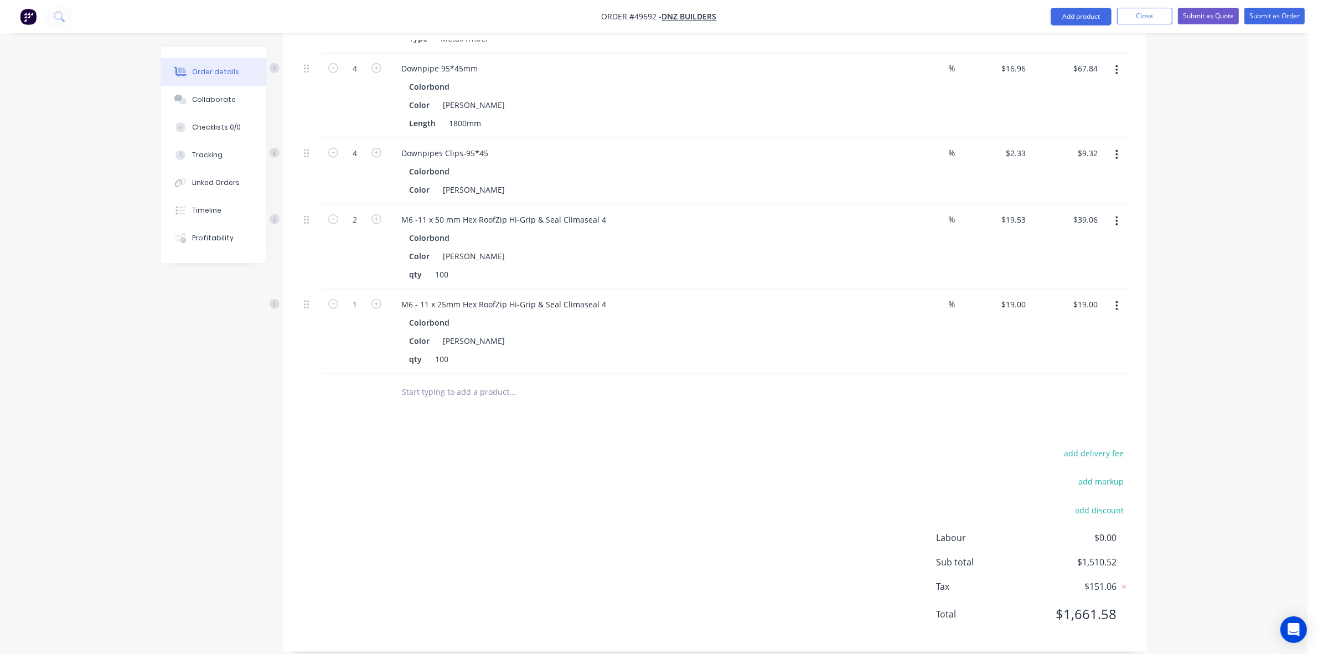
click at [366, 446] on div "add delivery fee add markup add discount Labour $0.00 Sub total $1,510.52 Tax $…" at bounding box center [715, 540] width 831 height 189
click at [374, 299] on icon "button" at bounding box center [377, 304] width 10 height 10
type input "2"
type input "$38.00"
click at [633, 446] on div "add delivery fee add markup add discount Labour $0.00 Sub total $1,529.52 Tax $…" at bounding box center [715, 540] width 831 height 189
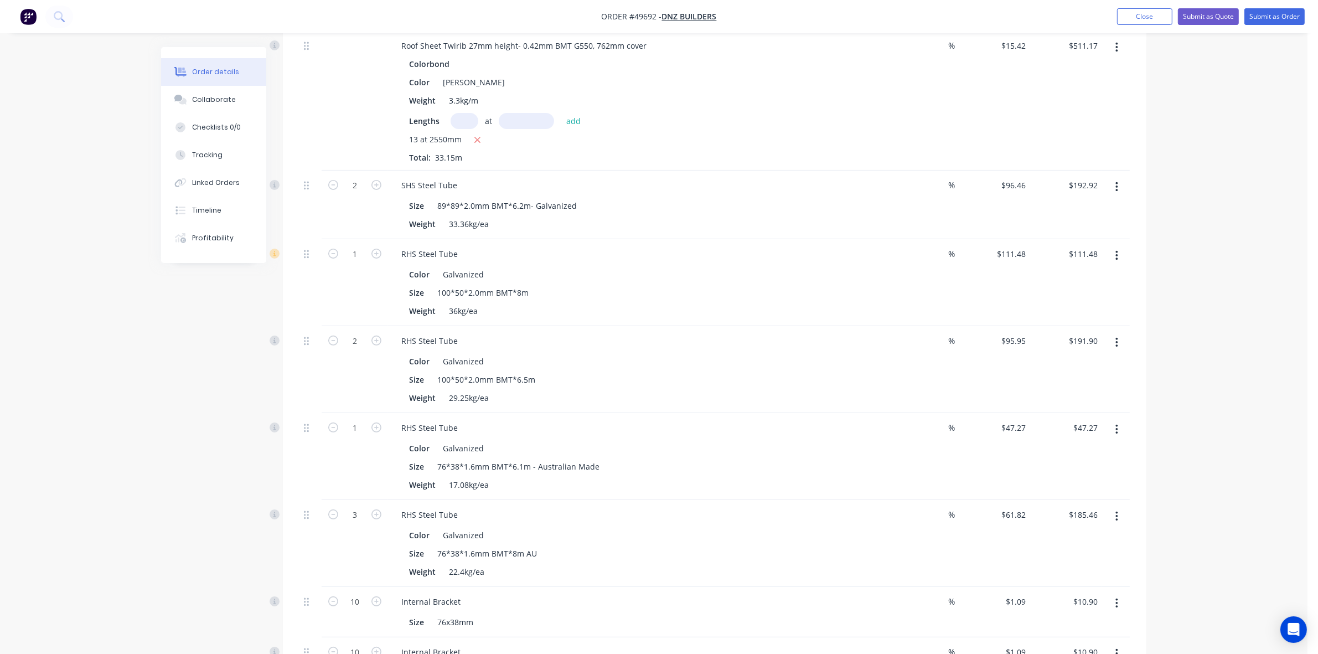
scroll to position [250, 0]
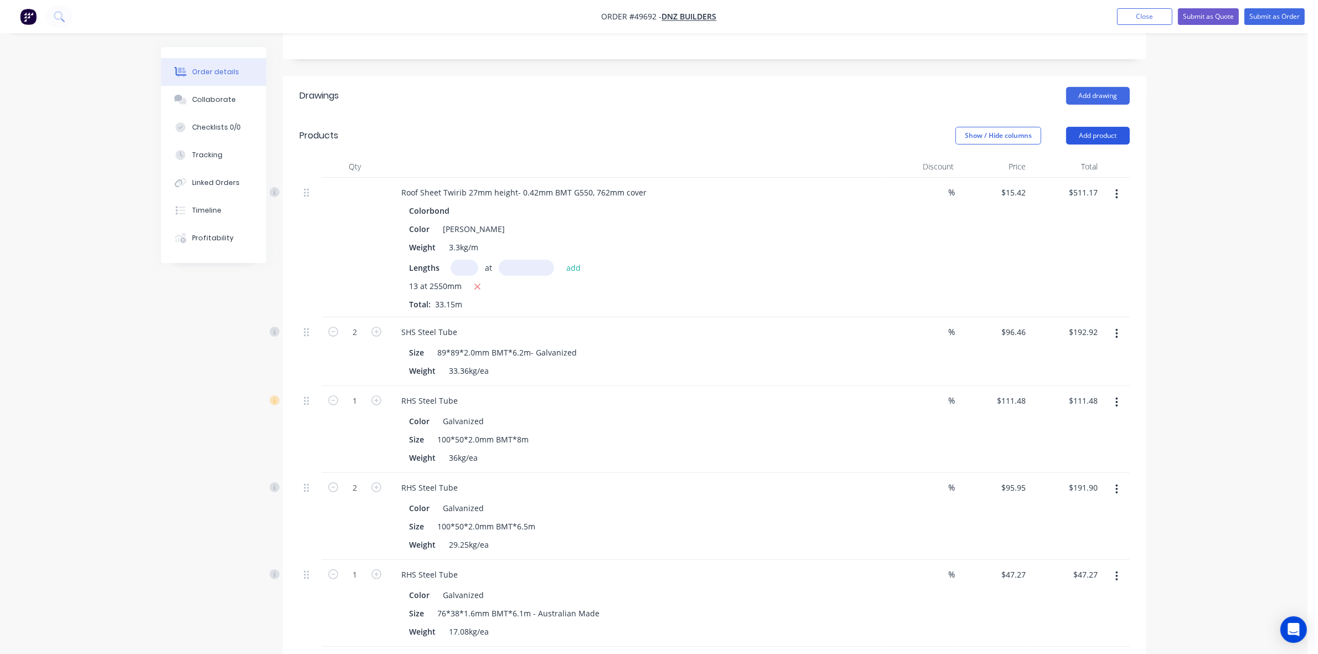
click at [1092, 127] on button "Add product" at bounding box center [1099, 136] width 64 height 18
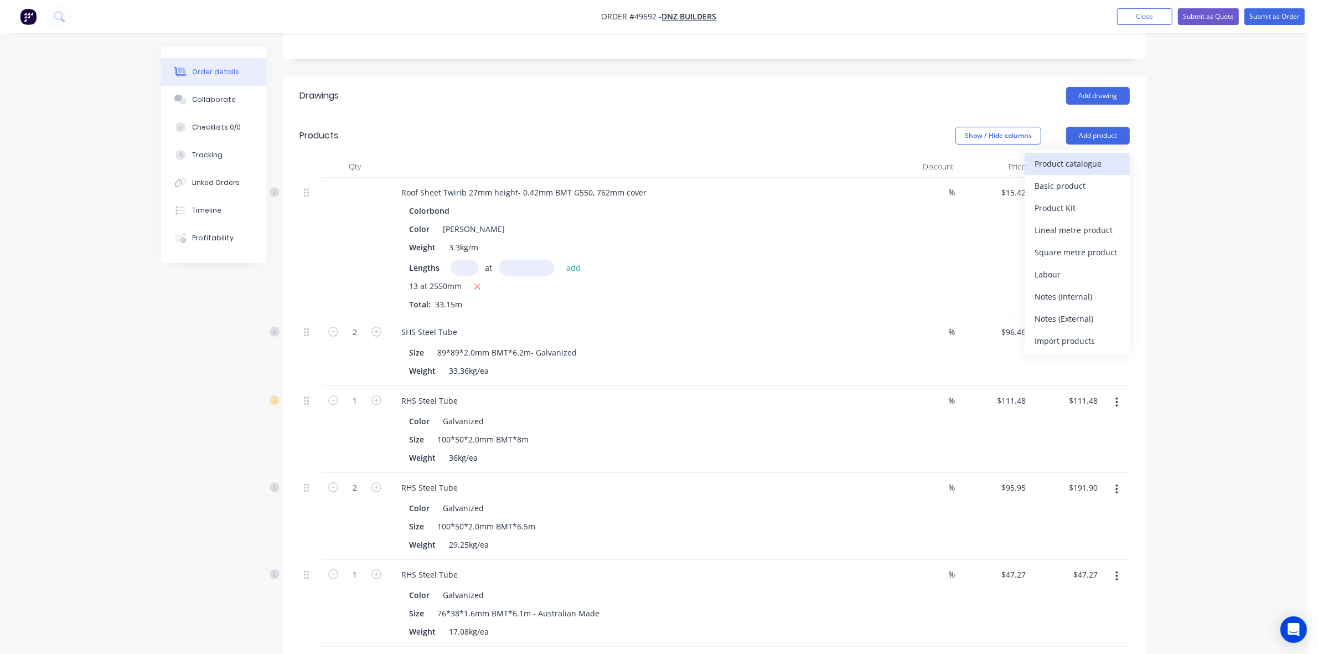
click at [1095, 156] on div "Product catalogue" at bounding box center [1077, 164] width 85 height 16
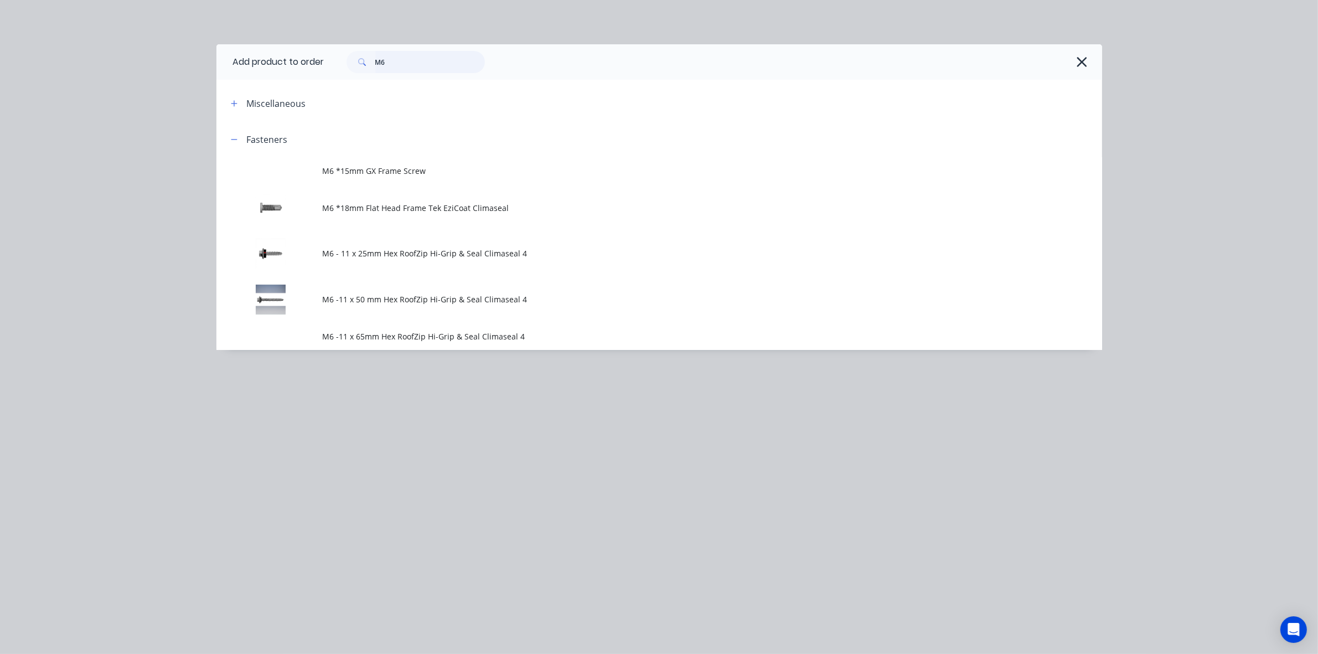
drag, startPoint x: 437, startPoint y: 62, endPoint x: 214, endPoint y: 61, distance: 223.2
click at [220, 61] on header "Add product to order M6" at bounding box center [660, 61] width 886 height 35
type input "rivet"
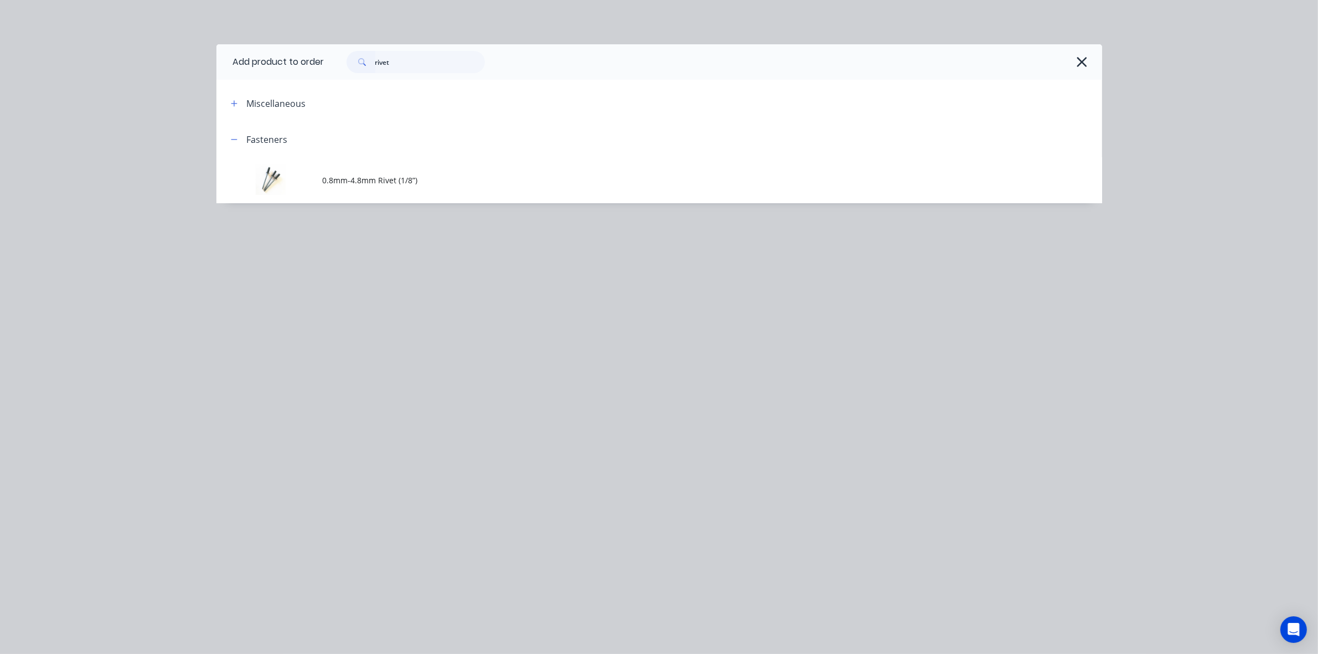
click at [365, 187] on td "0.8mm-4.8mm Rivet (1/8”)" at bounding box center [713, 180] width 780 height 46
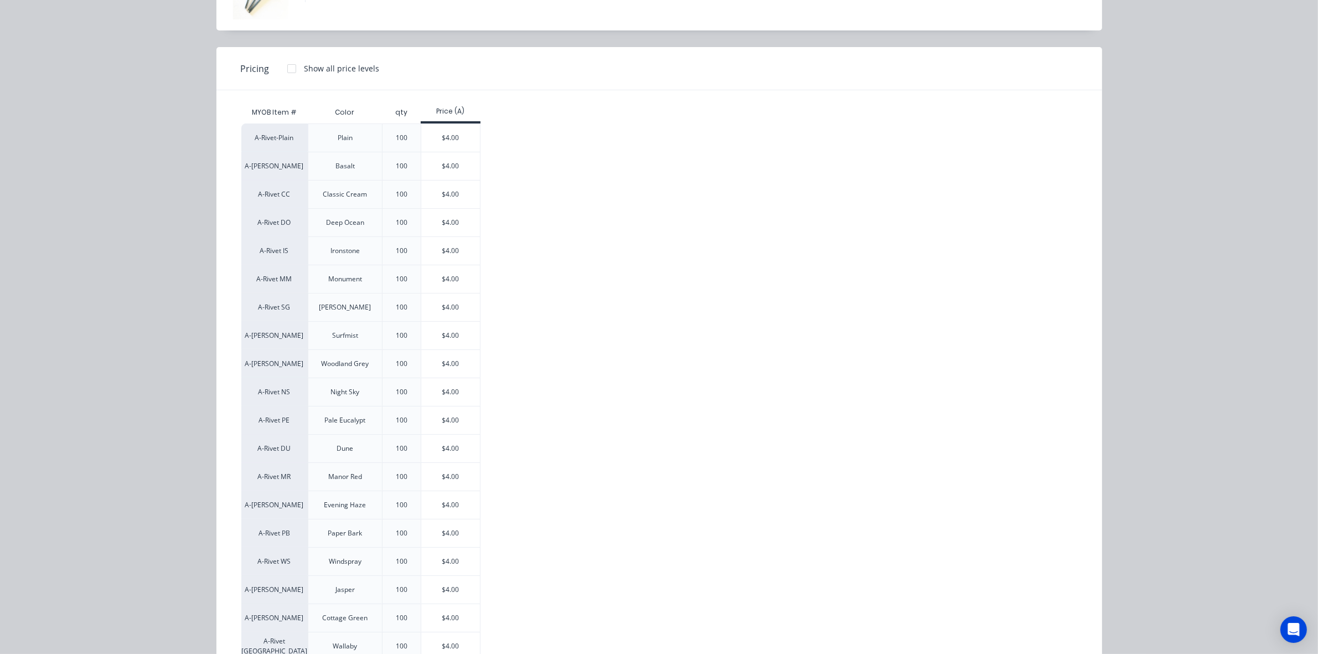
scroll to position [208, 0]
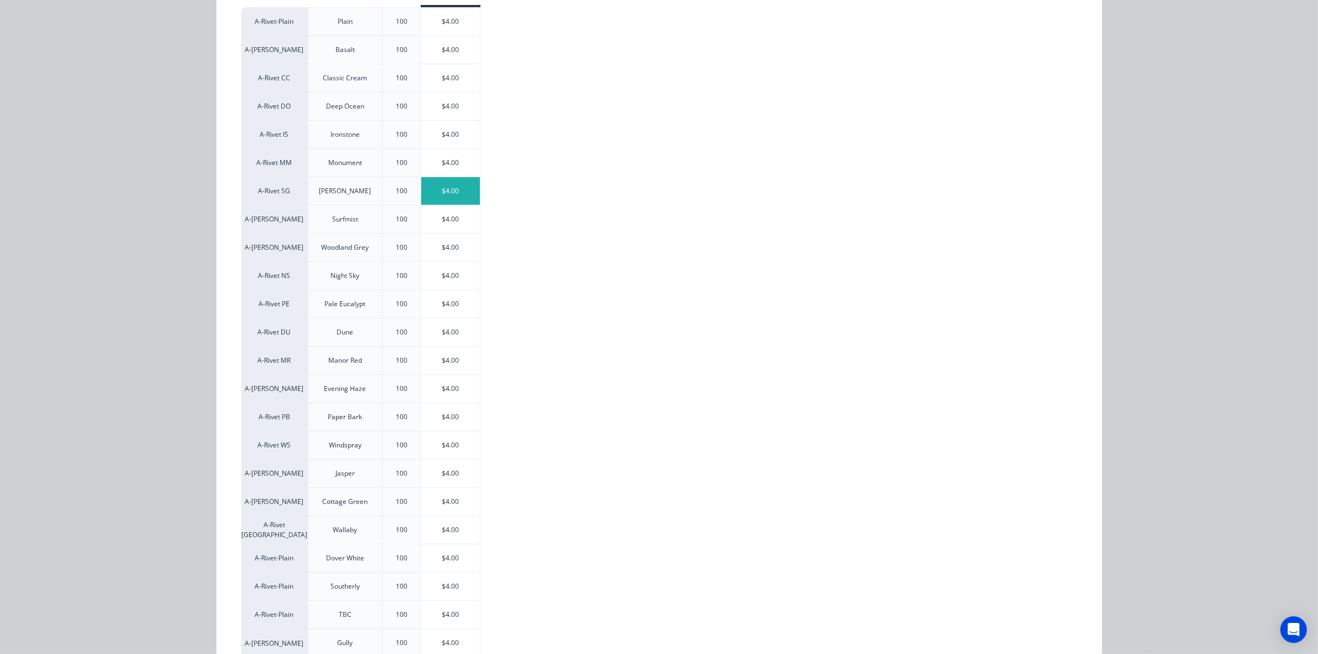
click at [468, 186] on div "$4.00" at bounding box center [450, 191] width 59 height 28
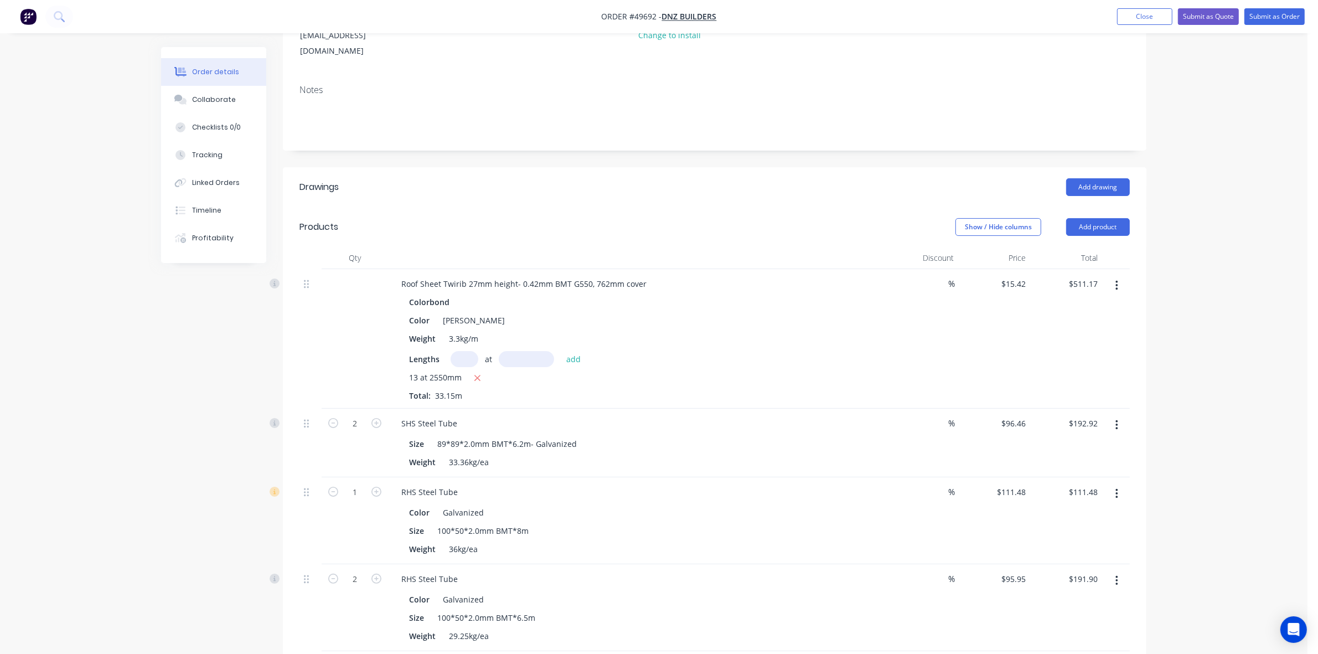
scroll to position [0, 0]
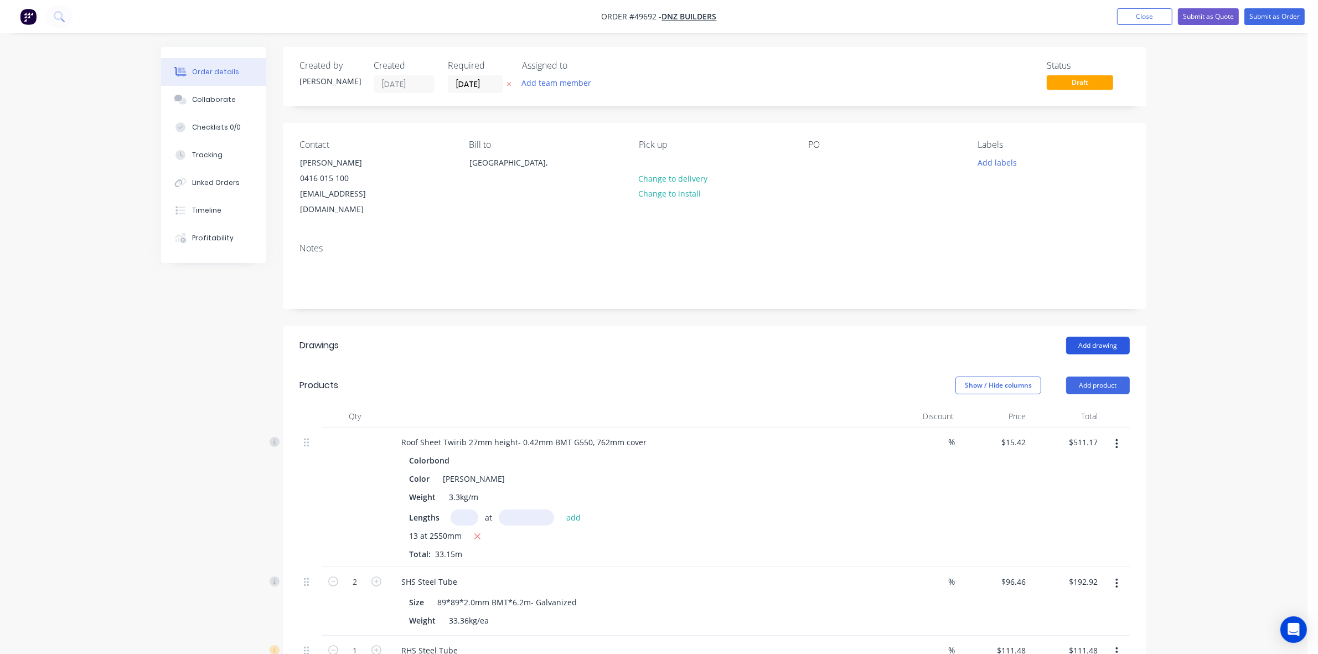
click at [1108, 337] on button "Add drawing" at bounding box center [1099, 346] width 64 height 18
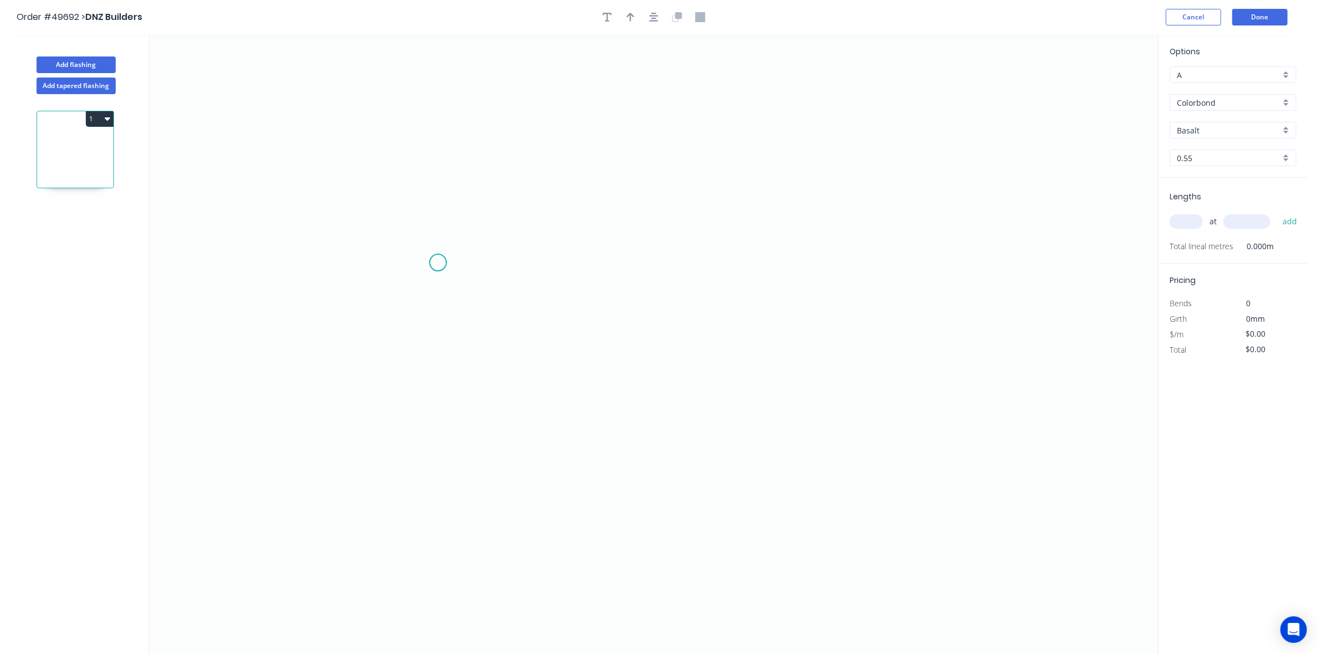
click at [438, 263] on icon "0" at bounding box center [654, 344] width 1009 height 620
click at [460, 219] on icon at bounding box center [449, 241] width 22 height 44
click at [742, 209] on icon "0 ?" at bounding box center [654, 344] width 1009 height 620
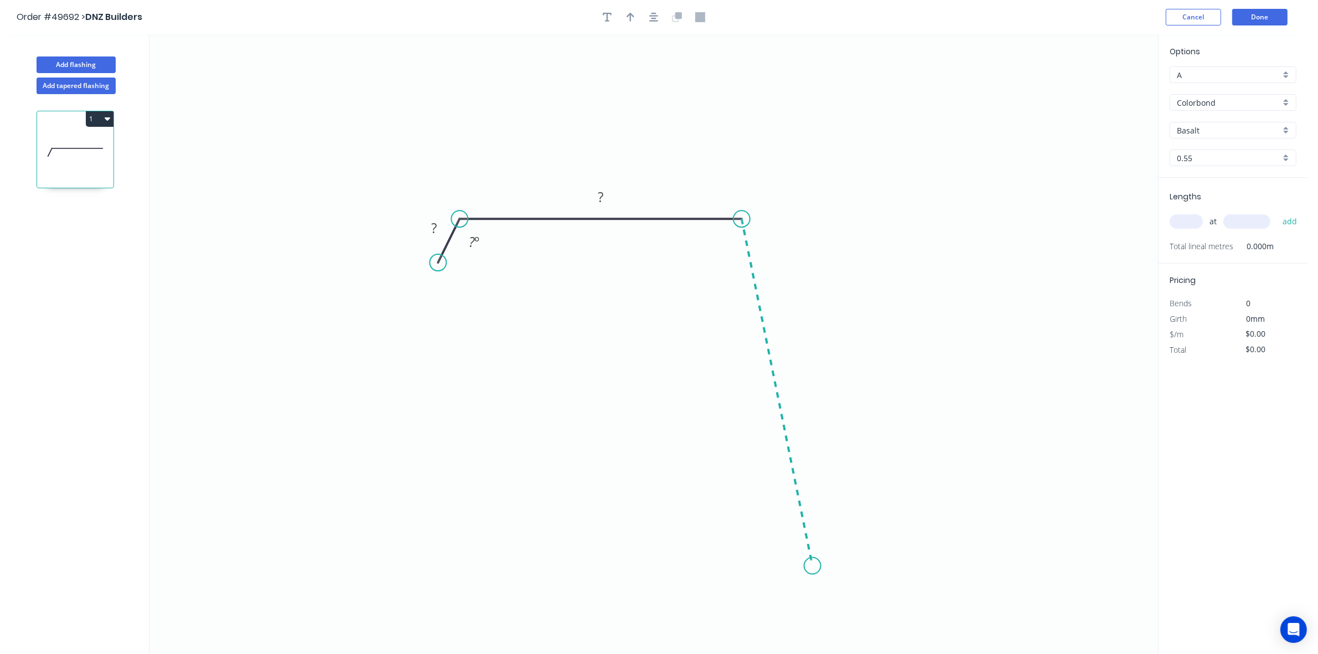
click at [813, 566] on icon "0 ? ? ? º" at bounding box center [654, 344] width 1009 height 620
click at [907, 565] on icon "0 ? ? ? ? º ? º" at bounding box center [654, 344] width 1009 height 620
click at [907, 565] on circle at bounding box center [907, 566] width 17 height 17
click at [632, 20] on icon "button" at bounding box center [631, 17] width 8 height 10
drag, startPoint x: 1102, startPoint y: 87, endPoint x: 753, endPoint y: 141, distance: 353.5
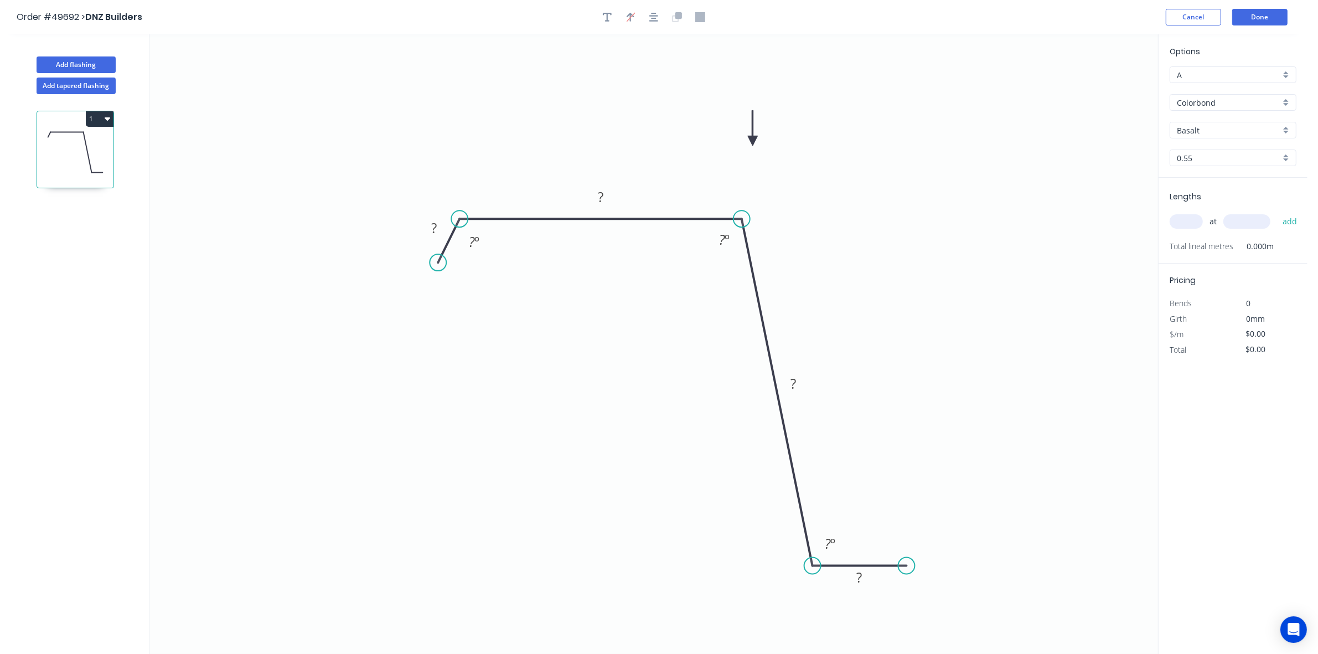
click at [753, 141] on icon at bounding box center [753, 127] width 10 height 35
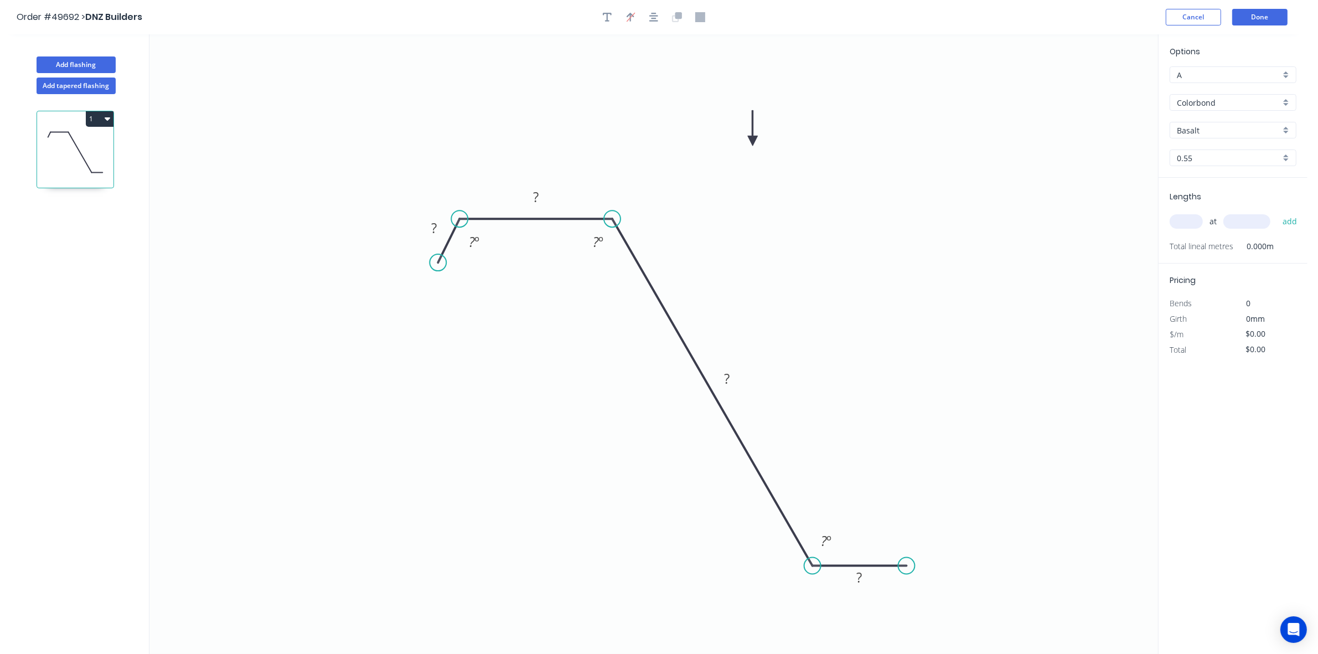
drag, startPoint x: 738, startPoint y: 214, endPoint x: 612, endPoint y: 219, distance: 125.8
click at [612, 219] on circle at bounding box center [612, 218] width 17 height 17
click at [1191, 133] on input "Basalt" at bounding box center [1229, 131] width 104 height 12
click at [1224, 164] on div "[PERSON_NAME]" at bounding box center [1234, 165] width 126 height 19
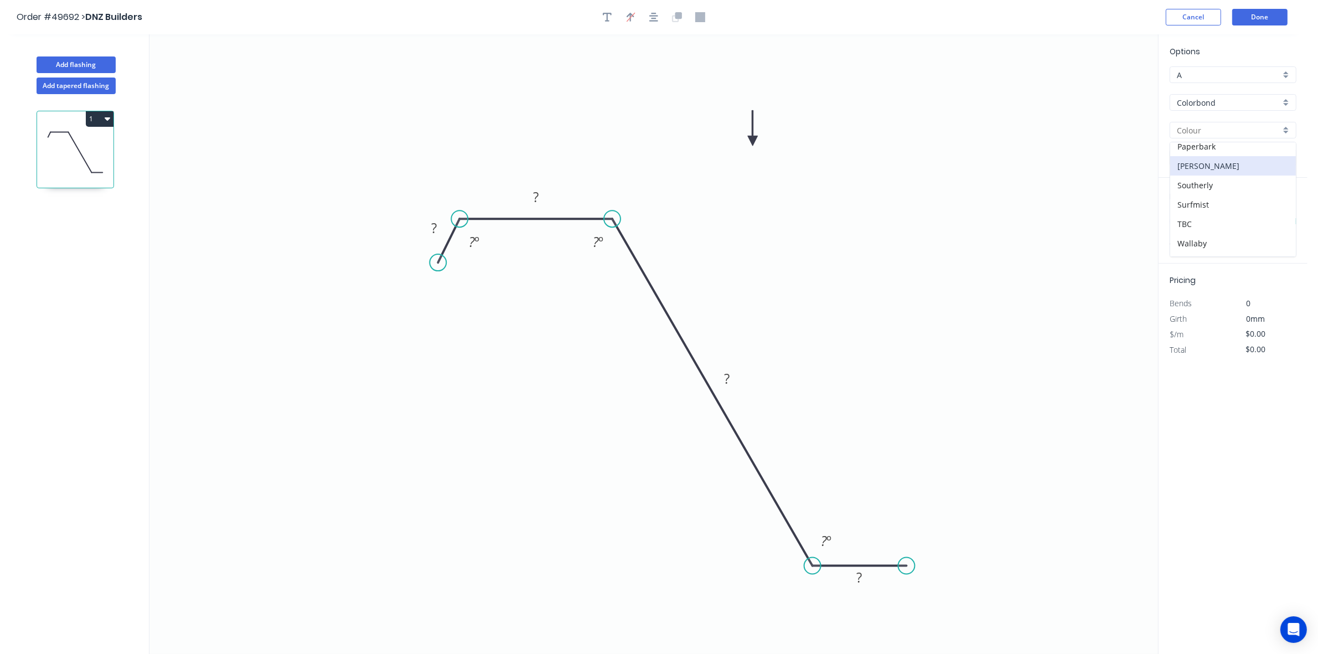
type input "[PERSON_NAME]"
click at [1184, 224] on input "text" at bounding box center [1186, 221] width 33 height 14
type input "1"
type input "6000"
click at [1277, 212] on button "add" at bounding box center [1290, 221] width 26 height 19
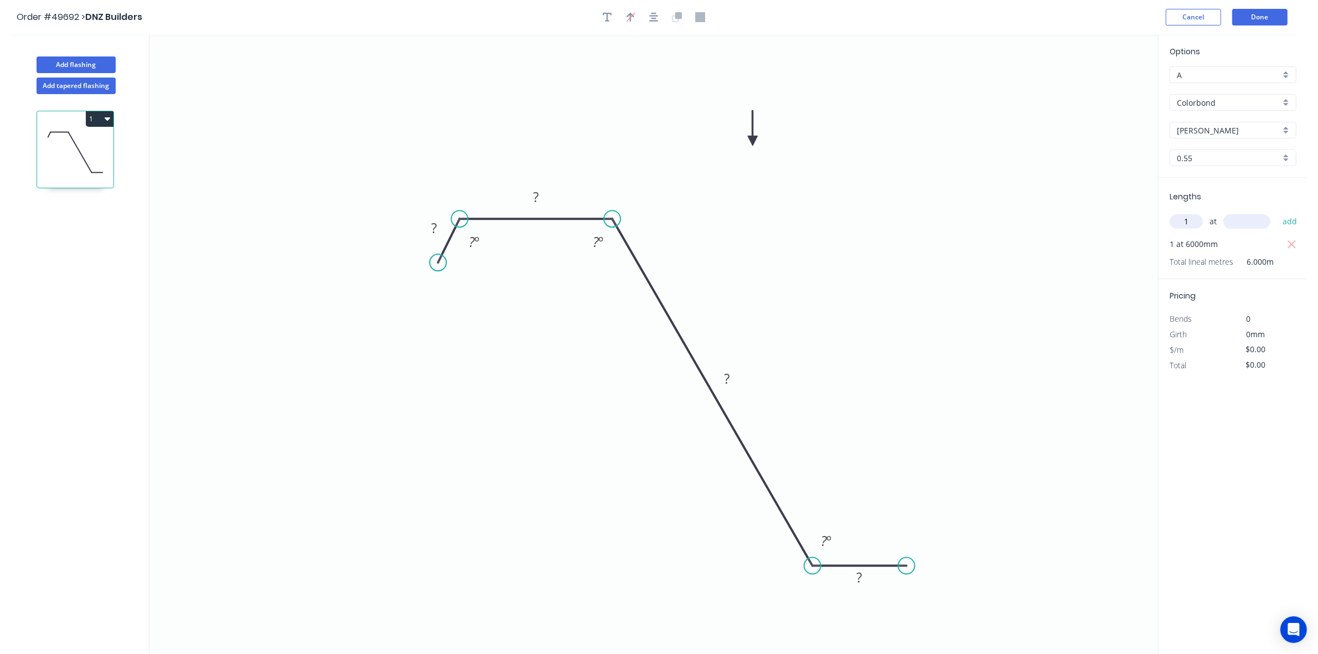
type input "1"
type input "4000"
click at [1277, 212] on button "add" at bounding box center [1290, 221] width 26 height 19
click at [438, 229] on rect at bounding box center [434, 229] width 22 height 16
drag, startPoint x: 441, startPoint y: 264, endPoint x: 432, endPoint y: 255, distance: 12.1
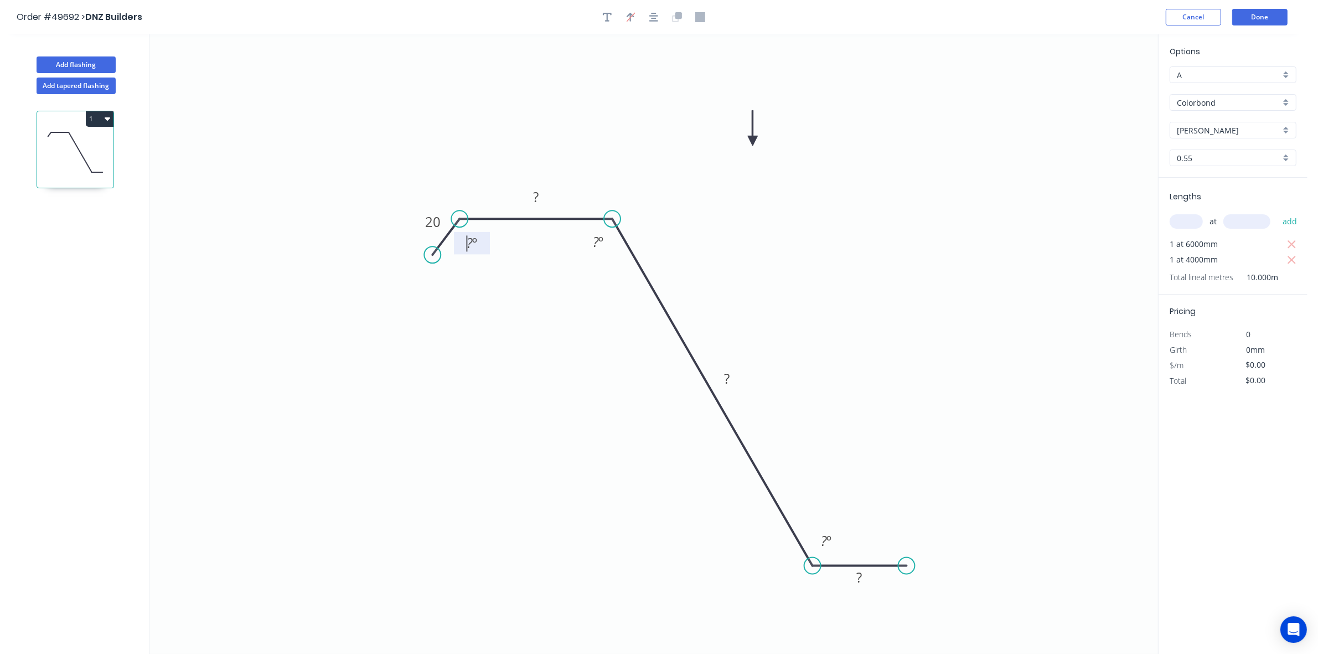
click at [432, 255] on circle at bounding box center [432, 254] width 17 height 17
click at [538, 194] on tspan "?" at bounding box center [536, 197] width 6 height 18
click at [427, 221] on tspan "20" at bounding box center [433, 222] width 16 height 18
drag, startPoint x: 948, startPoint y: 248, endPoint x: 973, endPoint y: 231, distance: 29.6
click at [950, 245] on icon "0 10 20 200 20 ? º ? º ? º" at bounding box center [654, 344] width 1009 height 620
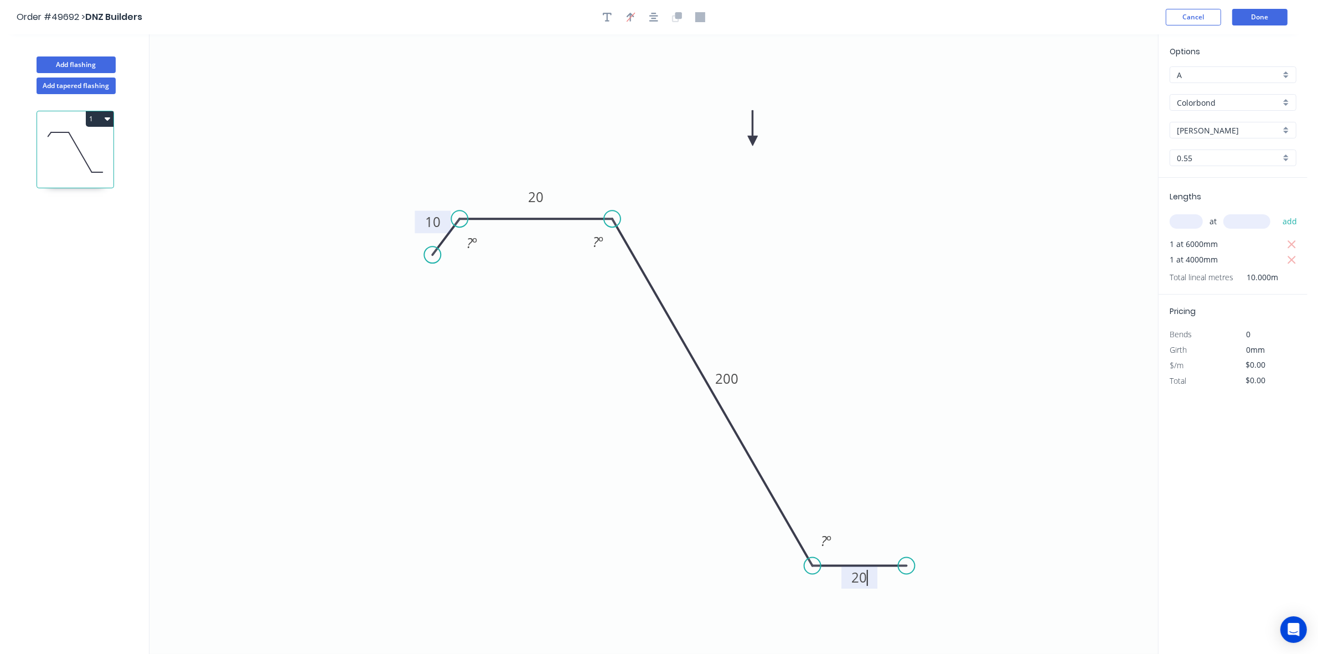
type input "$11.84"
type input "$118.40"
click at [73, 65] on button "Add flashing" at bounding box center [76, 64] width 79 height 17
type input "$0.00"
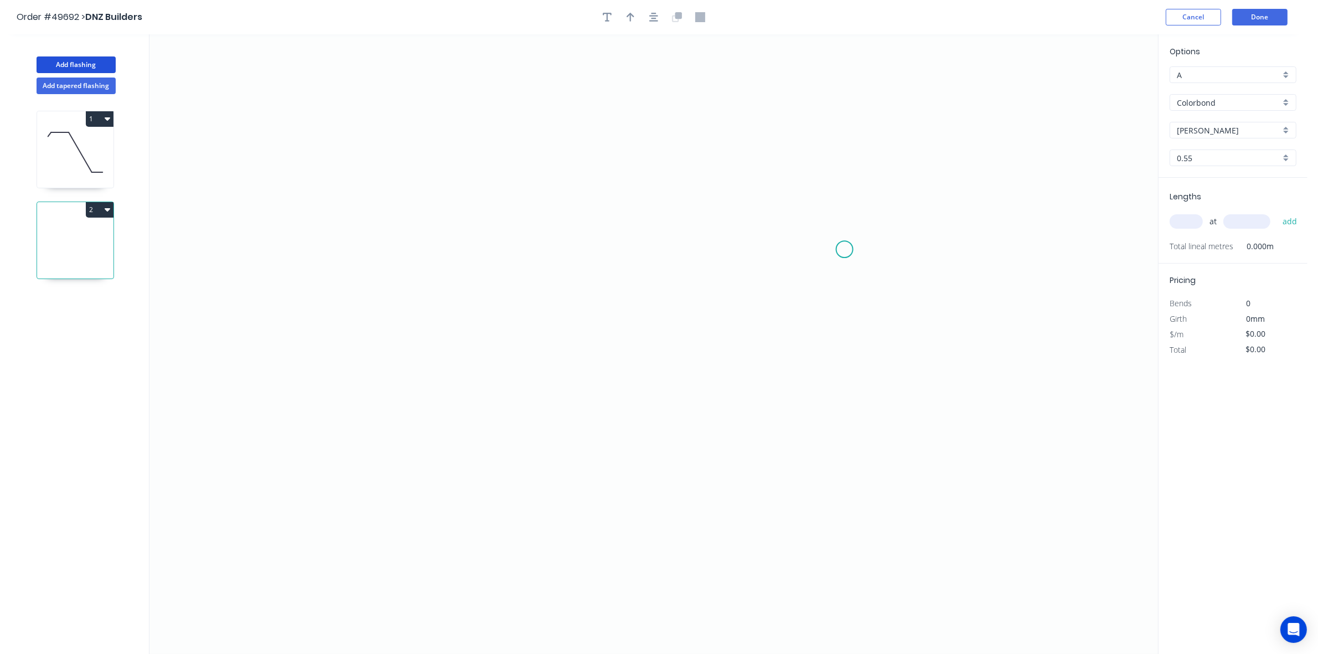
click at [846, 258] on icon "0" at bounding box center [654, 344] width 1009 height 620
click at [828, 238] on icon "0" at bounding box center [654, 344] width 1009 height 620
click at [543, 233] on icon "0 ?" at bounding box center [654, 344] width 1009 height 620
click at [542, 477] on icon "0 ? ?" at bounding box center [654, 344] width 1009 height 620
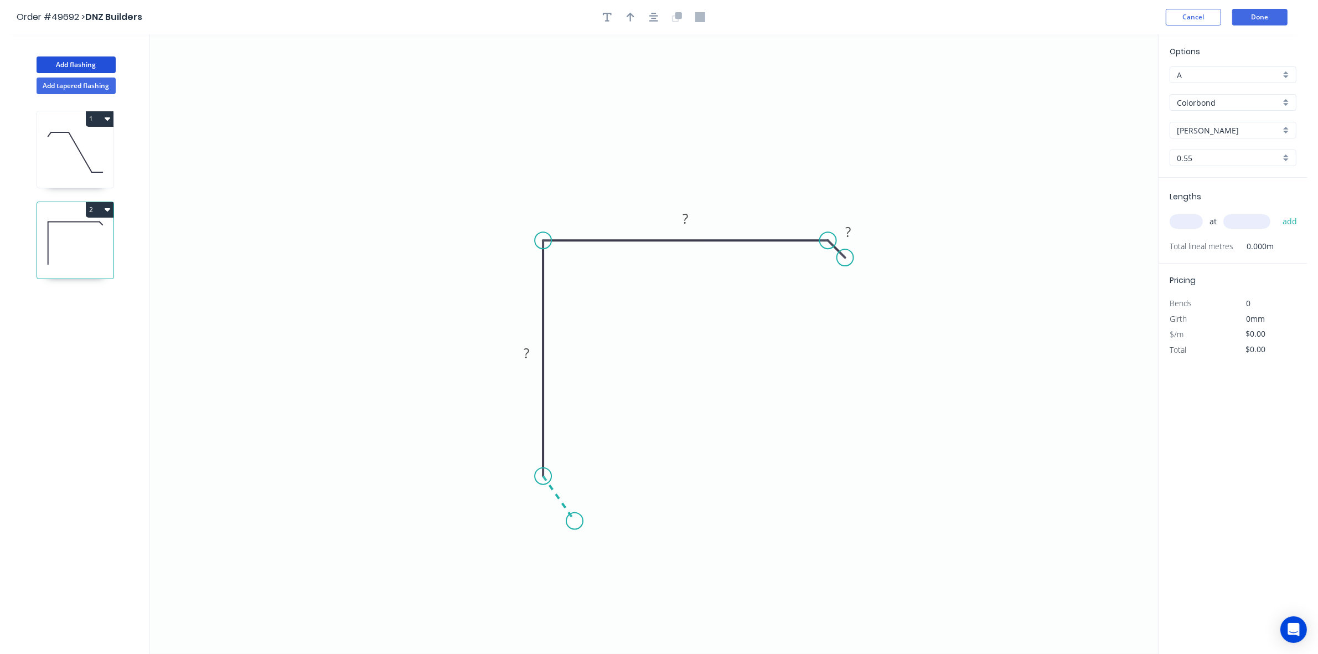
click at [575, 522] on icon "0 ? ? ?" at bounding box center [654, 344] width 1009 height 620
click at [575, 522] on circle at bounding box center [574, 521] width 17 height 17
drag, startPoint x: 575, startPoint y: 515, endPoint x: 593, endPoint y: 476, distance: 42.9
click at [558, 502] on circle at bounding box center [557, 504] width 17 height 17
drag, startPoint x: 850, startPoint y: 255, endPoint x: 867, endPoint y: 261, distance: 17.7
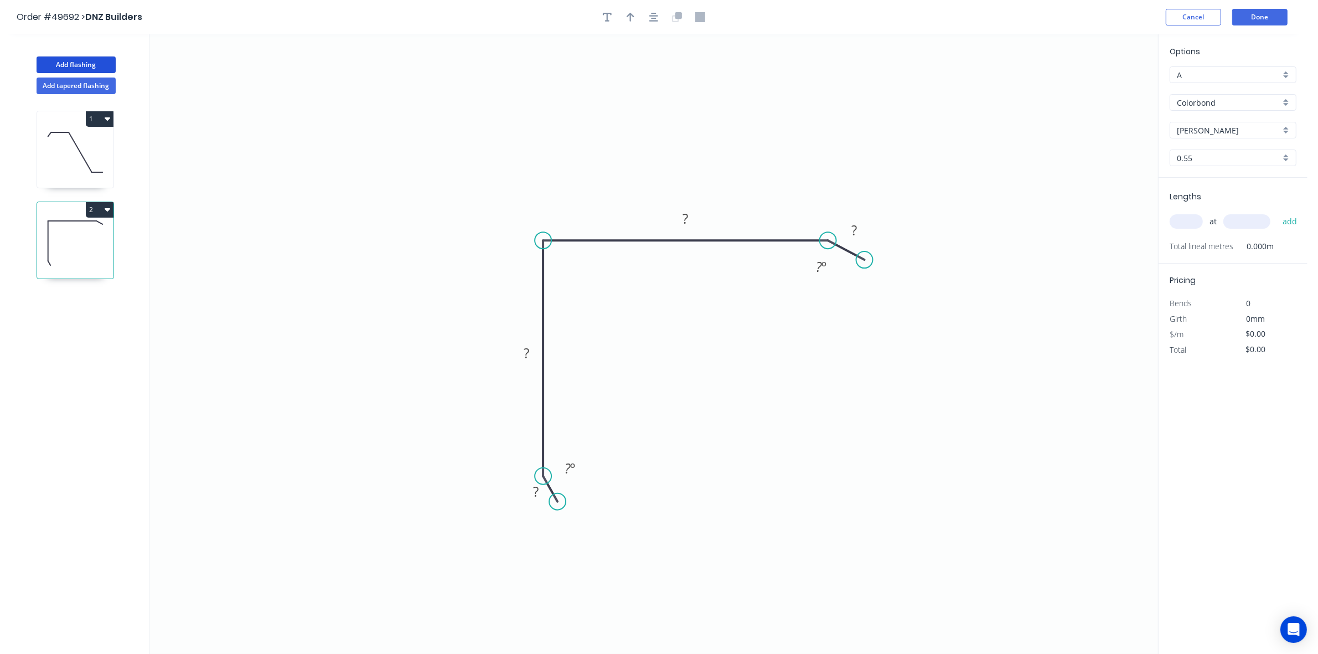
click at [867, 261] on circle at bounding box center [865, 259] width 17 height 17
click at [539, 494] on rect at bounding box center [536, 493] width 22 height 16
drag, startPoint x: 874, startPoint y: 265, endPoint x: 864, endPoint y: 278, distance: 16.3
click at [863, 284] on icon "0 10 100 200 30 ? º 165 º" at bounding box center [654, 344] width 1009 height 620
type input "$15.53"
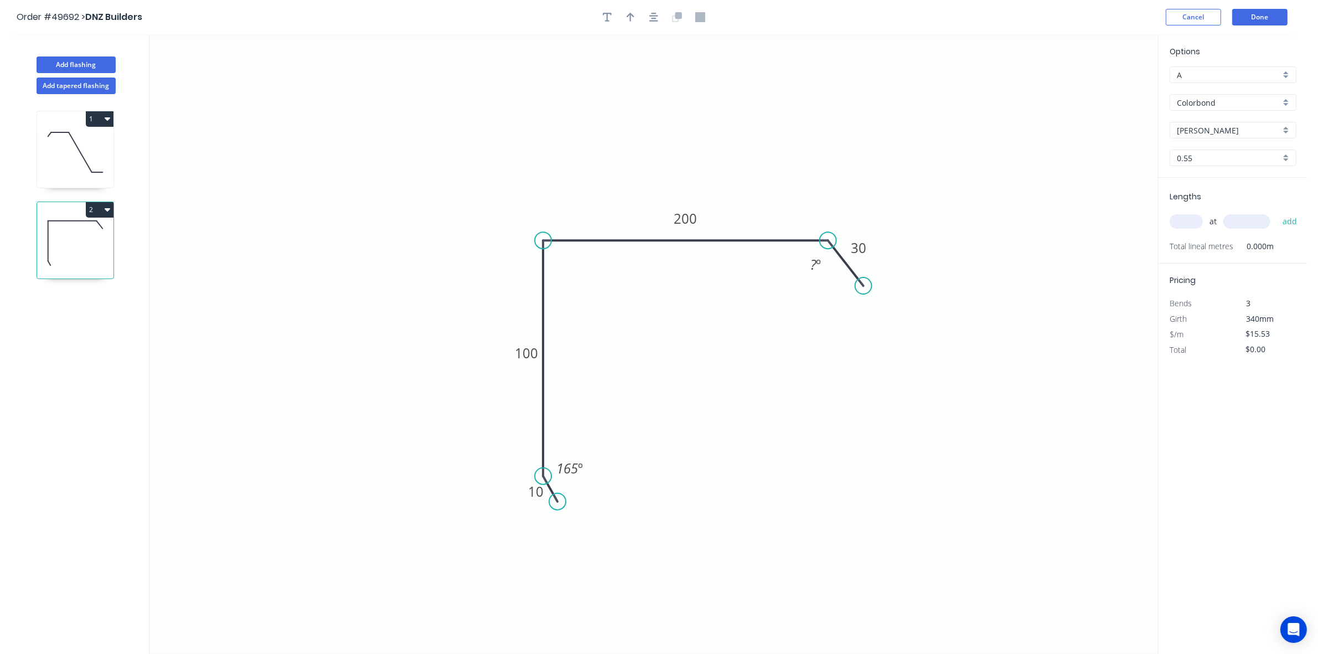
drag, startPoint x: 870, startPoint y: 261, endPoint x: 864, endPoint y: 286, distance: 25.7
click at [864, 286] on circle at bounding box center [864, 285] width 17 height 17
click at [1191, 217] on input "text" at bounding box center [1186, 221] width 33 height 14
type input "2"
type input "2600"
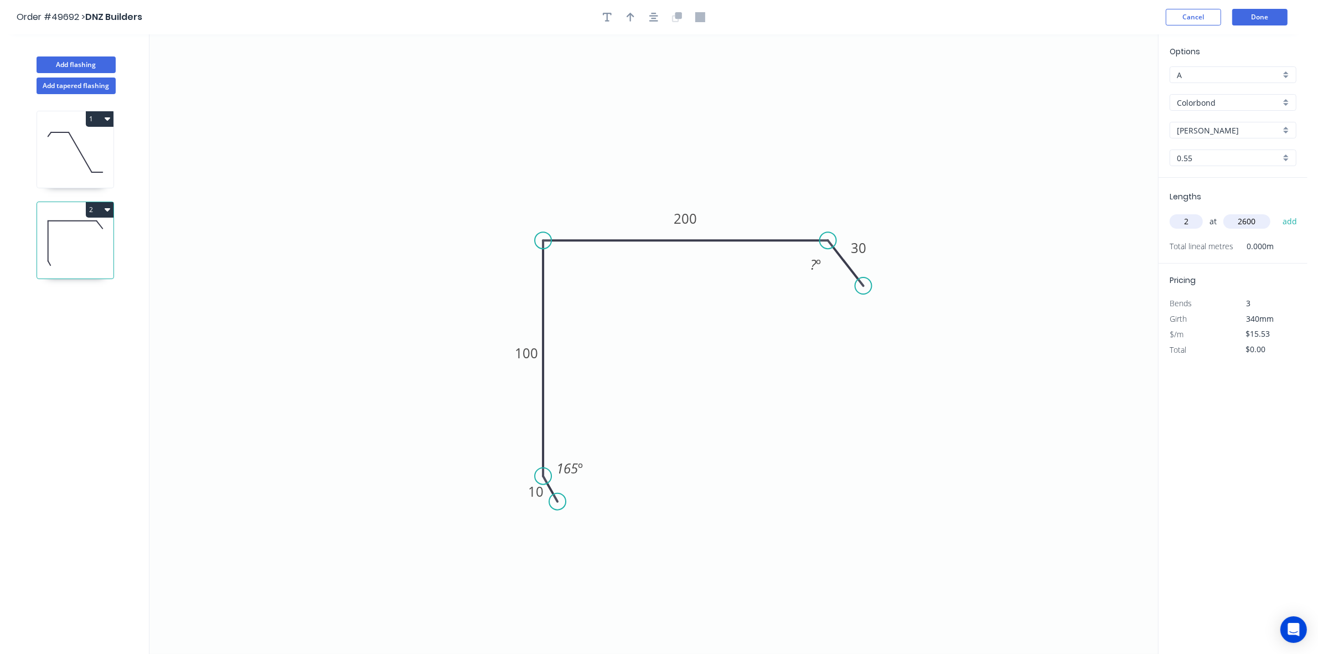
click at [1277, 212] on button "add" at bounding box center [1290, 221] width 26 height 19
click at [635, 14] on button "button" at bounding box center [630, 17] width 17 height 17
drag, startPoint x: 1102, startPoint y: 89, endPoint x: 763, endPoint y: 139, distance: 343.7
click at [763, 139] on icon at bounding box center [767, 122] width 10 height 35
click at [105, 214] on icon "button" at bounding box center [108, 209] width 6 height 9
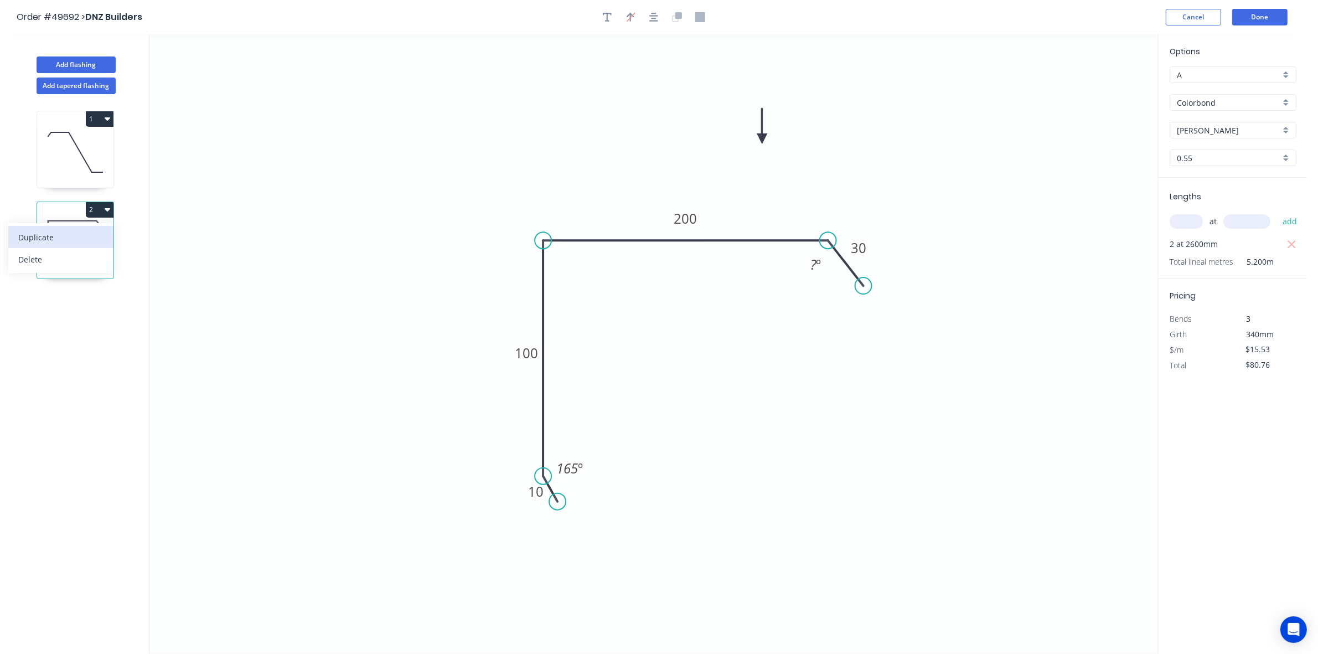
click at [104, 239] on button "Duplicate" at bounding box center [60, 237] width 105 height 22
click at [84, 237] on icon at bounding box center [75, 243] width 76 height 71
type input "$80.76"
click at [61, 249] on icon at bounding box center [75, 243] width 76 height 71
click at [1266, 129] on input "[PERSON_NAME]" at bounding box center [1229, 131] width 104 height 12
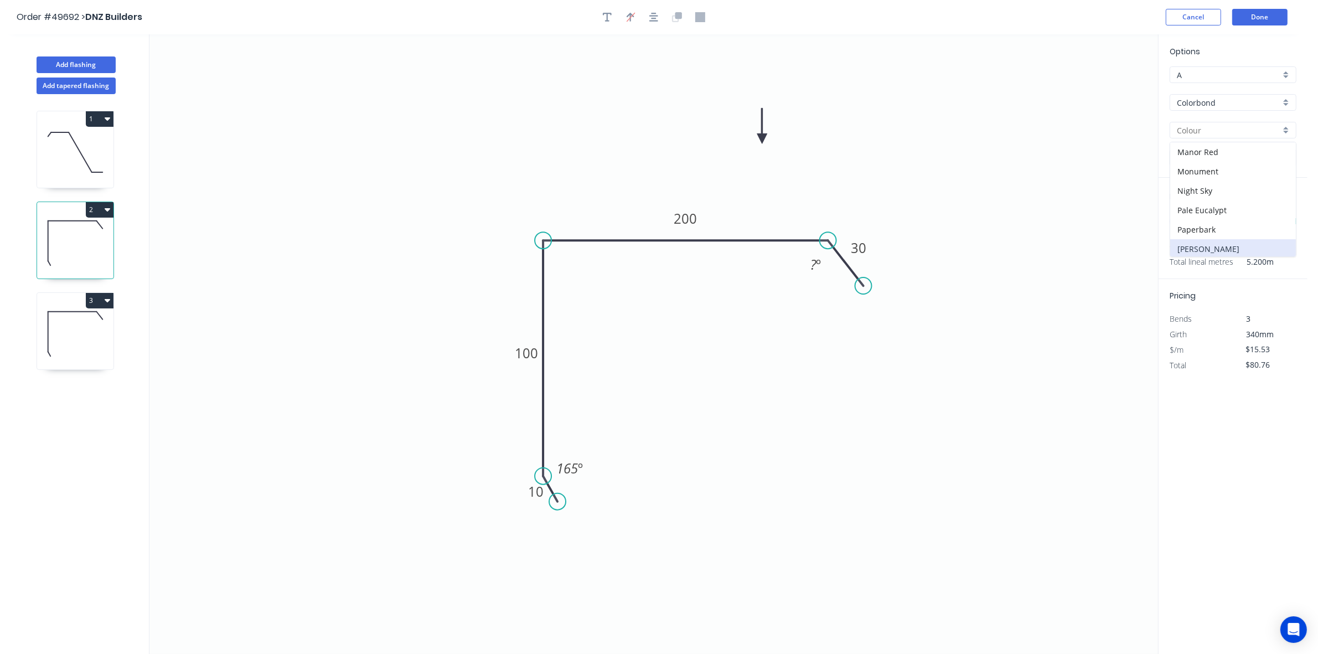
scroll to position [208, 0]
click at [1231, 203] on div "Pale Eucalypt" at bounding box center [1234, 196] width 126 height 19
click at [58, 333] on icon at bounding box center [75, 333] width 76 height 71
type input "[PERSON_NAME]"
type input "$0.00"
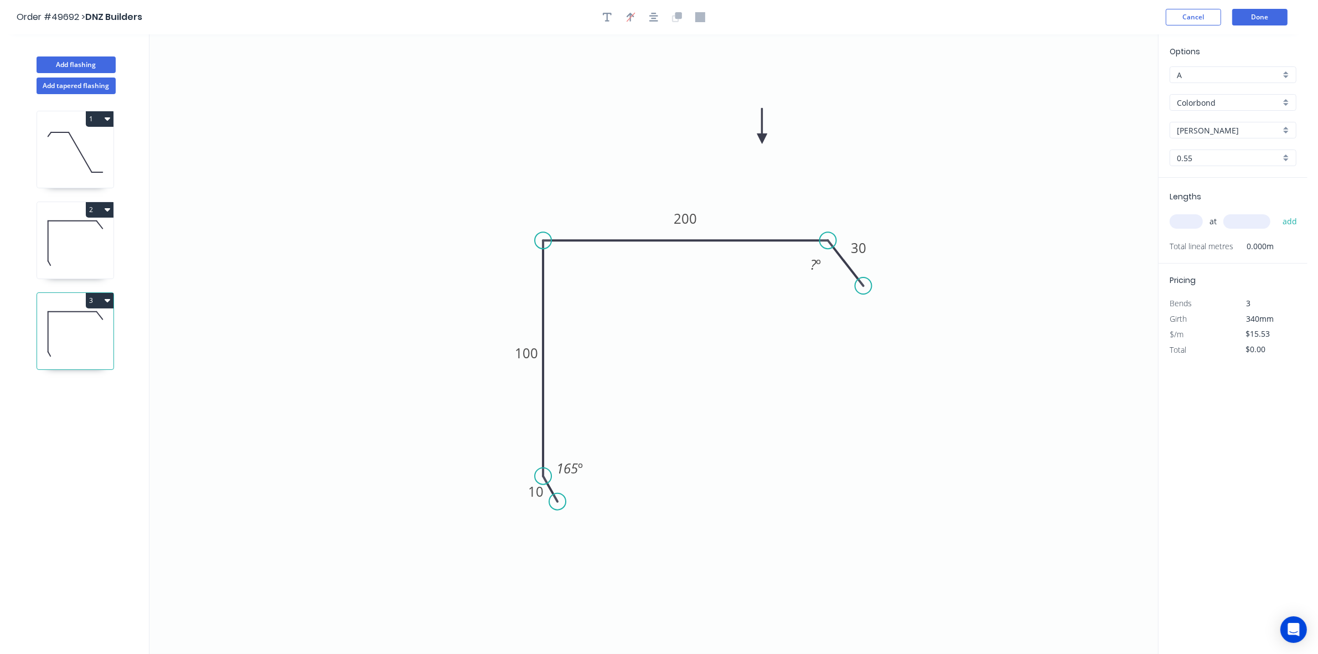
click at [1204, 228] on div "at add" at bounding box center [1234, 221] width 129 height 19
click at [1181, 223] on input "text" at bounding box center [1186, 221] width 33 height 14
type input "2"
type input "26000"
click at [1277, 212] on button "add" at bounding box center [1290, 221] width 26 height 19
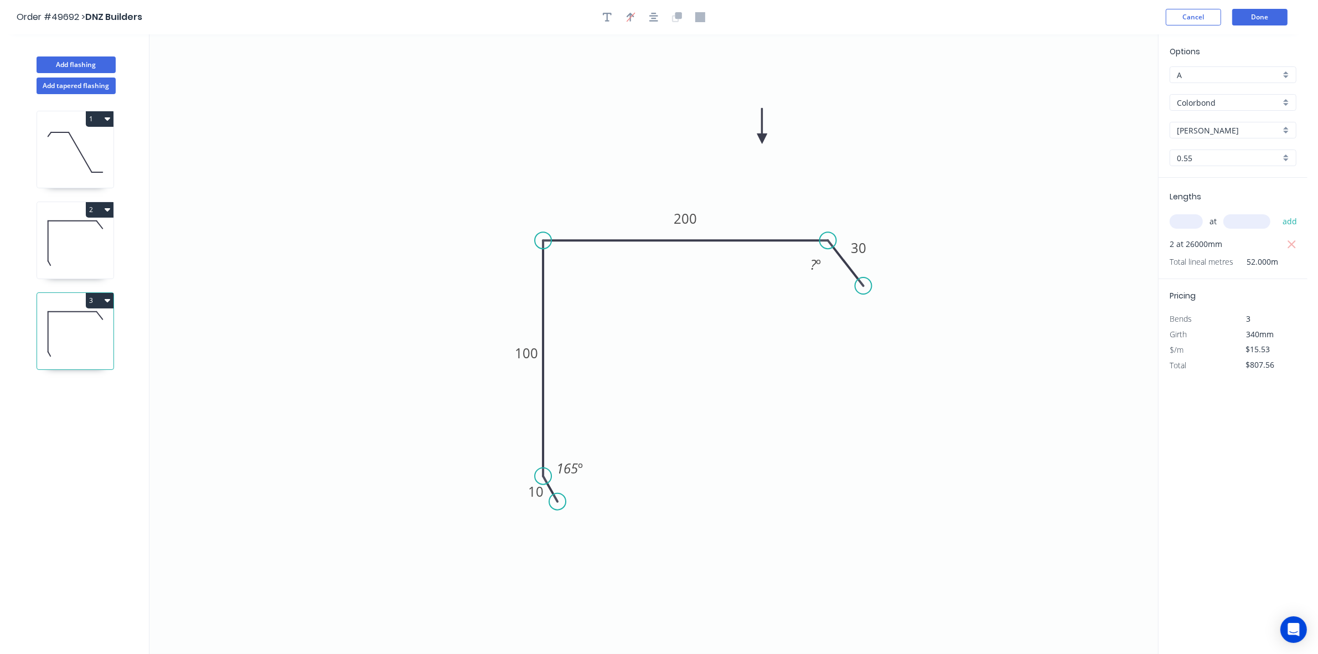
drag, startPoint x: 1299, startPoint y: 244, endPoint x: 1249, endPoint y: 242, distance: 49.9
click at [1294, 246] on div "2 at 26000mm" at bounding box center [1234, 244] width 129 height 16
drag, startPoint x: 1294, startPoint y: 244, endPoint x: 1232, endPoint y: 243, distance: 62.0
click at [1294, 245] on icon "button" at bounding box center [1292, 244] width 10 height 13
type input "$0.00"
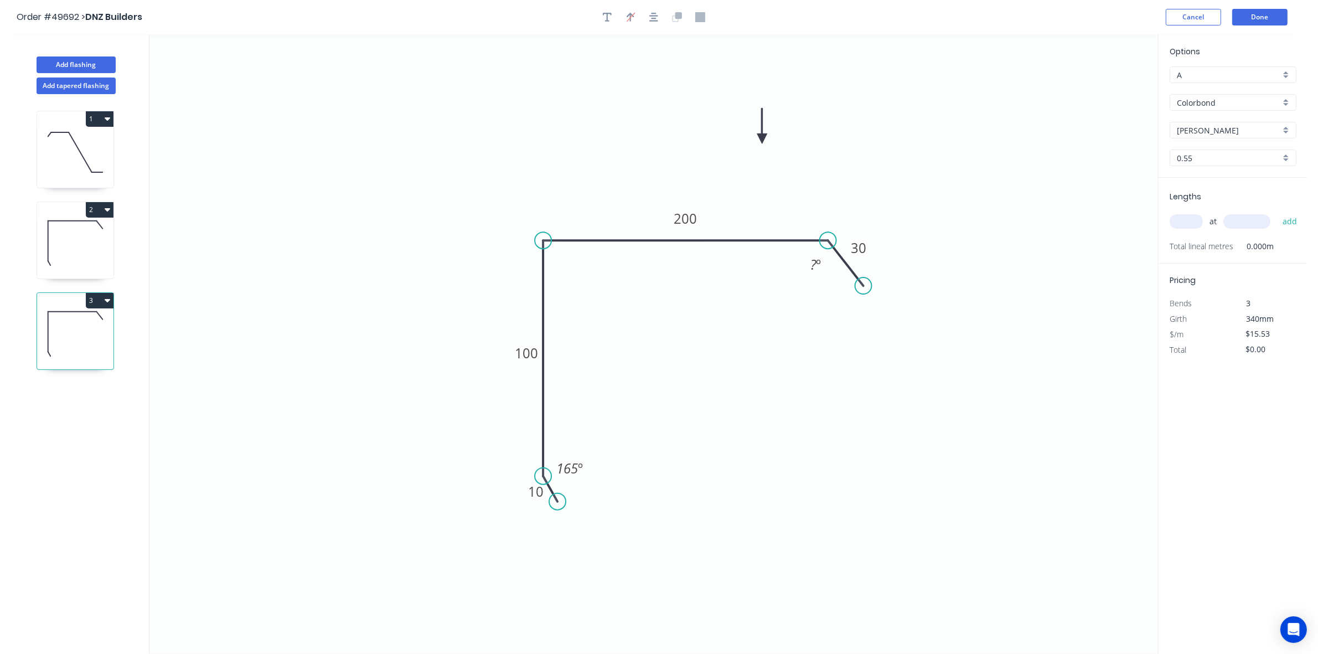
click at [1186, 224] on input "text" at bounding box center [1186, 221] width 33 height 14
type input "2"
type input "2600"
click at [1277, 212] on button "add" at bounding box center [1290, 221] width 26 height 19
type input "$80.76"
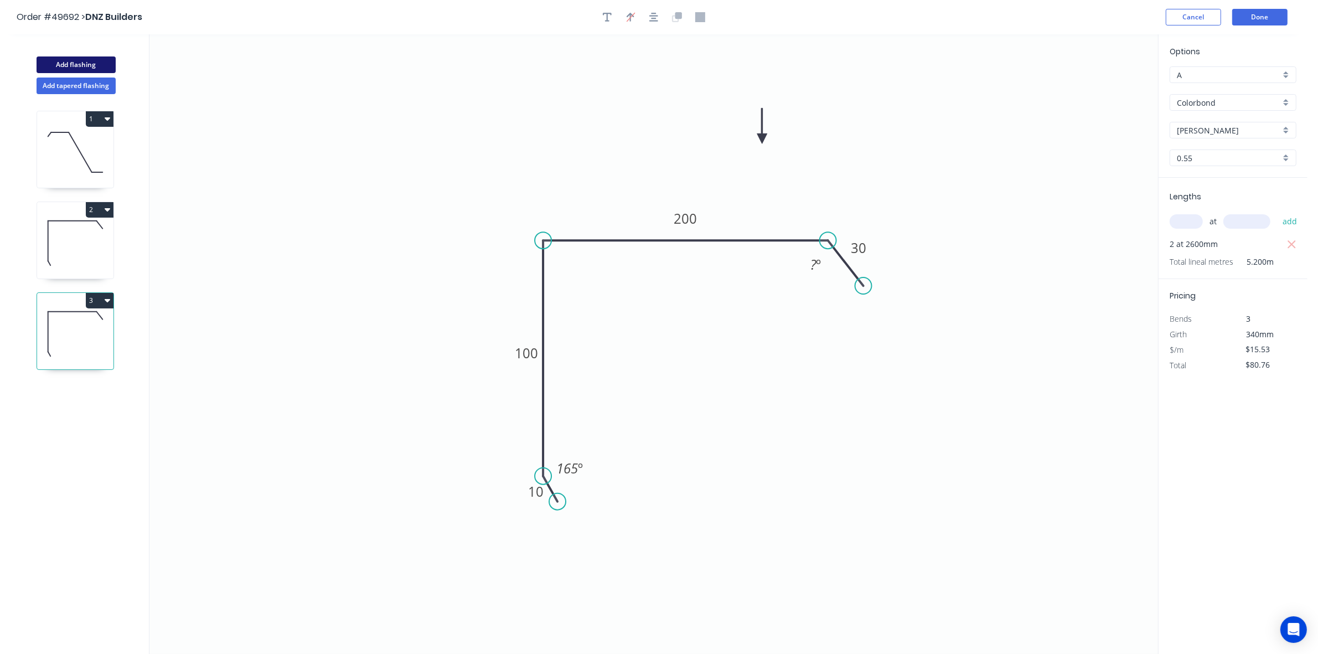
click at [81, 66] on button "Add flashing" at bounding box center [76, 64] width 79 height 17
type input "$0.00"
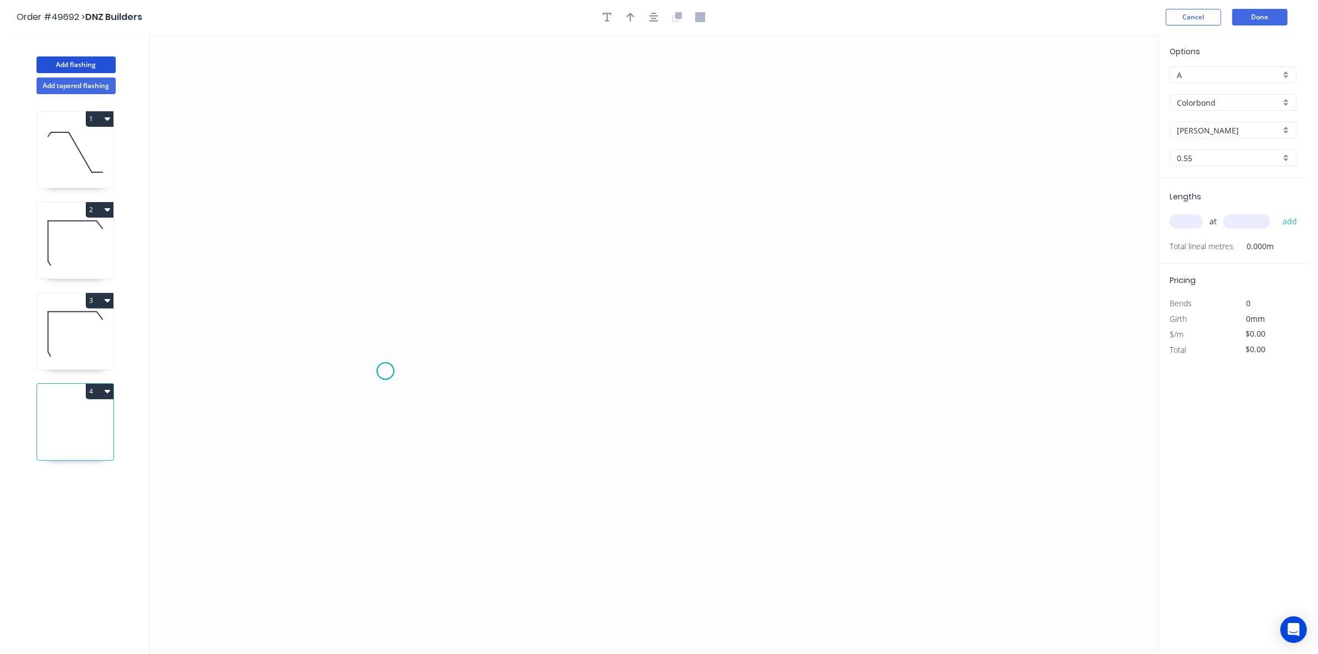
click at [385, 372] on icon "0" at bounding box center [654, 344] width 1009 height 620
click at [391, 272] on icon "0" at bounding box center [654, 344] width 1009 height 620
click at [544, 287] on icon "0 ?" at bounding box center [654, 344] width 1009 height 620
click at [534, 564] on icon "0 ? ? ? º" at bounding box center [654, 344] width 1009 height 620
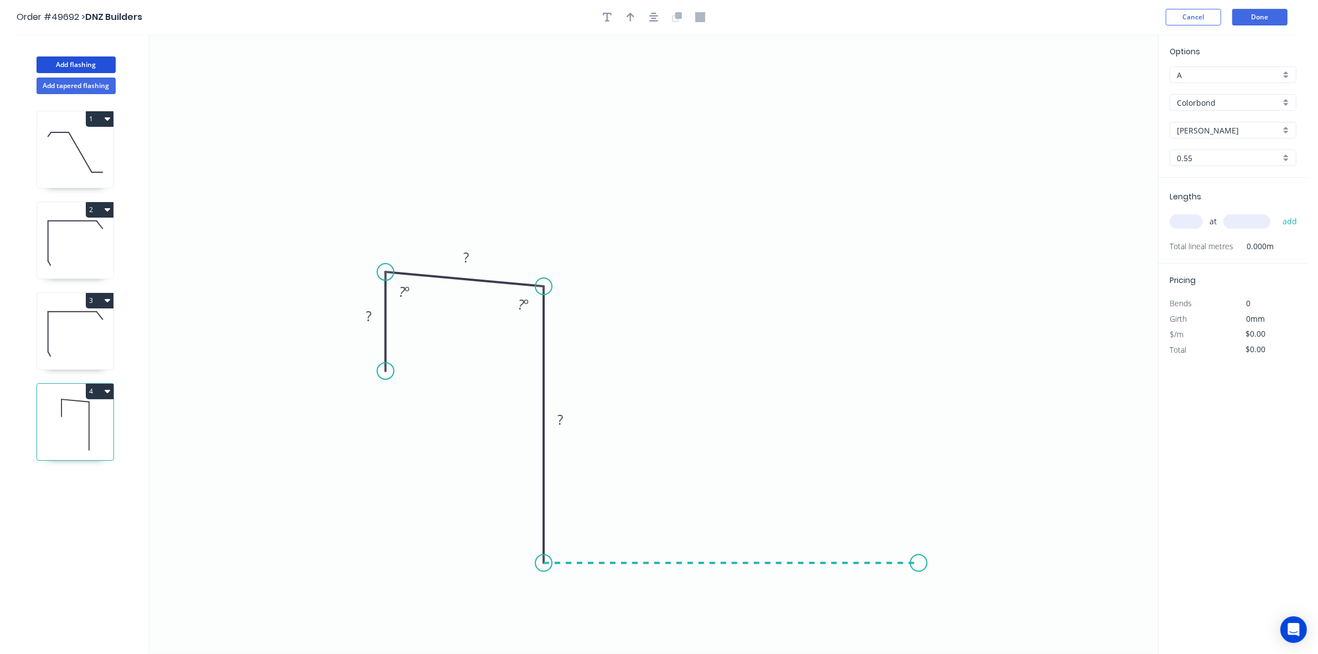
click at [919, 574] on icon "0 ? ? ? ? º ? º" at bounding box center [654, 344] width 1009 height 620
click at [918, 509] on icon "0 ? ? ? ? ? º ? º" at bounding box center [654, 344] width 1009 height 620
click at [918, 509] on circle at bounding box center [919, 509] width 17 height 17
click at [97, 389] on button "4" at bounding box center [100, 392] width 28 height 16
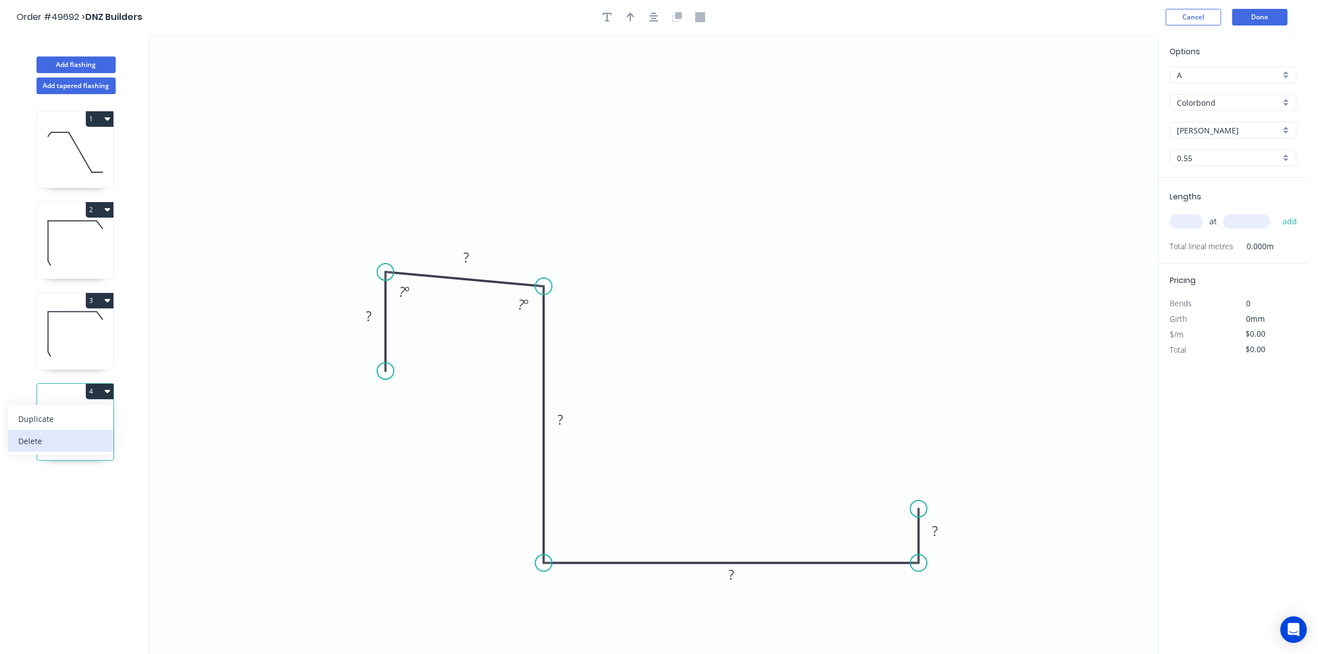
click at [40, 439] on div "Delete" at bounding box center [60, 441] width 85 height 16
type input "$15.53"
type input "$80.76"
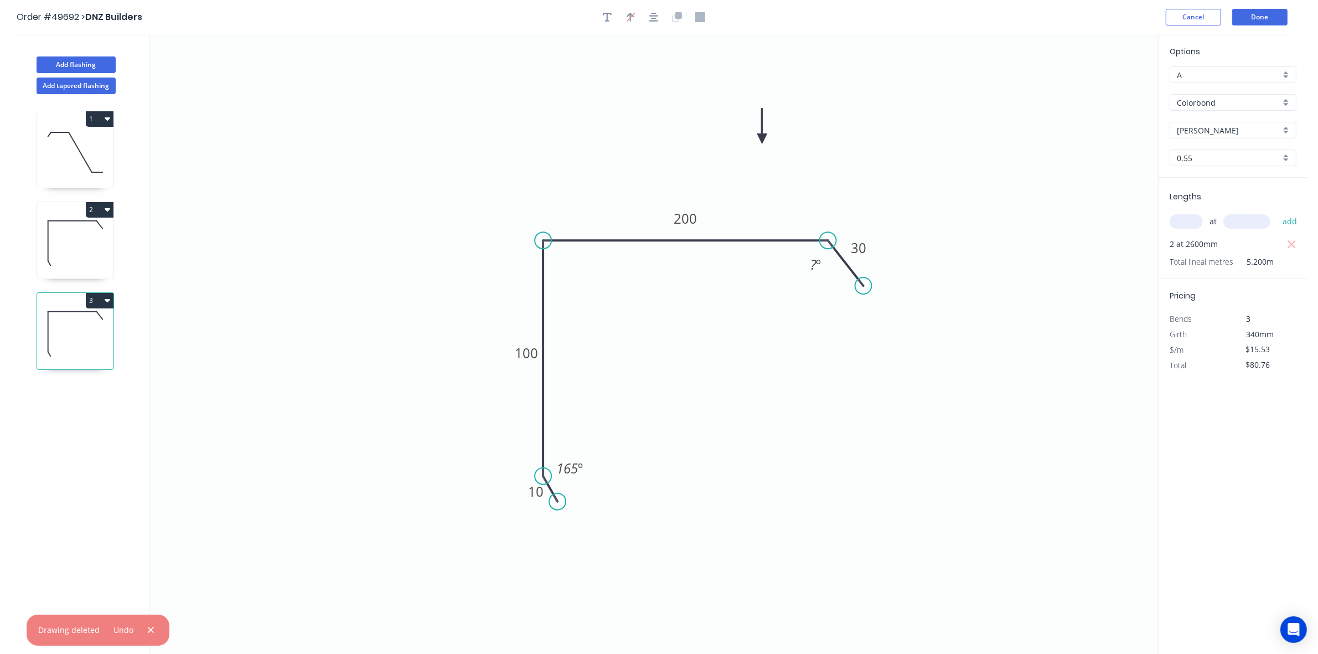
click at [97, 215] on button "2" at bounding box center [100, 210] width 28 height 16
click at [0, 527] on div "Add flashing Add tapered flashing 1 2 Duplicate Delete 3" at bounding box center [75, 354] width 150 height 640
click at [92, 205] on button "2" at bounding box center [100, 210] width 28 height 16
click at [75, 263] on div "Delete" at bounding box center [60, 259] width 85 height 16
click at [211, 414] on icon "0 10 100 200 30 ? º 165 º" at bounding box center [654, 344] width 1009 height 620
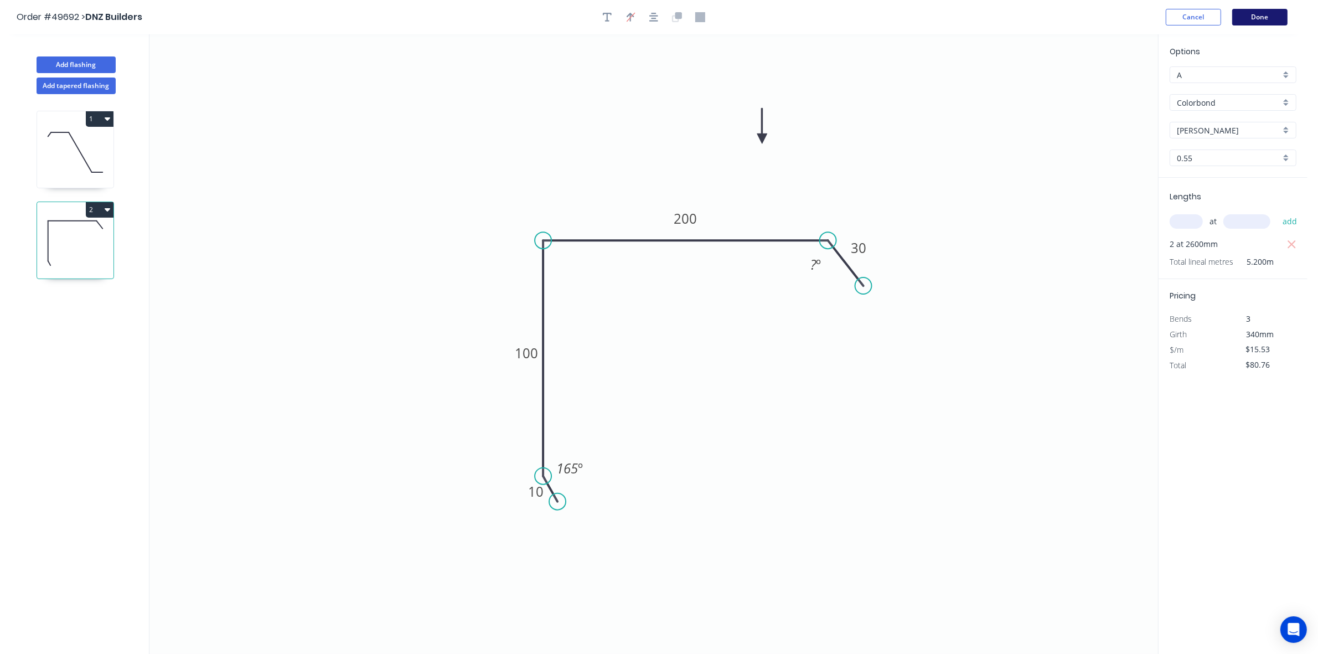
click at [1271, 14] on button "Done" at bounding box center [1260, 17] width 55 height 17
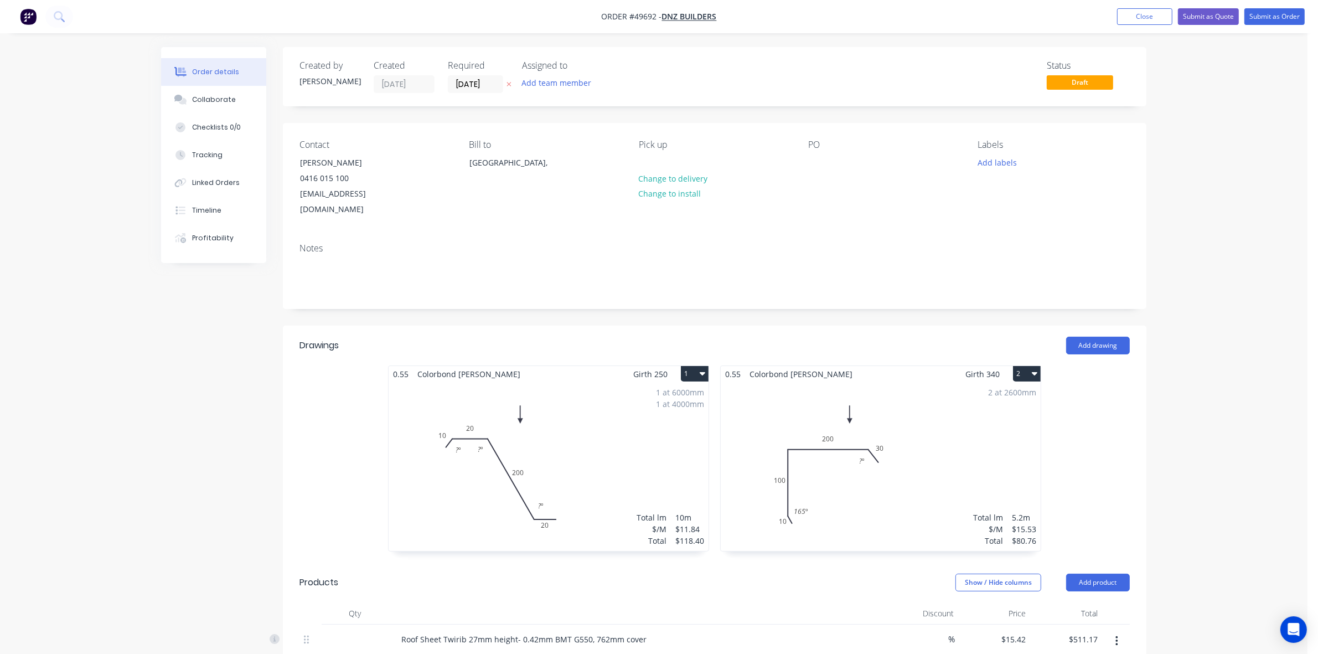
click at [504, 466] on div "1 at 6000mm 1 at 4000mm Total lm $/M Total 10m $11.84 $118.40" at bounding box center [549, 466] width 320 height 169
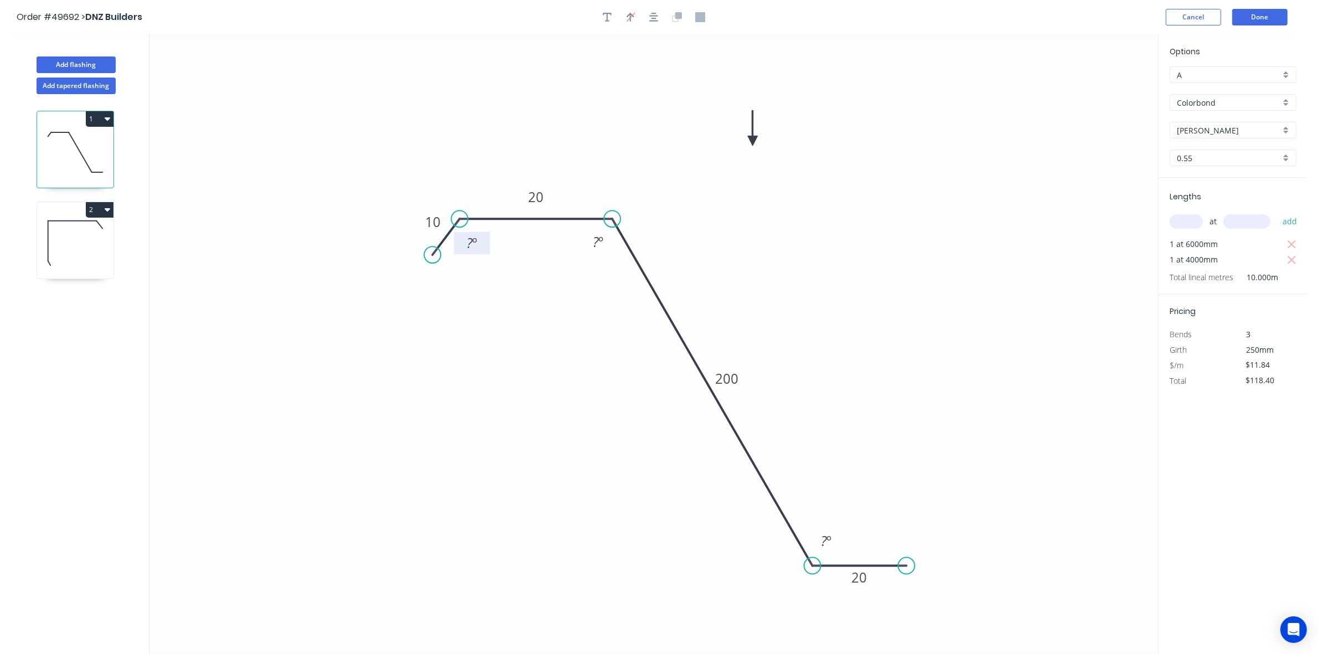
click at [475, 244] on tspan "º" at bounding box center [474, 243] width 5 height 18
click at [971, 258] on icon "0 10 20 200 20 165 º ? º ? º" at bounding box center [654, 344] width 1009 height 620
click at [29, 258] on div "1 2" at bounding box center [76, 384] width 146 height 580
click at [90, 259] on icon at bounding box center [75, 243] width 76 height 71
type input "$15.53"
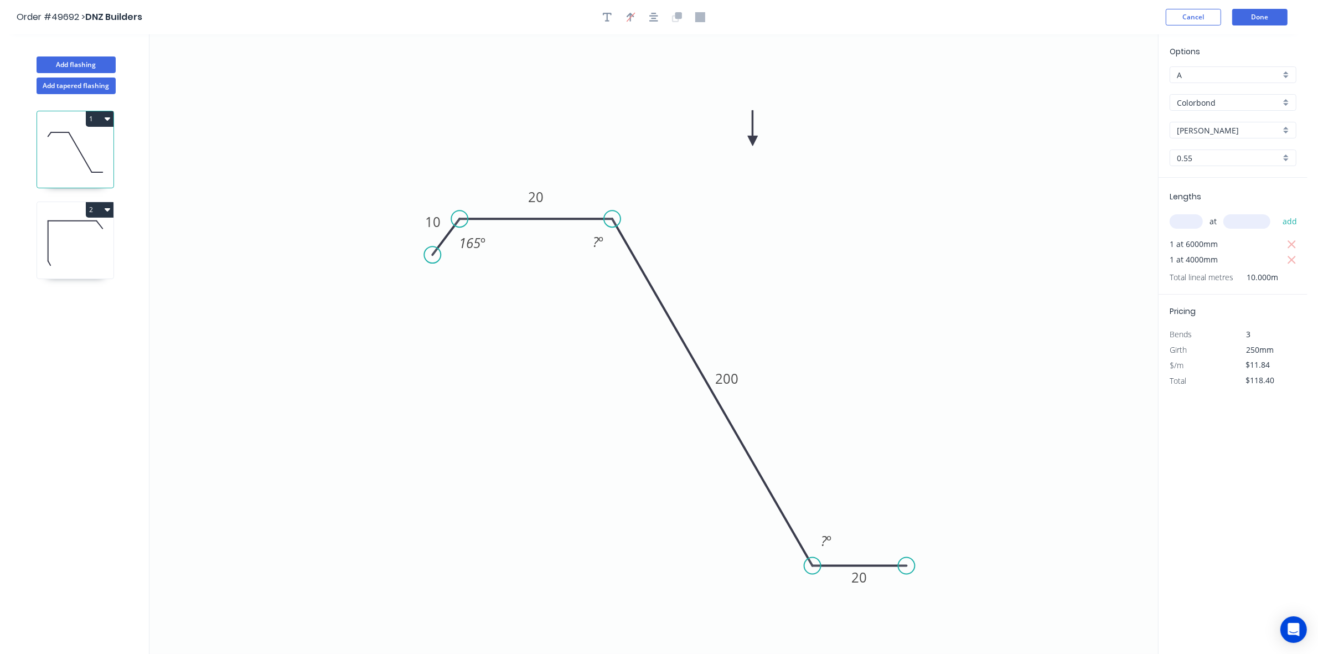
type input "$80.76"
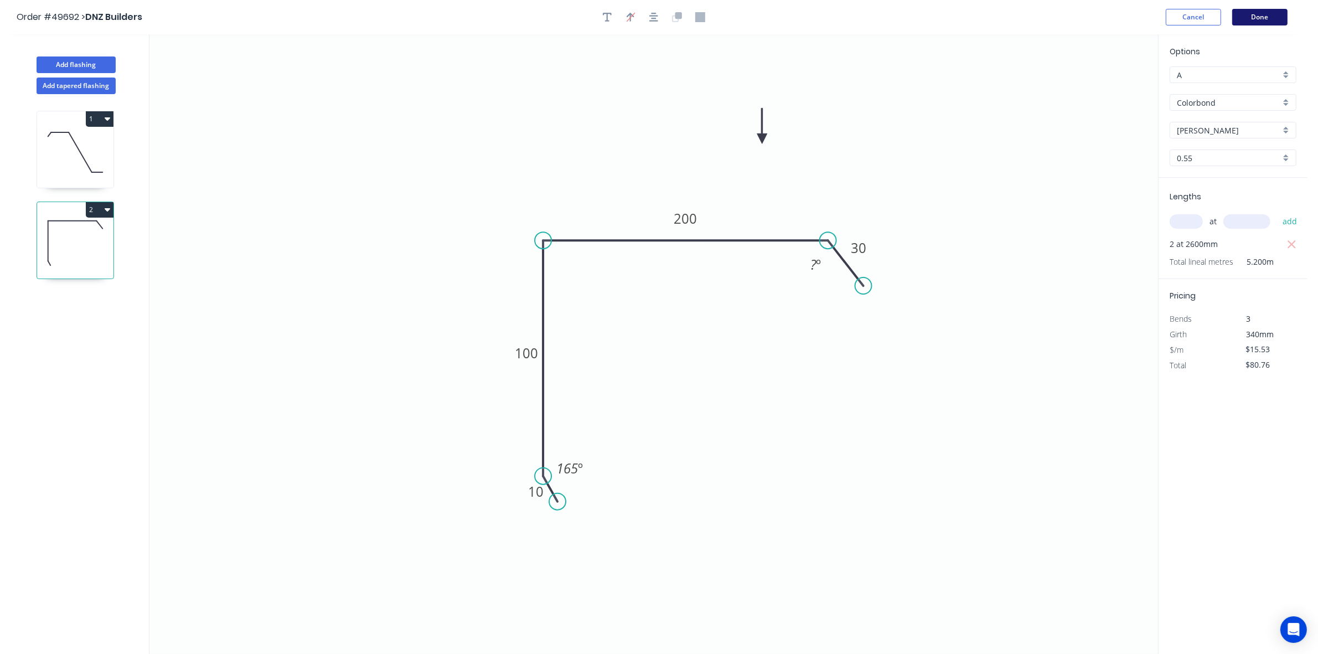
click at [1283, 17] on button "Done" at bounding box center [1260, 17] width 55 height 17
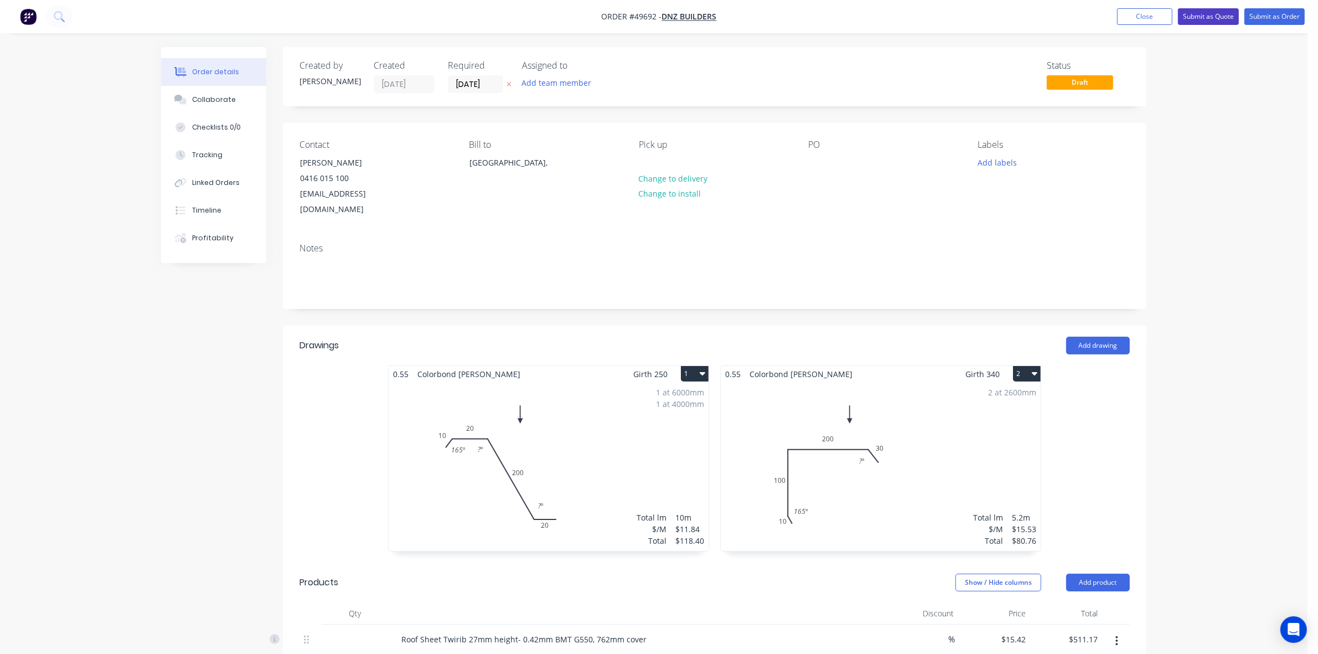
click at [1207, 18] on button "Submit as Quote" at bounding box center [1208, 16] width 61 height 17
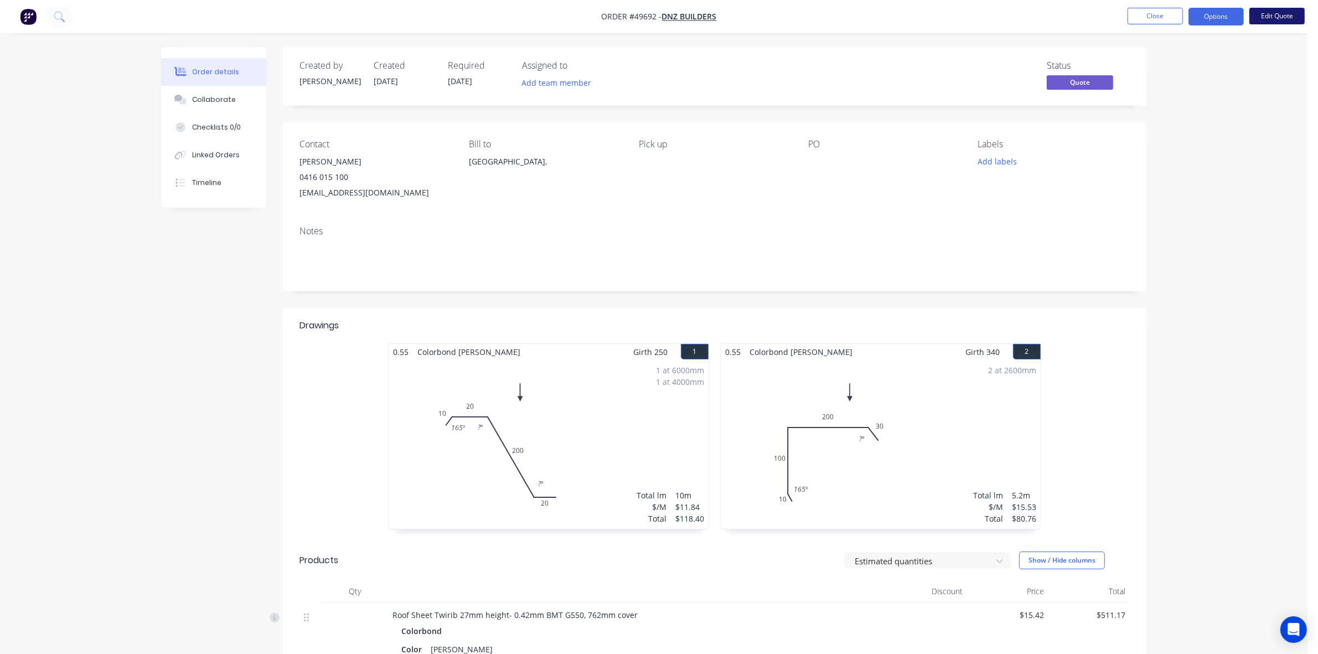
click at [1274, 18] on button "Edit Quote" at bounding box center [1277, 16] width 55 height 17
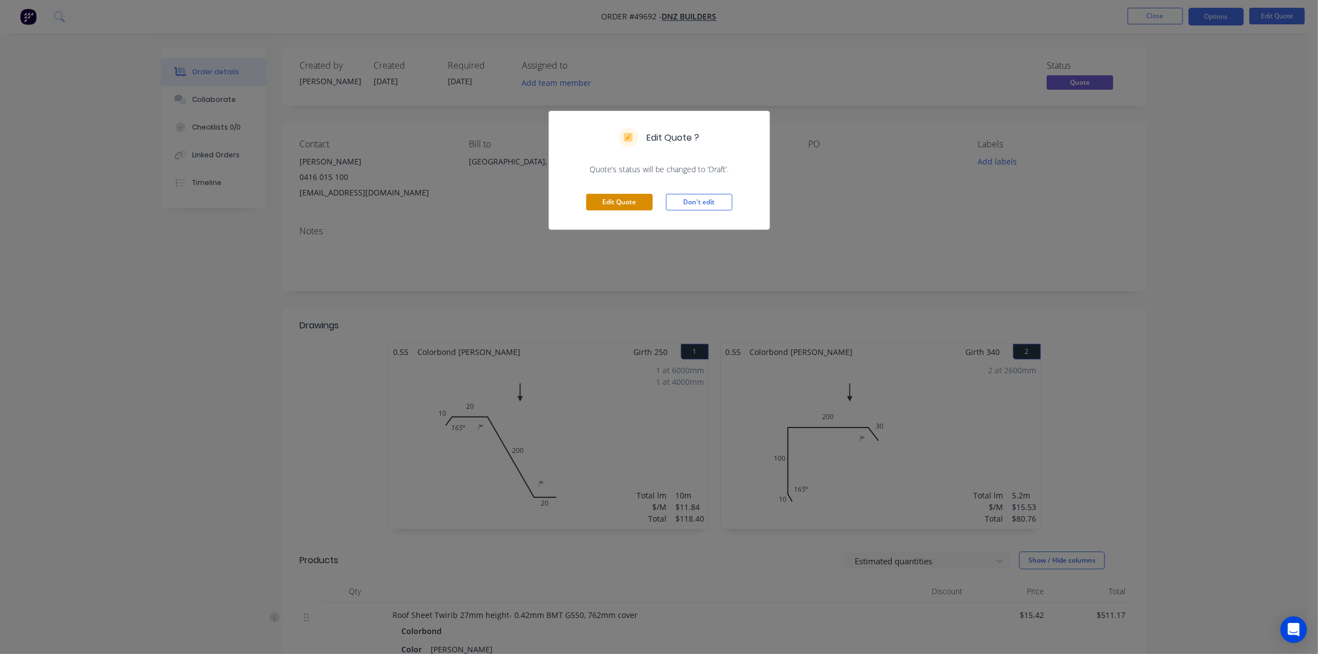
click at [586, 201] on button "Edit Quote" at bounding box center [619, 202] width 66 height 17
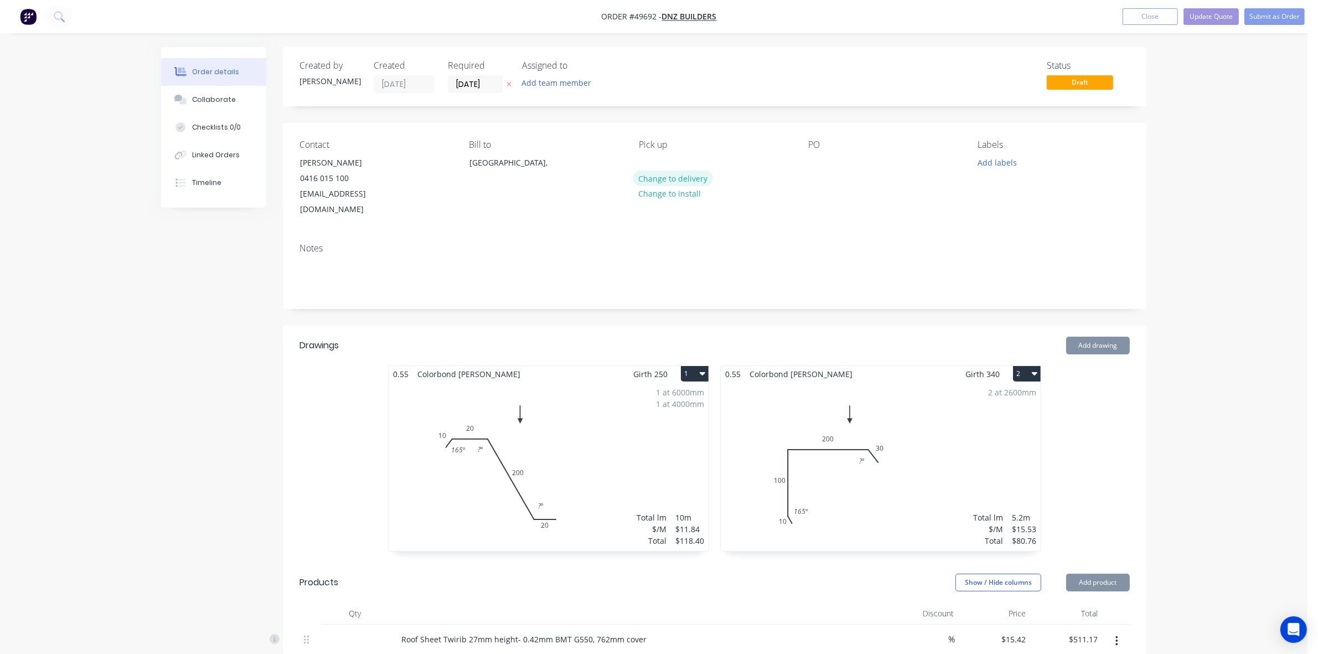
click at [687, 178] on button "Change to delivery" at bounding box center [673, 178] width 81 height 15
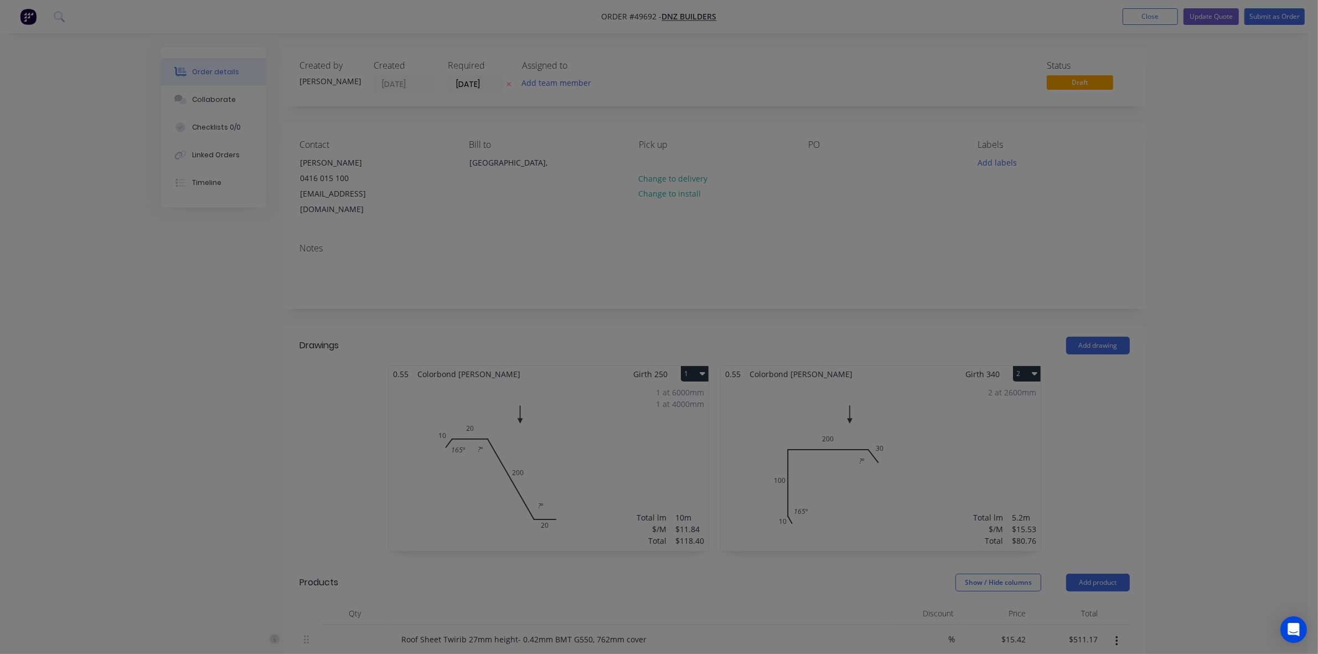
click at [804, 180] on div at bounding box center [659, 327] width 1318 height 654
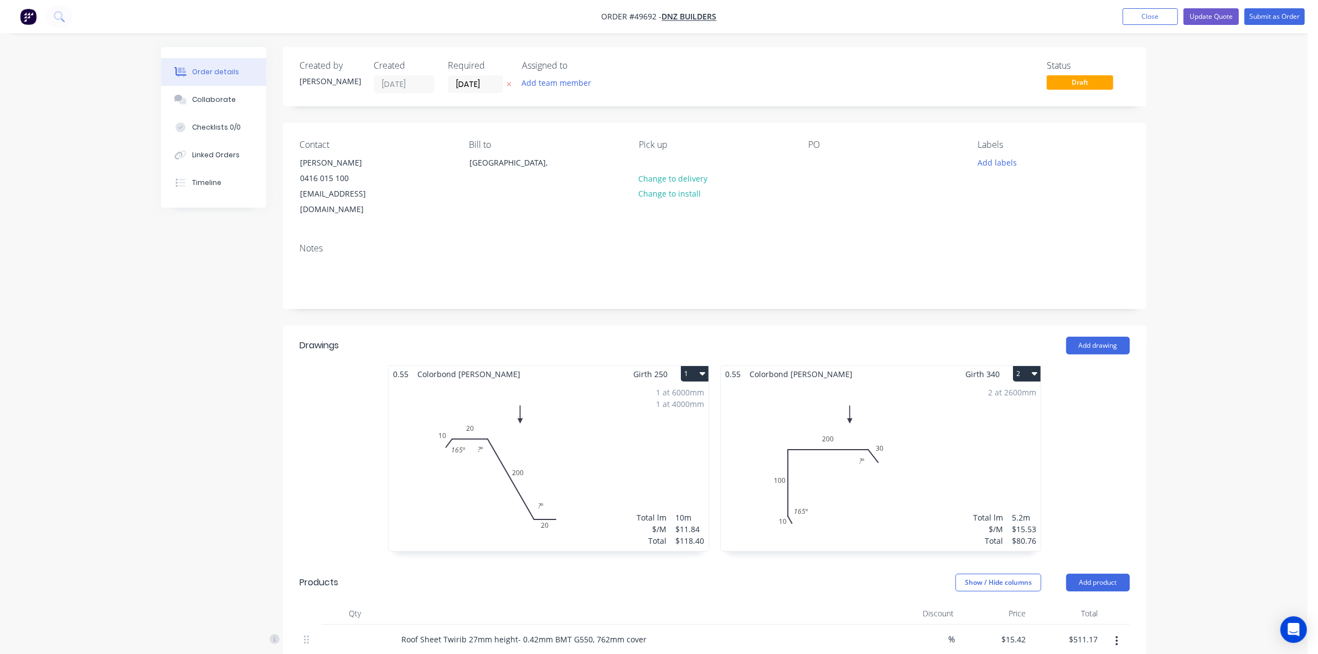
click at [712, 176] on div "Pick up Change to delivery Change to install" at bounding box center [715, 179] width 152 height 78
click at [695, 176] on button "Change to delivery" at bounding box center [673, 178] width 81 height 15
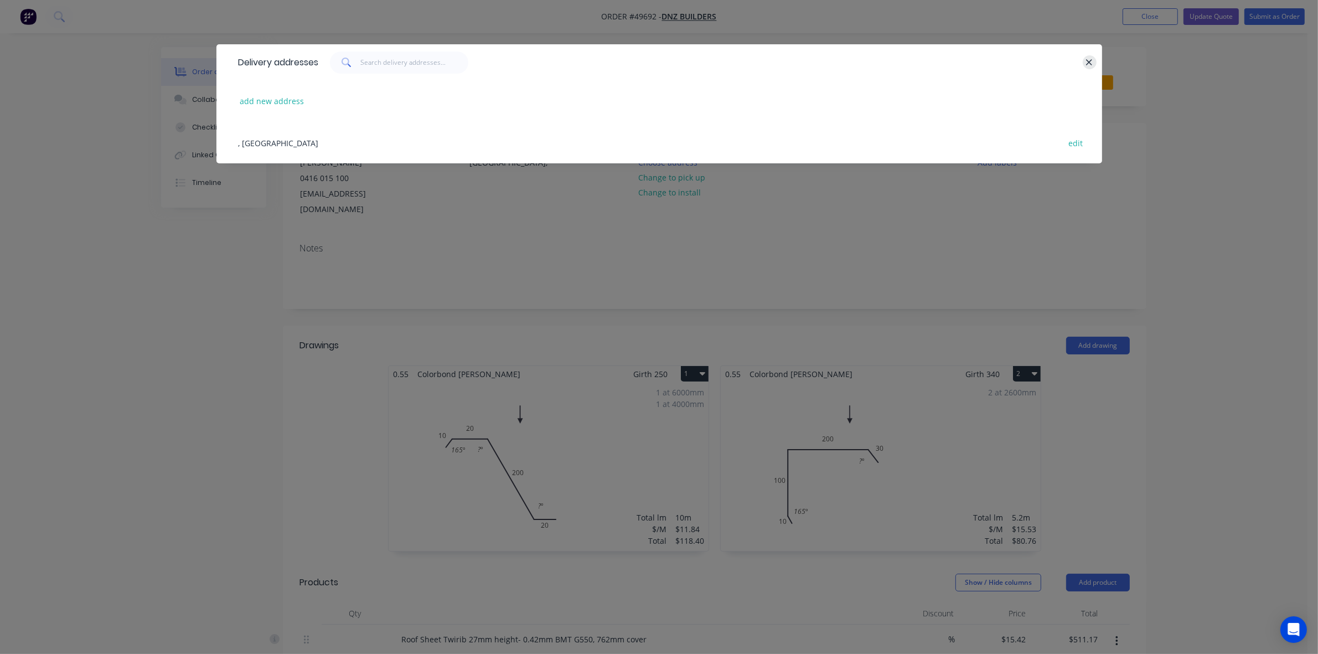
click at [1089, 66] on icon "button" at bounding box center [1089, 63] width 7 height 10
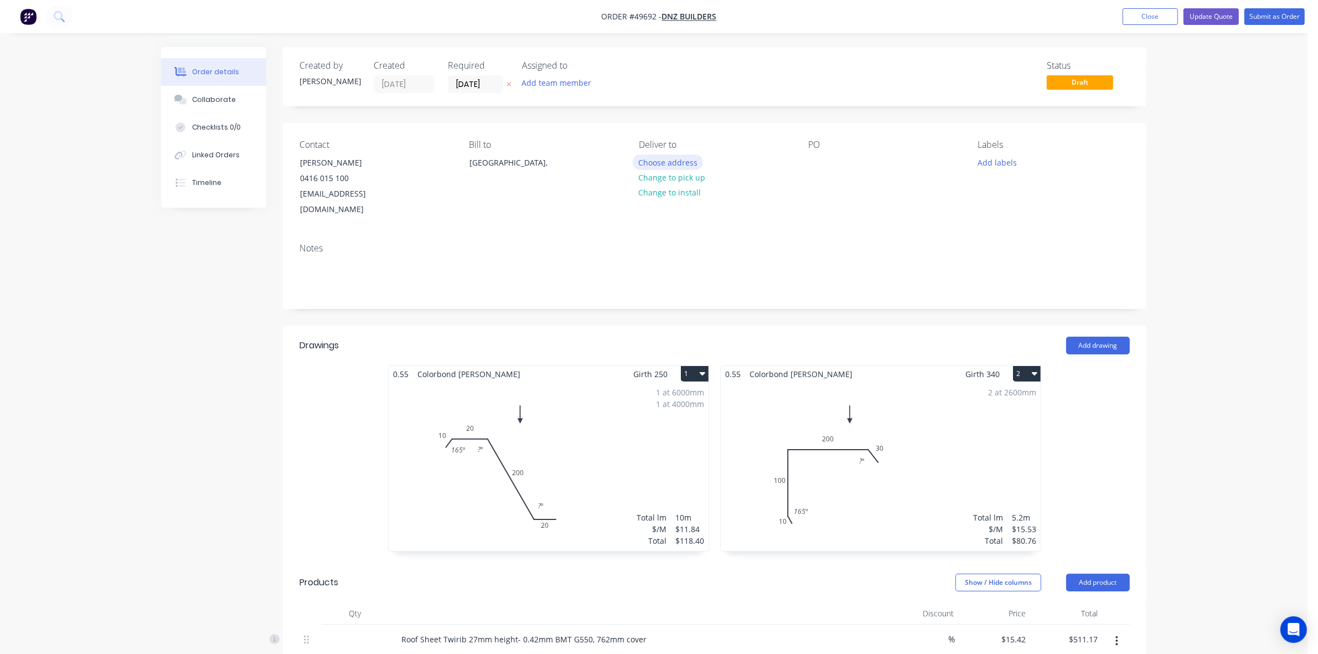
click at [635, 161] on button "Choose address" at bounding box center [668, 161] width 71 height 15
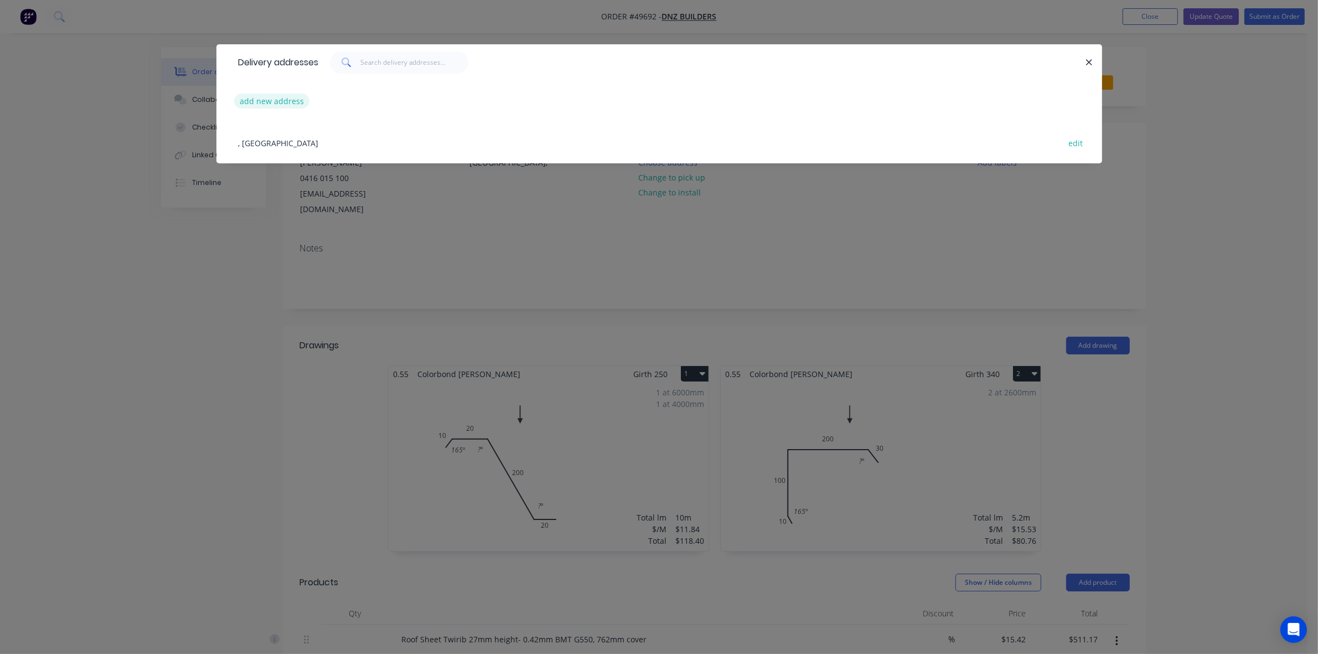
click at [286, 100] on button "add new address" at bounding box center [272, 101] width 76 height 15
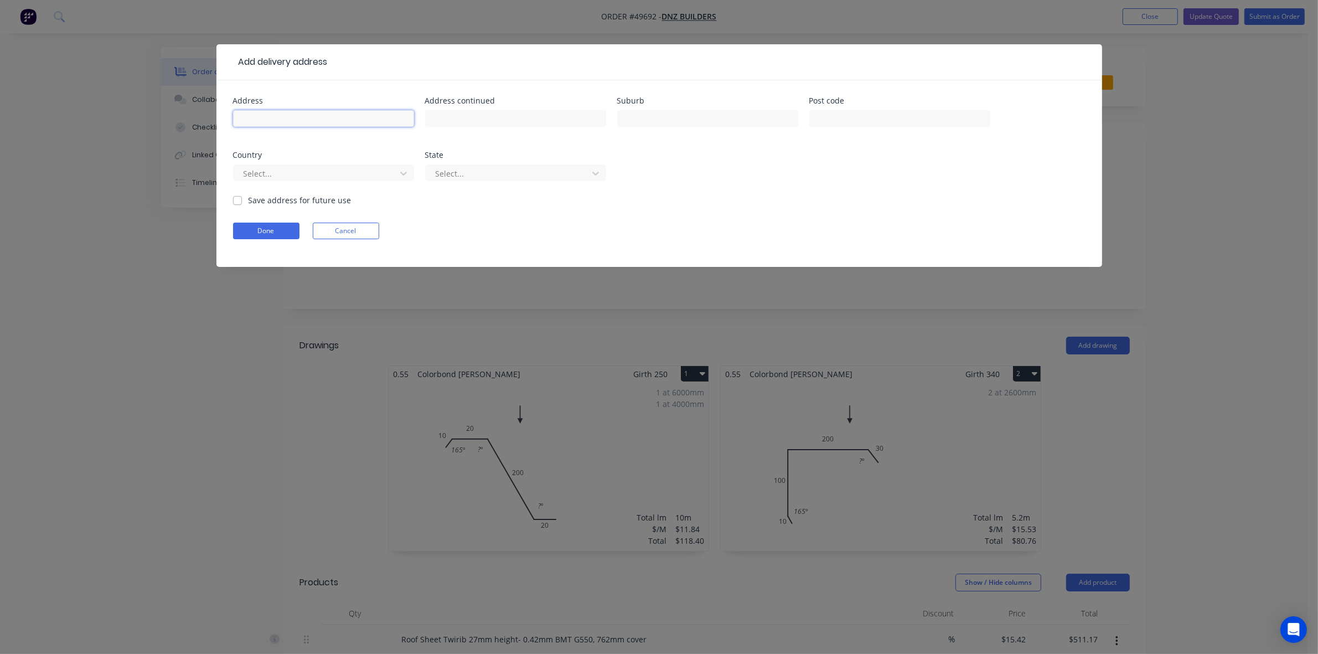
click at [279, 115] on input "text" at bounding box center [323, 118] width 181 height 17
paste input "15 Harford Ave, Viveash WA 6056"
type input "15 Harford Ave, Viveash WA 6056"
click at [261, 230] on button "Done" at bounding box center [266, 231] width 66 height 17
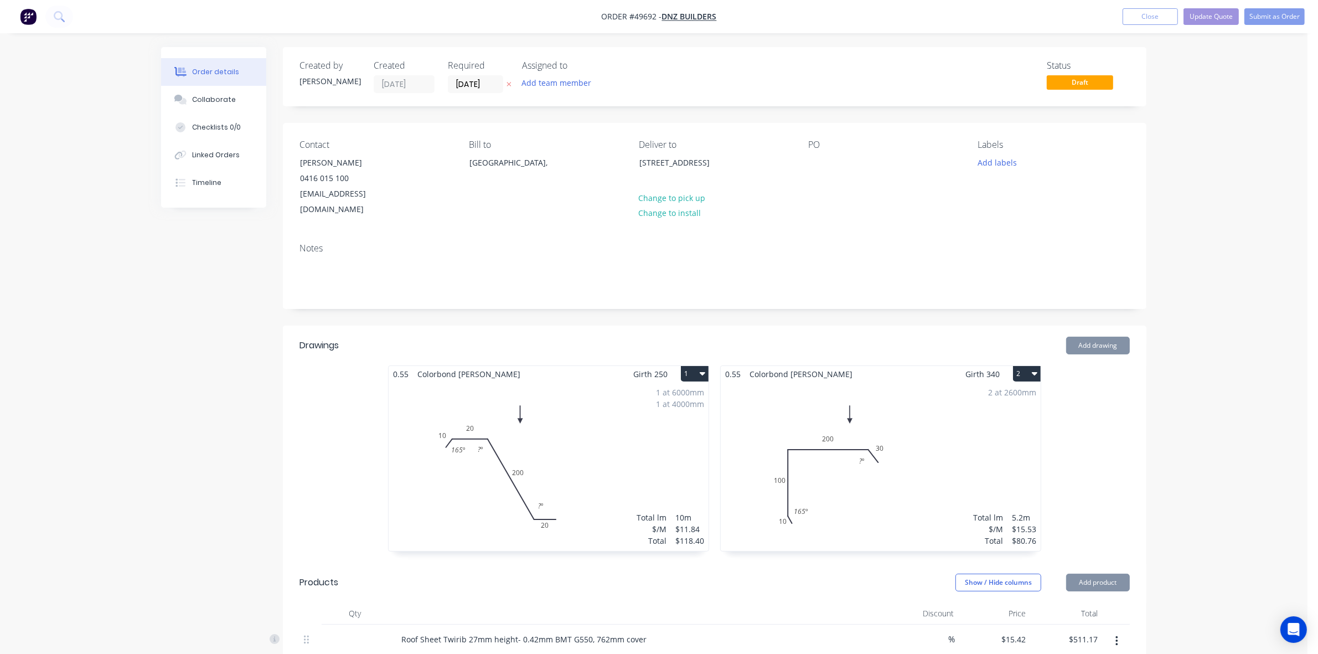
click at [292, 326] on header "Drawings Add drawing" at bounding box center [715, 346] width 864 height 40
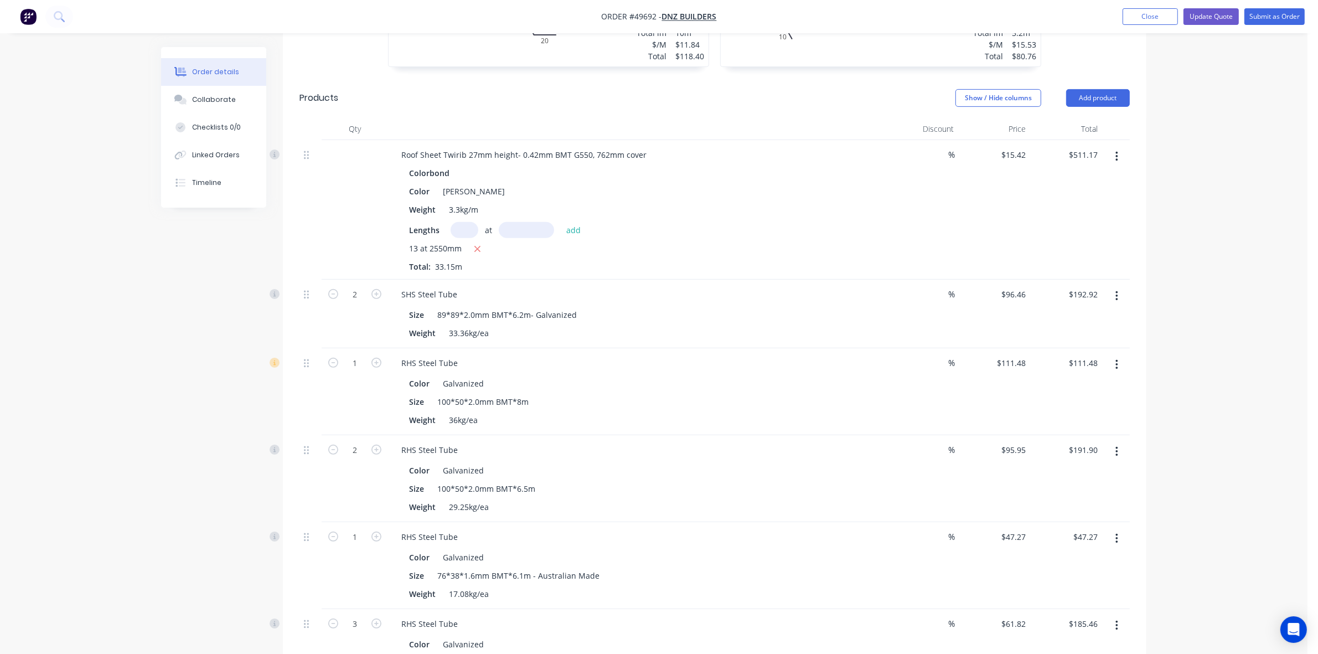
scroll to position [554, 0]
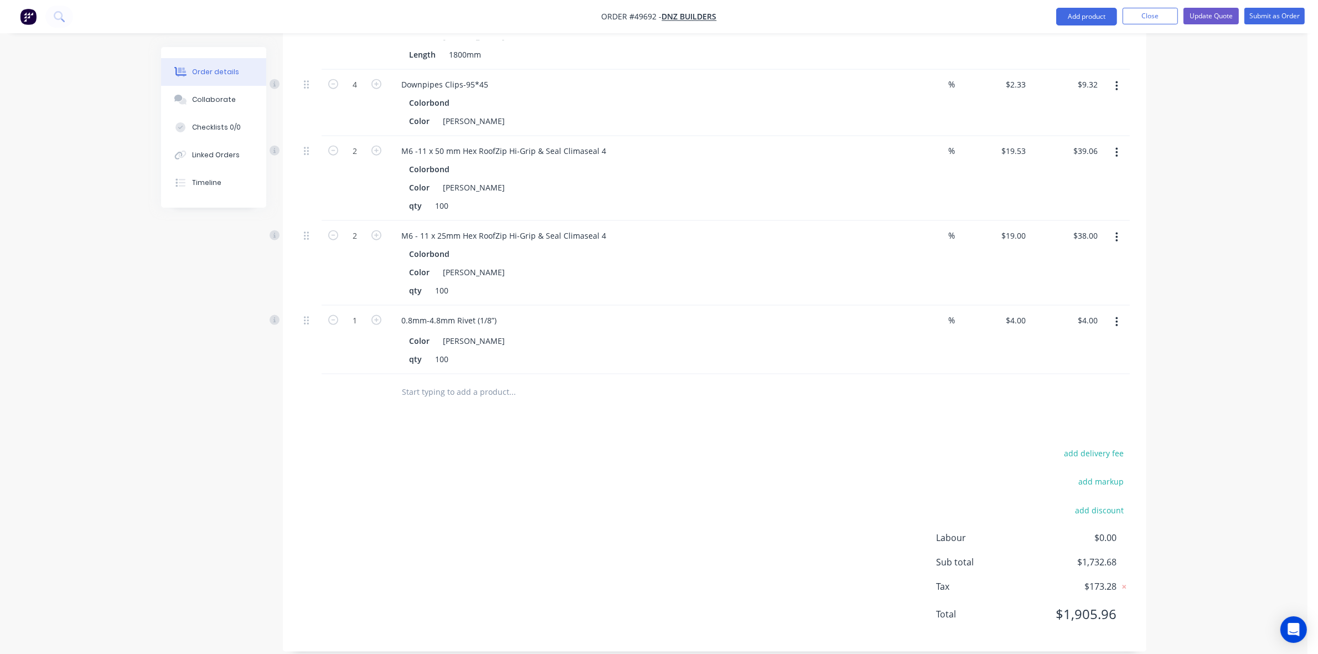
click at [1111, 446] on button "add delivery fee" at bounding box center [1094, 453] width 71 height 15
type input "260"
click input "submit" at bounding box center [0, 0] width 0 height 0
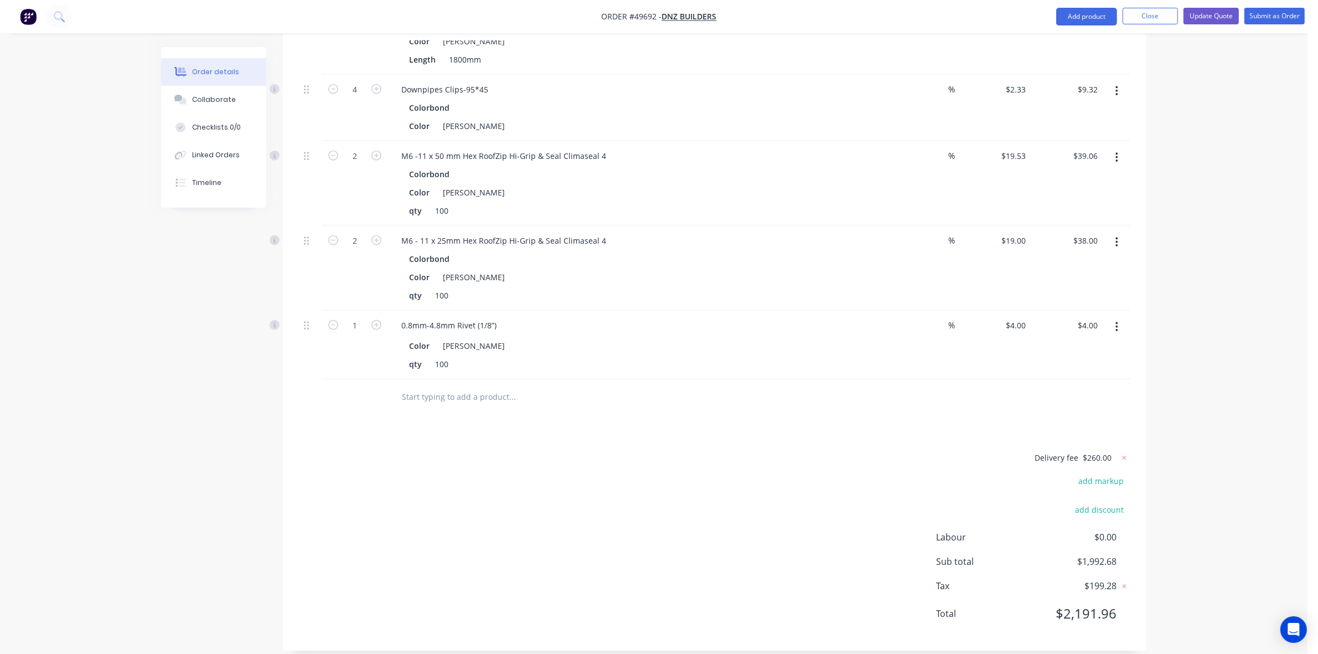
click at [825, 540] on div "Delivery fee $260.00 add markup add discount Labour $0.00 Sub total $1,992.68 T…" at bounding box center [715, 543] width 831 height 184
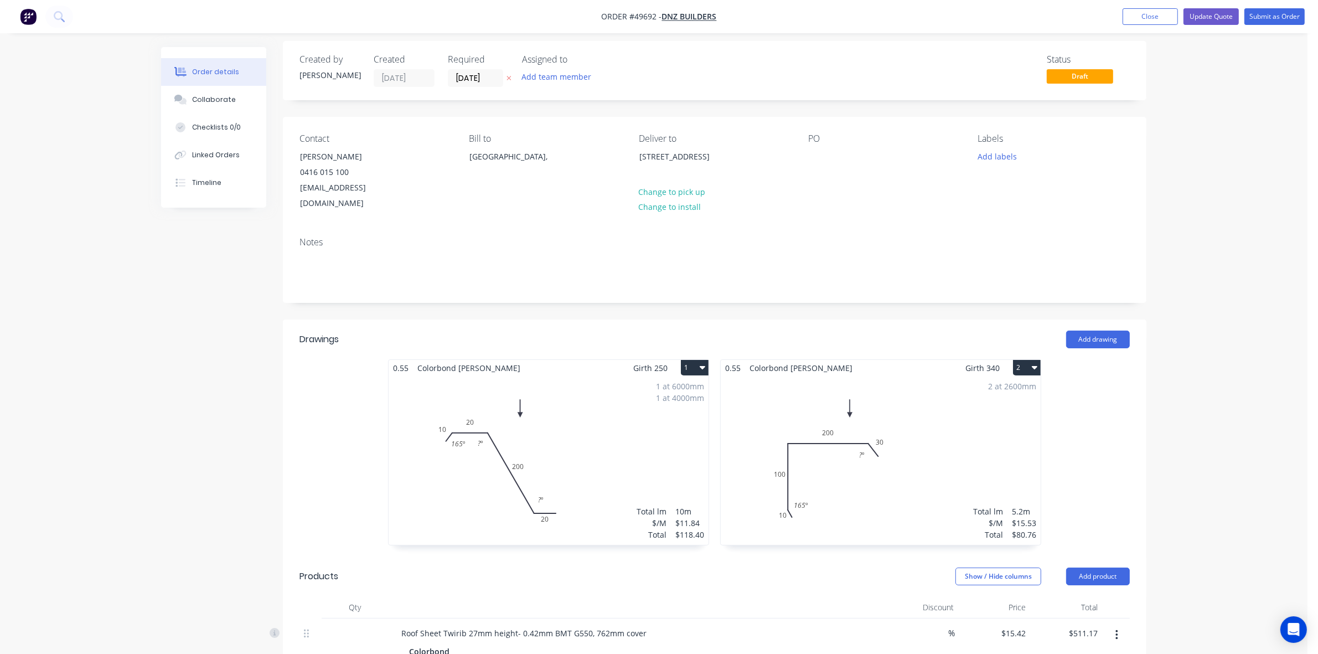
scroll to position [0, 0]
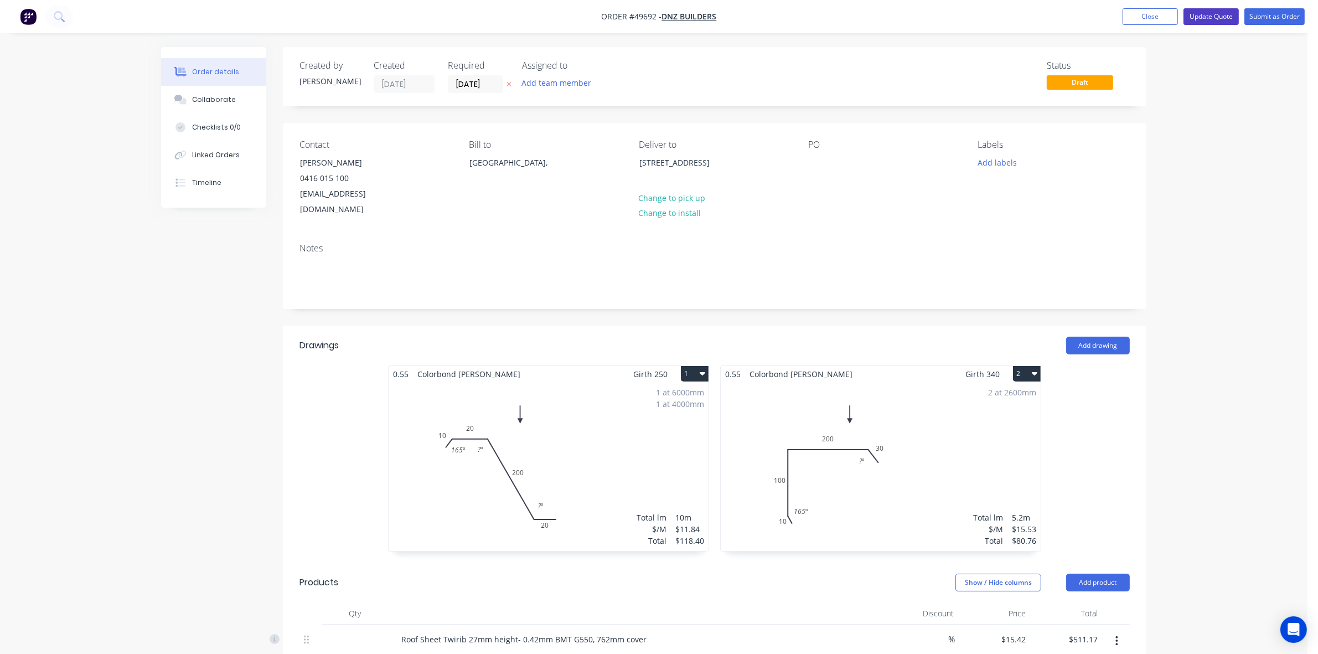
click at [1229, 20] on button "Update Quote" at bounding box center [1211, 16] width 55 height 17
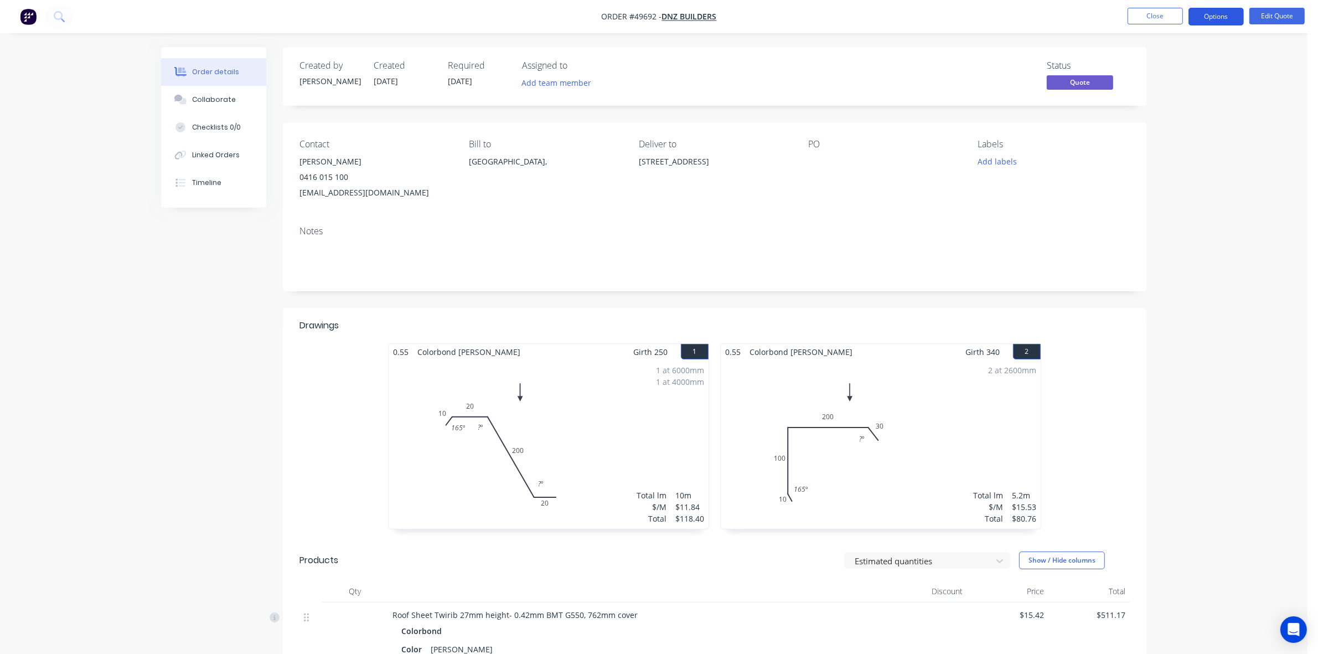
click at [1214, 18] on button "Options" at bounding box center [1216, 17] width 55 height 18
click at [1165, 63] on div "Quote" at bounding box center [1183, 67] width 102 height 16
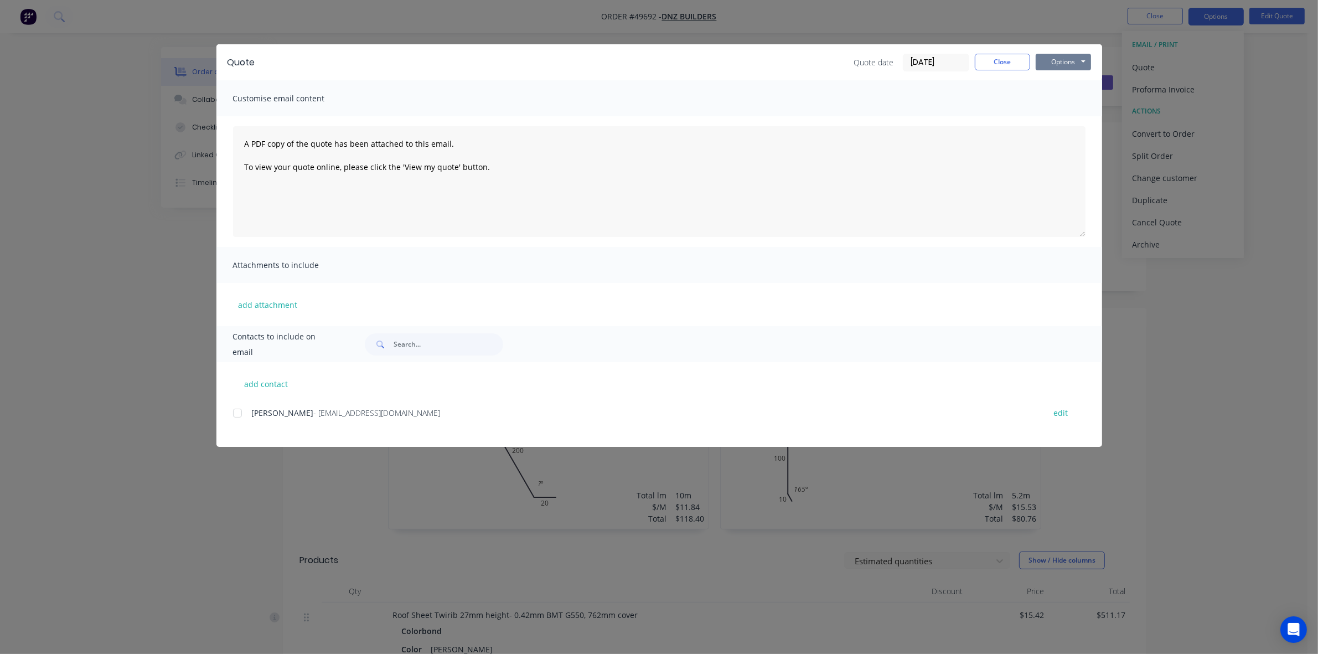
click at [1053, 63] on button "Options" at bounding box center [1063, 62] width 55 height 17
click at [1078, 83] on button "Preview" at bounding box center [1071, 82] width 71 height 18
click at [990, 62] on button "Close" at bounding box center [1002, 62] width 55 height 17
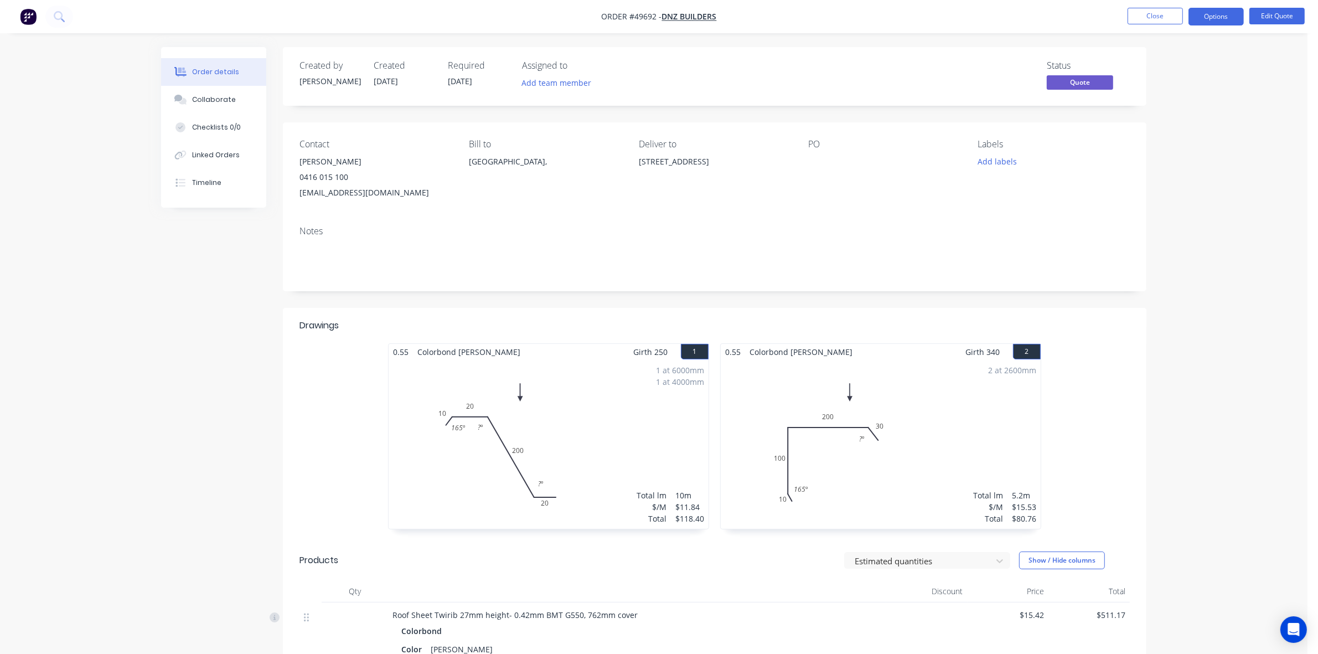
click at [1222, 27] on nav "Order #49692 - DNZ Builders Close Options Edit Quote" at bounding box center [659, 16] width 1318 height 33
click at [1221, 22] on button "Options" at bounding box center [1216, 17] width 55 height 18
click at [1158, 62] on div "Quote" at bounding box center [1183, 67] width 102 height 16
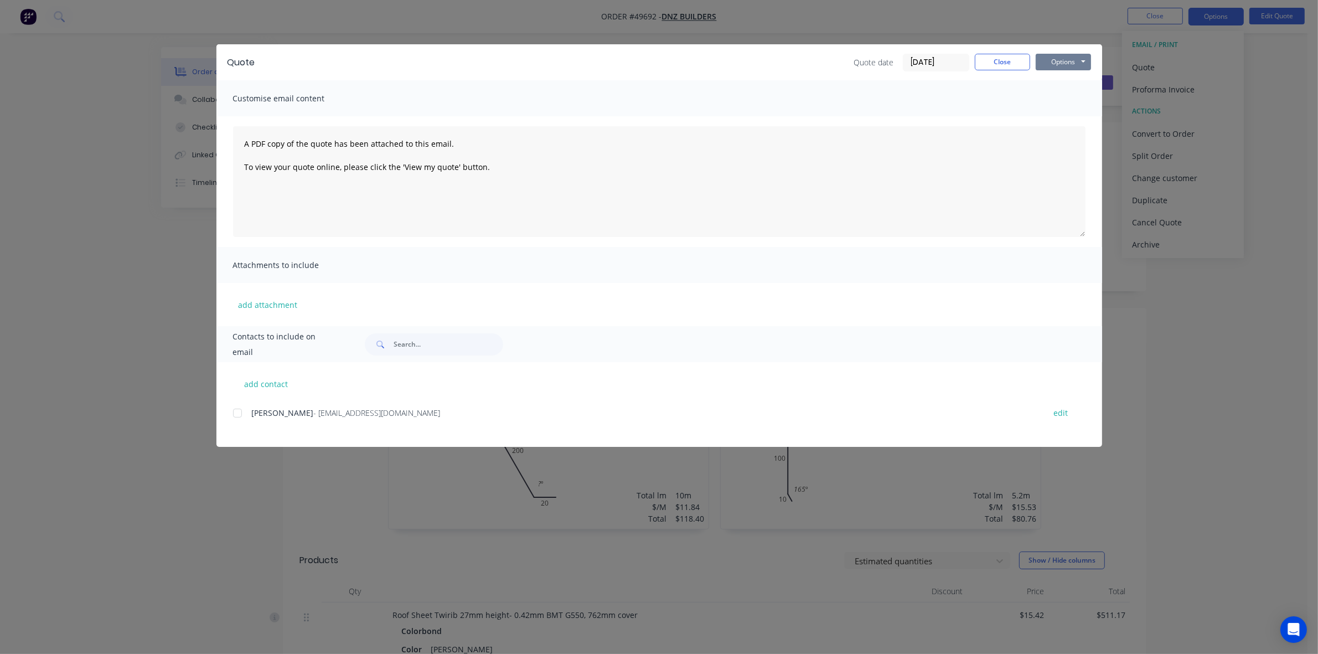
click at [1058, 61] on button "Options" at bounding box center [1063, 62] width 55 height 17
click at [1059, 78] on button "Preview" at bounding box center [1071, 82] width 71 height 18
click at [991, 51] on div "Quote Quote date 25/09/25 Close Options Preview Print Email" at bounding box center [660, 62] width 886 height 36
click at [1009, 68] on button "Close" at bounding box center [1002, 62] width 55 height 17
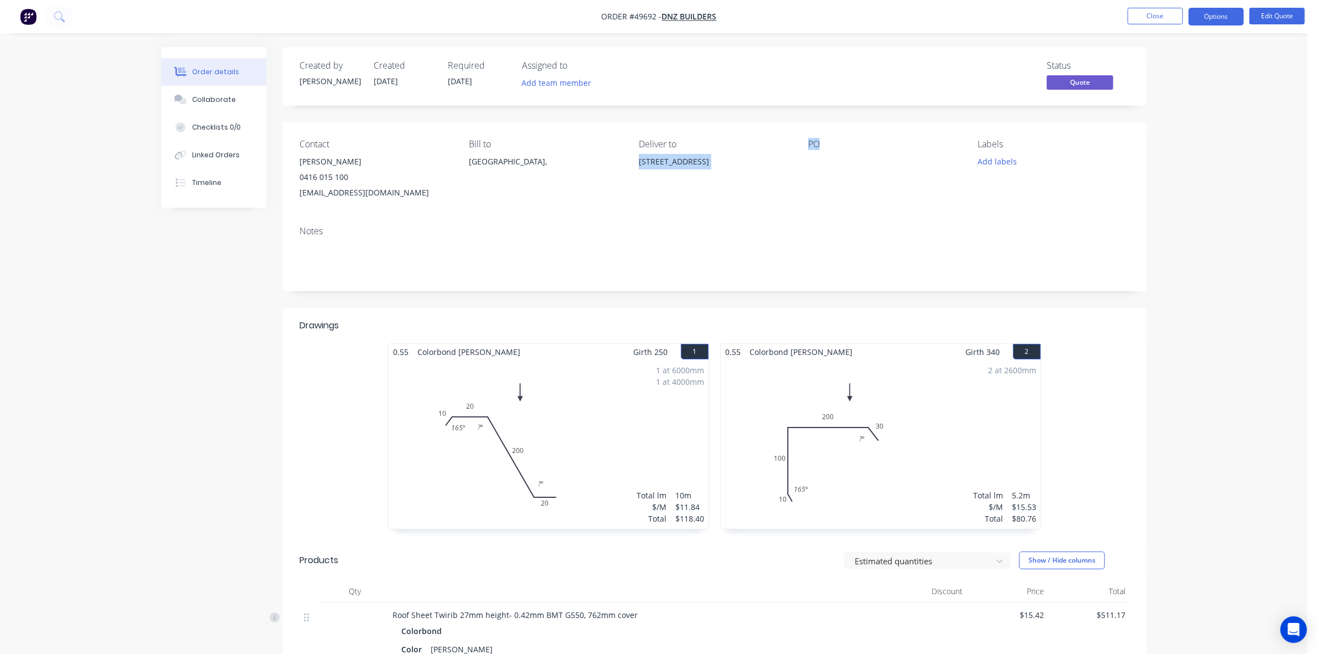
drag, startPoint x: 637, startPoint y: 161, endPoint x: 803, endPoint y: 161, distance: 166.7
click at [803, 161] on div "Contact Nick 0416 015 100 dnzbuilders@live.com.au Bill to Australia, Deliver to…" at bounding box center [715, 169] width 864 height 95
drag, startPoint x: 748, startPoint y: 181, endPoint x: 640, endPoint y: 162, distance: 109.6
click at [748, 180] on div "15 Harford Ave, Viveash WA 6056" at bounding box center [715, 171] width 152 height 35
click at [631, 159] on div "Contact Nick 0416 015 100 dnzbuilders@live.com.au Bill to Australia, Deliver to…" at bounding box center [715, 169] width 864 height 95
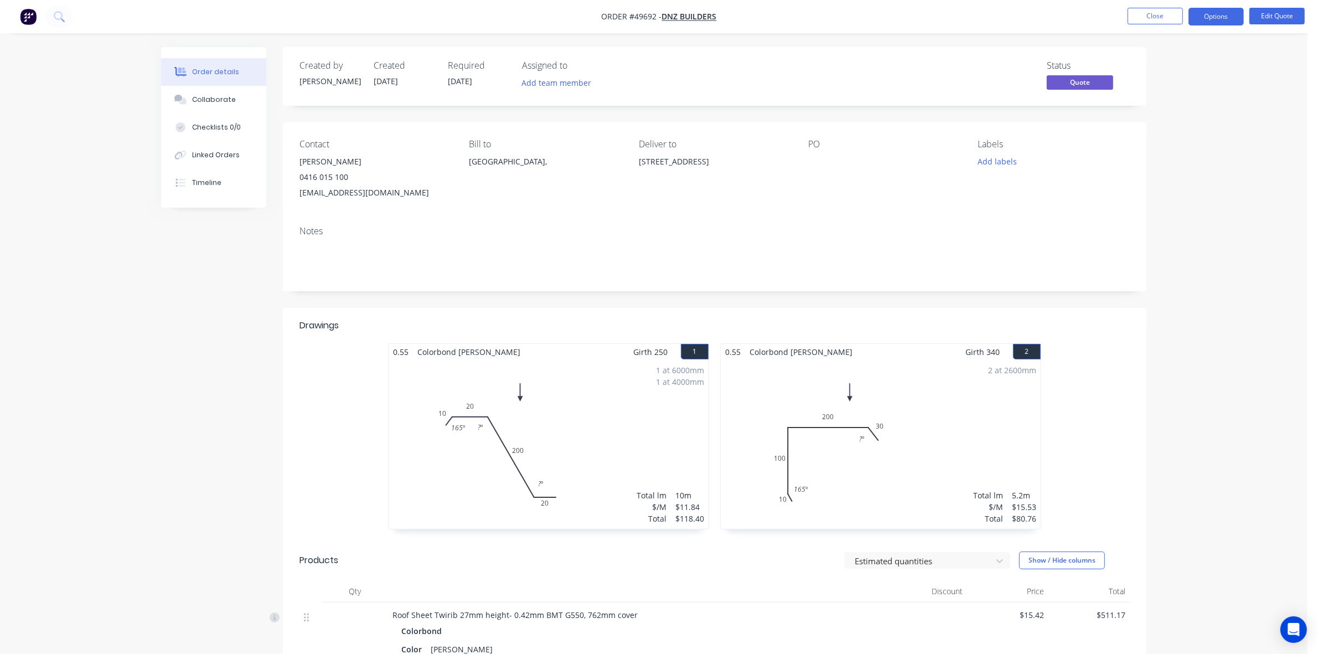
drag, startPoint x: 638, startPoint y: 158, endPoint x: 761, endPoint y: 162, distance: 123.5
click at [761, 162] on div "Contact Nick 0416 015 100 dnzbuilders@live.com.au Bill to Australia, Deliver to…" at bounding box center [715, 169] width 864 height 95
copy div "15 Harford Ave, Viveash WA 6056"
click at [1145, 21] on button "Close" at bounding box center [1155, 16] width 55 height 17
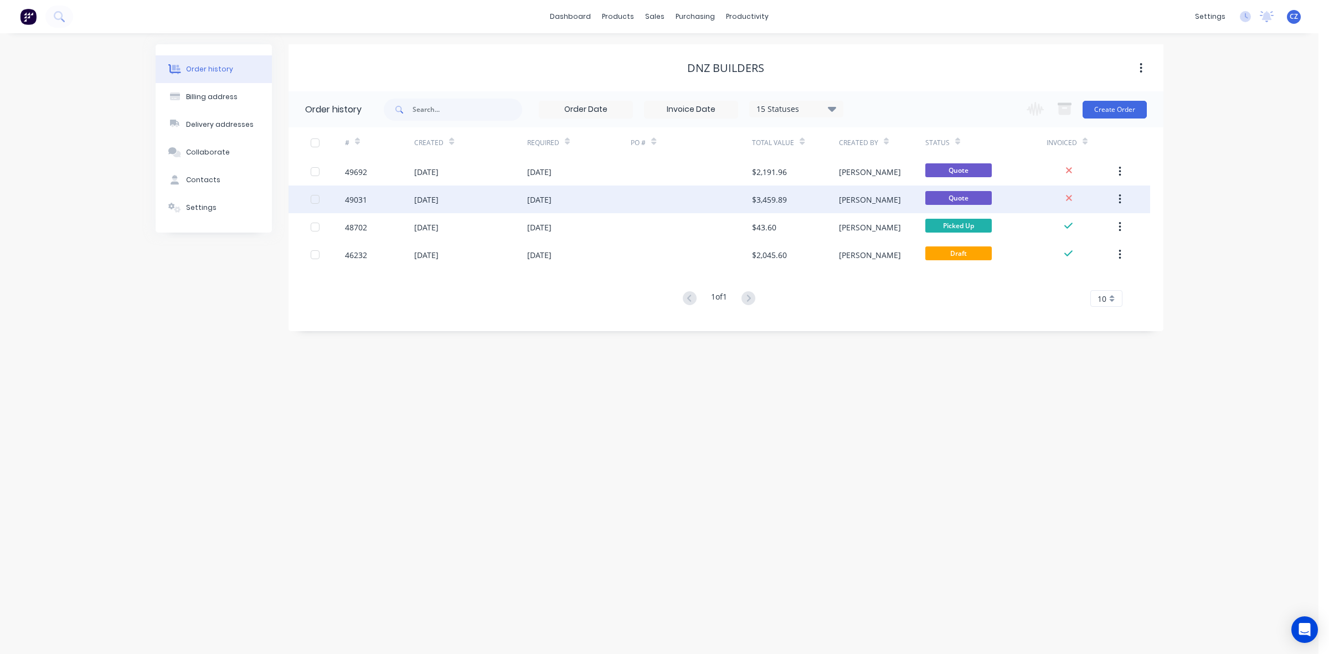
click at [615, 195] on div "09 Sep 2025" at bounding box center [579, 200] width 104 height 28
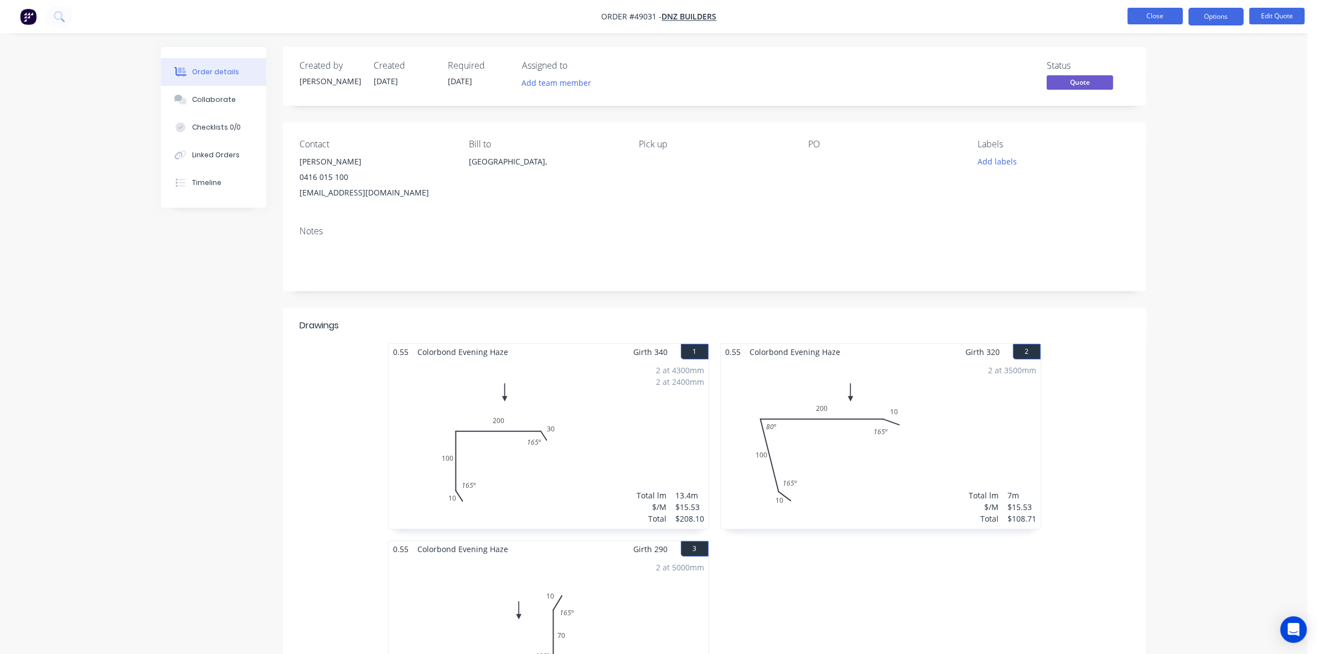
click at [1150, 17] on button "Close" at bounding box center [1155, 16] width 55 height 17
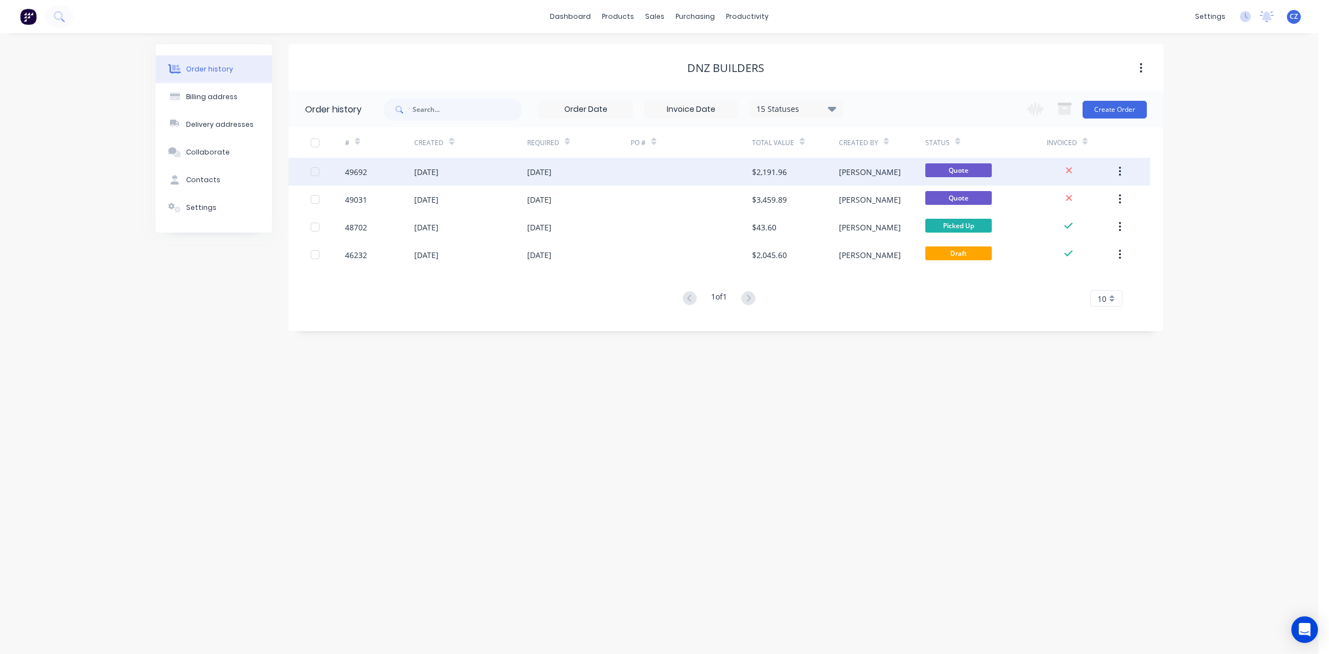
click at [731, 164] on div at bounding box center [691, 172] width 121 height 28
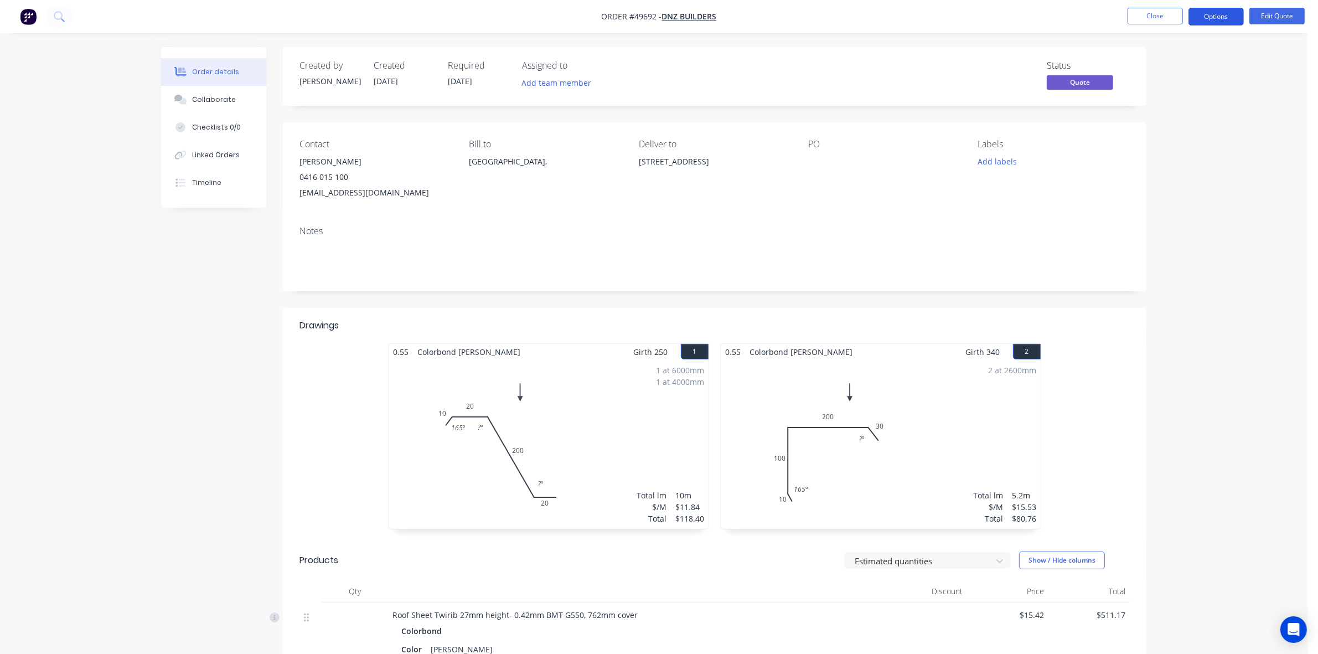
click at [1213, 9] on button "Options" at bounding box center [1216, 17] width 55 height 18
click at [1150, 202] on div "Duplicate" at bounding box center [1183, 200] width 102 height 16
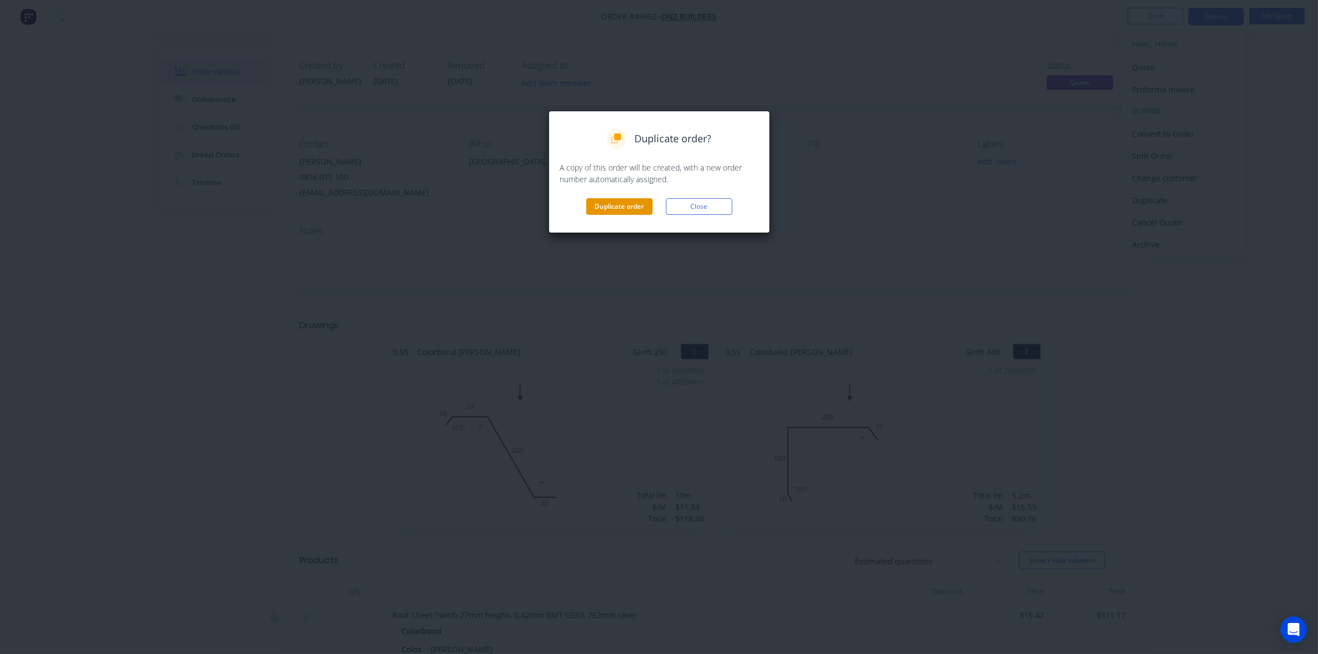
click at [622, 205] on button "Duplicate order" at bounding box center [619, 206] width 66 height 17
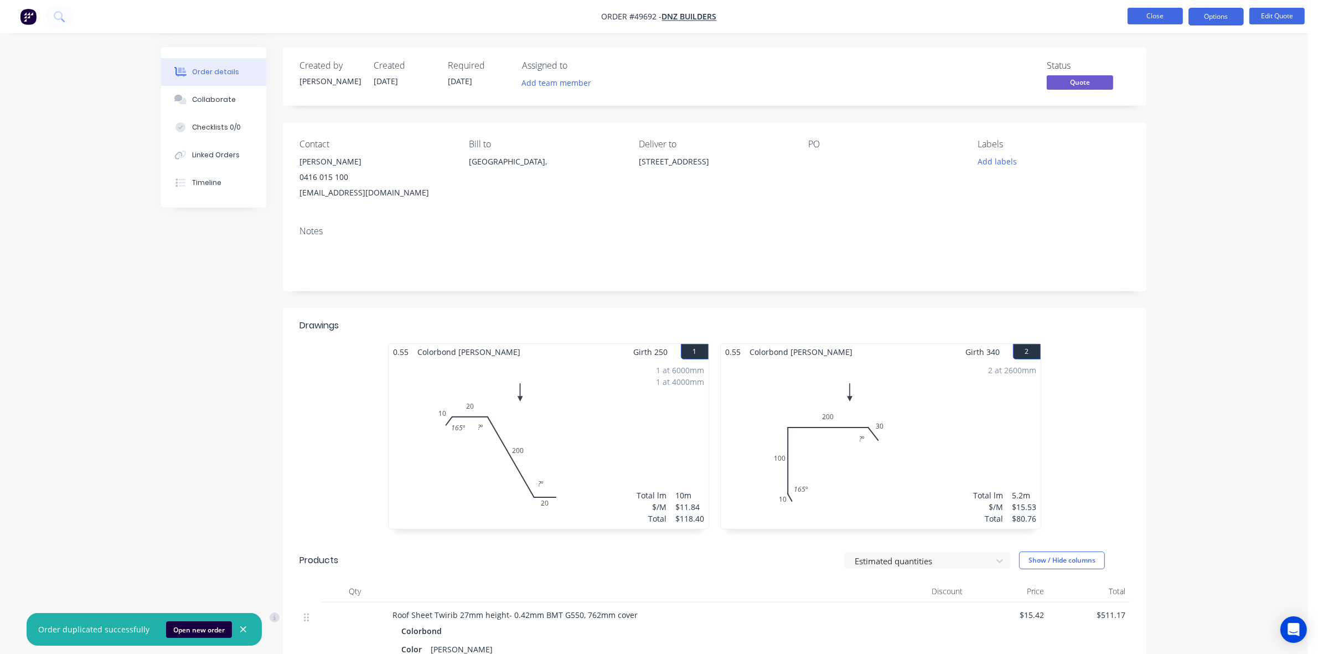
click at [1156, 21] on button "Close" at bounding box center [1155, 16] width 55 height 17
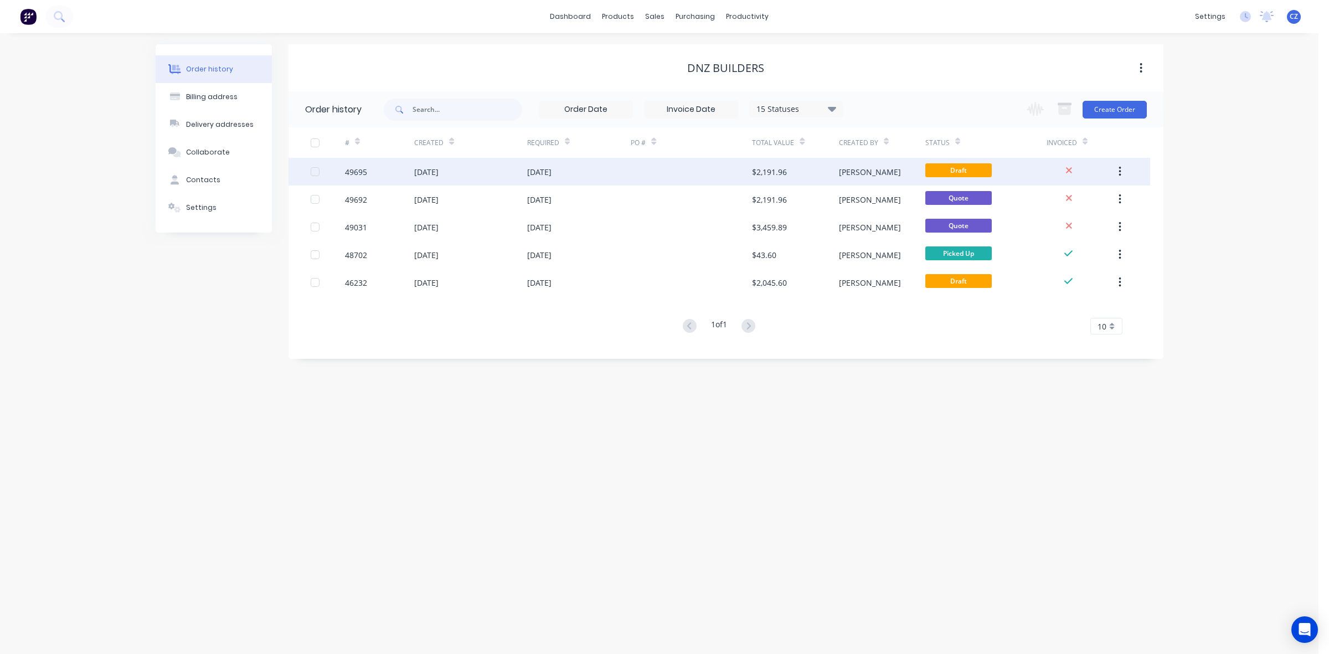
click at [727, 170] on div at bounding box center [691, 172] width 121 height 28
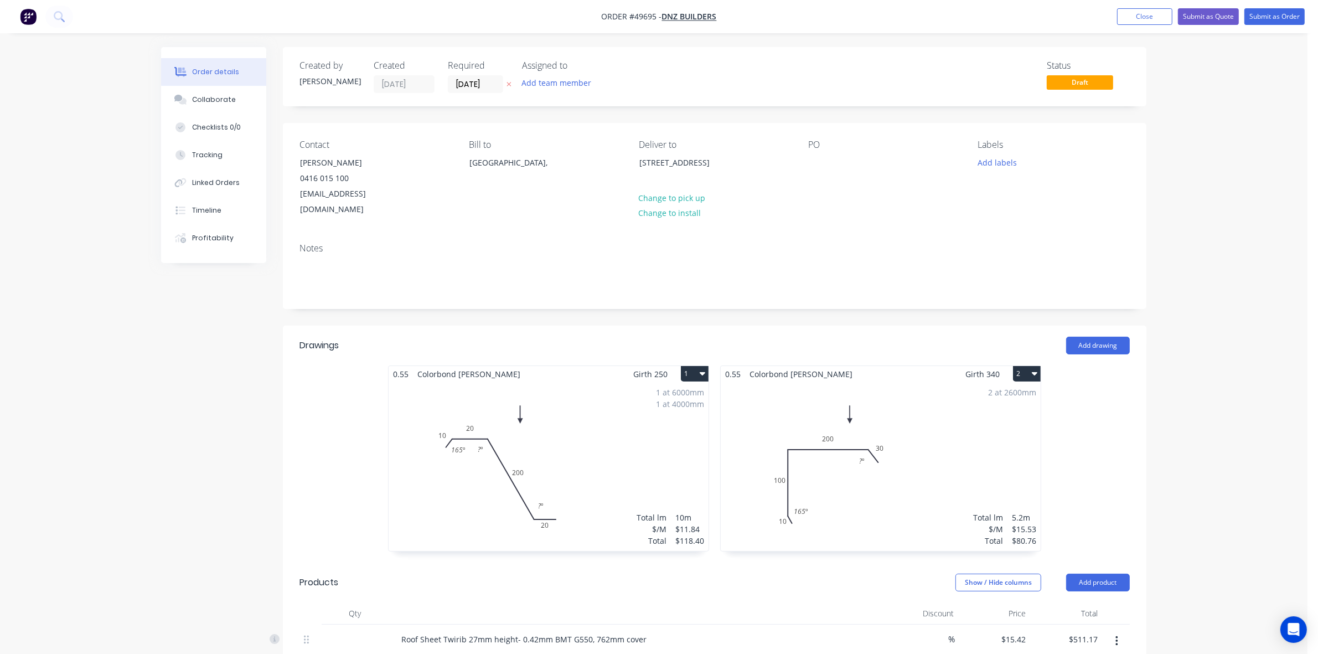
click at [688, 366] on button "1" at bounding box center [695, 374] width 28 height 16
click at [620, 437] on div "Delete" at bounding box center [656, 445] width 85 height 16
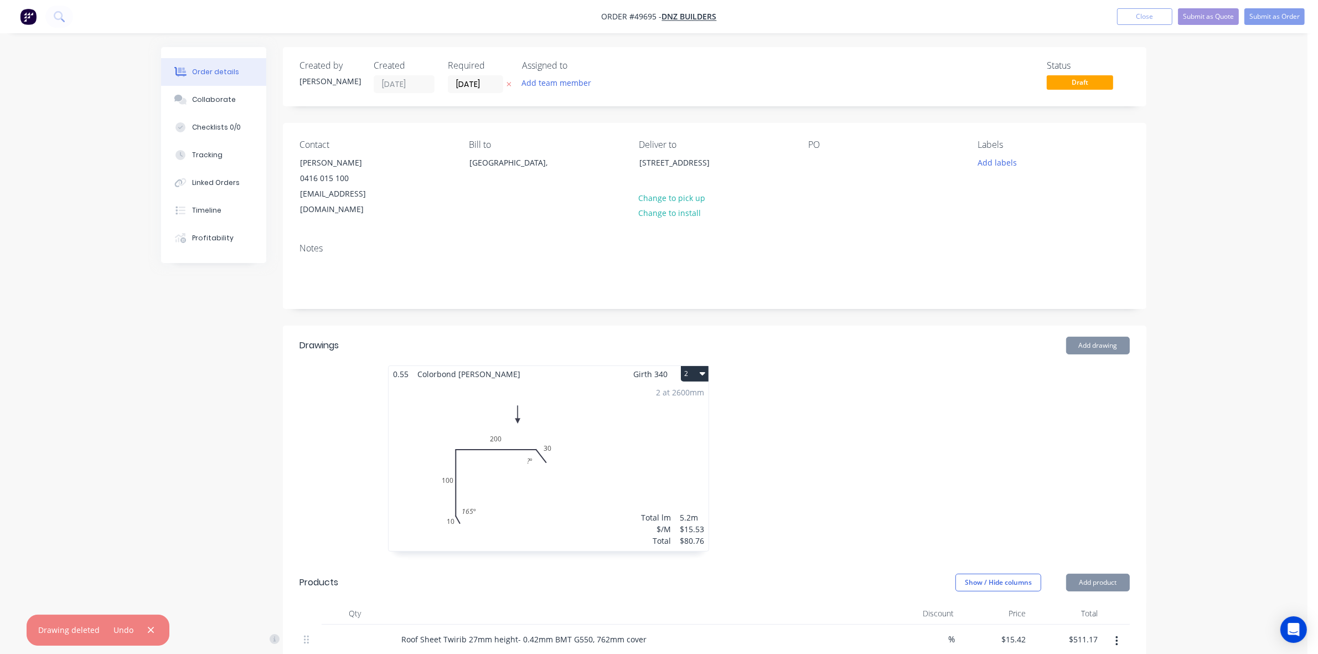
click at [698, 366] on button "2" at bounding box center [695, 374] width 28 height 16
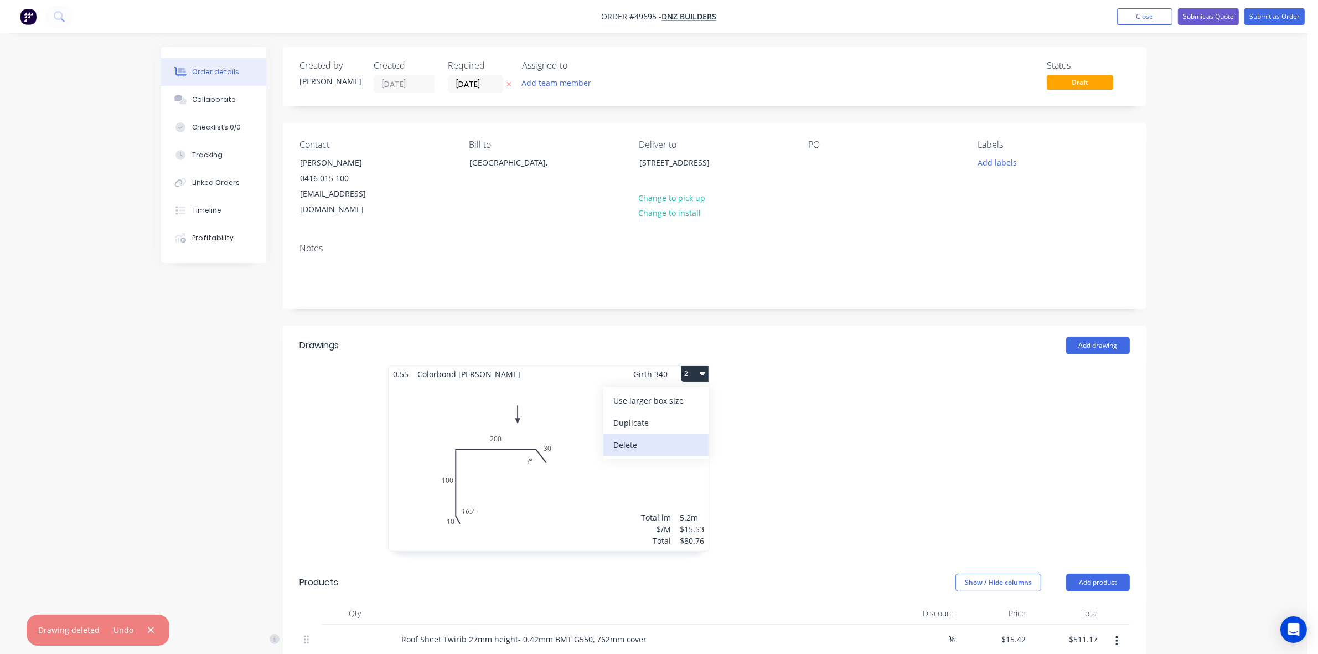
click at [671, 437] on div "Delete" at bounding box center [656, 445] width 85 height 16
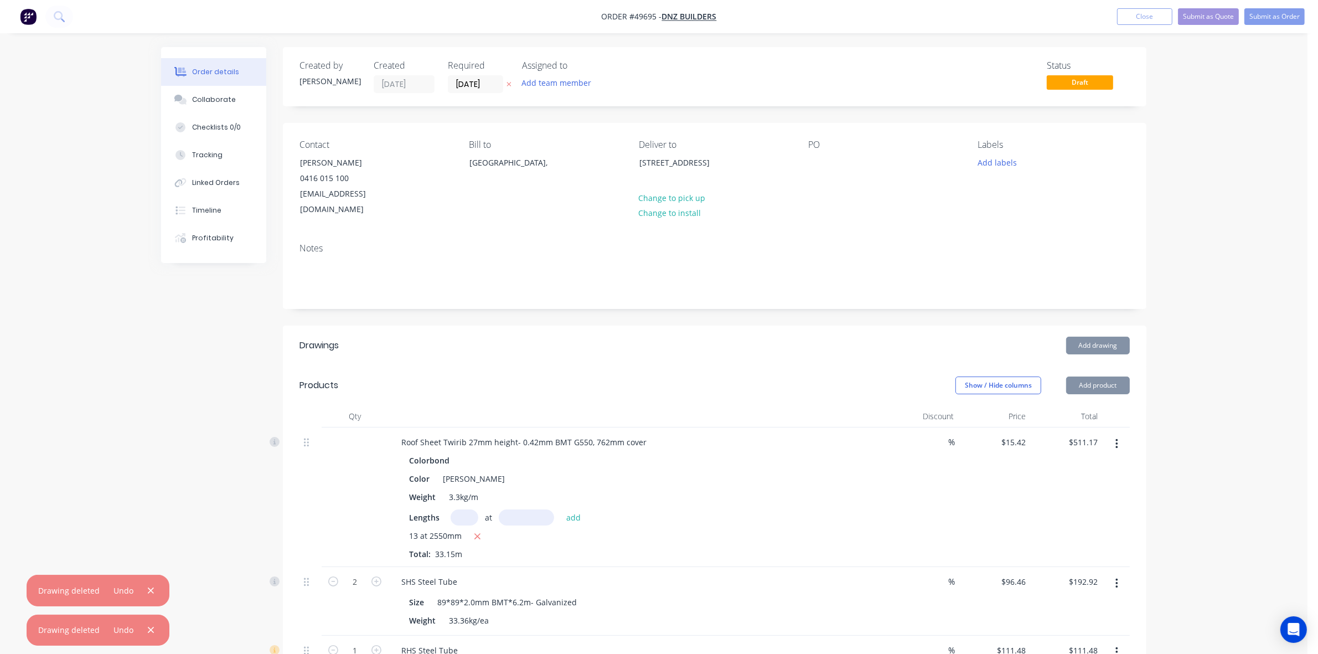
drag, startPoint x: 997, startPoint y: 399, endPoint x: 736, endPoint y: 389, distance: 260.4
click at [996, 405] on div "Price" at bounding box center [995, 416] width 72 height 22
click at [698, 452] on div "Colorbond" at bounding box center [637, 460] width 456 height 16
click at [700, 171] on div "15 Harford Ave, Viveash WA 6056" at bounding box center [686, 163] width 92 height 16
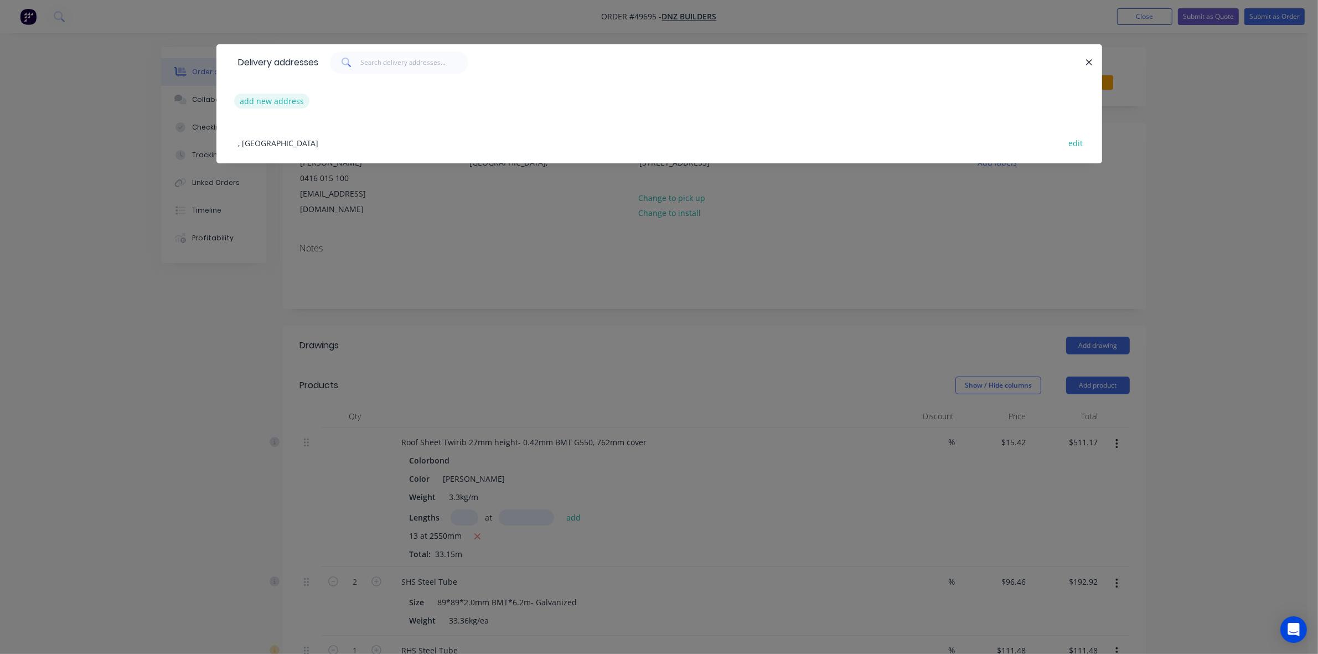
click at [277, 100] on button "add new address" at bounding box center [272, 101] width 76 height 15
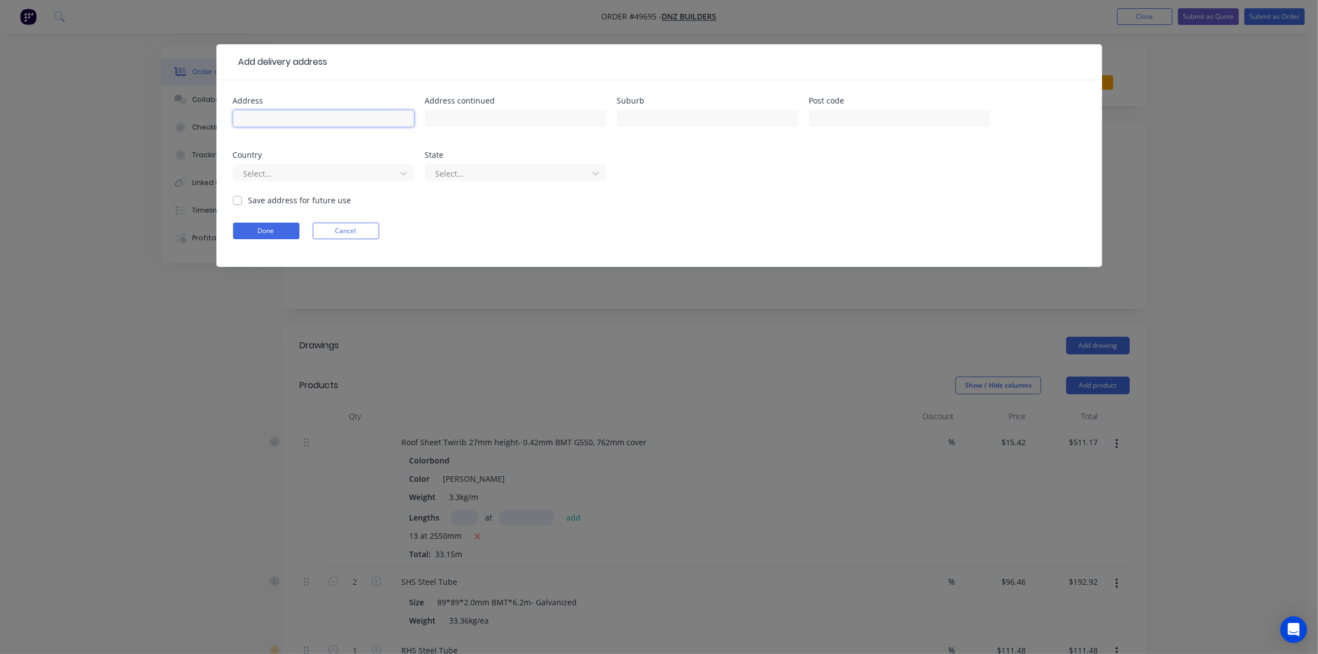
click at [315, 116] on input "text" at bounding box center [323, 118] width 181 height 17
paste input "198 Lakeview Dr, Gidgegannup WA 6083"
type input "198 Lakeview Dr, Gidgegannup WA 6083"
click at [259, 229] on button "Done" at bounding box center [266, 231] width 66 height 17
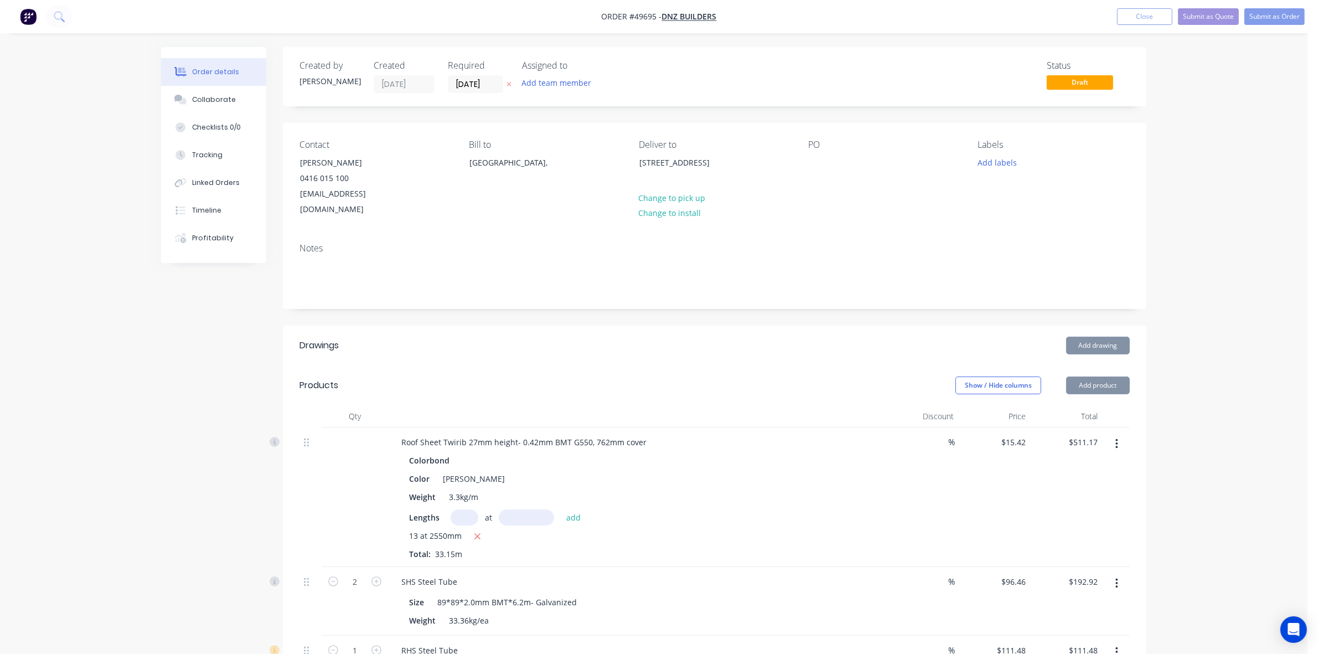
click at [831, 341] on header "Drawings Add drawing" at bounding box center [715, 346] width 864 height 40
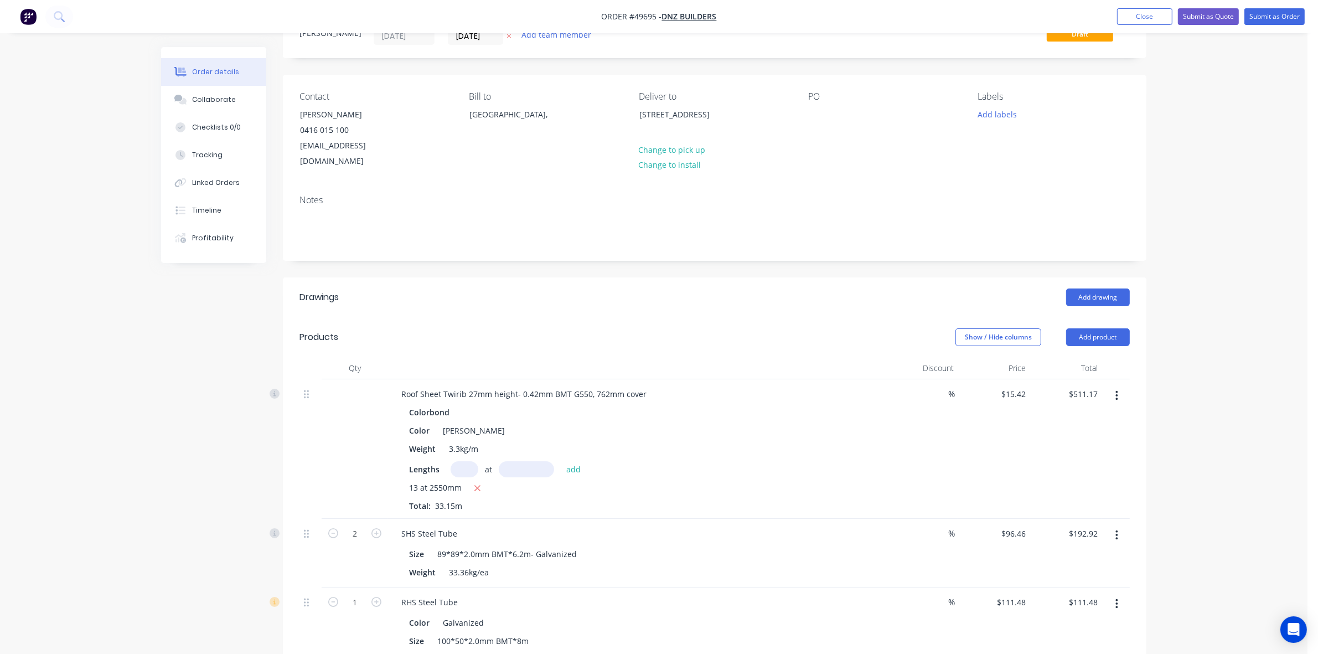
scroll to position [277, 0]
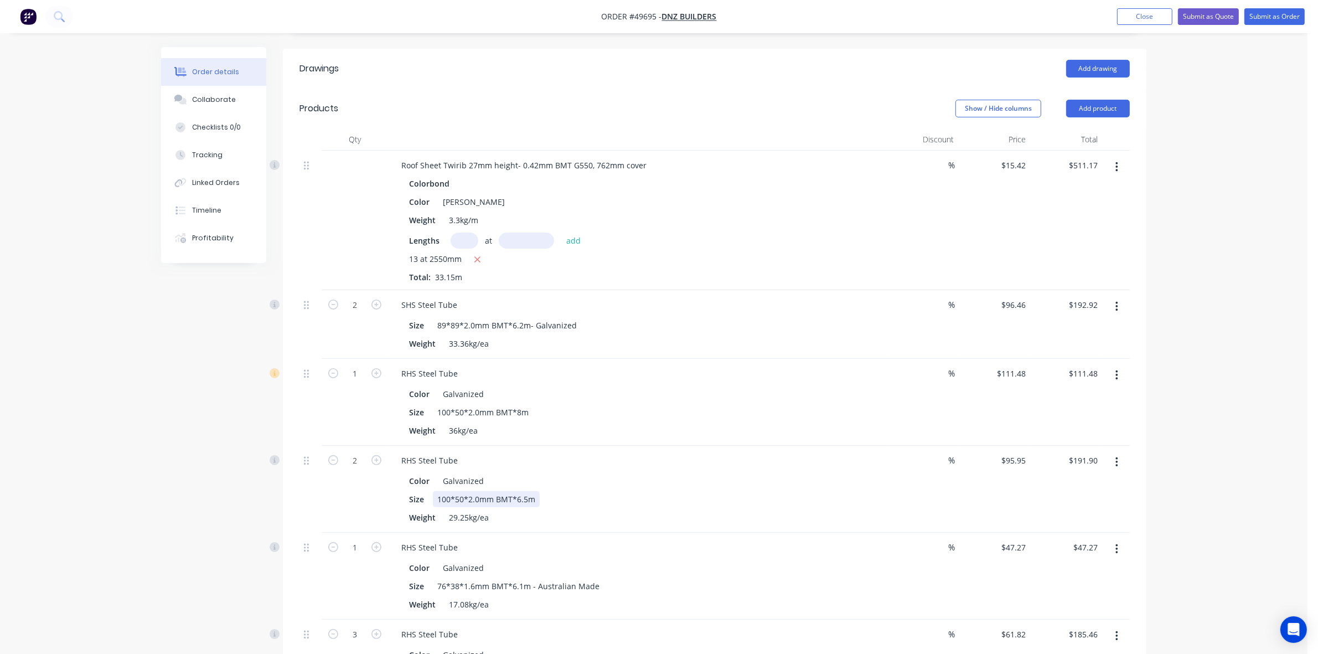
click at [693, 491] on div "Size 100*50*2.0mm BMT*6.5m" at bounding box center [635, 499] width 461 height 16
click at [475, 257] on icon "button" at bounding box center [478, 260] width 6 height 6
type input "$0.00"
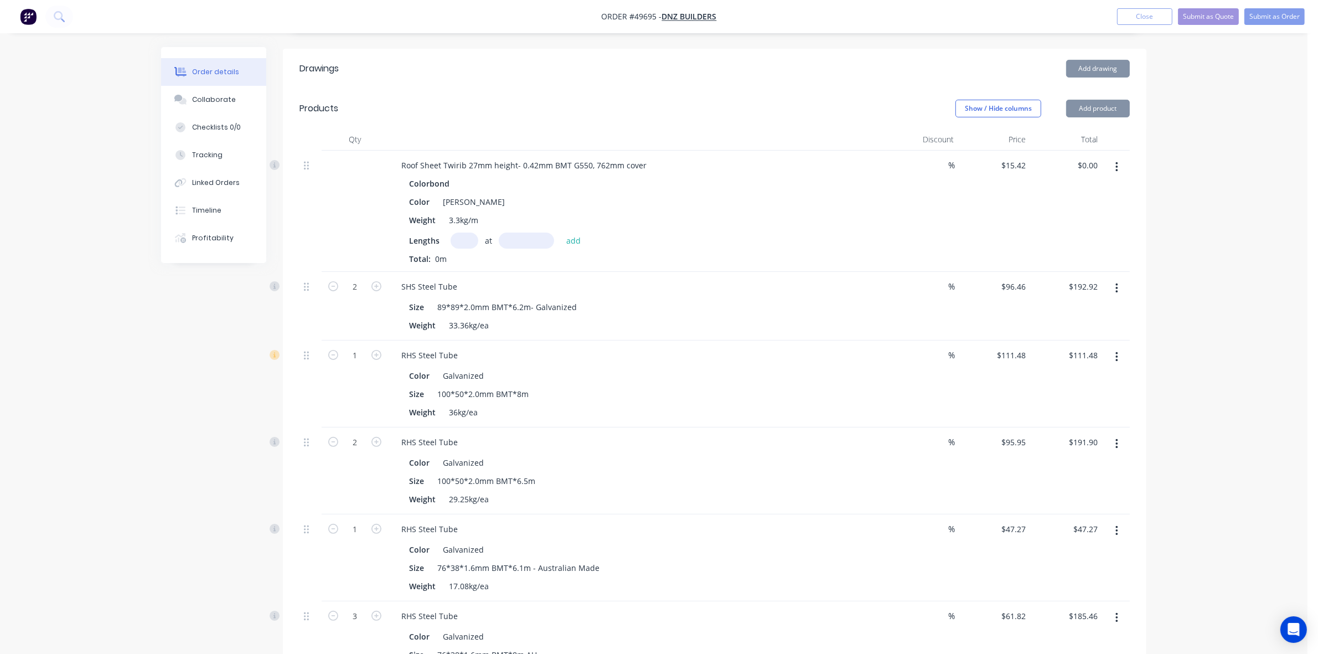
click at [475, 233] on input "text" at bounding box center [465, 241] width 28 height 16
type input "12"
type input "2760"
click at [561, 233] on button "add" at bounding box center [574, 240] width 26 height 15
type input "$510.71"
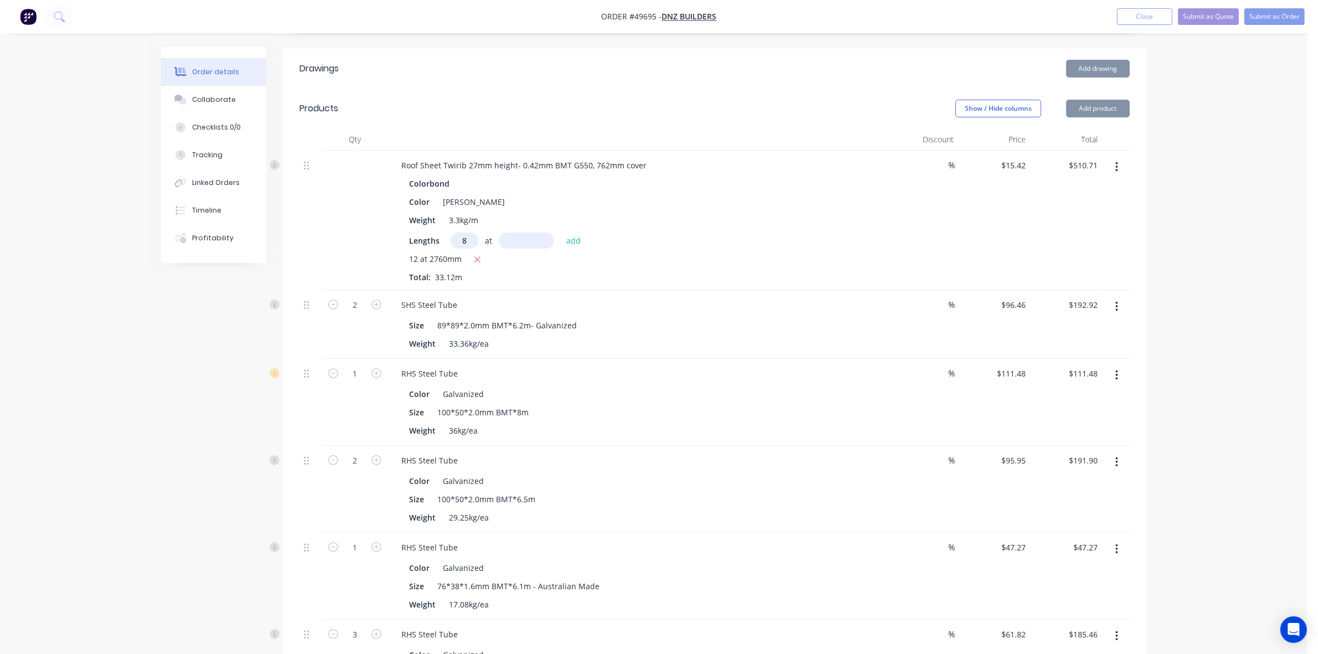
type input "8"
type input "2000"
click at [561, 233] on button "add" at bounding box center [574, 240] width 26 height 15
type input "$757.43"
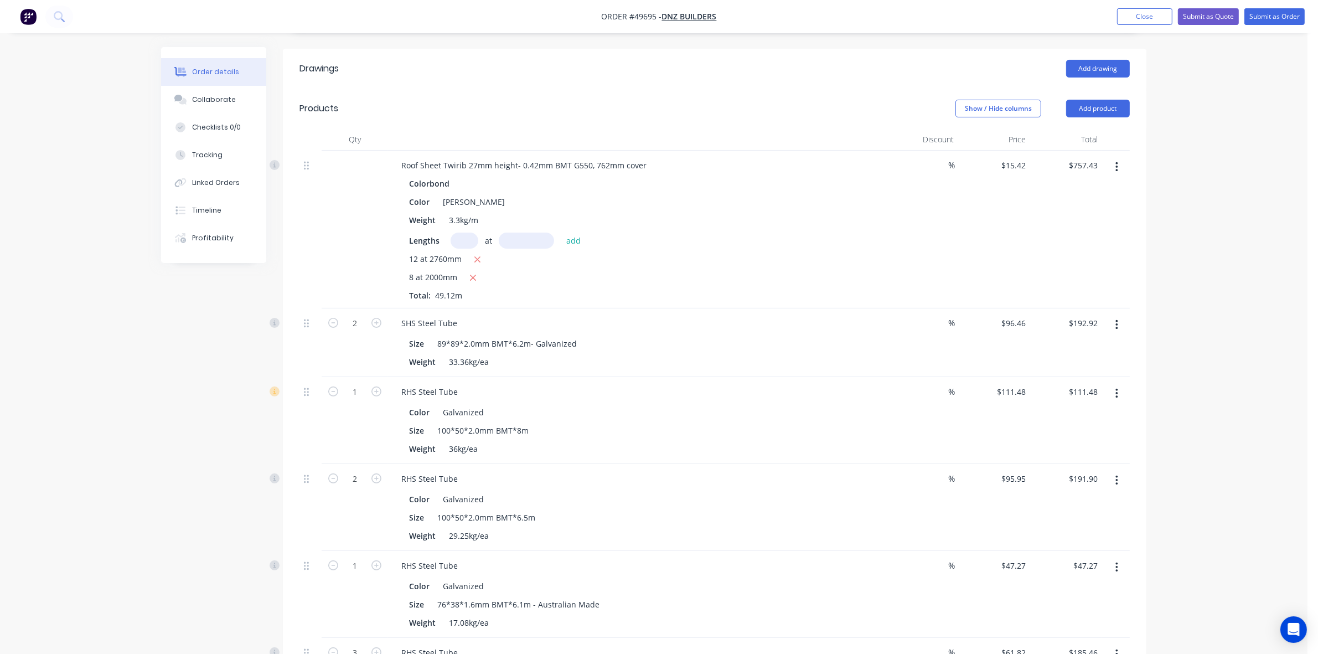
click at [1111, 316] on button "button" at bounding box center [1117, 325] width 26 height 20
click at [1090, 368] on div "Duplicate" at bounding box center [1077, 376] width 85 height 16
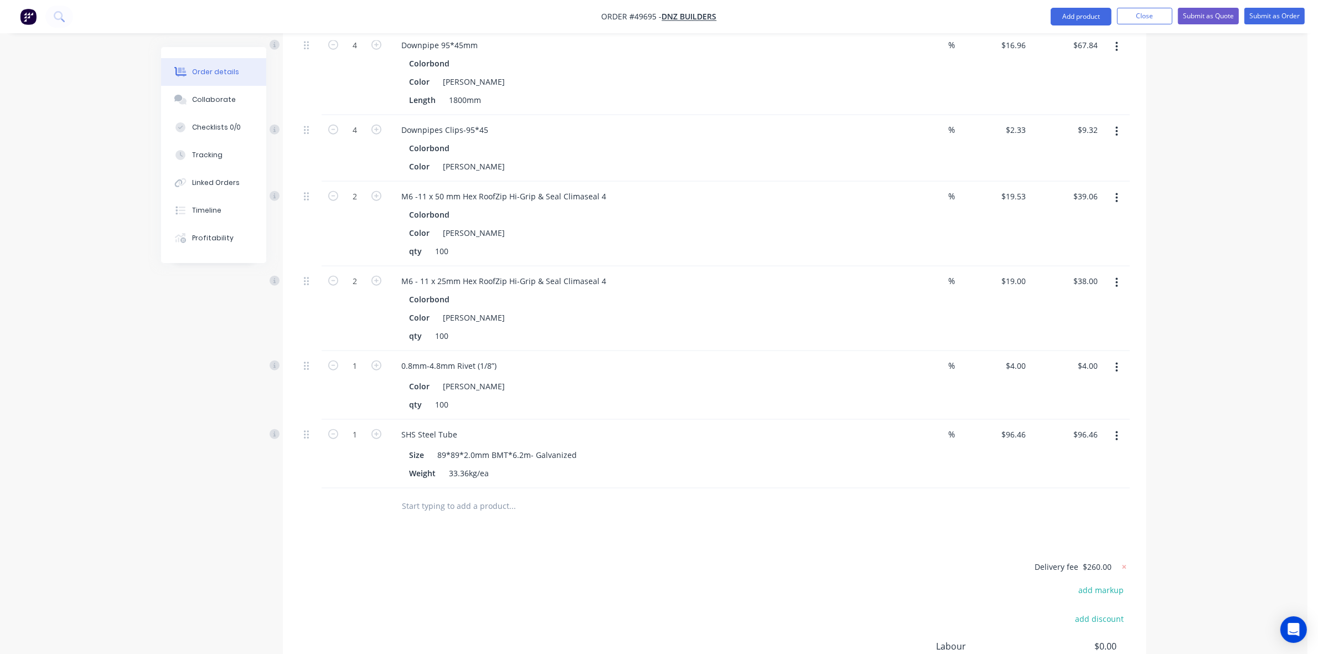
scroll to position [1577, 0]
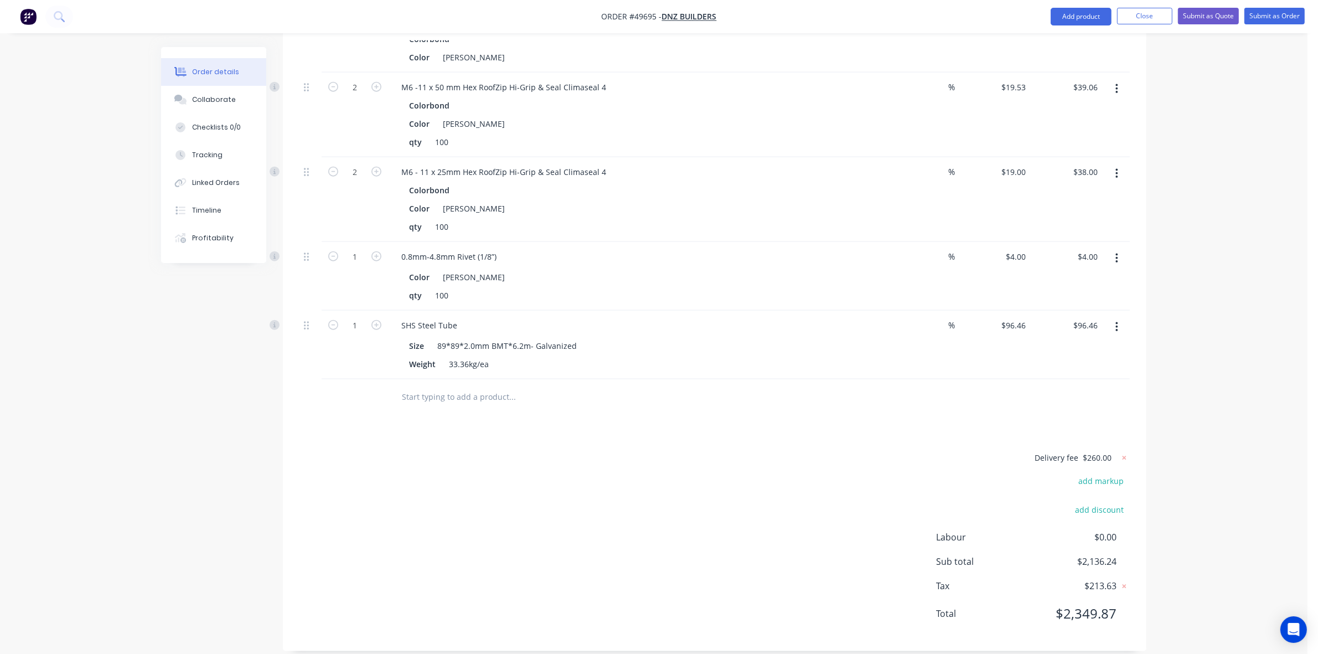
click at [1111, 322] on button "button" at bounding box center [1117, 327] width 26 height 20
click at [1073, 348] on div "Edit" at bounding box center [1077, 356] width 85 height 16
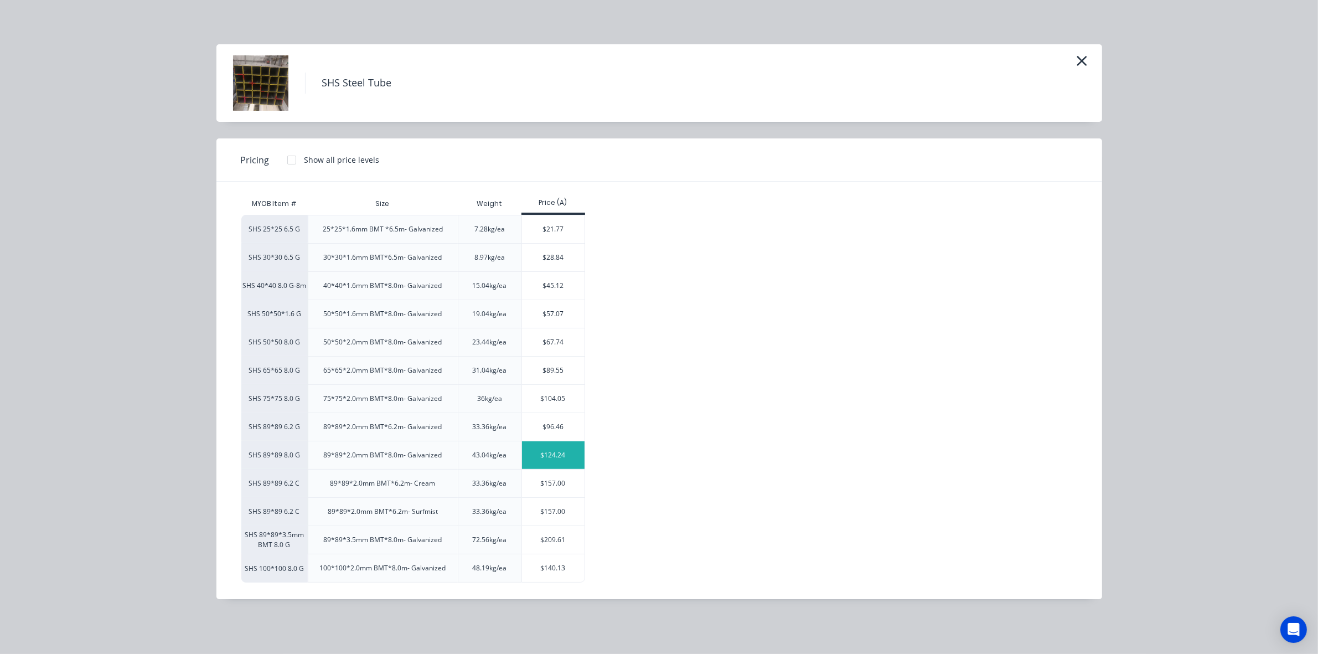
click at [558, 457] on div "$124.24" at bounding box center [553, 455] width 63 height 28
type input "$124.24"
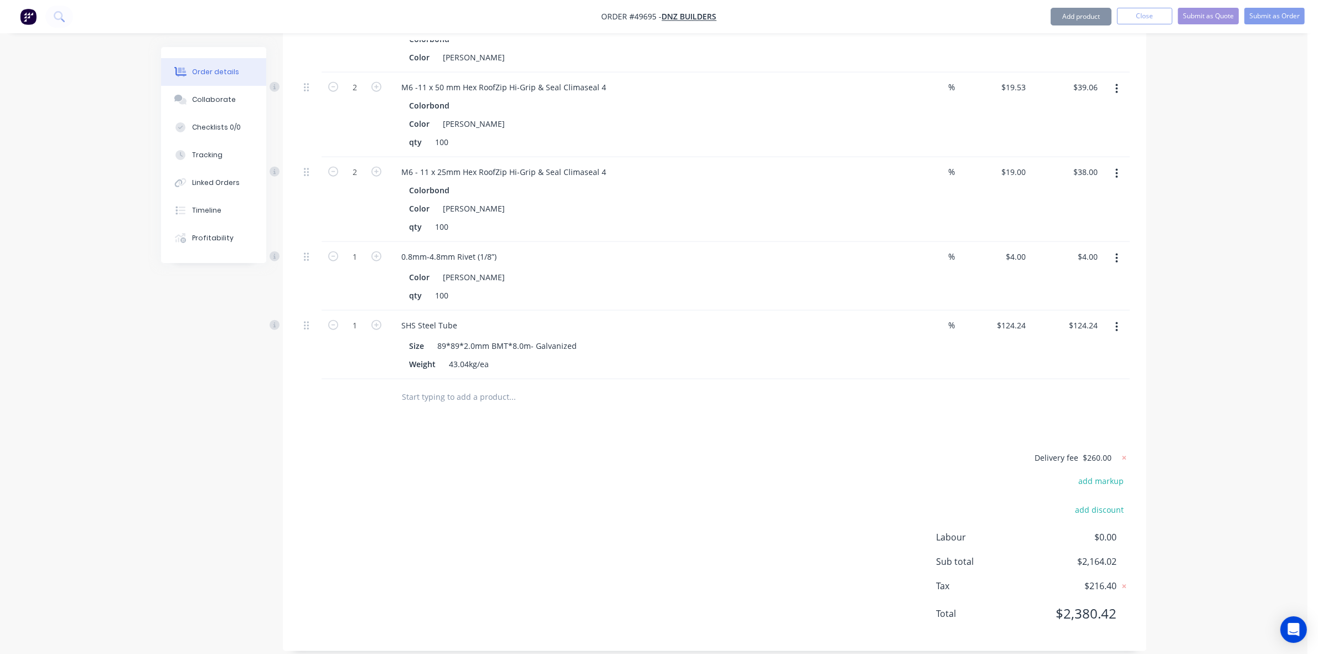
click at [666, 539] on div "Delivery fee $260.00 add markup add discount Labour $0.00 Sub total $2,164.02 T…" at bounding box center [715, 543] width 831 height 184
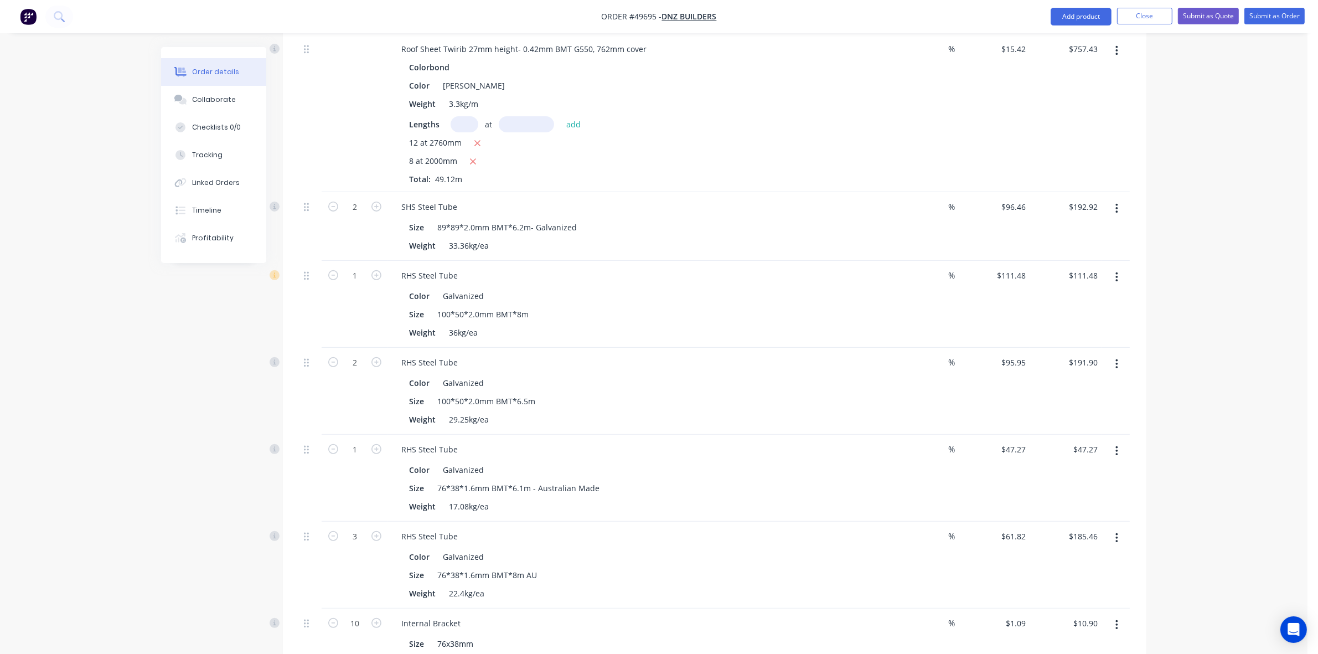
scroll to position [400, 0]
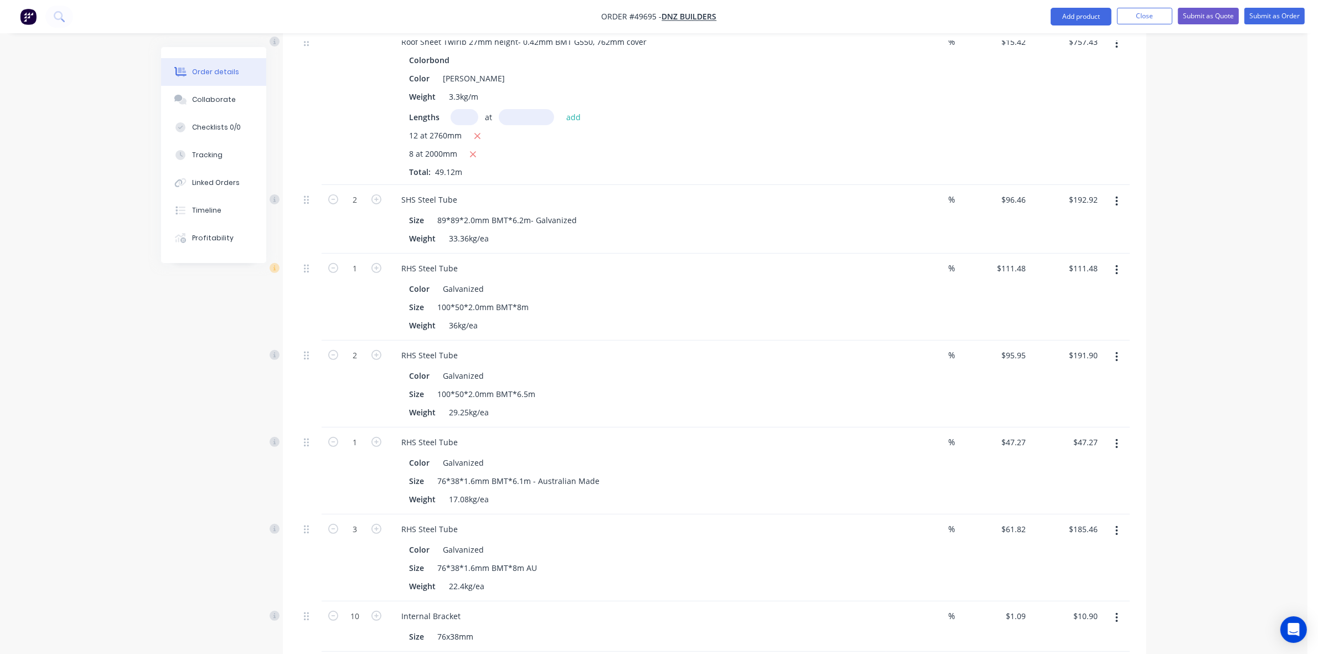
click at [1114, 260] on button "button" at bounding box center [1117, 270] width 26 height 20
click at [1091, 291] on div "Edit" at bounding box center [1077, 299] width 85 height 16
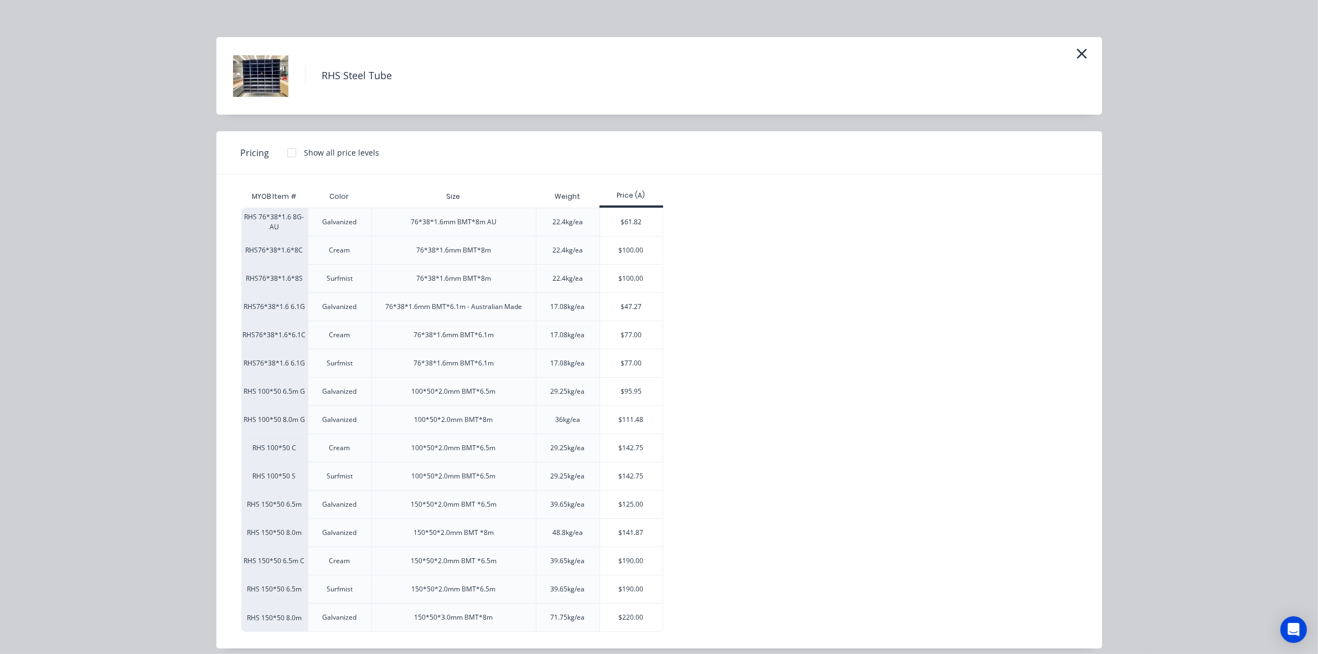
scroll to position [19, 0]
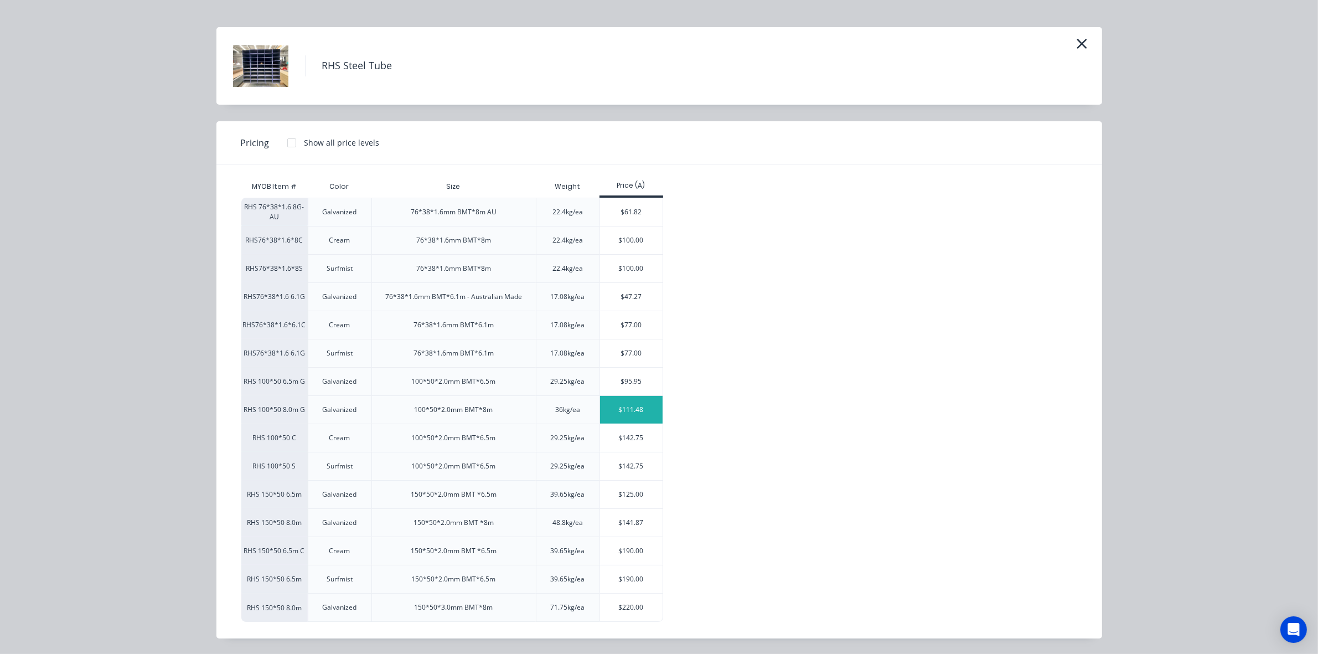
click at [617, 409] on div "$111.48" at bounding box center [631, 410] width 63 height 28
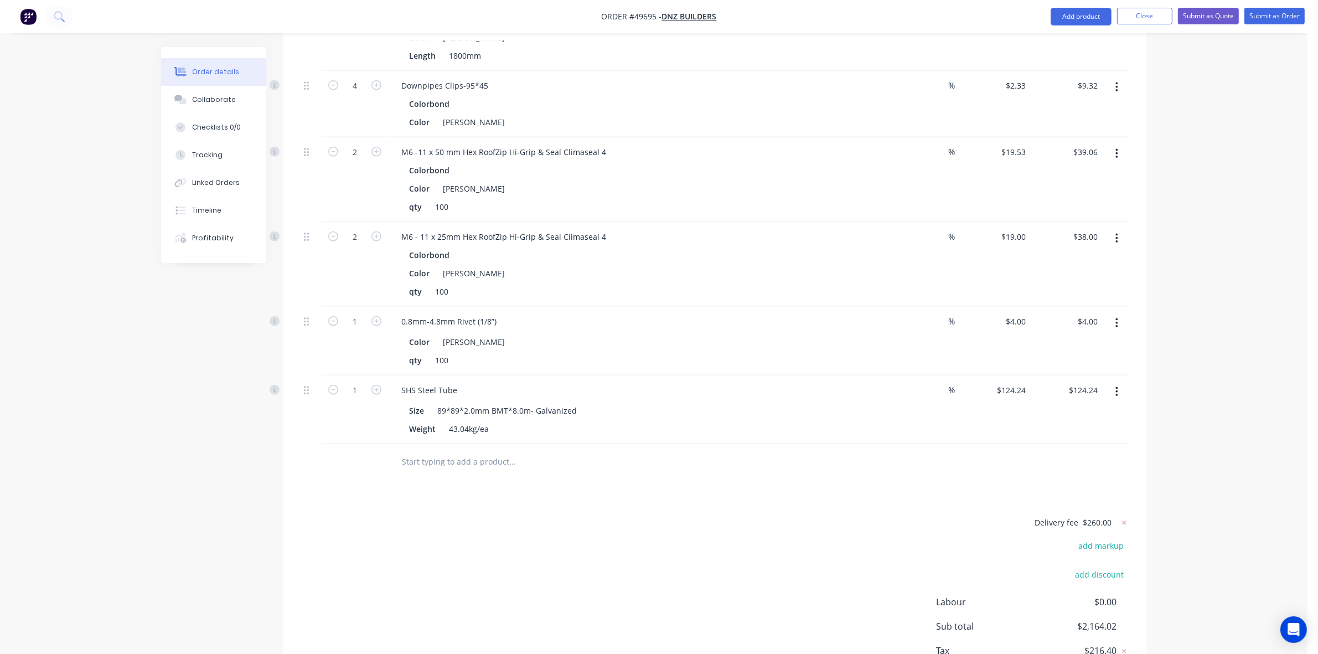
scroll to position [1577, 0]
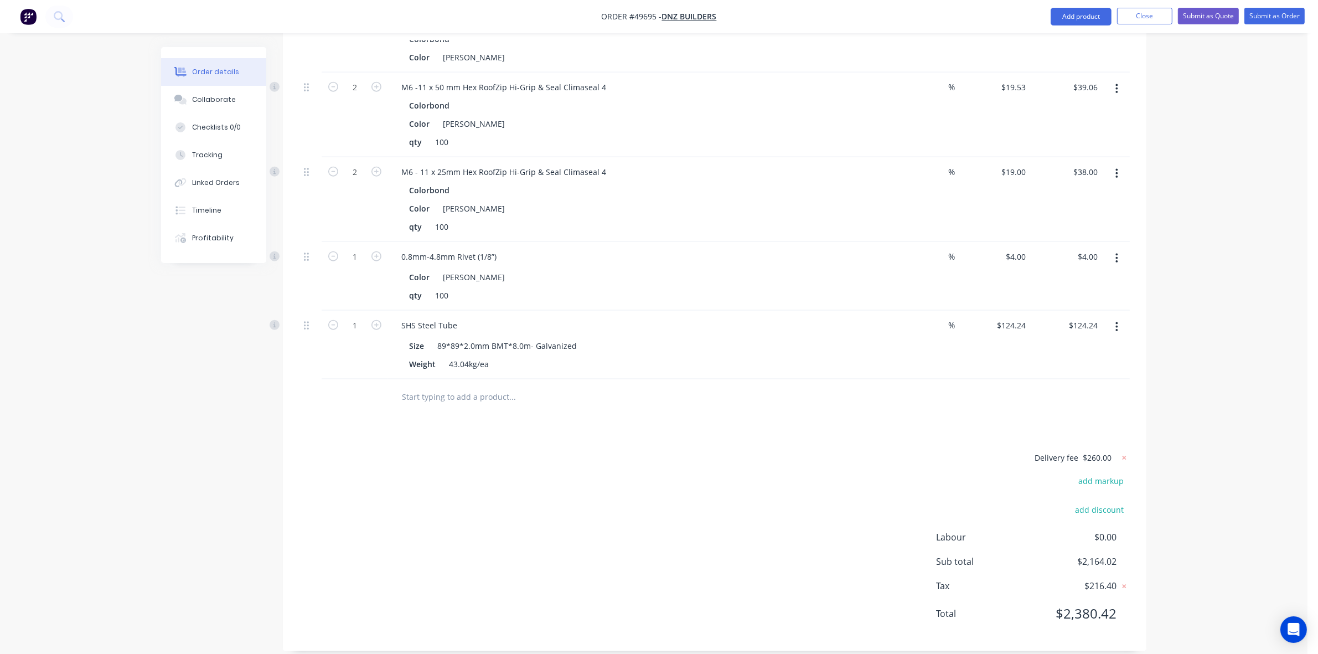
click at [1119, 317] on button "button" at bounding box center [1117, 327] width 26 height 20
click at [1078, 415] on div "Delete" at bounding box center [1077, 423] width 85 height 16
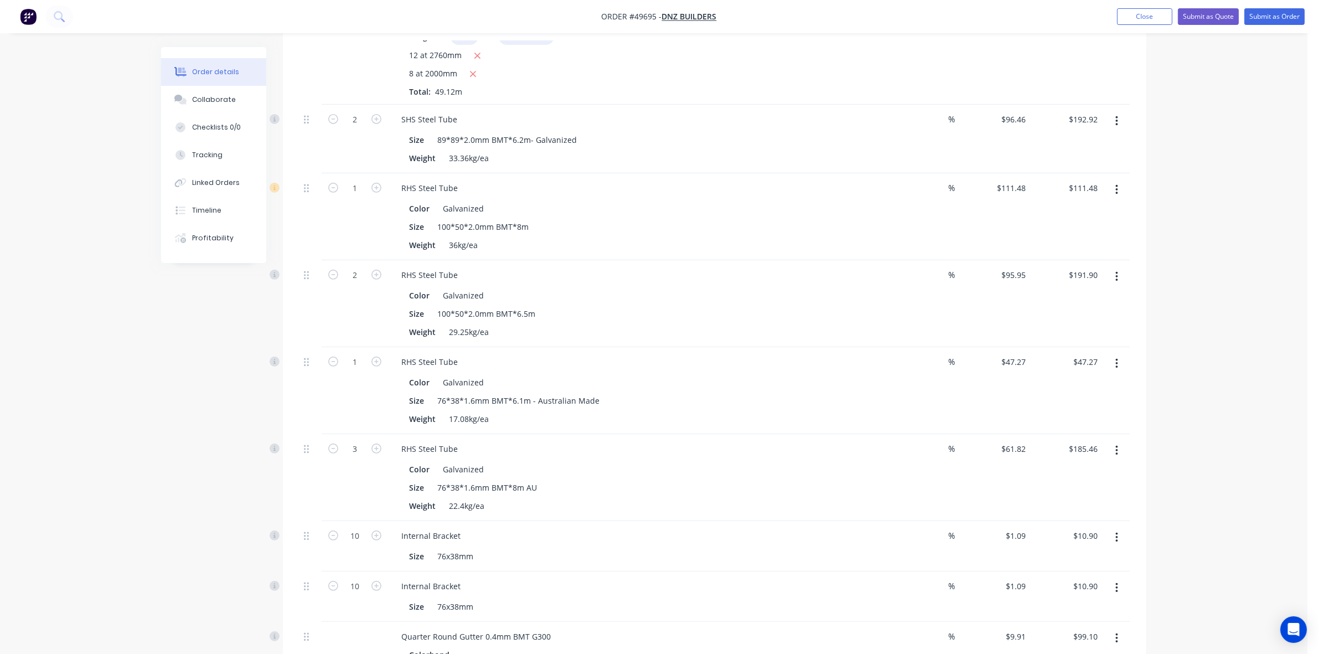
scroll to position [263, 0]
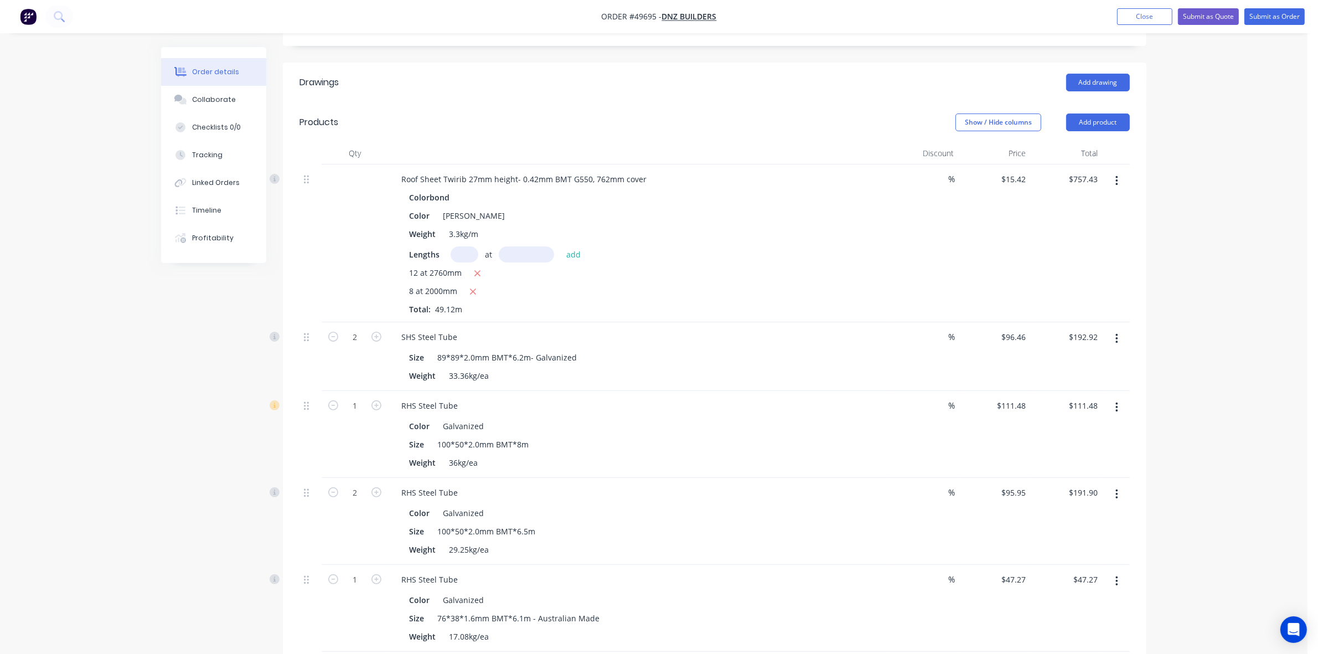
click at [1117, 333] on icon "button" at bounding box center [1117, 339] width 3 height 12
click at [701, 398] on div "RHS Steel Tube" at bounding box center [638, 406] width 490 height 16
click at [1111, 329] on button "button" at bounding box center [1117, 339] width 26 height 20
drag, startPoint x: 1088, startPoint y: 374, endPoint x: 698, endPoint y: 438, distance: 395.0
click at [1086, 382] on div "Duplicate" at bounding box center [1077, 390] width 85 height 16
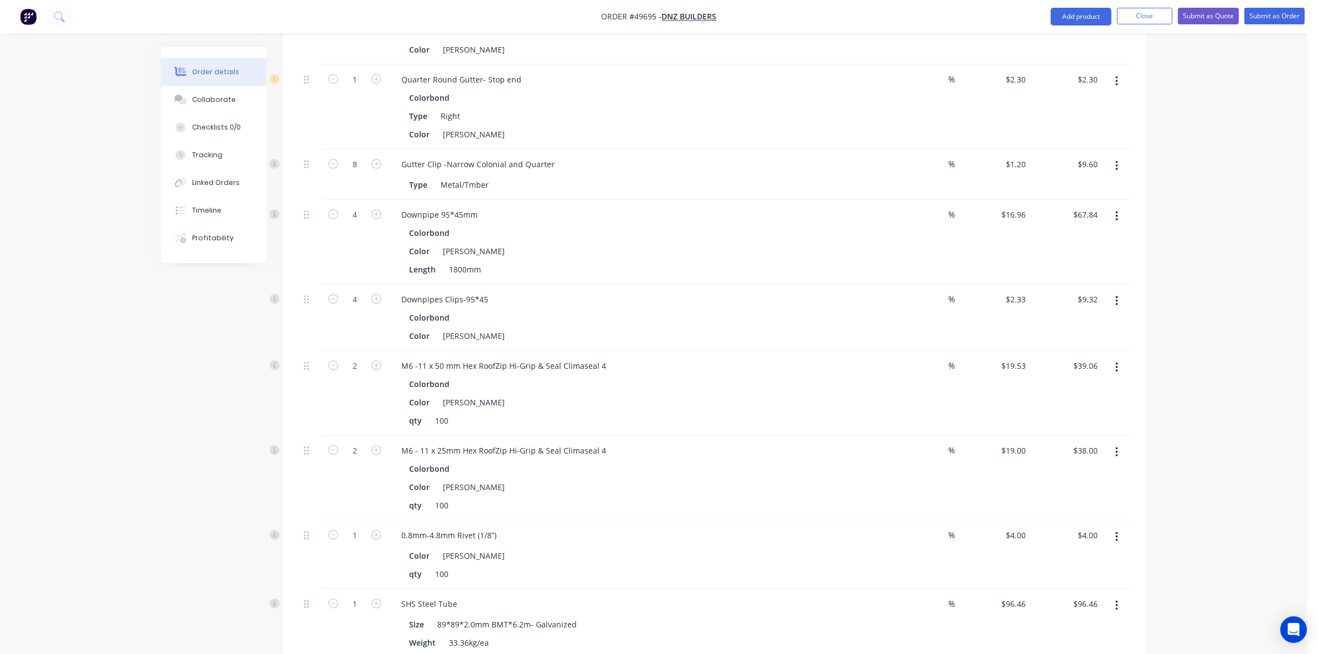
scroll to position [1440, 0]
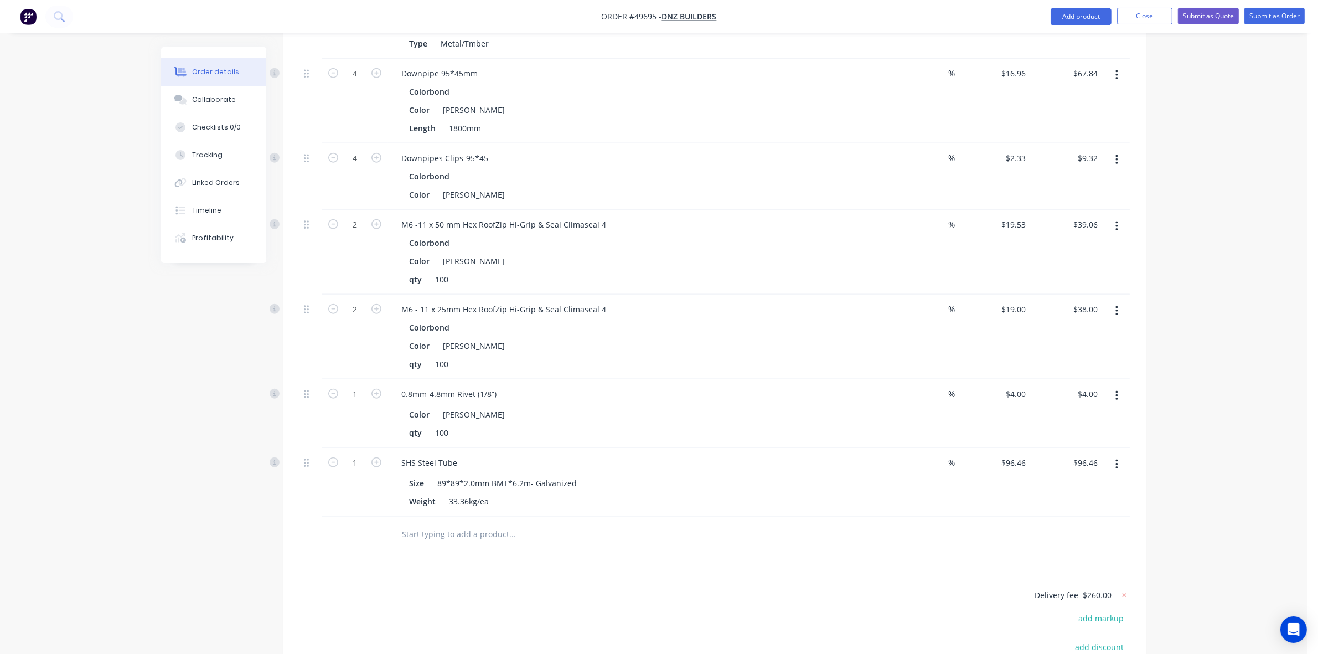
click at [1114, 455] on button "button" at bounding box center [1117, 465] width 26 height 20
click at [1059, 486] on div "Edit" at bounding box center [1077, 494] width 85 height 16
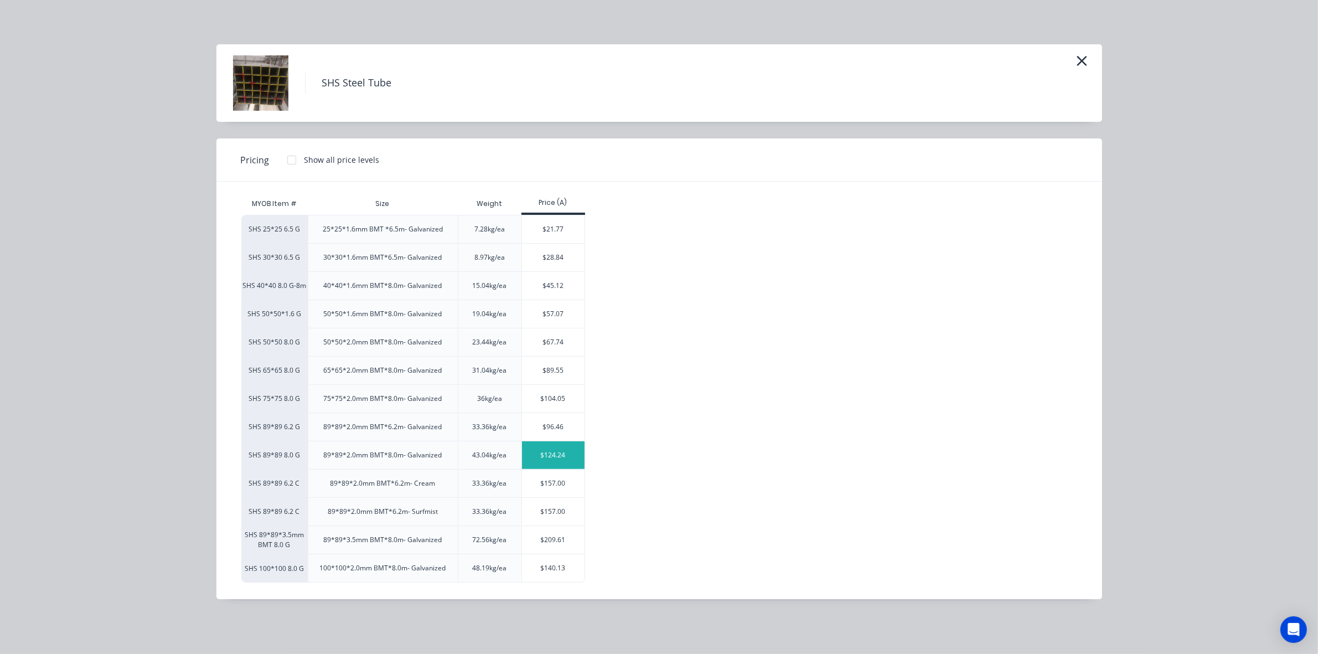
click at [564, 455] on div "$124.24" at bounding box center [553, 455] width 63 height 28
type input "$124.24"
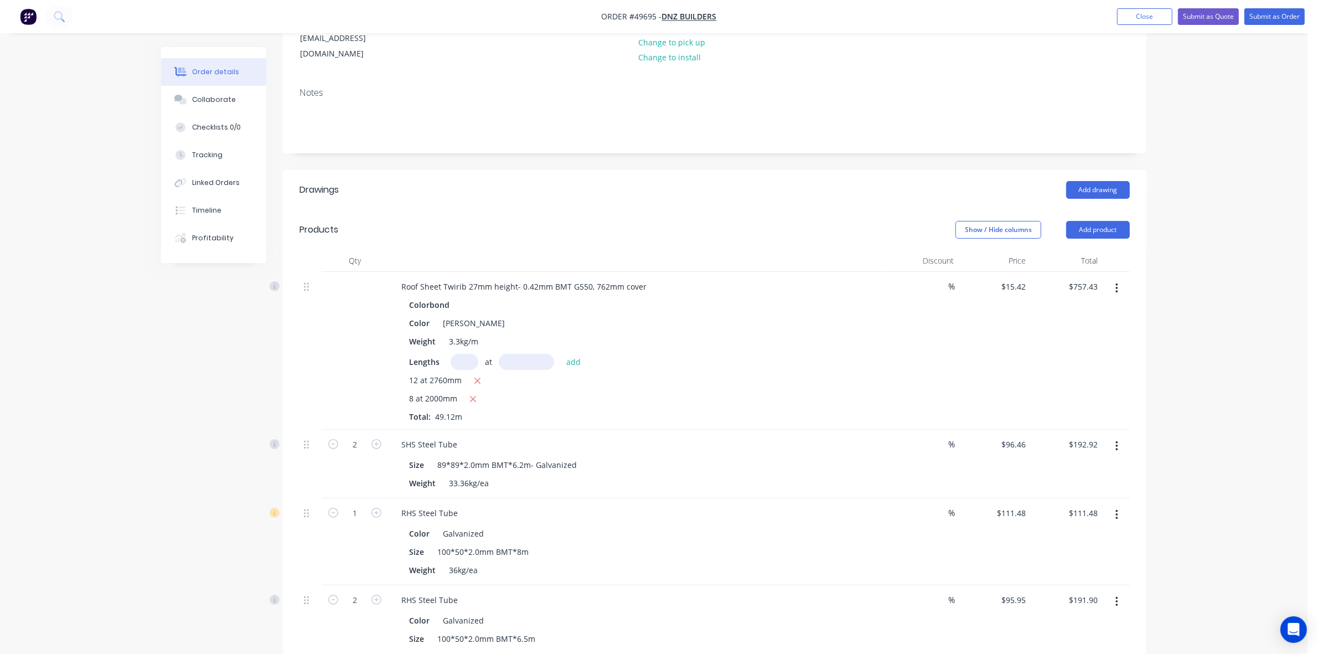
scroll to position [346, 0]
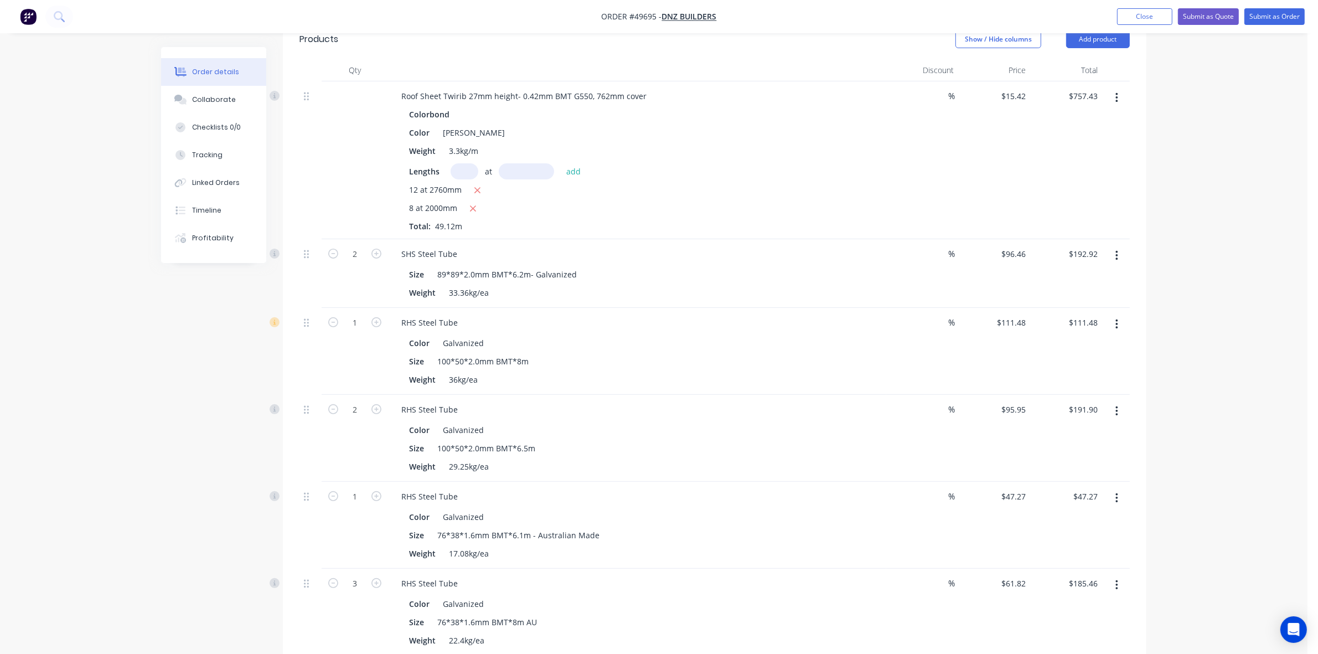
click at [1117, 320] on icon "button" at bounding box center [1117, 325] width 2 height 10
click at [1097, 346] on div "Edit" at bounding box center [1077, 354] width 85 height 16
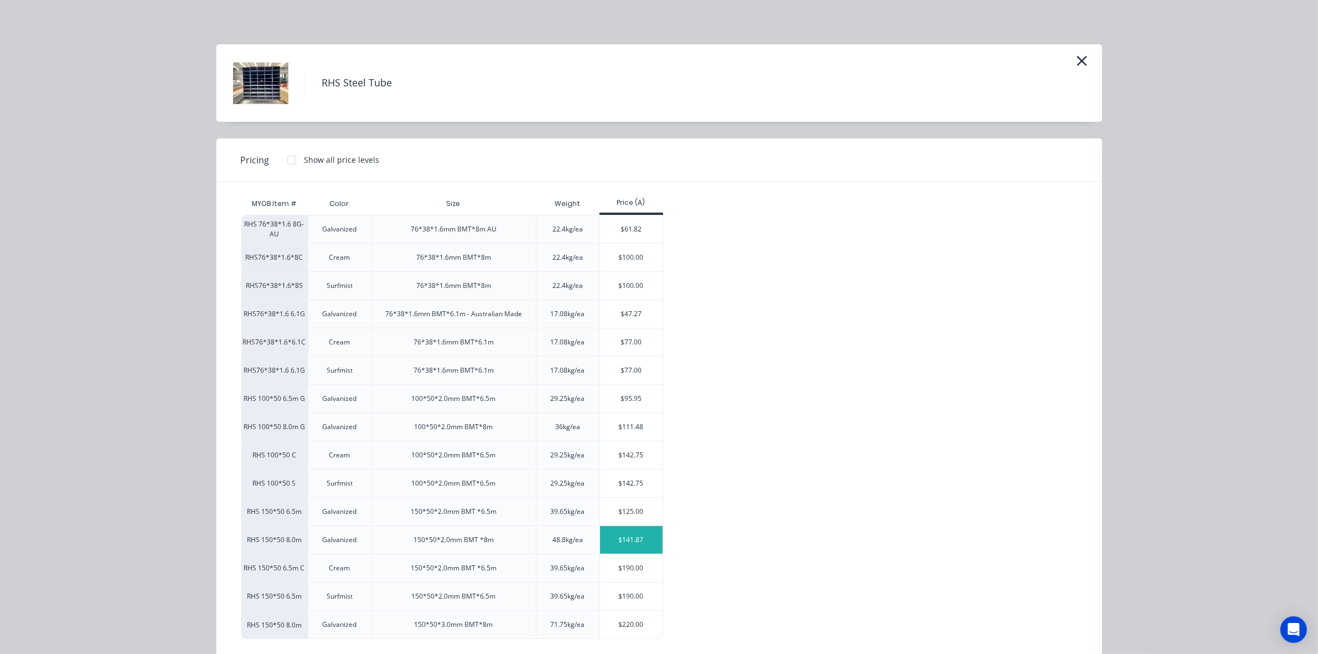
click at [636, 540] on div "$141.87" at bounding box center [631, 540] width 63 height 28
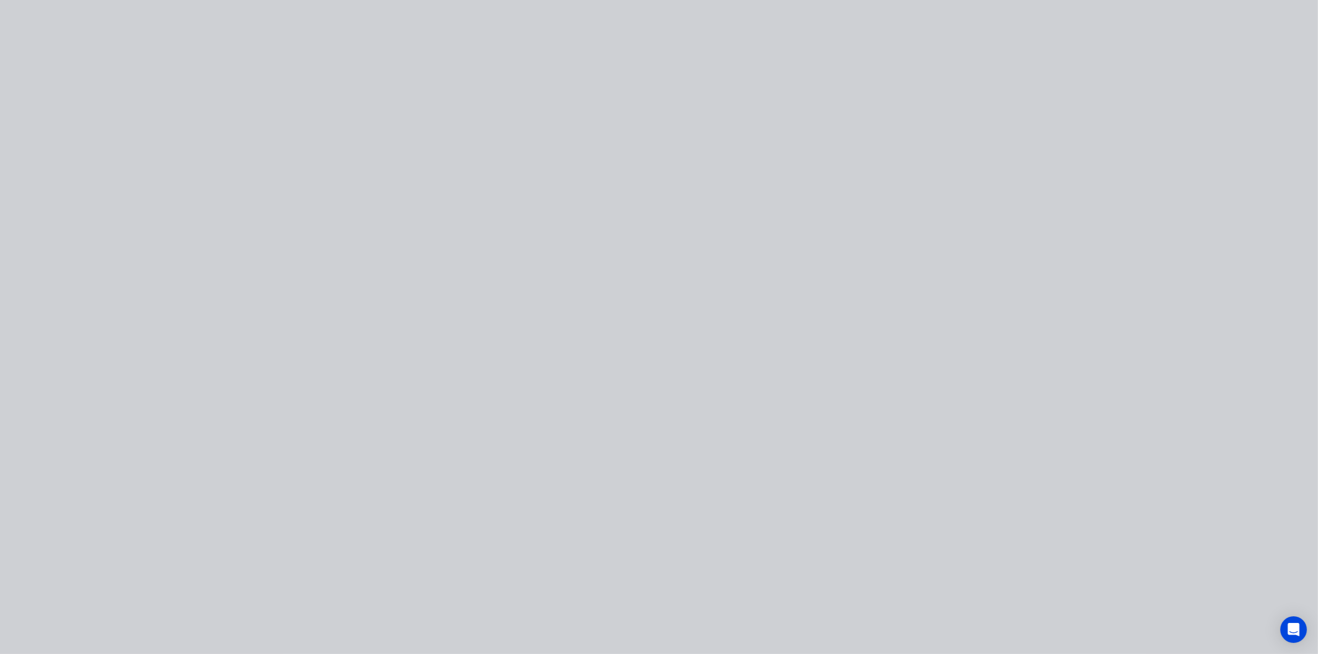
type input "$141.87"
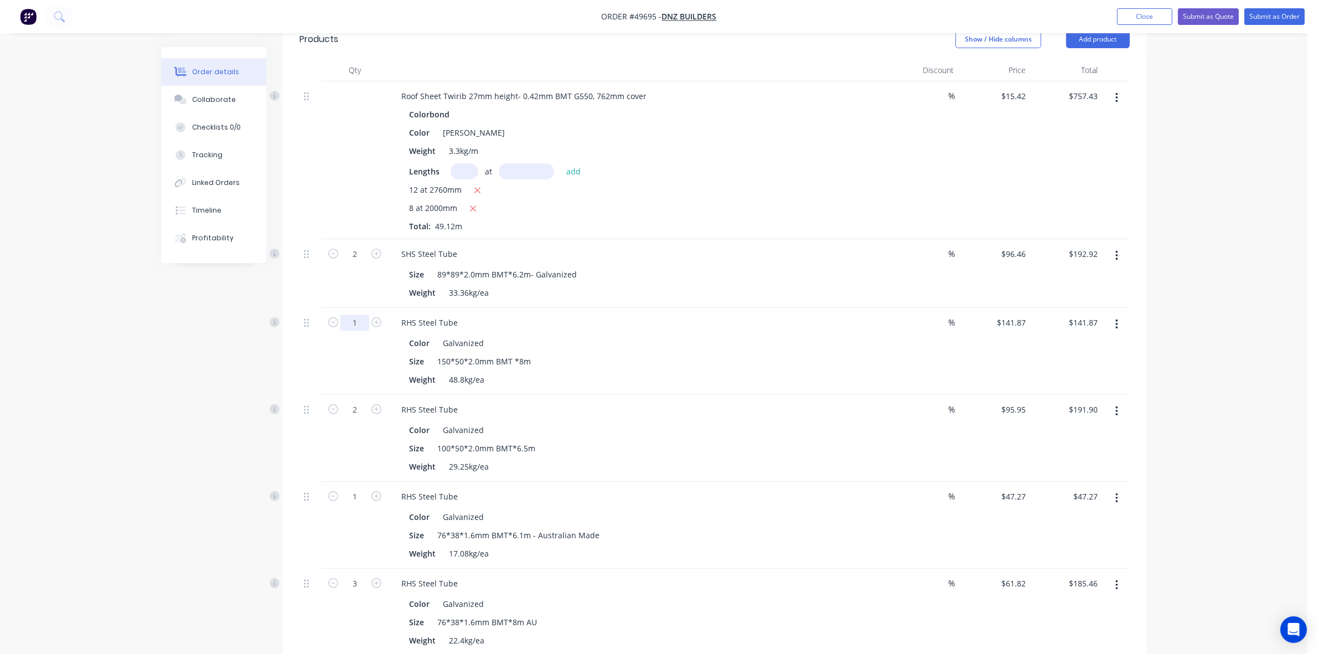
click at [359, 315] on input "1" at bounding box center [355, 323] width 29 height 17
click at [367, 315] on input "1" at bounding box center [355, 323] width 29 height 17
click at [374, 317] on icon "button" at bounding box center [377, 322] width 10 height 10
type input "2"
type input "$283.74"
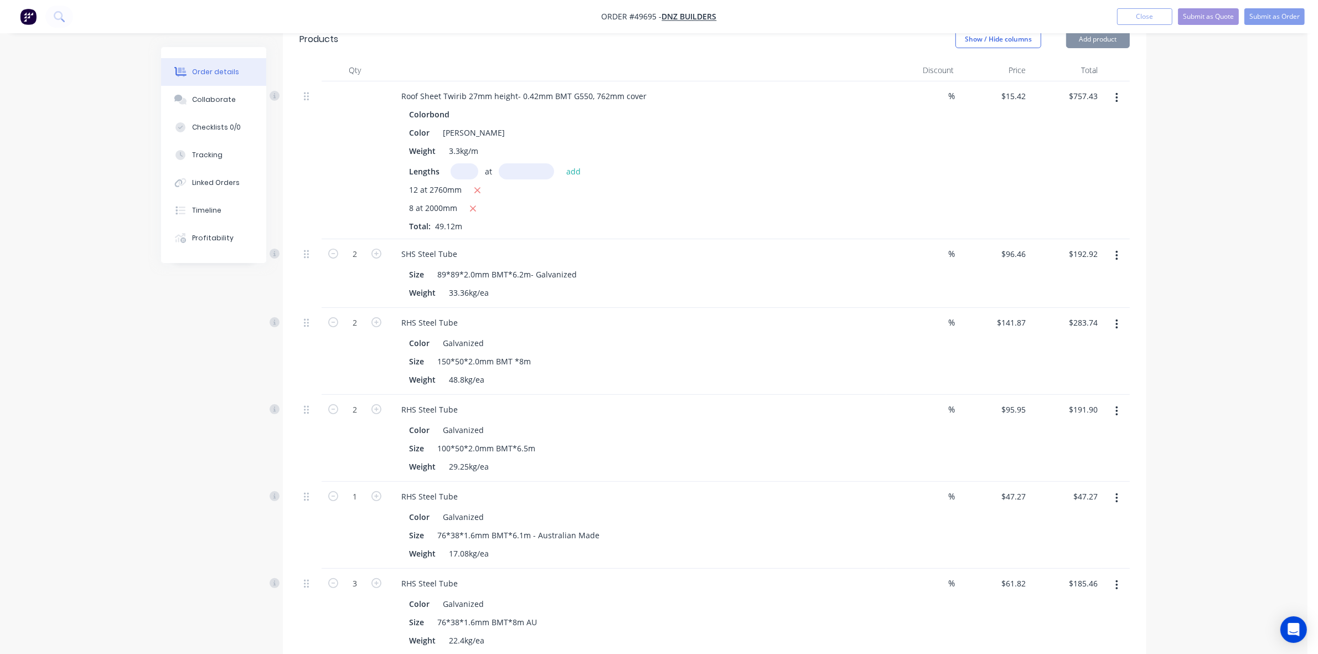
click at [1116, 406] on icon "button" at bounding box center [1117, 411] width 2 height 10
click at [1080, 432] on div "Edit" at bounding box center [1077, 440] width 85 height 16
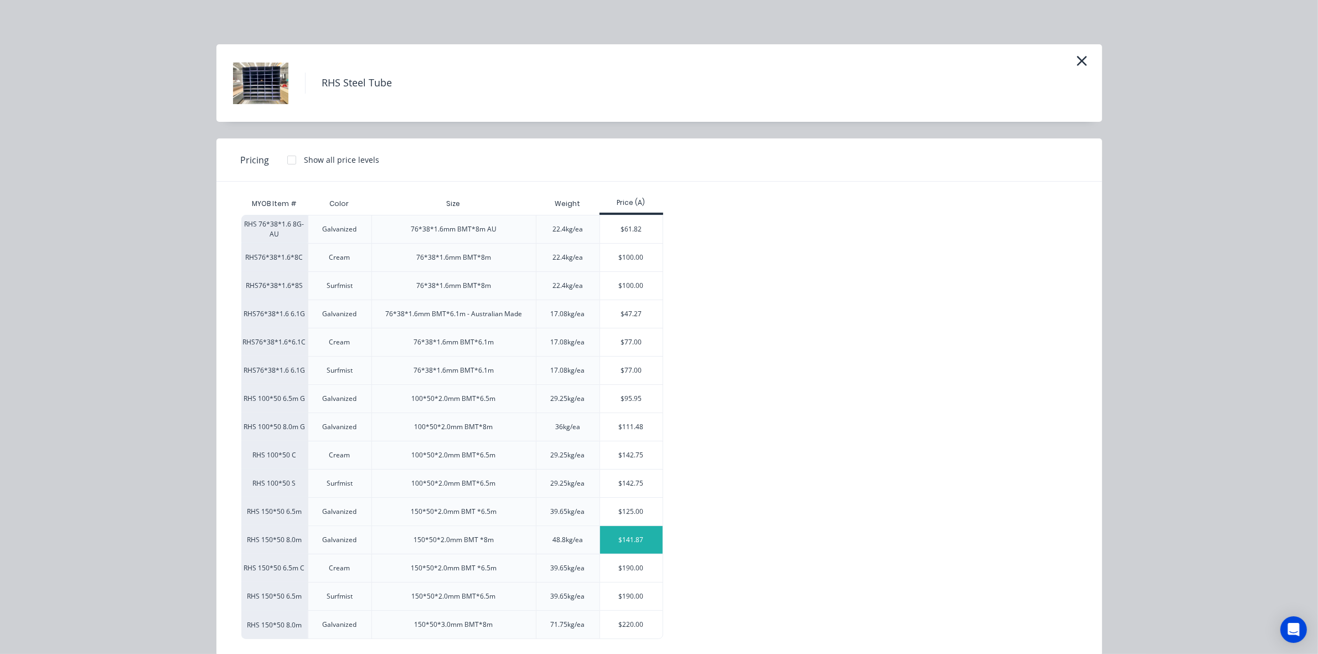
click at [635, 541] on div "$141.87" at bounding box center [631, 540] width 63 height 28
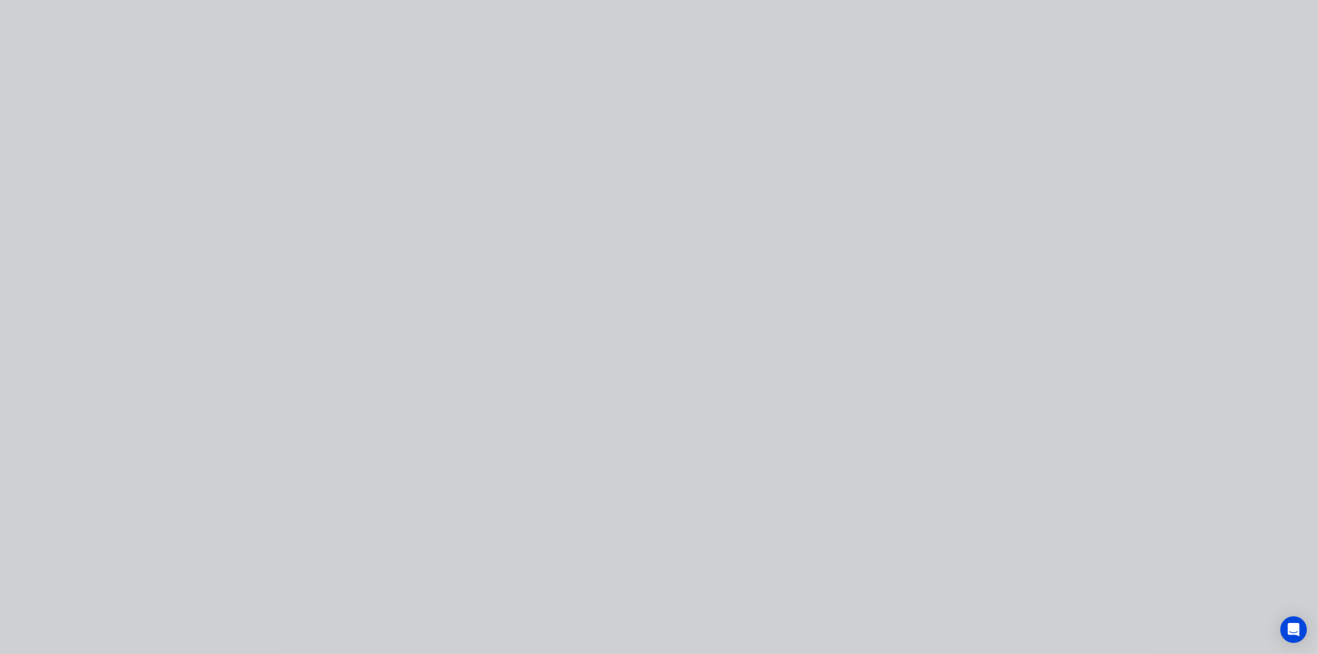
type input "$141.87"
type input "$283.74"
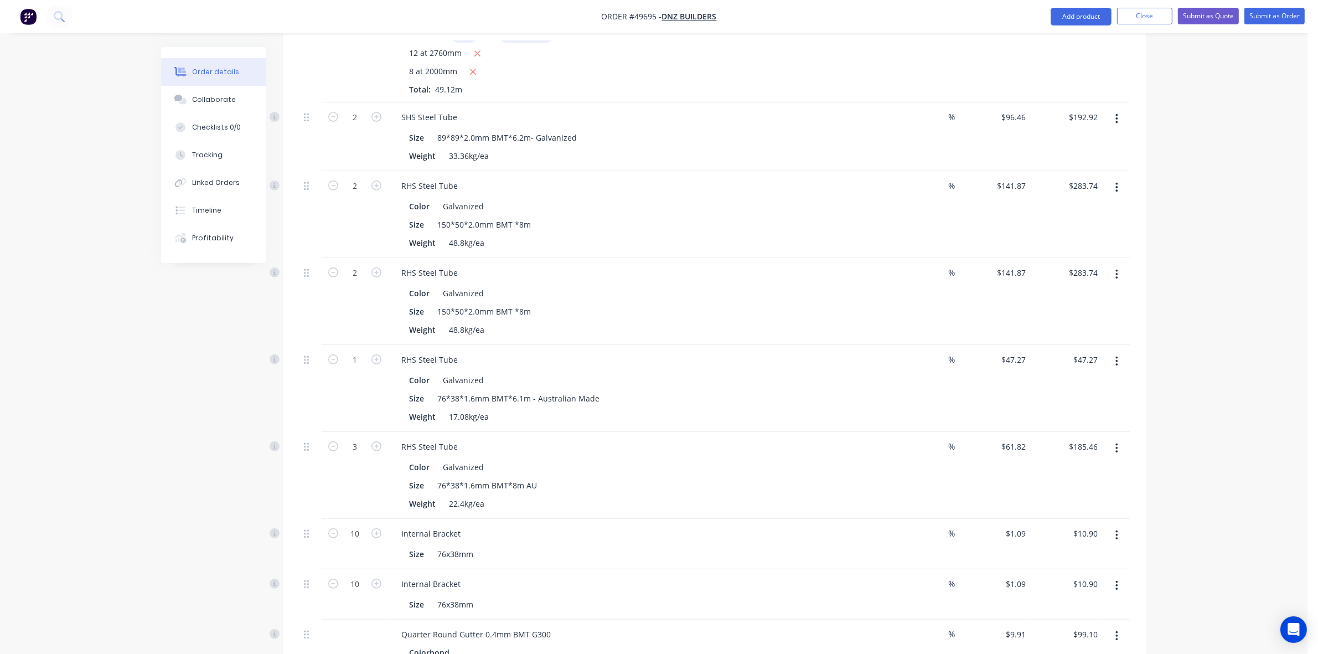
scroll to position [485, 0]
click at [1119, 263] on button "button" at bounding box center [1117, 273] width 26 height 20
click at [1100, 294] on div "Edit" at bounding box center [1077, 302] width 85 height 16
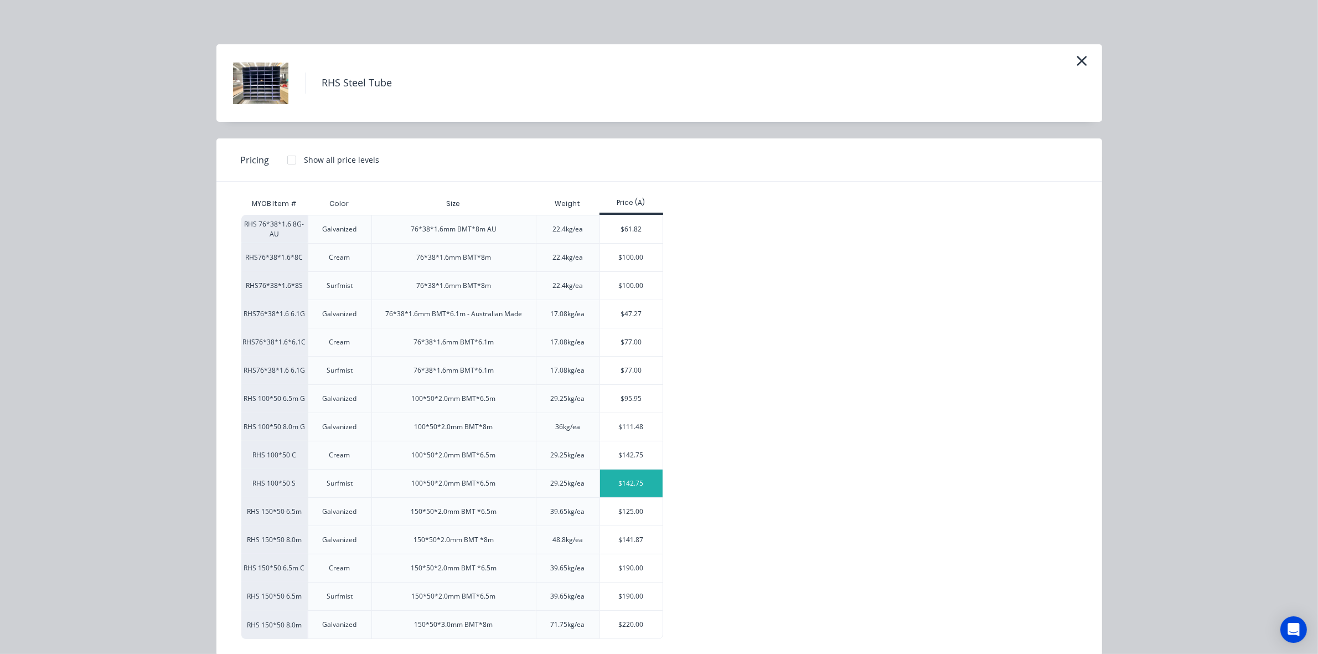
scroll to position [19, 0]
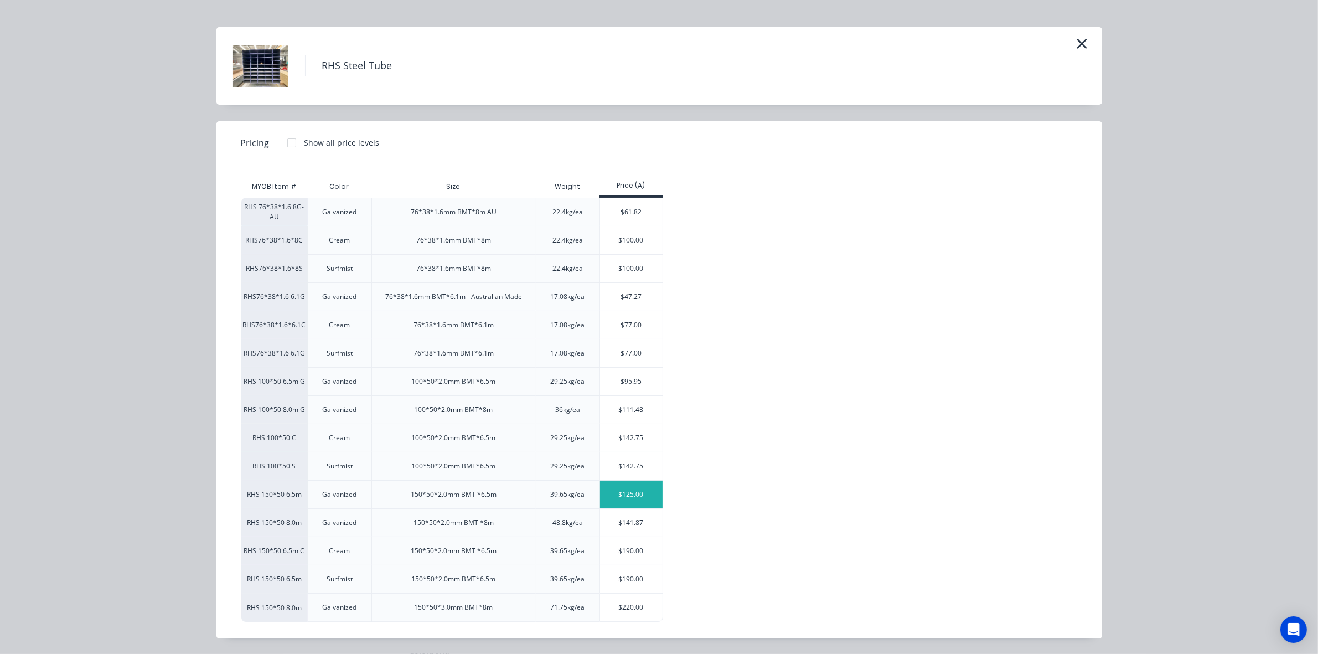
click at [626, 494] on div "$125.00" at bounding box center [631, 495] width 63 height 28
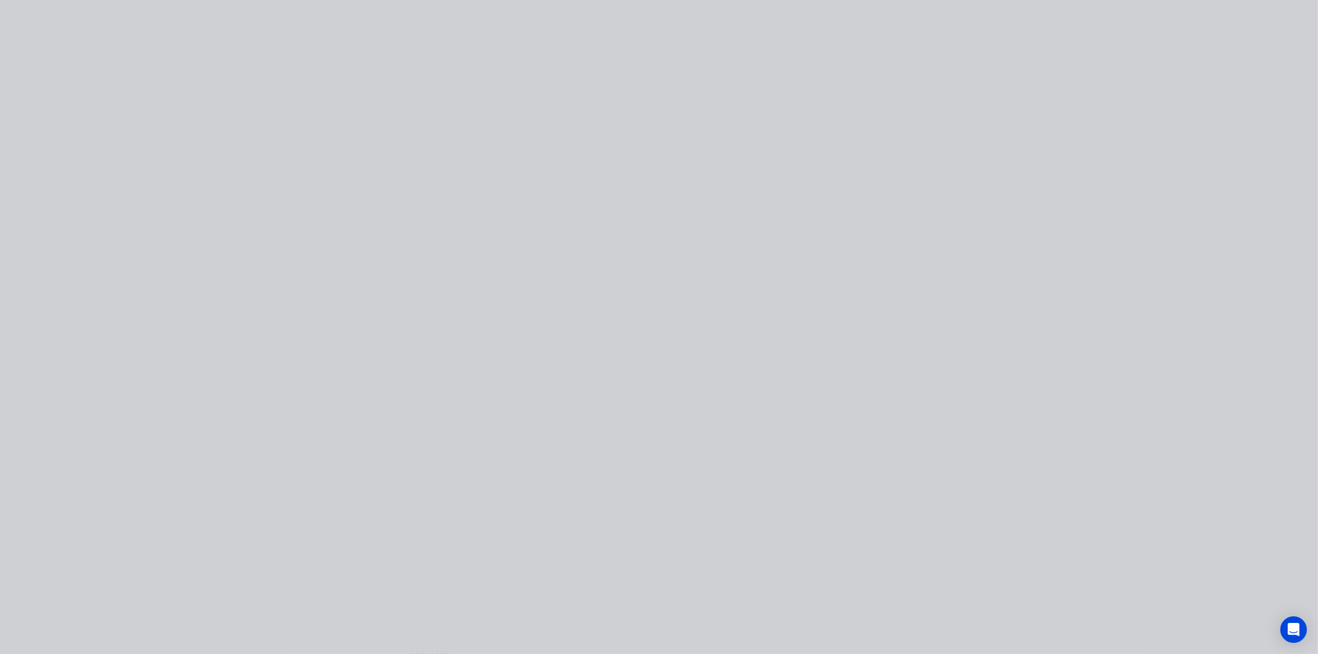
type input "$125.00"
type input "$250.00"
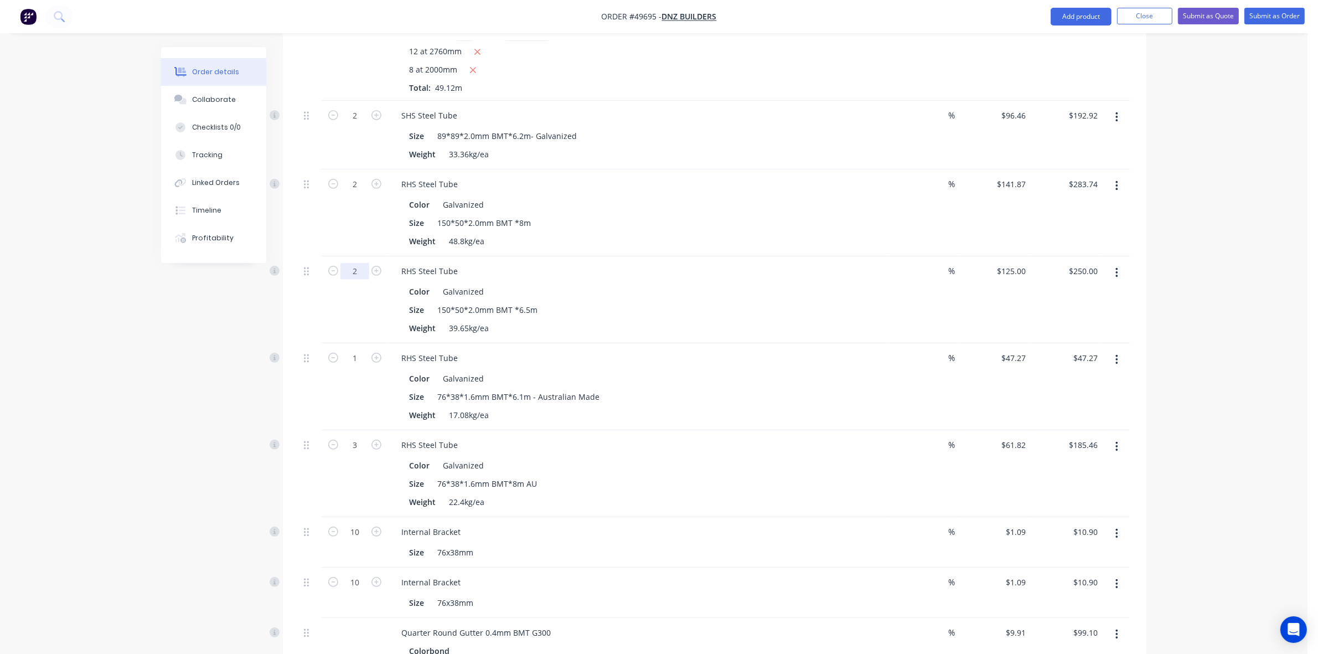
click at [356, 263] on input "2" at bounding box center [355, 271] width 29 height 17
type input "8"
type input "$1,000.00"
click at [807, 302] on div "Size 150*50*2.0mm BMT *6.5m" at bounding box center [635, 310] width 461 height 16
click at [1114, 350] on button "button" at bounding box center [1117, 360] width 26 height 20
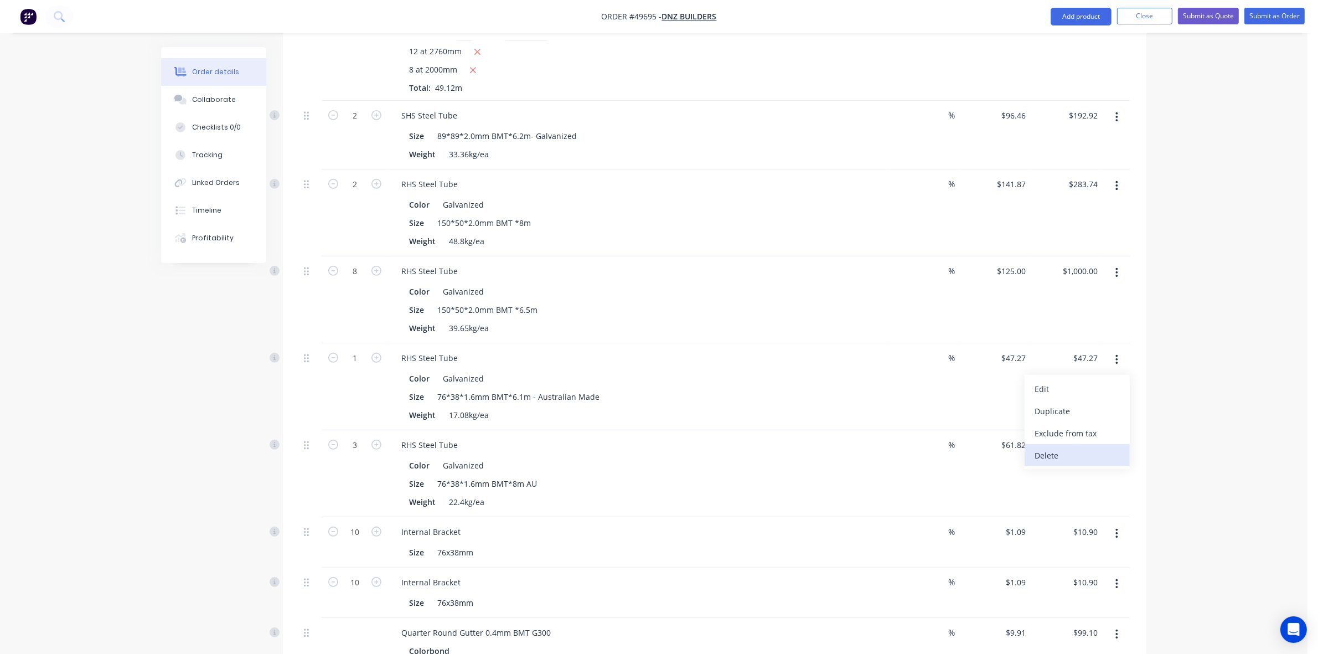
click at [1089, 444] on button "Delete" at bounding box center [1077, 455] width 105 height 22
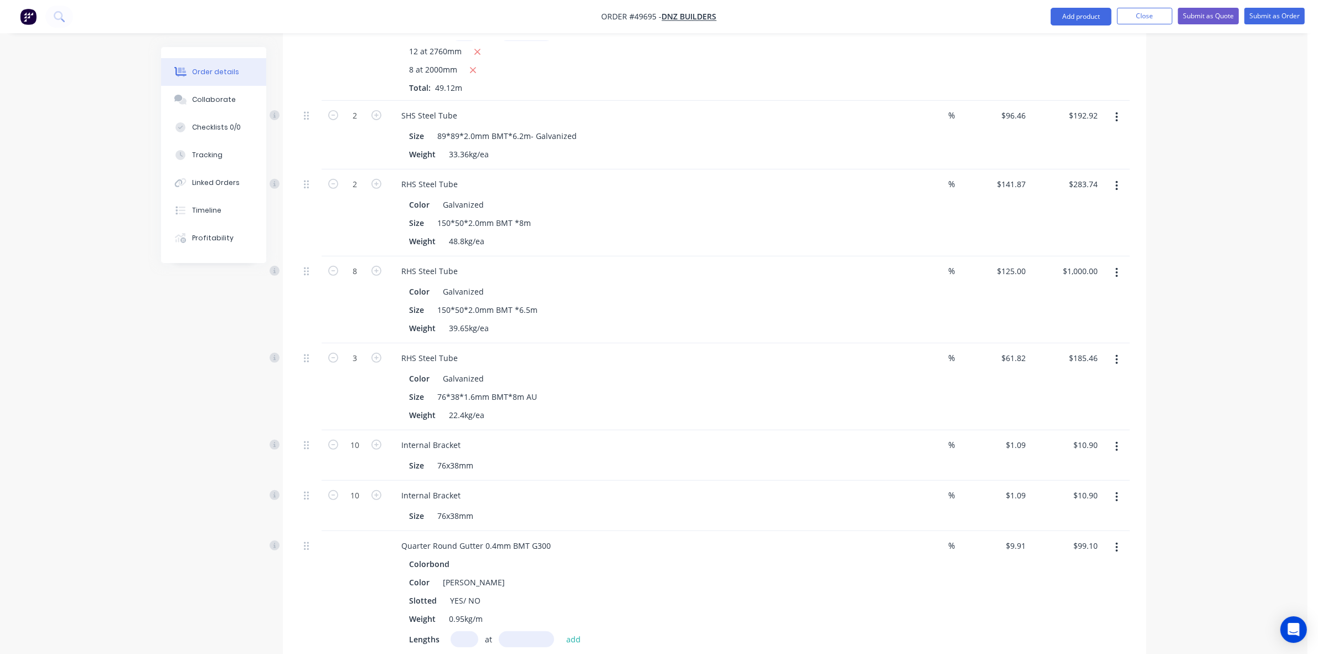
click at [1111, 350] on button "button" at bounding box center [1117, 360] width 26 height 20
click at [1100, 447] on div "Delete" at bounding box center [1077, 455] width 85 height 16
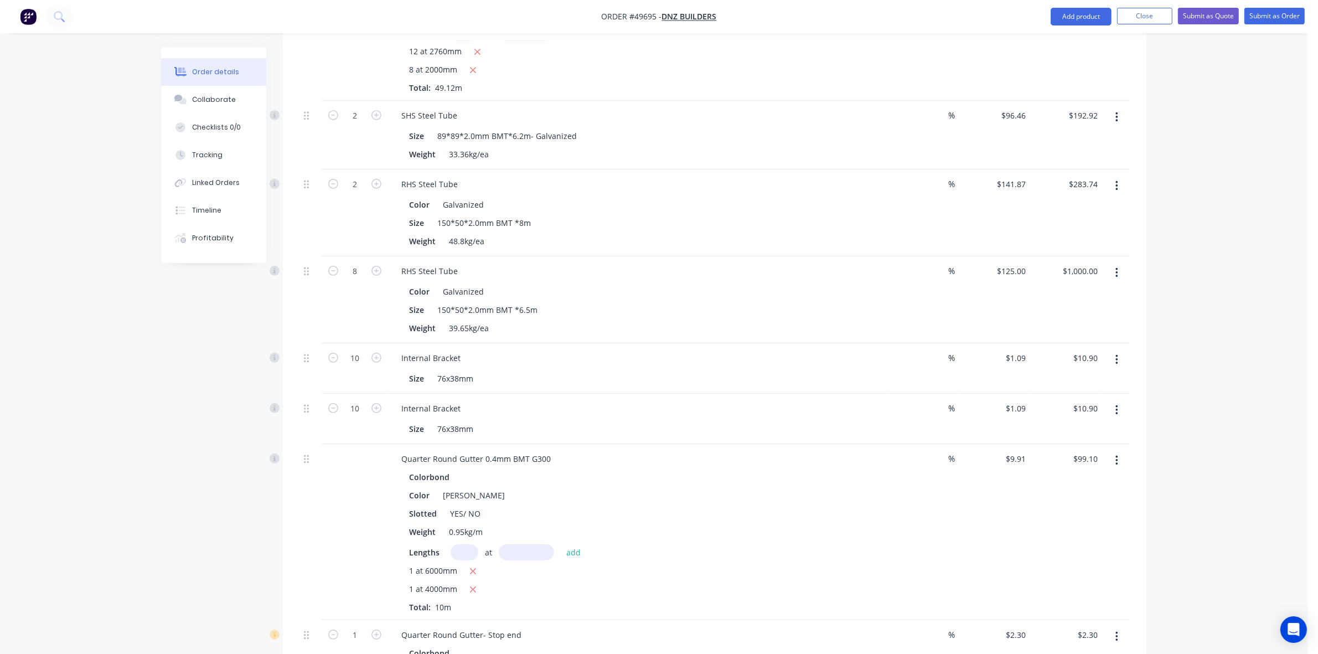
click at [1111, 350] on button "button" at bounding box center [1117, 360] width 26 height 20
click at [1092, 381] on div "Edit" at bounding box center [1077, 389] width 85 height 16
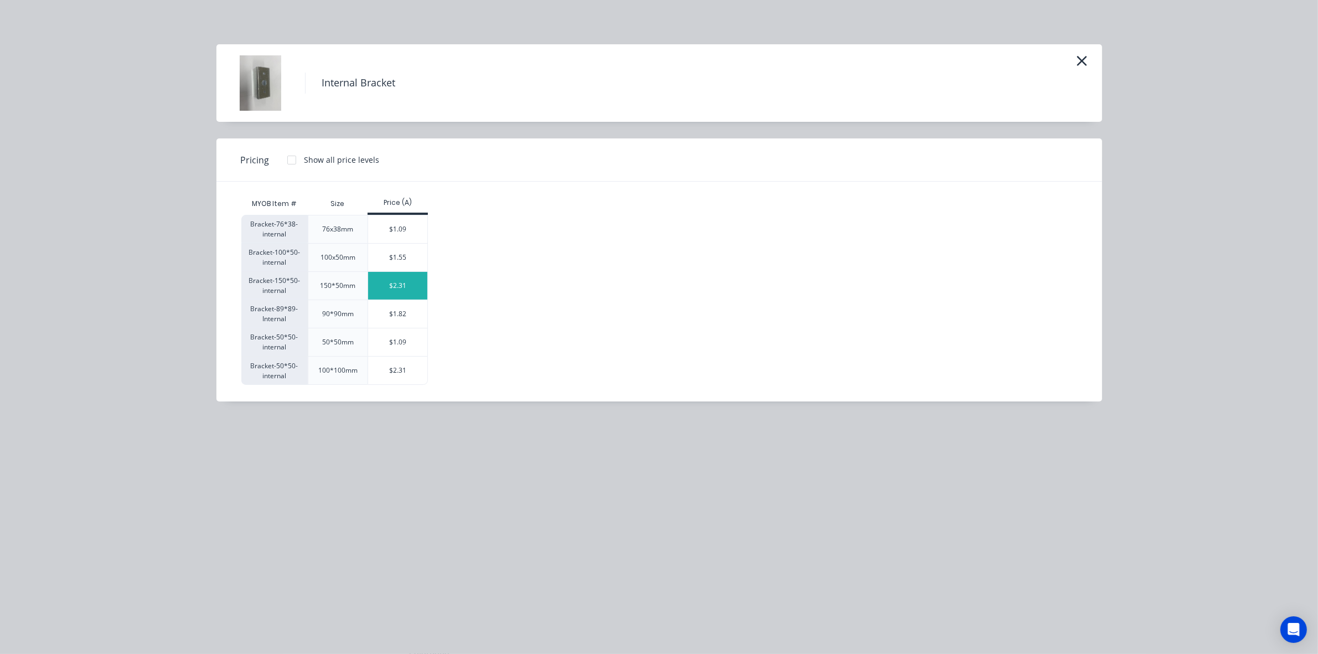
click at [403, 284] on div "$2.31" at bounding box center [397, 286] width 59 height 28
type input "$2.31"
type input "$23.10"
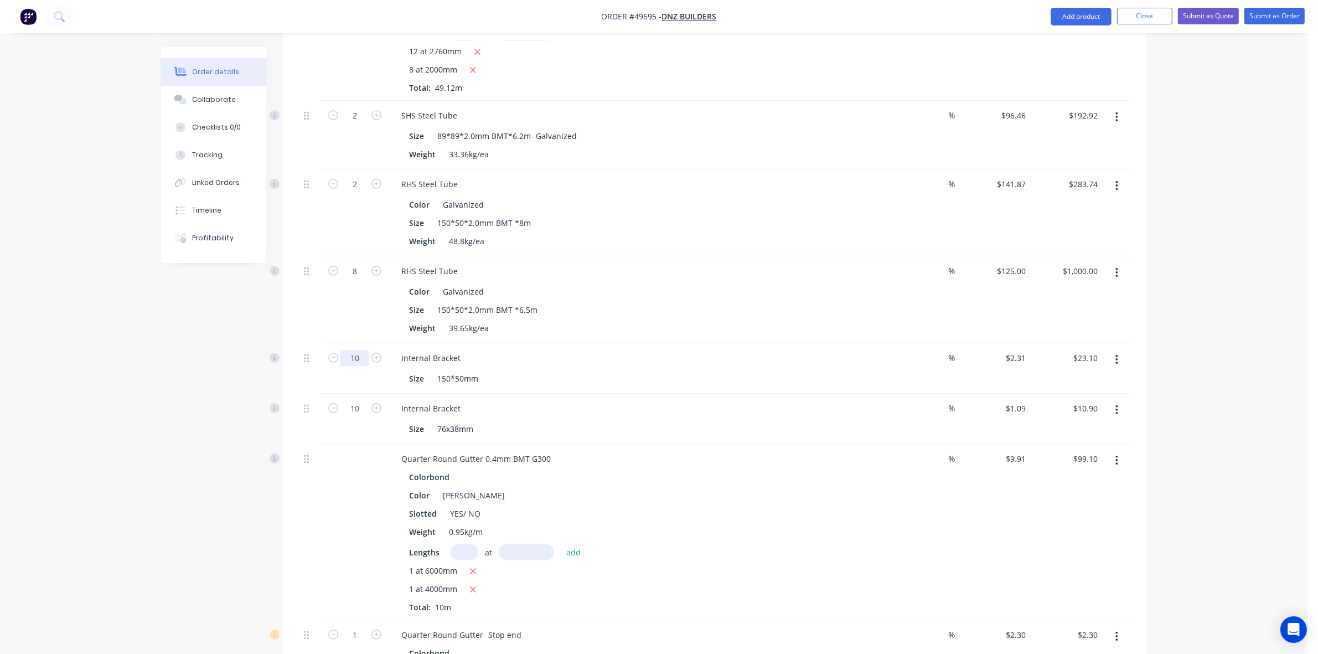
click at [360, 350] on input "10" at bounding box center [355, 358] width 29 height 17
type input "20"
type input "$46.20"
drag, startPoint x: 546, startPoint y: 364, endPoint x: 917, endPoint y: 395, distance: 372.3
click at [546, 370] on div "Size 150*50mm" at bounding box center [635, 378] width 461 height 16
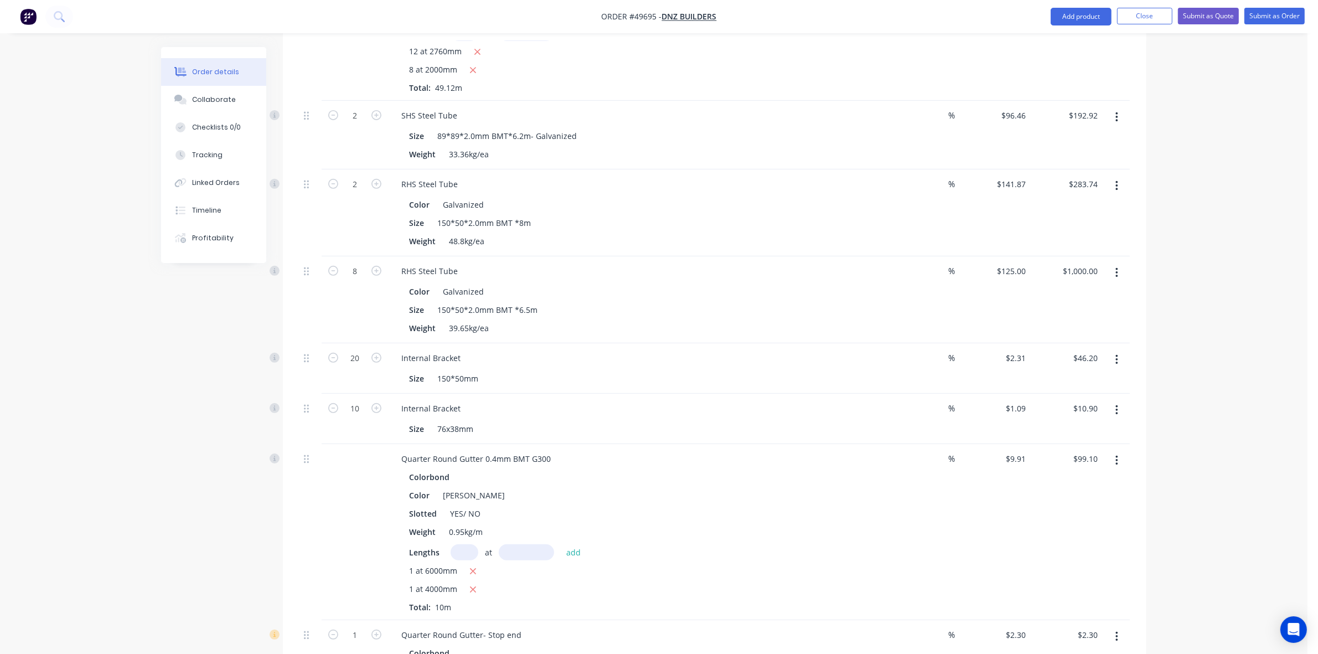
click at [1116, 404] on icon "button" at bounding box center [1117, 410] width 3 height 12
drag, startPoint x: 1070, startPoint y: 480, endPoint x: 1042, endPoint y: 488, distance: 28.9
click at [1061, 485] on div "Edit Duplicate Exclude from tax Delete" at bounding box center [1077, 472] width 105 height 94
click at [1034, 494] on button "Delete" at bounding box center [1077, 505] width 105 height 22
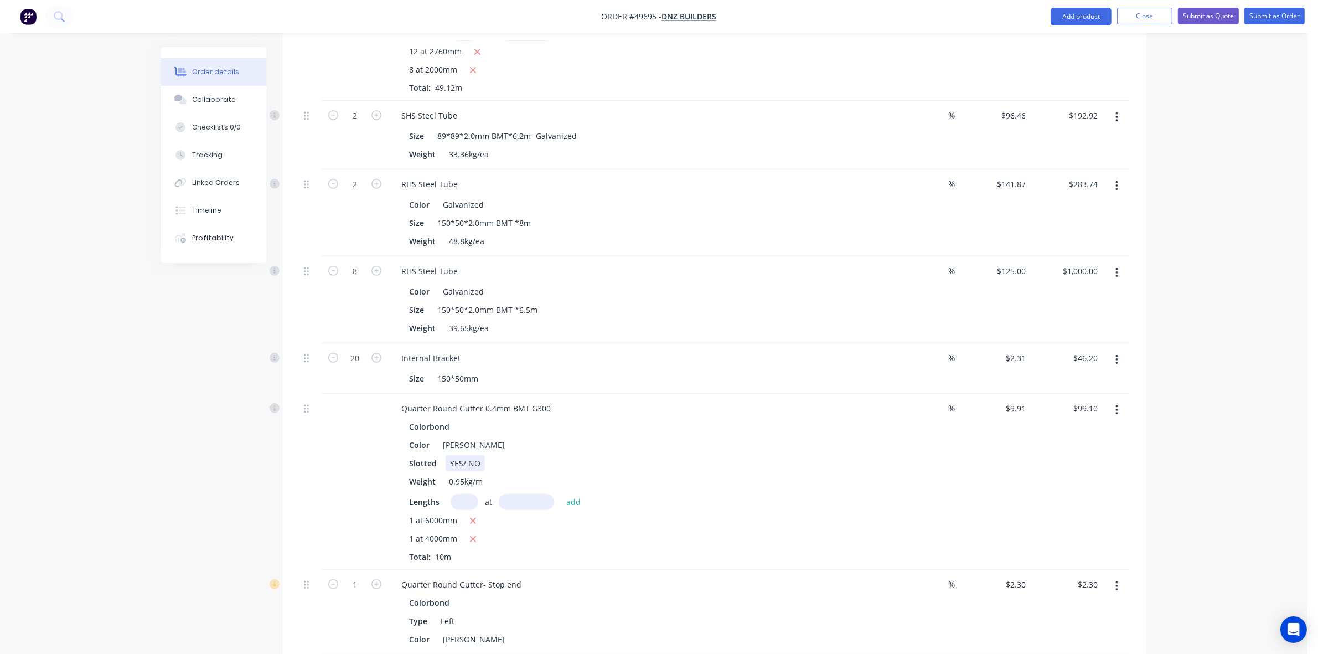
click at [725, 455] on div "Slotted YES/ NO" at bounding box center [635, 463] width 461 height 16
drag, startPoint x: 1117, startPoint y: 400, endPoint x: 1110, endPoint y: 408, distance: 10.2
click at [1116, 404] on icon "button" at bounding box center [1117, 410] width 3 height 12
click at [1080, 498] on div "Delete" at bounding box center [1077, 506] width 85 height 16
click at [1121, 400] on button "button" at bounding box center [1117, 410] width 26 height 20
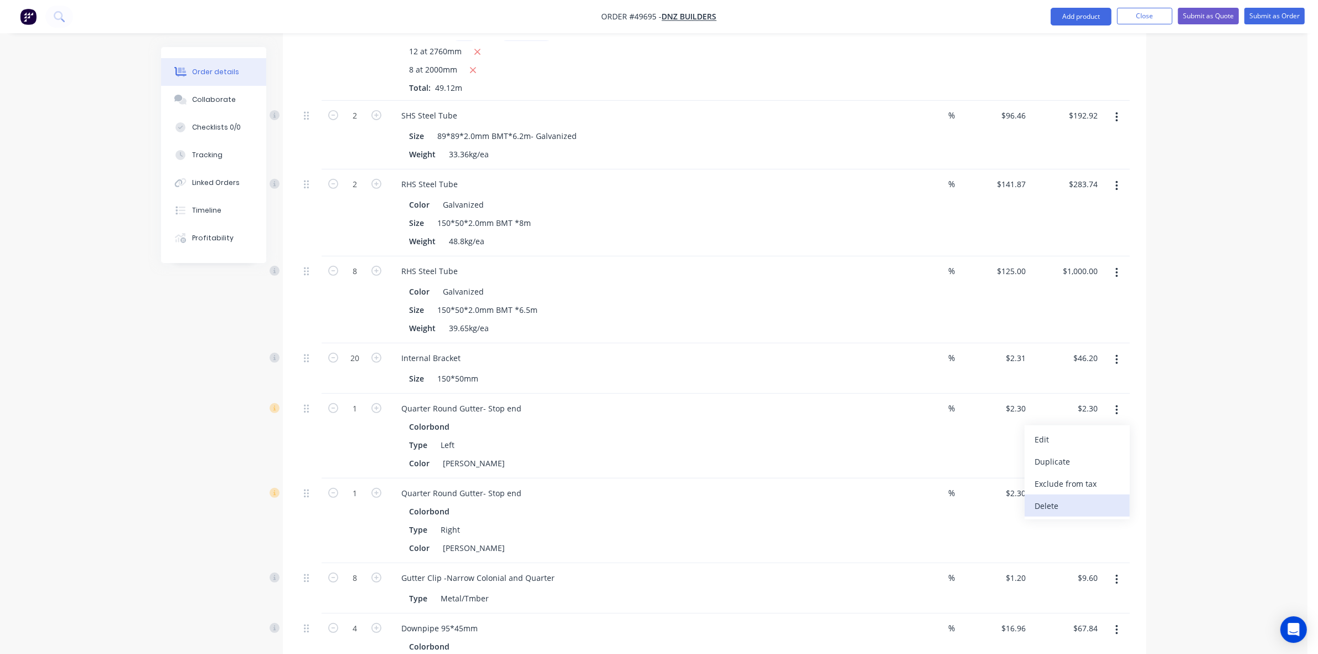
click at [1086, 498] on div "Delete" at bounding box center [1077, 506] width 85 height 16
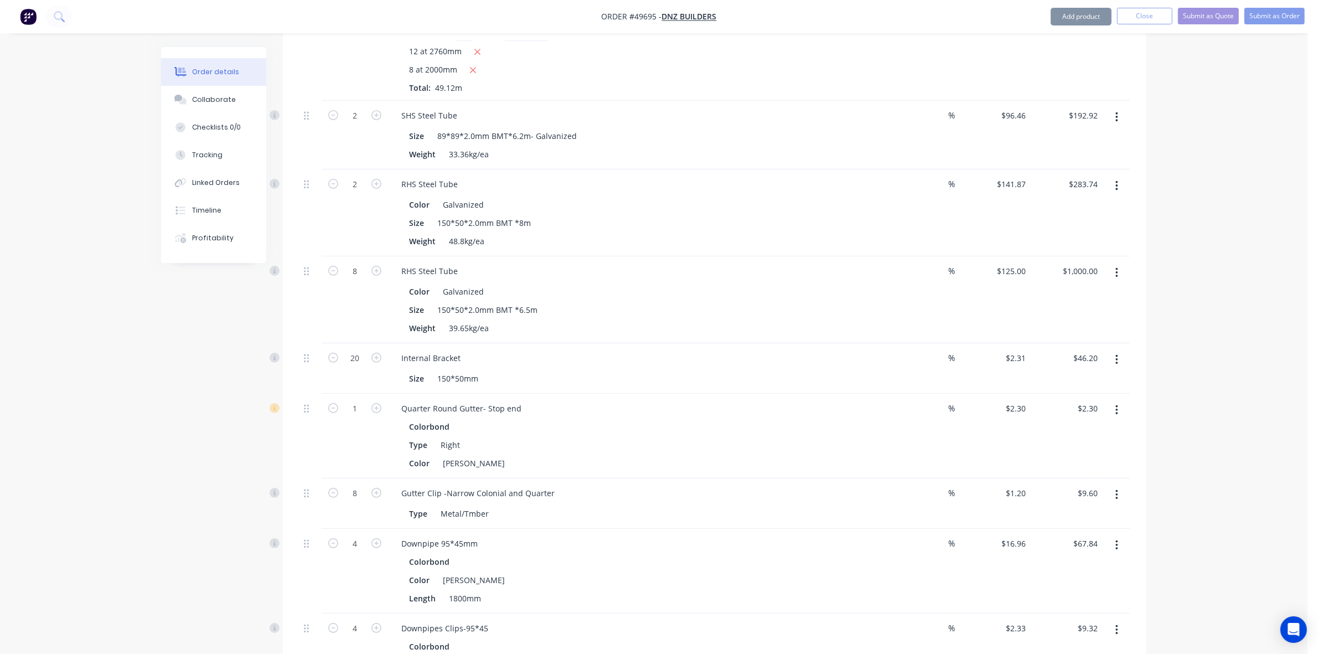
click at [1116, 404] on icon "button" at bounding box center [1117, 410] width 3 height 12
click at [1085, 498] on div "Delete" at bounding box center [1077, 506] width 85 height 16
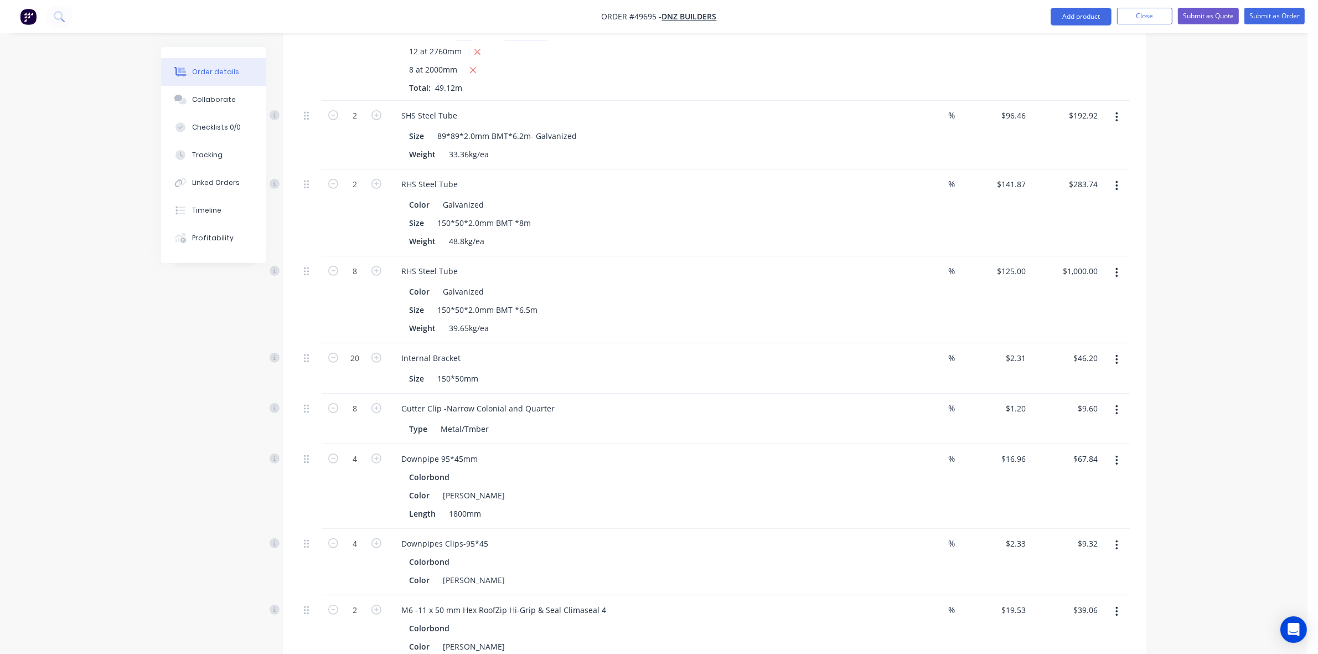
click at [1112, 402] on button "button" at bounding box center [1117, 410] width 26 height 20
click at [1090, 498] on div "Delete" at bounding box center [1077, 506] width 85 height 16
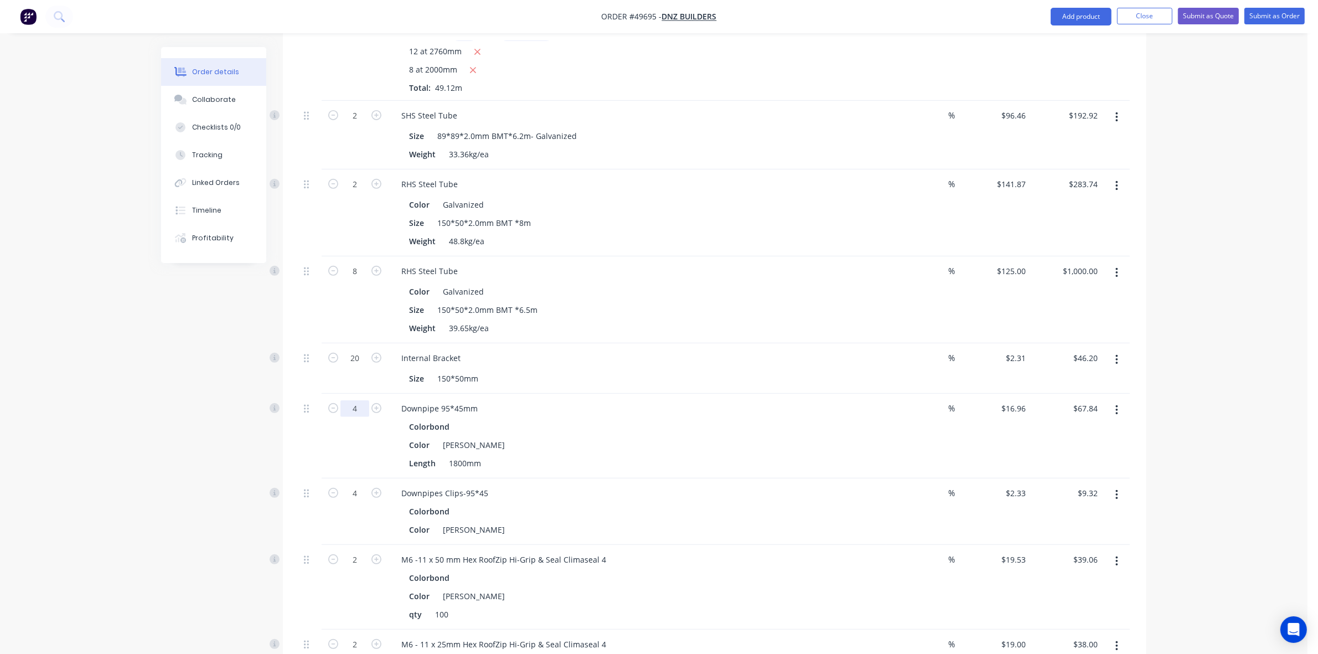
click at [358, 400] on input "4" at bounding box center [355, 408] width 29 height 17
type input "3"
type input "$50.88"
click at [884, 457] on div "Downpipe 95*45mm Colorbond Color Shale Grey Length 1800mm" at bounding box center [637, 436] width 498 height 85
click at [367, 485] on input "4" at bounding box center [355, 493] width 29 height 17
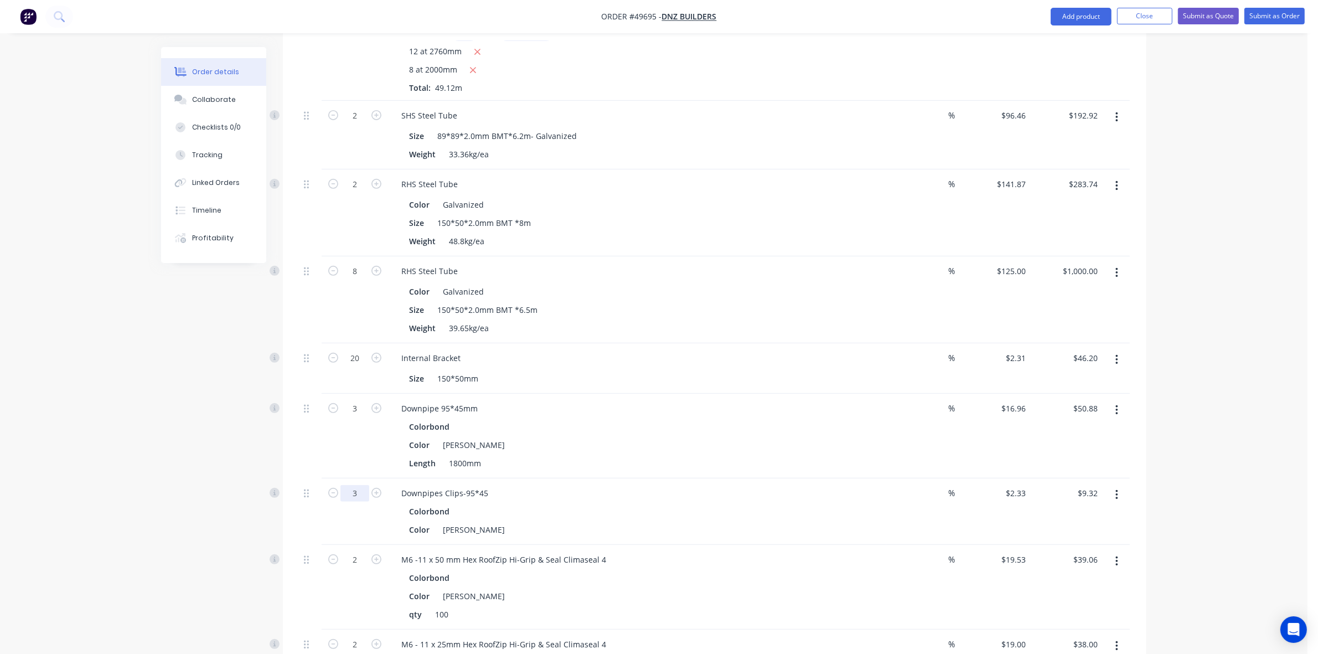
type input "3"
type input "$6.99"
click at [823, 522] on div "Color Shale Grey" at bounding box center [635, 530] width 461 height 16
click at [1122, 552] on button "button" at bounding box center [1117, 562] width 26 height 20
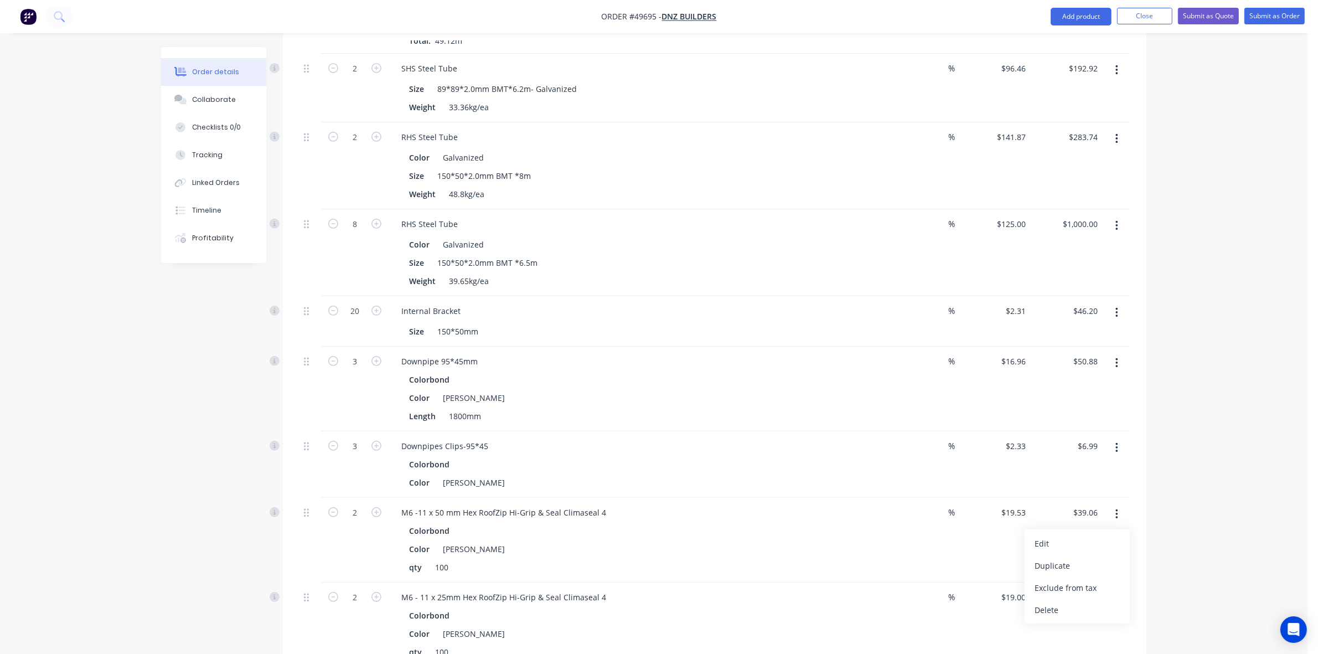
scroll to position [623, 0]
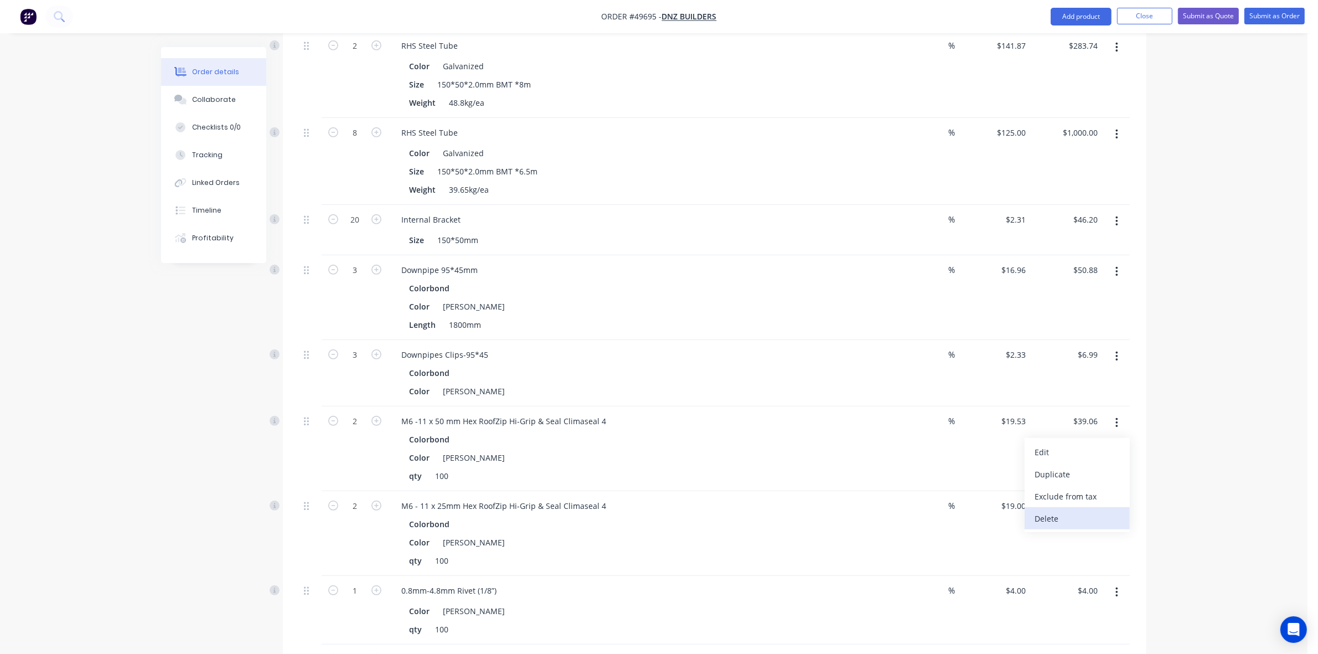
click at [1070, 511] on div "Delete" at bounding box center [1077, 519] width 85 height 16
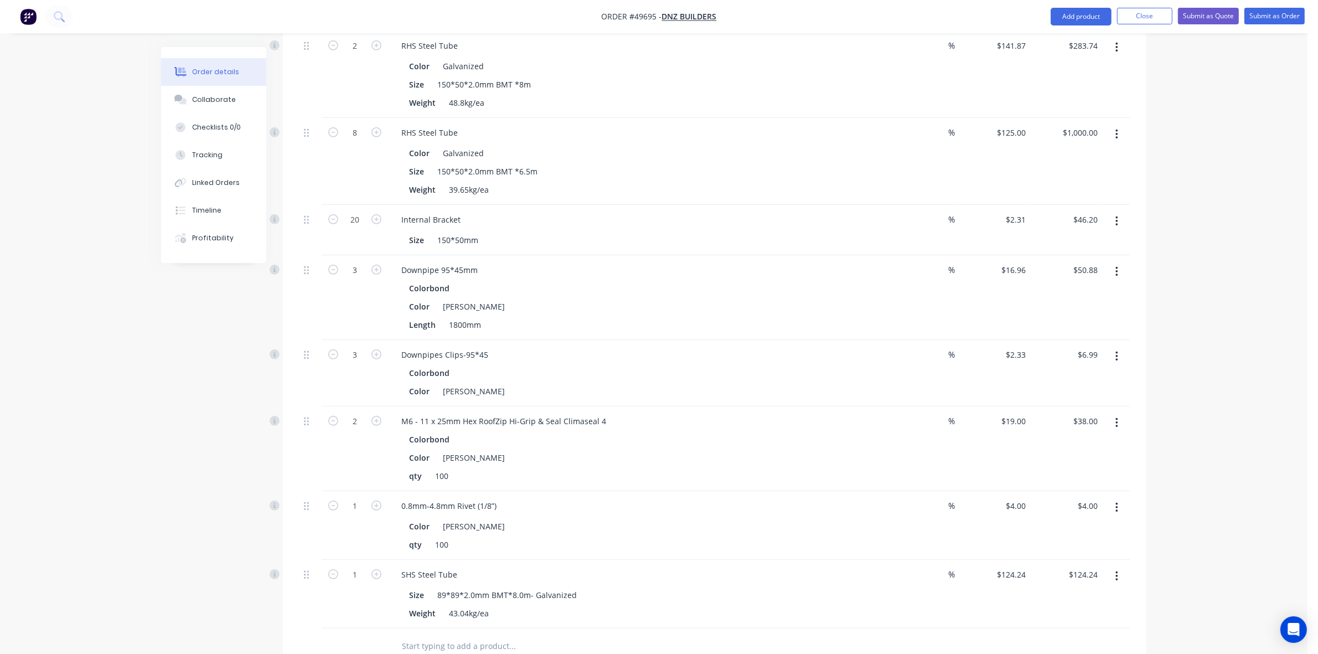
drag, startPoint x: 1122, startPoint y: 406, endPoint x: 1120, endPoint y: 413, distance: 7.7
click at [1122, 413] on button "button" at bounding box center [1117, 423] width 26 height 20
click at [1064, 511] on div "Delete" at bounding box center [1077, 519] width 85 height 16
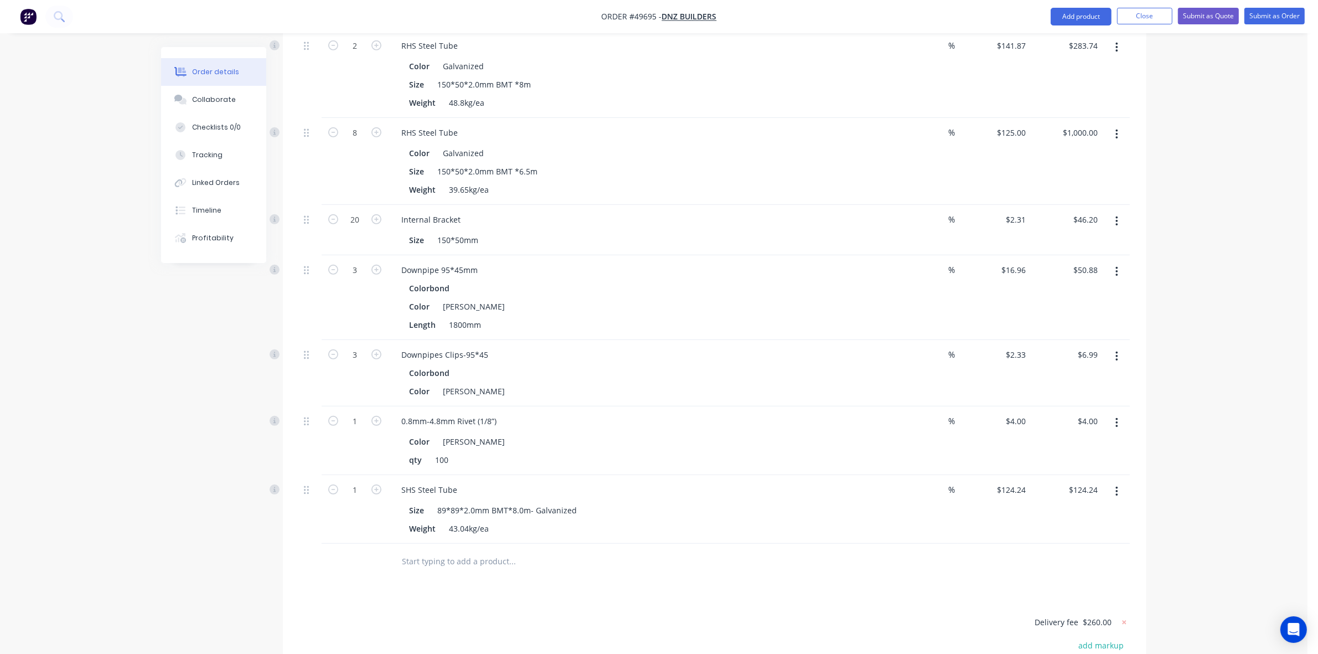
drag, startPoint x: 1116, startPoint y: 413, endPoint x: 1111, endPoint y: 423, distance: 10.9
click at [1116, 415] on button "button" at bounding box center [1117, 423] width 26 height 20
click at [1073, 511] on div "Delete" at bounding box center [1077, 519] width 85 height 16
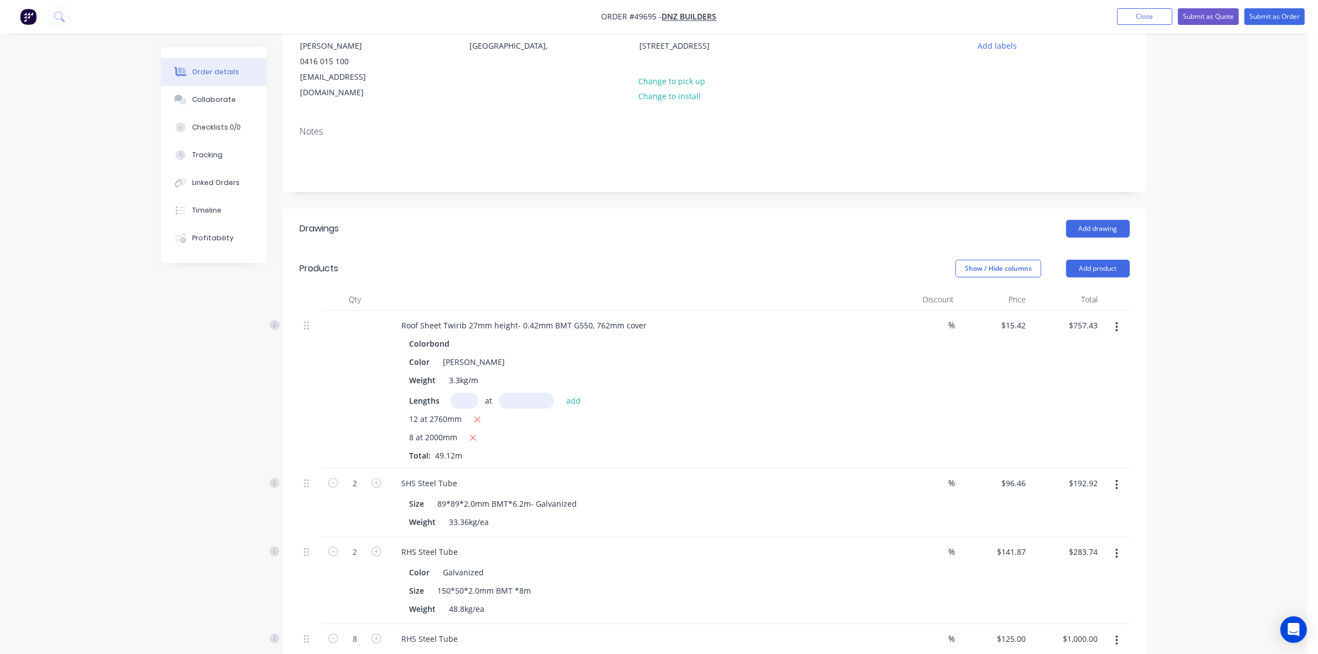
scroll to position [0, 0]
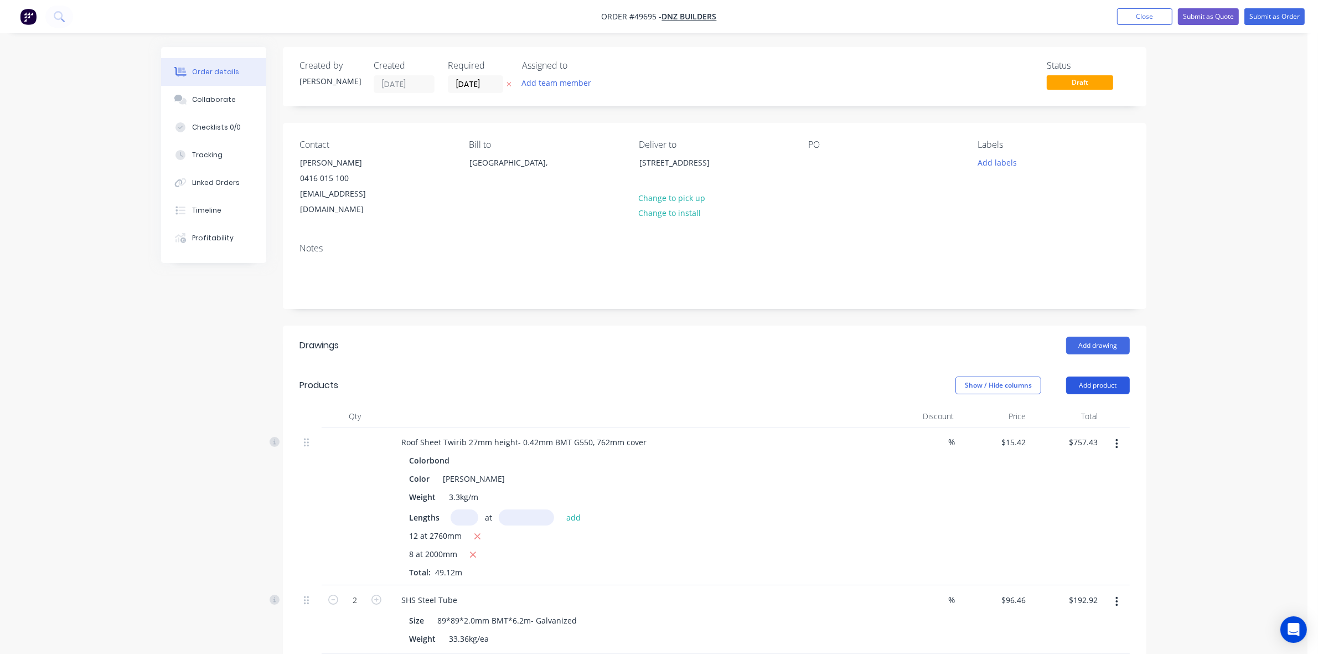
click at [1089, 377] on button "Add product" at bounding box center [1099, 386] width 64 height 18
click at [1083, 405] on div "Product catalogue" at bounding box center [1077, 413] width 85 height 16
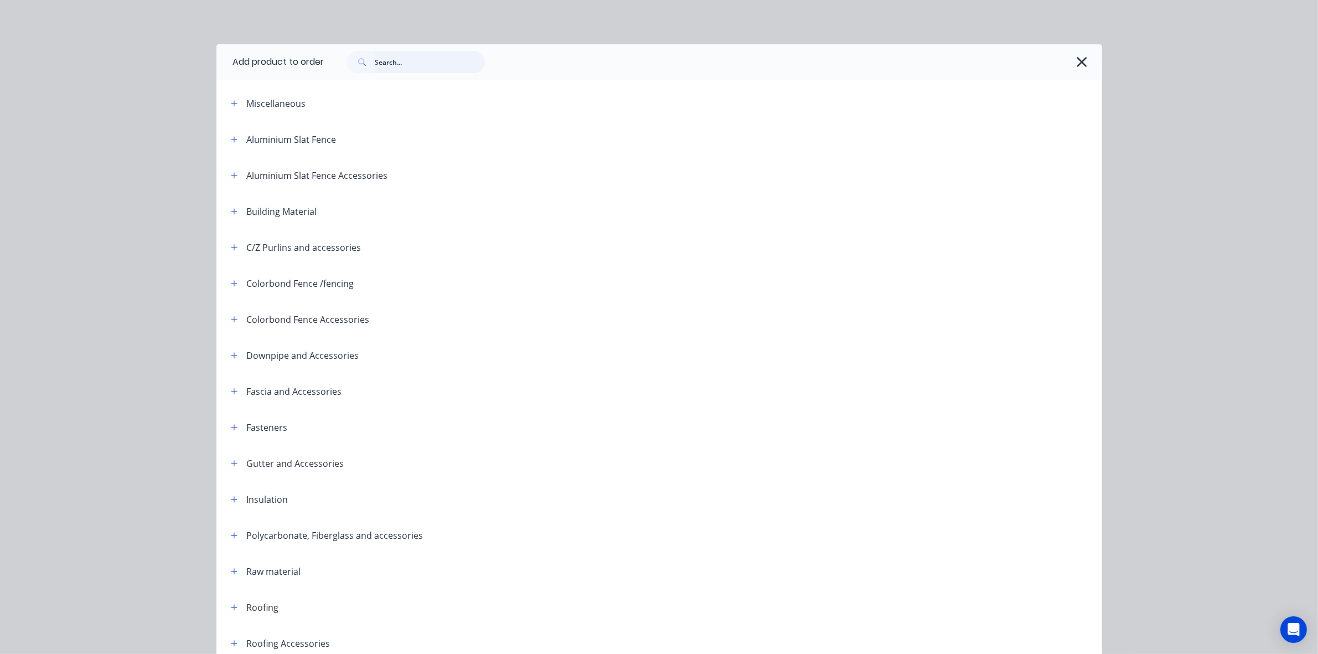
click at [415, 61] on input "text" at bounding box center [430, 62] width 110 height 22
type input "gutter"
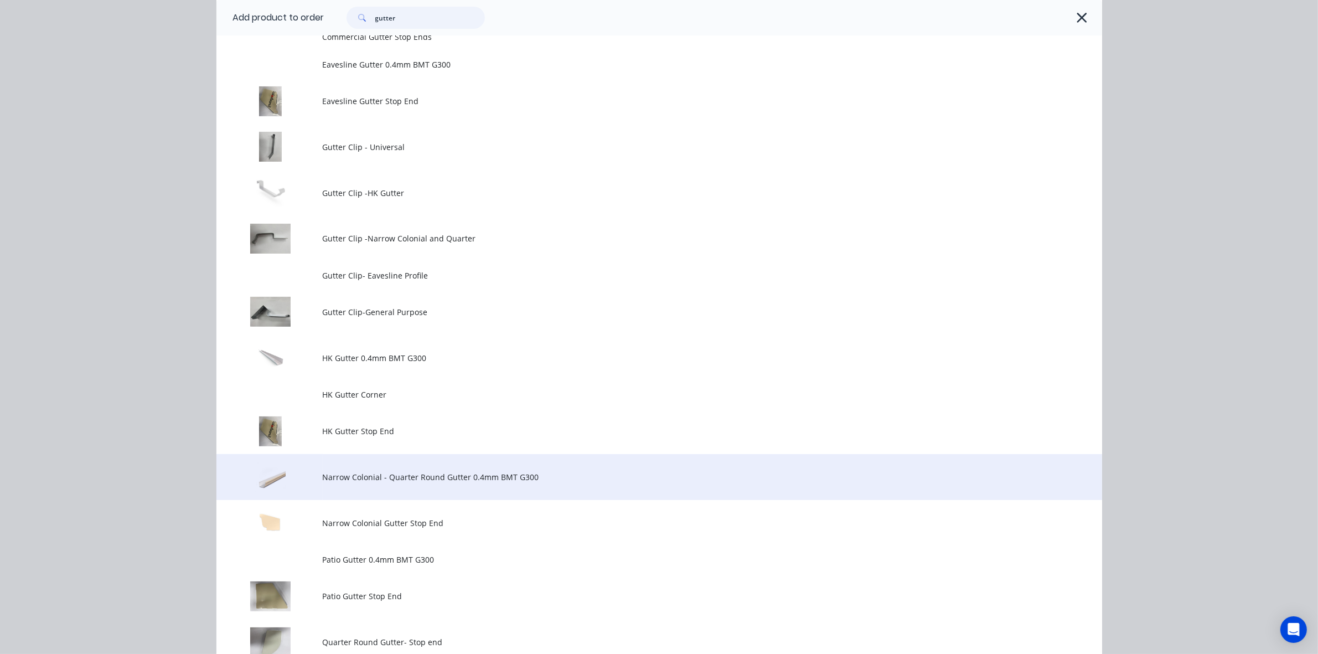
scroll to position [346, 0]
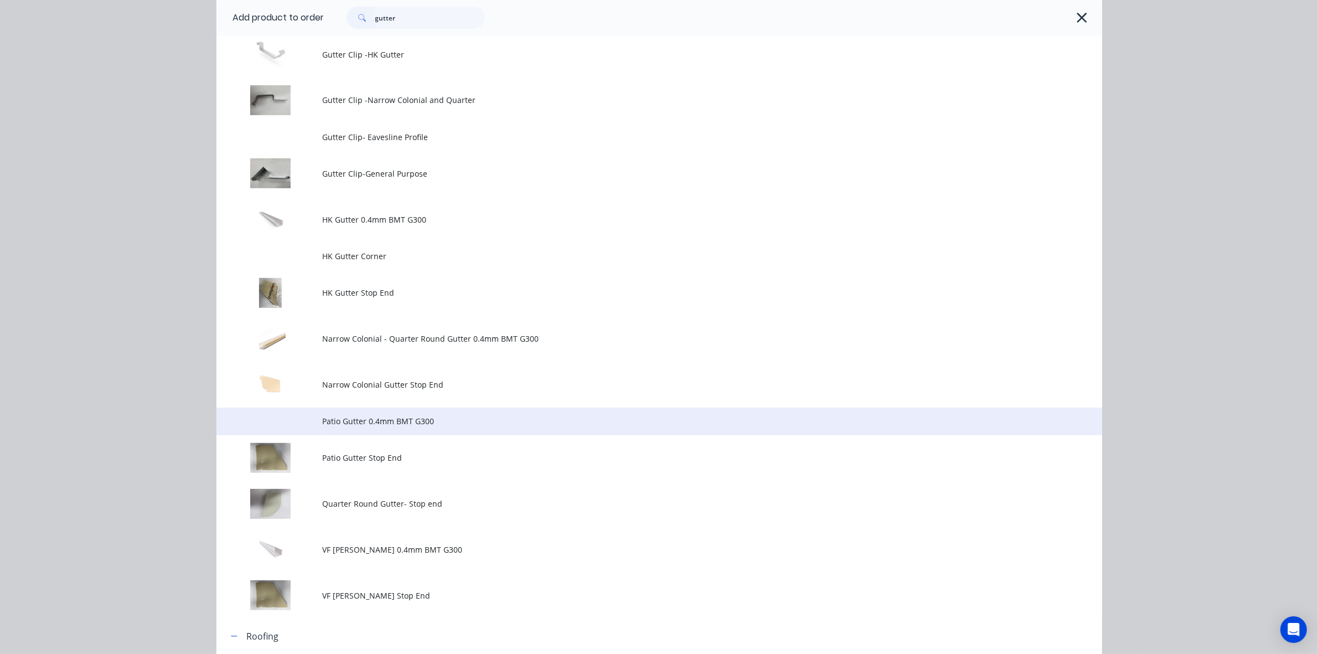
click at [414, 421] on span "Patio Gutter 0.4mm BMT G300" at bounding box center [635, 421] width 624 height 12
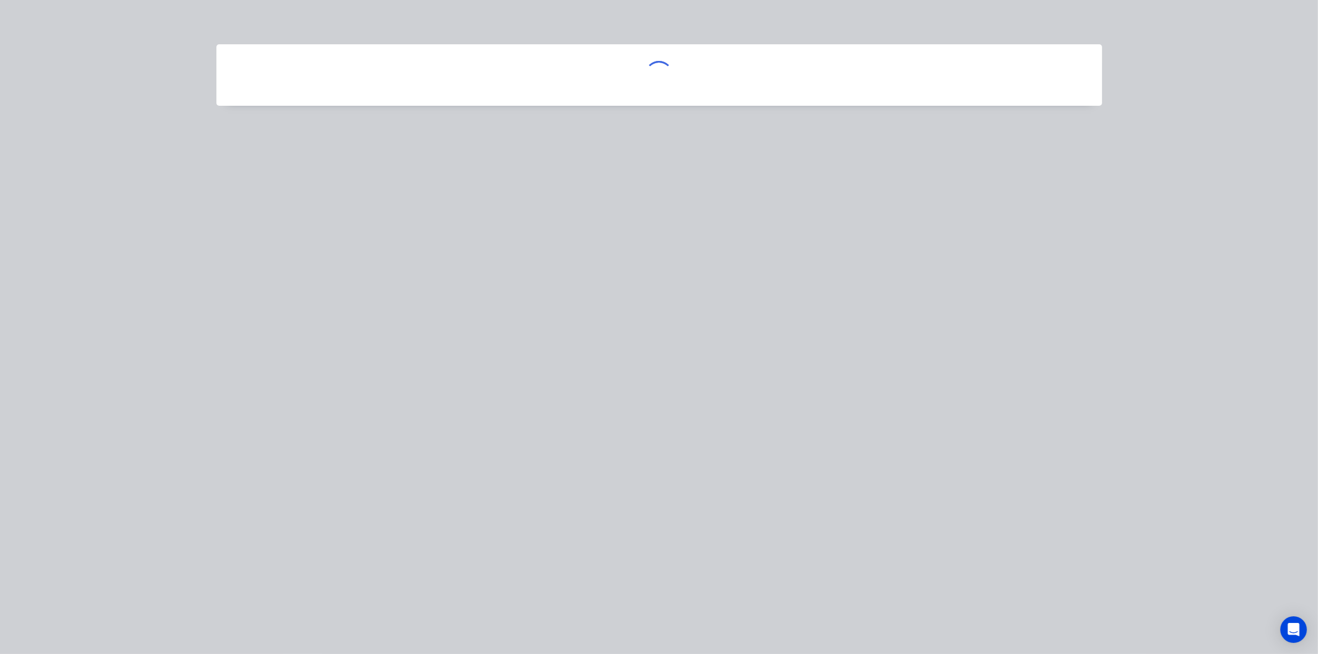
scroll to position [0, 0]
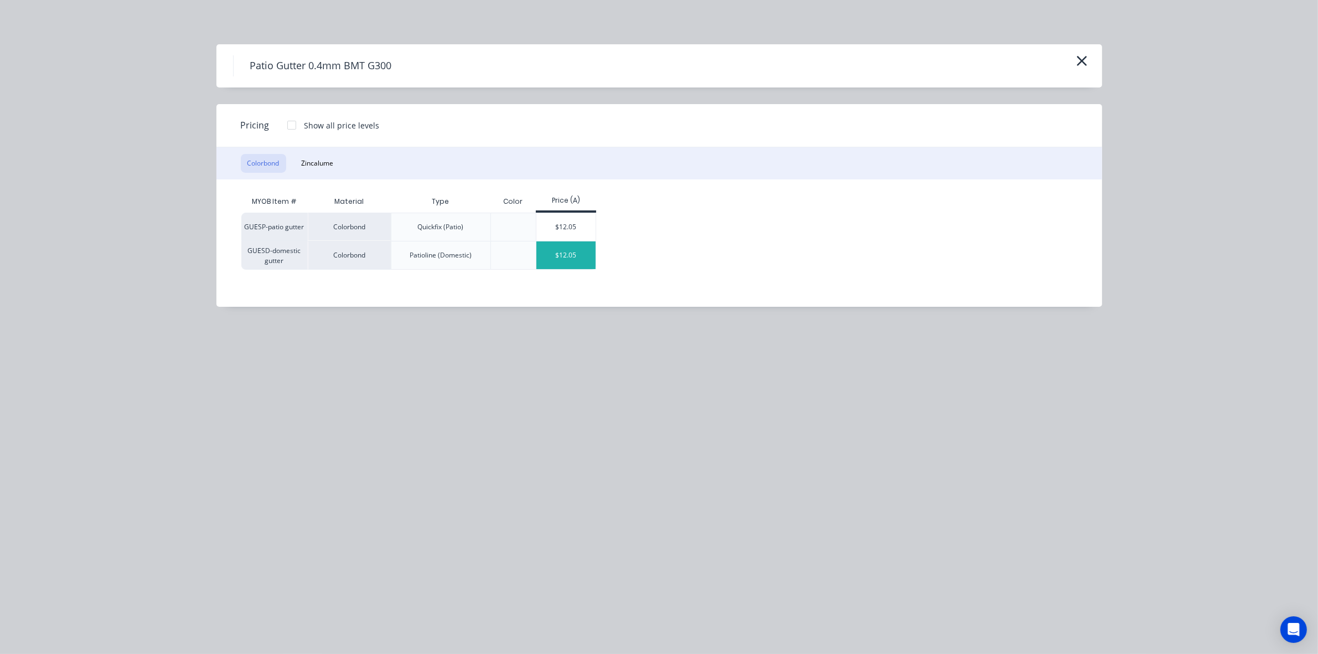
click at [571, 256] on div "$12.05" at bounding box center [566, 255] width 59 height 28
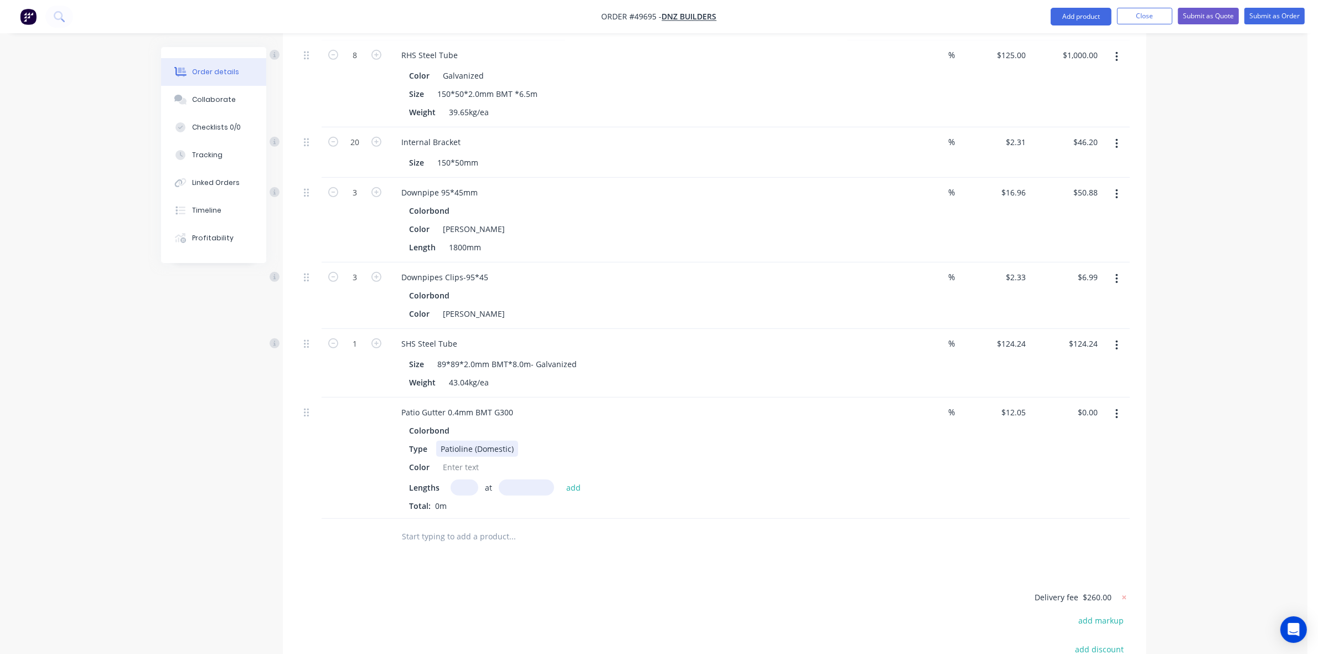
scroll to position [840, 0]
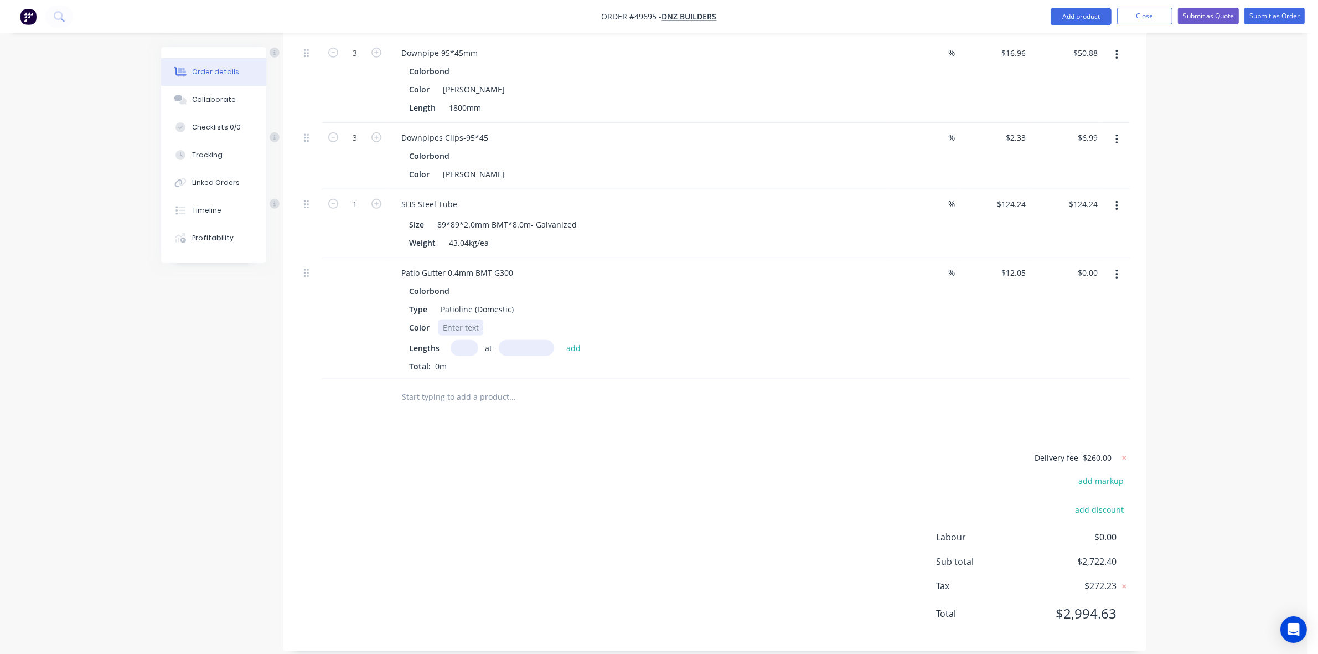
click at [463, 320] on div at bounding box center [461, 328] width 45 height 16
drag, startPoint x: 440, startPoint y: 157, endPoint x: 512, endPoint y: 158, distance: 72.0
click at [512, 166] on div "Color Shale Grey" at bounding box center [635, 174] width 461 height 16
copy div "Shale Grey"
click at [457, 320] on div at bounding box center [461, 328] width 45 height 16
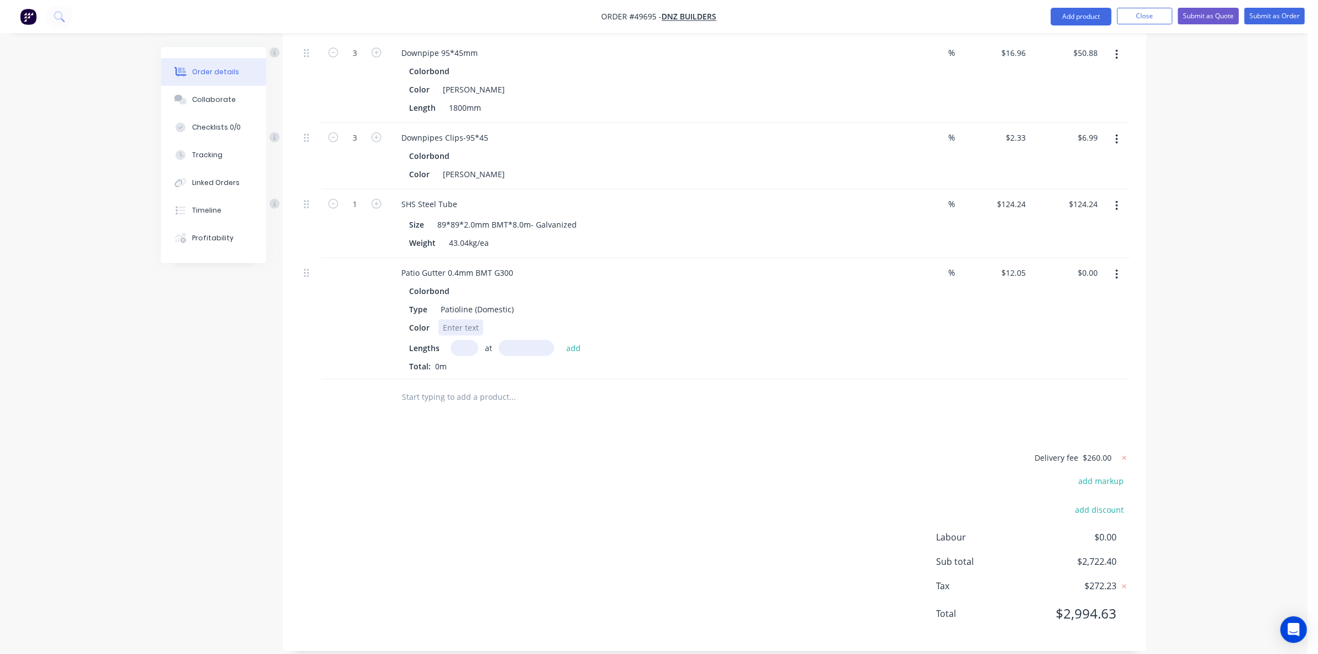
paste div
click at [461, 340] on input "text" at bounding box center [465, 348] width 28 height 16
type input "1"
type input "3500"
click at [561, 340] on button "add" at bounding box center [574, 347] width 26 height 15
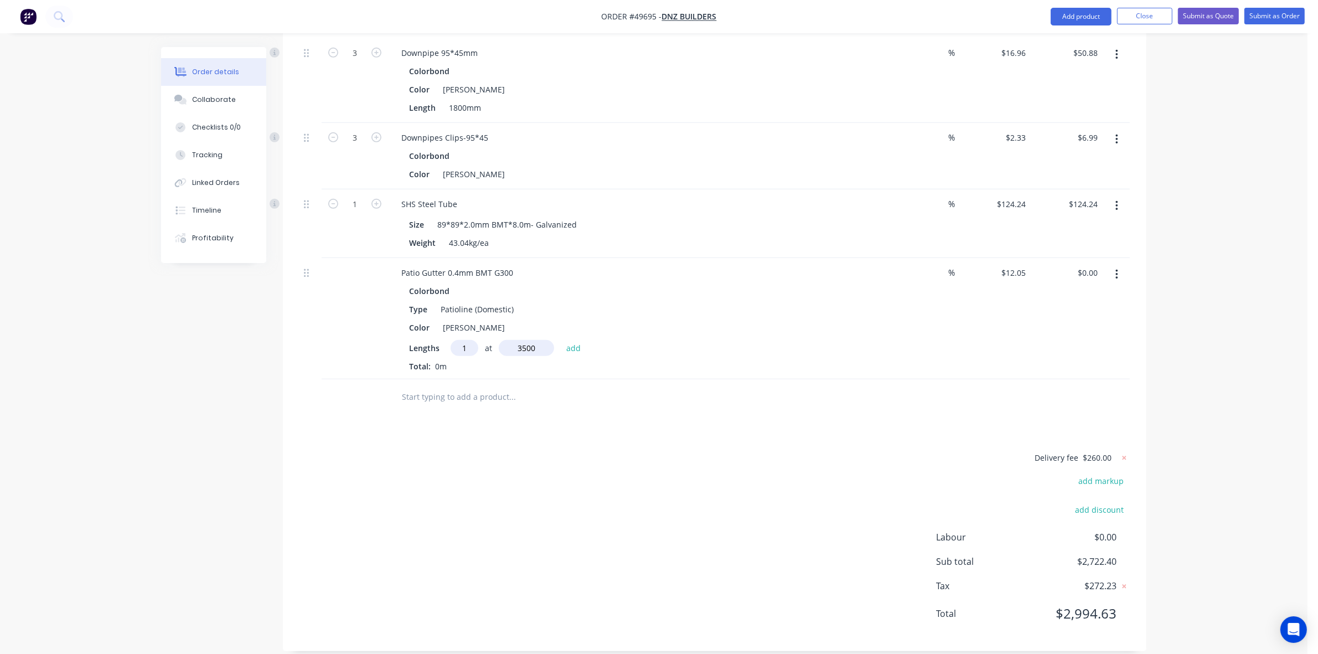
type input "$42.18"
type input "1"
type input "4600"
click at [561, 340] on button "add" at bounding box center [574, 347] width 26 height 15
type input "$97.61"
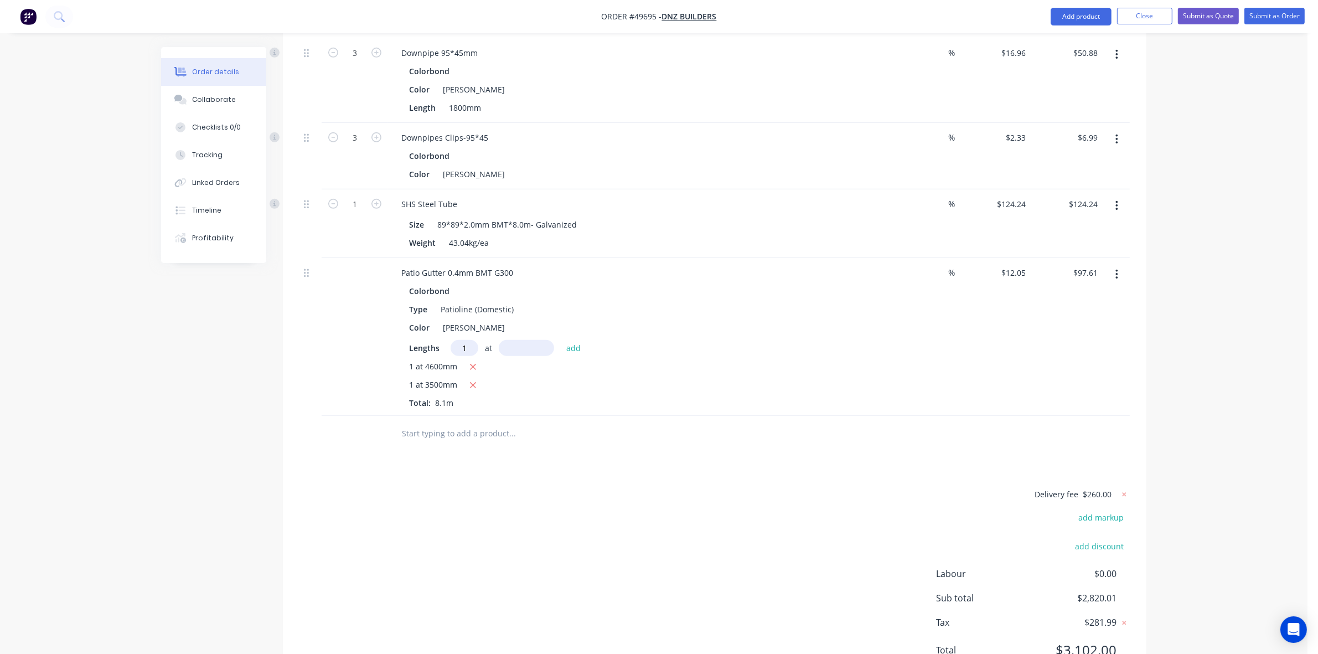
type input "1"
type input "7500"
click at [561, 340] on button "add" at bounding box center [574, 347] width 26 height 15
type input "$187.98"
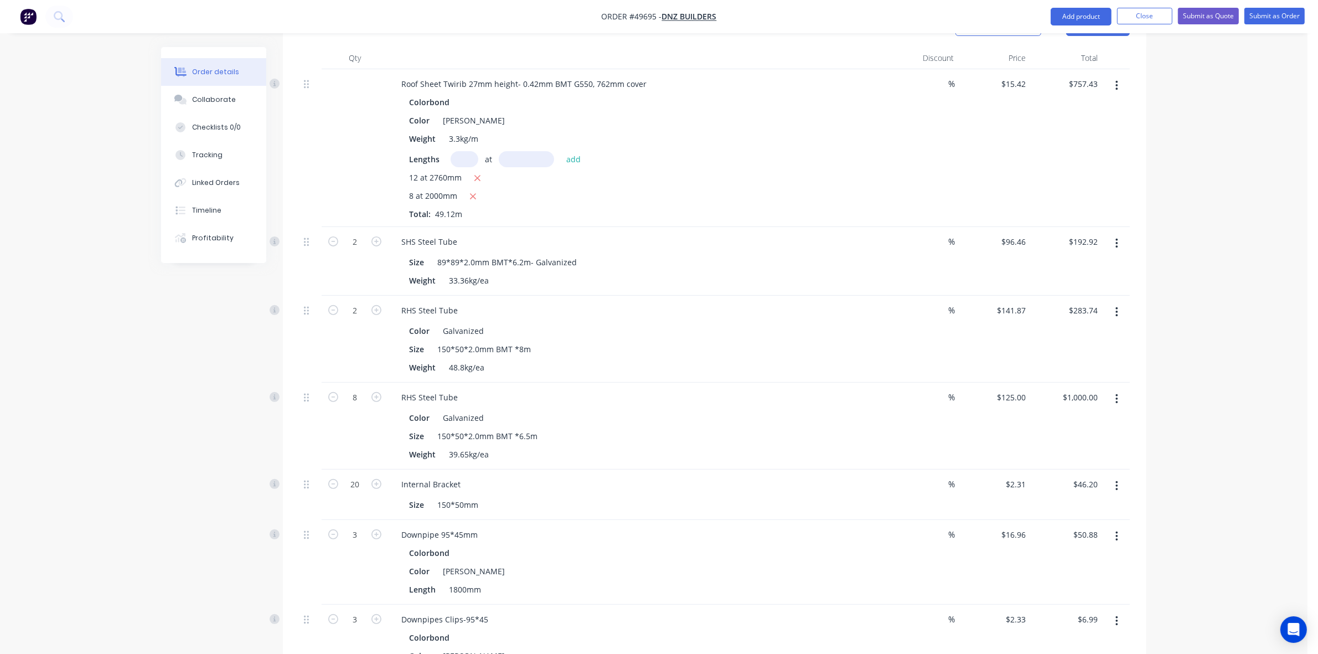
scroll to position [217, 0]
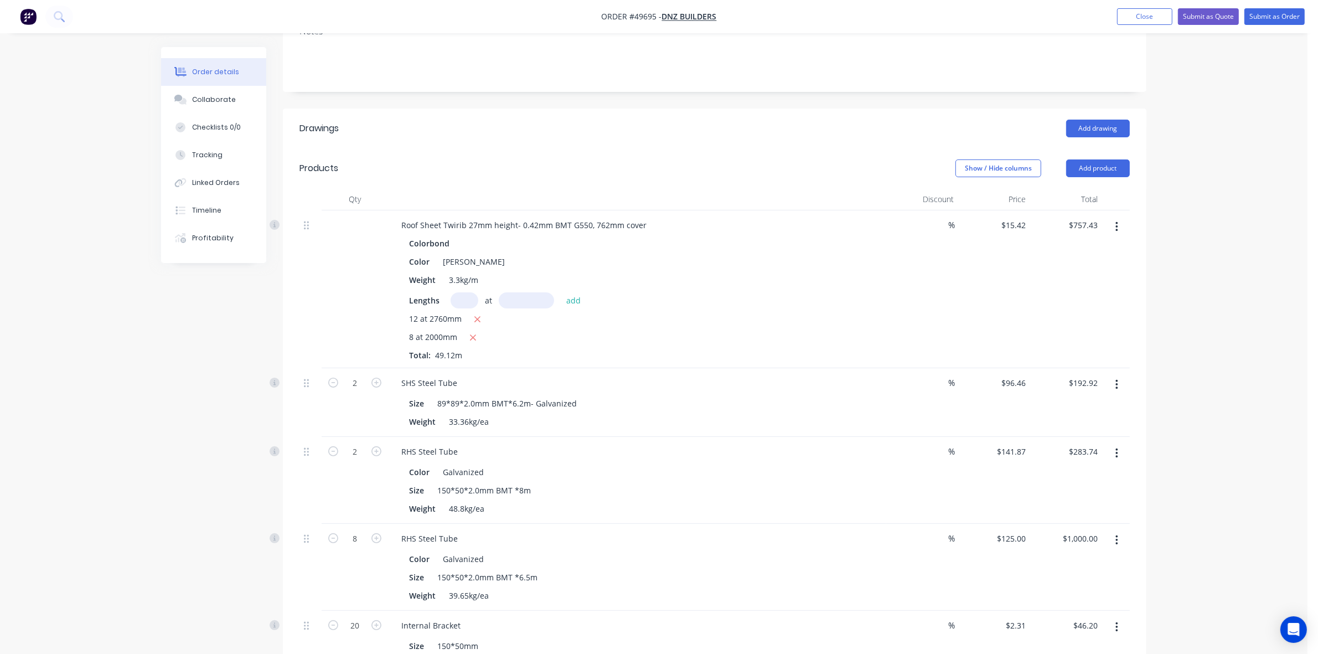
click at [1103, 148] on header "Products Show / Hide columns Add product" at bounding box center [715, 168] width 864 height 40
click at [1102, 159] on button "Add product" at bounding box center [1099, 168] width 64 height 18
click at [1095, 188] on div "Product catalogue" at bounding box center [1077, 196] width 85 height 16
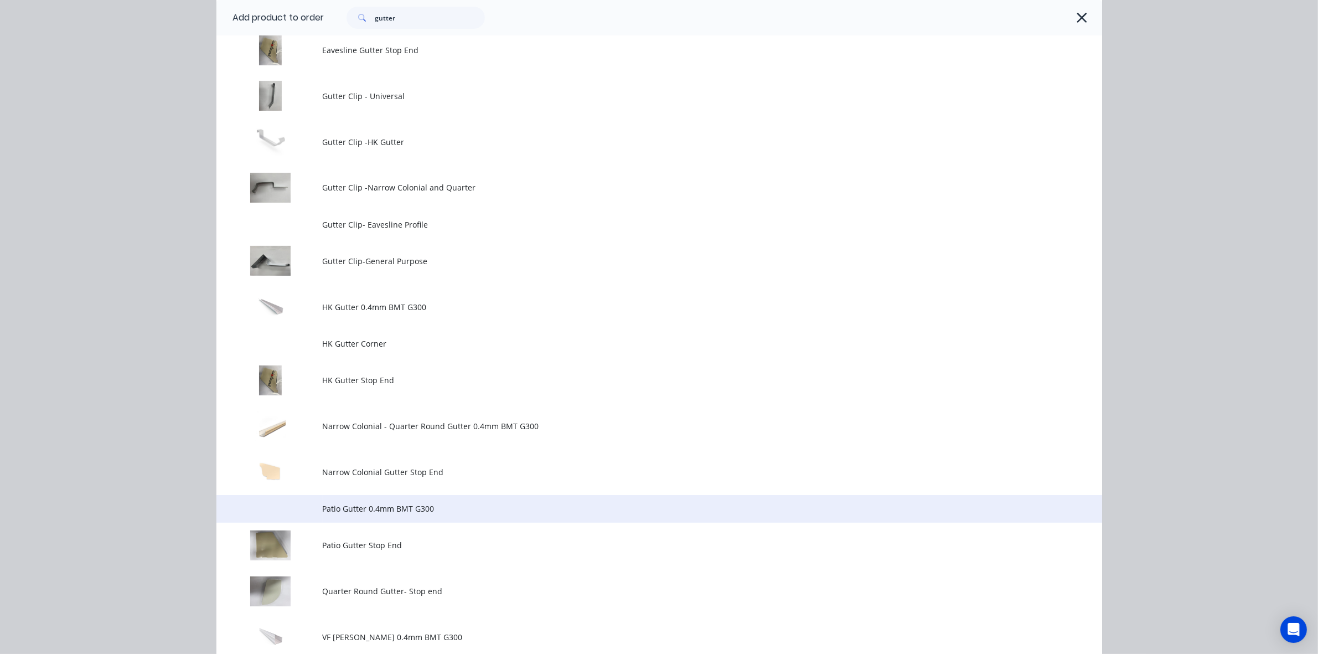
scroll to position [415, 0]
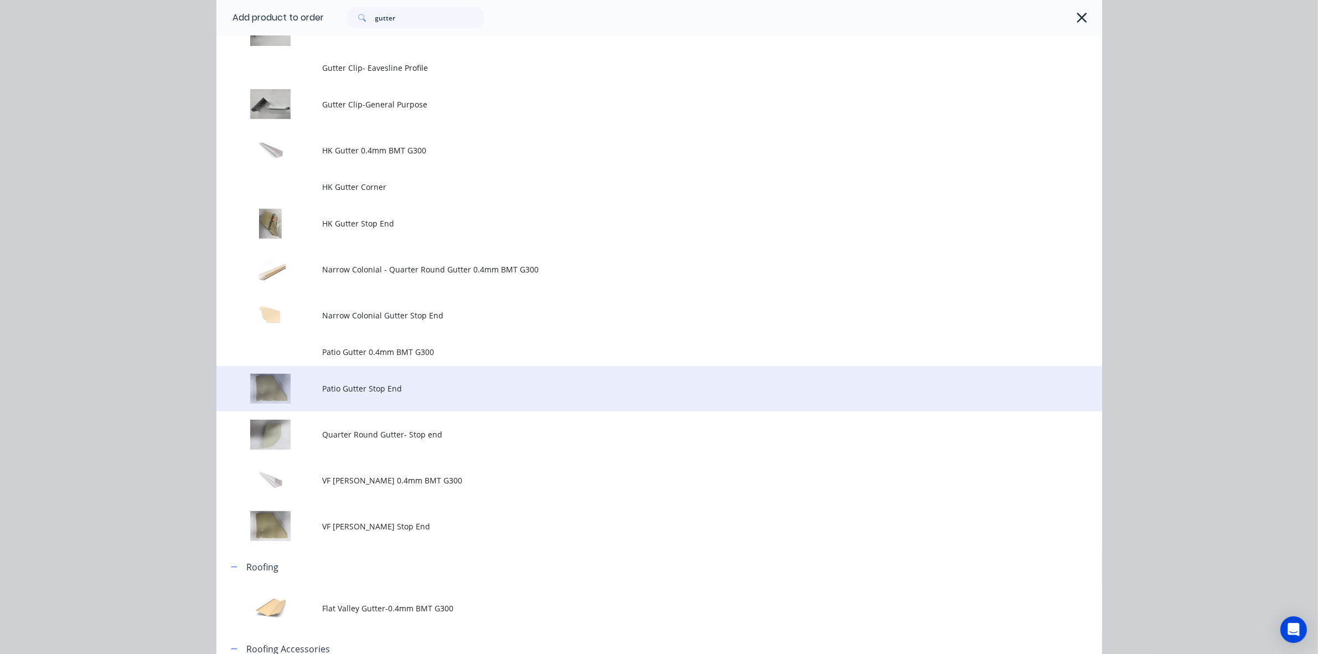
click at [452, 392] on span "Patio Gutter Stop End" at bounding box center [635, 389] width 624 height 12
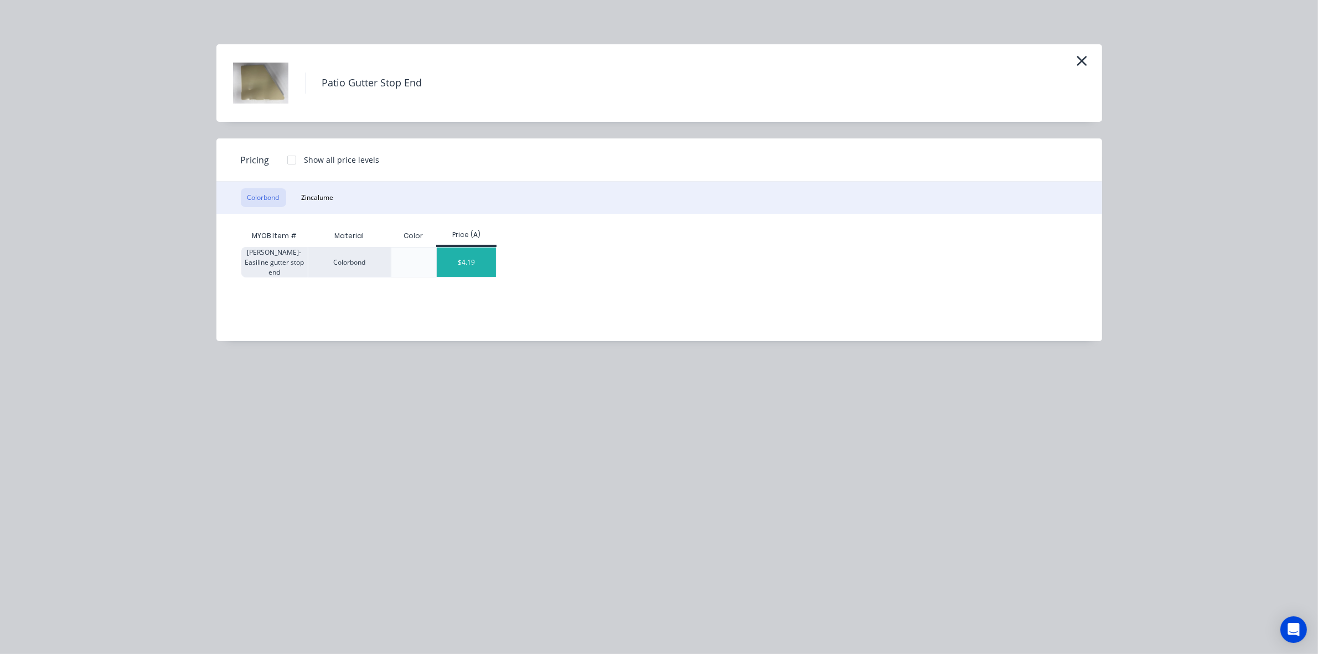
click at [482, 269] on div "$4.19" at bounding box center [466, 262] width 59 height 29
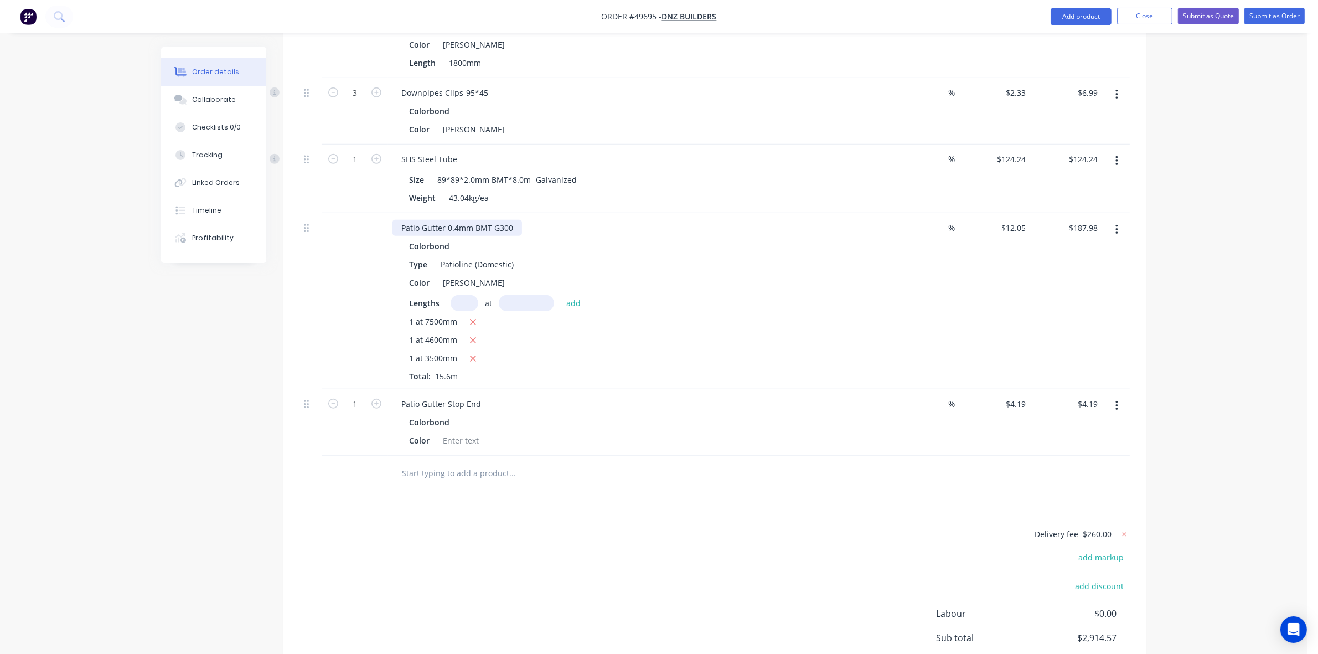
scroll to position [961, 0]
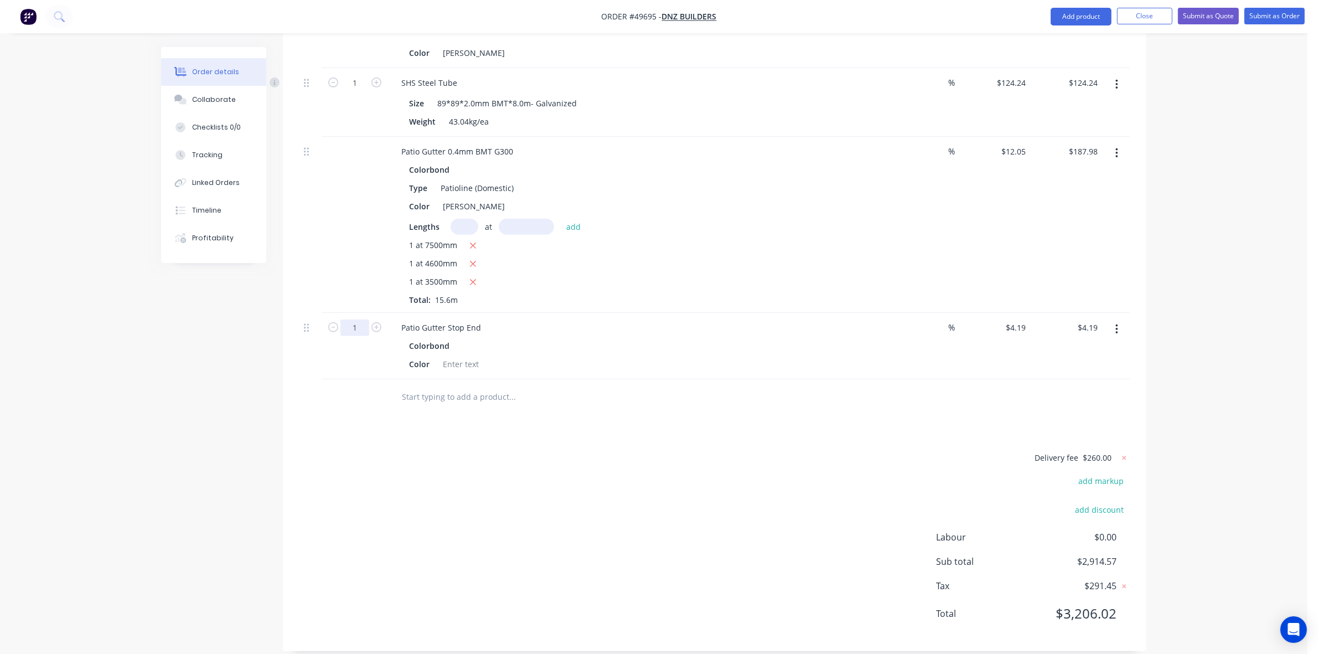
click at [358, 320] on input "1" at bounding box center [355, 328] width 29 height 17
type input "4"
type input "$16.76"
drag, startPoint x: 705, startPoint y: 335, endPoint x: 648, endPoint y: 339, distance: 56.6
click at [704, 338] on div "Colorbond" at bounding box center [637, 346] width 456 height 16
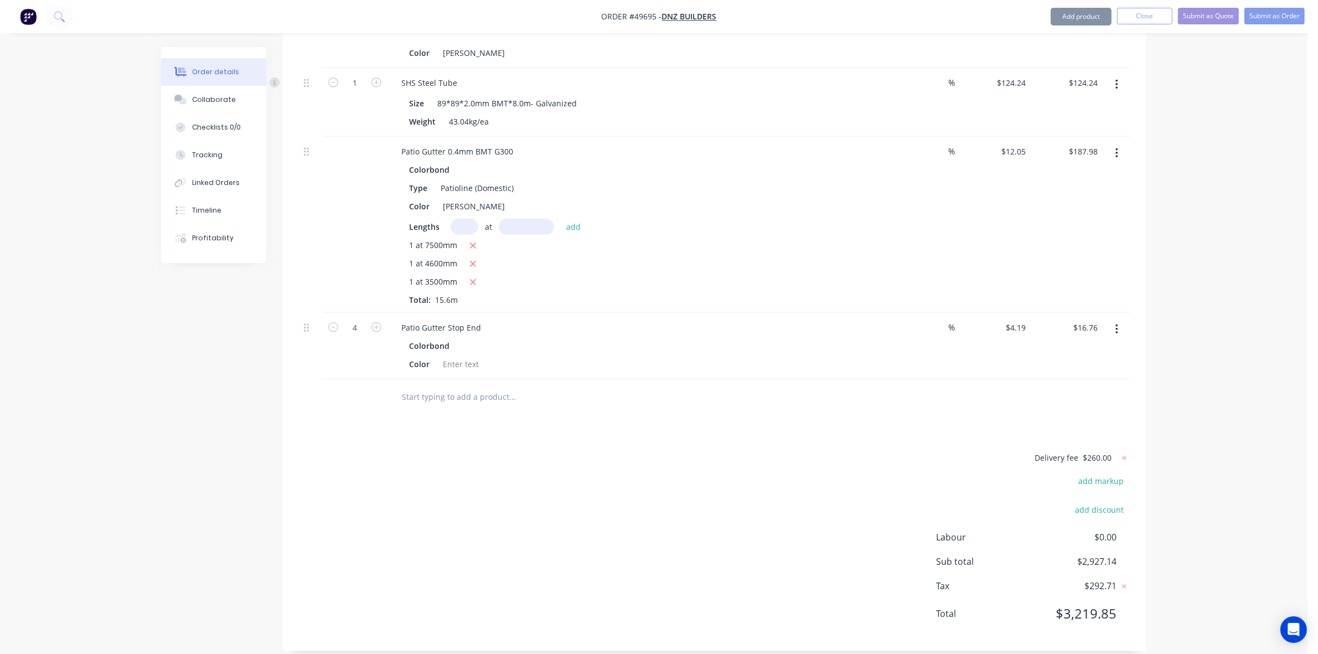
click at [449, 356] on div at bounding box center [461, 364] width 45 height 16
paste div
click at [480, 320] on div "Patio Gutter Stop End" at bounding box center [441, 328] width 97 height 16
click at [622, 435] on div "Drawings Add drawing Products Show / Hide columns Add product Qty Discount Pric…" at bounding box center [715, 7] width 864 height 1287
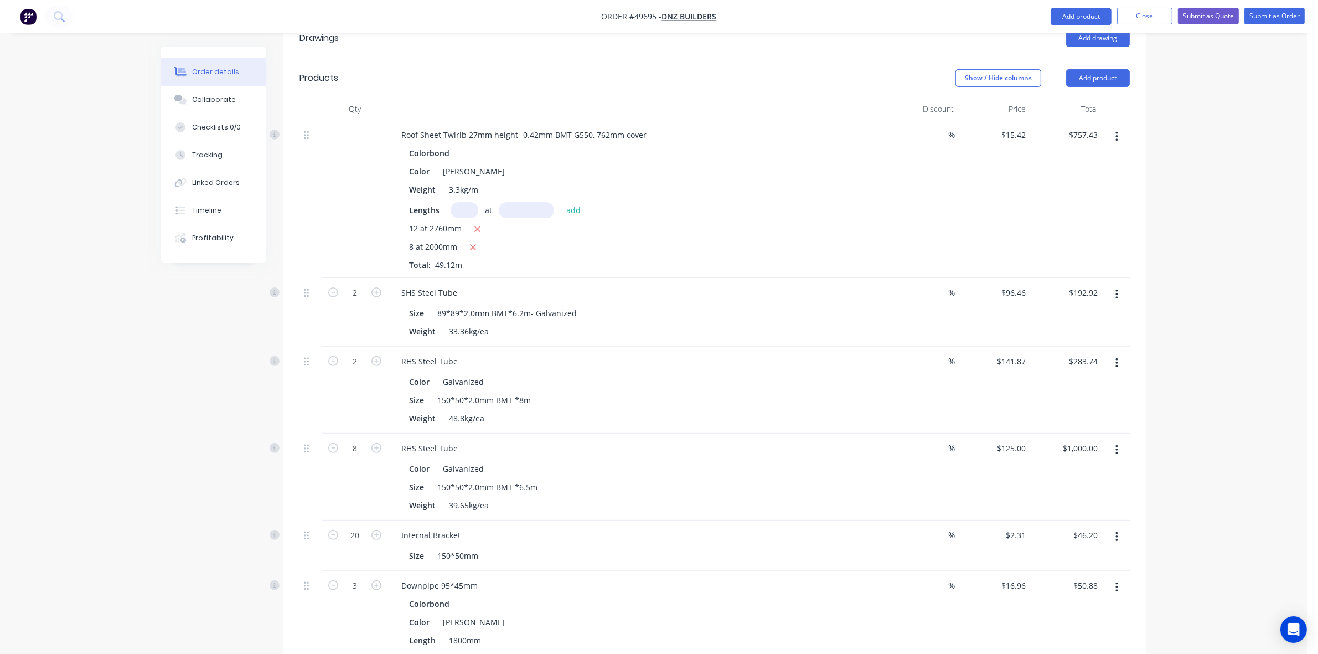
scroll to position [200, 0]
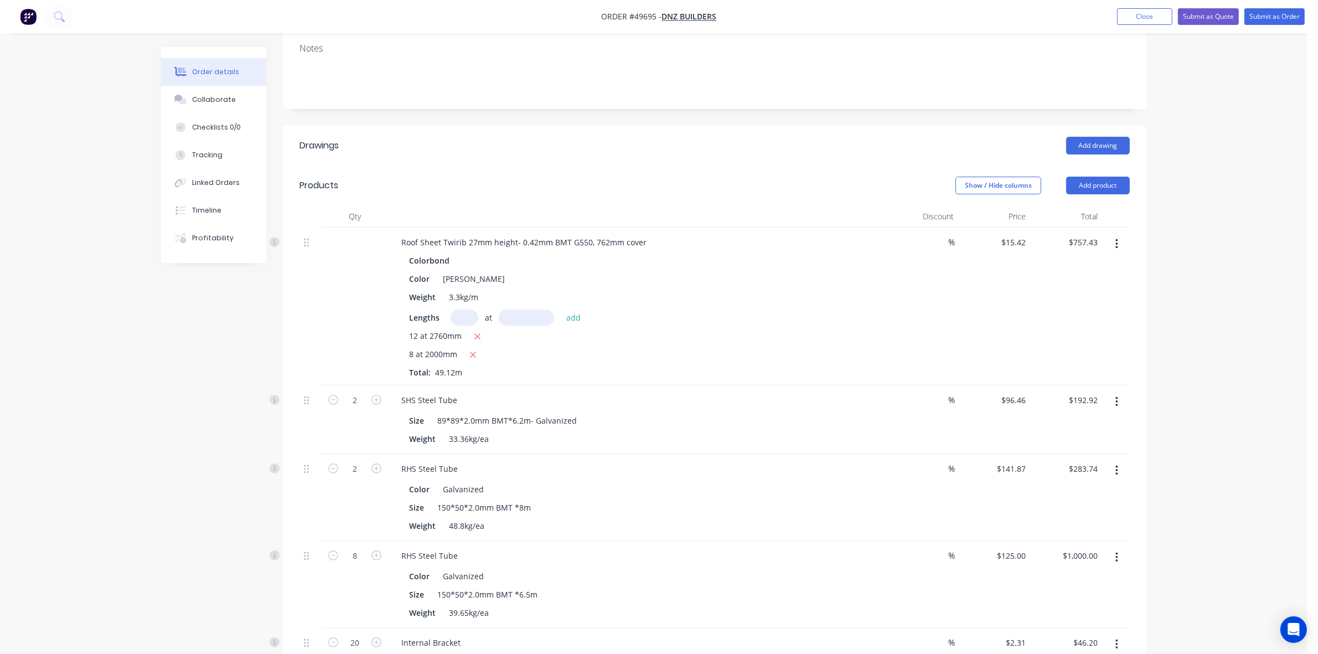
click at [1094, 166] on header "Products Show / Hide columns Add product" at bounding box center [715, 186] width 864 height 40
click at [1084, 183] on header "Products Show / Hide columns Add product" at bounding box center [715, 186] width 864 height 40
click at [1084, 177] on button "Add product" at bounding box center [1099, 186] width 64 height 18
click at [1074, 205] on div "Product catalogue" at bounding box center [1077, 213] width 85 height 16
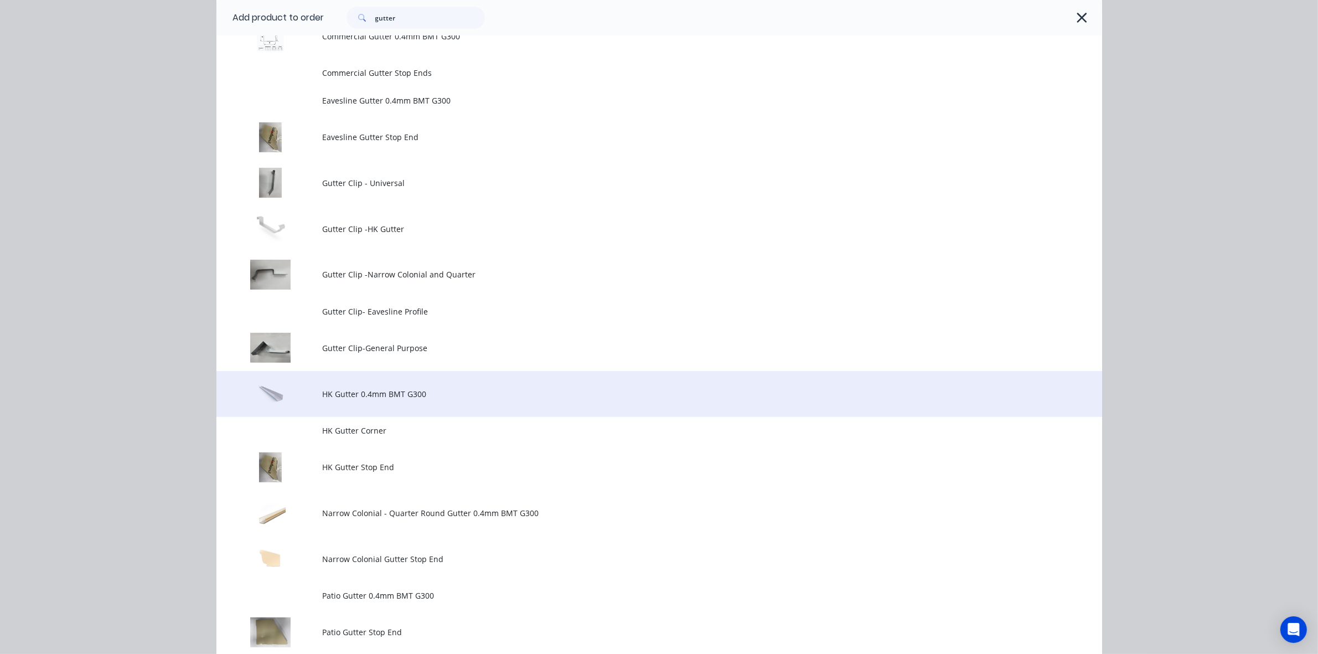
scroll to position [138, 0]
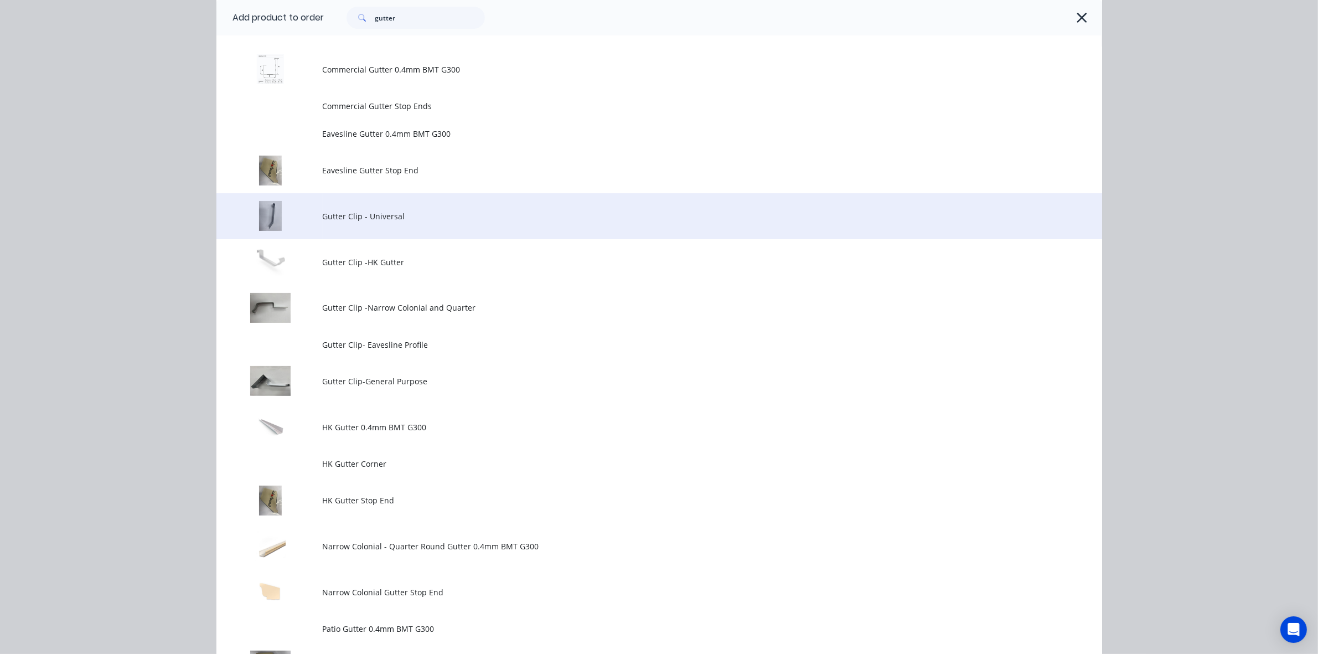
click at [398, 217] on span "Gutter Clip - Universal" at bounding box center [635, 216] width 624 height 12
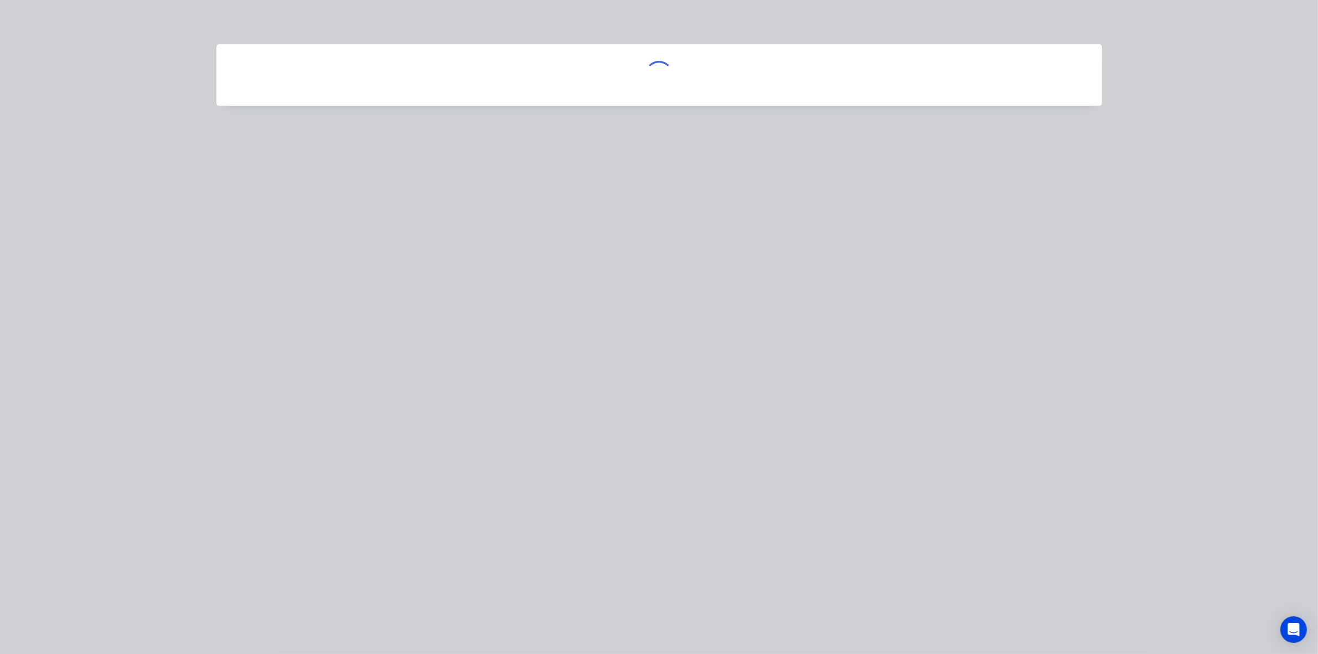
scroll to position [0, 0]
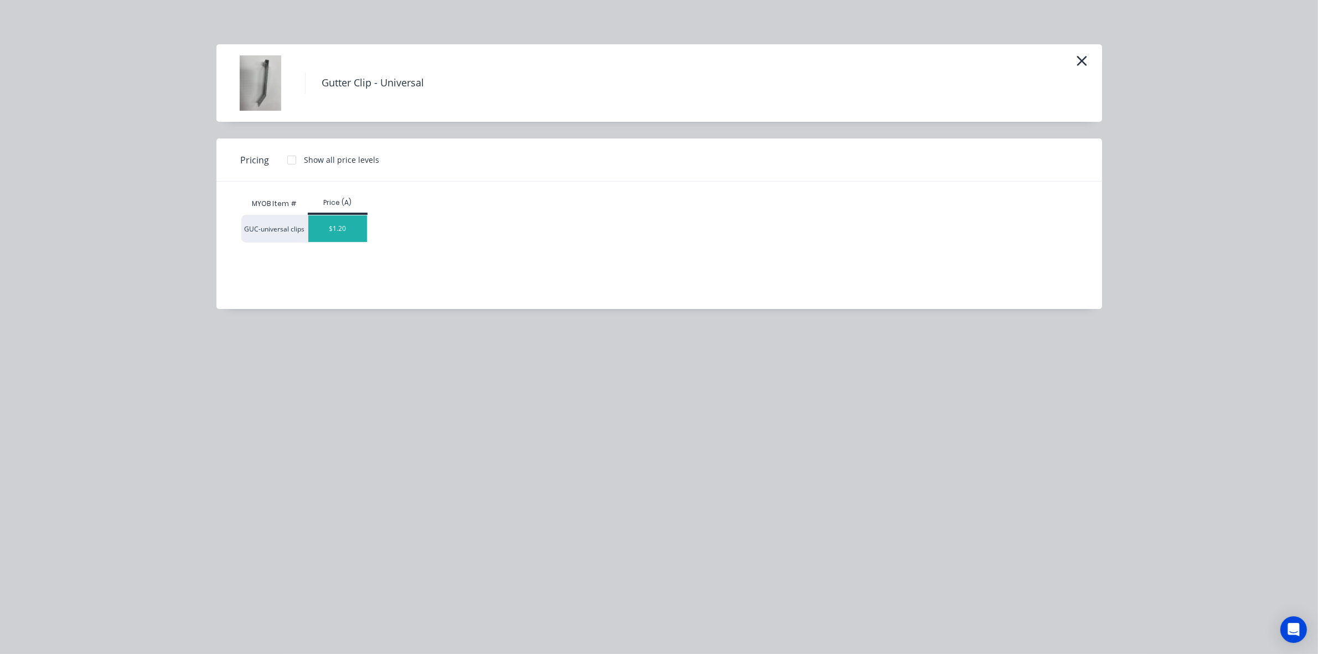
click at [337, 215] on div "$1.20" at bounding box center [337, 228] width 59 height 27
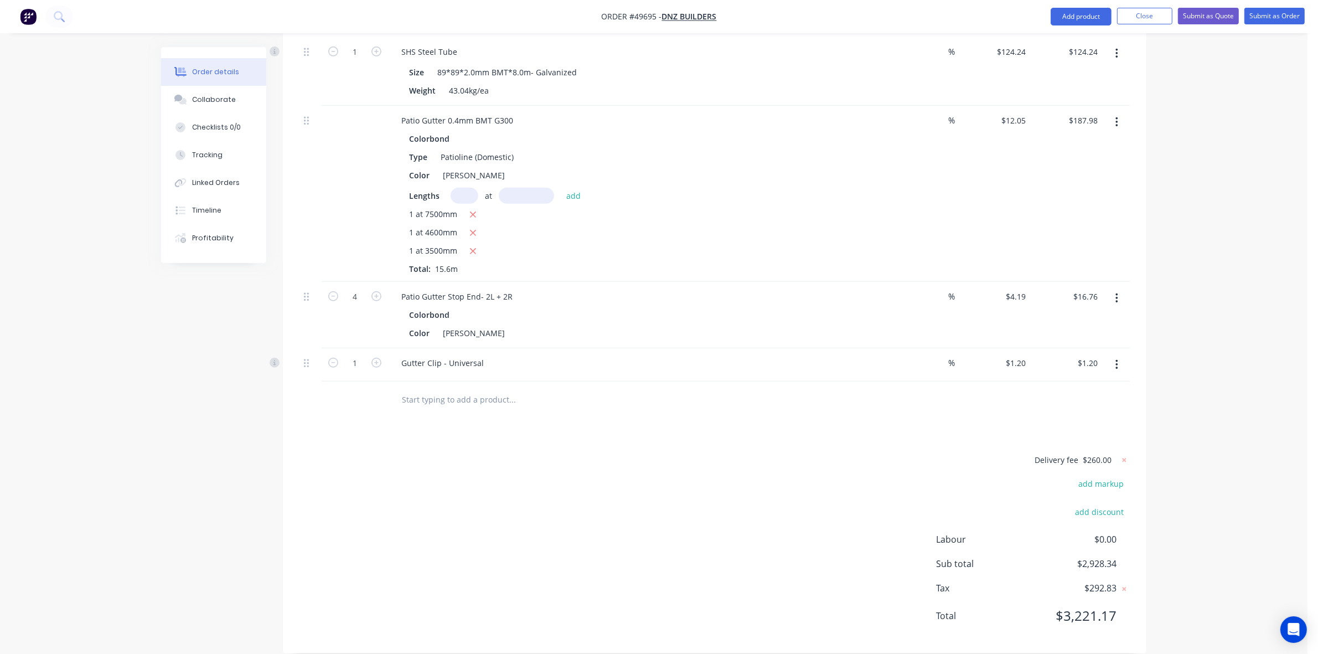
scroll to position [995, 0]
type input "15"
type input "$18.00"
click at [835, 458] on div "Delivery fee $260.00 add markup add discount Labour $0.00 Sub total $2,928.34 T…" at bounding box center [715, 542] width 831 height 184
click at [1120, 452] on icon at bounding box center [1124, 457] width 11 height 11
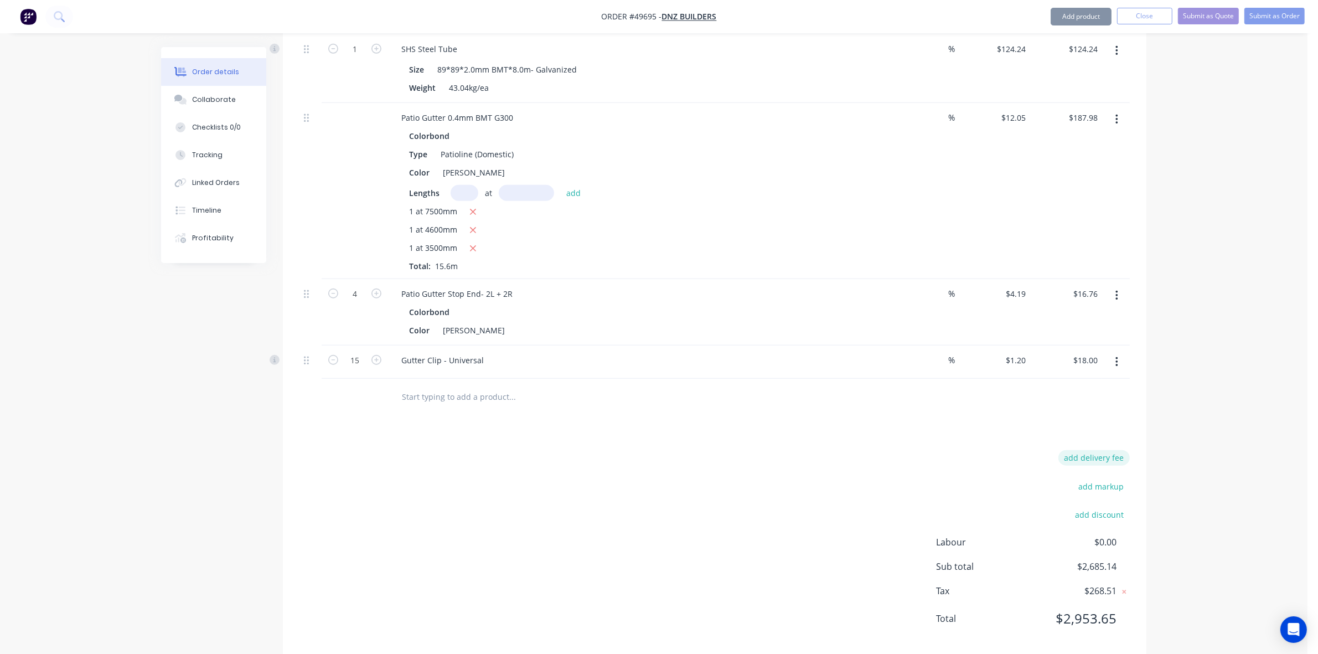
click at [1114, 450] on button "add delivery fee" at bounding box center [1094, 457] width 71 height 15
type input "320"
click input "submit" at bounding box center [0, 0] width 0 height 0
click at [647, 452] on div "Delivery fee $320.00 add markup add discount Labour $0.00 Sub total $3,005.14 T…" at bounding box center [715, 542] width 831 height 184
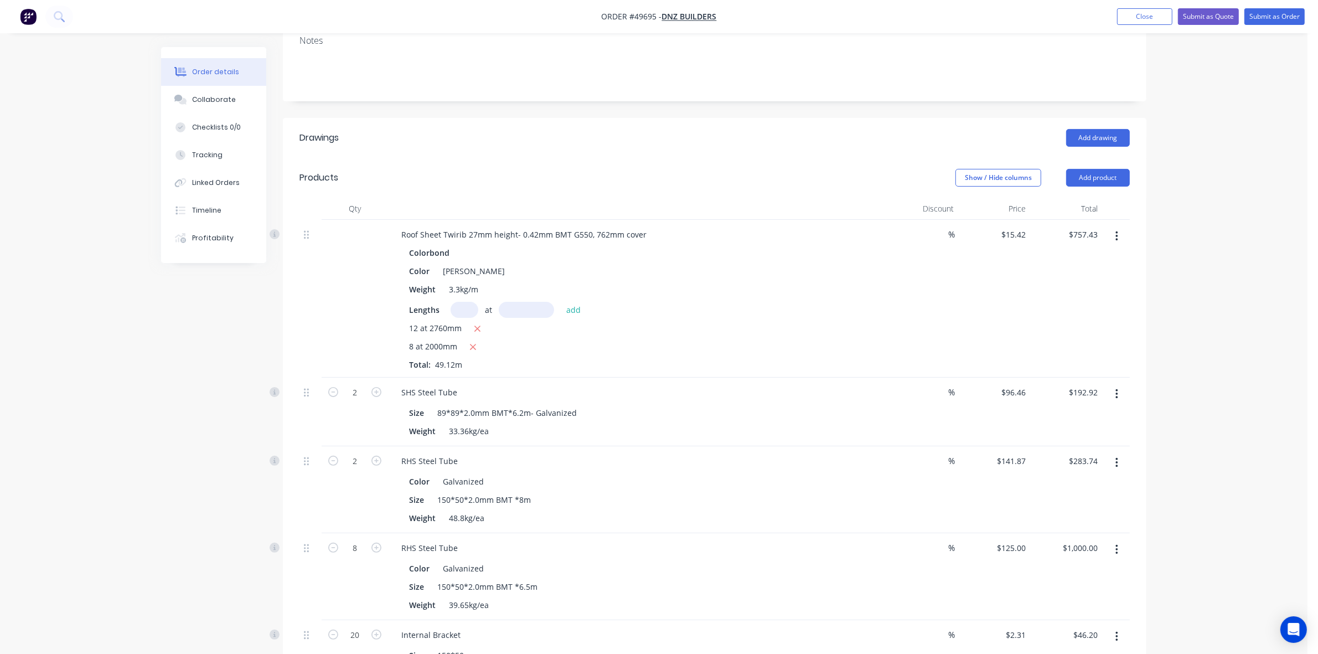
scroll to position [277, 0]
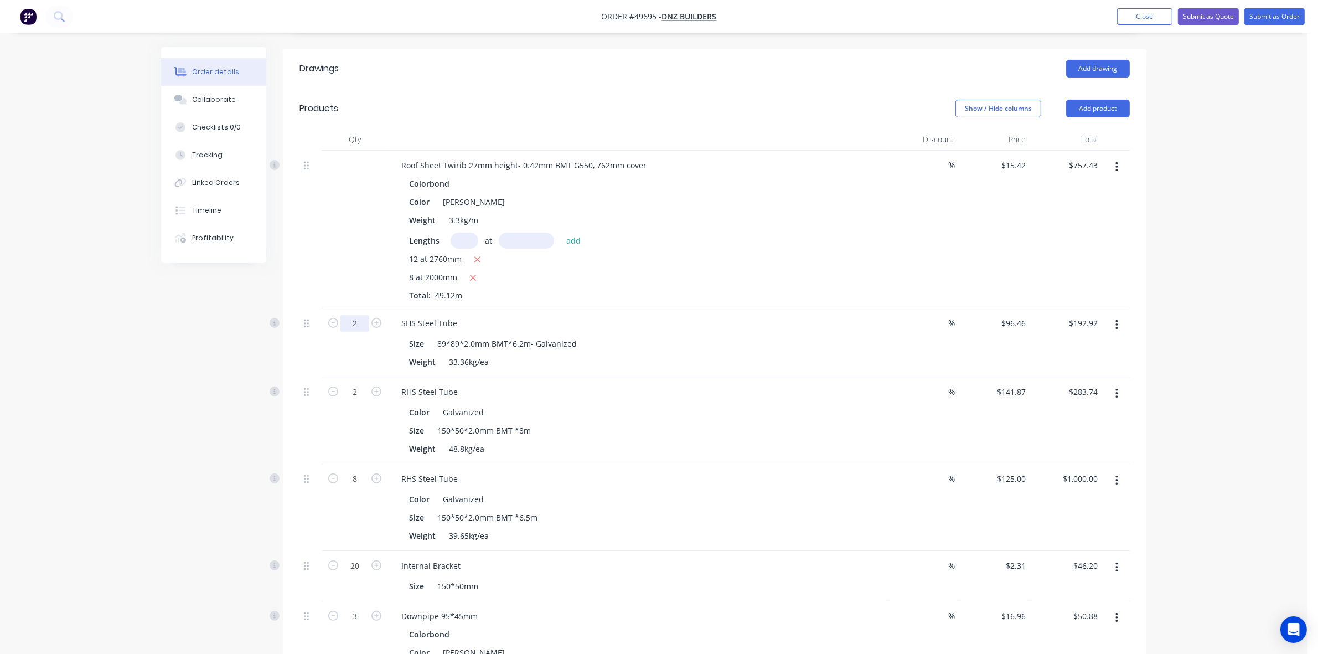
click at [360, 315] on input "2" at bounding box center [355, 323] width 29 height 17
type input "1"
type input "$96.46"
drag, startPoint x: 906, startPoint y: 444, endPoint x: 900, endPoint y: 441, distance: 6.7
click at [906, 444] on div "%" at bounding box center [923, 420] width 72 height 87
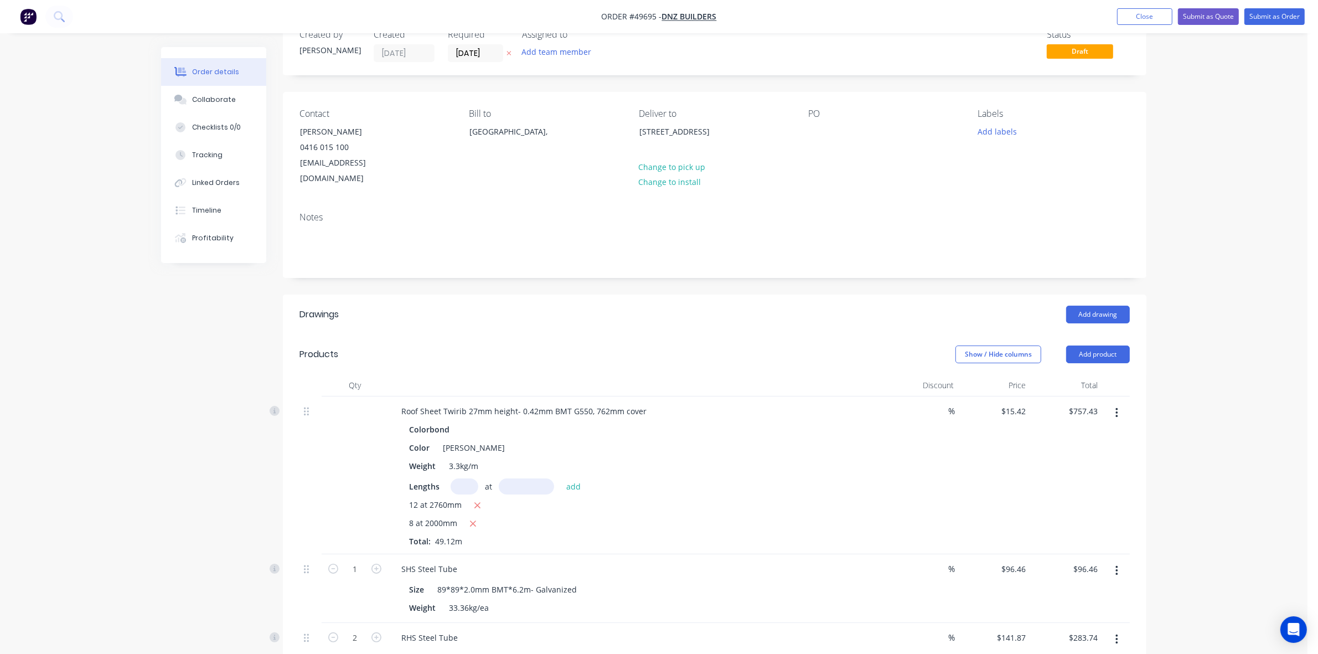
scroll to position [0, 0]
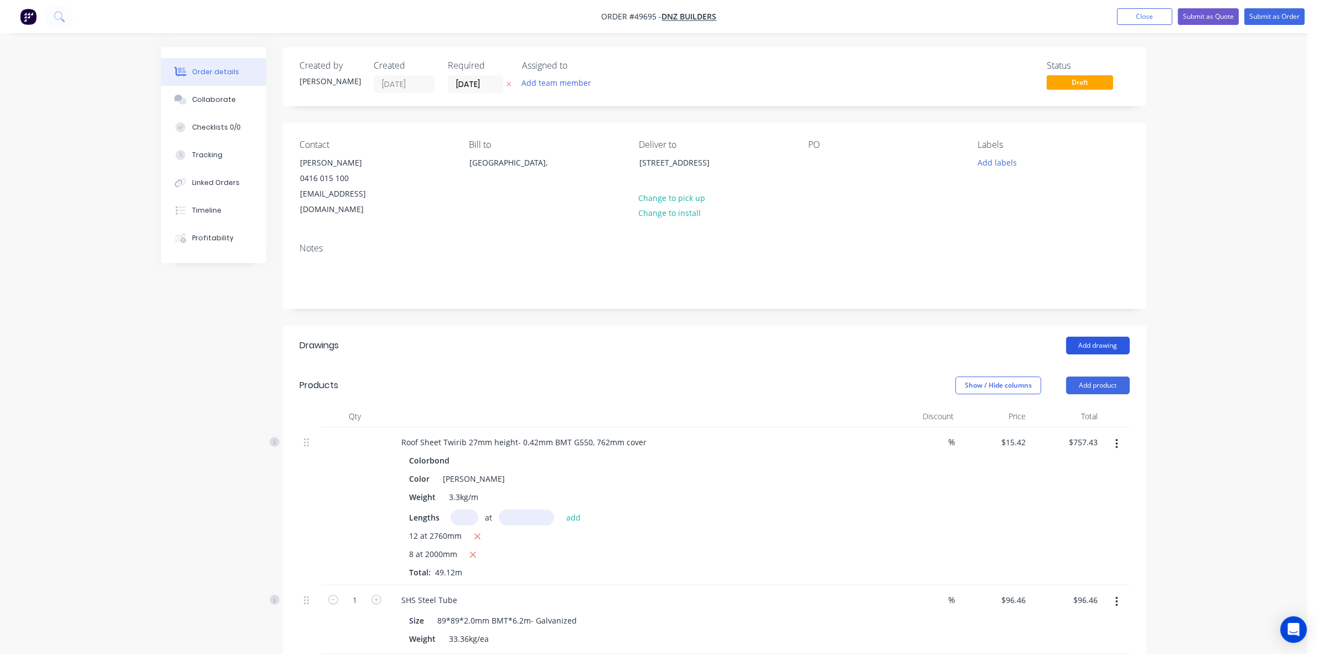
click at [1098, 337] on button "Add drawing" at bounding box center [1099, 346] width 64 height 18
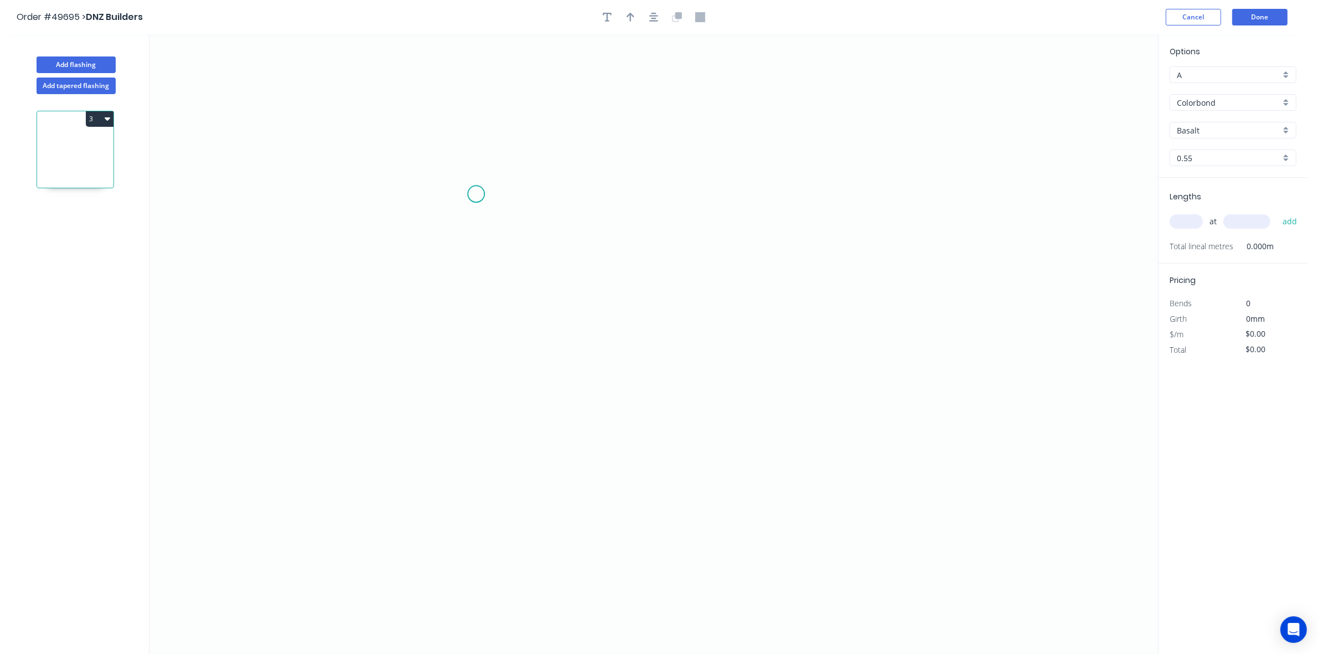
click at [476, 194] on icon "0" at bounding box center [654, 344] width 1009 height 620
click at [487, 421] on icon "0" at bounding box center [654, 344] width 1009 height 620
click at [888, 400] on icon "0 ?" at bounding box center [654, 344] width 1009 height 620
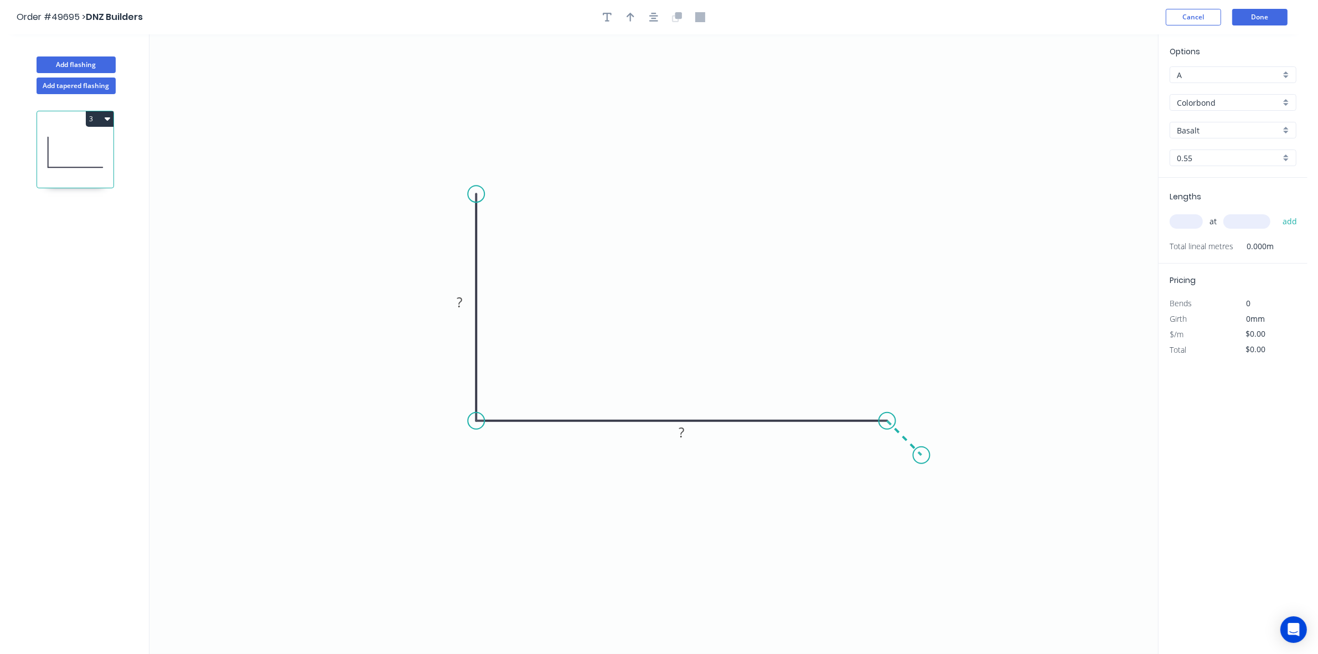
click at [922, 457] on icon "0 ? ?" at bounding box center [654, 344] width 1009 height 620
click at [466, 305] on rect at bounding box center [460, 303] width 22 height 16
drag, startPoint x: 925, startPoint y: 455, endPoint x: 907, endPoint y: 463, distance: 20.1
click at [907, 463] on circle at bounding box center [907, 463] width 17 height 17
type input "$19.09"
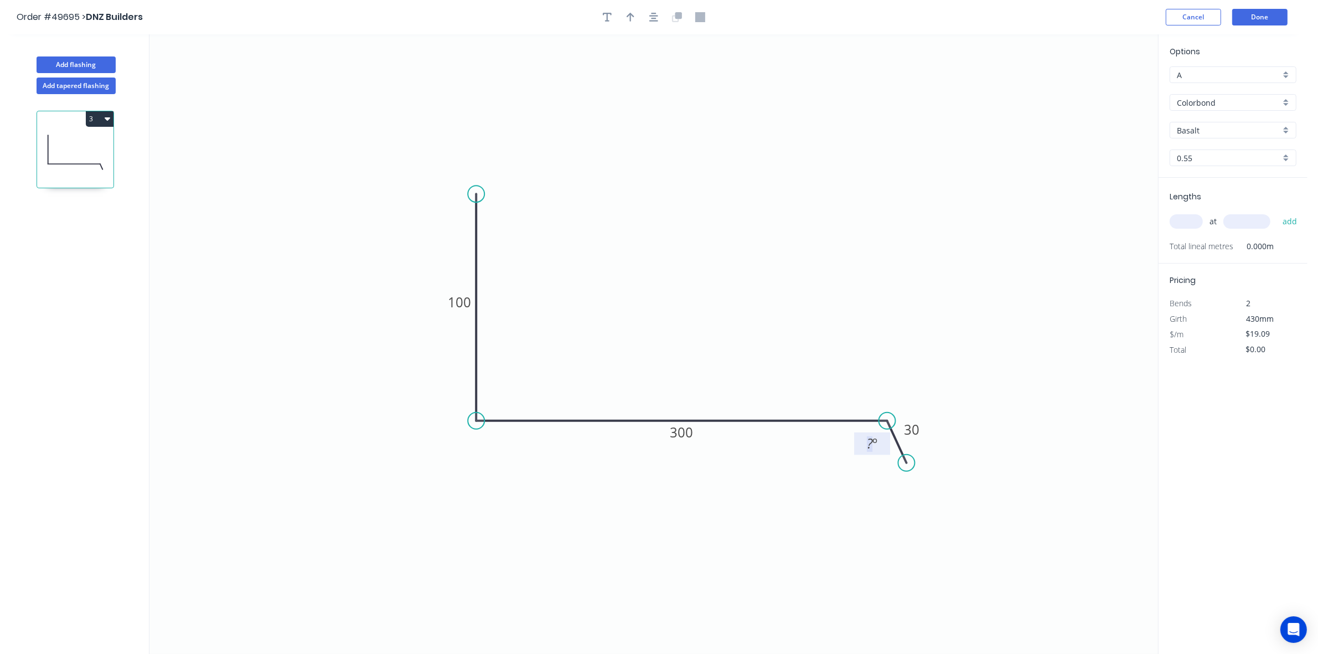
click at [867, 446] on g "? º" at bounding box center [873, 443] width 22 height 18
drag, startPoint x: 867, startPoint y: 446, endPoint x: 881, endPoint y: 446, distance: 13.8
click at [881, 446] on g "? º" at bounding box center [873, 443] width 22 height 18
click at [641, 601] on icon "0 100 300 30 100 º" at bounding box center [654, 344] width 1009 height 620
drag, startPoint x: 627, startPoint y: 20, endPoint x: 787, endPoint y: 37, distance: 160.9
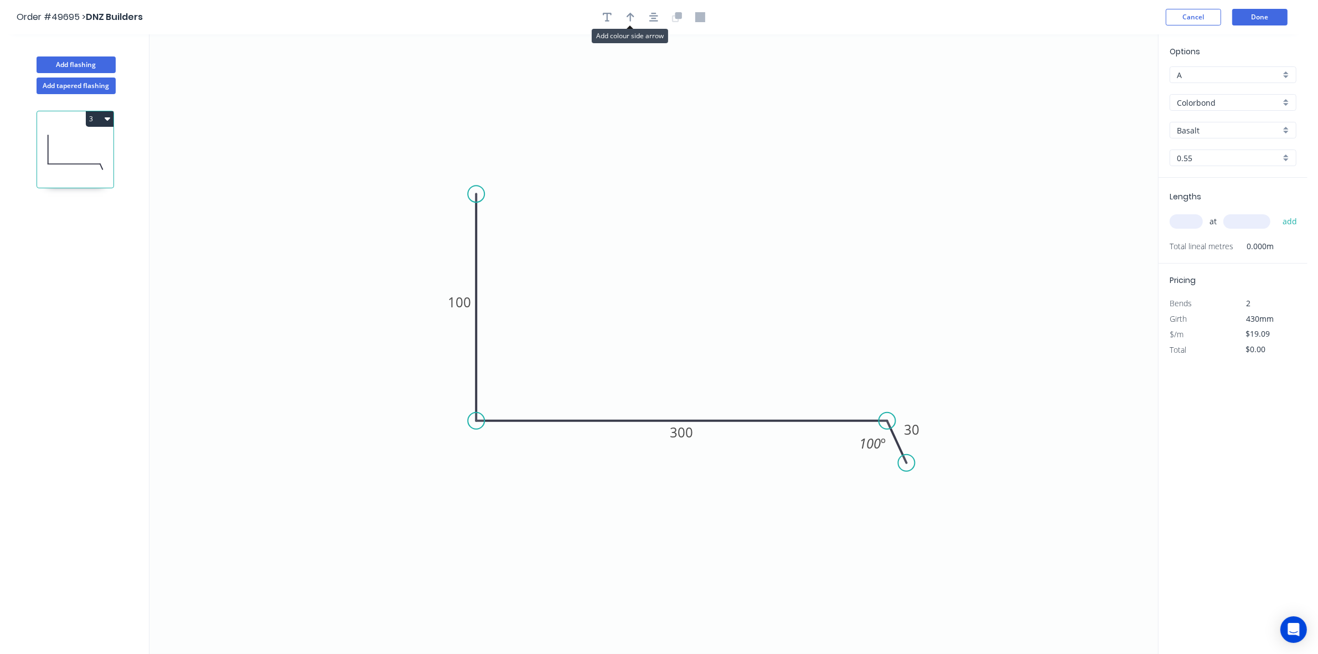
click at [628, 20] on icon "button" at bounding box center [631, 17] width 8 height 10
drag, startPoint x: 1104, startPoint y: 91, endPoint x: 626, endPoint y: 267, distance: 509.1
click at [642, 278] on icon at bounding box center [643, 264] width 10 height 35
click at [1183, 125] on input "Basalt" at bounding box center [1229, 131] width 104 height 12
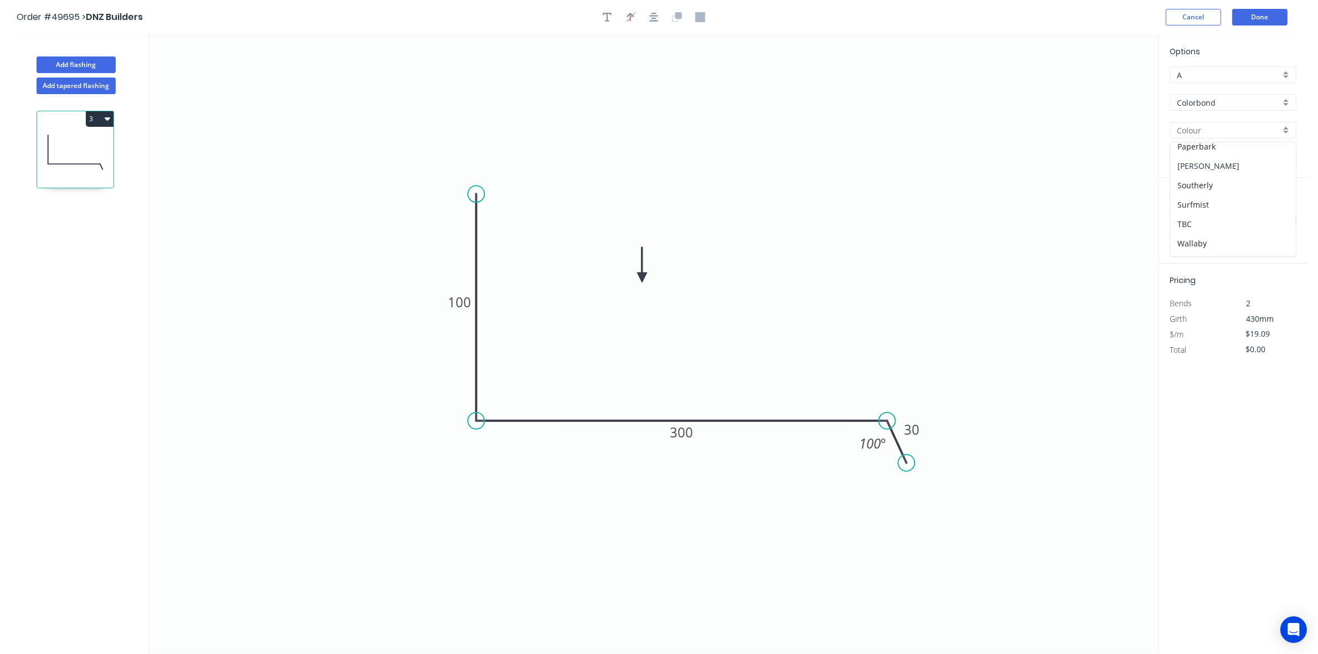
click at [1225, 173] on div "Shale Grey" at bounding box center [1234, 165] width 126 height 19
type input "Shale Grey"
click at [1202, 218] on input "text" at bounding box center [1186, 221] width 33 height 14
type input "2"
type input "2790"
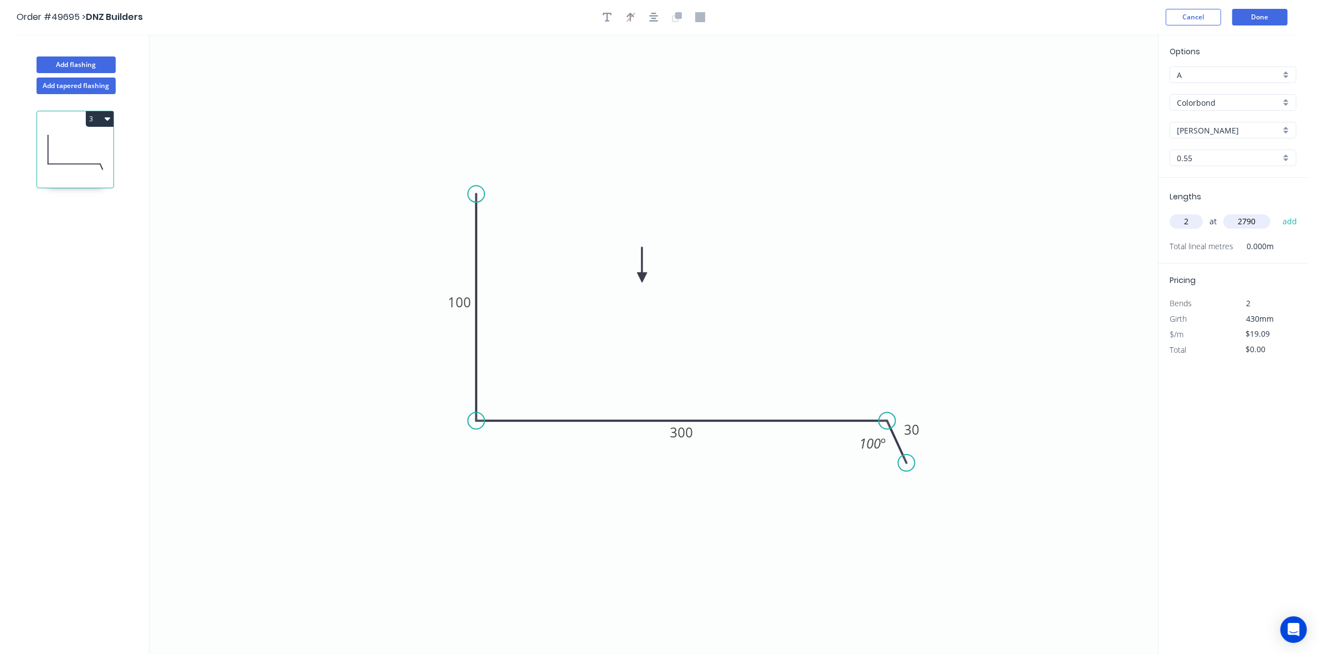
click at [1277, 212] on button "add" at bounding box center [1290, 221] width 26 height 19
type input "$106.52"
click at [66, 55] on div "Add flashing" at bounding box center [76, 56] width 146 height 33
click at [86, 66] on button "Add flashing" at bounding box center [76, 64] width 79 height 17
type input "$0.00"
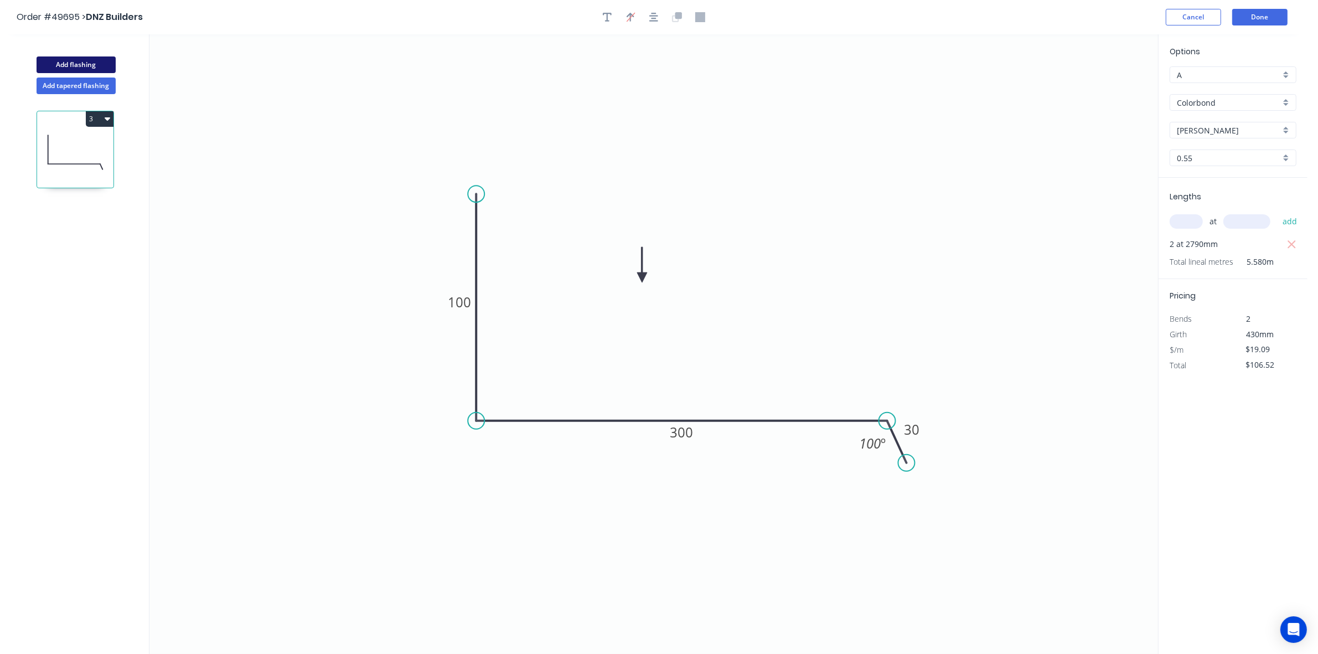
type input "$0.00"
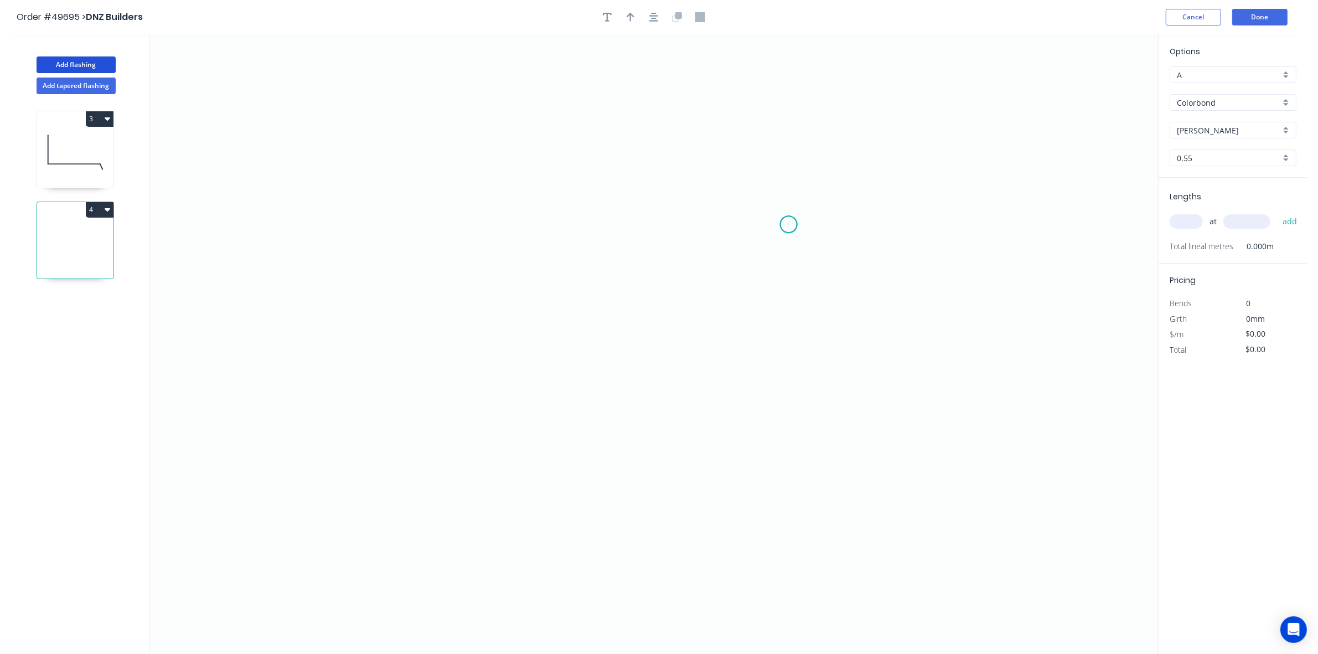
click at [789, 225] on icon "0" at bounding box center [654, 344] width 1009 height 620
click at [450, 221] on icon "0" at bounding box center [654, 344] width 1009 height 620
click at [455, 425] on icon "0 ?" at bounding box center [654, 344] width 1009 height 620
click at [530, 427] on icon "0 ? ?" at bounding box center [654, 344] width 1009 height 620
click at [535, 523] on icon "0 ? ? ?" at bounding box center [654, 344] width 1009 height 620
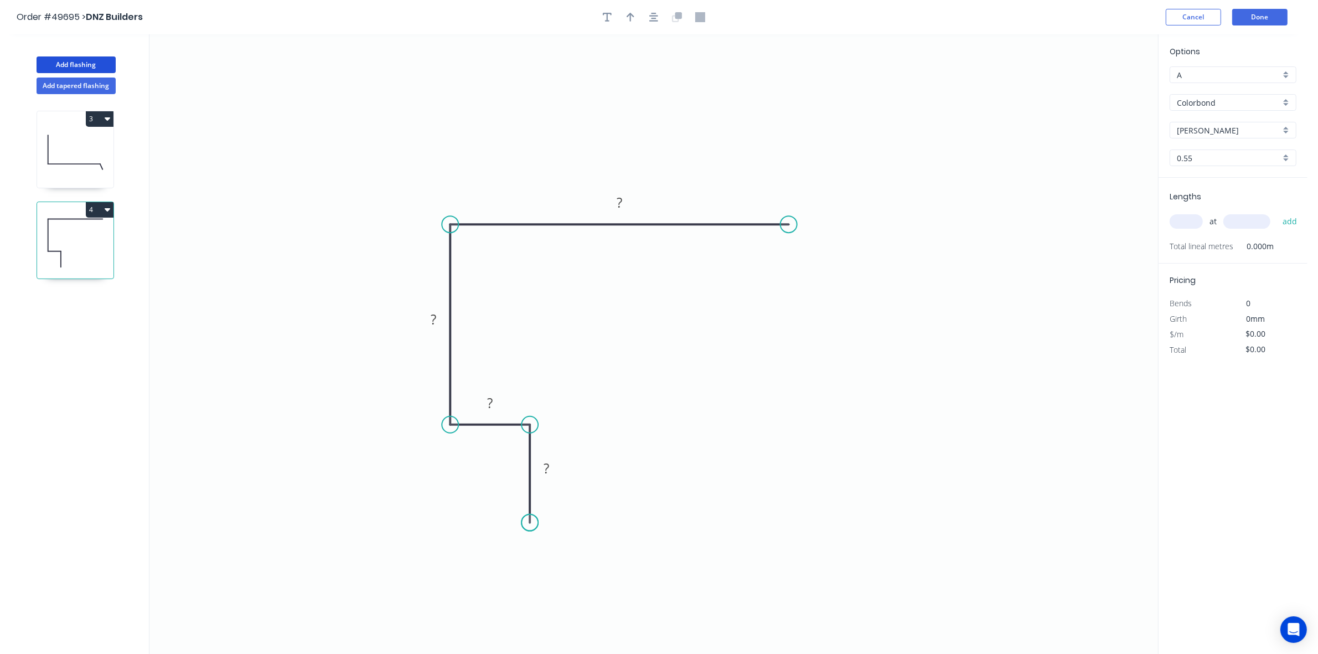
click at [535, 523] on circle at bounding box center [530, 522] width 17 height 17
click at [547, 463] on tspan "?" at bounding box center [547, 468] width 6 height 18
click at [633, 19] on icon "button" at bounding box center [631, 17] width 8 height 10
type input "$22.20"
drag, startPoint x: 1100, startPoint y: 87, endPoint x: 653, endPoint y: 165, distance: 453.1
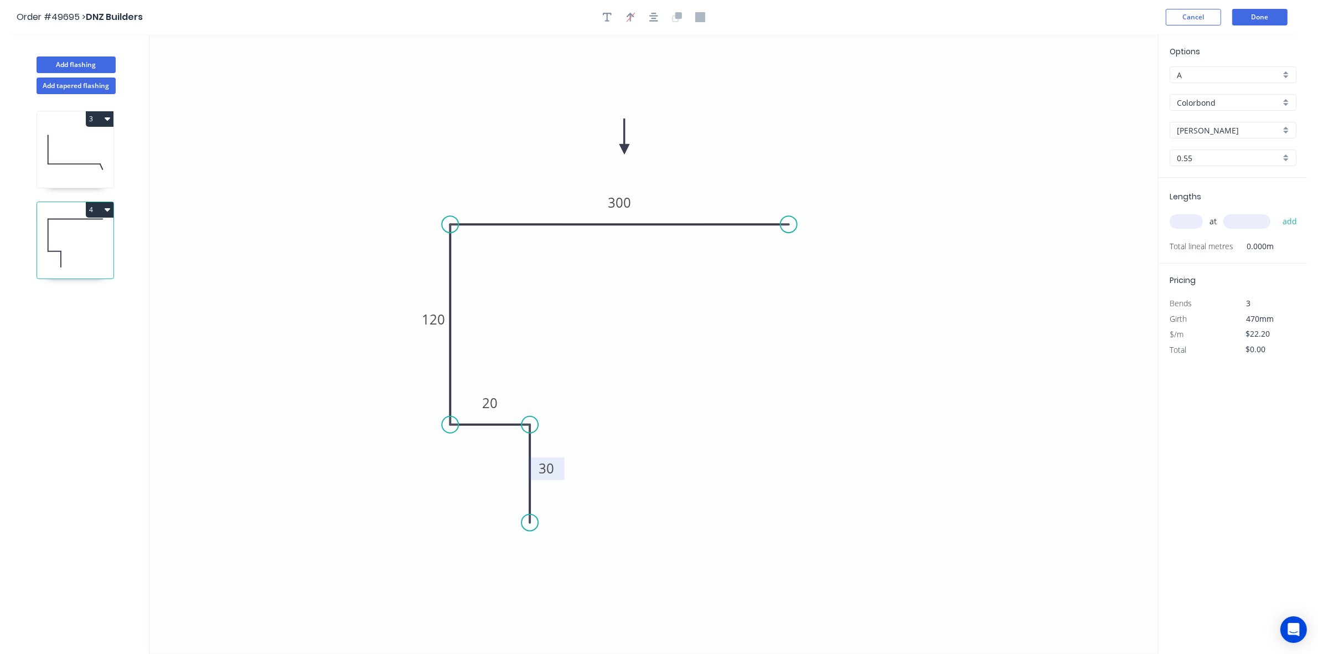
click at [620, 153] on icon at bounding box center [625, 136] width 10 height 35
click at [1170, 223] on input "text" at bounding box center [1186, 221] width 33 height 14
type input "2"
type input "300"
click at [1277, 212] on button "add" at bounding box center [1290, 221] width 26 height 19
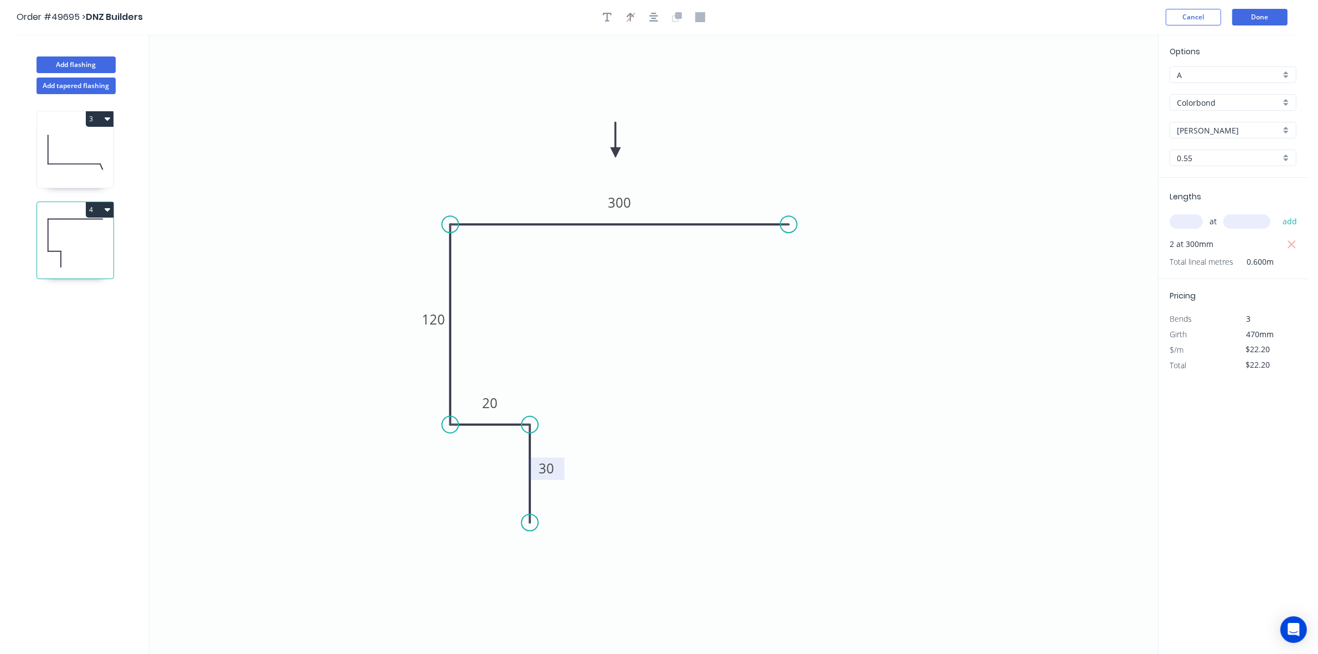
drag, startPoint x: 1297, startPoint y: 244, endPoint x: 1255, endPoint y: 239, distance: 42.9
click at [1296, 246] on button "button" at bounding box center [1292, 244] width 14 height 16
type input "$0.00"
click at [1192, 223] on input "text" at bounding box center [1186, 221] width 33 height 14
type input "2"
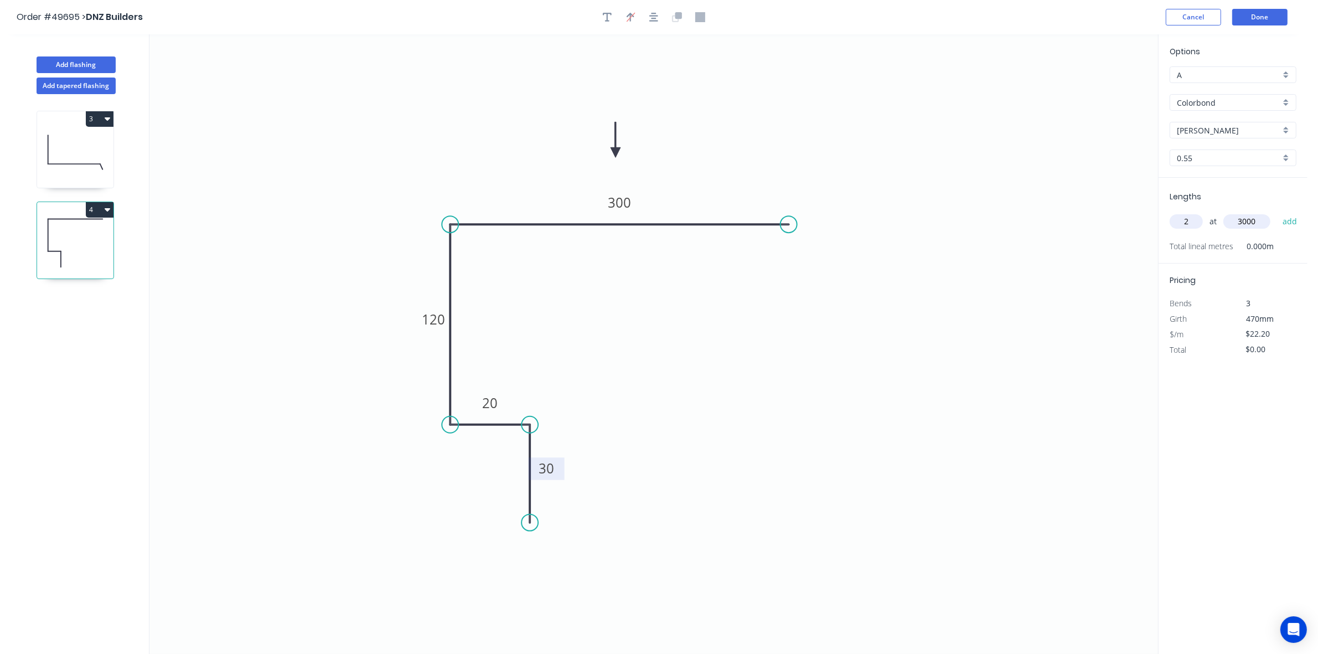
type input "3000"
click at [1277, 212] on button "add" at bounding box center [1290, 221] width 26 height 19
type input "$133.20"
click at [76, 62] on button "Add flashing" at bounding box center [76, 64] width 79 height 17
type input "$0.00"
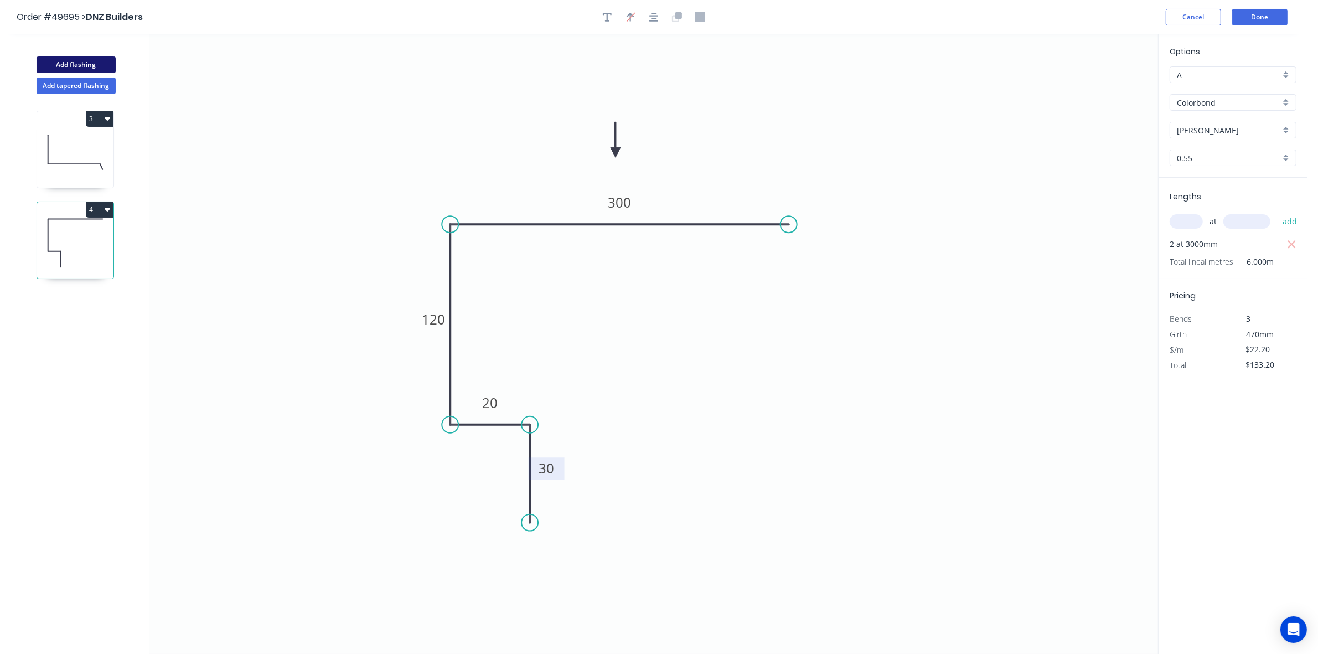
type input "$0.00"
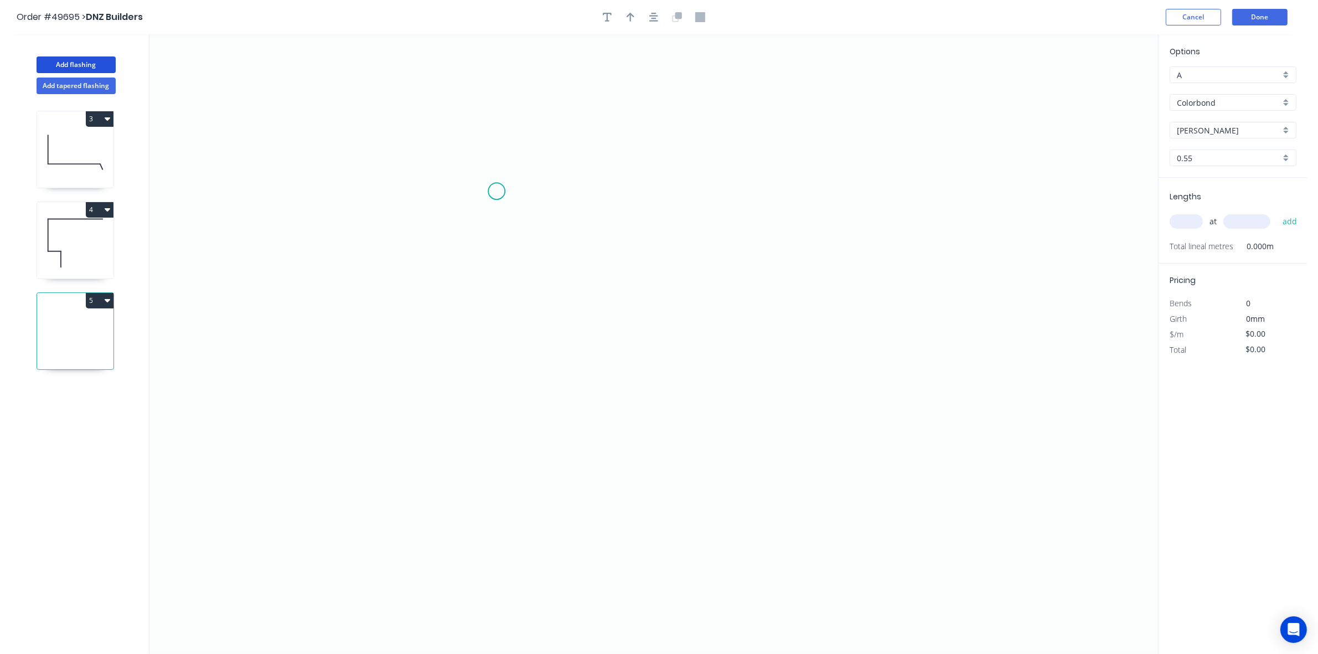
click at [497, 192] on icon "0" at bounding box center [654, 344] width 1009 height 620
click at [497, 328] on icon "0" at bounding box center [654, 344] width 1009 height 620
click at [872, 373] on icon "0 ?" at bounding box center [654, 344] width 1009 height 620
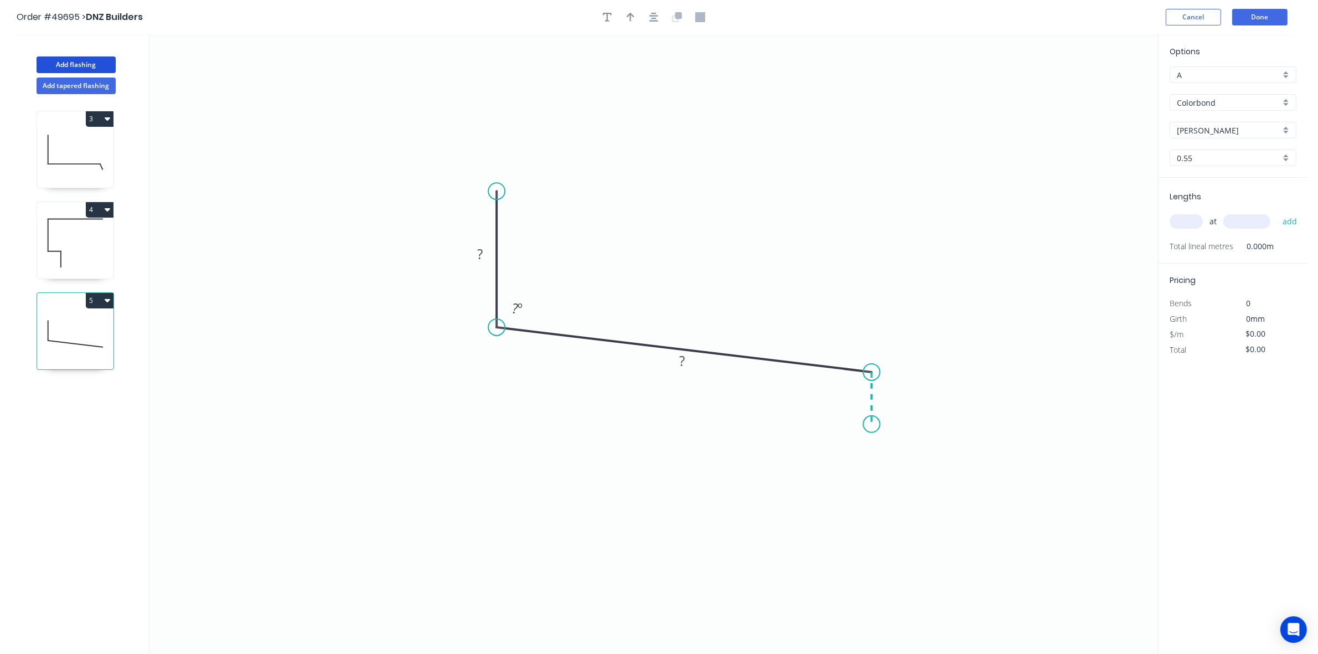
click at [872, 425] on icon "0 ? ? ? º" at bounding box center [654, 344] width 1009 height 620
click at [853, 383] on tspan "º" at bounding box center [854, 389] width 5 height 18
click at [632, 13] on icon "button" at bounding box center [631, 17] width 8 height 10
type input "$15.53"
drag, startPoint x: 1107, startPoint y: 82, endPoint x: 899, endPoint y: 157, distance: 221.7
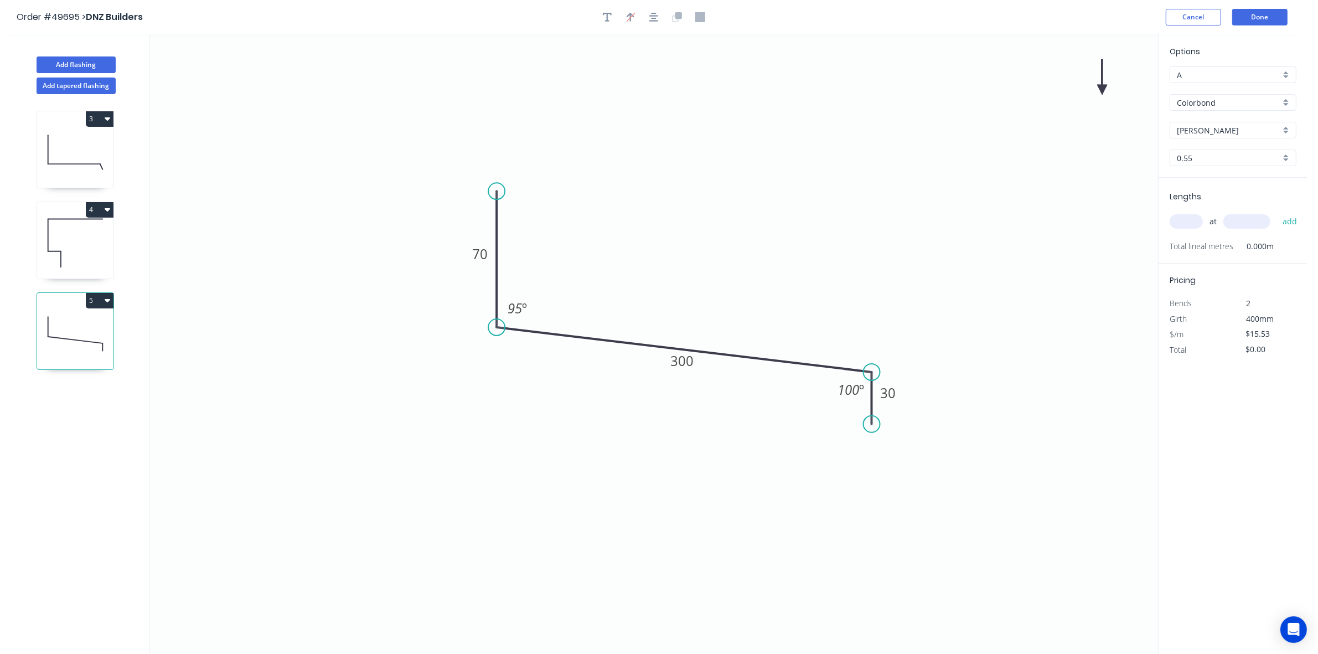
click at [839, 188] on icon "0 70 300 30 95 º 100 º" at bounding box center [654, 344] width 1009 height 620
drag, startPoint x: 1106, startPoint y: 86, endPoint x: 713, endPoint y: 238, distance: 421.1
click at [733, 238] on icon at bounding box center [738, 224] width 10 height 35
click at [1202, 218] on input "text" at bounding box center [1186, 221] width 33 height 14
type input "2"
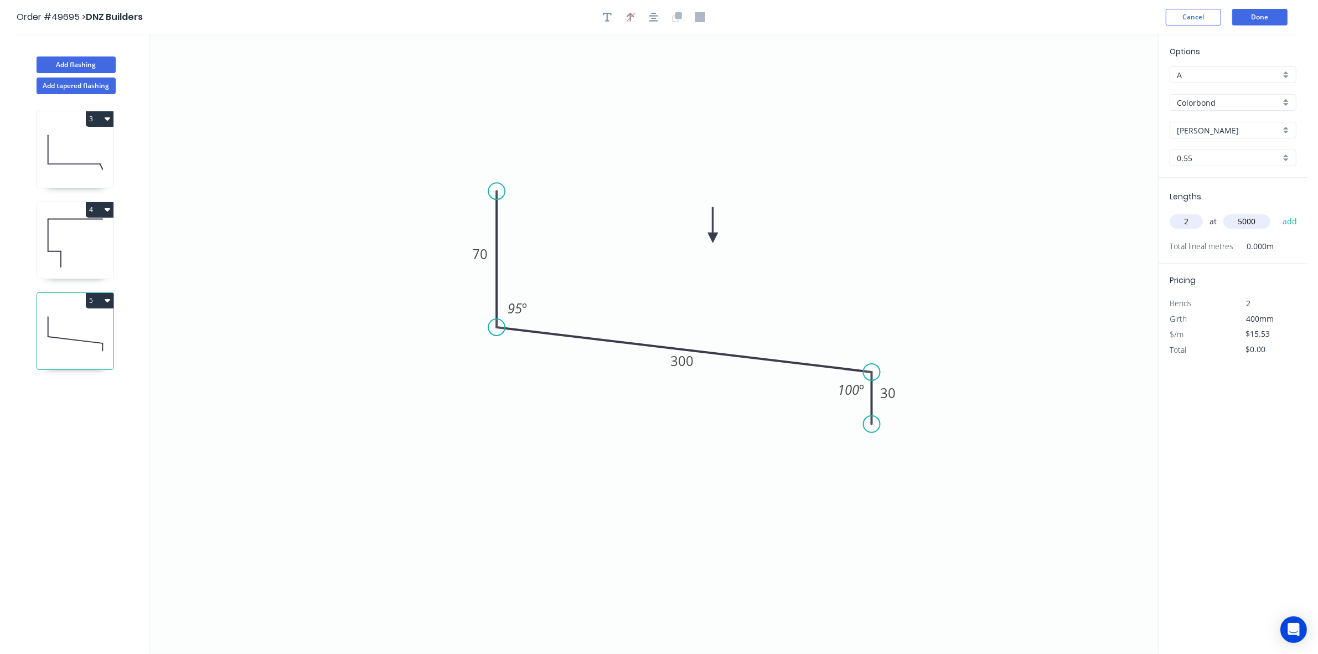
type input "5000"
click at [1277, 212] on button "add" at bounding box center [1290, 221] width 26 height 19
type input "$155.30"
type input "1"
type input "3500"
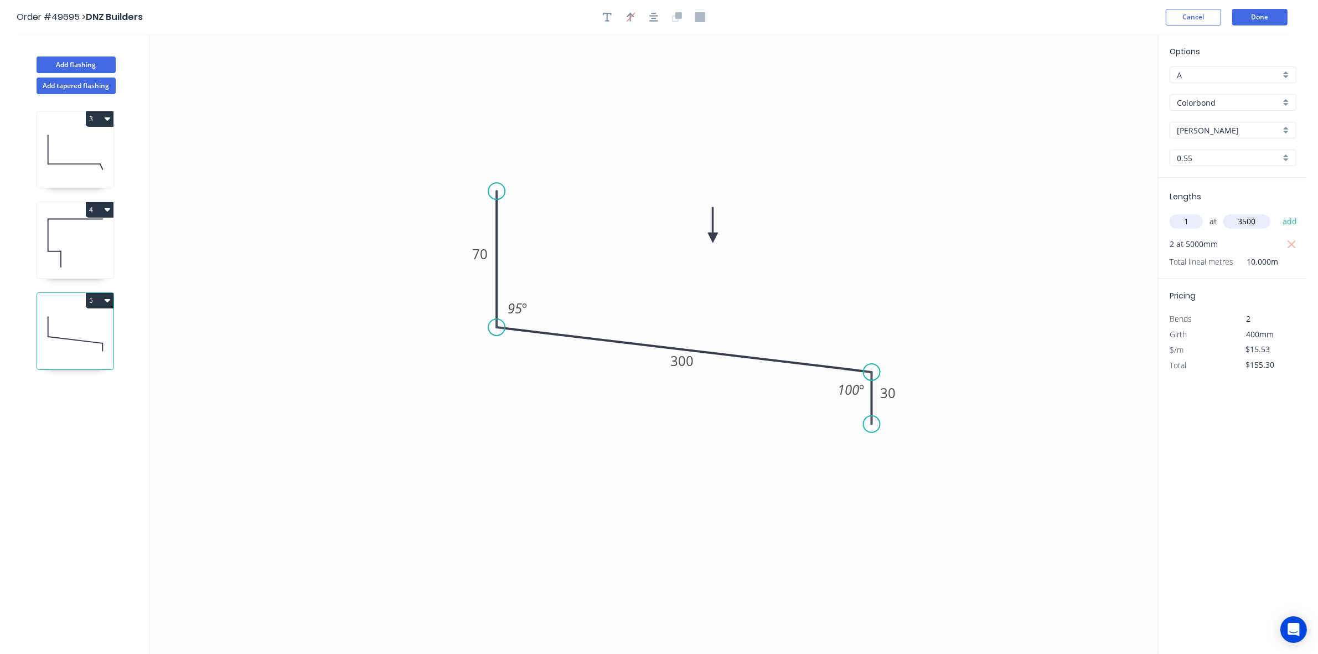
click at [1277, 212] on button "add" at bounding box center [1290, 221] width 26 height 19
type input "$209.66"
click at [99, 68] on button "Add flashing" at bounding box center [76, 64] width 79 height 17
type input "$0.00"
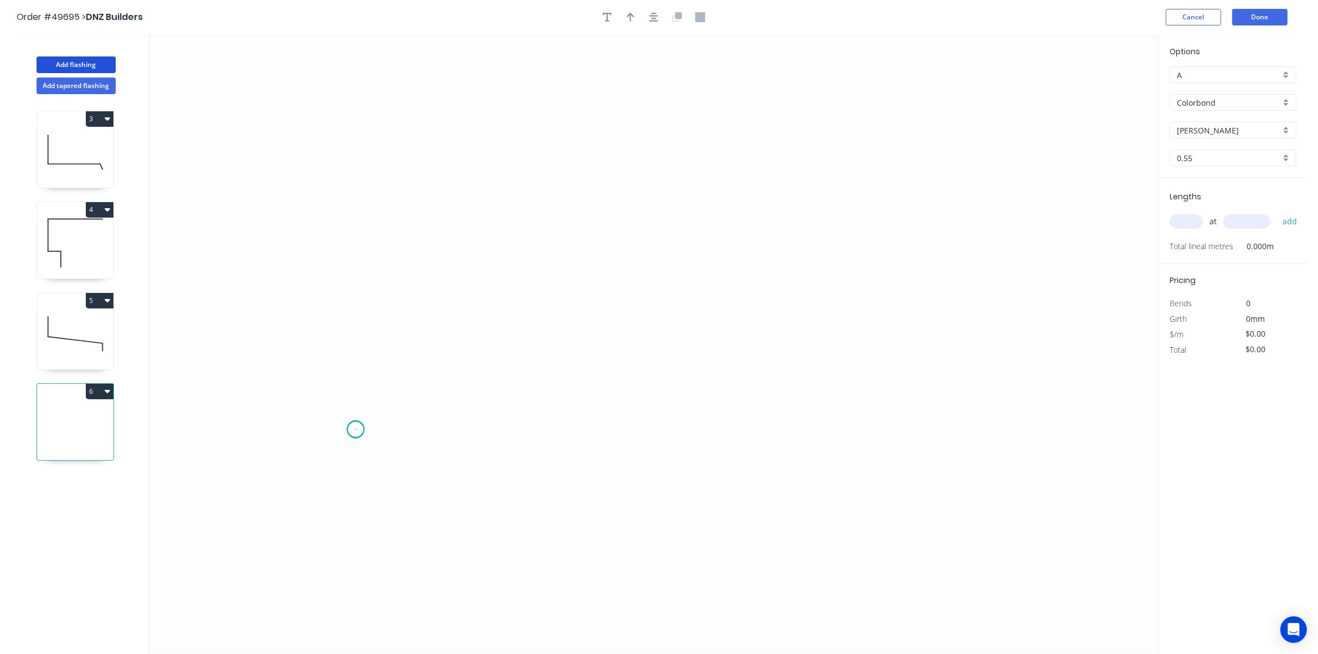
drag, startPoint x: 356, startPoint y: 430, endPoint x: 409, endPoint y: 421, distance: 53.8
click at [356, 430] on icon "0" at bounding box center [654, 344] width 1009 height 620
click at [644, 360] on icon "0" at bounding box center [654, 344] width 1009 height 620
click at [952, 444] on icon "0 ?" at bounding box center [654, 344] width 1009 height 620
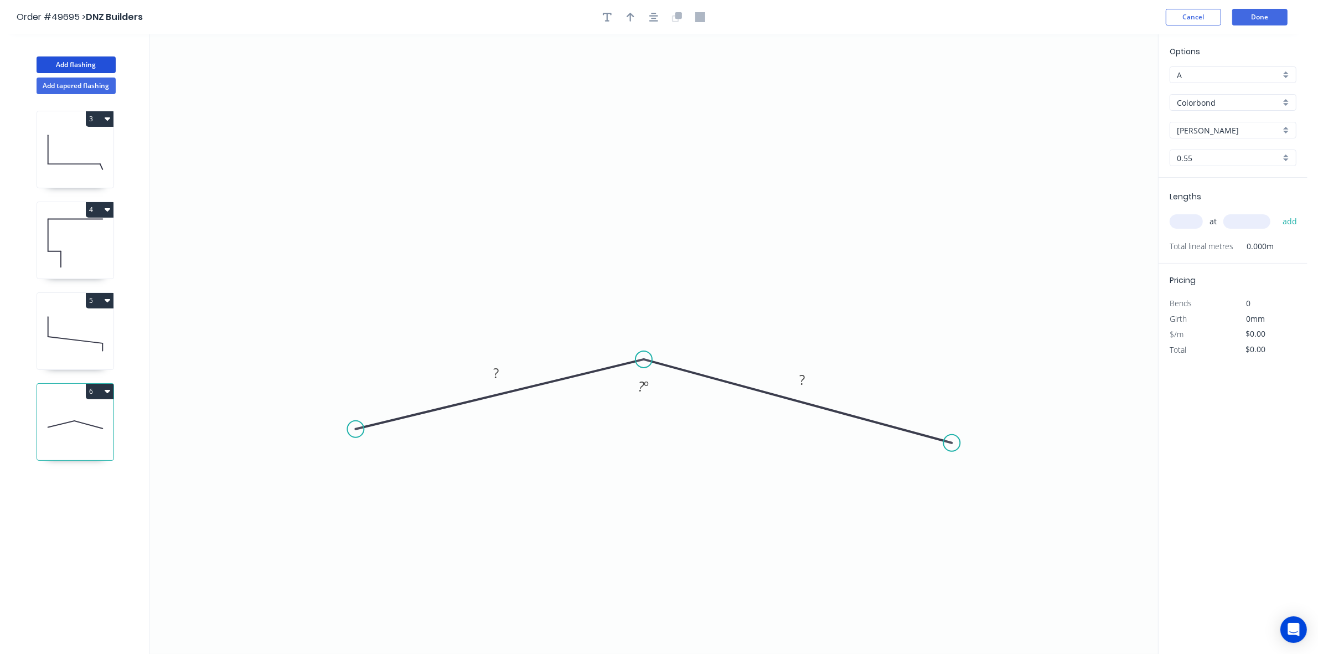
drag, startPoint x: 942, startPoint y: 436, endPoint x: 936, endPoint y: 435, distance: 6.7
click at [936, 435] on icon "0 ? ? ? º" at bounding box center [654, 344] width 1009 height 620
click at [380, 460] on div "Crush & Fold" at bounding box center [418, 463] width 111 height 23
click at [359, 467] on div "Flip bend" at bounding box center [408, 469] width 111 height 23
click at [498, 374] on tspan "?" at bounding box center [496, 373] width 6 height 18
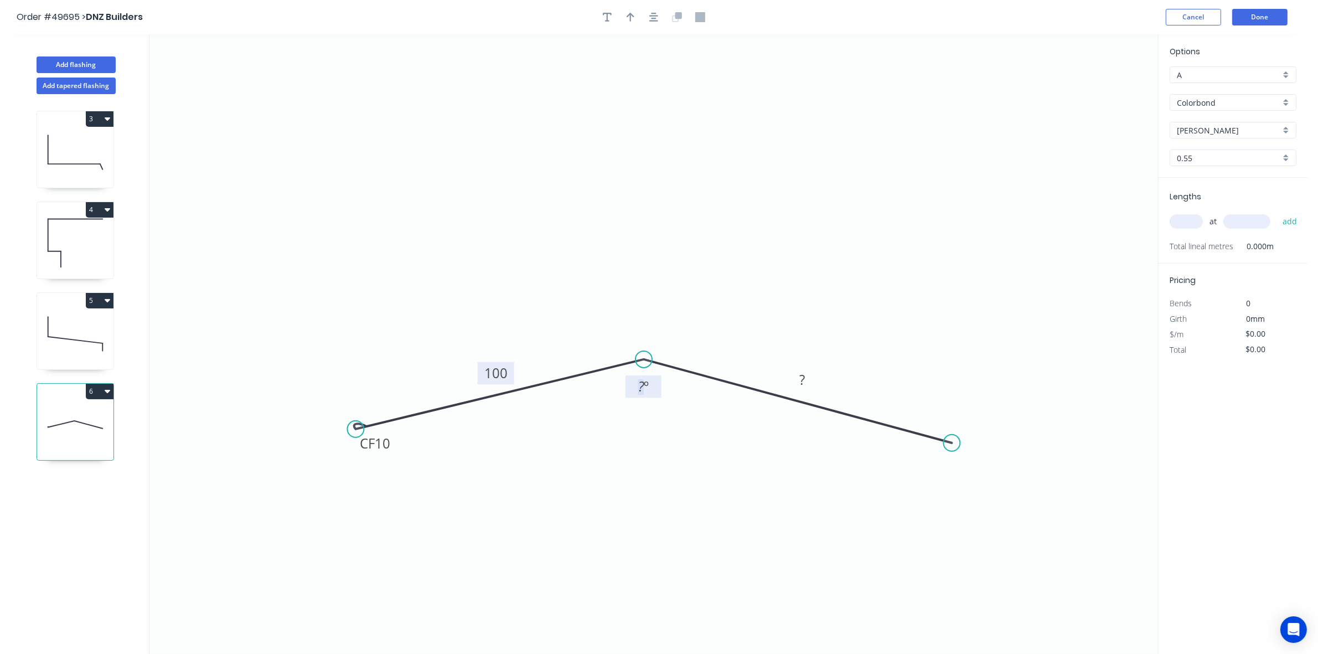
click at [647, 387] on tspan "º" at bounding box center [646, 386] width 5 height 18
click at [959, 441] on circle at bounding box center [958, 440] width 17 height 17
click at [995, 482] on div "Crush & Fold" at bounding box center [1014, 478] width 111 height 23
click at [812, 378] on rect at bounding box center [805, 380] width 22 height 16
click at [769, 465] on icon "0 CF 10 100 CF 10 100 170 º" at bounding box center [654, 344] width 1009 height 620
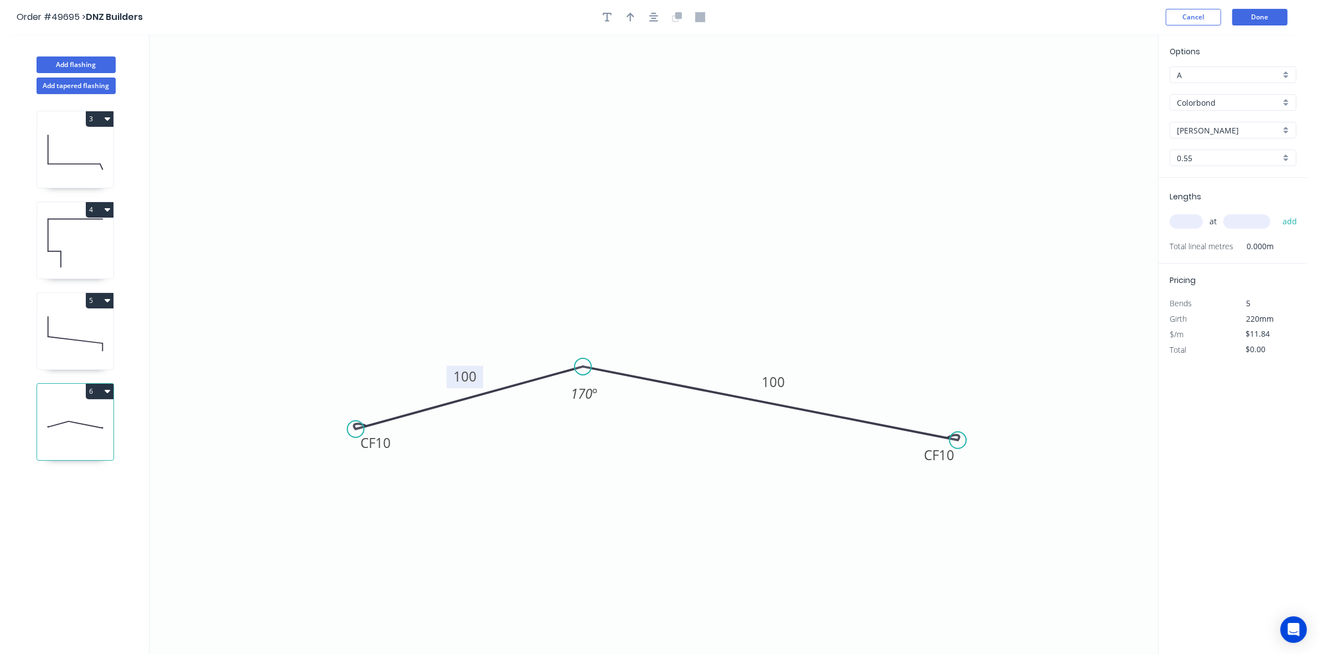
drag, startPoint x: 643, startPoint y: 359, endPoint x: 583, endPoint y: 367, distance: 60.4
click at [583, 367] on circle at bounding box center [583, 366] width 17 height 17
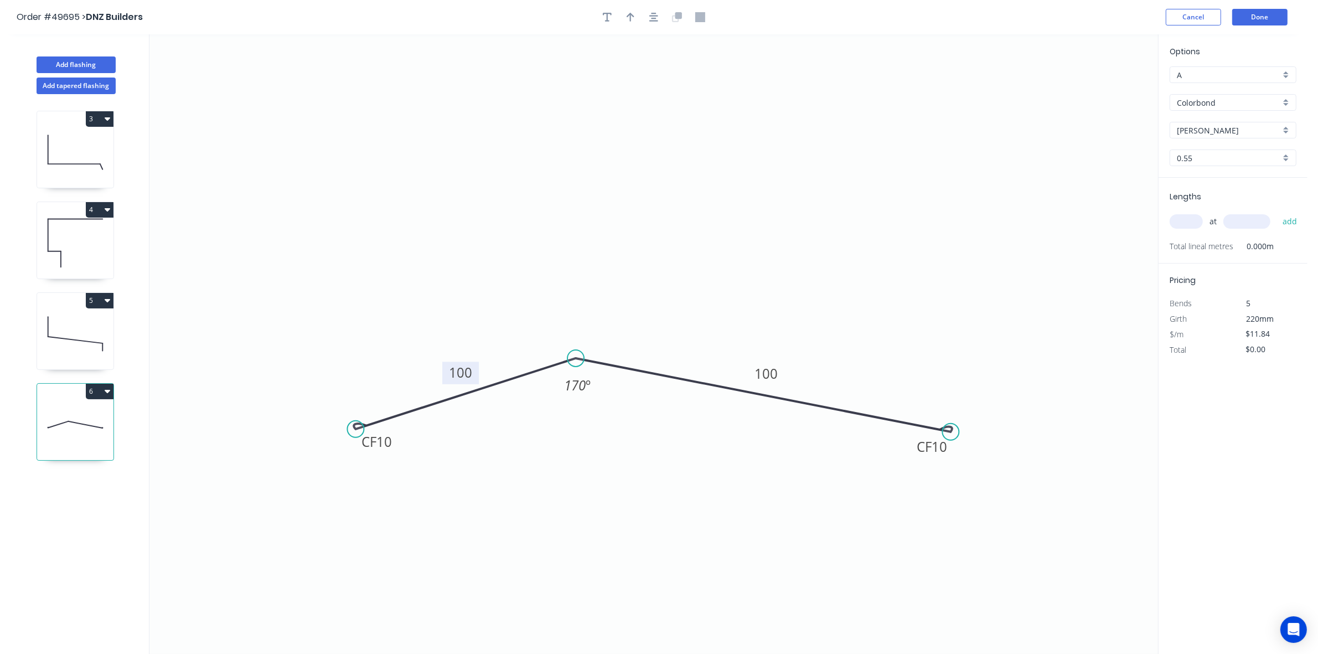
drag, startPoint x: 950, startPoint y: 436, endPoint x: 945, endPoint y: 428, distance: 9.7
click at [944, 428] on icon "0 CF 10 100 CF 10 100 170 º" at bounding box center [654, 344] width 1009 height 620
click at [972, 441] on div "Delete point" at bounding box center [1001, 443] width 111 height 23
click at [577, 358] on circle at bounding box center [577, 358] width 17 height 17
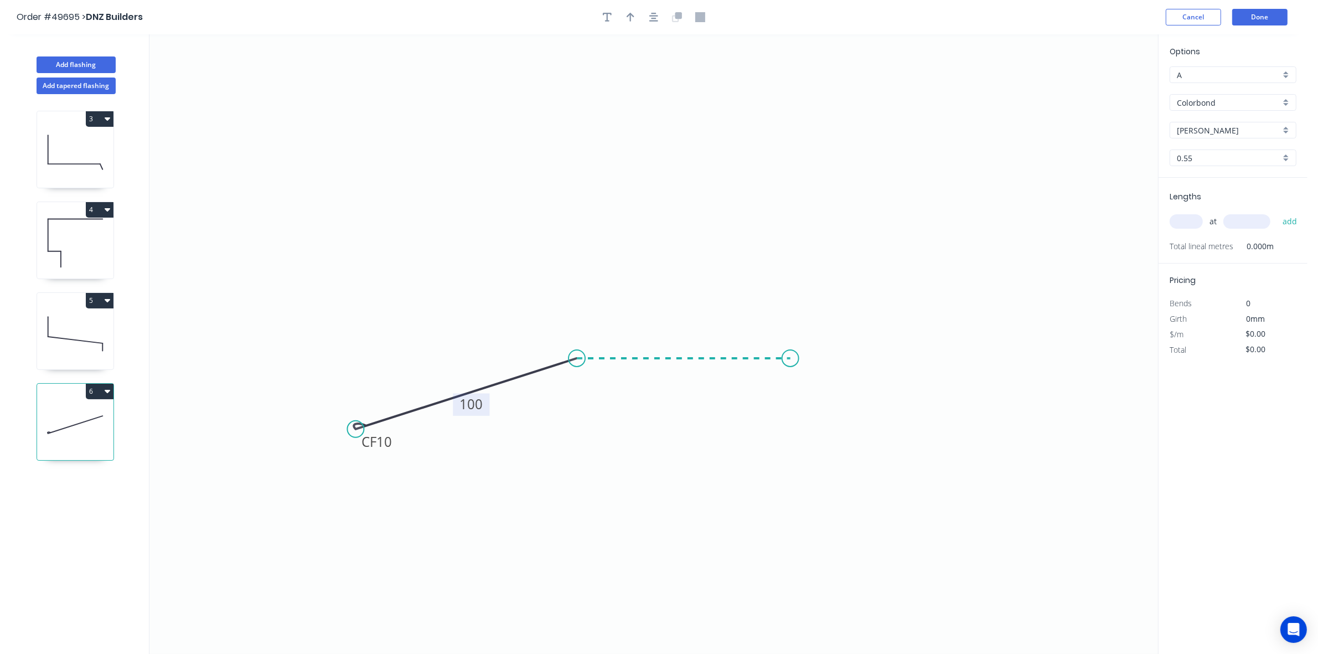
click at [791, 356] on icon "0 CF 10 100" at bounding box center [654, 344] width 1009 height 620
click at [1016, 445] on icon "0 CF 10 100 ? ? º" at bounding box center [654, 344] width 1009 height 620
click at [1015, 445] on circle at bounding box center [1015, 444] width 17 height 17
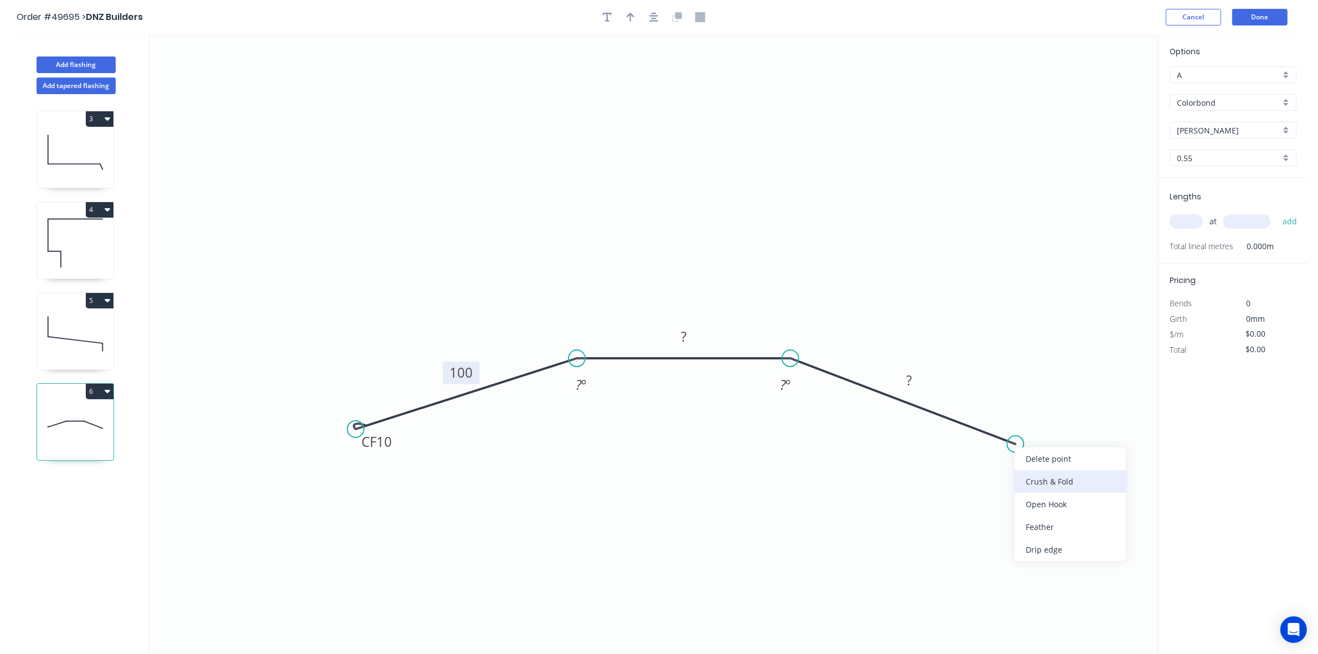
click at [1061, 478] on div "Crush & Fold" at bounding box center [1070, 481] width 111 height 23
click at [695, 335] on rect at bounding box center [684, 337] width 36 height 23
click at [681, 336] on tspan "?" at bounding box center [684, 336] width 6 height 18
click at [682, 427] on icon "0 CF 10 100 50 CF 10 100 170 º 170 º" at bounding box center [654, 344] width 1009 height 620
type input "$13.57"
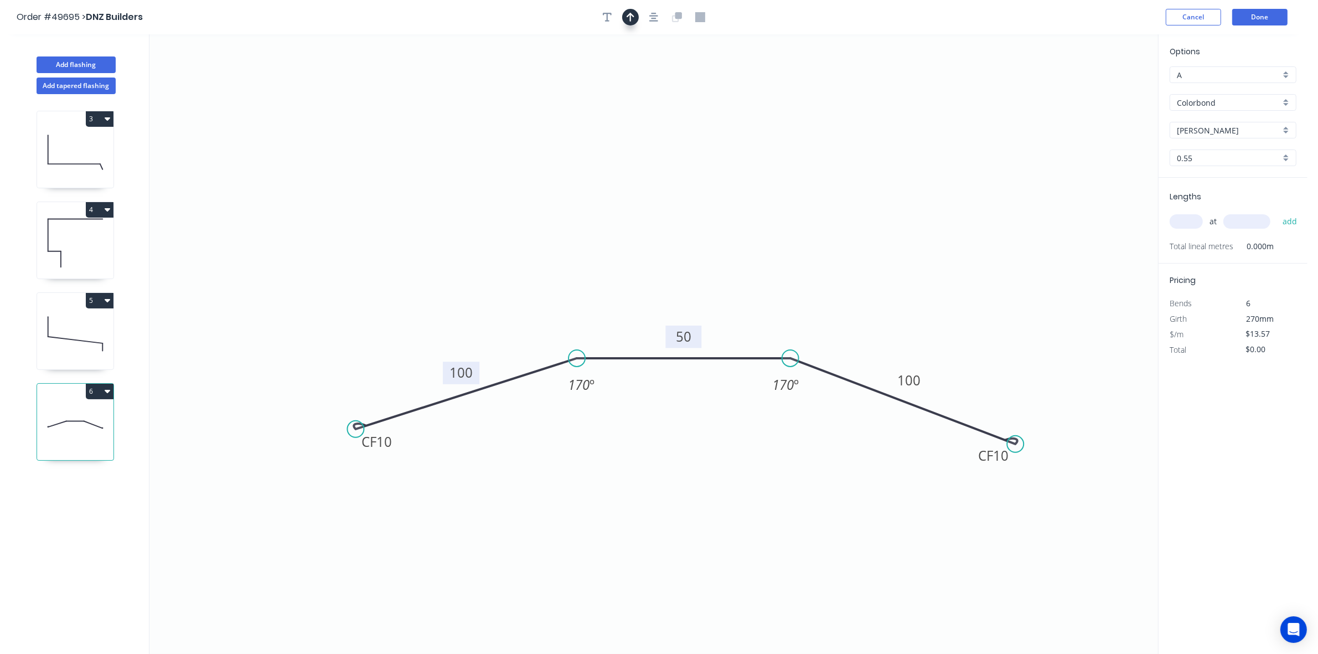
click at [627, 18] on icon "button" at bounding box center [631, 17] width 8 height 10
drag, startPoint x: 1101, startPoint y: 87, endPoint x: 699, endPoint y: 458, distance: 547.4
click at [699, 458] on icon at bounding box center [699, 444] width 10 height 35
click at [699, 458] on icon at bounding box center [708, 449] width 32 height 32
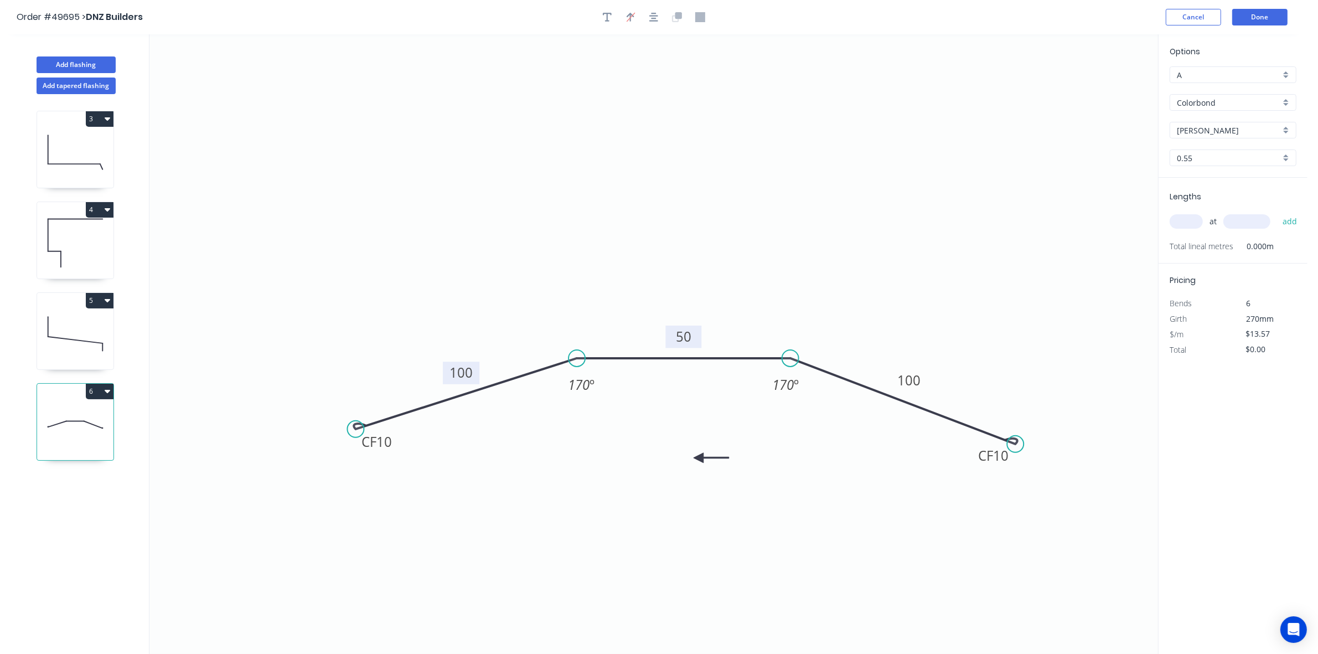
click at [699, 458] on icon at bounding box center [711, 458] width 35 height 10
drag, startPoint x: 699, startPoint y: 458, endPoint x: 753, endPoint y: 447, distance: 55.4
click at [698, 458] on icon at bounding box center [708, 467] width 32 height 32
click at [699, 458] on icon at bounding box center [708, 466] width 32 height 32
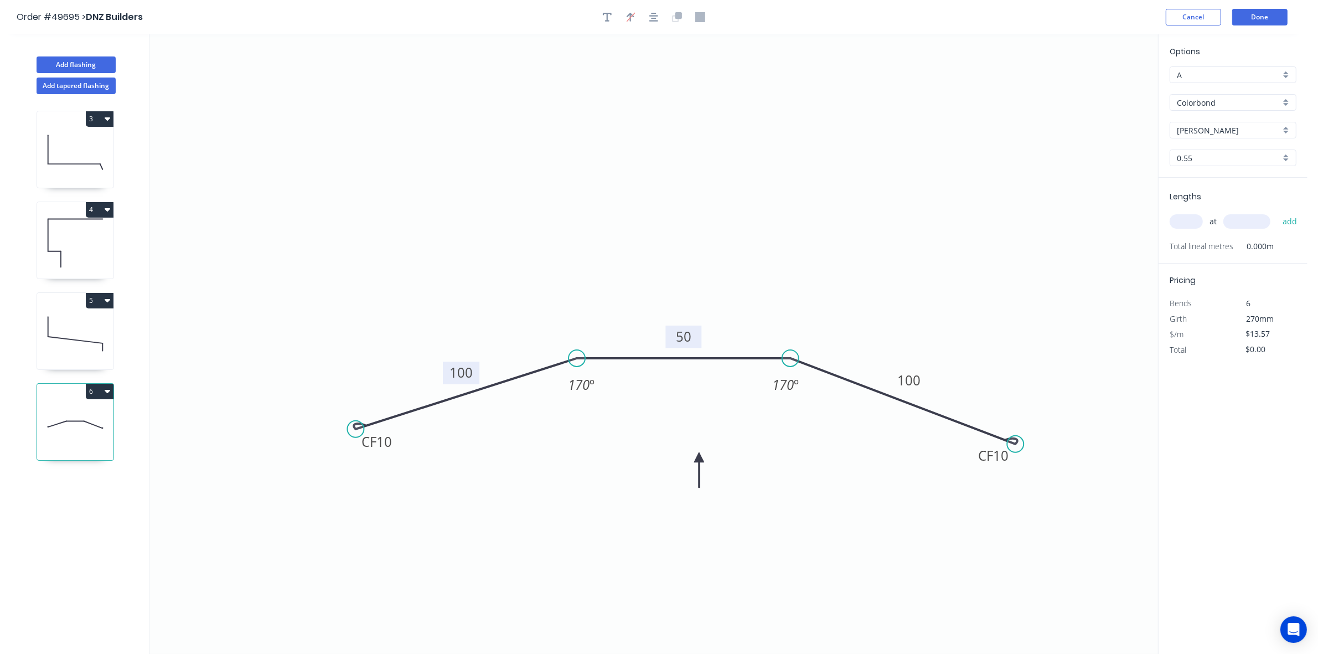
click at [1197, 223] on input "text" at bounding box center [1186, 221] width 33 height 14
type input "1"
type input "4000"
click at [1277, 212] on button "add" at bounding box center [1290, 221] width 26 height 19
type input "$54.28"
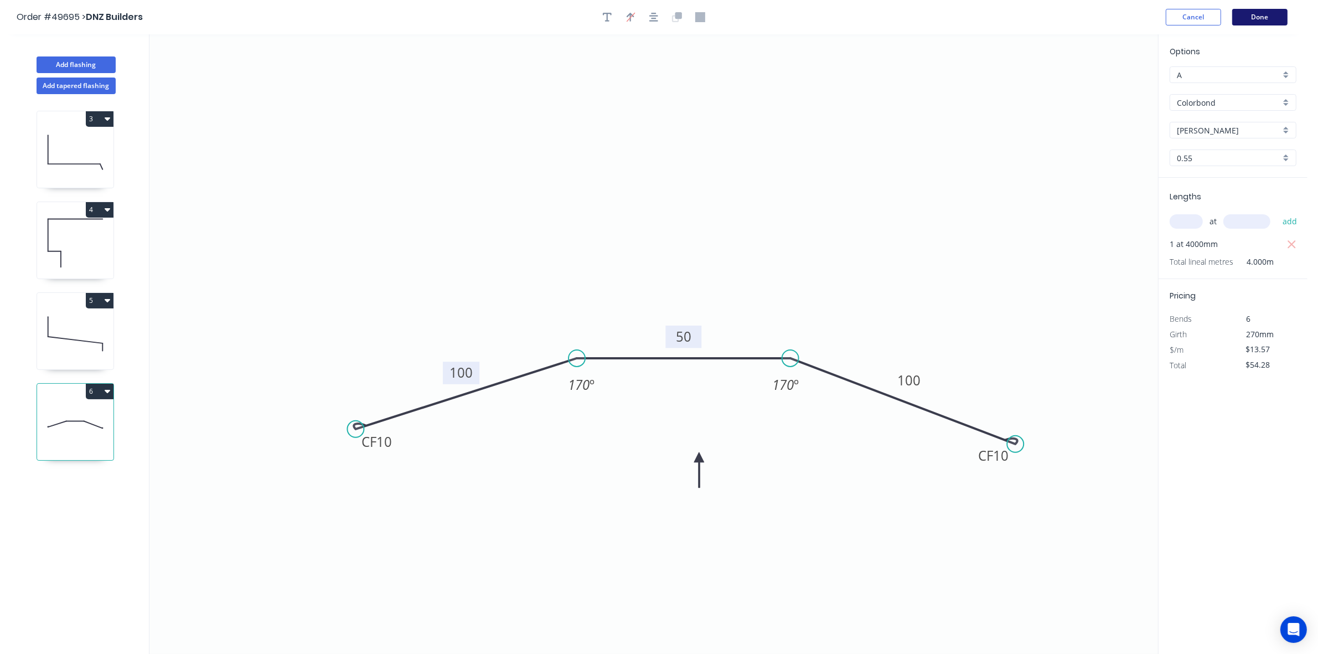
click at [1266, 17] on button "Done" at bounding box center [1260, 17] width 55 height 17
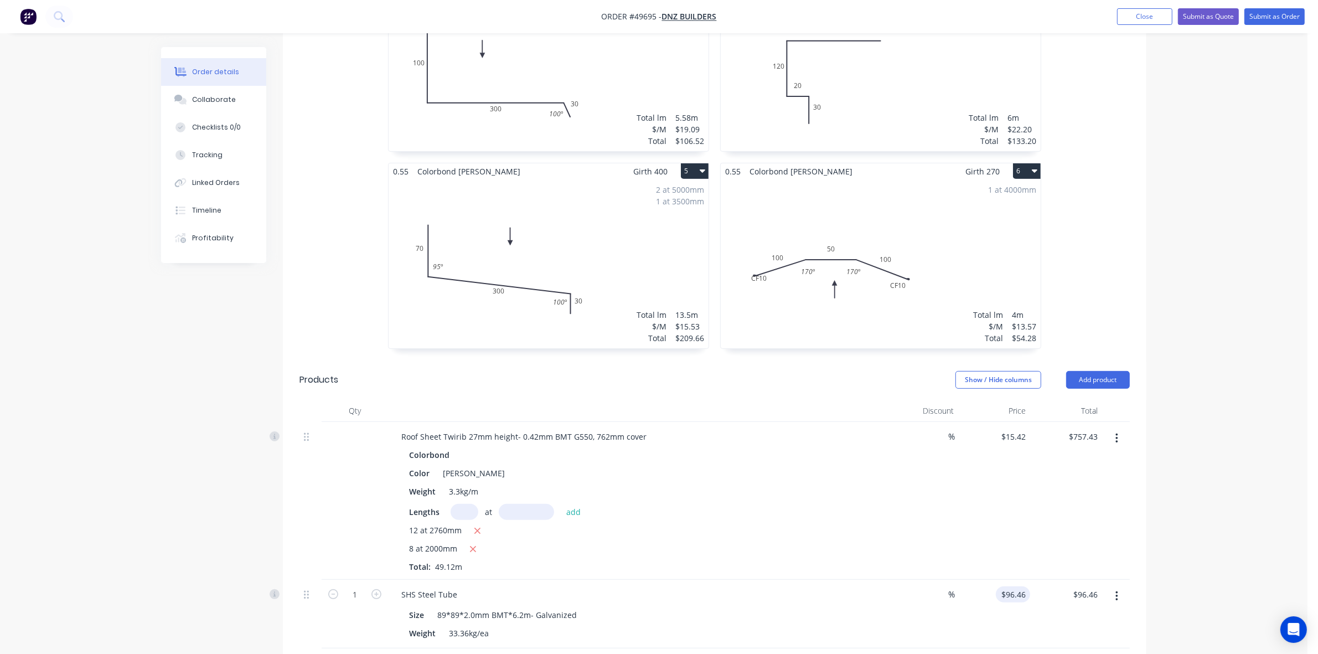
scroll to position [554, 0]
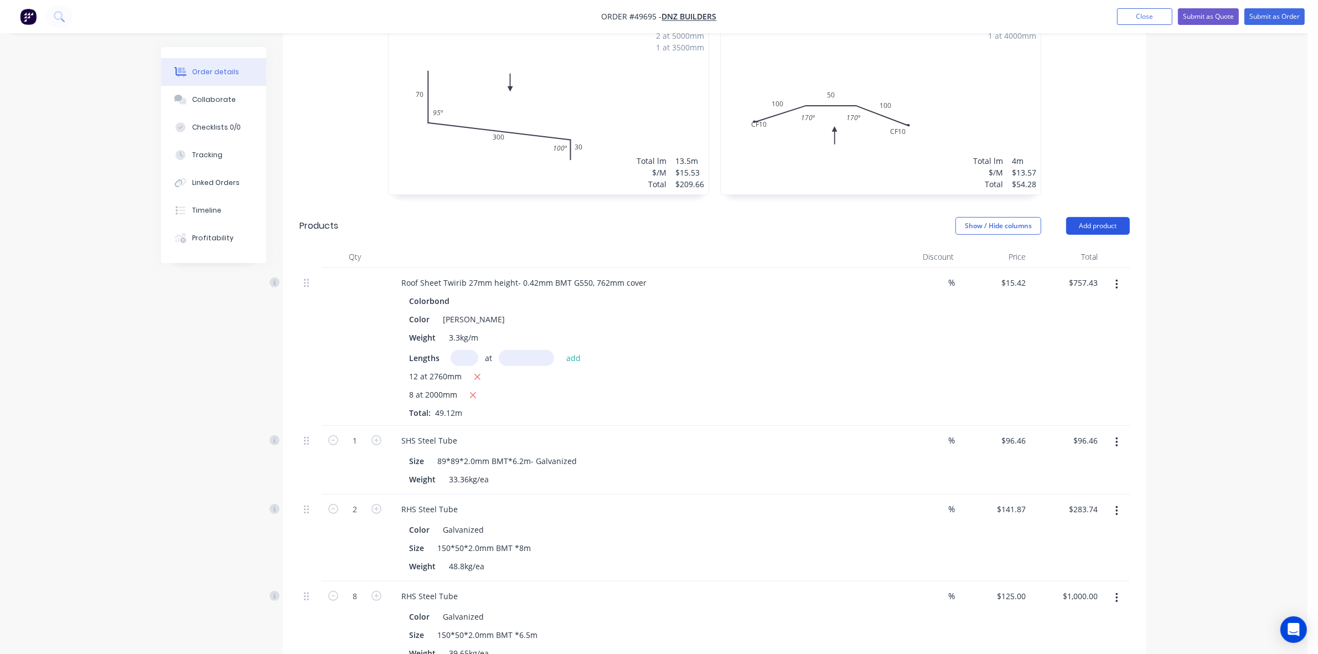
click at [1075, 217] on button "Add product" at bounding box center [1099, 226] width 64 height 18
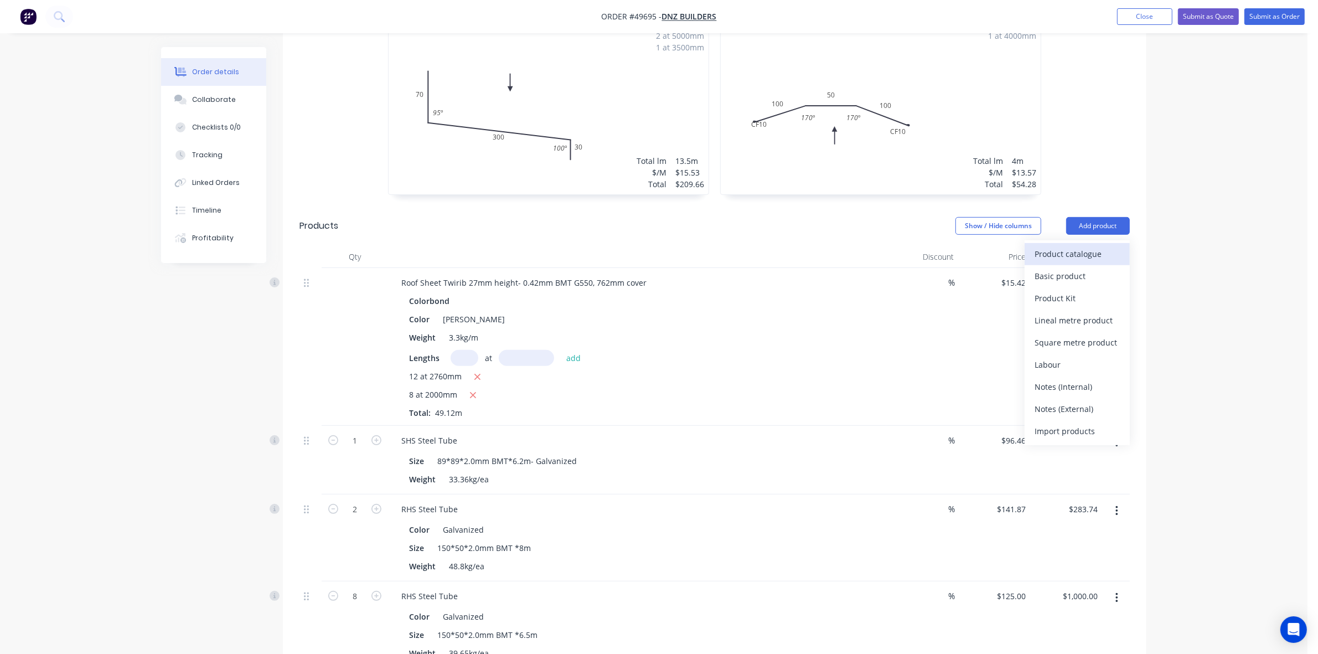
click at [1078, 246] on div "Product catalogue" at bounding box center [1077, 254] width 85 height 16
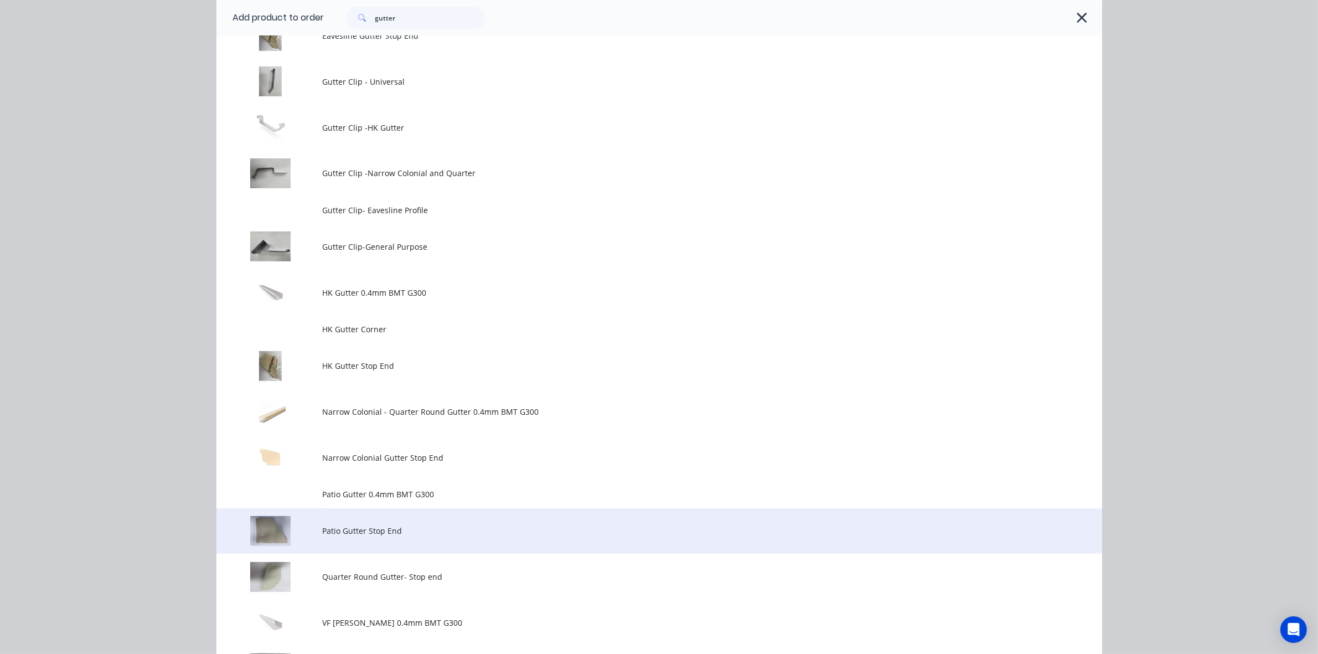
scroll to position [0, 0]
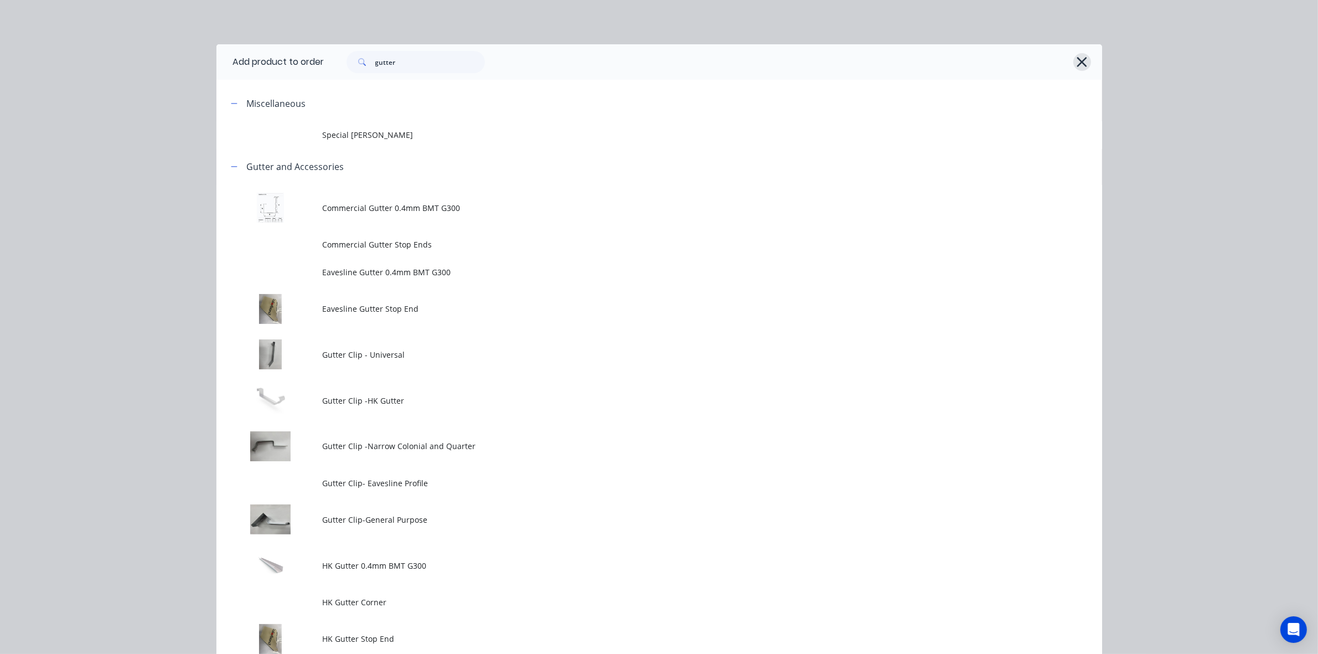
click at [1077, 65] on icon "button" at bounding box center [1082, 62] width 12 height 16
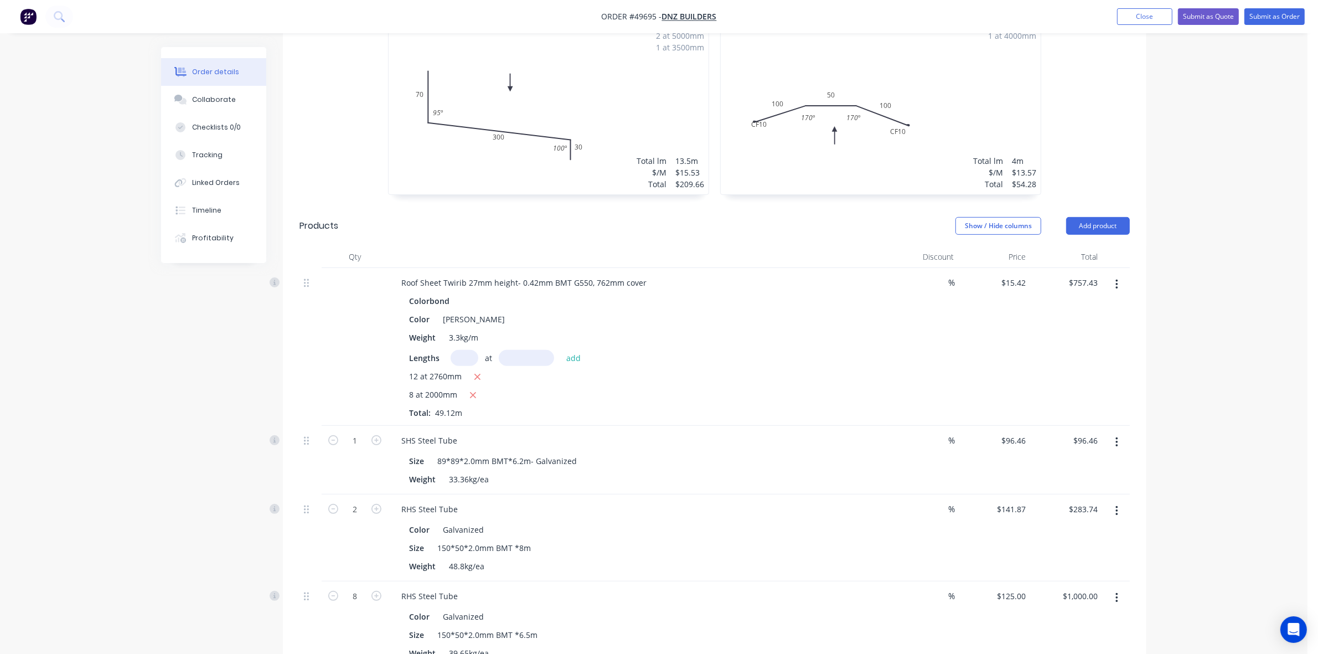
click at [742, 432] on div "SHS Steel Tube" at bounding box center [638, 440] width 490 height 16
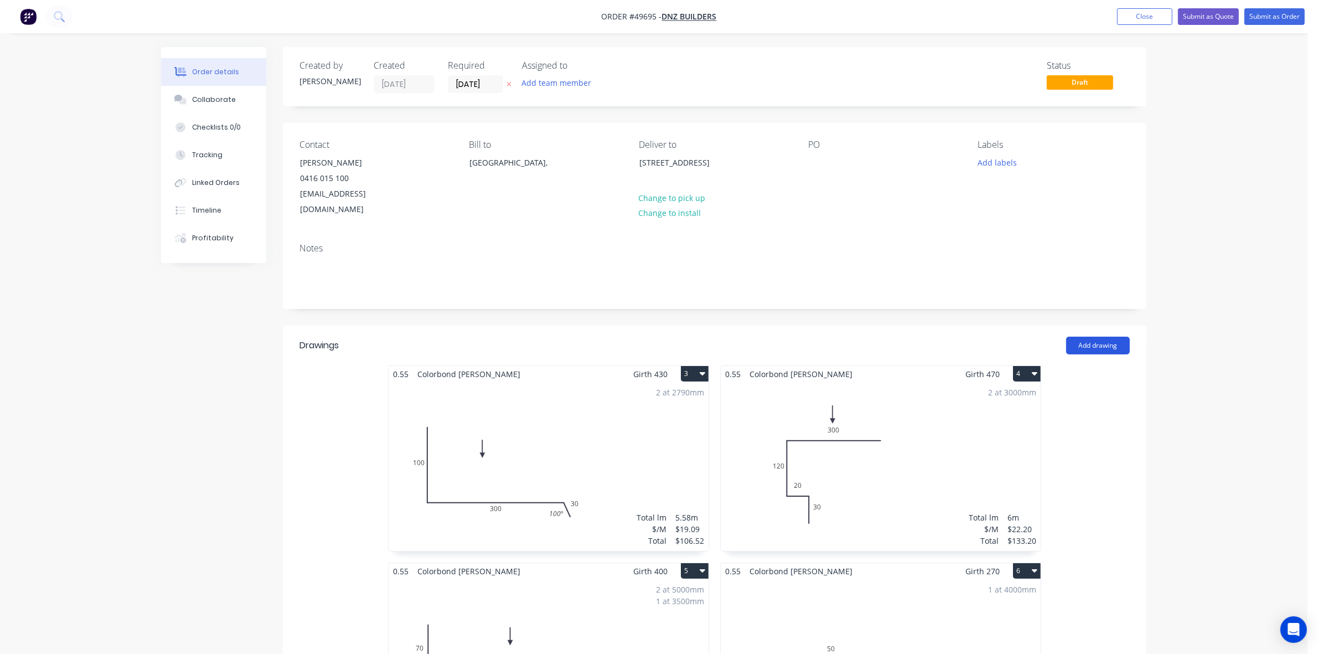
click at [1102, 337] on button "Add drawing" at bounding box center [1099, 346] width 64 height 18
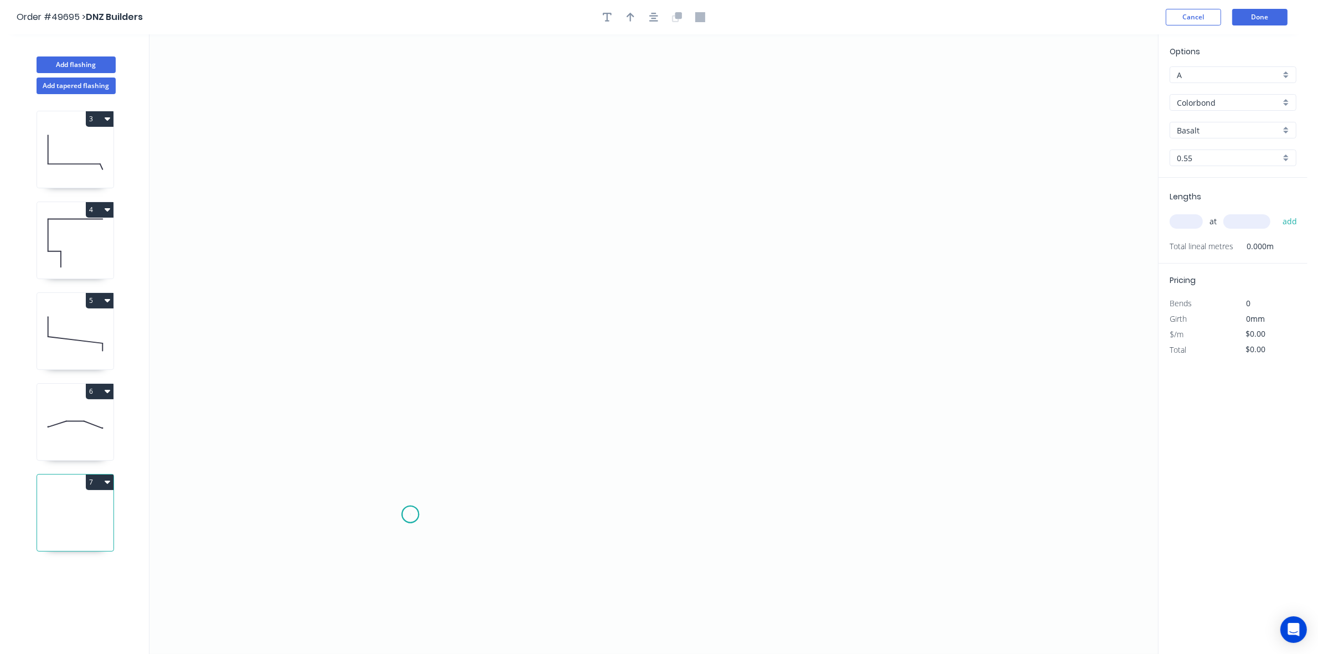
click at [410, 515] on icon "0" at bounding box center [654, 344] width 1009 height 620
click at [438, 482] on icon "0" at bounding box center [654, 344] width 1009 height 620
click at [718, 413] on icon "0 ?" at bounding box center [654, 344] width 1009 height 620
click at [993, 480] on icon "0 ? ? ? º" at bounding box center [654, 344] width 1009 height 620
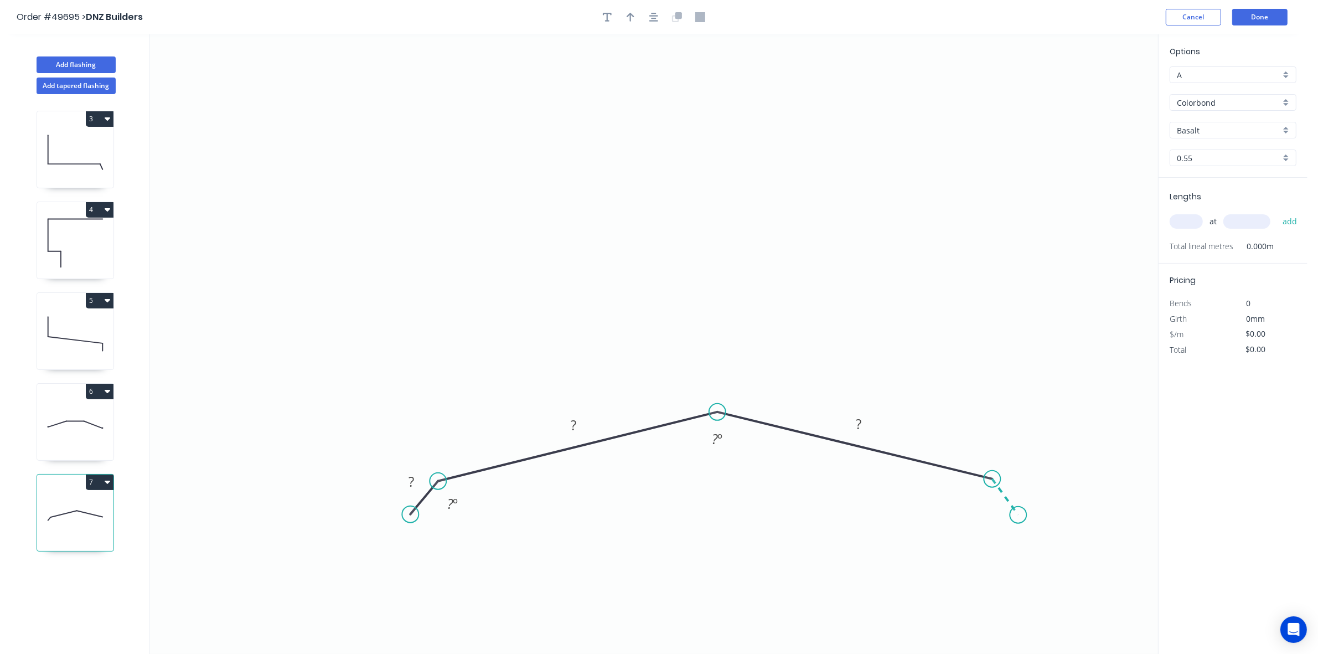
click at [1019, 516] on icon "0 ? ? ? ? º ? º" at bounding box center [654, 344] width 1009 height 620
click at [1019, 516] on circle at bounding box center [1018, 515] width 17 height 17
click at [413, 483] on tspan "?" at bounding box center [412, 482] width 6 height 18
type input "$26.45"
click at [983, 504] on tspan "165" at bounding box center [975, 501] width 22 height 18
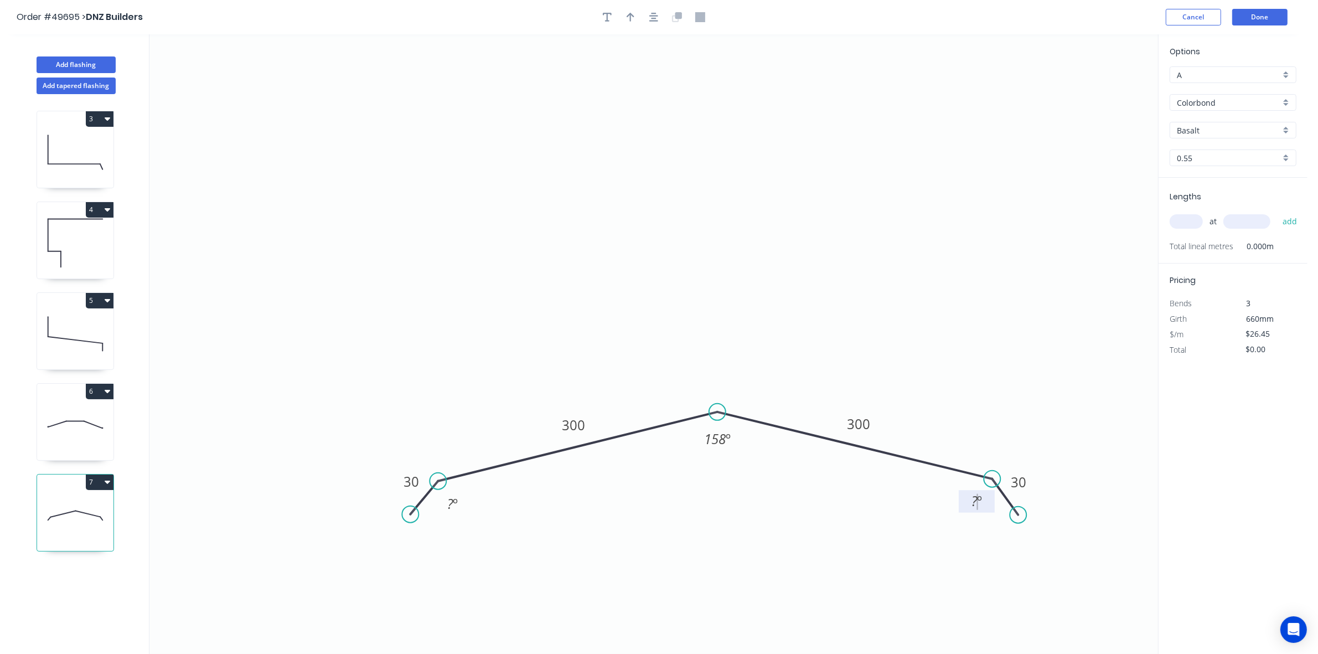
click at [945, 573] on icon "0 30 300 300 30 ? º 158 º ? º" at bounding box center [654, 344] width 1009 height 620
drag, startPoint x: 995, startPoint y: 476, endPoint x: 996, endPoint y: 482, distance: 5.6
click at [996, 482] on circle at bounding box center [995, 481] width 17 height 17
click at [633, 17] on icon "button" at bounding box center [631, 17] width 8 height 10
drag, startPoint x: 1091, startPoint y: 108, endPoint x: 862, endPoint y: 245, distance: 266.5
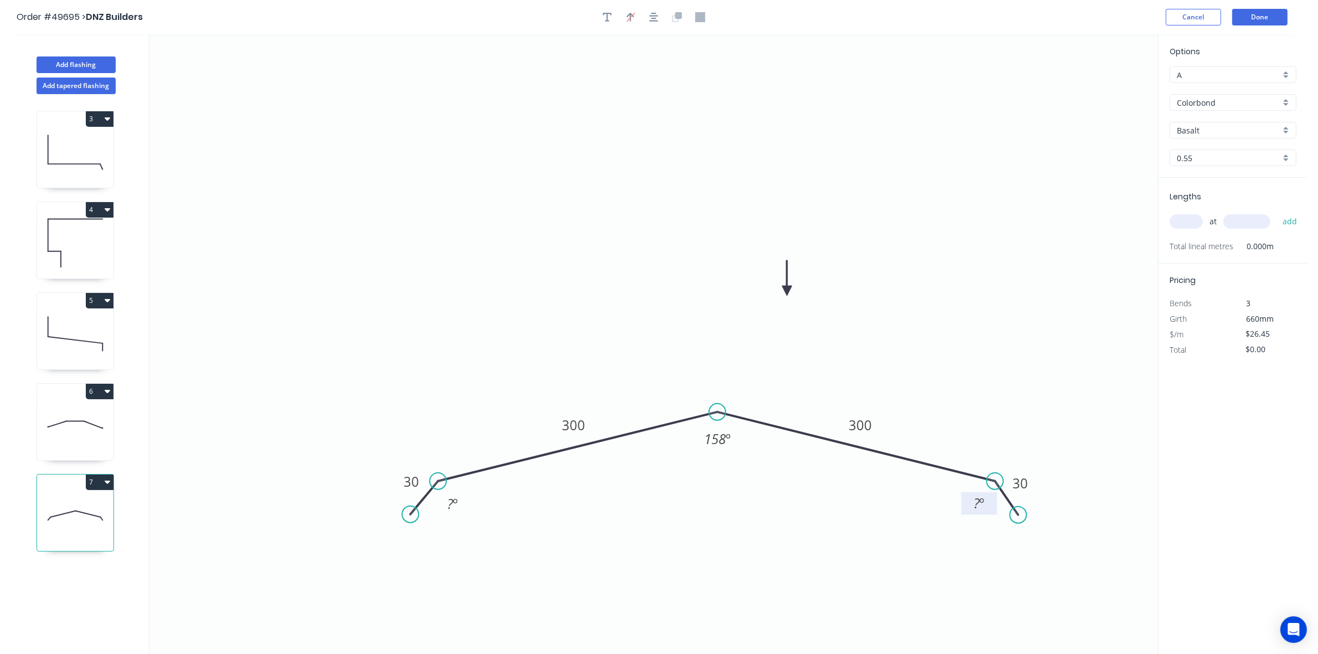
click at [792, 284] on icon at bounding box center [787, 277] width 10 height 35
click at [1238, 132] on input "Basalt" at bounding box center [1229, 131] width 104 height 12
click at [1224, 172] on div "Shale Grey" at bounding box center [1234, 165] width 126 height 19
type input "Shale Grey"
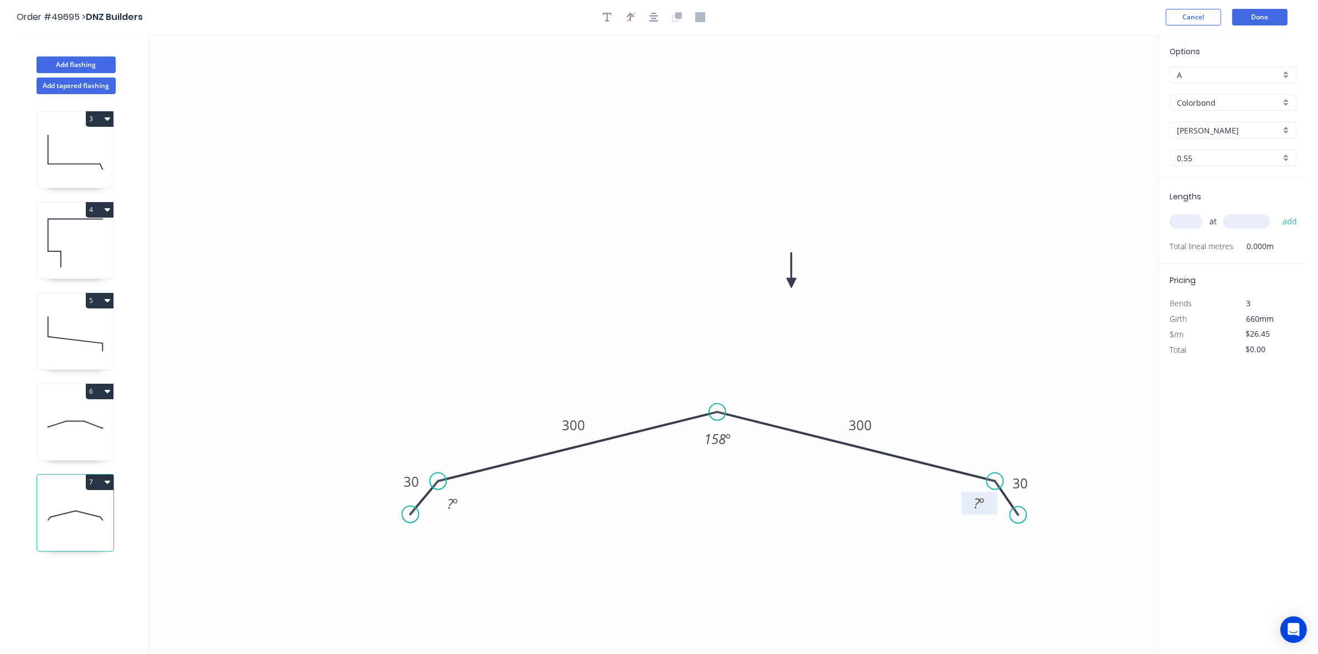
click at [1193, 214] on input "text" at bounding box center [1186, 221] width 33 height 14
type input "1"
type input "4000"
click at [1277, 212] on button "add" at bounding box center [1290, 221] width 26 height 19
type input "$105.80"
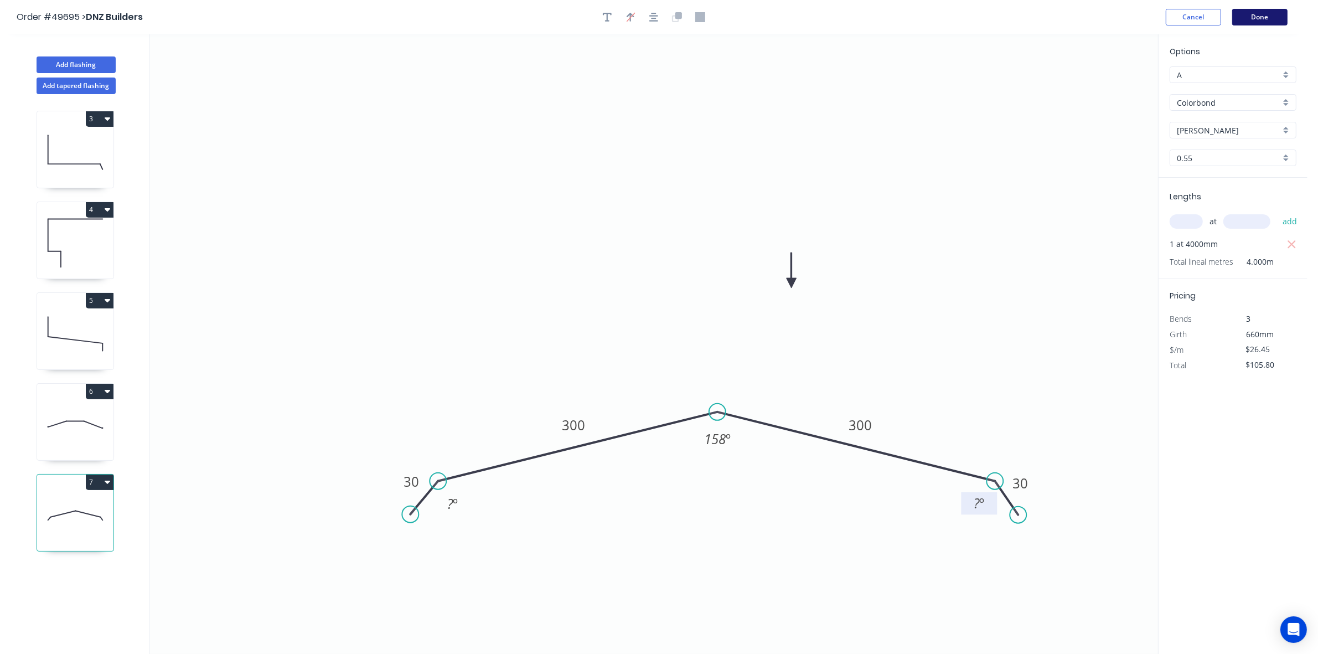
click at [1246, 18] on button "Done" at bounding box center [1260, 17] width 55 height 17
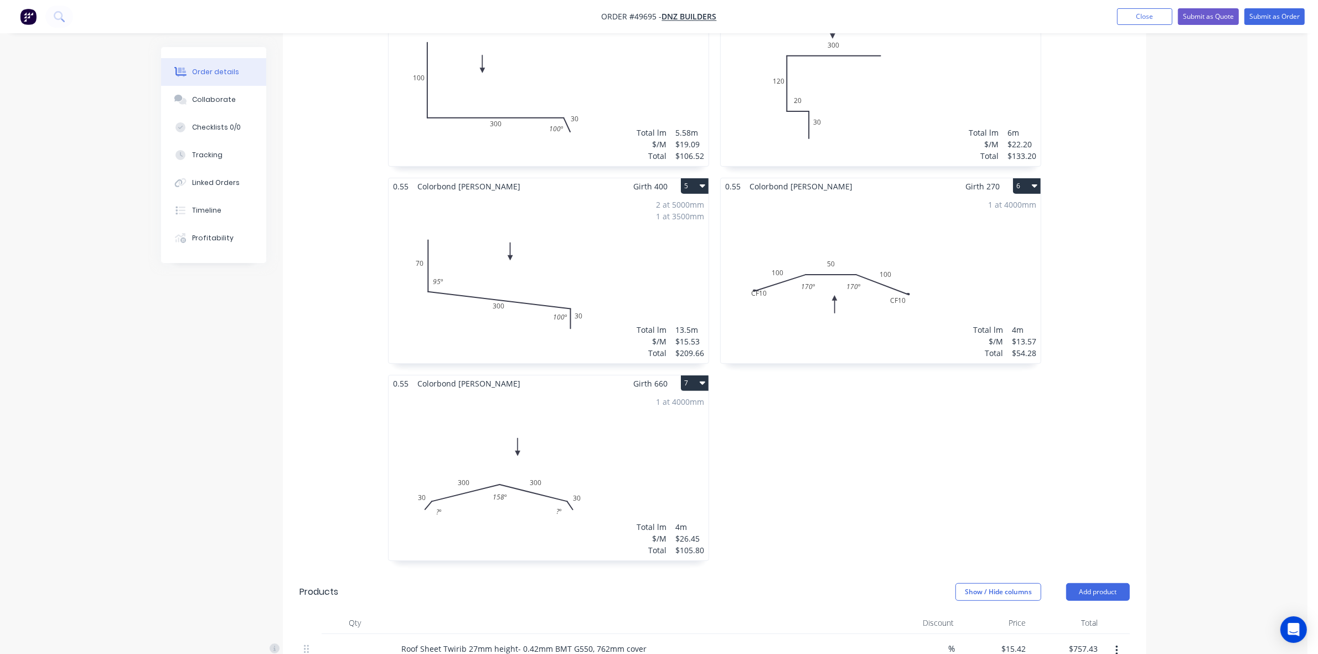
scroll to position [208, 0]
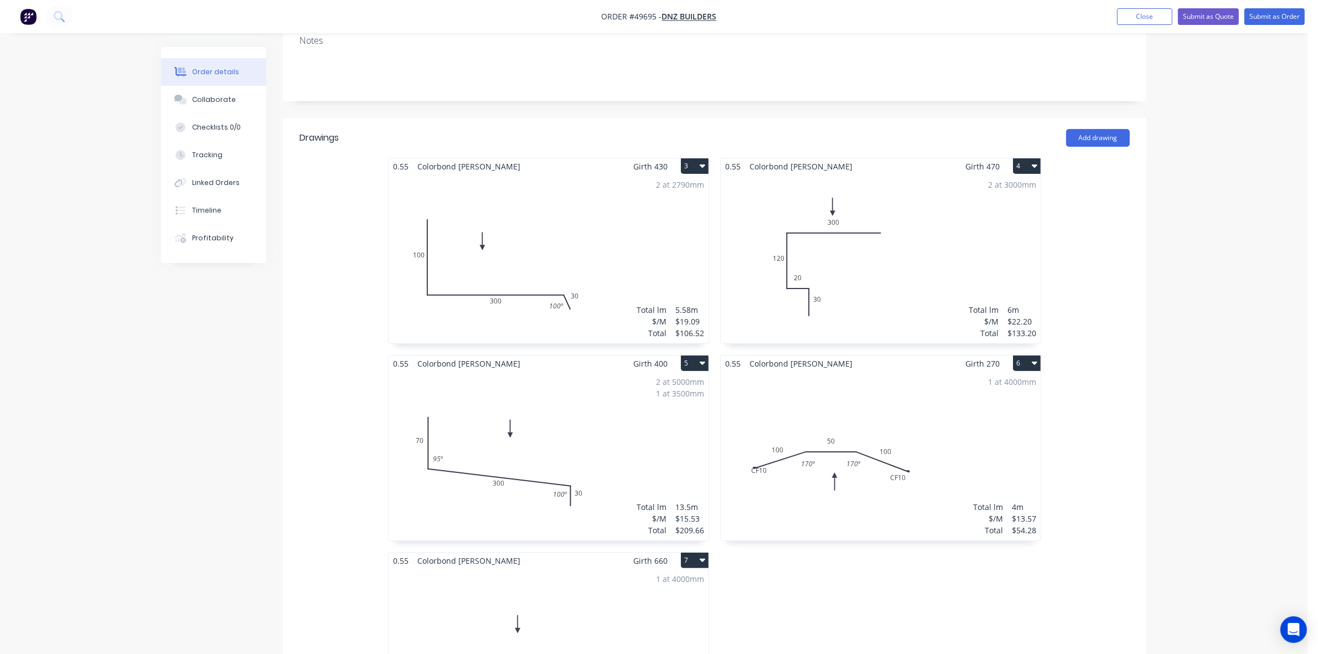
click at [879, 256] on div "2 at 3000mm Total lm $/M Total 6m $22.20 $133.20" at bounding box center [881, 258] width 320 height 169
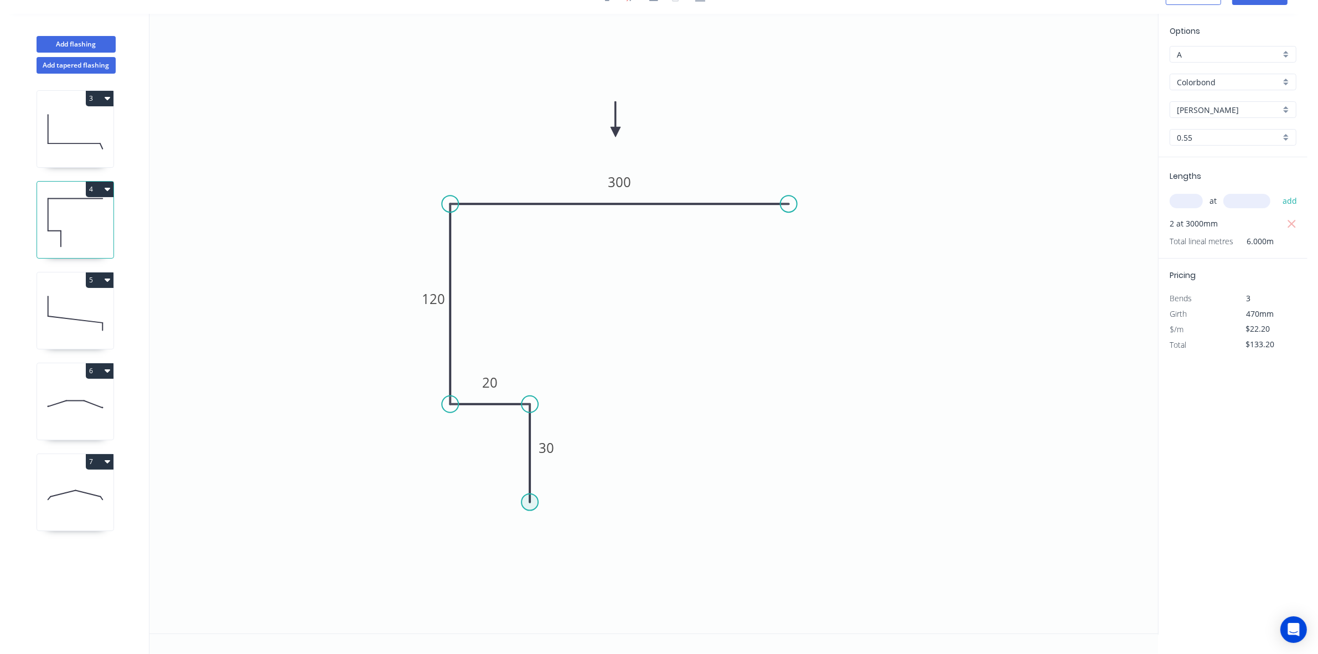
click at [528, 504] on circle at bounding box center [530, 502] width 17 height 17
click at [544, 526] on icon "0 30 20 120 300" at bounding box center [654, 324] width 1009 height 620
type input "$22.76"
type input "$136.56"
click at [544, 526] on circle at bounding box center [543, 526] width 17 height 17
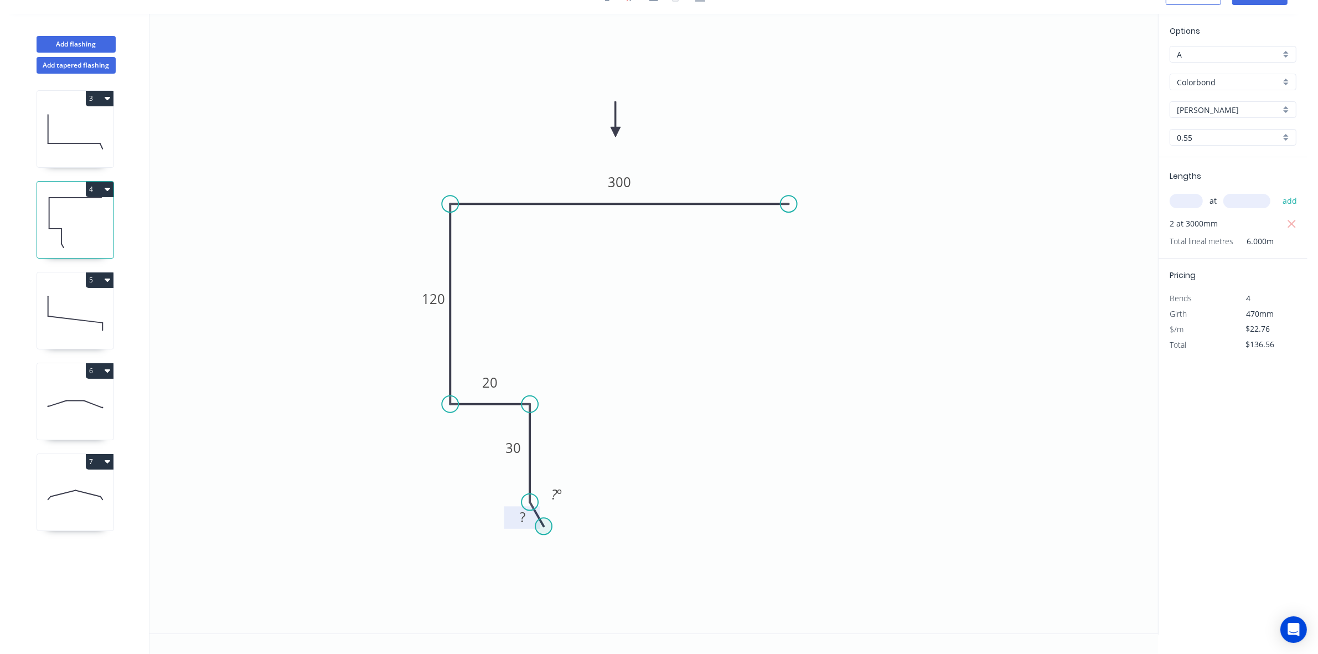
click at [533, 519] on rect at bounding box center [522, 517] width 36 height 23
click at [528, 513] on rect at bounding box center [523, 518] width 22 height 16
drag, startPoint x: 559, startPoint y: 505, endPoint x: 558, endPoint y: 499, distance: 6.3
click at [559, 504] on icon "0 10 30 20 120 300 ? º" at bounding box center [654, 324] width 1009 height 620
click at [557, 498] on tspan "º" at bounding box center [559, 494] width 5 height 18
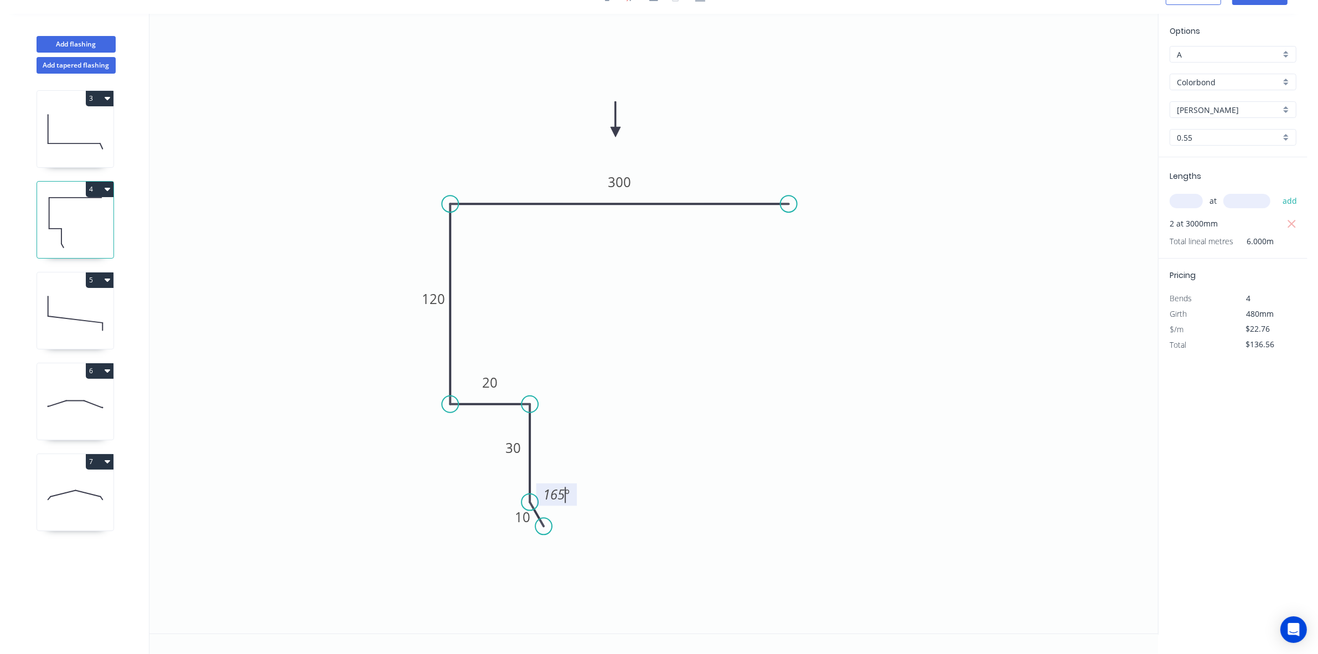
click at [818, 480] on icon "0 10 30 20 120 300 165 º" at bounding box center [654, 324] width 1009 height 620
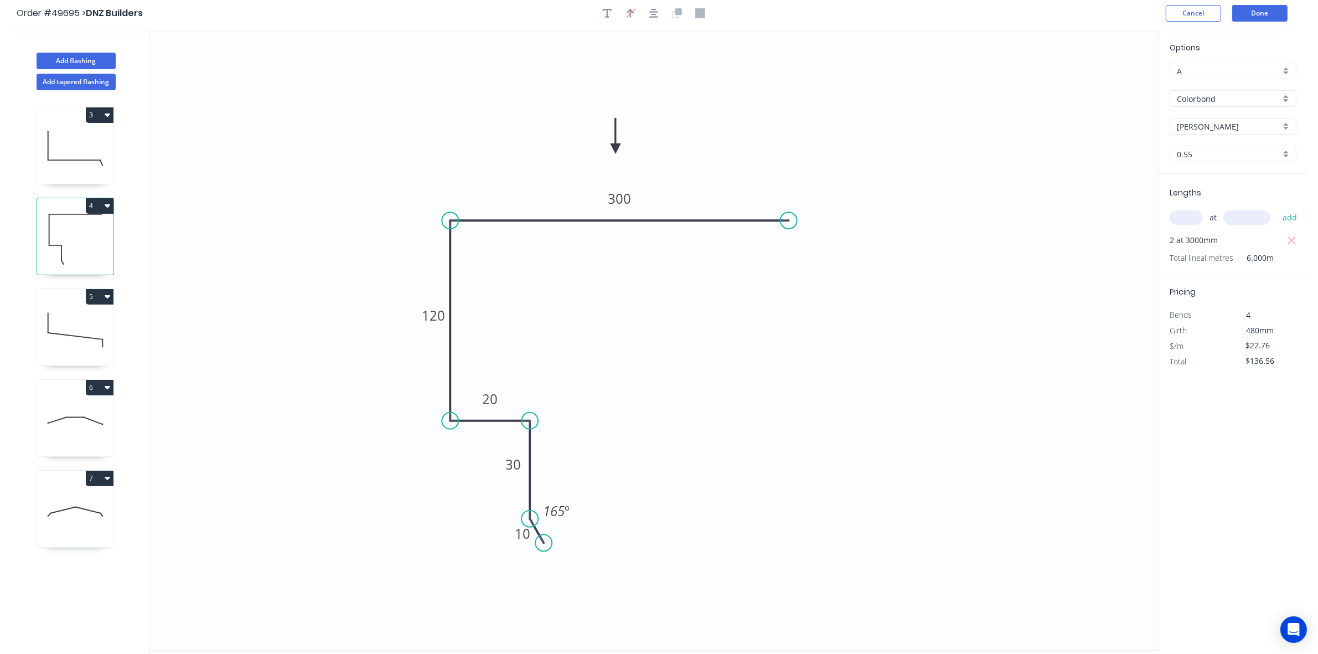
scroll to position [0, 0]
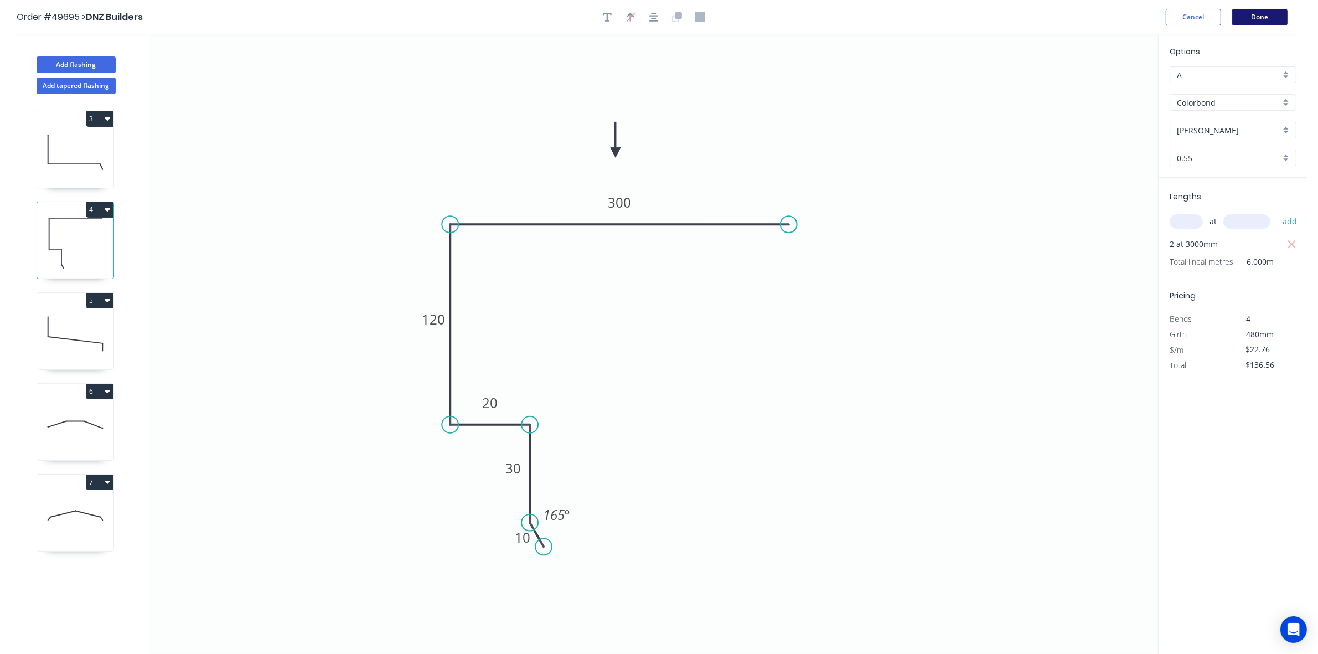
click at [1269, 23] on button "Done" at bounding box center [1260, 17] width 55 height 17
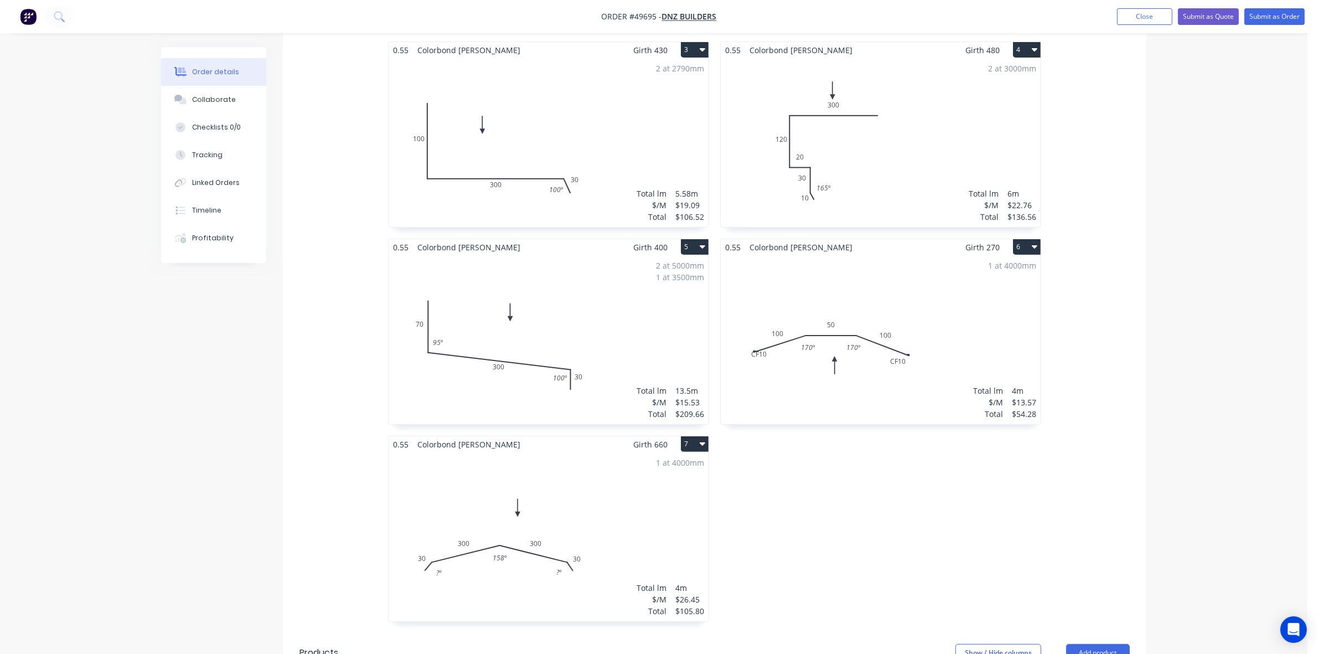
scroll to position [346, 0]
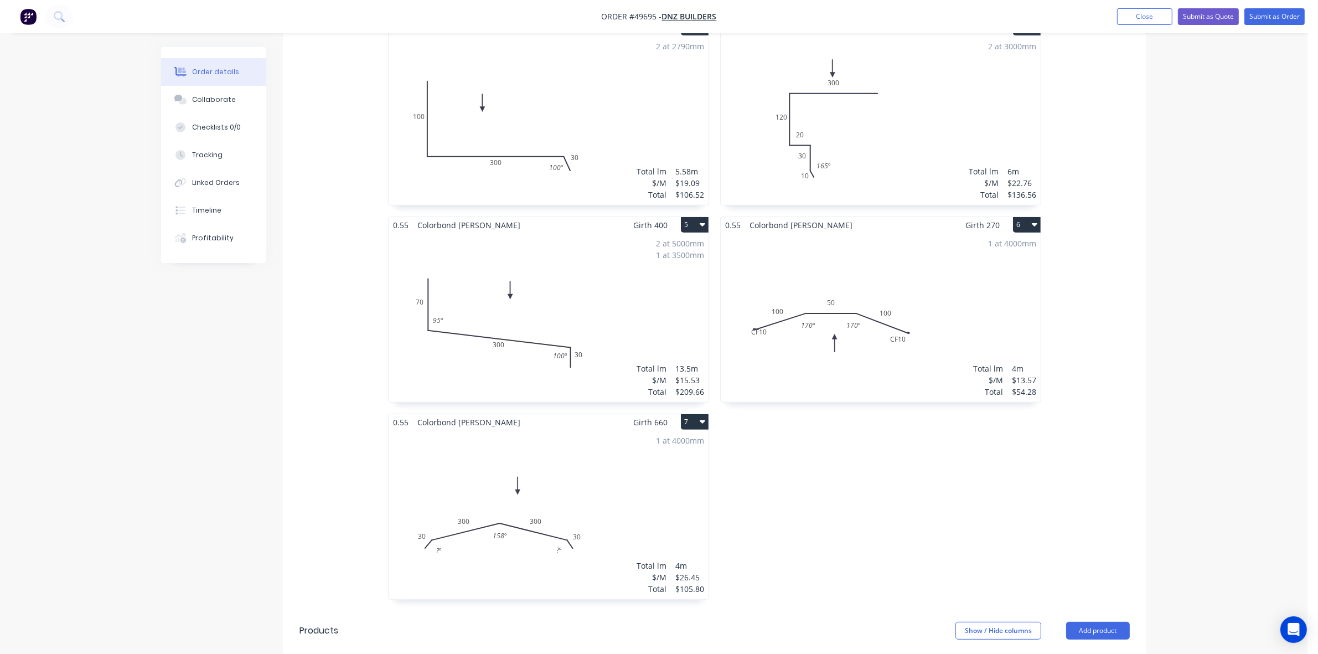
click at [936, 525] on div "0.55 Colorbond Shale Grey Girth 480 4 0 10 30 20 120 300 165 º 0 10 30 20 120 3…" at bounding box center [881, 314] width 332 height 591
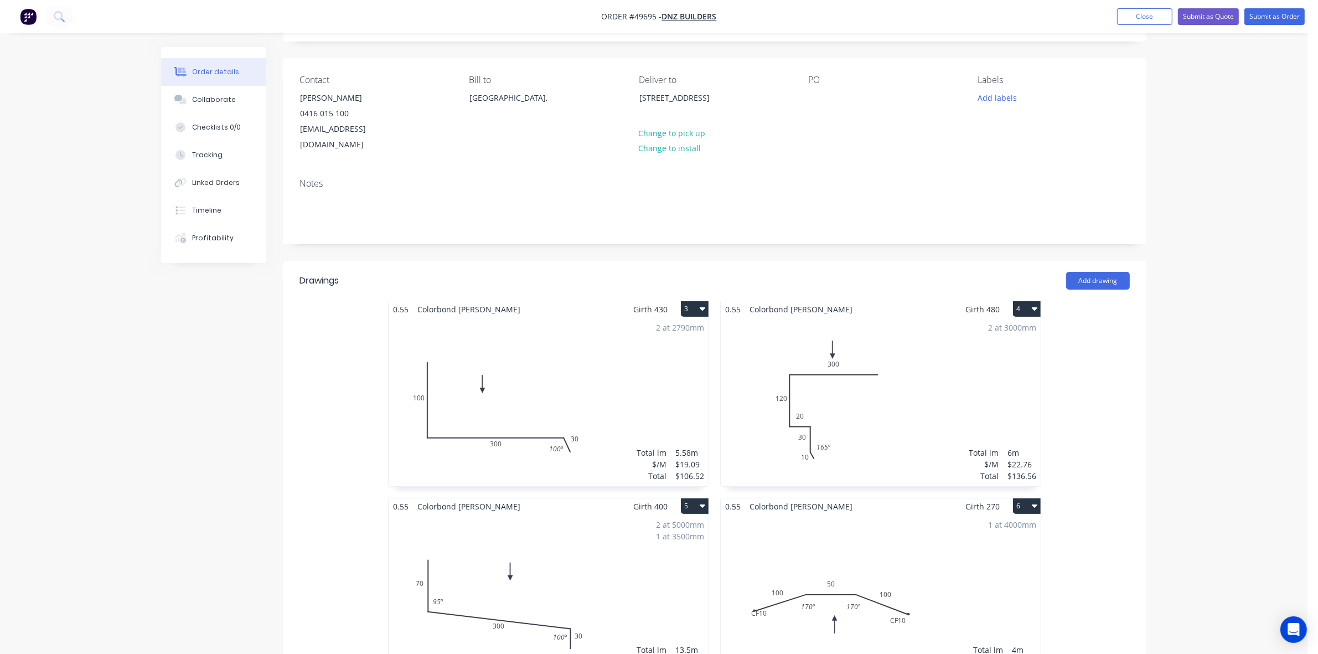
scroll to position [0, 0]
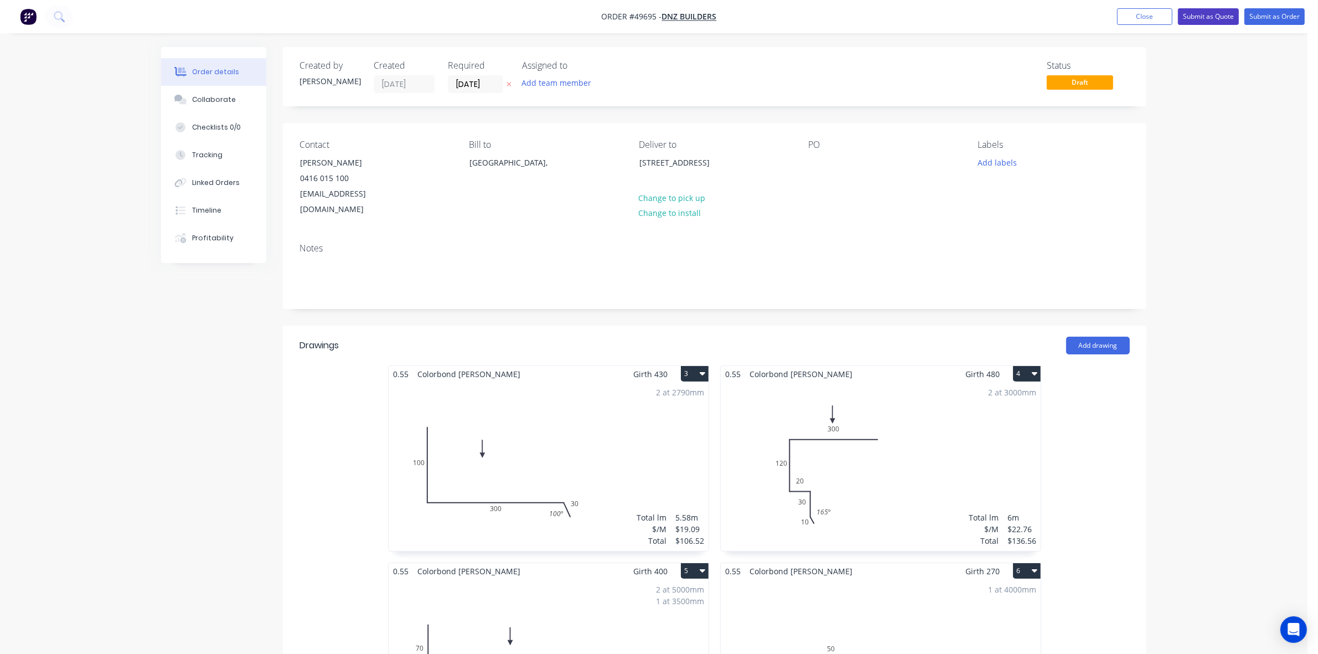
click at [1203, 12] on button "Submit as Quote" at bounding box center [1208, 16] width 61 height 17
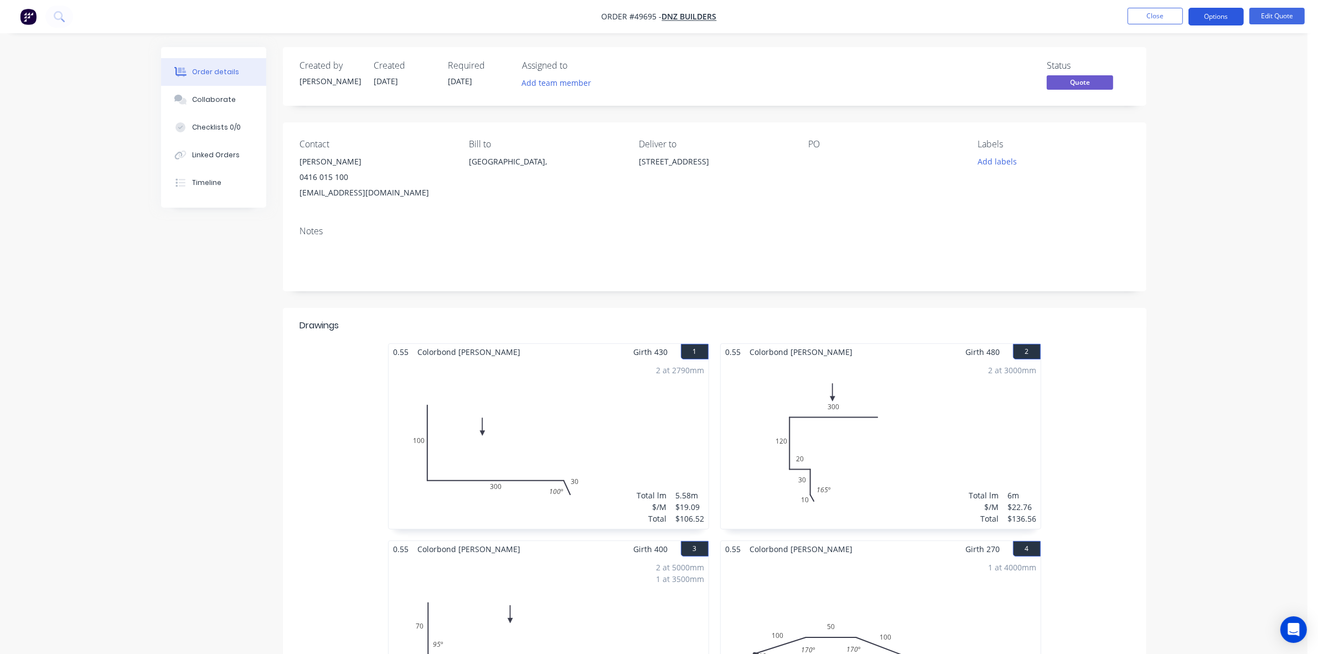
click at [1220, 22] on button "Options" at bounding box center [1216, 17] width 55 height 18
click at [1170, 59] on div "Quote" at bounding box center [1183, 67] width 102 height 16
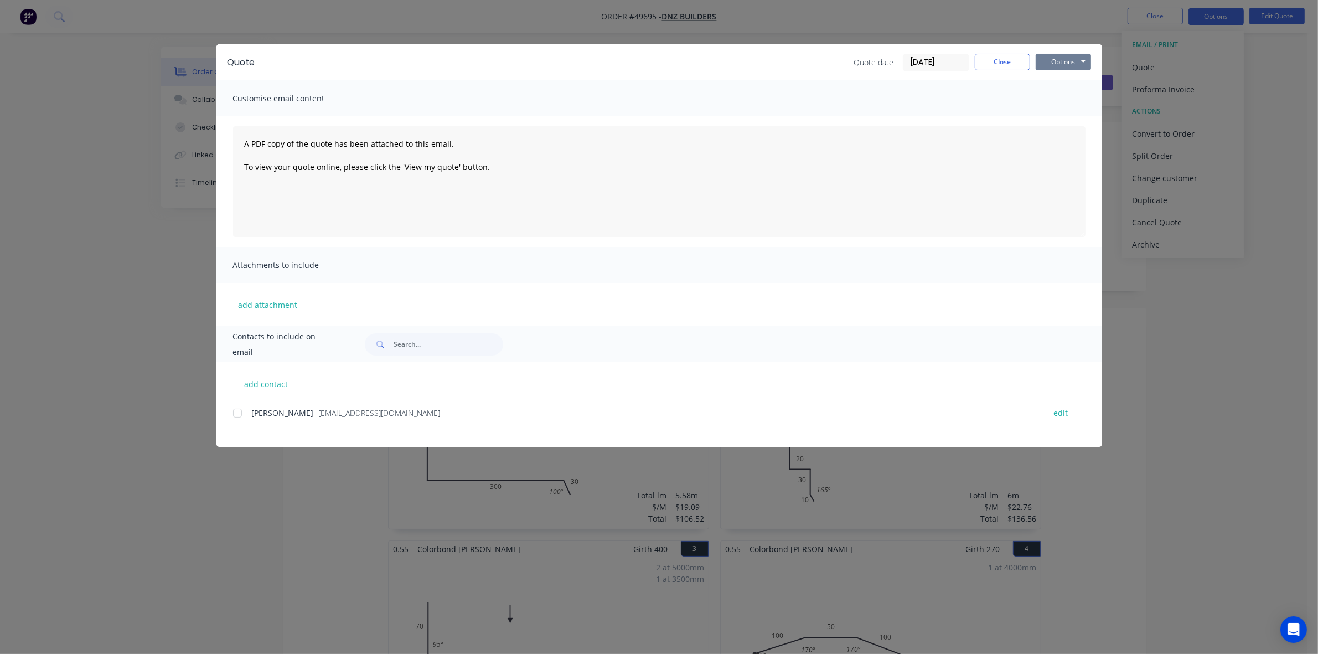
click at [1076, 54] on button "Options" at bounding box center [1063, 62] width 55 height 17
click at [1070, 80] on button "Preview" at bounding box center [1071, 82] width 71 height 18
click at [992, 61] on button "Close" at bounding box center [1002, 62] width 55 height 17
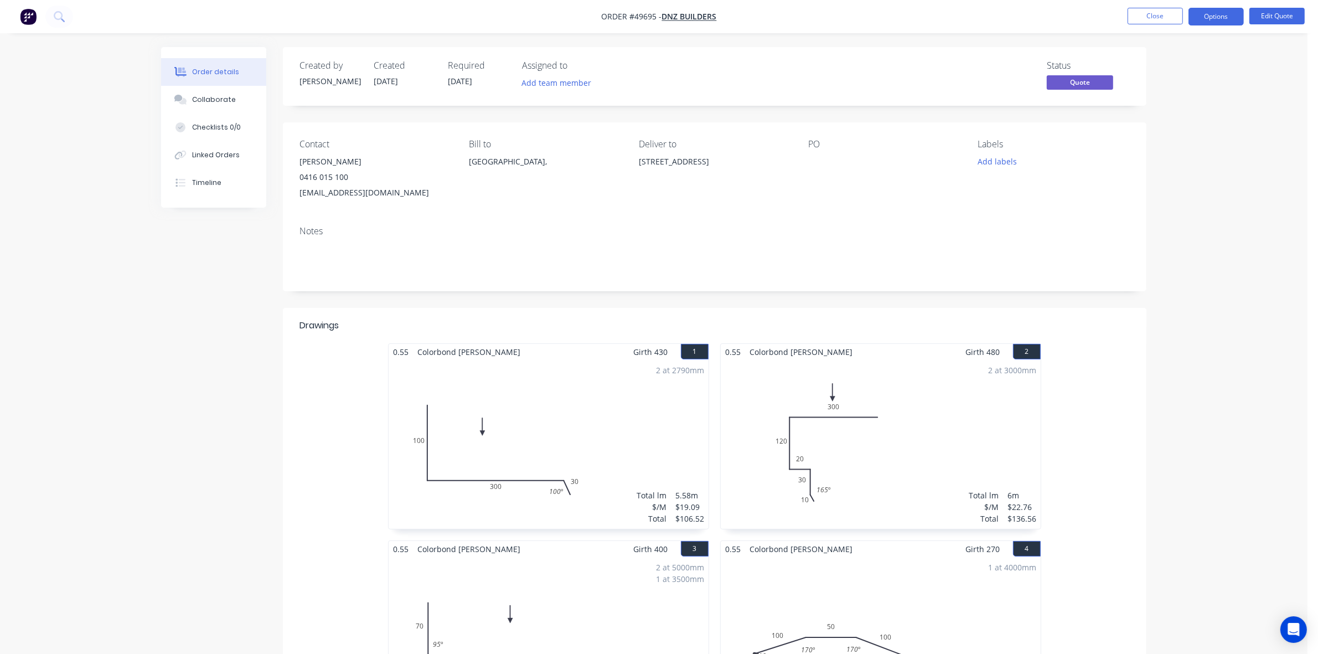
drag, startPoint x: 666, startPoint y: 161, endPoint x: 792, endPoint y: 164, distance: 126.9
click at [792, 164] on div "Contact Nick 0416 015 100 dnzbuilders@live.com.au Bill to Australia, Deliver to…" at bounding box center [715, 169] width 864 height 95
copy div "198 Lakeview Dr, Gidgegannup WA 6083"
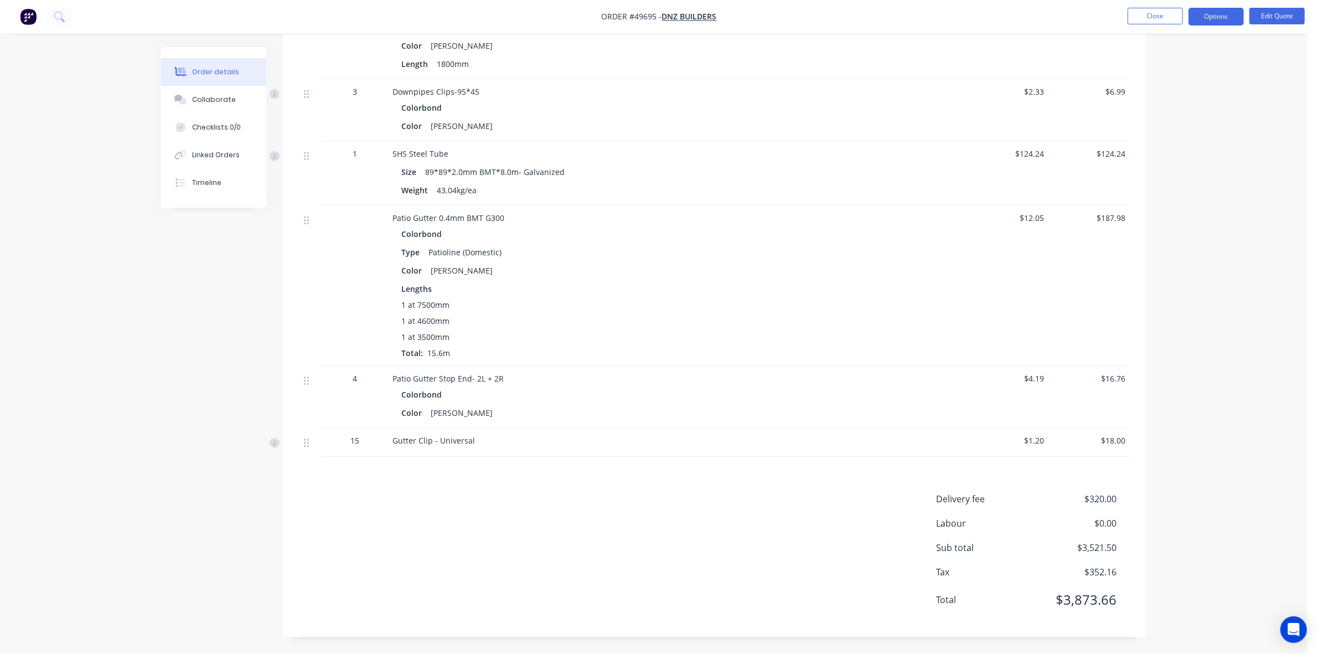
scroll to position [1419, 0]
click at [1272, 19] on button "Edit Quote" at bounding box center [1277, 16] width 55 height 17
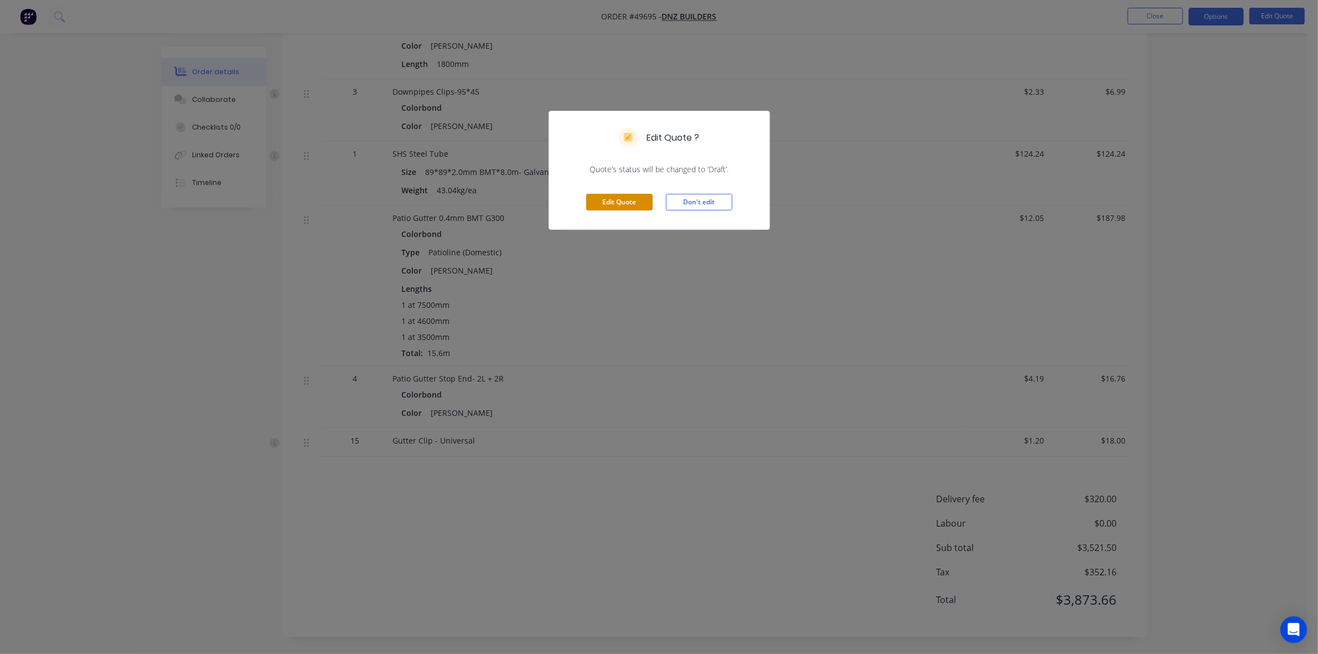
drag, startPoint x: 615, startPoint y: 200, endPoint x: 630, endPoint y: 219, distance: 24.0
click at [615, 203] on button "Edit Quote" at bounding box center [619, 202] width 66 height 17
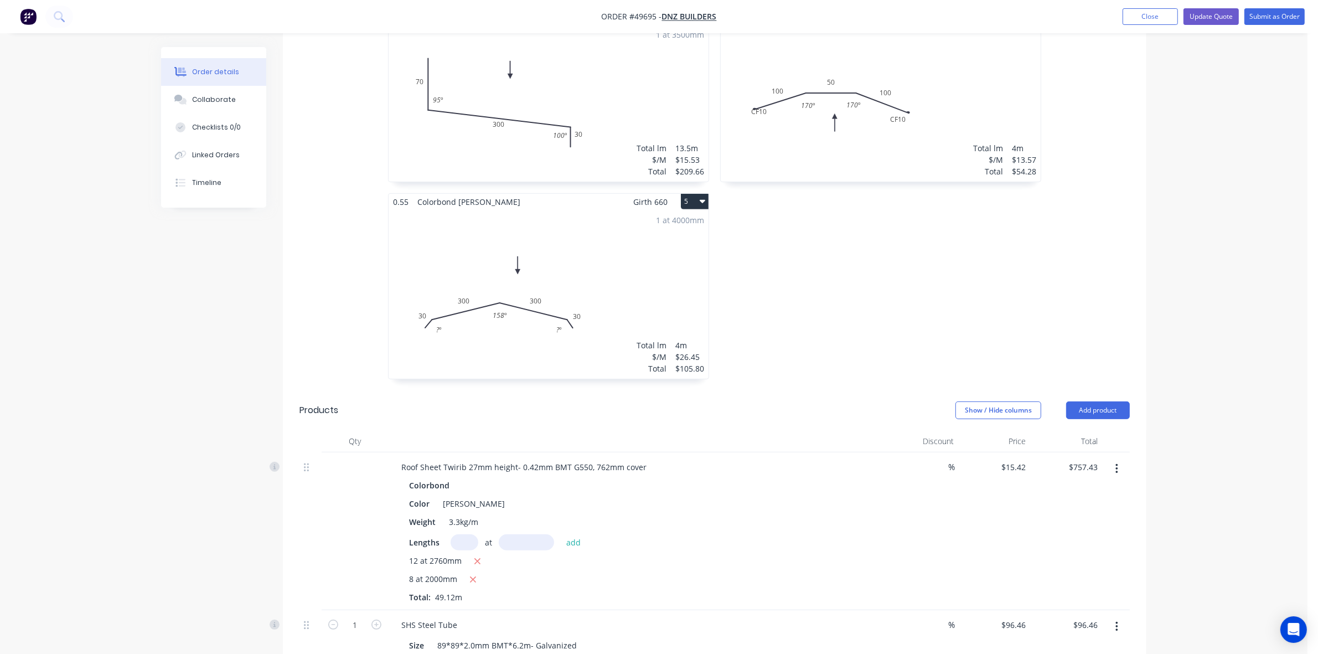
scroll to position [623, 0]
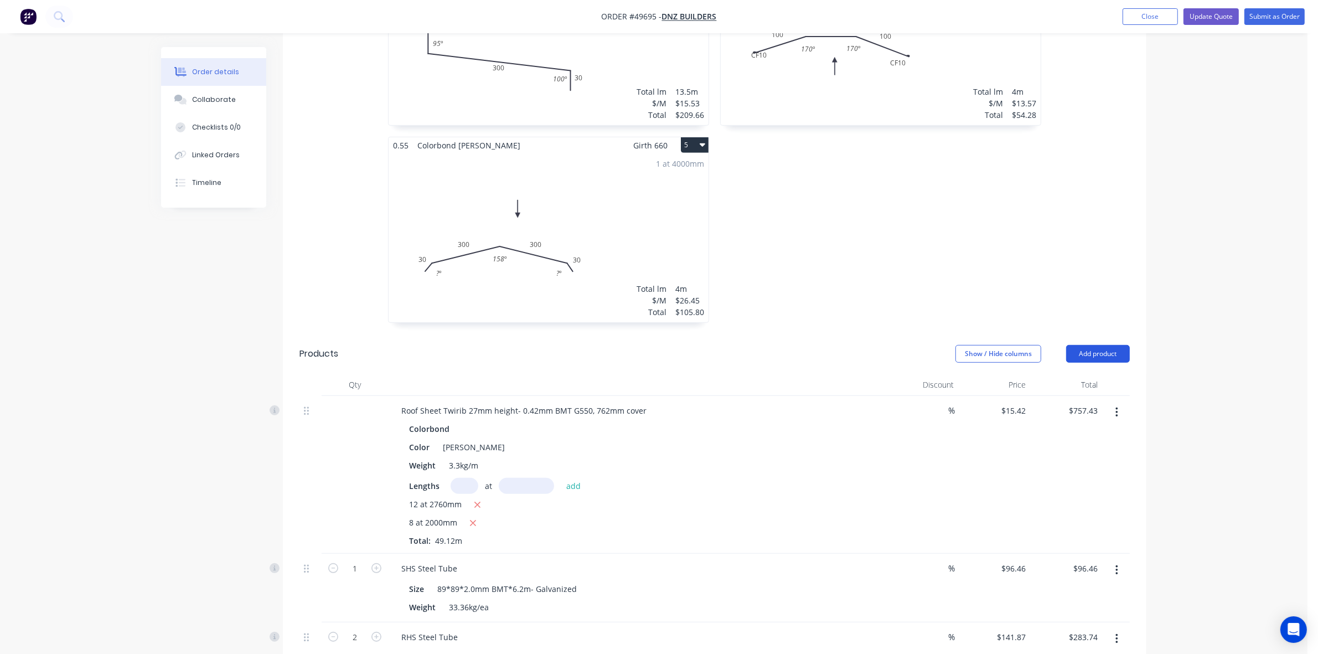
click at [1108, 345] on button "Add product" at bounding box center [1099, 354] width 64 height 18
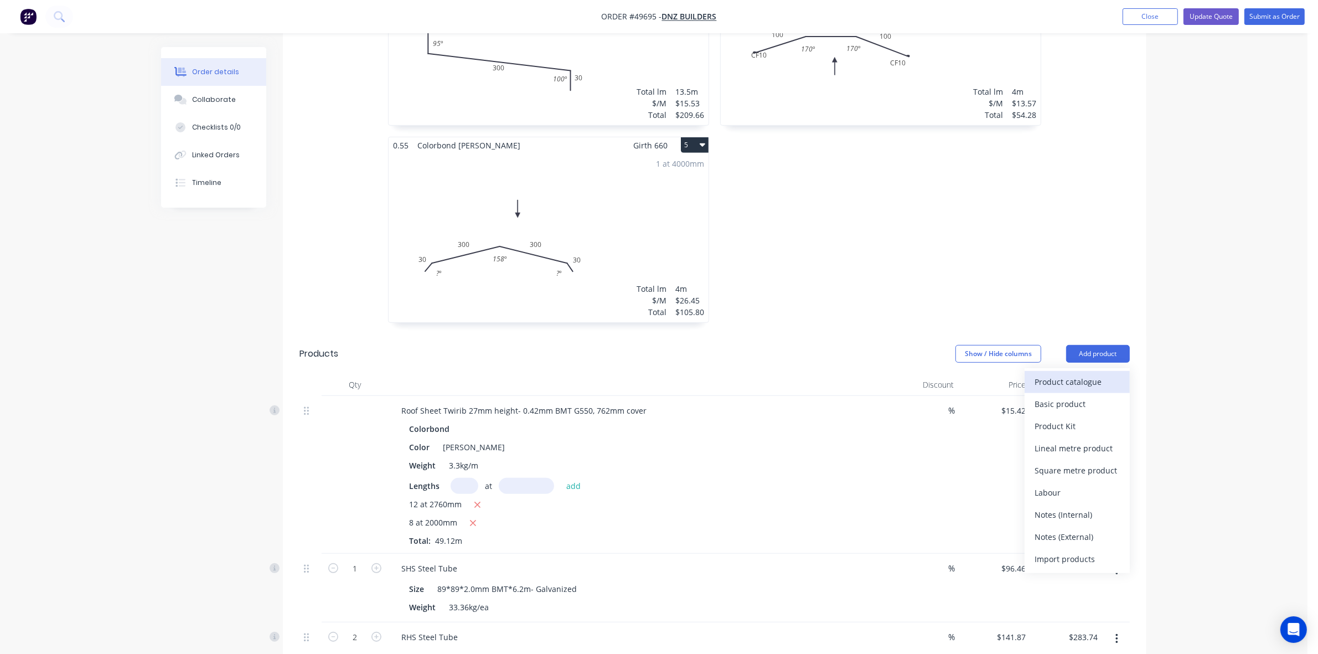
click at [1066, 374] on div "Product catalogue" at bounding box center [1077, 382] width 85 height 16
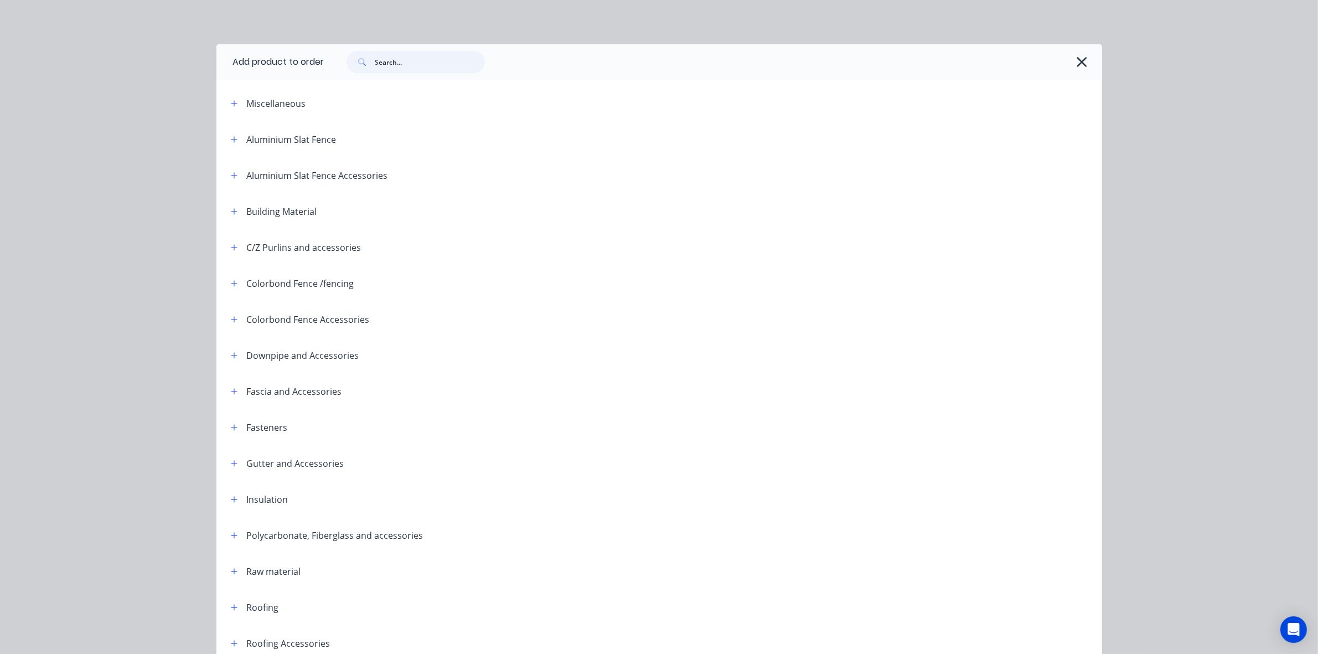
click at [458, 60] on input "text" at bounding box center [430, 62] width 110 height 22
type input "vf"
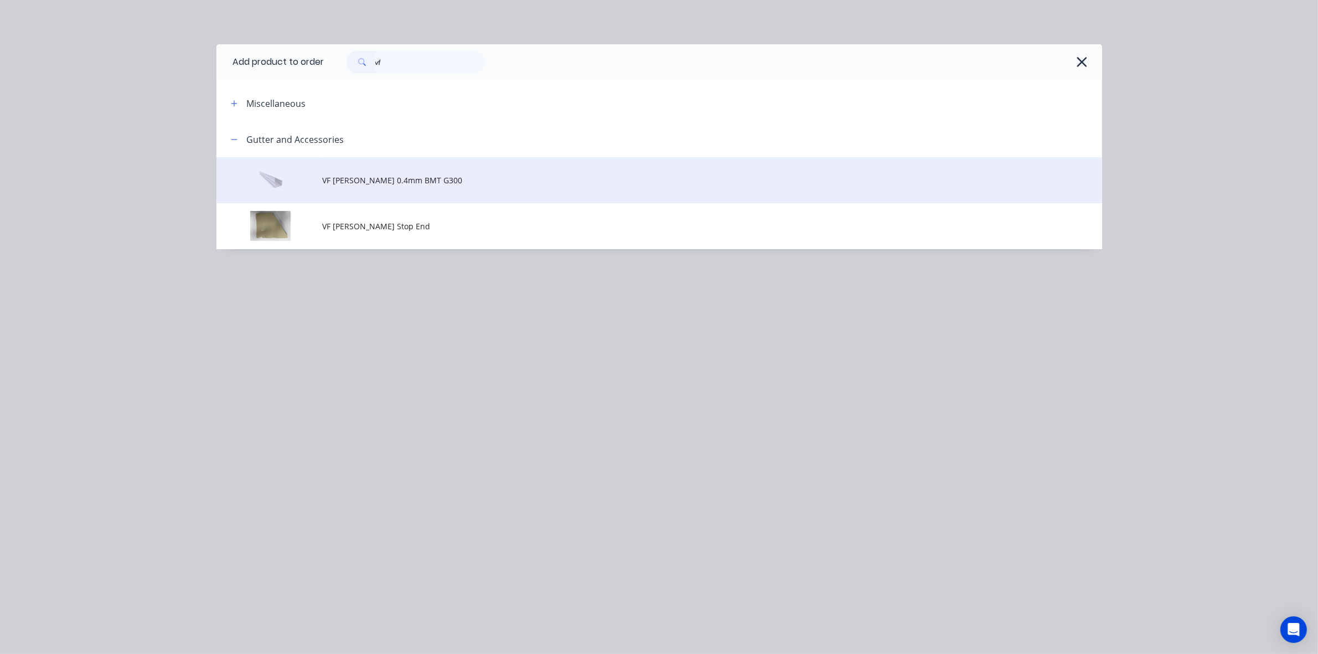
click at [483, 194] on td "VF Patio Gutter 0.4mm BMT G300" at bounding box center [713, 180] width 780 height 46
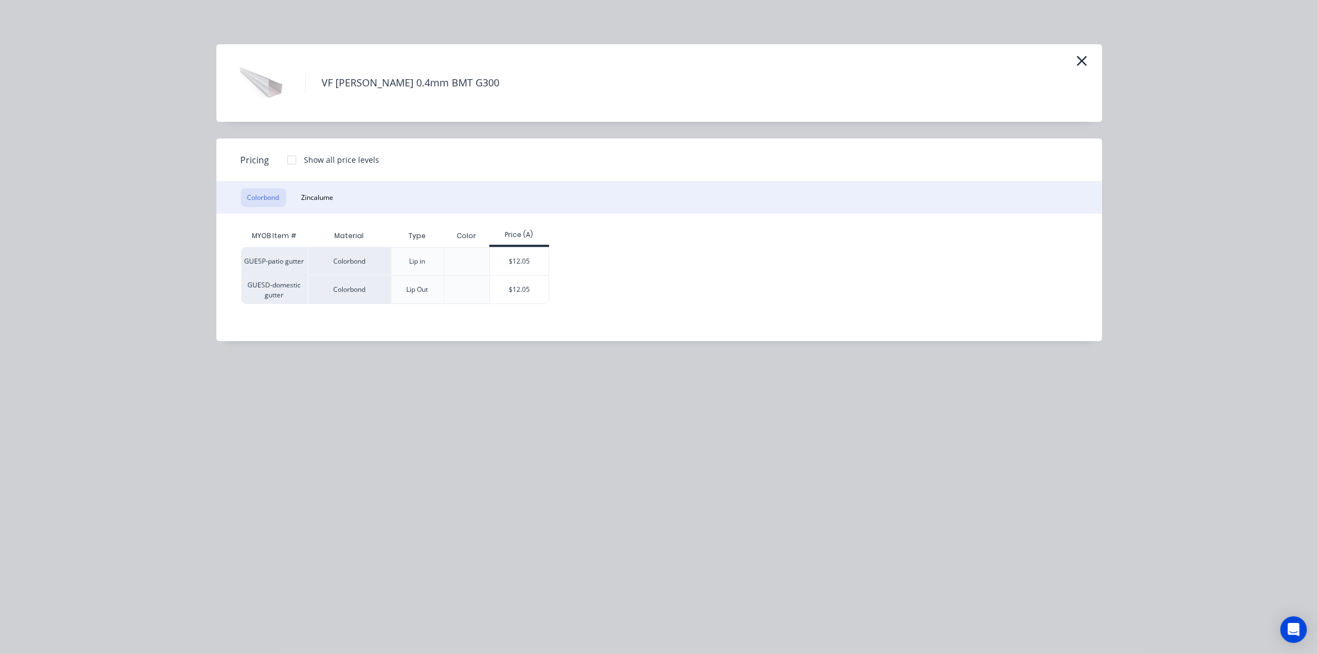
drag, startPoint x: 523, startPoint y: 254, endPoint x: 579, endPoint y: 256, distance: 56.0
click at [528, 256] on div "$12.05" at bounding box center [519, 262] width 59 height 28
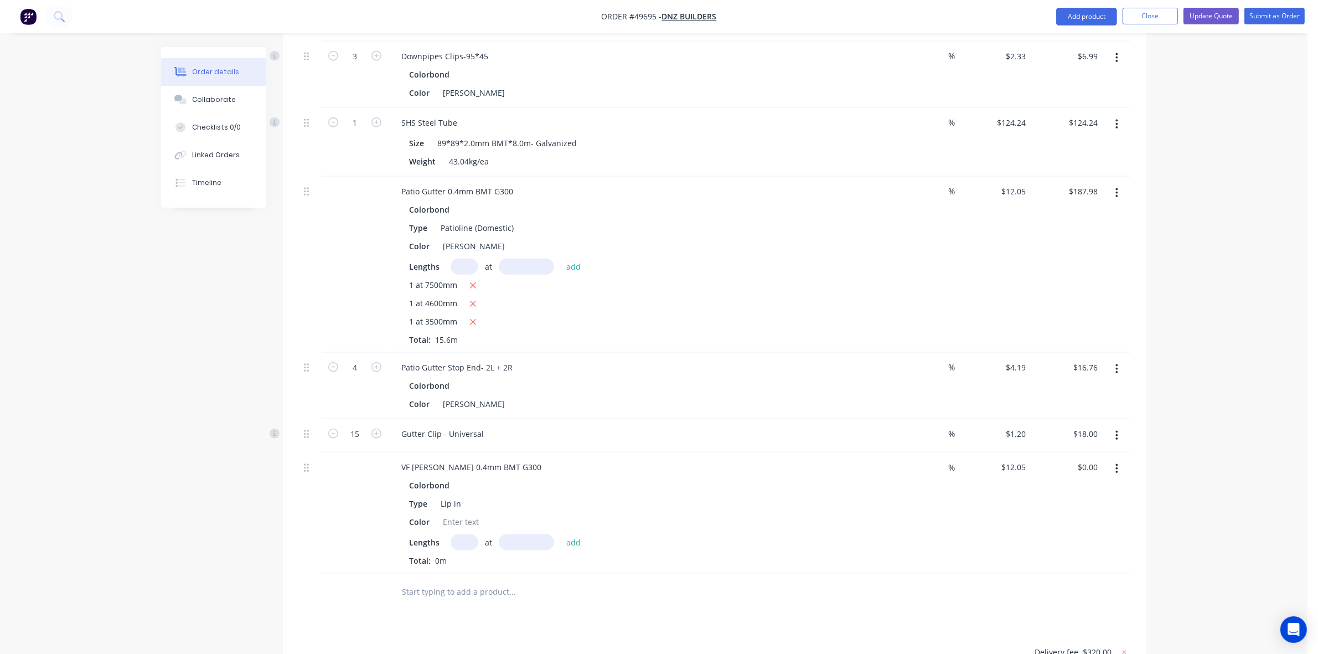
scroll to position [1570, 0]
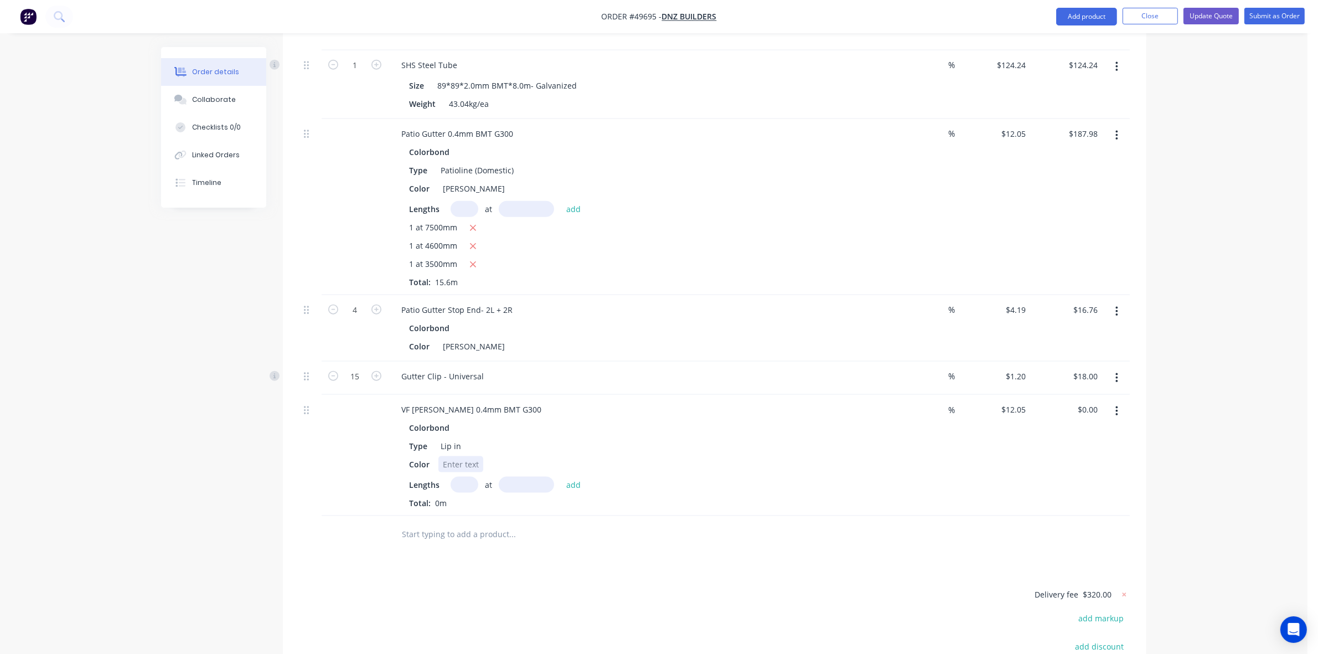
click at [457, 456] on div at bounding box center [461, 464] width 45 height 16
drag, startPoint x: 441, startPoint y: 177, endPoint x: 486, endPoint y: 176, distance: 44.3
click at [486, 181] on div "Color Shale Grey" at bounding box center [635, 189] width 461 height 16
copy div "Shale Grey"
click at [444, 456] on div at bounding box center [461, 464] width 45 height 16
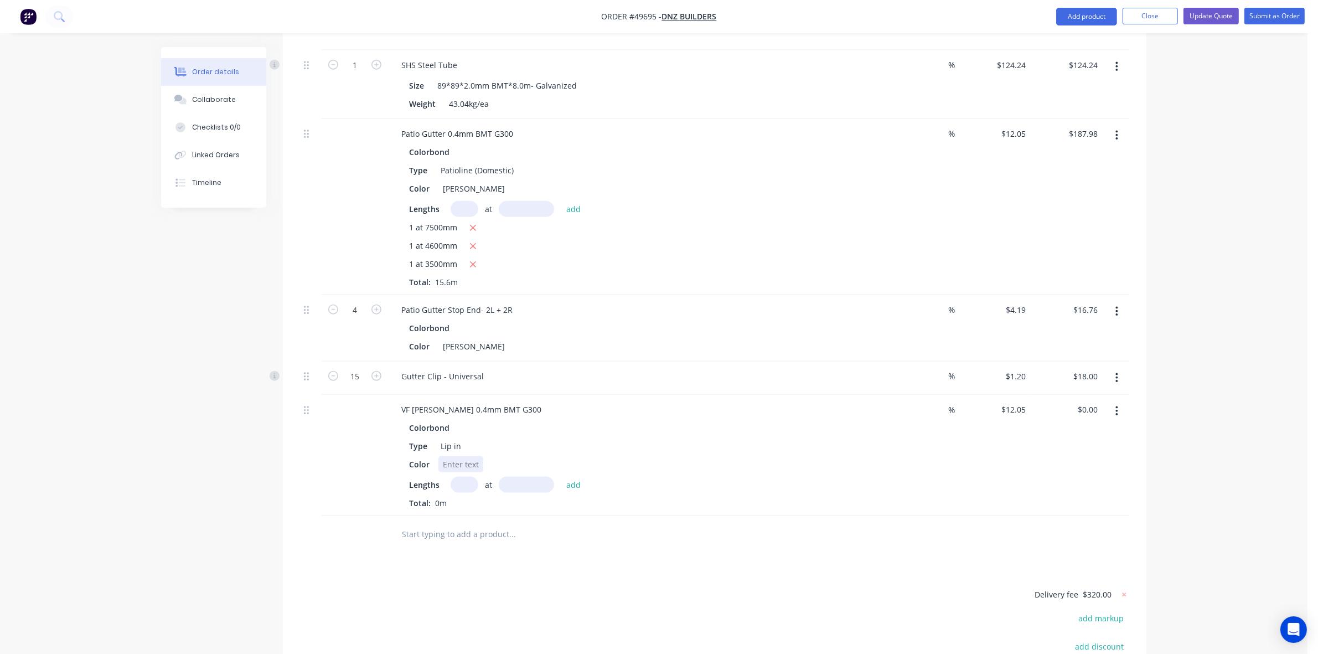
paste div
drag, startPoint x: 457, startPoint y: 474, endPoint x: 468, endPoint y: 471, distance: 11.4
click at [458, 477] on input "text" at bounding box center [465, 485] width 28 height 16
type input "1"
type input "7500"
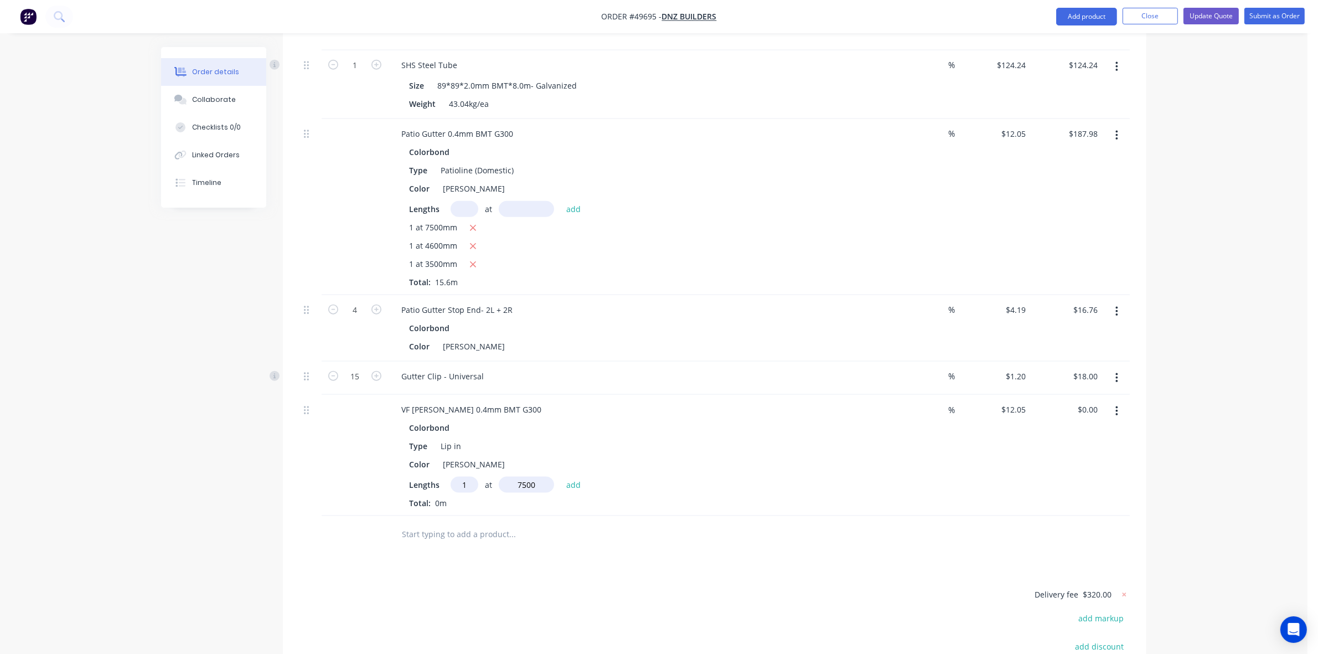
click at [561, 477] on button "add" at bounding box center [574, 484] width 26 height 15
type input "$90.38"
type input "1"
type input "6"
type input "3500"
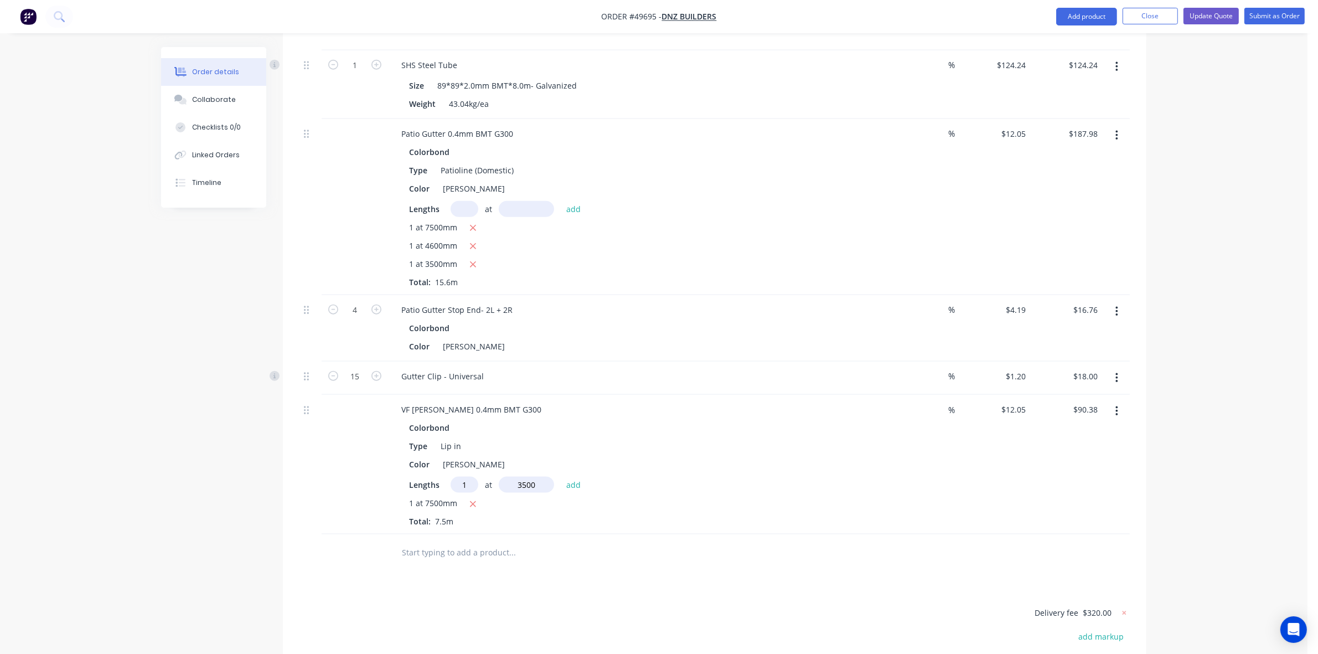
click at [561, 477] on button "add" at bounding box center [574, 484] width 26 height 15
type input "$132.55"
type input "1"
type input "4600"
click at [561, 477] on button "add" at bounding box center [574, 484] width 26 height 15
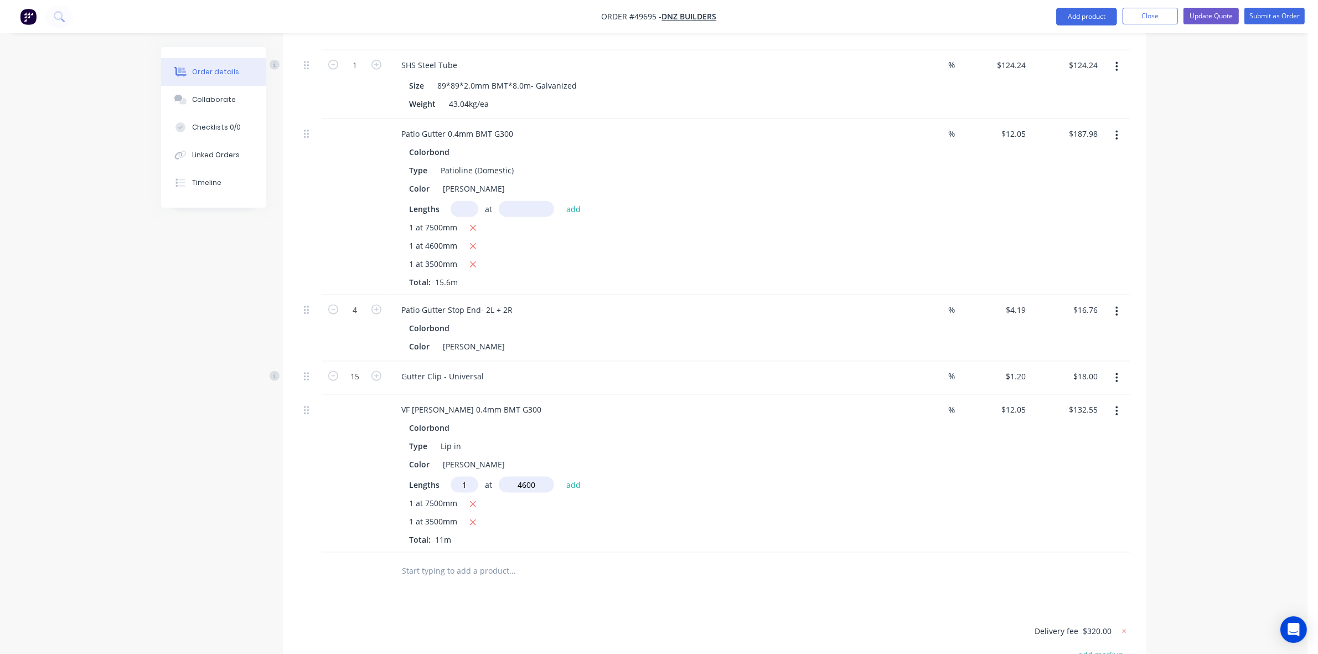
type input "$187.98"
click at [1124, 126] on button "button" at bounding box center [1117, 136] width 26 height 20
click at [1067, 223] on div "Delete" at bounding box center [1077, 231] width 85 height 16
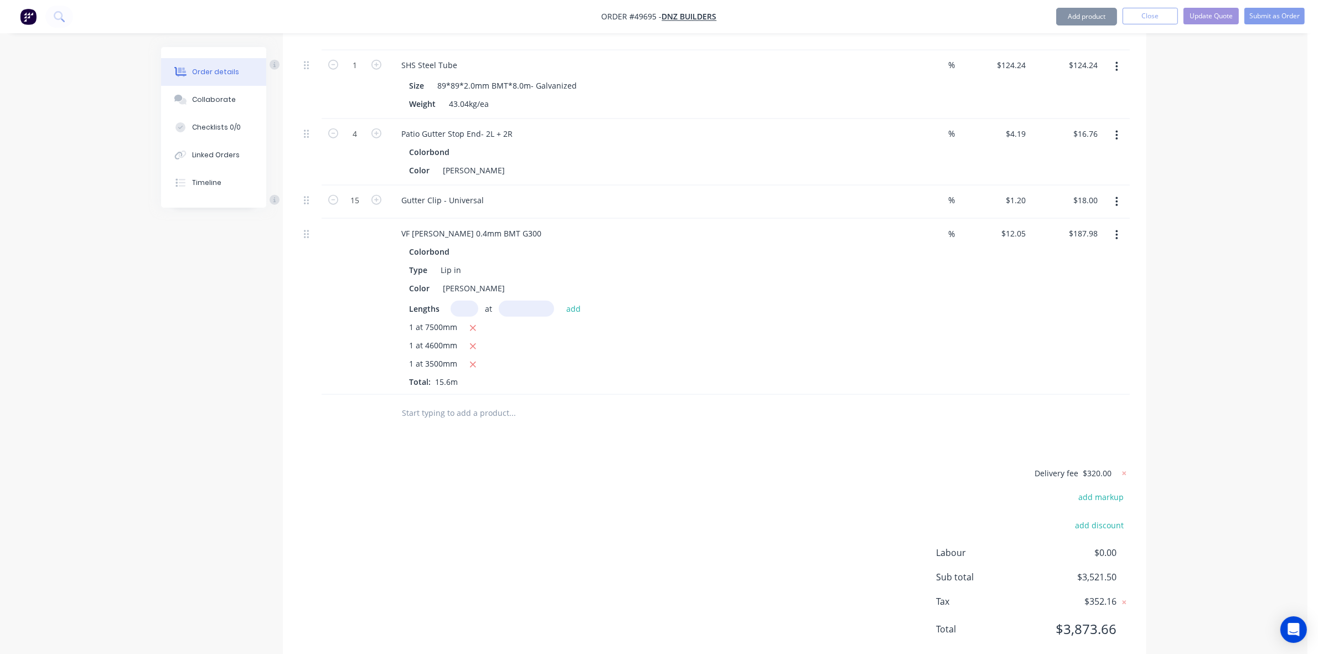
drag, startPoint x: 779, startPoint y: 374, endPoint x: 776, endPoint y: 357, distance: 16.8
click at [779, 371] on div "1 at 7500mm 1 at 4600mm 1 at 3500mm Total: 15.6m" at bounding box center [637, 354] width 456 height 66
click at [1111, 126] on button "button" at bounding box center [1117, 136] width 26 height 20
click at [1091, 223] on div "Delete" at bounding box center [1077, 231] width 85 height 16
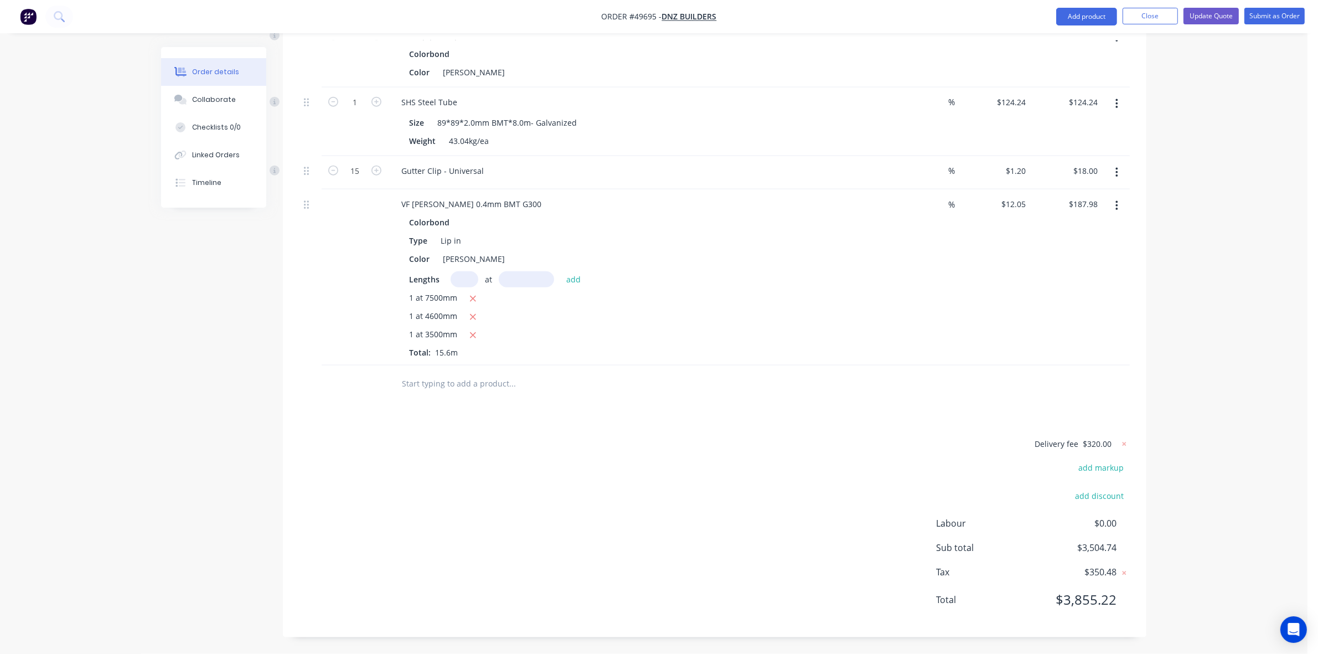
scroll to position [1521, 0]
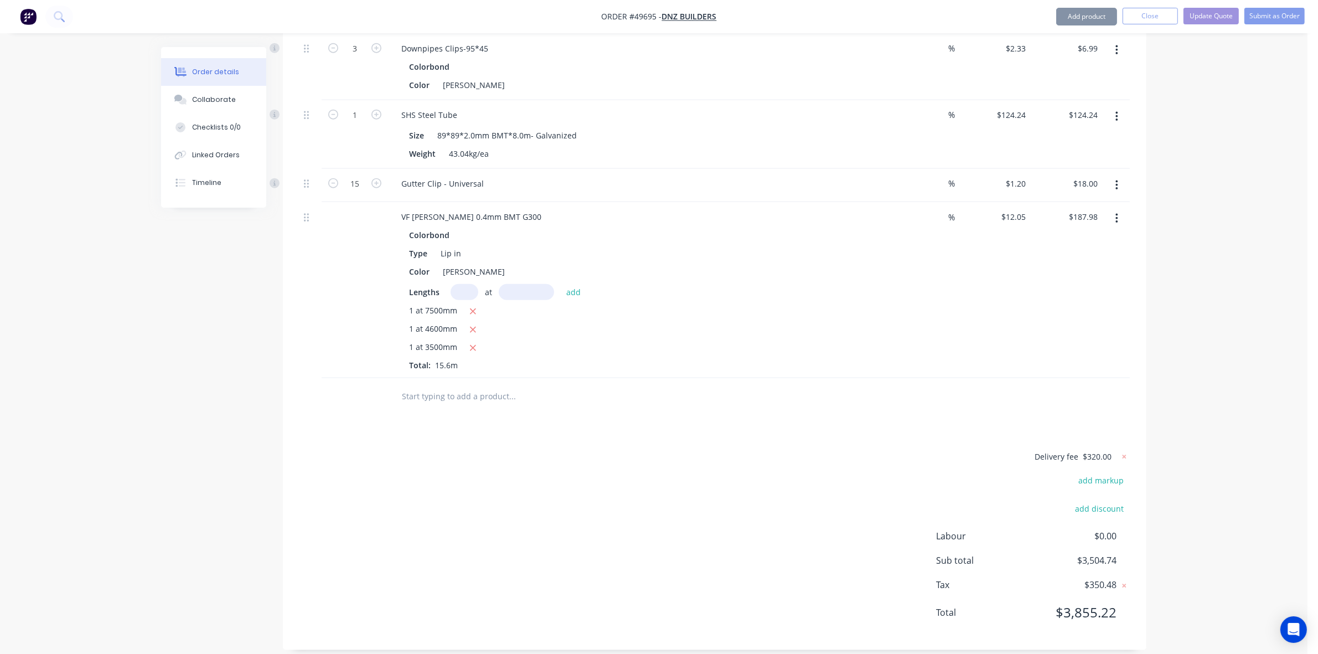
click at [775, 397] on div at bounding box center [587, 396] width 399 height 36
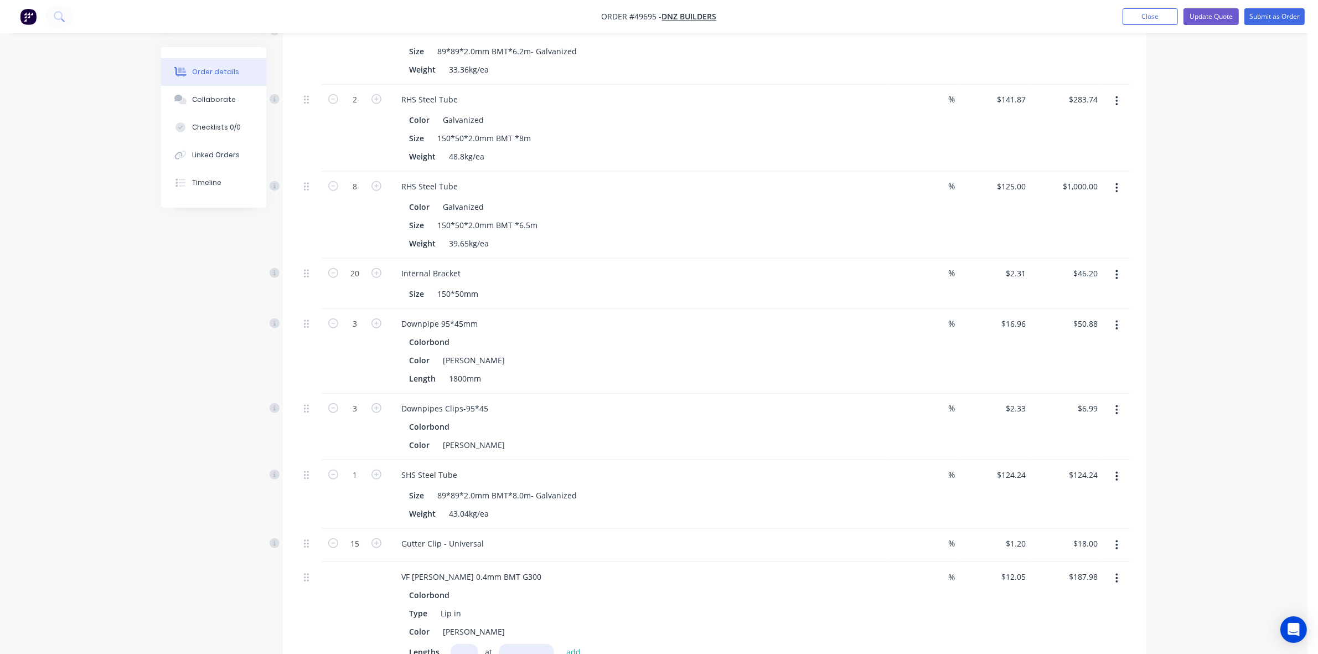
scroll to position [828, 0]
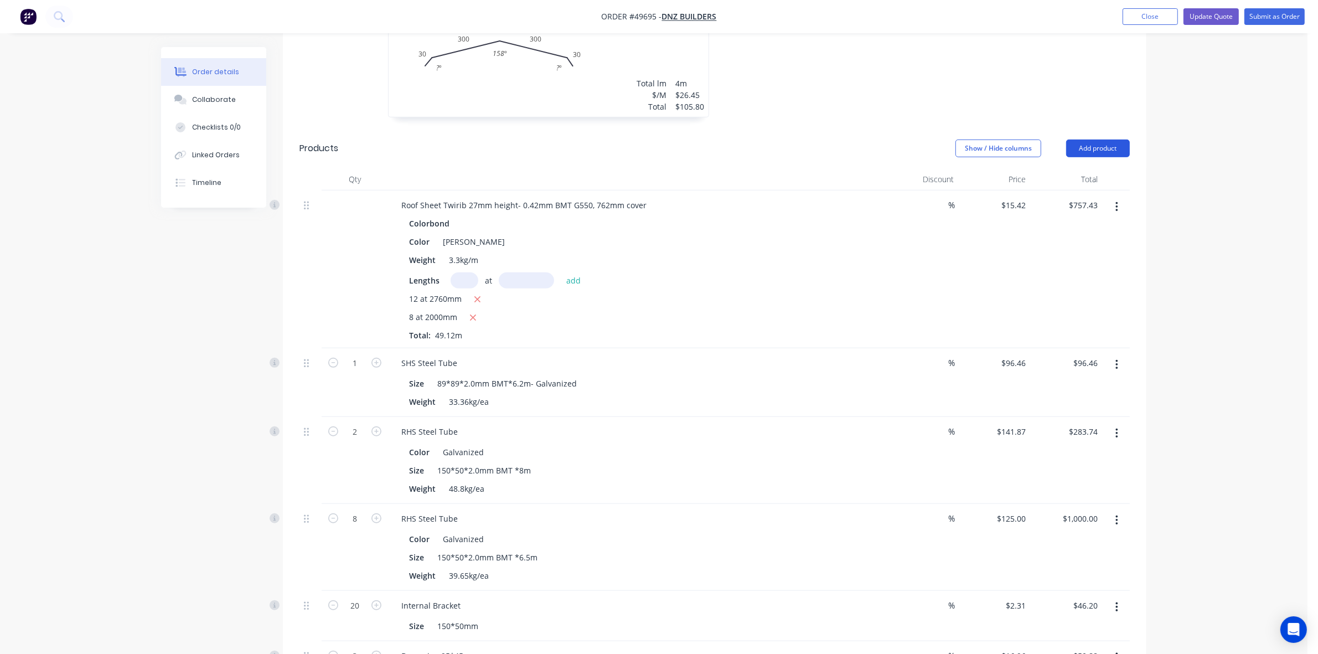
click at [1097, 140] on button "Add product" at bounding box center [1099, 149] width 64 height 18
click at [1086, 168] on div "Product catalogue" at bounding box center [1077, 176] width 85 height 16
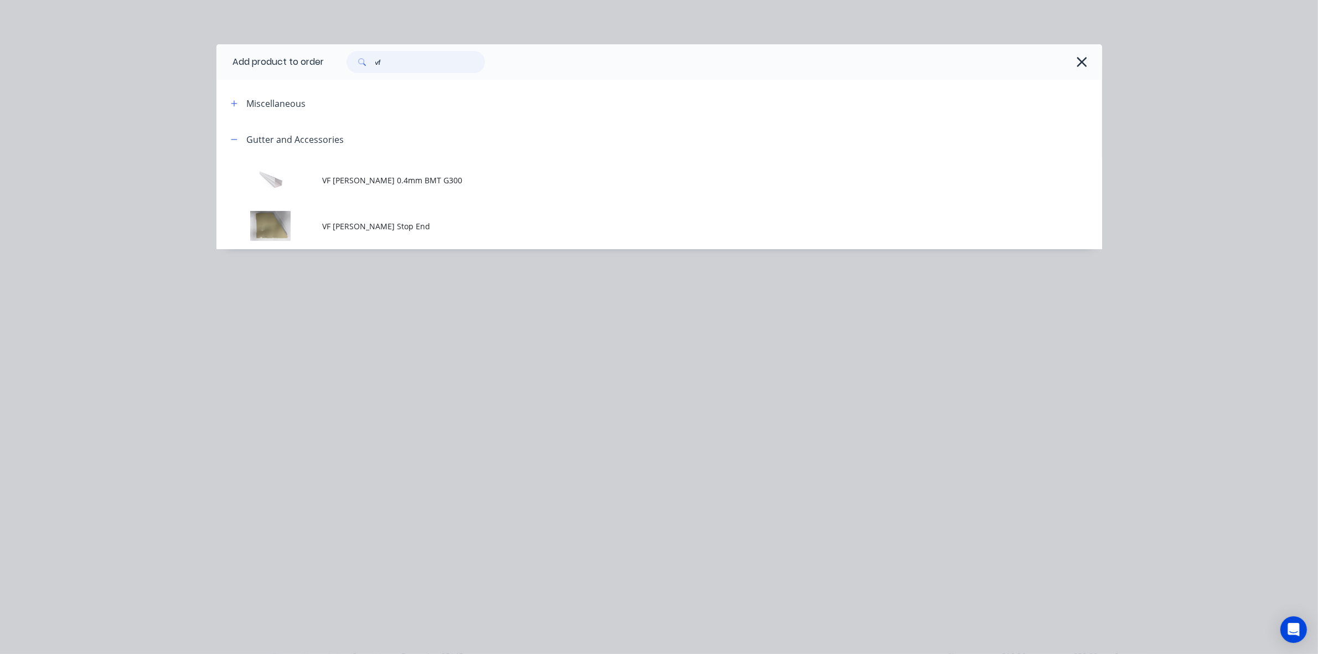
drag, startPoint x: 435, startPoint y: 63, endPoint x: 346, endPoint y: 68, distance: 89.3
click at [346, 68] on div "vf" at bounding box center [411, 62] width 150 height 22
click at [328, 221] on span "VF Patio Gutter Stop End" at bounding box center [635, 226] width 624 height 12
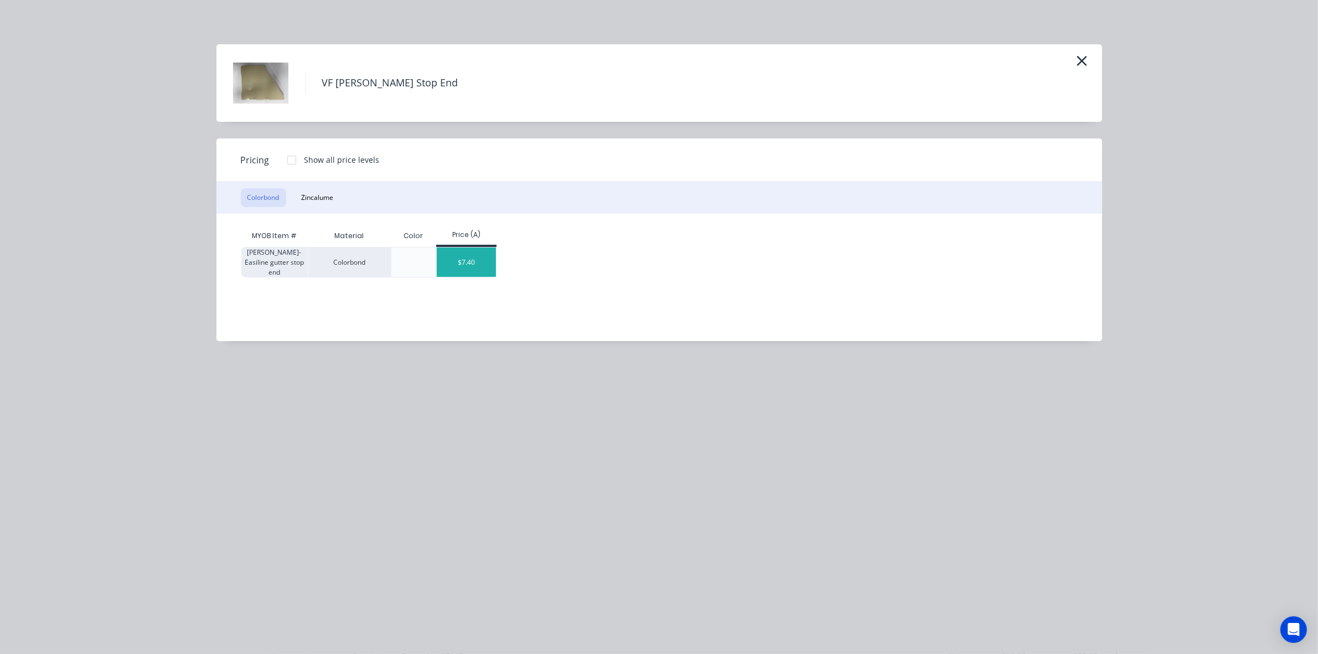
click at [475, 266] on div "$7.40" at bounding box center [466, 262] width 59 height 29
click at [475, 272] on input "text" at bounding box center [465, 280] width 28 height 16
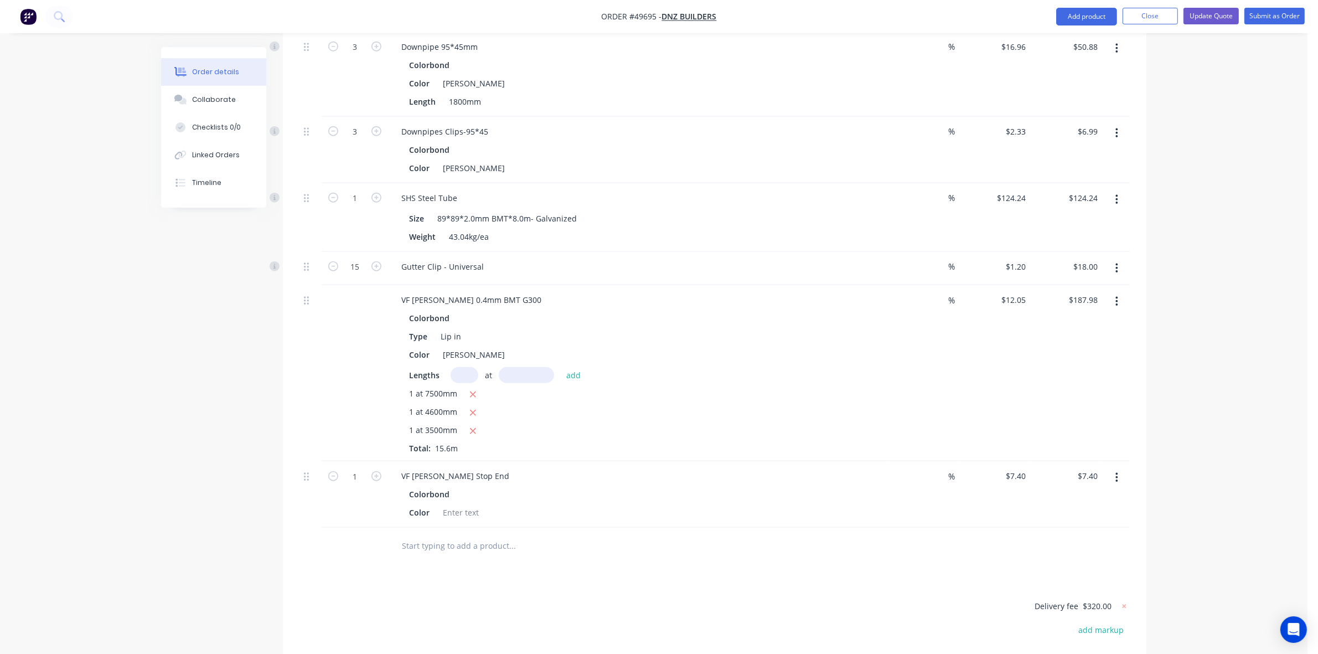
scroll to position [1451, 0]
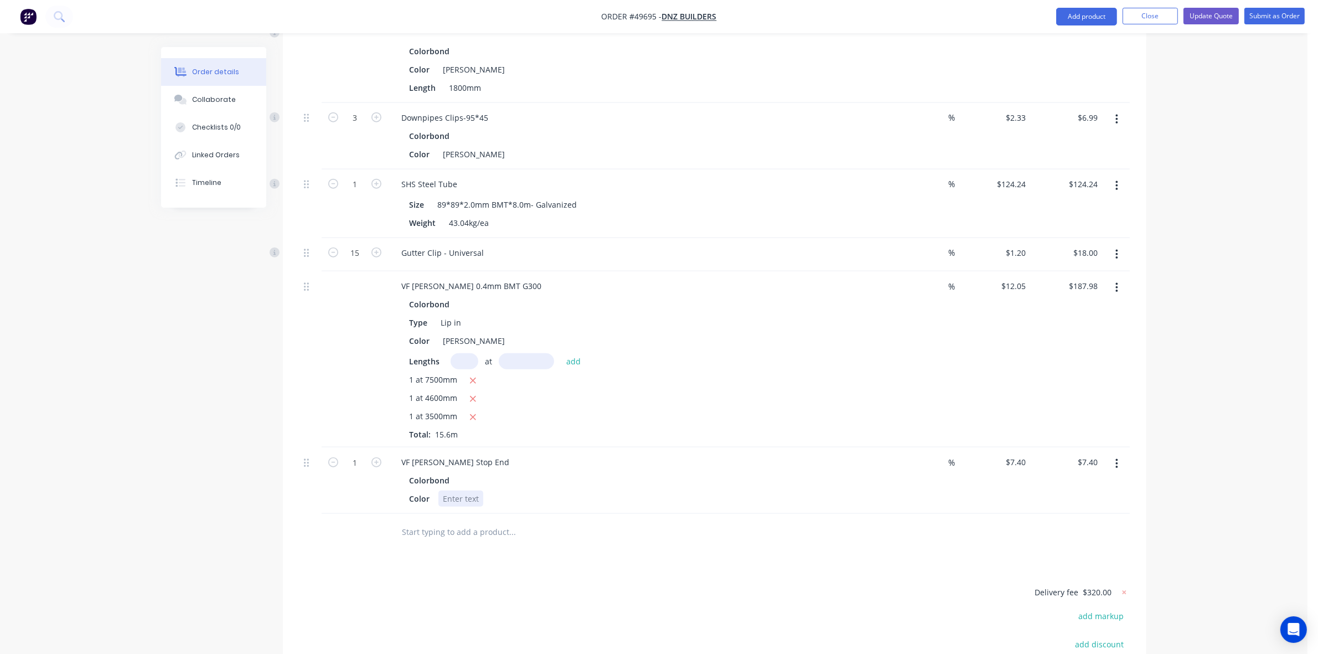
click at [461, 491] on div at bounding box center [461, 499] width 45 height 16
paste div
click at [492, 454] on div "VF Patio Gutter Stop End" at bounding box center [456, 462] width 126 height 16
click at [331, 447] on div "1" at bounding box center [355, 480] width 66 height 66
click at [364, 454] on input "1" at bounding box center [355, 462] width 29 height 17
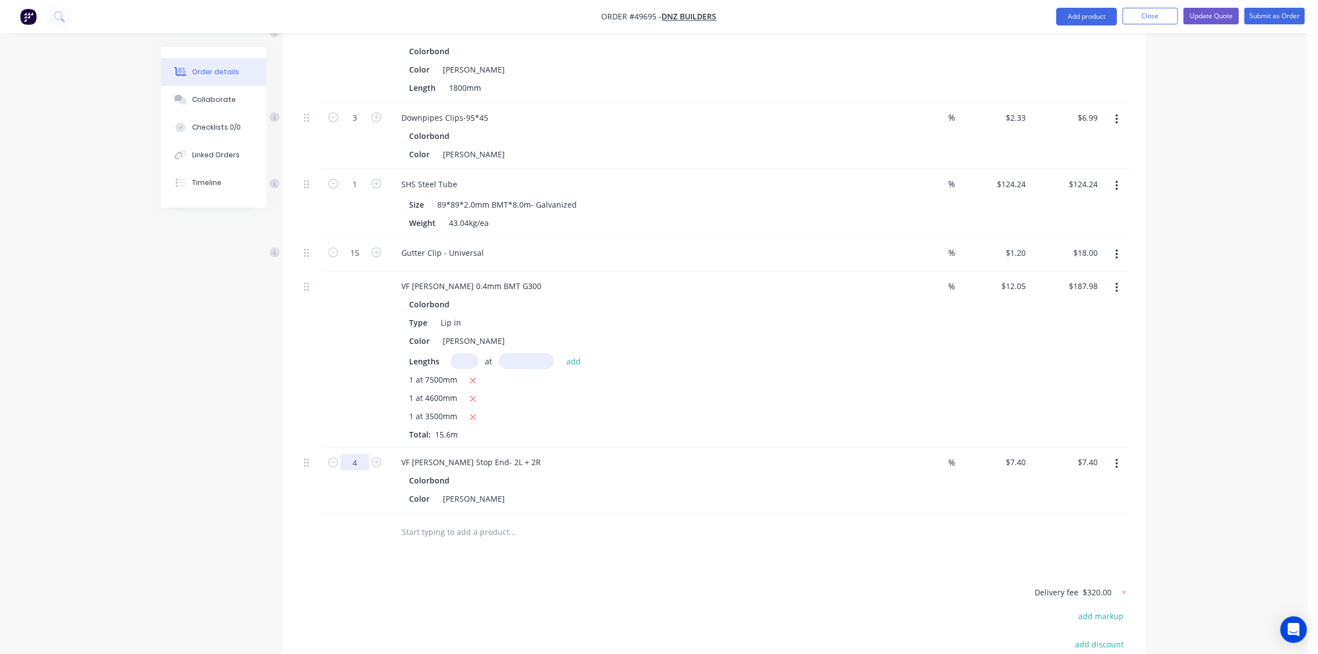
type input "4"
type input "$29.60"
drag, startPoint x: 638, startPoint y: 463, endPoint x: 664, endPoint y: 447, distance: 31.3
click at [638, 472] on div "Colorbond" at bounding box center [637, 480] width 456 height 16
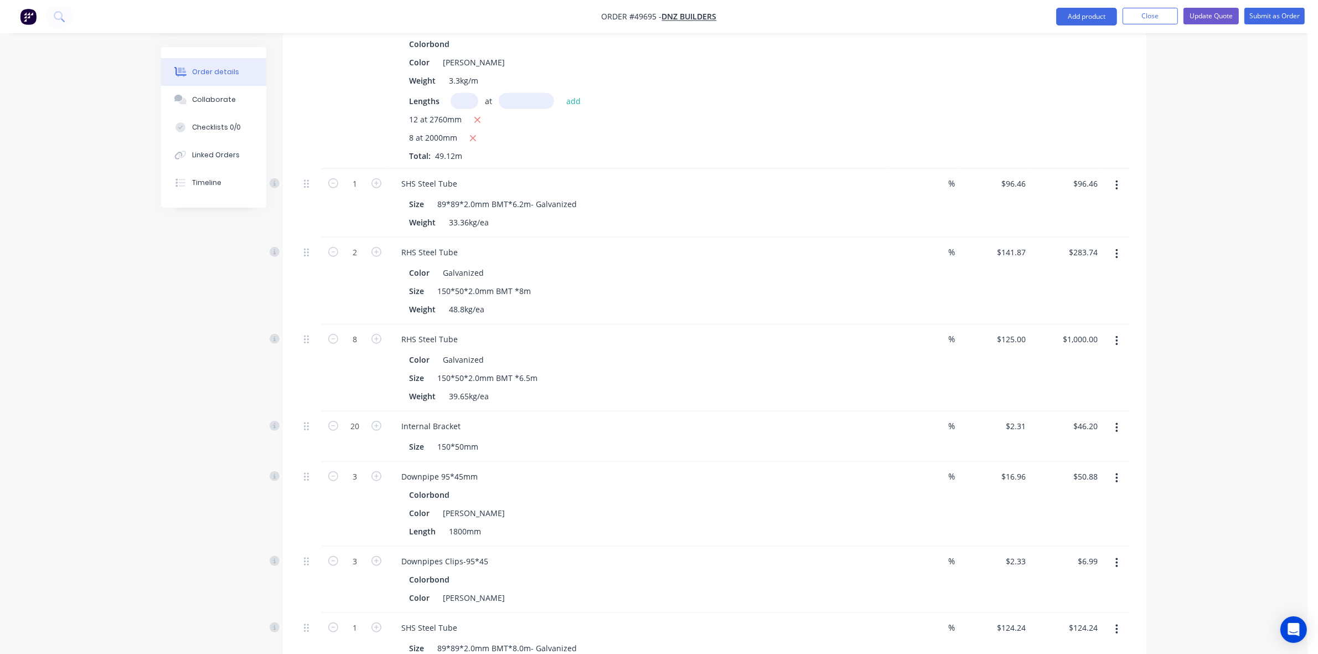
scroll to position [898, 0]
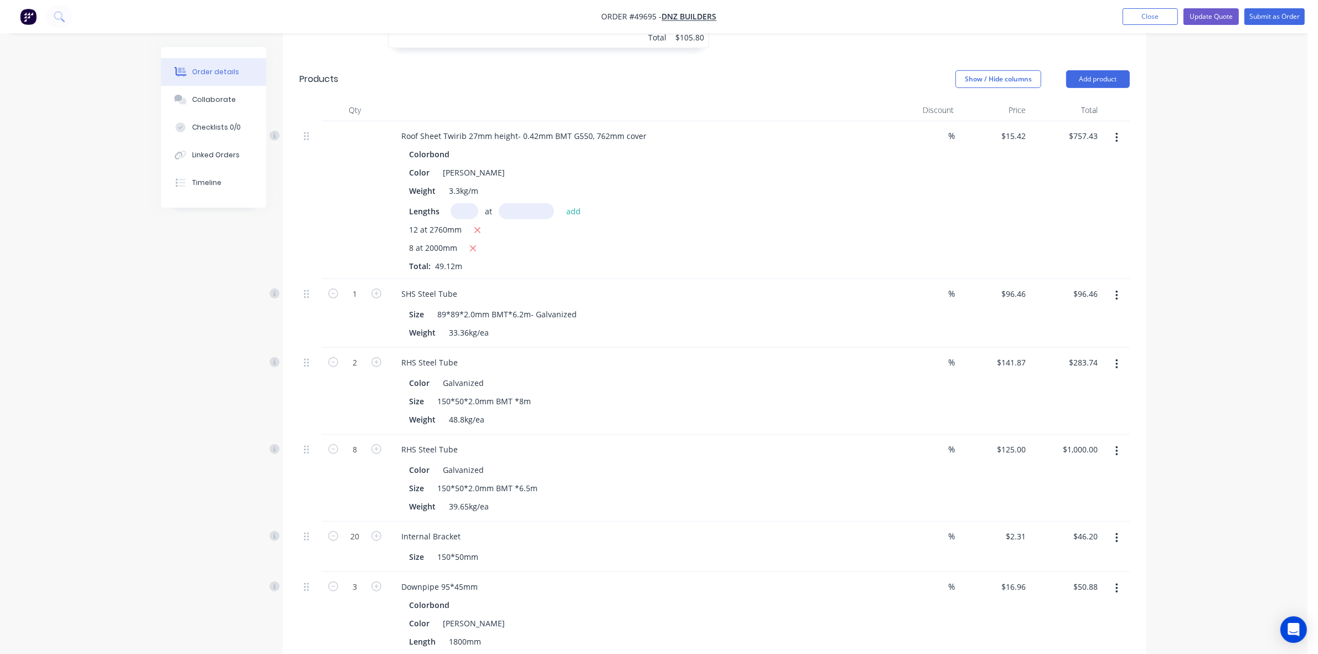
click at [803, 348] on div "RHS Steel Tube Color Galvanized Size 150*50*2.0mm BMT *8m Weight 48.8kg/ea" at bounding box center [637, 391] width 498 height 87
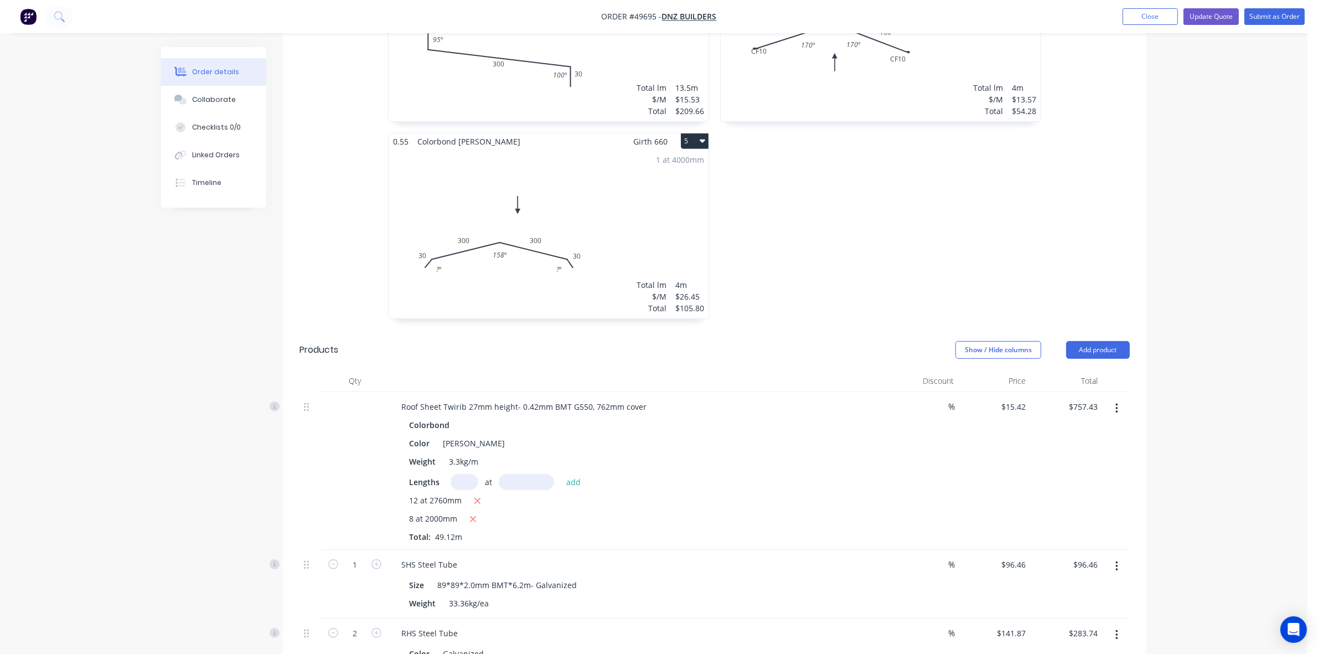
scroll to position [621, 0]
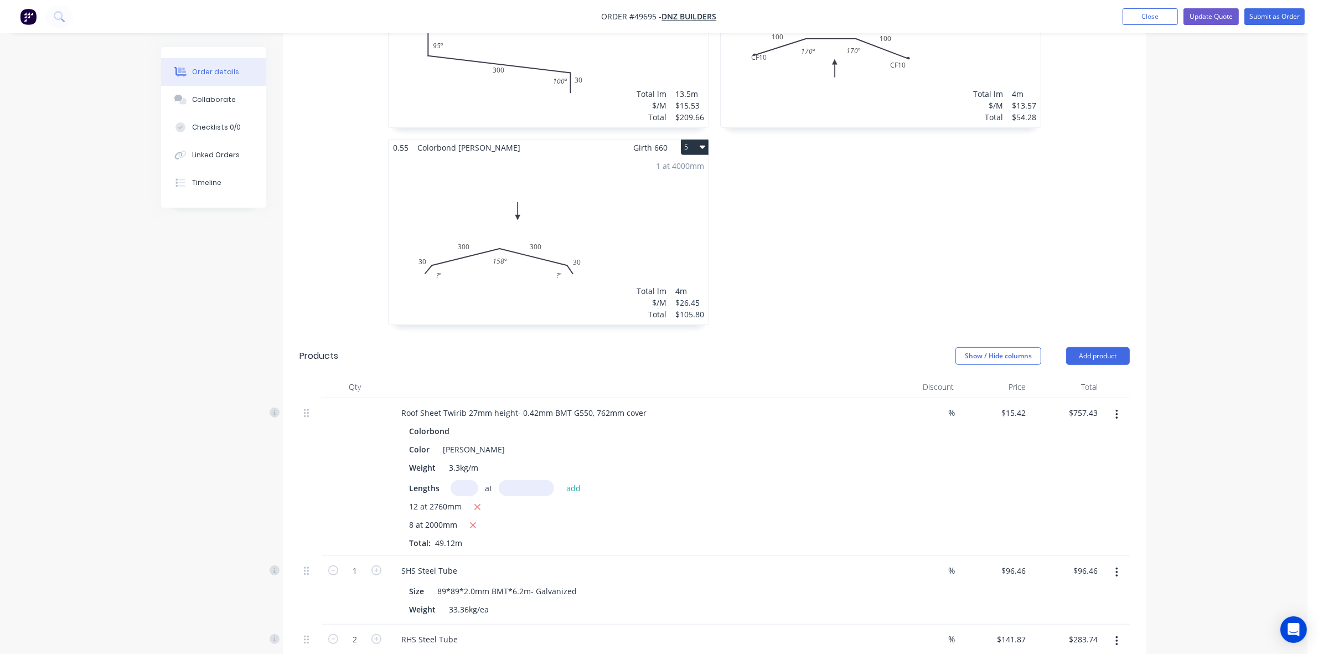
click at [760, 501] on div "12 at 2760mm" at bounding box center [637, 508] width 456 height 14
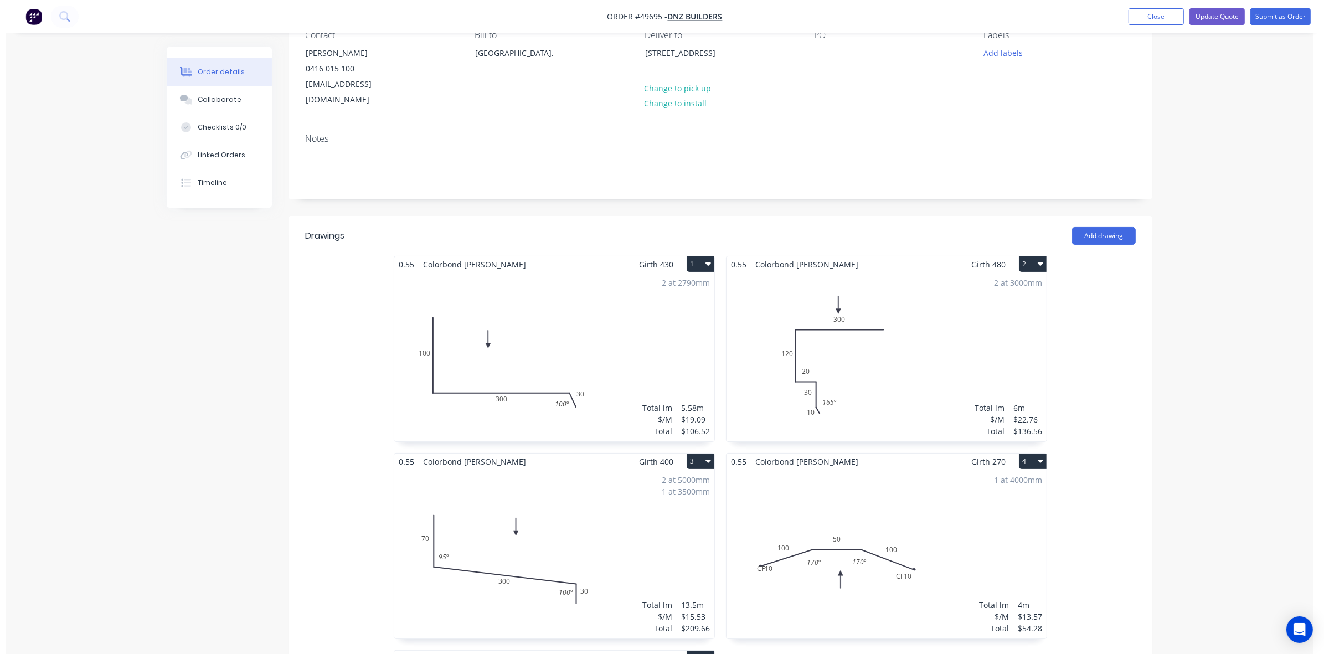
scroll to position [0, 0]
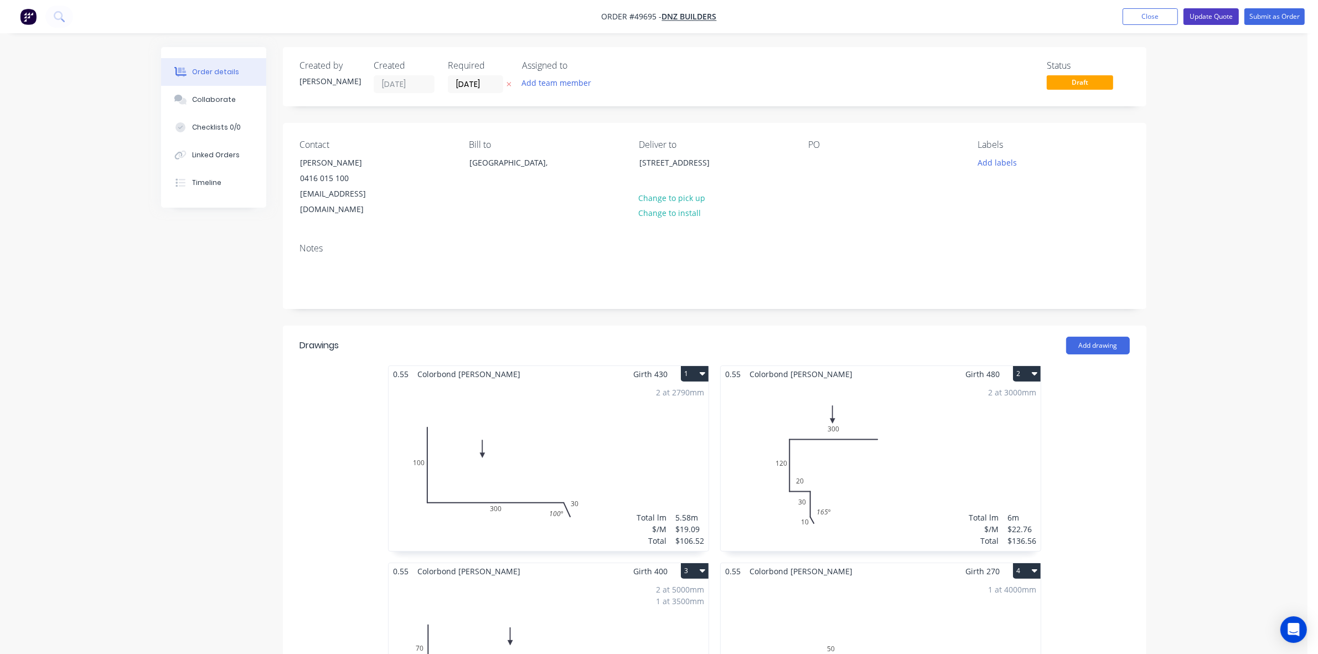
click at [1222, 14] on button "Update Quote" at bounding box center [1211, 16] width 55 height 17
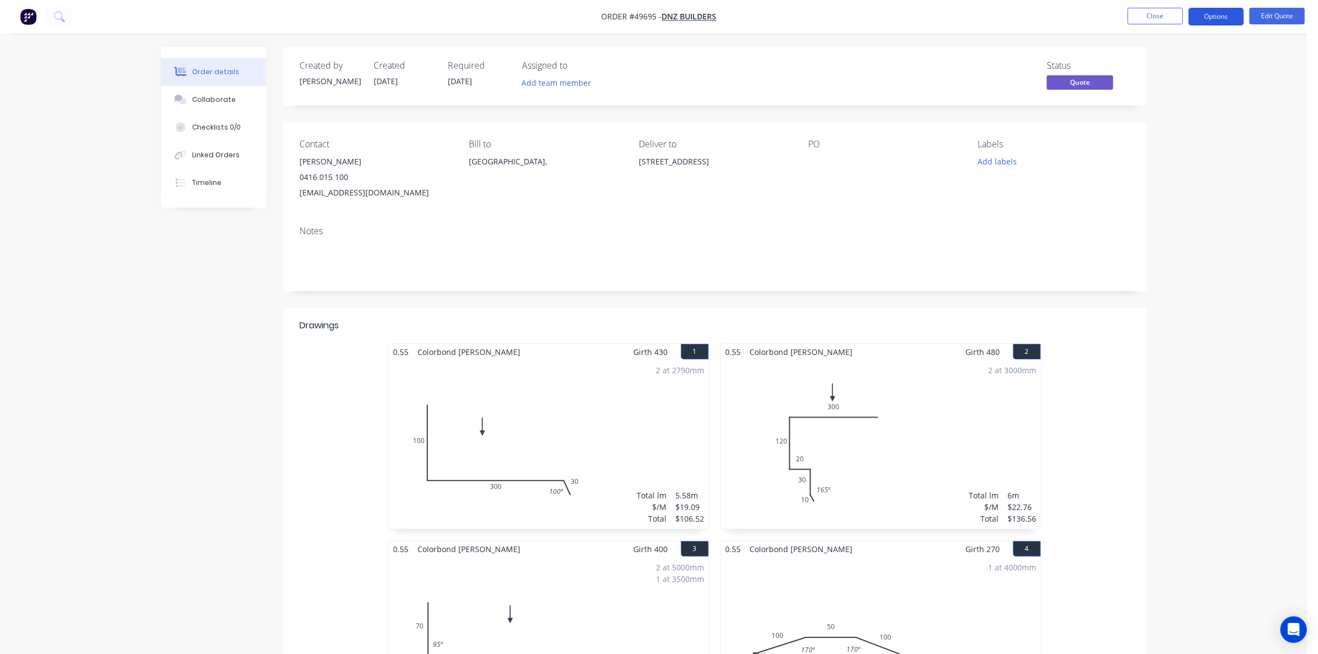
click at [1228, 21] on button "Options" at bounding box center [1216, 17] width 55 height 18
click at [1153, 64] on div "Quote" at bounding box center [1183, 67] width 102 height 16
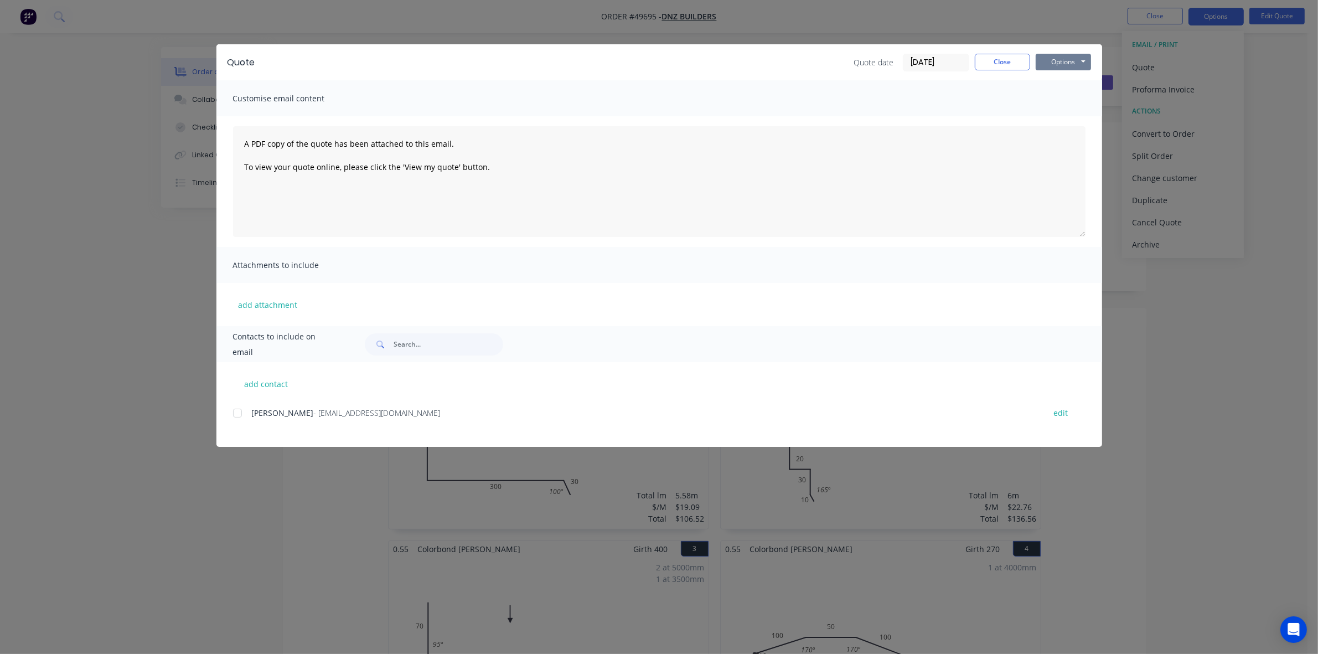
click at [1068, 57] on button "Options" at bounding box center [1063, 62] width 55 height 17
click at [1058, 79] on button "Preview" at bounding box center [1071, 82] width 71 height 18
click at [1012, 58] on button "Close" at bounding box center [1002, 62] width 55 height 17
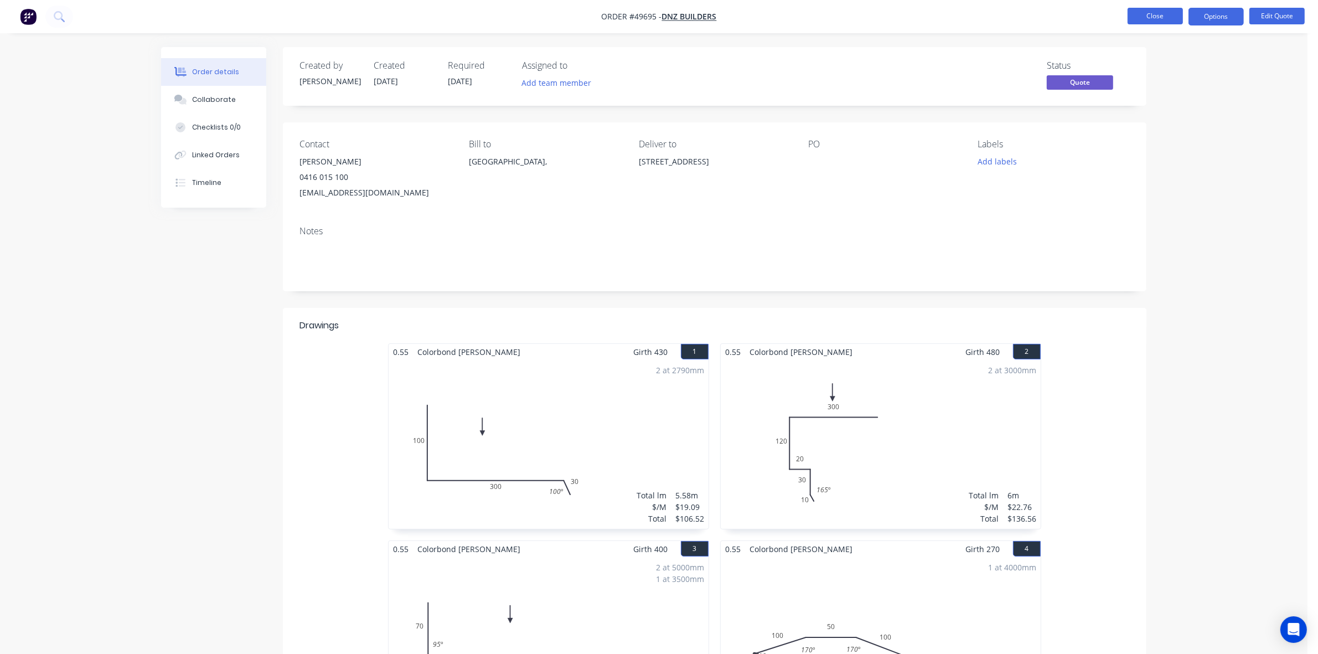
click at [1141, 10] on button "Close" at bounding box center [1155, 16] width 55 height 17
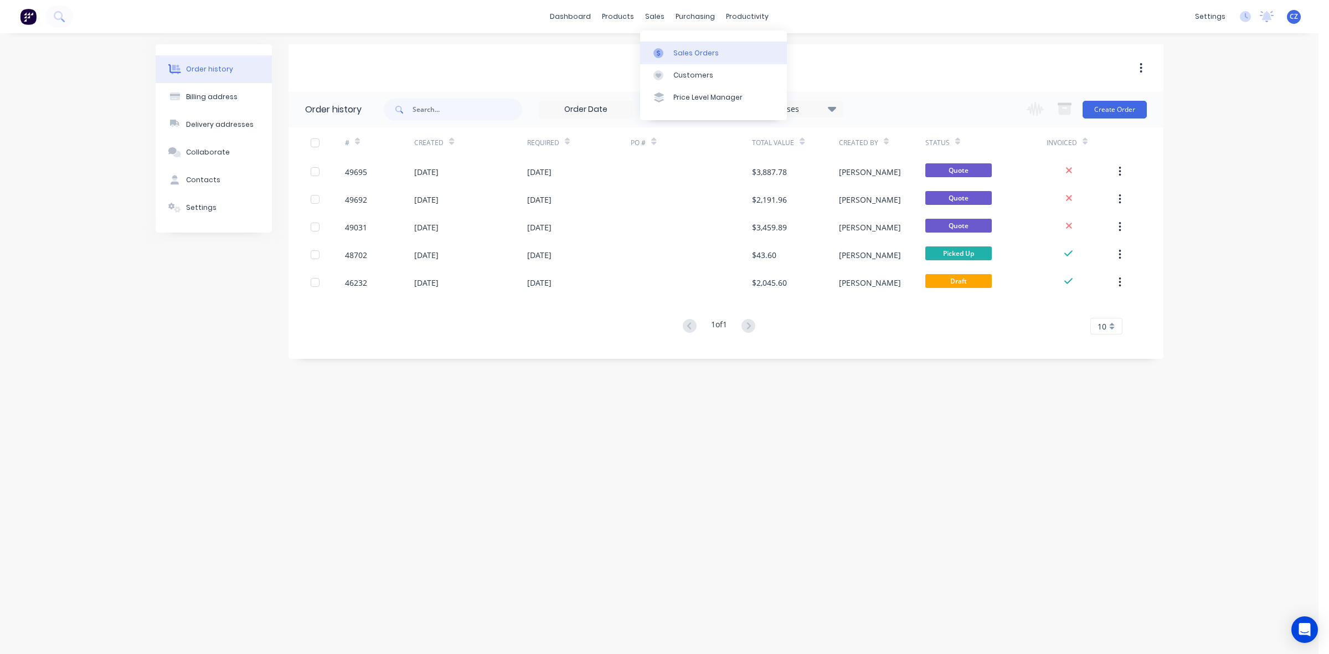
click at [663, 45] on link "Sales Orders" at bounding box center [713, 53] width 147 height 22
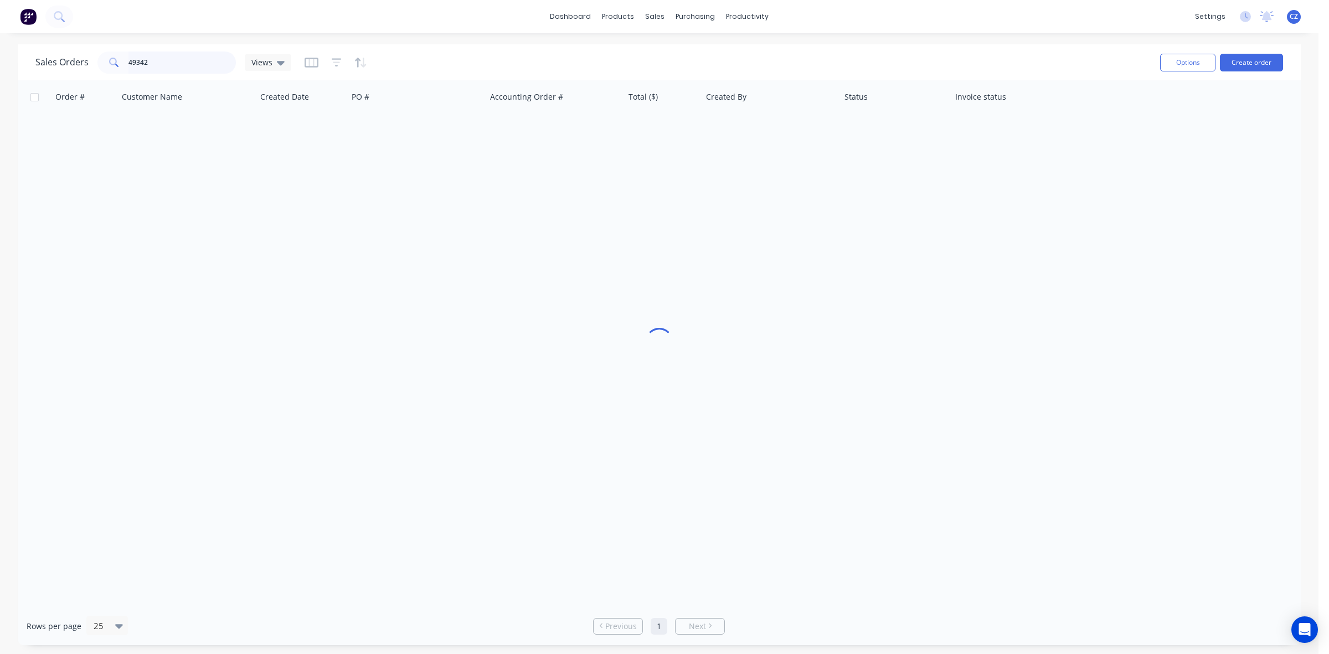
drag, startPoint x: 164, startPoint y: 61, endPoint x: 0, endPoint y: 73, distance: 164.9
click at [0, 73] on div "Sales Orders 49342 Views Options Create order Order # Customer Name Created Dat…" at bounding box center [659, 344] width 1318 height 601
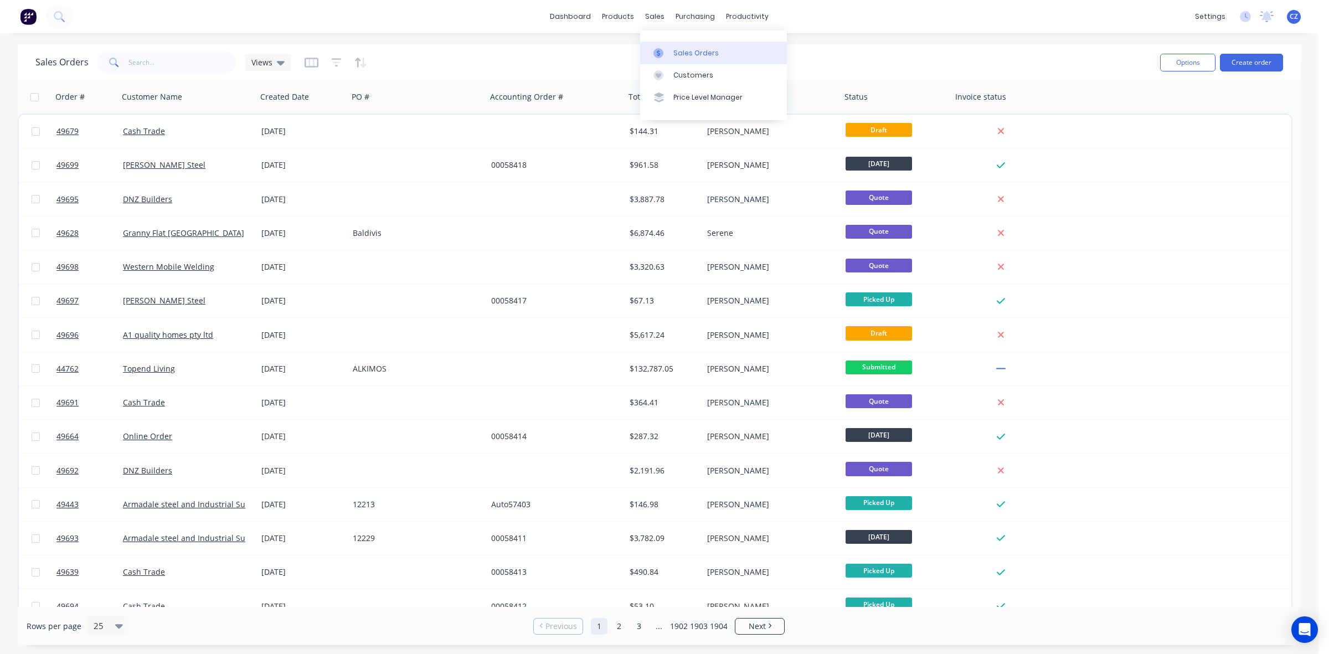
drag, startPoint x: 666, startPoint y: 43, endPoint x: 655, endPoint y: 54, distance: 15.3
click at [666, 44] on link "Sales Orders" at bounding box center [713, 53] width 147 height 22
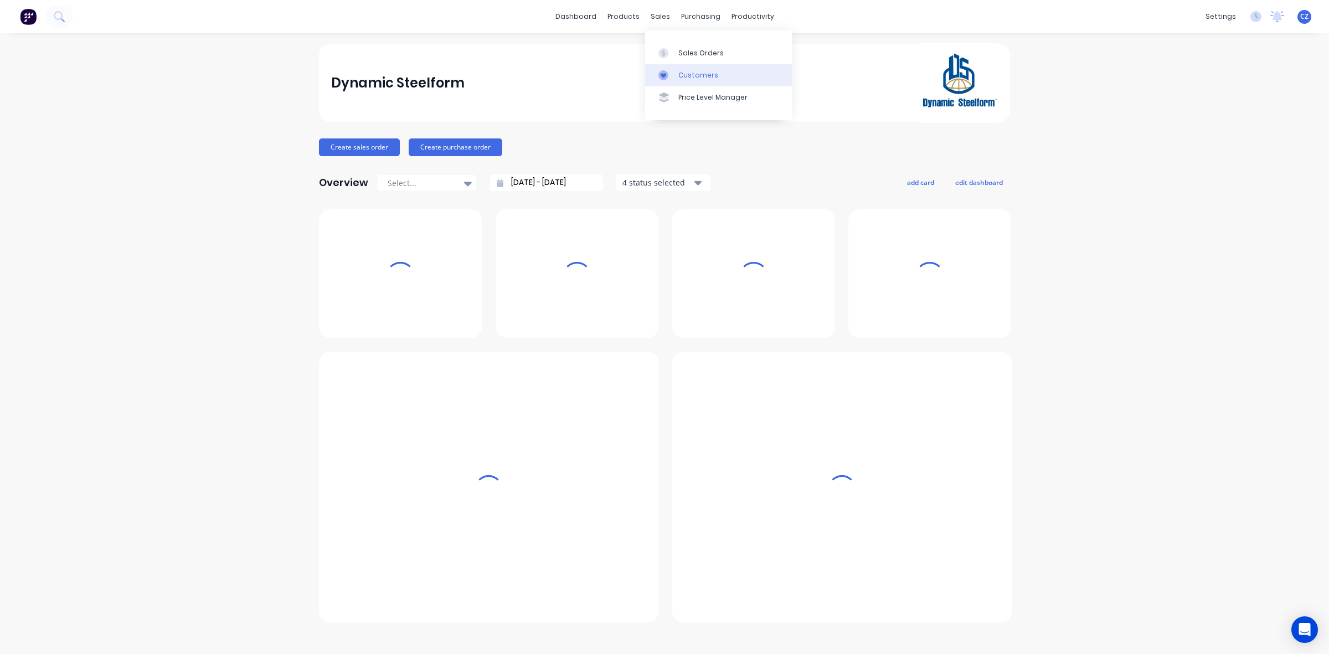
click at [676, 76] on link "Customers" at bounding box center [718, 75] width 147 height 22
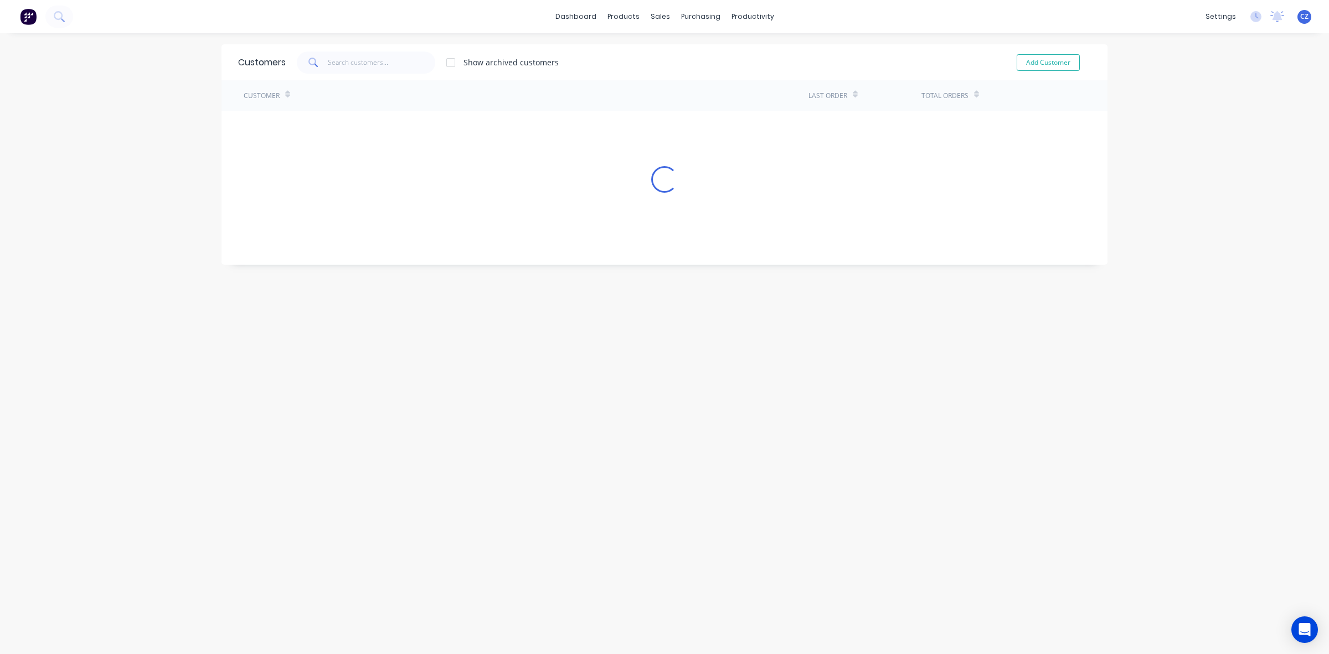
drag, startPoint x: 338, startPoint y: 49, endPoint x: 339, endPoint y: 59, distance: 10.6
click at [338, 51] on div "Customers Show archived customers Add Customer" at bounding box center [664, 62] width 886 height 36
click at [339, 61] on input "text" at bounding box center [382, 62] width 108 height 22
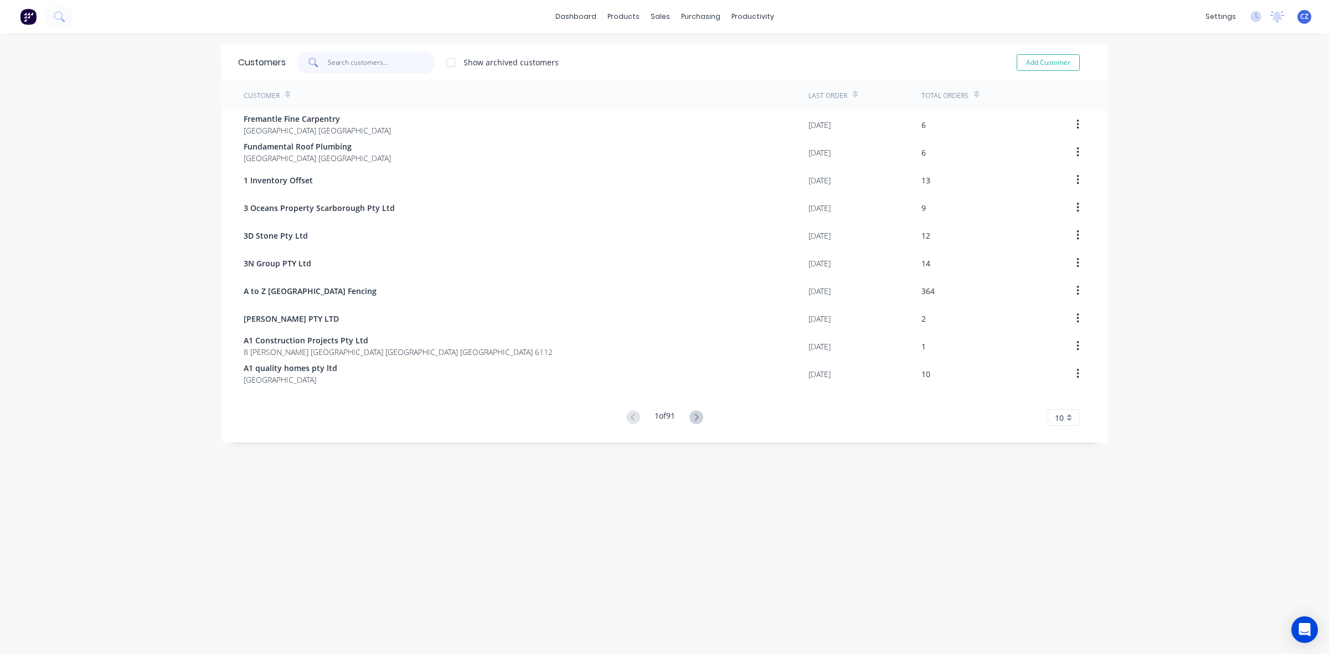
click at [341, 61] on input "text" at bounding box center [382, 62] width 108 height 22
click at [336, 65] on input "text" at bounding box center [382, 62] width 108 height 22
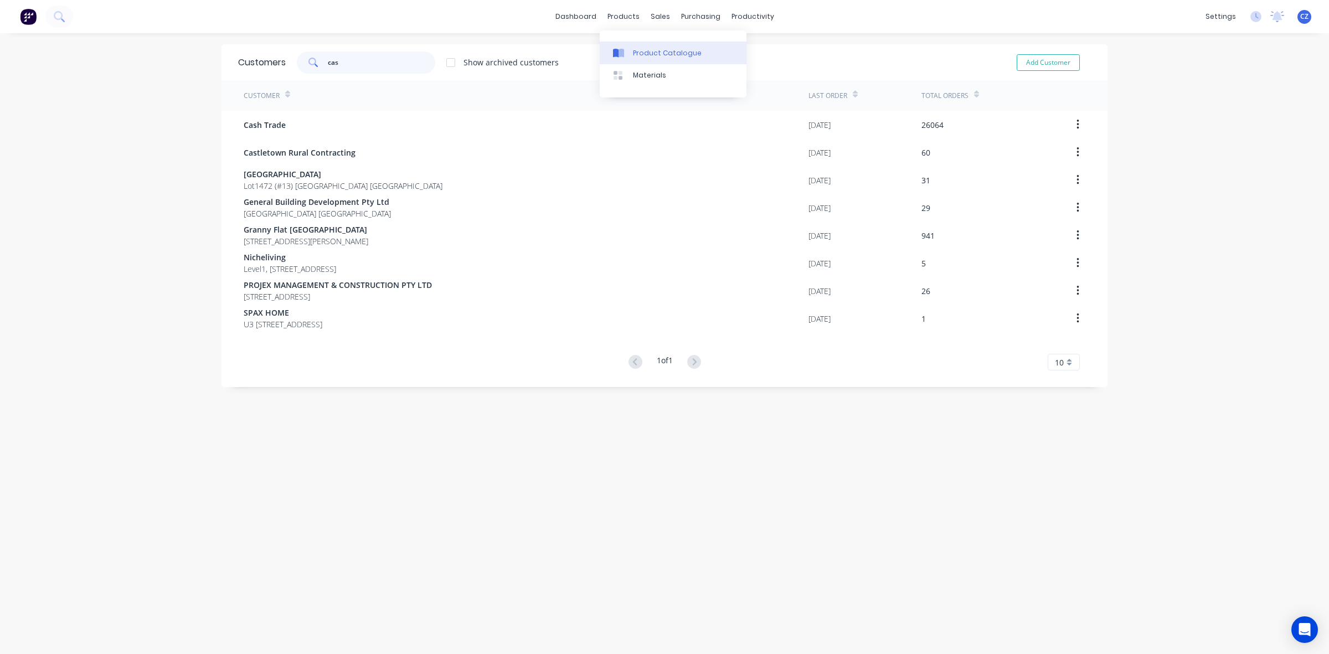
type input "cas"
click at [643, 58] on link "Product Catalogue" at bounding box center [673, 53] width 147 height 22
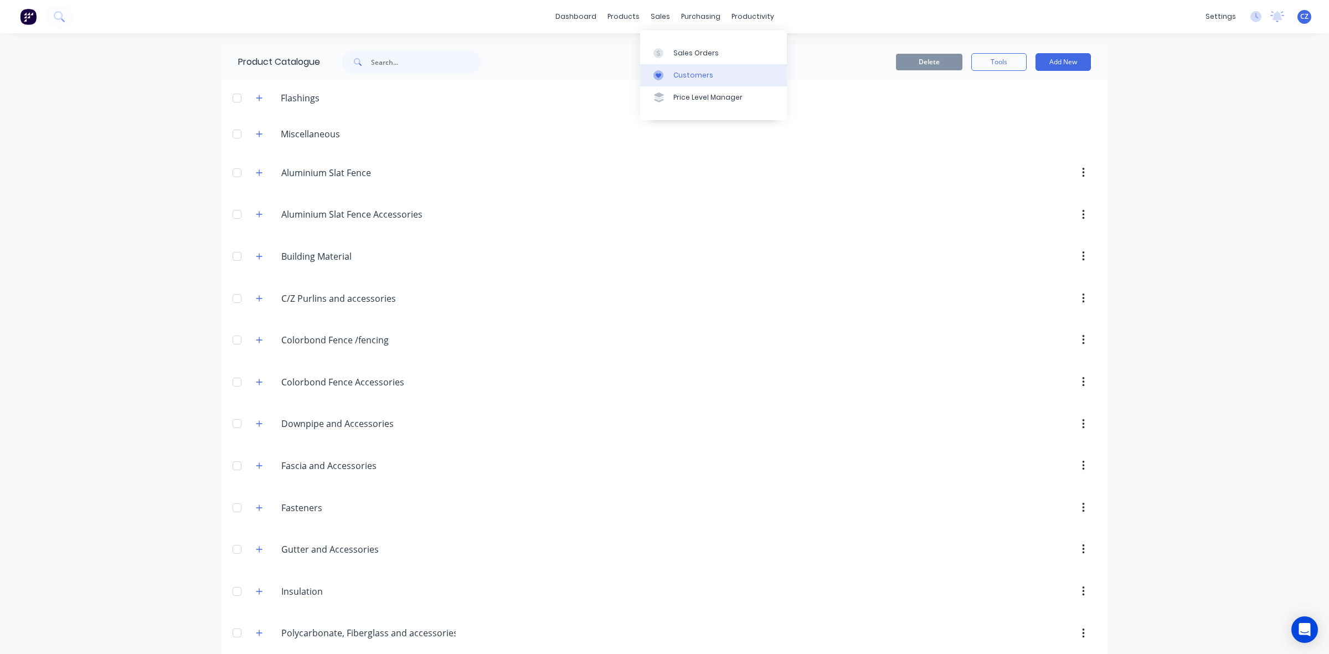
click at [671, 82] on link "Customers" at bounding box center [713, 75] width 147 height 22
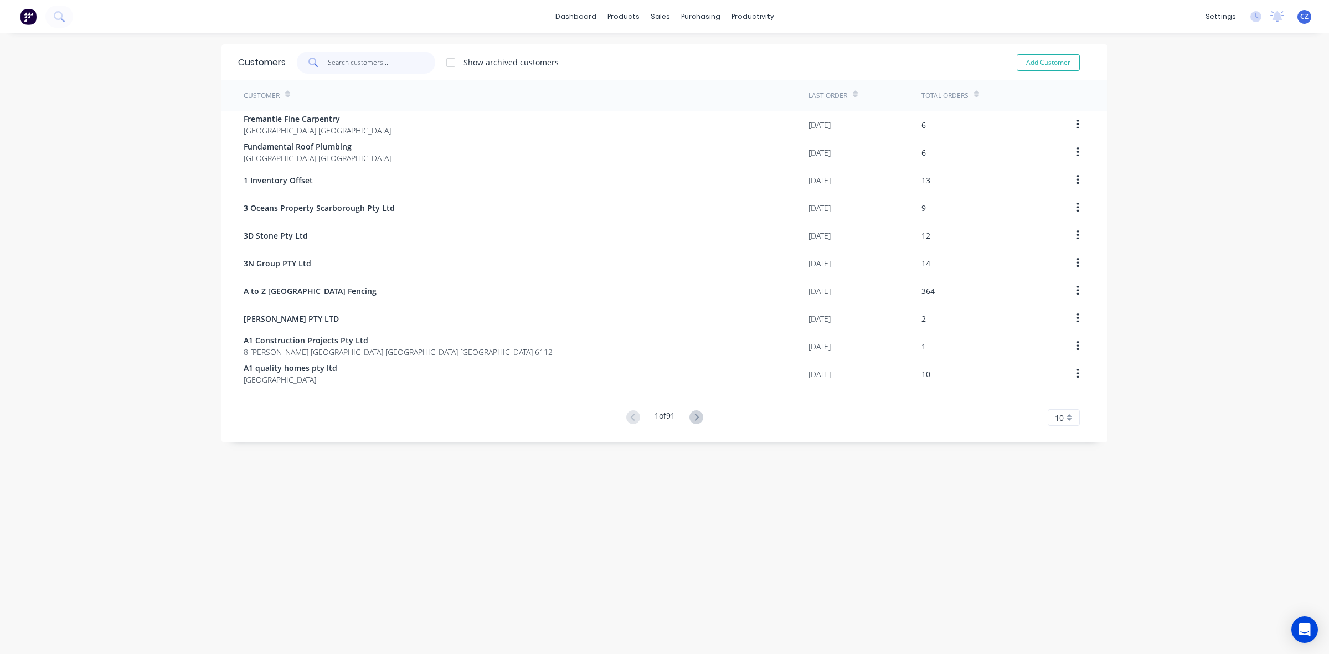
click at [357, 62] on input "text" at bounding box center [382, 62] width 108 height 22
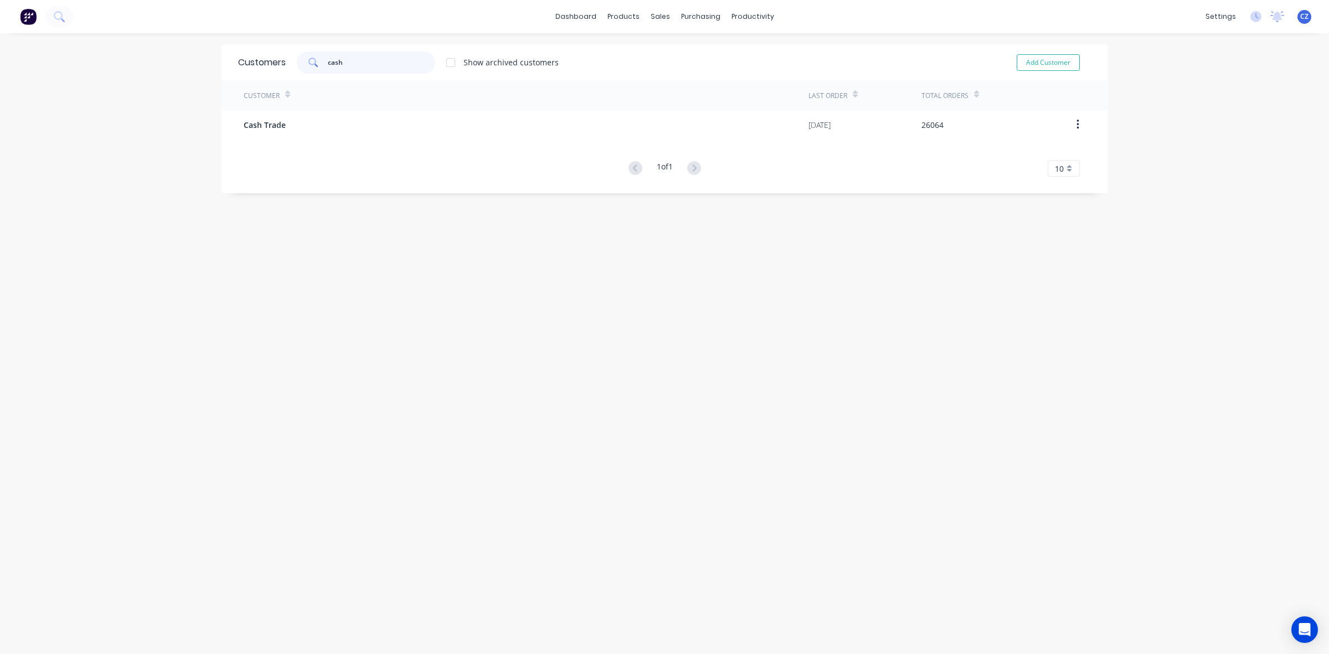
type input "cash"
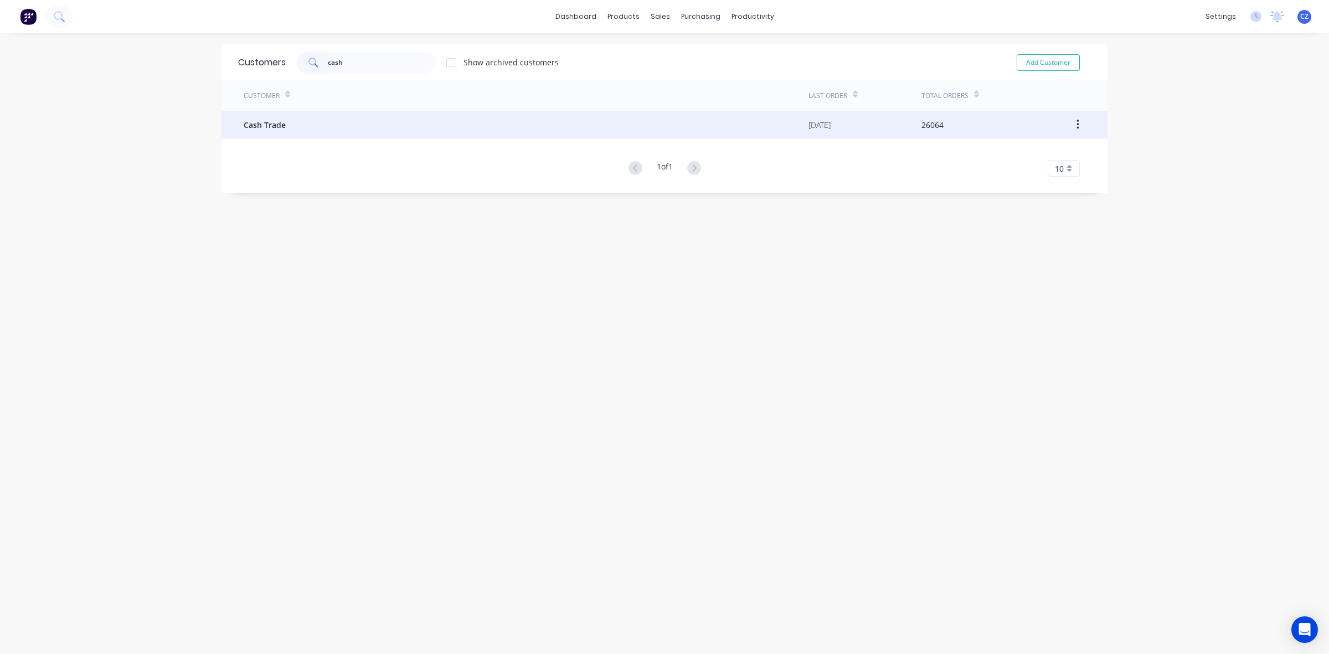
click at [352, 111] on div "Customer Last Order Total Orders Cash Trade [DATE] 26064 1 of 1 10 5 10 15 20 2…" at bounding box center [664, 128] width 886 height 96
click at [352, 116] on div "Cash Trade" at bounding box center [526, 125] width 565 height 28
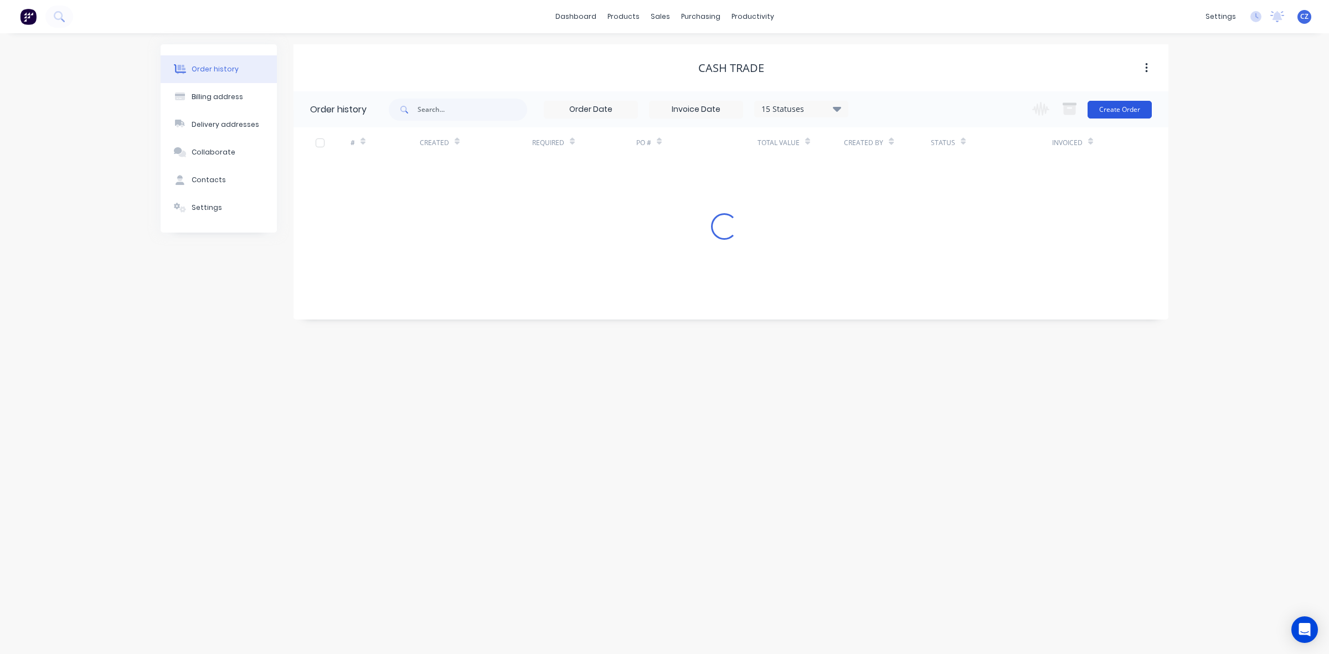
click at [1110, 107] on button "Create Order" at bounding box center [1120, 110] width 64 height 18
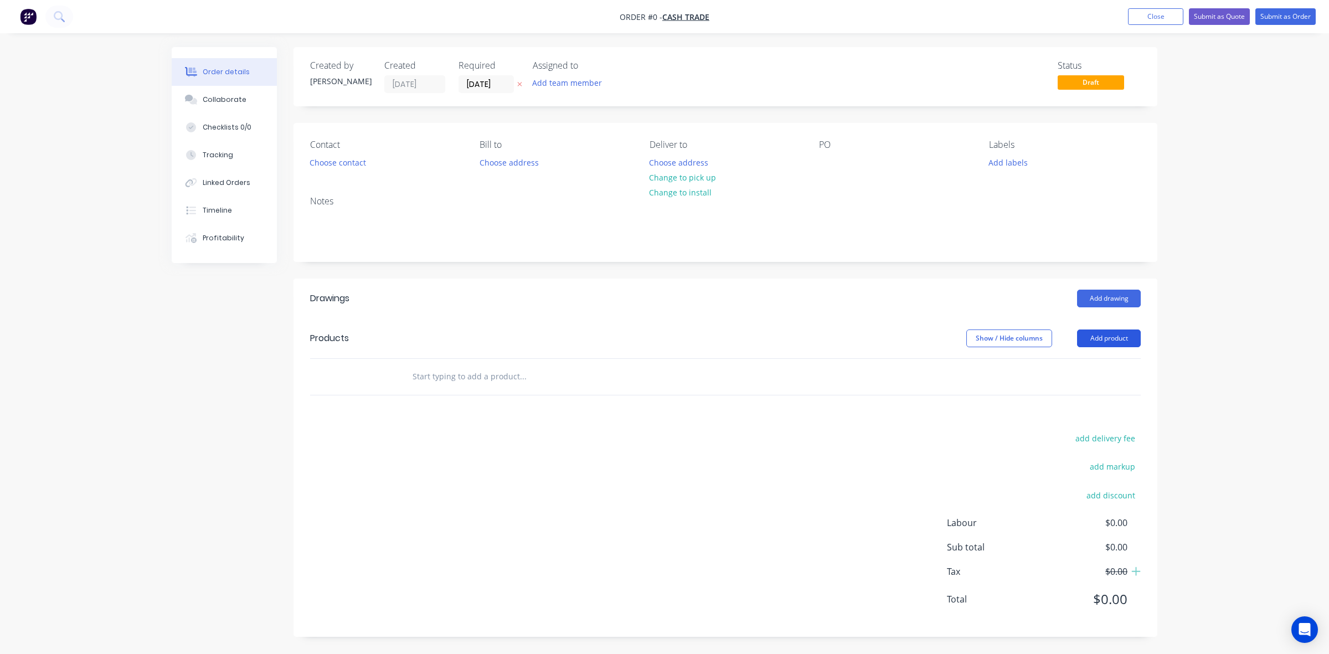
click at [1110, 339] on button "Add product" at bounding box center [1109, 338] width 64 height 18
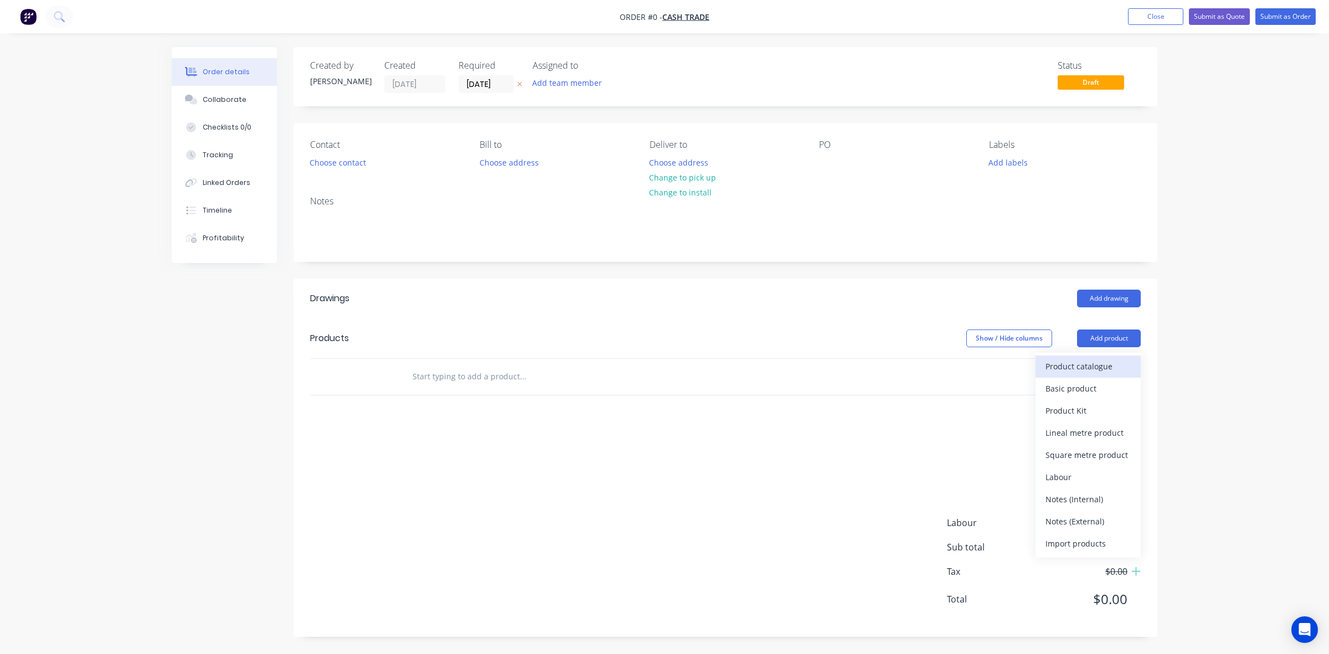
click at [1095, 366] on div "Product catalogue" at bounding box center [1087, 366] width 85 height 16
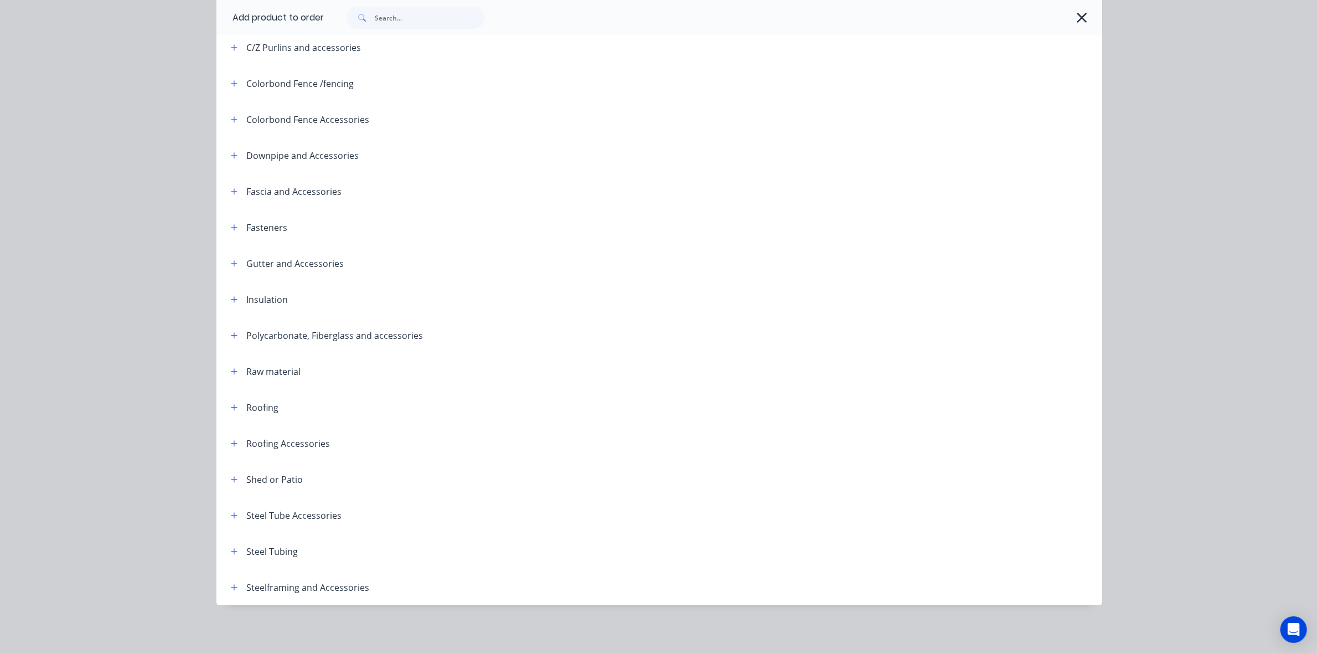
scroll to position [16, 0]
click at [231, 554] on icon "button" at bounding box center [234, 552] width 7 height 8
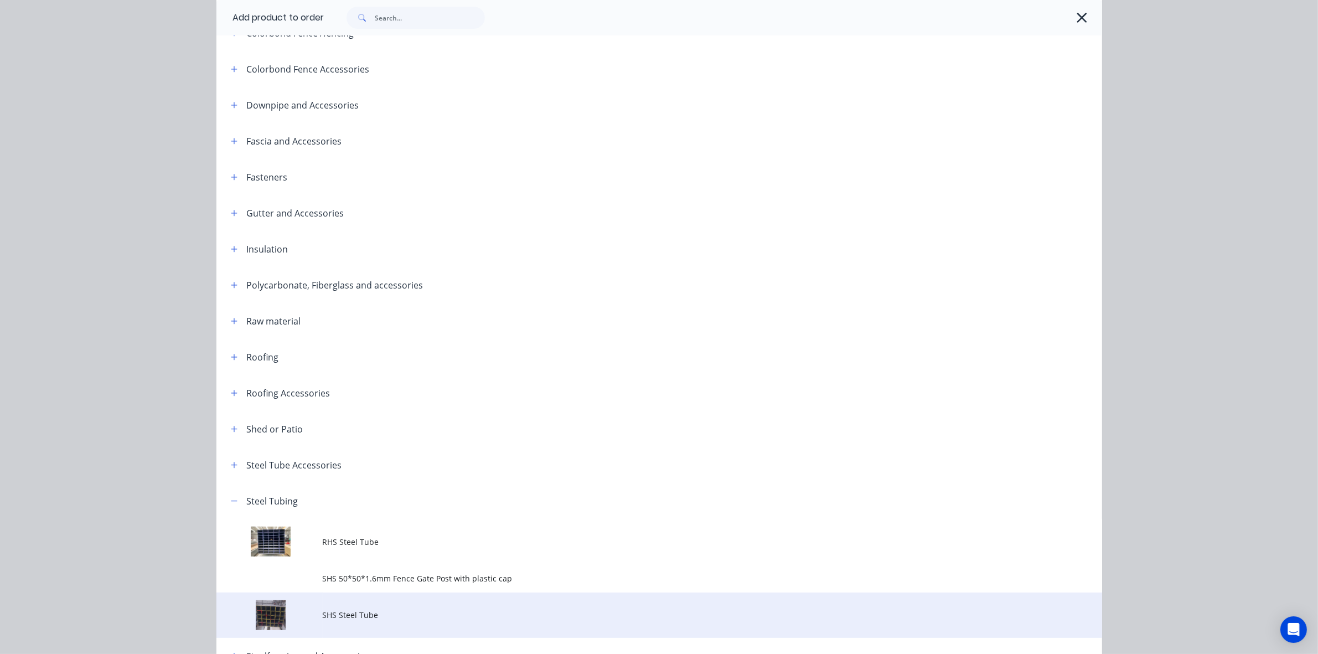
scroll to position [319, 0]
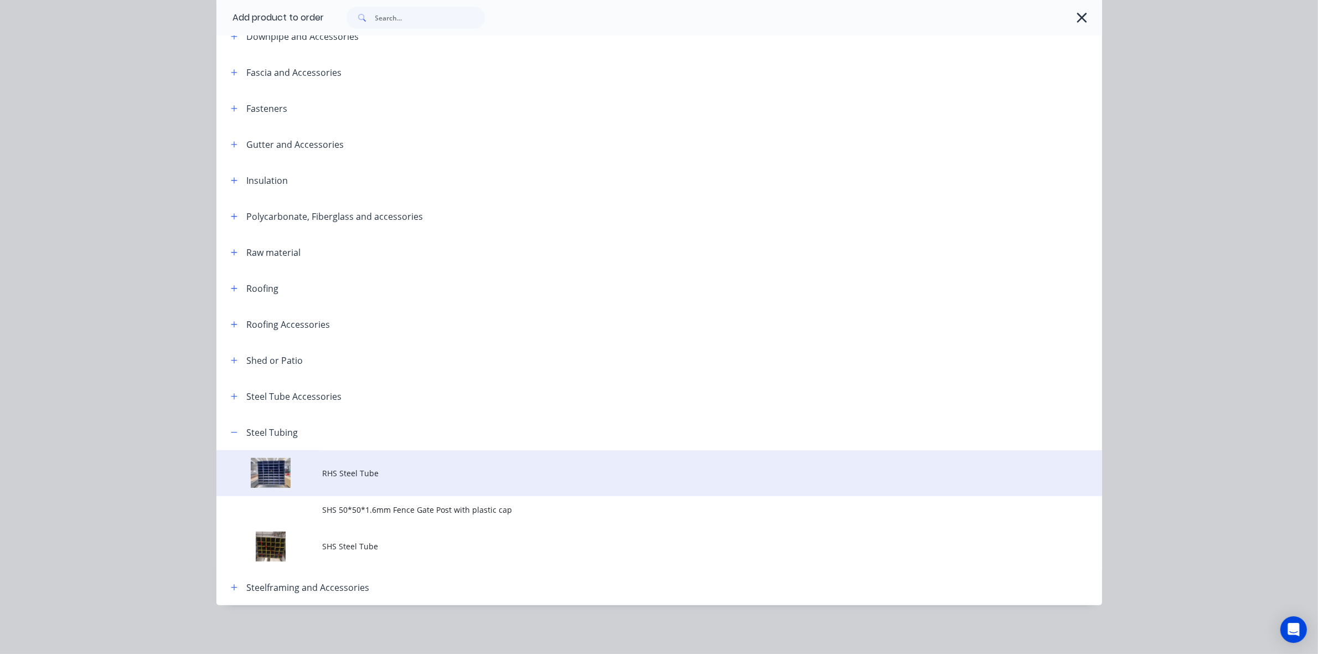
click at [389, 475] on span "RHS Steel Tube" at bounding box center [635, 473] width 624 height 12
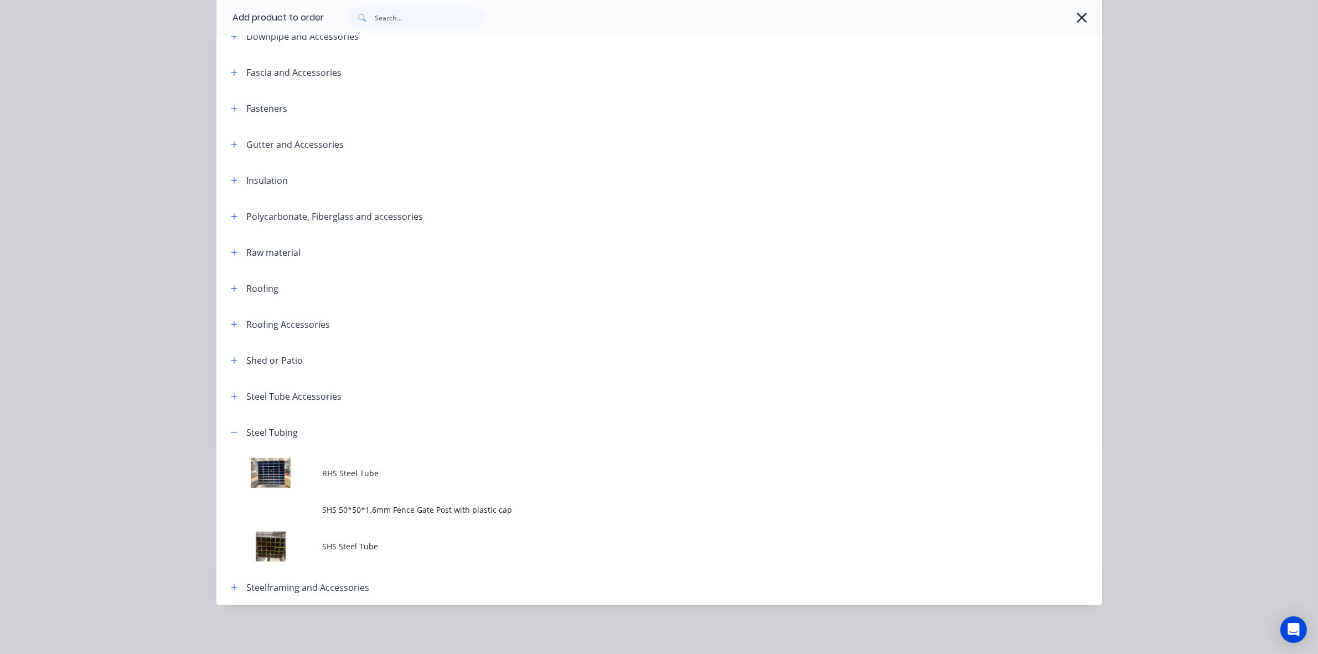
scroll to position [0, 0]
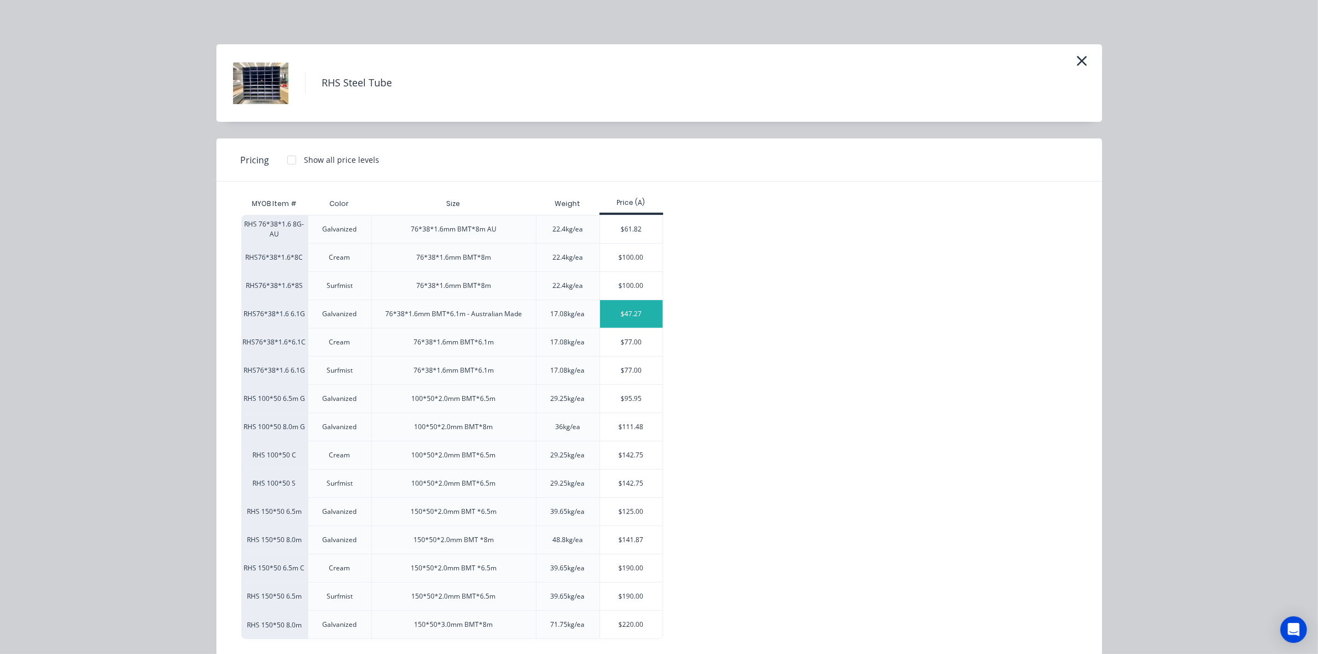
click at [641, 317] on div "$47.27" at bounding box center [631, 314] width 63 height 28
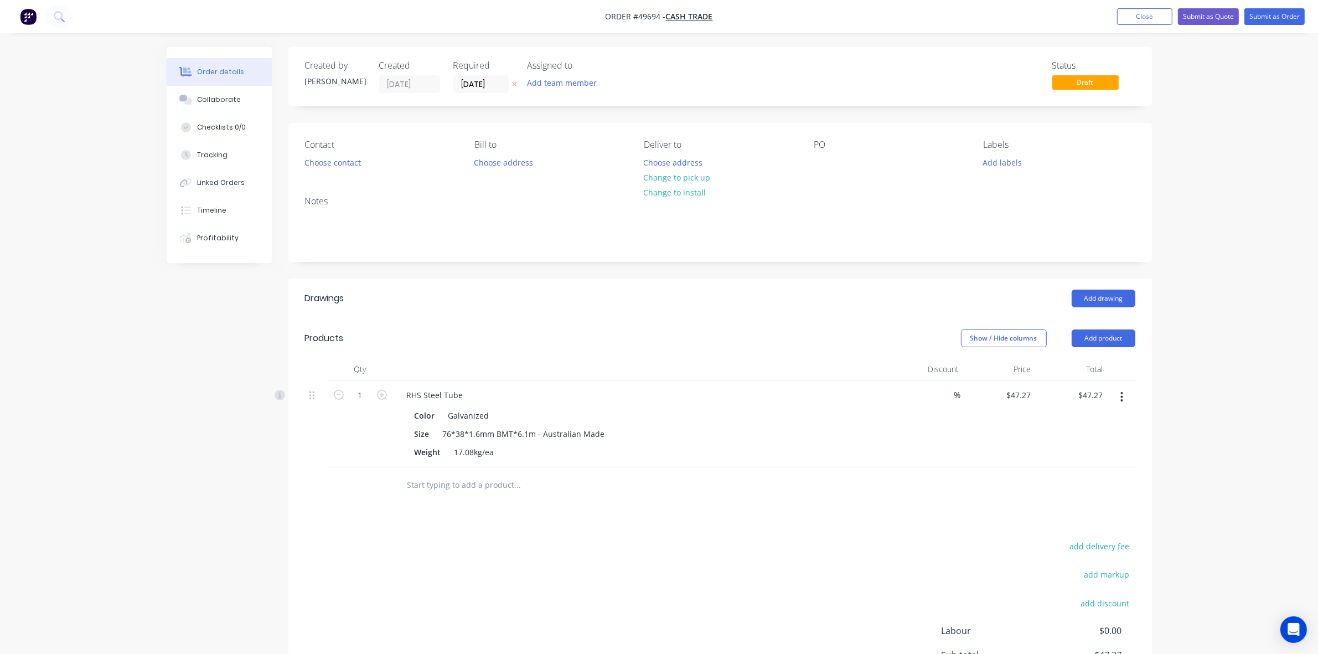
click at [472, 394] on div "RHS Steel Tube" at bounding box center [643, 395] width 490 height 16
click at [469, 396] on div "RHS Steel Tube" at bounding box center [435, 395] width 74 height 16
drag, startPoint x: 646, startPoint y: 292, endPoint x: 1058, endPoint y: 290, distance: 412.5
click at [648, 292] on div "Add drawing" at bounding box center [808, 299] width 654 height 18
click at [1103, 339] on button "Add product" at bounding box center [1104, 338] width 64 height 18
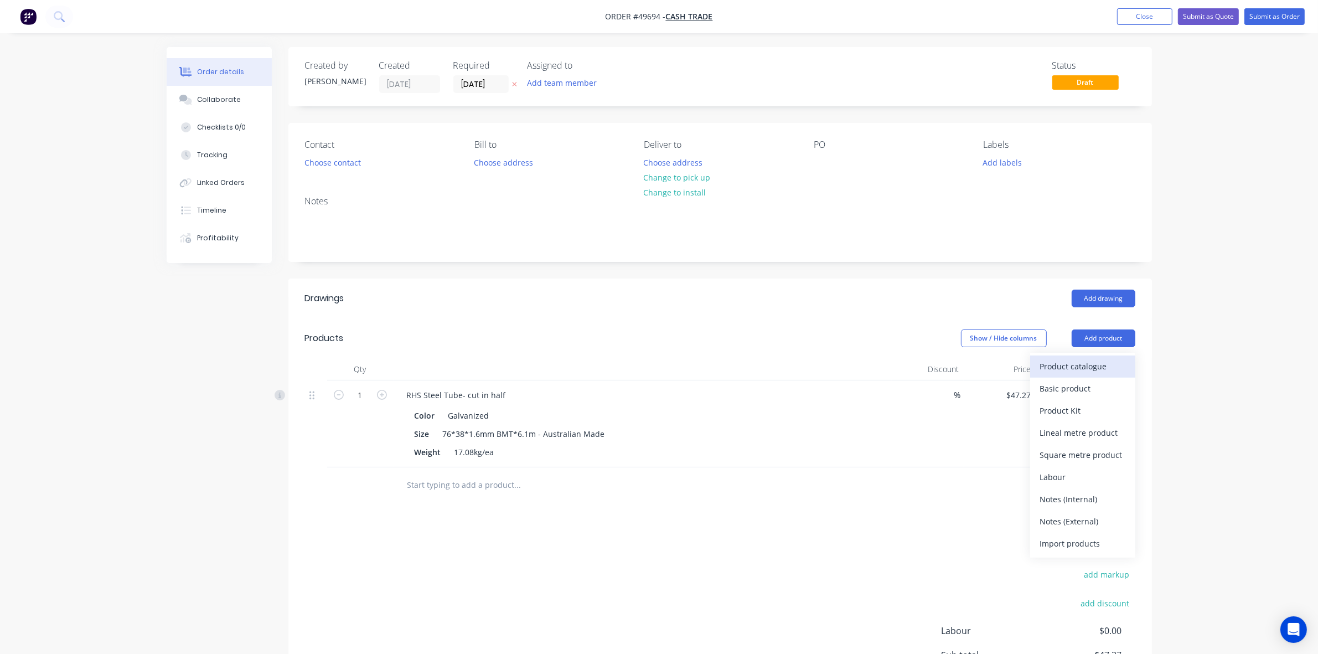
click at [1070, 367] on div "Product catalogue" at bounding box center [1082, 366] width 85 height 16
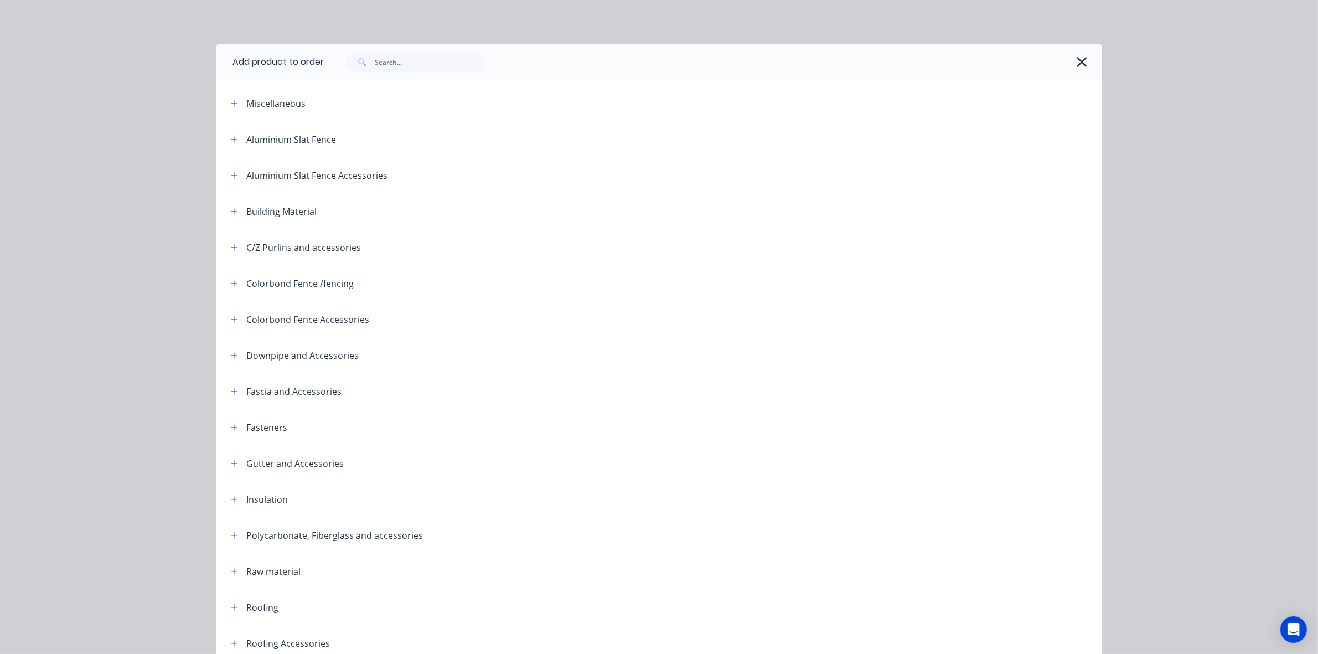
drag, startPoint x: 366, startPoint y: 58, endPoint x: 375, endPoint y: 59, distance: 8.9
click at [369, 59] on div at bounding box center [713, 61] width 778 height 35
click at [389, 59] on input "text" at bounding box center [430, 62] width 110 height 22
type input "cut"
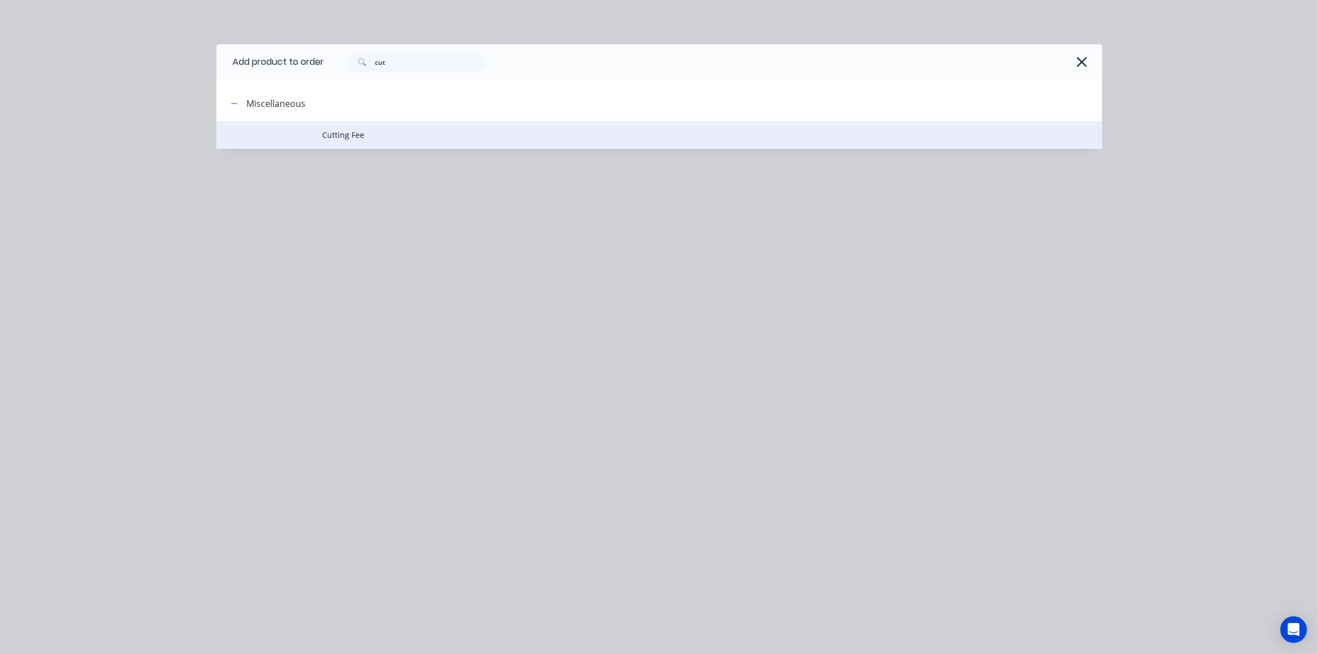
click at [374, 136] on span "Cutting Fee" at bounding box center [635, 135] width 624 height 12
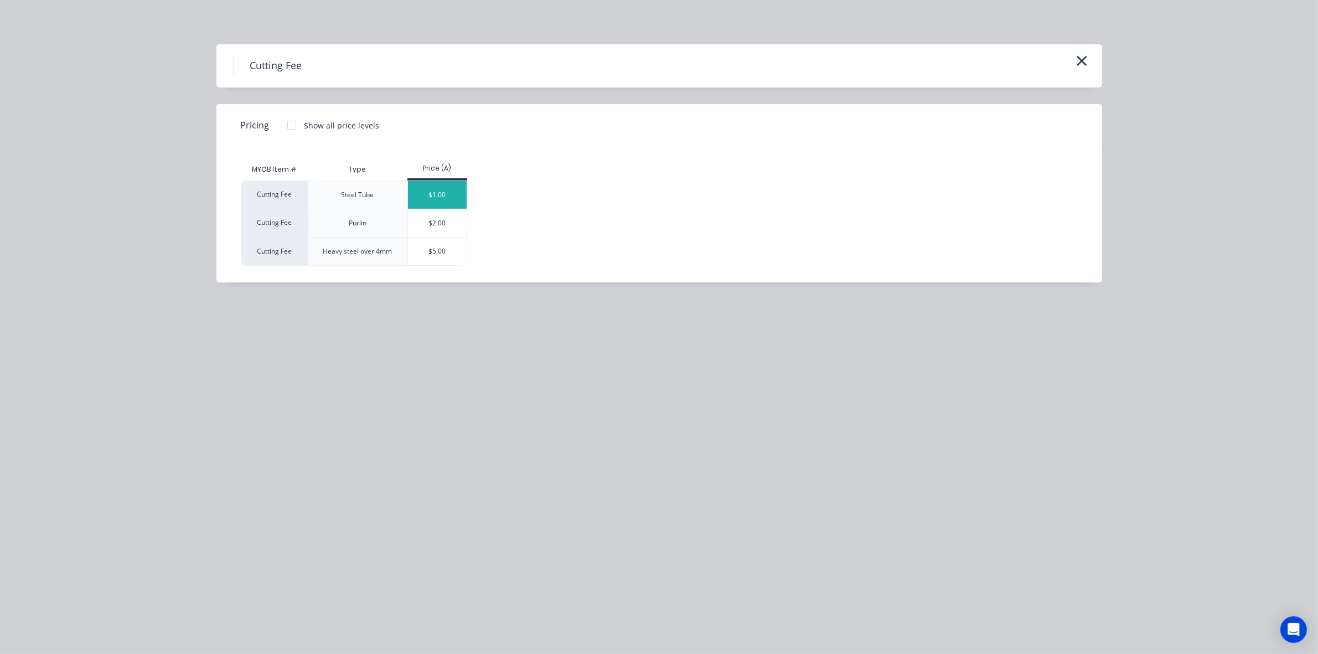
click at [421, 191] on div "$1.00" at bounding box center [437, 195] width 59 height 28
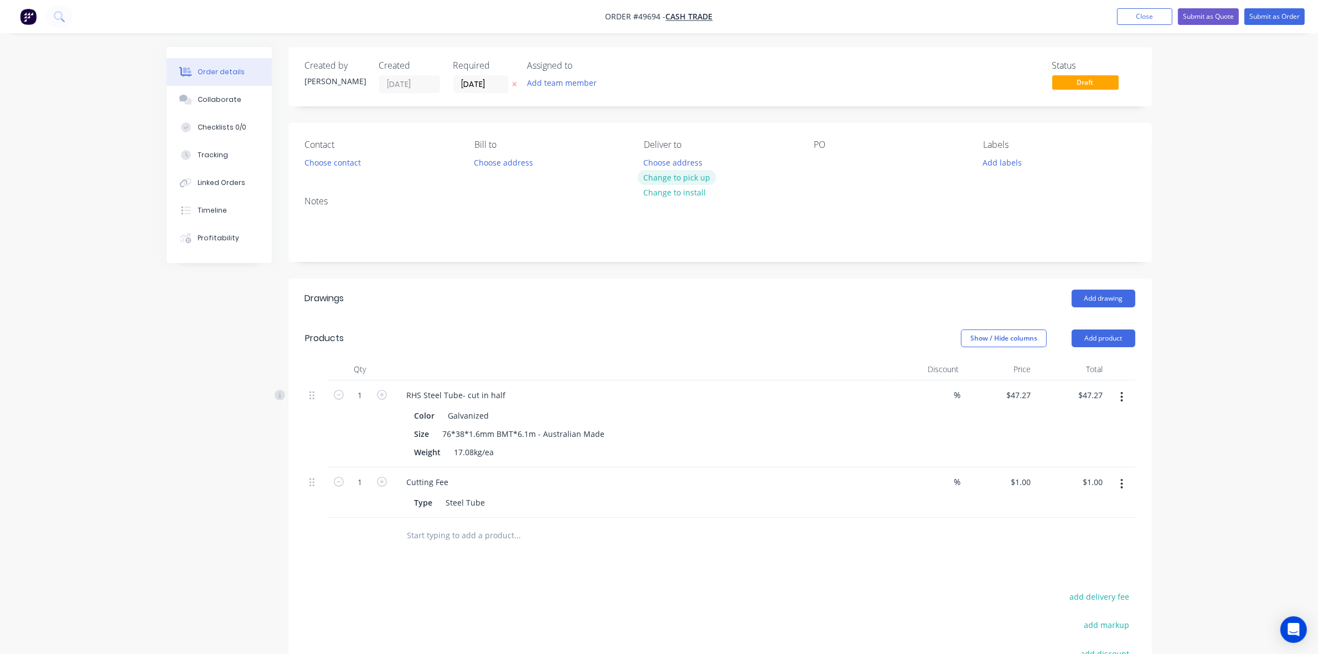
click at [702, 172] on button "Change to pick up" at bounding box center [677, 177] width 79 height 15
drag, startPoint x: 664, startPoint y: 271, endPoint x: 351, endPoint y: 215, distance: 319.0
click at [662, 271] on div "Created by [PERSON_NAME] Created [DATE] Required [DATE] Assigned to Add team me…" at bounding box center [720, 421] width 864 height 748
click at [681, 308] on header "Drawings Add drawing" at bounding box center [720, 299] width 864 height 40
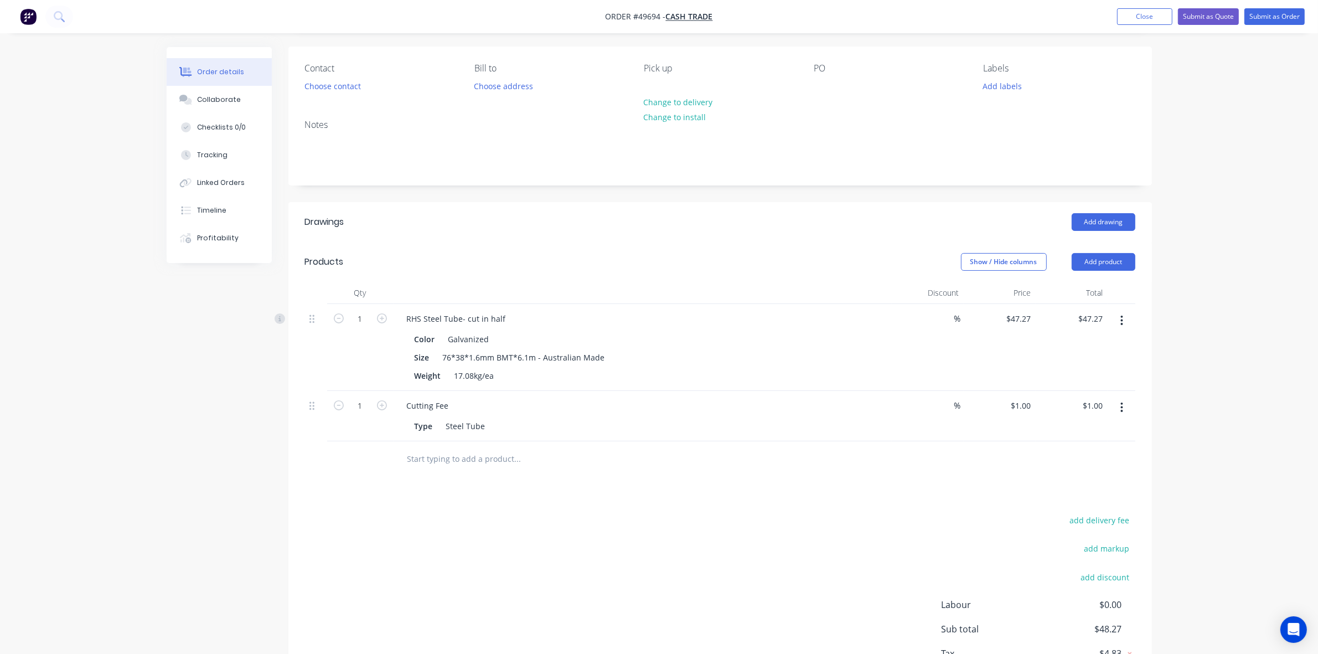
scroll to position [158, 0]
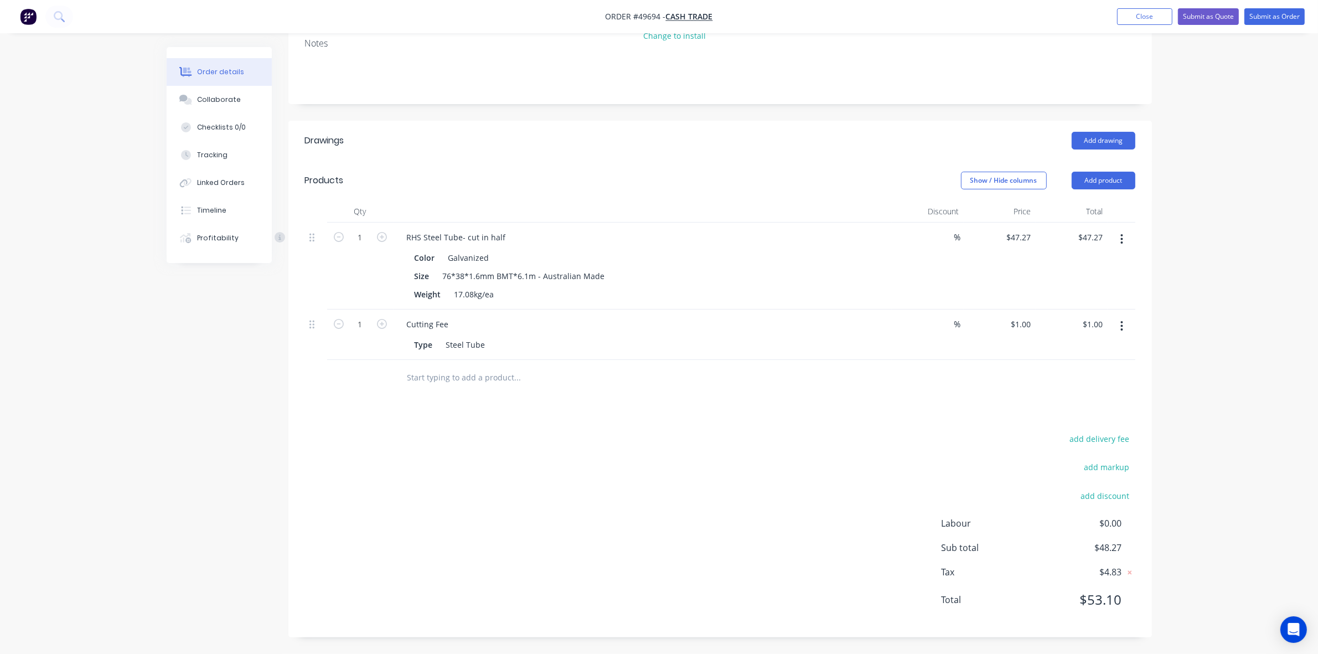
click at [769, 397] on div "Drawings Add drawing Products Show / Hide columns Add product Qty Discount Pric…" at bounding box center [720, 379] width 864 height 517
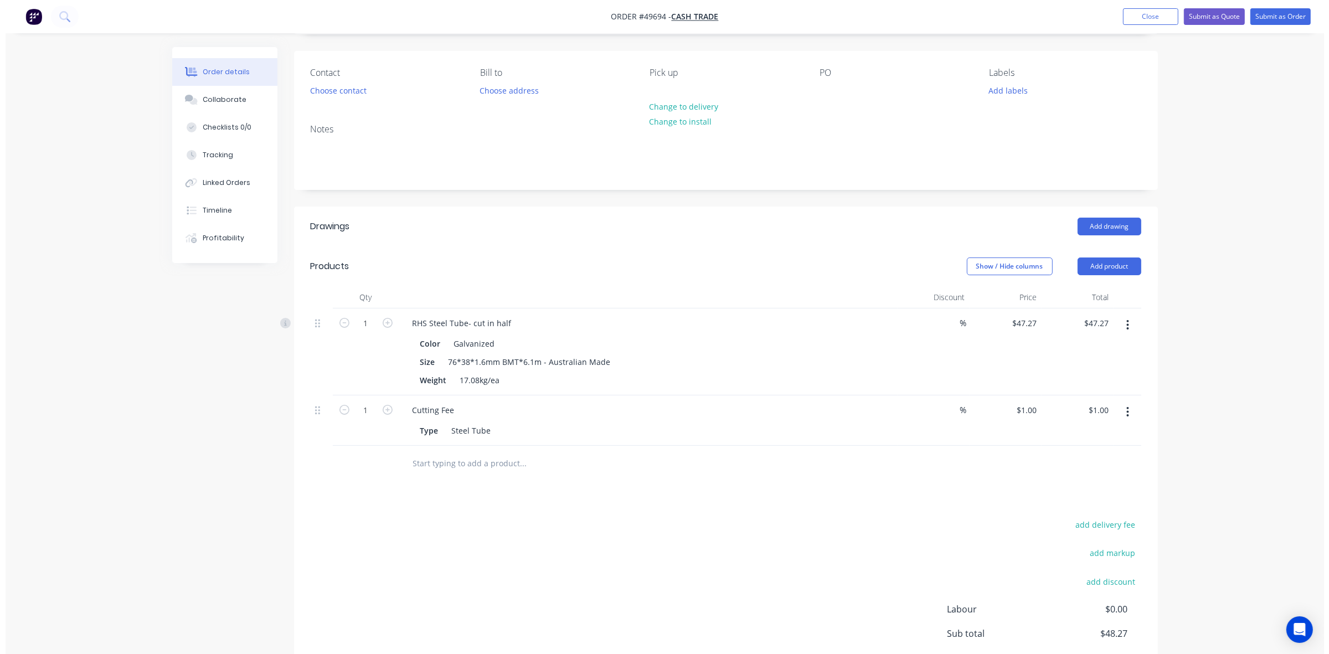
scroll to position [0, 0]
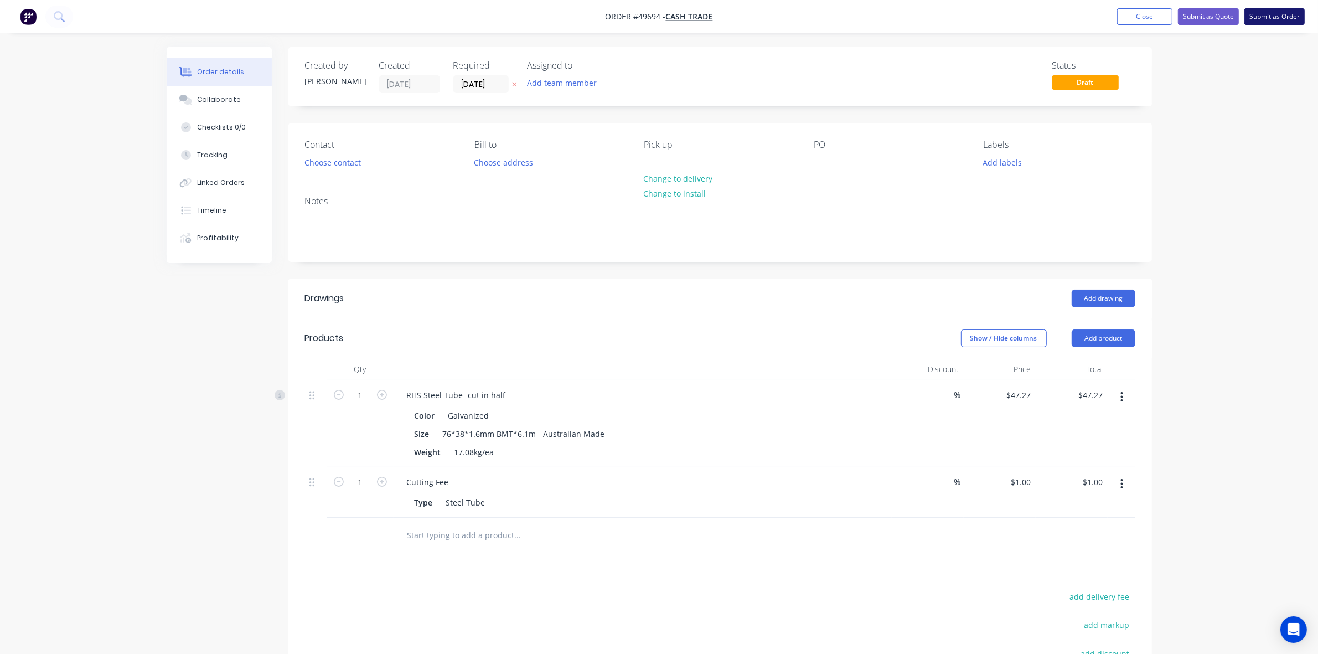
click at [1290, 16] on button "Submit as Order" at bounding box center [1275, 16] width 60 height 17
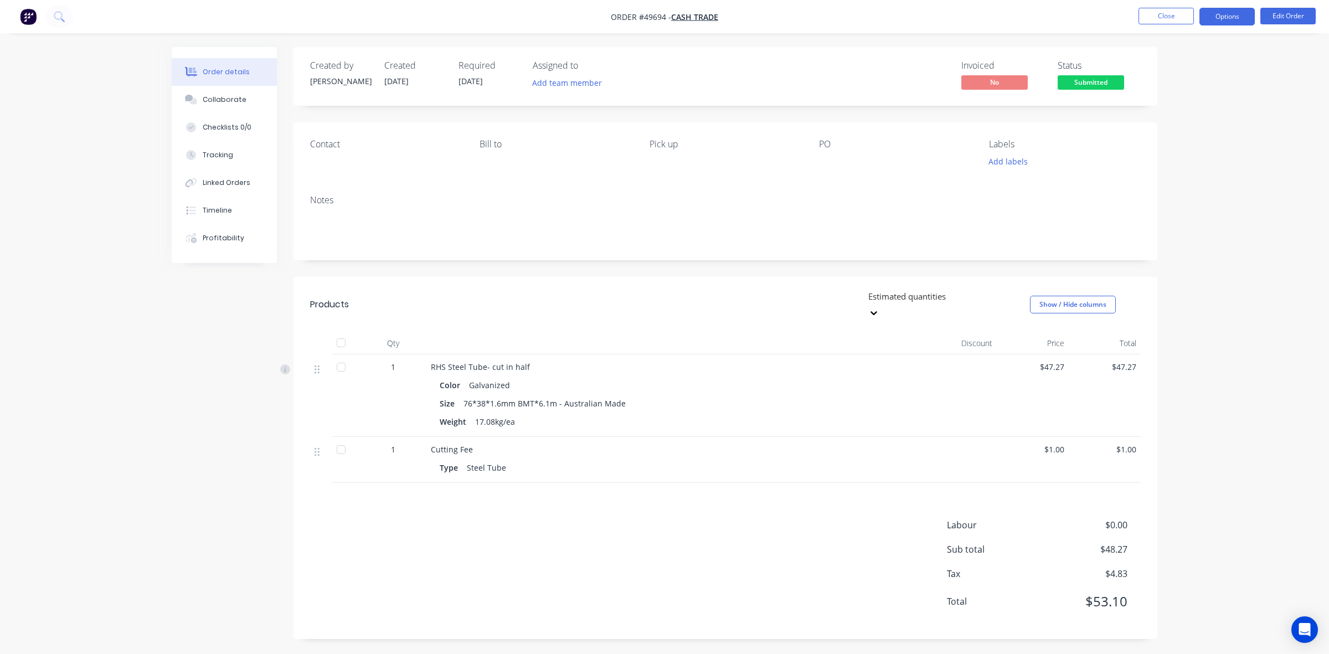
click at [1230, 15] on button "Options" at bounding box center [1226, 17] width 55 height 18
click at [1187, 61] on div "Invoice" at bounding box center [1194, 67] width 102 height 16
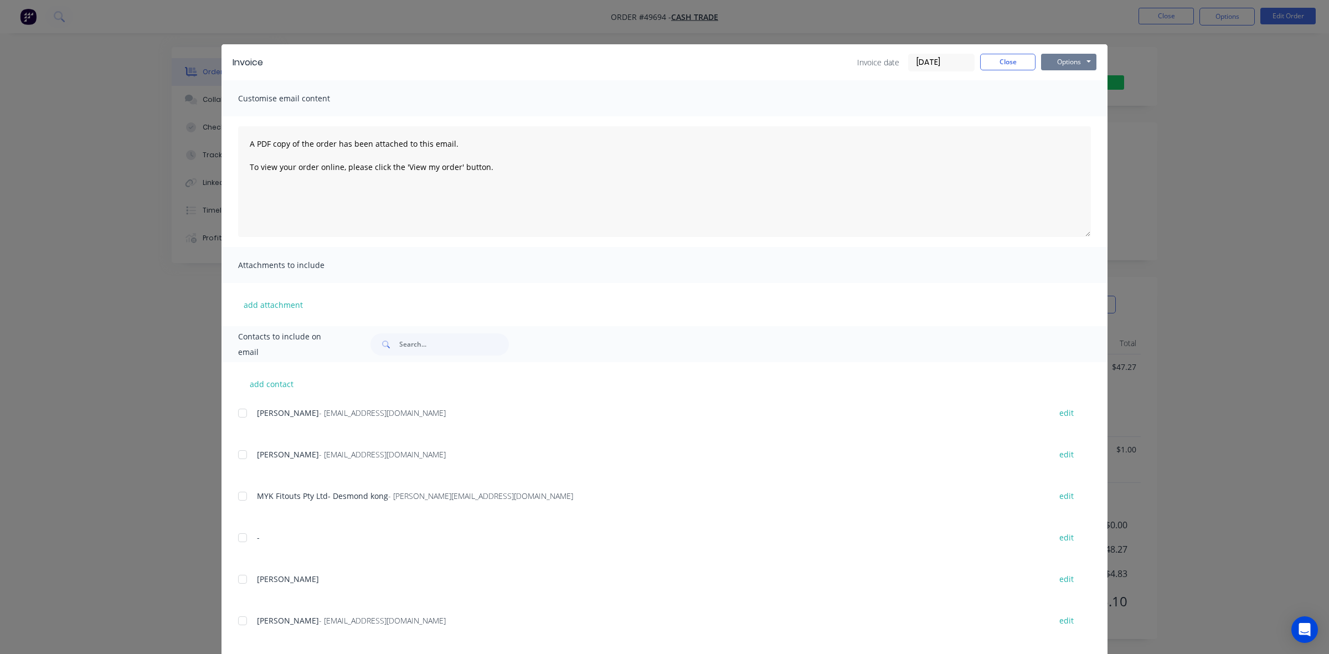
click at [1079, 60] on button "Options" at bounding box center [1068, 62] width 55 height 17
click at [1074, 100] on button "Print" at bounding box center [1076, 100] width 71 height 18
click at [1008, 57] on button "Close" at bounding box center [1007, 62] width 55 height 17
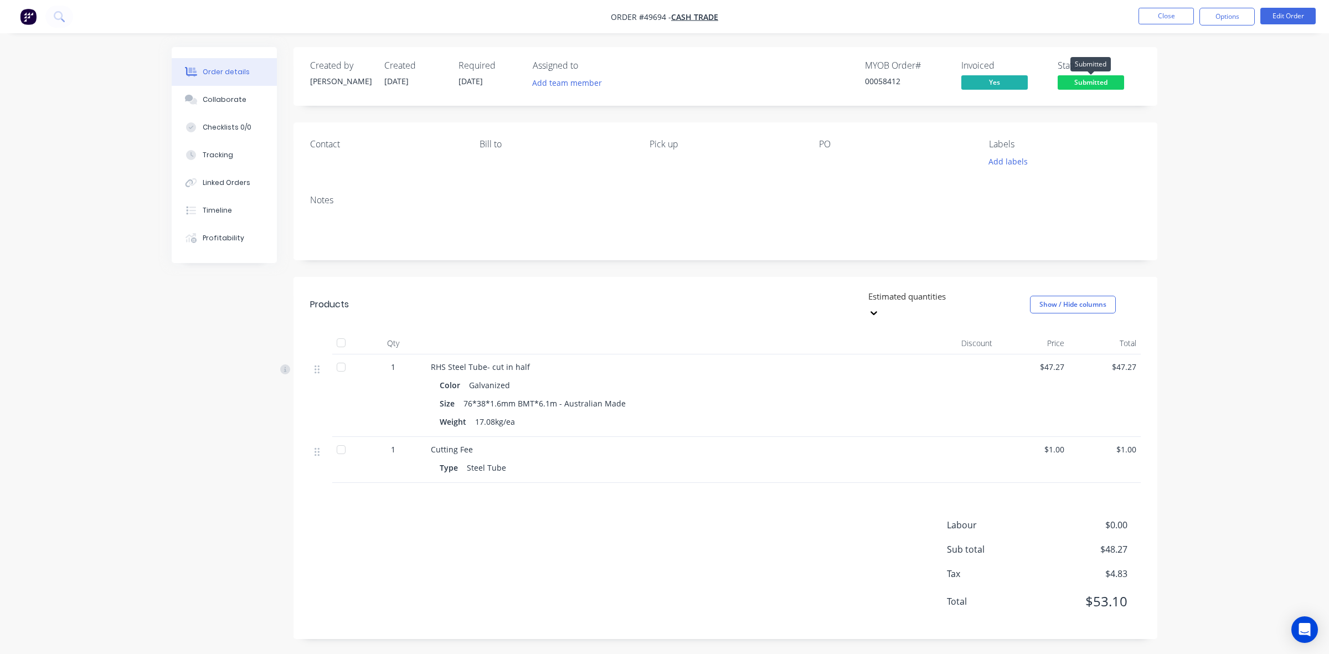
click at [1119, 78] on span "Submitted" at bounding box center [1091, 82] width 66 height 14
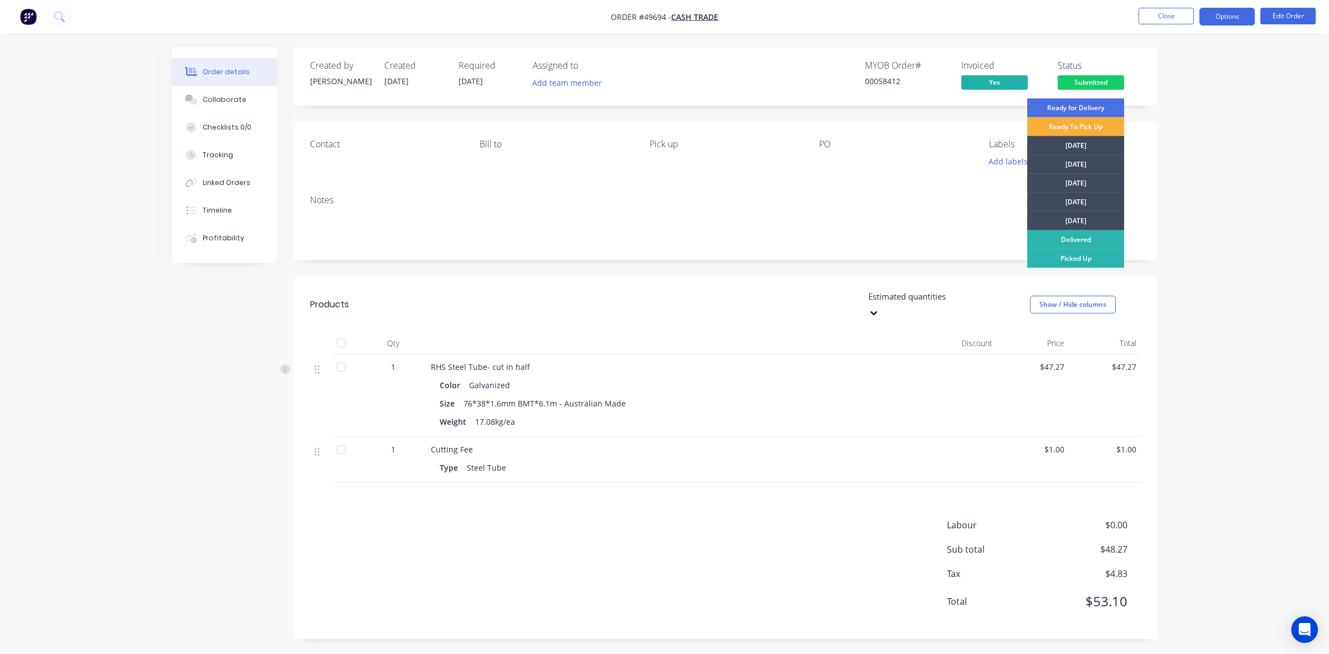
drag, startPoint x: 1225, startPoint y: 6, endPoint x: 1230, endPoint y: 14, distance: 10.2
click at [1227, 6] on nav "Order #49694 - Cash Trade Close Options Edit Order" at bounding box center [664, 16] width 1329 height 33
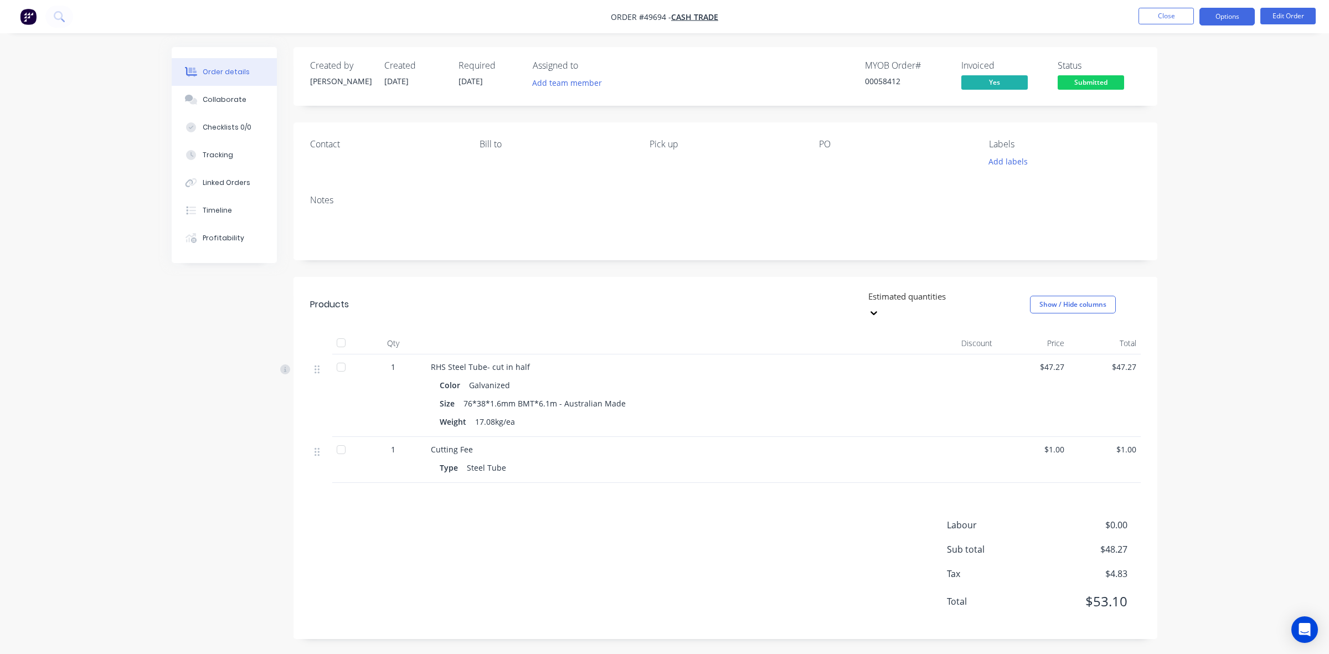
click at [1232, 16] on button "Options" at bounding box center [1226, 17] width 55 height 18
click at [1188, 159] on div "Delivery Docket" at bounding box center [1194, 156] width 102 height 16
click at [1188, 112] on div "Without pricing" at bounding box center [1194, 112] width 102 height 16
click at [1080, 86] on span "Submitted" at bounding box center [1091, 82] width 66 height 14
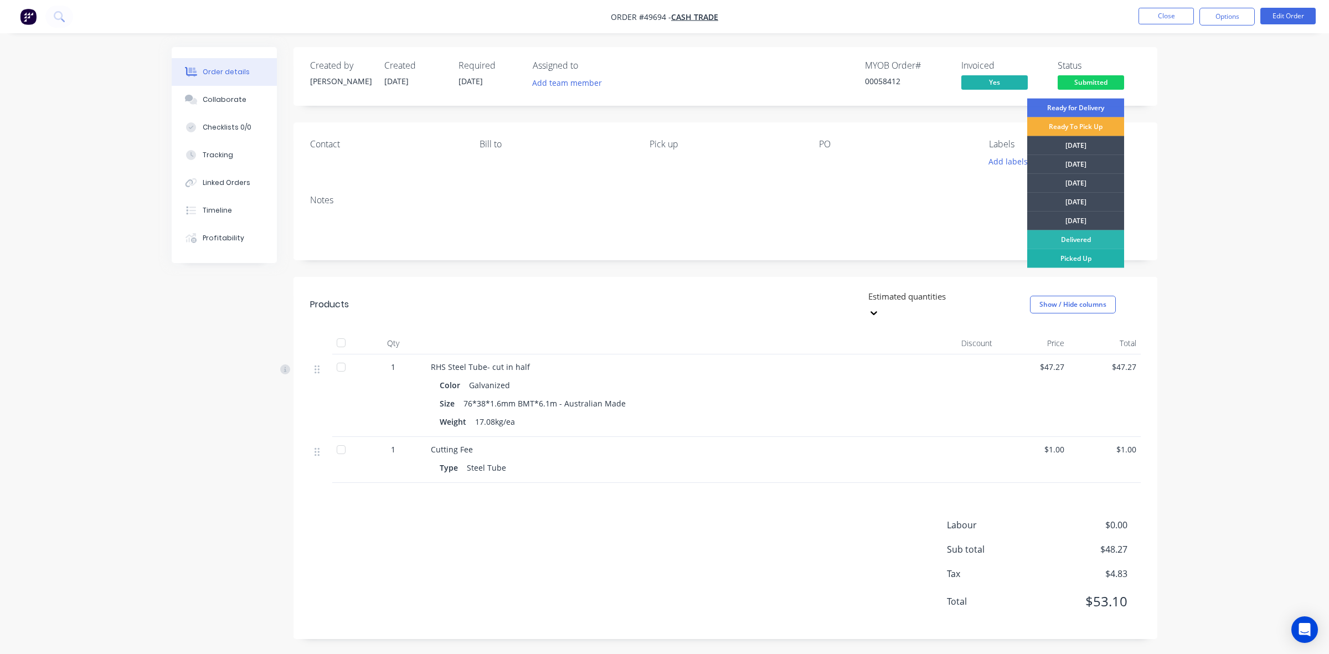
click at [1089, 252] on div "Picked Up" at bounding box center [1075, 258] width 97 height 19
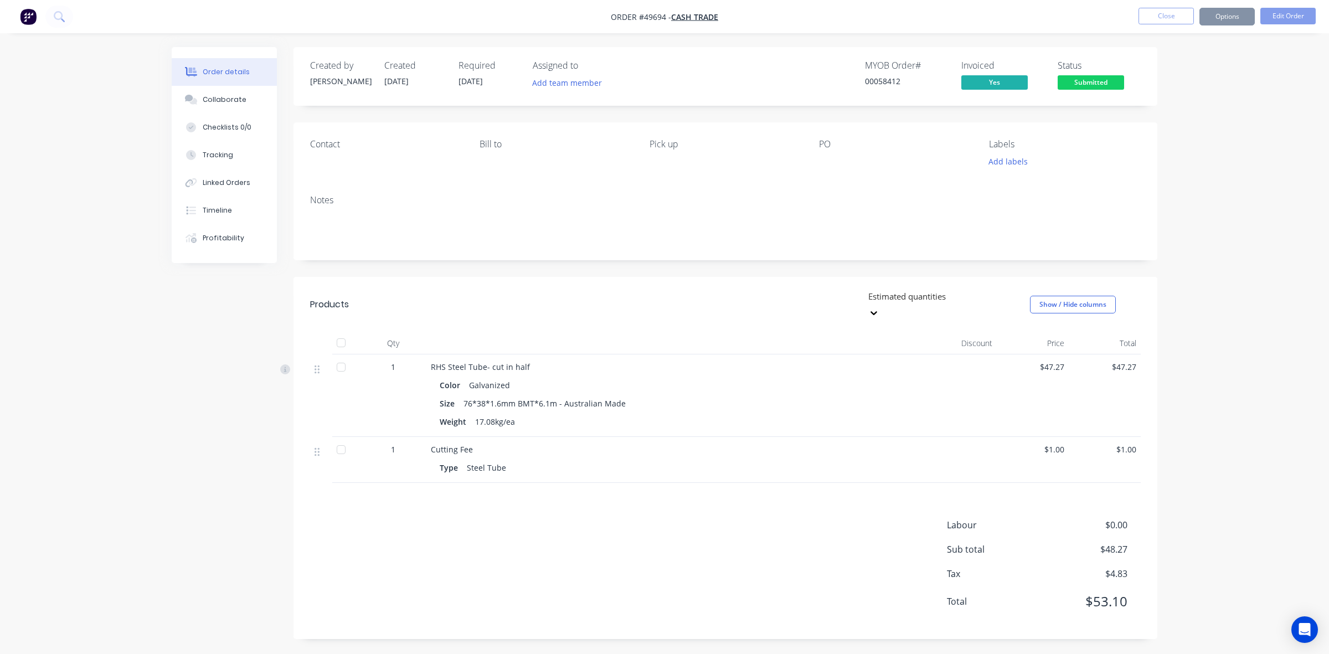
click at [887, 252] on div "Notes" at bounding box center [725, 223] width 864 height 74
click at [765, 293] on div "Estimated quantities Show / Hide columns" at bounding box center [814, 304] width 654 height 33
click at [677, 395] on div "Size 76*38*1.6mm BMT*6.1m - Australian Made" at bounding box center [676, 403] width 472 height 16
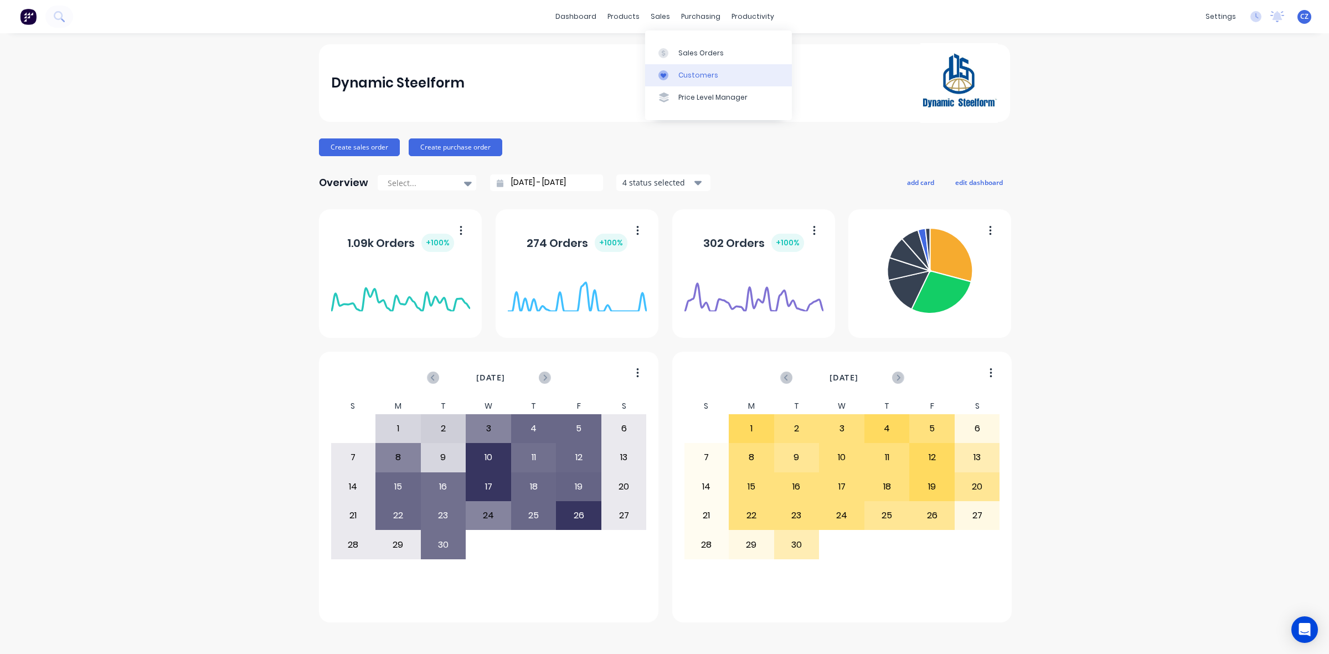
click at [673, 73] on div at bounding box center [666, 75] width 17 height 10
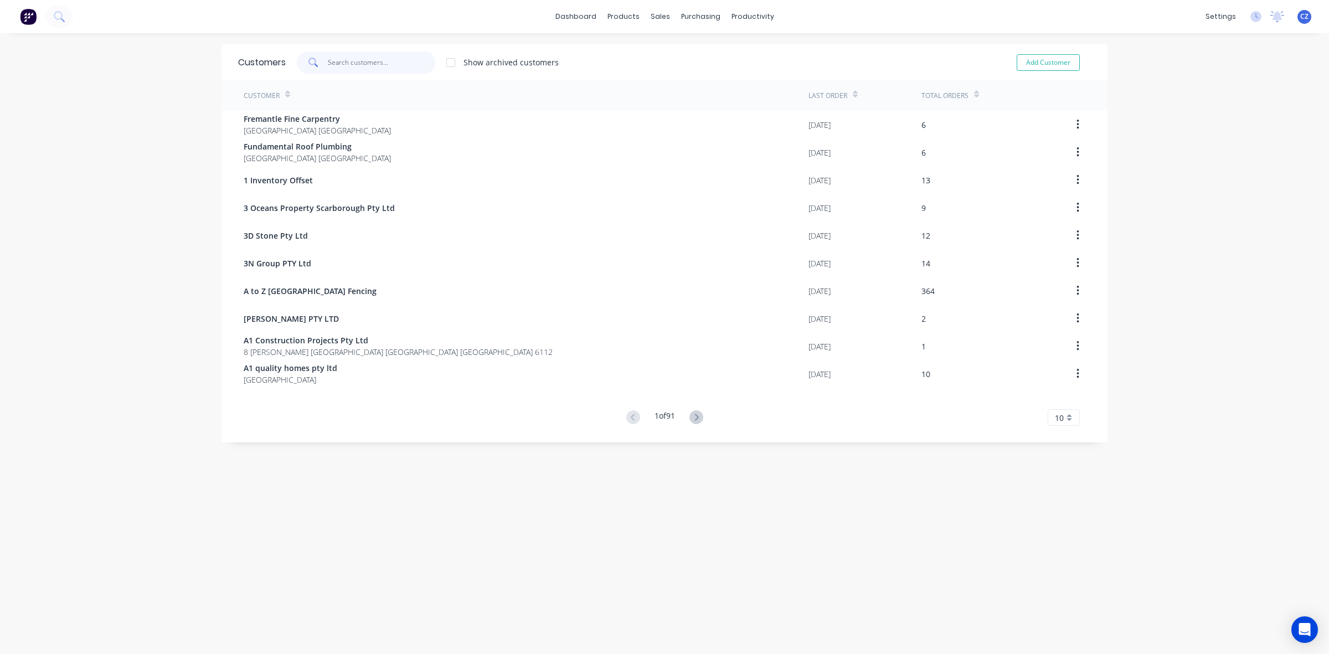
click at [344, 64] on input "text" at bounding box center [382, 62] width 108 height 22
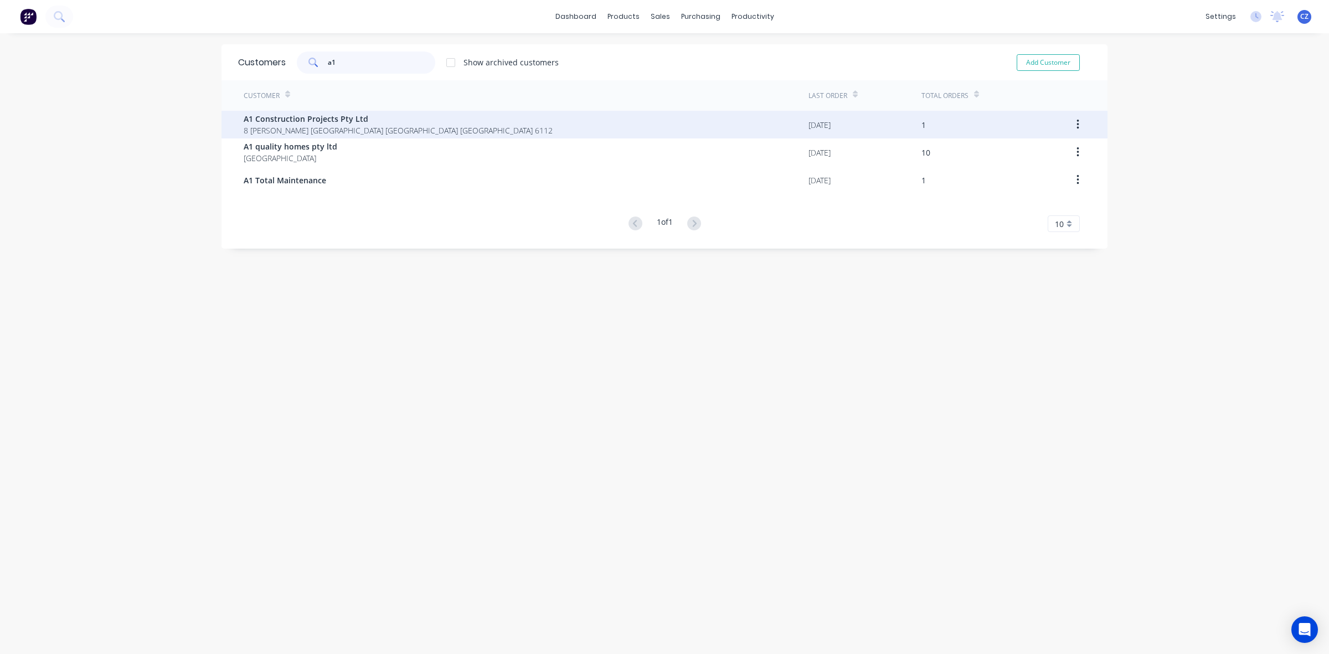
type input "a1"
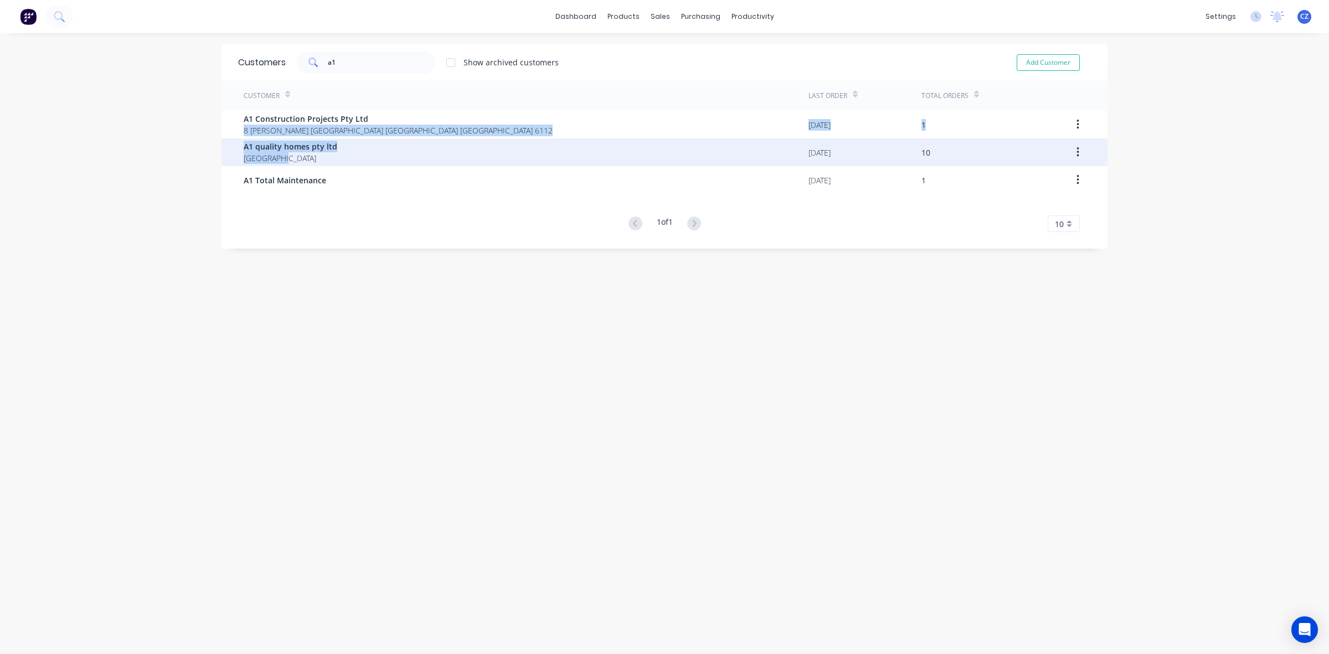
drag, startPoint x: 577, startPoint y: 112, endPoint x: 571, endPoint y: 153, distance: 41.3
click at [571, 153] on div "A1 Construction Projects Pty Ltd [GEOGRAPHIC_DATA][PERSON_NAME] [GEOGRAPHIC_DAT…" at bounding box center [664, 152] width 886 height 83
click at [524, 156] on div "A1 quality homes pty ltd [GEOGRAPHIC_DATA]" at bounding box center [526, 152] width 565 height 28
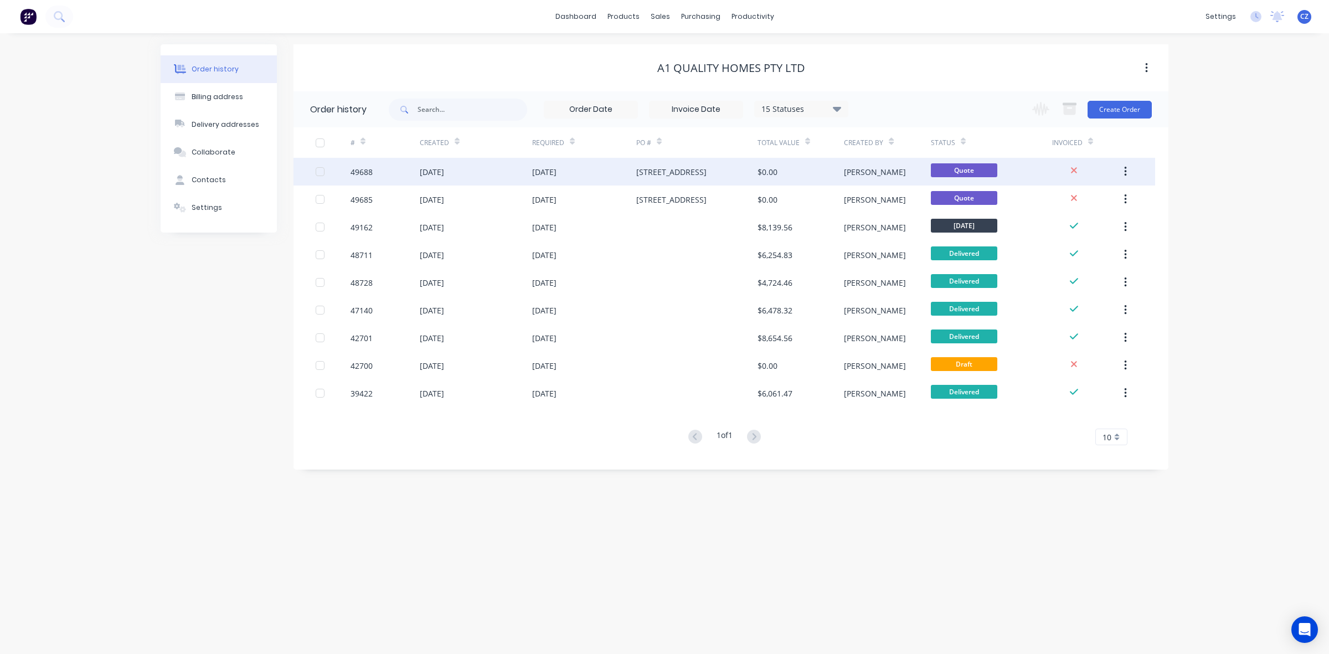
click at [1124, 167] on icon "button" at bounding box center [1125, 172] width 3 height 12
click at [1068, 202] on div "Archive" at bounding box center [1085, 201] width 85 height 16
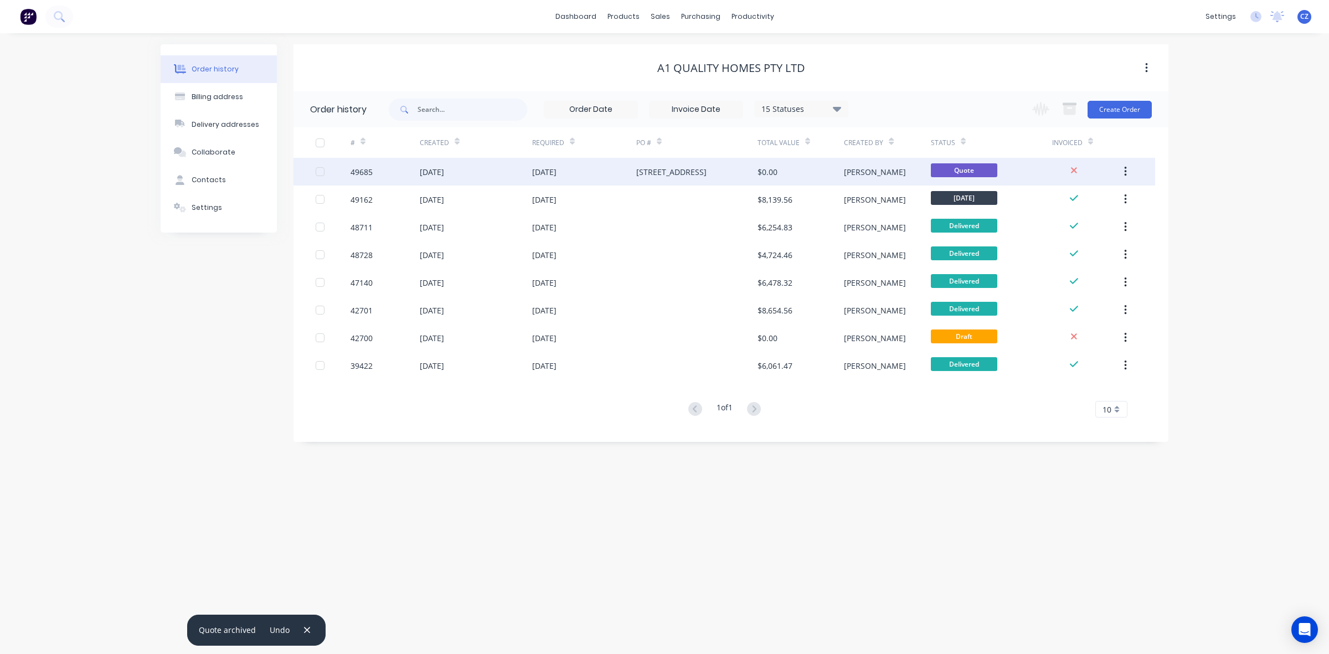
click at [1125, 169] on icon "button" at bounding box center [1125, 172] width 2 height 10
click at [1101, 199] on div "Archive" at bounding box center [1085, 201] width 85 height 16
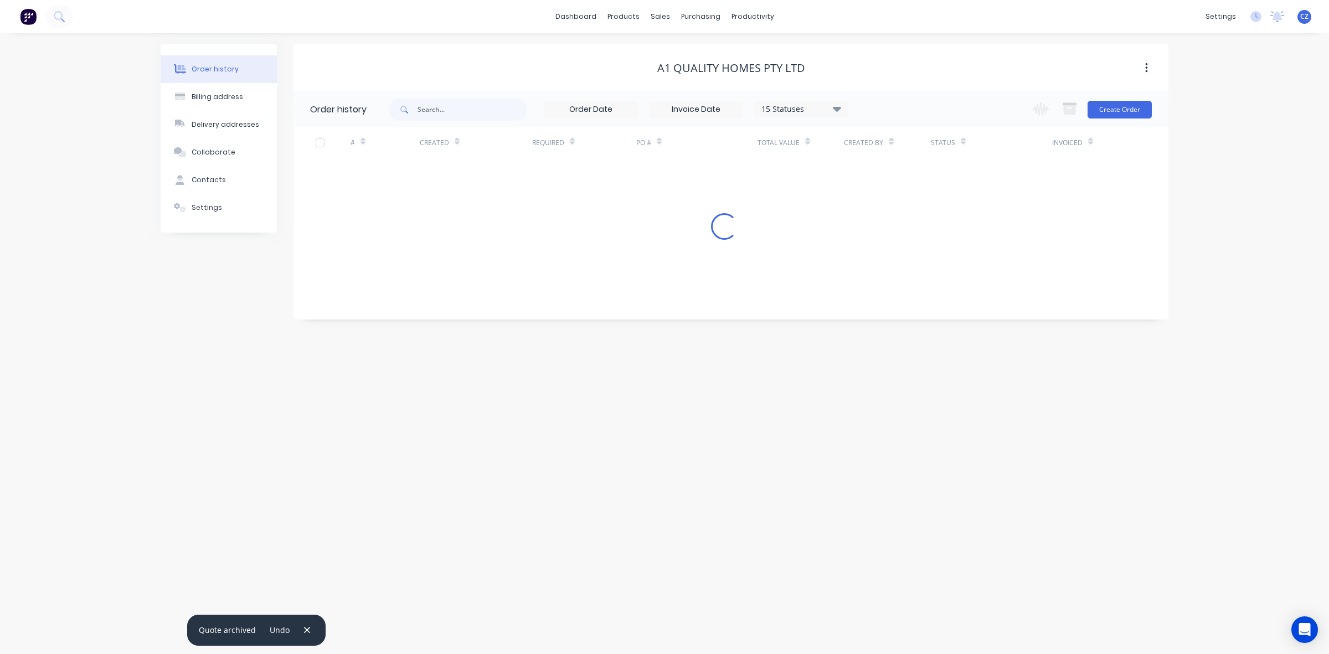
click at [936, 79] on div "A1 quality homes pty ltd" at bounding box center [730, 67] width 875 height 47
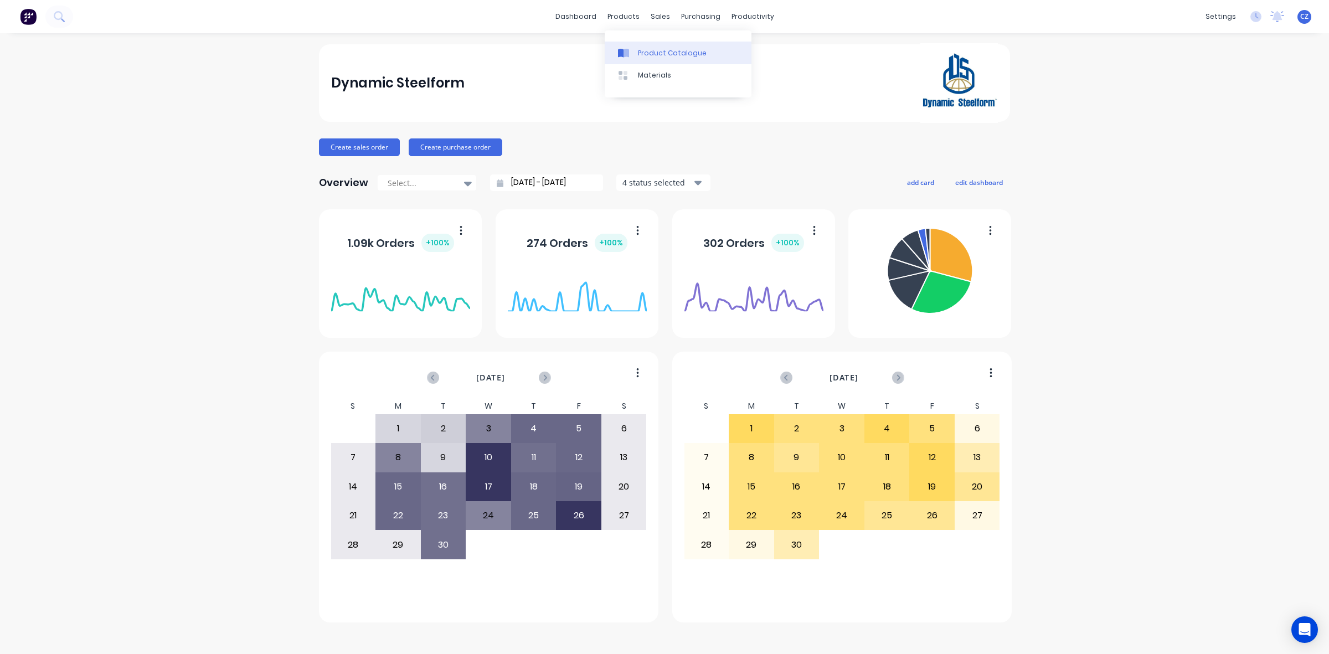
click at [633, 56] on div at bounding box center [626, 53] width 17 height 10
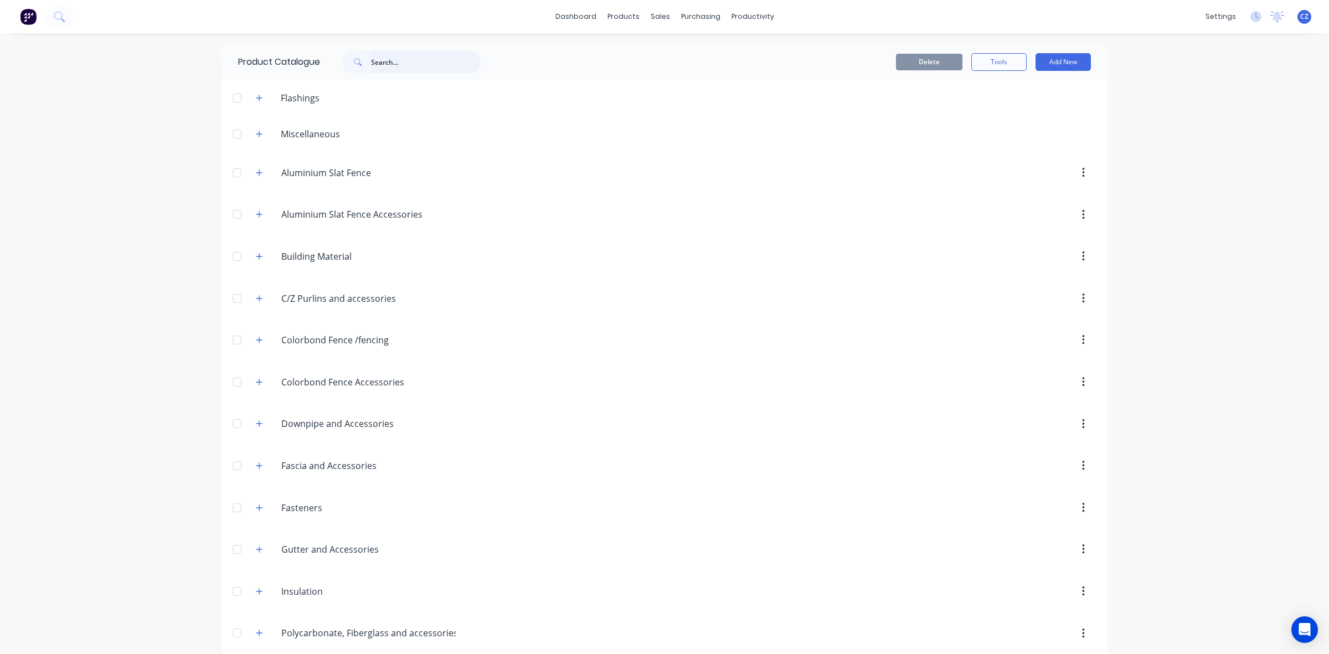
click at [388, 67] on input "text" at bounding box center [426, 62] width 110 height 22
click at [257, 300] on button "button" at bounding box center [260, 298] width 14 height 14
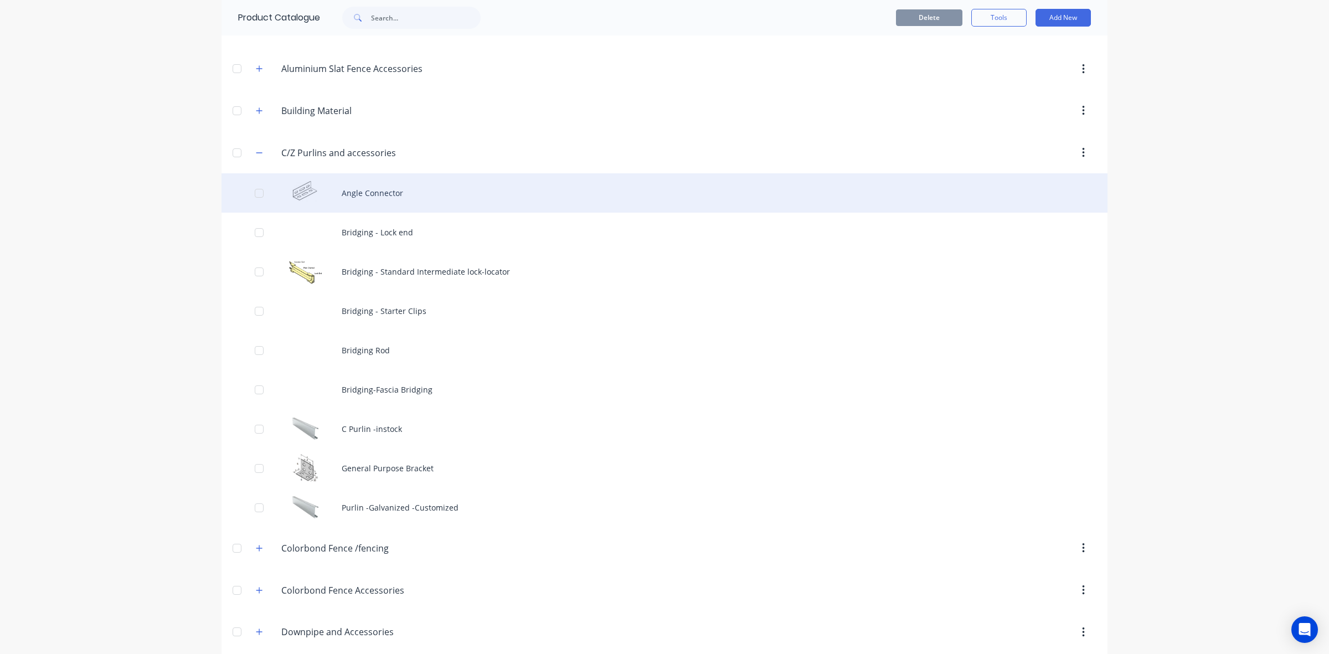
scroll to position [277, 0]
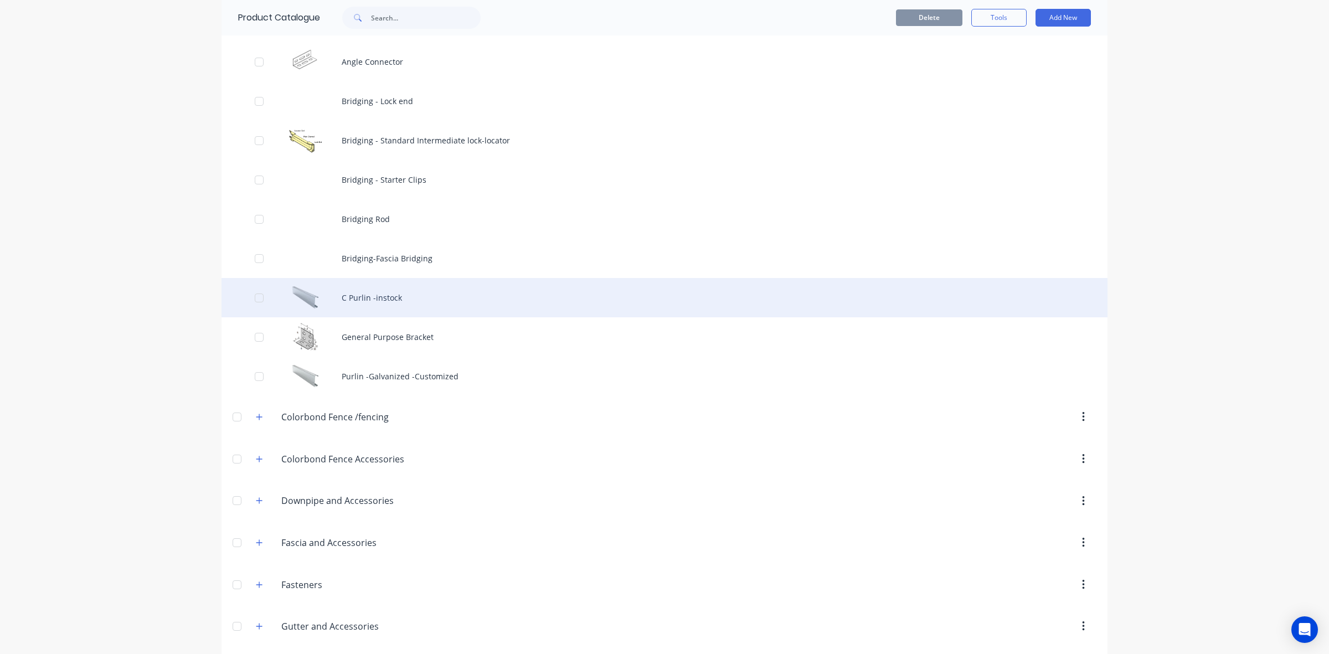
click at [377, 310] on div "C Purlin -instock" at bounding box center [664, 297] width 886 height 39
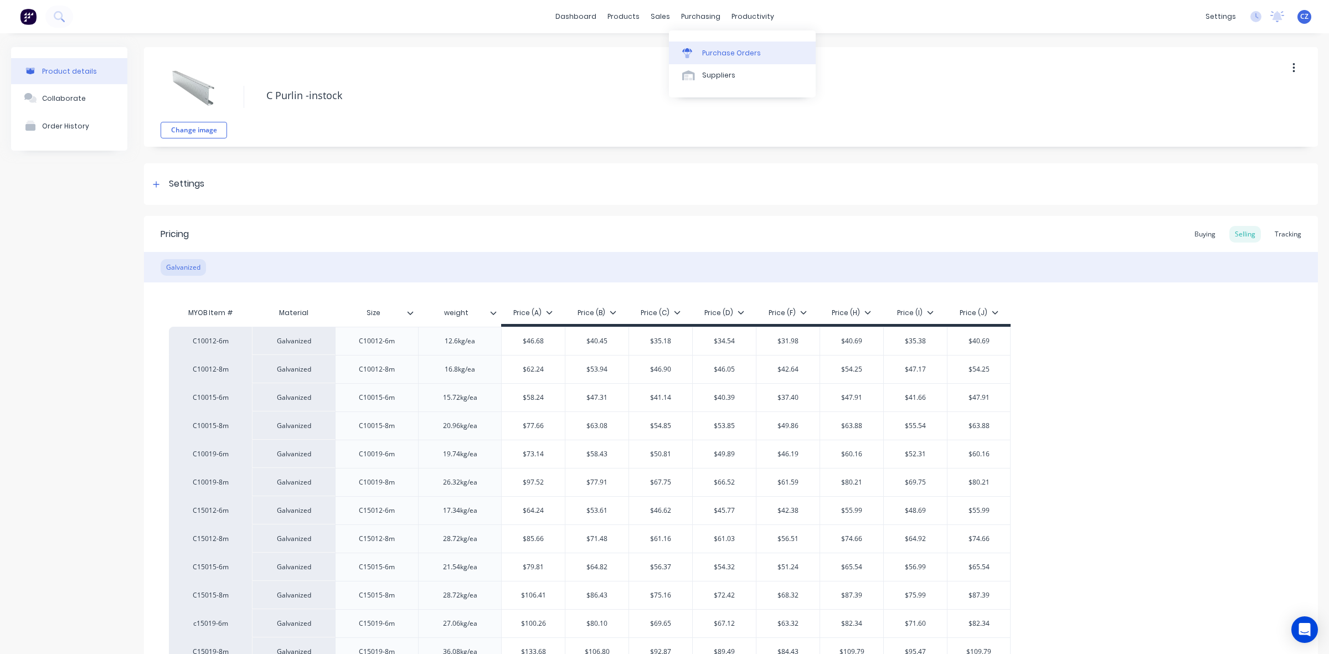
click at [696, 50] on div at bounding box center [690, 53] width 17 height 10
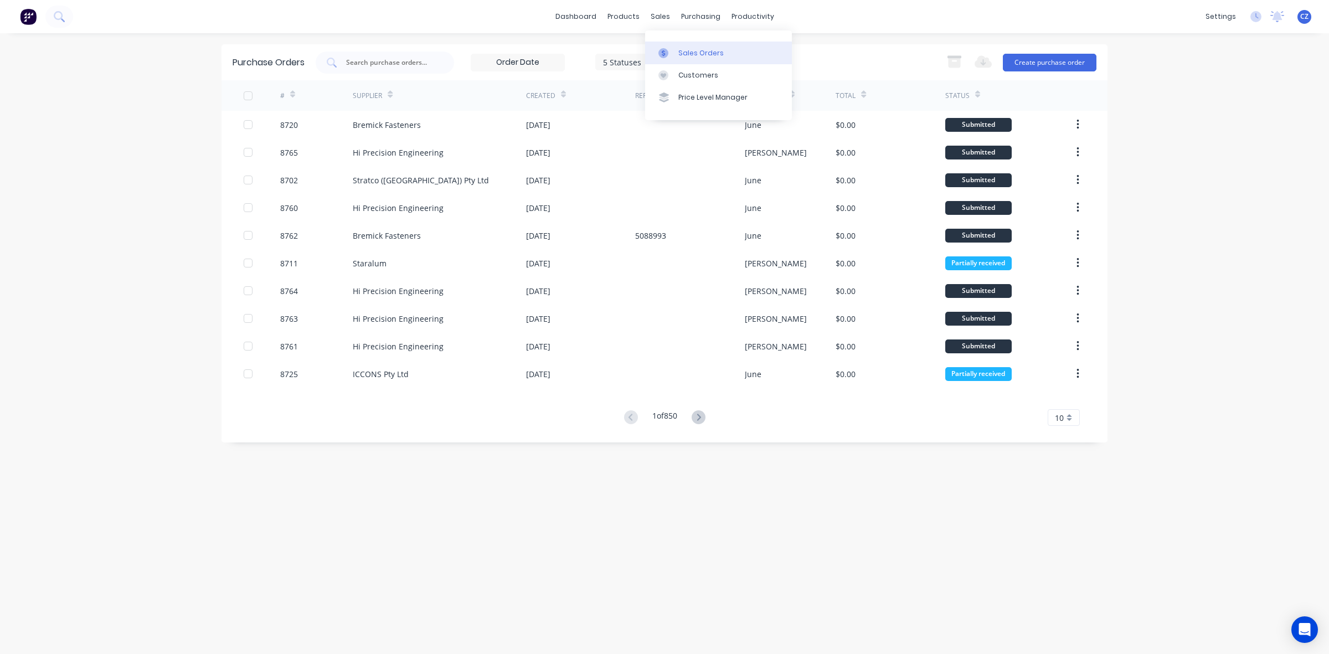
click at [657, 51] on link "Sales Orders" at bounding box center [718, 53] width 147 height 22
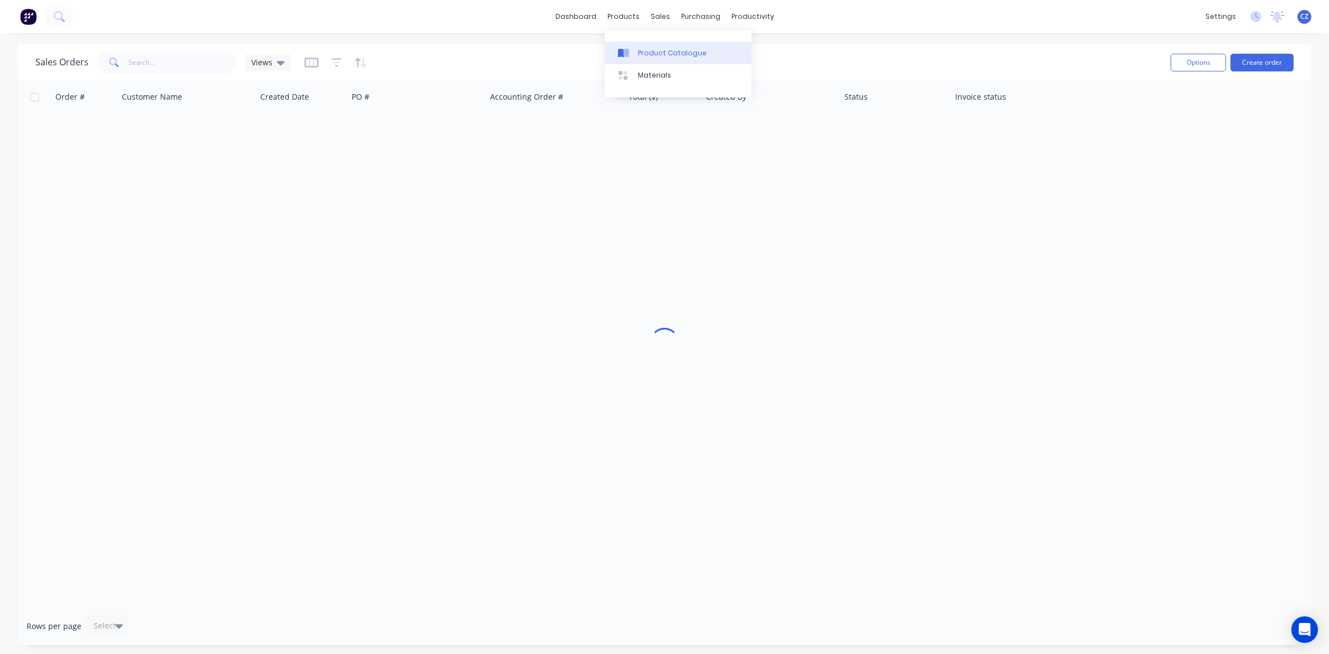
click at [630, 51] on div at bounding box center [626, 53] width 17 height 10
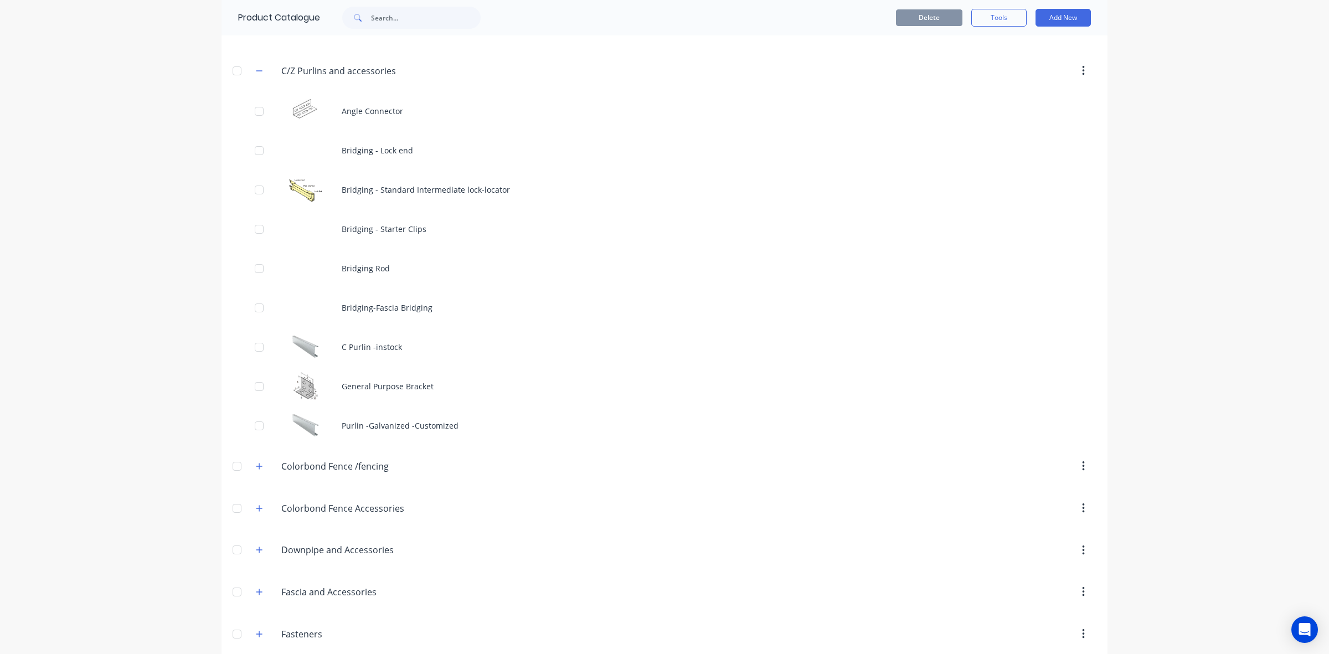
scroll to position [277, 0]
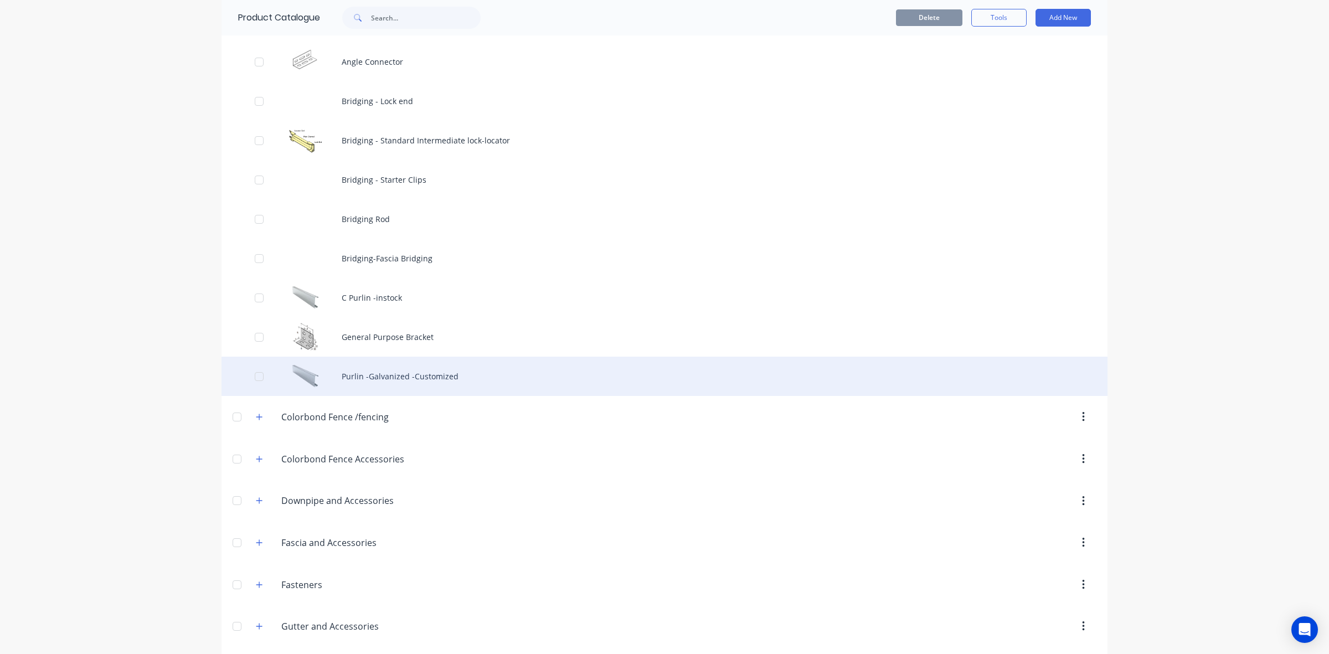
click at [457, 373] on div "Purlin -Galvanized -Customized" at bounding box center [664, 376] width 886 height 39
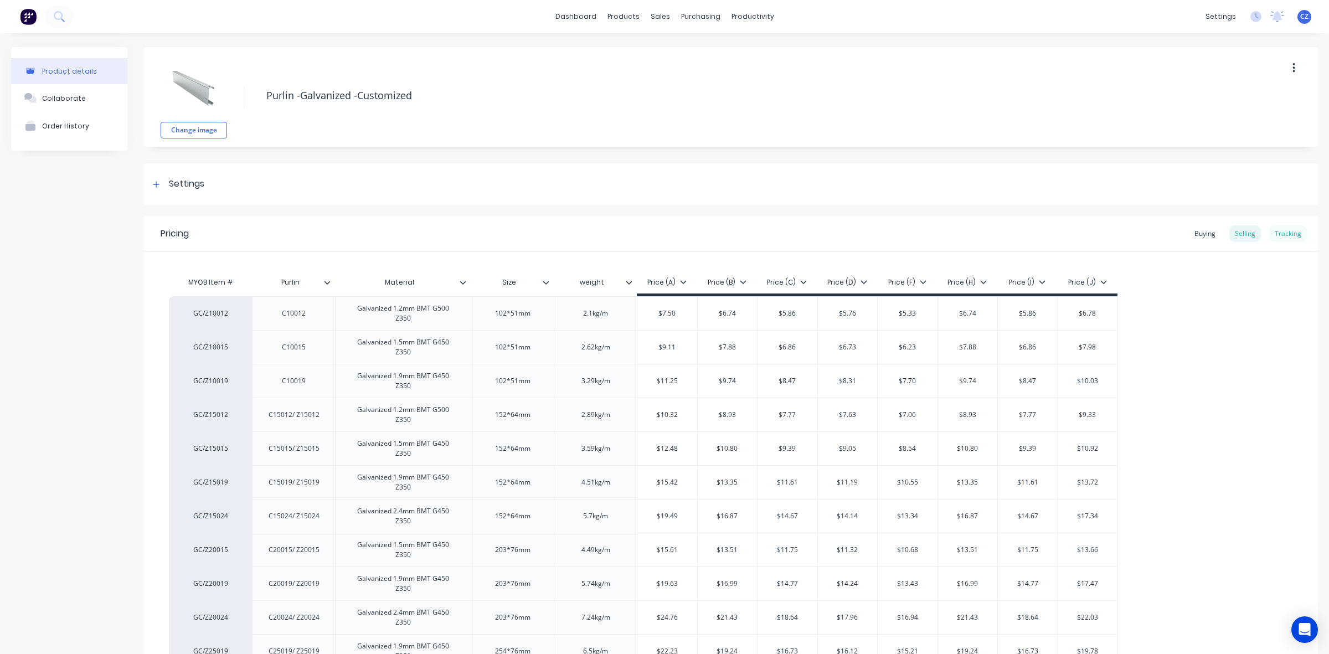
click at [1276, 233] on div "Tracking" at bounding box center [1288, 233] width 38 height 17
type textarea "x"
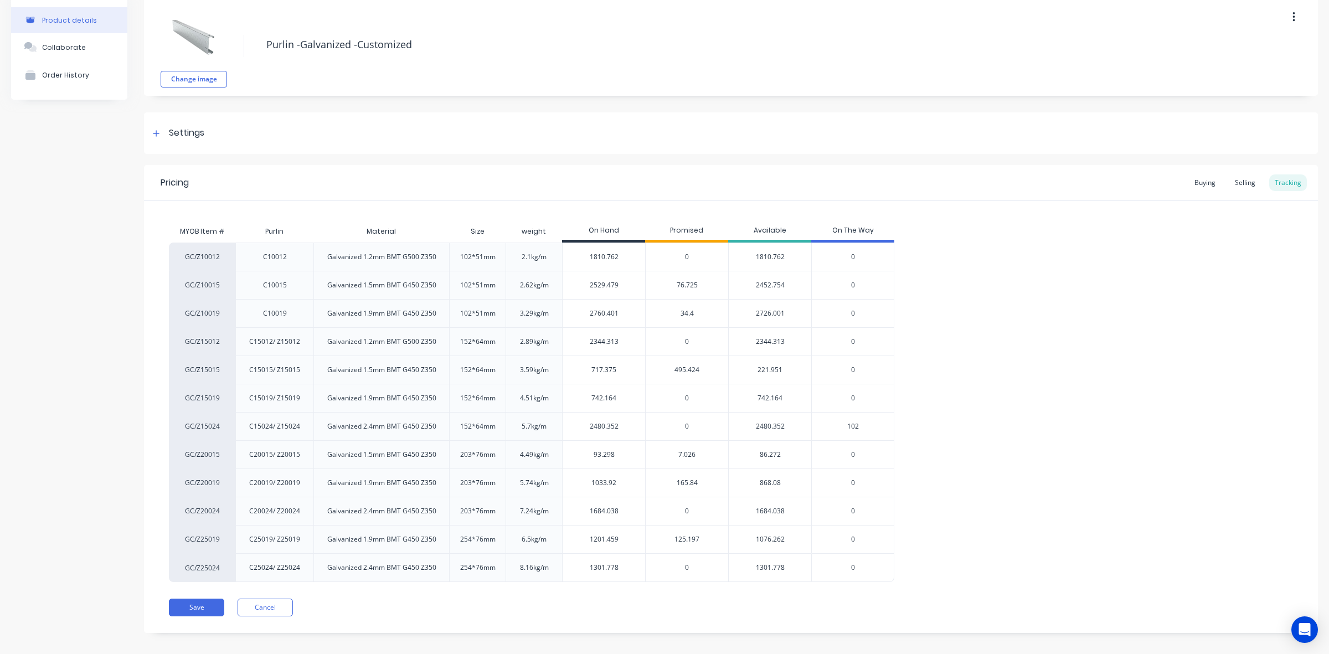
scroll to position [62, 0]
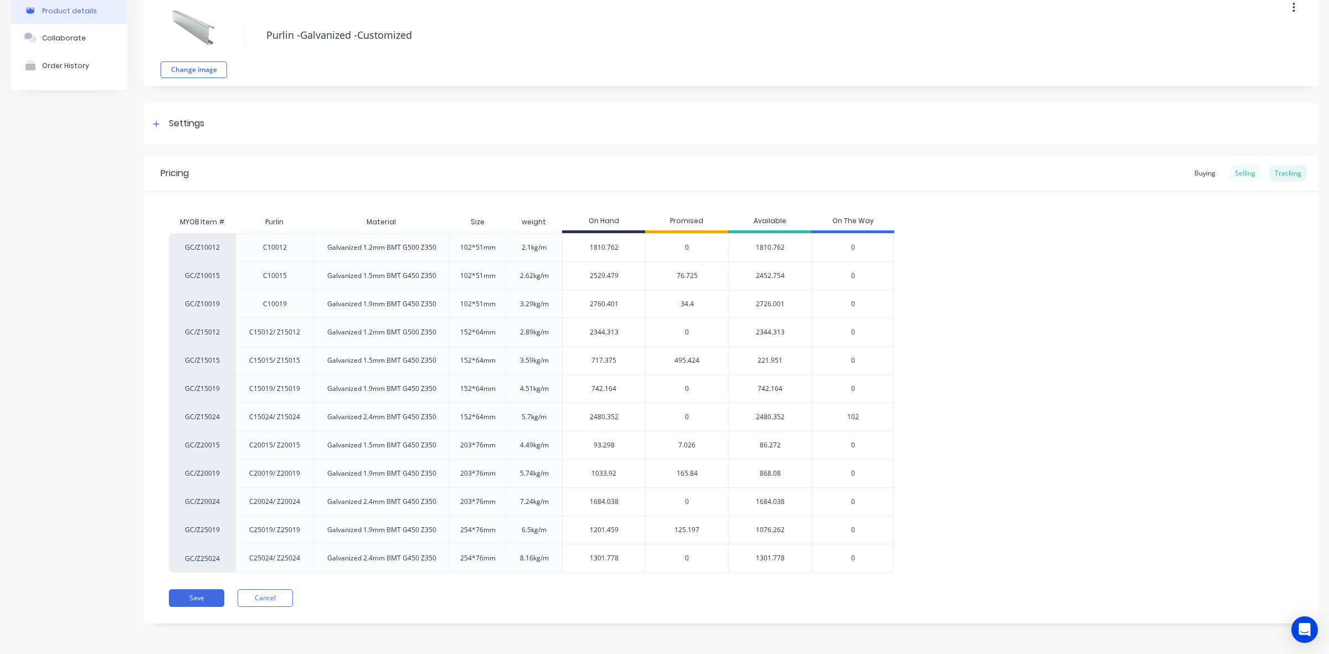
click at [1229, 171] on div "Selling" at bounding box center [1245, 173] width 32 height 17
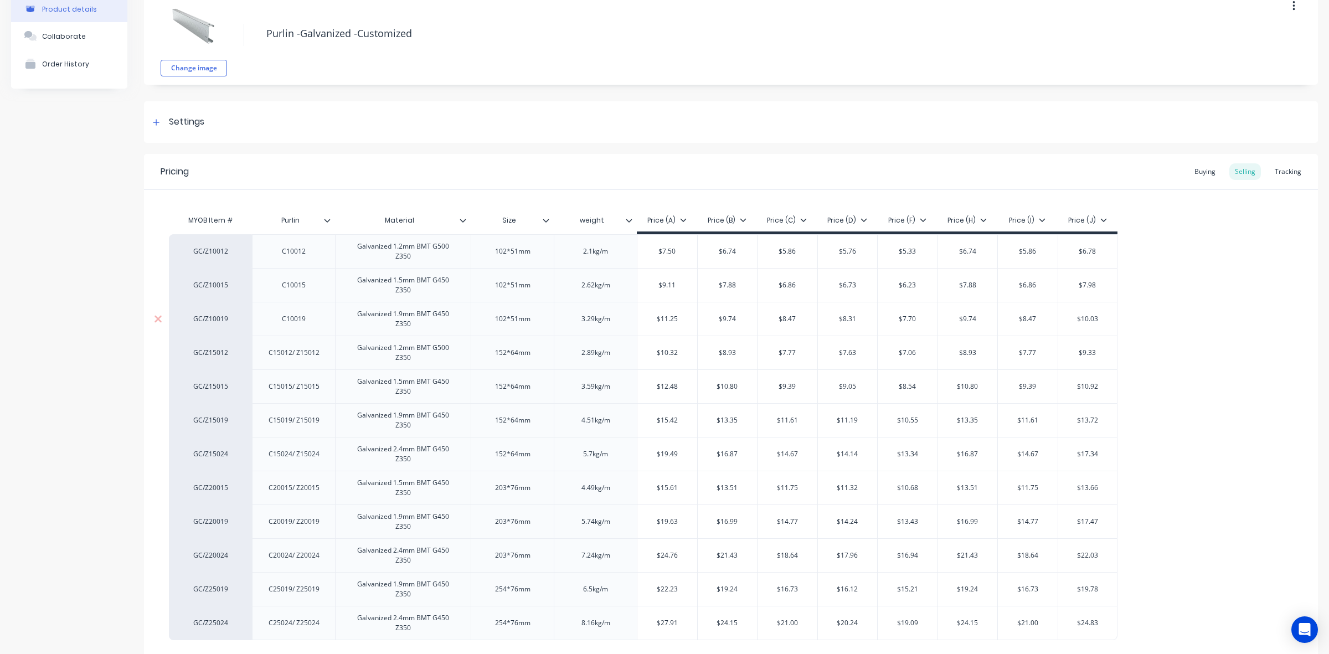
type input "$11.25"
drag, startPoint x: 690, startPoint y: 300, endPoint x: 638, endPoint y: 302, distance: 52.1
click at [638, 314] on input "$11.25" at bounding box center [667, 319] width 60 height 10
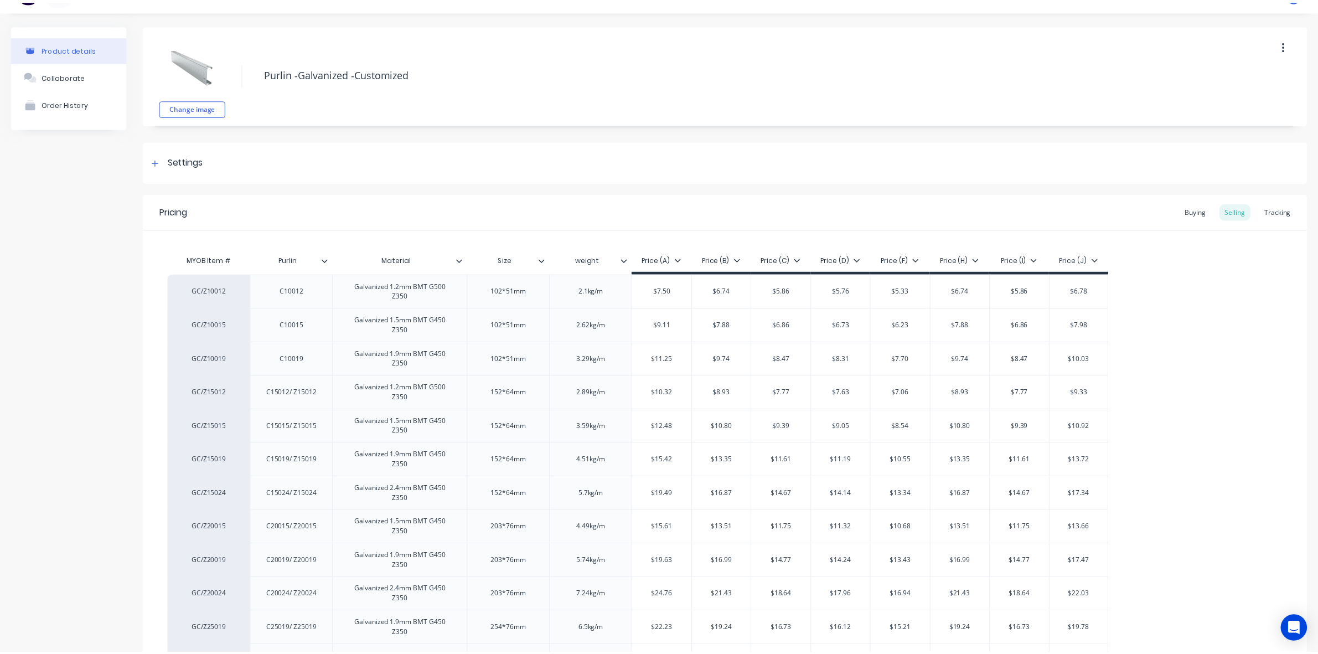
scroll to position [0, 0]
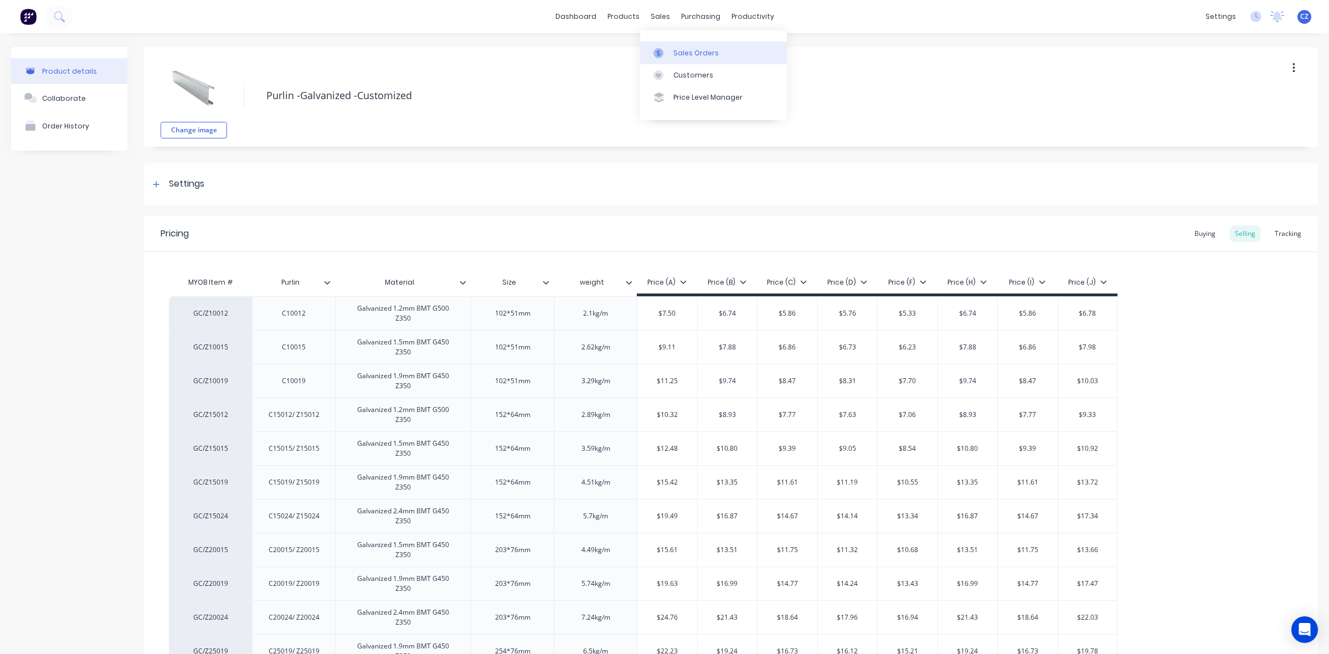
click at [674, 62] on link "Sales Orders" at bounding box center [713, 53] width 147 height 22
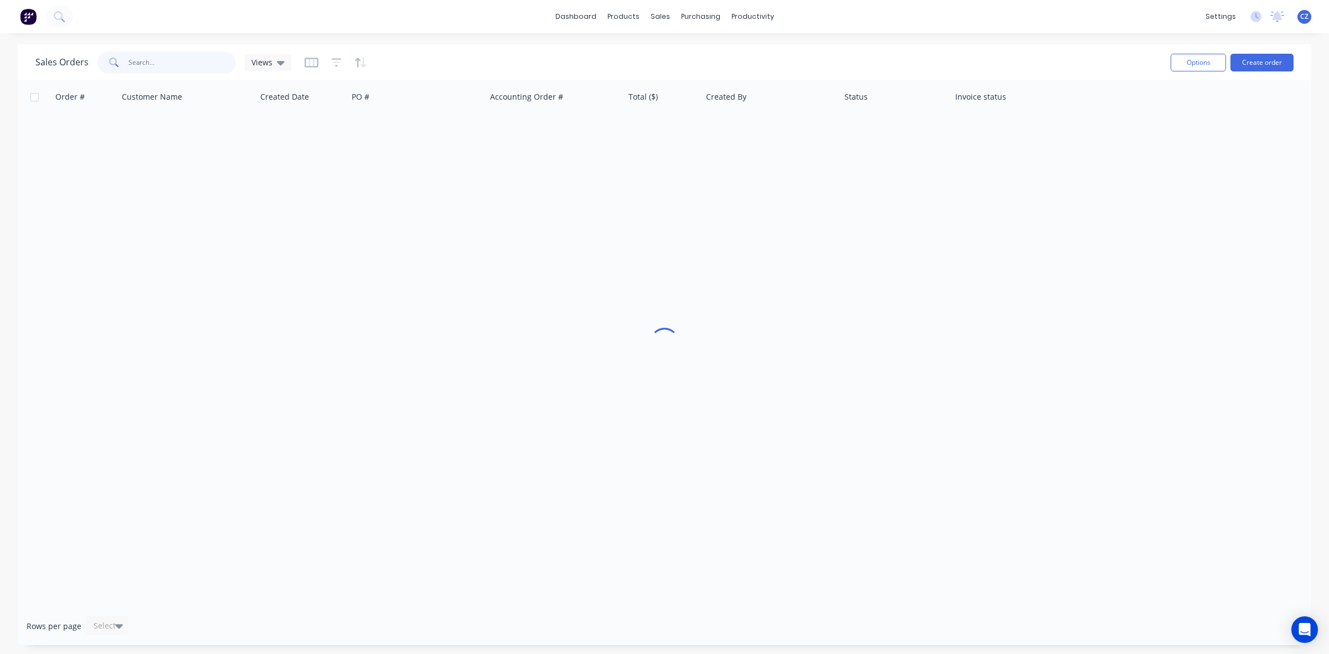
click at [142, 65] on input "text" at bounding box center [182, 62] width 108 height 22
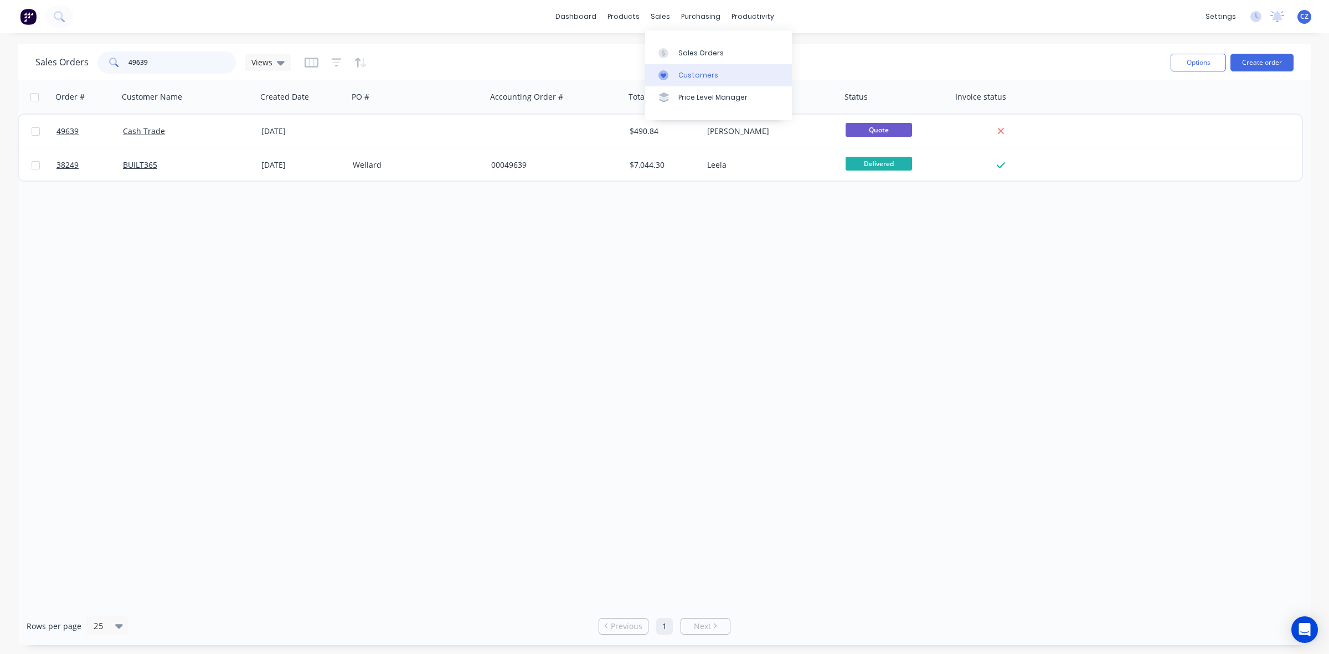
type input "49639"
click at [673, 73] on div at bounding box center [666, 75] width 17 height 10
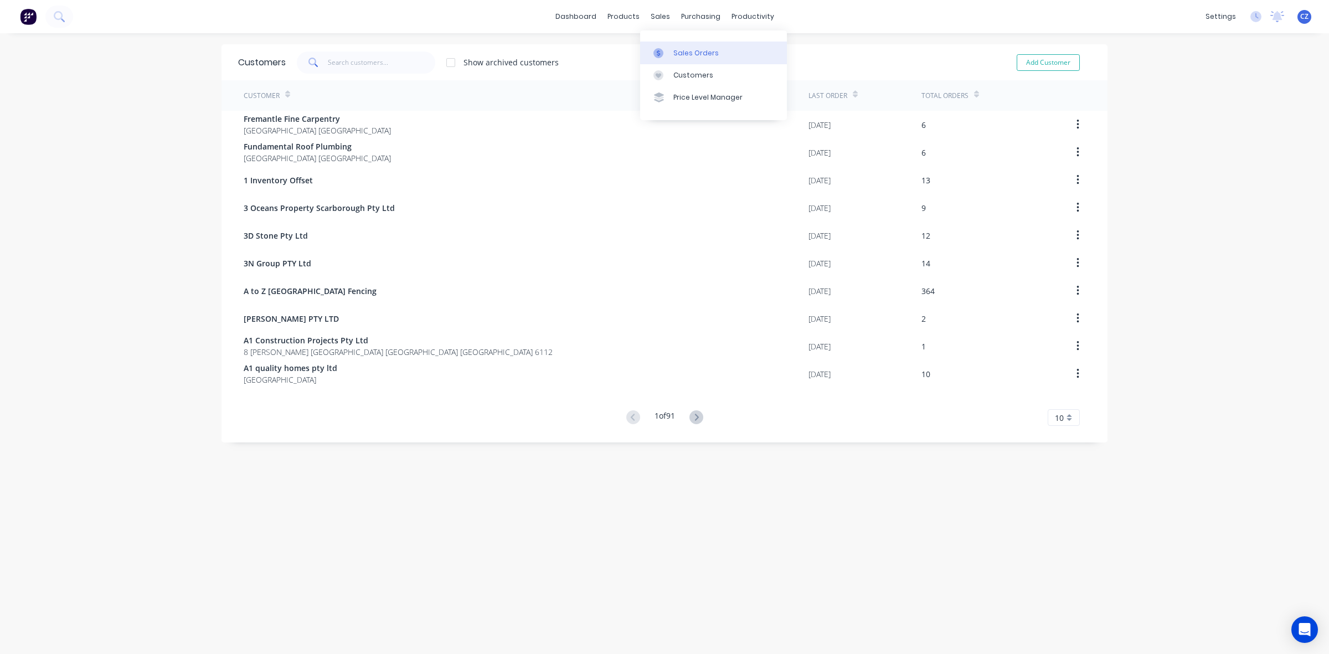
click at [672, 46] on link "Sales Orders" at bounding box center [713, 53] width 147 height 22
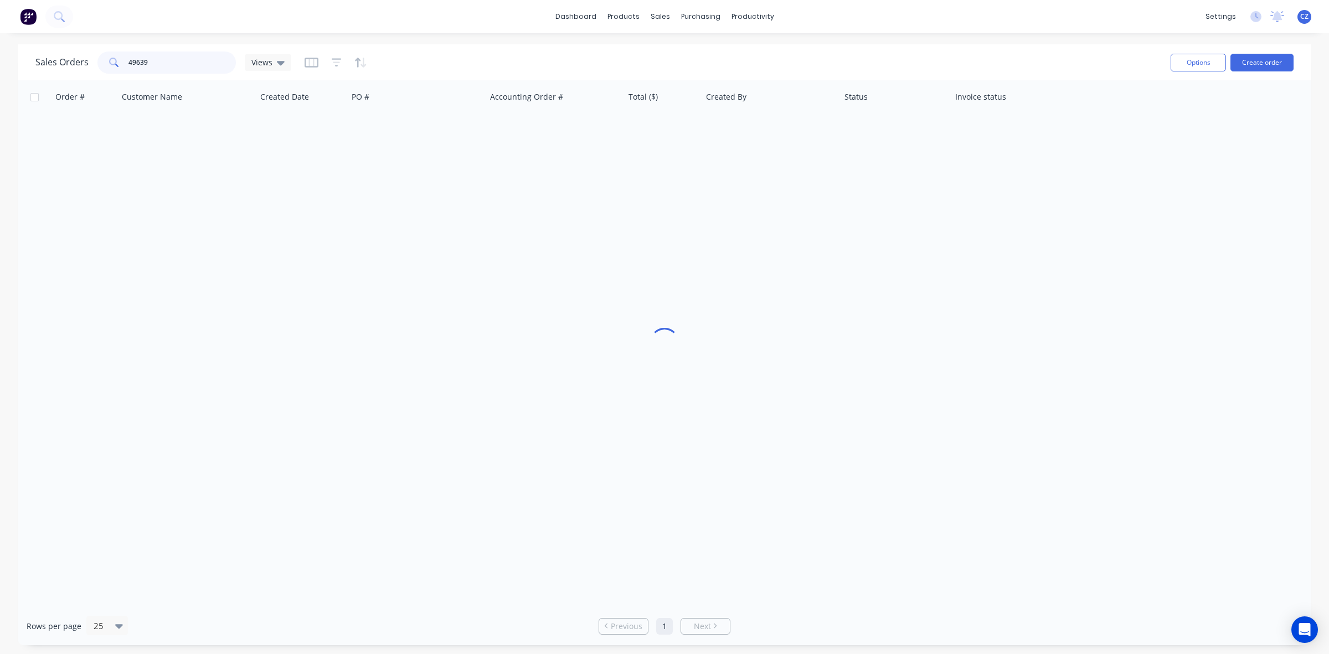
click at [159, 61] on input "49639" at bounding box center [182, 62] width 108 height 22
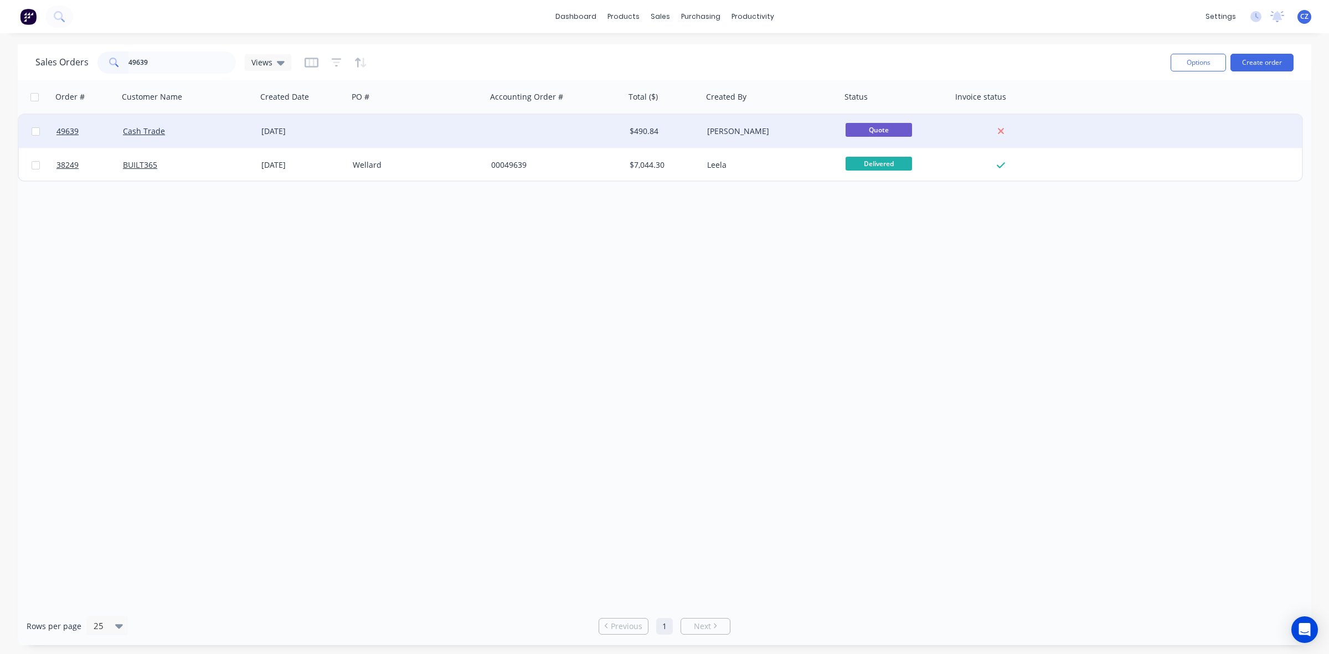
click at [538, 145] on div at bounding box center [556, 131] width 138 height 33
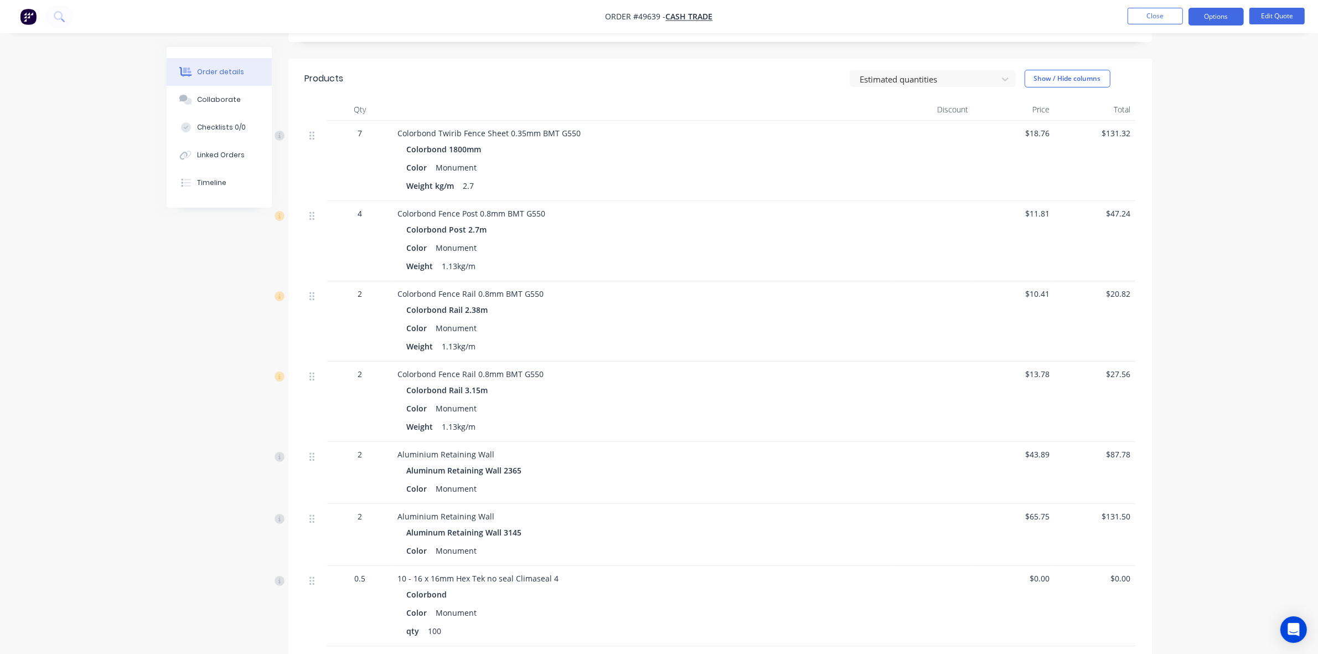
scroll to position [403, 0]
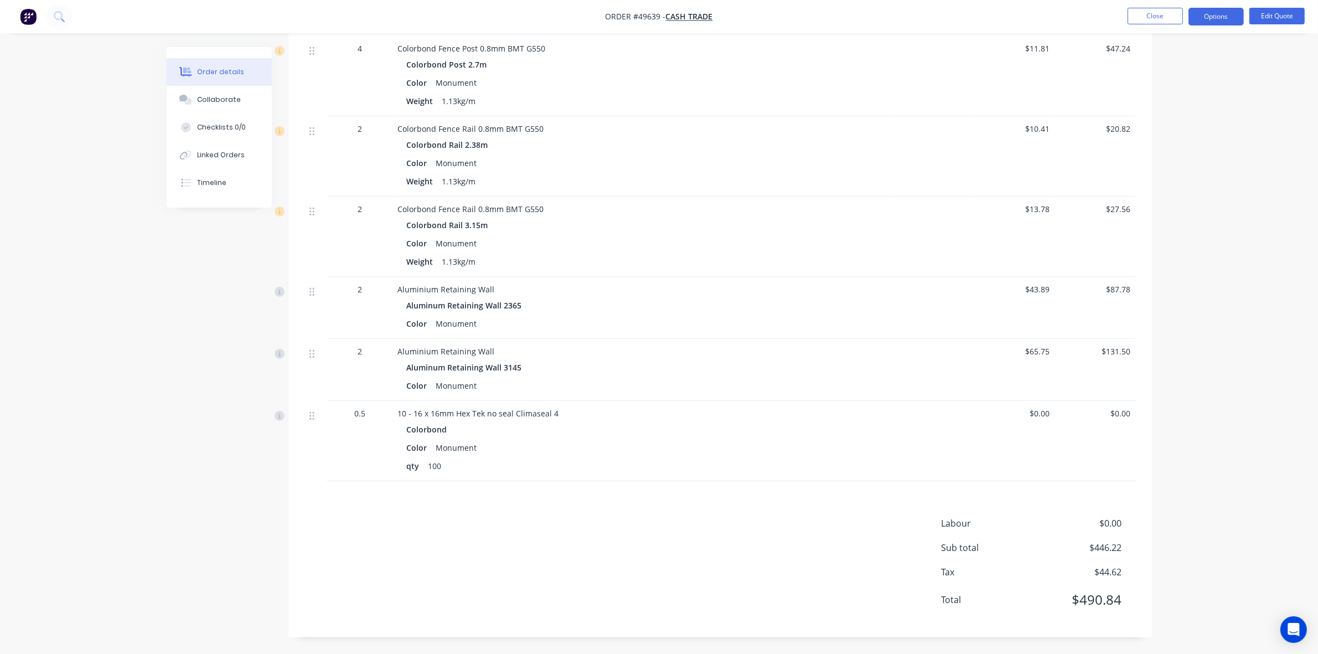
click at [821, 377] on div "Aluminum Retaining Wall 3145 Color Monument" at bounding box center [643, 376] width 490 height 34
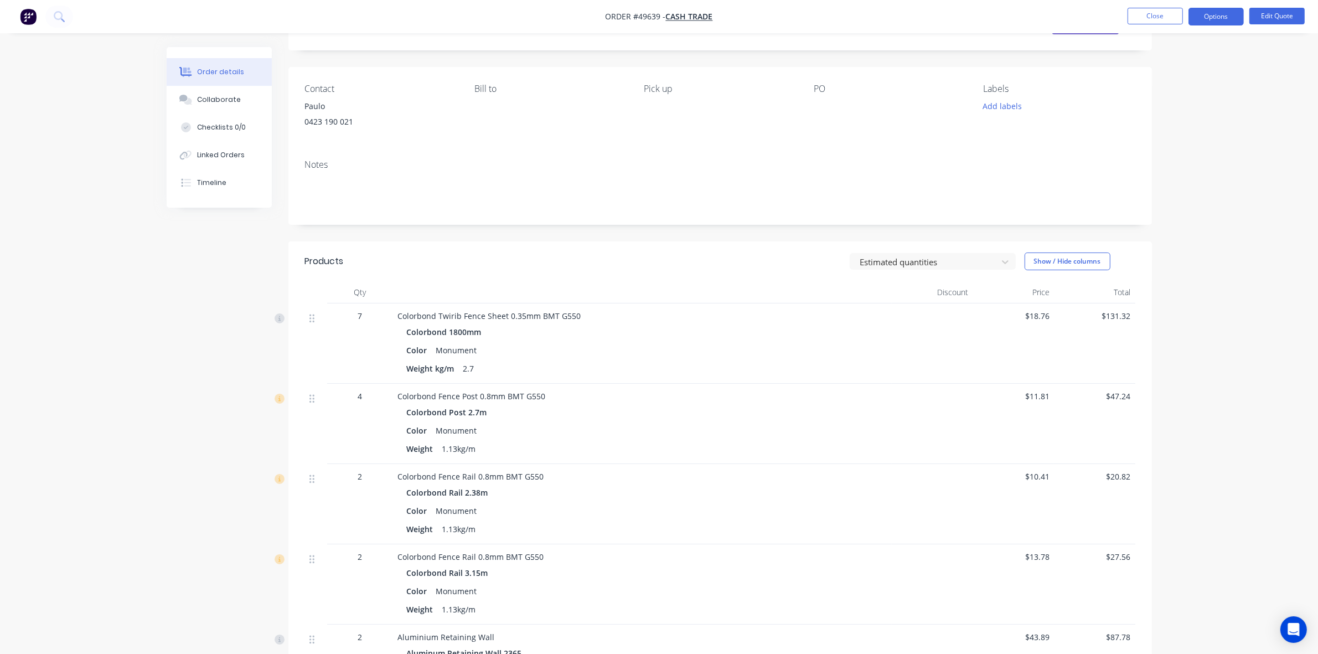
scroll to position [0, 0]
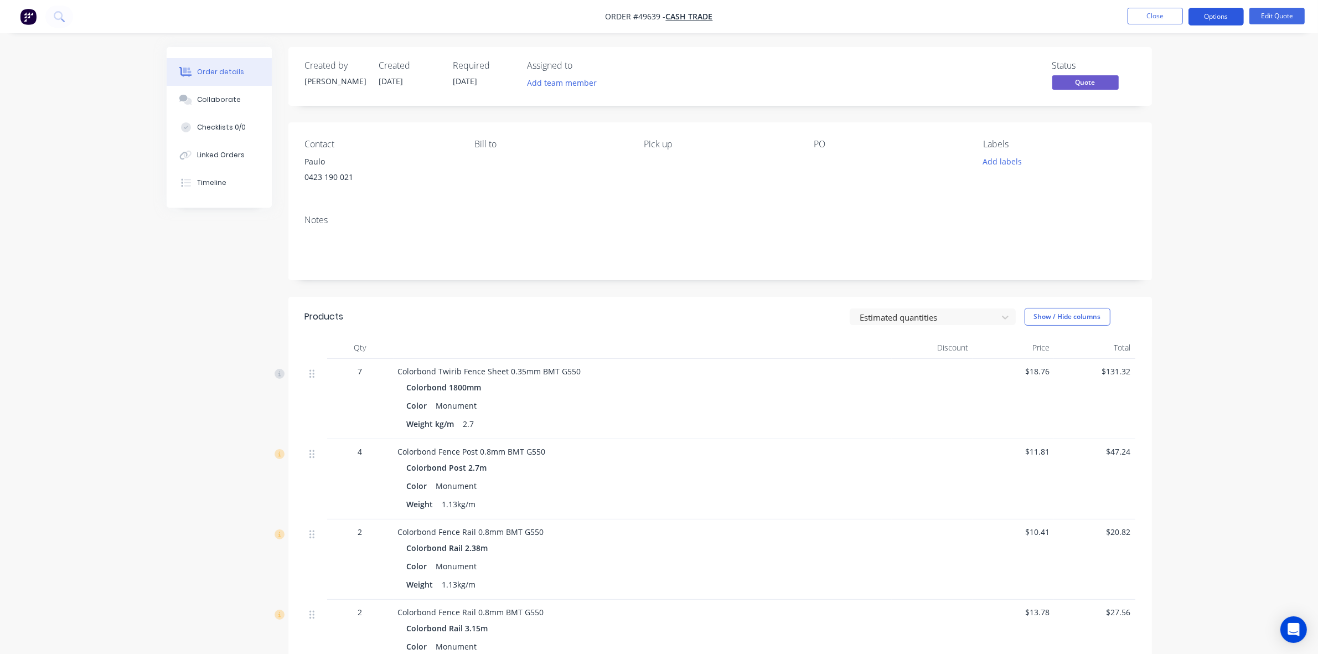
click at [1225, 22] on button "Options" at bounding box center [1216, 17] width 55 height 18
click at [1188, 133] on div "Convert to Order" at bounding box center [1183, 134] width 102 height 16
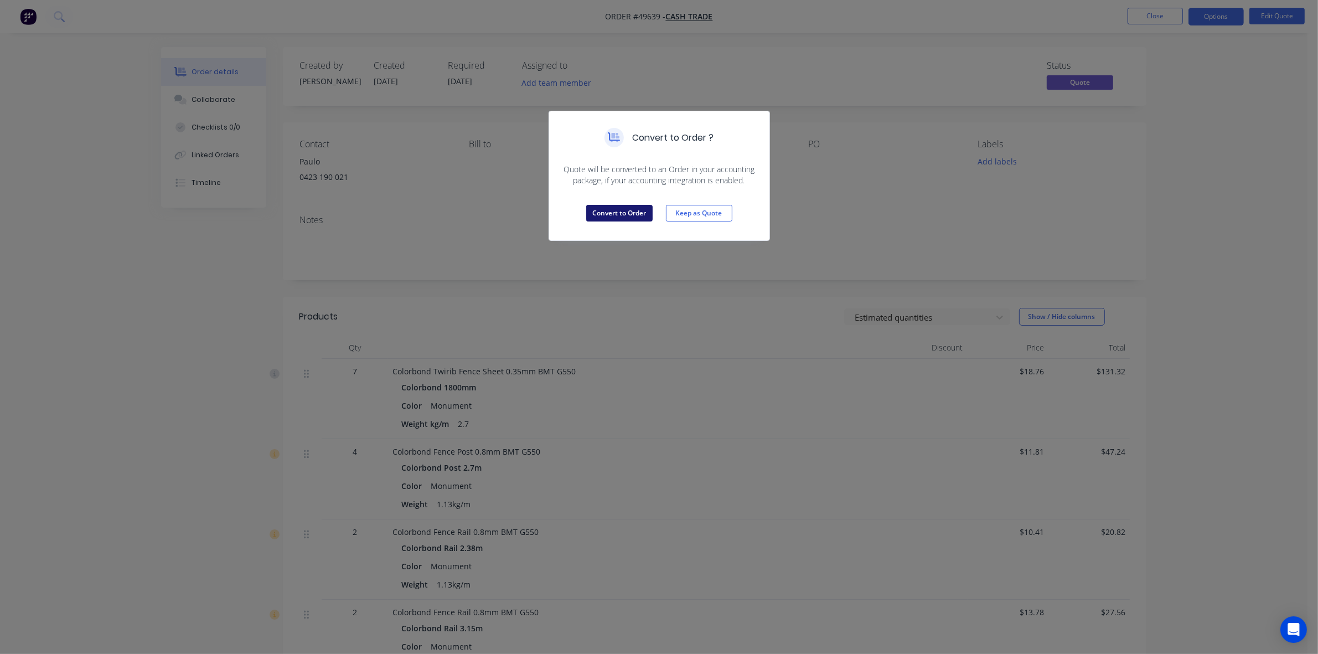
click at [619, 209] on button "Convert to Order" at bounding box center [619, 213] width 66 height 17
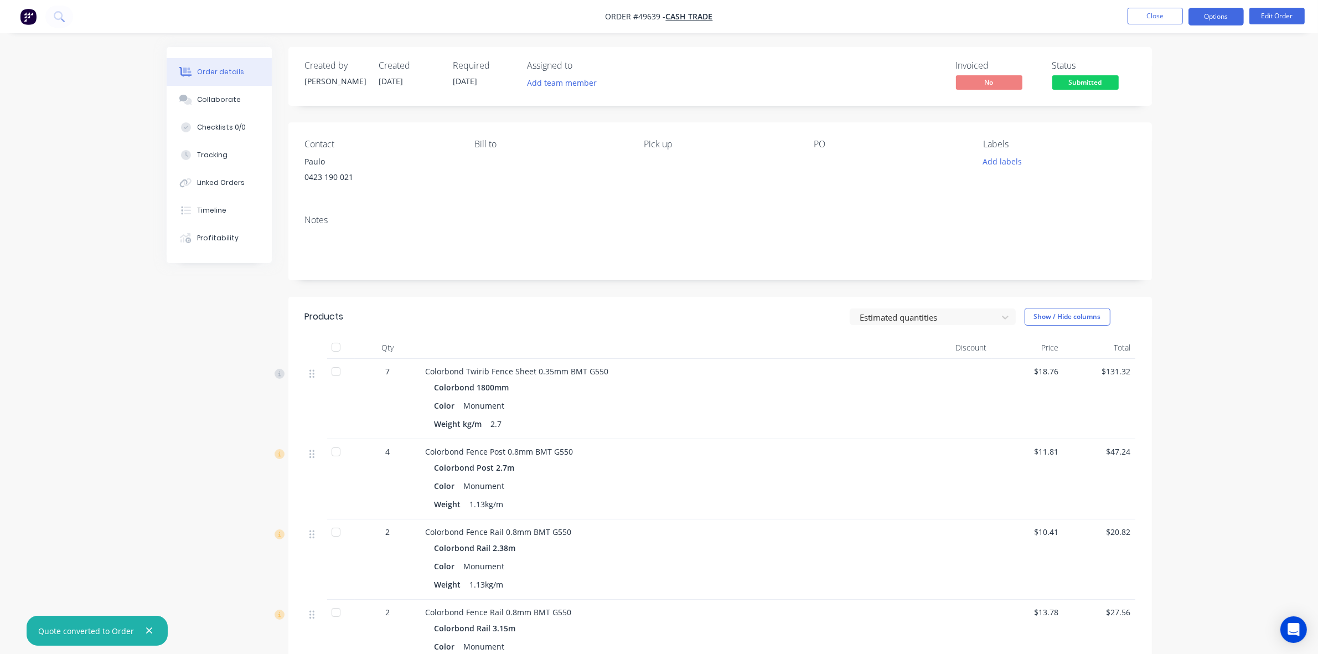
click at [1218, 18] on button "Options" at bounding box center [1216, 17] width 55 height 18
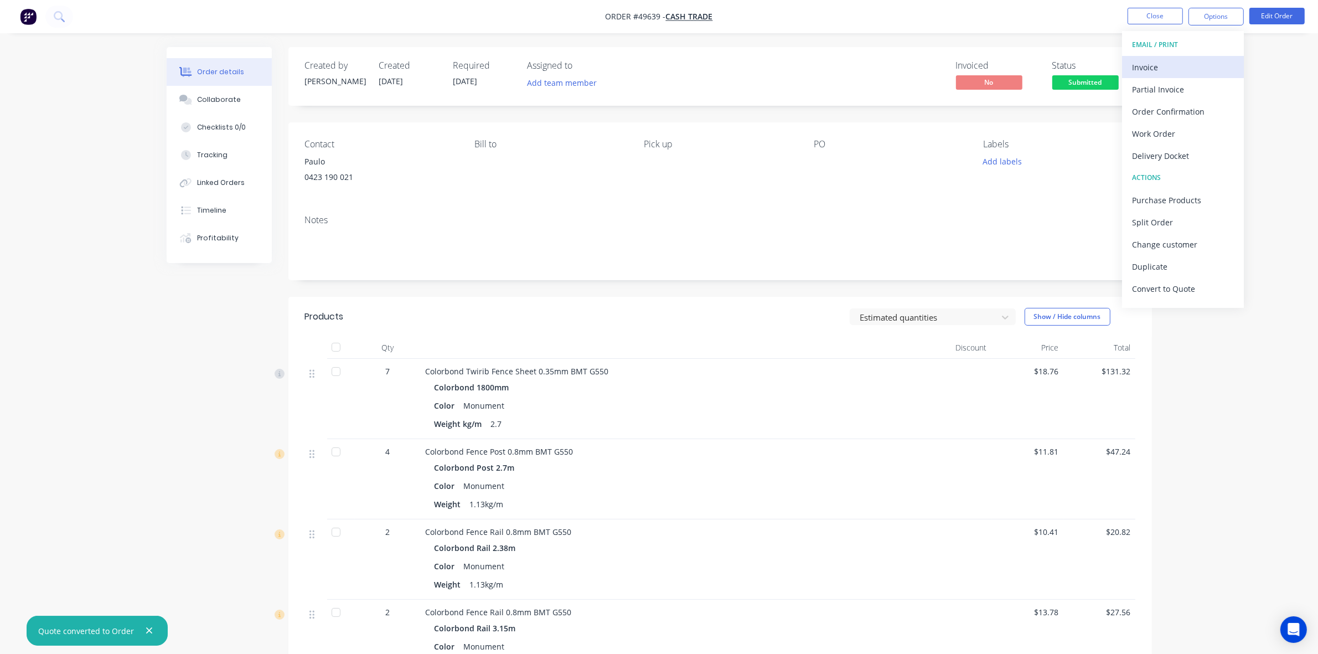
click at [1152, 65] on div "Invoice" at bounding box center [1183, 67] width 102 height 16
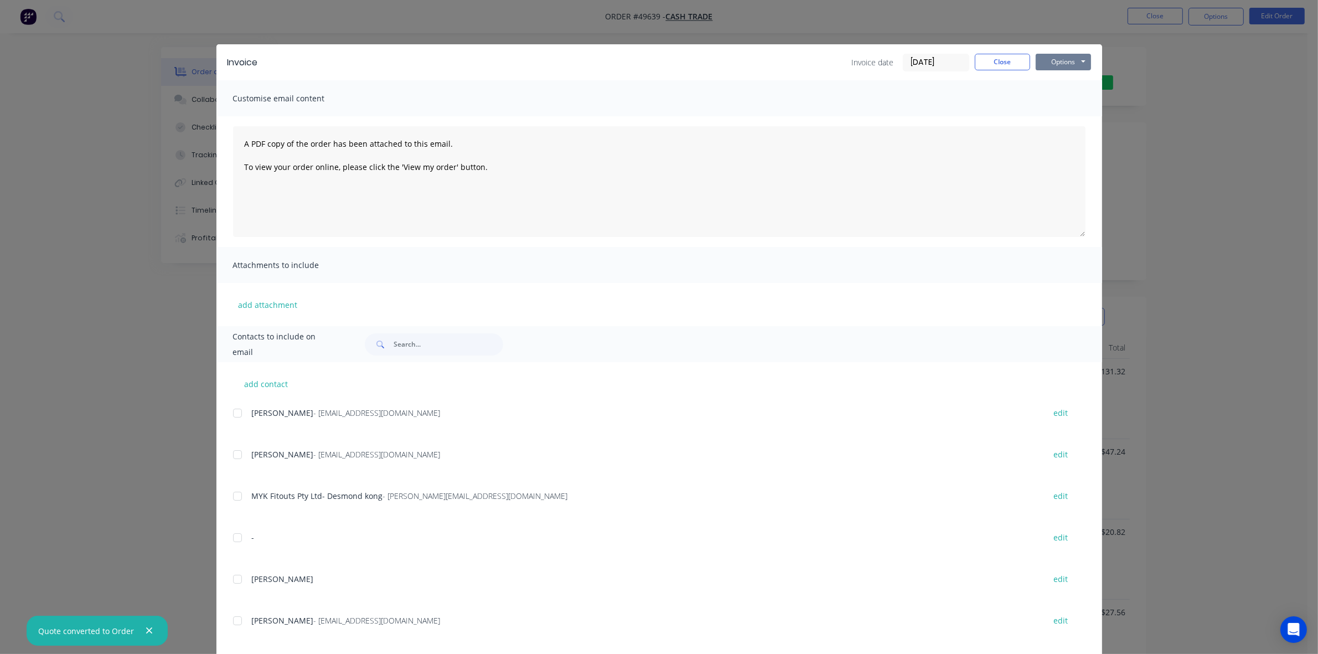
click at [1056, 57] on button "Options" at bounding box center [1063, 62] width 55 height 17
click at [1052, 97] on button "Print" at bounding box center [1071, 100] width 71 height 18
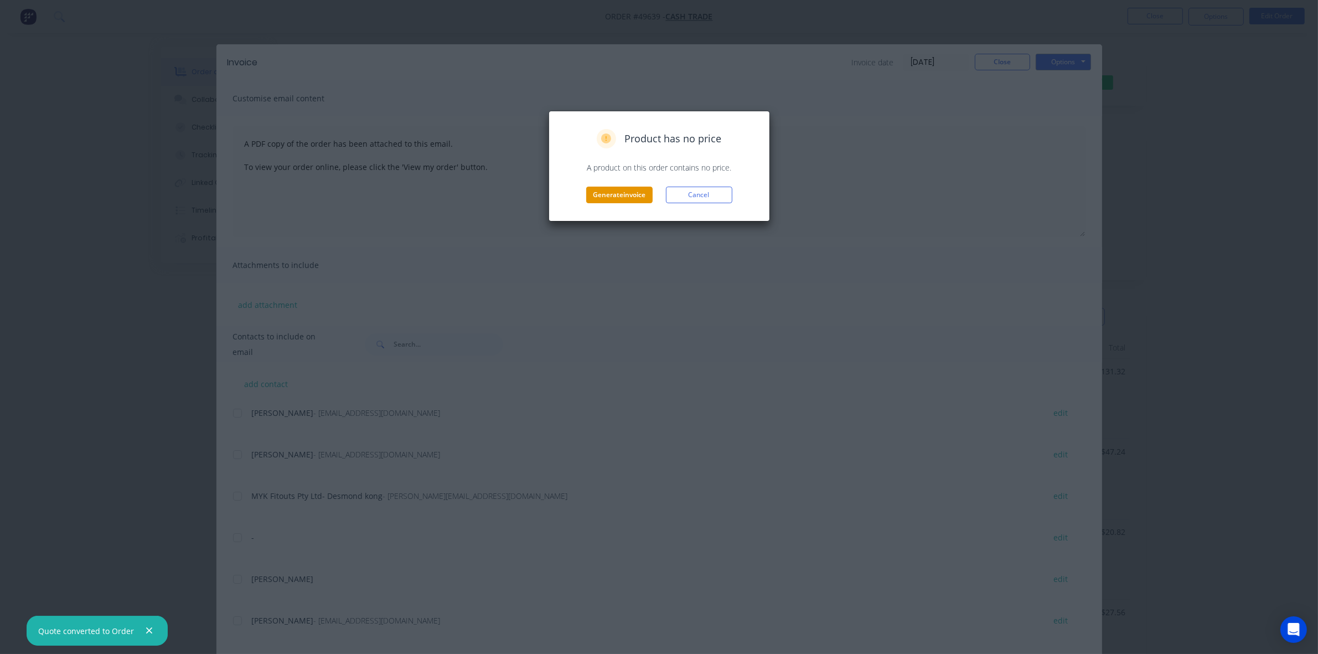
click at [605, 193] on button "Generate invoice" at bounding box center [619, 195] width 66 height 17
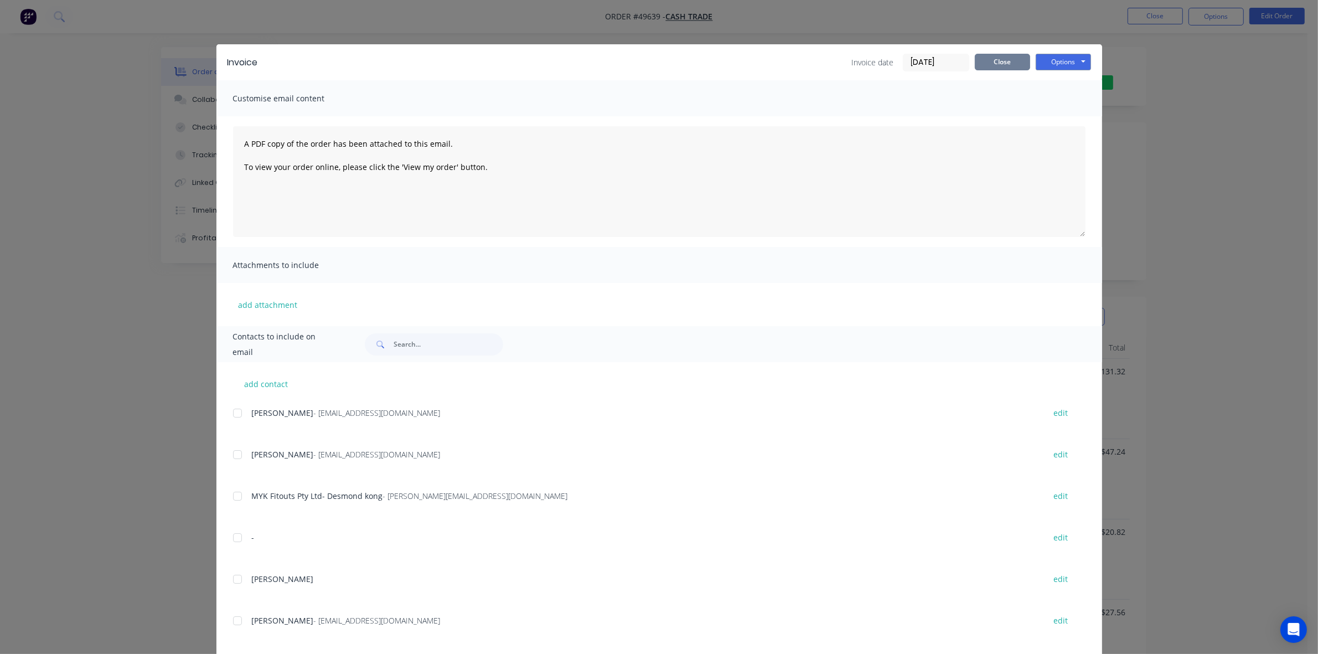
click at [995, 60] on button "Close" at bounding box center [1002, 62] width 55 height 17
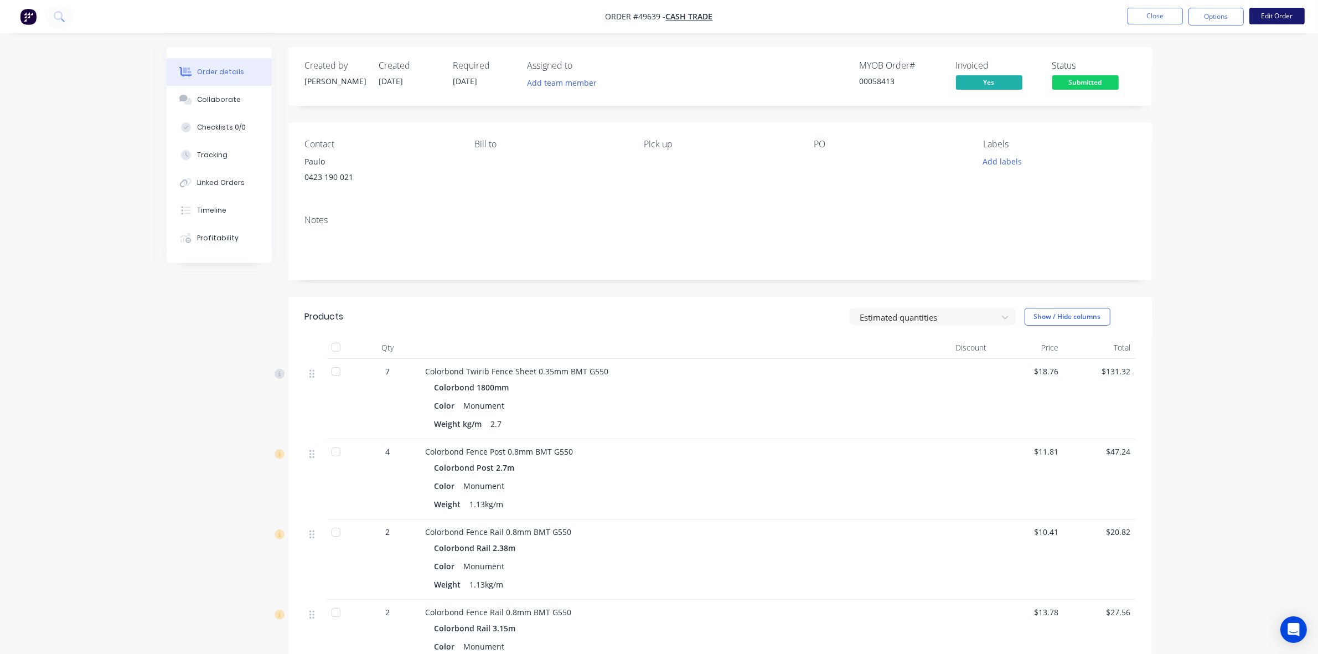
click at [1274, 12] on button "Edit Order" at bounding box center [1277, 16] width 55 height 17
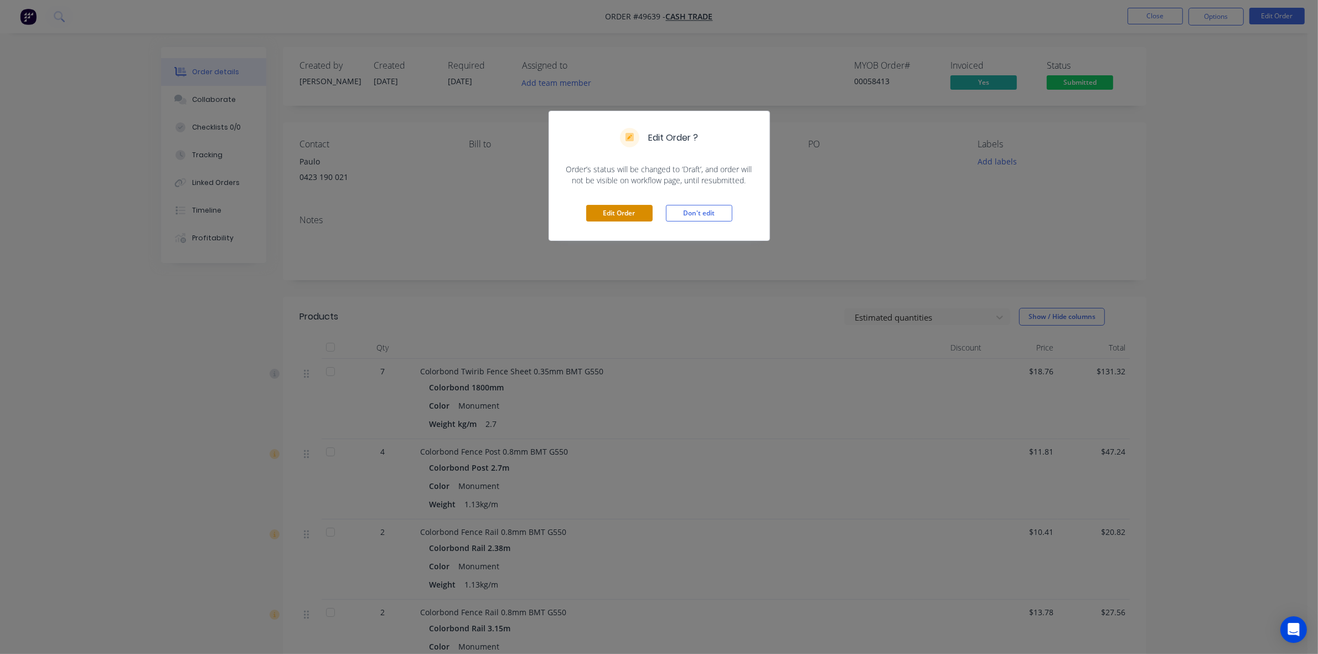
click at [610, 214] on button "Edit Order" at bounding box center [619, 213] width 66 height 17
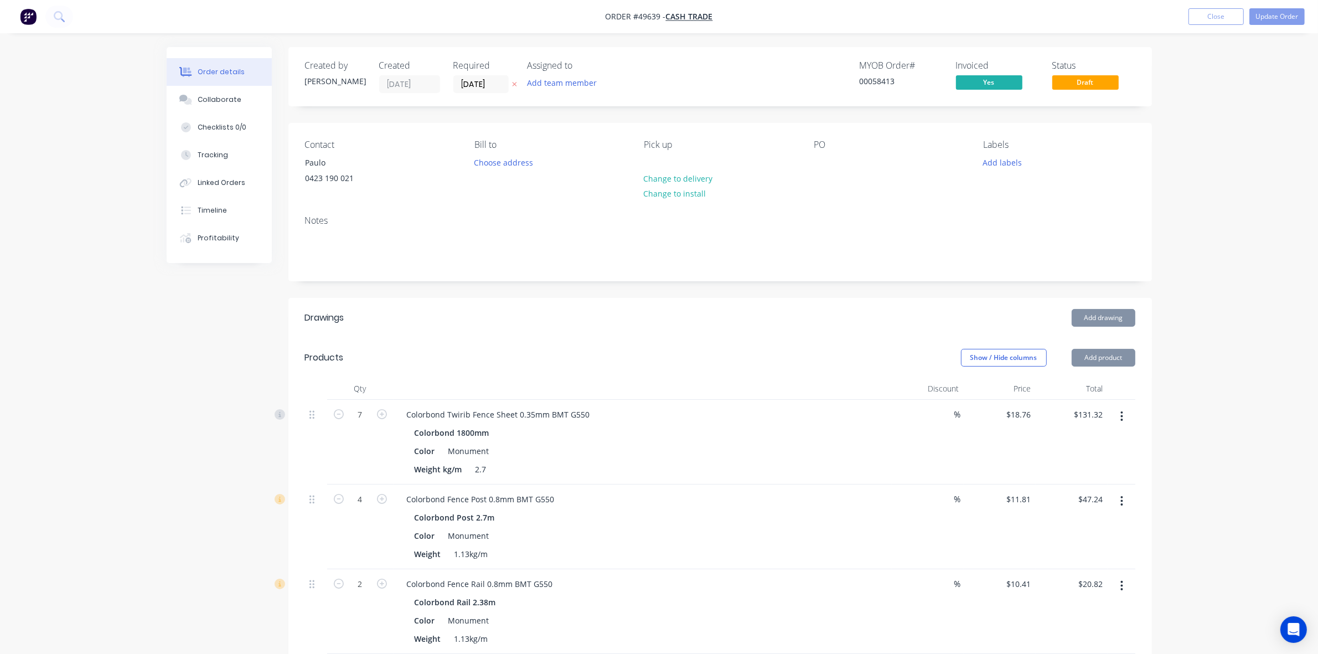
click at [471, 89] on input "24/09/25" at bounding box center [481, 84] width 54 height 17
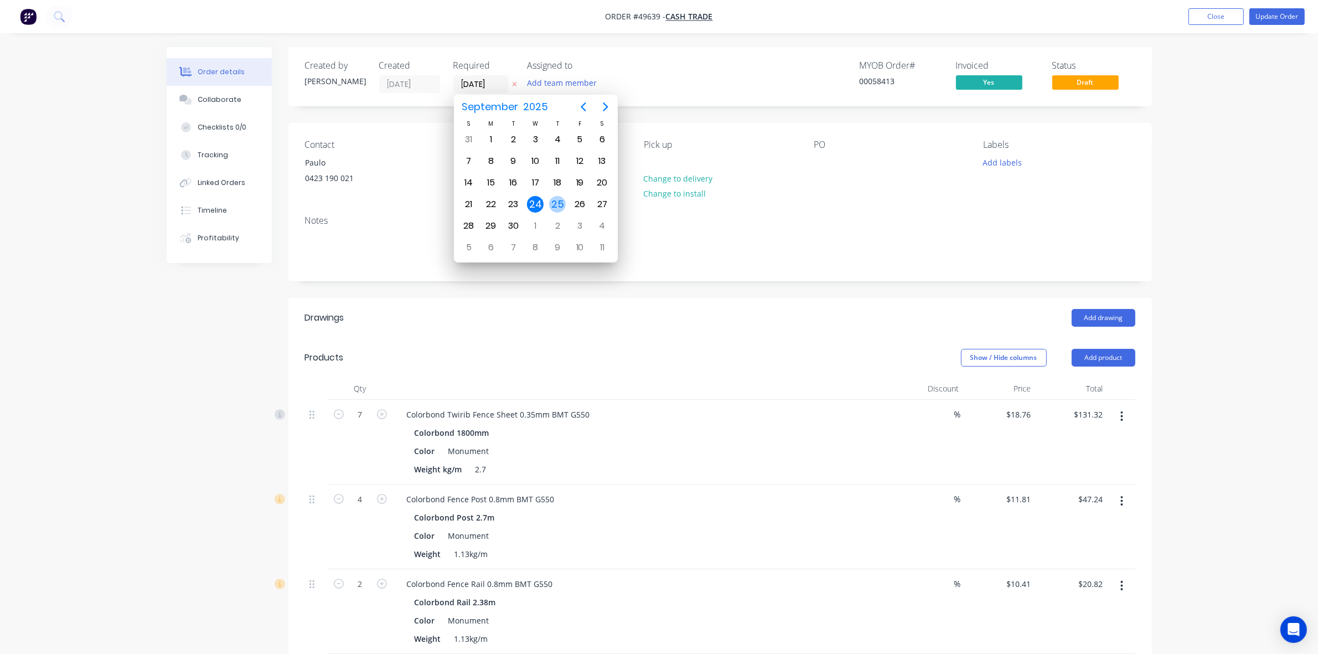
drag, startPoint x: 558, startPoint y: 204, endPoint x: 718, endPoint y: 148, distance: 169.3
click at [559, 204] on div "25" at bounding box center [557, 204] width 17 height 17
type input "[DATE]"
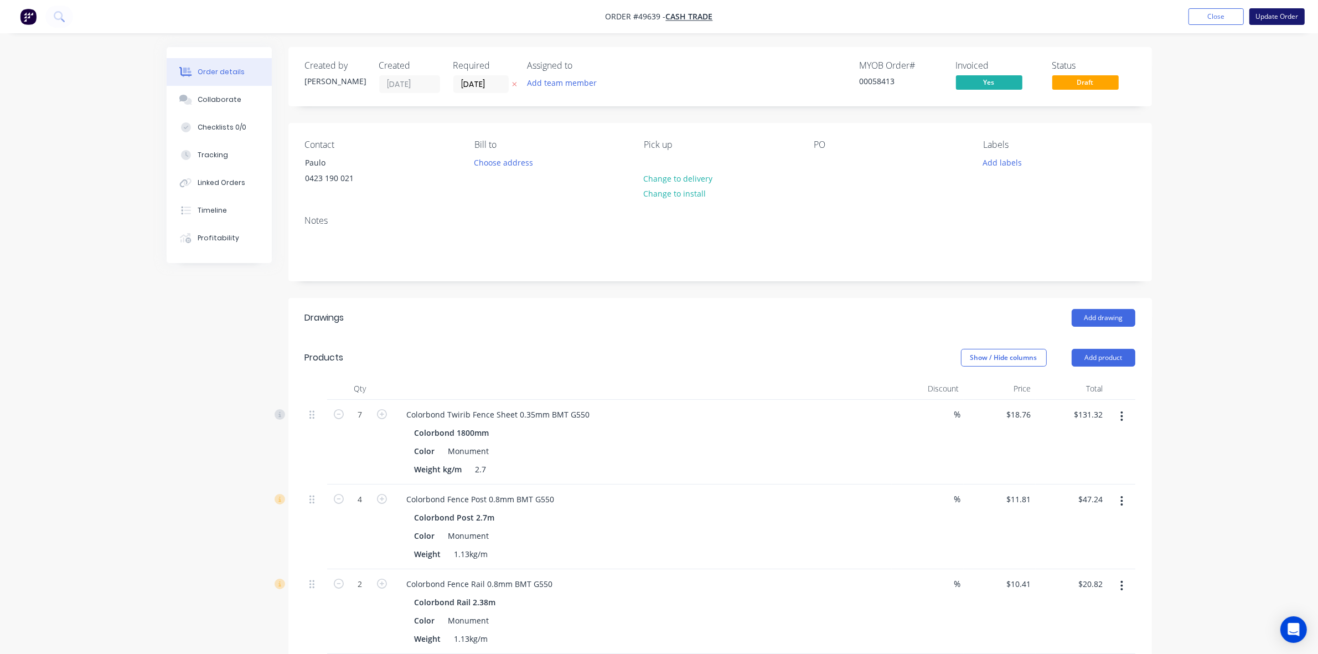
click at [1260, 13] on button "Update Order" at bounding box center [1277, 16] width 55 height 17
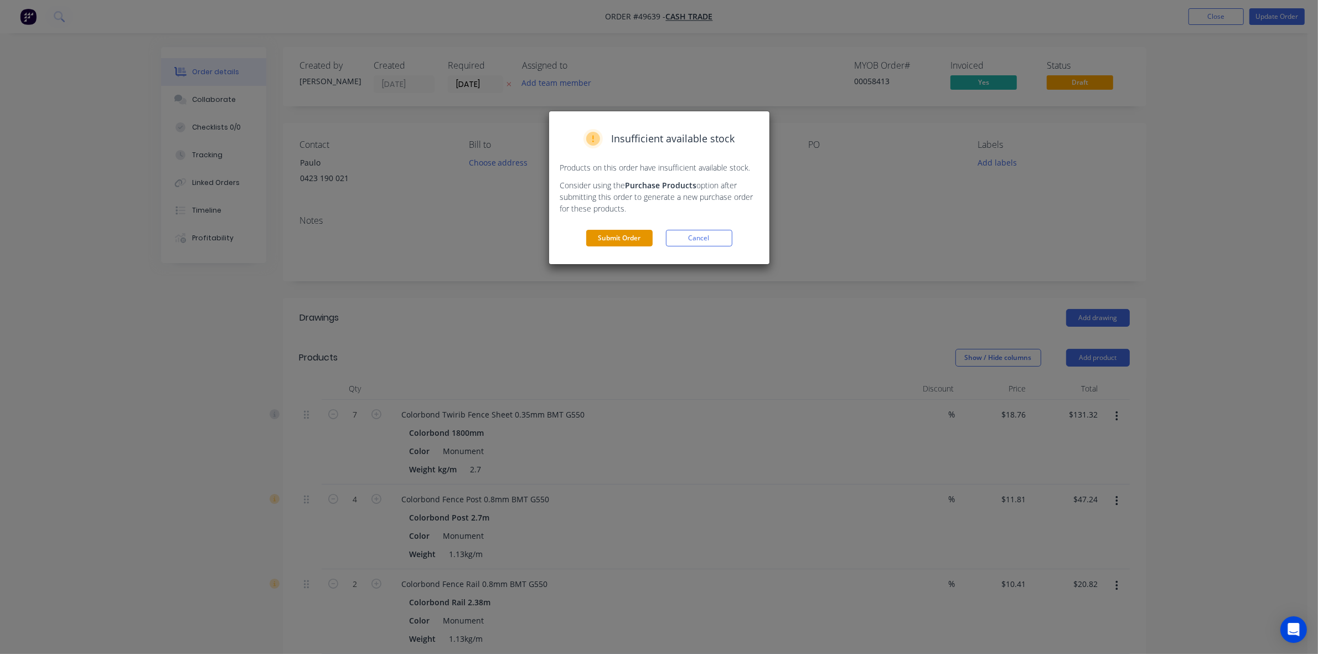
click at [640, 231] on button "Submit Order" at bounding box center [619, 238] width 66 height 17
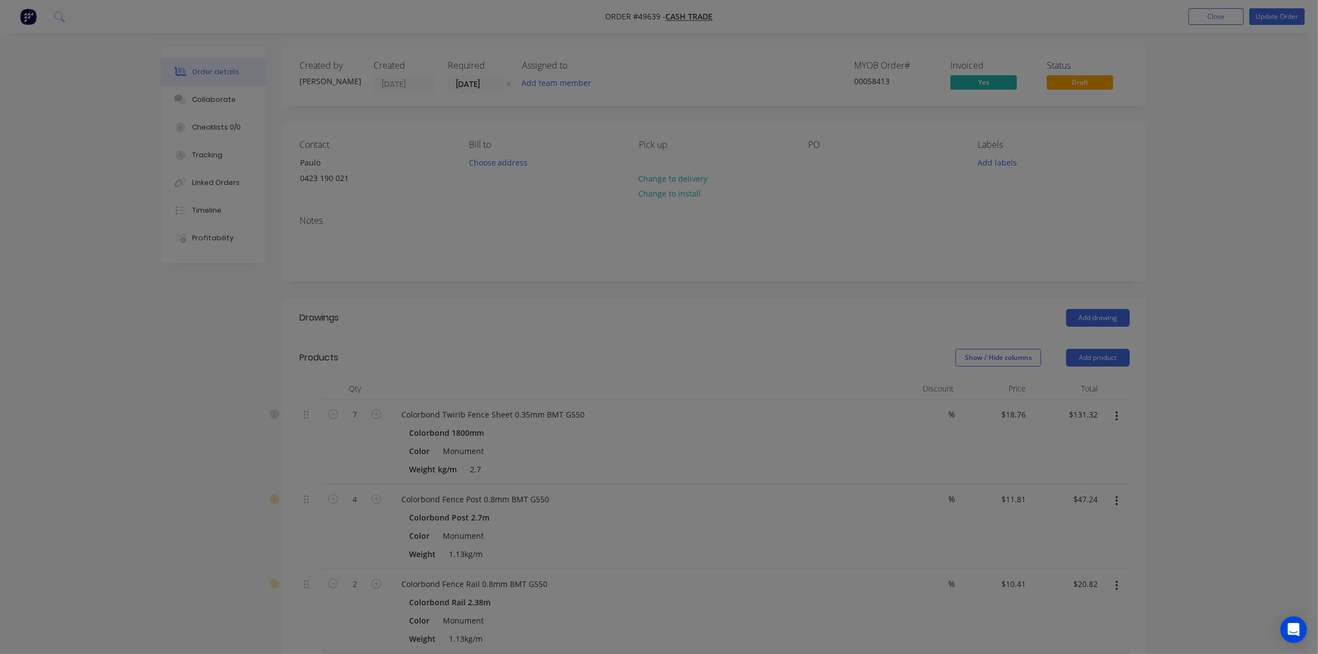
click at [638, 239] on div "Product has no price A product on this order contains no price. Submit anyway C…" at bounding box center [659, 327] width 1318 height 654
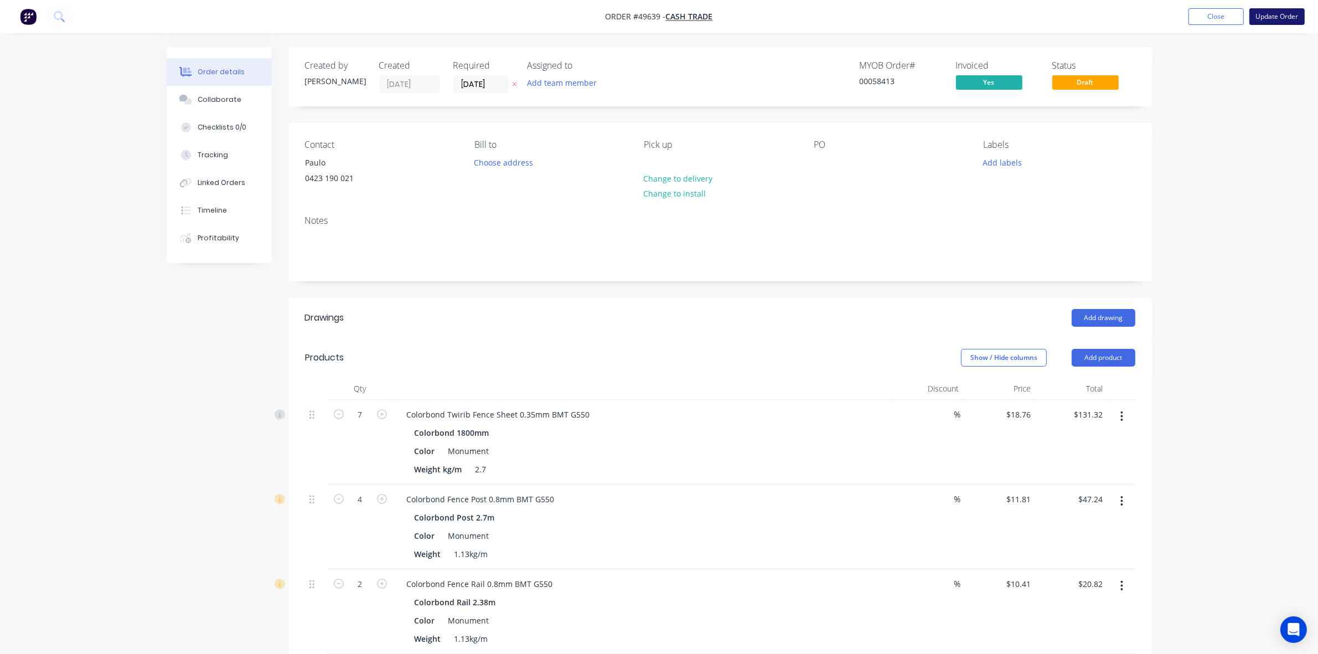
click at [1289, 10] on button "Update Order" at bounding box center [1277, 16] width 55 height 17
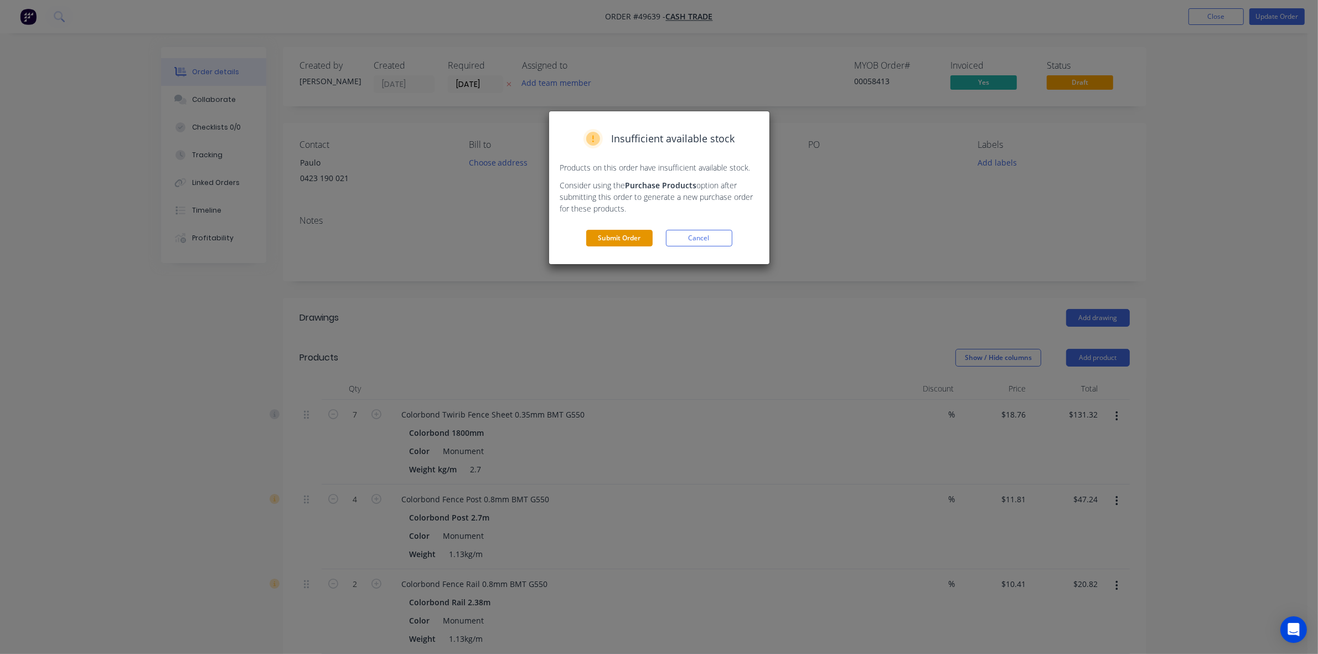
click at [593, 236] on button "Submit Order" at bounding box center [619, 238] width 66 height 17
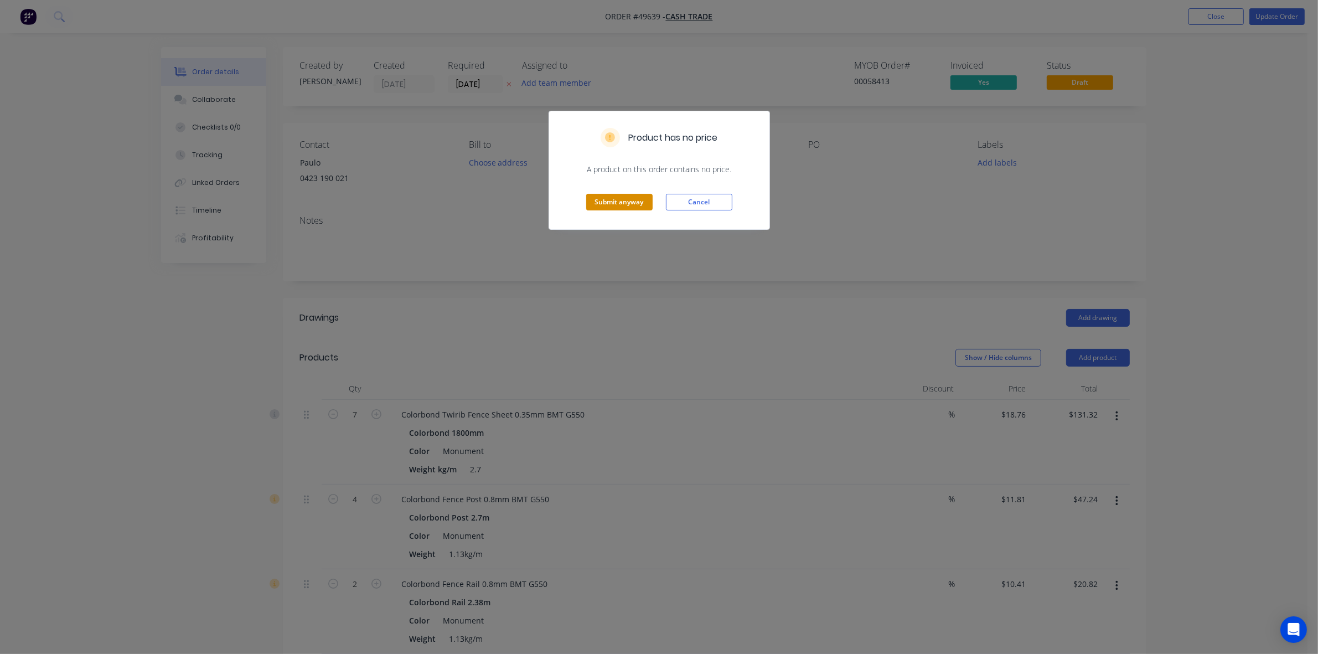
click at [637, 197] on button "Submit anyway" at bounding box center [619, 202] width 66 height 17
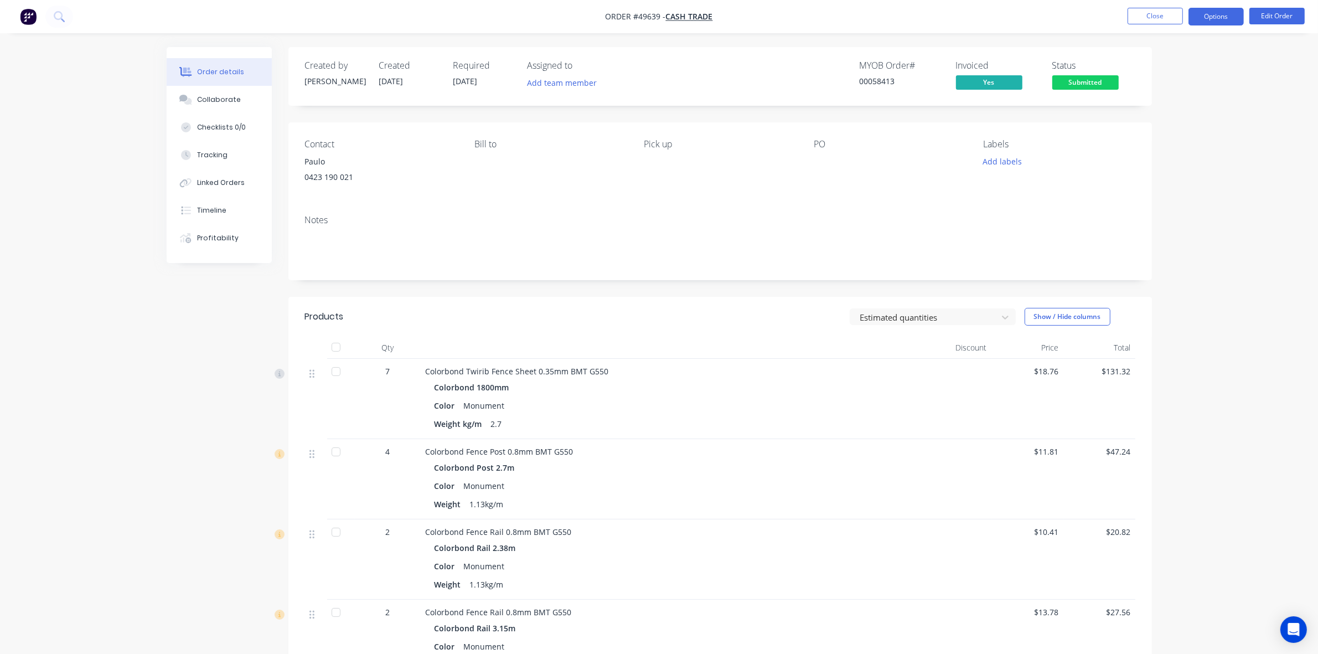
click at [1213, 13] on button "Options" at bounding box center [1216, 17] width 55 height 18
click at [1189, 151] on div "Delivery Docket" at bounding box center [1183, 156] width 102 height 16
click at [1183, 112] on div "Without pricing" at bounding box center [1183, 112] width 102 height 16
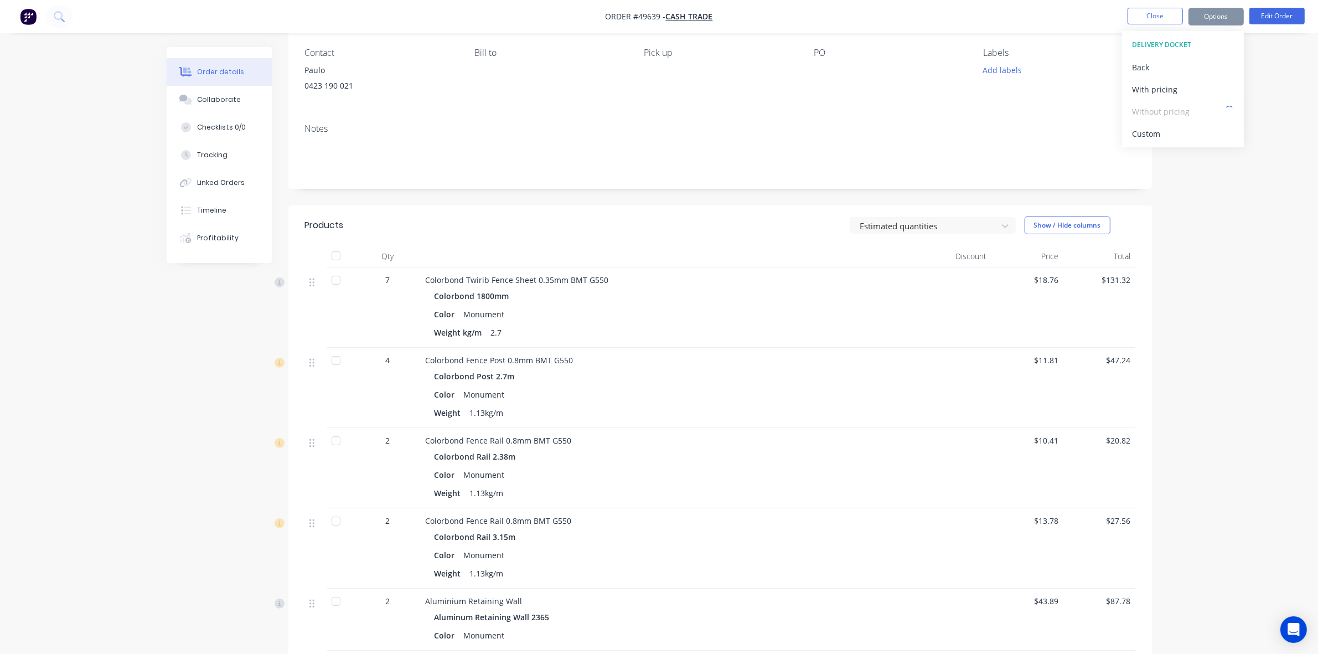
scroll to position [277, 0]
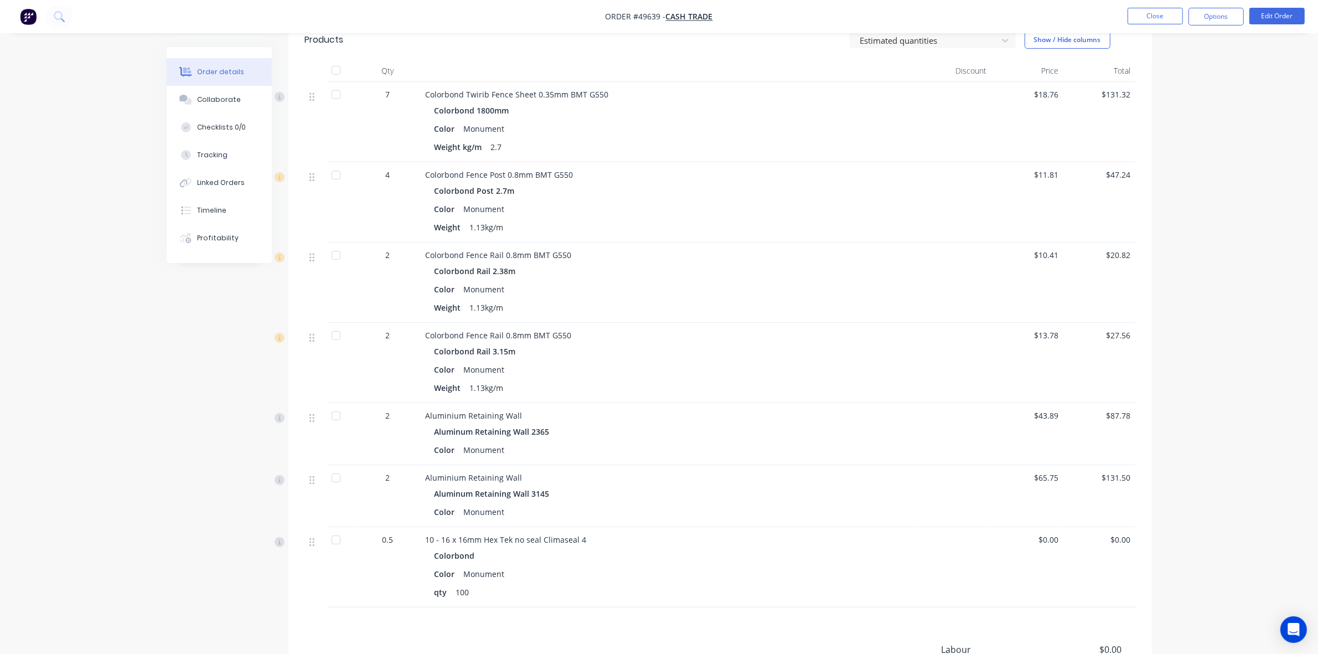
click at [803, 446] on div "Color Monument" at bounding box center [671, 450] width 472 height 16
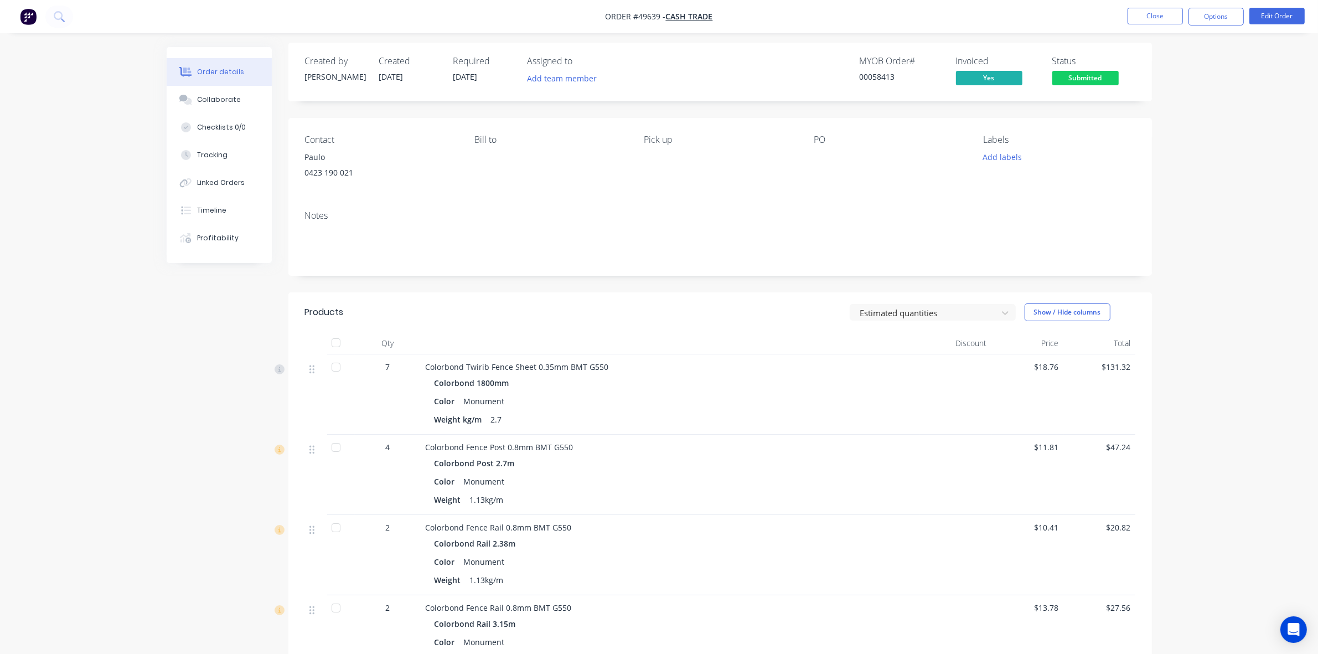
scroll to position [0, 0]
click at [1102, 79] on span "Submitted" at bounding box center [1086, 82] width 66 height 14
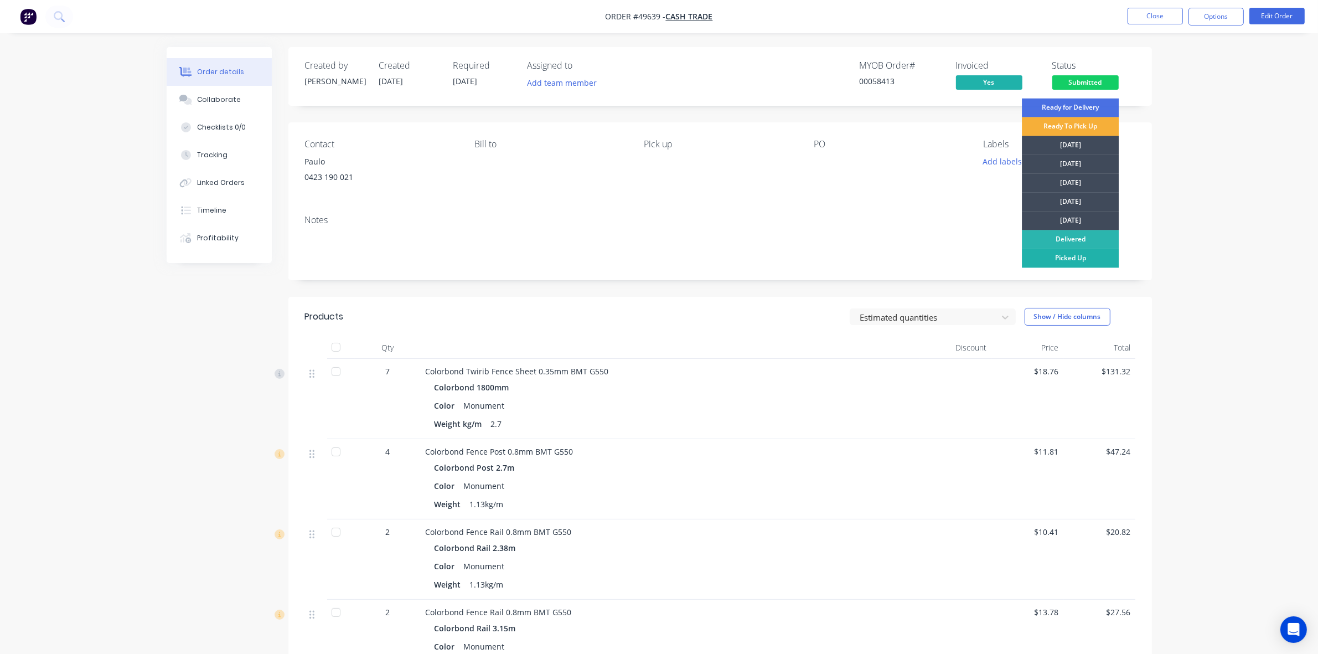
click at [1084, 254] on div "Picked Up" at bounding box center [1070, 258] width 97 height 19
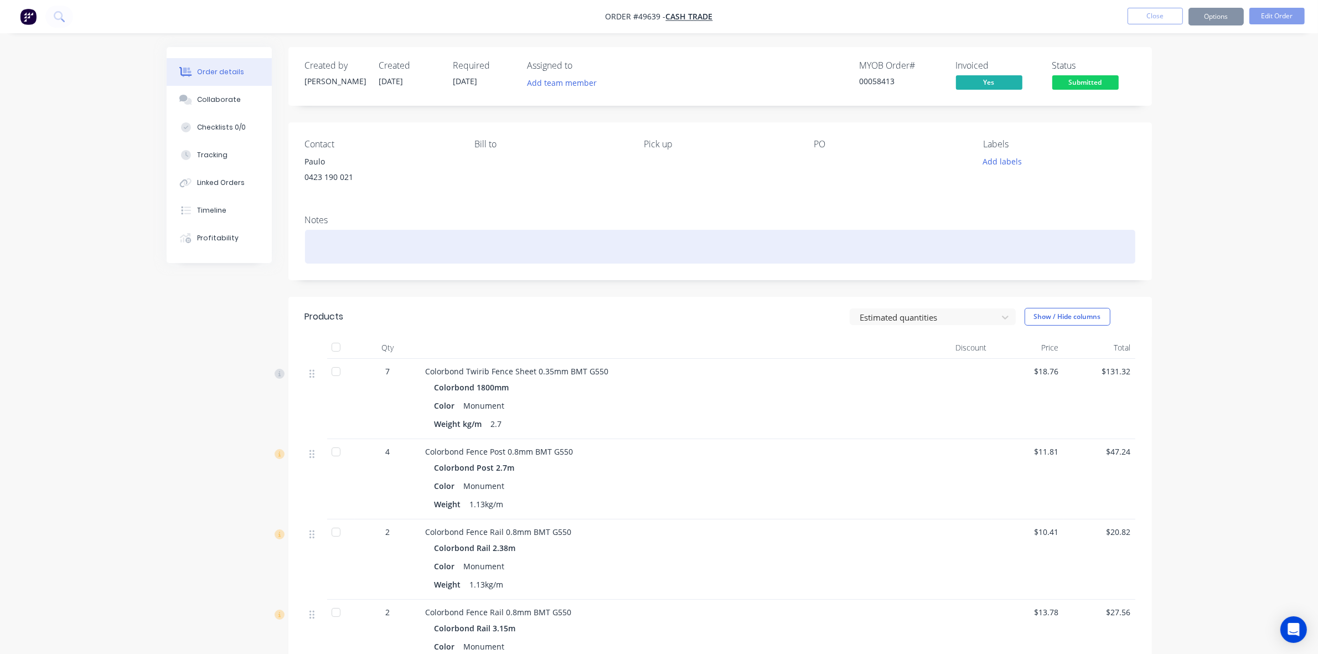
click at [893, 255] on div at bounding box center [720, 247] width 831 height 34
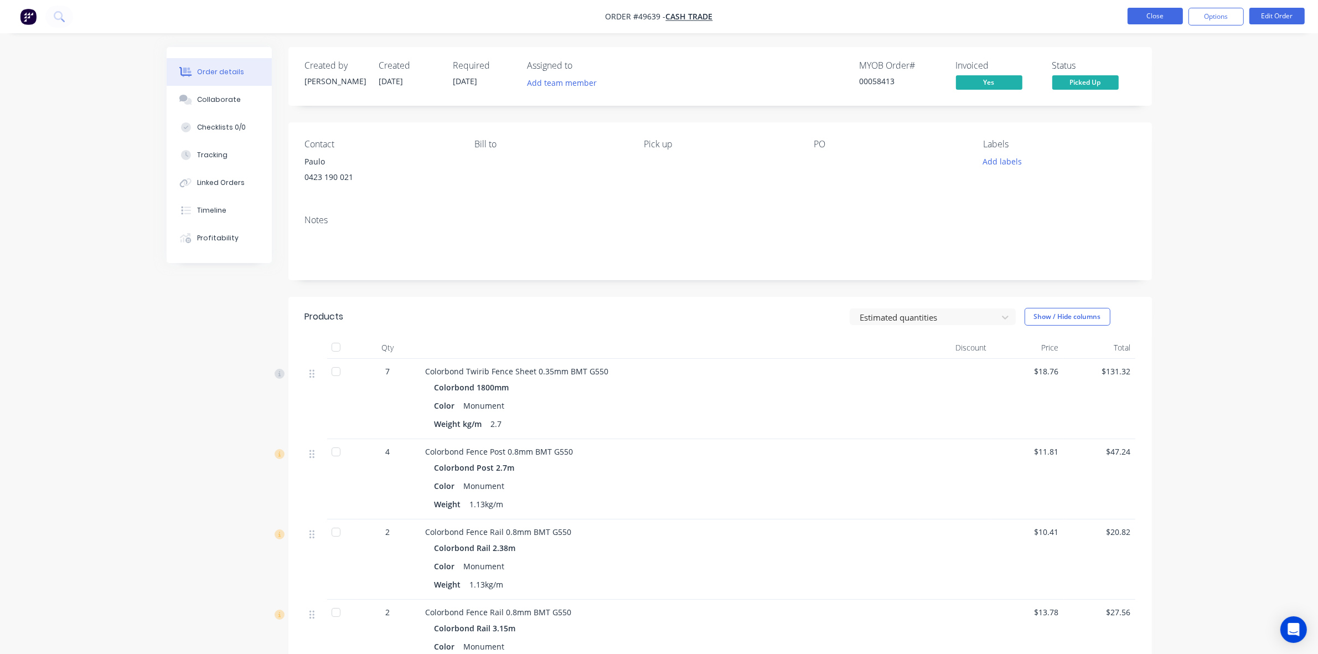
click at [1176, 17] on button "Close" at bounding box center [1155, 16] width 55 height 17
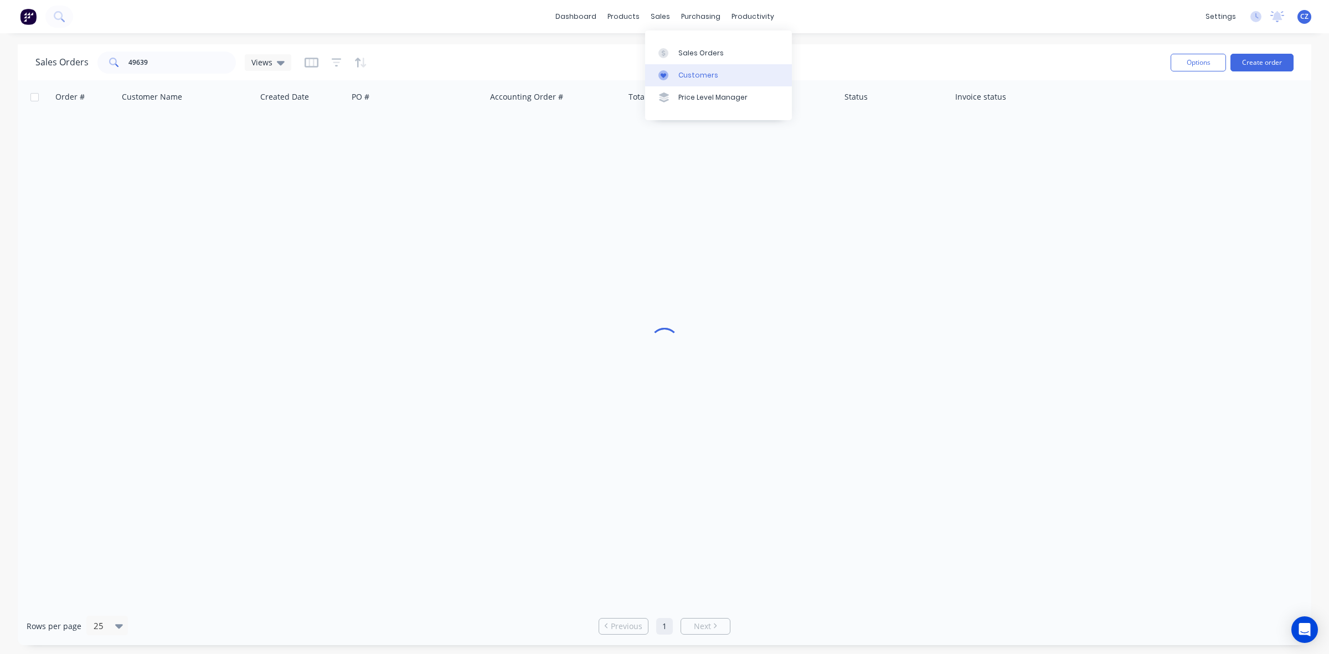
click at [681, 79] on div "Customers" at bounding box center [698, 75] width 40 height 10
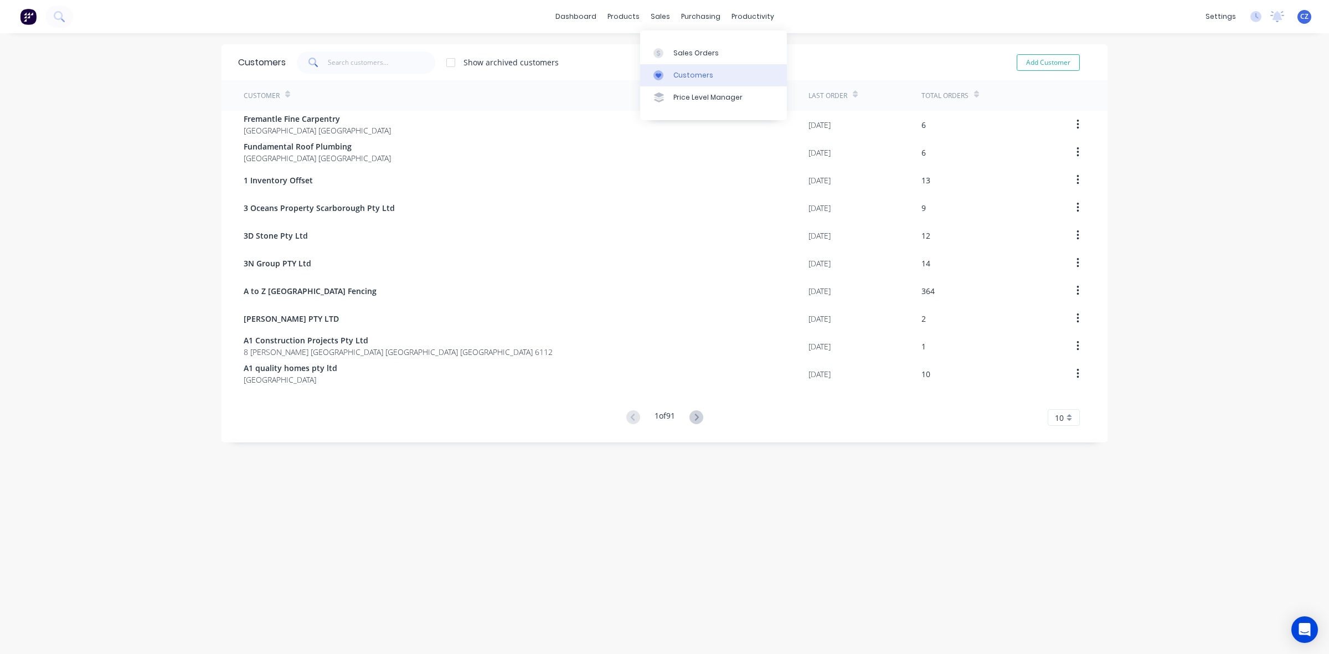
click at [677, 68] on link "Customers" at bounding box center [713, 75] width 147 height 22
click at [677, 58] on link "Sales Orders" at bounding box center [713, 53] width 147 height 22
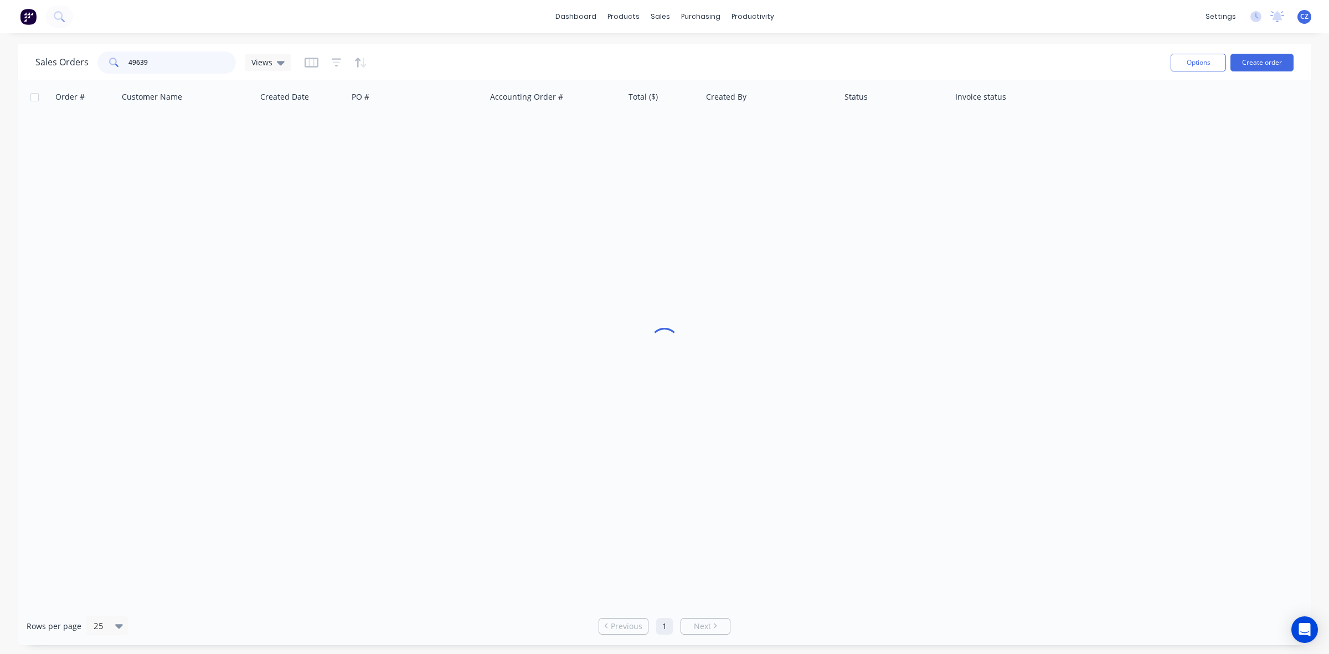
drag, startPoint x: 194, startPoint y: 54, endPoint x: 50, endPoint y: 70, distance: 144.9
click at [50, 70] on div "Sales Orders 49639 Views" at bounding box center [163, 62] width 256 height 22
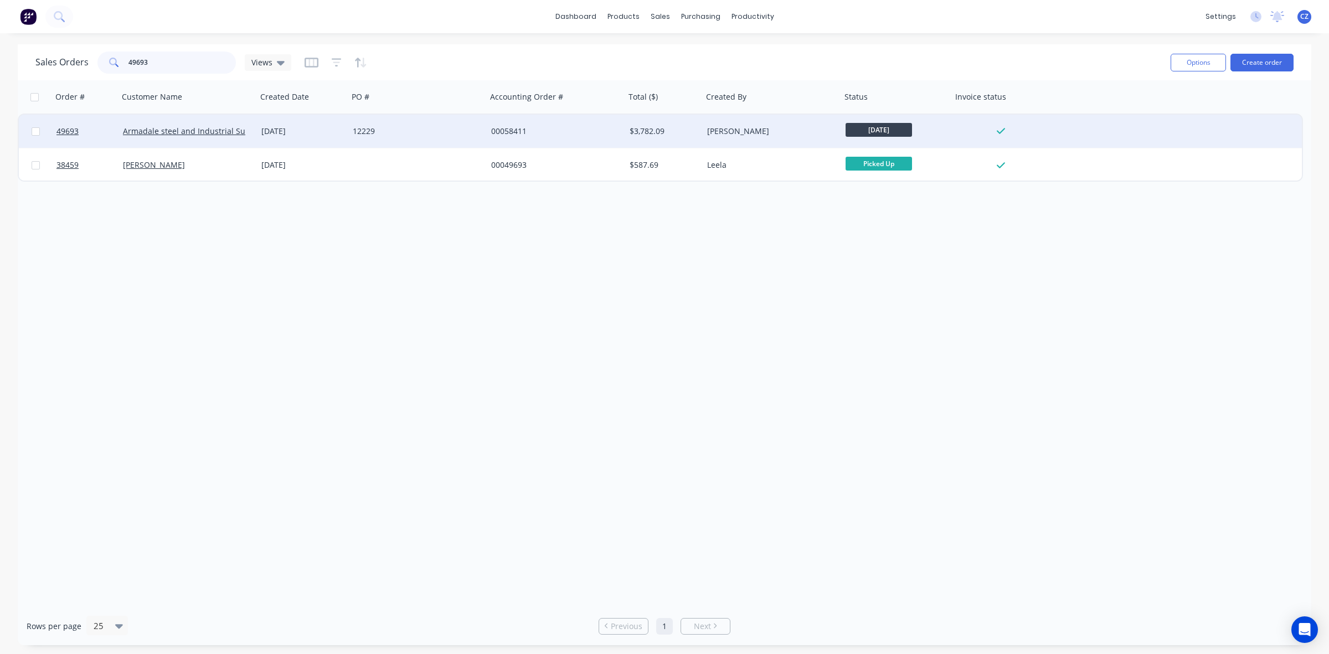
type input "49693"
click at [615, 120] on div "00058411" at bounding box center [556, 131] width 138 height 33
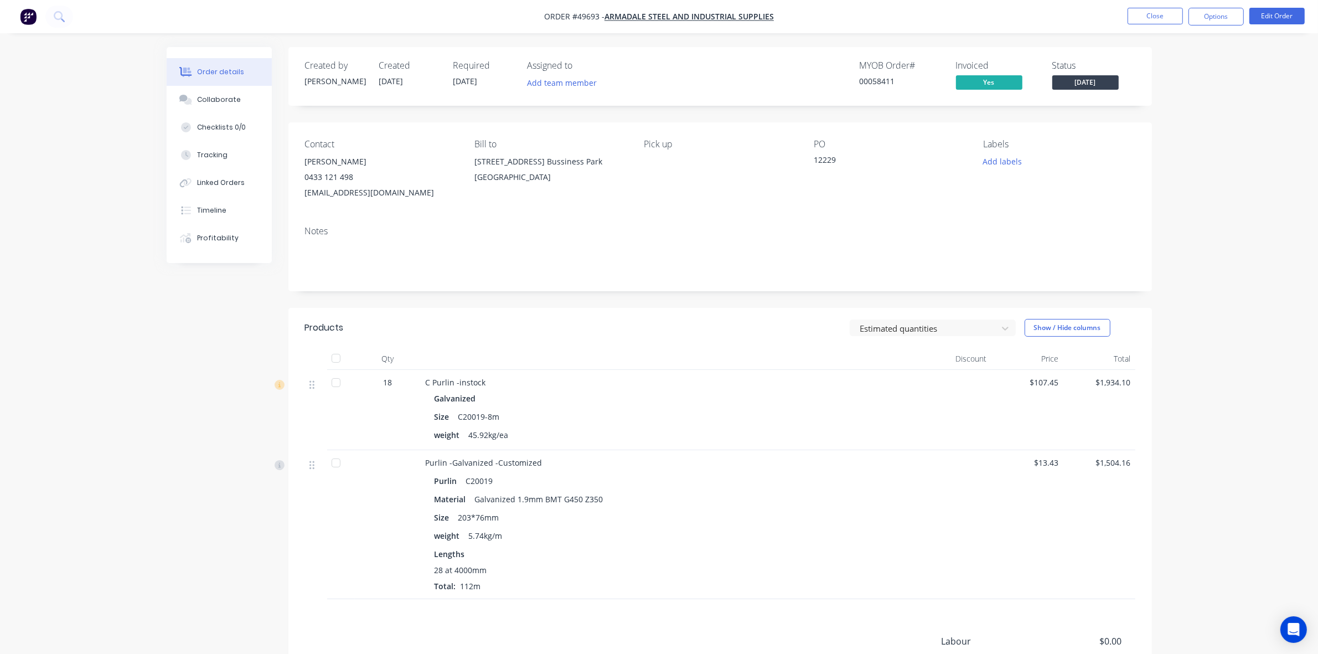
click at [341, 385] on div at bounding box center [336, 383] width 22 height 22
click at [741, 341] on header "Products Estimated quantities Show / Hide columns" at bounding box center [720, 328] width 864 height 40
click at [1142, 14] on button "Close" at bounding box center [1155, 16] width 55 height 17
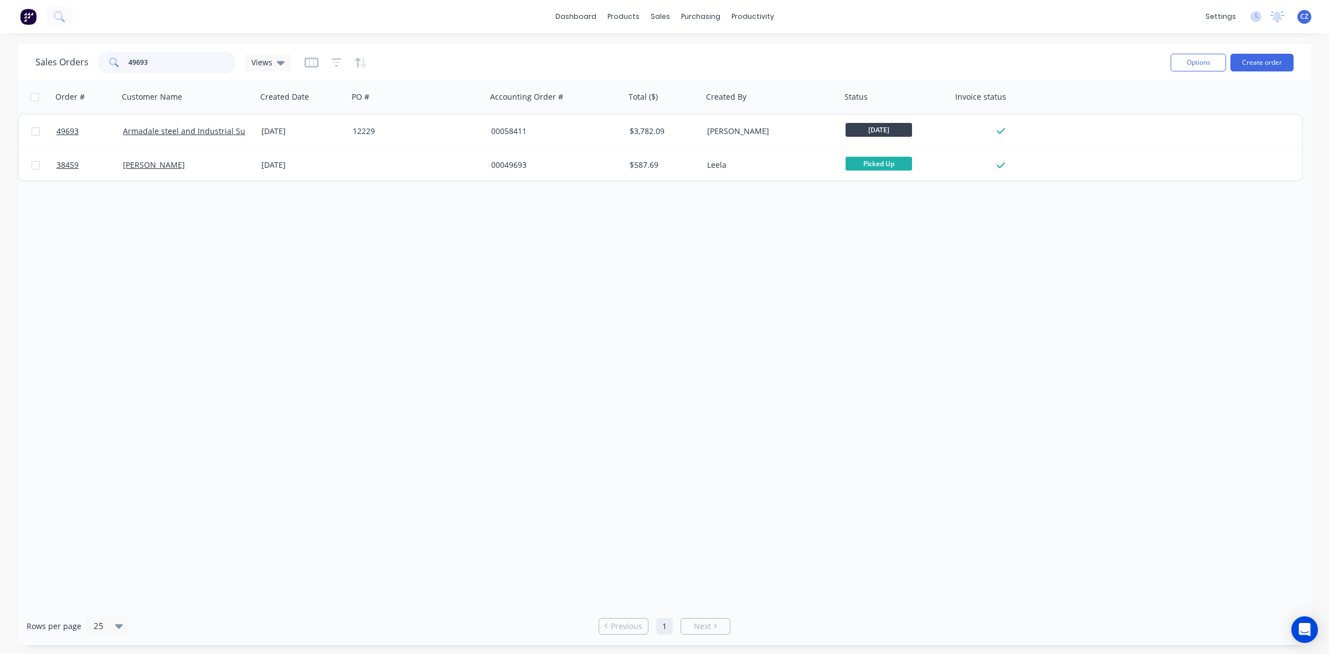
drag, startPoint x: 172, startPoint y: 61, endPoint x: 0, endPoint y: 66, distance: 171.7
click at [0, 66] on div "Sales Orders 49693 Views Options Create order Order # Customer Name Created Dat…" at bounding box center [664, 344] width 1329 height 601
type input "49544"
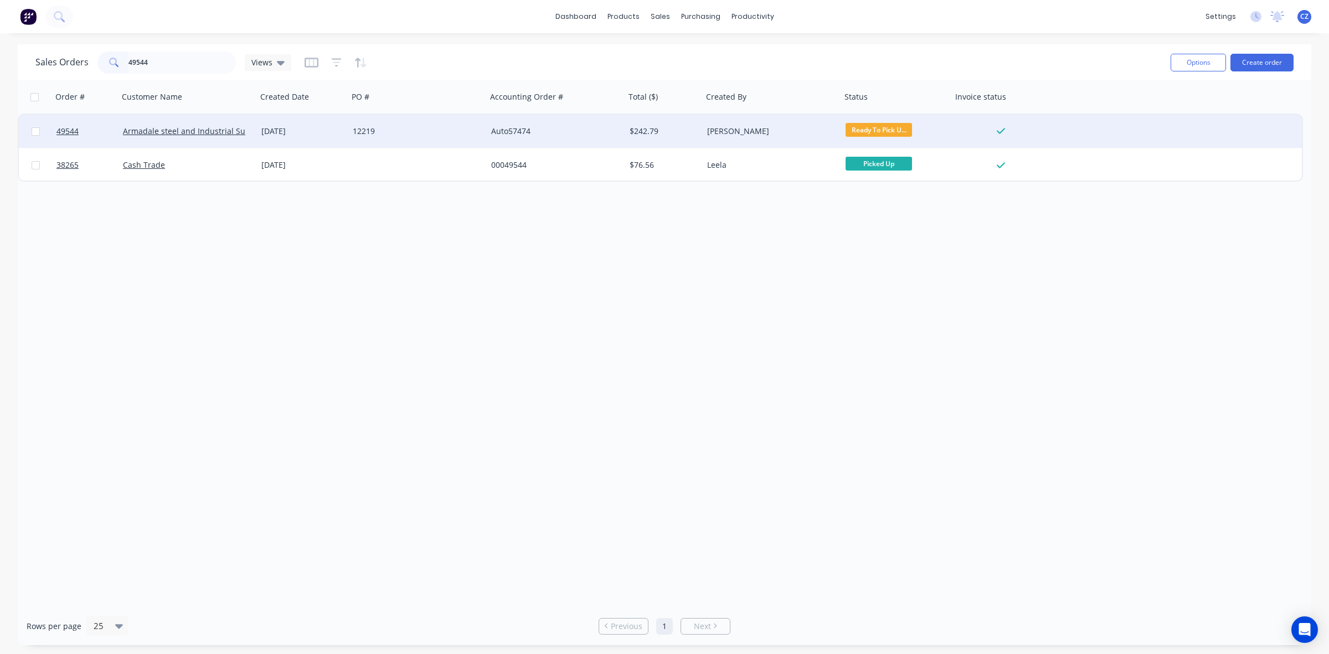
click at [615, 140] on div "Auto57474" at bounding box center [556, 131] width 138 height 33
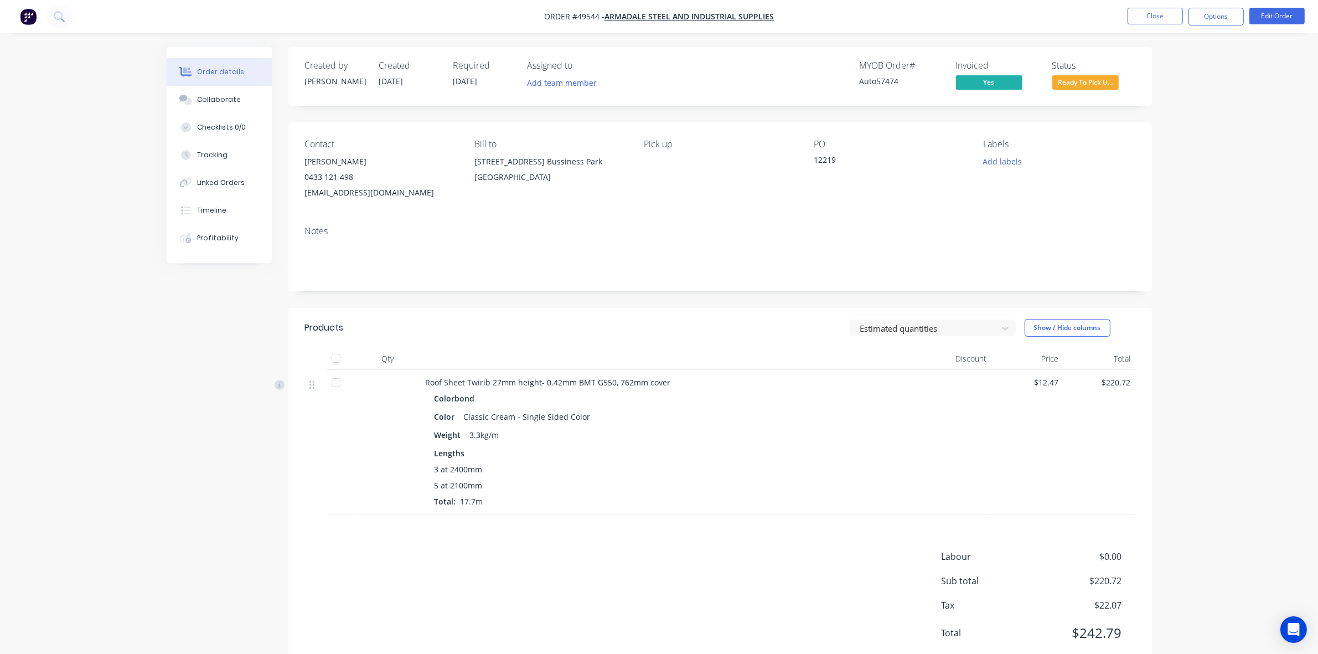
click at [1089, 89] on span "Ready To Pick U..." at bounding box center [1086, 82] width 66 height 14
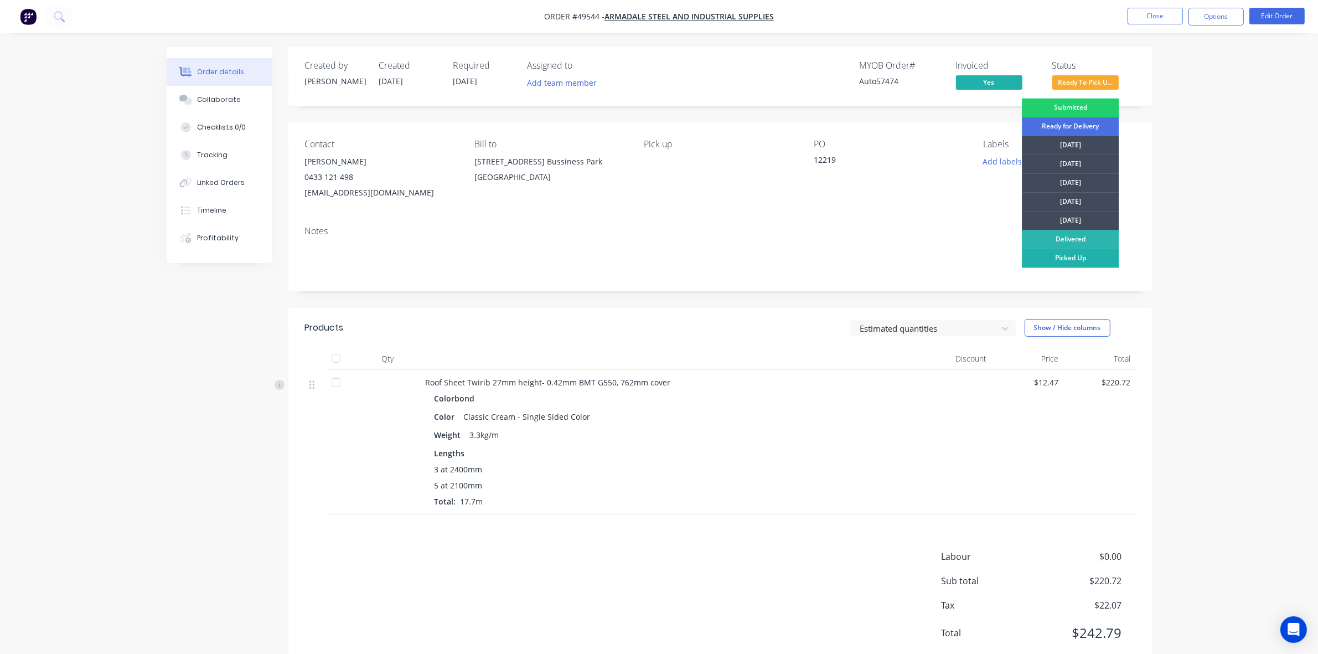
click at [1067, 256] on div "Picked Up" at bounding box center [1070, 258] width 97 height 19
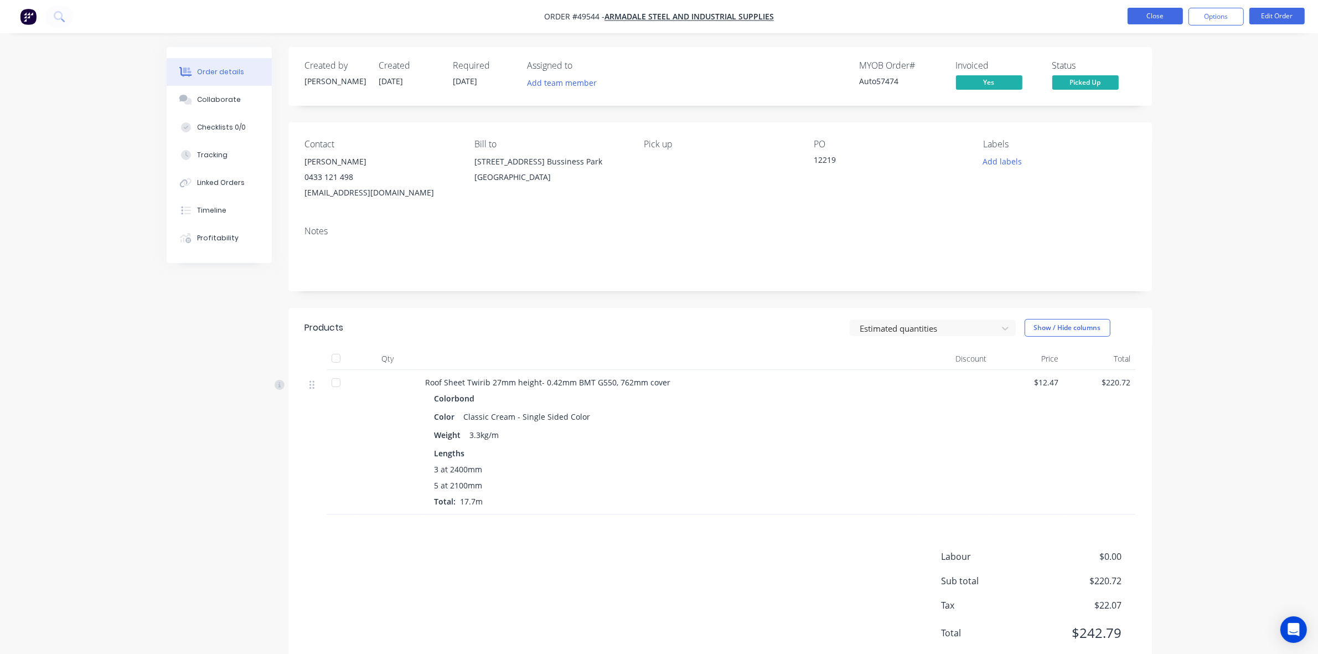
click at [1169, 17] on button "Close" at bounding box center [1155, 16] width 55 height 17
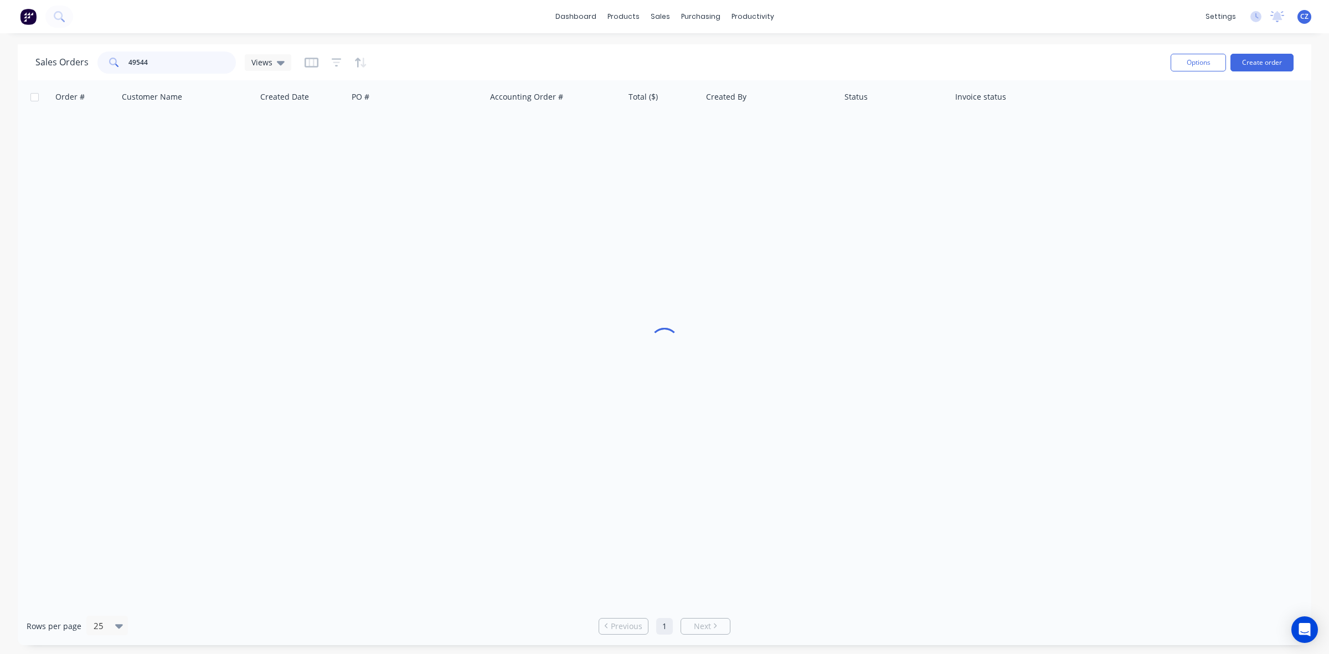
drag, startPoint x: 47, startPoint y: 73, endPoint x: 25, endPoint y: 75, distance: 21.7
click at [25, 75] on div "Sales Orders 49544 Views Options Create order" at bounding box center [665, 62] width 1294 height 36
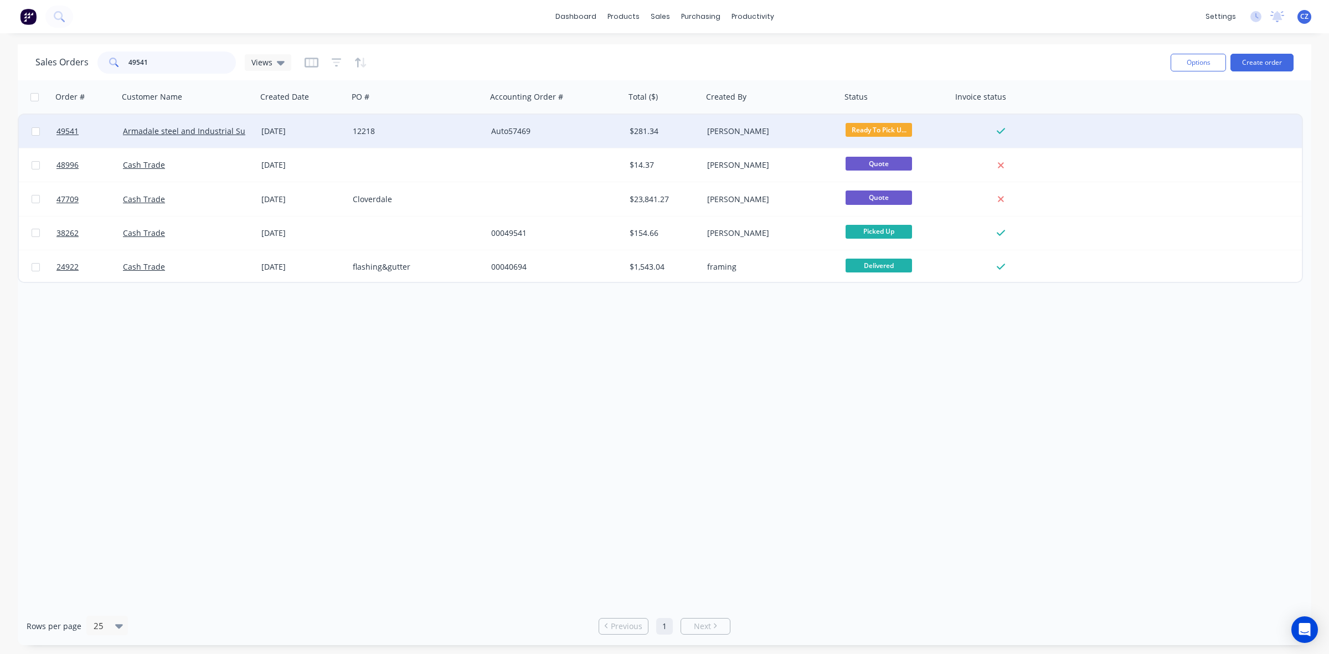
type input "49541"
click at [470, 128] on div "12218" at bounding box center [414, 131] width 123 height 11
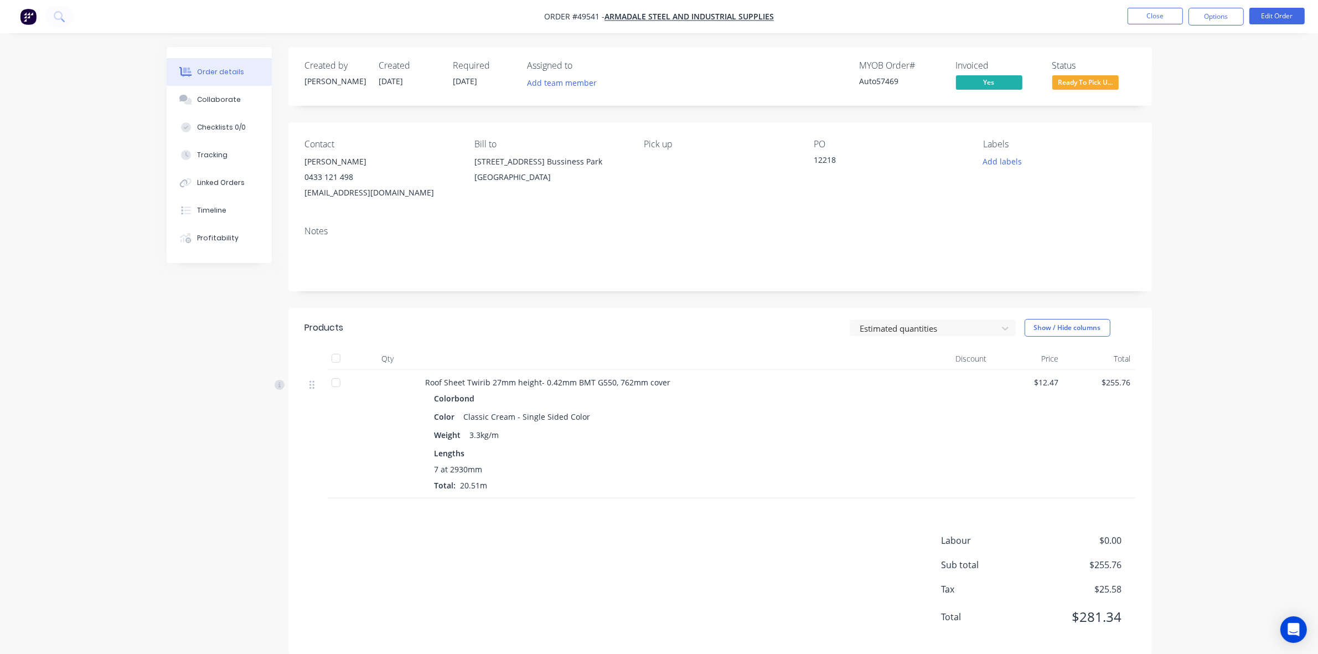
click at [1059, 83] on span "Ready To Pick U..." at bounding box center [1086, 82] width 66 height 14
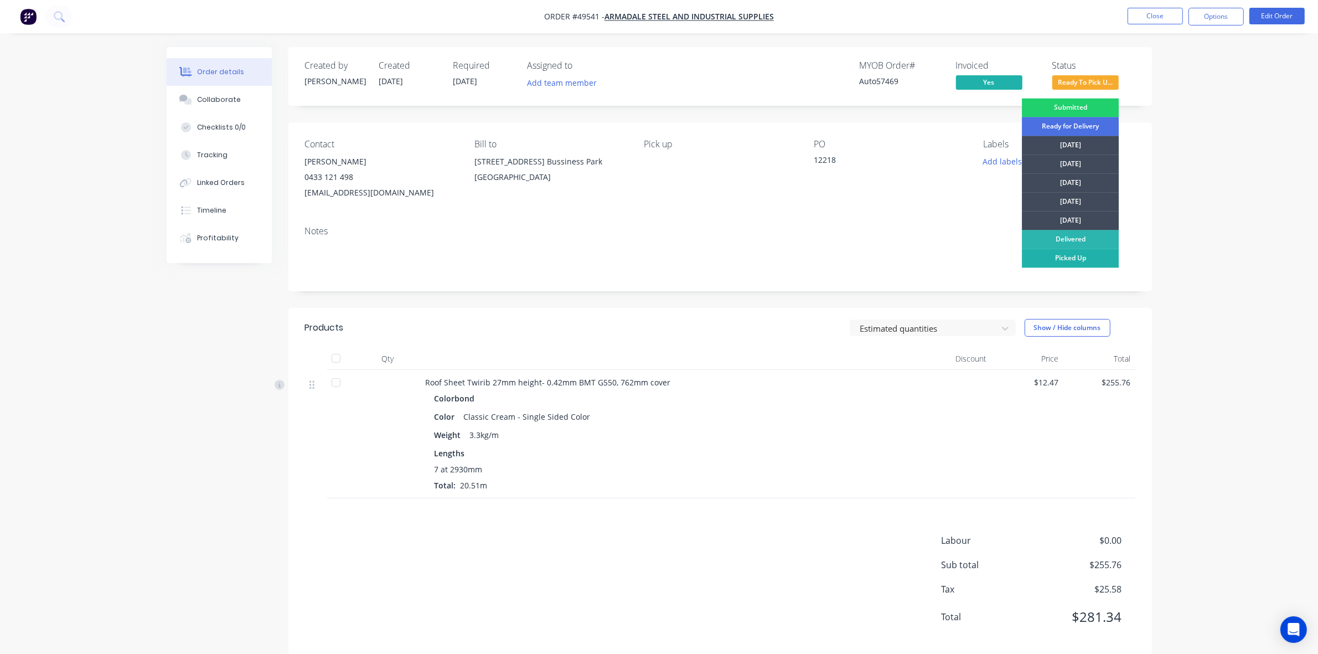
click at [1105, 253] on div "Picked Up" at bounding box center [1070, 258] width 97 height 19
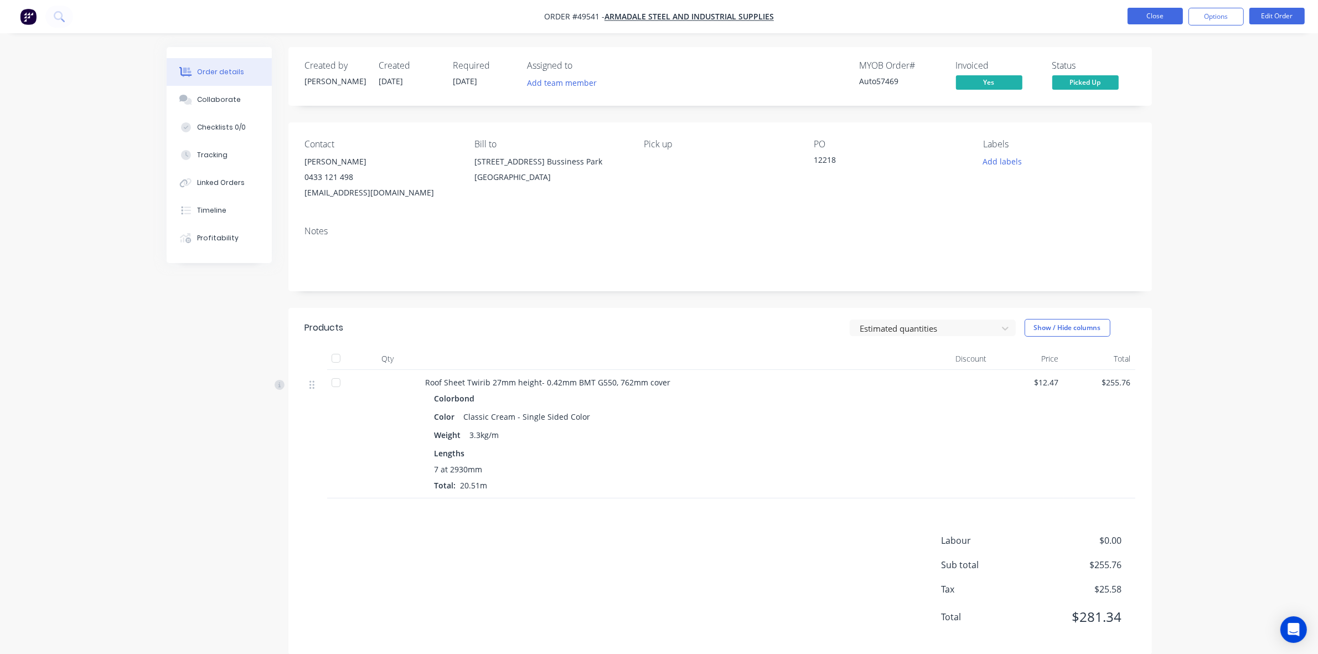
click at [1165, 20] on button "Close" at bounding box center [1155, 16] width 55 height 17
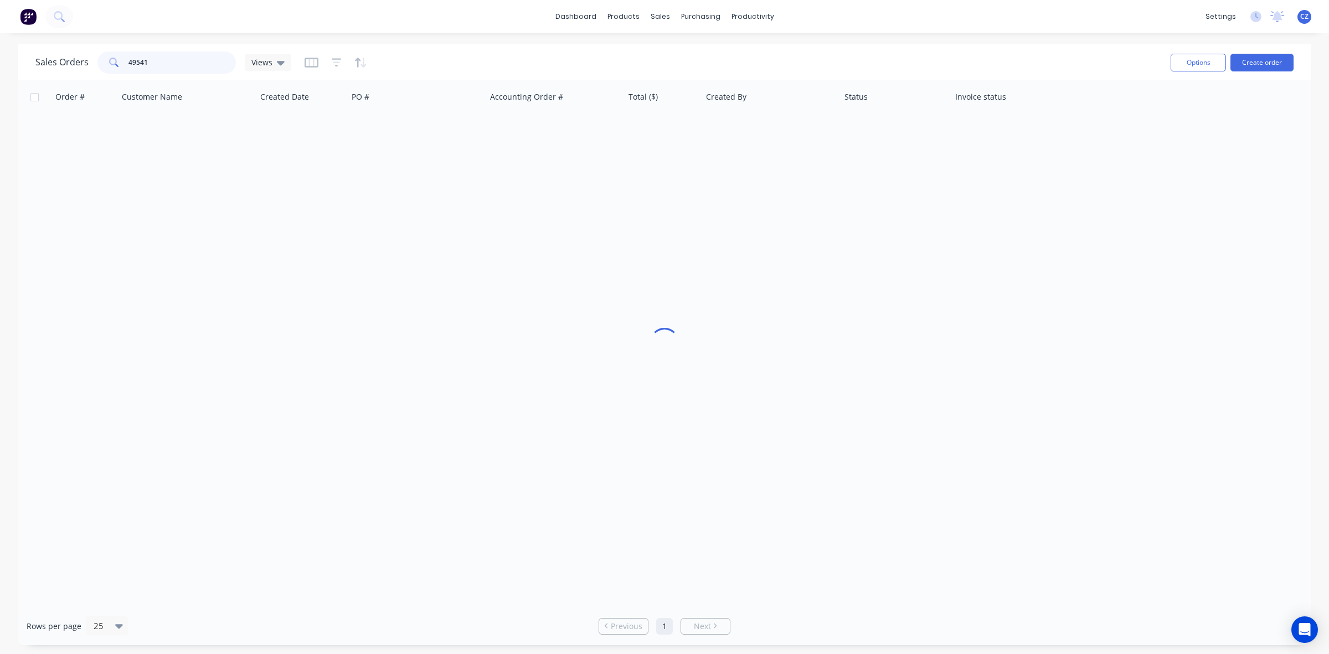
drag, startPoint x: 157, startPoint y: 69, endPoint x: 0, endPoint y: 86, distance: 157.6
click at [0, 86] on div "Sales Orders 49541 Views Options Create order Order # Customer Name Created Dat…" at bounding box center [664, 344] width 1329 height 601
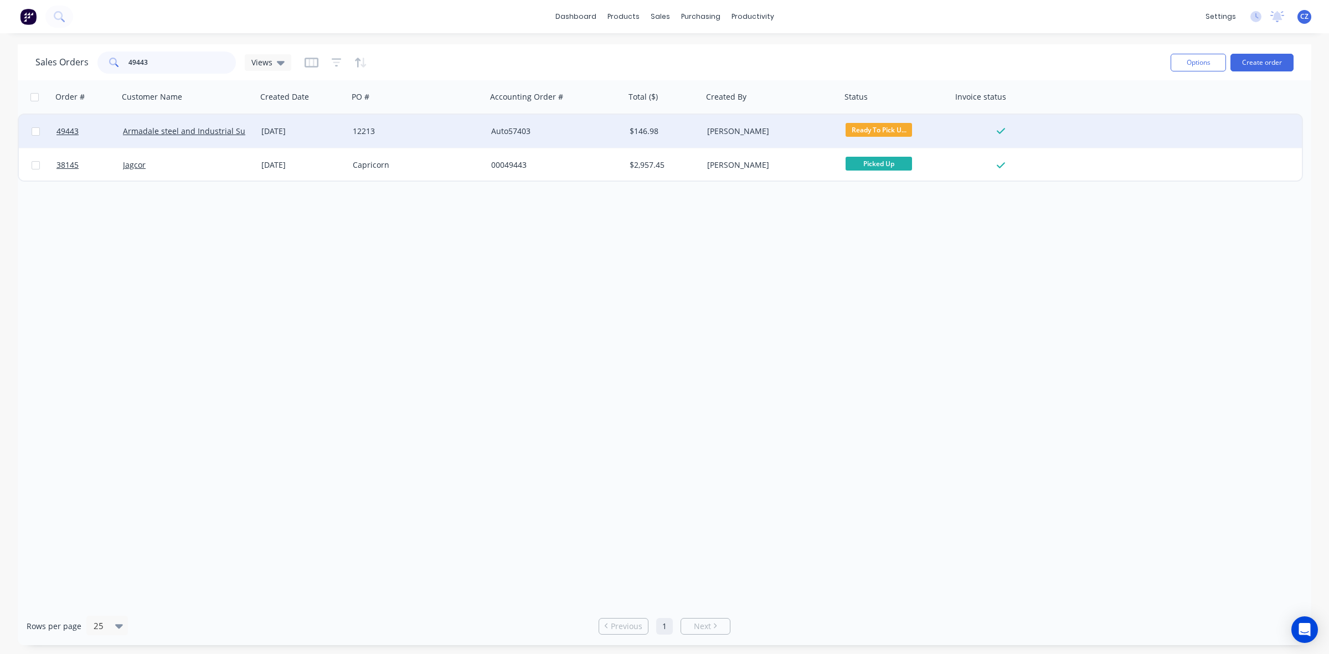
type input "49443"
click at [558, 138] on div "Auto57403" at bounding box center [556, 131] width 138 height 33
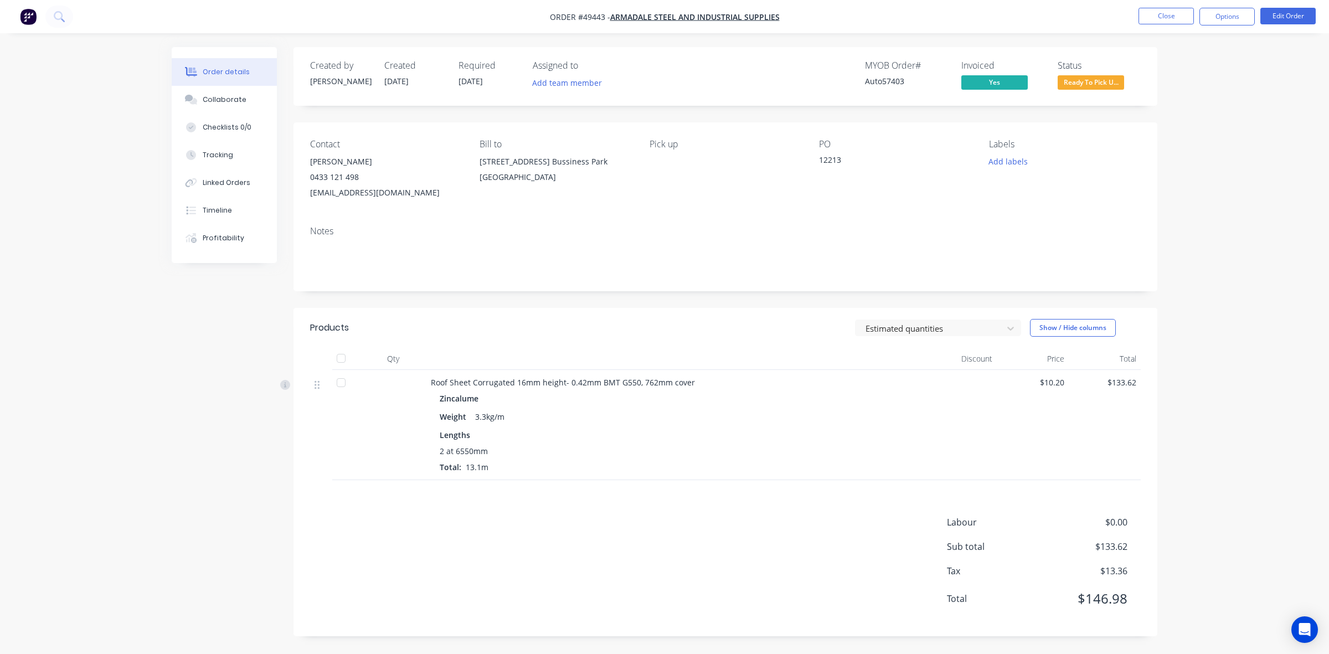
click at [1096, 79] on span "Ready To Pick U..." at bounding box center [1091, 82] width 66 height 14
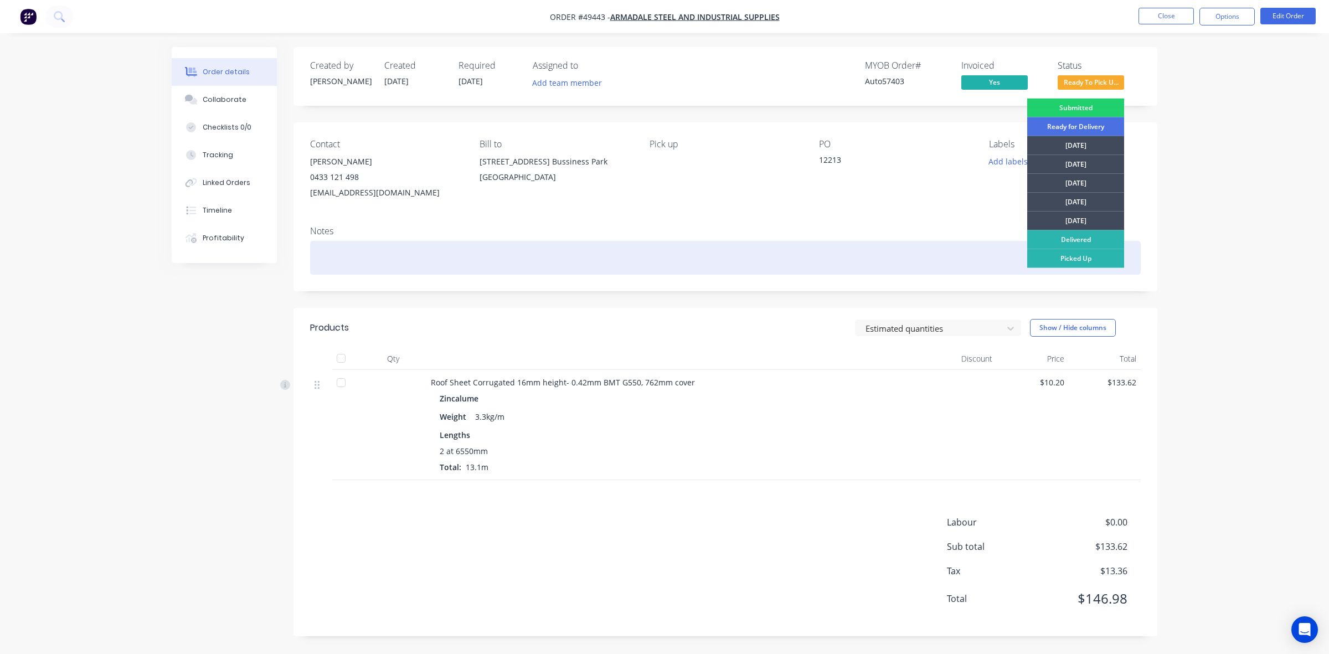
drag, startPoint x: 1070, startPoint y: 267, endPoint x: 1070, endPoint y: 259, distance: 7.8
click at [1070, 265] on div "Picked Up" at bounding box center [1075, 258] width 97 height 19
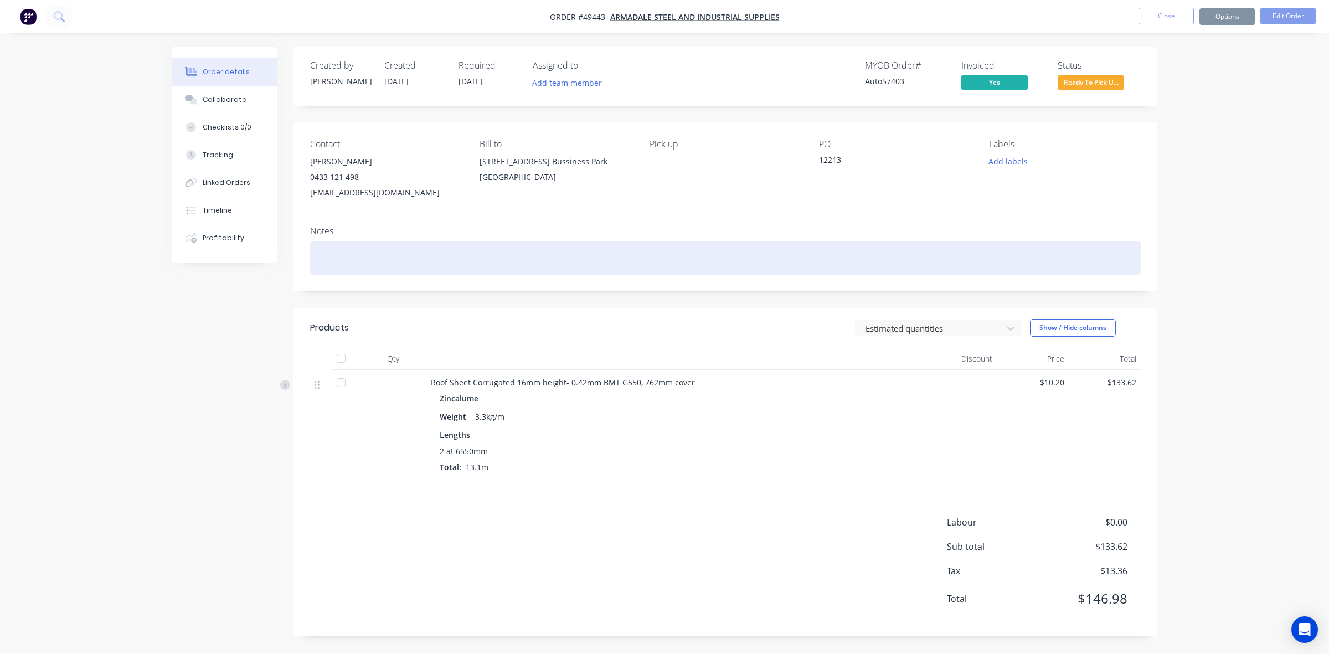
click at [1070, 259] on div at bounding box center [725, 258] width 831 height 34
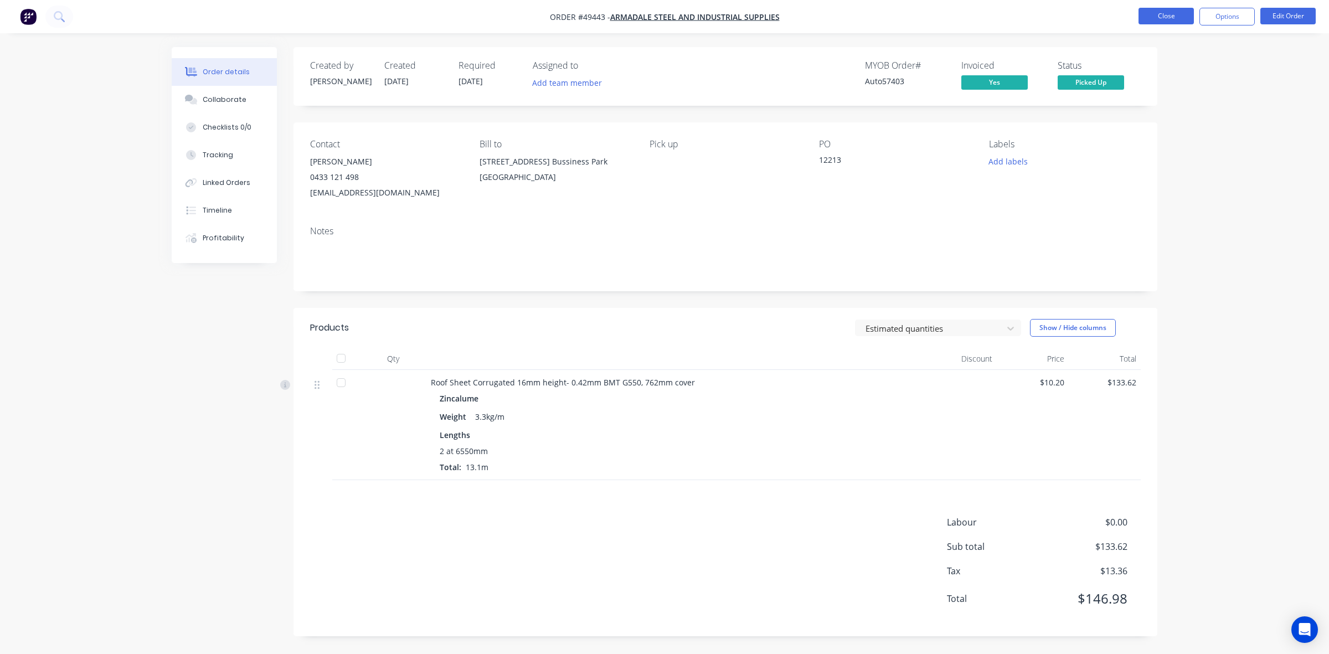
click at [1177, 13] on button "Close" at bounding box center [1165, 16] width 55 height 17
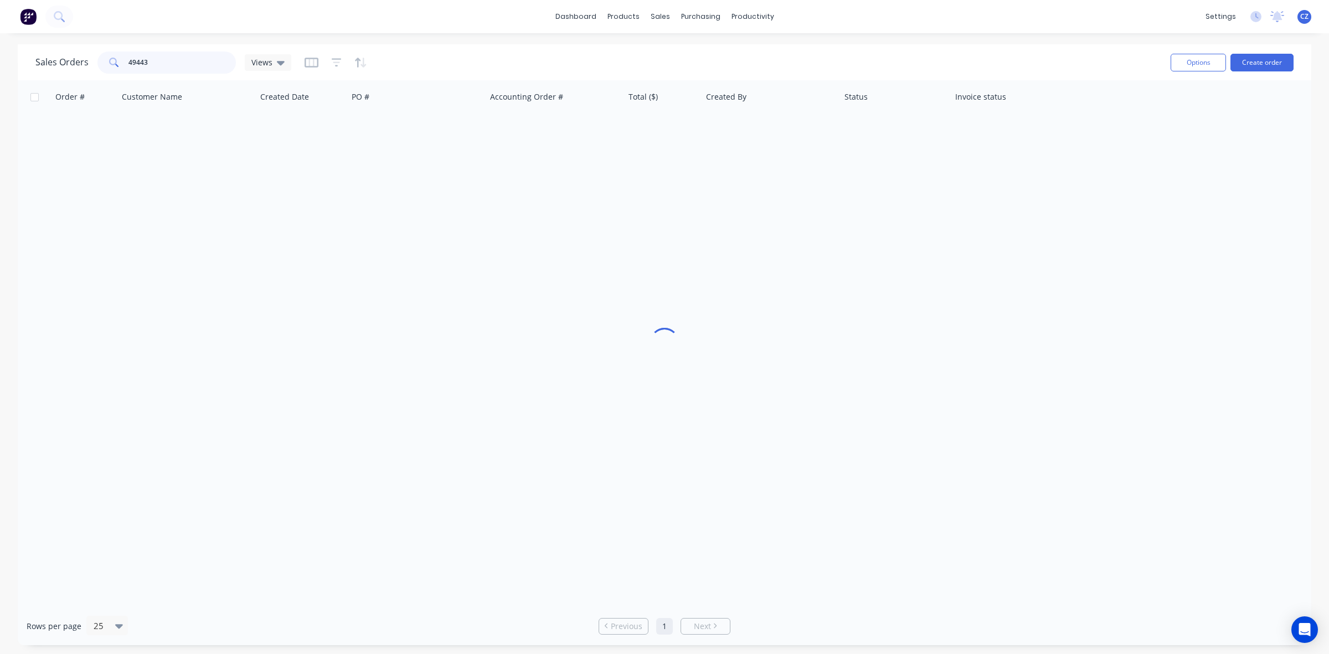
drag, startPoint x: 159, startPoint y: 65, endPoint x: 0, endPoint y: 71, distance: 159.0
click at [0, 71] on div "Sales Orders 49443 Views Options Create order Order # Customer Name Created Dat…" at bounding box center [664, 344] width 1329 height 601
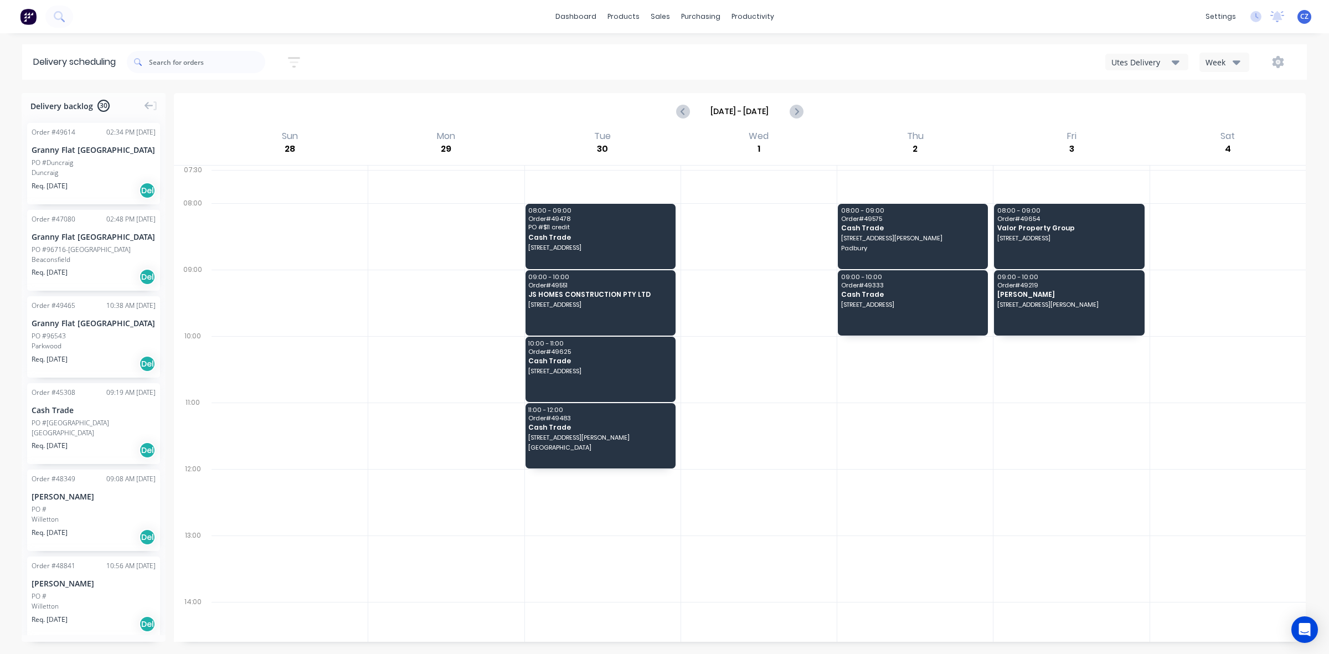
click at [1141, 63] on div "Utes Delivery" at bounding box center [1141, 62] width 60 height 12
click at [951, 90] on div "Delivery scheduling Sort by Most recent Created date Required date Order number…" at bounding box center [664, 349] width 1329 height 610
click at [690, 111] on icon "Previous page" at bounding box center [683, 111] width 13 height 13
type input "[DATE] - [DATE]"
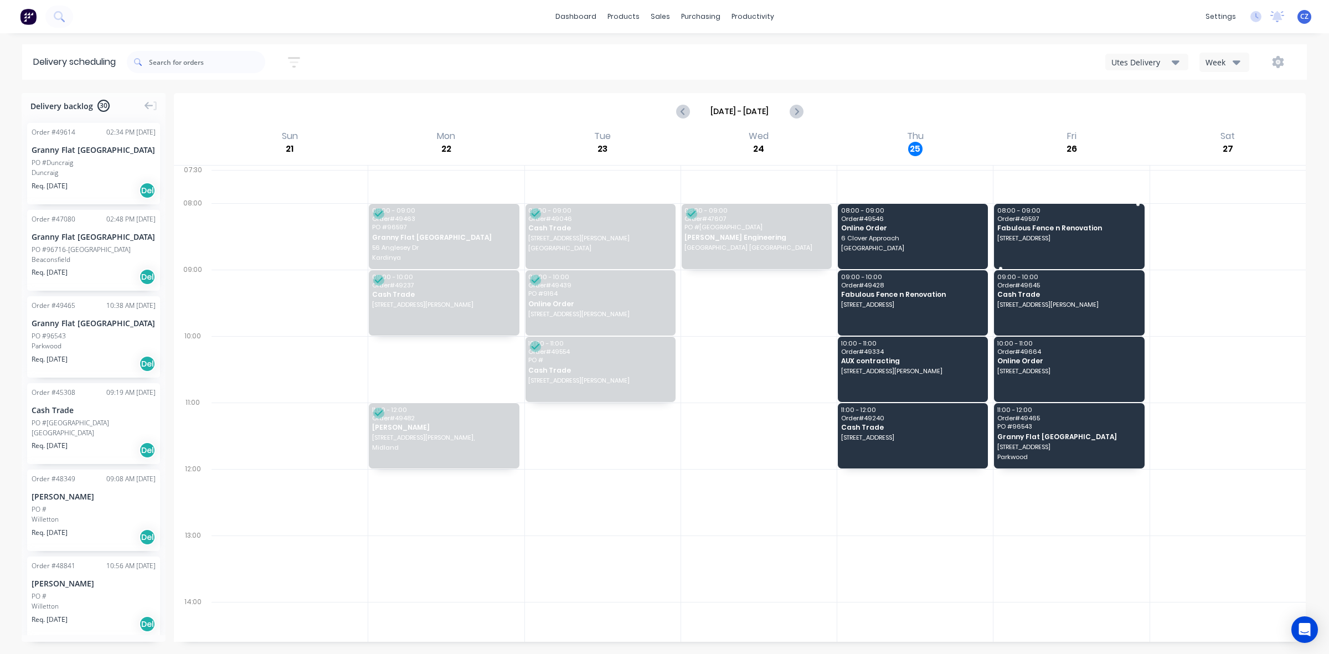
click at [1078, 228] on span "Fabulous Fence n Renovation" at bounding box center [1068, 227] width 142 height 7
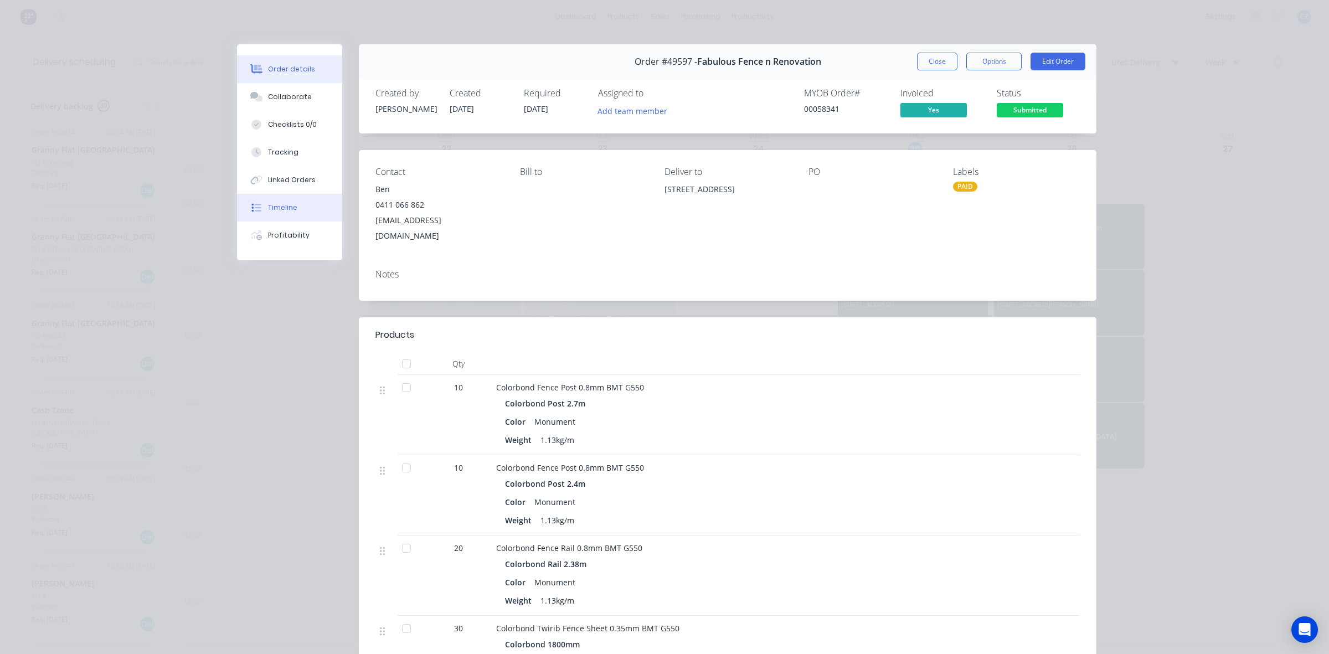
click at [280, 206] on div "Timeline" at bounding box center [282, 208] width 29 height 10
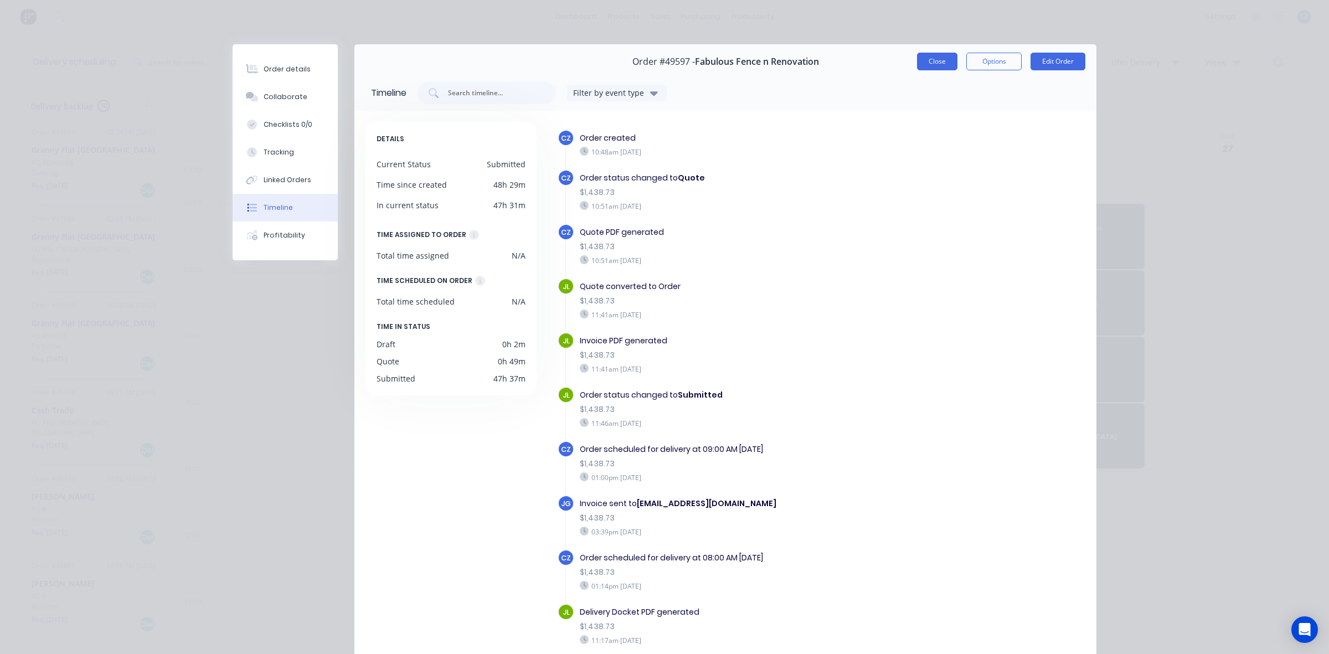
click at [928, 68] on button "Close" at bounding box center [937, 62] width 40 height 18
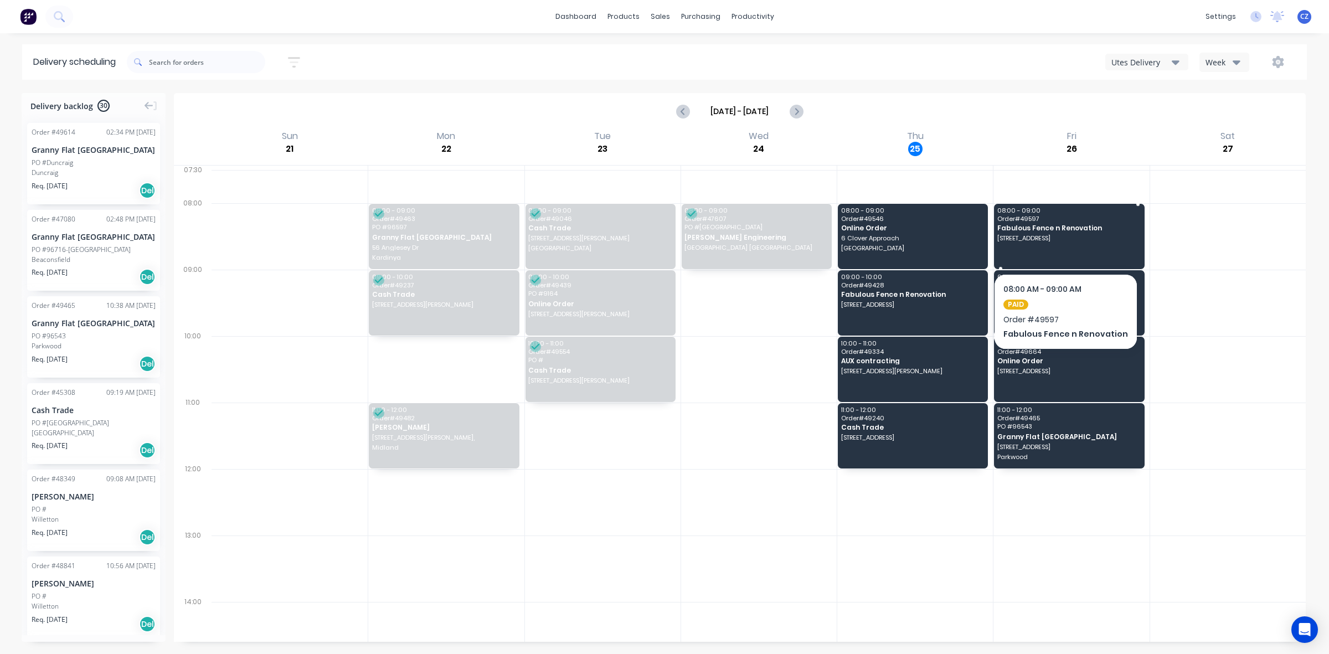
click at [1069, 227] on span "Fabulous Fence n Renovation" at bounding box center [1068, 227] width 142 height 7
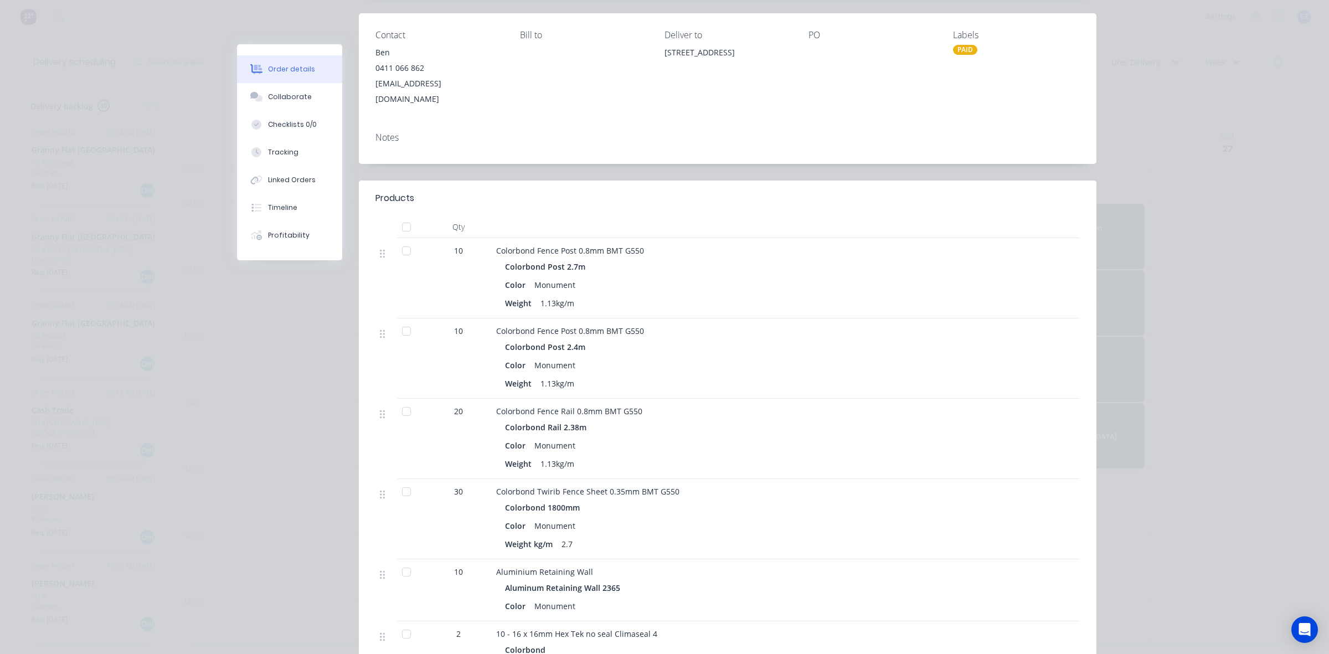
scroll to position [277, 0]
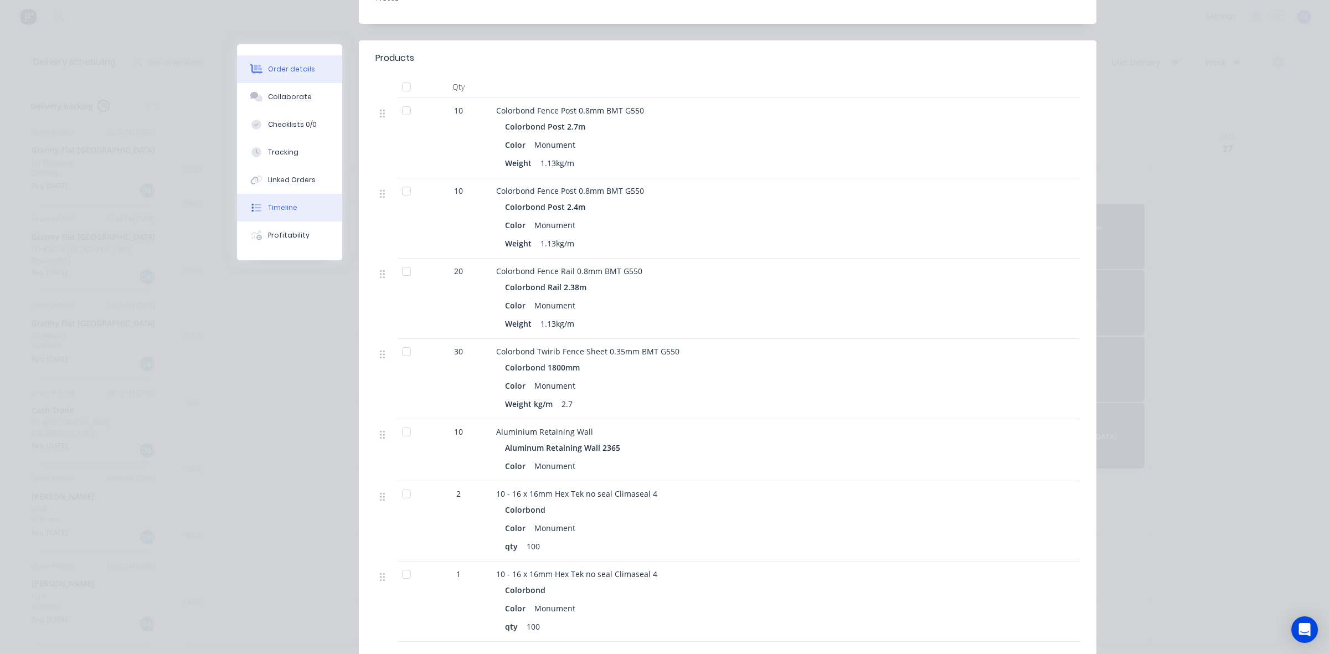
click at [284, 212] on div "Timeline" at bounding box center [282, 208] width 29 height 10
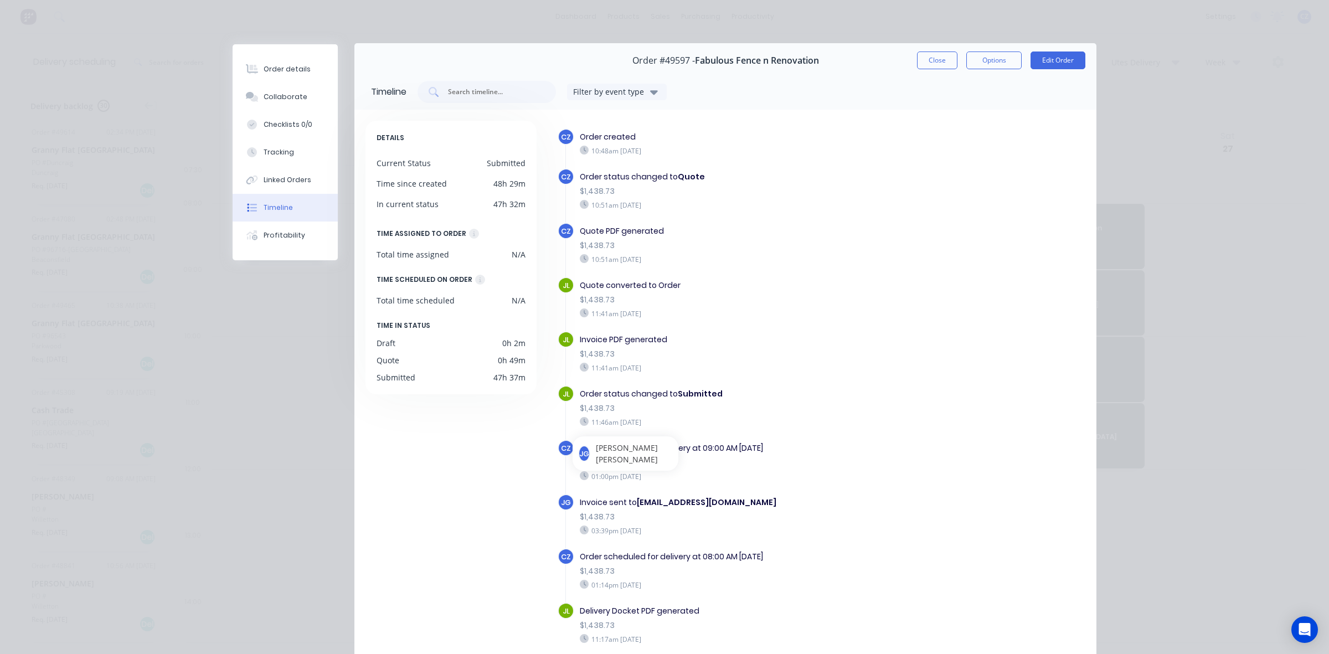
scroll to position [0, 0]
click at [939, 59] on button "Close" at bounding box center [937, 62] width 40 height 18
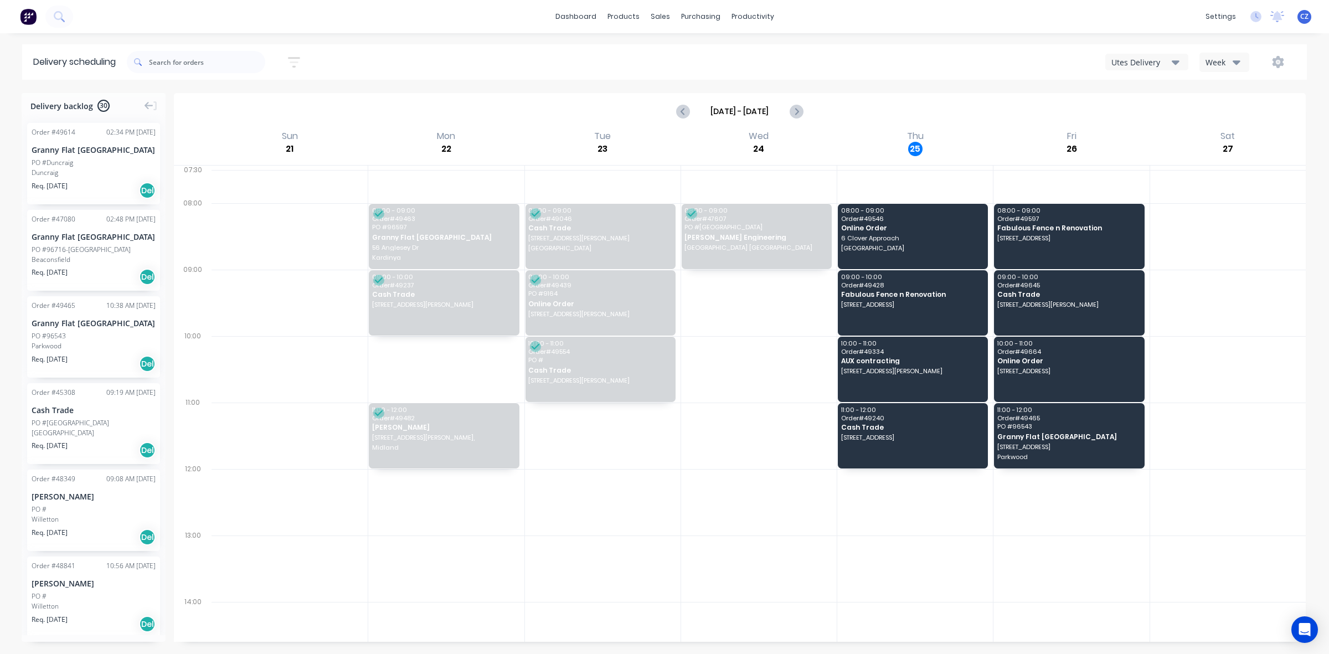
click at [1125, 60] on div "Utes Delivery" at bounding box center [1141, 62] width 60 height 12
click at [1123, 95] on div "Semi-Truck with Hiab" at bounding box center [1161, 91] width 110 height 22
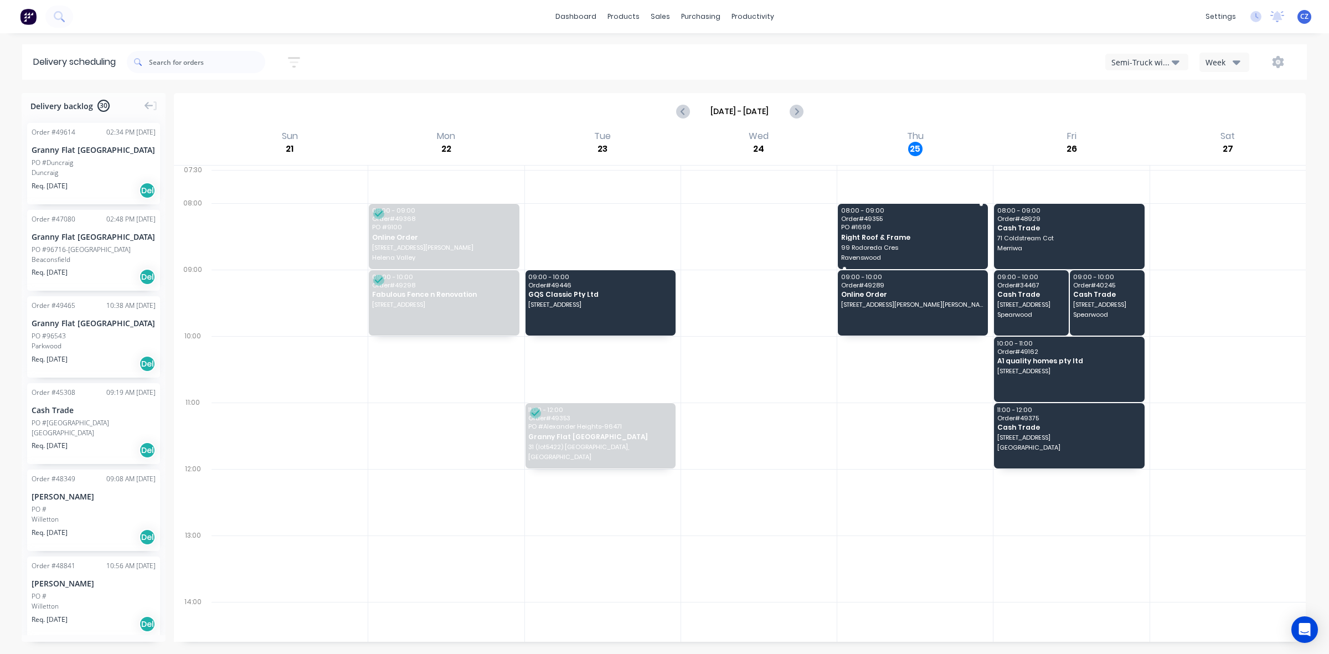
click at [903, 228] on span "PO # 1699" at bounding box center [912, 227] width 142 height 7
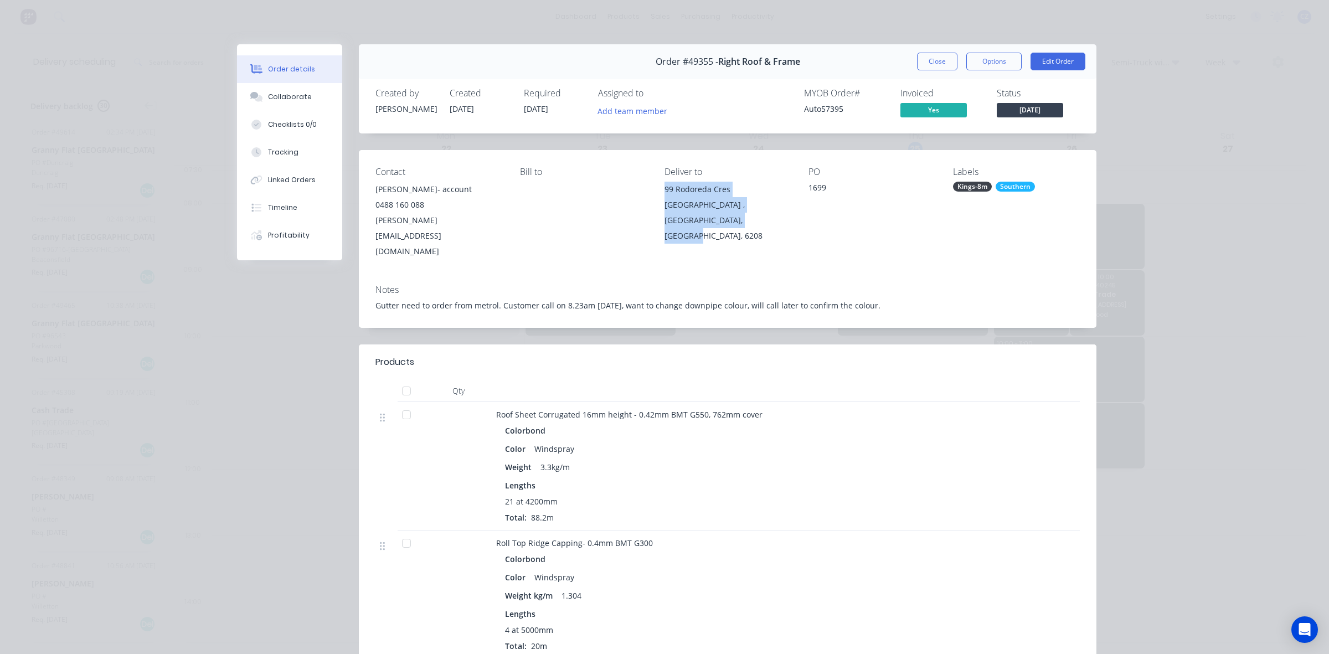
drag, startPoint x: 657, startPoint y: 186, endPoint x: 719, endPoint y: 221, distance: 71.4
click at [719, 221] on div "Contact [PERSON_NAME]- account [PHONE_NUMBER] [PERSON_NAME][EMAIL_ADDRESS][DOMA…" at bounding box center [728, 213] width 738 height 126
click at [925, 459] on div "Weight 3.3kg/m" at bounding box center [741, 467] width 472 height 16
click at [936, 67] on button "Close" at bounding box center [937, 62] width 40 height 18
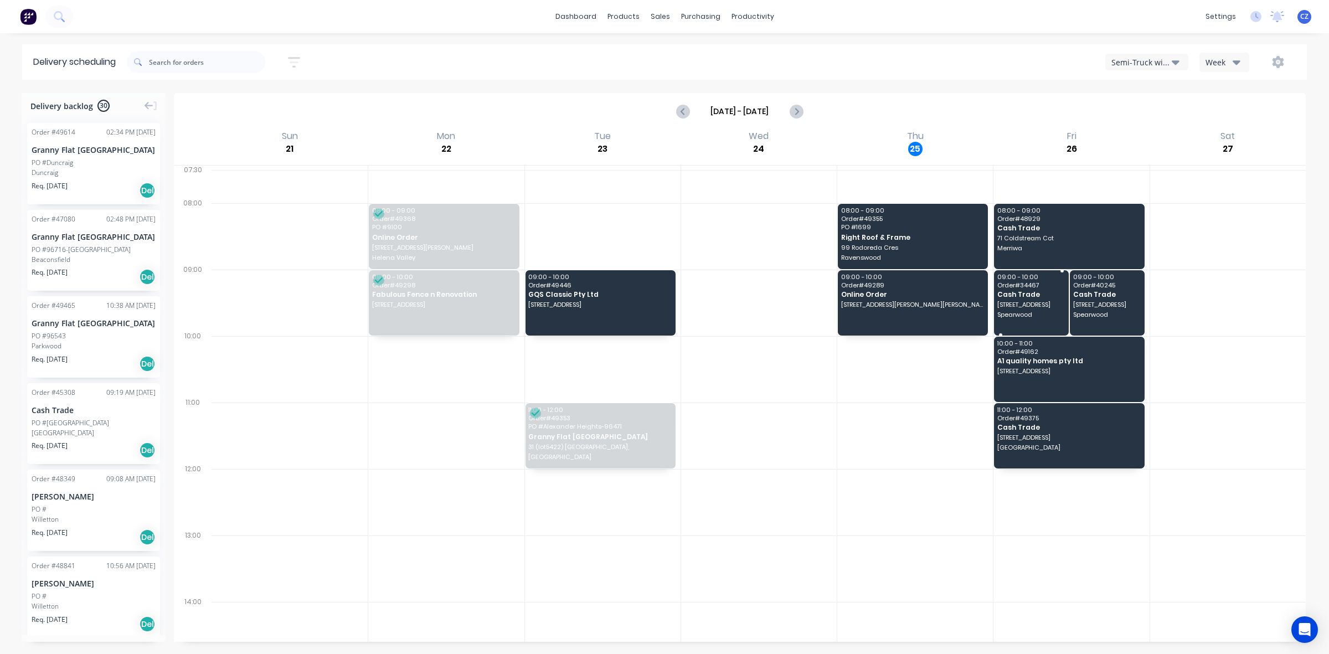
click at [1055, 272] on div at bounding box center [1031, 271] width 75 height 2
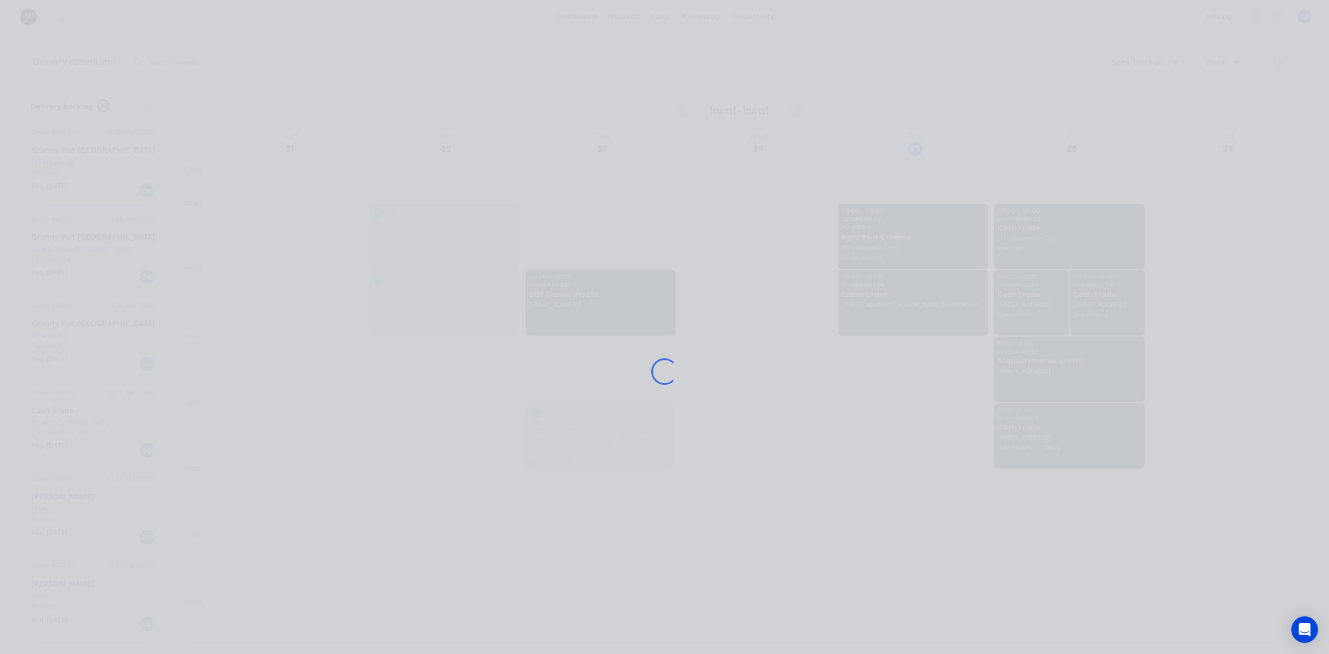
click at [1058, 262] on div "Loading..." at bounding box center [664, 371] width 886 height 654
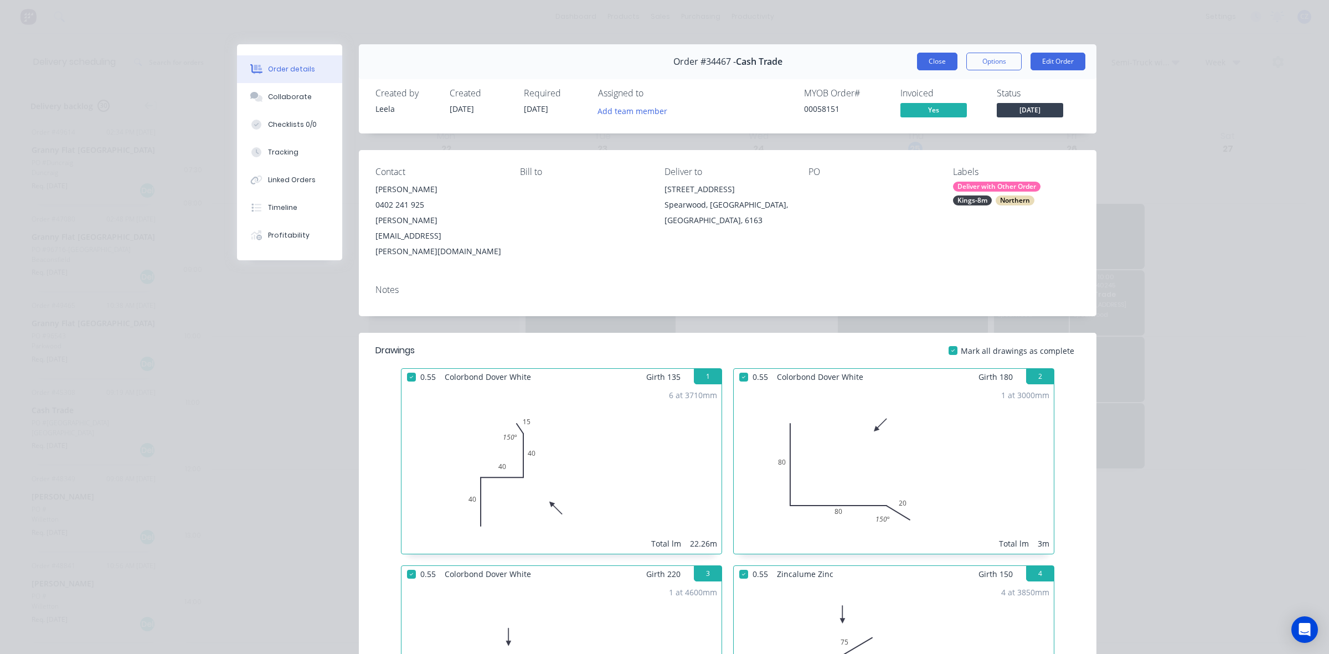
click at [935, 64] on button "Close" at bounding box center [937, 62] width 40 height 18
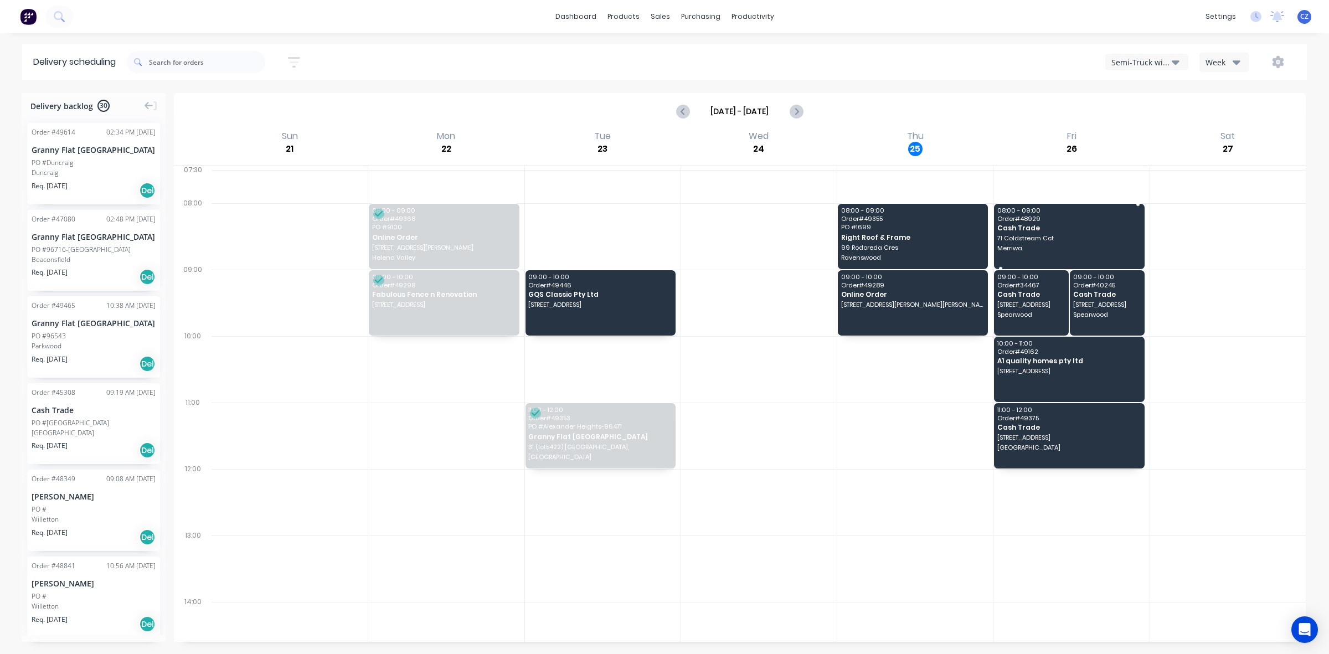
click at [1057, 226] on span "Cash Trade" at bounding box center [1068, 227] width 142 height 7
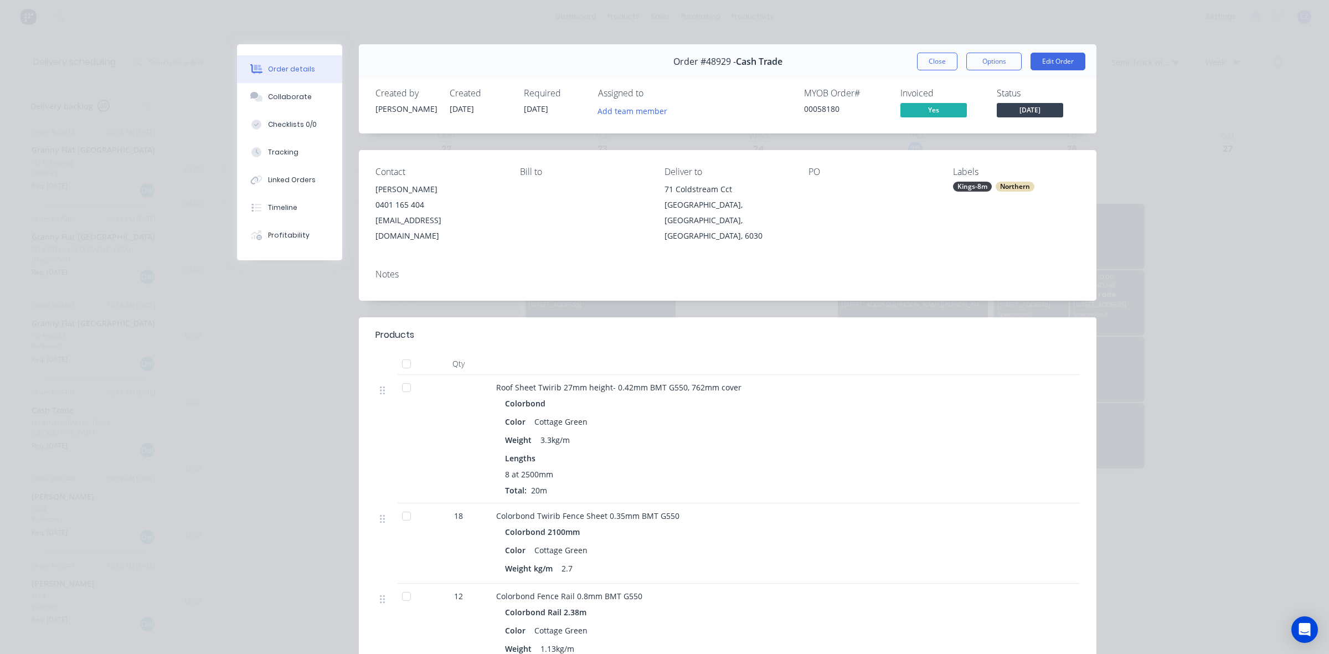
click at [931, 55] on button "Close" at bounding box center [937, 62] width 40 height 18
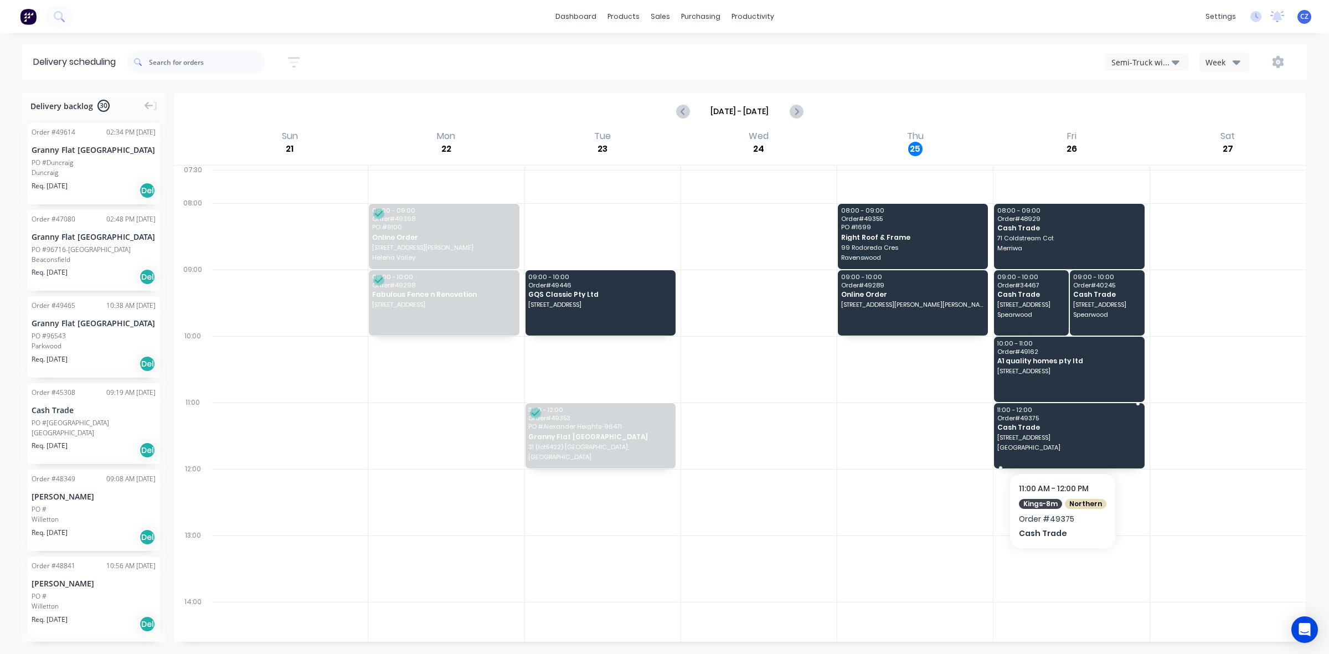
click at [1084, 446] on span "[GEOGRAPHIC_DATA]" at bounding box center [1068, 447] width 142 height 7
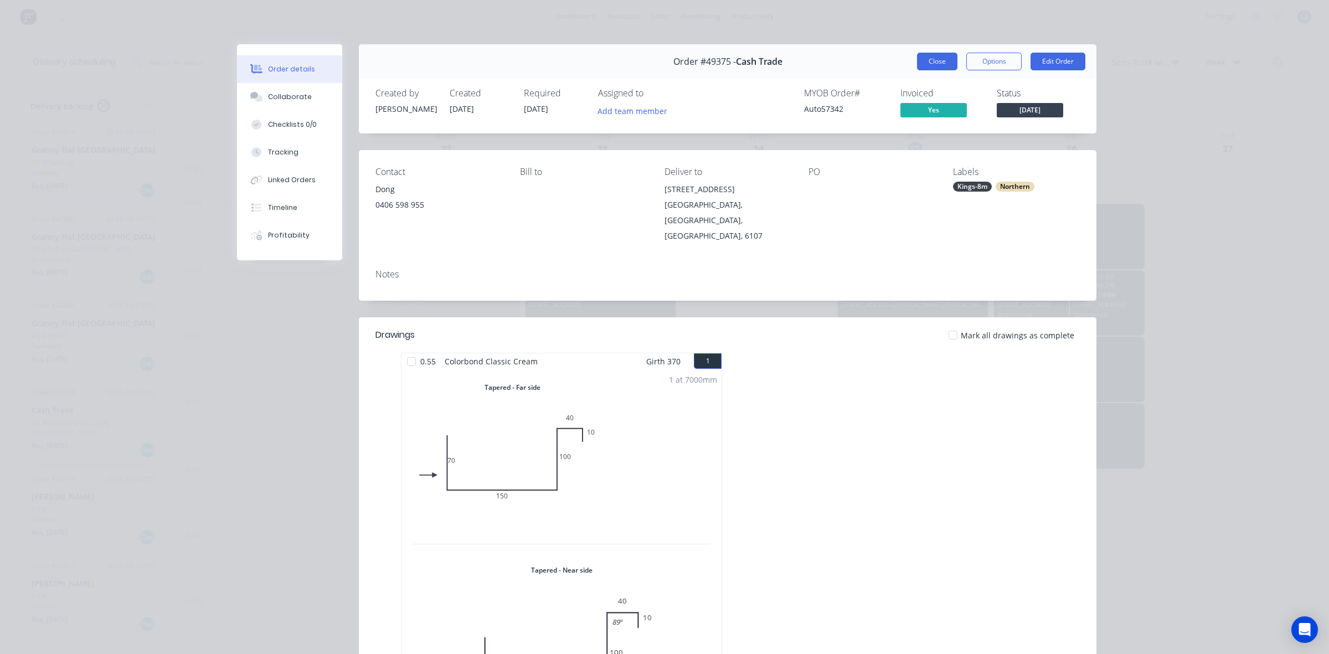
click at [924, 61] on button "Close" at bounding box center [937, 62] width 40 height 18
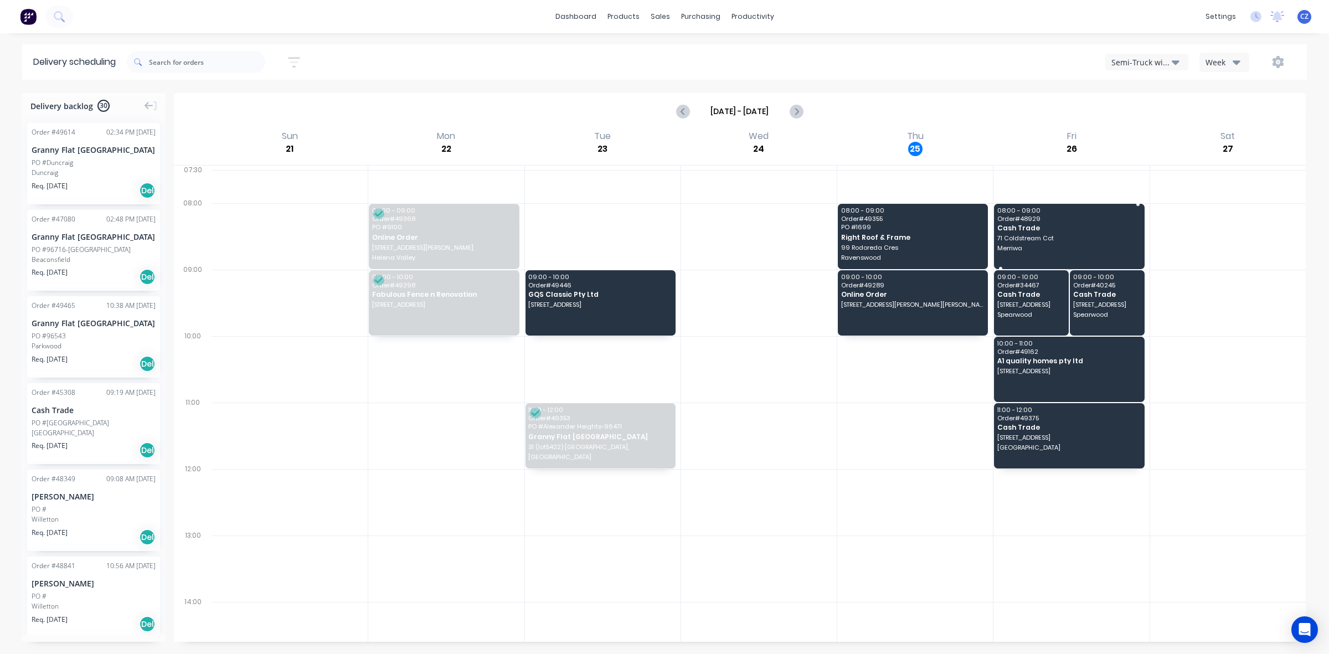
click at [1063, 233] on div "08:00 - 09:00 Order # 48929 Cash Trade 71 Coldstream Cct Merriwa" at bounding box center [1069, 236] width 150 height 65
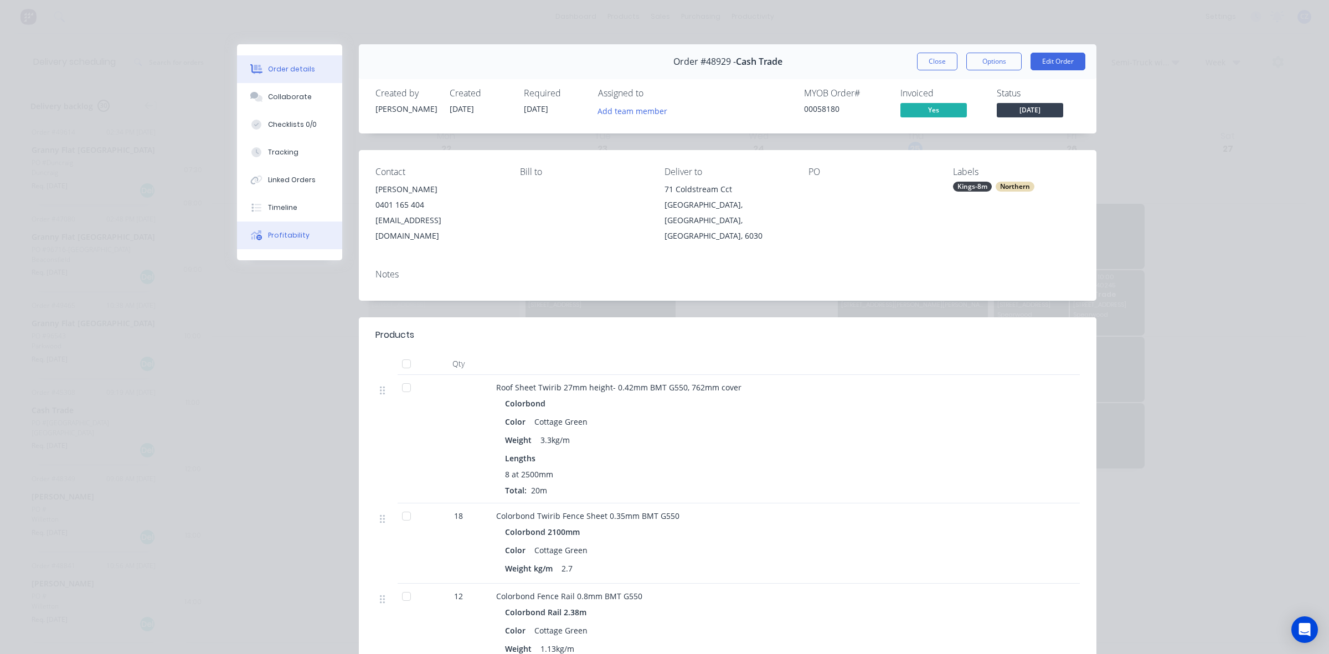
click at [292, 239] on div "Profitability" at bounding box center [289, 235] width 42 height 10
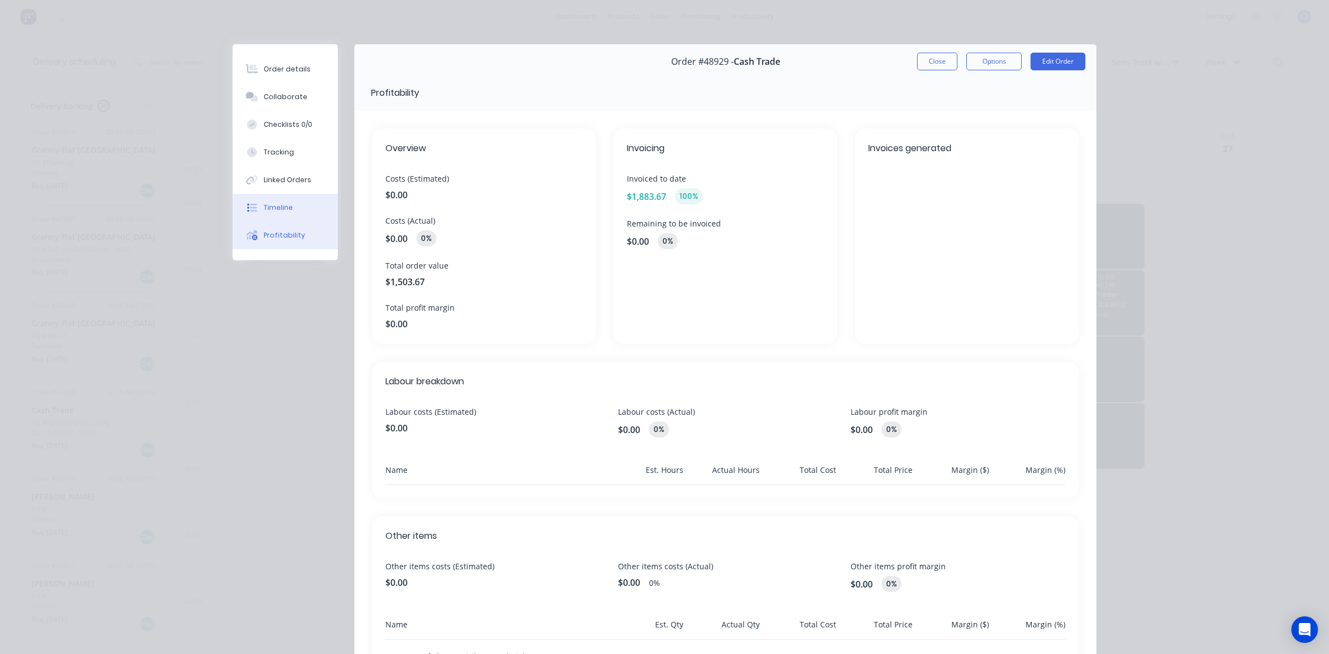
click at [295, 208] on button "Timeline" at bounding box center [285, 208] width 105 height 28
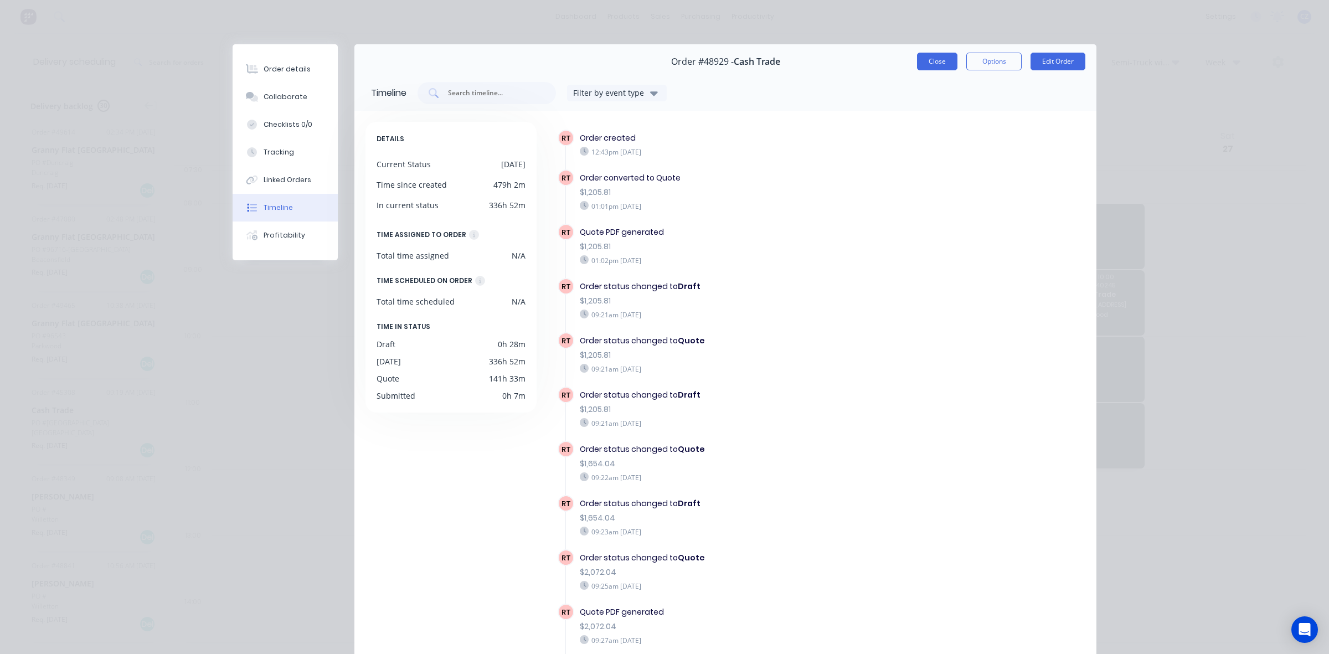
click at [941, 64] on button "Close" at bounding box center [937, 62] width 40 height 18
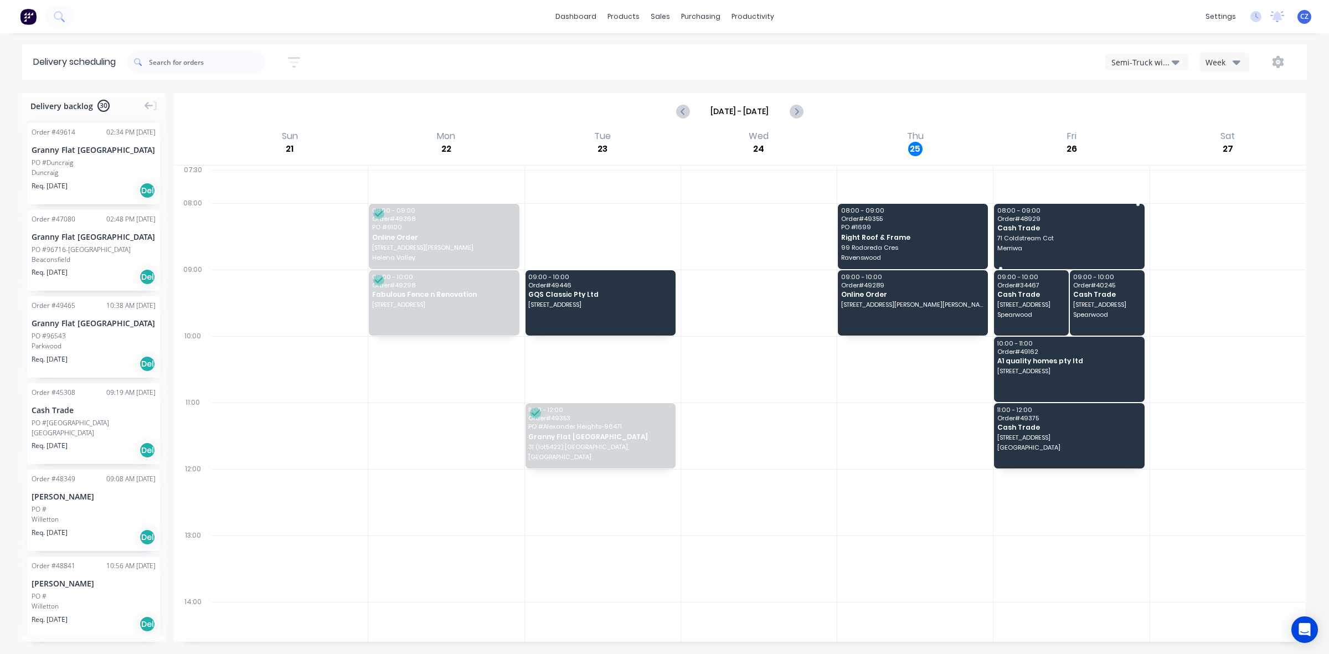
click at [1062, 236] on span "71 Coldstream Cct" at bounding box center [1068, 238] width 142 height 7
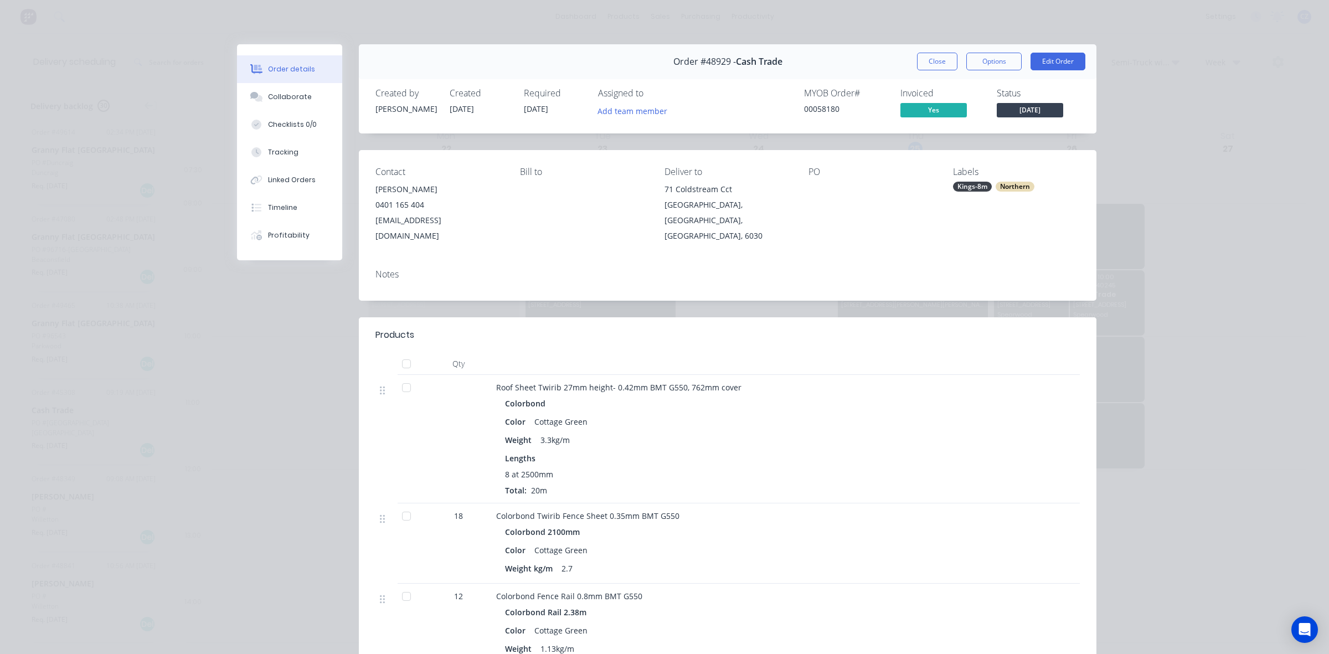
drag, startPoint x: 599, startPoint y: 374, endPoint x: 593, endPoint y: 370, distance: 7.5
click at [598, 382] on span "Roof Sheet Twirib 27mm height- 0.42mm BMT G550, 762mm cover" at bounding box center [618, 387] width 245 height 11
click at [268, 203] on div "Timeline" at bounding box center [282, 208] width 29 height 10
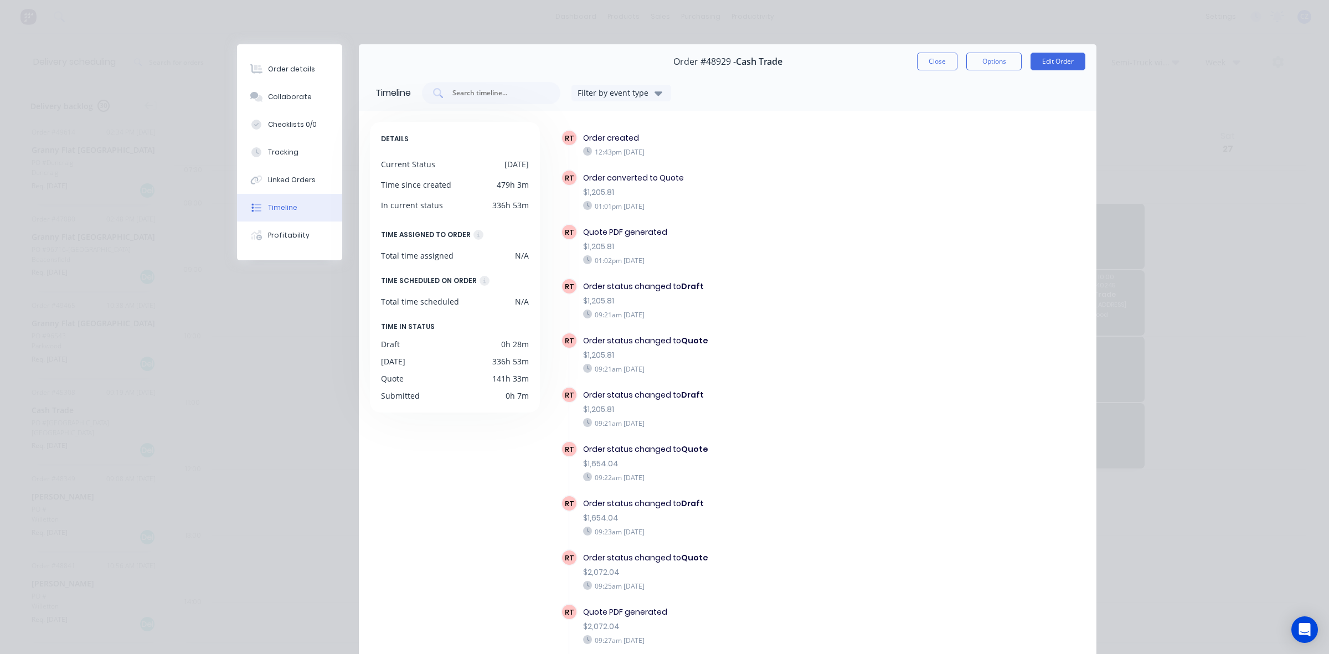
click at [719, 53] on div "Order #48929 - Cash Trade" at bounding box center [727, 61] width 109 height 33
copy span "48929"
click at [918, 68] on button "Close" at bounding box center [937, 62] width 40 height 18
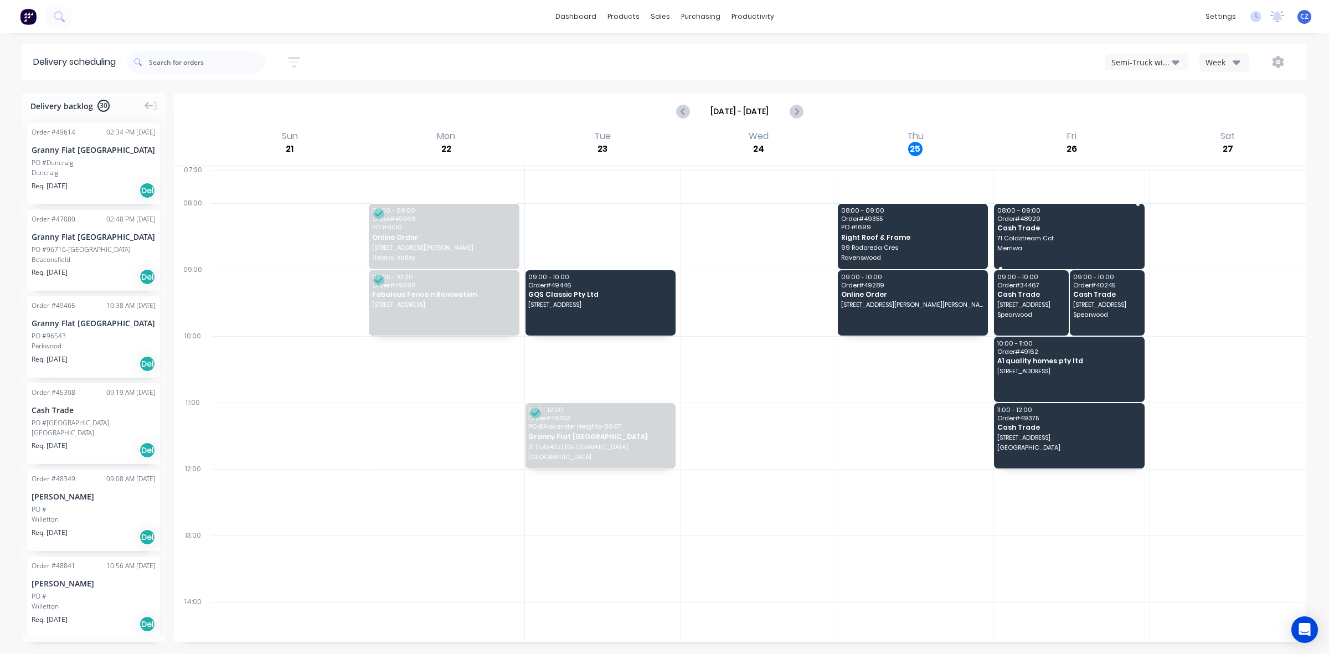
click at [1084, 239] on span "71 Coldstream Cct" at bounding box center [1068, 238] width 142 height 7
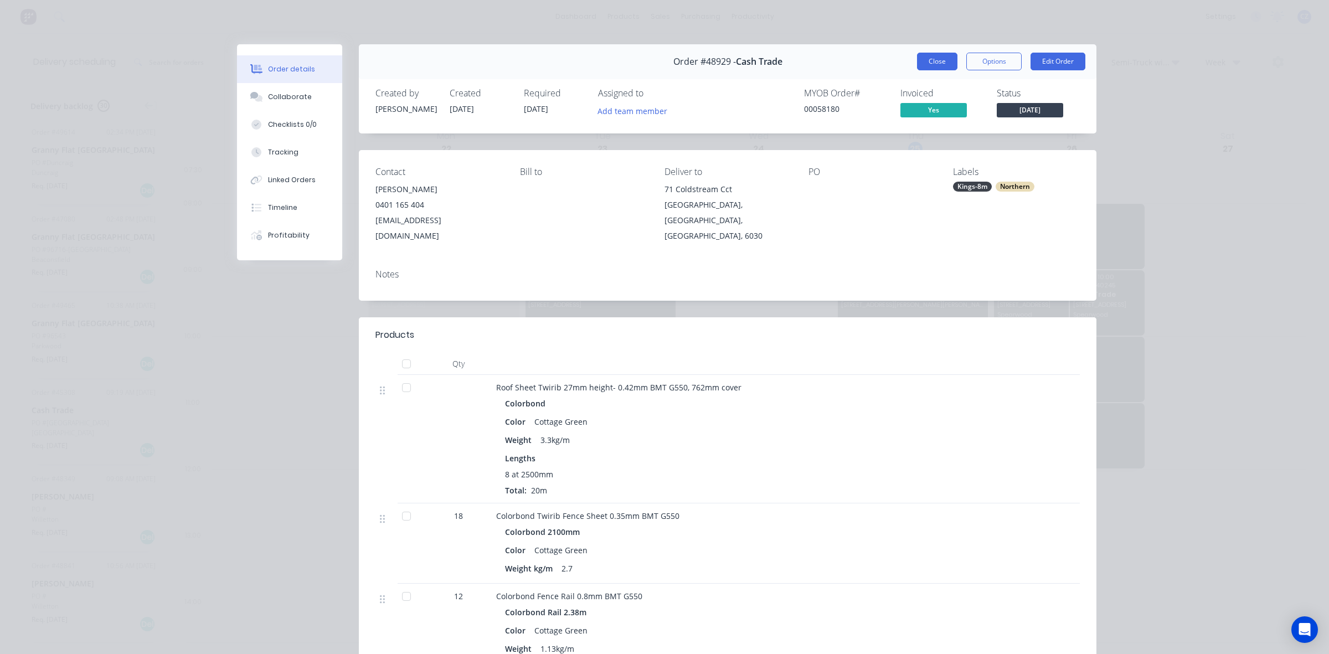
click at [934, 61] on button "Close" at bounding box center [937, 62] width 40 height 18
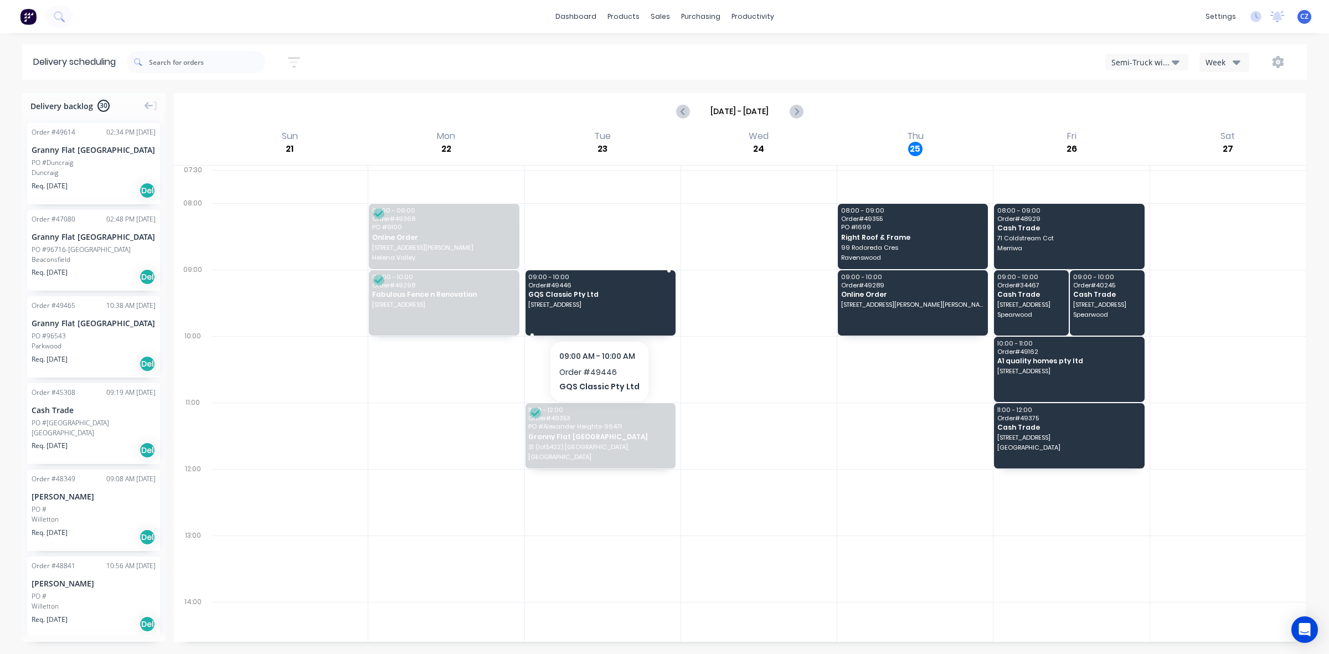
click at [597, 316] on div "09:00 - 10:00 Order # 49446 GQS Classic Pty Ltd [STREET_ADDRESS]" at bounding box center [601, 302] width 150 height 65
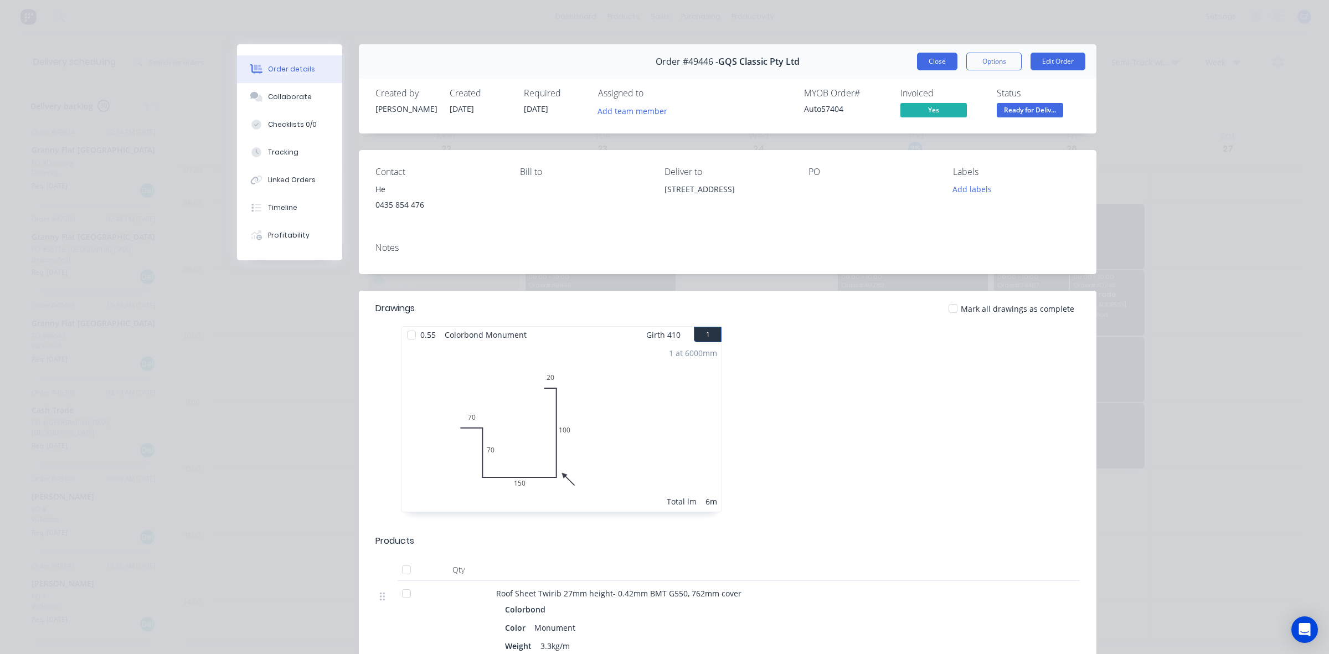
click at [928, 55] on button "Close" at bounding box center [937, 62] width 40 height 18
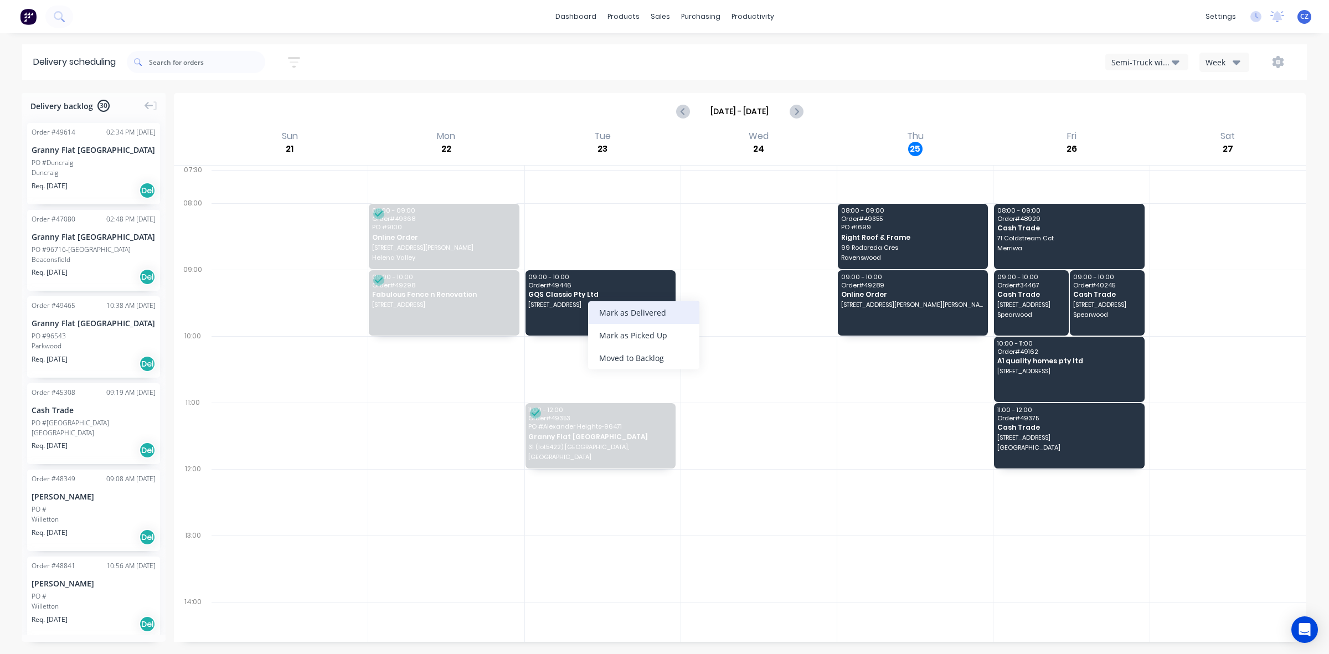
click at [666, 307] on div "Mark as Delivered" at bounding box center [643, 312] width 111 height 23
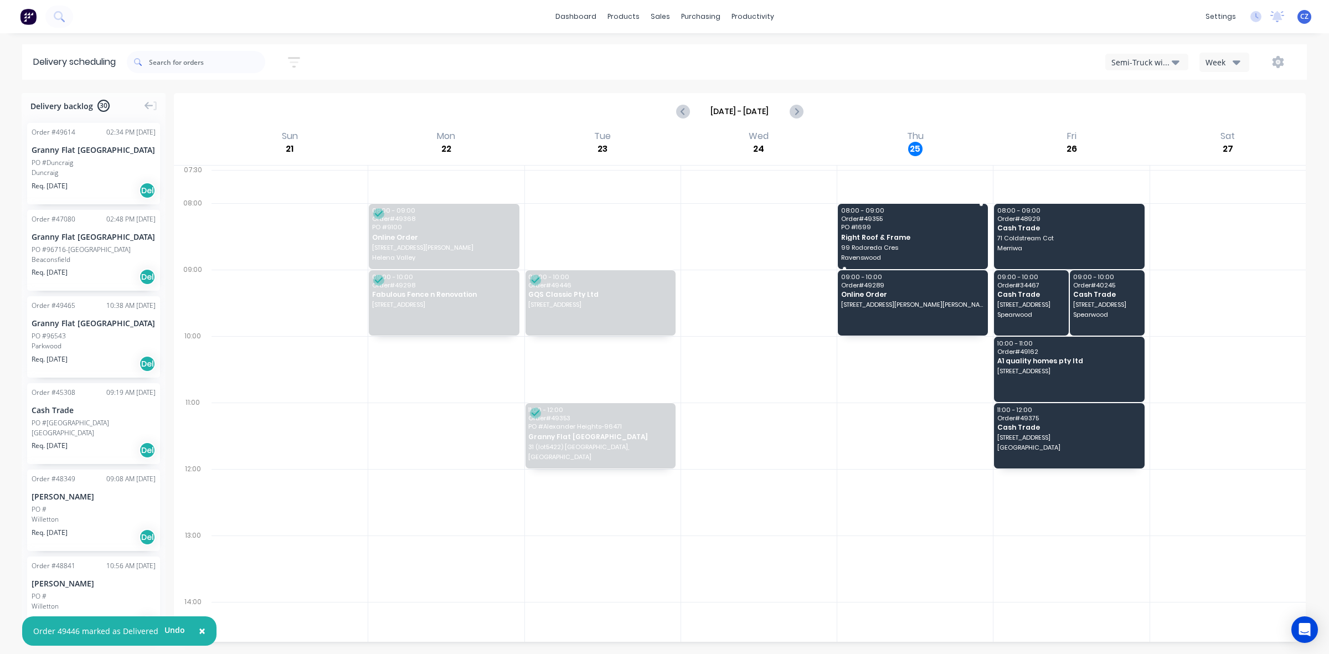
click at [878, 226] on span "PO # 1699" at bounding box center [912, 227] width 142 height 7
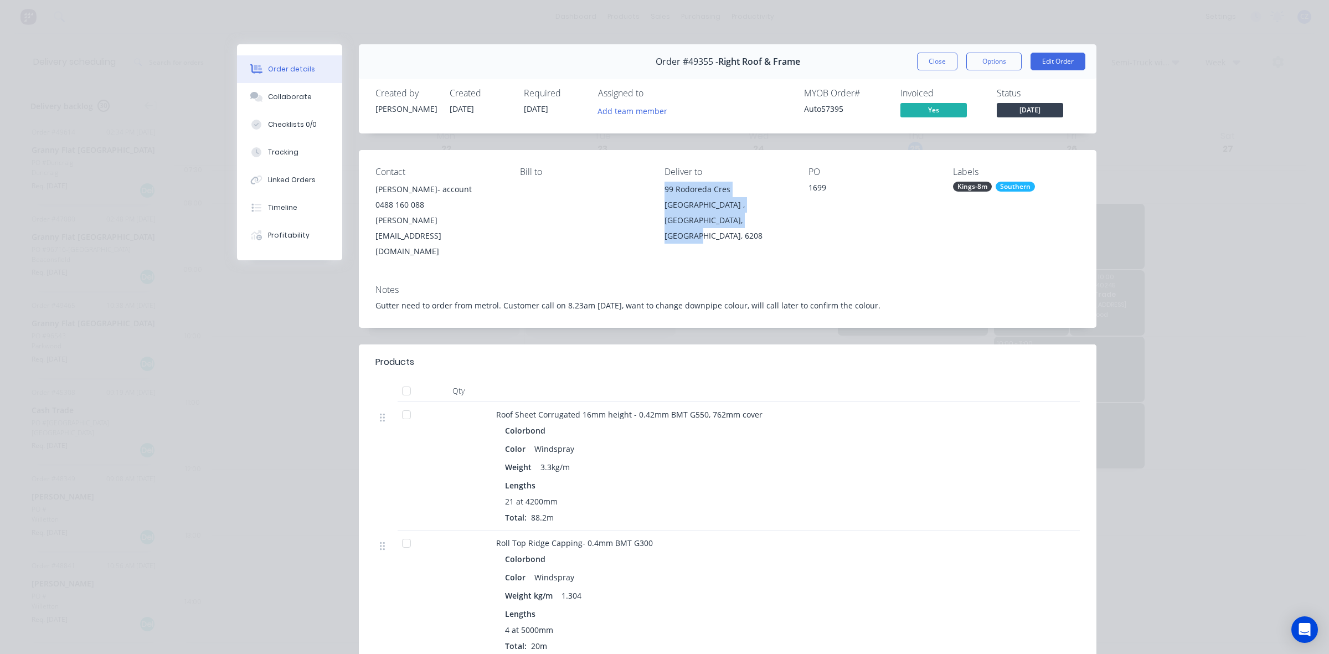
drag, startPoint x: 727, startPoint y: 224, endPoint x: 651, endPoint y: 192, distance: 82.4
click at [653, 188] on div "Contact [PERSON_NAME]- account [PHONE_NUMBER] [PERSON_NAME][EMAIL_ADDRESS][DOMA…" at bounding box center [728, 213] width 738 height 126
copy div "[STREET_ADDRESS]"
click at [917, 66] on button "Close" at bounding box center [937, 62] width 40 height 18
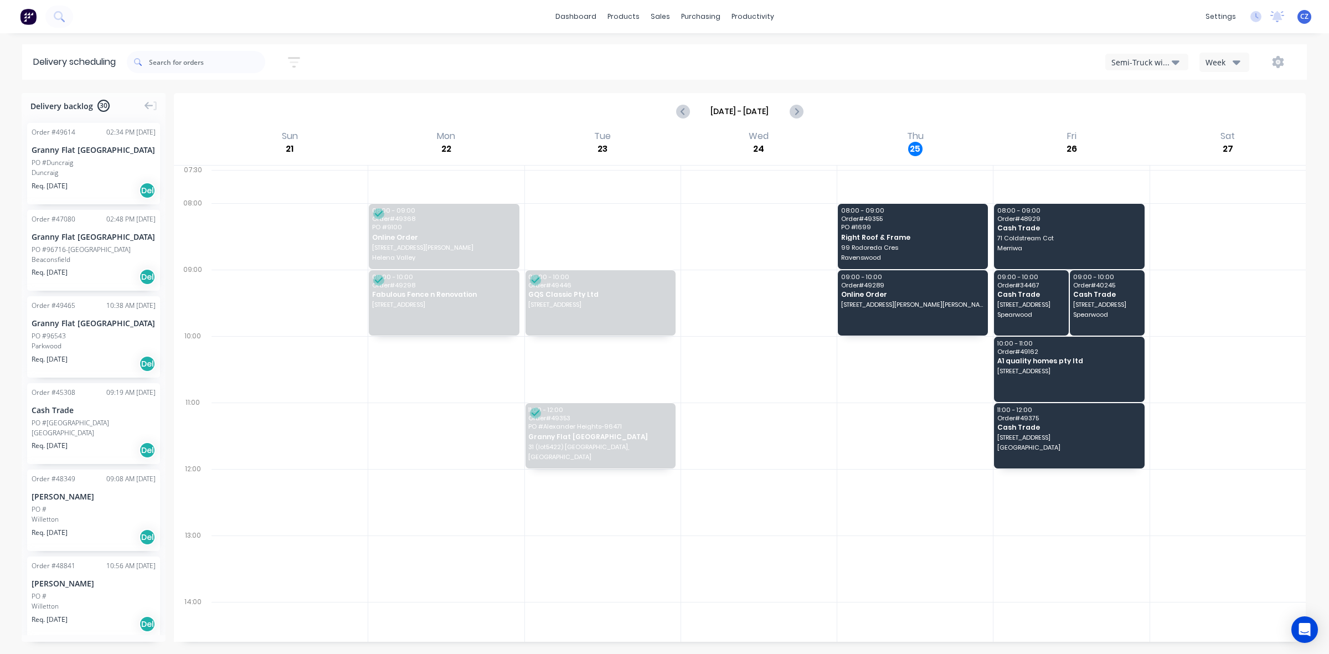
click at [862, 219] on span "Order # 49355" at bounding box center [912, 218] width 142 height 7
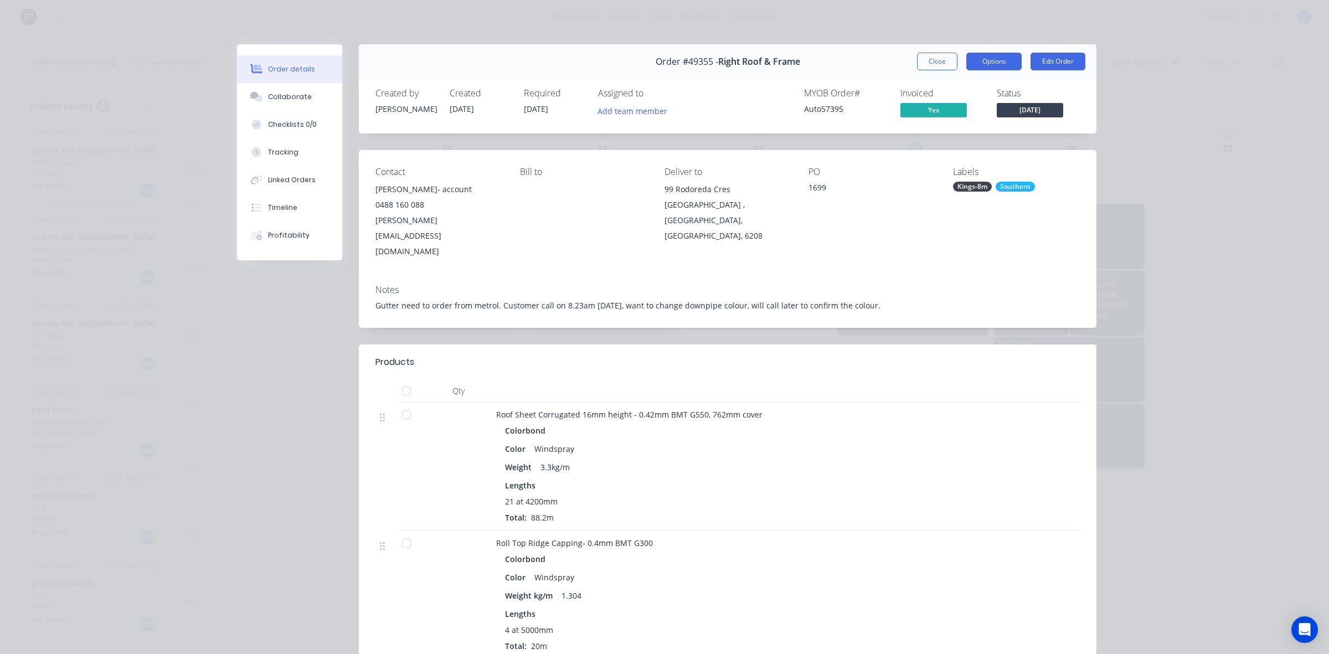
click at [1001, 59] on button "Options" at bounding box center [993, 62] width 55 height 18
click at [962, 130] on div "Delivery Docket" at bounding box center [963, 134] width 96 height 16
click at [939, 159] on div "Custom" at bounding box center [963, 156] width 96 height 16
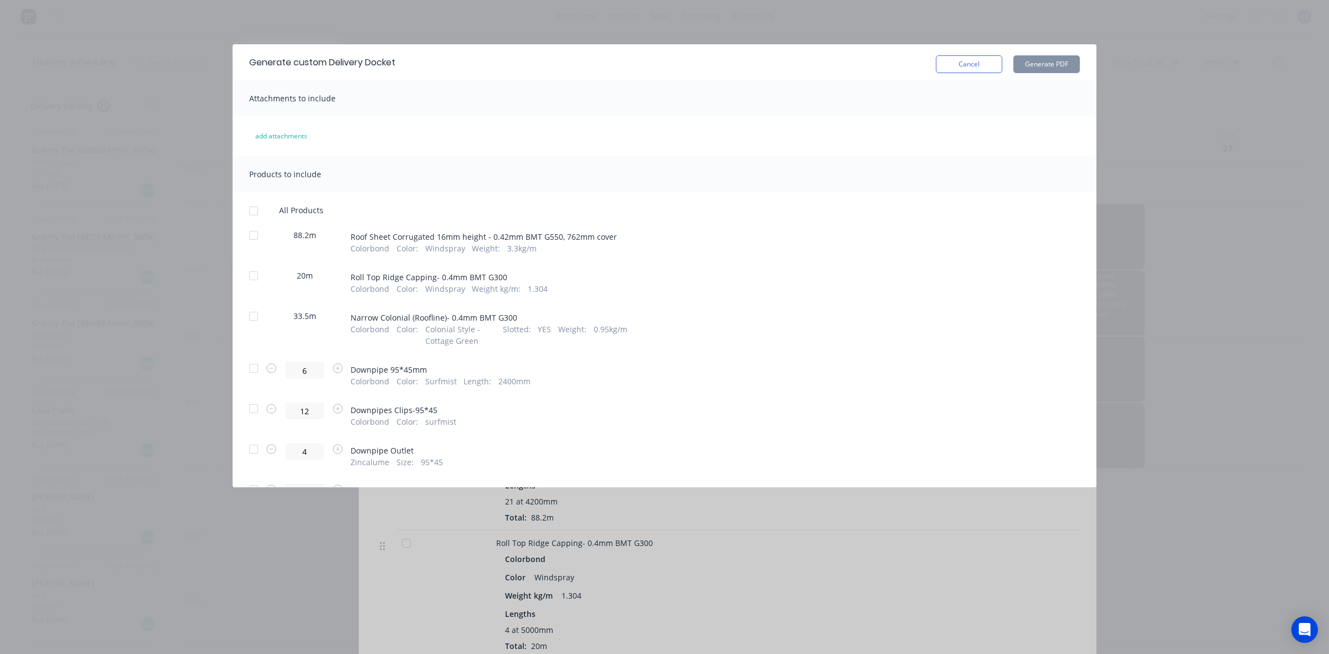
click at [929, 129] on div "add attachments" at bounding box center [665, 136] width 864 height 18
click at [256, 314] on div at bounding box center [254, 316] width 22 height 22
click at [1043, 73] on button "Generate PDF" at bounding box center [1046, 64] width 66 height 18
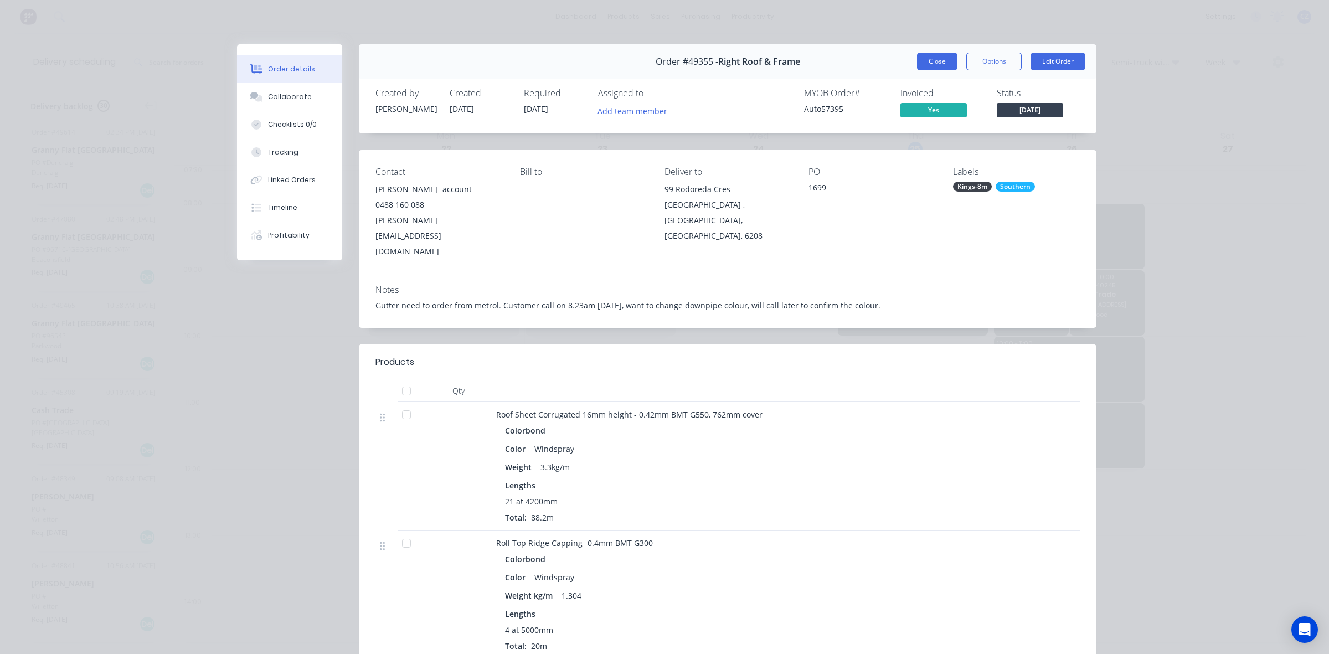
click at [936, 59] on button "Close" at bounding box center [937, 62] width 40 height 18
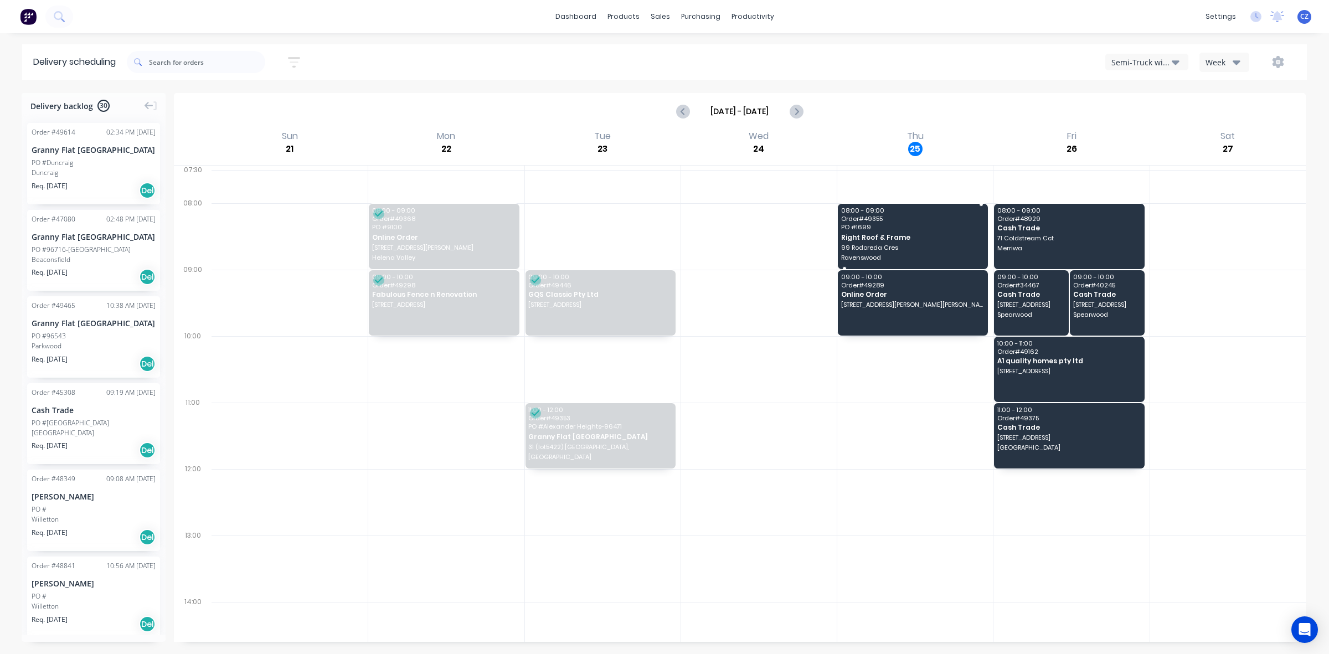
click at [912, 238] on span "Right Roof & Frame" at bounding box center [912, 237] width 142 height 7
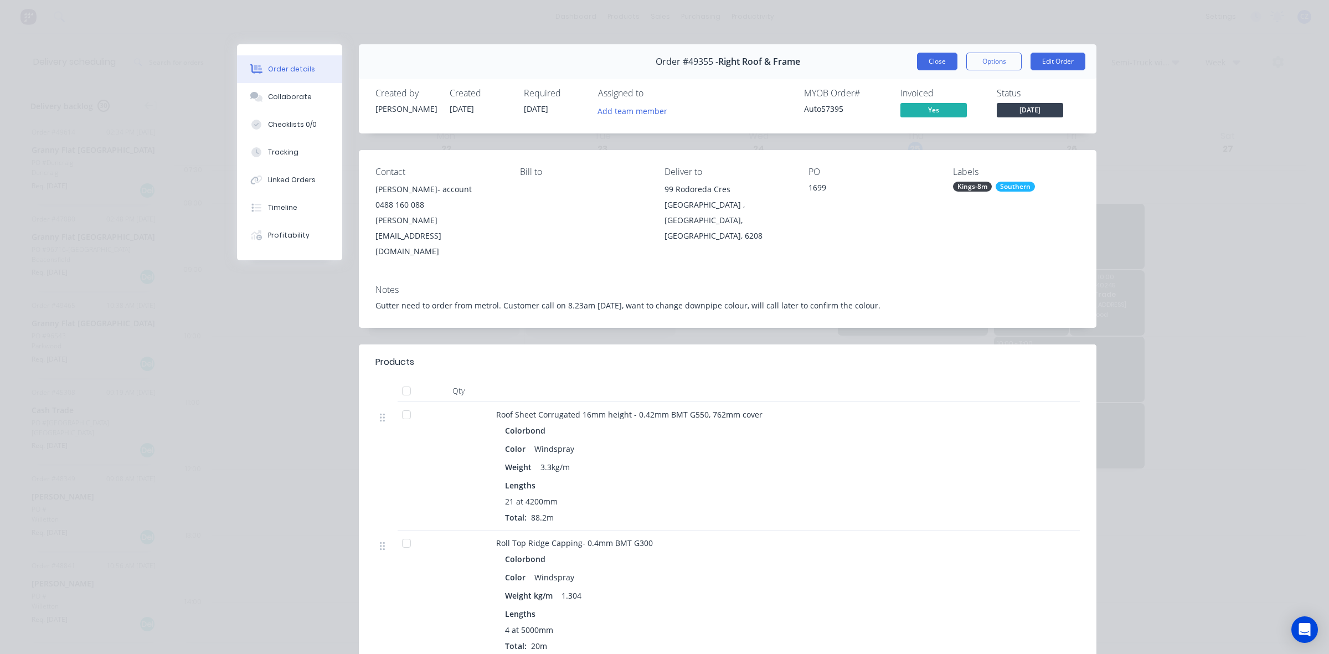
click at [942, 61] on button "Close" at bounding box center [937, 62] width 40 height 18
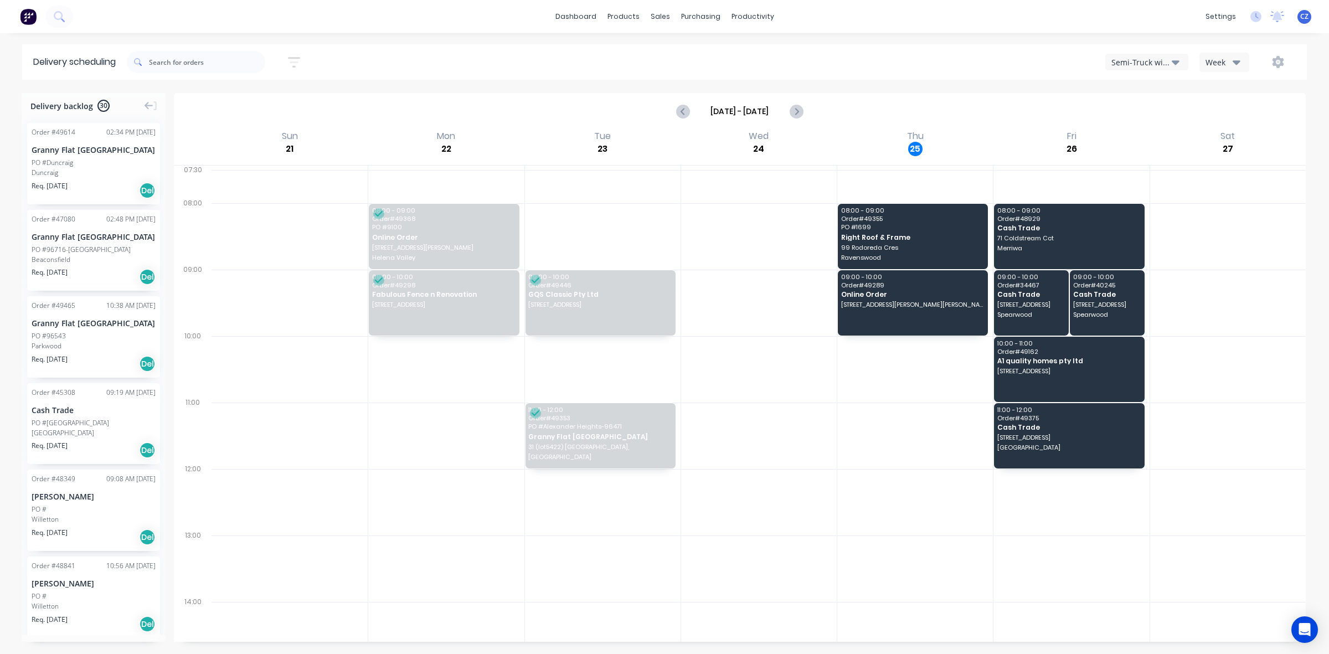
click at [1149, 63] on div "Semi-Truck with Hiab" at bounding box center [1141, 62] width 60 height 12
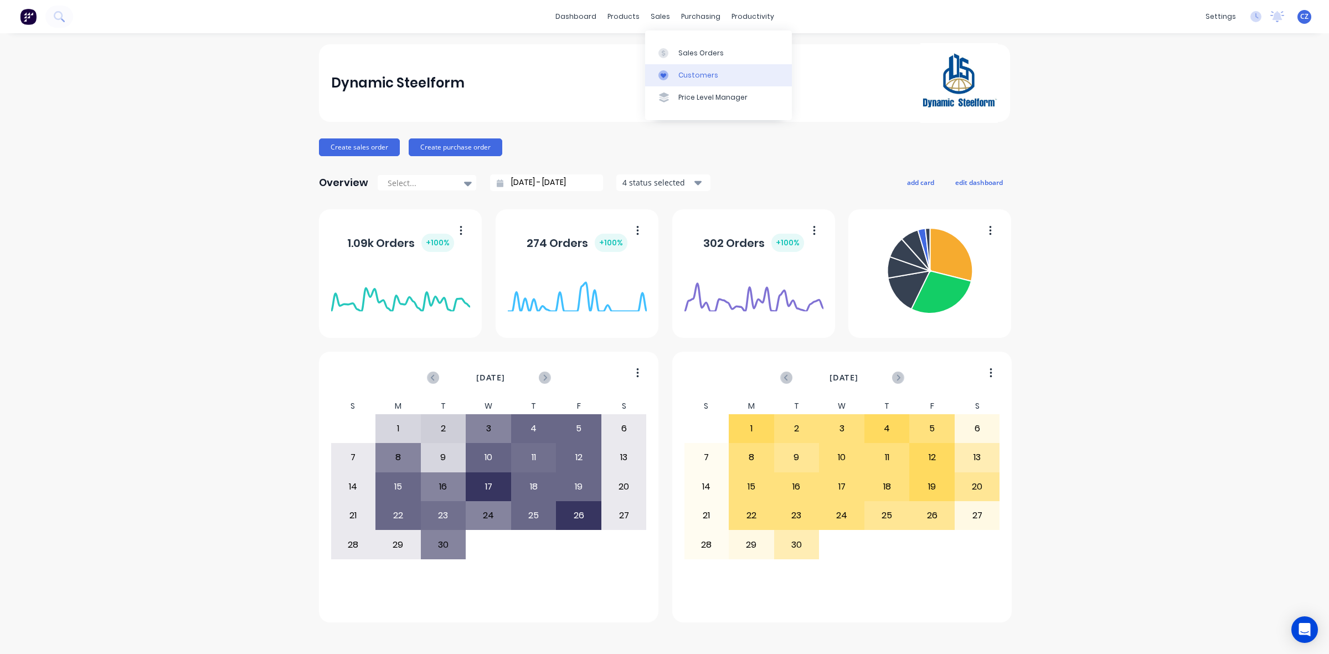
click at [673, 67] on link "Customers" at bounding box center [718, 75] width 147 height 22
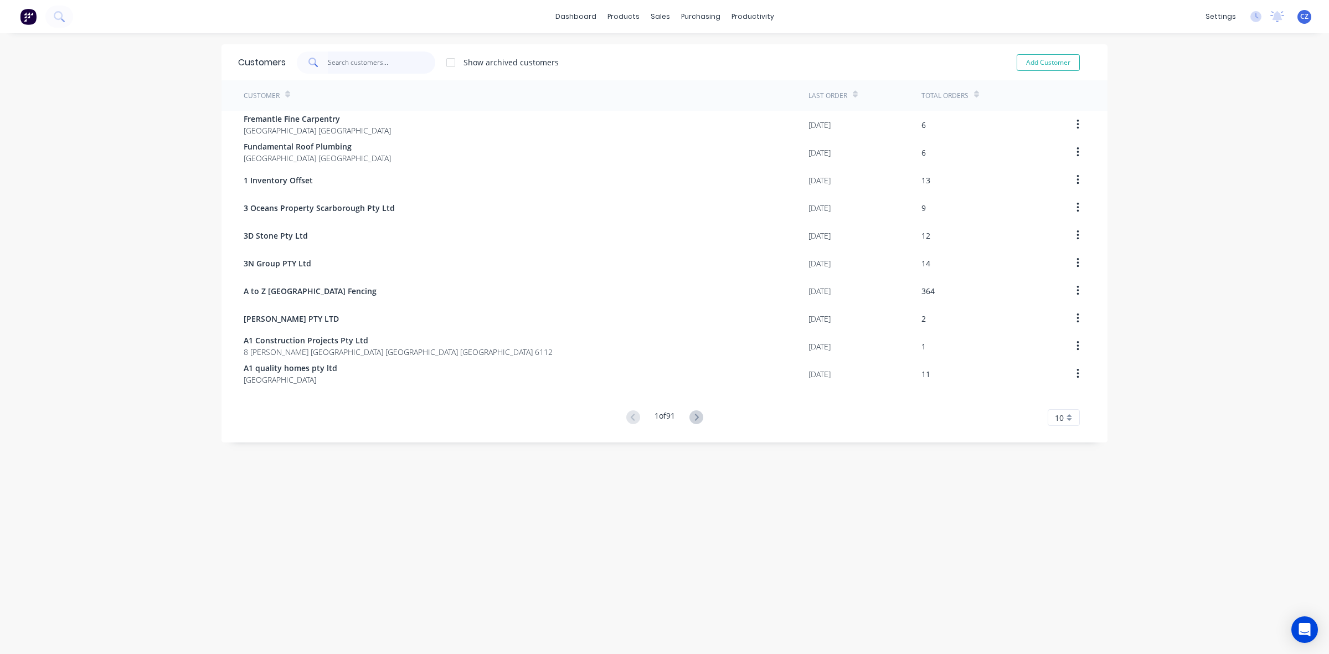
click at [387, 62] on input "text" at bounding box center [382, 62] width 108 height 22
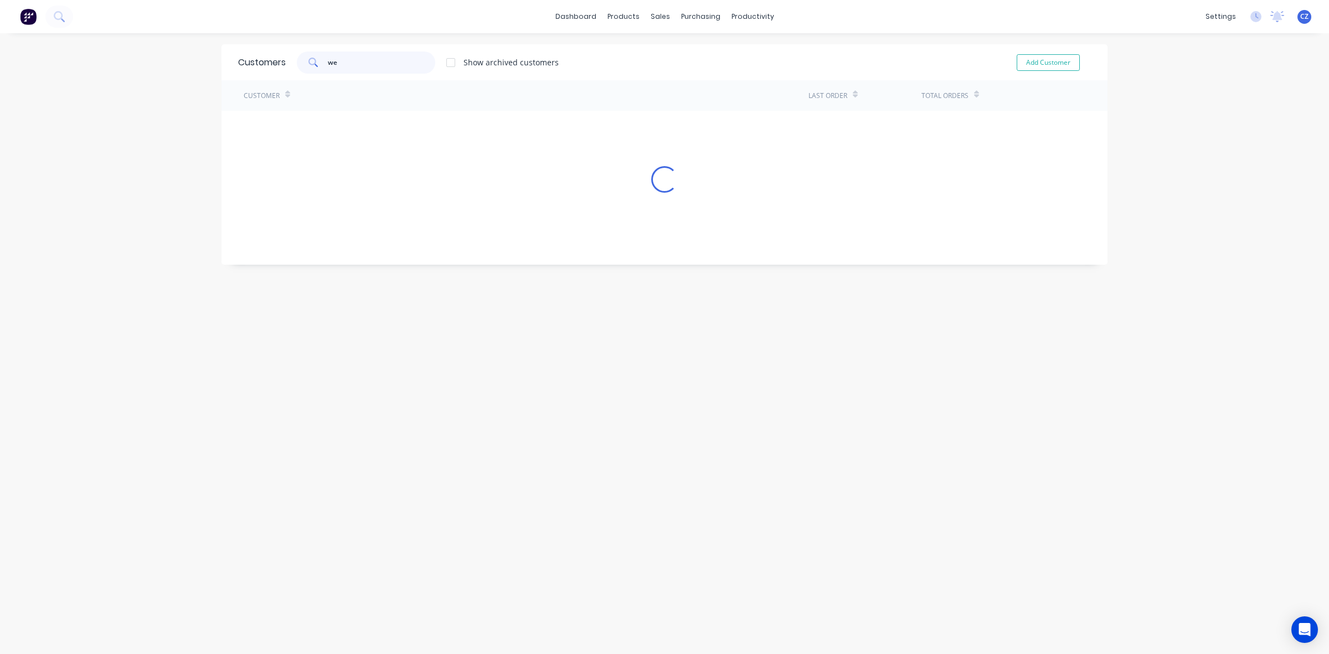
type input "w"
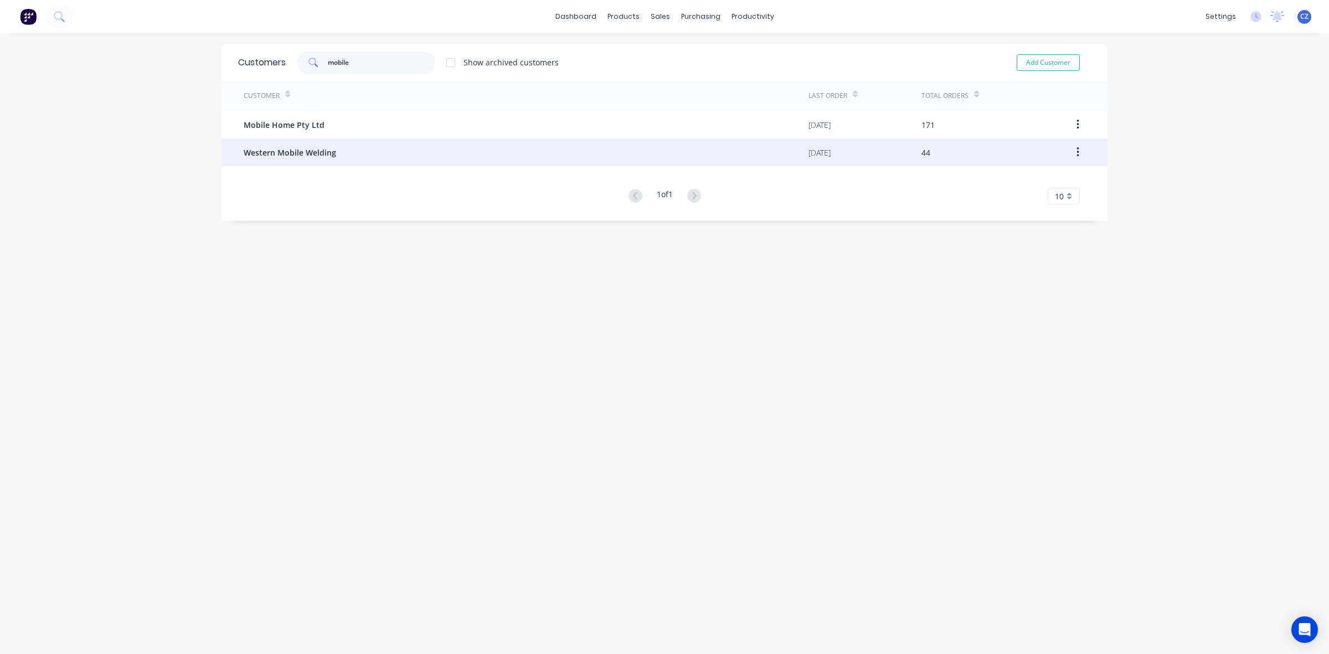
type input "mobile"
click at [336, 150] on div "Western Mobile Welding" at bounding box center [526, 152] width 565 height 28
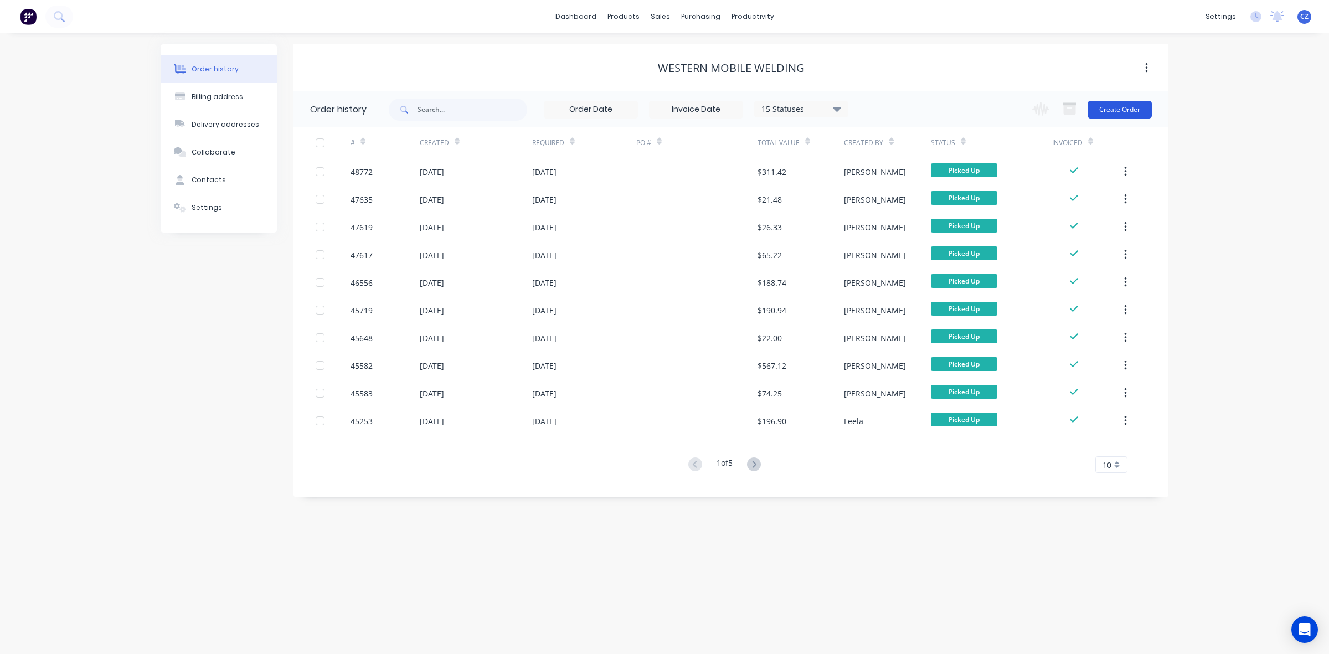
click at [1127, 103] on button "Create Order" at bounding box center [1120, 110] width 64 height 18
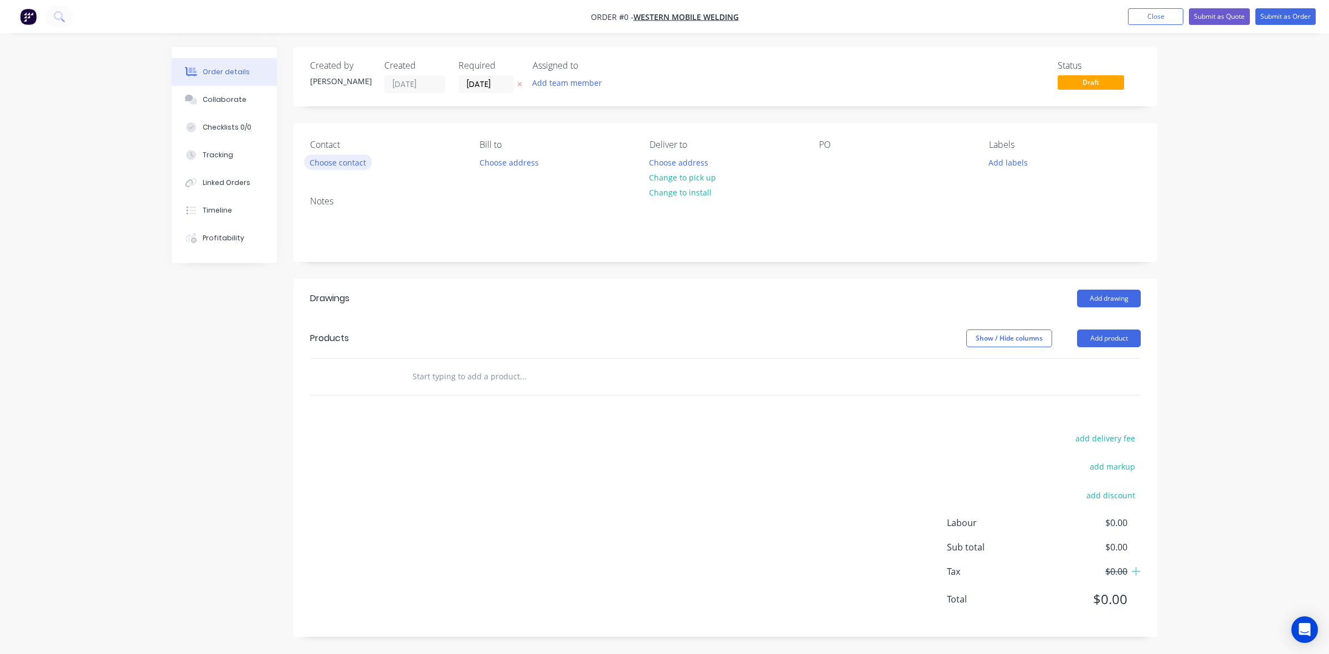
click at [365, 161] on button "Choose contact" at bounding box center [338, 161] width 68 height 15
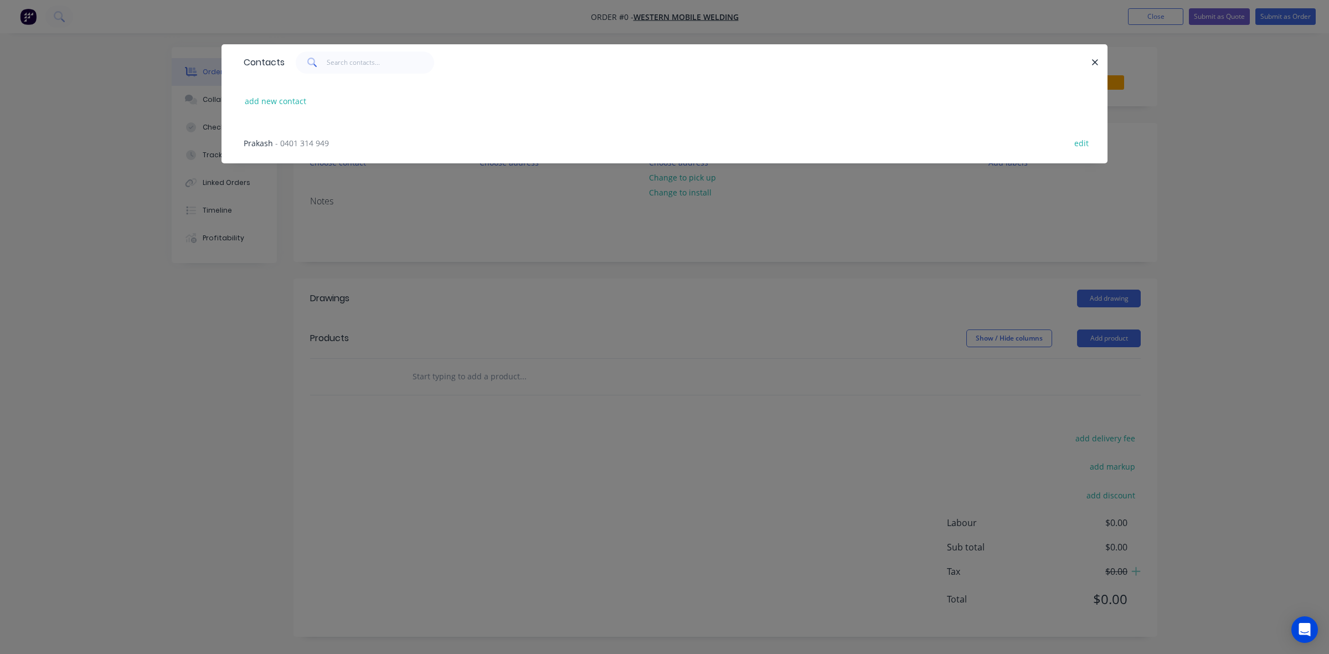
drag, startPoint x: 259, startPoint y: 145, endPoint x: 267, endPoint y: 148, distance: 8.9
click at [260, 145] on span "Prakash" at bounding box center [258, 143] width 29 height 11
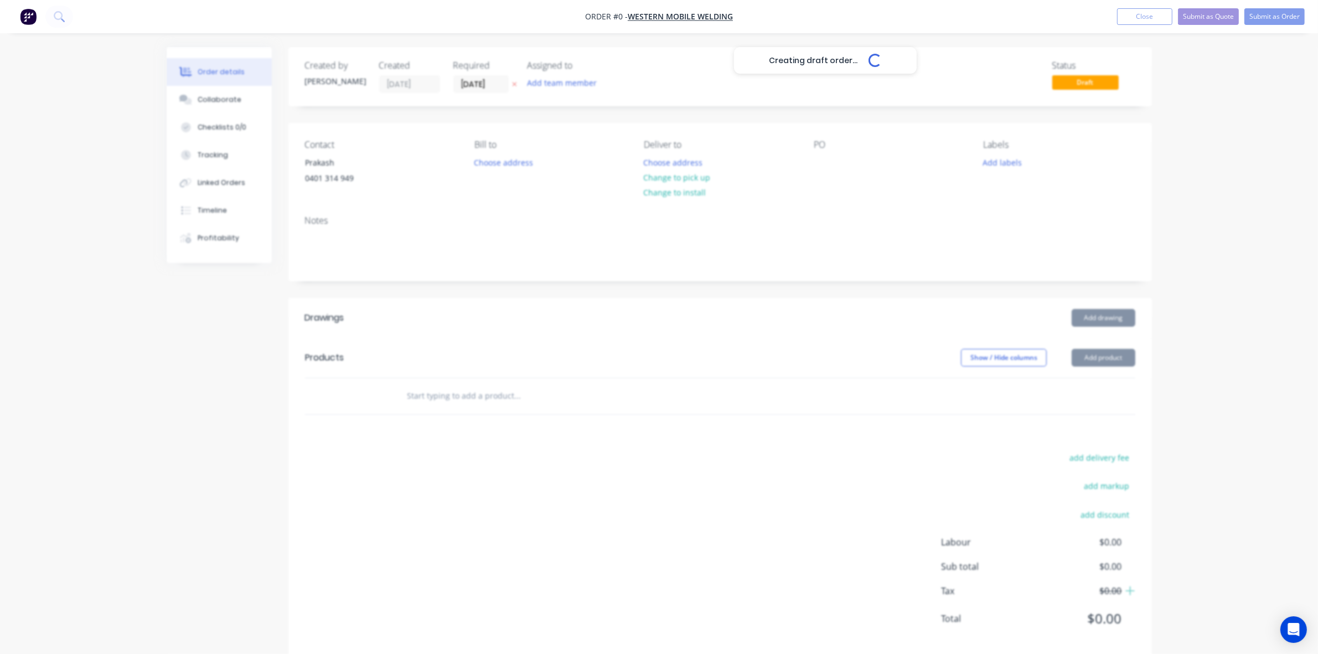
drag, startPoint x: 267, startPoint y: 148, endPoint x: 707, endPoint y: 258, distance: 453.1
click at [607, 354] on div "Creating draft order... Loading..." at bounding box center [826, 374] width 1318 height 654
click at [699, 181] on button "Change to pick up" at bounding box center [677, 177] width 79 height 15
drag, startPoint x: 660, startPoint y: 277, endPoint x: 673, endPoint y: 280, distance: 13.5
click at [665, 278] on div "Notes" at bounding box center [720, 244] width 864 height 74
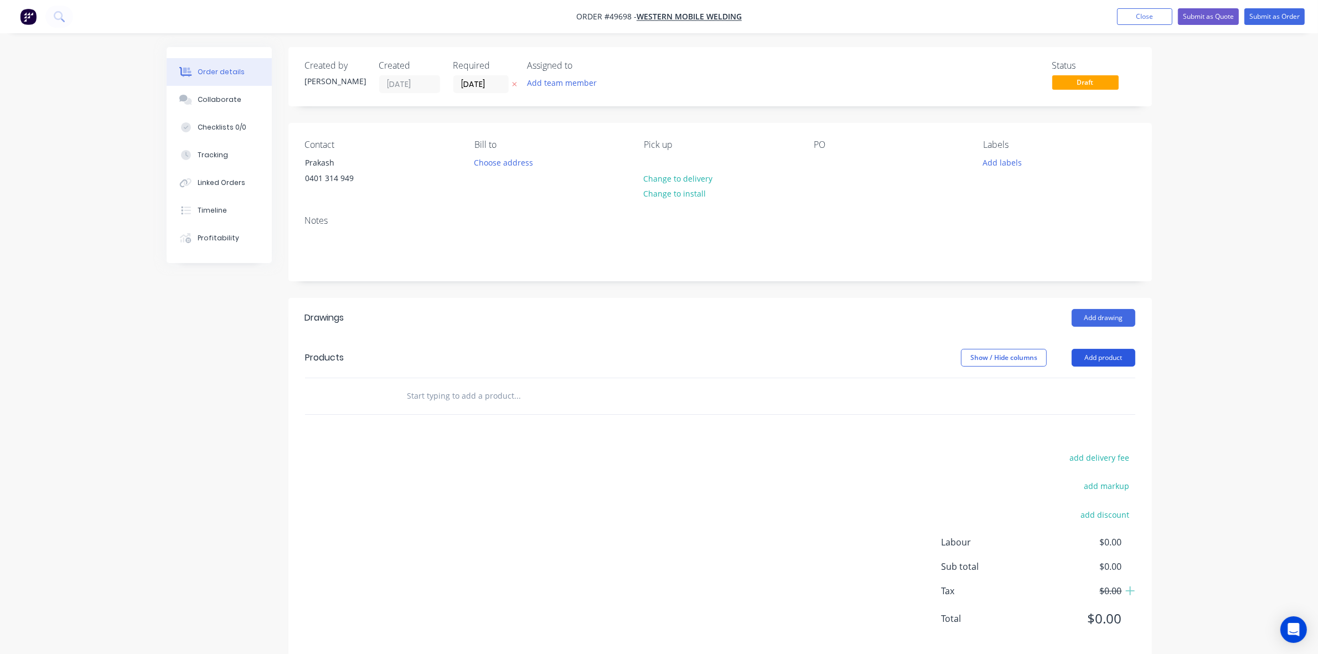
click at [1105, 356] on button "Add product" at bounding box center [1104, 358] width 64 height 18
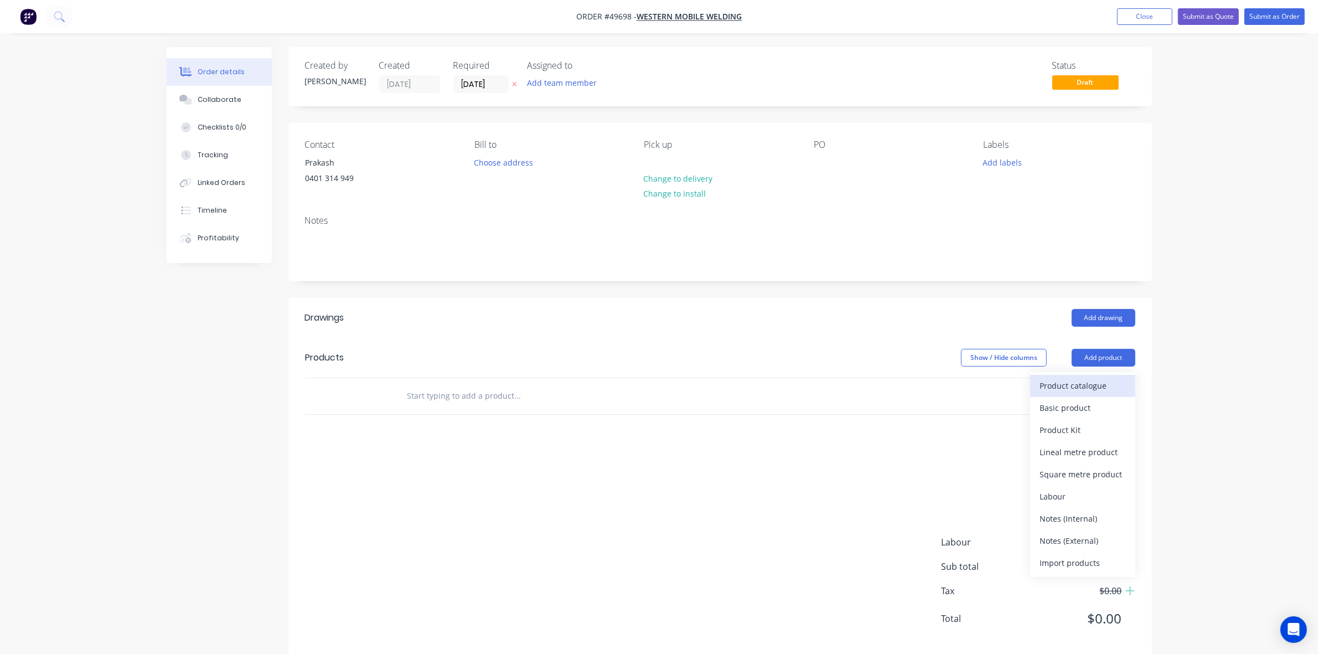
click at [1070, 391] on div "Product catalogue" at bounding box center [1082, 386] width 85 height 16
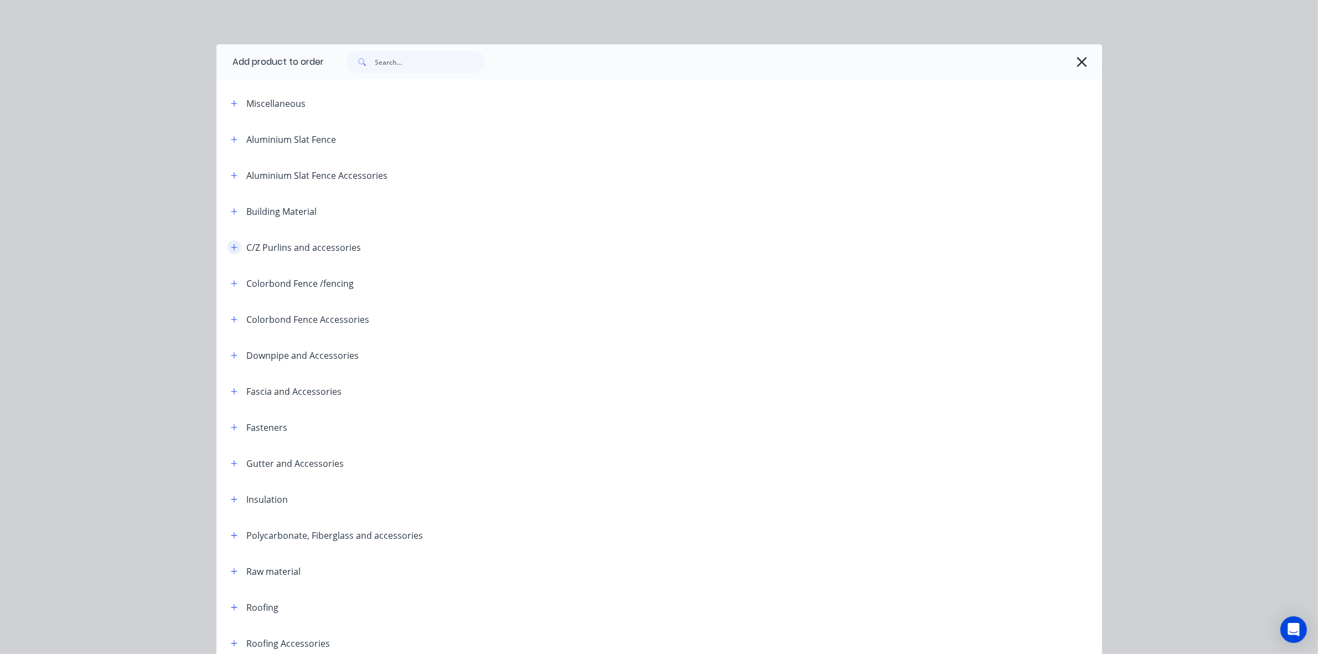
click at [231, 245] on icon "button" at bounding box center [234, 248] width 7 height 8
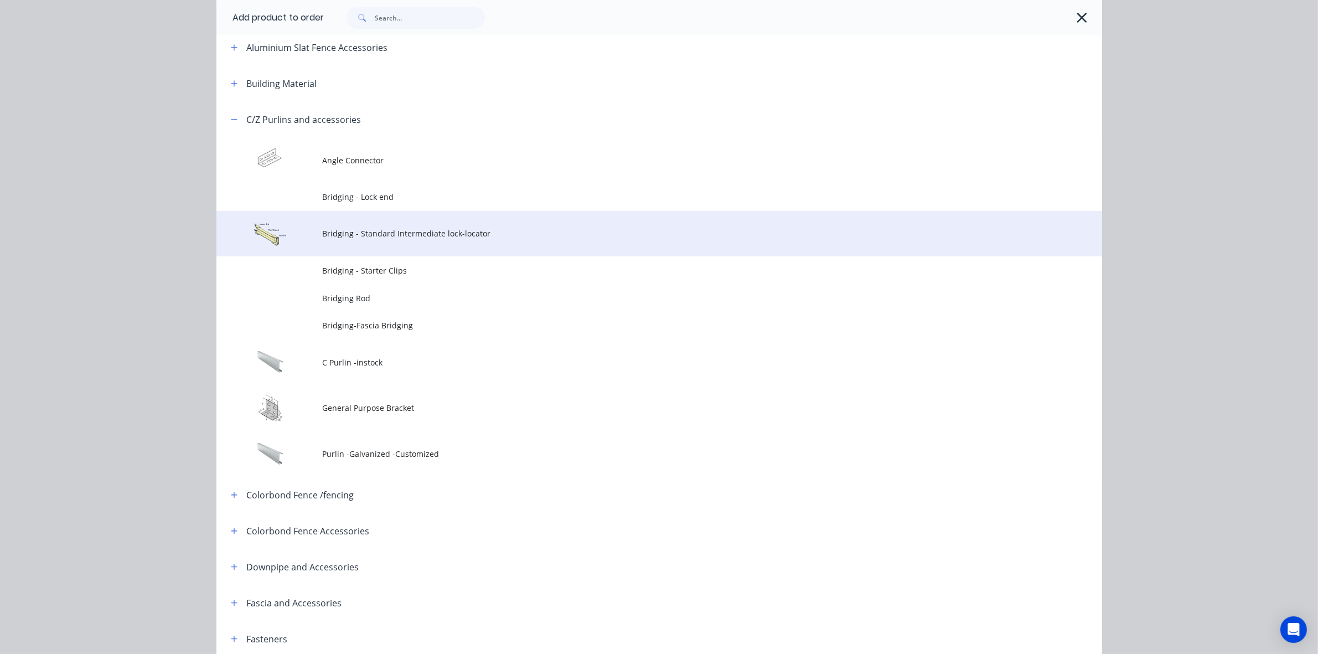
scroll to position [277, 0]
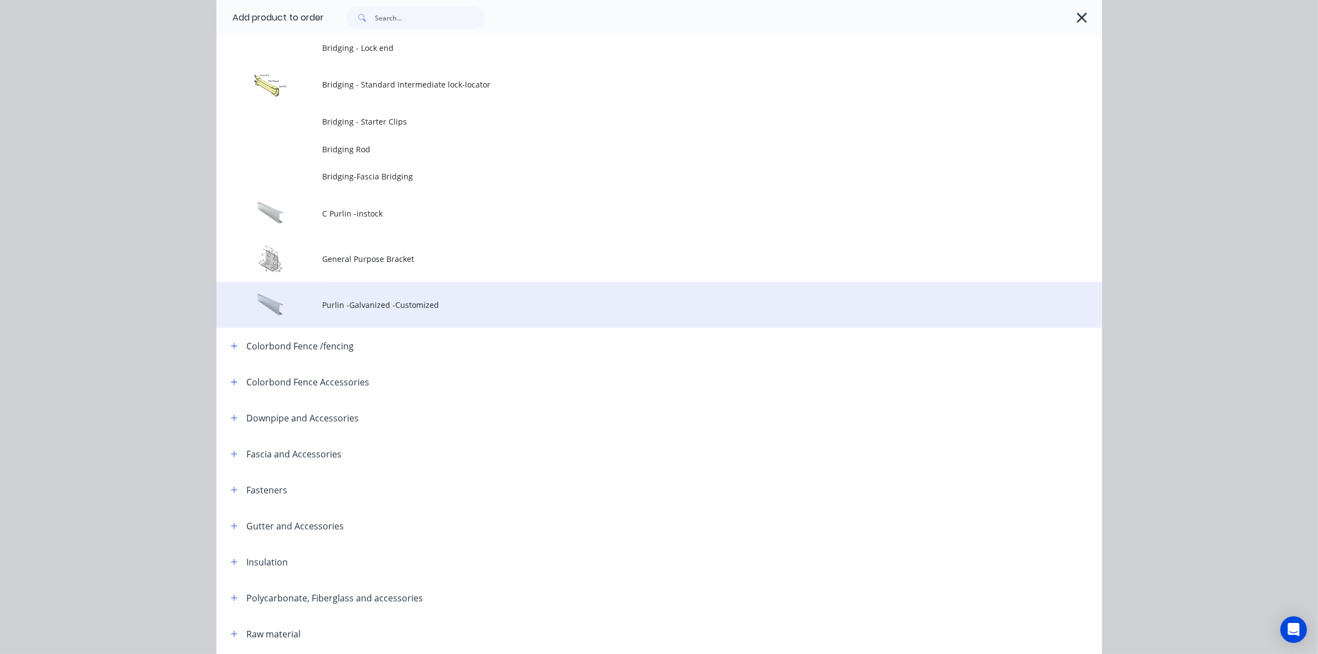
click at [405, 295] on td "Purlin -Galvanized -Customized" at bounding box center [713, 305] width 780 height 46
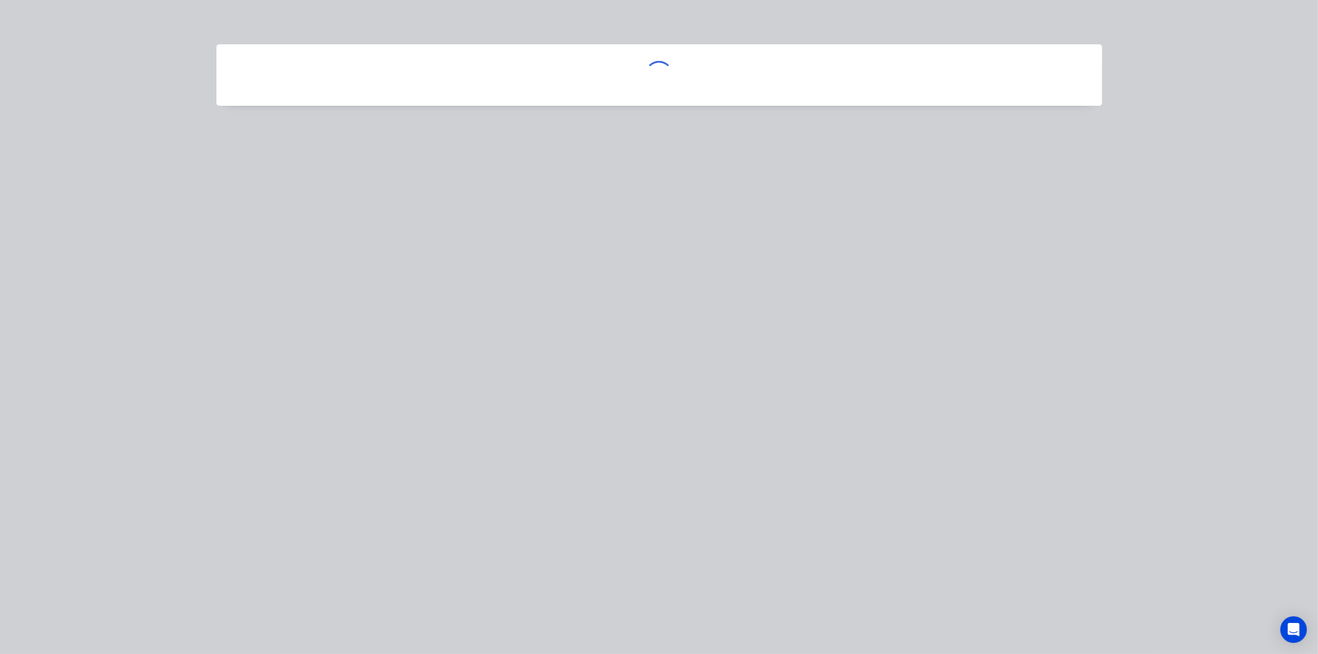
scroll to position [0, 0]
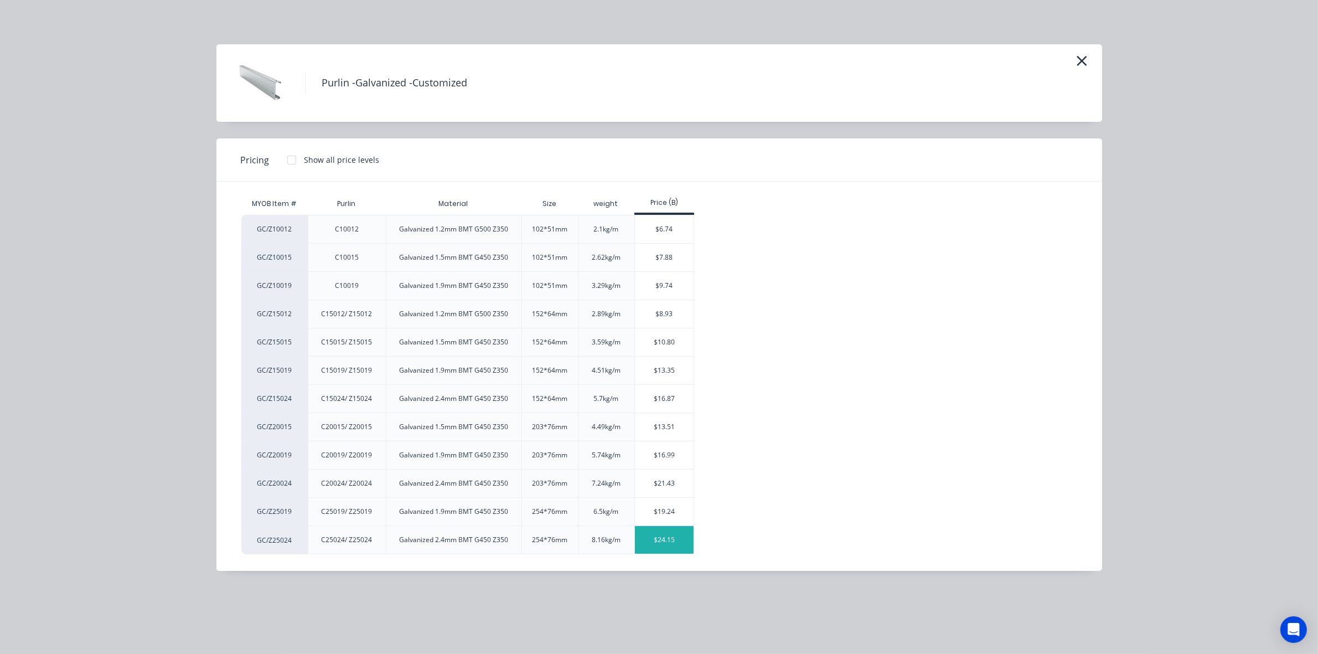
click at [656, 538] on div "$24.15" at bounding box center [664, 540] width 59 height 28
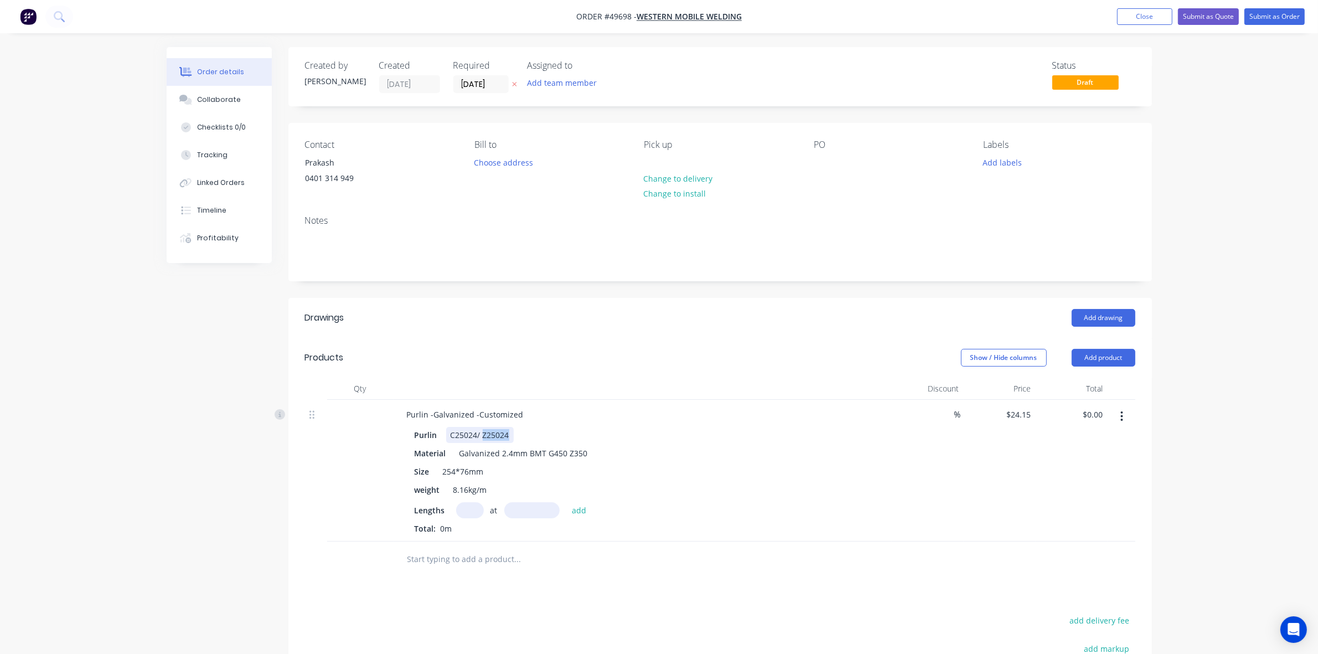
drag, startPoint x: 482, startPoint y: 431, endPoint x: 560, endPoint y: 438, distance: 77.9
click at [560, 438] on div "Purlin C25024/ Z25024" at bounding box center [640, 435] width 461 height 16
click at [466, 508] on input "text" at bounding box center [470, 510] width 28 height 16
type input "25"
type input "5000"
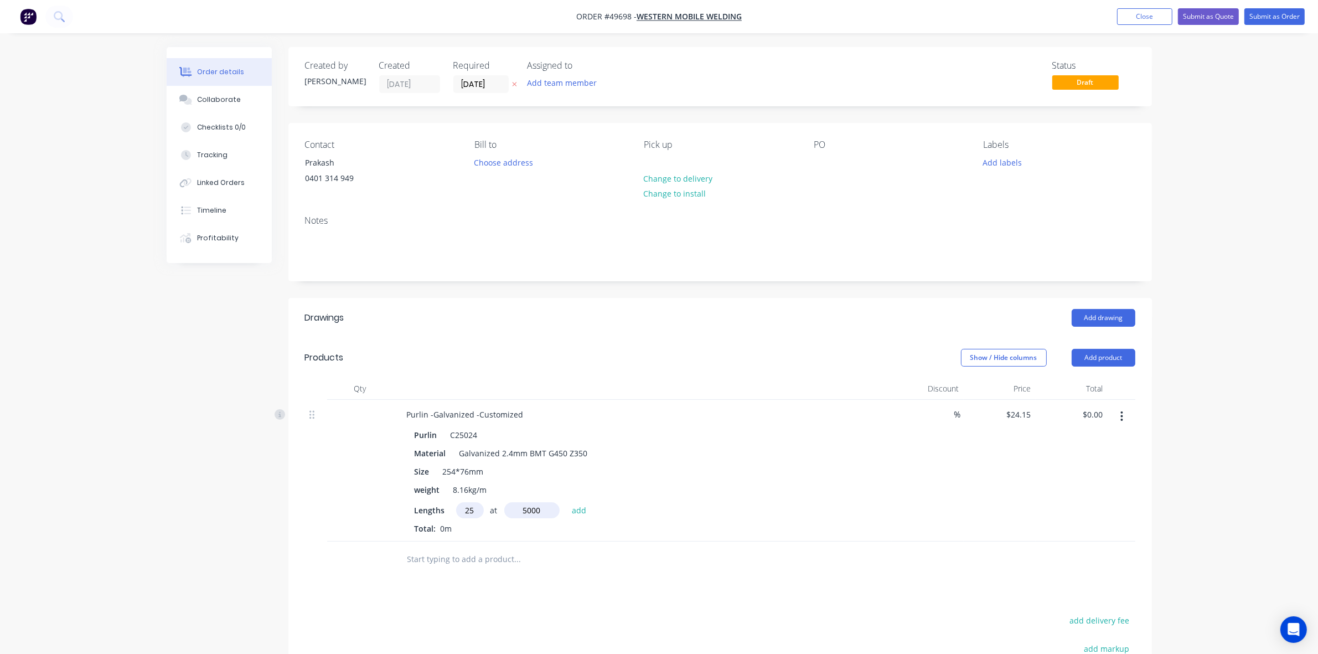
click at [566, 502] on button "add" at bounding box center [579, 509] width 26 height 15
type input "$3,018.75"
click at [767, 511] on div "Lengths at add" at bounding box center [643, 510] width 456 height 16
click at [789, 503] on div "Lengths at add" at bounding box center [643, 510] width 456 height 16
click at [524, 414] on div "Purlin -Galvanized -Customized" at bounding box center [465, 414] width 135 height 16
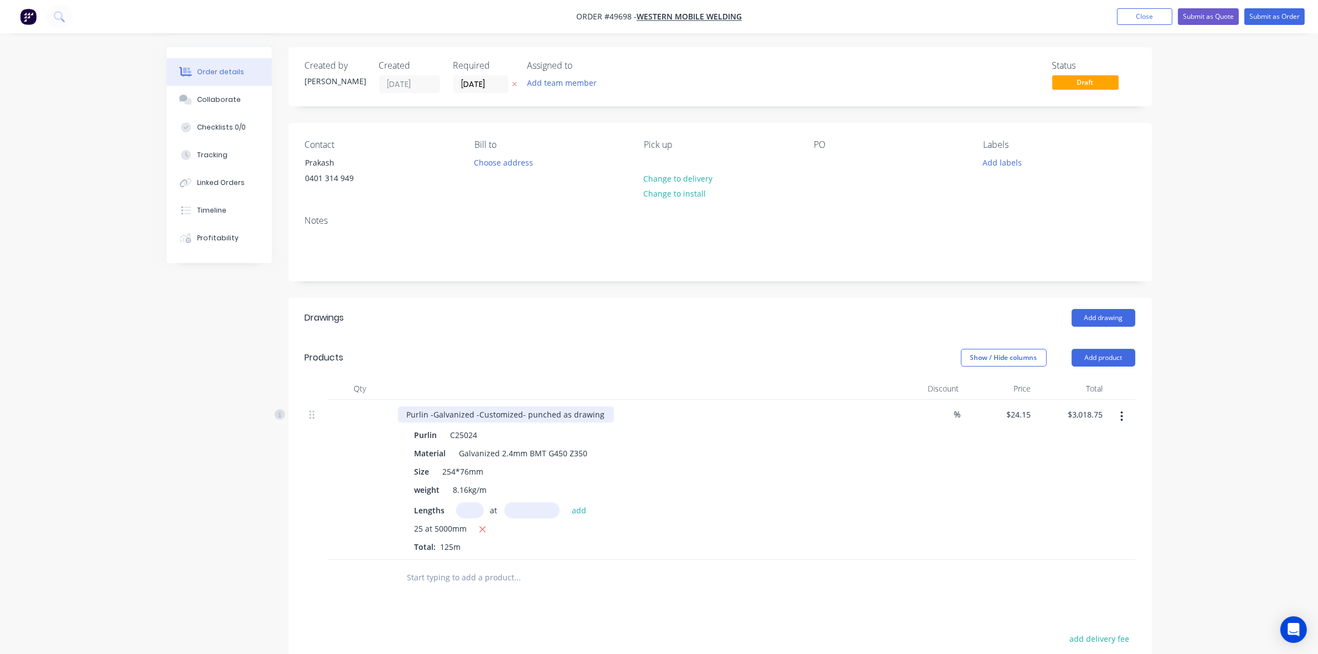
click at [569, 419] on div "Purlin -Galvanized -Customized- punched as drawing" at bounding box center [506, 414] width 216 height 16
click at [735, 417] on div "Purlin -Galvanized -Customized- punched as shop drawing" at bounding box center [643, 414] width 490 height 16
click at [622, 419] on div "Purlin -Galvanized -Customized- punched as shop drawing" at bounding box center [516, 414] width 236 height 16
click at [805, 367] on div "Show / Hide columns Add product" at bounding box center [808, 358] width 654 height 18
click at [1217, 15] on button "Submit as Quote" at bounding box center [1208, 16] width 61 height 17
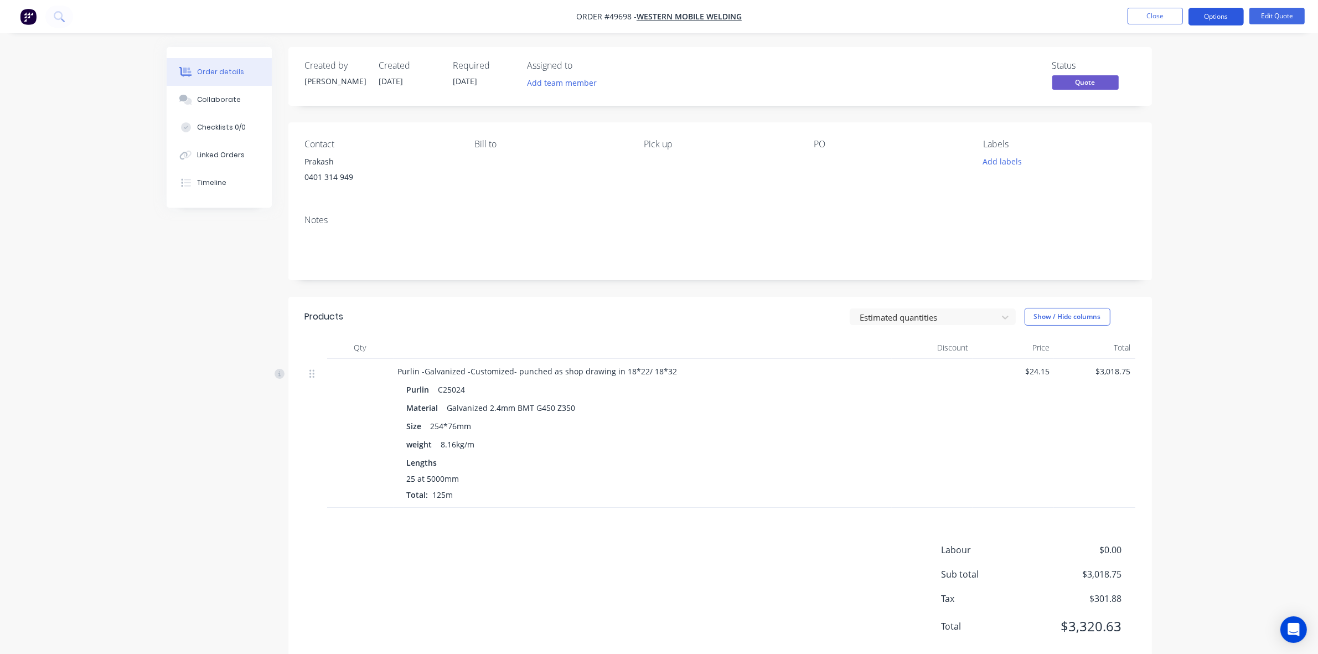
click at [1217, 12] on button "Options" at bounding box center [1216, 17] width 55 height 18
click at [1172, 65] on div "Quote" at bounding box center [1183, 67] width 102 height 16
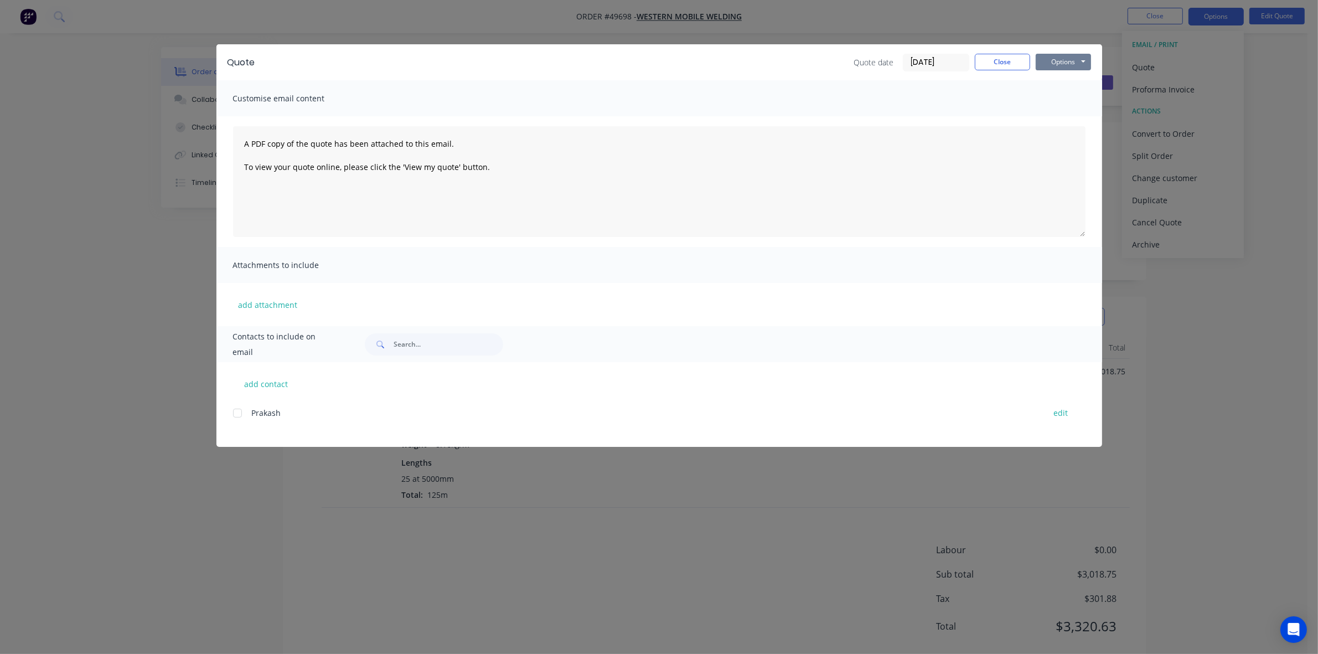
click at [1054, 62] on button "Options" at bounding box center [1063, 62] width 55 height 17
click at [1058, 92] on button "Print" at bounding box center [1071, 100] width 71 height 18
drag, startPoint x: 1004, startPoint y: 63, endPoint x: 782, endPoint y: 226, distance: 275.2
click at [1002, 63] on button "Close" at bounding box center [1002, 62] width 55 height 17
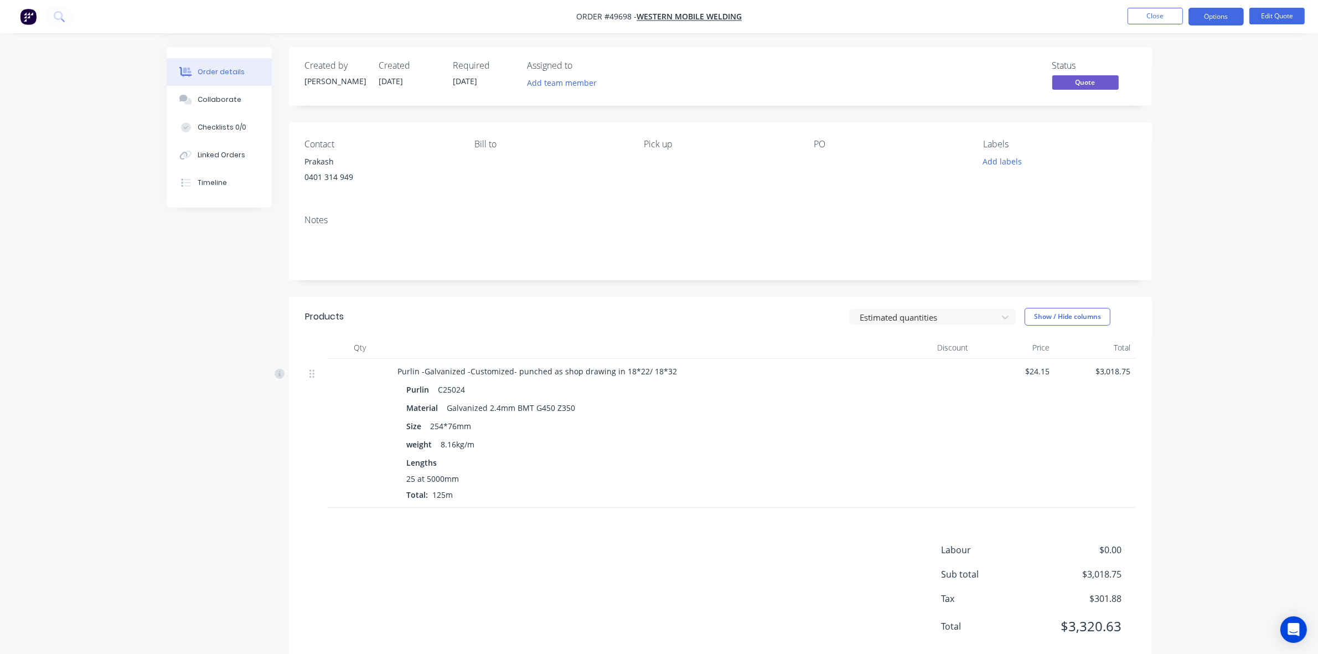
click at [706, 327] on header "Products Estimated quantities Show / Hide columns" at bounding box center [720, 317] width 864 height 40
click at [1145, 17] on button "Close" at bounding box center [1155, 16] width 55 height 17
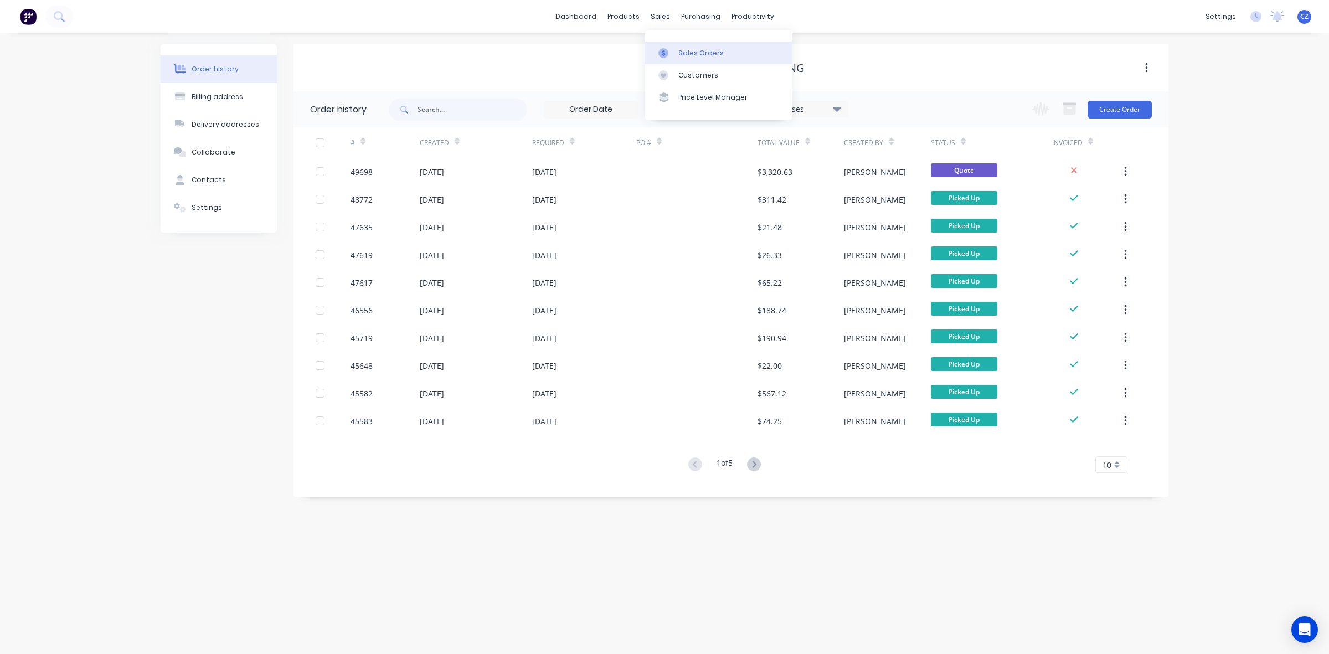
drag, startPoint x: 676, startPoint y: 50, endPoint x: 655, endPoint y: 55, distance: 21.8
click at [676, 50] on link "Sales Orders" at bounding box center [718, 53] width 147 height 22
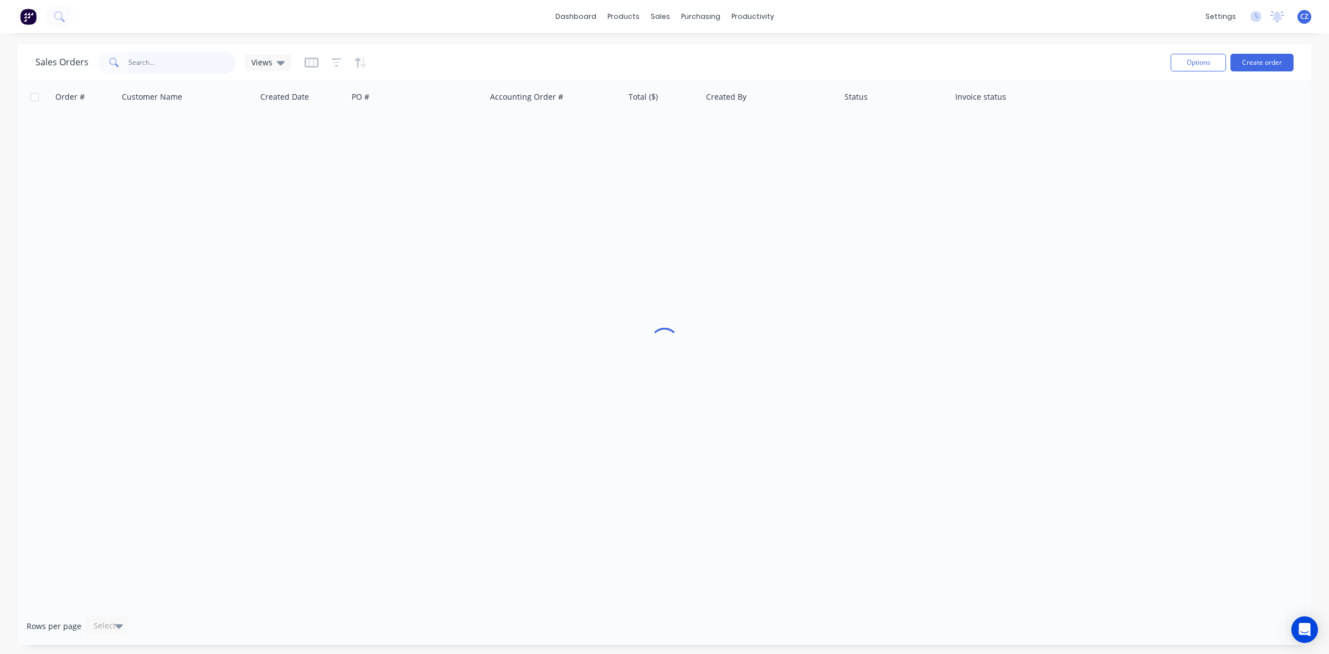
click at [189, 56] on input "text" at bounding box center [182, 62] width 108 height 22
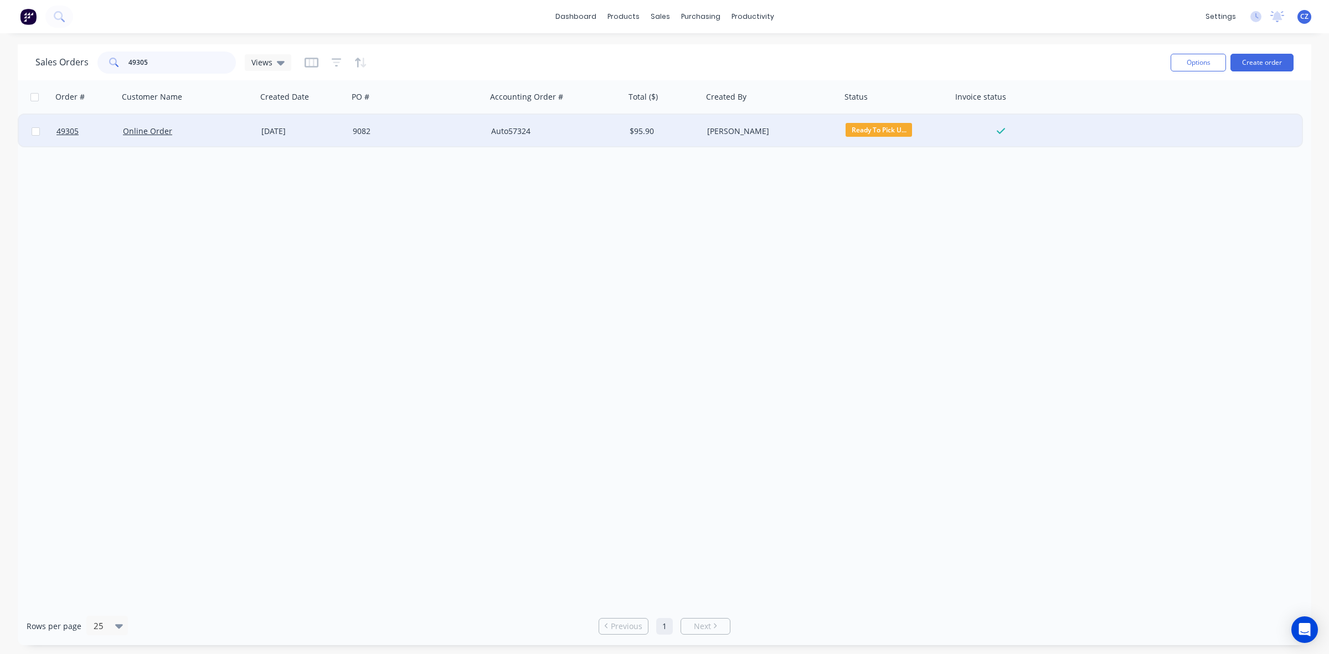
type input "49305"
click at [532, 126] on div "Auto57324" at bounding box center [552, 131] width 123 height 11
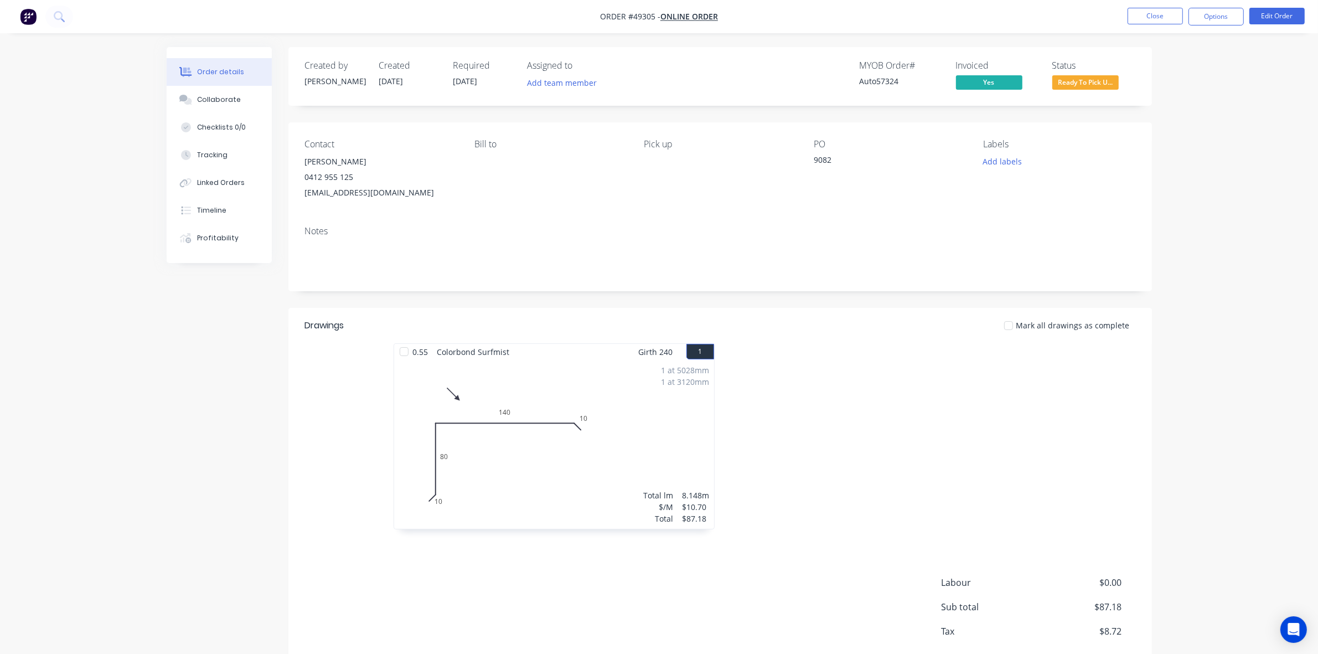
click at [893, 438] on div at bounding box center [886, 441] width 332 height 197
click at [1109, 83] on span "Ready To Pick U..." at bounding box center [1086, 82] width 66 height 14
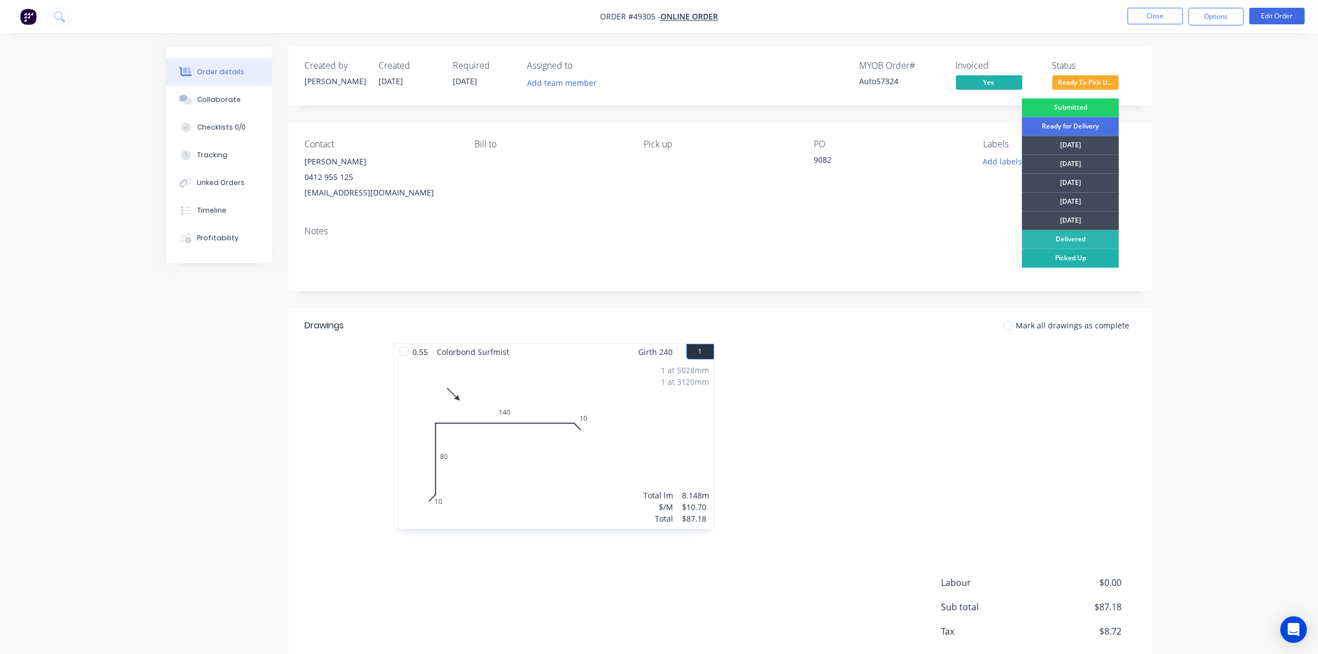
click at [1078, 261] on div "Picked Up" at bounding box center [1070, 258] width 97 height 19
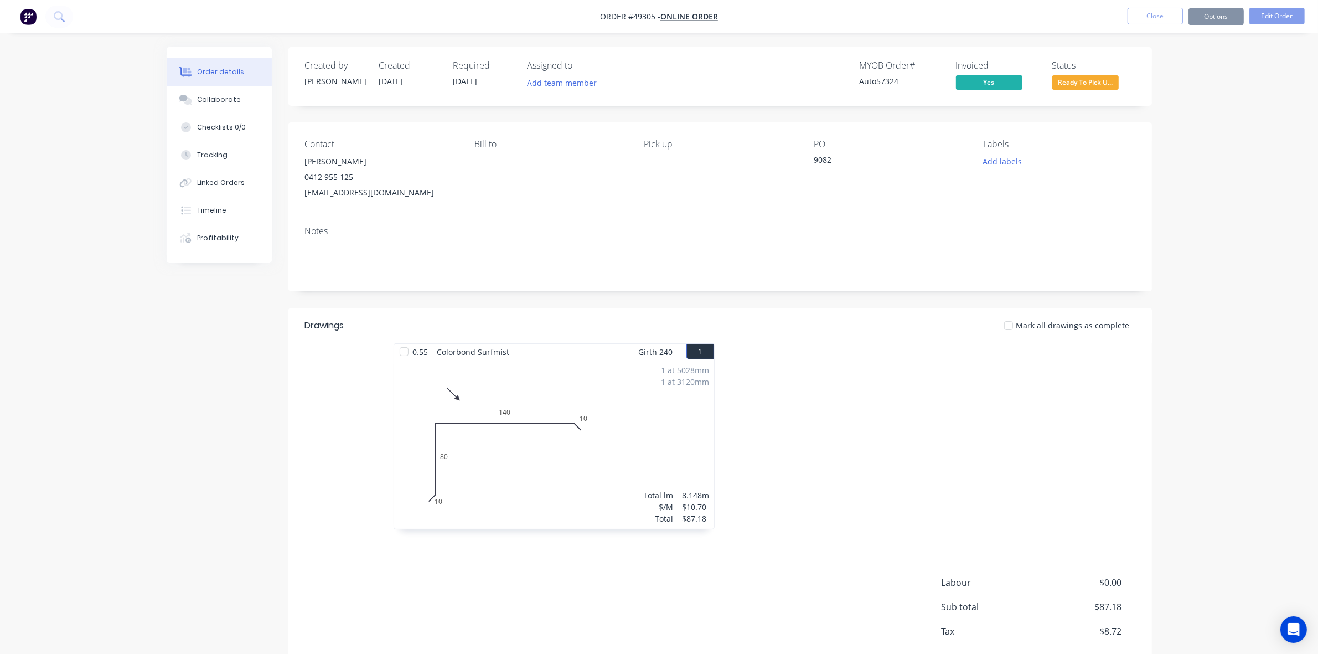
click at [765, 323] on div "Mark all drawings as complete" at bounding box center [808, 326] width 654 height 12
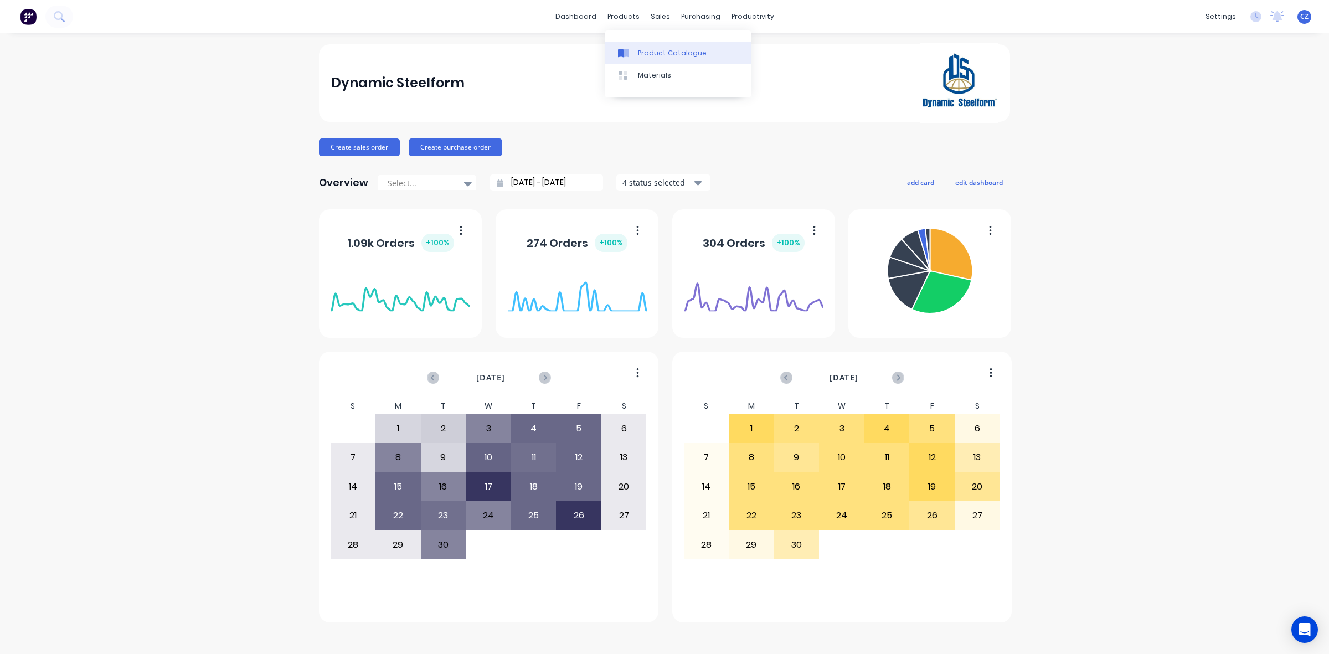
click at [640, 50] on div "Product Catalogue" at bounding box center [672, 53] width 69 height 10
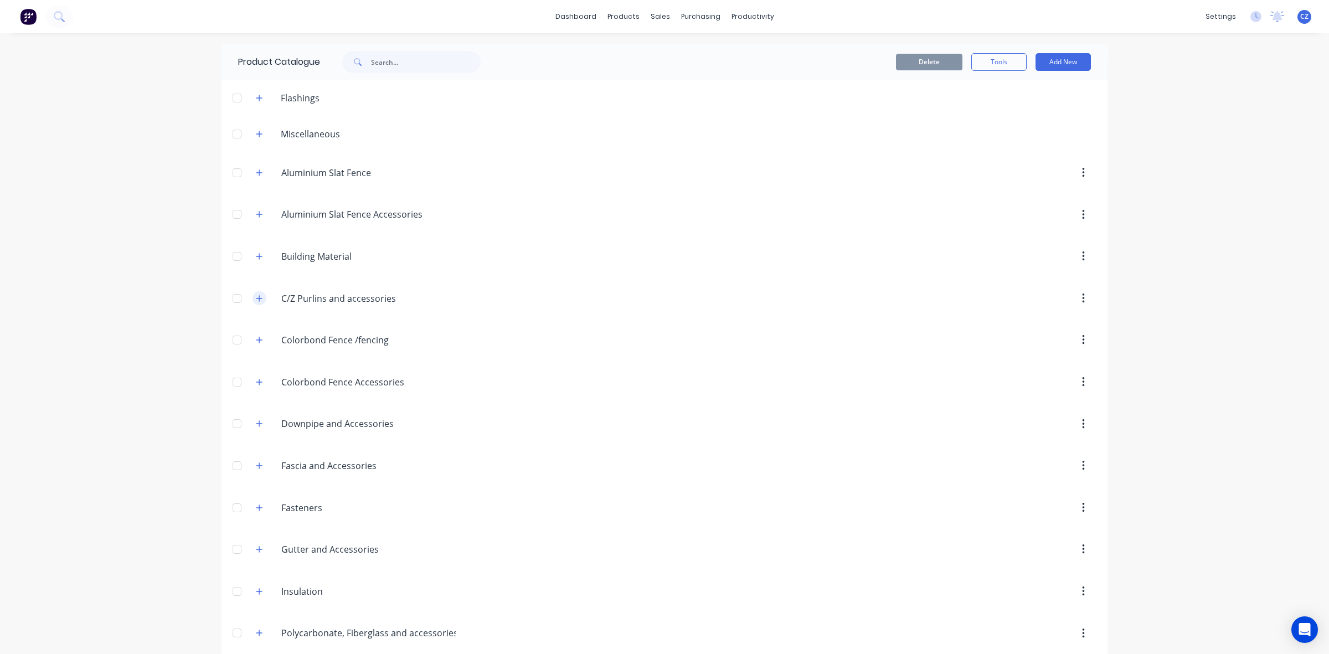
click at [259, 296] on button "button" at bounding box center [260, 298] width 14 height 14
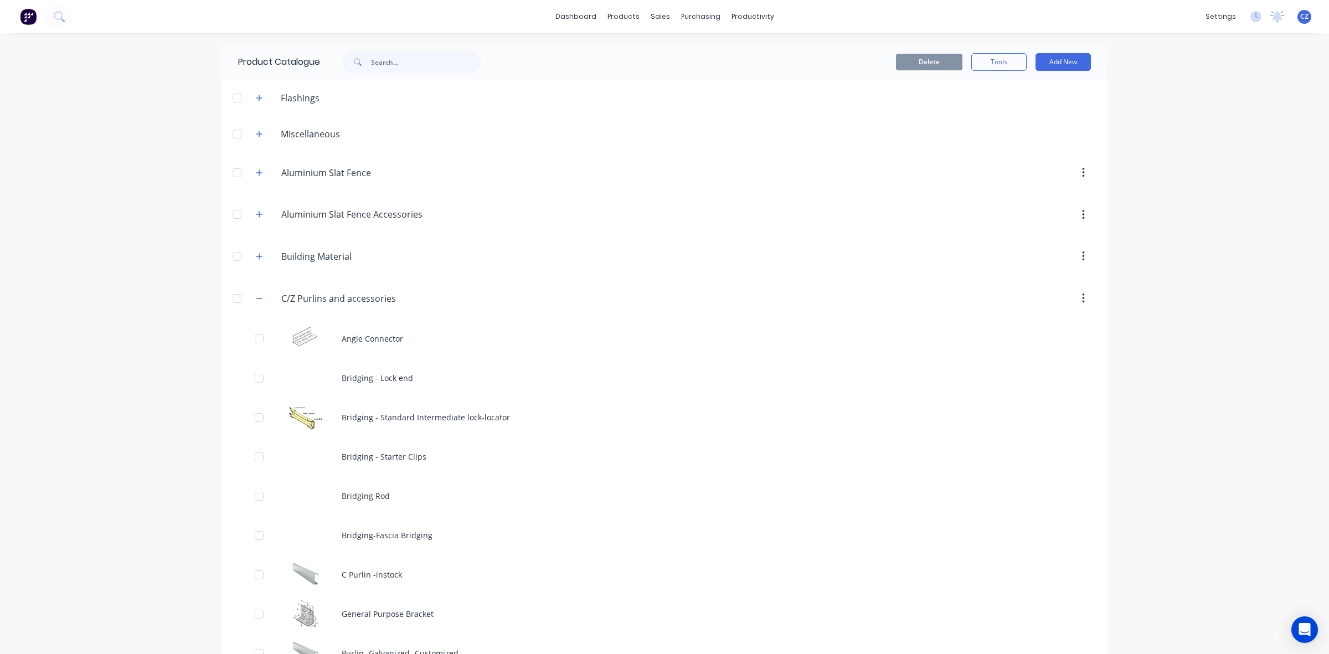
scroll to position [277, 0]
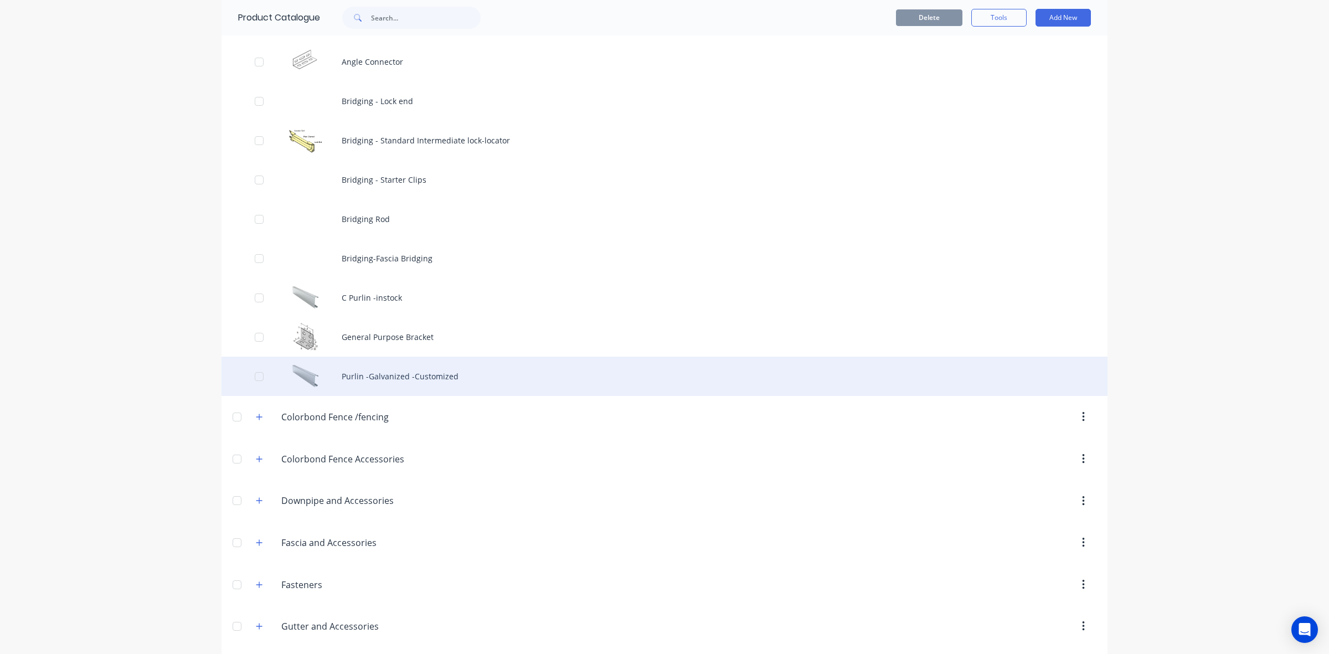
click at [461, 385] on div "Purlin -Galvanized -Customized" at bounding box center [664, 376] width 886 height 39
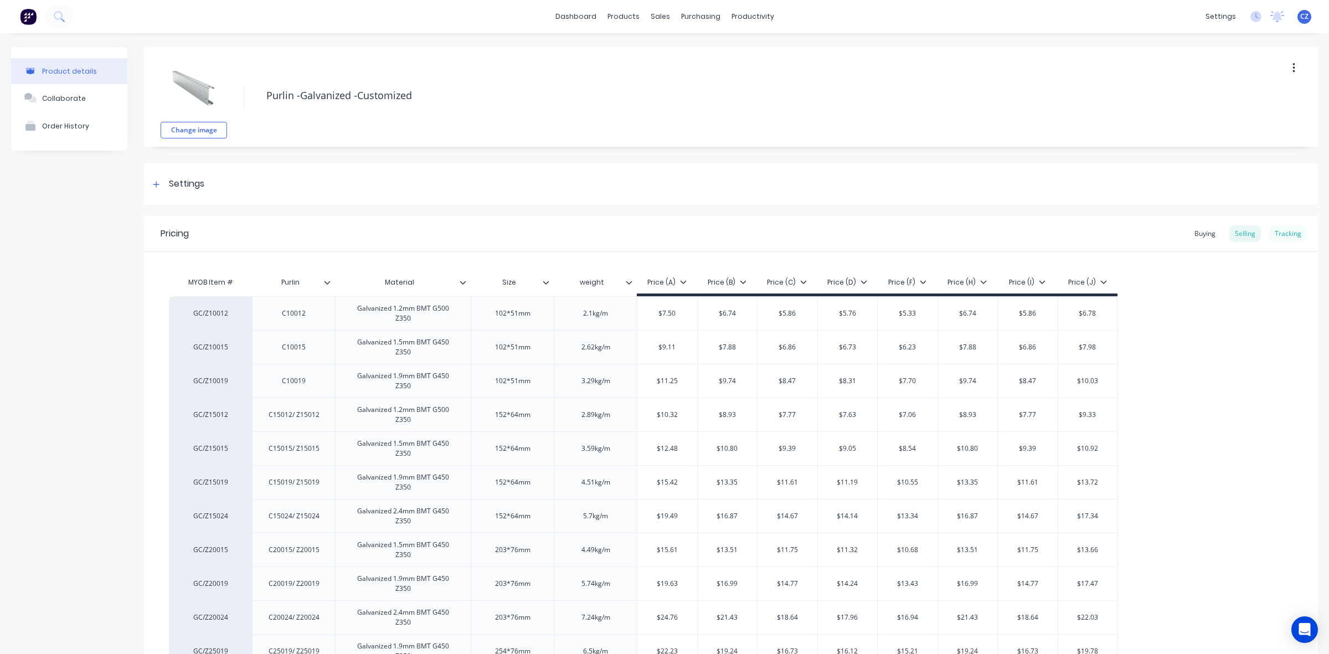
click at [1277, 238] on div "Tracking" at bounding box center [1288, 233] width 38 height 17
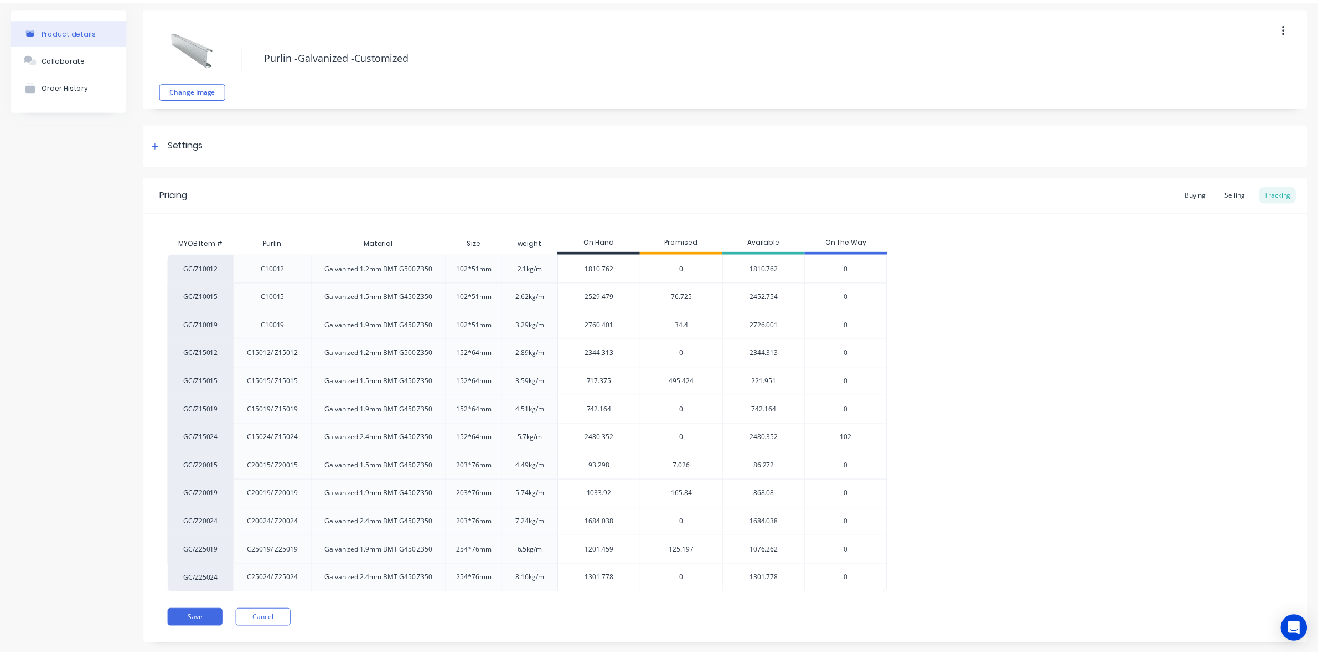
scroll to position [62, 0]
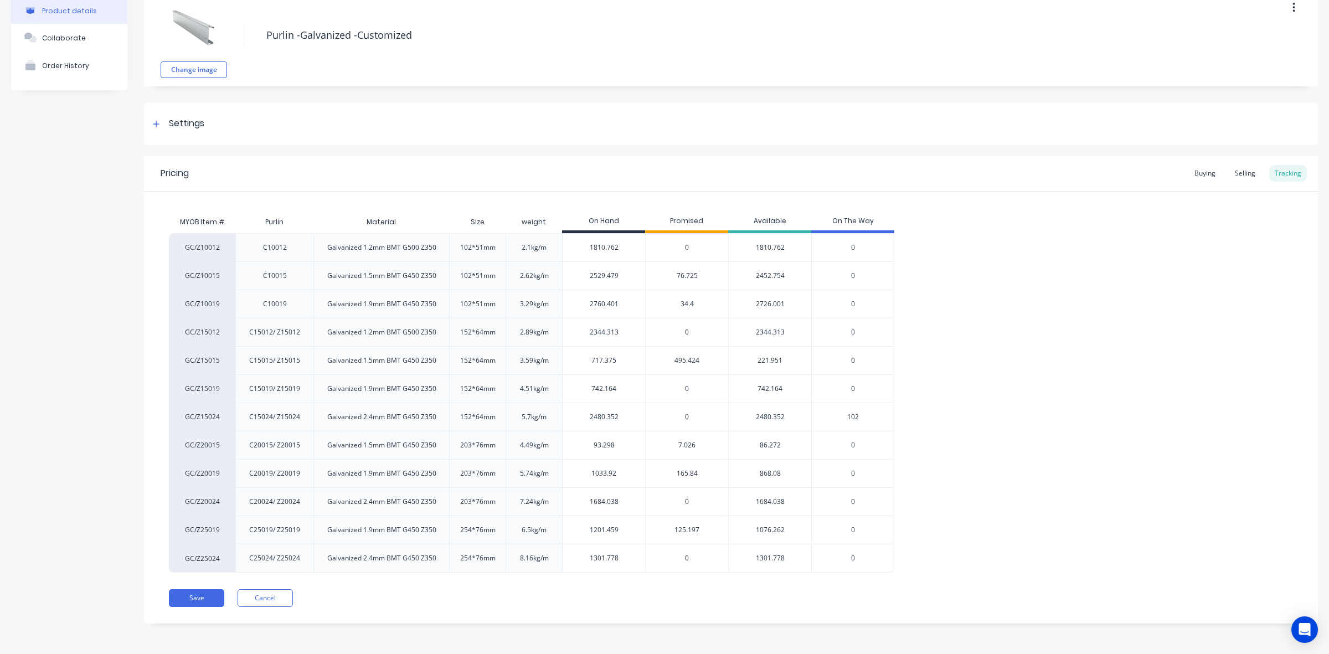
click at [683, 363] on span "495.424" at bounding box center [686, 361] width 25 height 10
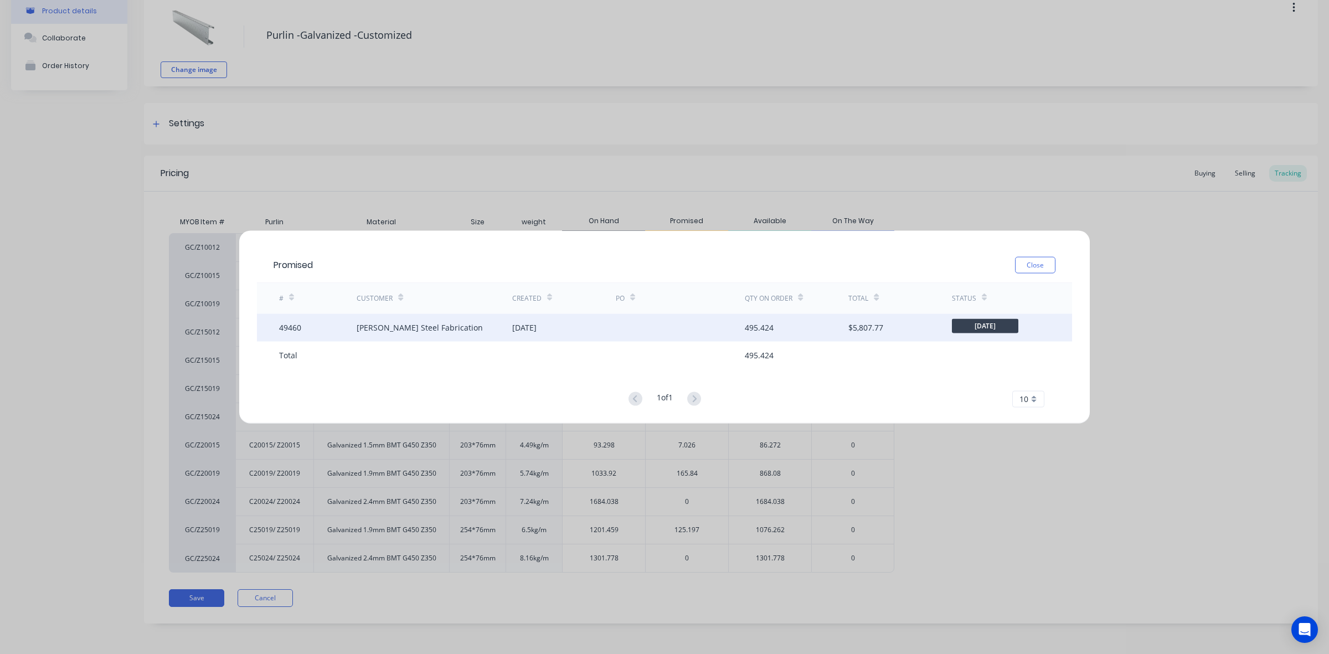
click at [654, 321] on div at bounding box center [681, 327] width 130 height 28
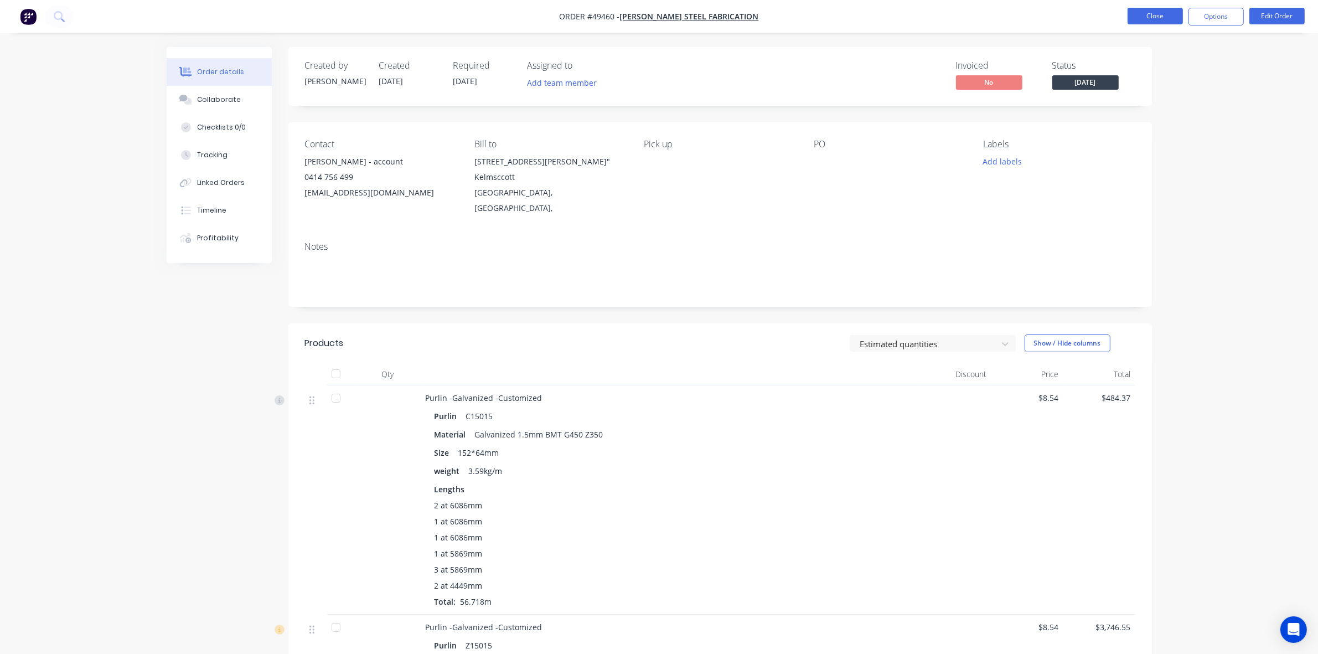
click at [1165, 11] on button "Close" at bounding box center [1155, 16] width 55 height 17
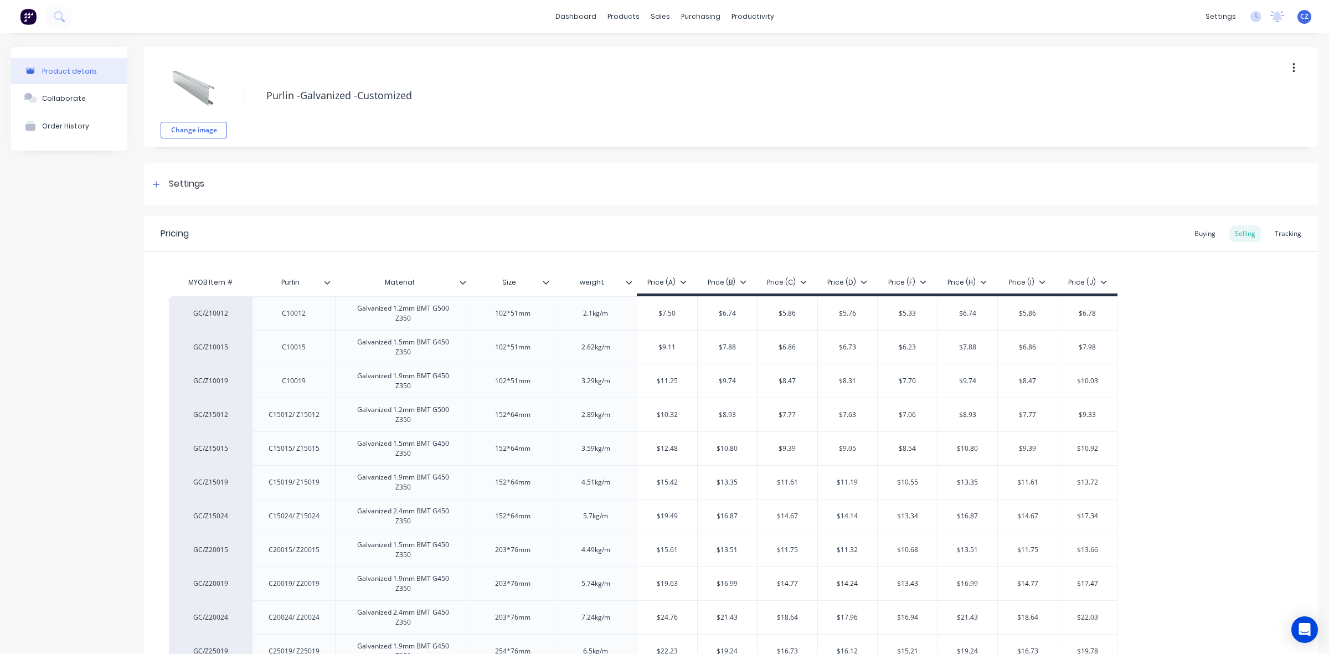
type textarea "x"
